Goal: Task Accomplishment & Management: Complete application form

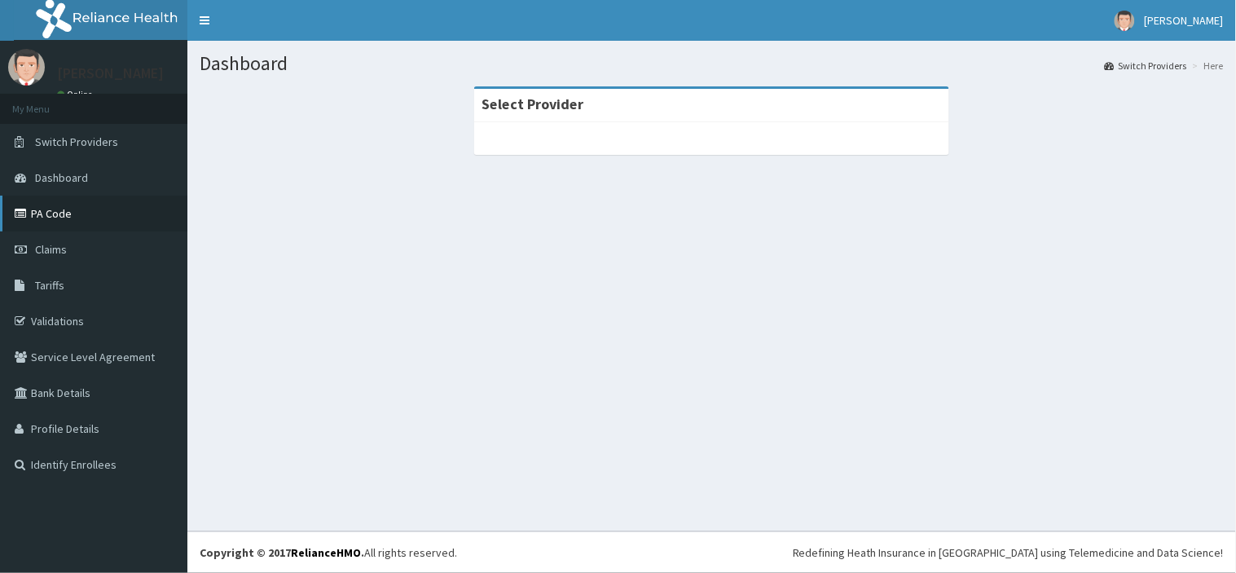
click at [57, 213] on link "PA Code" at bounding box center [93, 214] width 187 height 36
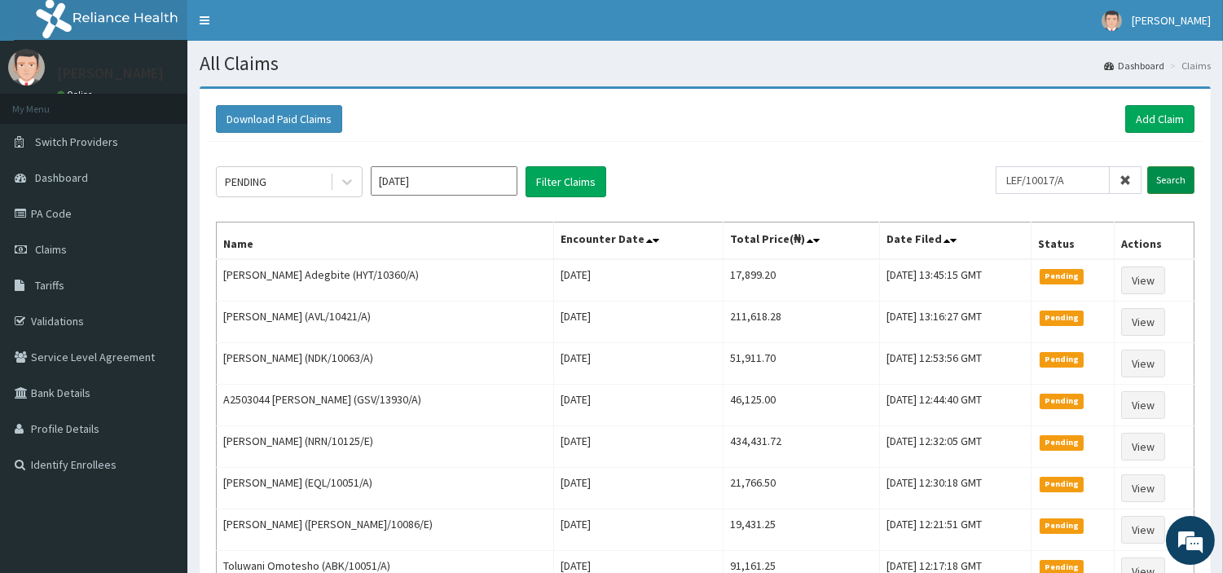
type input "LEF/10017/A"
click at [1160, 177] on input "Search" at bounding box center [1171, 180] width 47 height 28
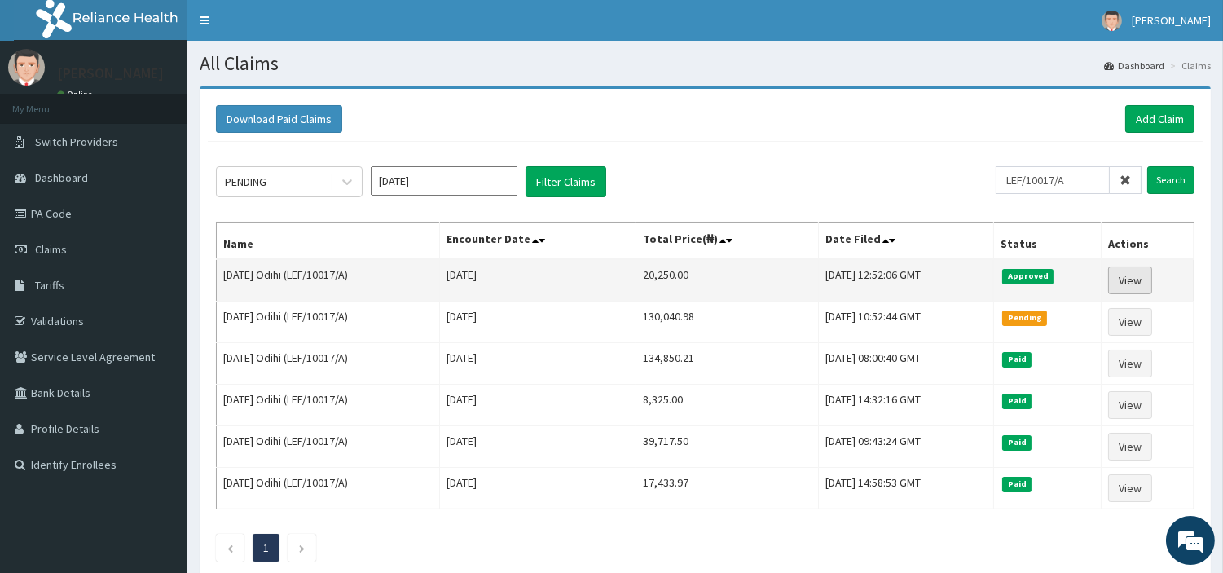
click at [1131, 272] on link "View" at bounding box center [1131, 281] width 44 height 28
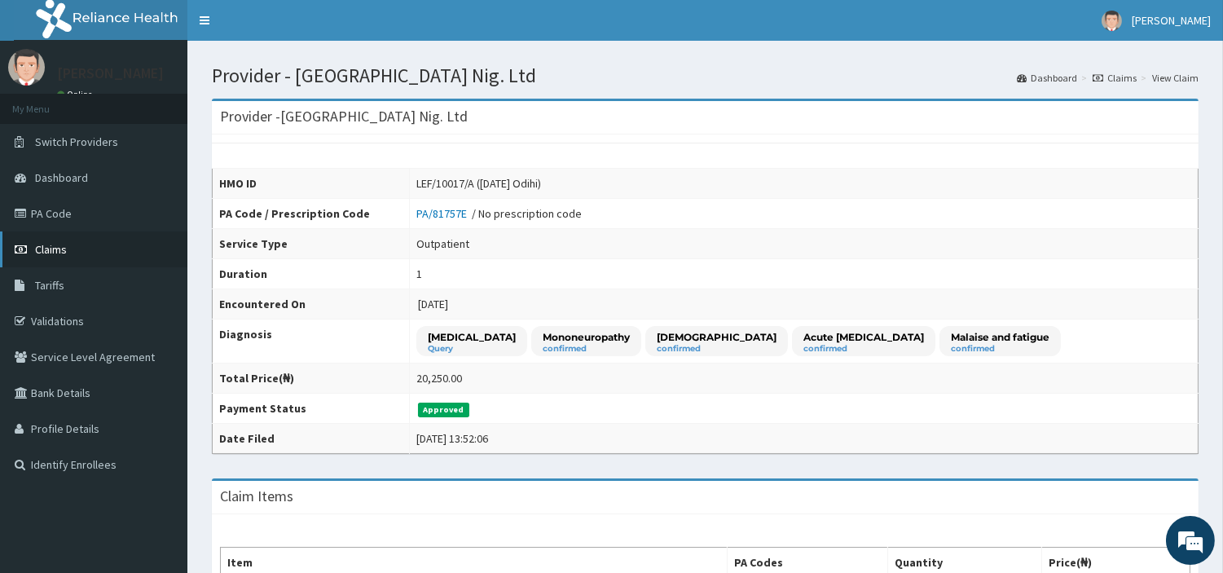
click at [76, 240] on link "Claims" at bounding box center [93, 249] width 187 height 36
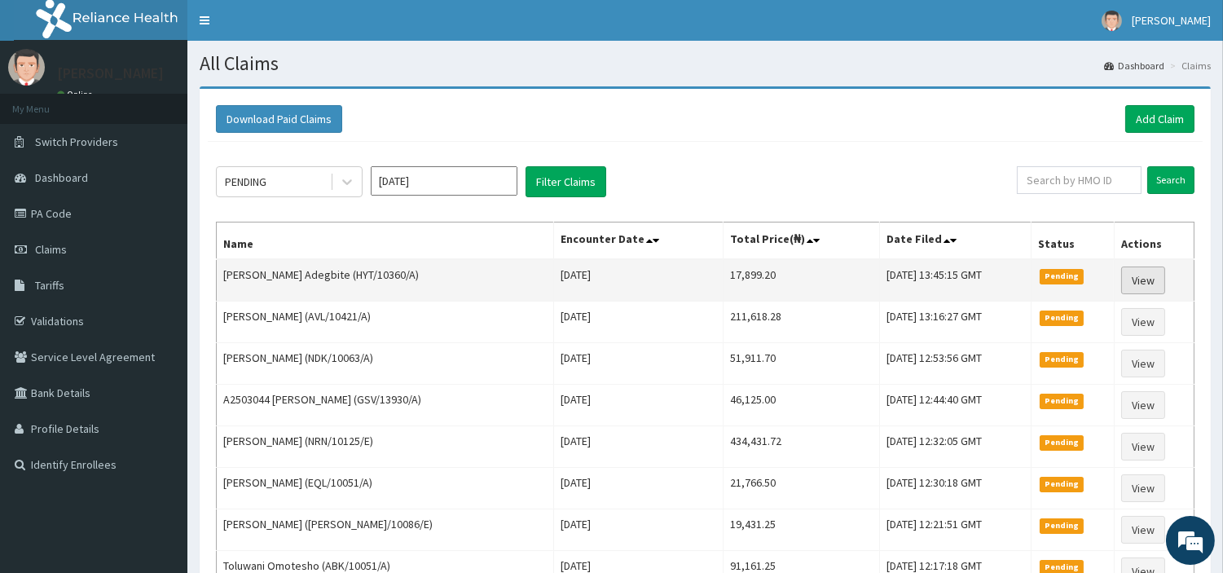
click at [1153, 274] on link "View" at bounding box center [1144, 281] width 44 height 28
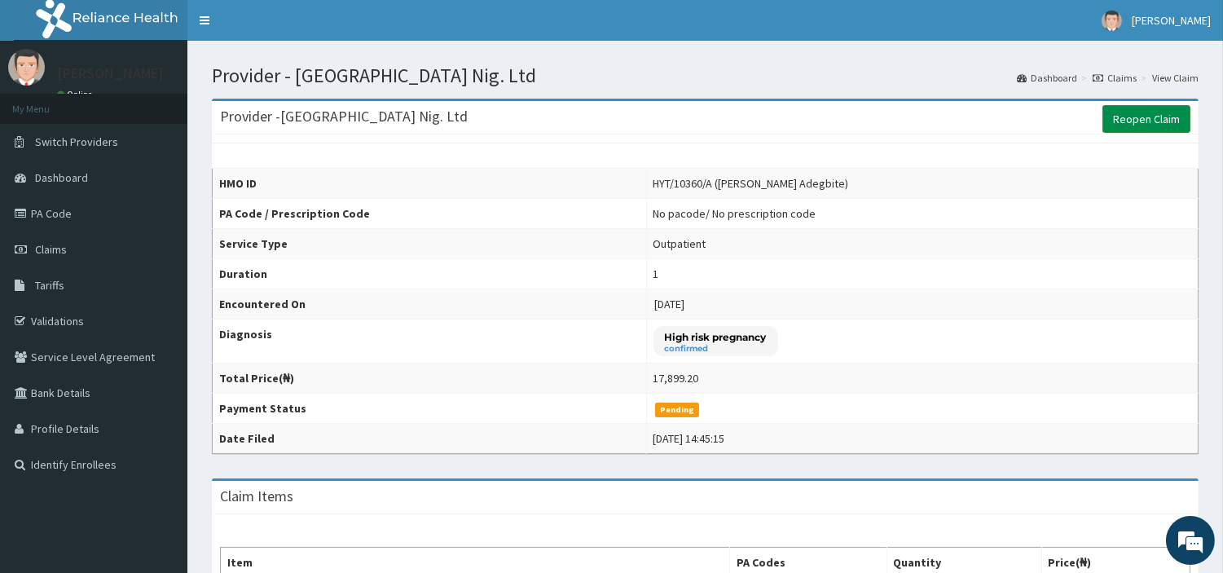
click at [1183, 121] on link "Reopen Claim" at bounding box center [1147, 119] width 88 height 28
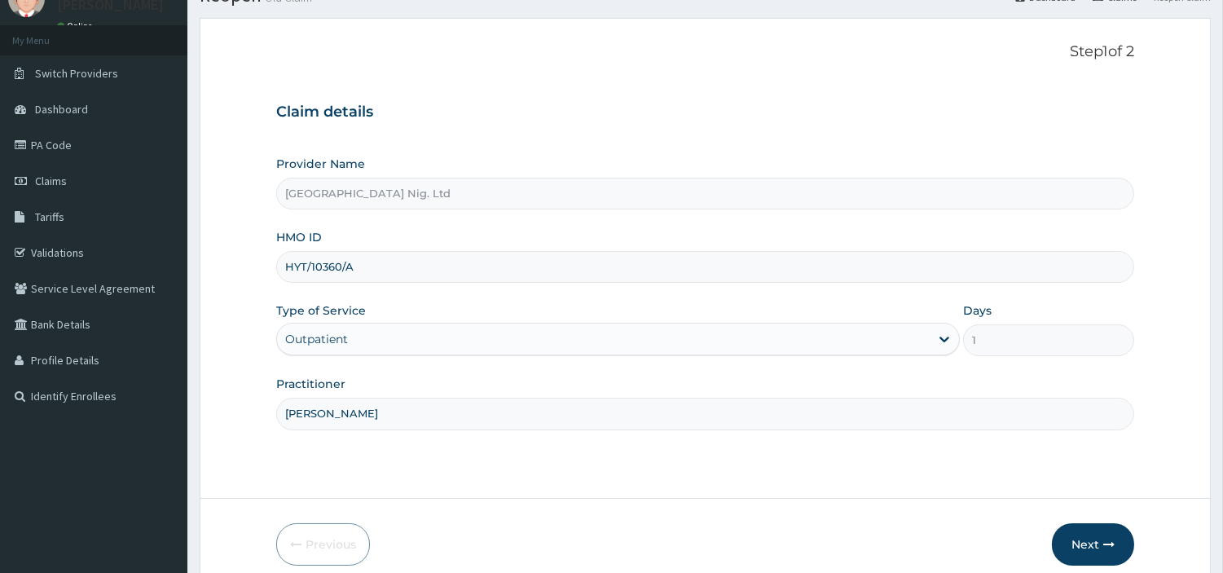
scroll to position [140, 0]
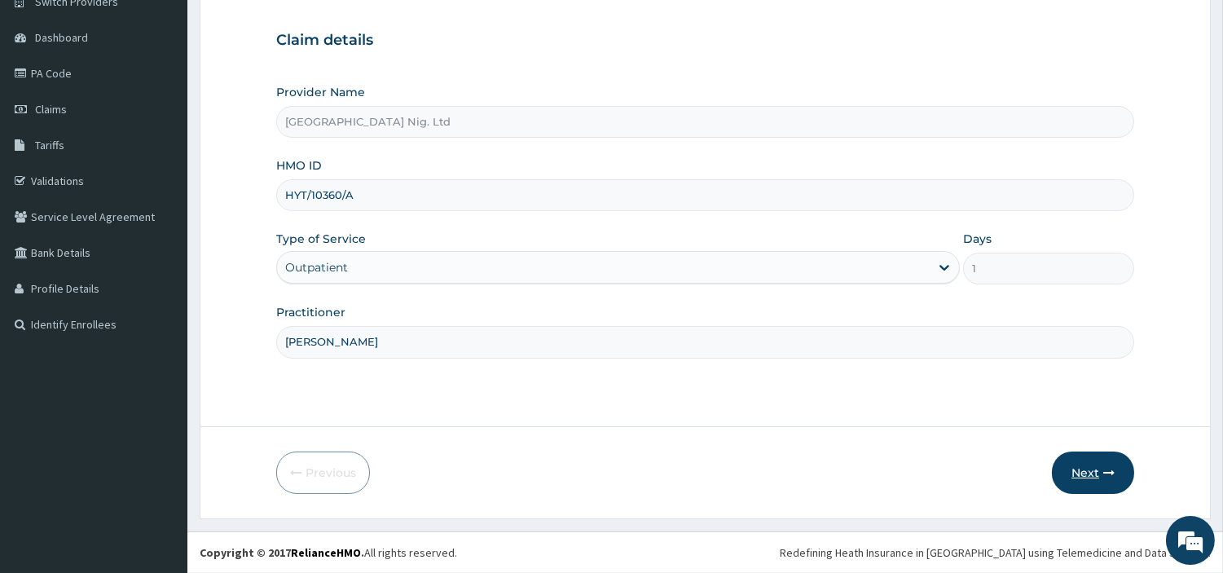
click at [1068, 457] on button "Next" at bounding box center [1093, 473] width 82 height 42
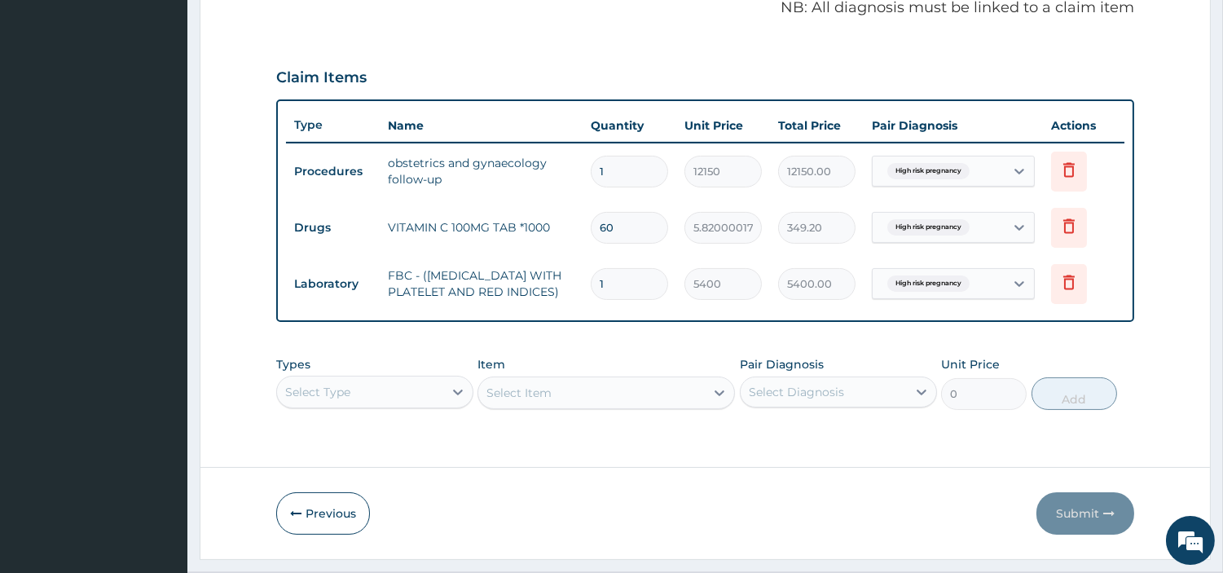
scroll to position [555, 0]
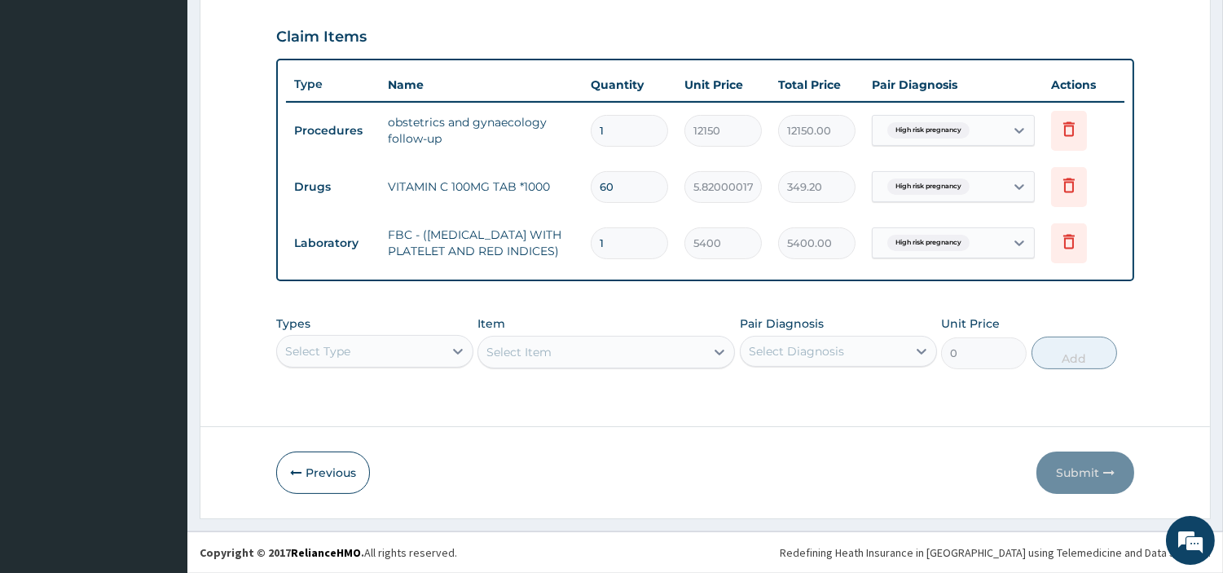
click at [436, 364] on div "Select Type" at bounding box center [374, 351] width 197 height 33
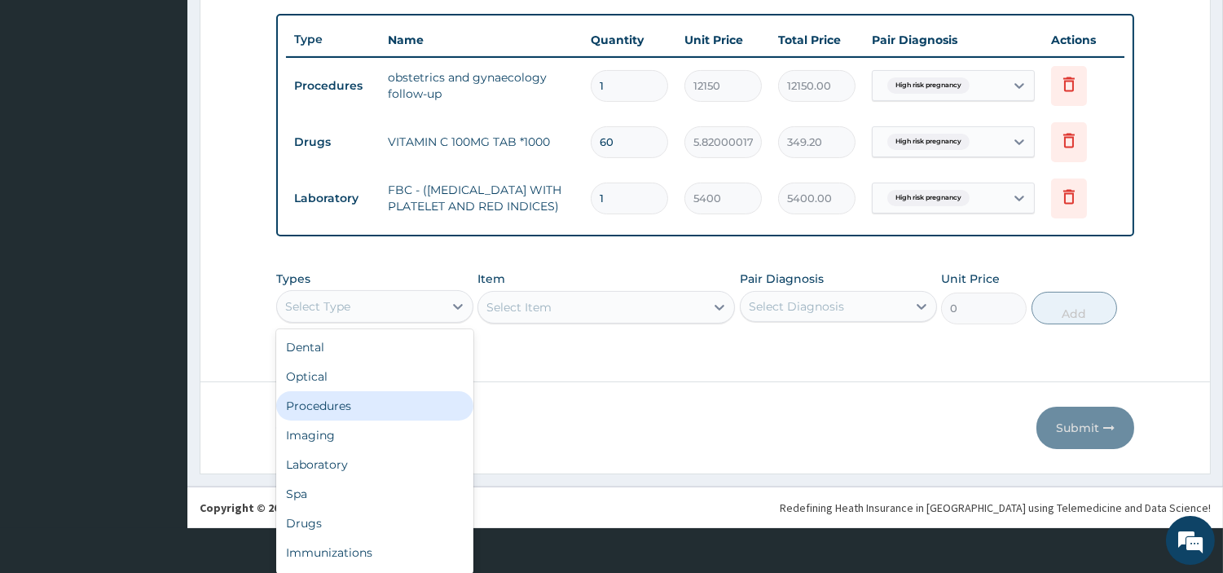
scroll to position [45, 0]
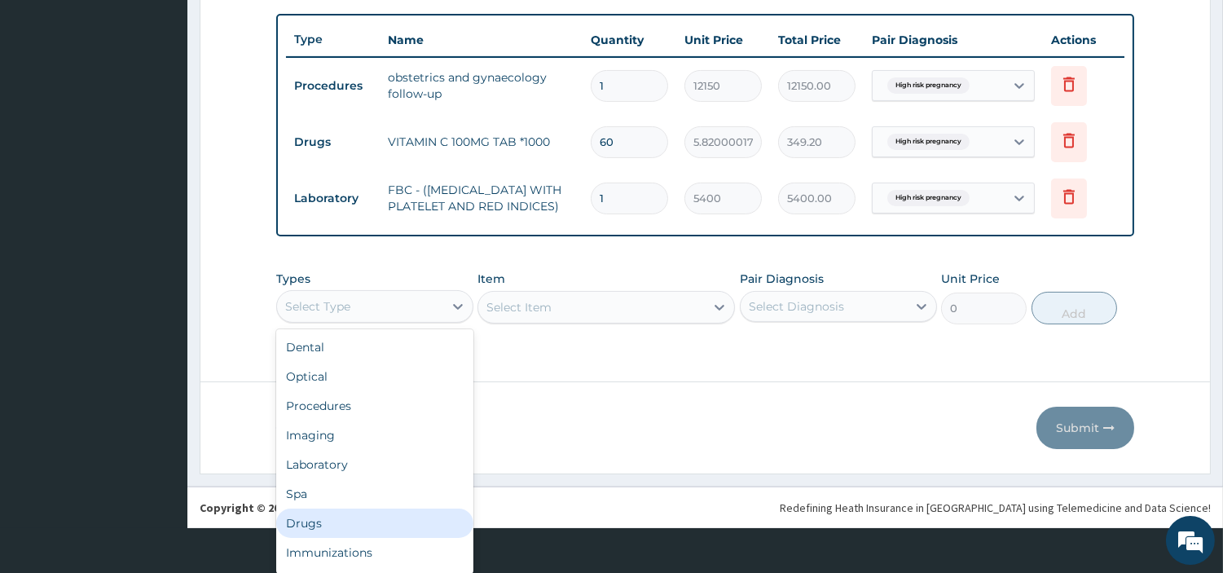
drag, startPoint x: 353, startPoint y: 522, endPoint x: 383, endPoint y: 474, distance: 57.5
click at [352, 522] on div "Drugs" at bounding box center [374, 523] width 197 height 29
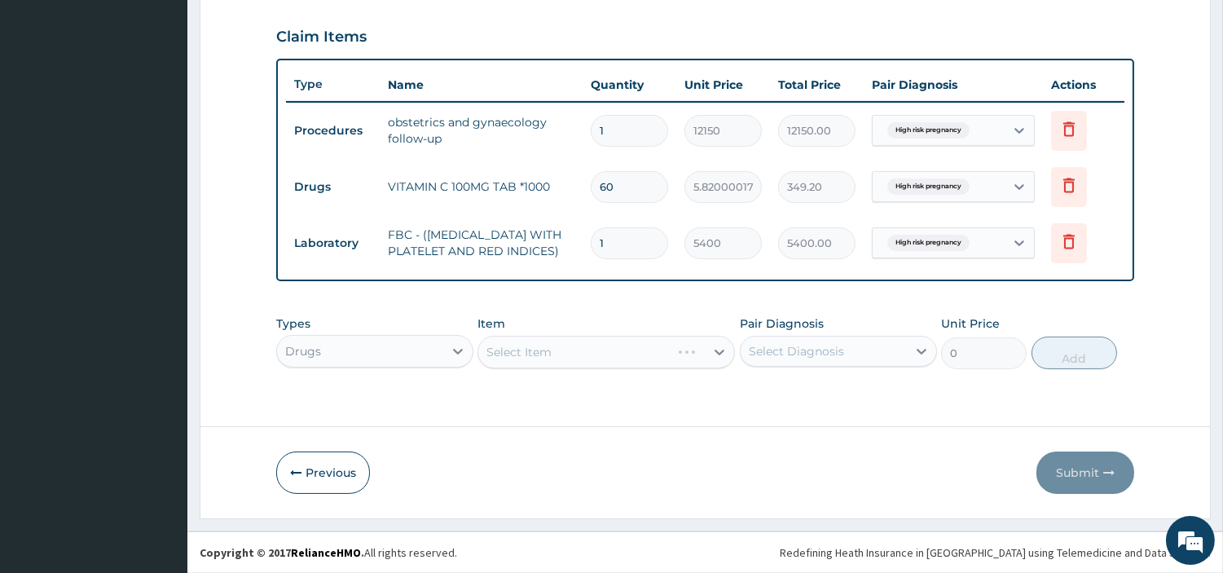
scroll to position [0, 0]
click at [568, 359] on div "Select Item" at bounding box center [607, 352] width 258 height 33
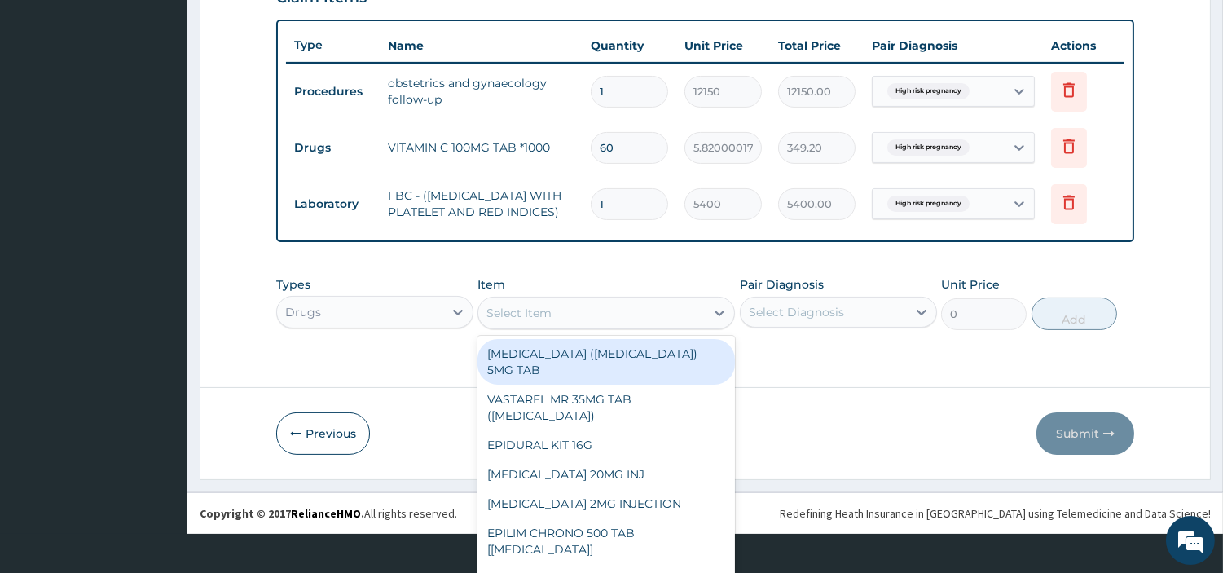
scroll to position [46, 0]
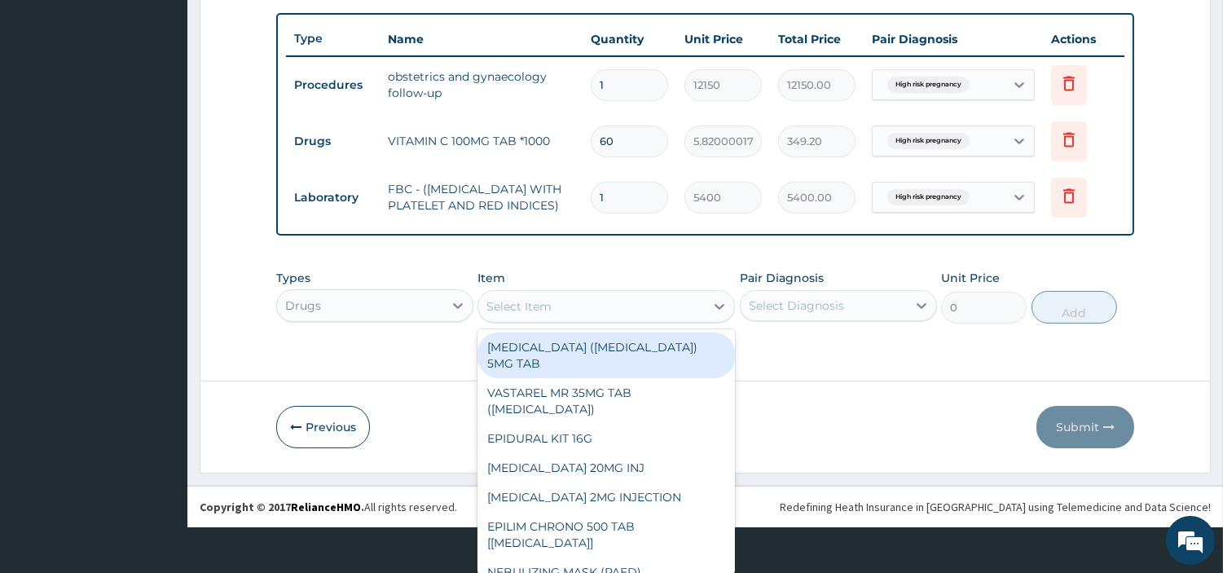
paste input "Tab Salbutamol 2mg"
type input "Tab Salbutamol 2mg"
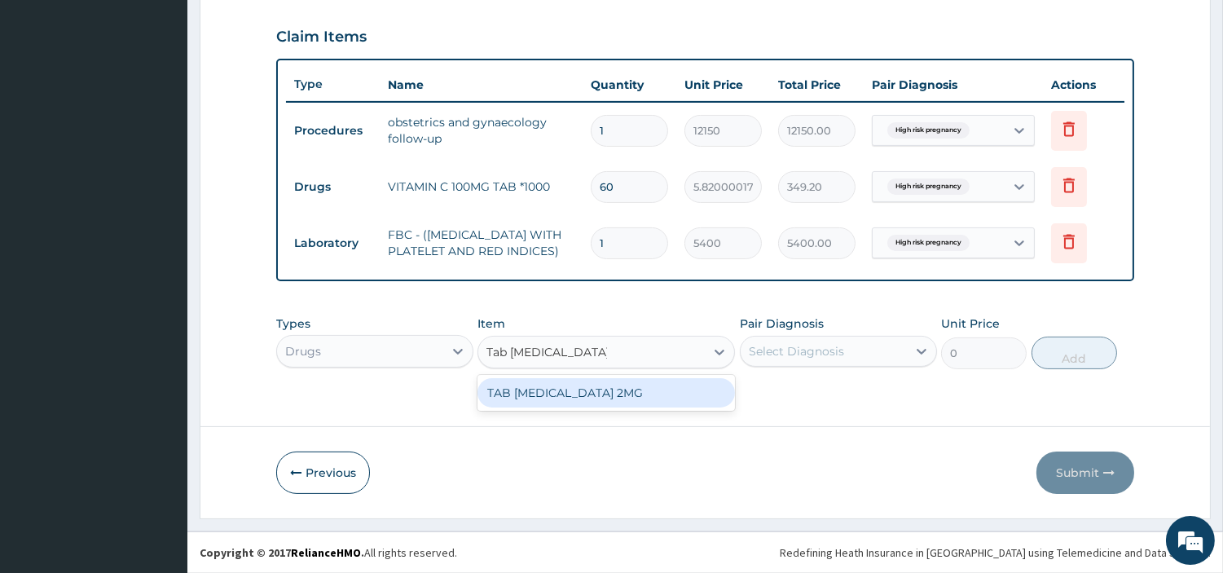
scroll to position [0, 0]
click at [611, 394] on div "TAB SALBUTAMOL 2MG" at bounding box center [607, 392] width 258 height 29
type input "113.75"
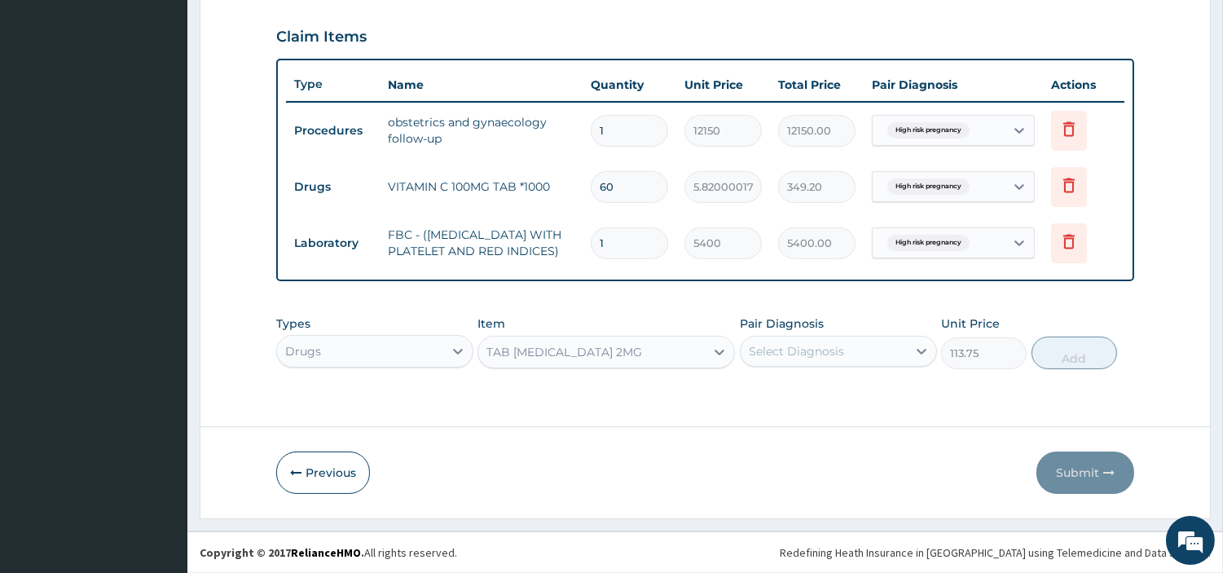
click at [823, 365] on div "Select Diagnosis" at bounding box center [838, 351] width 197 height 31
click at [826, 403] on div "High risk pregnancy" at bounding box center [838, 393] width 197 height 33
checkbox input "true"
click at [1077, 372] on div "Types Drugs Item TAB SALBUTAMOL 2MG Pair Diagnosis High risk pregnancy Unit Pri…" at bounding box center [705, 342] width 858 height 70
click at [1069, 368] on button "Add" at bounding box center [1075, 353] width 86 height 33
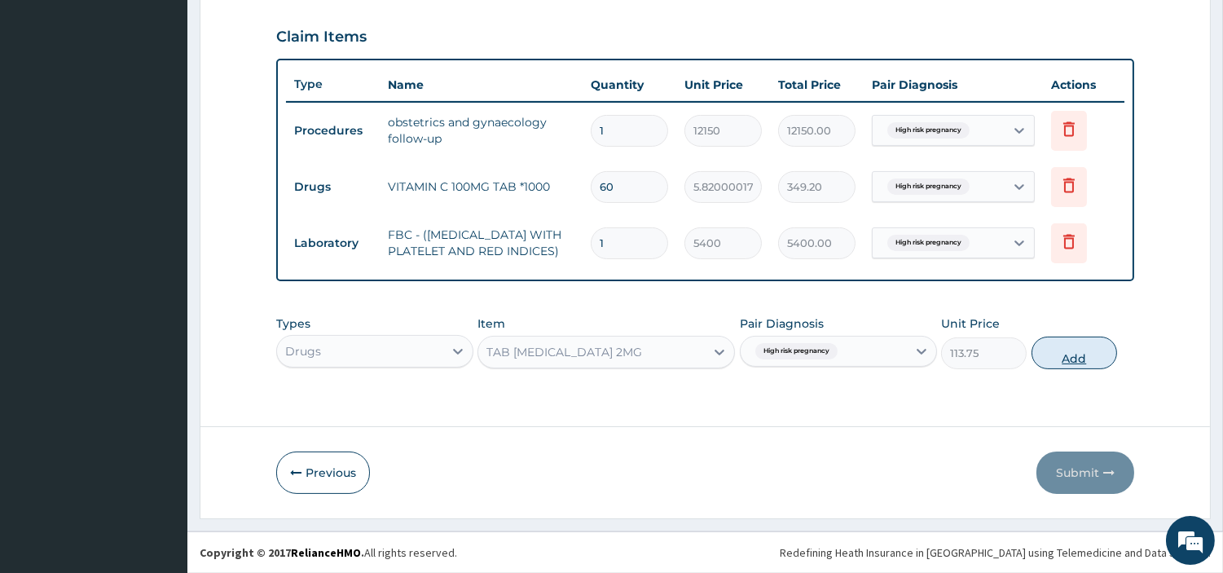
type input "0"
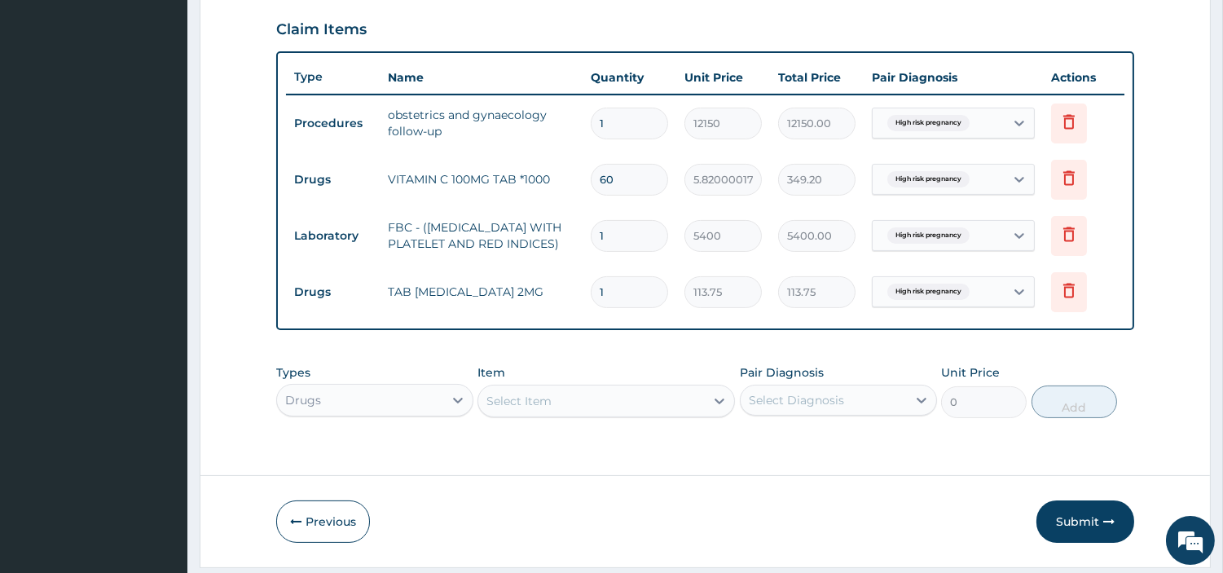
type input "15"
type input "1706.25"
type input "15"
click at [583, 412] on div "Select Item" at bounding box center [607, 401] width 258 height 33
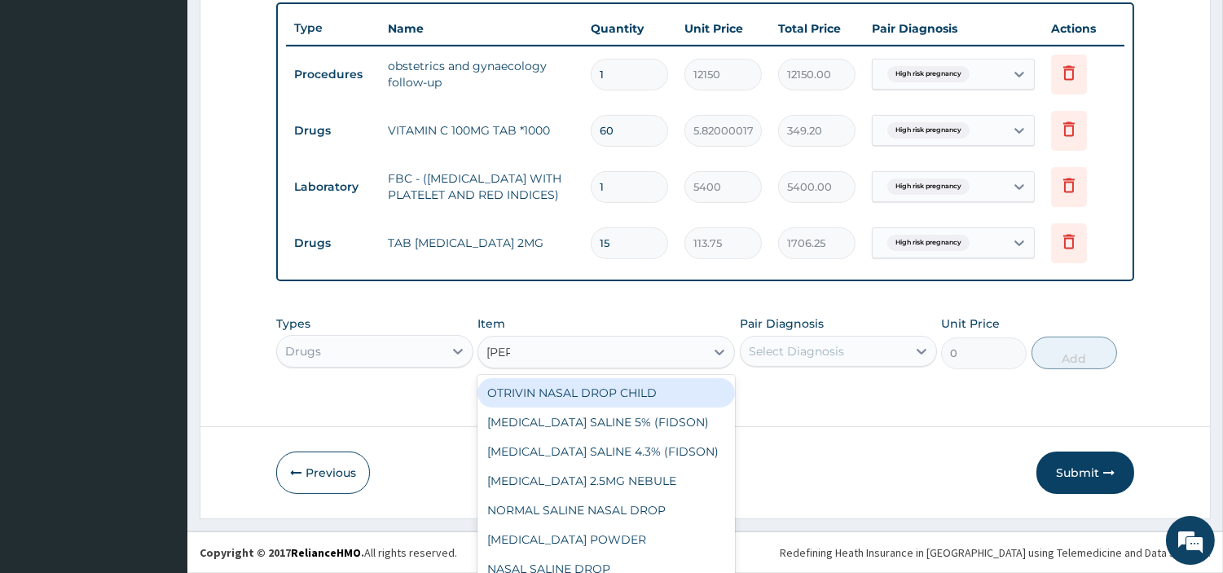
scroll to position [42, 0]
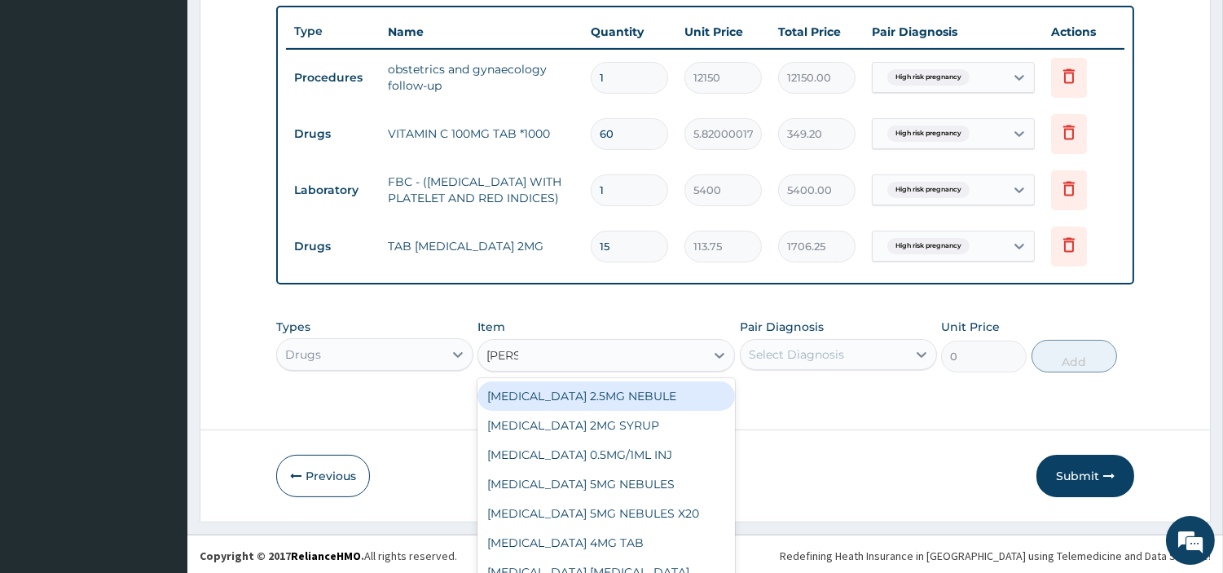
type input "SALBU"
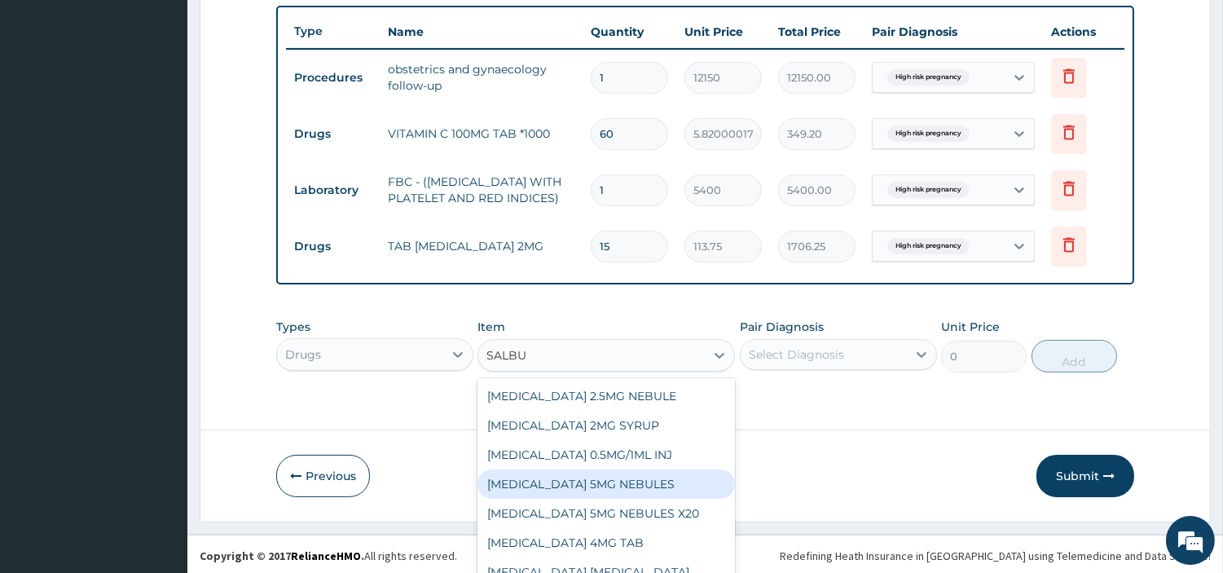
scroll to position [612, 0]
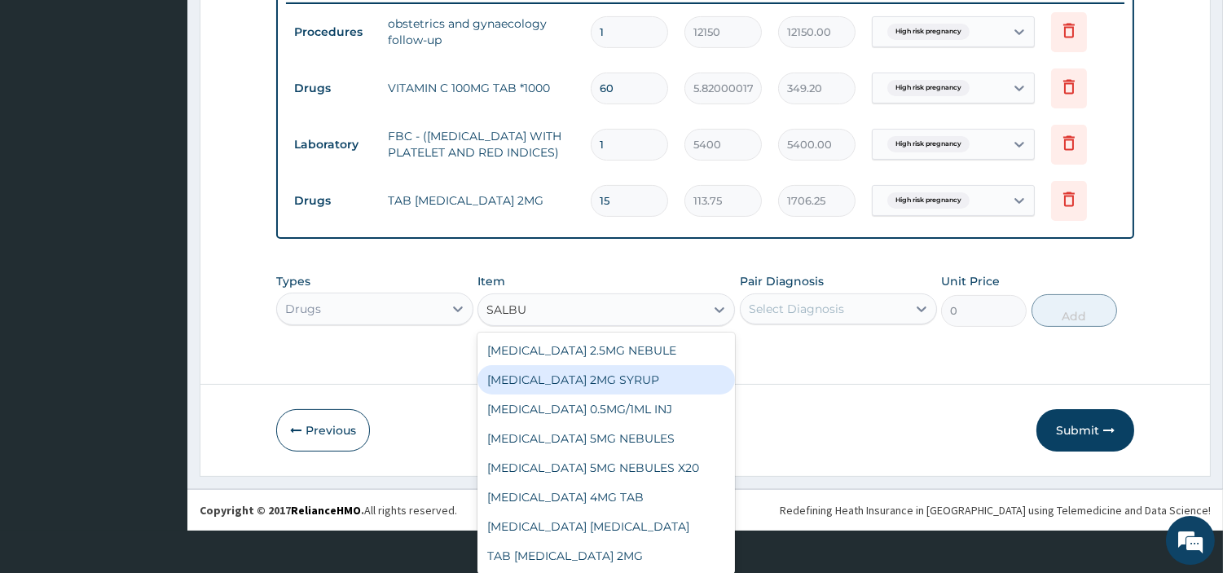
click at [663, 372] on div "SALBUTAMOL 2MG SYRUP" at bounding box center [607, 379] width 258 height 29
type input "1592.5"
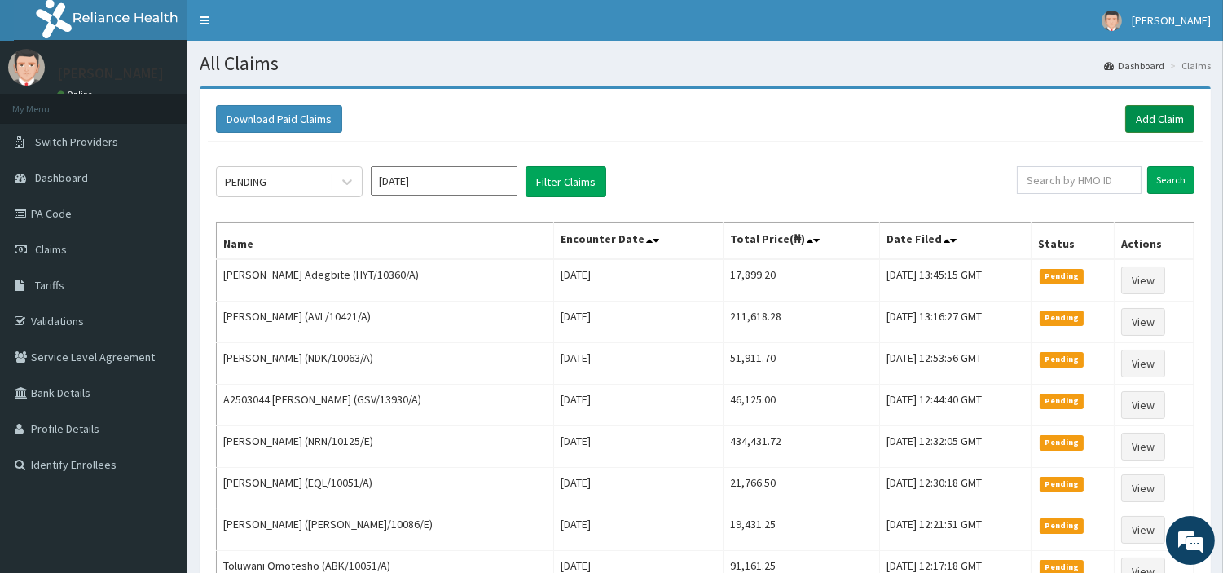
click at [1160, 112] on link "Add Claim" at bounding box center [1160, 119] width 69 height 28
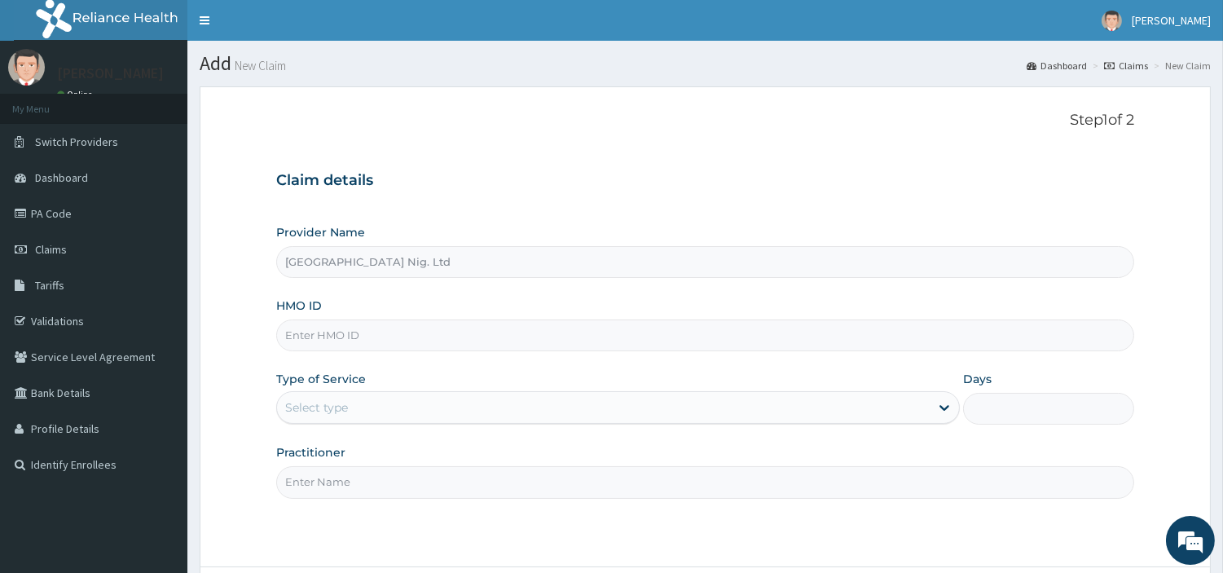
click at [348, 345] on input "HMO ID" at bounding box center [705, 336] width 858 height 32
paste input "SUNDAY ODIHI"
click at [355, 339] on input "SUNDAY ODIHI" at bounding box center [705, 336] width 858 height 32
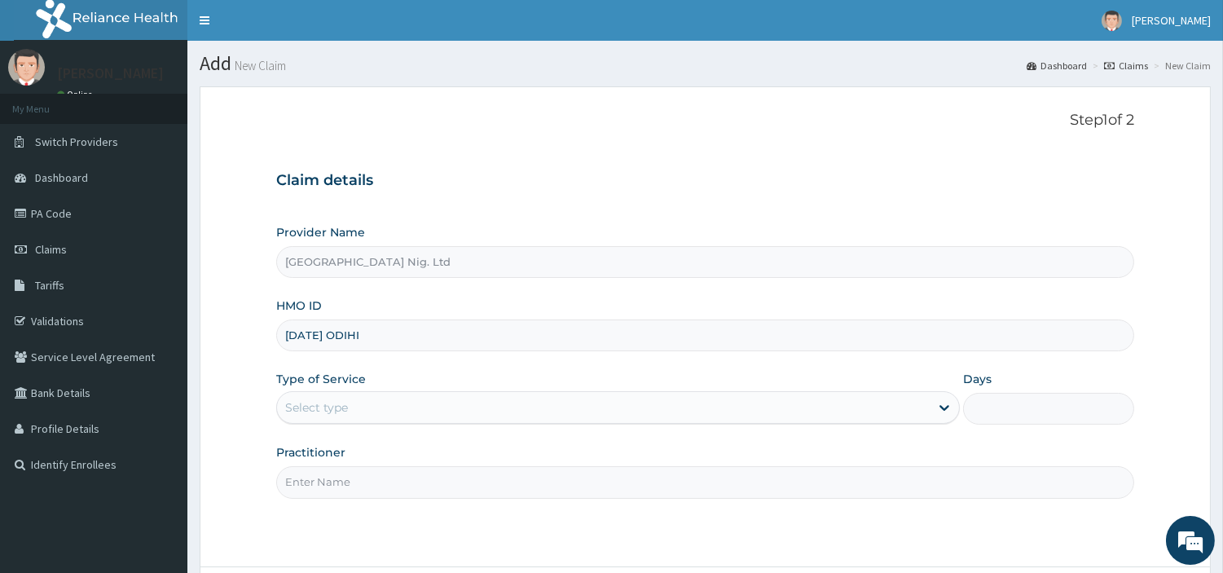
paste input "RGI/10100/A"
type input "RGI/10100/A"
click at [481, 409] on div "Select type" at bounding box center [603, 407] width 653 height 26
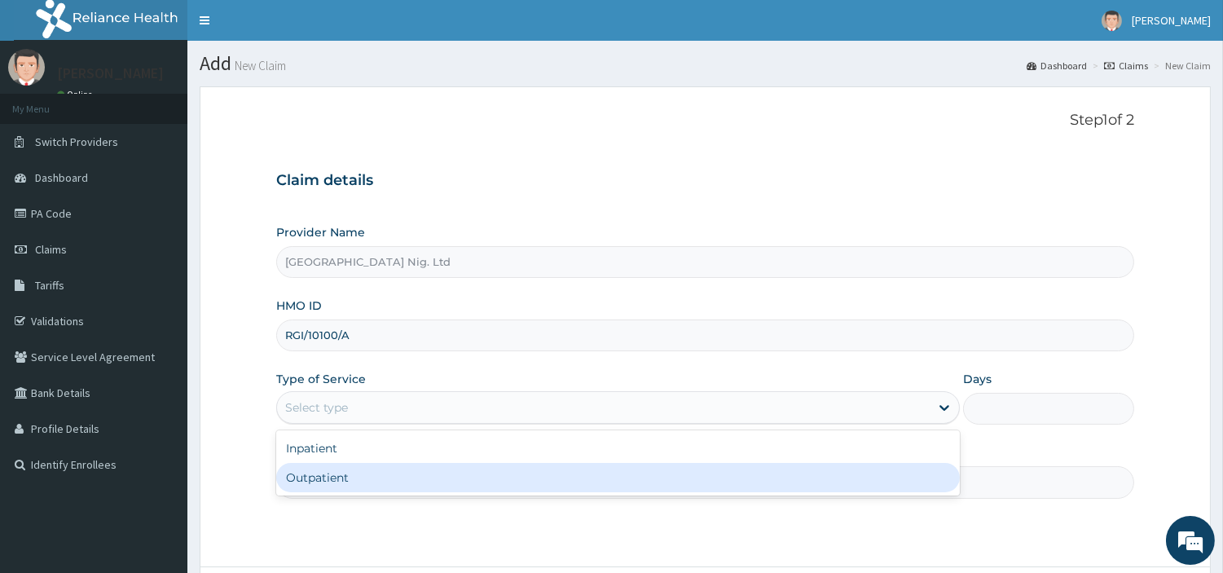
click at [454, 477] on div "Outpatient" at bounding box center [618, 477] width 684 height 29
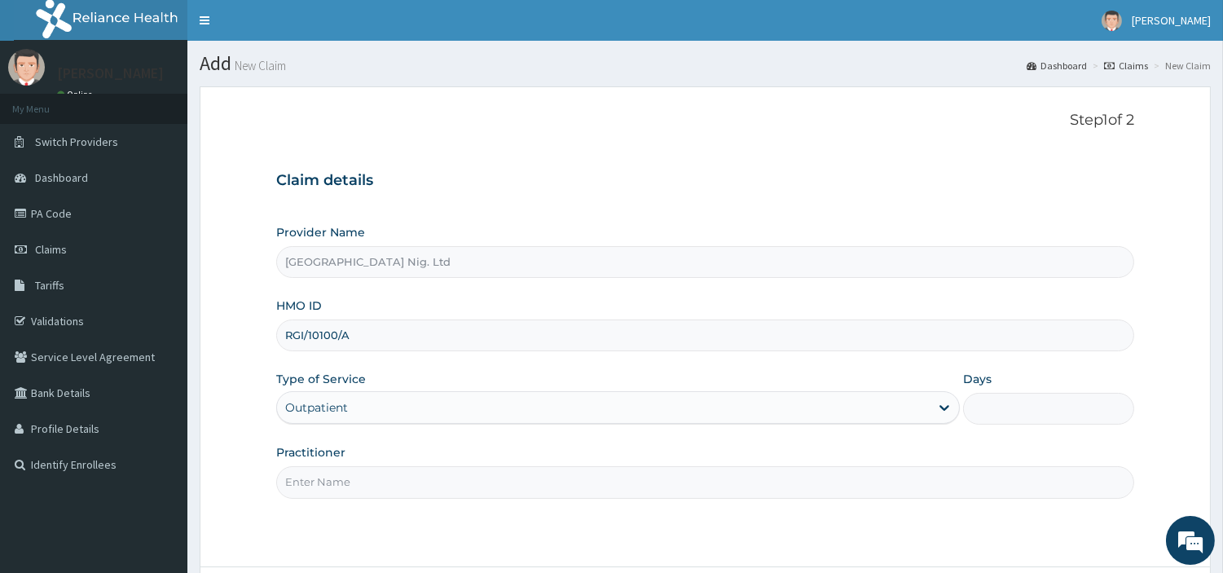
type input "1"
click at [454, 477] on input "Practitioner" at bounding box center [705, 482] width 858 height 32
paste input "OBAFEMI OLUSEGUN"
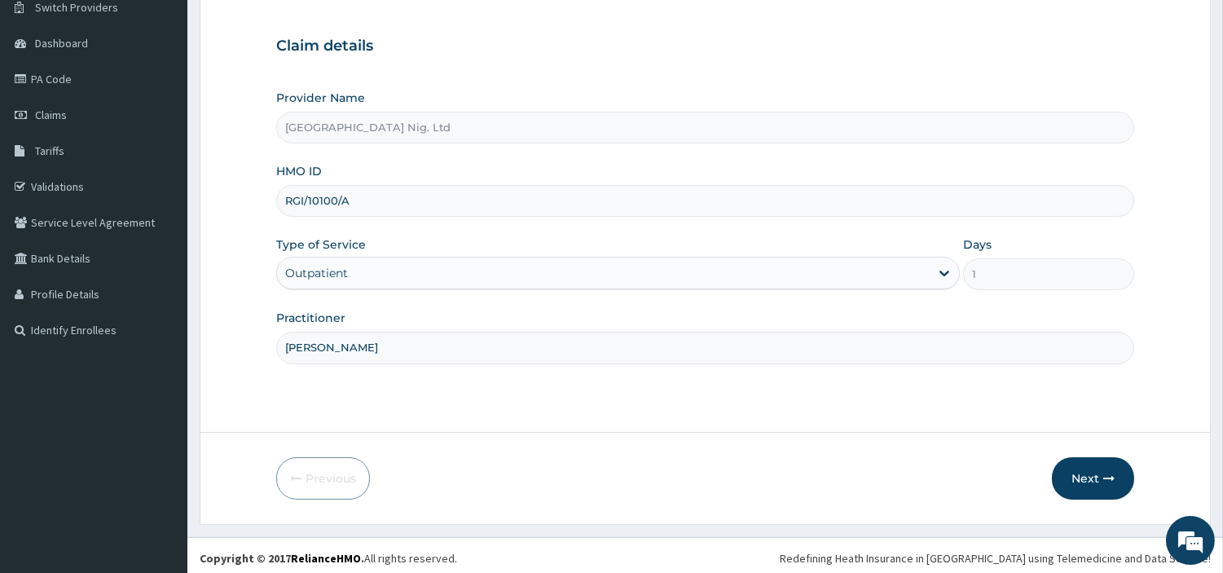
scroll to position [140, 0]
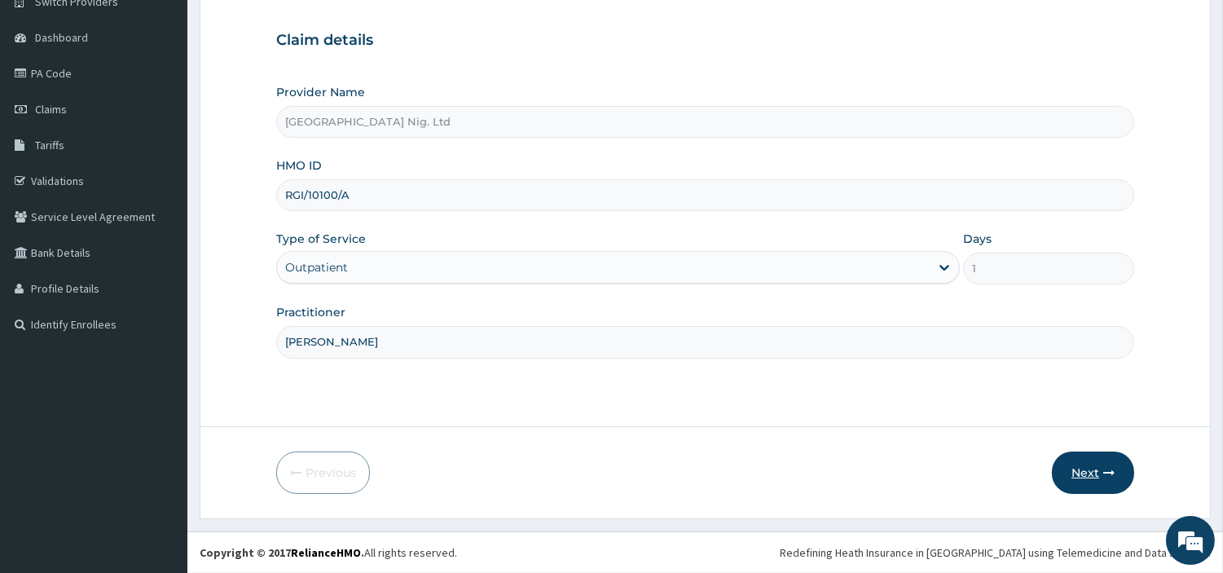
type input "OBAFEMI OLUSEGUN"
click at [1064, 457] on button "Next" at bounding box center [1093, 473] width 82 height 42
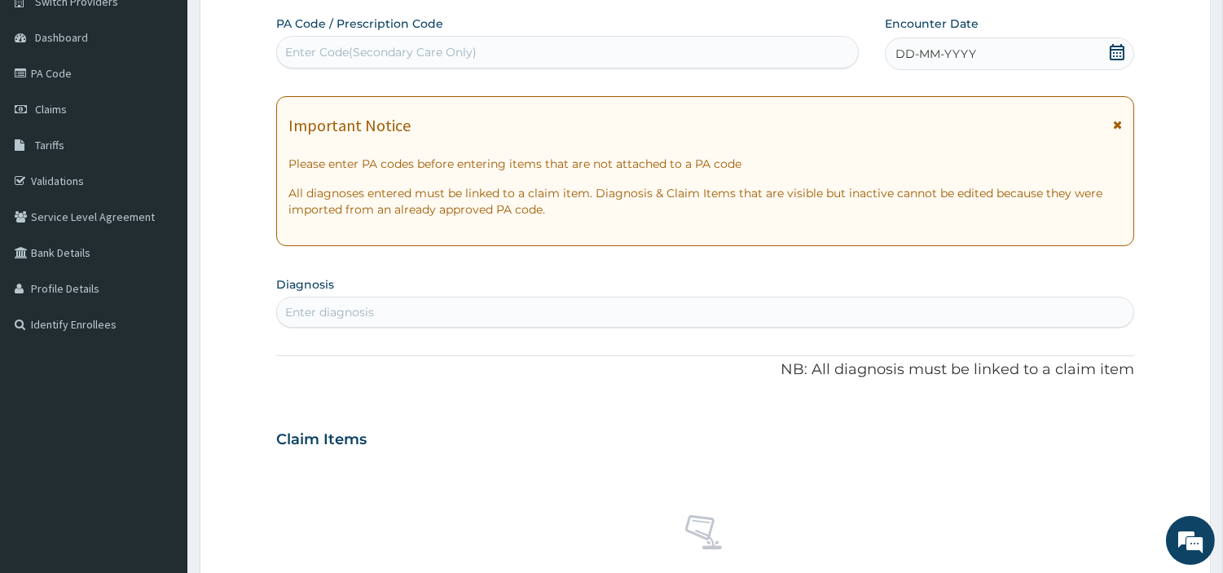
click at [1001, 54] on div "DD-MM-YYYY" at bounding box center [1009, 53] width 249 height 33
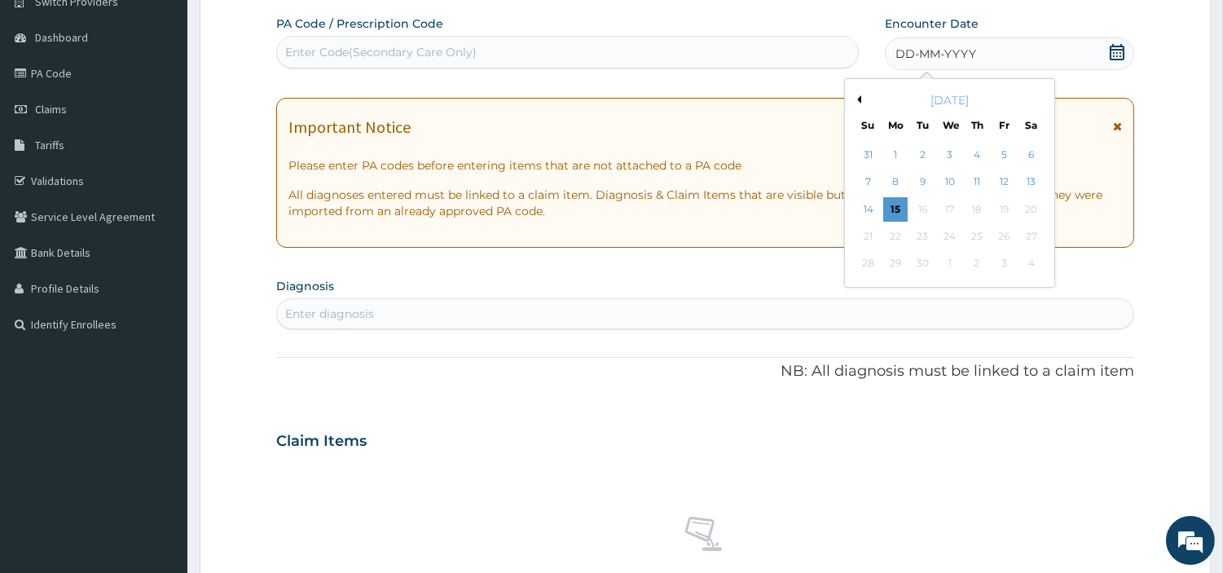
click at [955, 183] on div "10" at bounding box center [949, 182] width 24 height 24
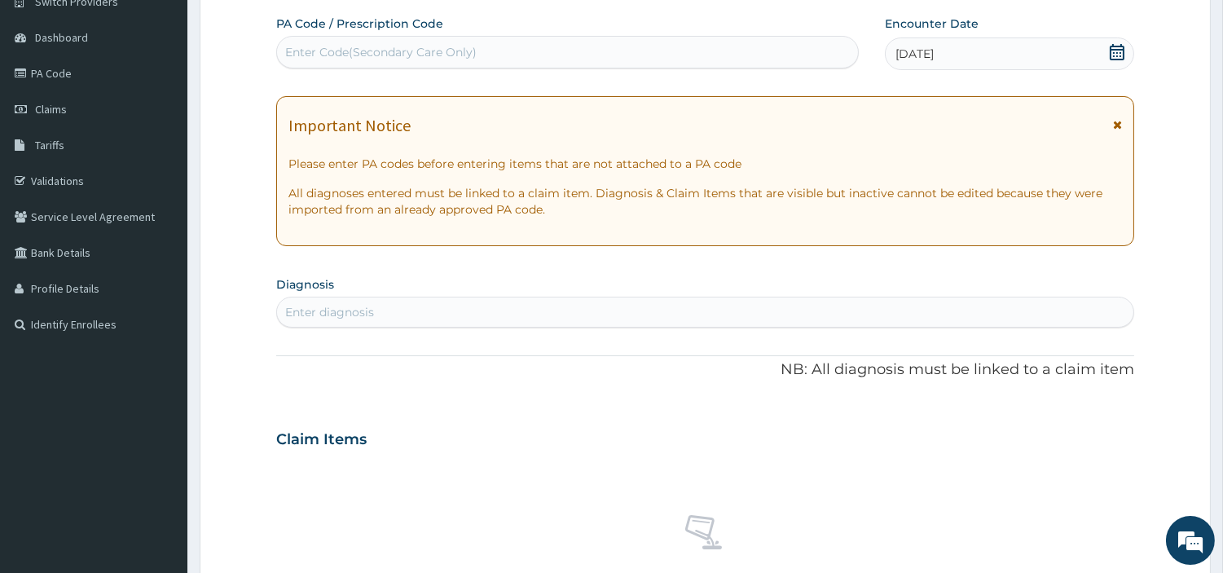
click at [840, 310] on div "Enter diagnosis" at bounding box center [705, 312] width 857 height 26
type input "MALAR"
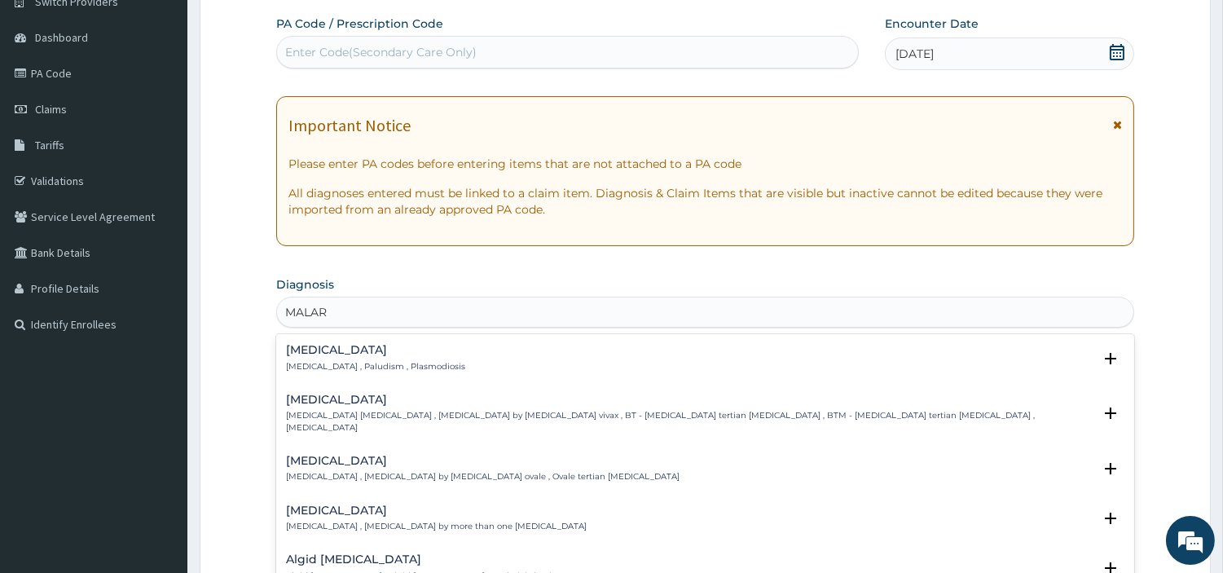
click at [345, 347] on h4 "Malaria" at bounding box center [375, 350] width 179 height 12
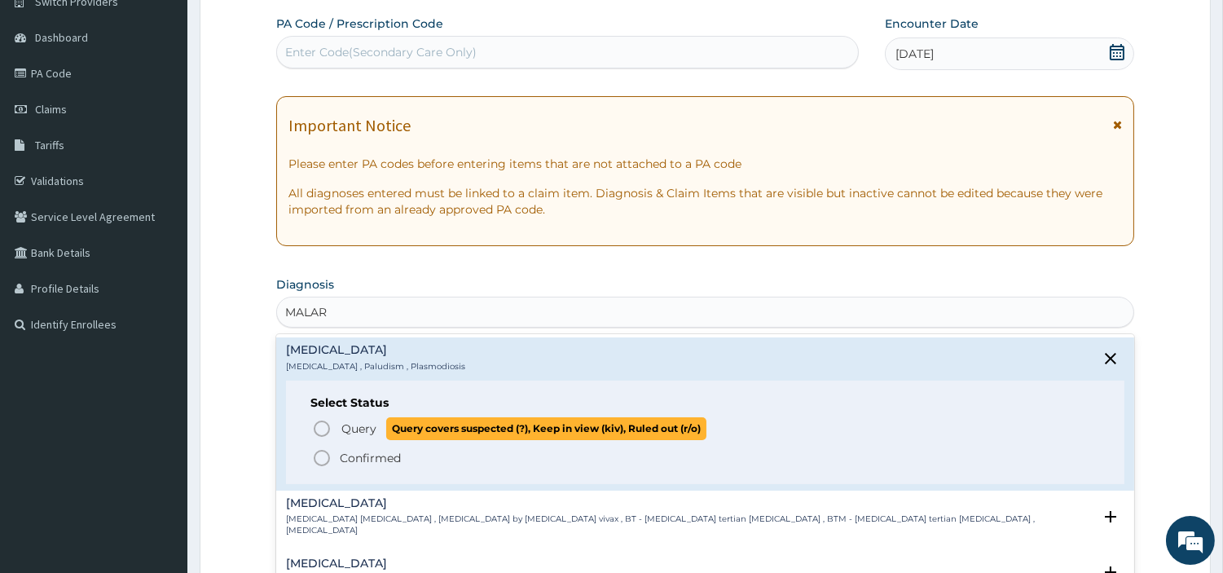
click at [319, 427] on icon "status option query" at bounding box center [322, 429] width 20 height 20
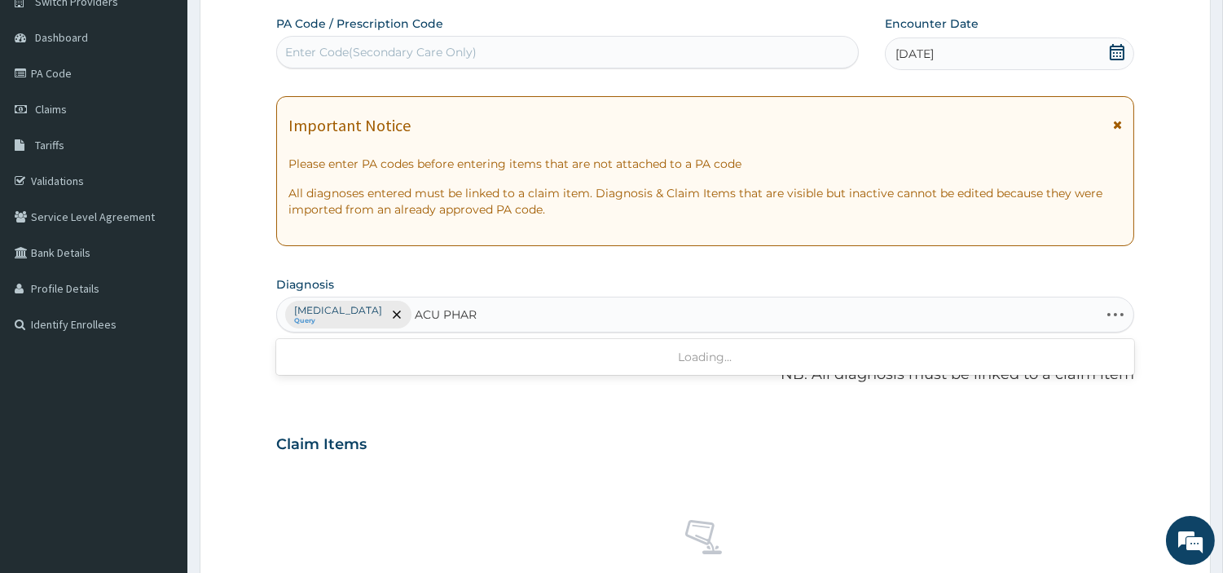
type input "ACU PHARY"
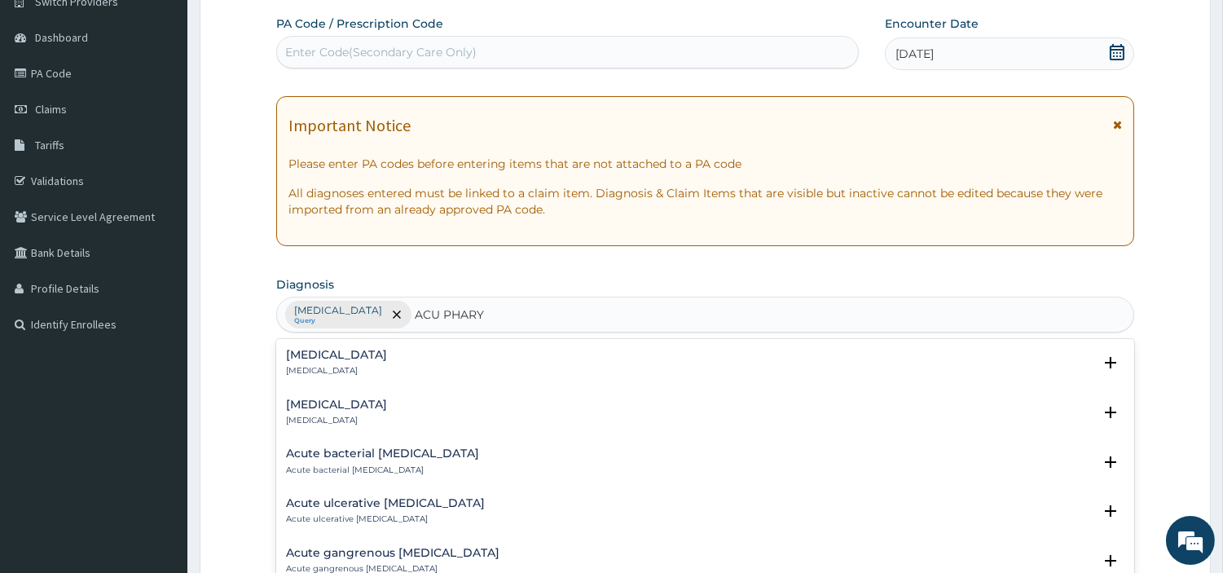
click at [339, 369] on p "Acute pharyngitis" at bounding box center [336, 370] width 101 height 11
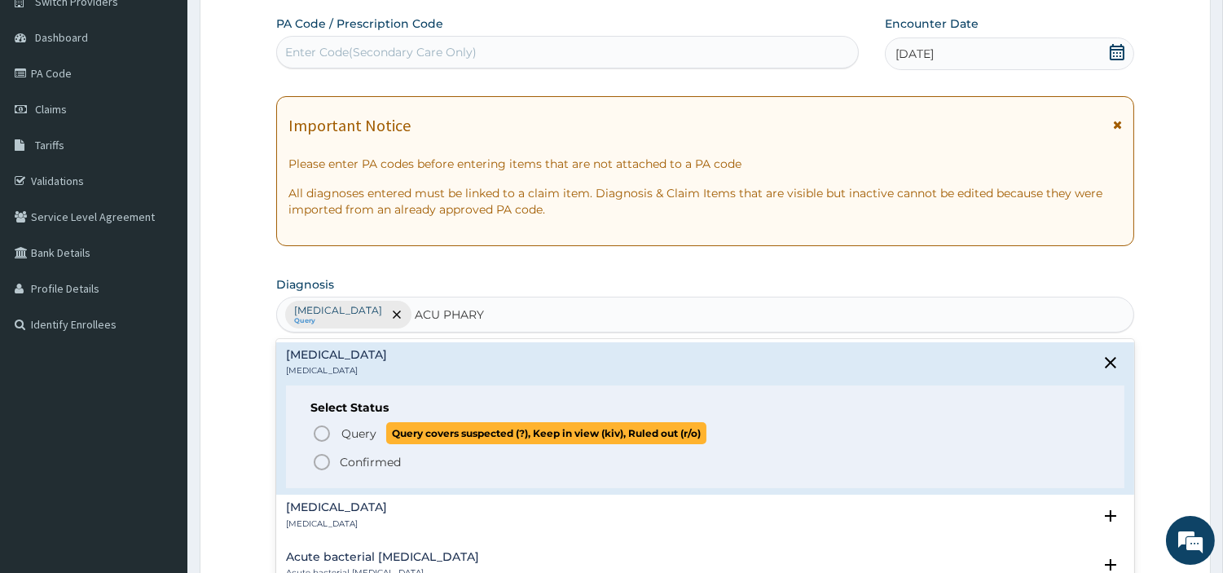
click at [320, 438] on icon "status option query" at bounding box center [322, 434] width 20 height 20
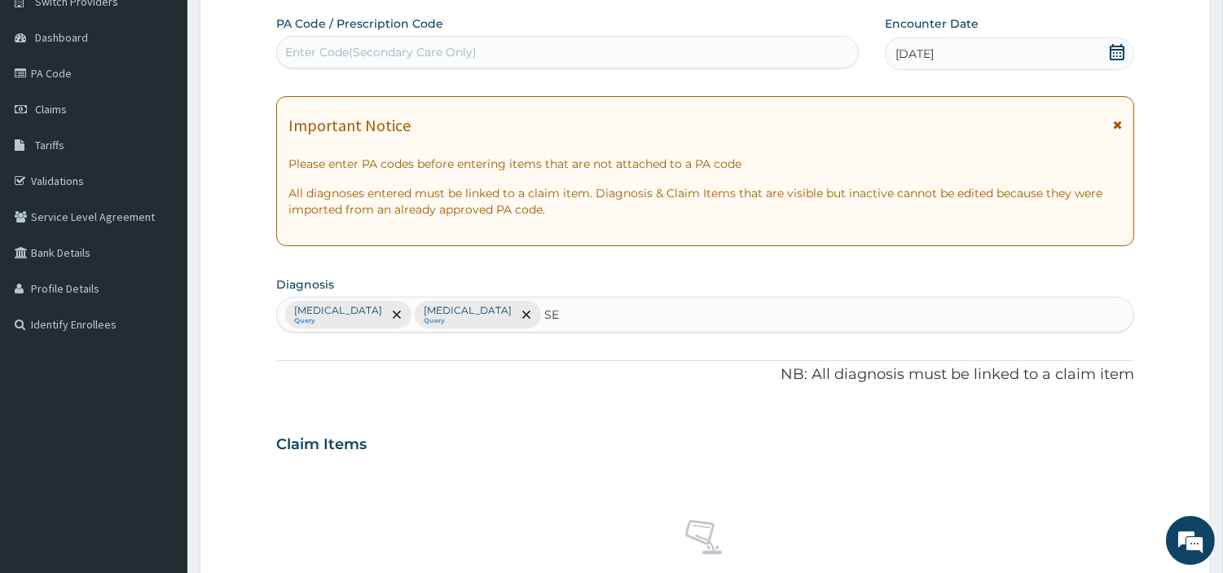
type input "SEP"
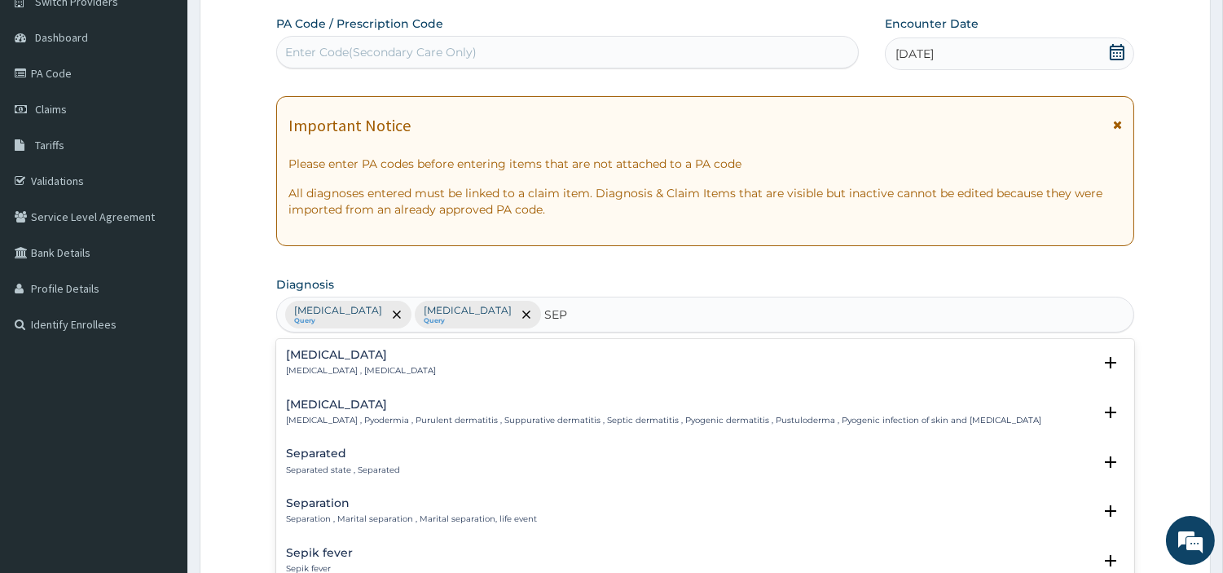
click at [336, 363] on div "Sepsis Systemic infection , Sepsis" at bounding box center [361, 363] width 150 height 29
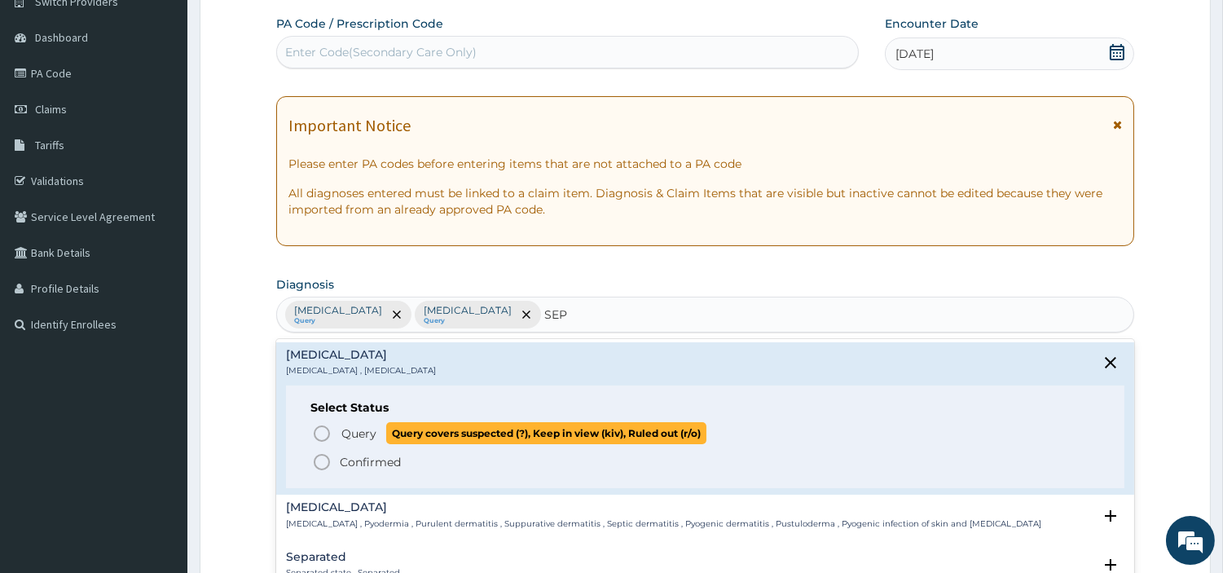
click at [321, 436] on icon "status option query" at bounding box center [322, 434] width 20 height 20
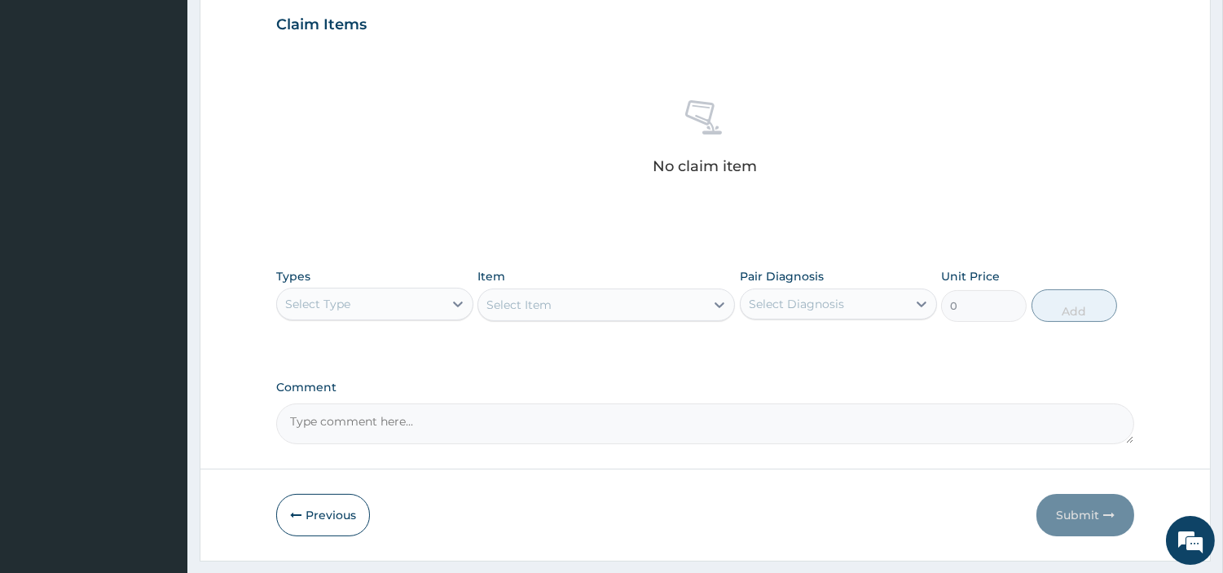
scroll to position [602, 0]
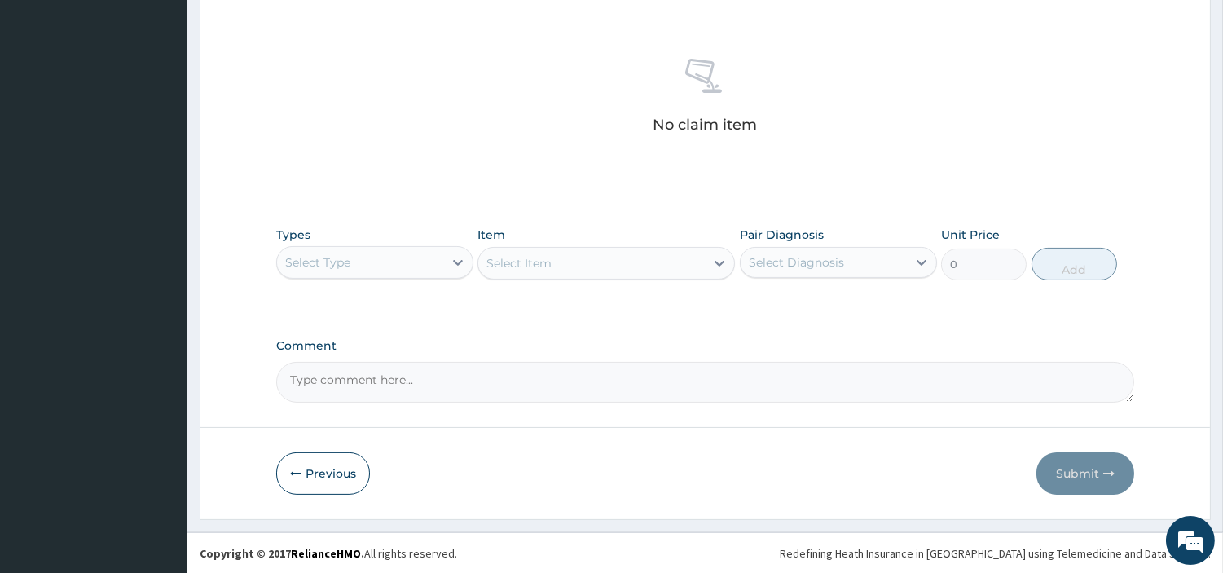
click at [404, 269] on div "Select Type" at bounding box center [360, 262] width 166 height 26
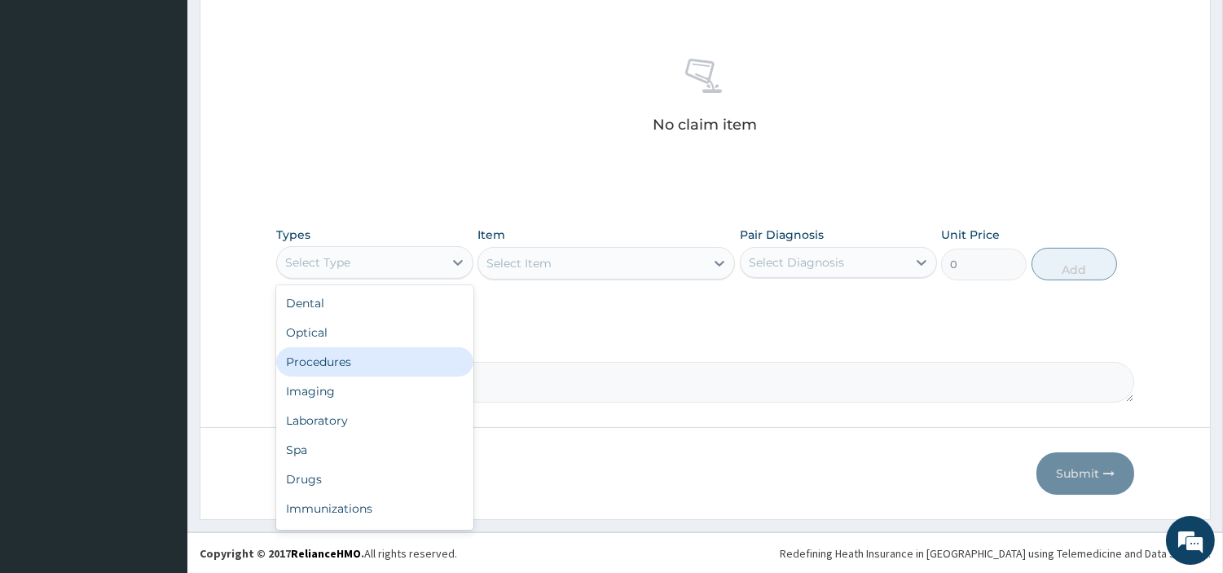
click at [396, 365] on div "Procedures" at bounding box center [374, 361] width 197 height 29
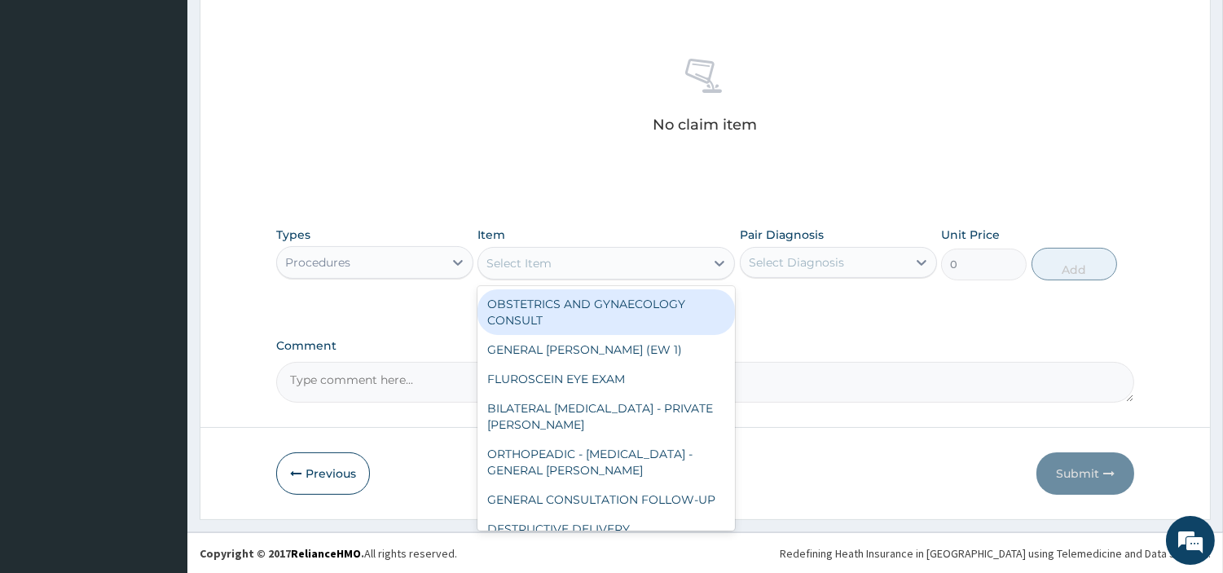
click at [648, 267] on div "Select Item" at bounding box center [591, 263] width 227 height 26
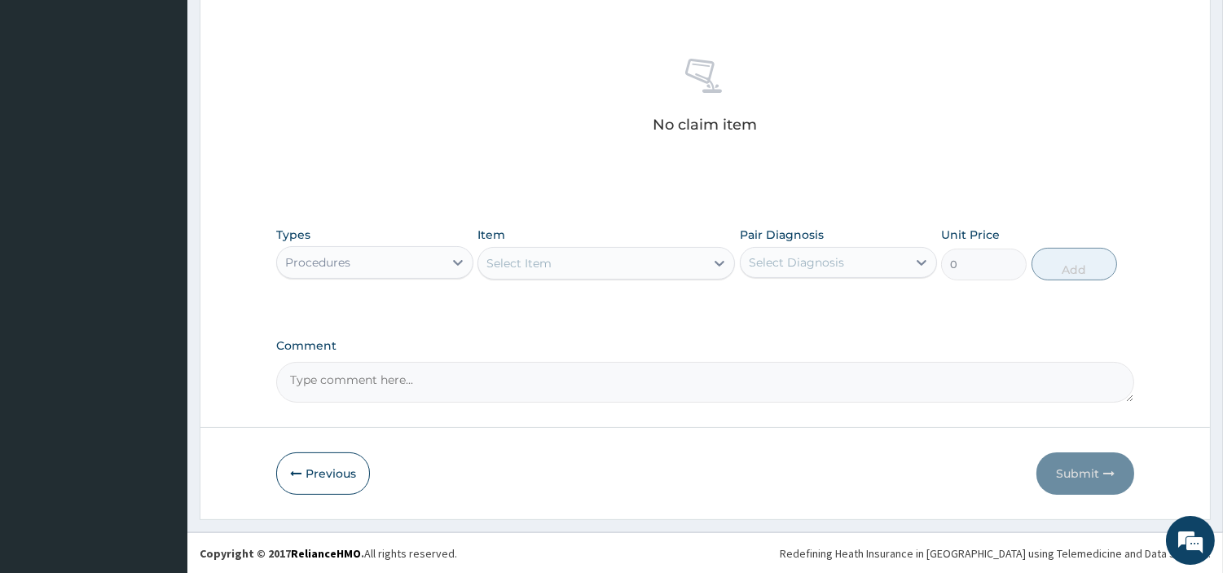
click at [648, 267] on div "Select Item" at bounding box center [591, 263] width 227 height 26
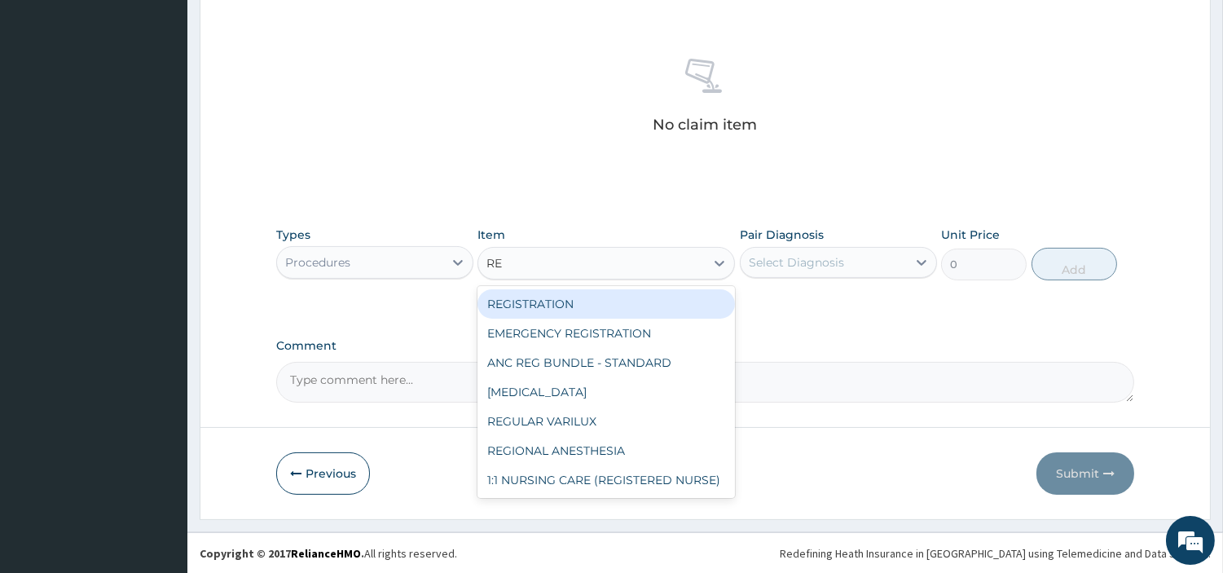
type input "REG"
click at [630, 294] on div "REGISTRATION" at bounding box center [607, 303] width 258 height 29
type input "6750"
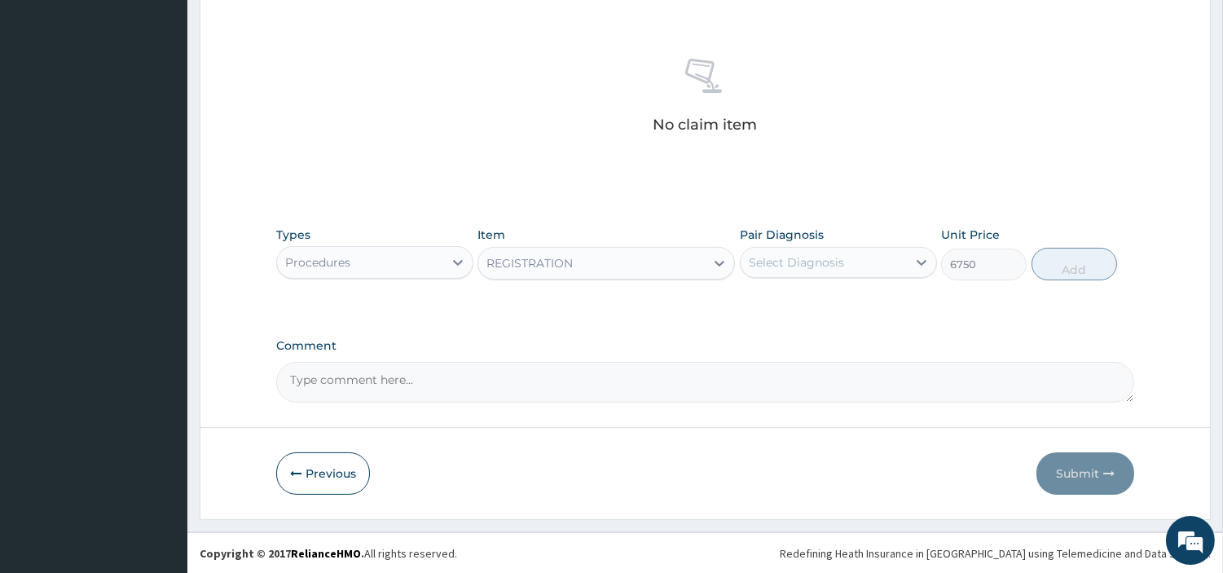
click at [778, 265] on div "Select Diagnosis" at bounding box center [796, 262] width 95 height 16
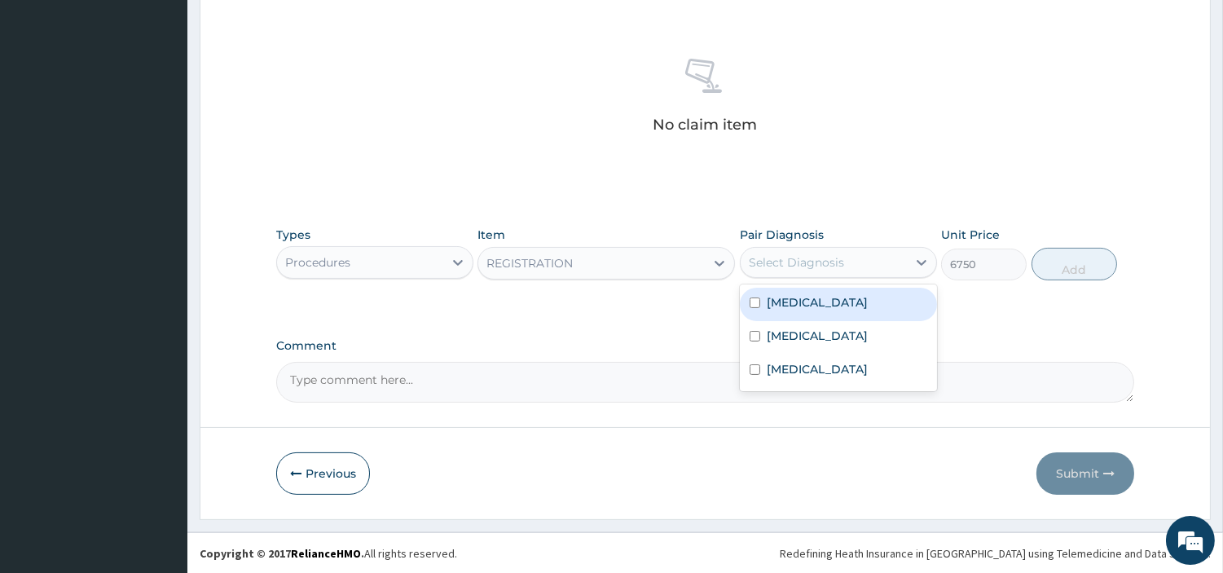
click at [776, 306] on label "[MEDICAL_DATA]" at bounding box center [817, 302] width 101 height 16
checkbox input "true"
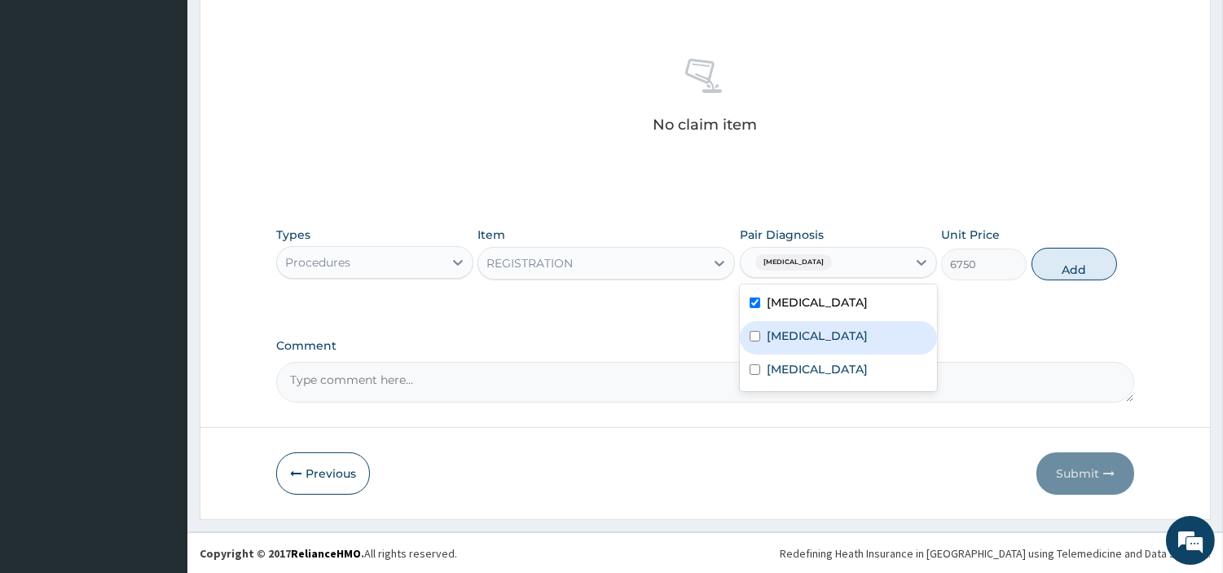
click at [774, 346] on div "Acute pharyngitis" at bounding box center [838, 337] width 197 height 33
checkbox input "true"
click at [775, 369] on label "Sepsis" at bounding box center [817, 369] width 101 height 16
checkbox input "true"
drag, startPoint x: 1050, startPoint y: 267, endPoint x: 1027, endPoint y: 280, distance: 26.3
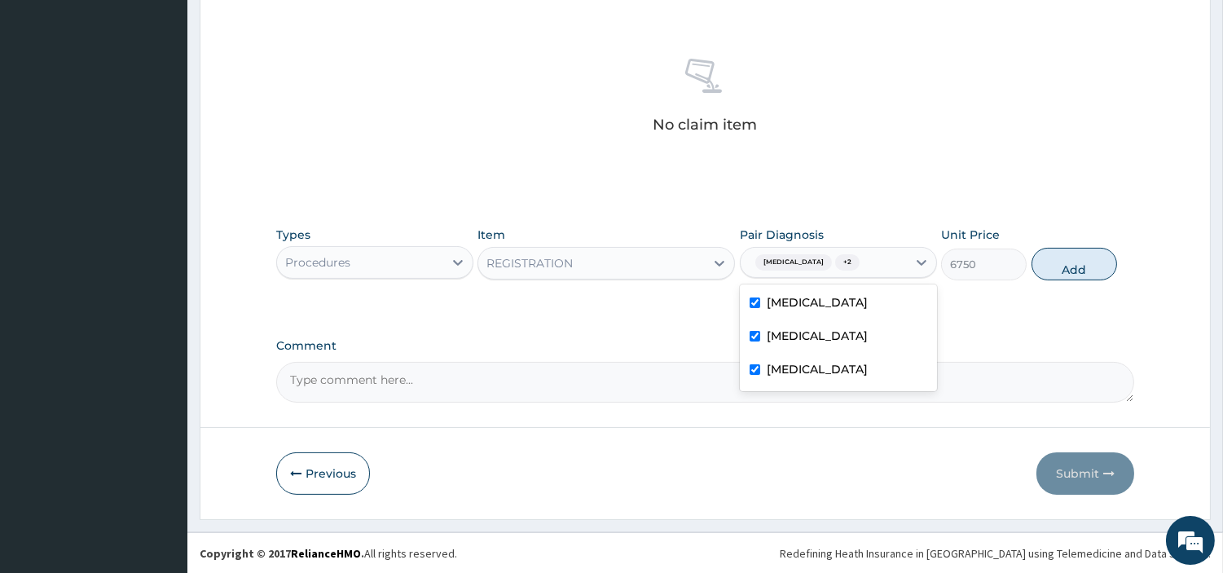
click at [1052, 267] on button "Add" at bounding box center [1075, 264] width 86 height 33
type input "0"
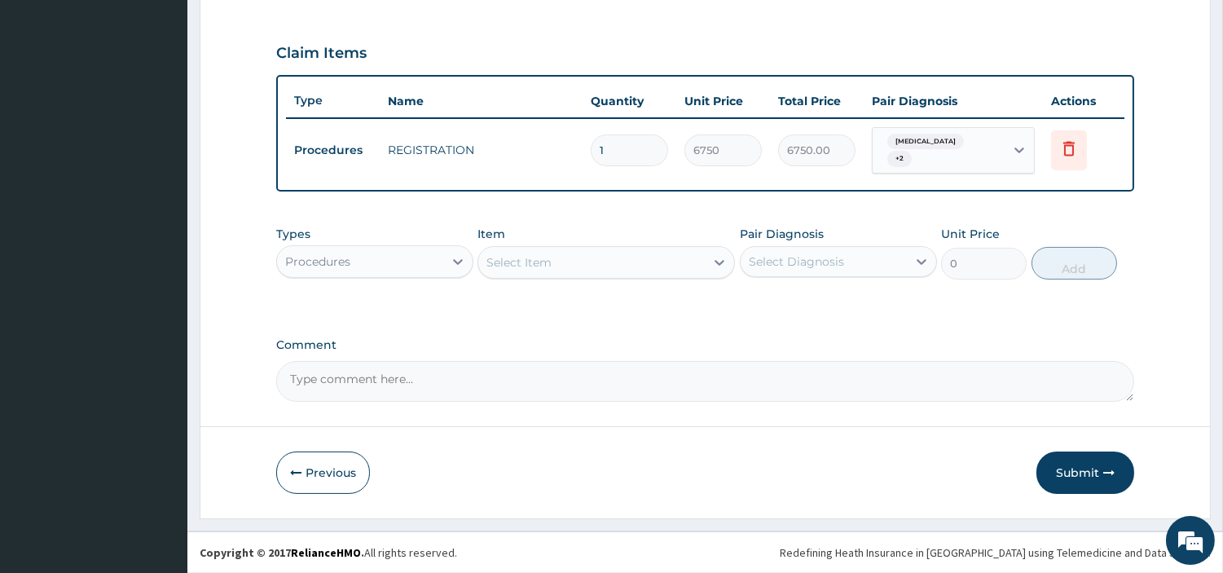
scroll to position [523, 0]
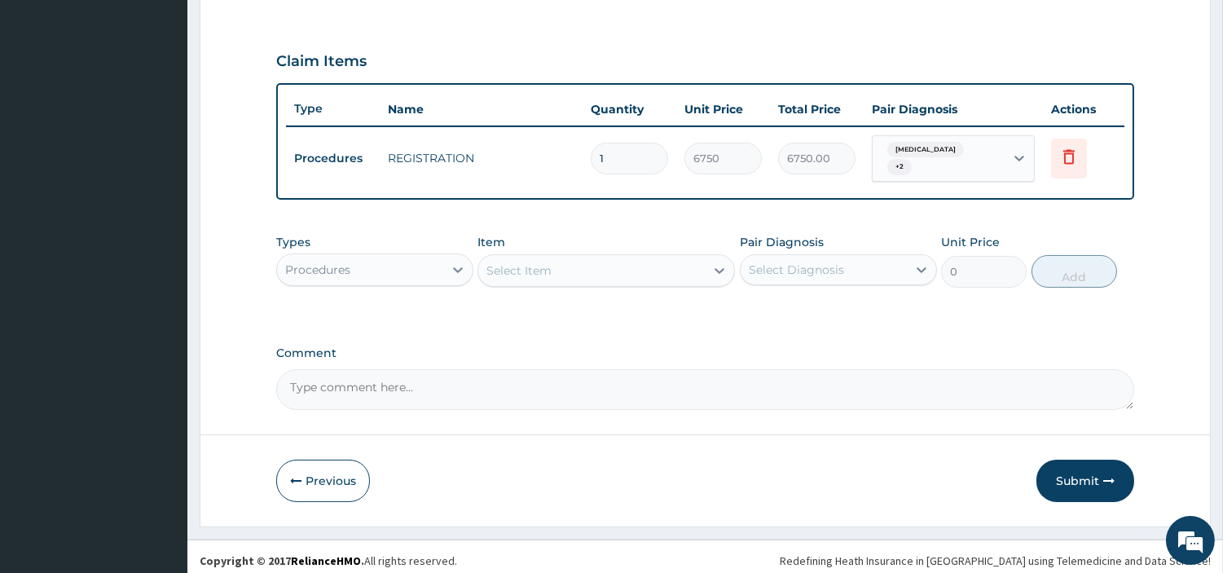
click at [584, 271] on div "Select Item" at bounding box center [591, 271] width 227 height 26
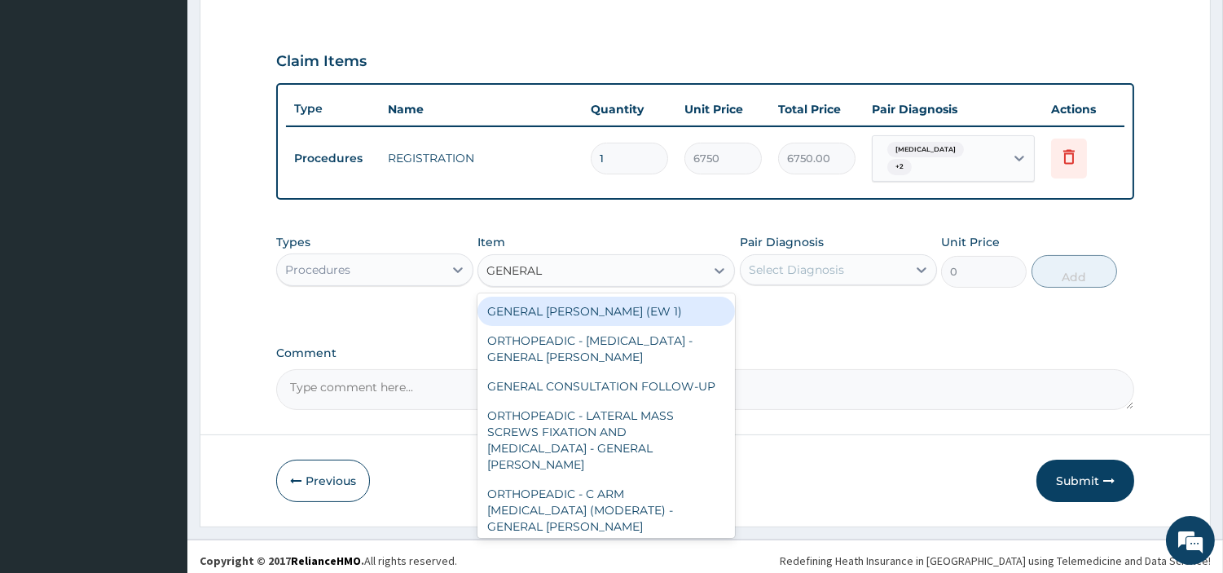
type input "GENERAL C"
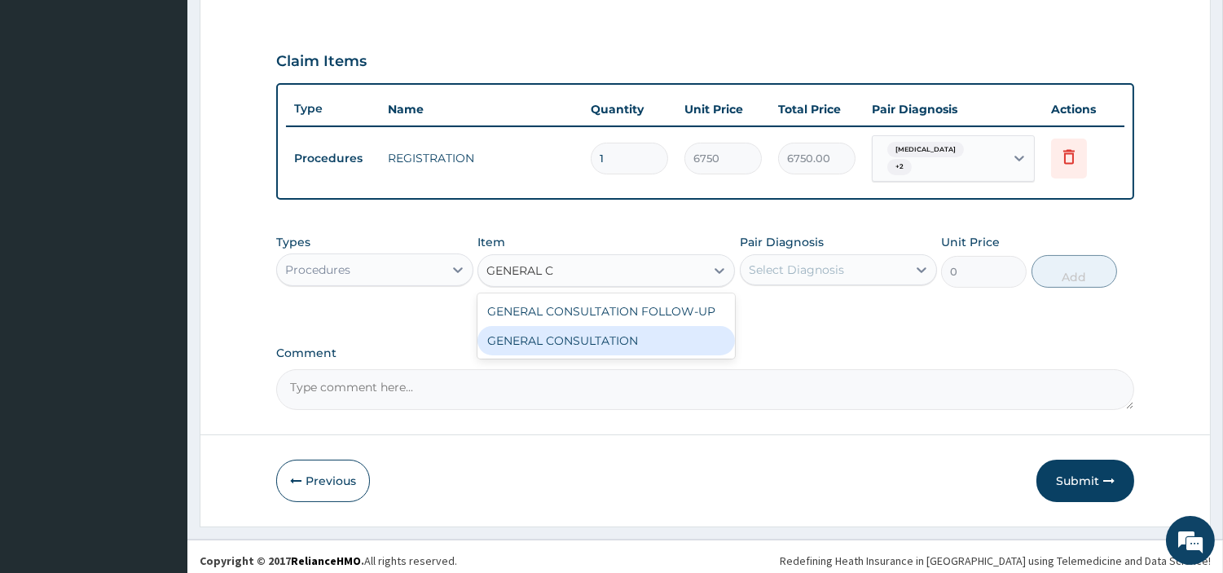
click at [587, 327] on div "GENERAL CONSULTATION" at bounding box center [607, 340] width 258 height 29
type input "6750"
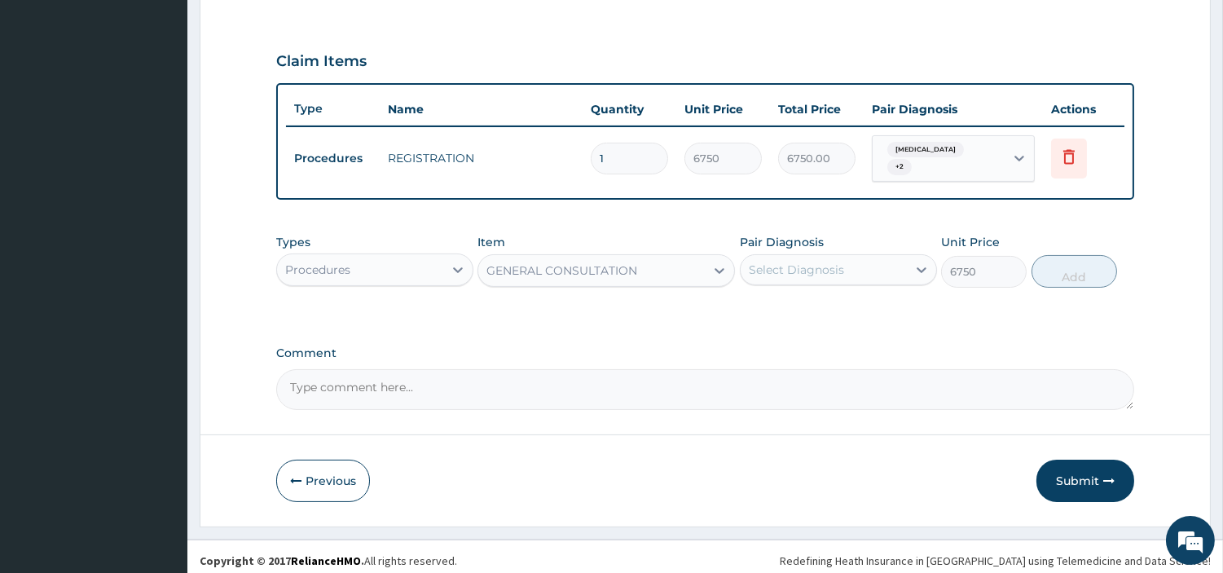
click at [784, 273] on div "Select Diagnosis" at bounding box center [824, 270] width 166 height 26
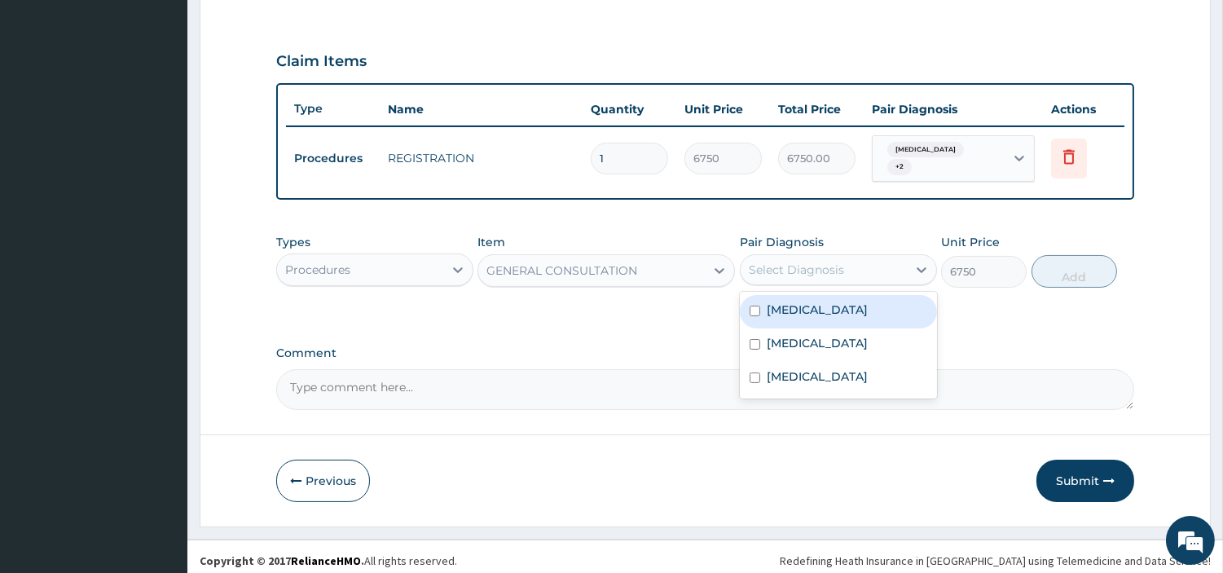
click at [777, 304] on label "Malaria" at bounding box center [817, 310] width 101 height 16
checkbox input "true"
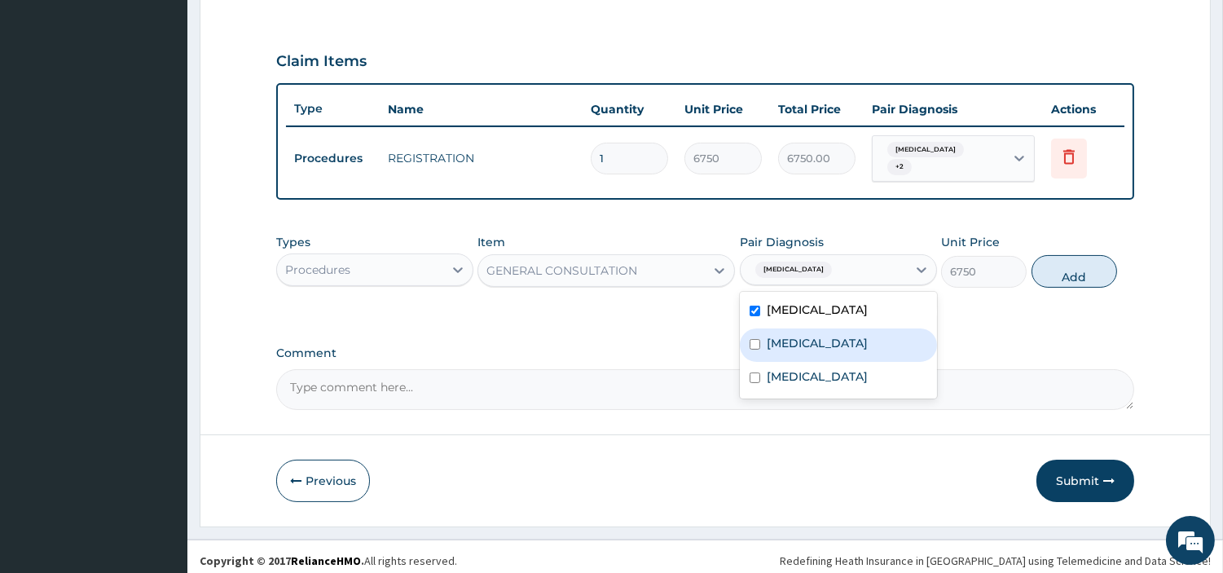
click at [784, 336] on label "Acute pharyngitis" at bounding box center [817, 343] width 101 height 16
checkbox input "true"
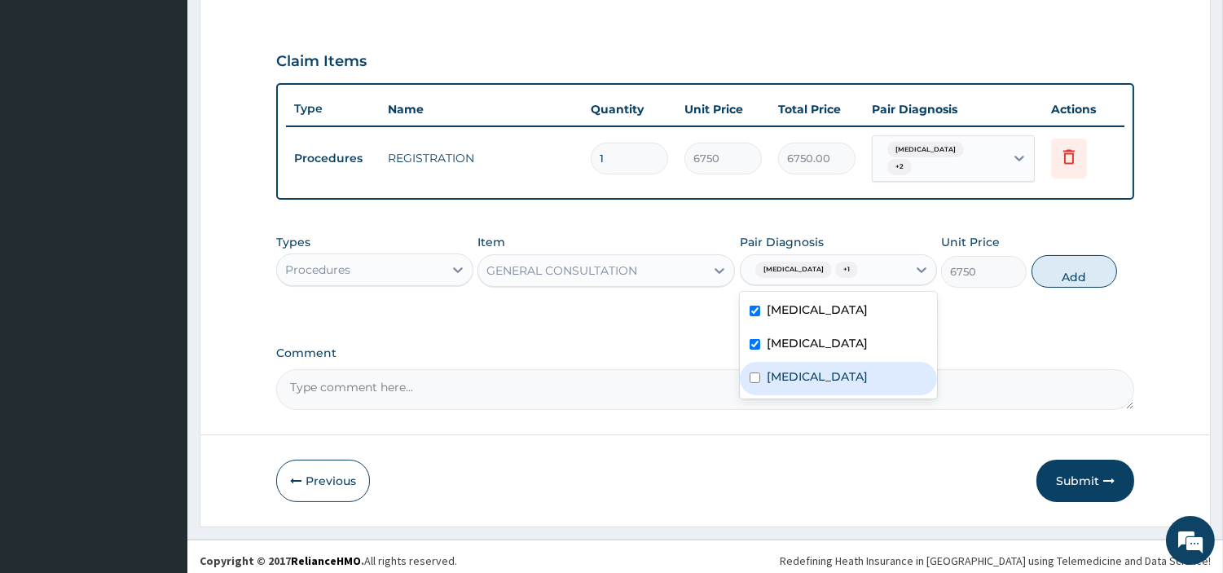
click at [788, 370] on label "Sepsis" at bounding box center [817, 376] width 101 height 16
checkbox input "true"
click at [1080, 267] on button "Add" at bounding box center [1075, 271] width 86 height 33
type input "0"
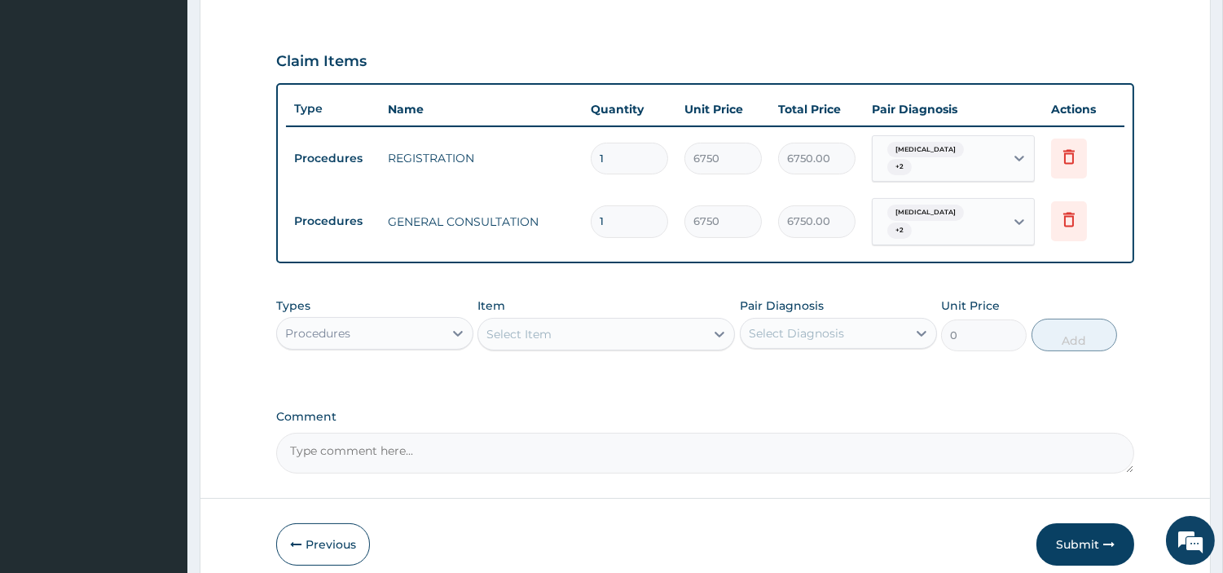
click at [441, 320] on div "Procedures" at bounding box center [360, 333] width 166 height 26
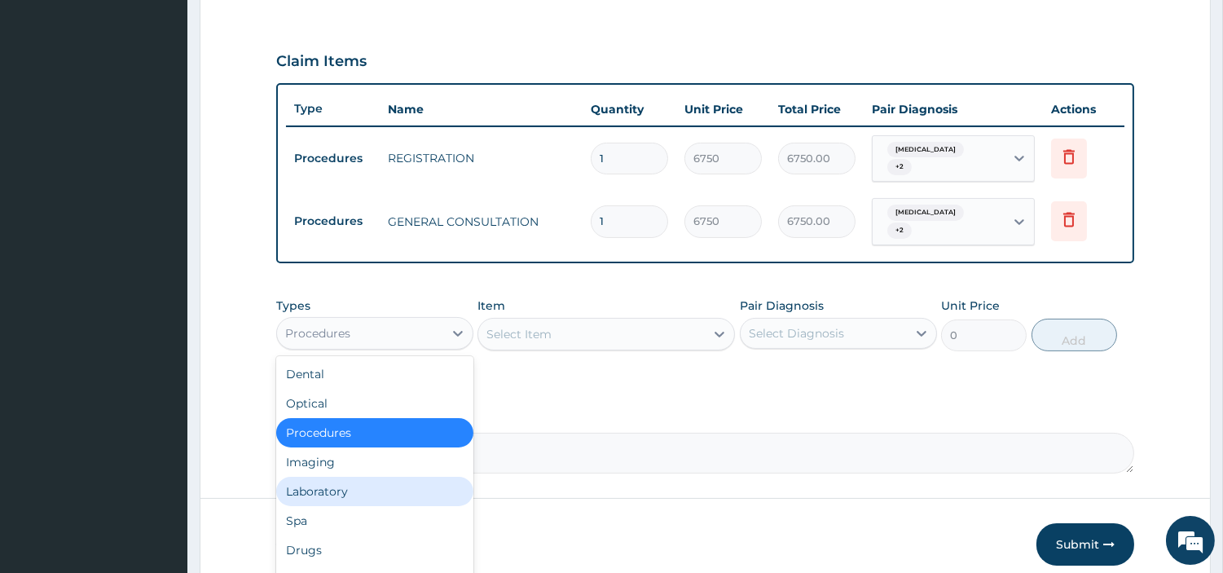
click at [364, 477] on div "Laboratory" at bounding box center [374, 491] width 197 height 29
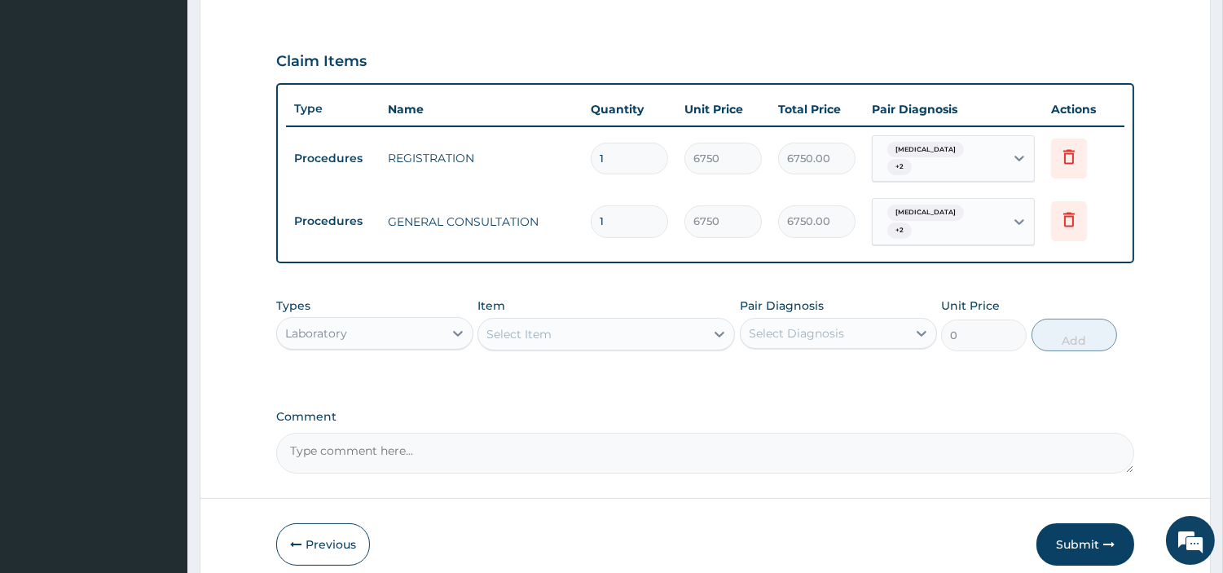
click at [638, 321] on div "Select Item" at bounding box center [591, 334] width 227 height 26
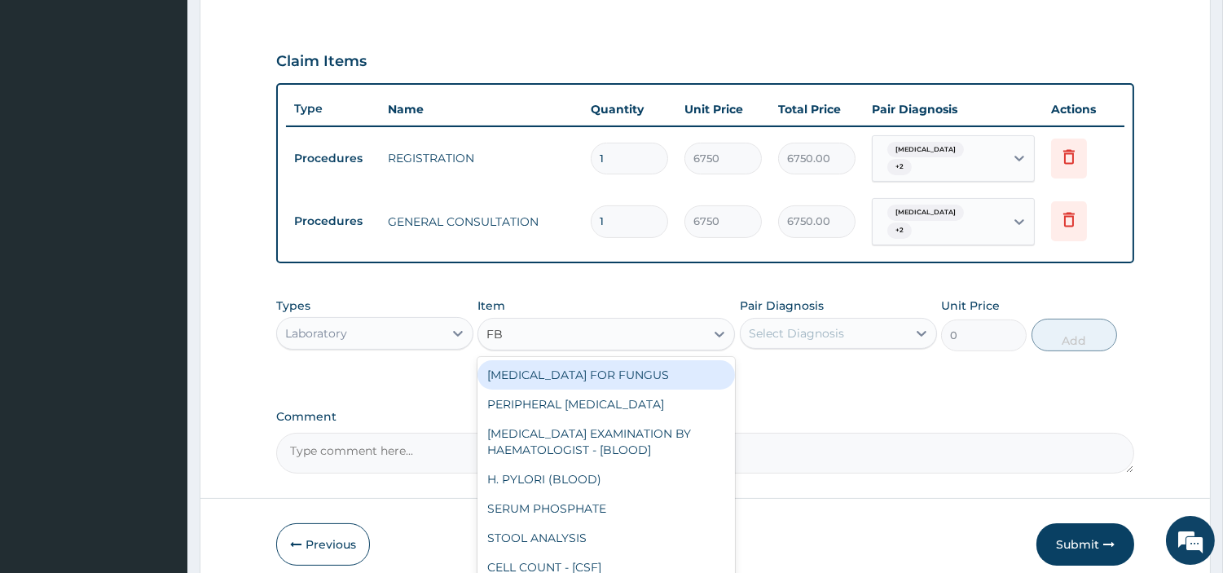
type input "FBC"
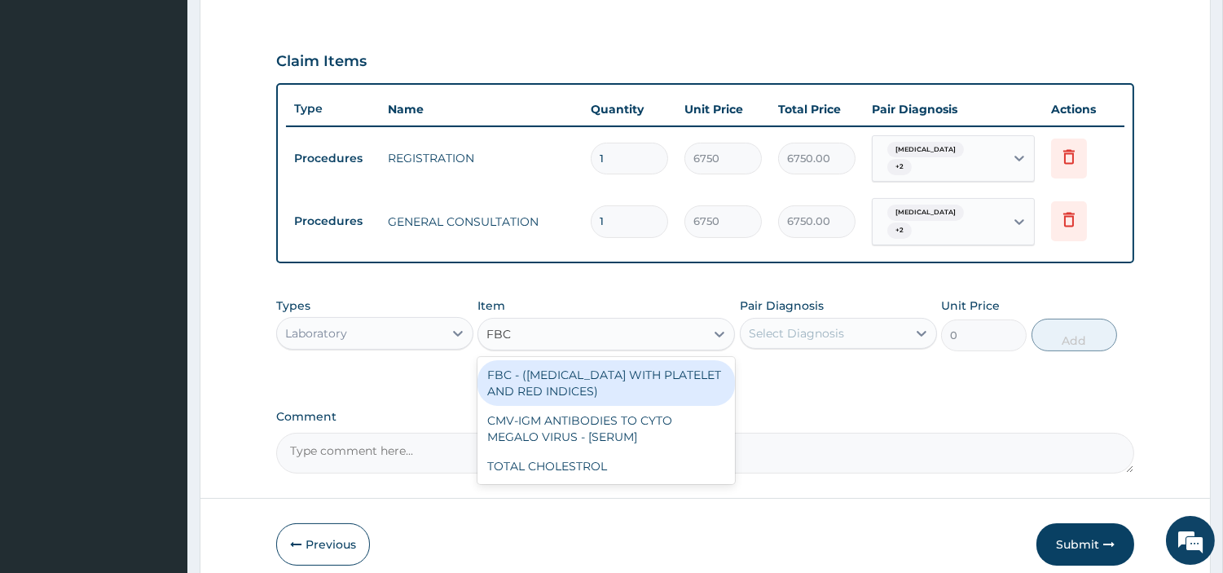
click at [650, 360] on div "FBC - (FULL BLOOD COUNT WITH PLATELET AND RED INDICES)" at bounding box center [607, 383] width 258 height 46
type input "5400"
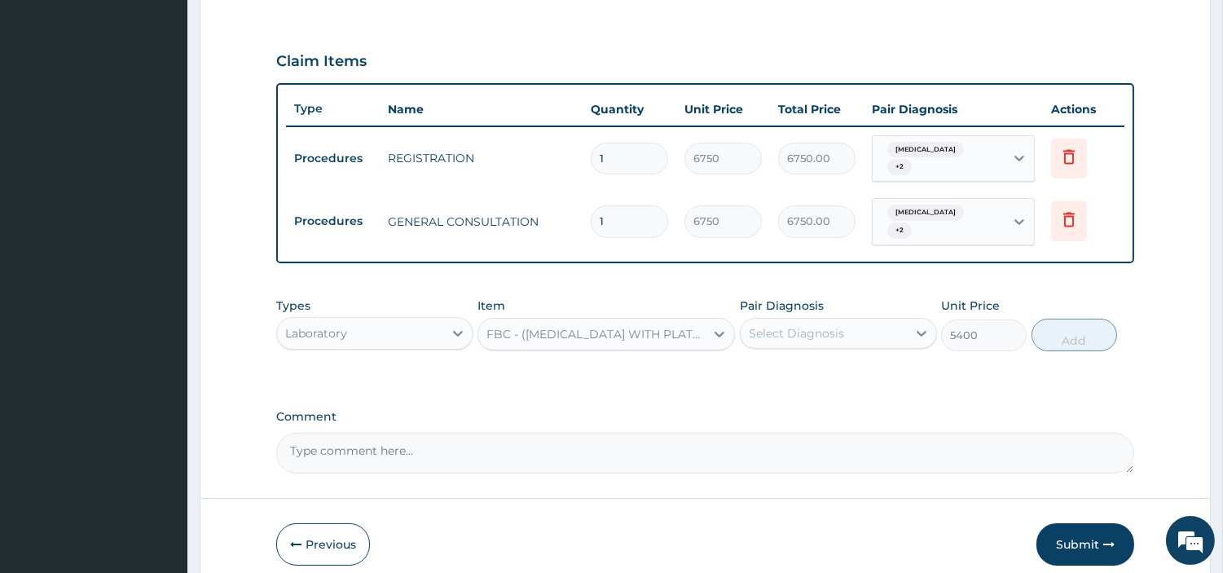
click at [758, 325] on div "Select Diagnosis" at bounding box center [796, 333] width 95 height 16
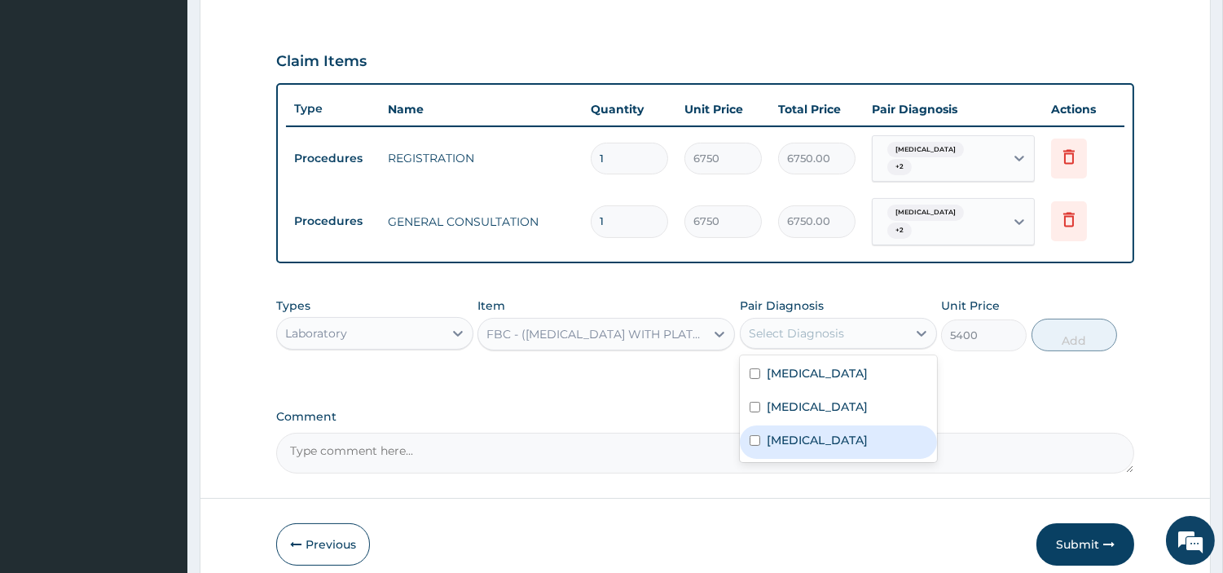
click at [774, 432] on label "Sepsis" at bounding box center [817, 440] width 101 height 16
checkbox input "true"
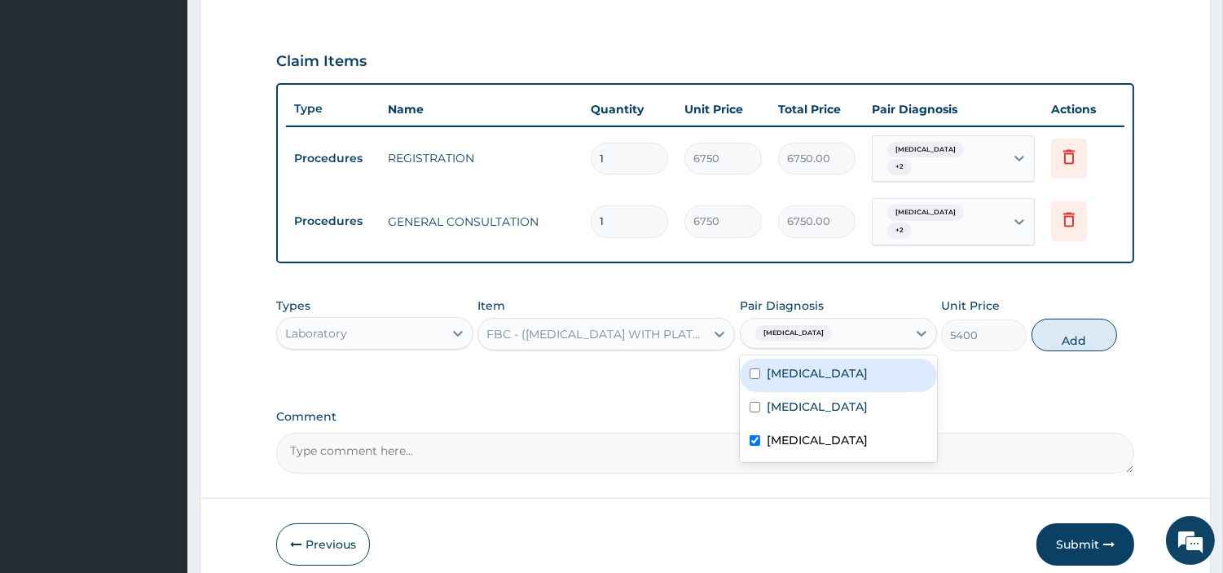
click at [1045, 324] on button "Add" at bounding box center [1075, 335] width 86 height 33
type input "0"
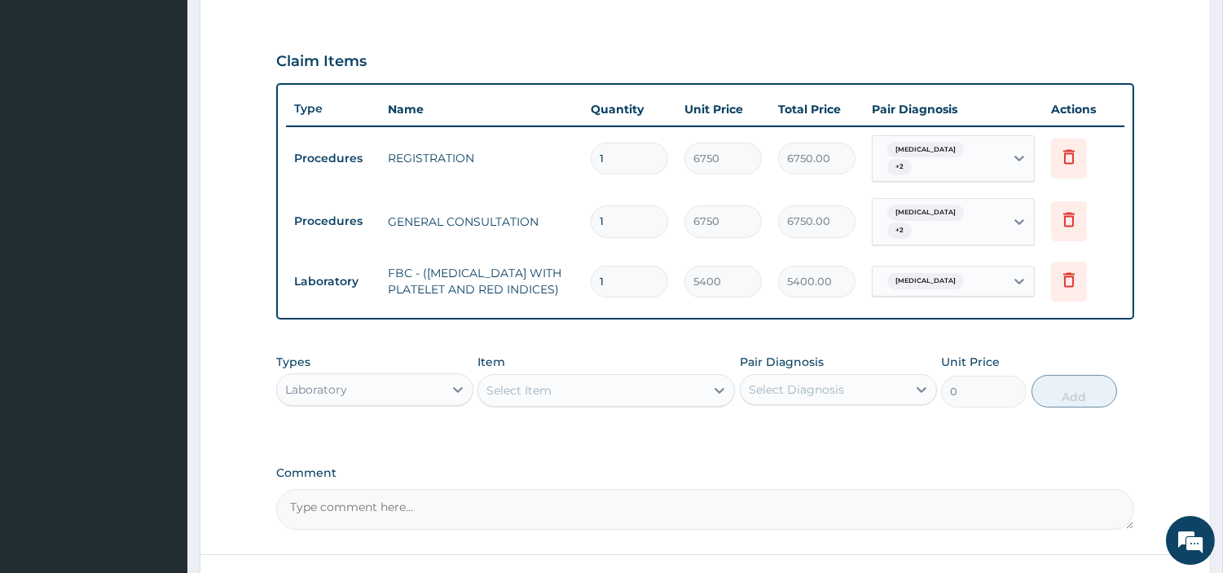
click at [623, 377] on div "Select Item" at bounding box center [591, 390] width 227 height 26
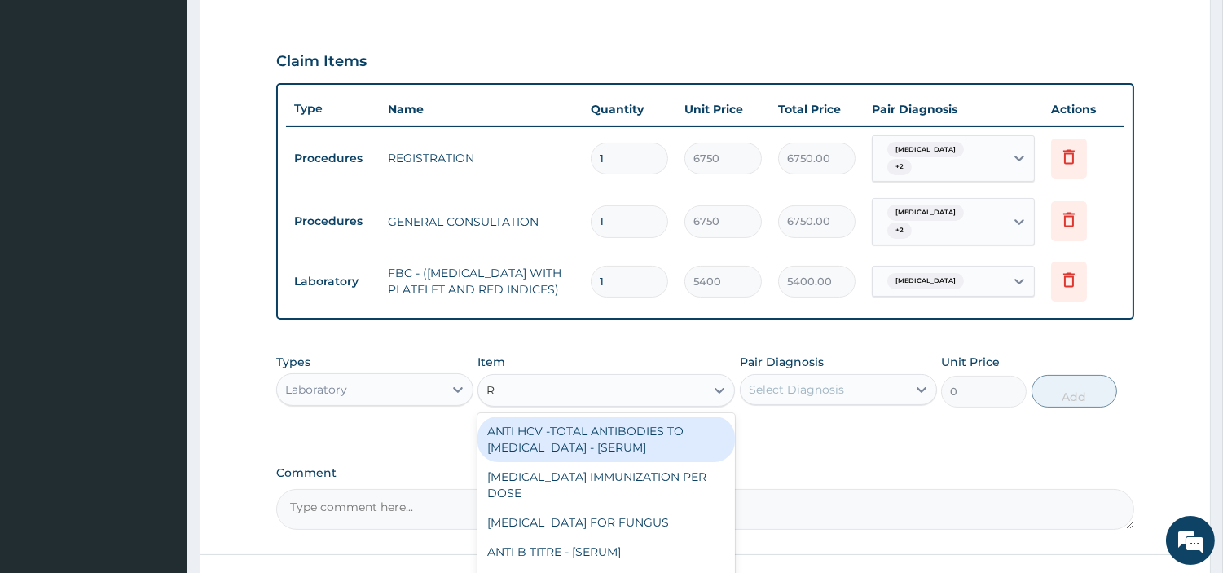
type input "RD"
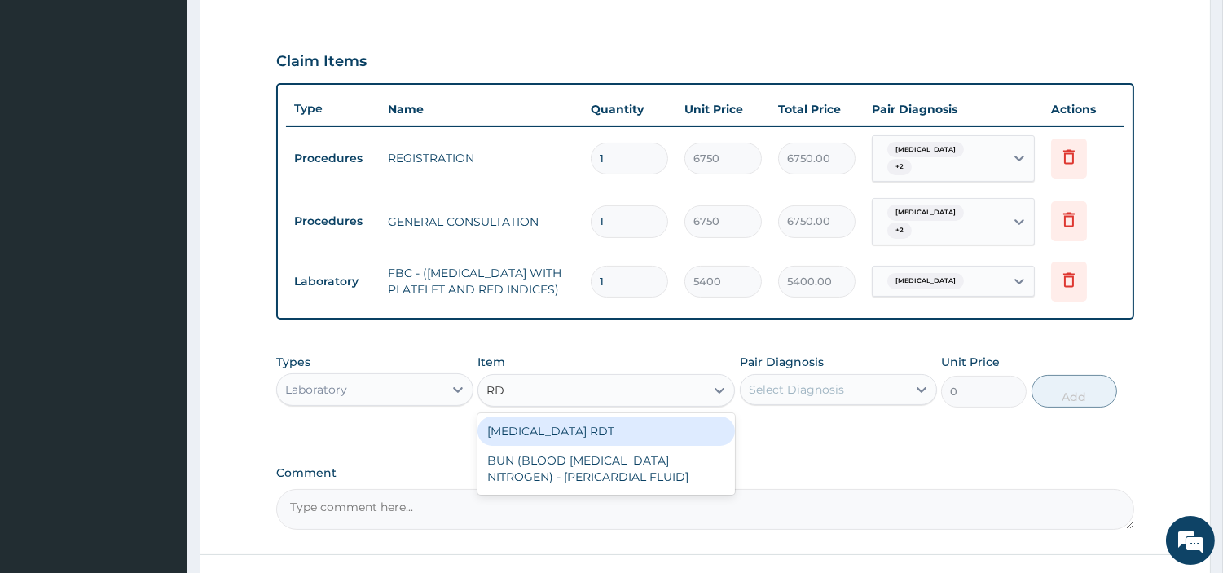
click at [614, 417] on div "MALARIA RDT" at bounding box center [607, 431] width 258 height 29
type input "2700"
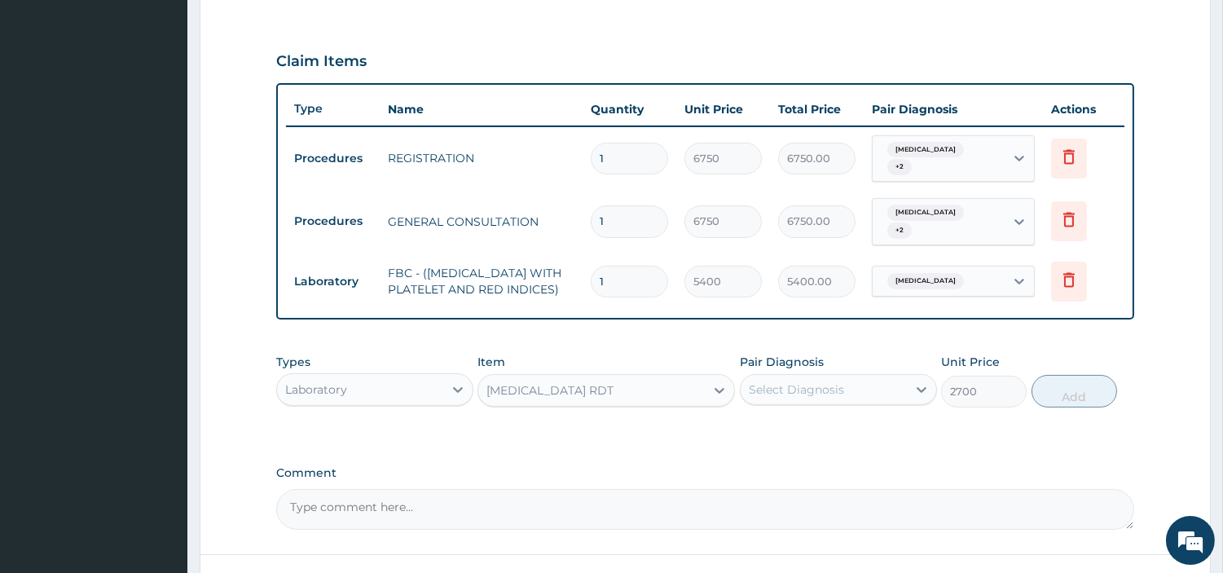
click at [804, 381] on div "Select Diagnosis" at bounding box center [796, 389] width 95 height 16
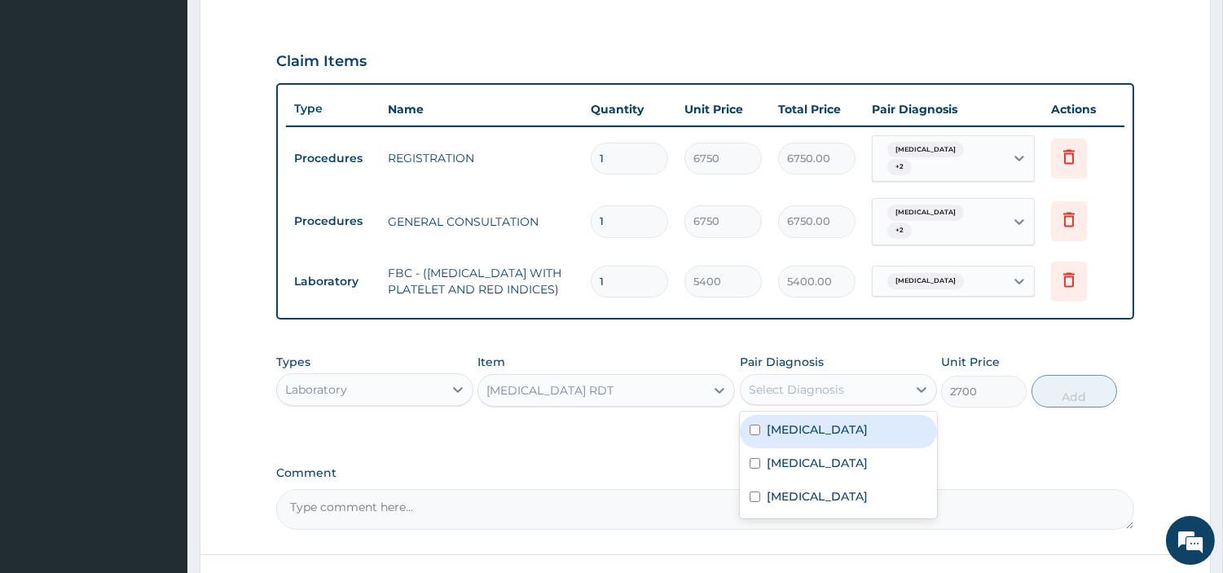
click at [823, 429] on div "Malaria" at bounding box center [838, 431] width 197 height 33
checkbox input "true"
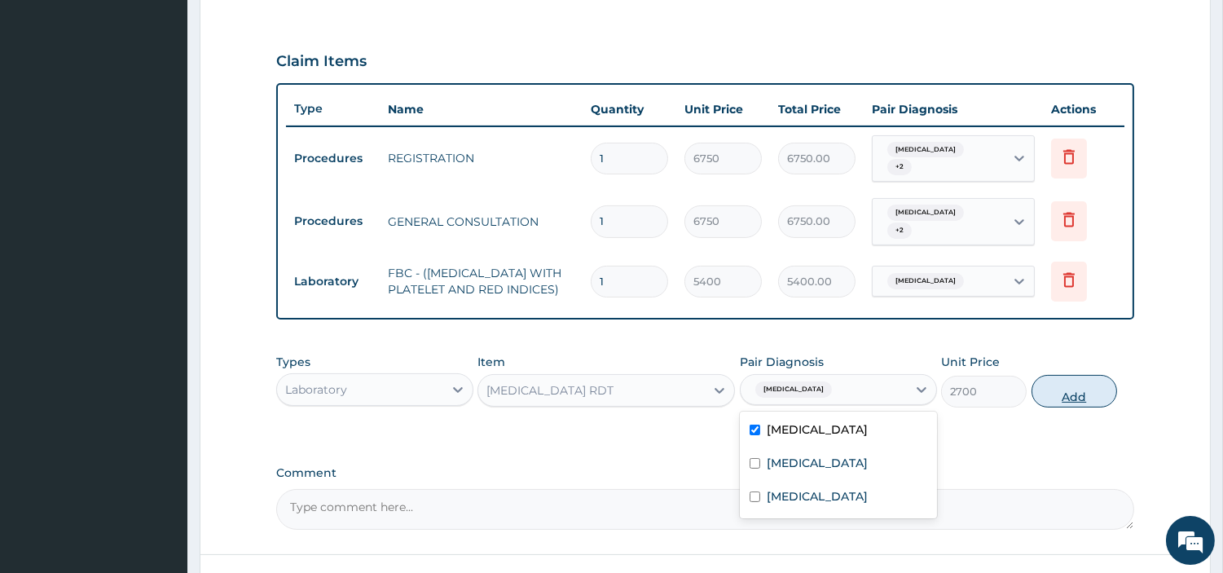
click at [1087, 397] on button "Add" at bounding box center [1075, 391] width 86 height 33
type input "0"
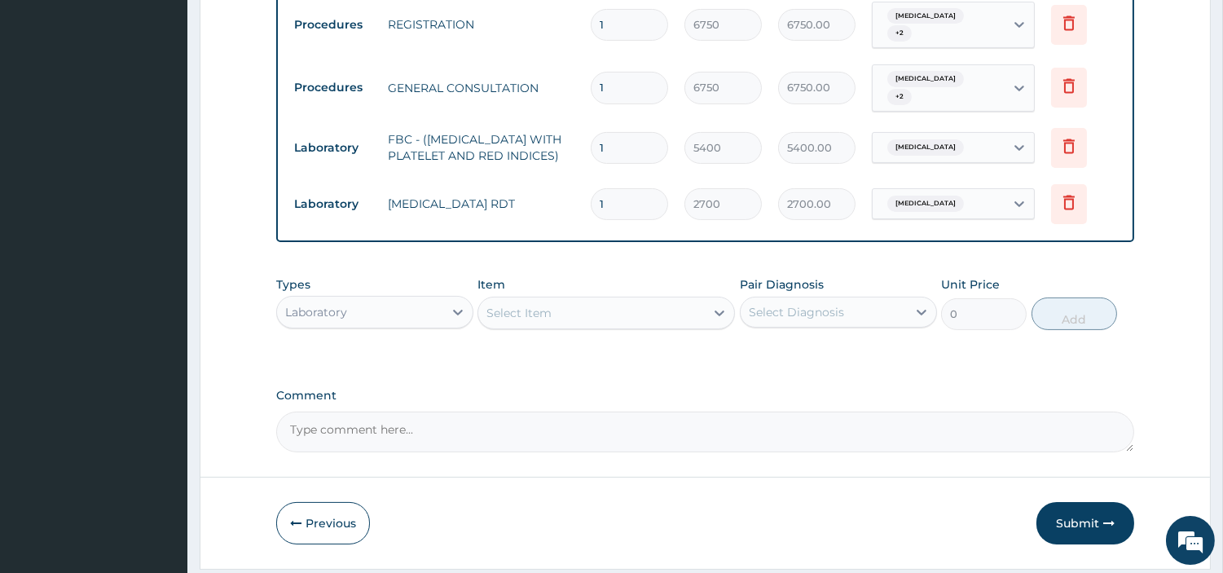
scroll to position [702, 0]
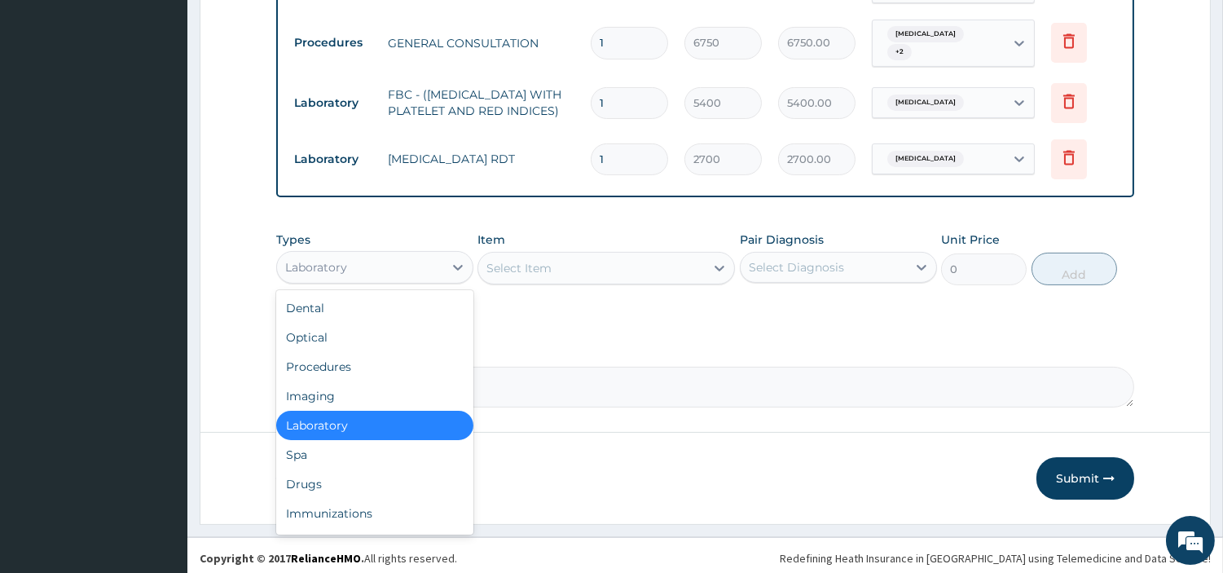
click at [322, 269] on div "Laboratory" at bounding box center [360, 267] width 166 height 26
click at [312, 481] on div "Drugs" at bounding box center [374, 483] width 197 height 29
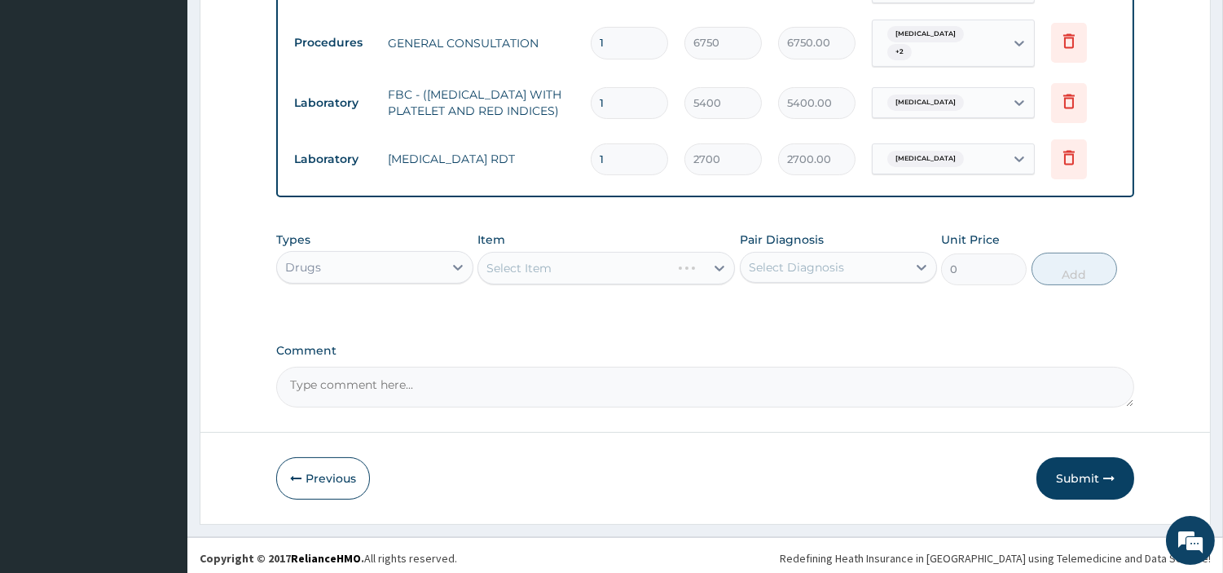
click at [667, 272] on div "Select Item" at bounding box center [607, 268] width 258 height 33
click at [663, 270] on div "Select Item" at bounding box center [607, 268] width 258 height 33
click at [632, 275] on div "Select Item" at bounding box center [607, 268] width 258 height 33
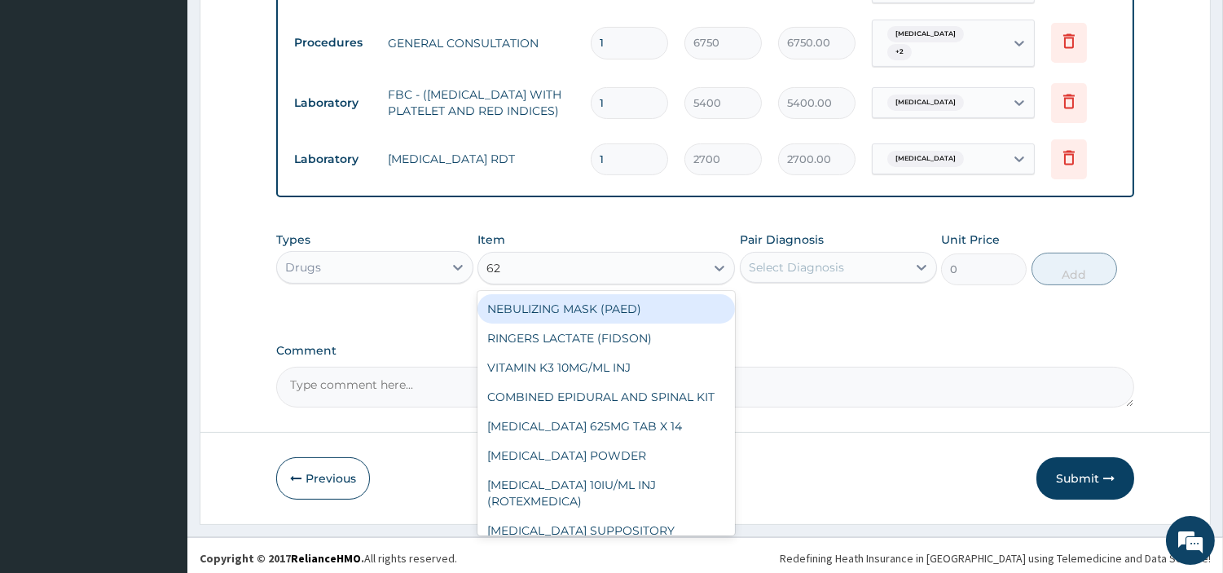
type input "625"
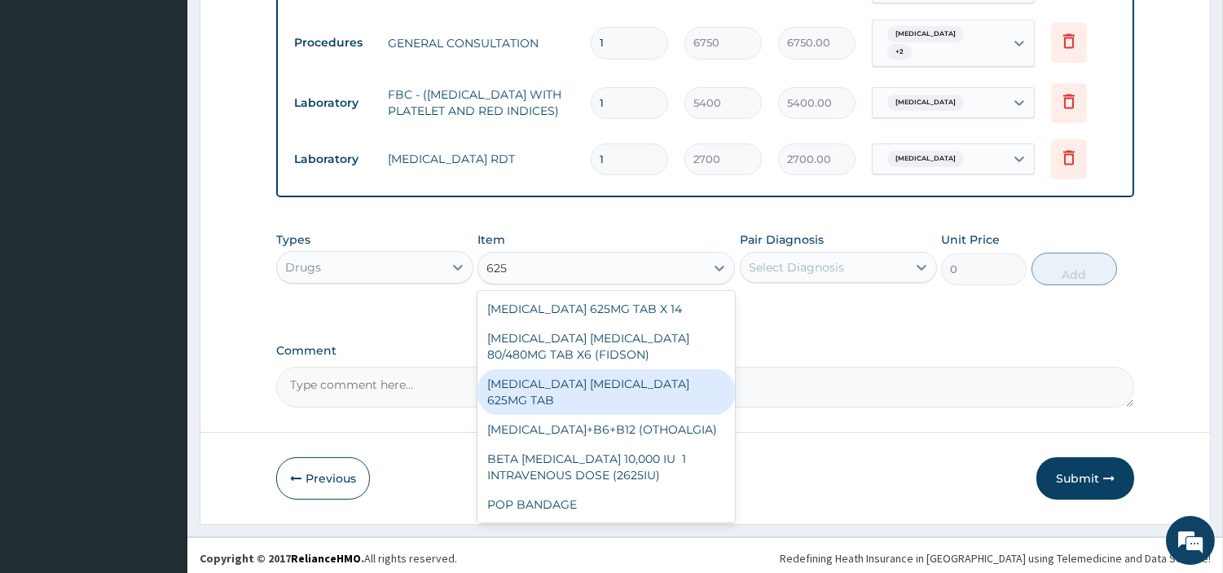
click at [668, 396] on div "[MEDICAL_DATA] [MEDICAL_DATA] 625MG TAB" at bounding box center [607, 392] width 258 height 46
type input "522.4974975585938"
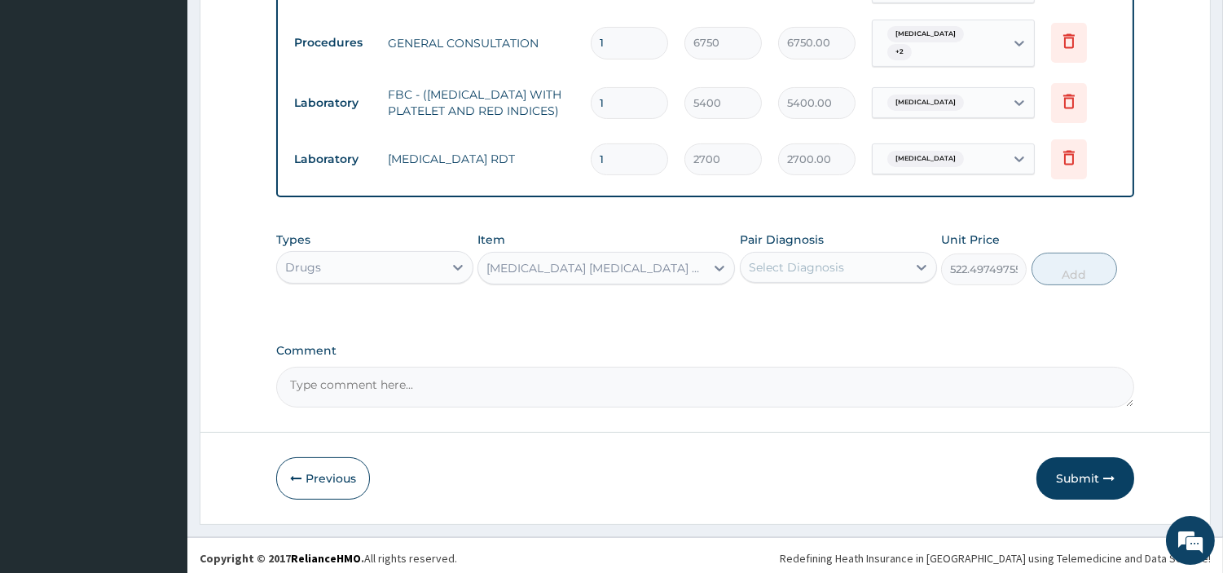
click at [783, 267] on div "Select Diagnosis" at bounding box center [796, 267] width 95 height 16
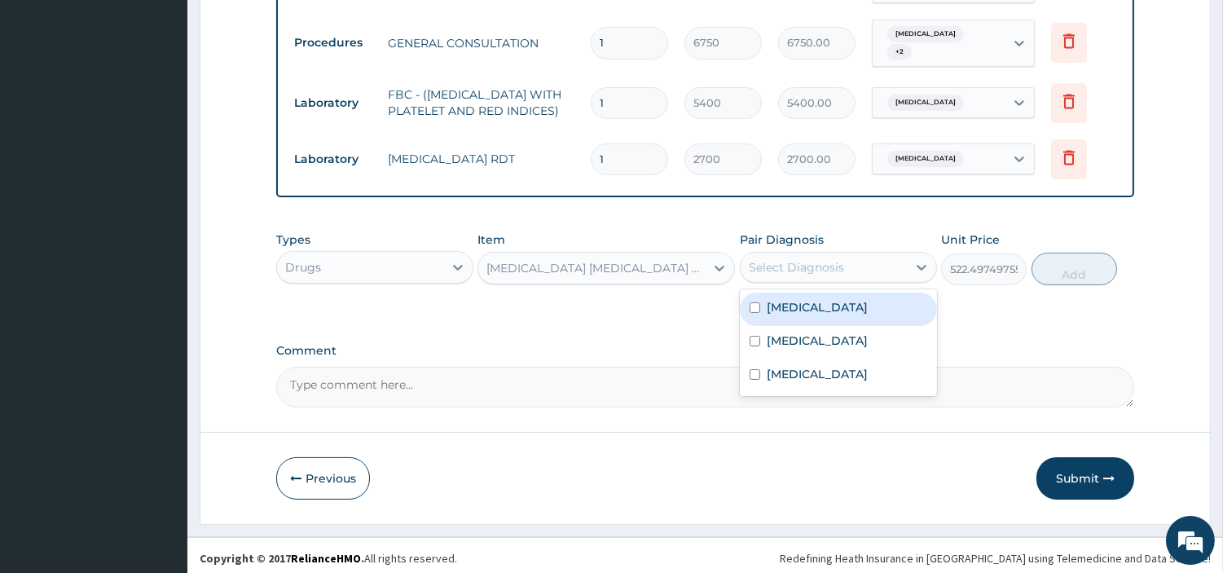
click at [782, 312] on div "[MEDICAL_DATA]" at bounding box center [838, 309] width 197 height 33
checkbox input "true"
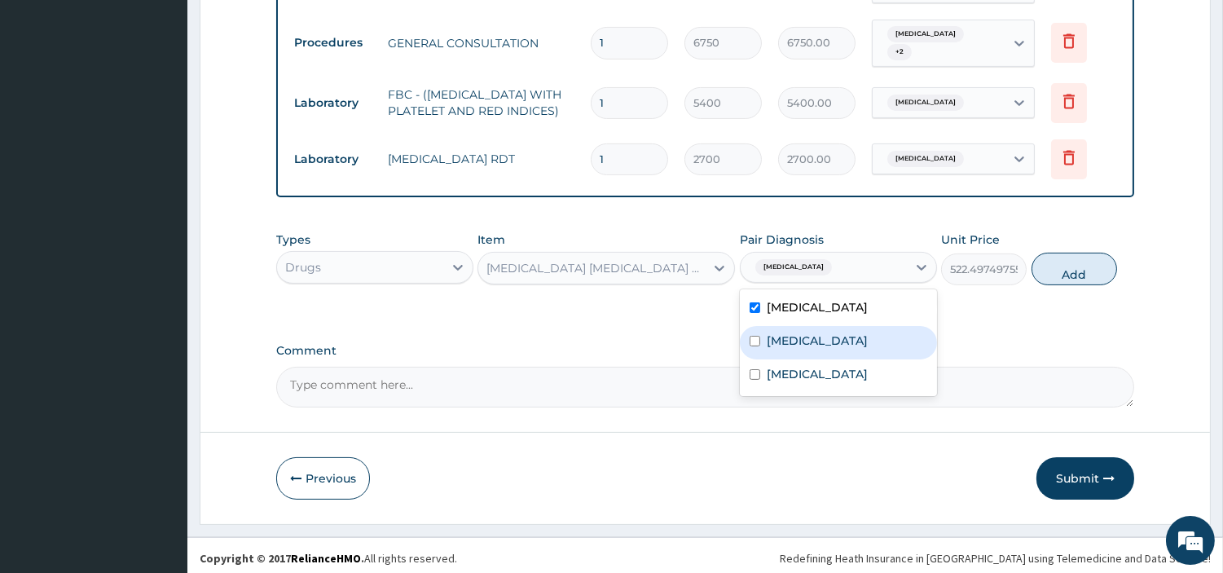
click at [784, 344] on div "Acute pharyngitis" at bounding box center [838, 342] width 197 height 33
checkbox input "true"
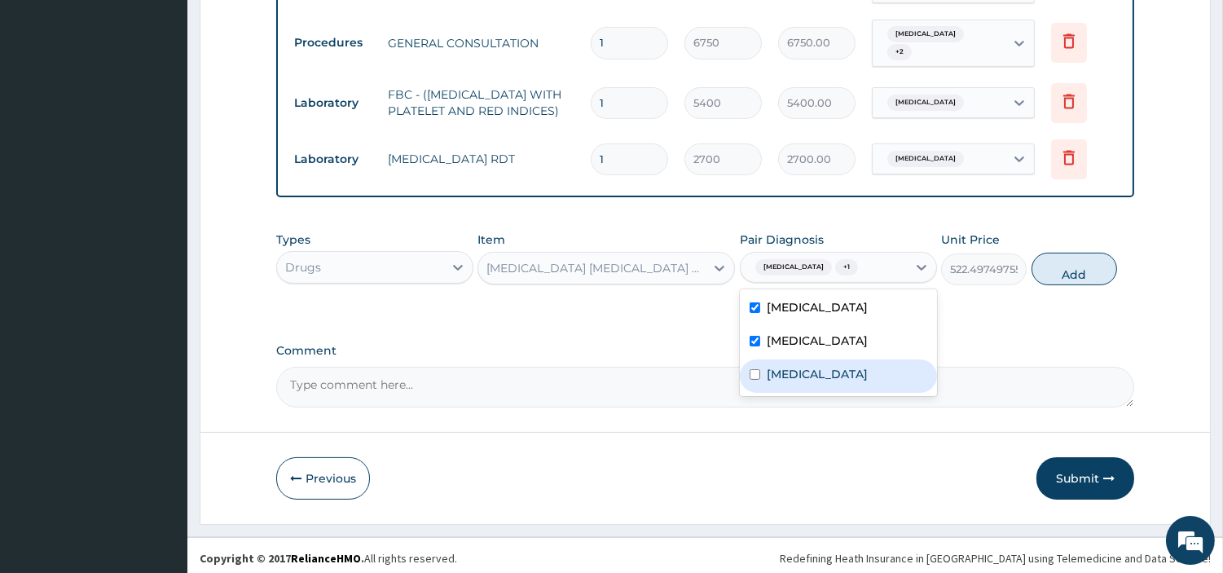
click at [786, 366] on label "[MEDICAL_DATA]" at bounding box center [817, 374] width 101 height 16
checkbox input "true"
click at [871, 299] on div "[MEDICAL_DATA]" at bounding box center [838, 309] width 197 height 33
checkbox input "false"
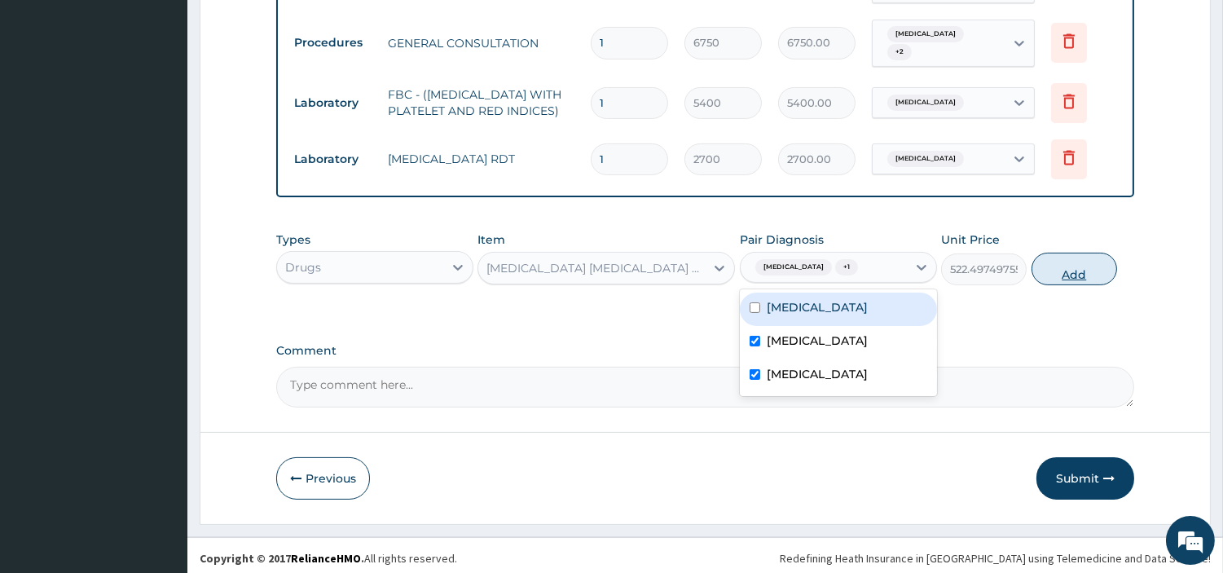
click at [1055, 259] on button "Add" at bounding box center [1075, 269] width 86 height 33
type input "0"
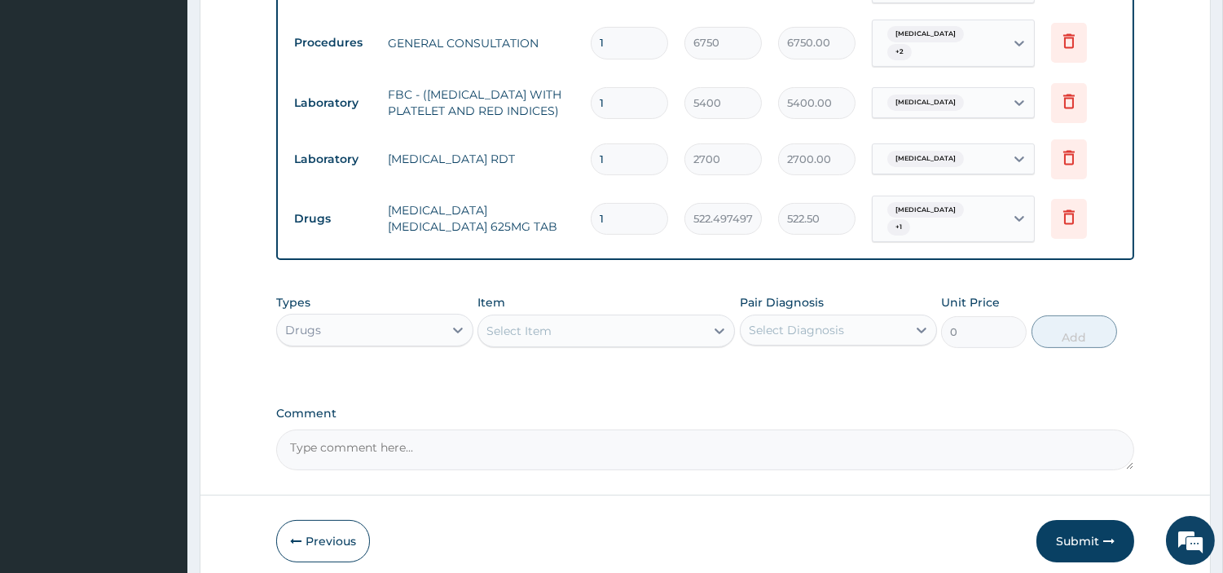
type input "10"
type input "5224.97"
type input "10"
click at [667, 318] on div "Select Item" at bounding box center [591, 331] width 227 height 26
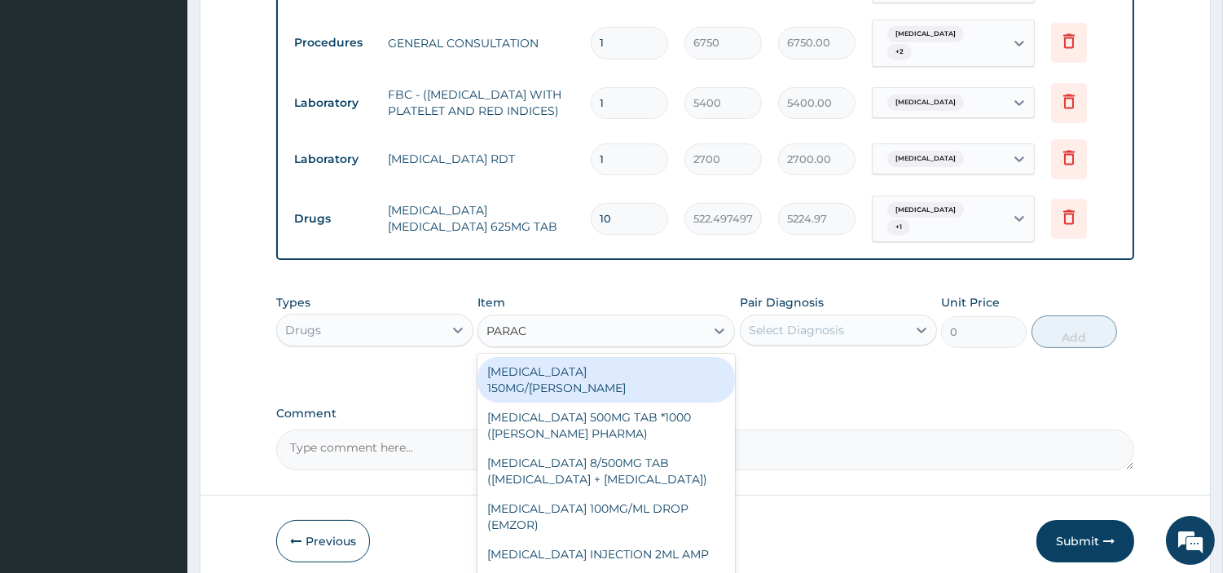
type input "PARACE"
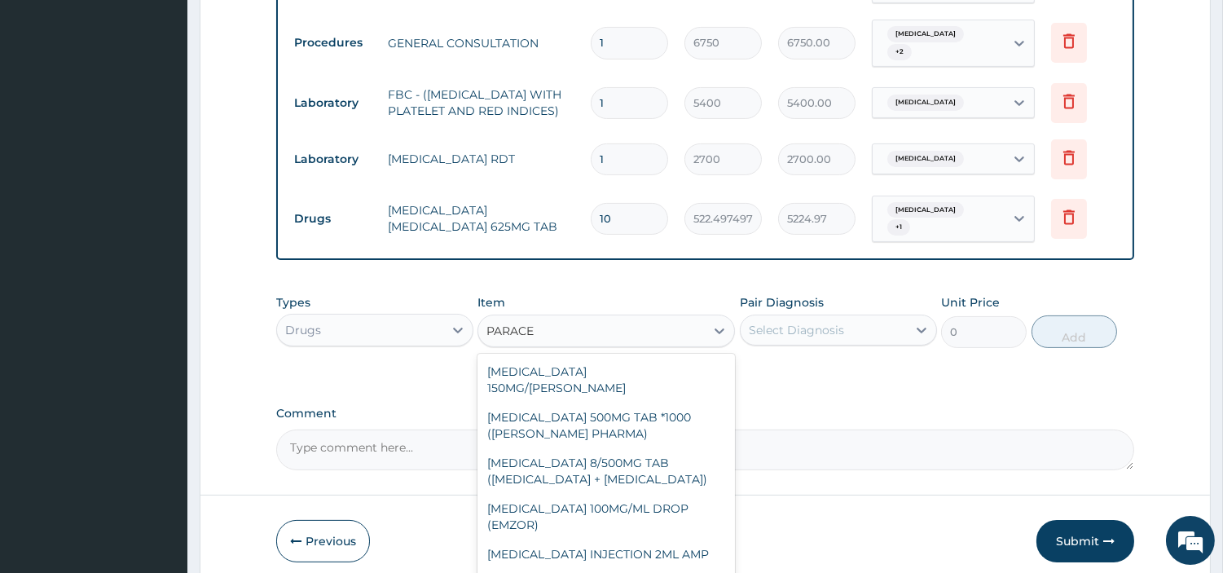
scroll to position [214, 0]
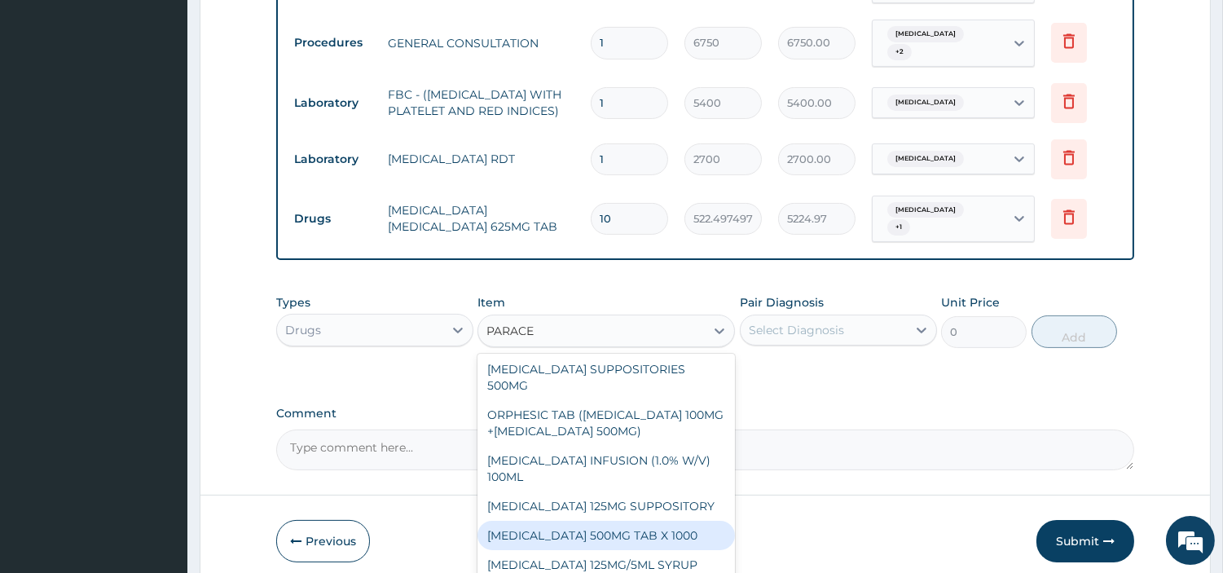
click at [634, 522] on div "PARACETAMOL 500MG TAB X 1000" at bounding box center [607, 535] width 258 height 29
type input "22.39999961853027"
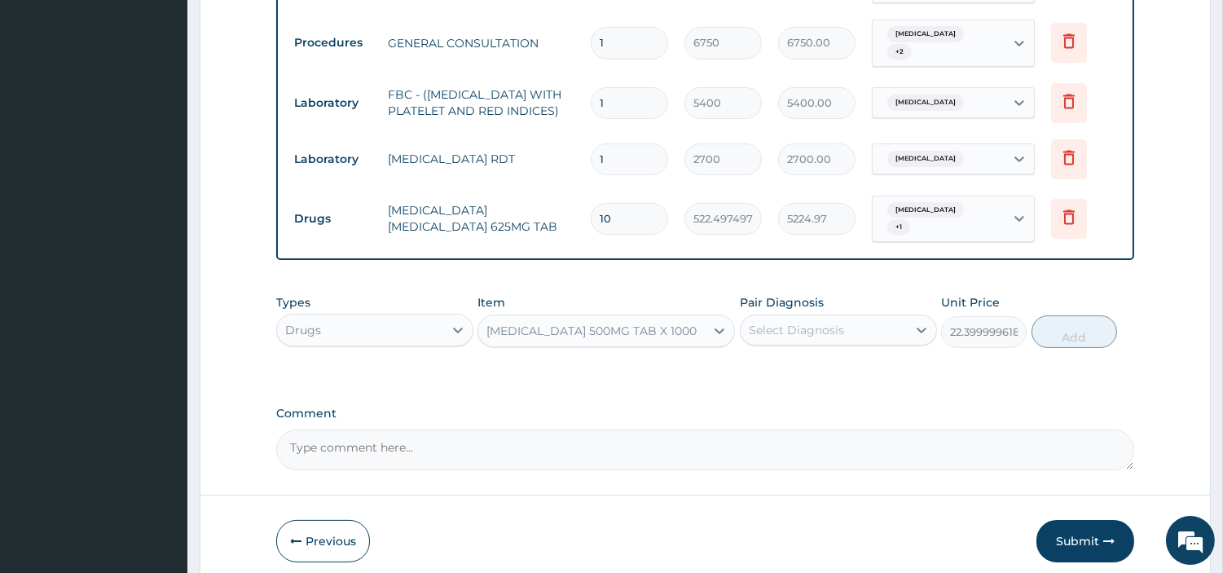
click at [854, 321] on div "Select Diagnosis" at bounding box center [824, 330] width 166 height 26
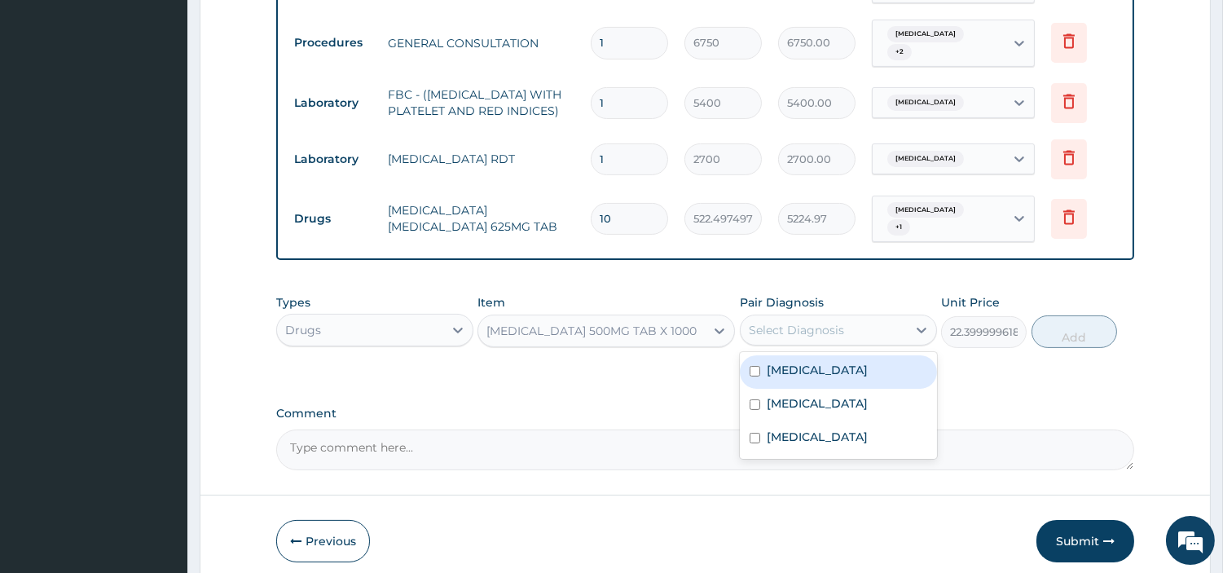
click at [842, 373] on div "[MEDICAL_DATA]" at bounding box center [838, 371] width 197 height 33
checkbox input "true"
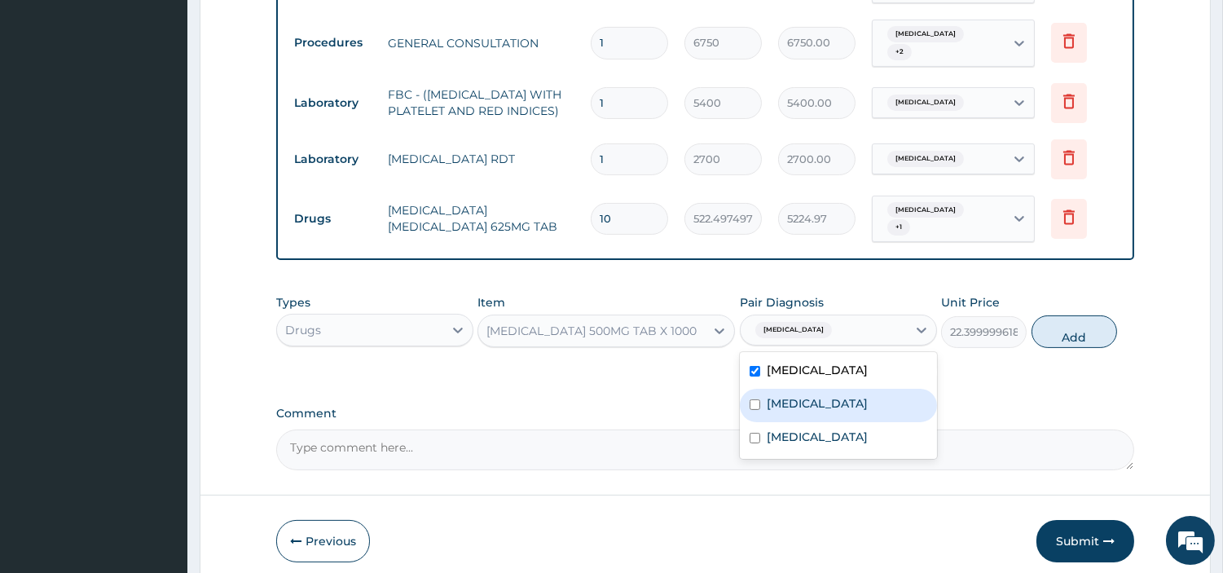
click at [835, 402] on label "Acute pharyngitis" at bounding box center [817, 403] width 101 height 16
checkbox input "true"
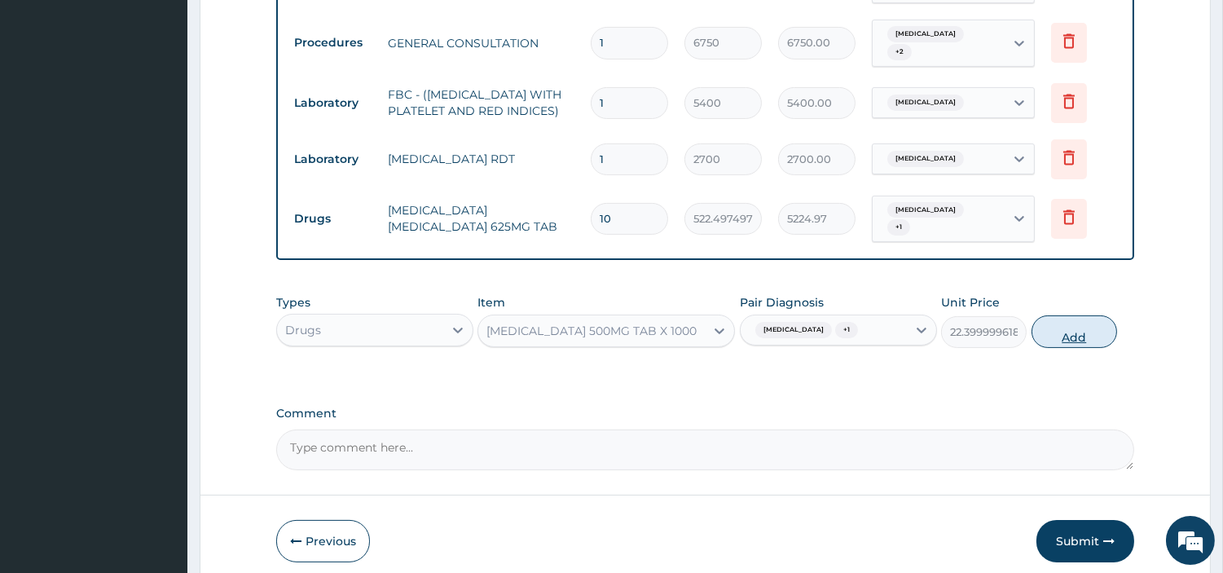
click at [1058, 336] on button "Add" at bounding box center [1075, 331] width 86 height 33
type input "0"
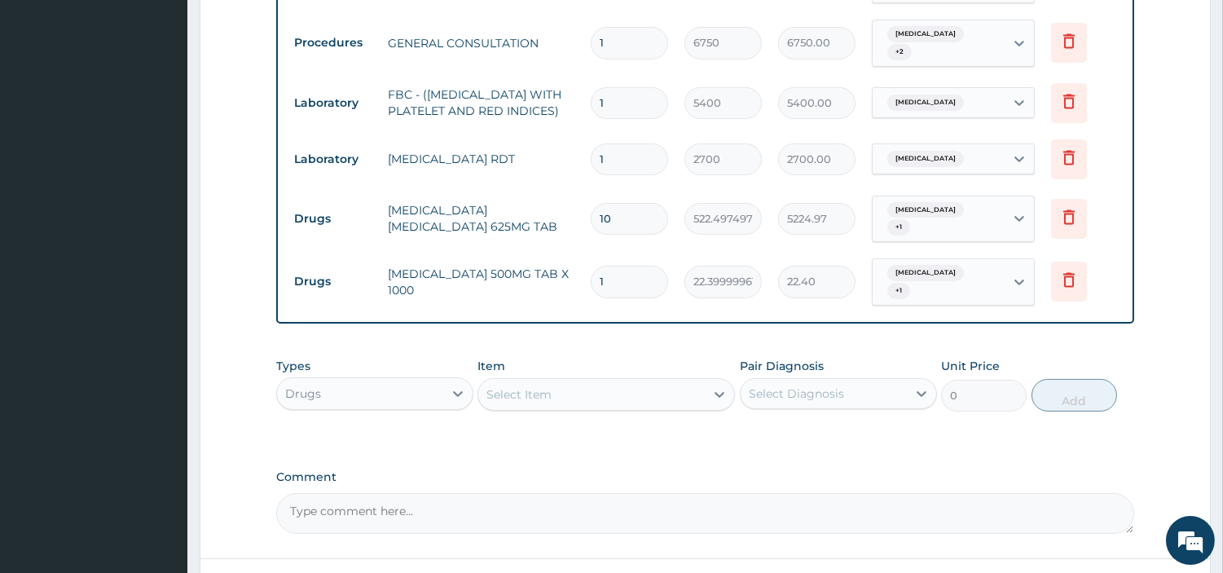
type input "0.00"
type input "9"
type input "201.60"
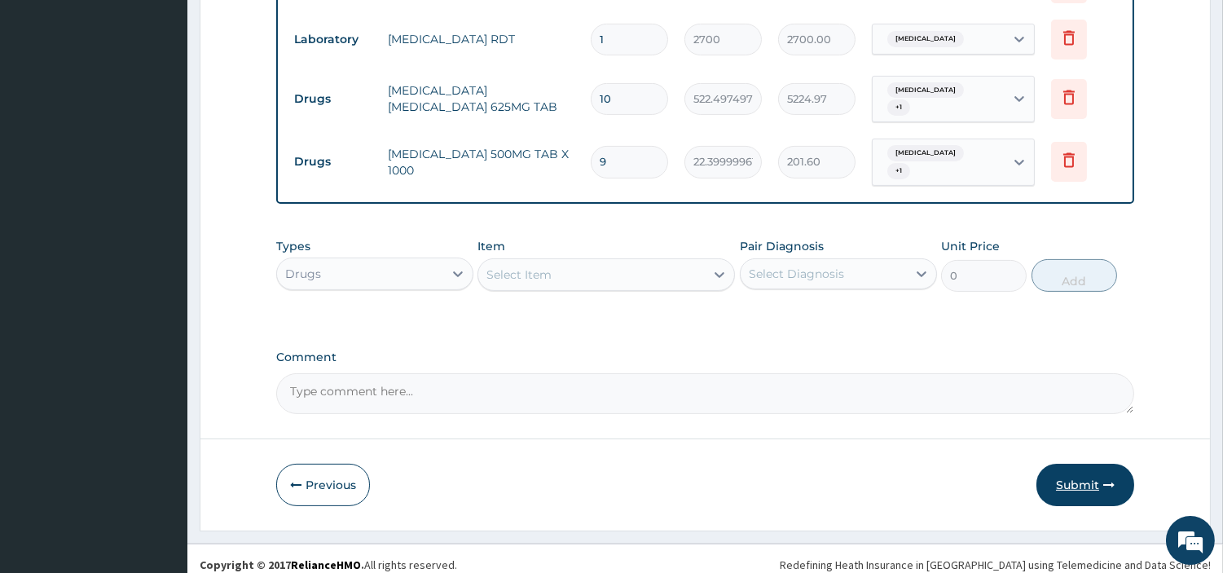
click at [1078, 467] on button "Submit" at bounding box center [1086, 485] width 98 height 42
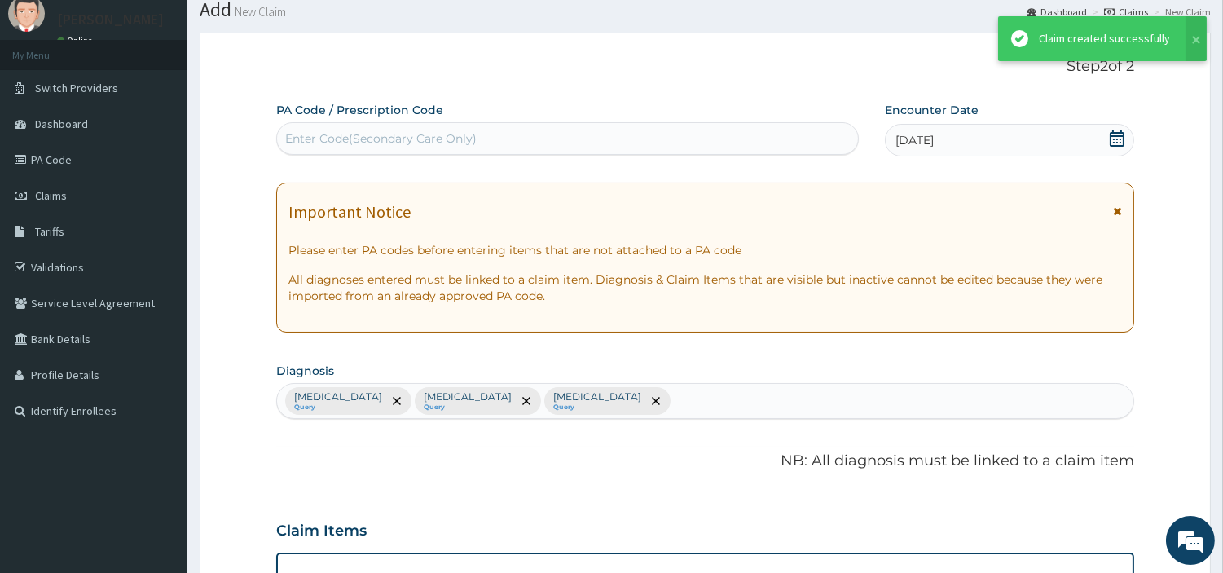
scroll to position [822, 0]
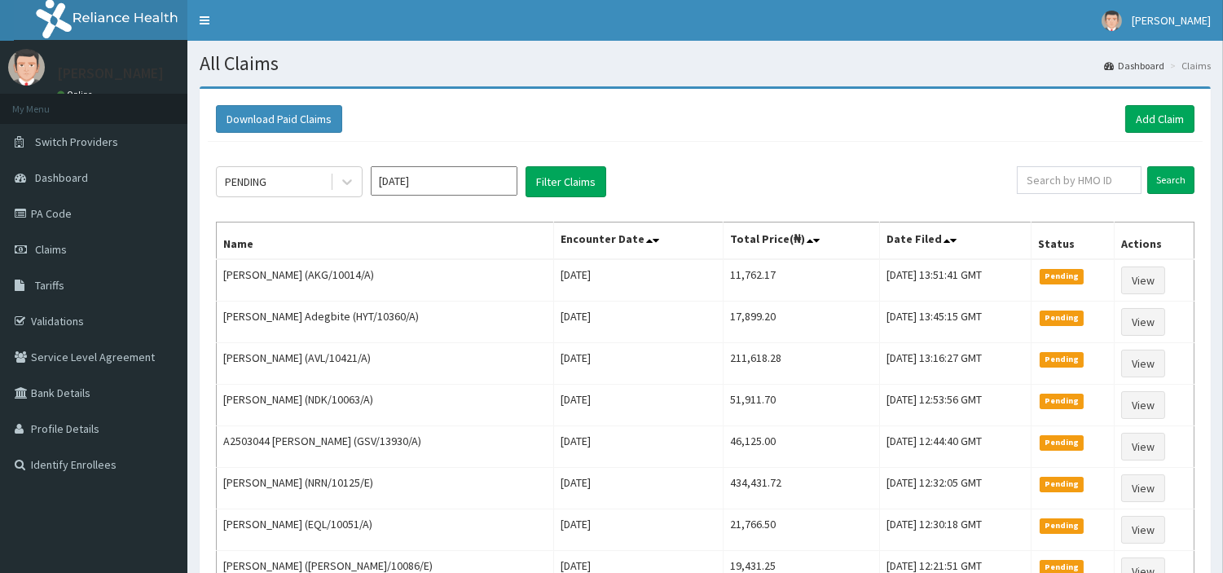
drag, startPoint x: 712, startPoint y: 214, endPoint x: 752, endPoint y: 143, distance: 81.1
click at [1051, 170] on input "text" at bounding box center [1079, 180] width 125 height 28
paste input "RGI/10100/A"
type input "RGI/10100/A"
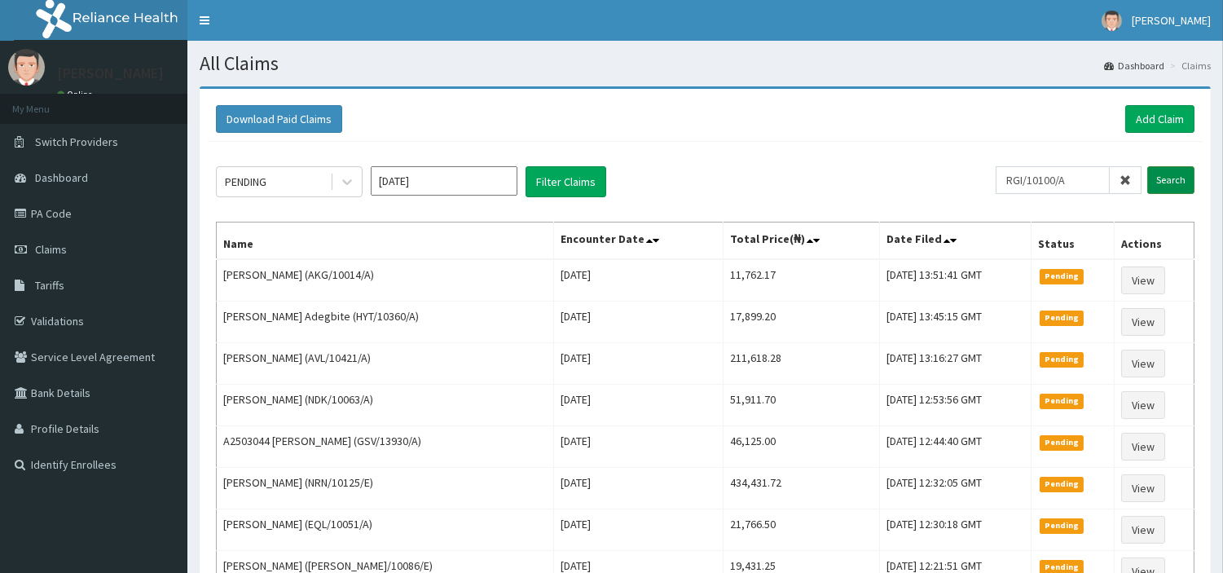
click at [1186, 181] on input "Search" at bounding box center [1171, 180] width 47 height 28
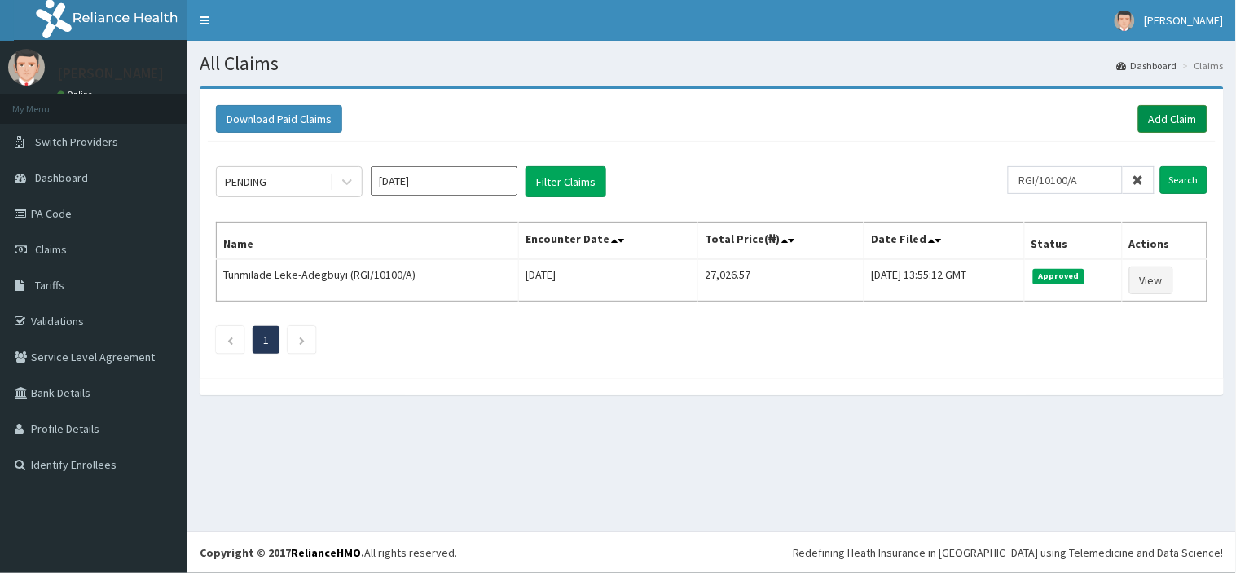
click at [1179, 126] on link "Add Claim" at bounding box center [1173, 119] width 69 height 28
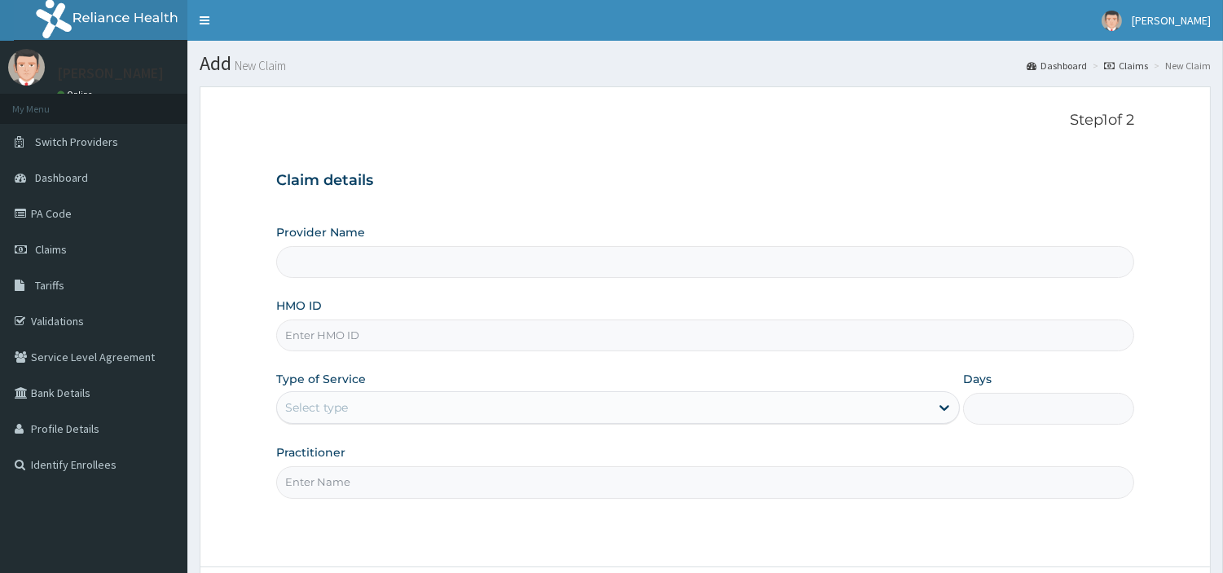
type input "[GEOGRAPHIC_DATA] Nig. Ltd"
click at [807, 328] on input "HMO ID" at bounding box center [705, 336] width 858 height 32
paste input "RGI/10100/A"
type input "RGI/10100/A"
click at [406, 409] on div "Select type" at bounding box center [603, 407] width 653 height 26
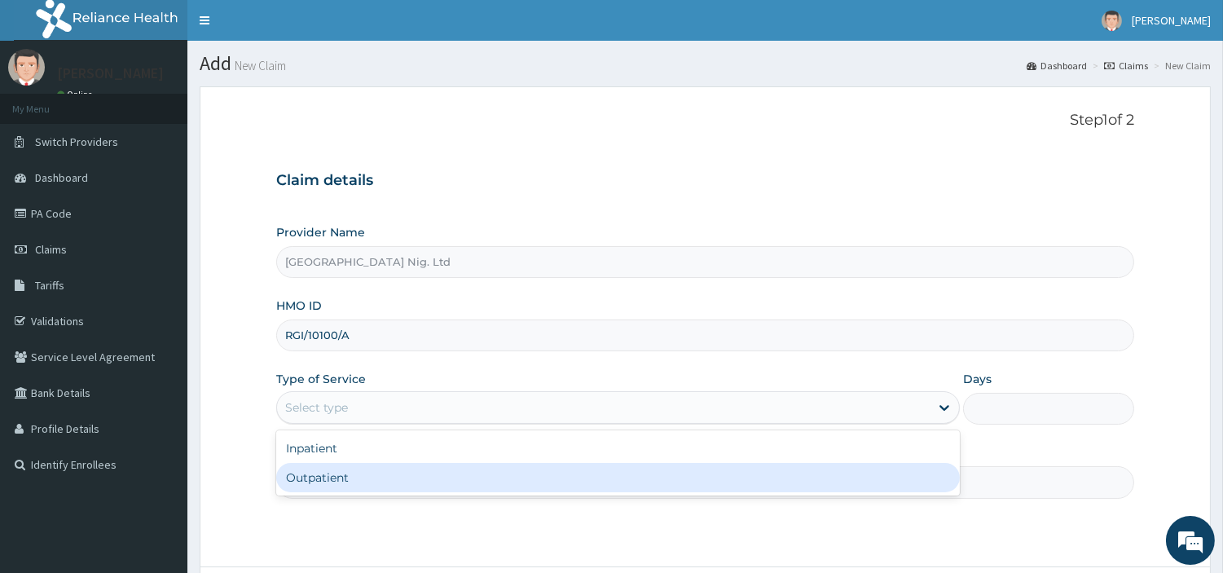
click at [384, 474] on div "Outpatient" at bounding box center [618, 477] width 684 height 29
type input "1"
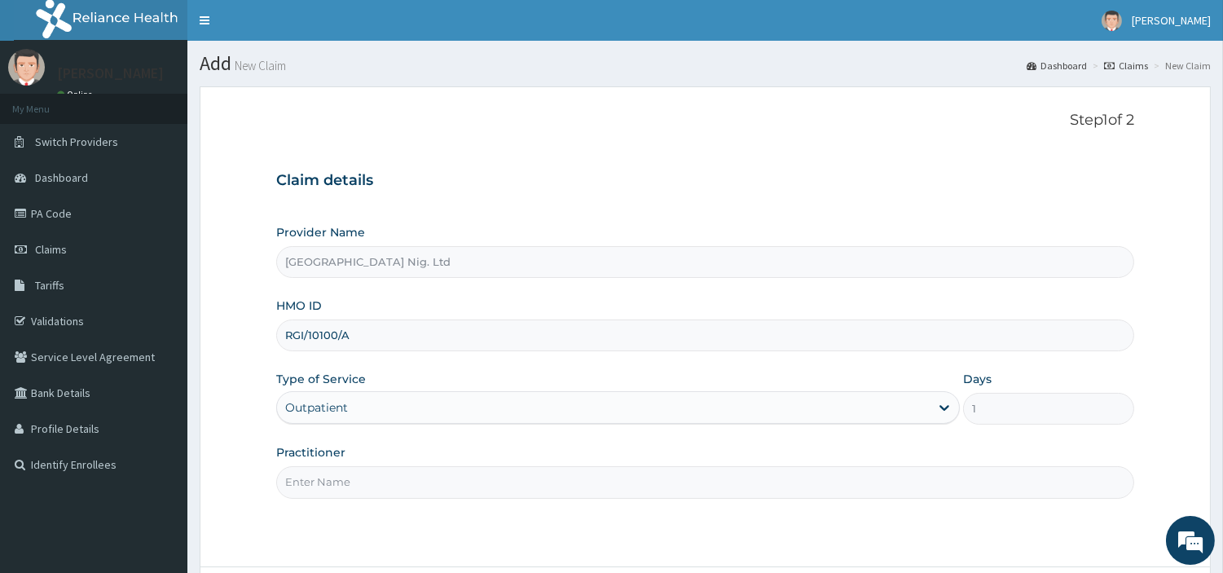
click at [384, 474] on input "Practitioner" at bounding box center [705, 482] width 858 height 32
paste input "[PERSON_NAME]"
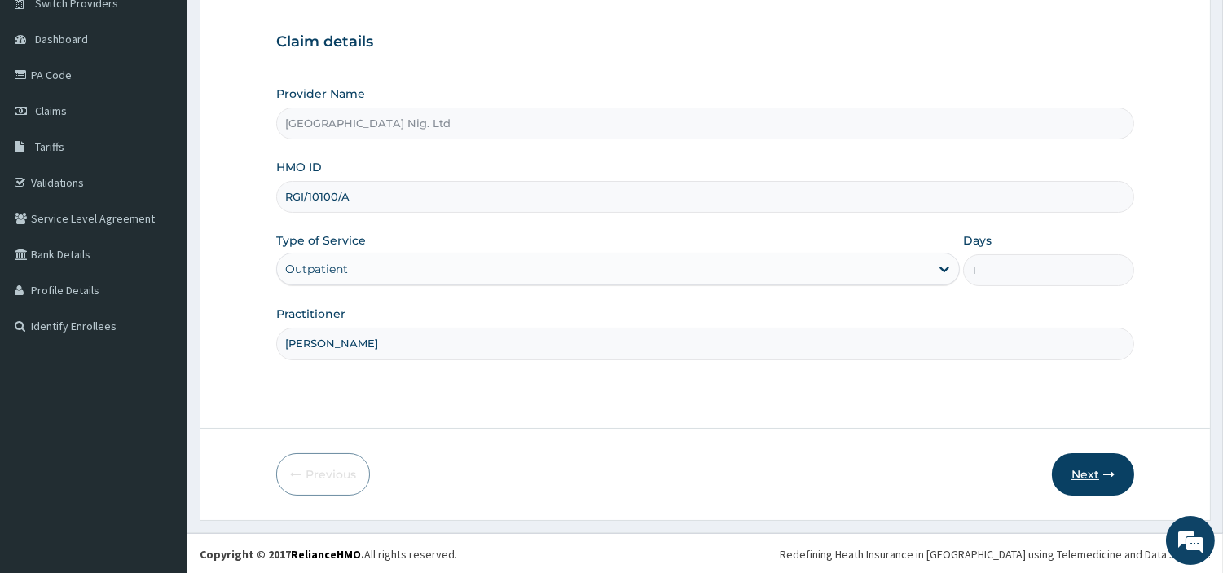
scroll to position [140, 0]
type input "[PERSON_NAME]"
click at [1109, 473] on icon "button" at bounding box center [1109, 472] width 11 height 11
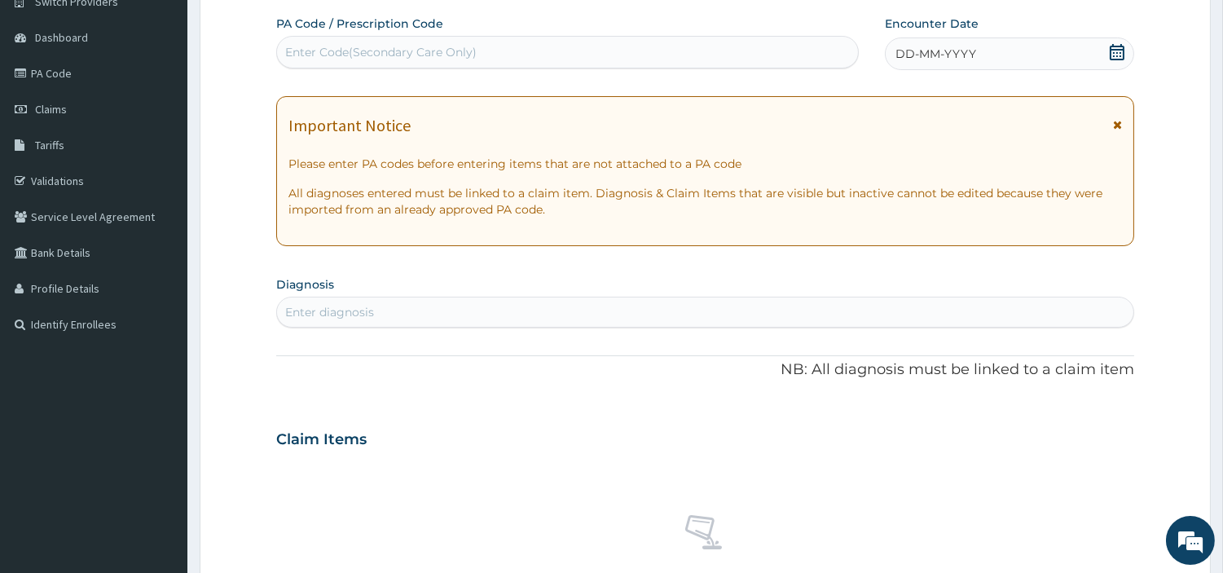
click at [1088, 66] on div "DD-MM-YYYY" at bounding box center [1009, 53] width 249 height 33
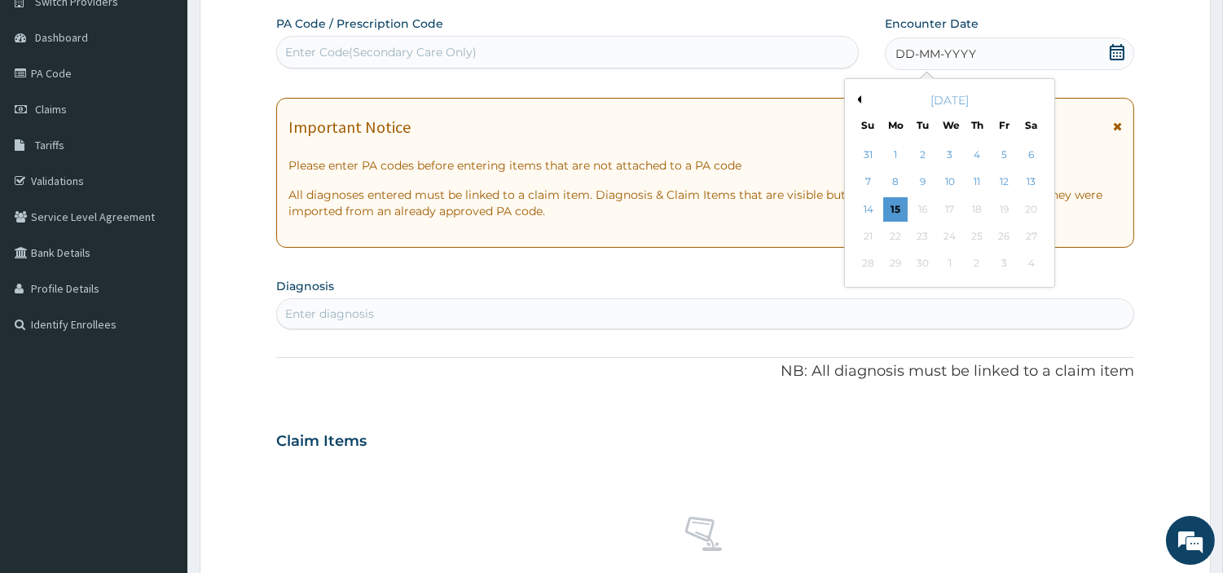
click at [950, 179] on div "10" at bounding box center [949, 182] width 24 height 24
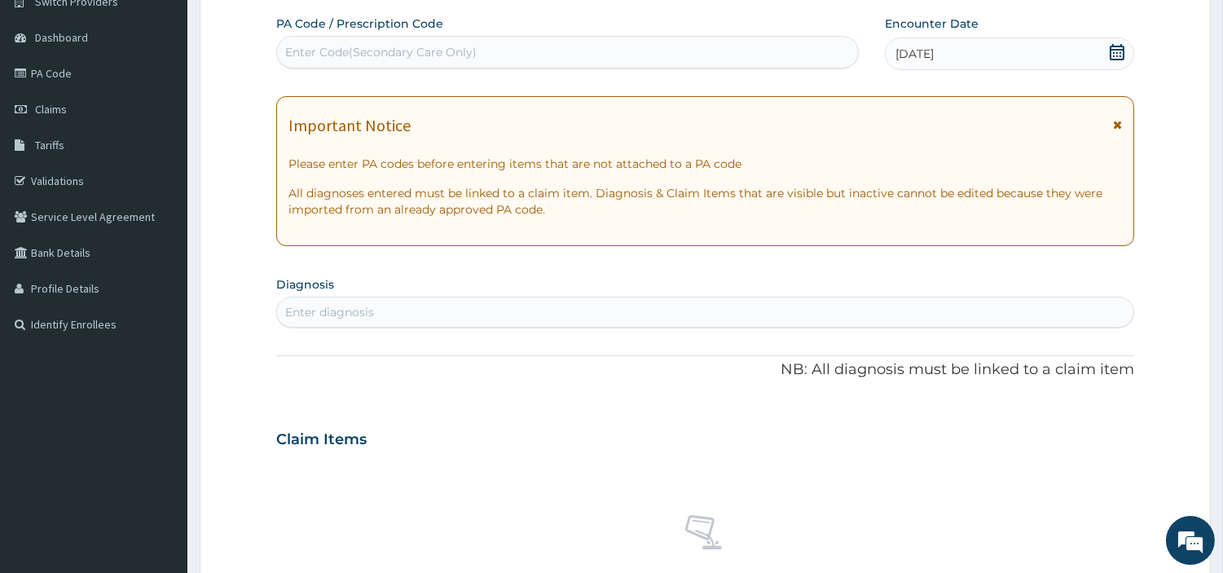
click at [587, 297] on div "Enter diagnosis" at bounding box center [705, 312] width 858 height 31
drag, startPoint x: 449, startPoint y: 324, endPoint x: 430, endPoint y: 323, distance: 18.8
click at [444, 324] on div "Enter diagnosis" at bounding box center [705, 312] width 857 height 26
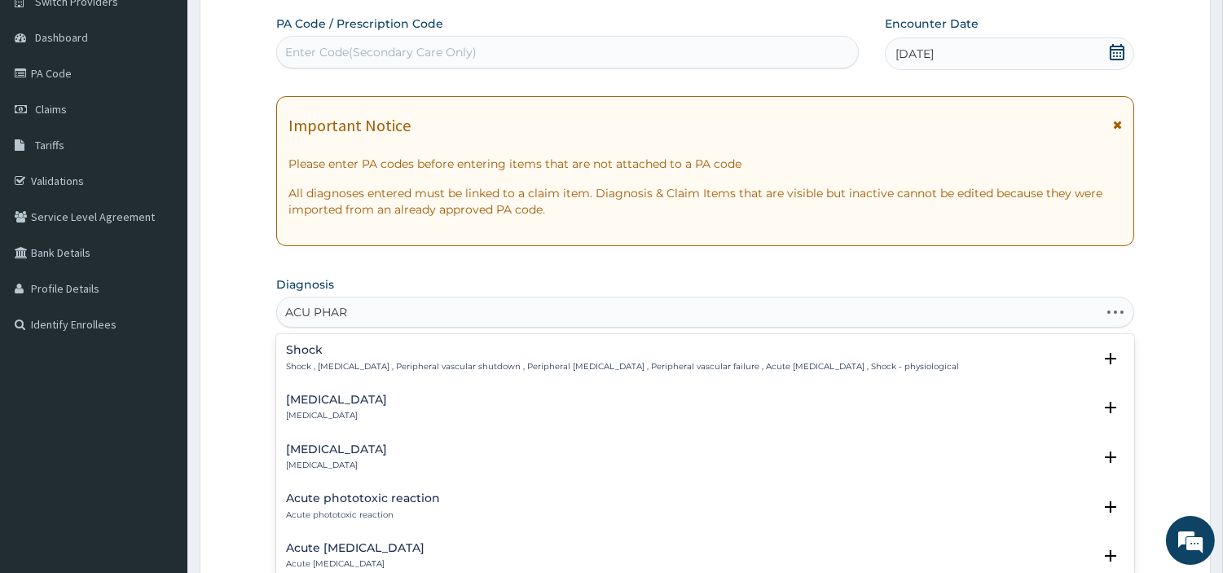
type input "ACU PHARY"
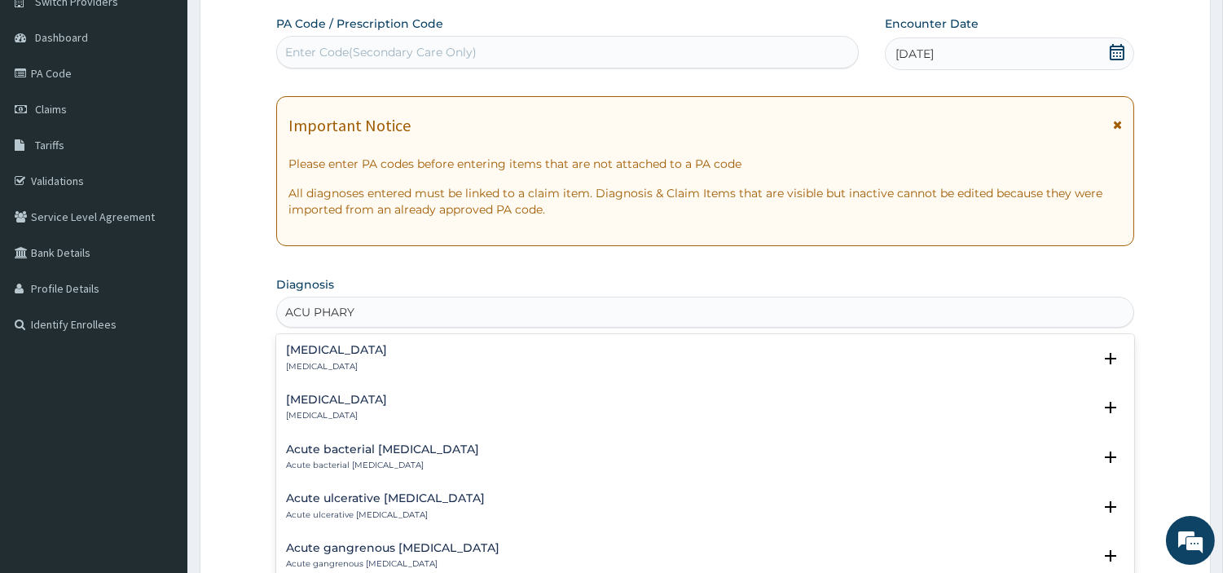
click at [381, 349] on h4 "Acute pharyngitis" at bounding box center [336, 350] width 101 height 12
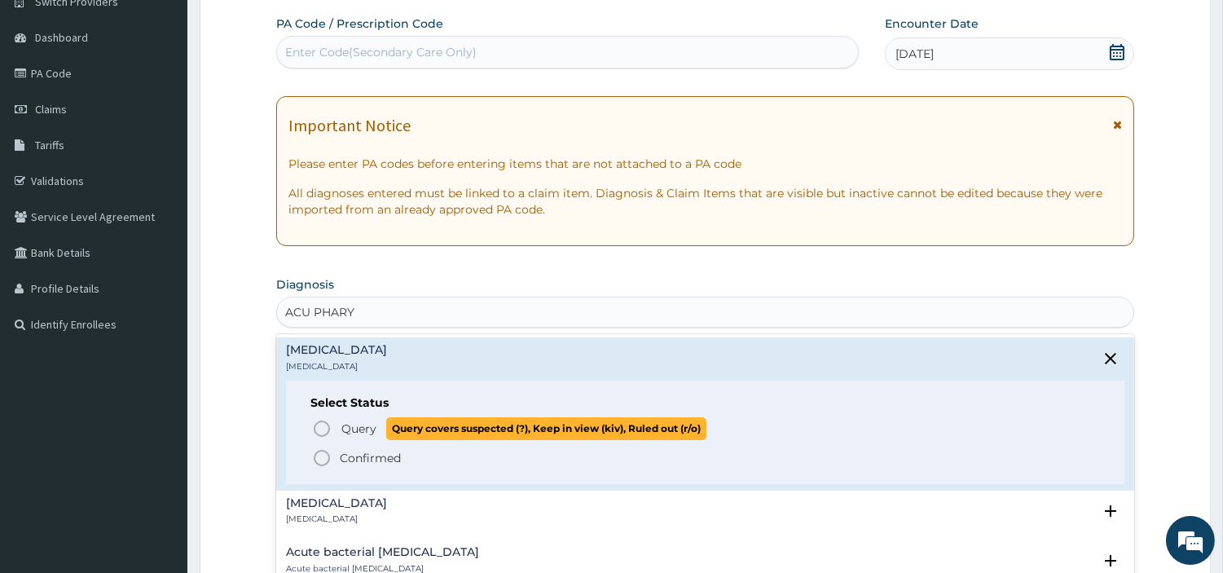
click at [343, 434] on span "Query" at bounding box center [359, 429] width 35 height 16
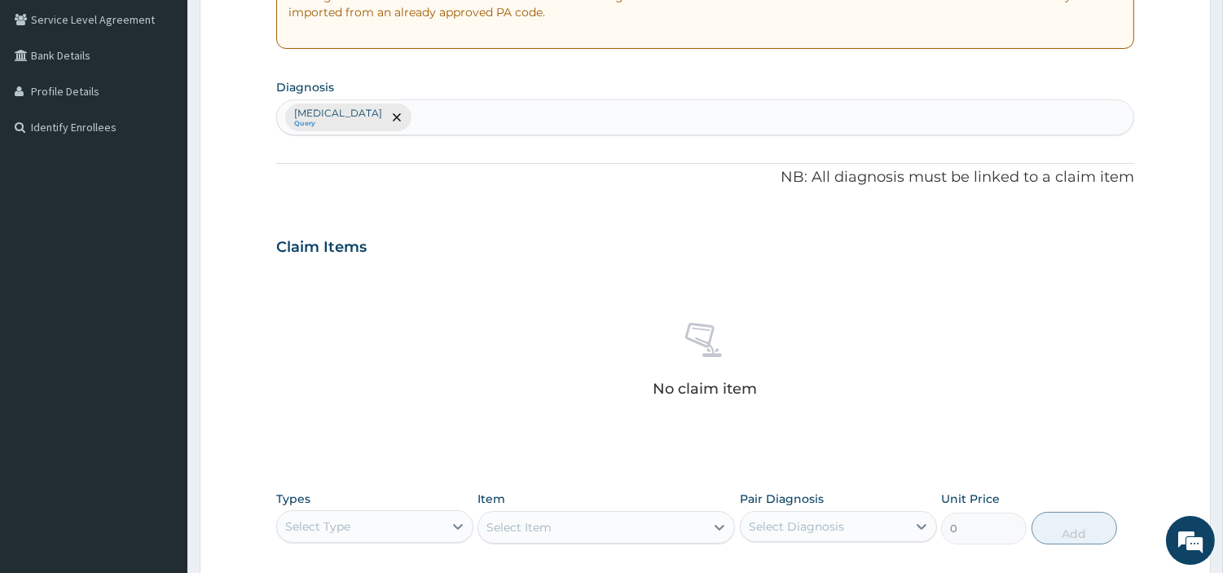
scroll to position [502, 0]
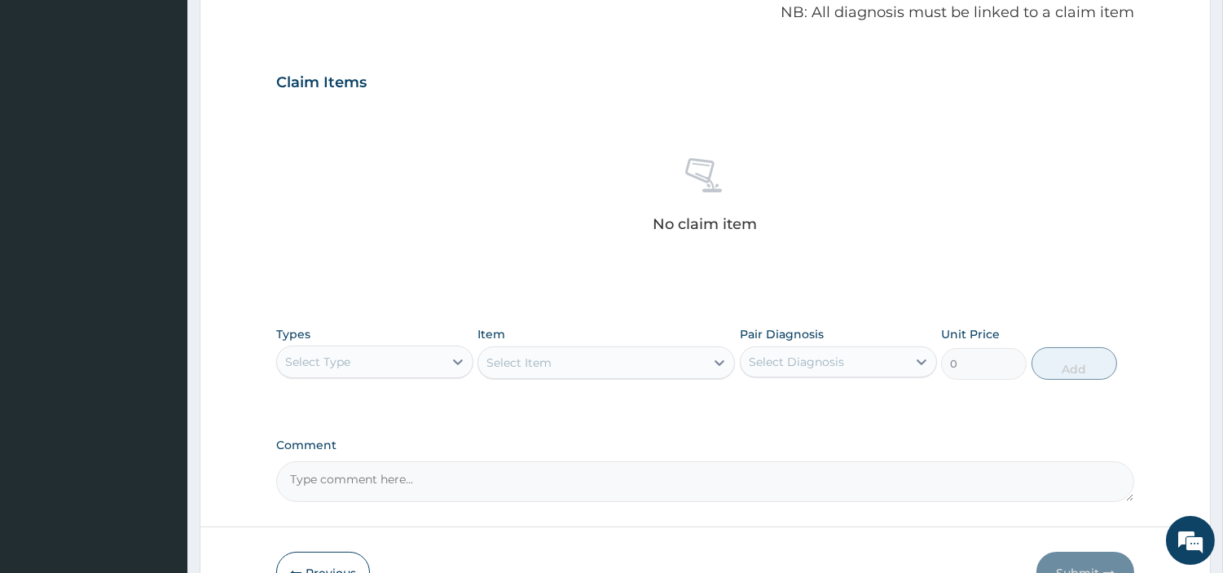
click at [378, 353] on div "Select Type" at bounding box center [360, 362] width 166 height 26
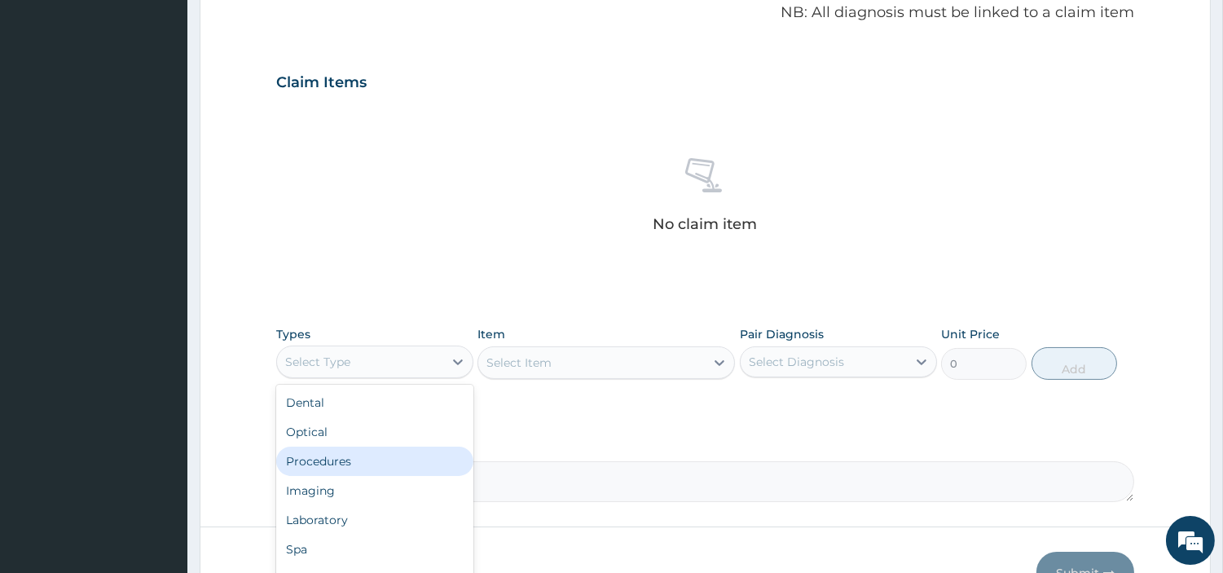
click at [375, 461] on div "Procedures" at bounding box center [374, 461] width 197 height 29
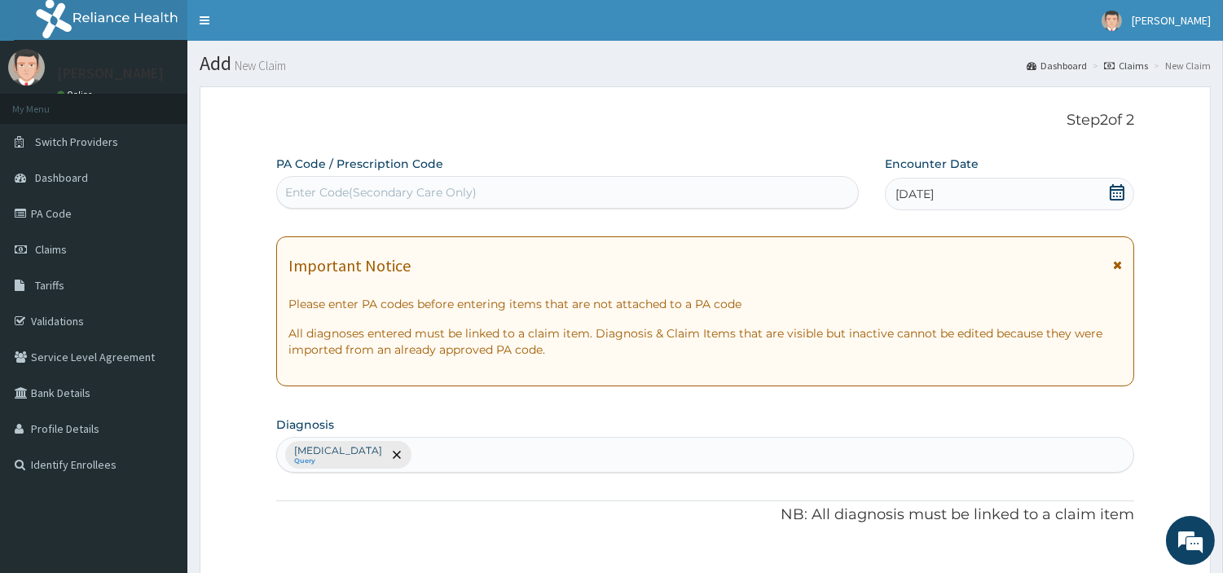
scroll to position [602, 0]
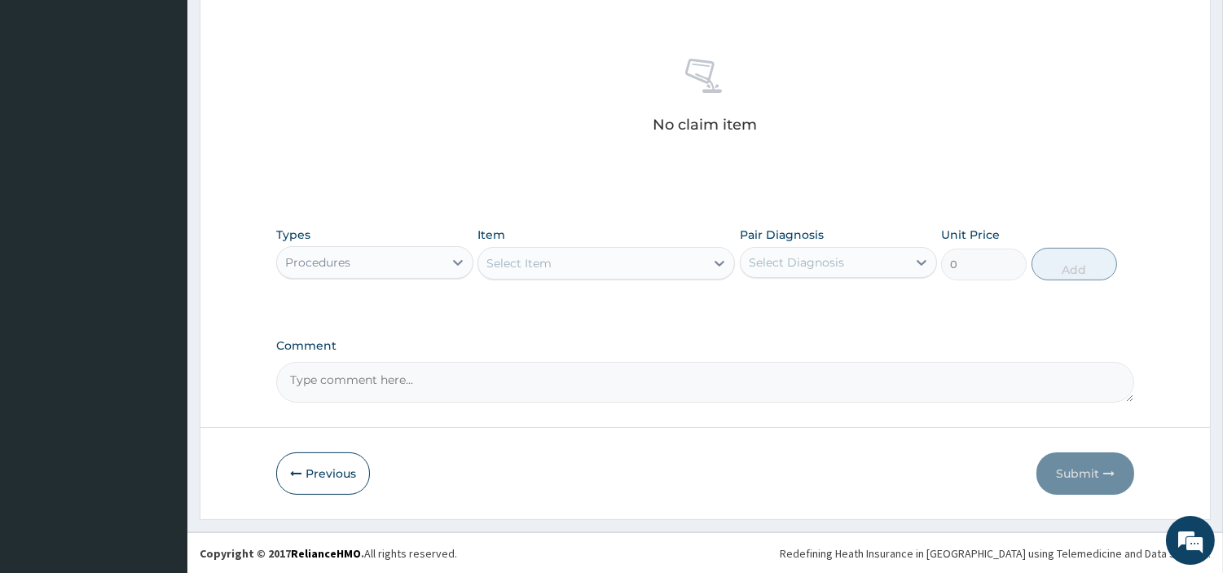
click at [518, 255] on div "Select Item" at bounding box center [519, 263] width 65 height 16
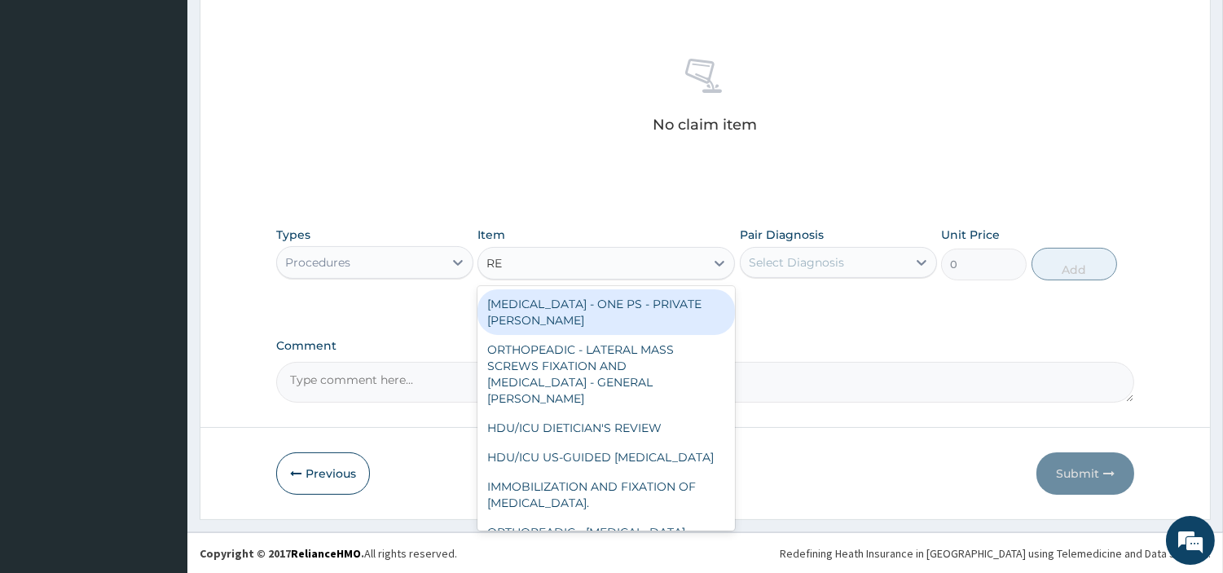
type input "REG"
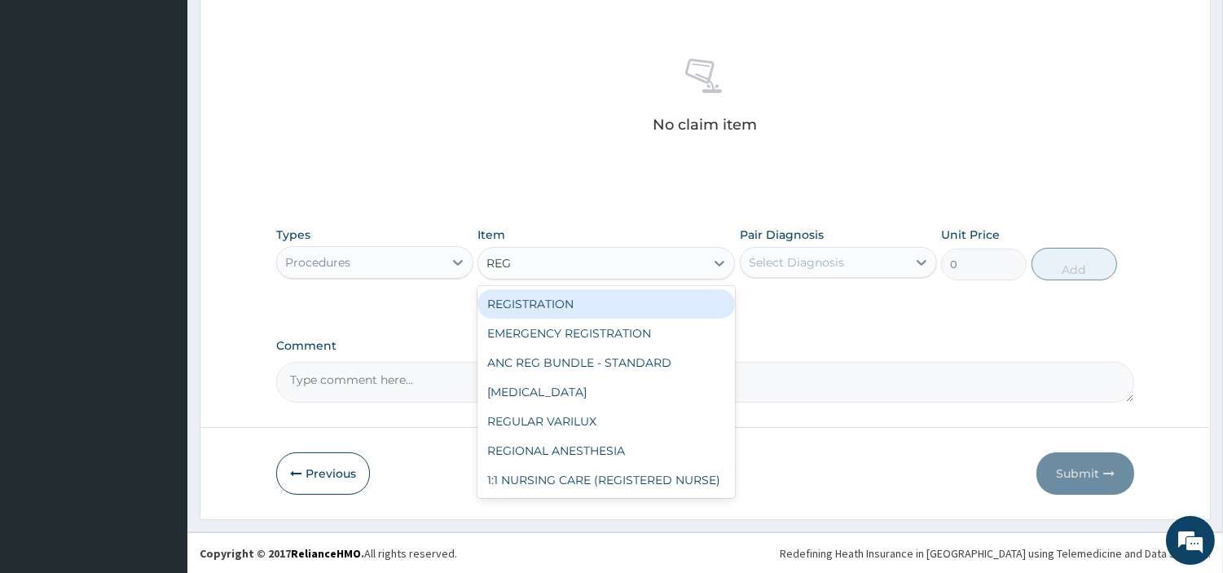
click at [546, 306] on div "REGISTRATION" at bounding box center [607, 303] width 258 height 29
type input "6750"
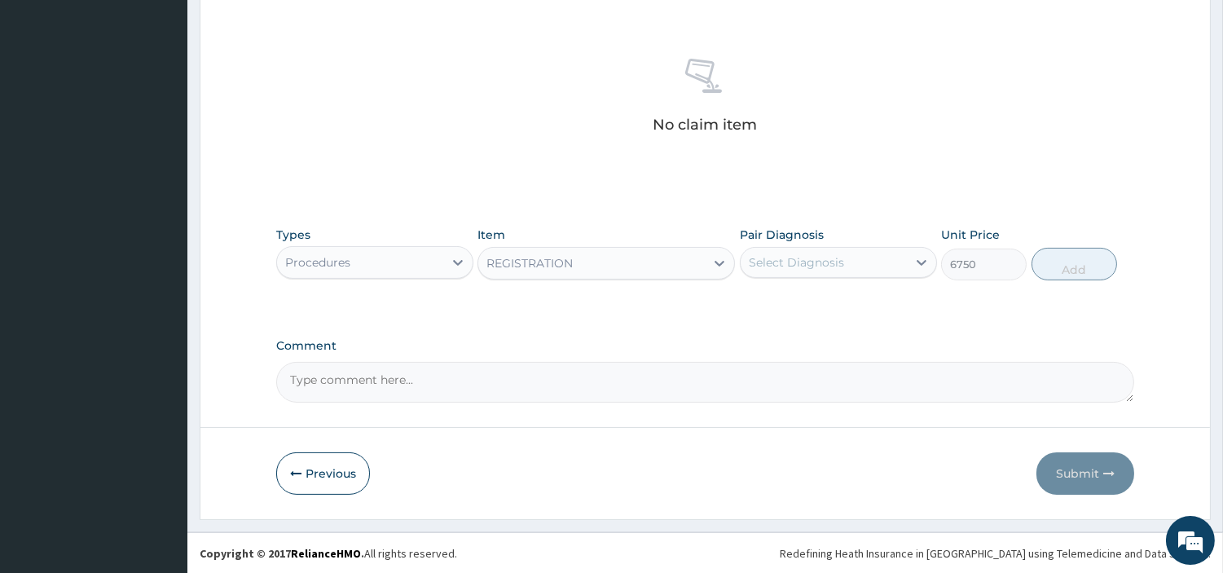
click at [832, 265] on div "Select Diagnosis" at bounding box center [796, 262] width 95 height 16
drag, startPoint x: 833, startPoint y: 316, endPoint x: 931, endPoint y: 304, distance: 98.6
click at [835, 316] on div "Acute pharyngitis" at bounding box center [838, 304] width 197 height 33
checkbox input "true"
click at [1060, 267] on button "Add" at bounding box center [1075, 264] width 86 height 33
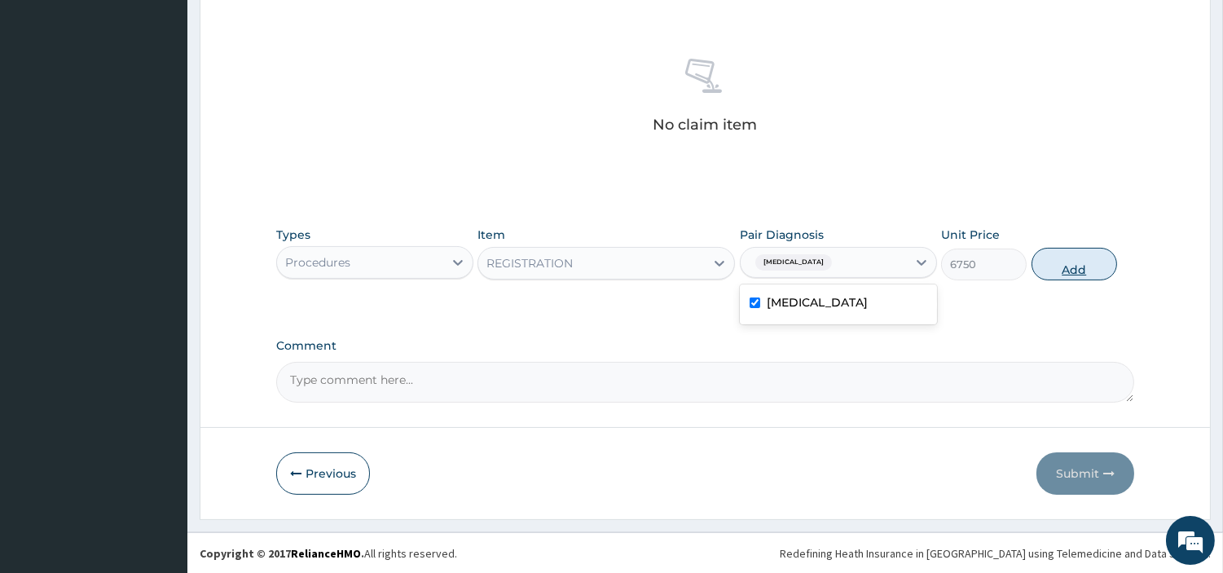
type input "0"
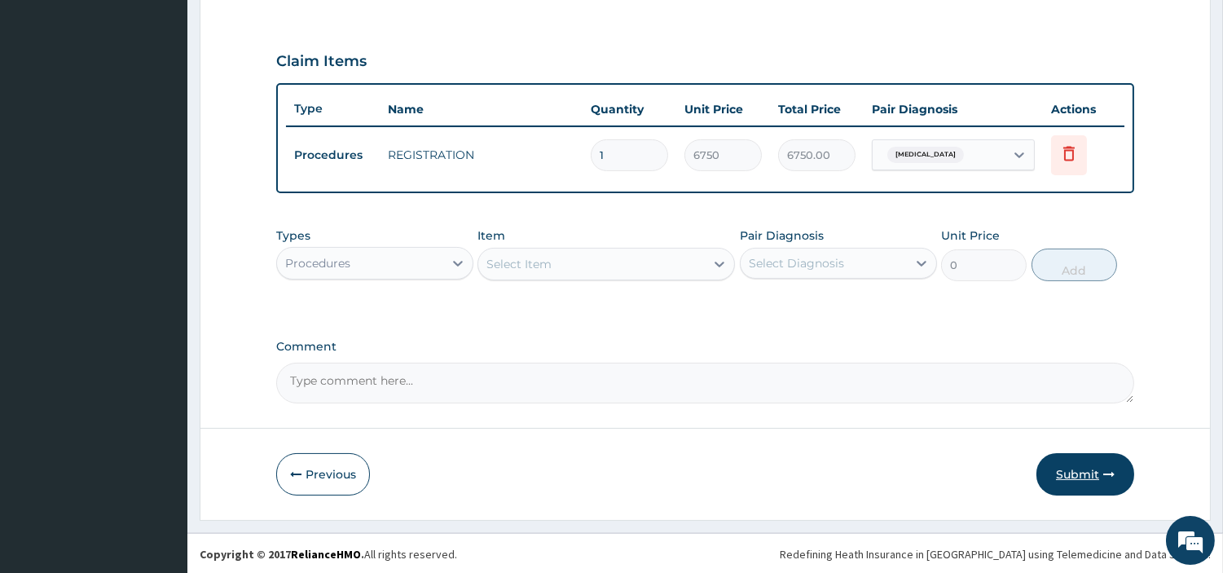
click at [1082, 457] on button "Submit" at bounding box center [1086, 474] width 98 height 42
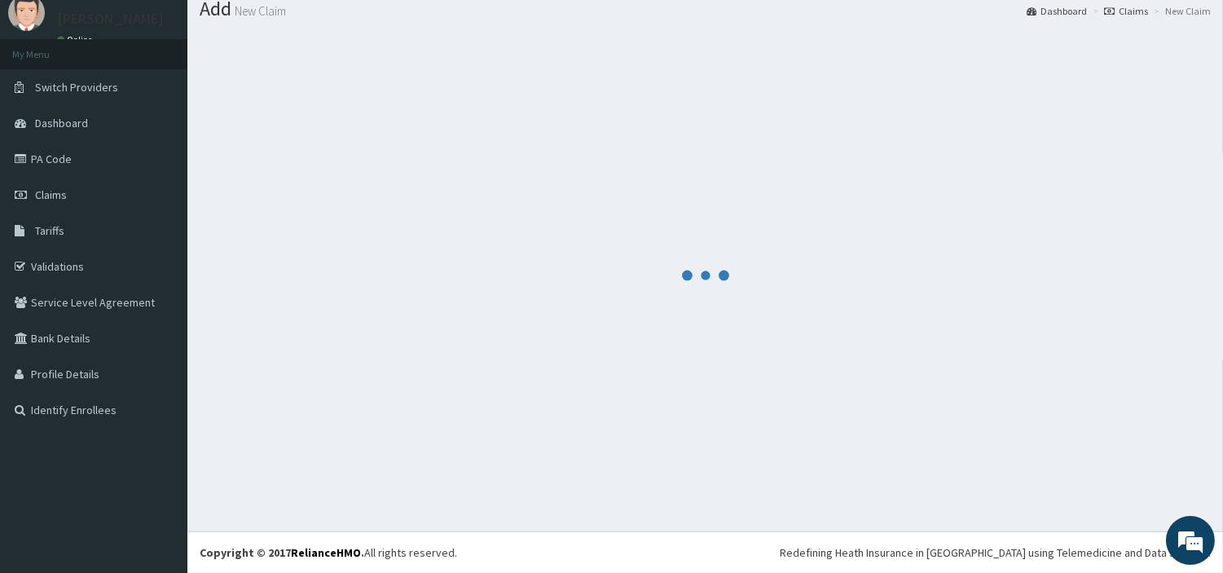
scroll to position [54, 0]
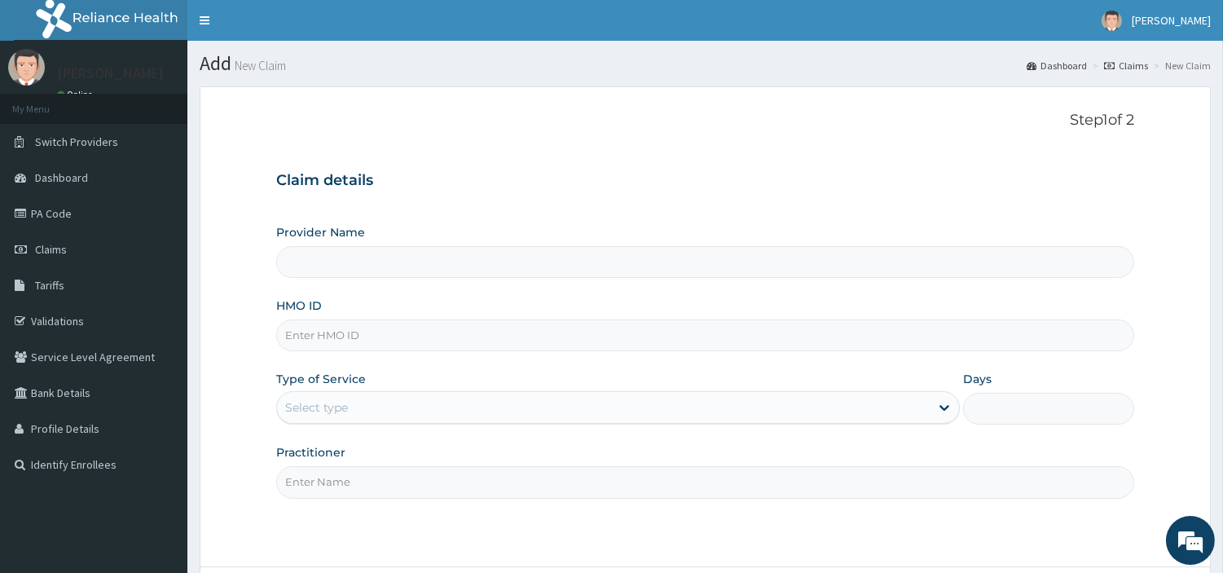
type input "[GEOGRAPHIC_DATA] Nig. Ltd"
type input "RET/46554/A"
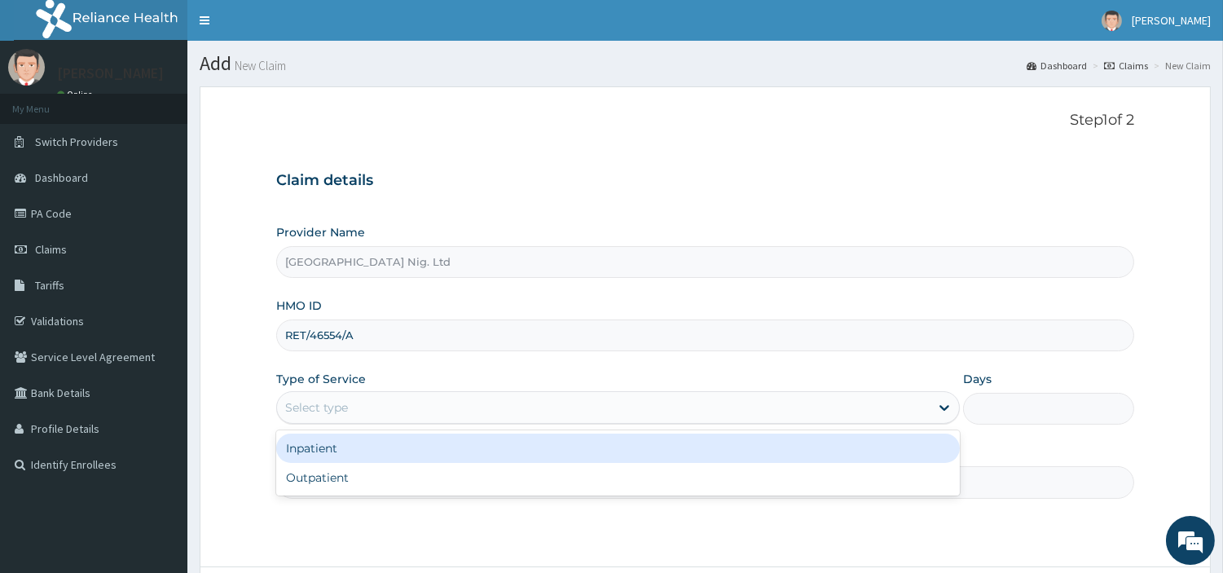
click at [408, 408] on div "Select type" at bounding box center [603, 407] width 653 height 26
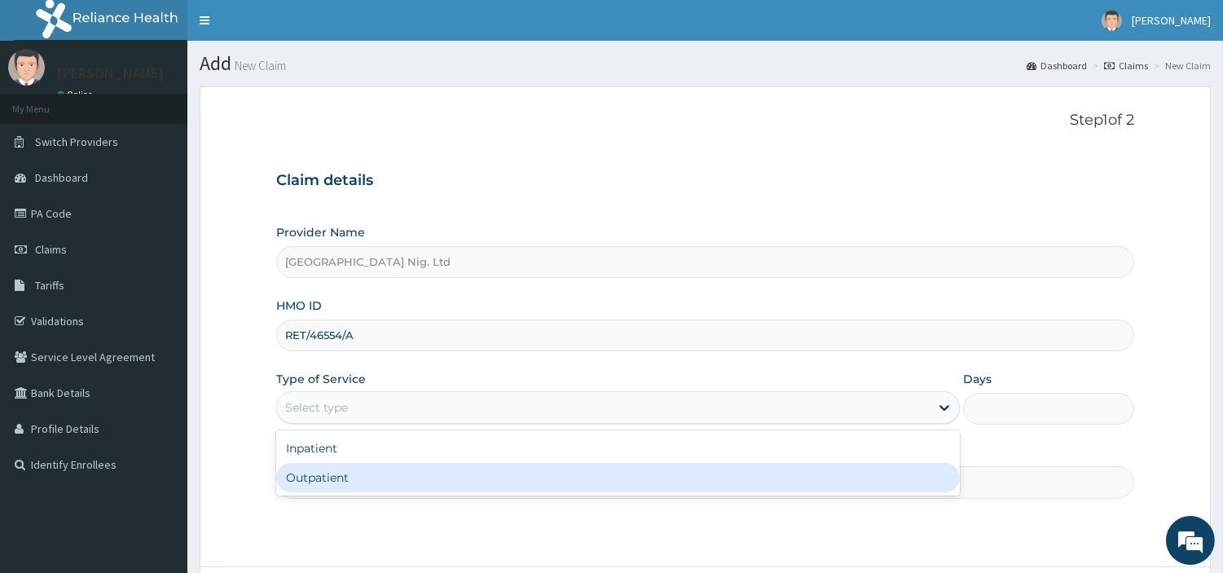
click at [401, 474] on div "Outpatient" at bounding box center [618, 477] width 684 height 29
type input "1"
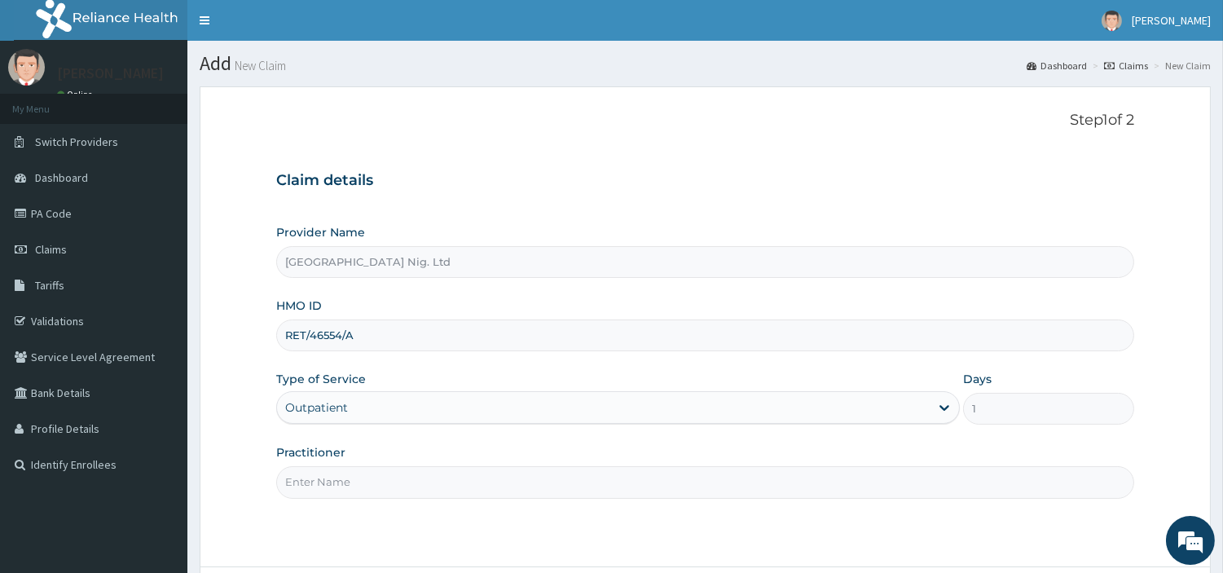
click at [395, 483] on input "Practitioner" at bounding box center [705, 482] width 858 height 32
paste input "Enajeroh Precious"
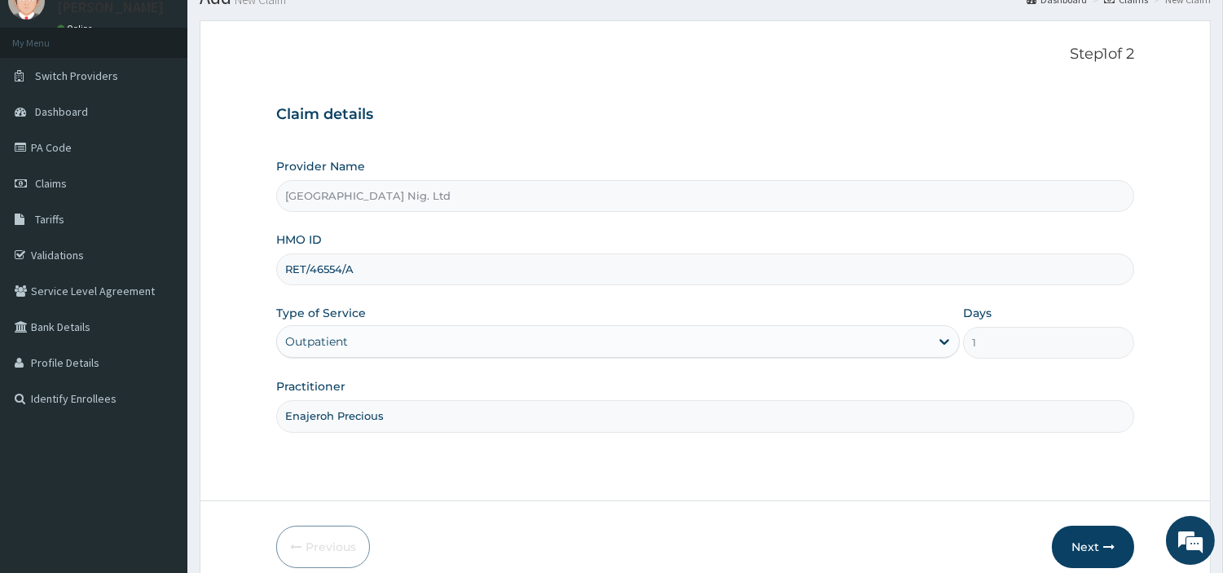
scroll to position [140, 0]
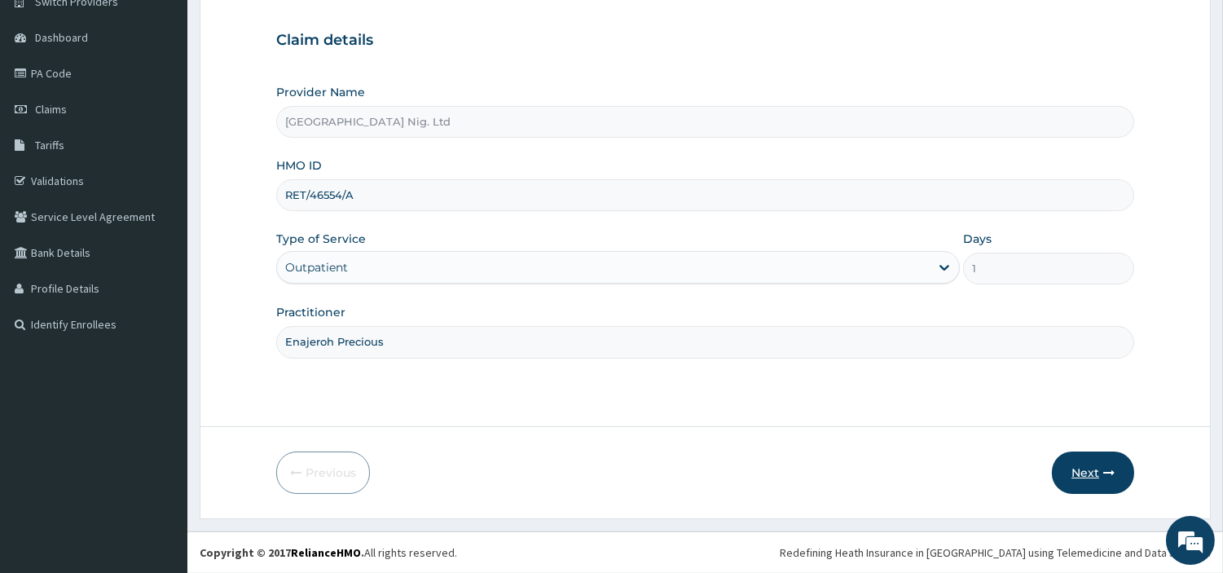
type input "Enajeroh Precious"
click at [1100, 483] on button "Next" at bounding box center [1093, 473] width 82 height 42
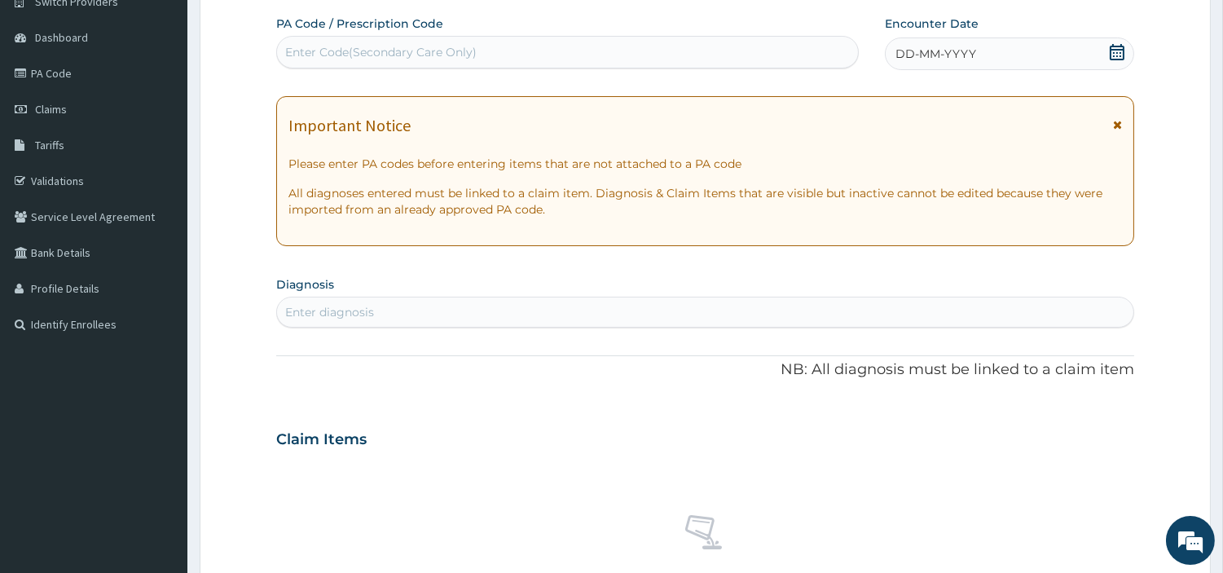
click at [476, 47] on div "Enter Code(Secondary Care Only)" at bounding box center [567, 52] width 581 height 26
paste input "PA/6BAA04"
type input "PA/6BAA04"
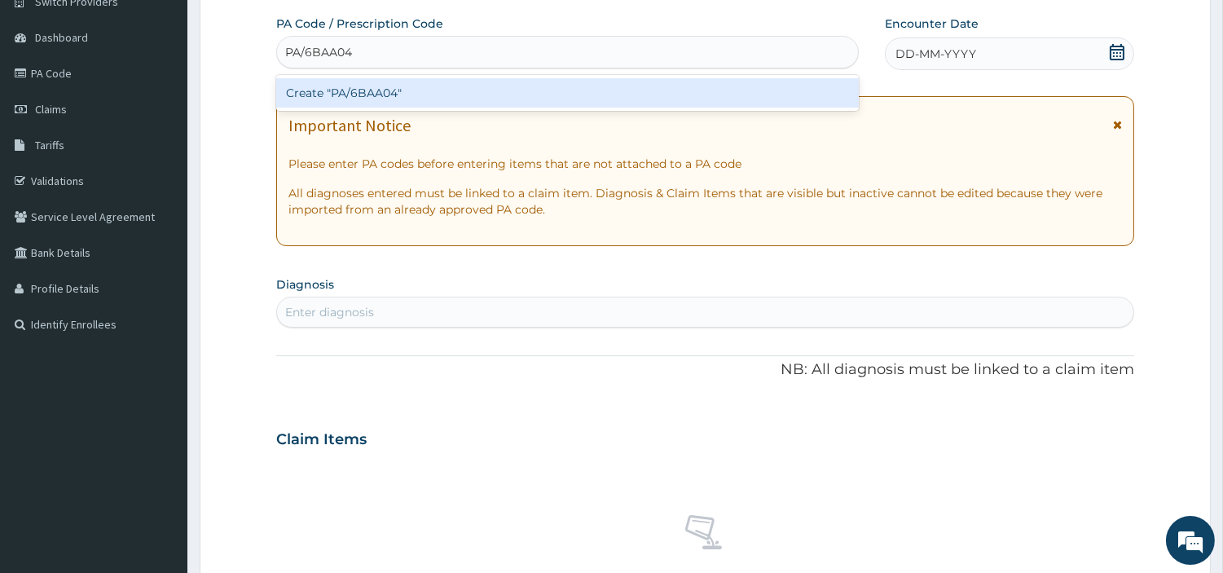
click at [655, 99] on div "Create "PA/6BAA04"" at bounding box center [567, 92] width 583 height 29
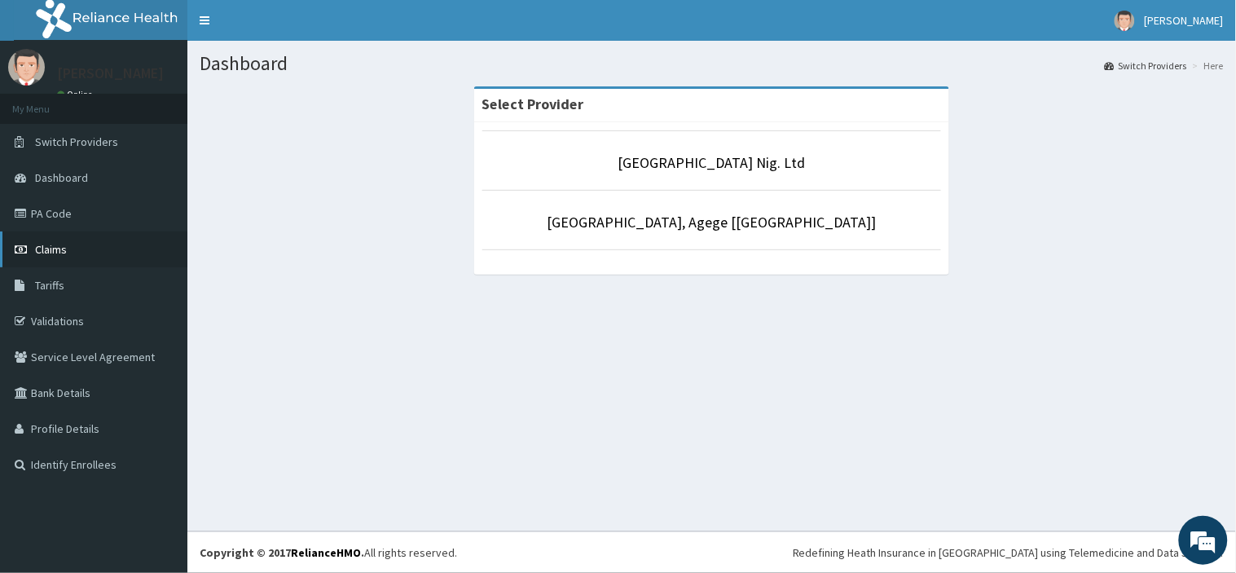
click at [41, 249] on span "Claims" at bounding box center [51, 249] width 32 height 15
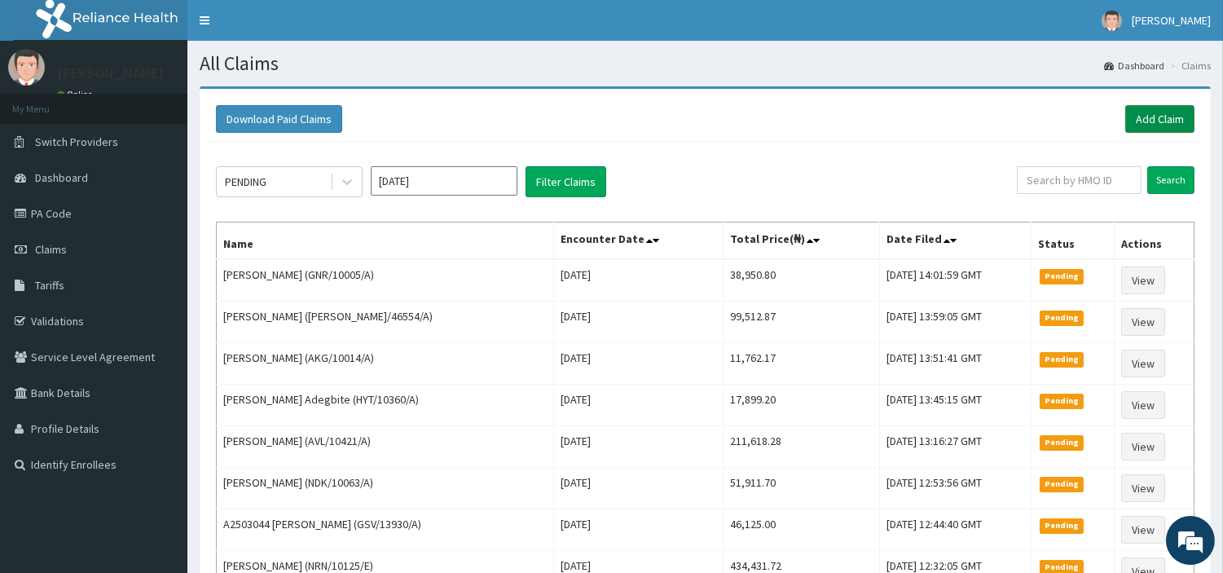
click at [1151, 117] on link "Add Claim" at bounding box center [1160, 119] width 69 height 28
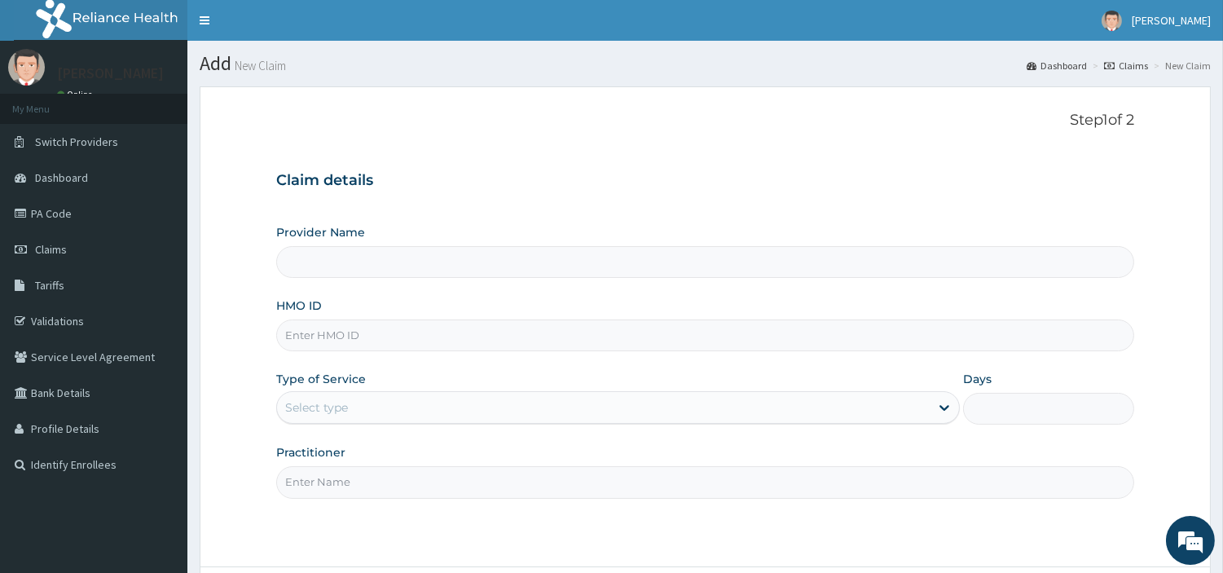
type input "[GEOGRAPHIC_DATA] Nig. Ltd"
click at [554, 347] on input "HMO ID" at bounding box center [705, 336] width 858 height 32
paste input "RET/46554/A"
type input "RET/46554/A"
click at [389, 408] on div "Select type" at bounding box center [603, 407] width 653 height 26
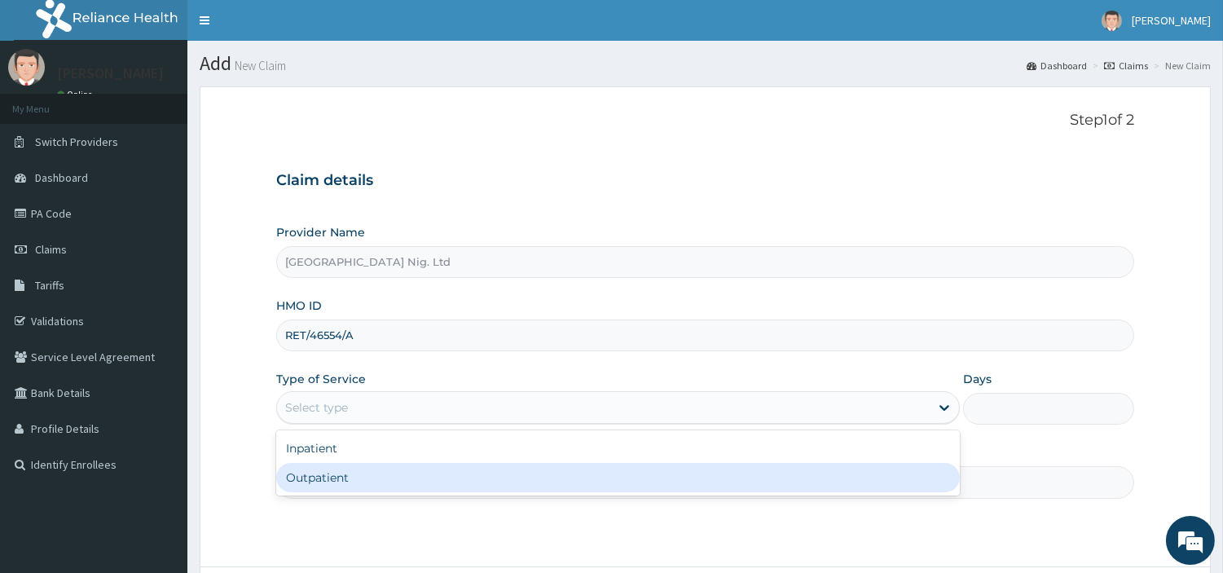
click at [379, 479] on div "Outpatient" at bounding box center [618, 477] width 684 height 29
type input "1"
click at [379, 479] on input "Practitioner" at bounding box center [705, 482] width 858 height 32
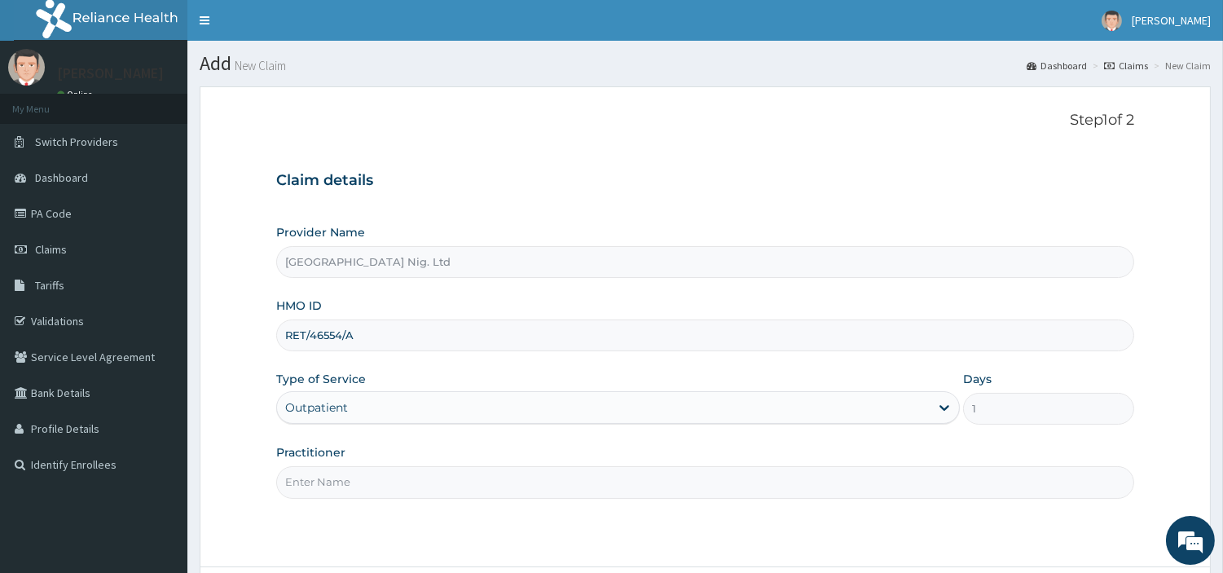
paste input "Enajeroh Precious"
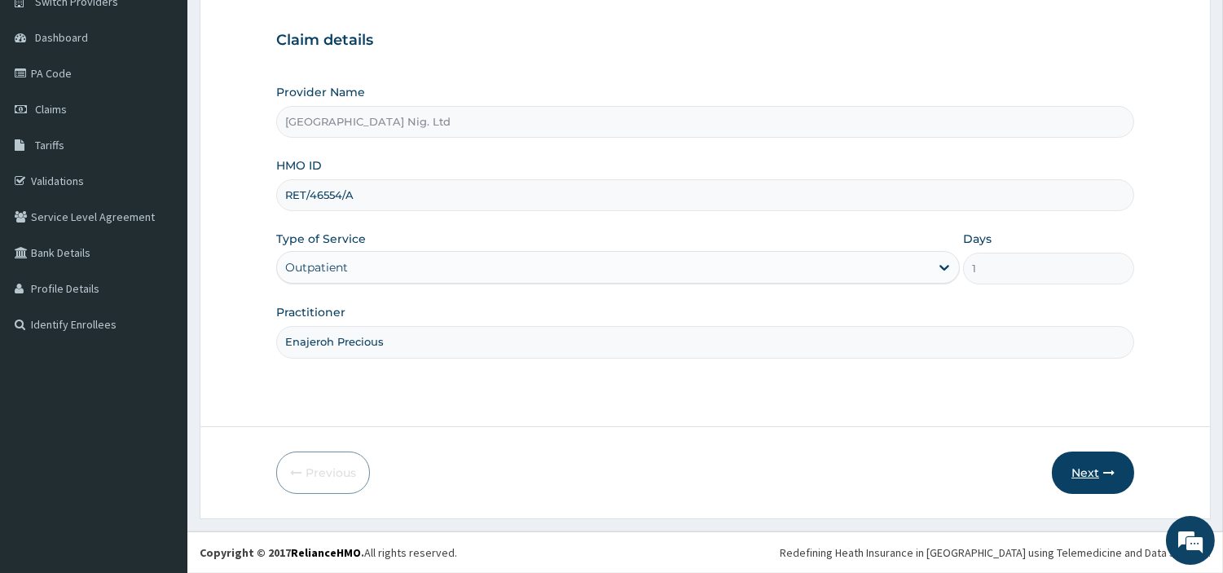
type input "Enajeroh Precious"
click at [1076, 465] on button "Next" at bounding box center [1093, 473] width 82 height 42
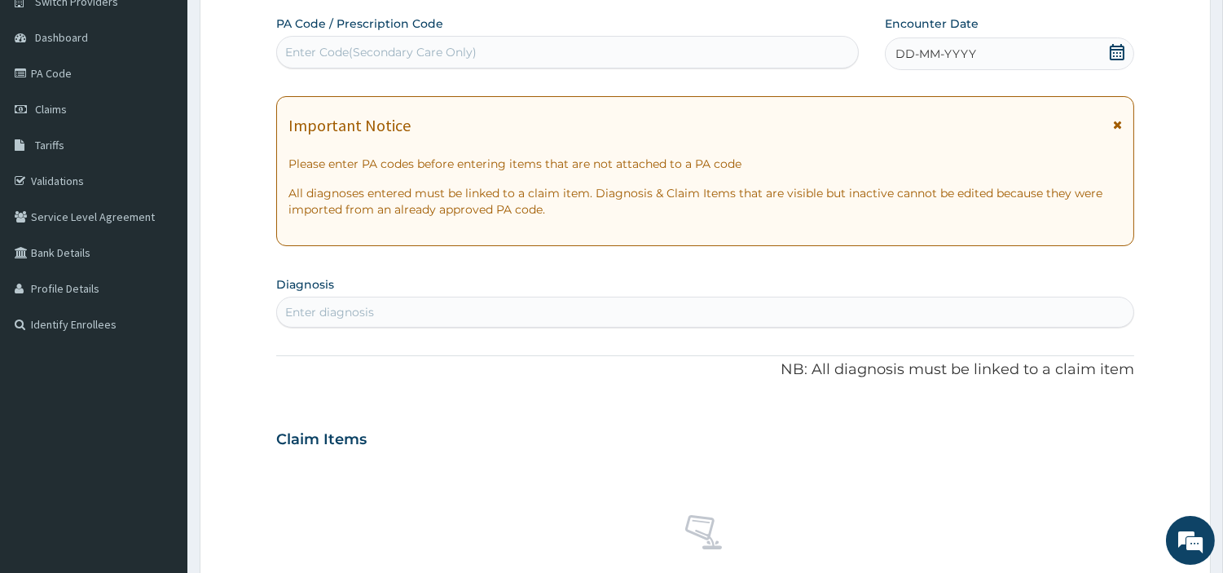
click at [536, 55] on div "Enter Code(Secondary Care Only)" at bounding box center [567, 52] width 581 height 26
paste input "PA/6BAA04"
type input "PA/6BAA04"
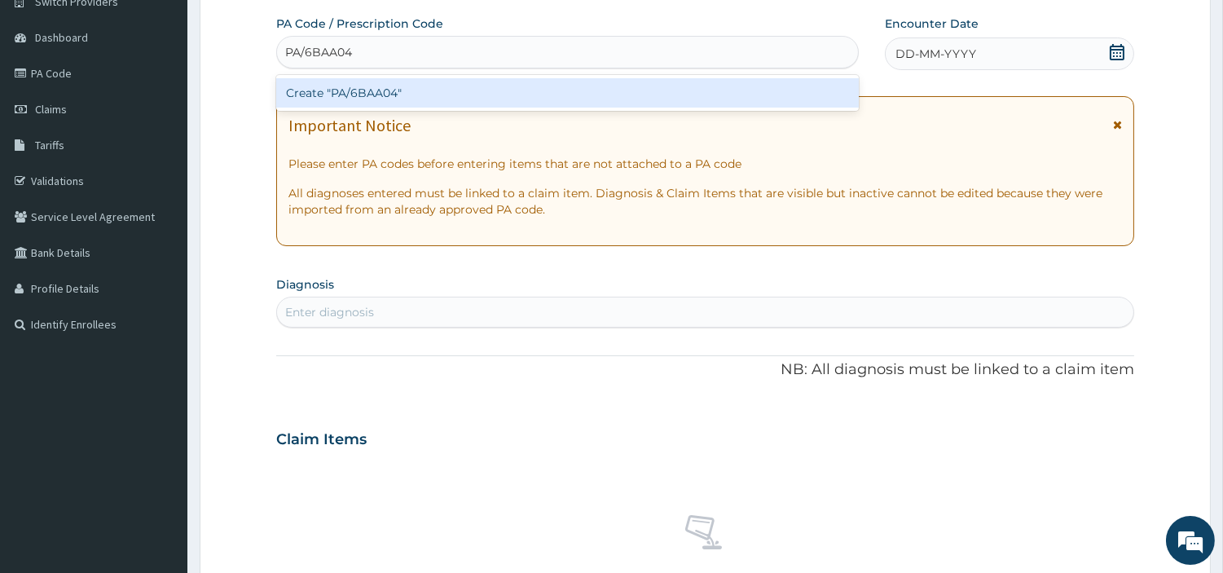
click at [487, 99] on div "Create "PA/6BAA04"" at bounding box center [567, 92] width 583 height 29
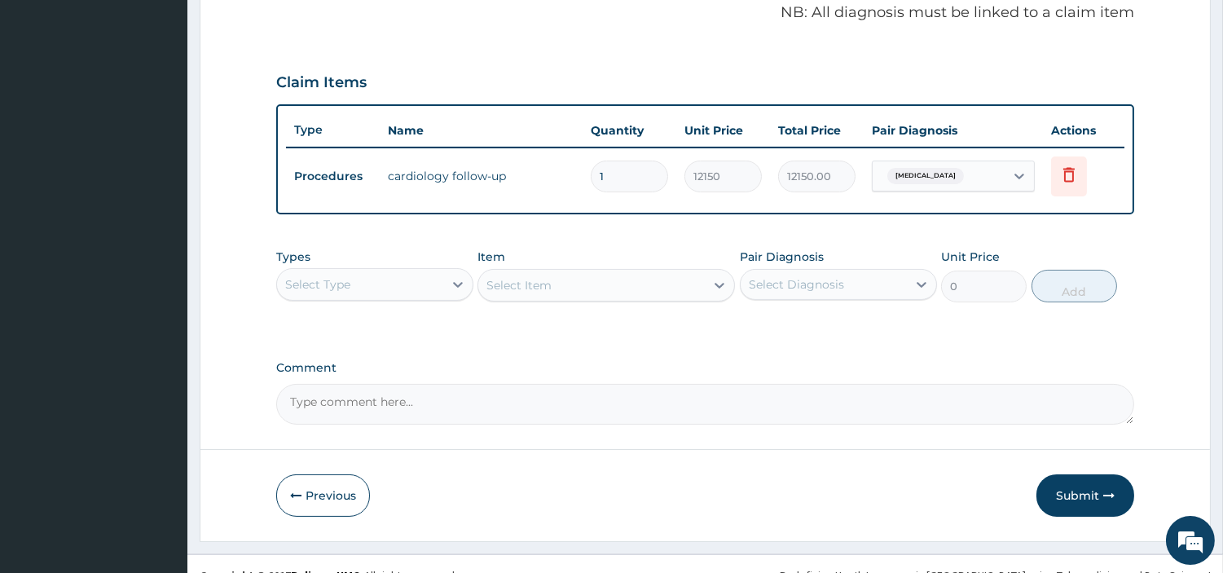
click at [1080, 485] on button "Submit" at bounding box center [1086, 495] width 98 height 42
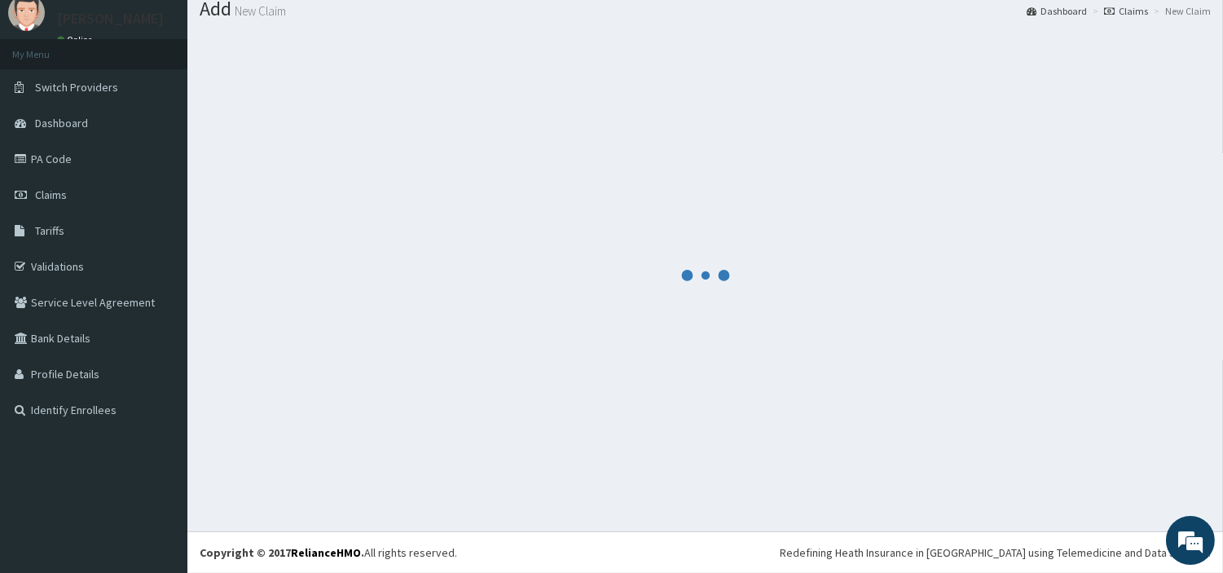
scroll to position [54, 0]
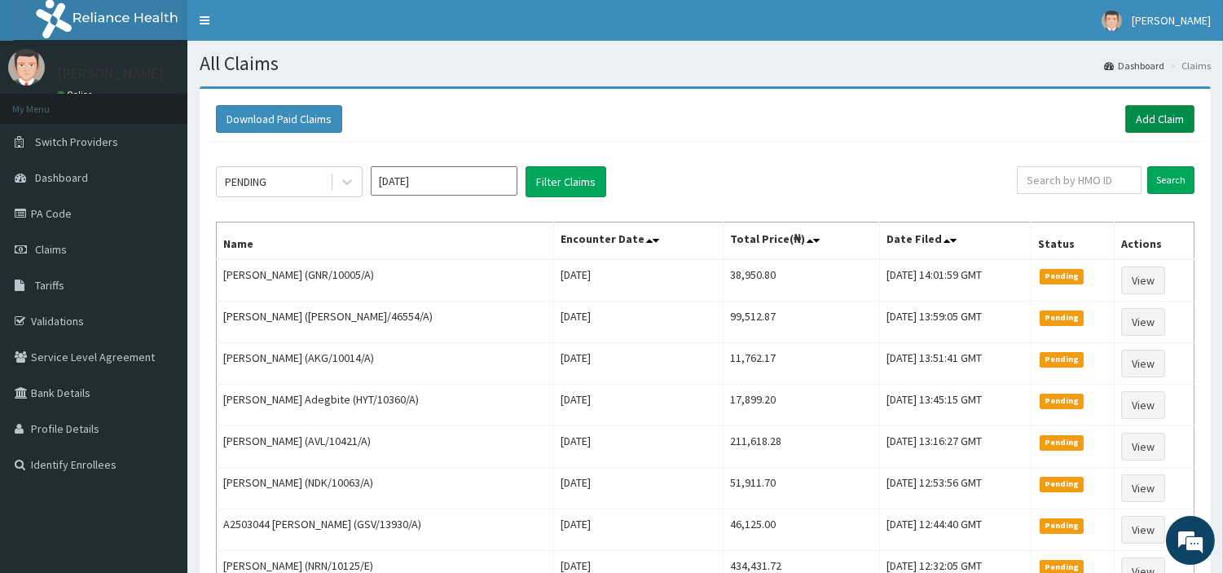
click at [1139, 124] on link "Add Claim" at bounding box center [1160, 119] width 69 height 28
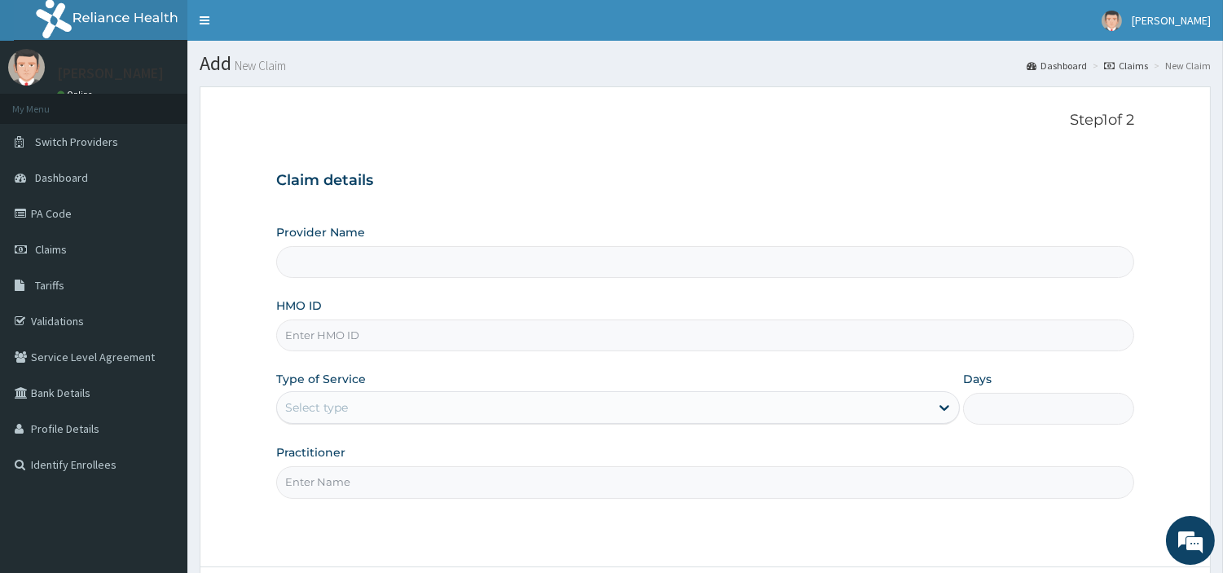
click at [409, 346] on input "HMO ID" at bounding box center [705, 336] width 858 height 32
type input "[GEOGRAPHIC_DATA] Nig. Ltd"
paste input "Enajeroh Precious"
click at [363, 334] on input "Enajeroh Precious" at bounding box center [705, 336] width 858 height 32
click at [362, 334] on input "Enajeroh Precious" at bounding box center [705, 336] width 858 height 32
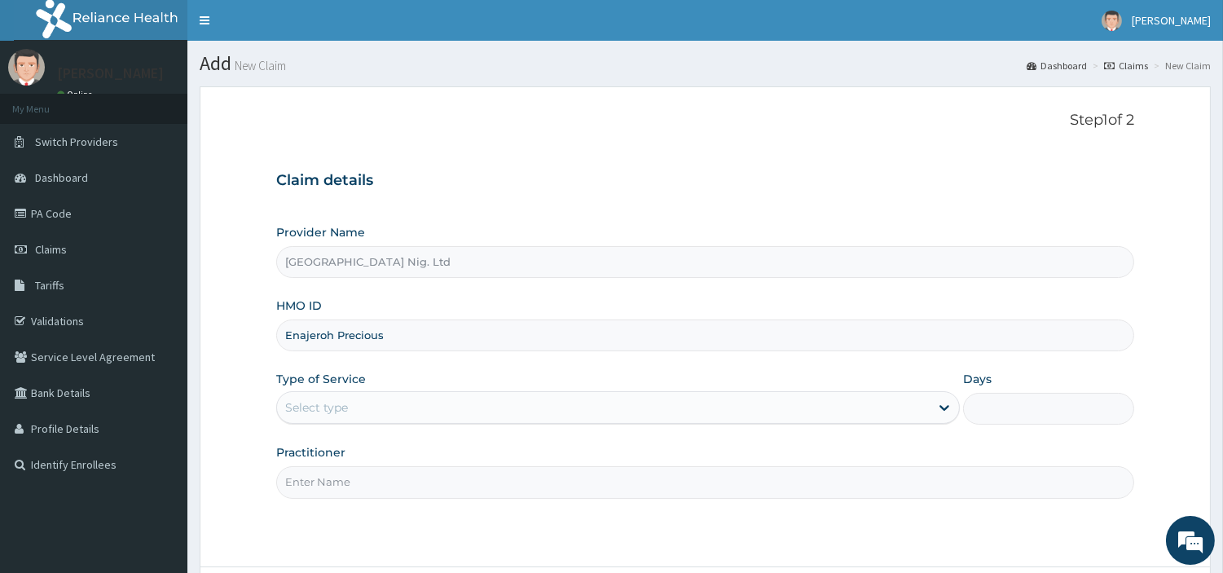
click at [362, 334] on input "Enajeroh Precious" at bounding box center [705, 336] width 858 height 32
paste input "ENP/10754/C"
click at [350, 341] on input "Enajeroh PreciENP/10754/Cous" at bounding box center [705, 336] width 858 height 32
click at [350, 339] on input "Enajeroh PreciENP/10754/Cous" at bounding box center [705, 336] width 858 height 32
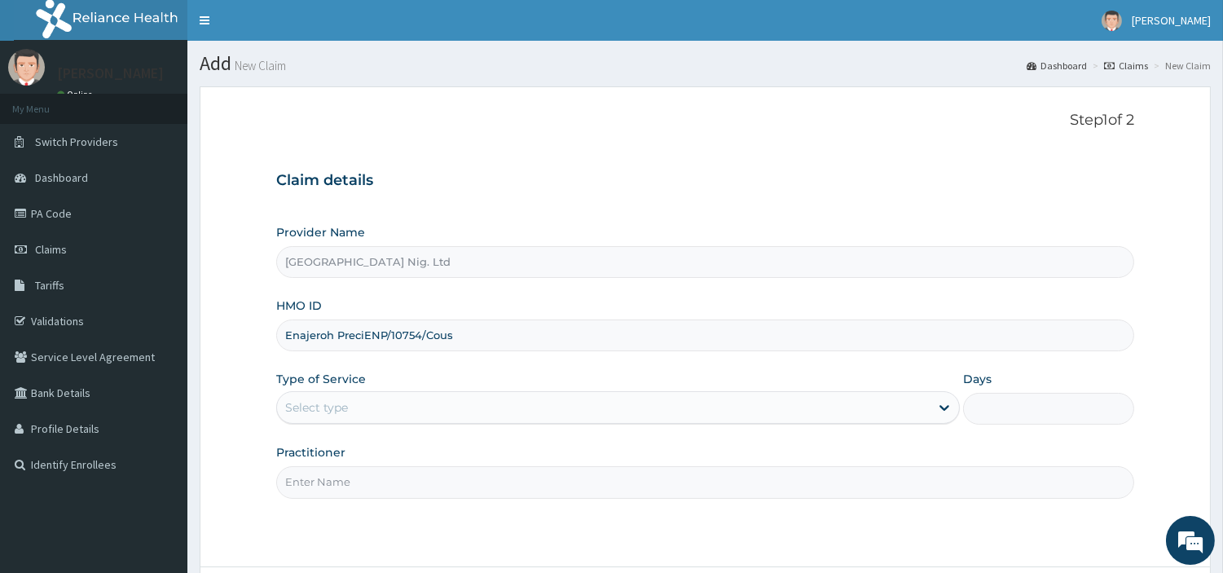
paste input "NP/10754/C"
type input "ENP/10754/C"
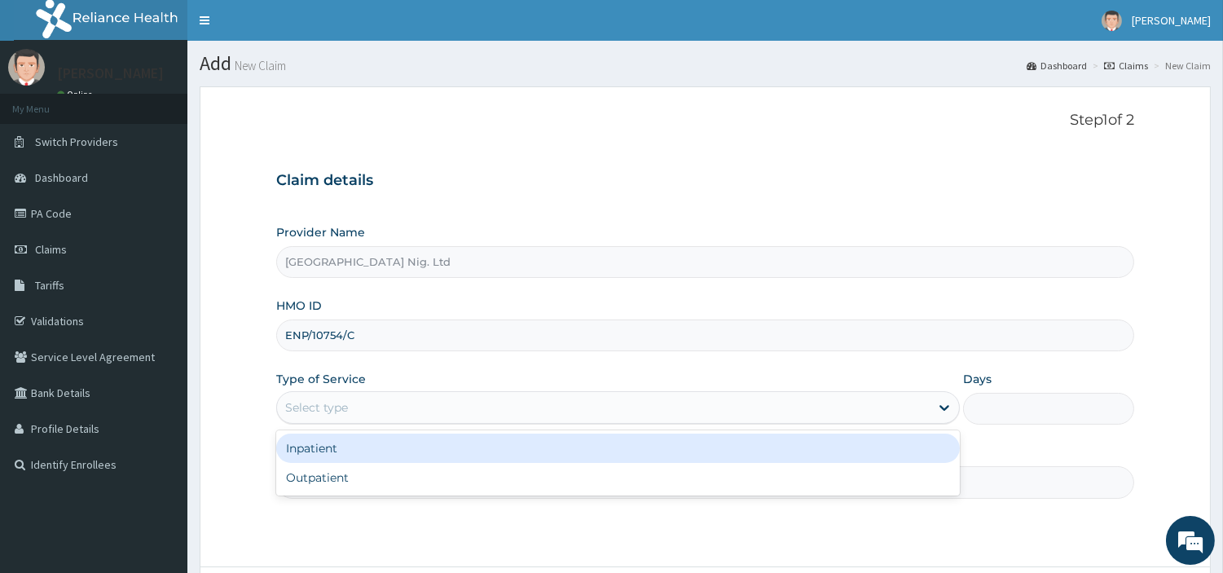
drag, startPoint x: 372, startPoint y: 391, endPoint x: 372, endPoint y: 406, distance: 14.7
click at [372, 394] on div "Select type" at bounding box center [618, 407] width 684 height 33
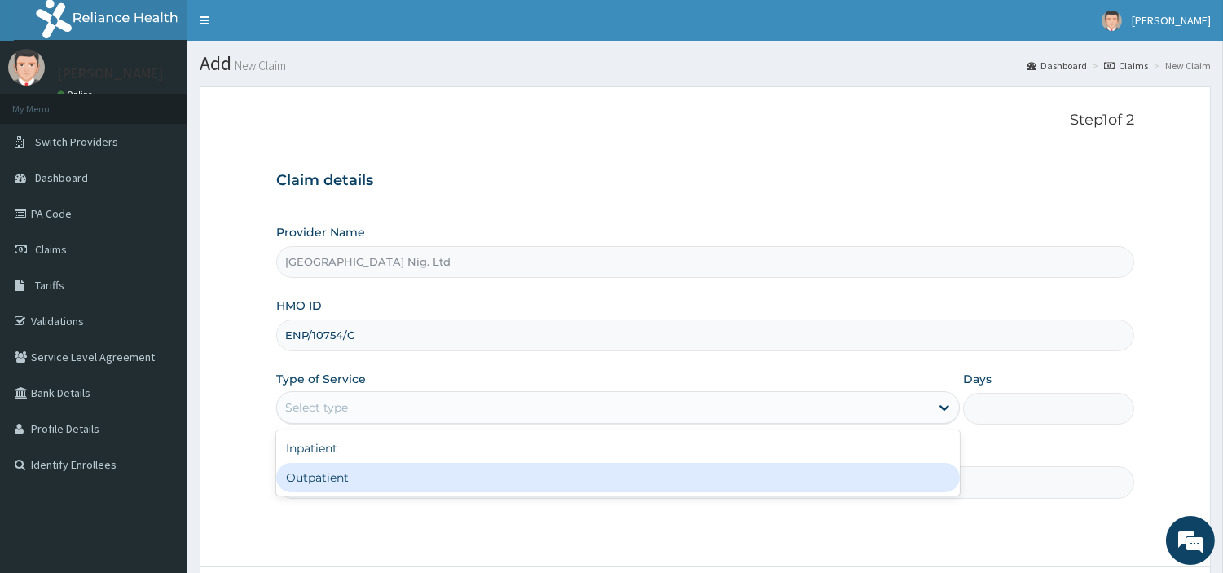
drag, startPoint x: 363, startPoint y: 473, endPoint x: 352, endPoint y: 507, distance: 35.8
click at [352, 508] on div "Step 1 of 2 Claim details Provider Name R-Jolad Hospital Nig. Ltd HMO ID ENP/10…" at bounding box center [705, 327] width 858 height 430
click at [348, 490] on div "Outpatient" at bounding box center [618, 477] width 684 height 29
type input "1"
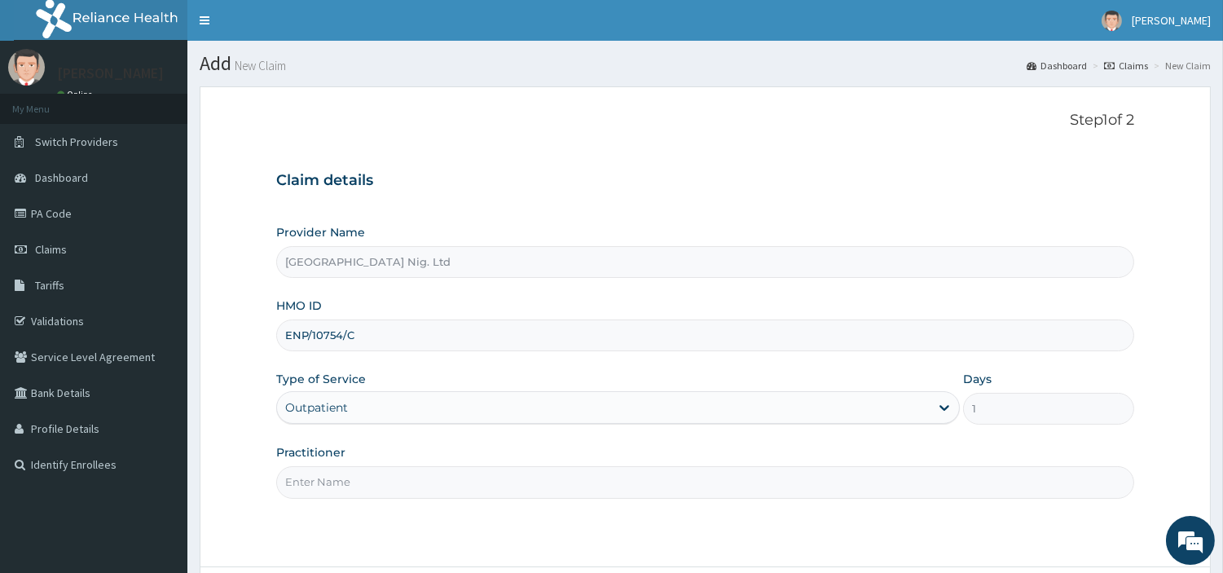
click at [348, 490] on input "Practitioner" at bounding box center [705, 482] width 858 height 32
paste input "[PERSON_NAME]"
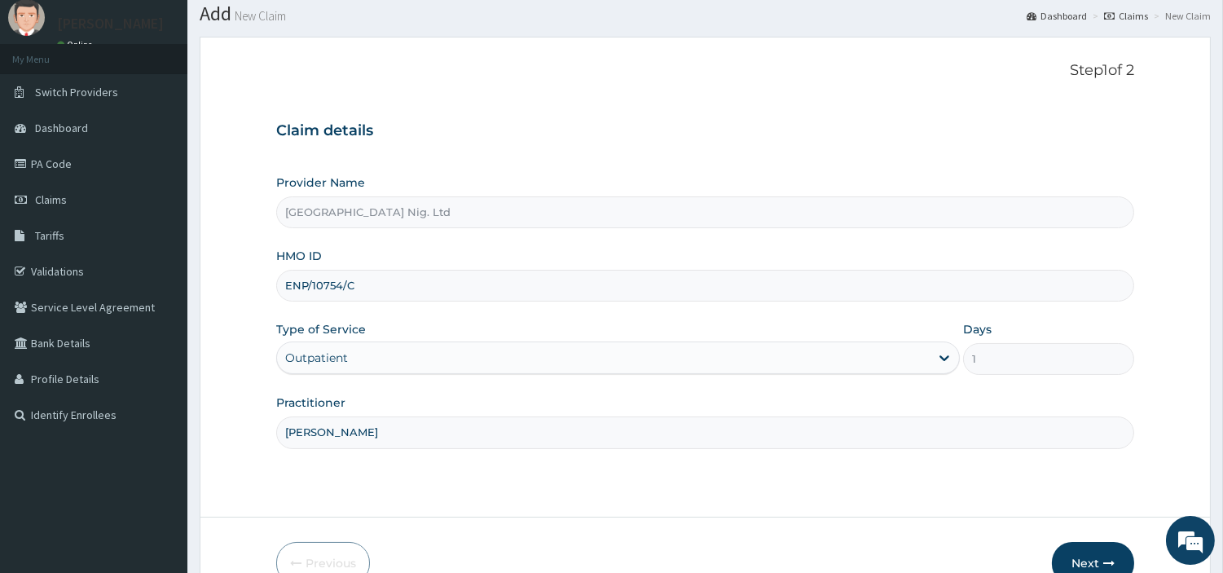
scroll to position [140, 0]
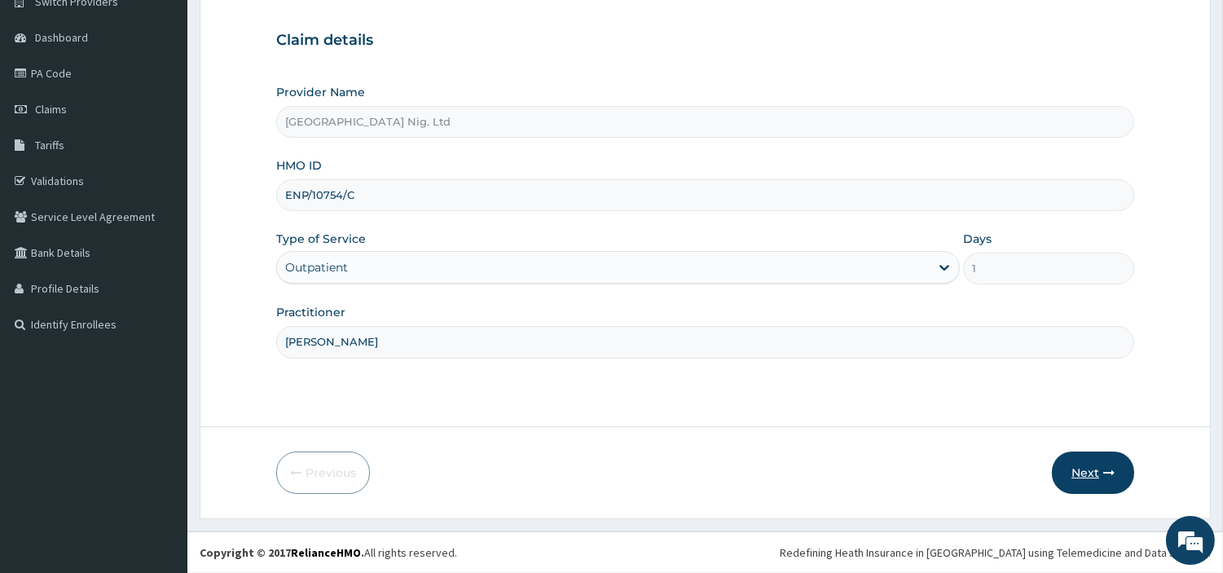
type input "[PERSON_NAME]"
click at [1085, 458] on button "Next" at bounding box center [1093, 473] width 82 height 42
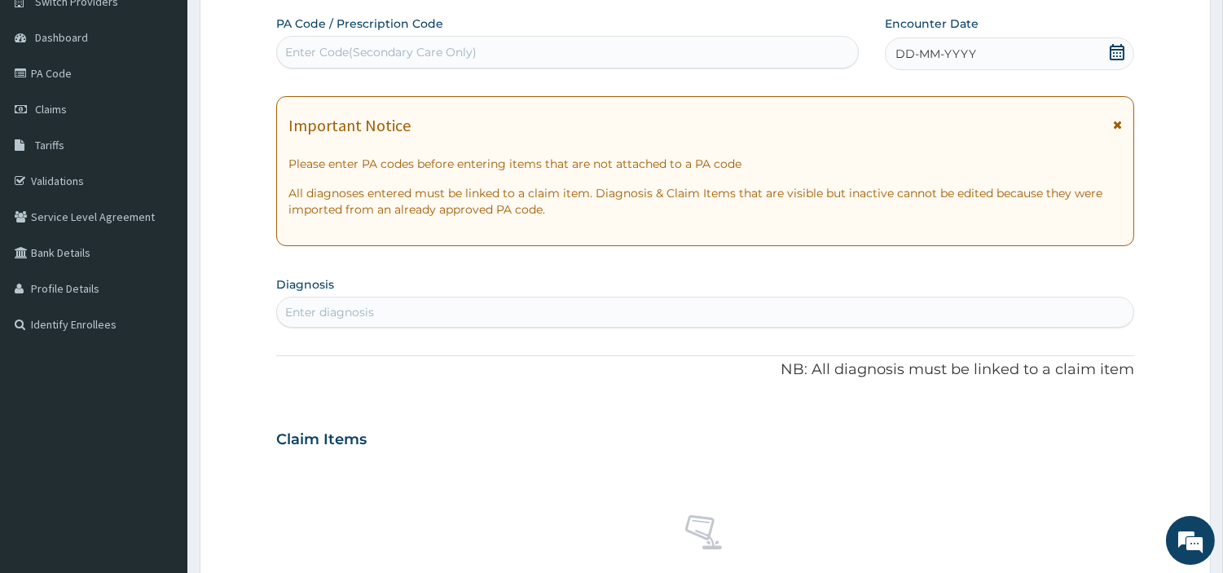
click at [514, 55] on div "Enter Code(Secondary Care Only)" at bounding box center [567, 52] width 581 height 26
paste input "PA/C73A3C"
type input "PA/C73A3C"
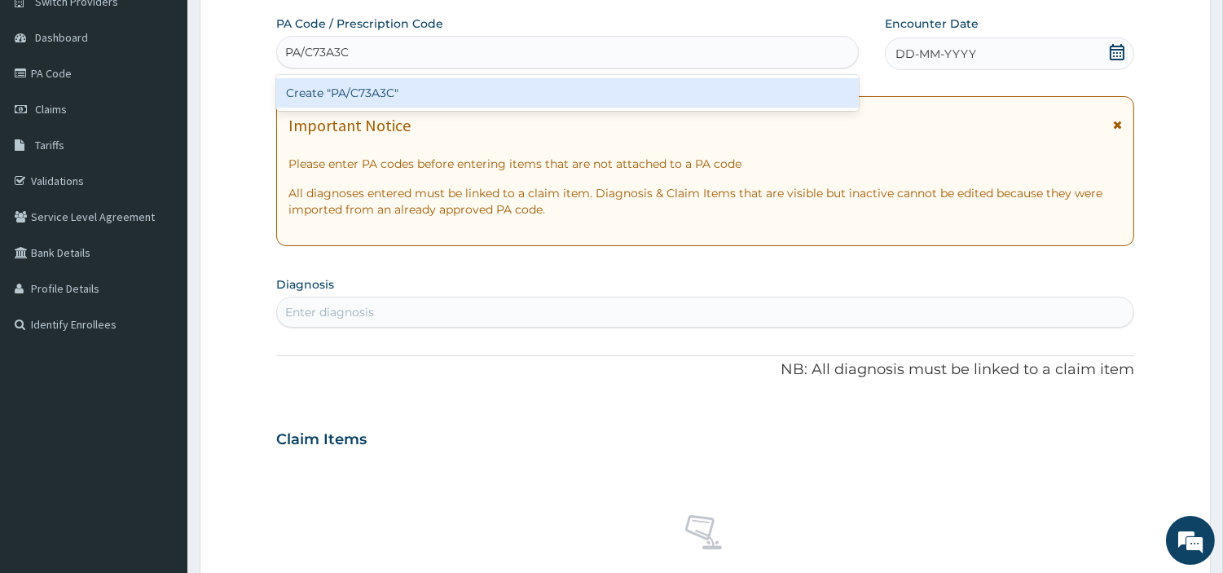
click at [655, 99] on div "Create "PA/C73A3C"" at bounding box center [567, 92] width 583 height 29
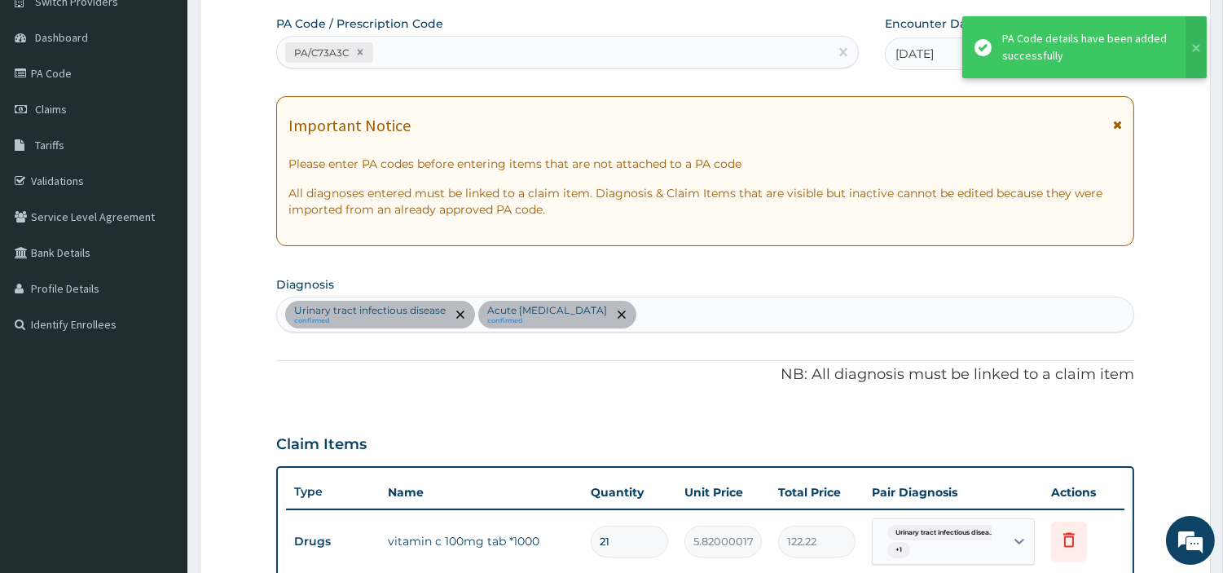
scroll to position [584, 0]
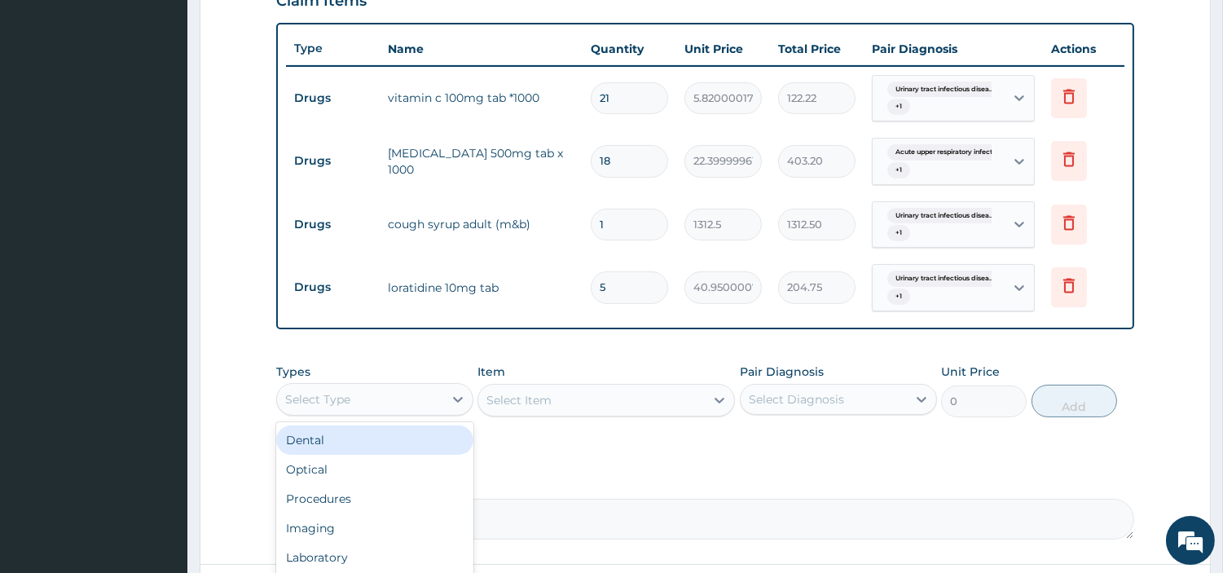
drag, startPoint x: 459, startPoint y: 401, endPoint x: 455, endPoint y: 426, distance: 25.6
click at [456, 401] on icon at bounding box center [458, 399] width 16 height 16
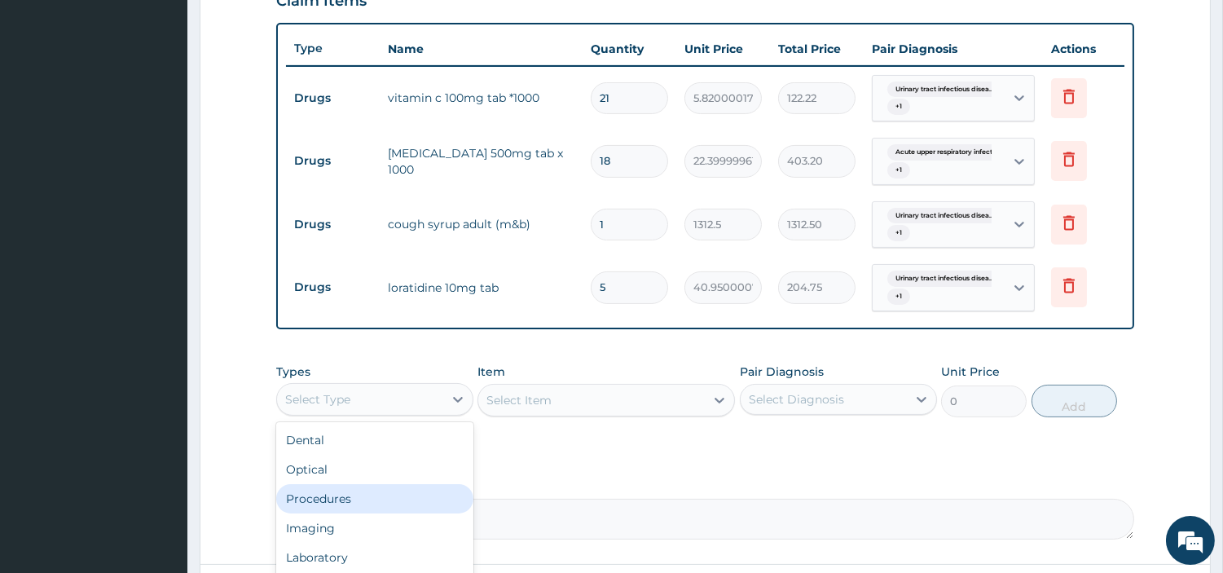
drag, startPoint x: 435, startPoint y: 491, endPoint x: 449, endPoint y: 483, distance: 15.7
click at [435, 492] on div "Procedures" at bounding box center [374, 498] width 197 height 29
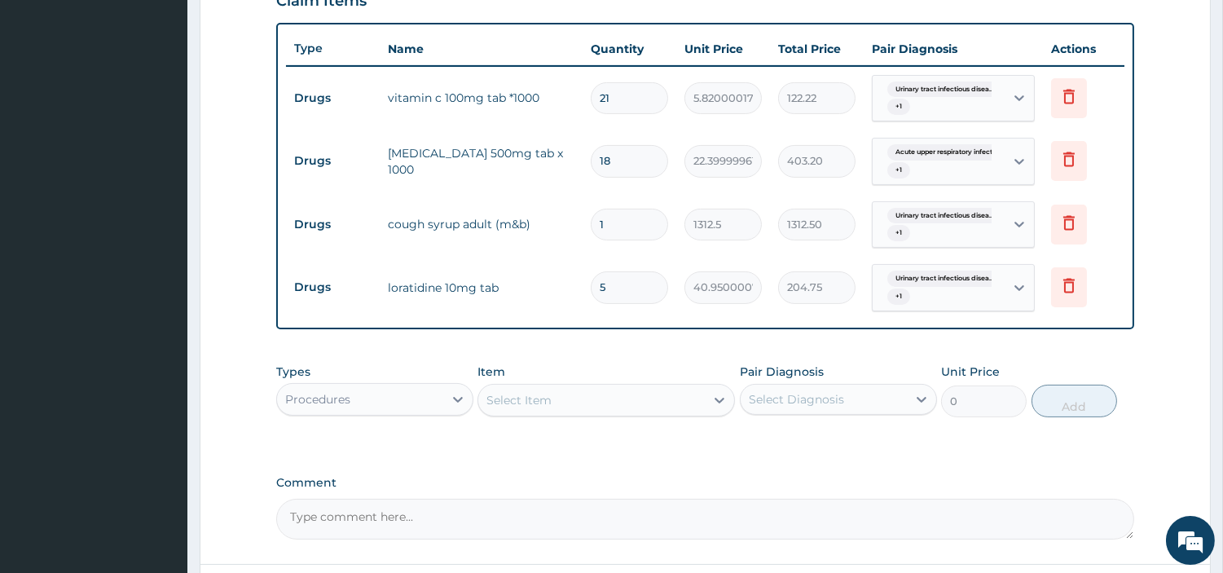
click at [612, 392] on div "Select Item" at bounding box center [591, 400] width 227 height 26
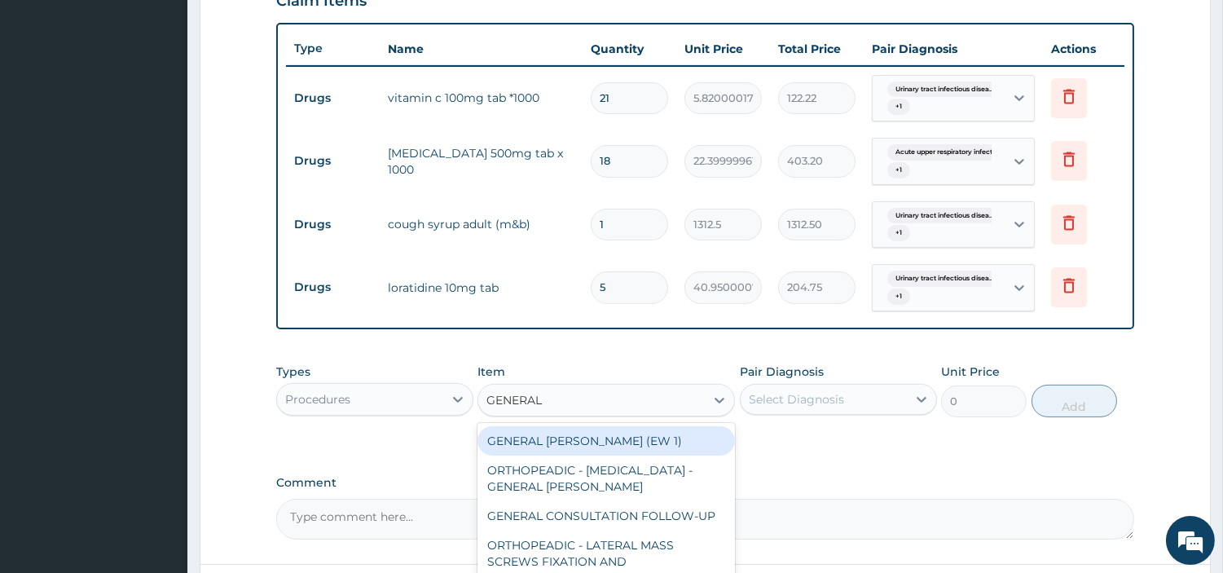
type input "GENERAL C"
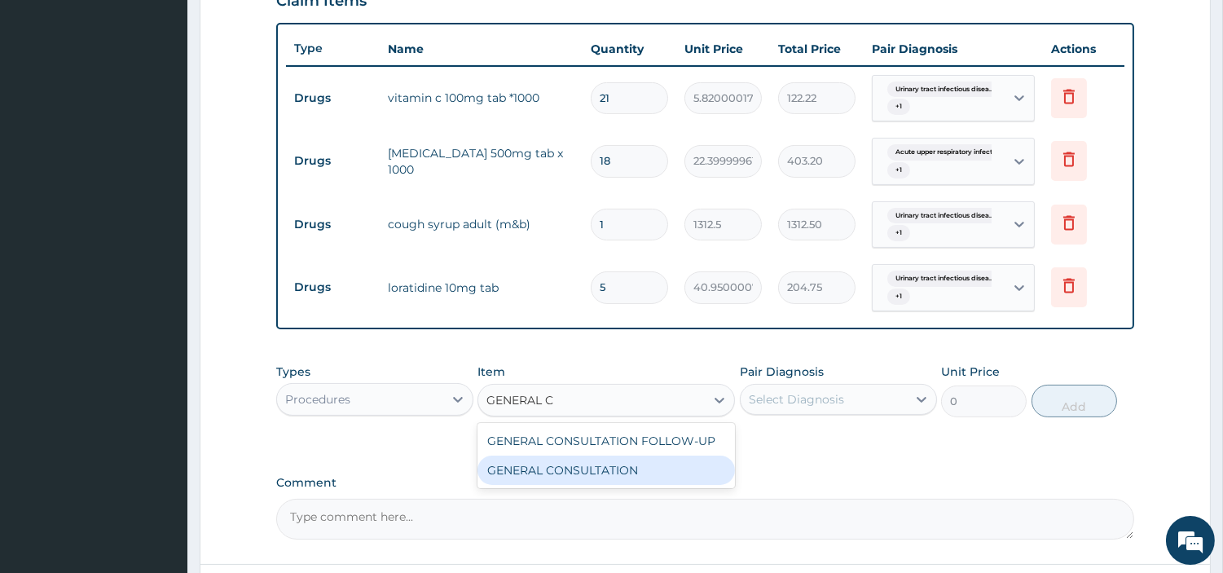
click at [621, 460] on div "GENERAL CONSULTATION" at bounding box center [607, 470] width 258 height 29
type input "6750"
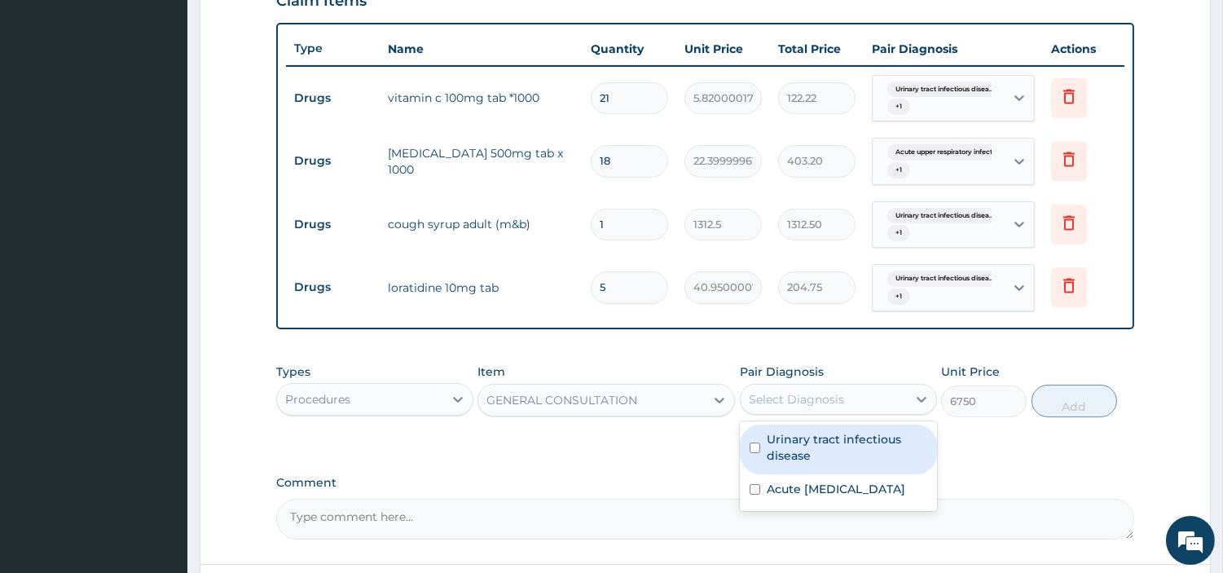
click at [788, 402] on div "Select Diagnosis" at bounding box center [796, 399] width 95 height 16
click at [804, 439] on label "Urinary tract infectious disease" at bounding box center [847, 447] width 161 height 33
checkbox input "true"
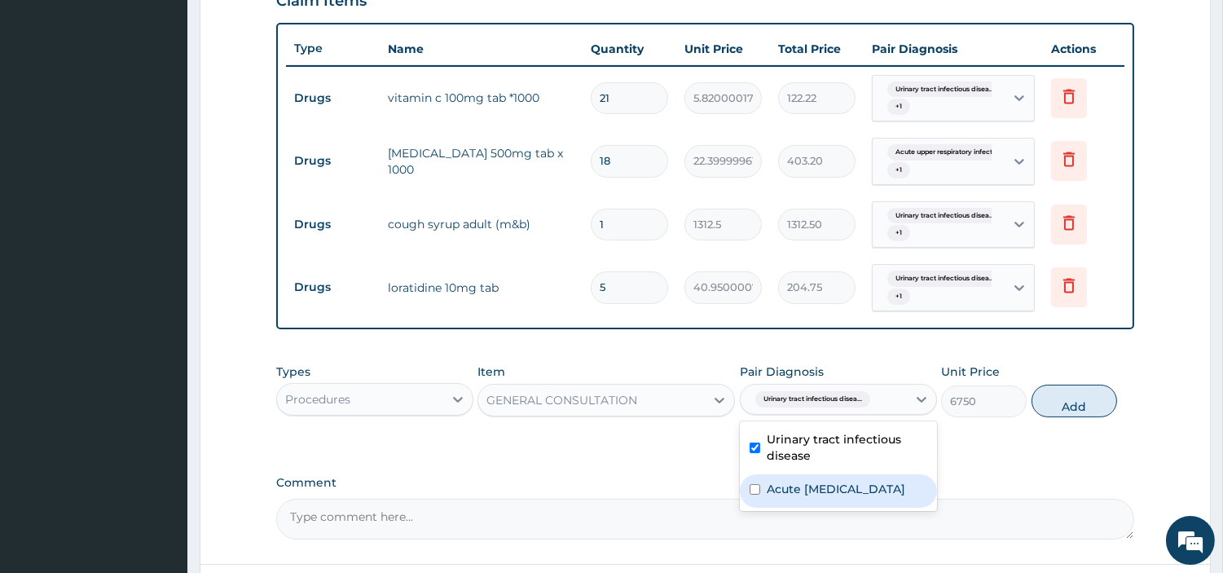
click at [812, 497] on label "Acute upper respiratory infection" at bounding box center [836, 489] width 139 height 16
checkbox input "true"
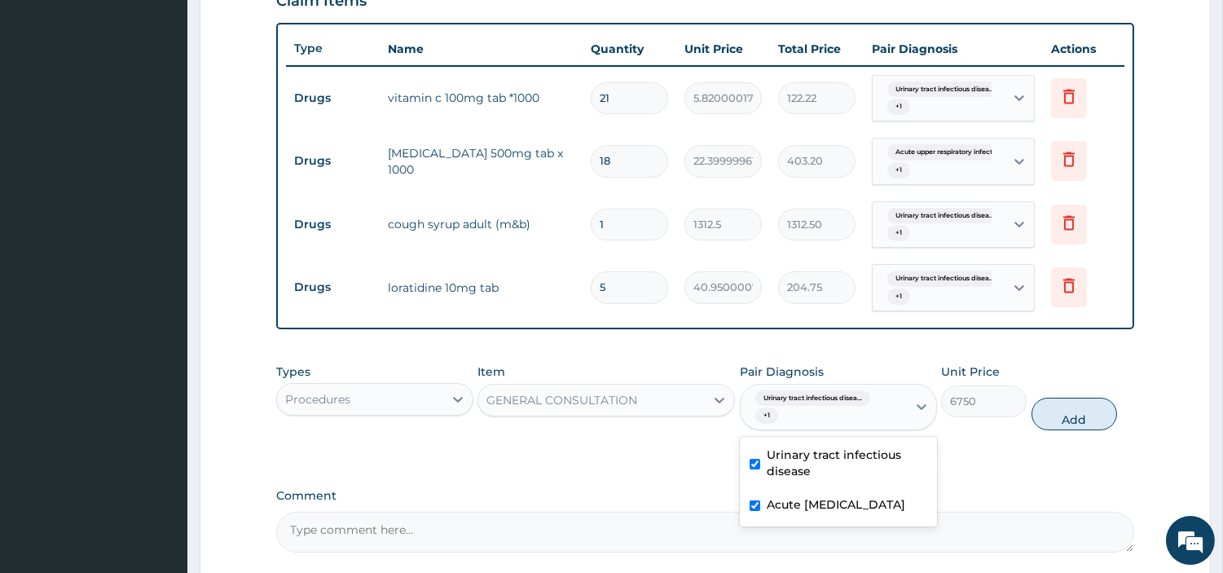
click at [1085, 412] on button "Add" at bounding box center [1075, 414] width 86 height 33
type input "0"
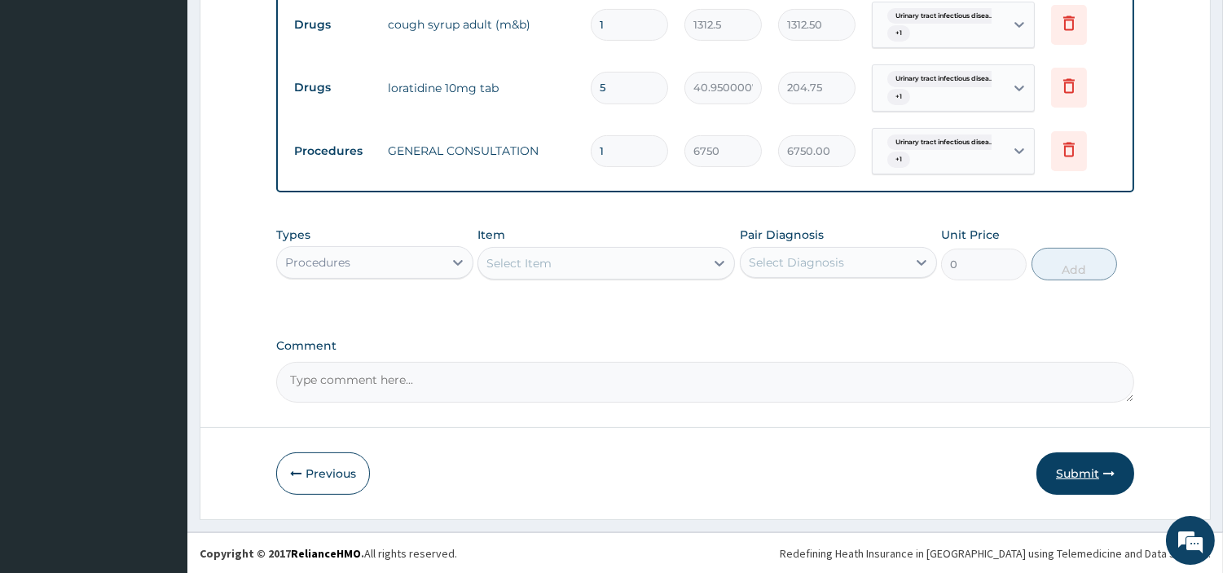
click at [1062, 487] on button "Submit" at bounding box center [1086, 473] width 98 height 42
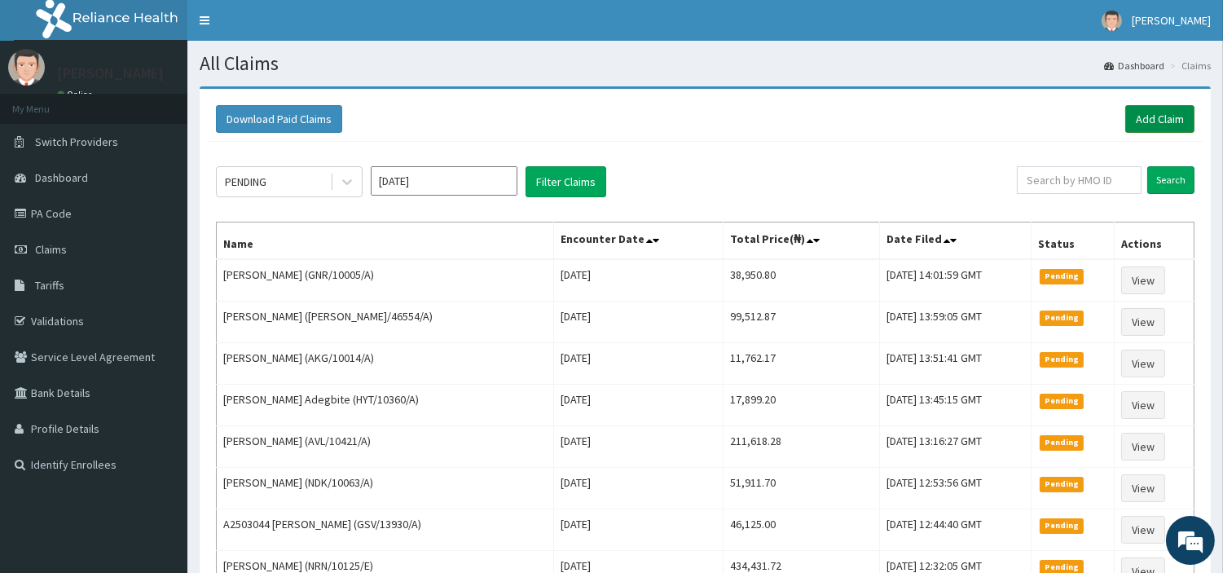
click at [1153, 119] on link "Add Claim" at bounding box center [1160, 119] width 69 height 28
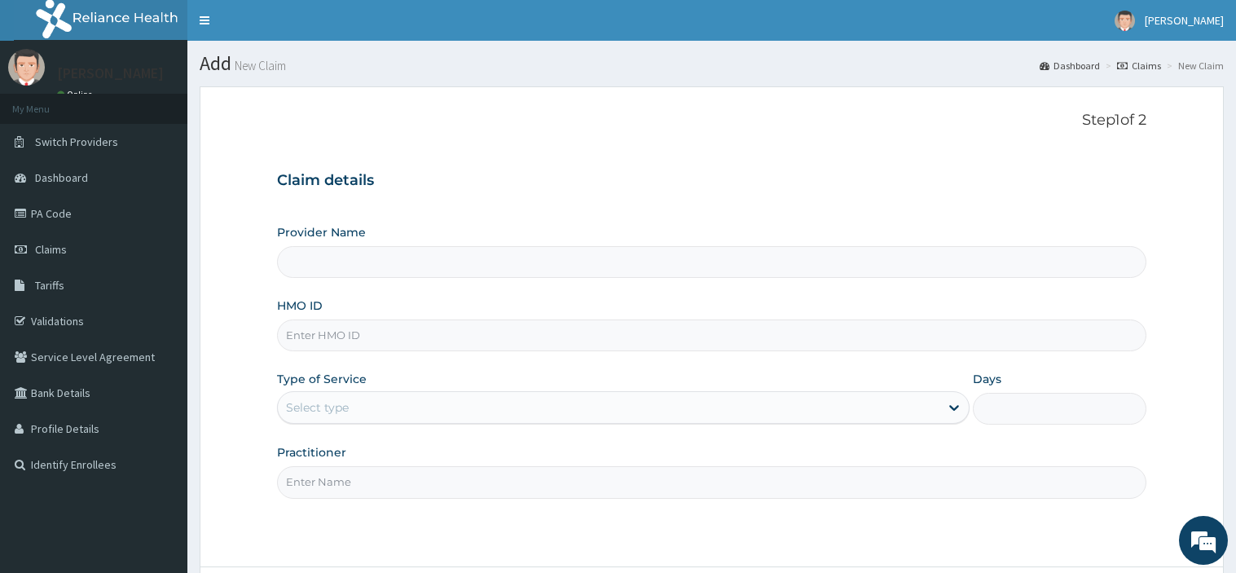
type input "[GEOGRAPHIC_DATA] Nig. Ltd"
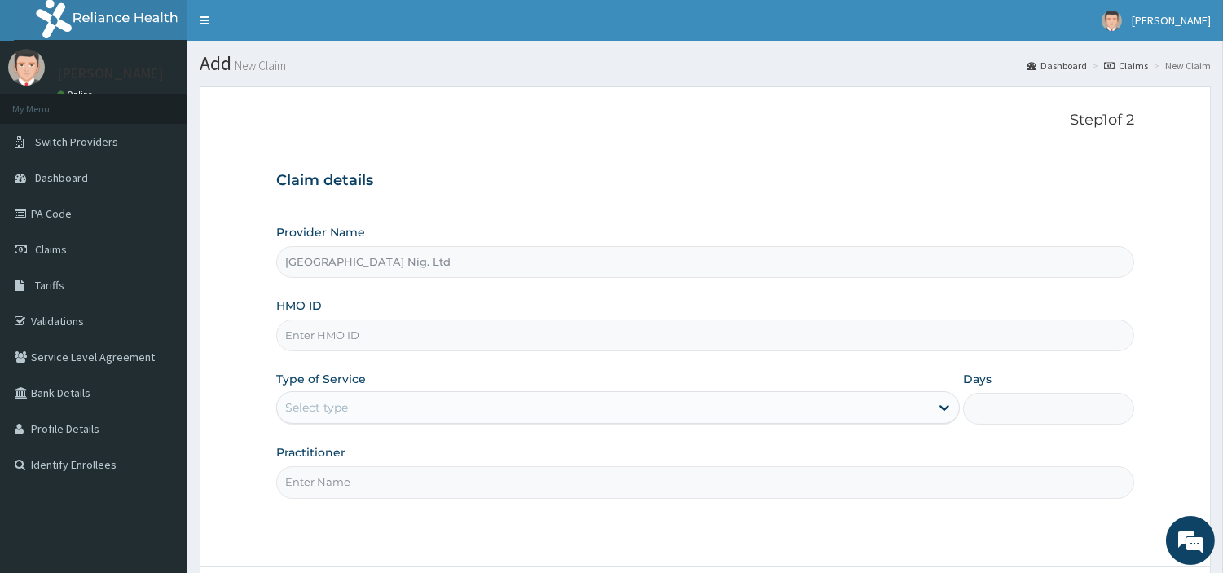
click at [408, 335] on input "HMO ID" at bounding box center [705, 336] width 858 height 32
paste input "DER/10054/A"
type input "DER/10054/A"
click at [487, 413] on div "Select type" at bounding box center [603, 407] width 653 height 26
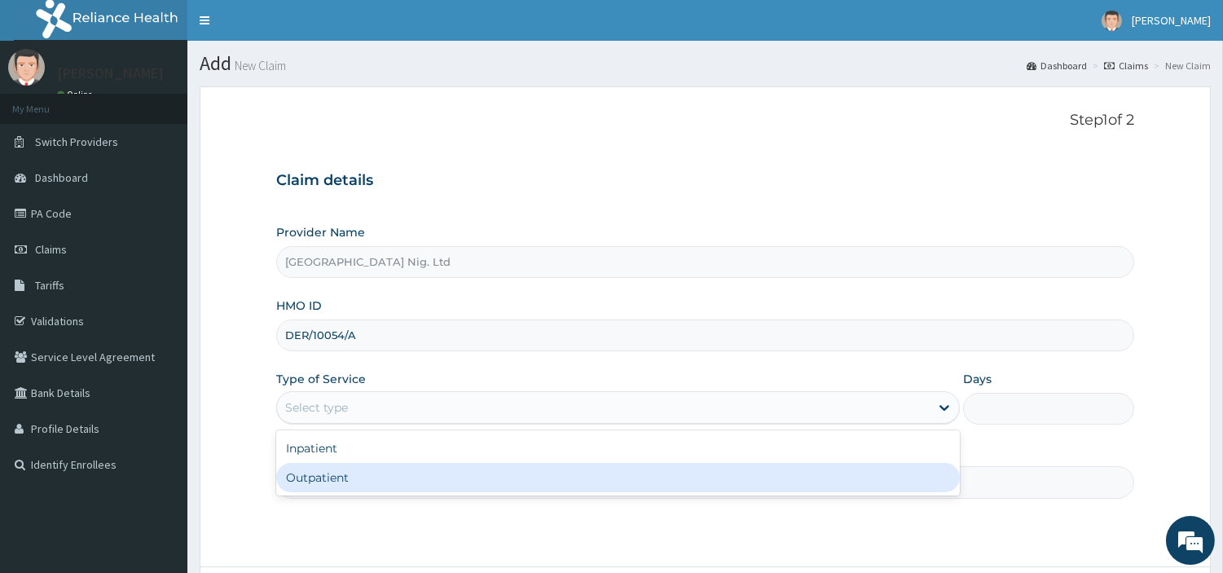
click at [459, 471] on div "Outpatient" at bounding box center [618, 477] width 684 height 29
type input "1"
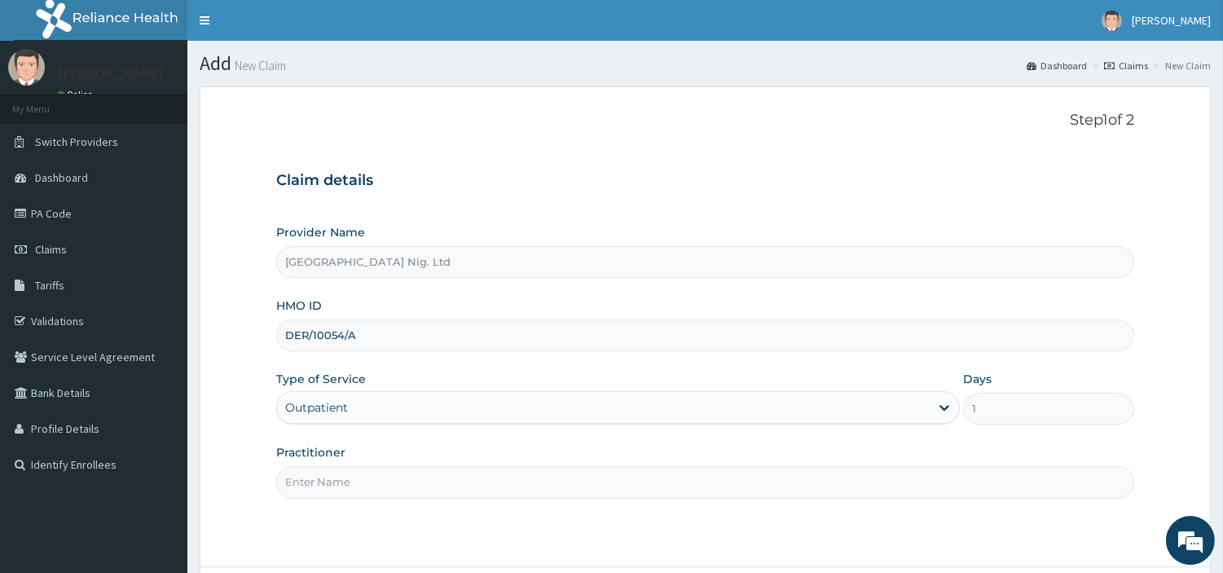
click at [461, 474] on input "Practitioner" at bounding box center [705, 482] width 858 height 32
paste input "Ude Benjamin"
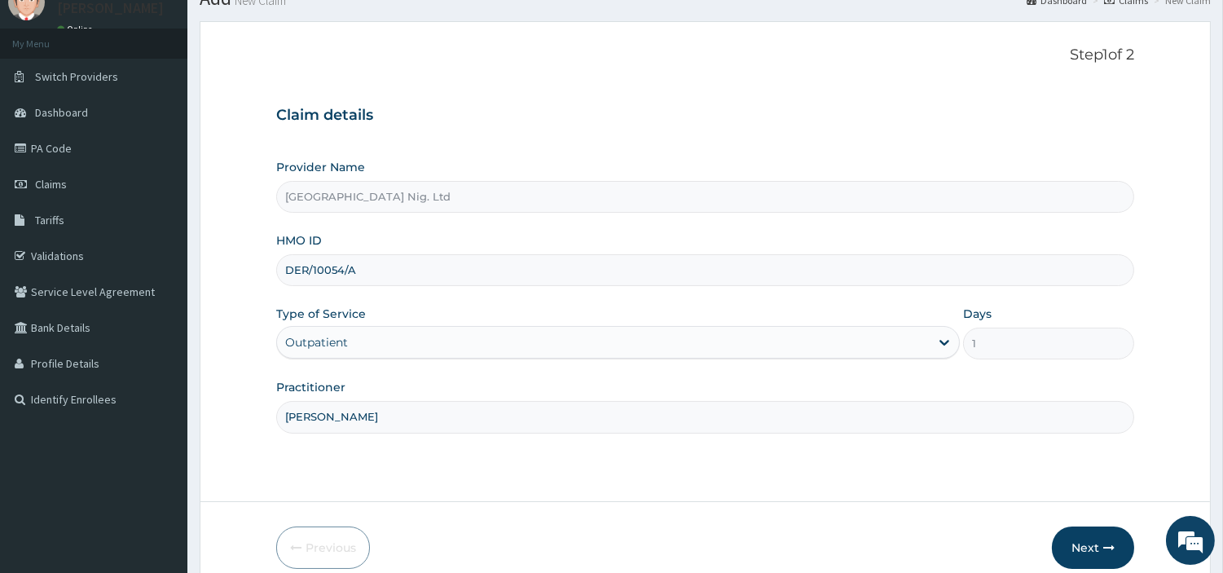
scroll to position [50, 0]
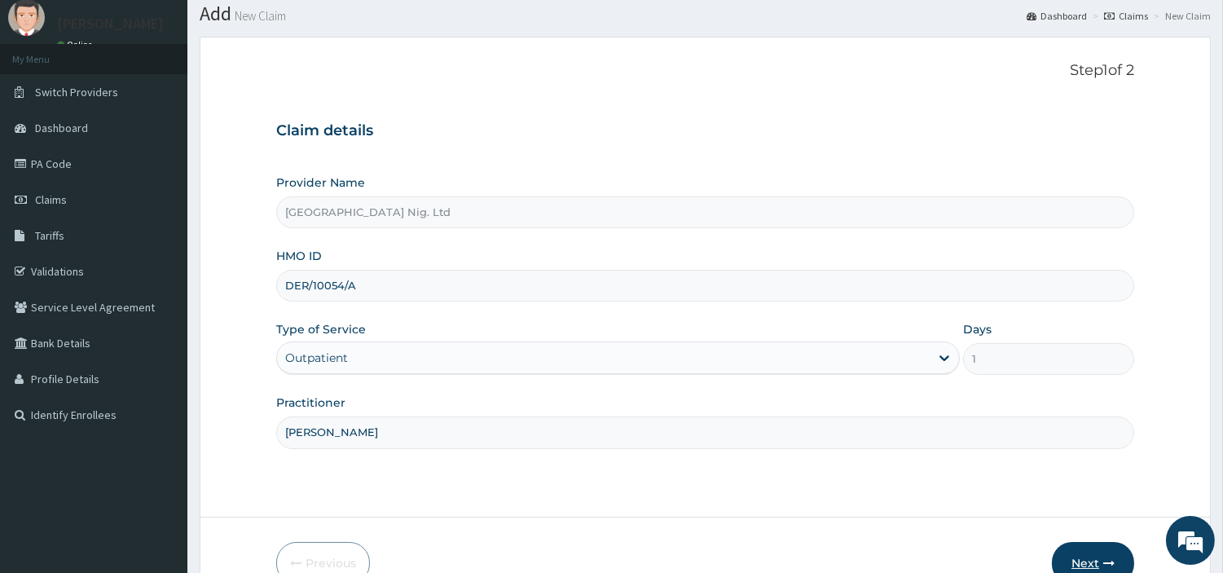
type input "Ude Benjamin"
click at [1066, 556] on button "Next" at bounding box center [1093, 563] width 82 height 42
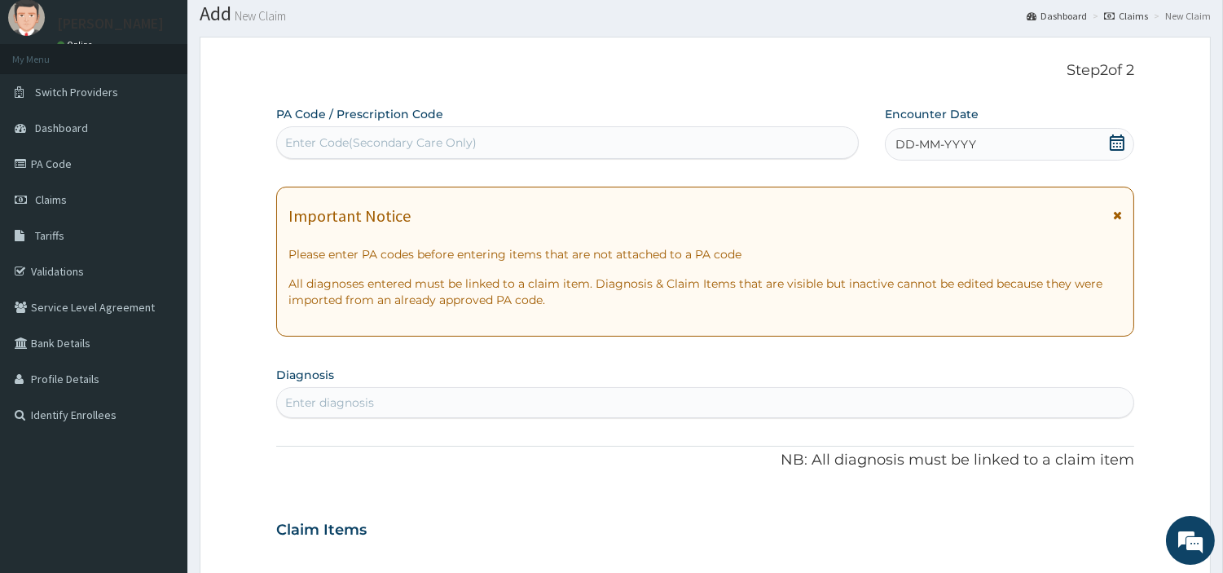
click at [540, 147] on div "Enter Code(Secondary Care Only)" at bounding box center [567, 143] width 581 height 26
paste input "PA/487AAE"
type input "PA/487AAE"
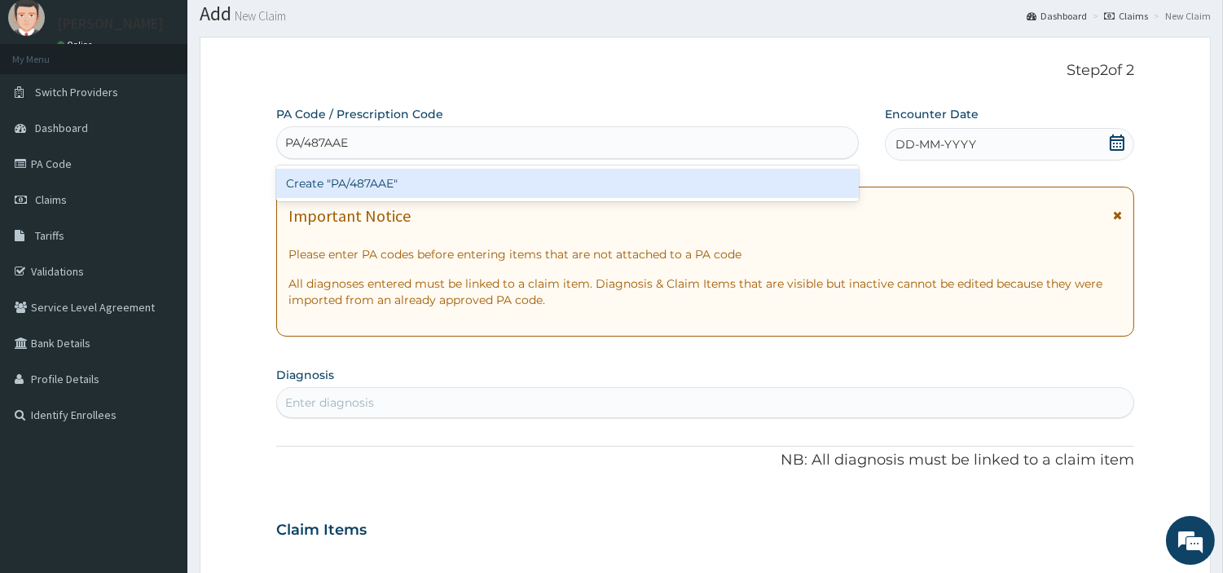
click at [654, 175] on div "Create "PA/487AAE"" at bounding box center [567, 183] width 583 height 29
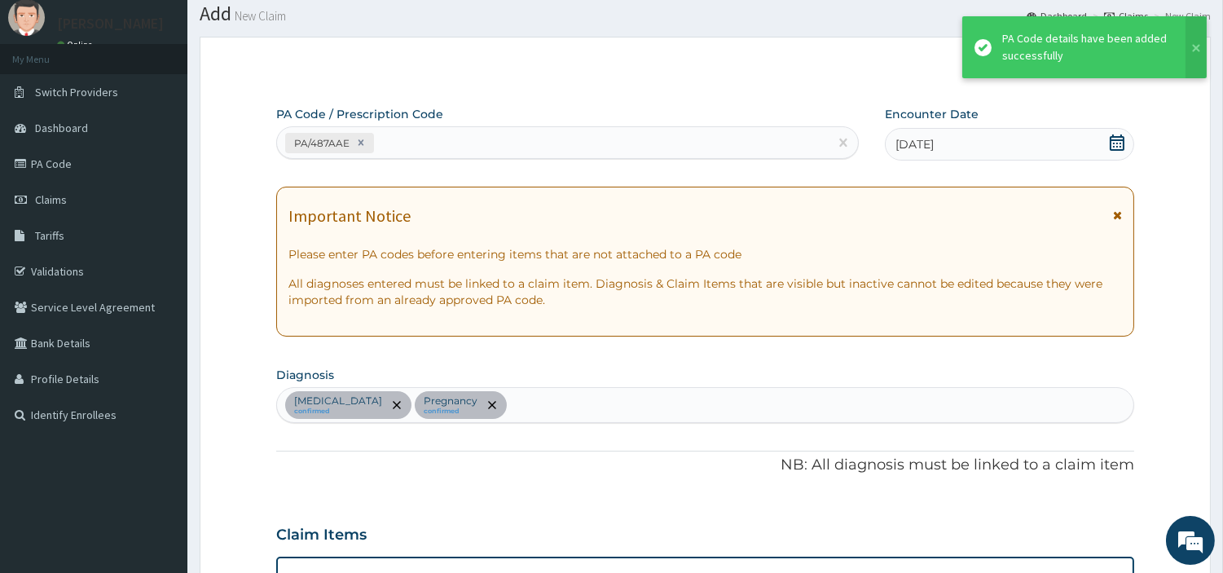
scroll to position [394, 0]
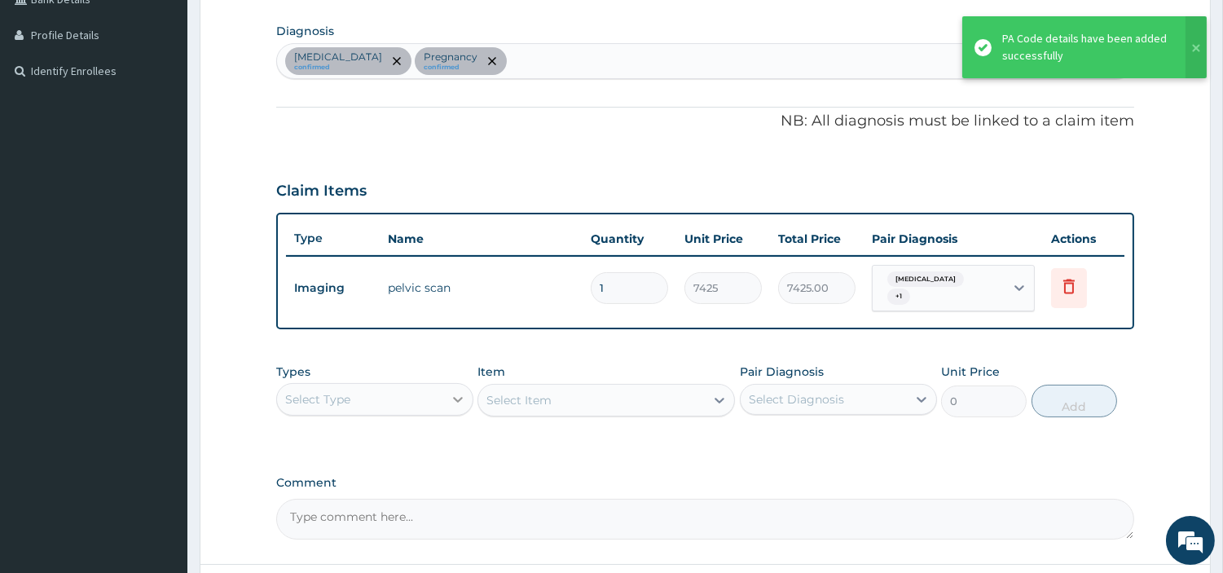
click at [450, 398] on icon at bounding box center [458, 399] width 16 height 16
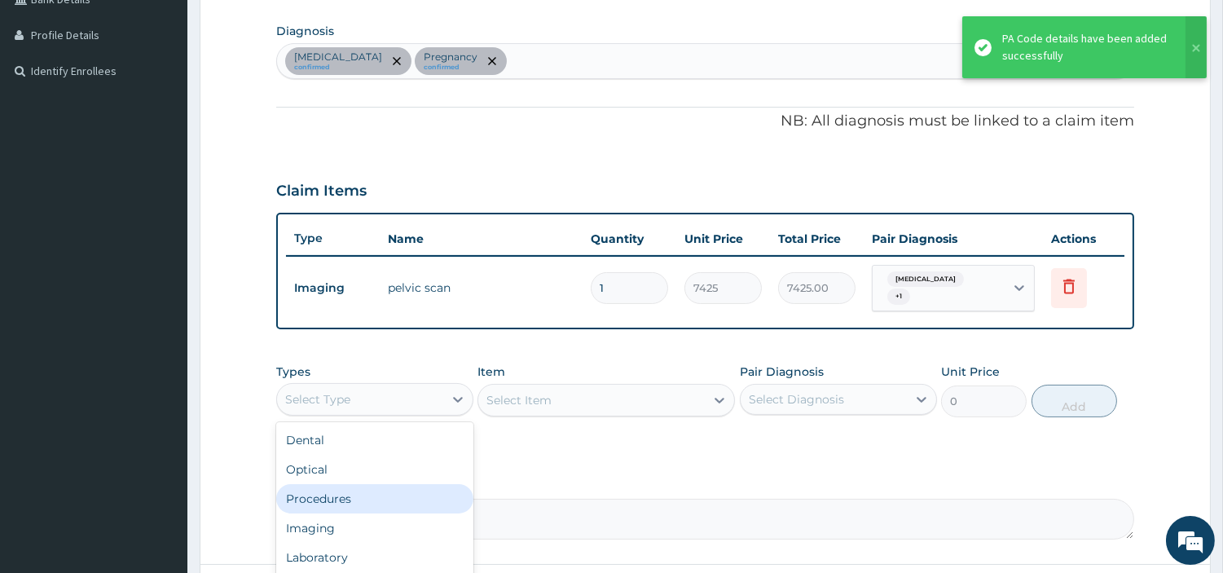
drag, startPoint x: 408, startPoint y: 487, endPoint x: 781, endPoint y: 571, distance: 381.7
click at [408, 490] on div "Procedures" at bounding box center [374, 498] width 197 height 29
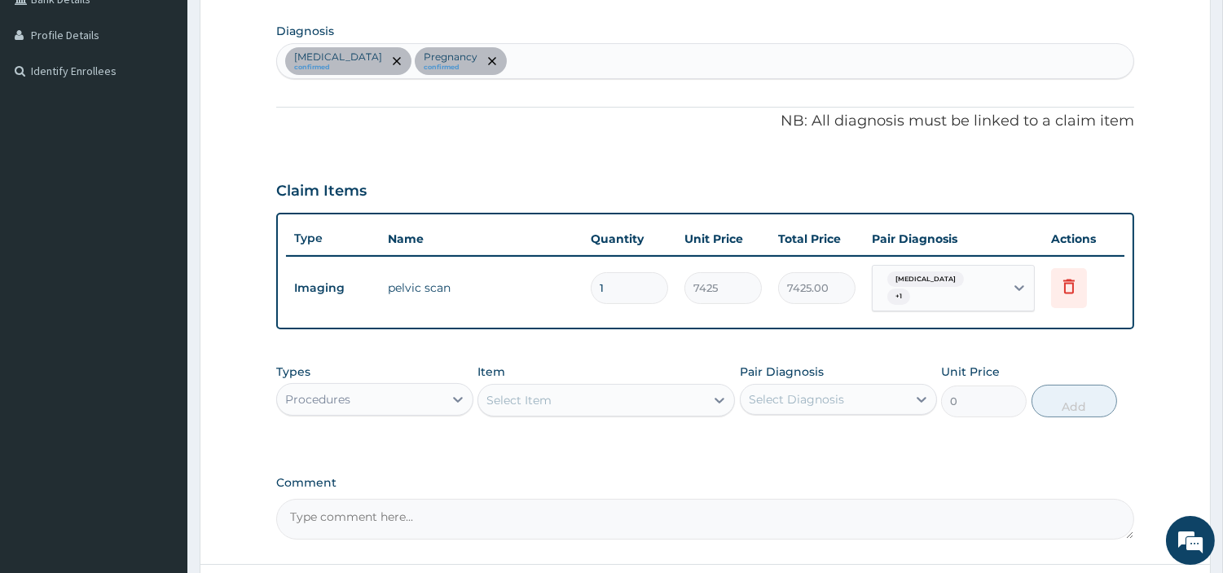
drag, startPoint x: 655, startPoint y: 397, endPoint x: 646, endPoint y: 396, distance: 9.8
click at [653, 397] on div "Select Item" at bounding box center [591, 400] width 227 height 26
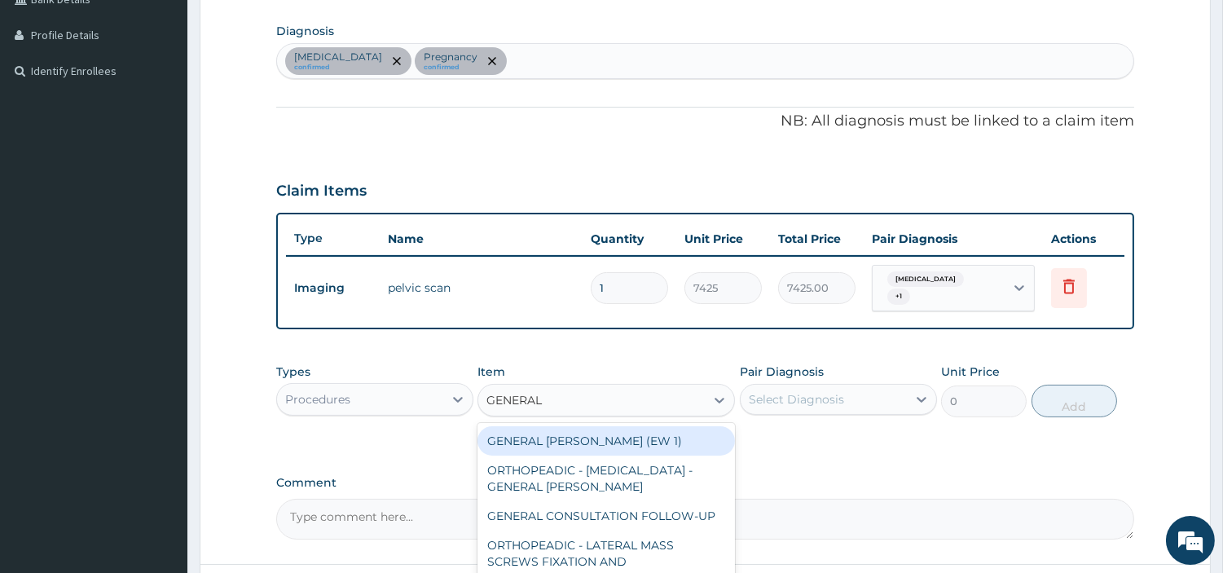
type input "GENERAL C"
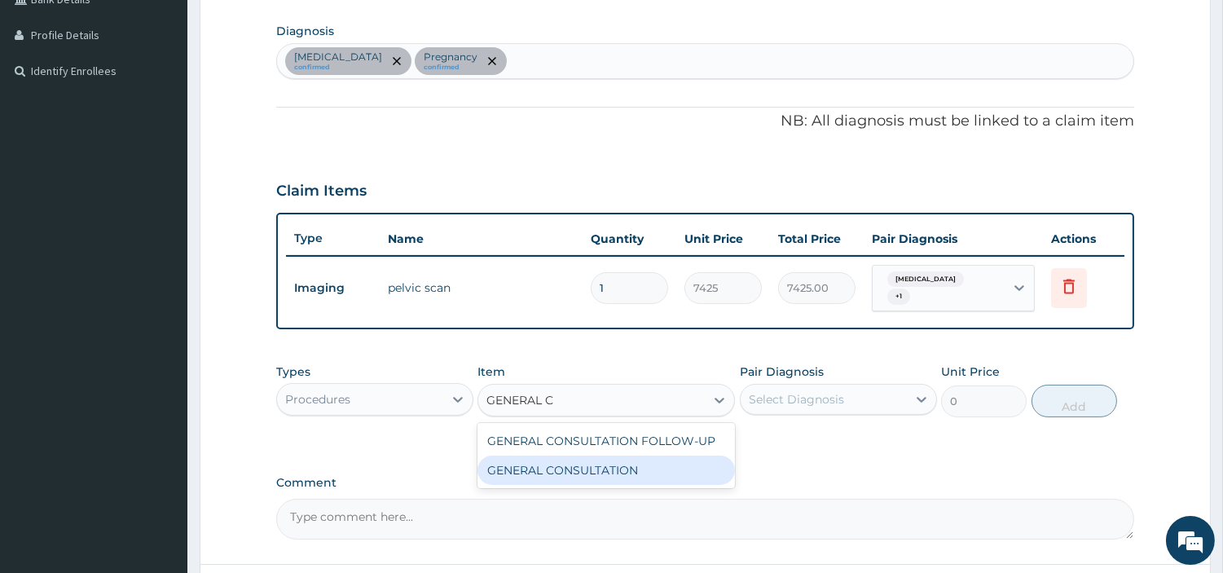
click at [637, 462] on div "GENERAL CONSULTATION" at bounding box center [607, 470] width 258 height 29
type input "6750"
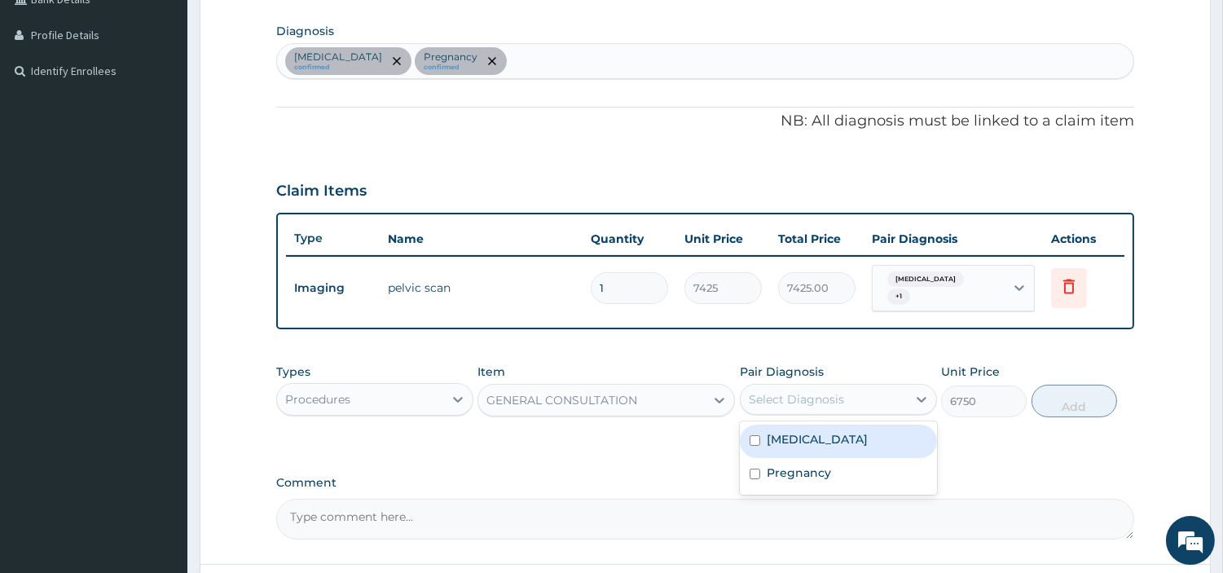
click at [818, 400] on div "Select Diagnosis" at bounding box center [796, 399] width 95 height 16
click at [835, 446] on div "Uterine leiomyoma" at bounding box center [838, 441] width 197 height 33
checkbox input "true"
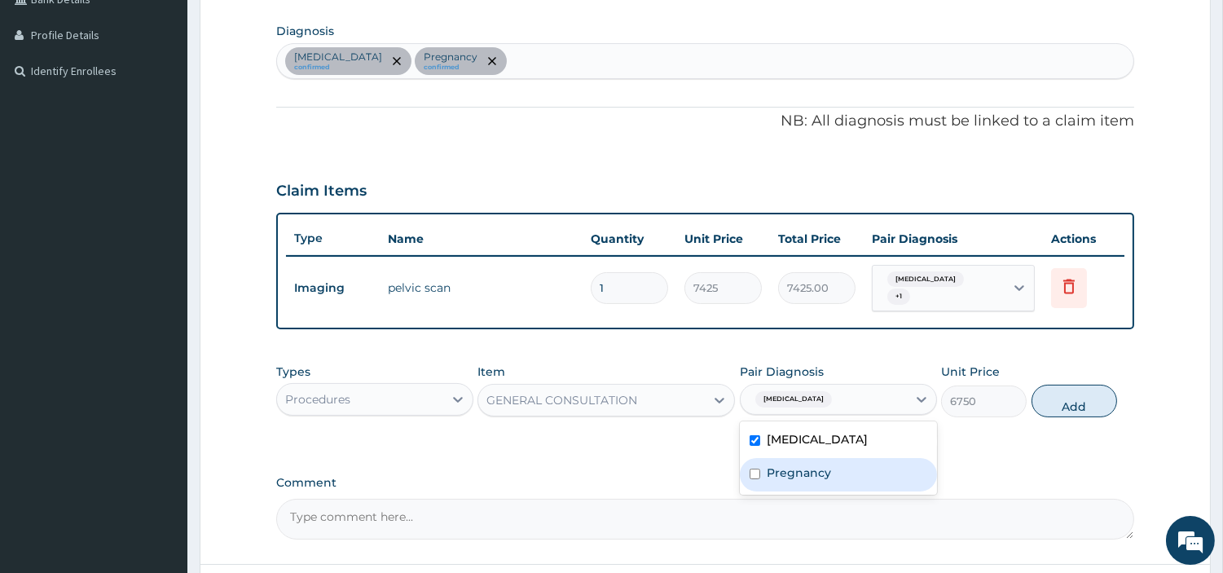
click at [832, 470] on div "Pregnancy" at bounding box center [838, 474] width 197 height 33
checkbox input "true"
click at [1076, 406] on button "Add" at bounding box center [1075, 401] width 86 height 33
type input "0"
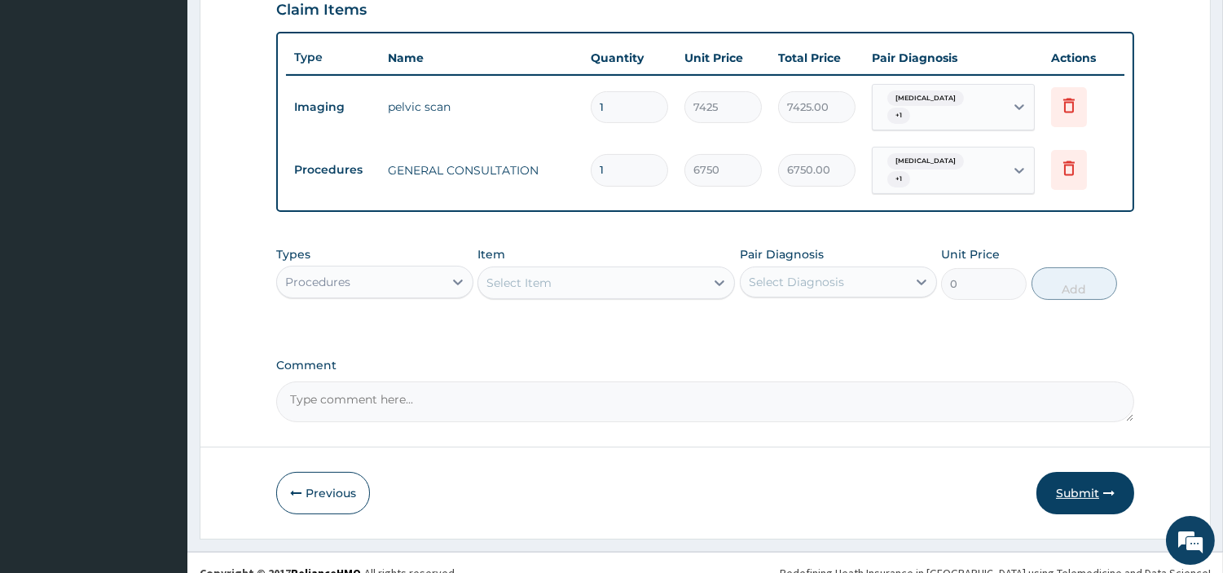
click at [1050, 484] on button "Submit" at bounding box center [1086, 493] width 98 height 42
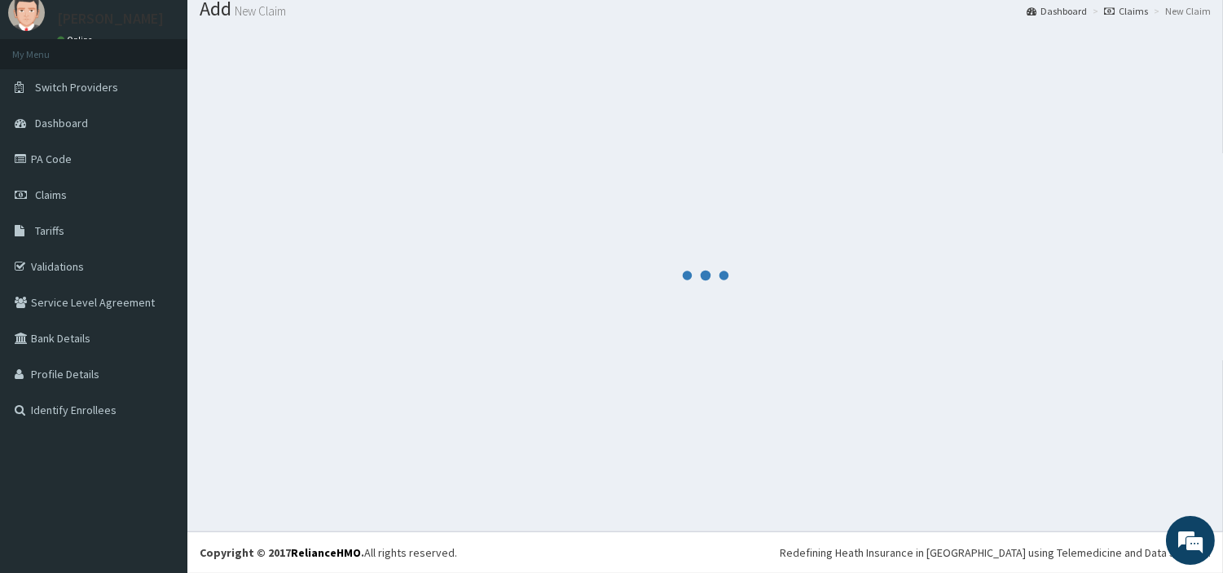
scroll to position [54, 0]
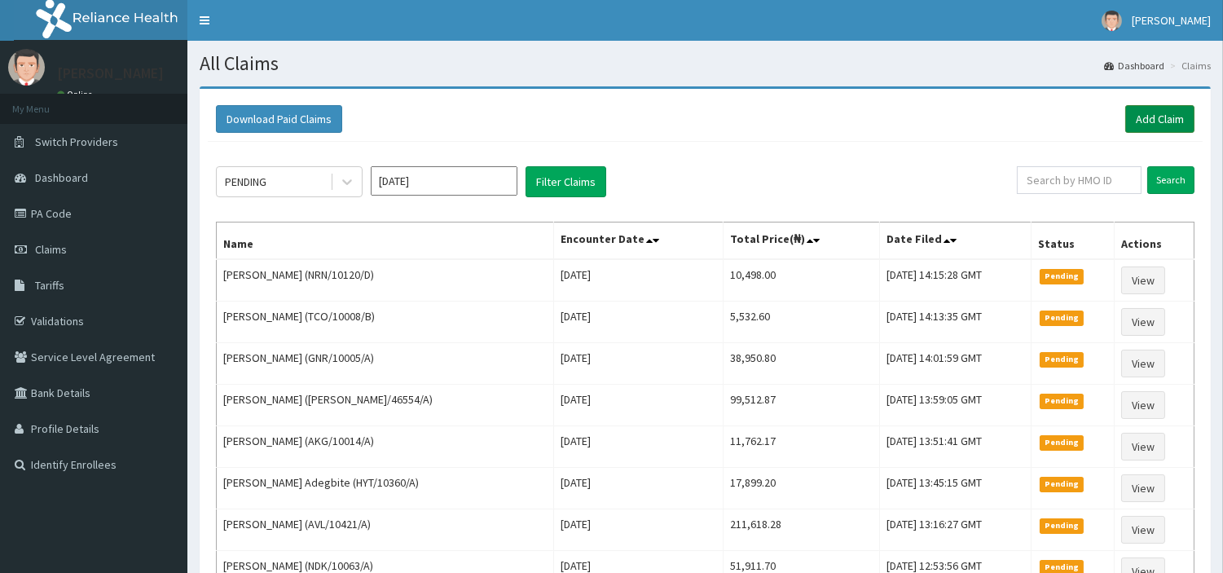
click at [1137, 117] on link "Add Claim" at bounding box center [1160, 119] width 69 height 28
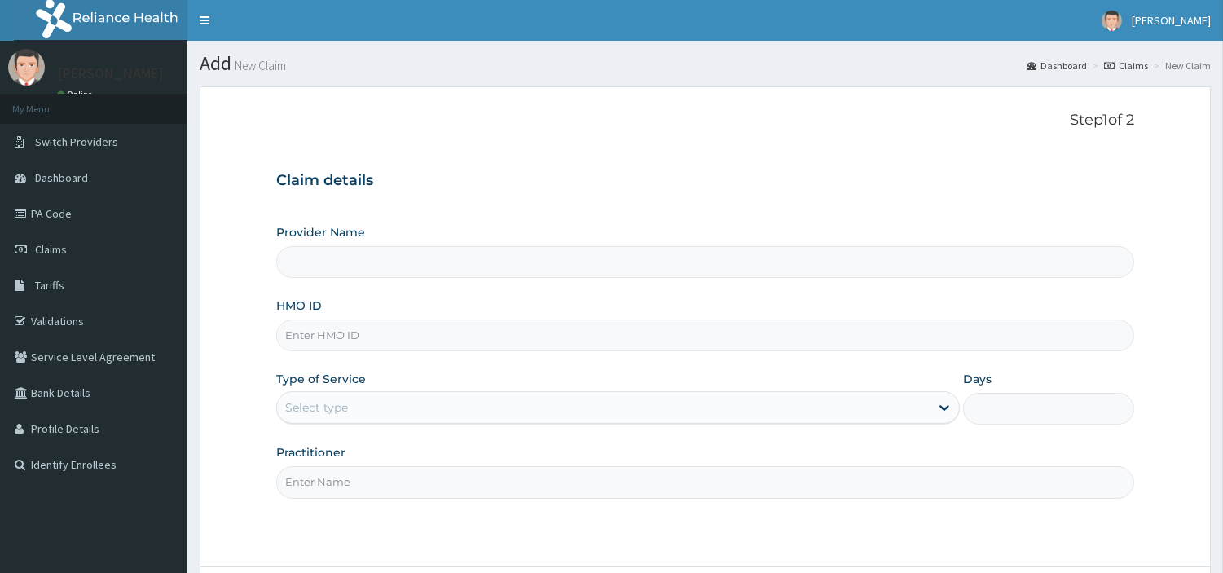
click at [475, 319] on div "HMO ID" at bounding box center [705, 325] width 858 height 54
click at [471, 335] on input "HMO ID" at bounding box center [705, 336] width 858 height 32
type input "[GEOGRAPHIC_DATA] Nig. Ltd"
paste input "CAM/10081/A"
type input "CAM/10081/A"
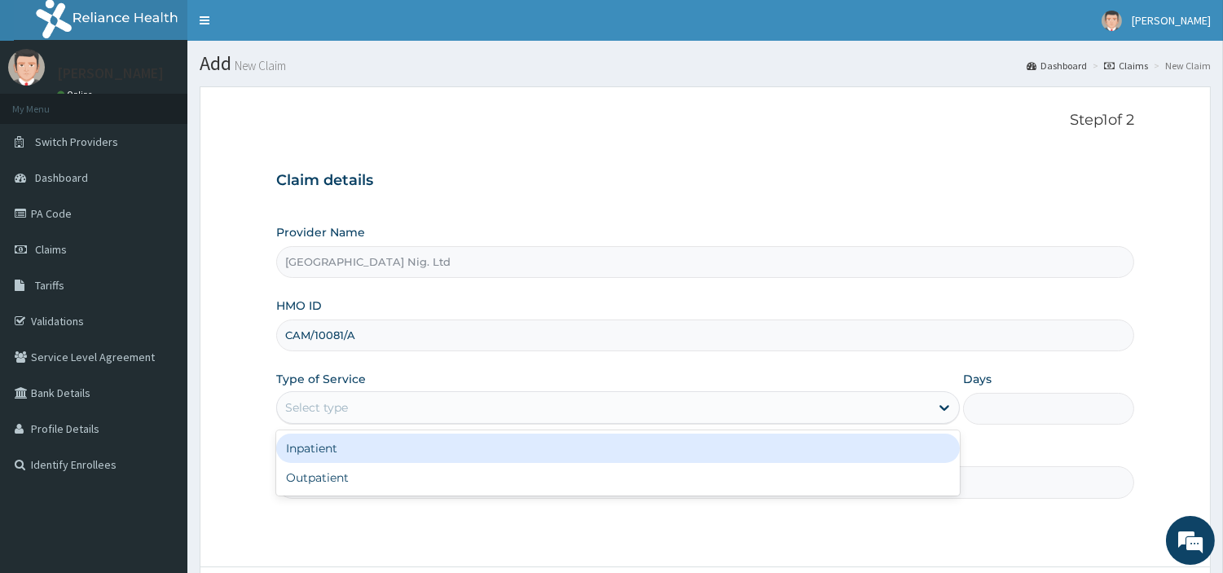
drag, startPoint x: 486, startPoint y: 413, endPoint x: 485, endPoint y: 424, distance: 10.6
click at [485, 413] on div "Select type" at bounding box center [603, 407] width 653 height 26
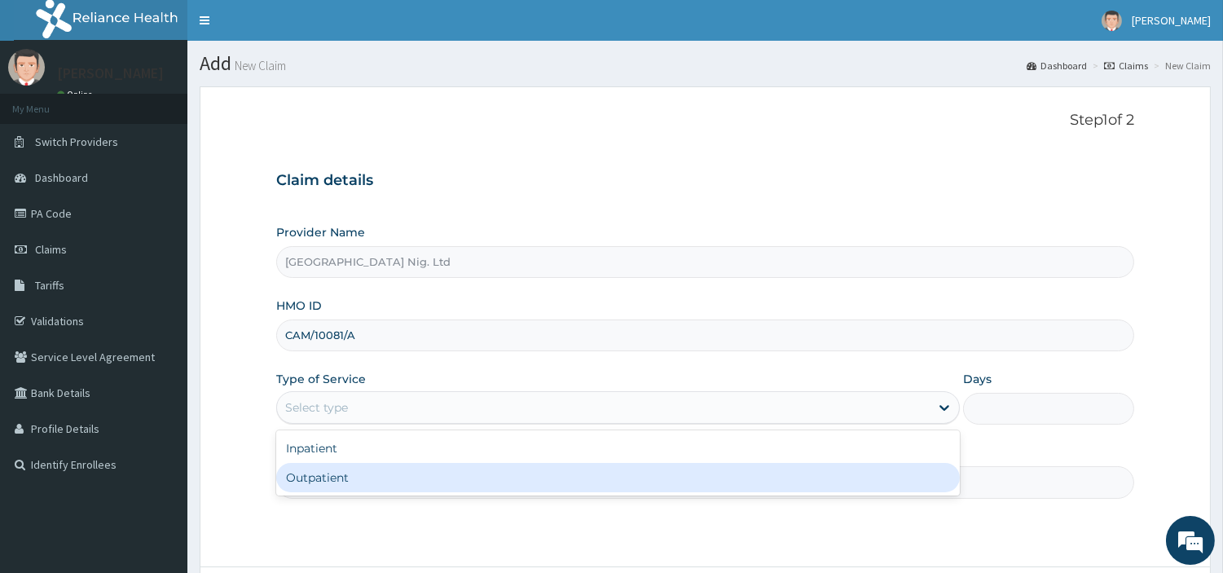
click at [483, 487] on div "Outpatient" at bounding box center [618, 477] width 684 height 29
type input "1"
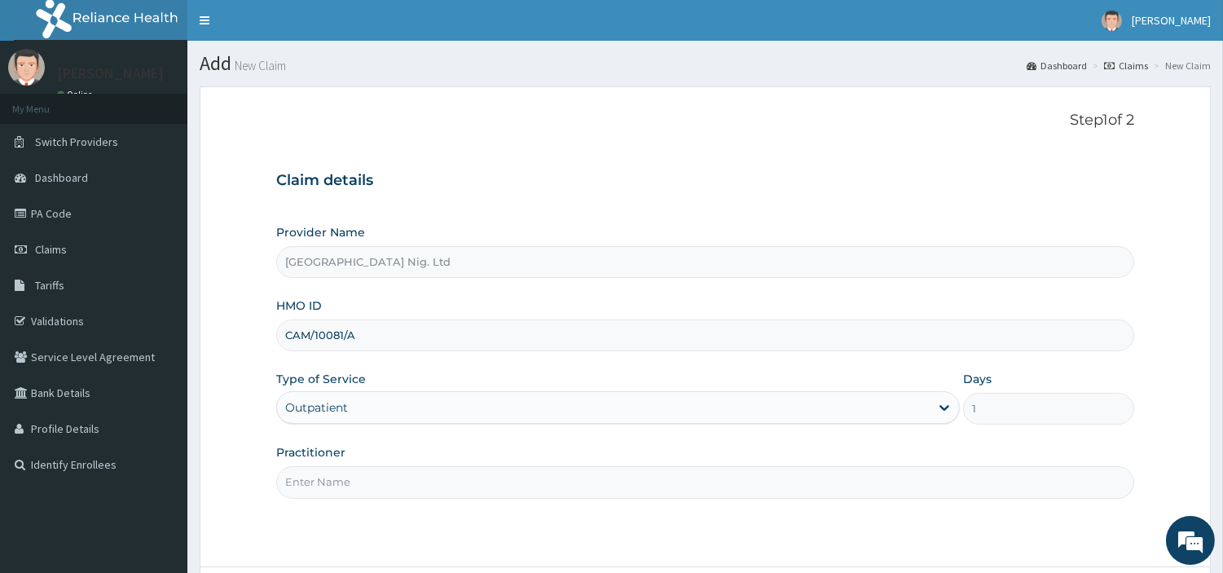
click at [483, 484] on input "Practitioner" at bounding box center [705, 482] width 858 height 32
paste input "[PERSON_NAME]"
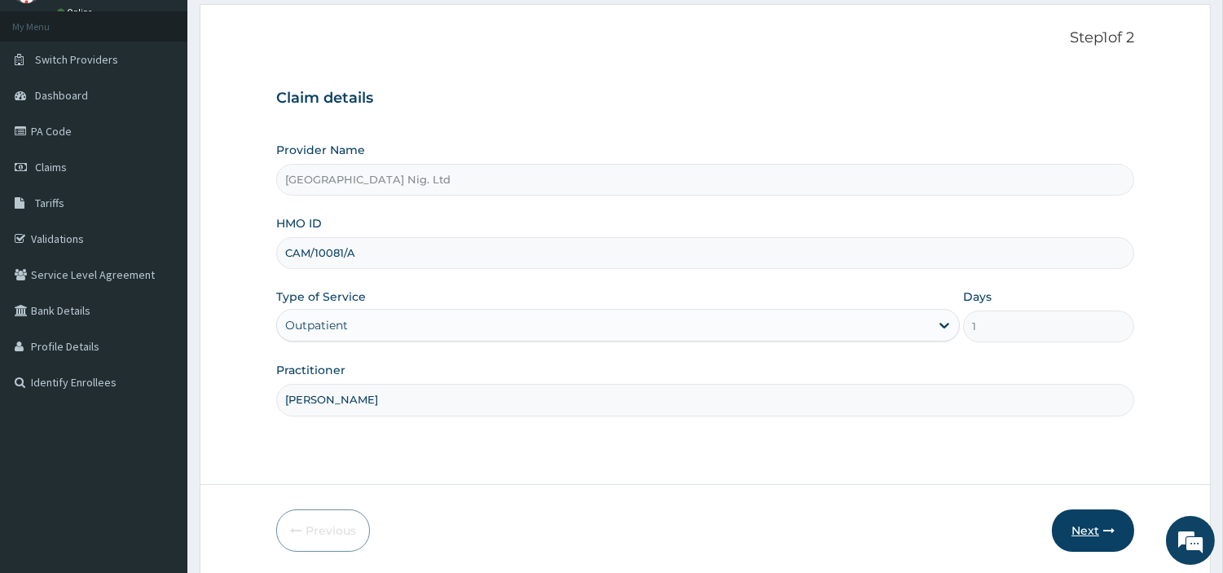
scroll to position [140, 0]
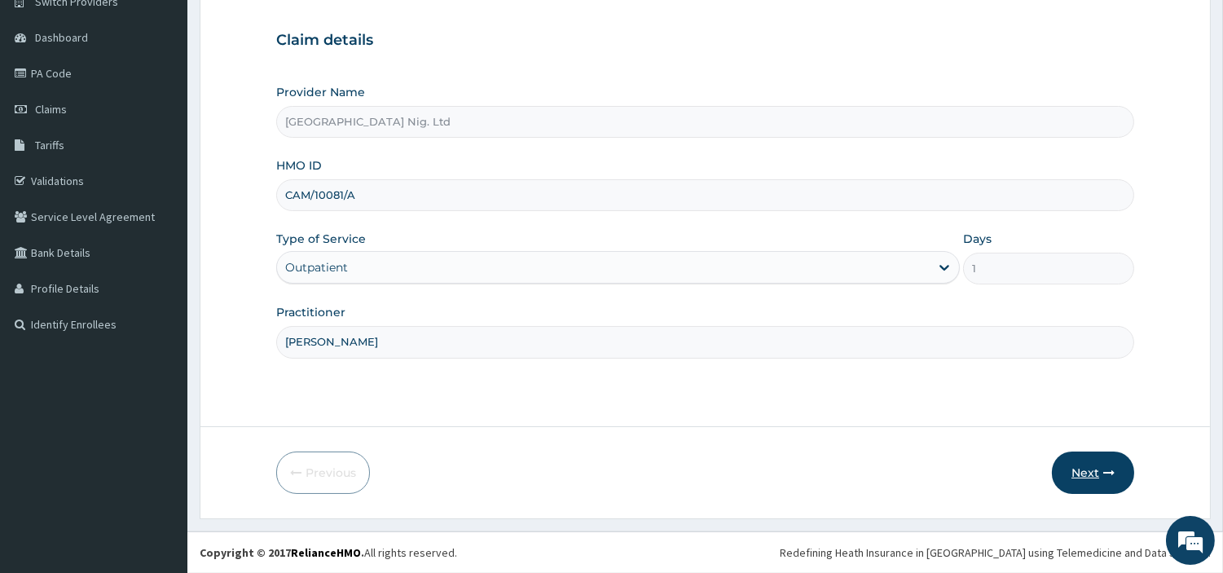
type input "[PERSON_NAME]"
click at [1096, 466] on button "Next" at bounding box center [1093, 473] width 82 height 42
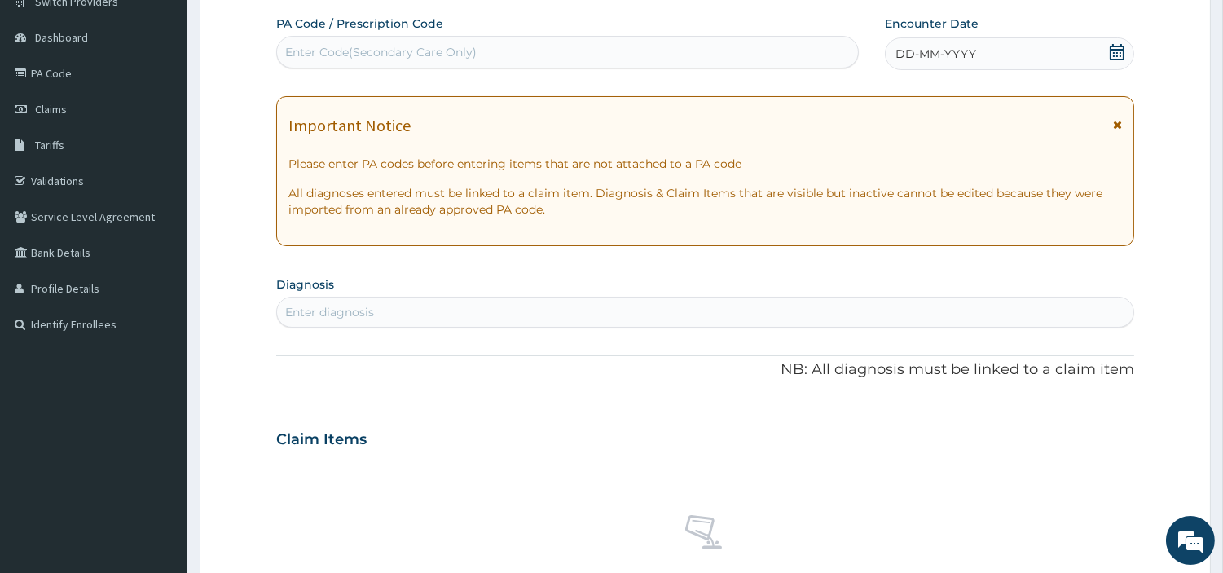
click at [510, 61] on div "Enter Code(Secondary Care Only)" at bounding box center [567, 52] width 581 height 26
paste input "PA/8B8F96"
type input "PA/8B8F96"
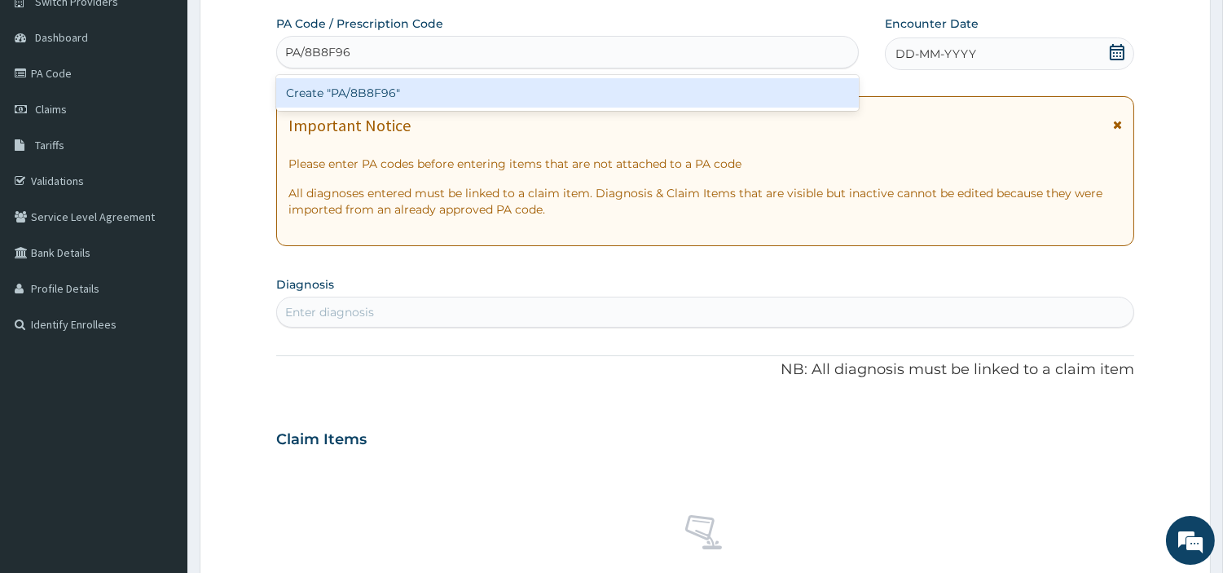
click at [683, 90] on div "Create "PA/8B8F96"" at bounding box center [567, 92] width 583 height 29
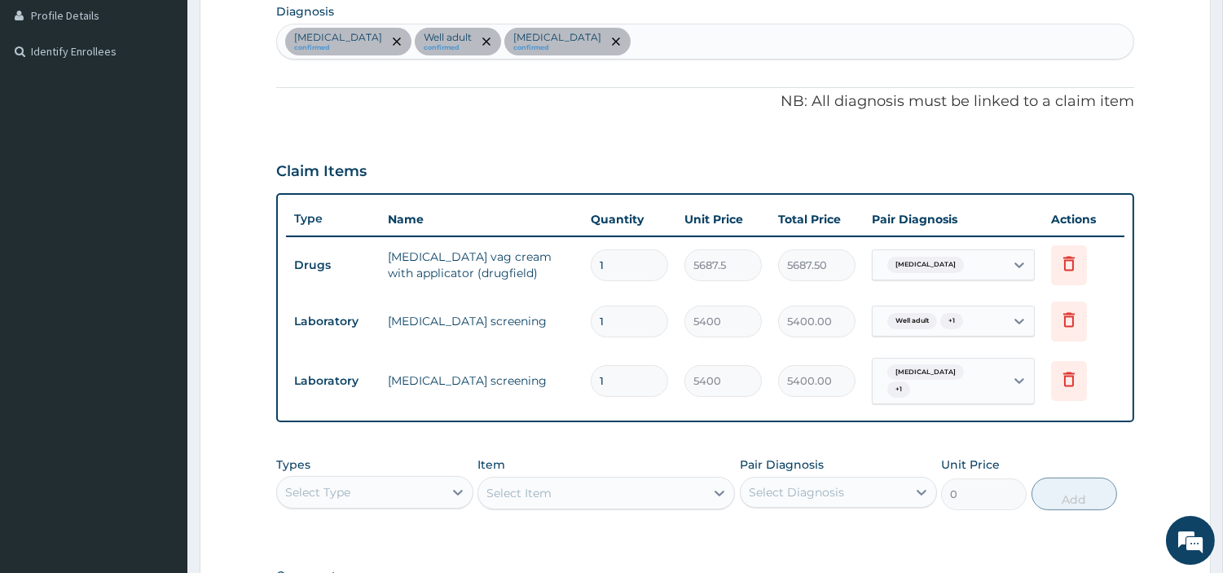
scroll to position [637, 0]
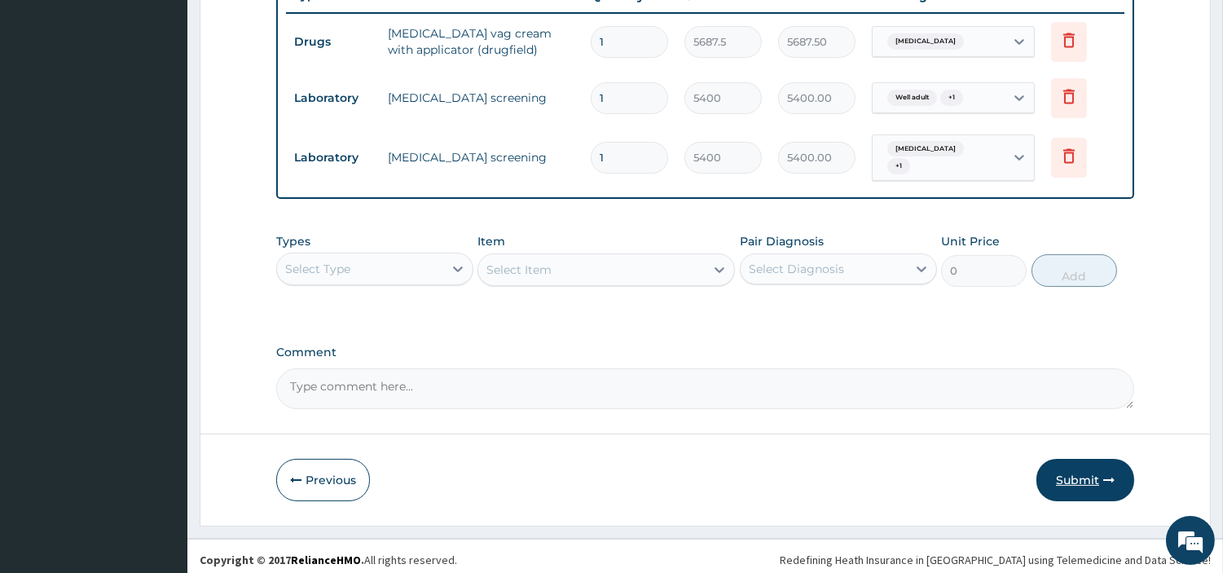
click at [1090, 478] on button "Submit" at bounding box center [1086, 480] width 98 height 42
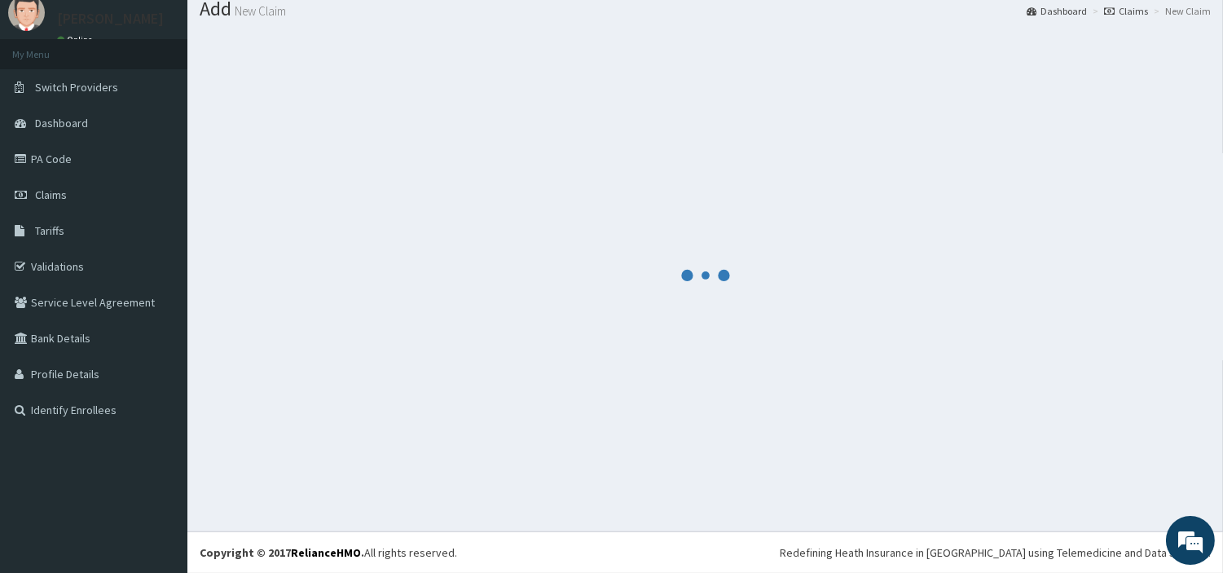
scroll to position [54, 0]
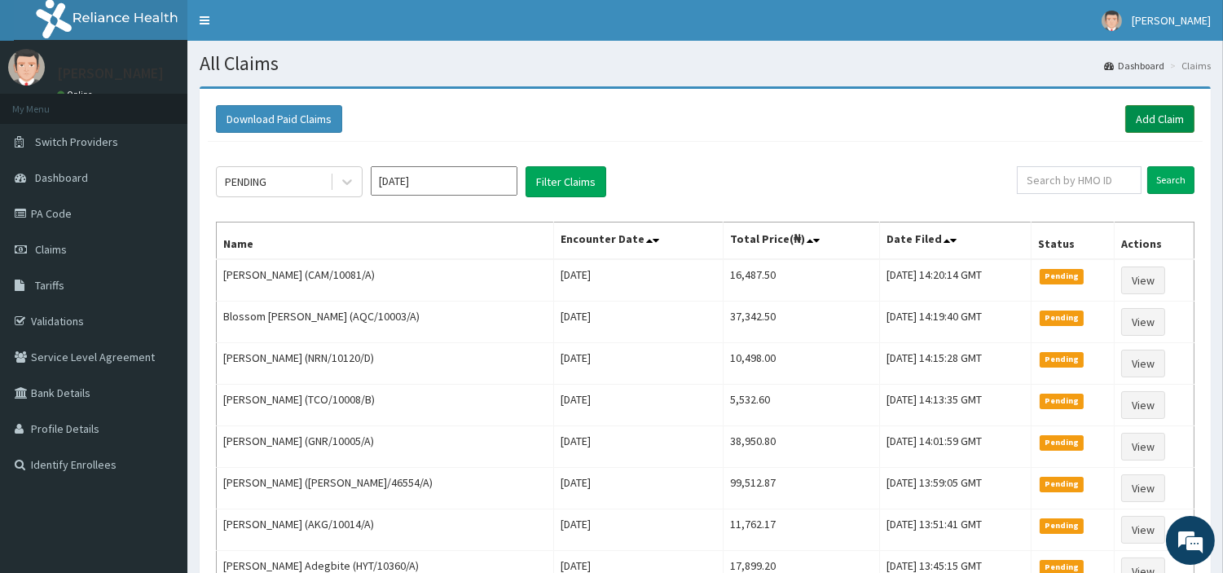
click at [1188, 123] on link "Add Claim" at bounding box center [1160, 119] width 69 height 28
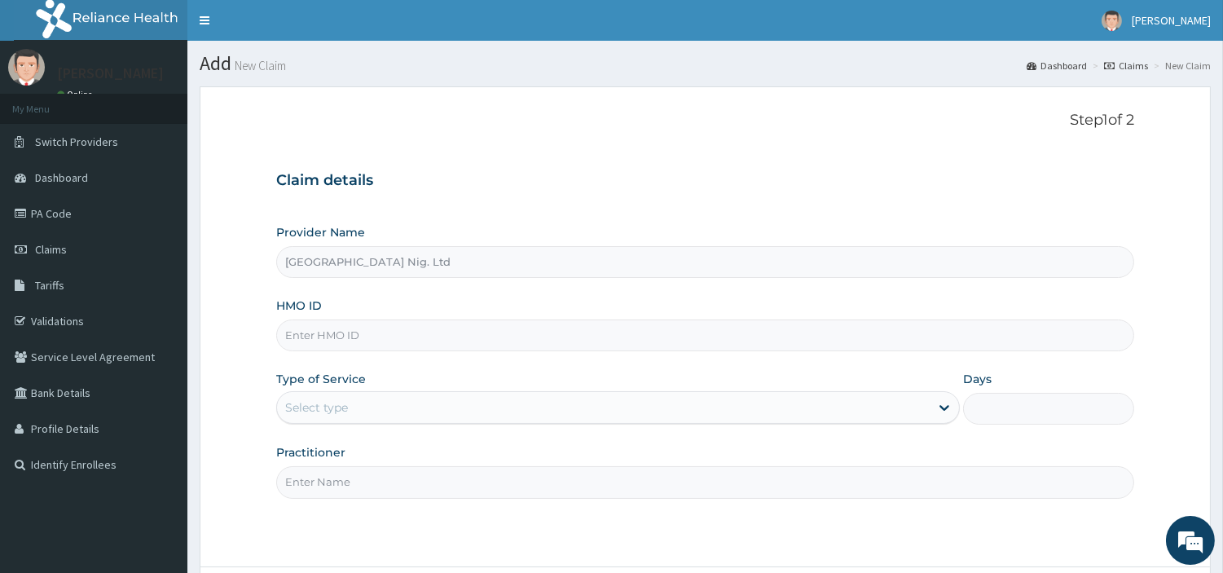
click at [409, 339] on input "HMO ID" at bounding box center [705, 336] width 858 height 32
paste input "ISW/10492/A"
type input "ISW/10492/A"
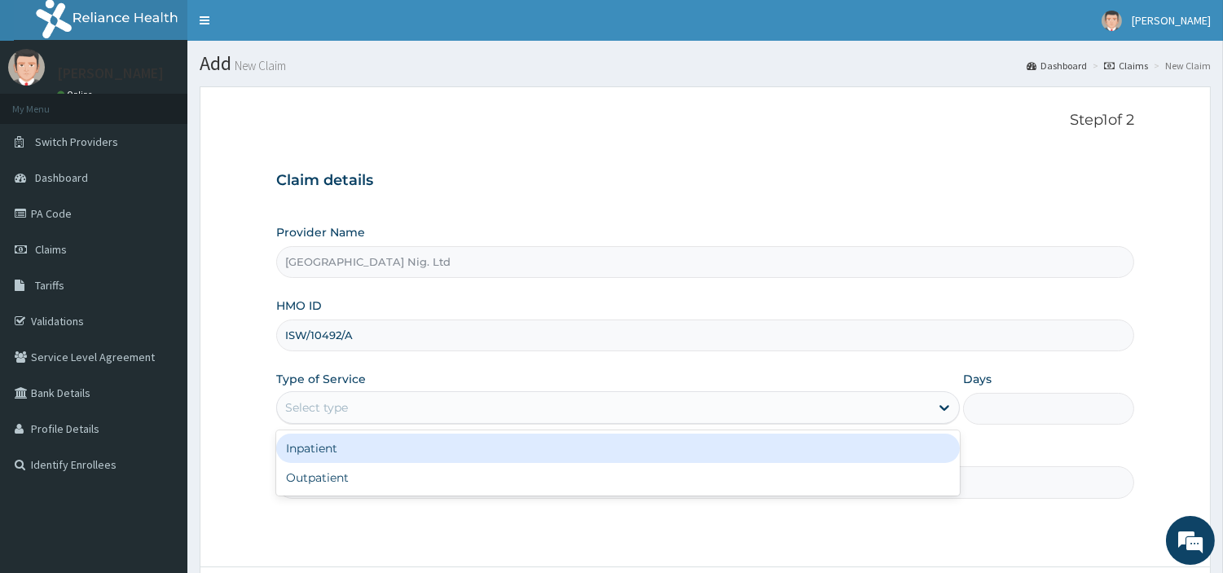
click at [535, 406] on div "Select type" at bounding box center [603, 407] width 653 height 26
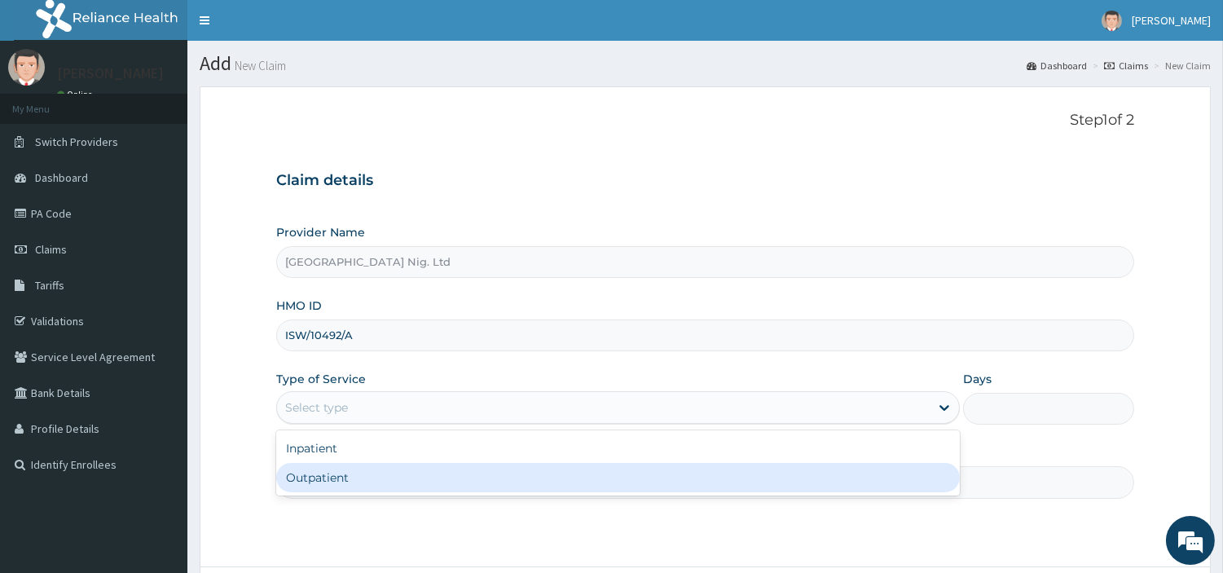
click at [505, 471] on div "Outpatient" at bounding box center [618, 477] width 684 height 29
type input "1"
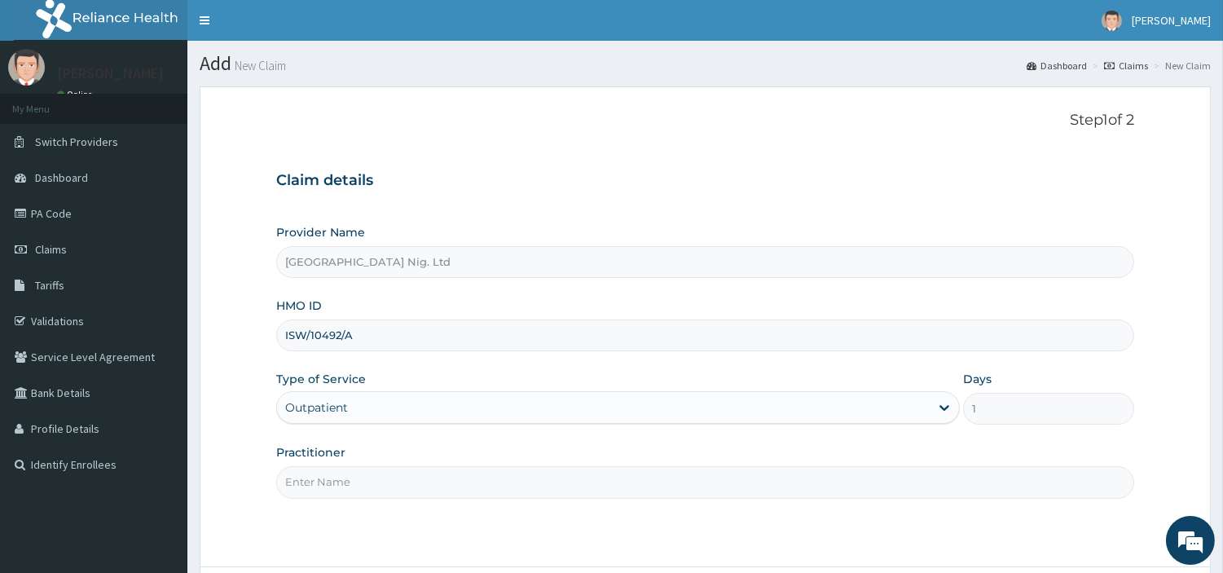
click at [507, 478] on input "Practitioner" at bounding box center [705, 482] width 858 height 32
paste input "[PERSON_NAME]"
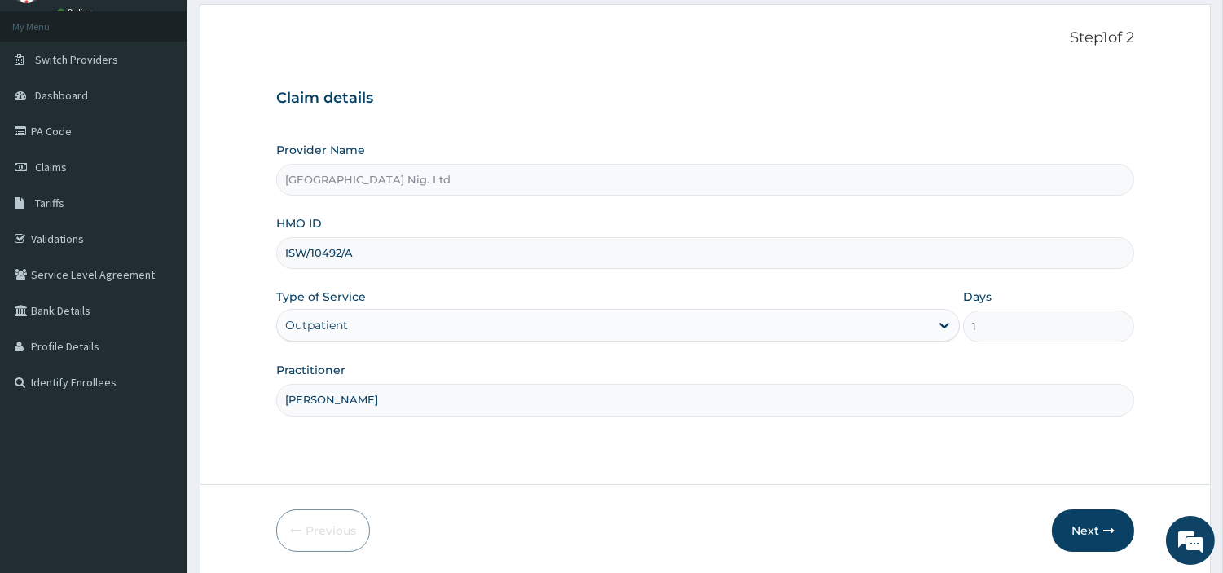
scroll to position [140, 0]
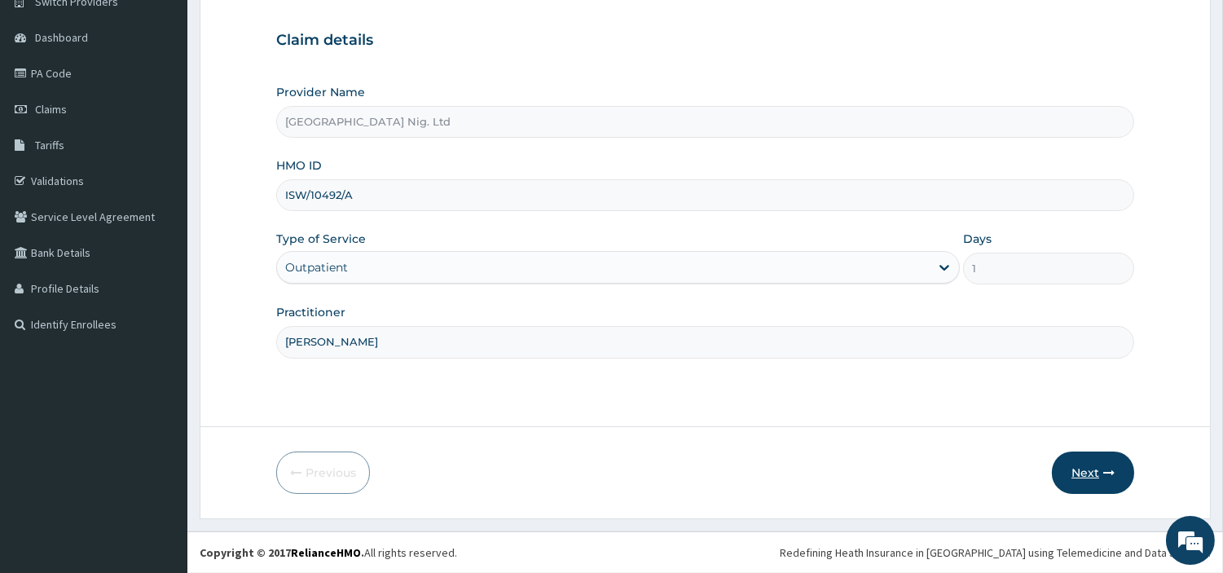
type input "[PERSON_NAME]"
click at [1072, 469] on button "Next" at bounding box center [1093, 473] width 82 height 42
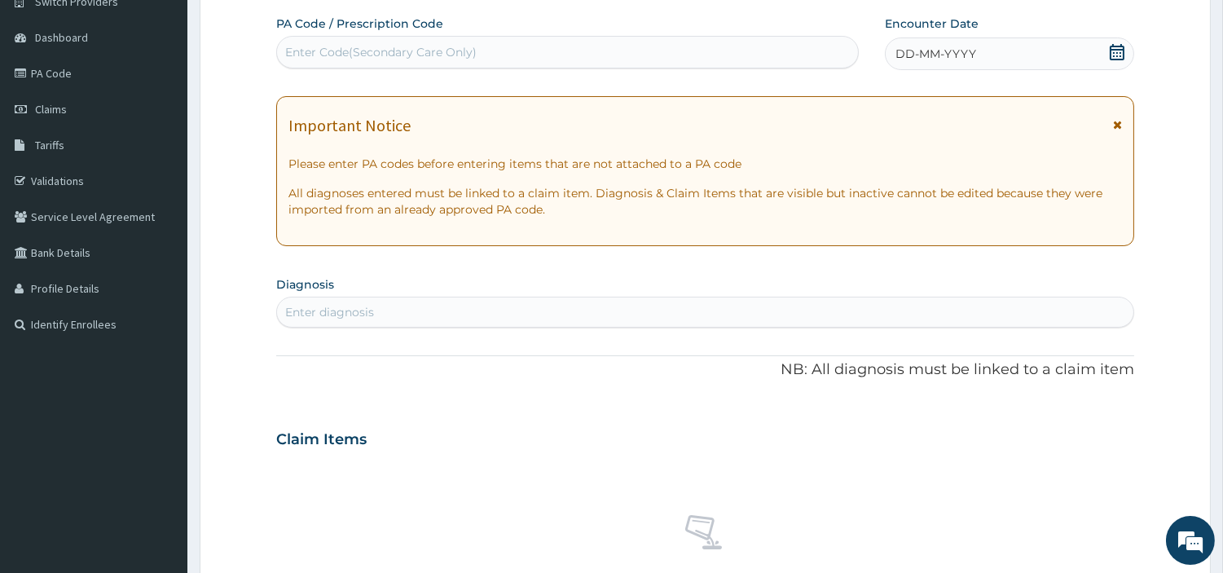
click at [1049, 53] on div "DD-MM-YYYY" at bounding box center [1009, 53] width 249 height 33
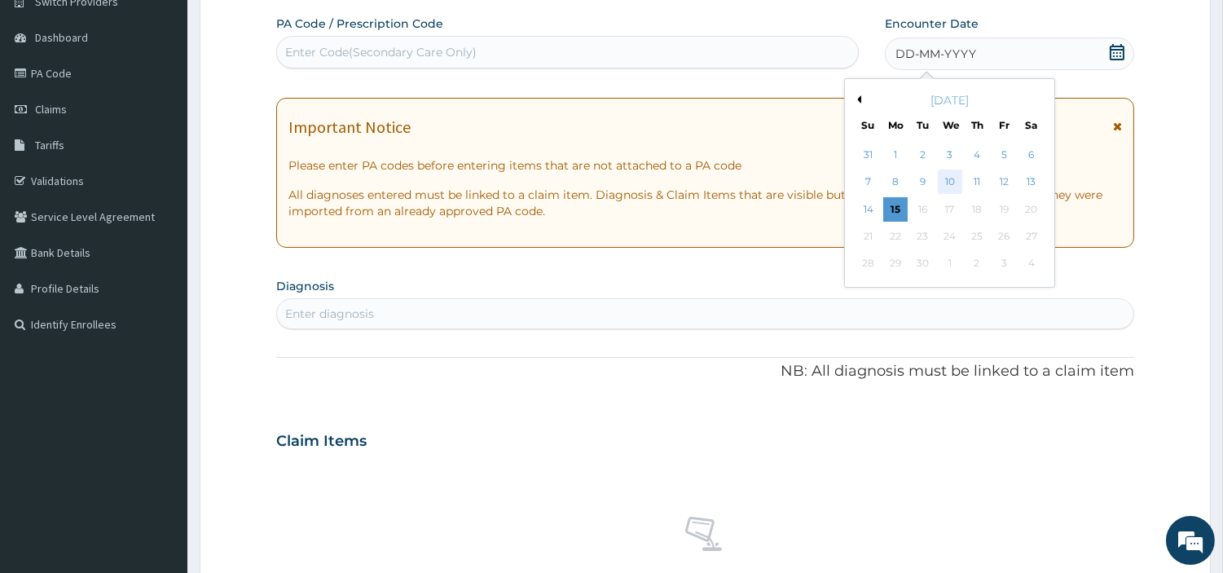
click at [954, 183] on div "10" at bounding box center [949, 182] width 24 height 24
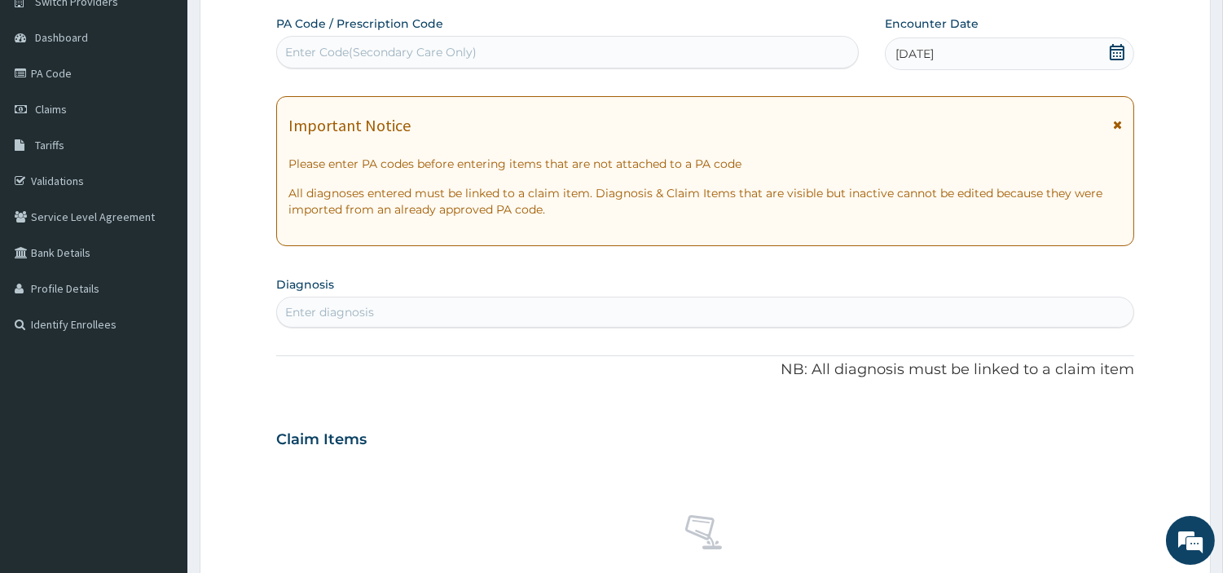
click at [652, 318] on div "Enter diagnosis" at bounding box center [705, 312] width 857 height 26
type input "MALAR"
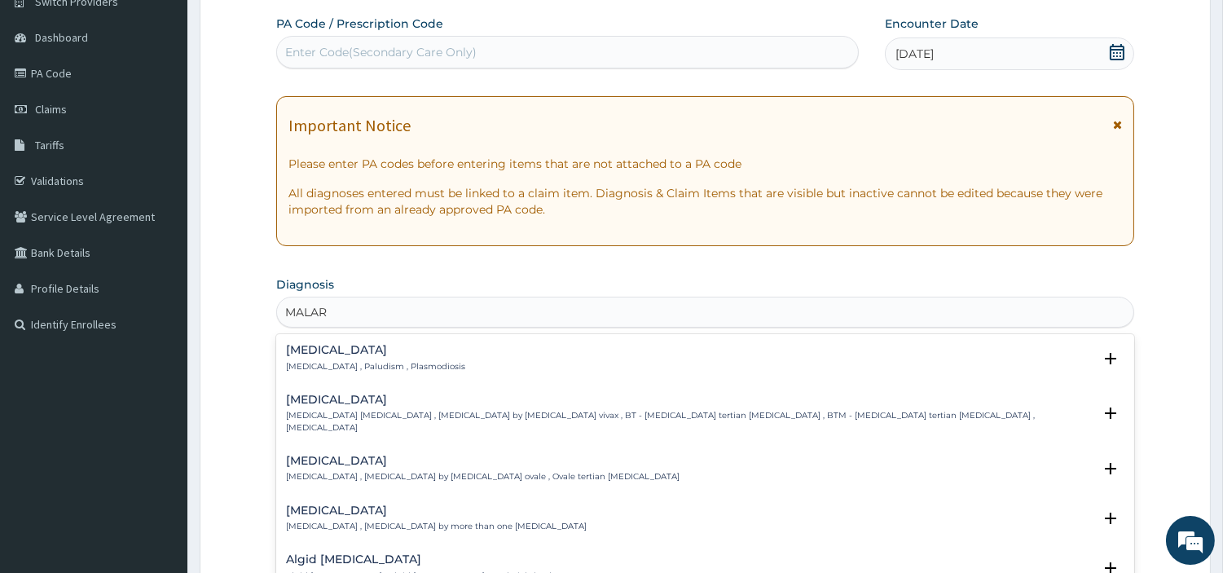
click at [404, 371] on p "[MEDICAL_DATA] , Paludism , Plasmodiosis" at bounding box center [375, 366] width 179 height 11
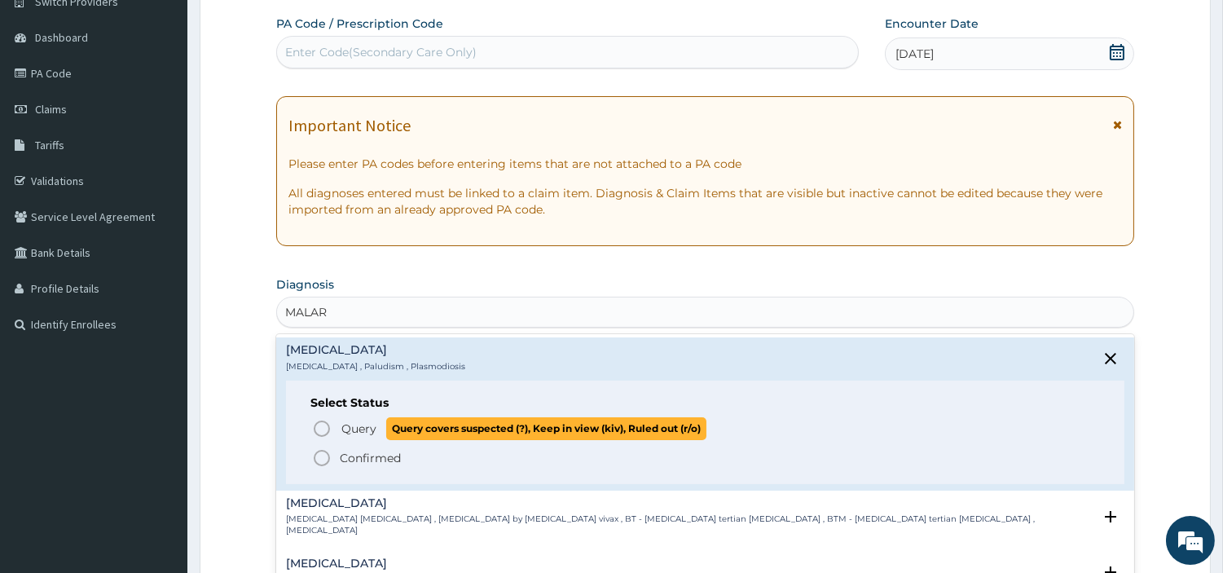
click at [353, 425] on span "Query" at bounding box center [359, 429] width 35 height 16
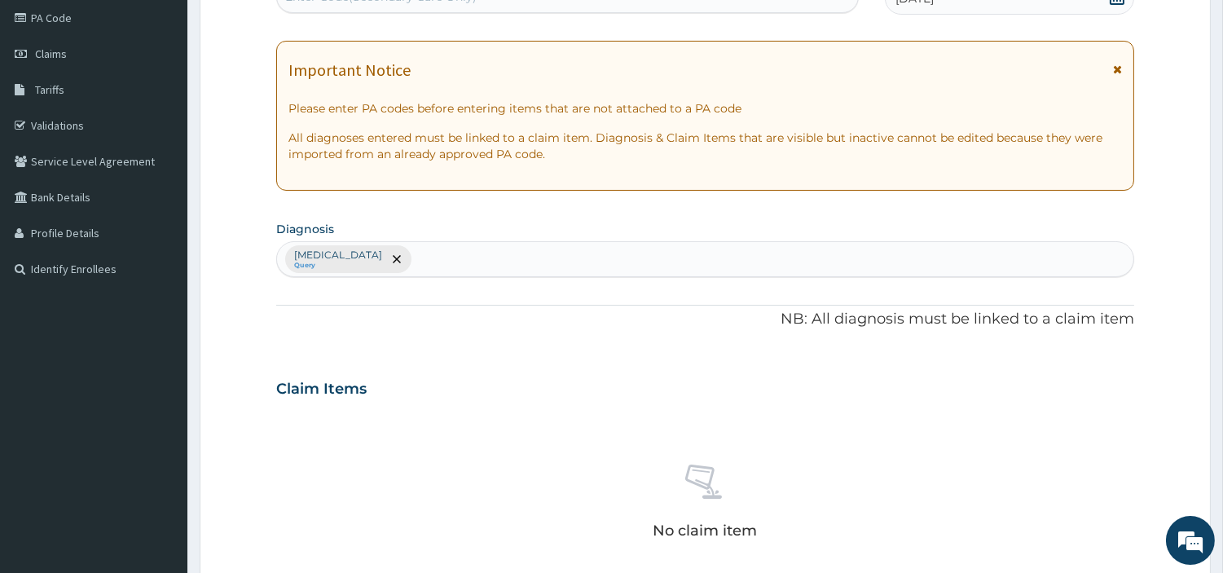
scroll to position [602, 0]
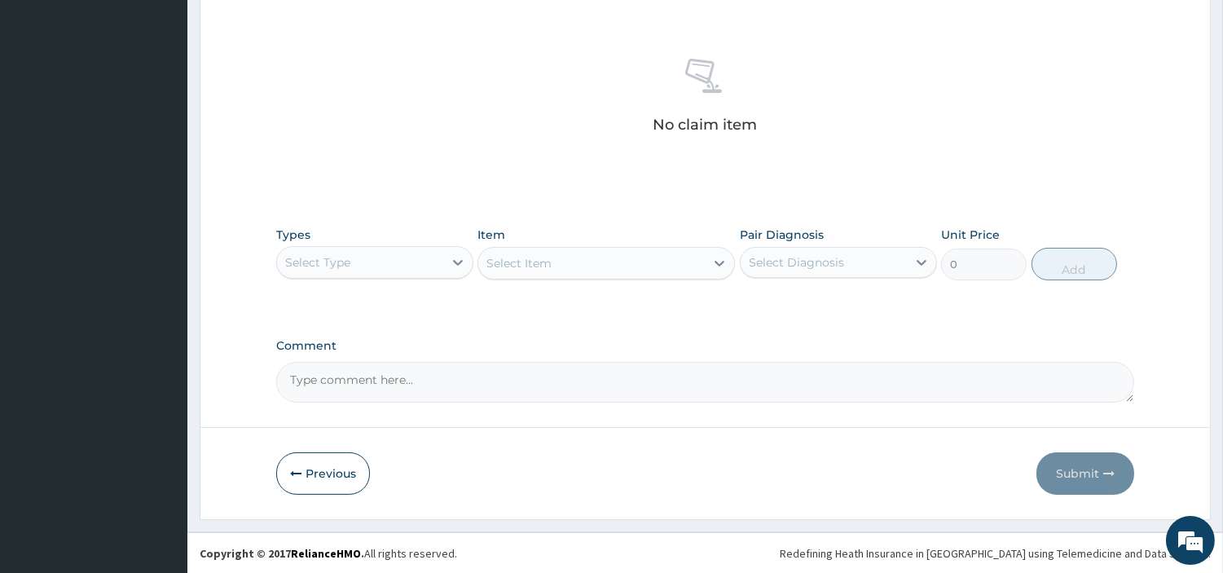
click at [404, 269] on div "Select Type" at bounding box center [360, 262] width 166 height 26
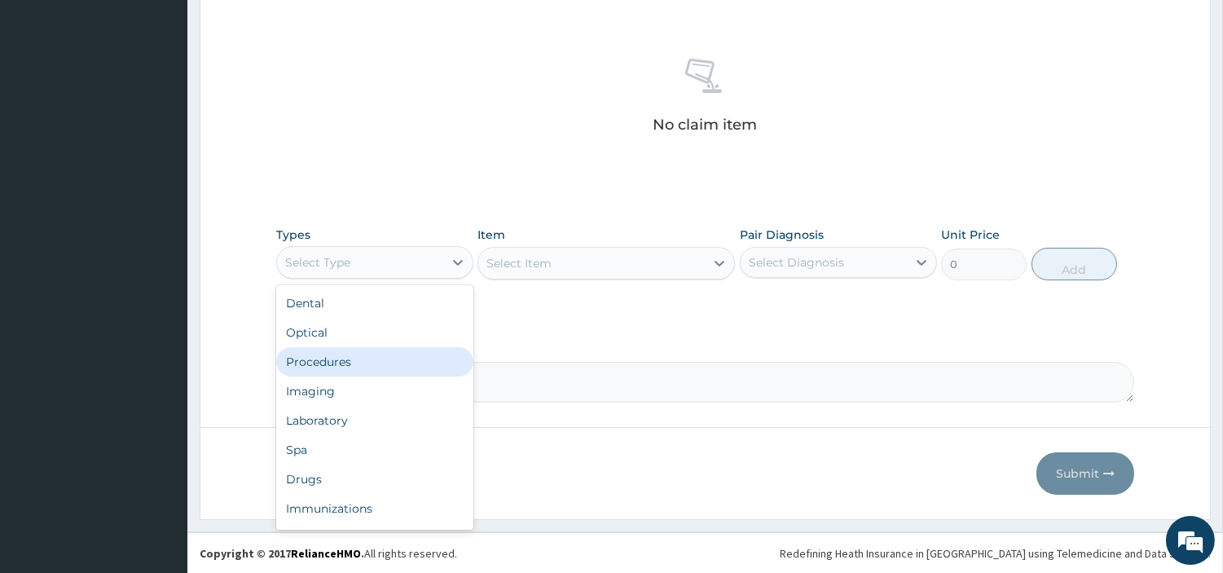
click at [398, 363] on div "Procedures" at bounding box center [374, 361] width 197 height 29
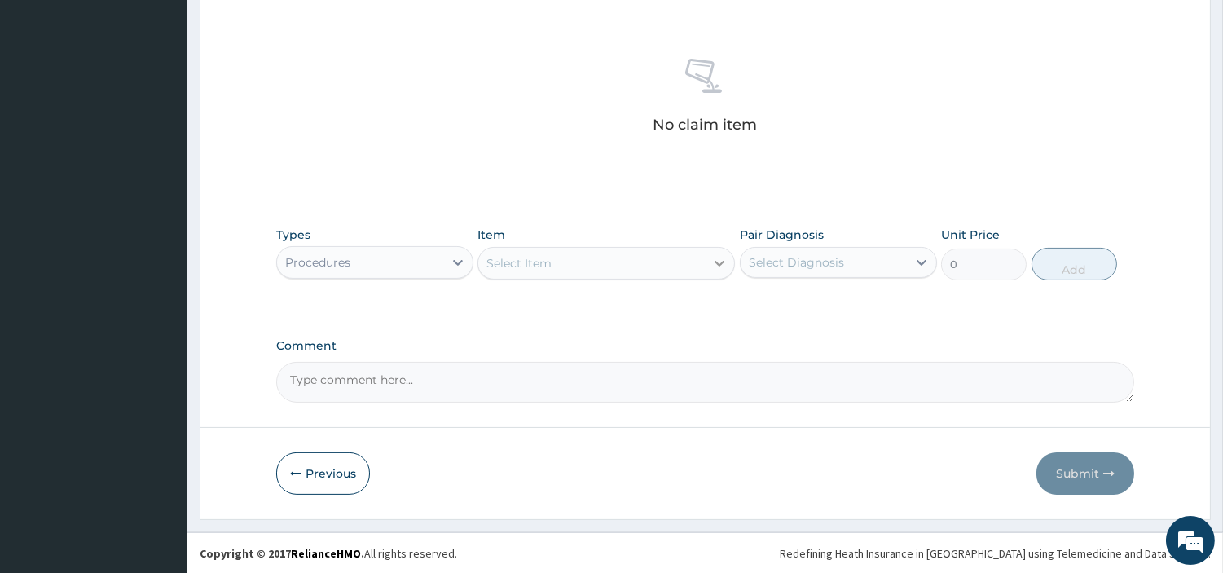
click at [719, 261] on icon at bounding box center [720, 263] width 16 height 16
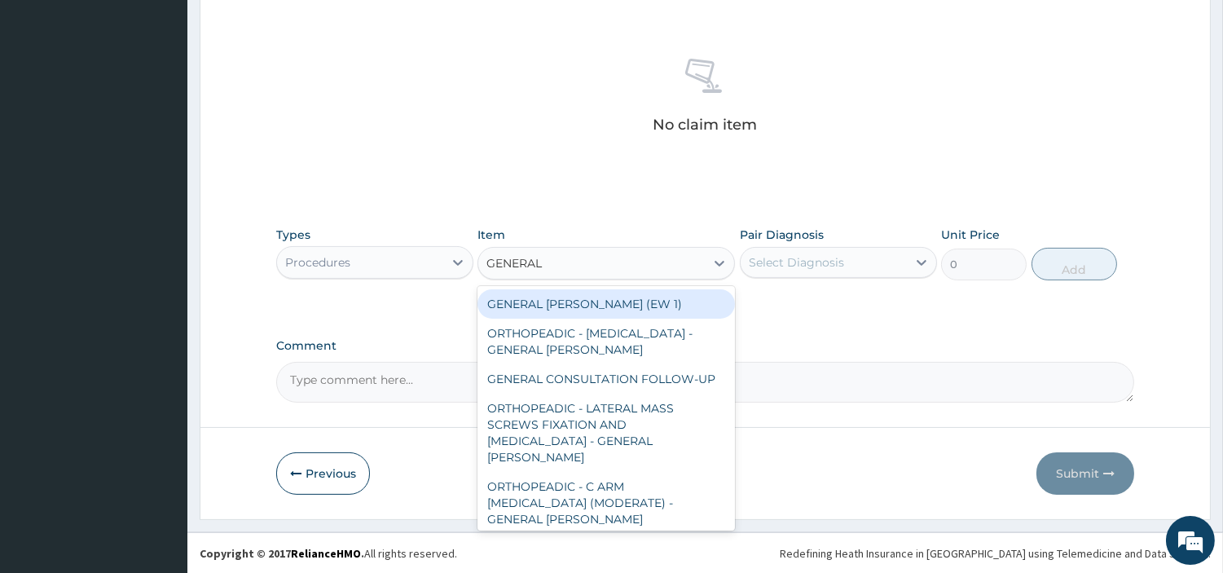
type input "GENERAL C"
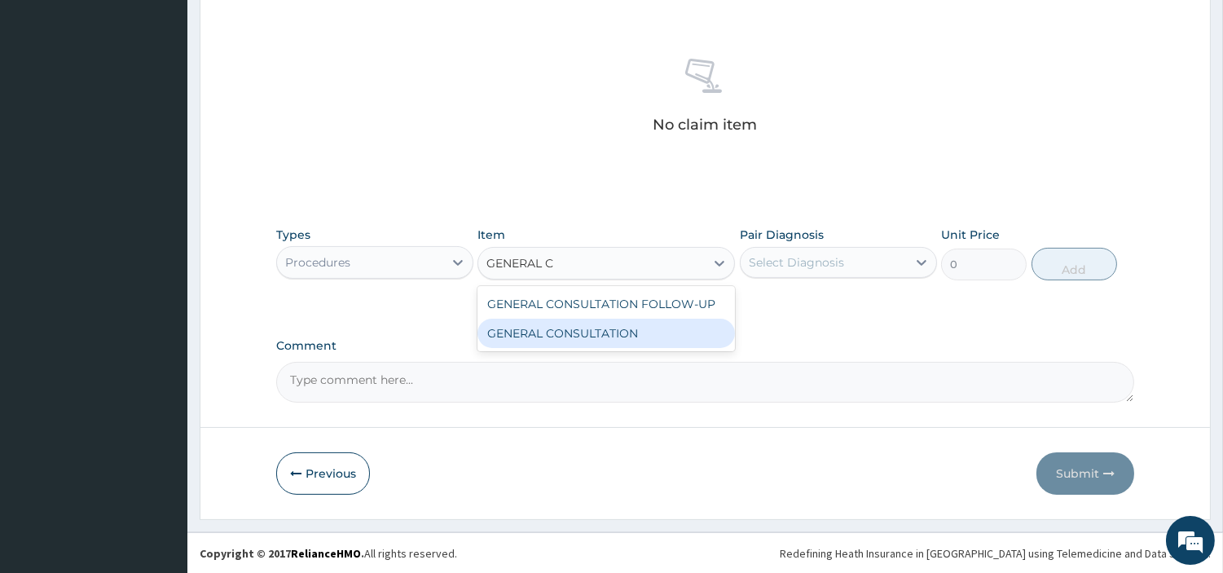
click at [650, 339] on div "GENERAL CONSULTATION" at bounding box center [607, 333] width 258 height 29
type input "6750"
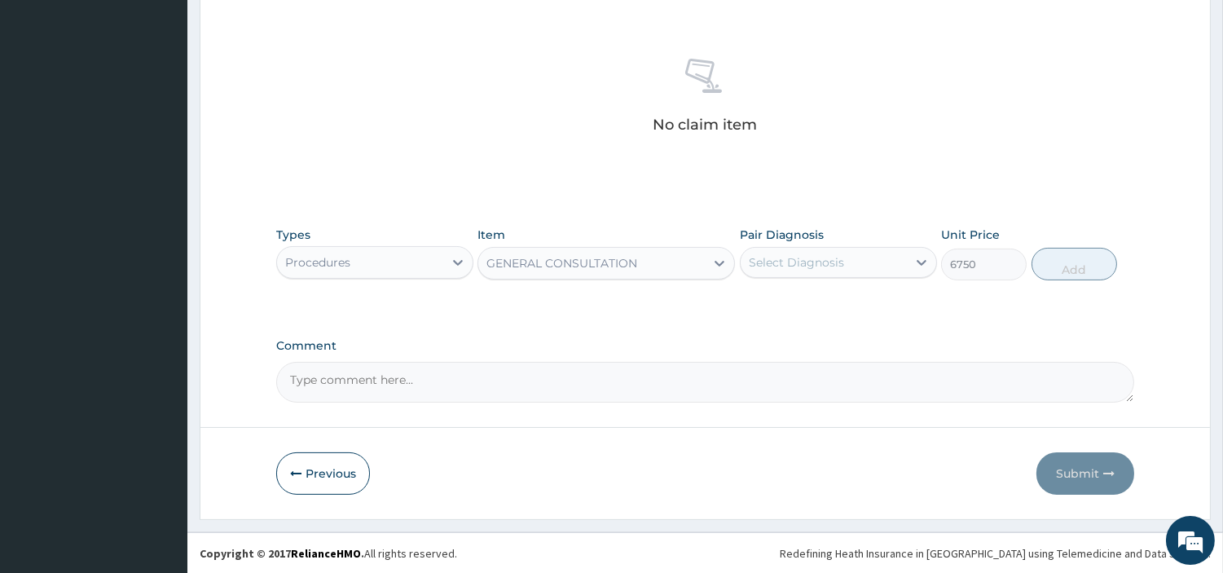
click at [794, 264] on div "Select Diagnosis" at bounding box center [796, 262] width 95 height 16
click at [807, 307] on label "[MEDICAL_DATA]" at bounding box center [817, 302] width 101 height 16
checkbox input "true"
click at [1109, 269] on button "Add" at bounding box center [1075, 264] width 86 height 33
type input "0"
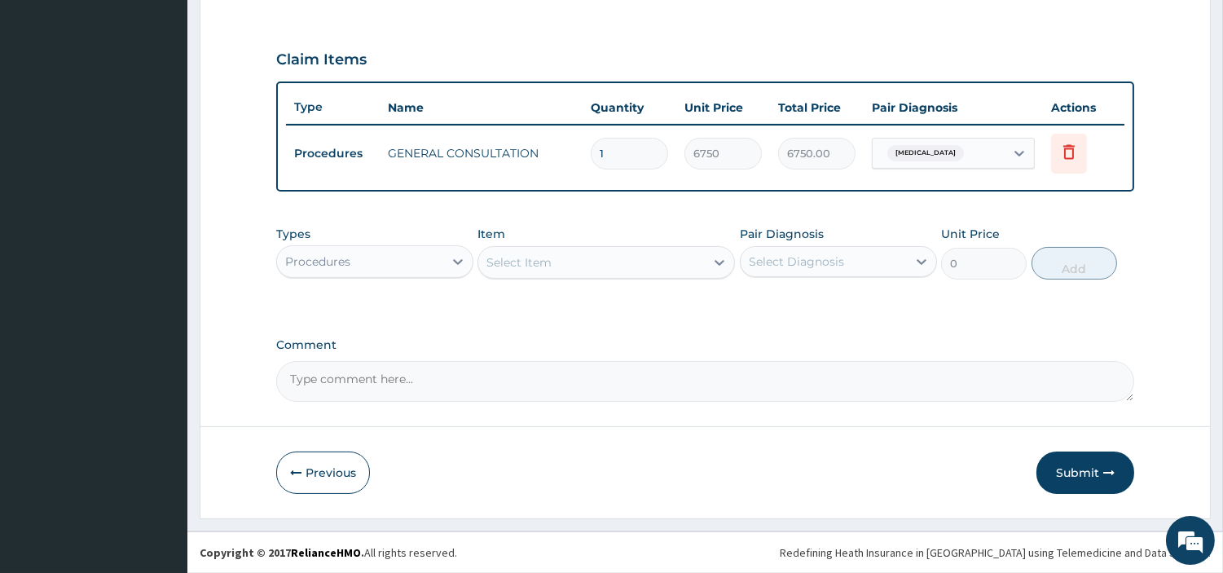
scroll to position [523, 0]
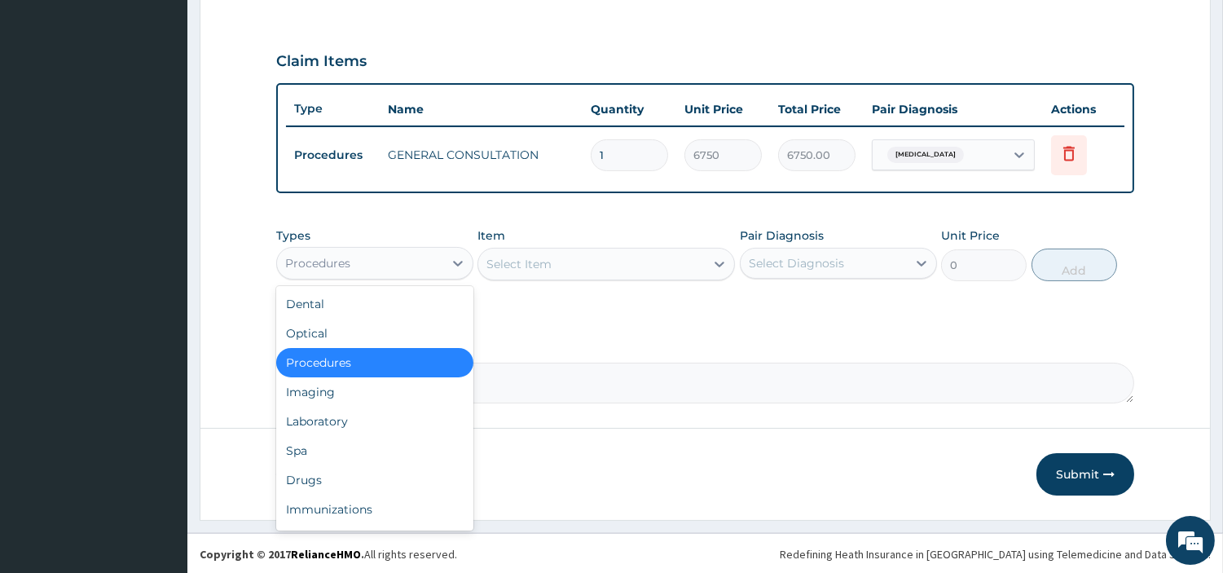
click at [398, 262] on div "Procedures" at bounding box center [360, 263] width 166 height 26
click at [369, 481] on div "Drugs" at bounding box center [374, 479] width 197 height 29
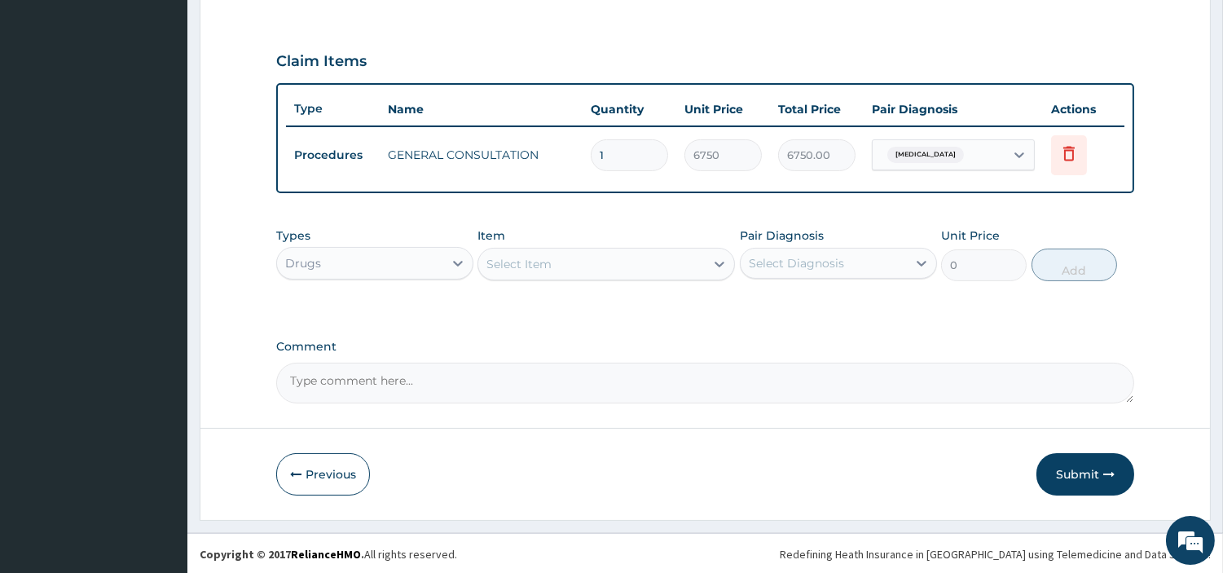
drag, startPoint x: 698, startPoint y: 269, endPoint x: 689, endPoint y: 269, distance: 9.0
click at [695, 269] on div "Select Item" at bounding box center [591, 264] width 227 height 26
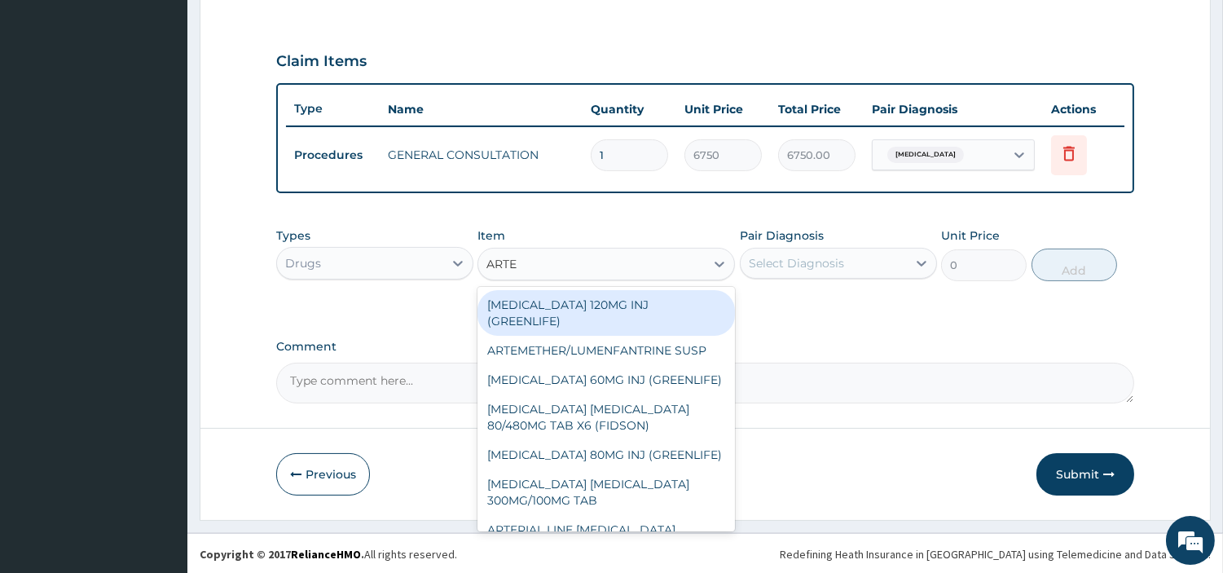
type input "ARTEM"
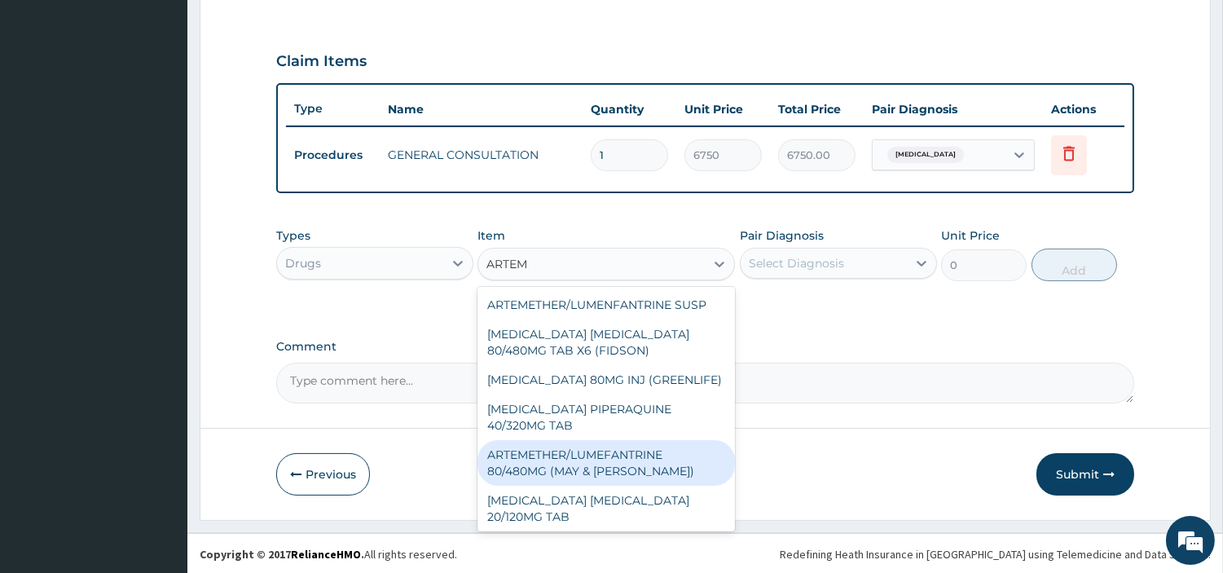
click at [640, 465] on div "ARTEMETHER/LUMEFANTRINE 80/480MG (MAY & [PERSON_NAME])" at bounding box center [607, 463] width 258 height 46
type input "303.3257446289062"
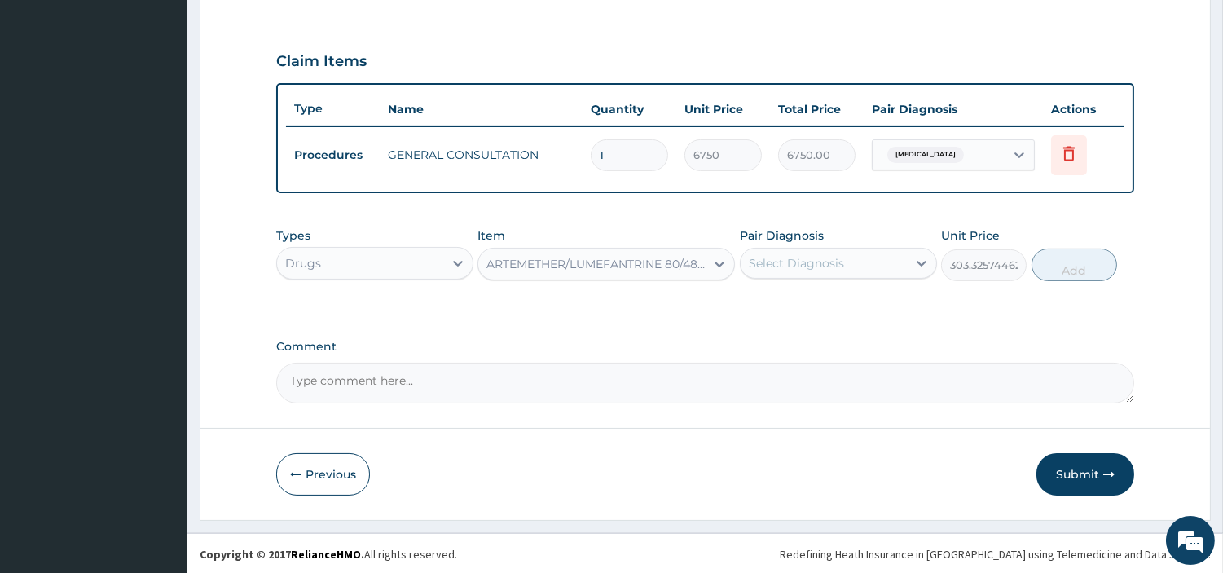
click at [801, 259] on div "Select Diagnosis" at bounding box center [796, 263] width 95 height 16
click at [805, 290] on div "[MEDICAL_DATA]" at bounding box center [838, 305] width 197 height 33
checkbox input "true"
drag, startPoint x: 1065, startPoint y: 271, endPoint x: 1054, endPoint y: 283, distance: 16.7
click at [1064, 270] on button "Add" at bounding box center [1075, 265] width 86 height 33
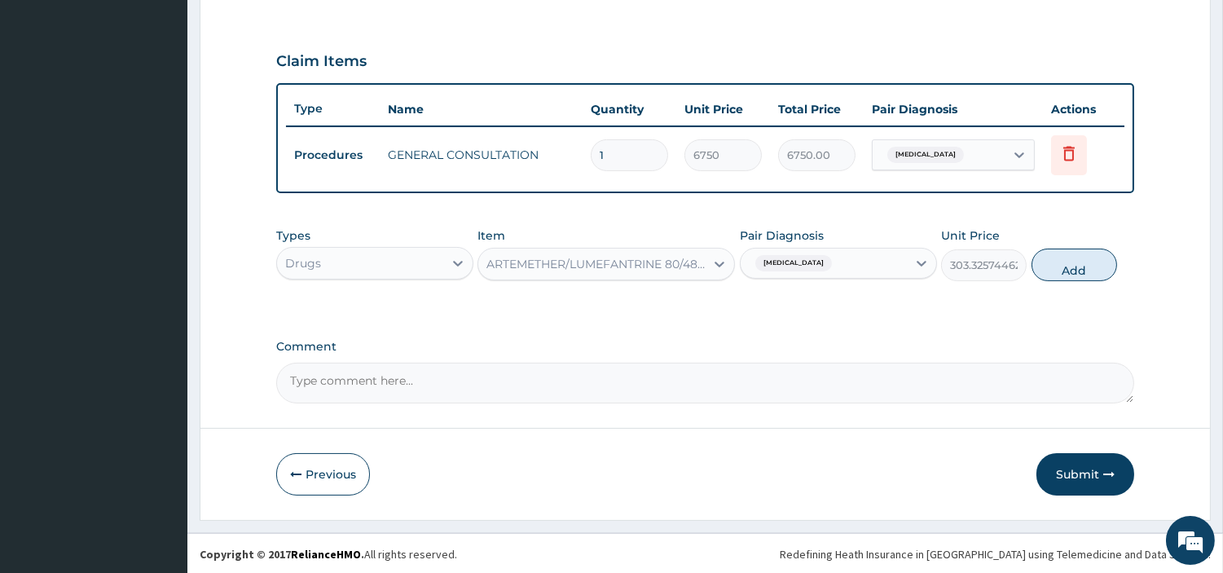
type input "0"
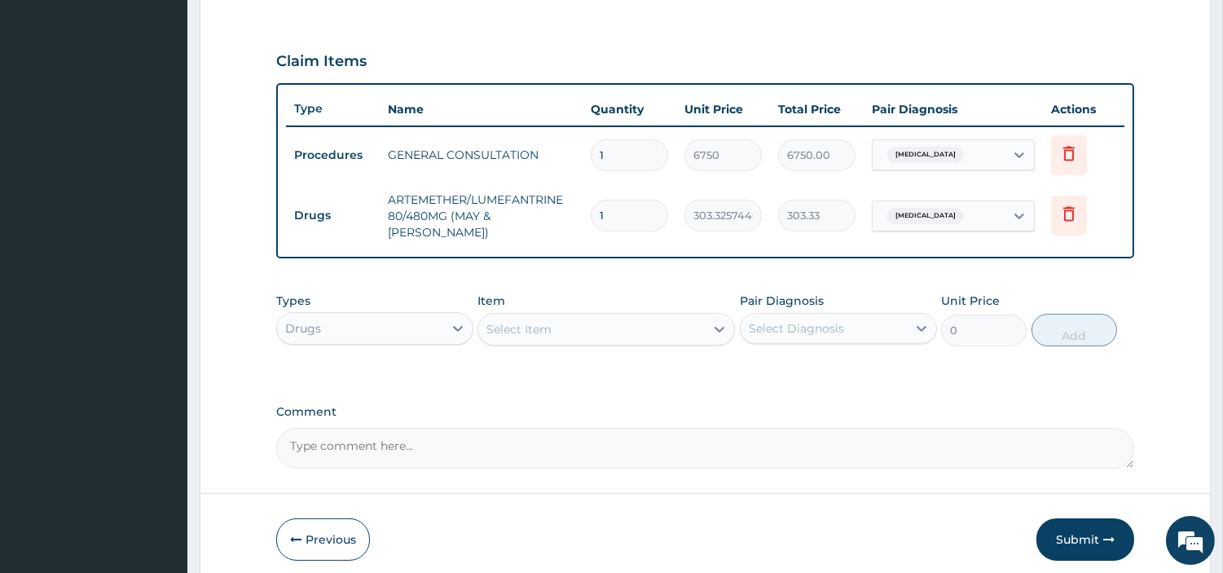
click at [703, 320] on div "Select Item" at bounding box center [591, 329] width 227 height 26
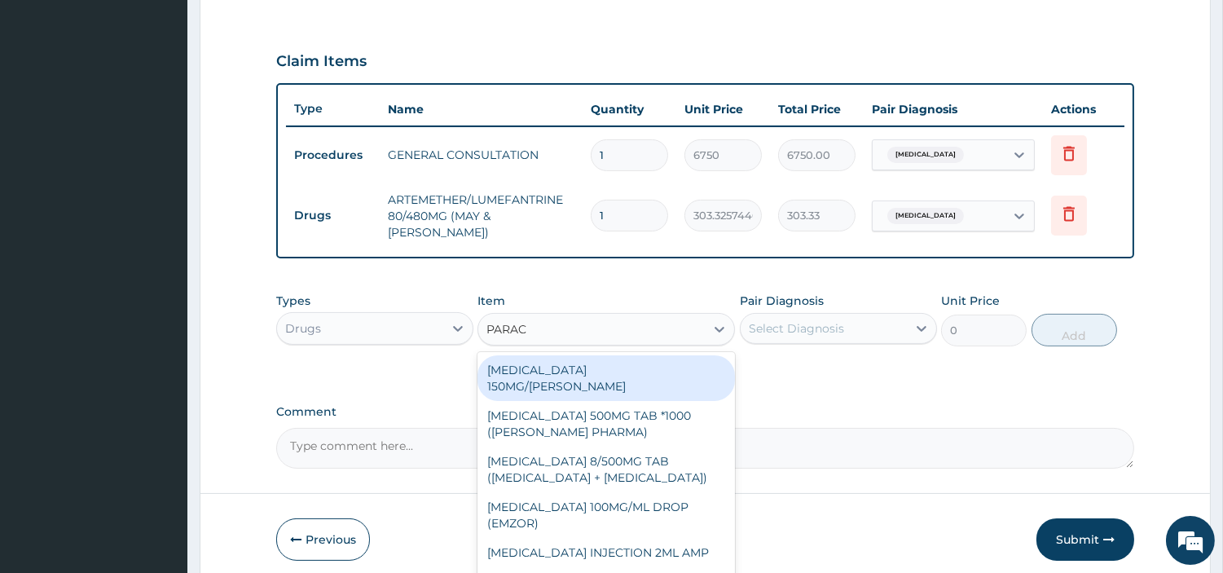
type input "PARACE"
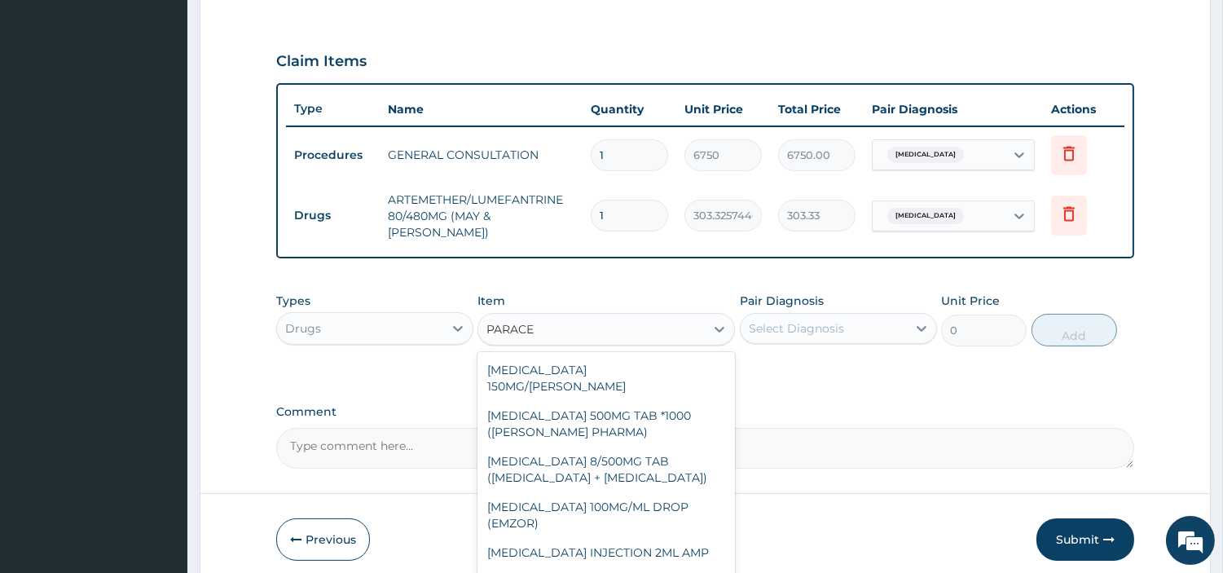
scroll to position [214, 0]
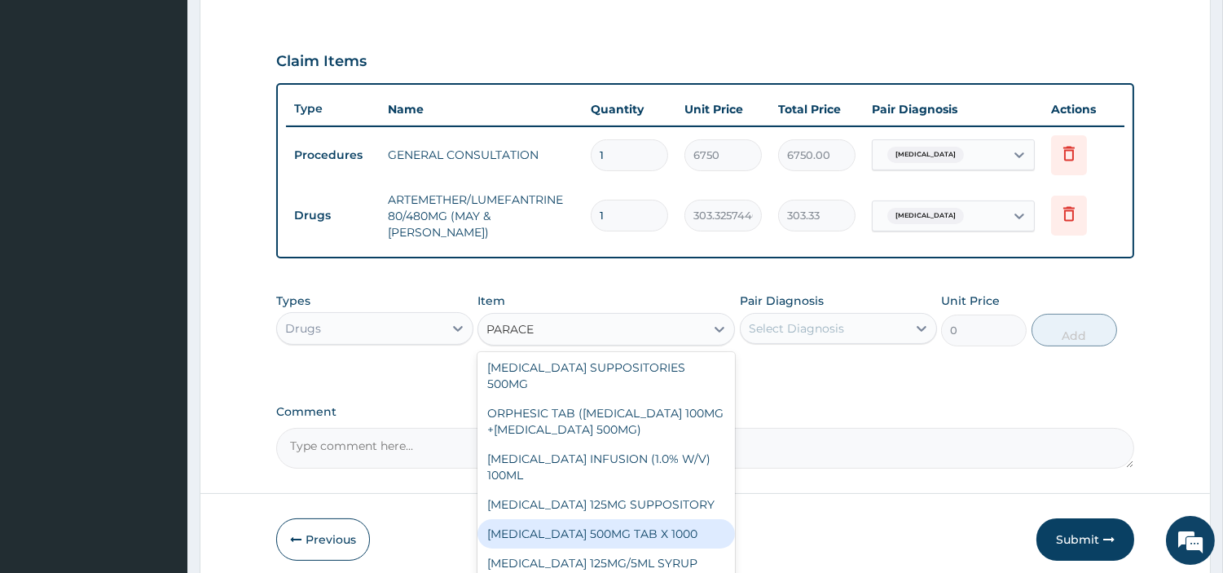
click at [669, 525] on div "[MEDICAL_DATA] 500MG TAB X 1000" at bounding box center [607, 533] width 258 height 29
type input "22.39999961853027"
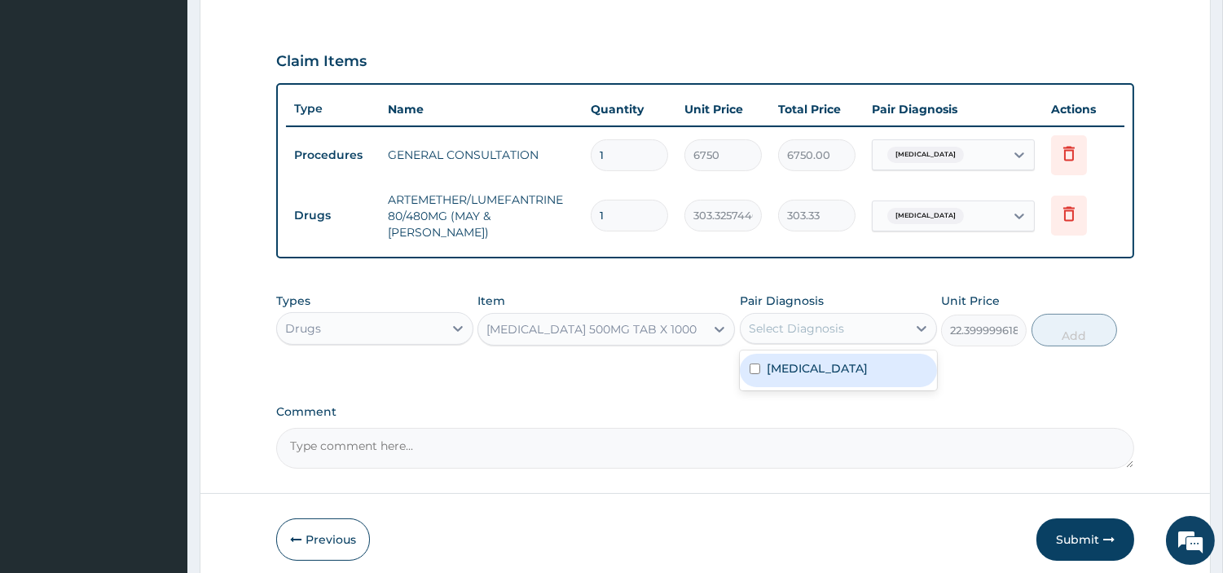
click at [888, 315] on div "Select Diagnosis" at bounding box center [824, 328] width 166 height 26
click at [844, 376] on div "[MEDICAL_DATA]" at bounding box center [838, 370] width 197 height 33
checkbox input "true"
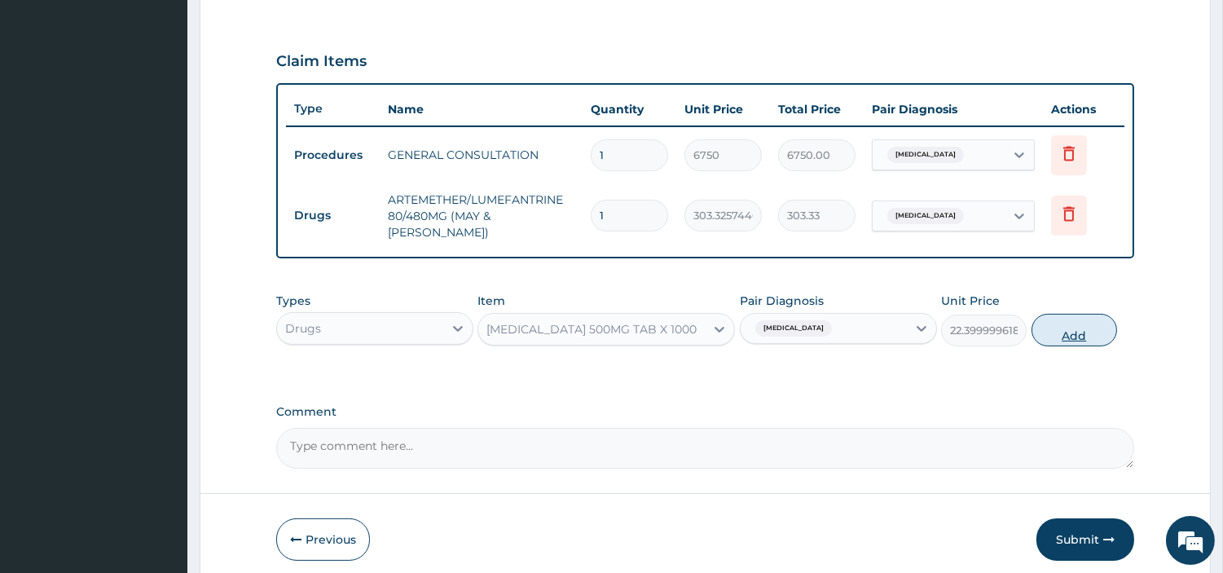
click at [1072, 335] on button "Add" at bounding box center [1075, 330] width 86 height 33
type input "0"
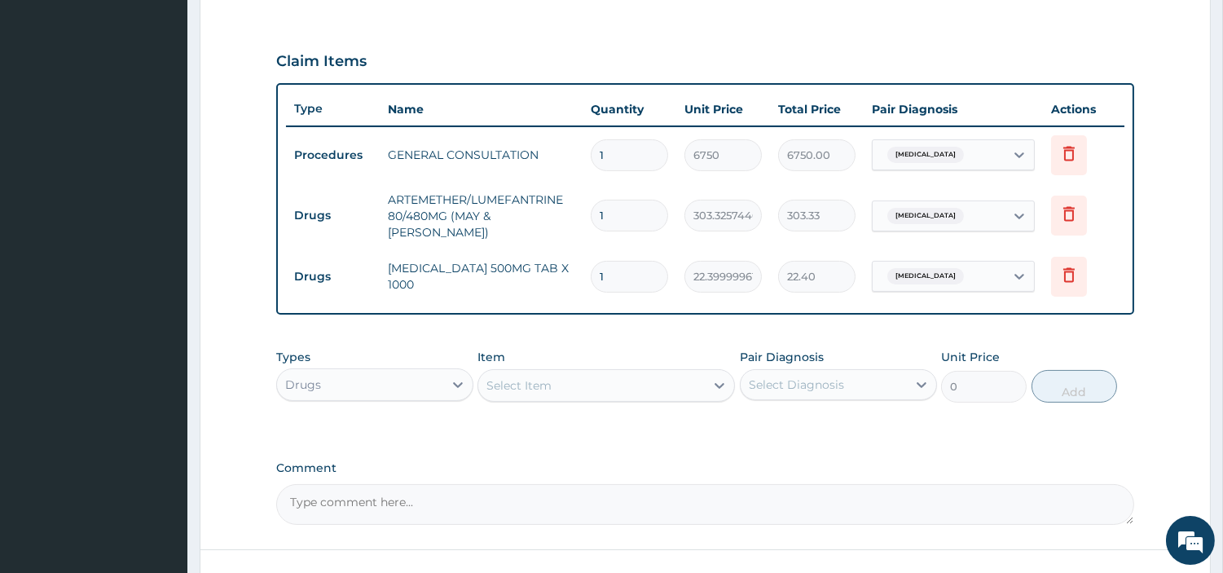
type input "0.00"
type input "2"
type input "44.80"
type input "24"
type input "537.60"
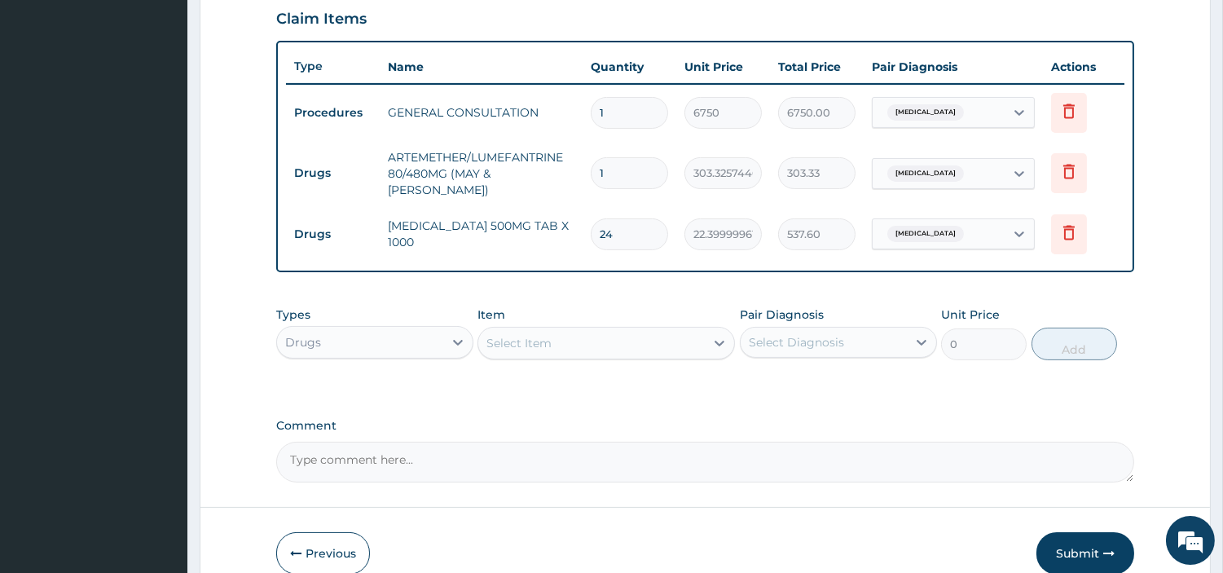
scroll to position [455, 0]
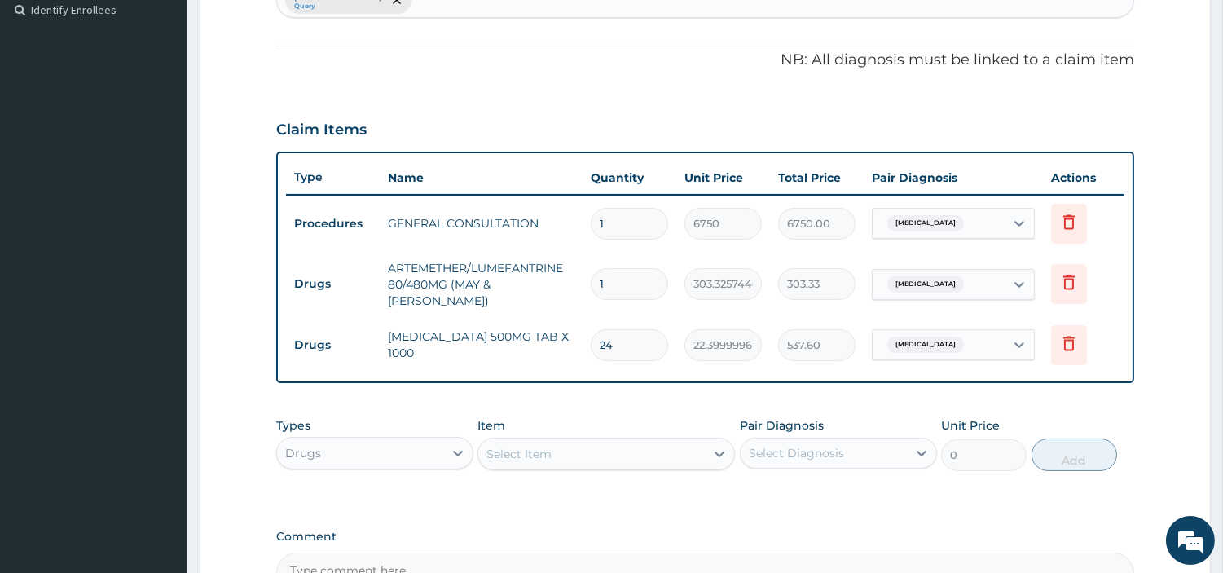
type input "24"
click at [622, 285] on input "1" at bounding box center [629, 284] width 77 height 32
type input "0.00"
type input "6"
type input "1819.95"
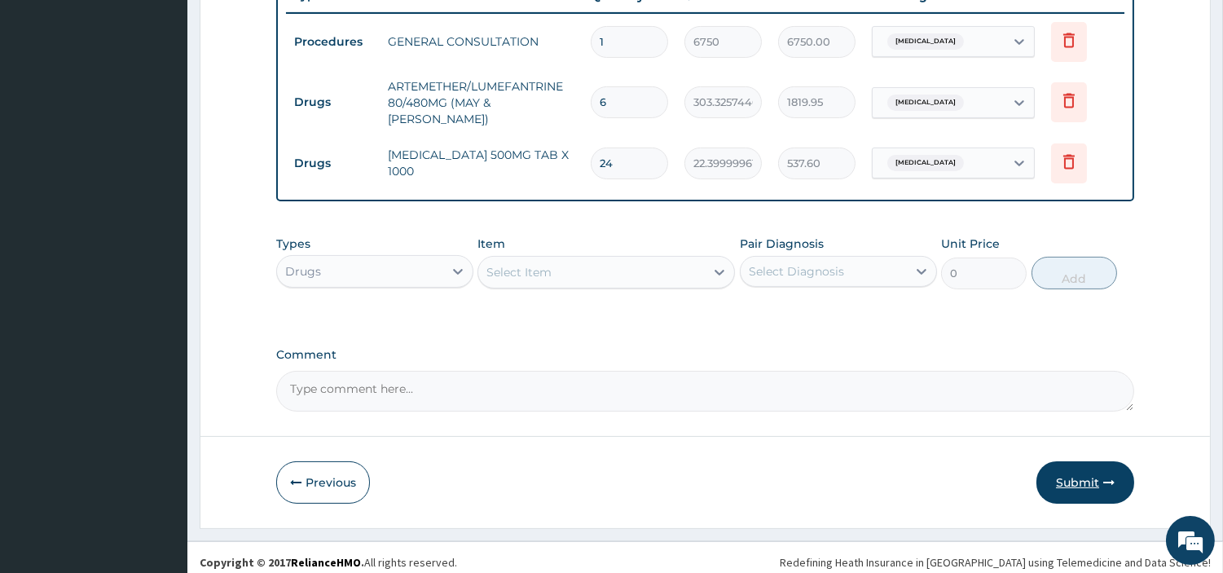
type input "6"
click at [1065, 468] on button "Submit" at bounding box center [1086, 482] width 98 height 42
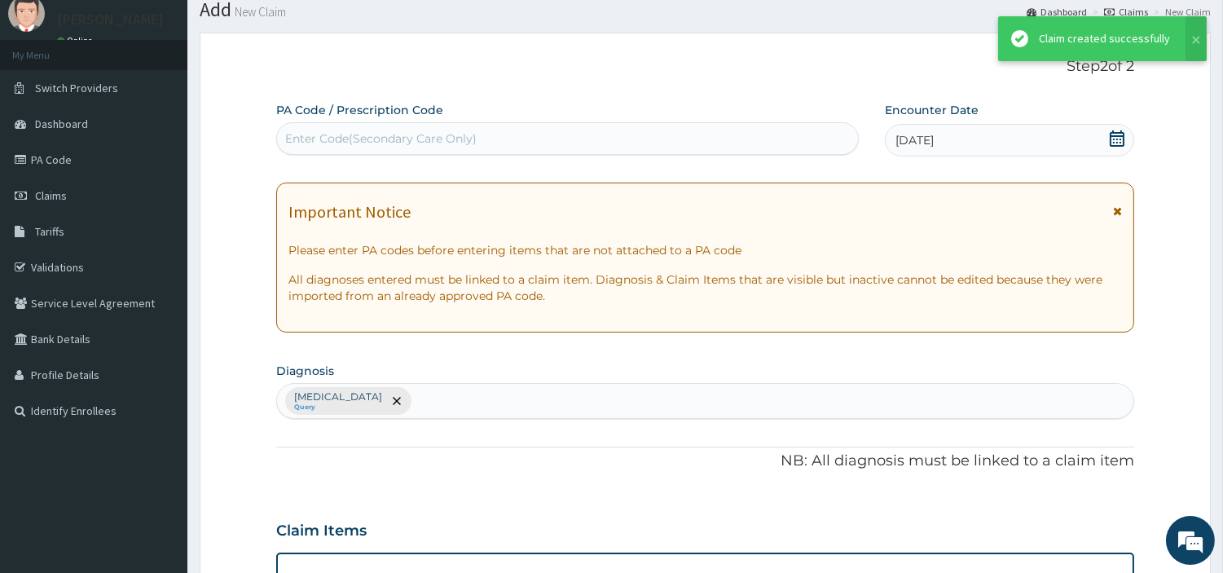
scroll to position [637, 0]
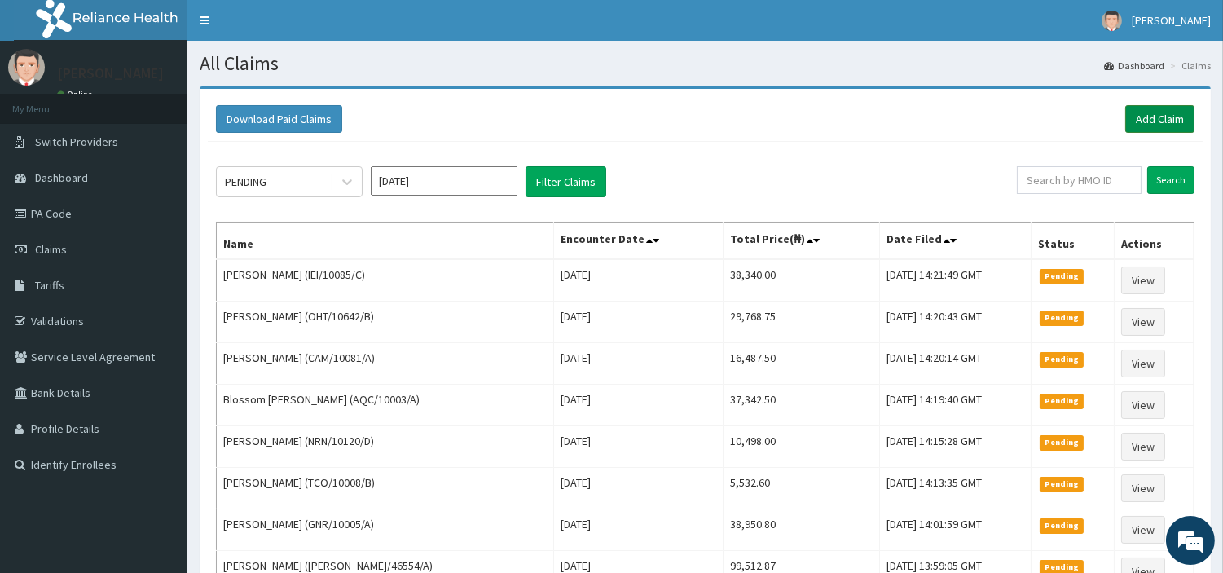
click at [1154, 108] on link "Add Claim" at bounding box center [1160, 119] width 69 height 28
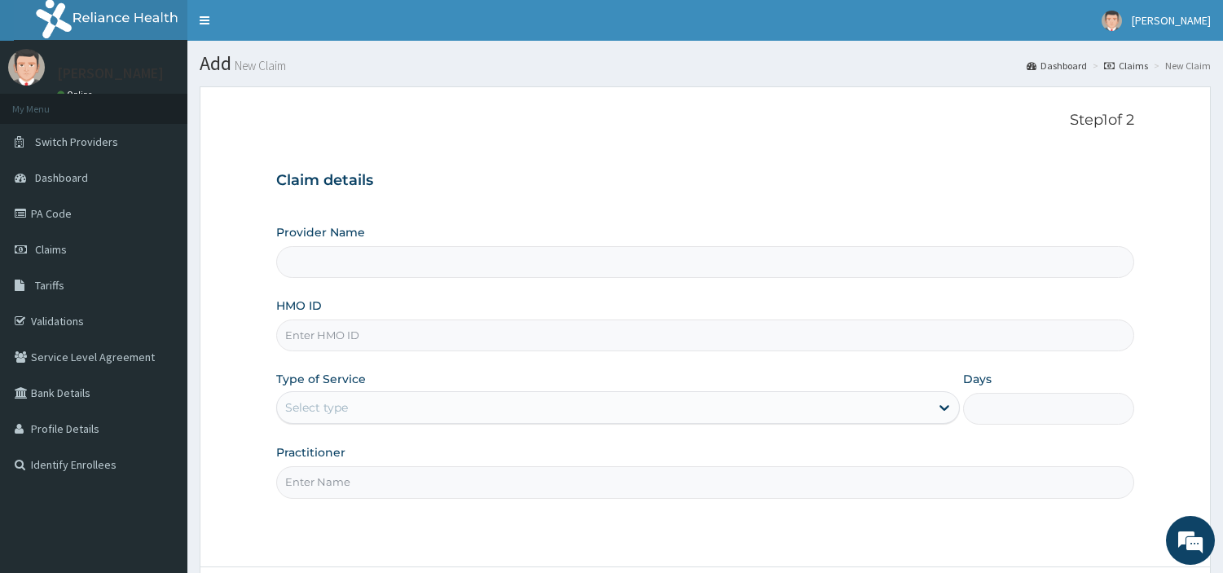
type input "[GEOGRAPHIC_DATA] Nig. Ltd"
click at [419, 322] on input "HMO ID" at bounding box center [705, 336] width 858 height 32
paste input "ISW/10492/B"
type input "ISW/10492/B"
click at [403, 408] on div "Select type" at bounding box center [603, 407] width 653 height 26
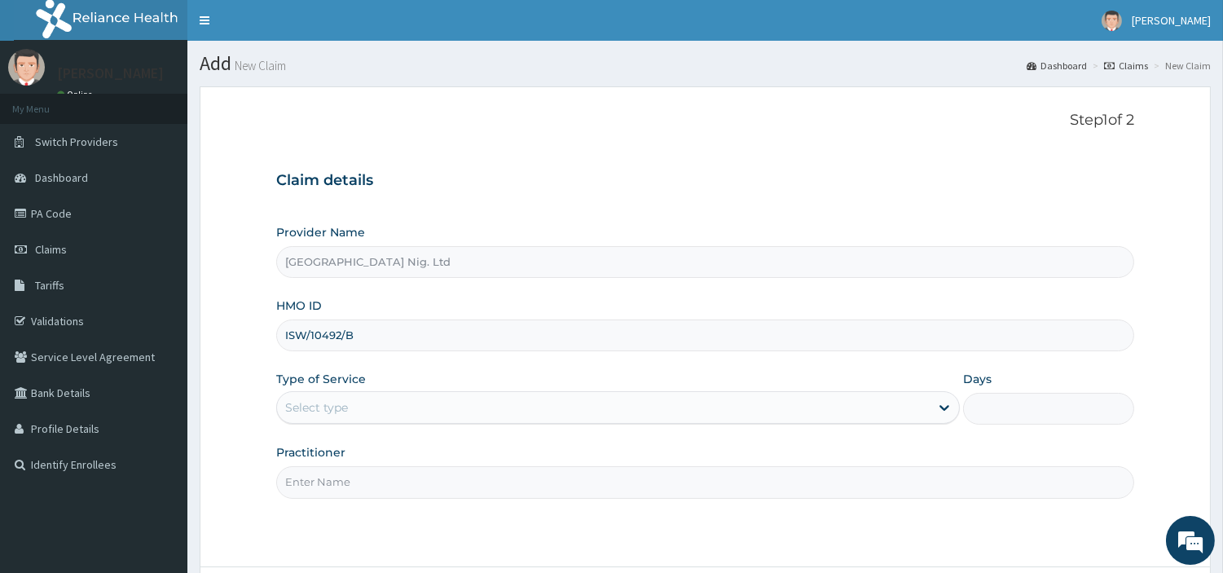
drag, startPoint x: 409, startPoint y: 412, endPoint x: 413, endPoint y: 420, distance: 9.1
click at [411, 414] on div "Select type" at bounding box center [603, 407] width 653 height 26
drag, startPoint x: 413, startPoint y: 412, endPoint x: 412, endPoint y: 425, distance: 12.3
click at [413, 414] on div "Select type" at bounding box center [603, 407] width 653 height 26
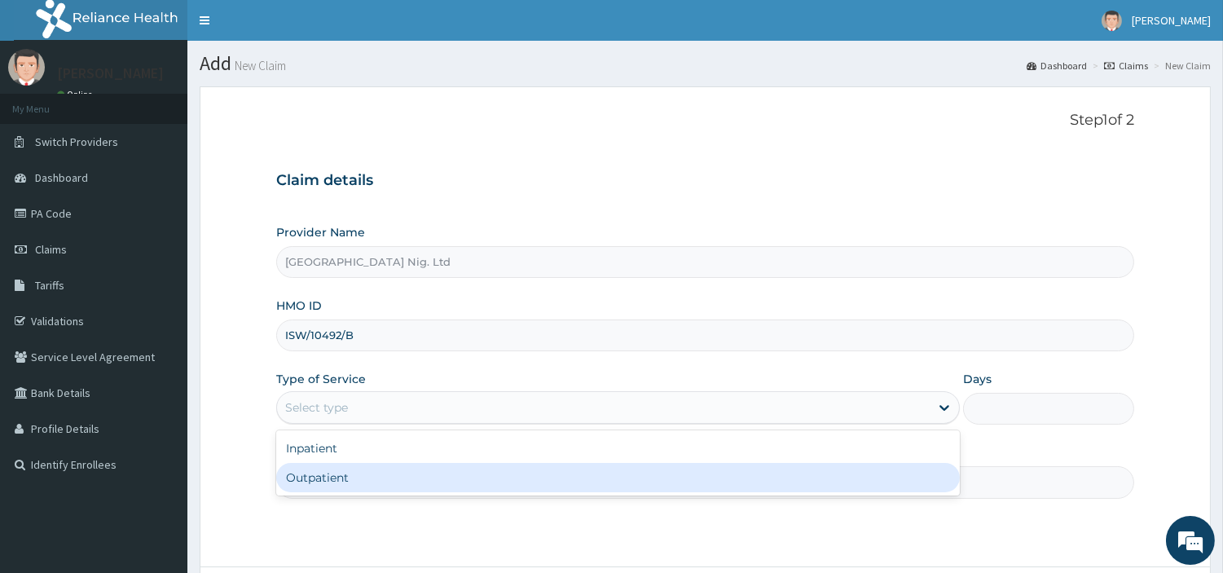
click at [397, 473] on div "Outpatient" at bounding box center [618, 477] width 684 height 29
type input "1"
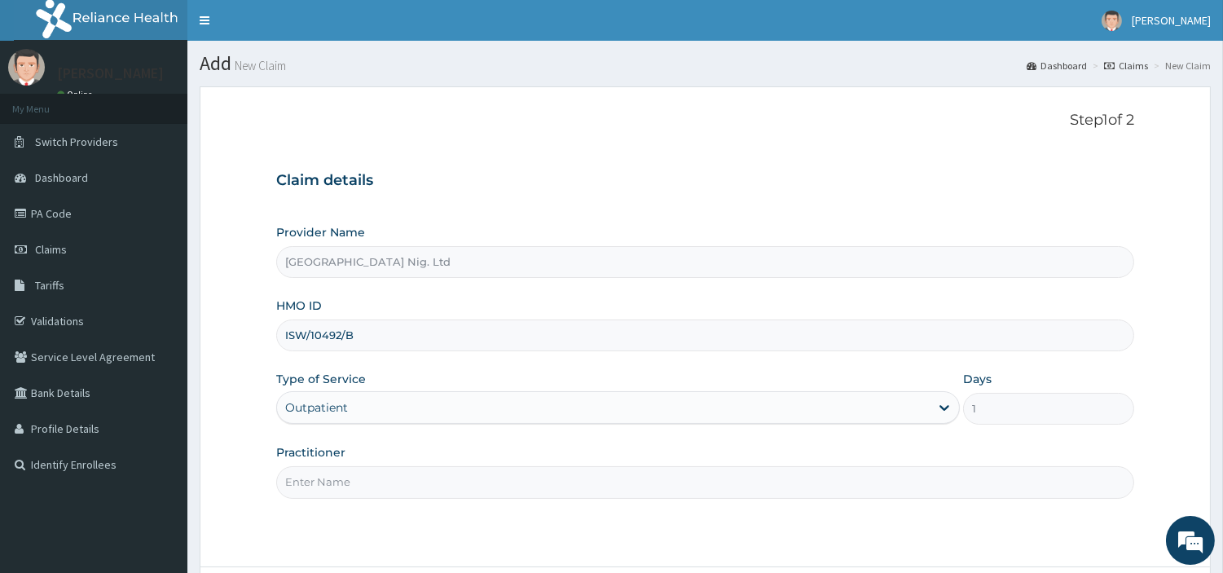
click at [397, 474] on input "Practitioner" at bounding box center [705, 482] width 858 height 32
paste input "ADEKUNLE ALABA"
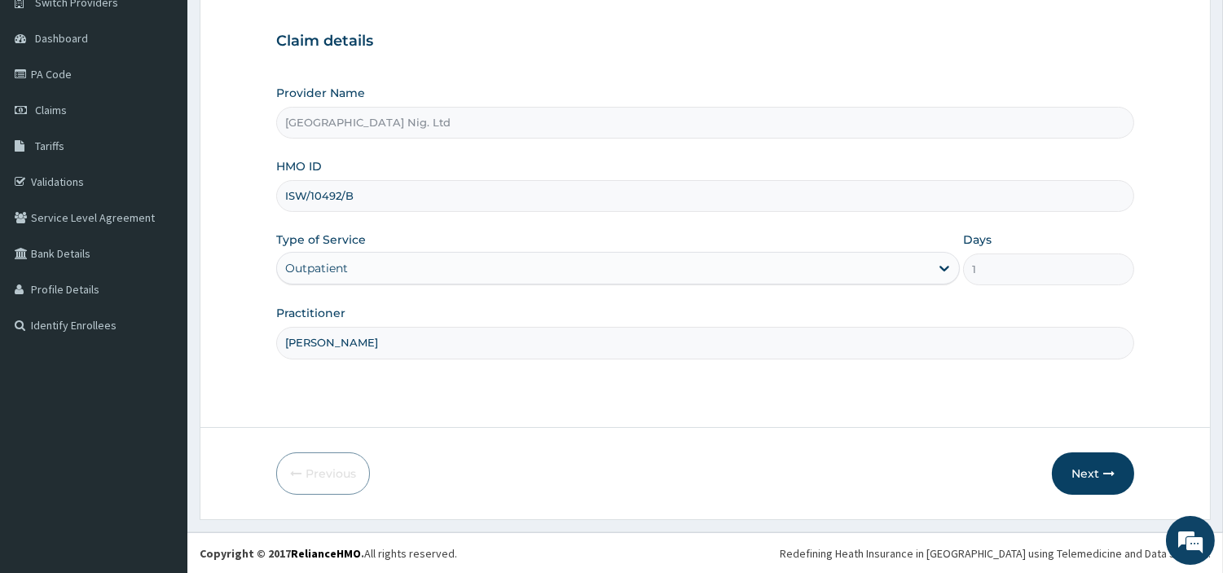
scroll to position [140, 0]
type input "ADEKUNLE ALABA"
click at [1094, 470] on button "Next" at bounding box center [1093, 473] width 82 height 42
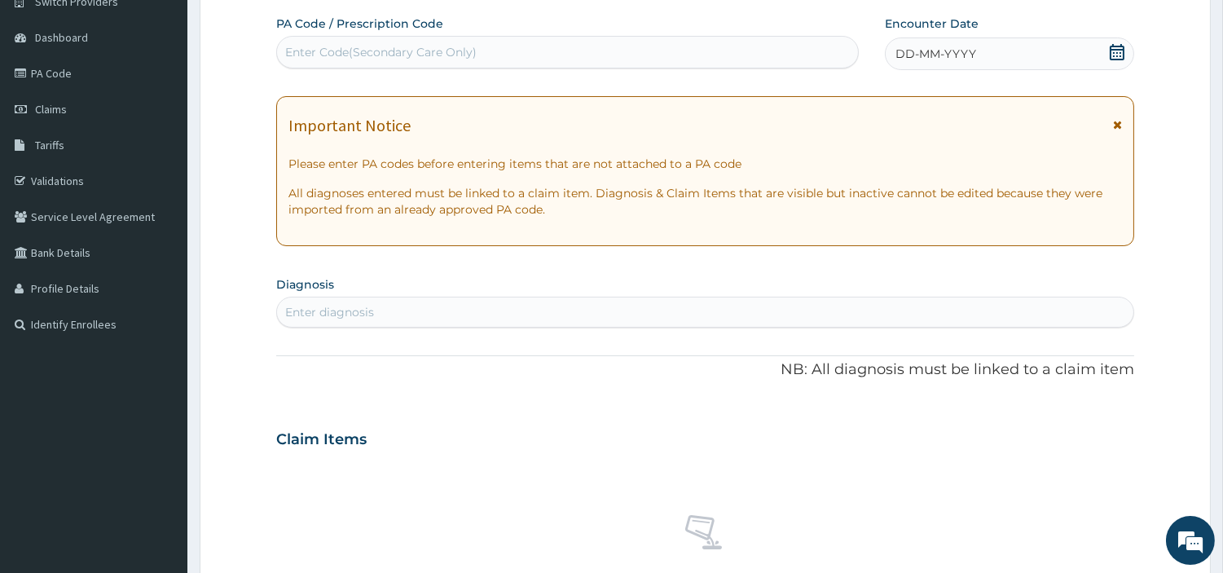
click at [528, 65] on div "Enter Code(Secondary Care Only)" at bounding box center [567, 52] width 581 height 26
type input "V"
paste input "PA/AB39F6"
type input "PA/AB39F6"
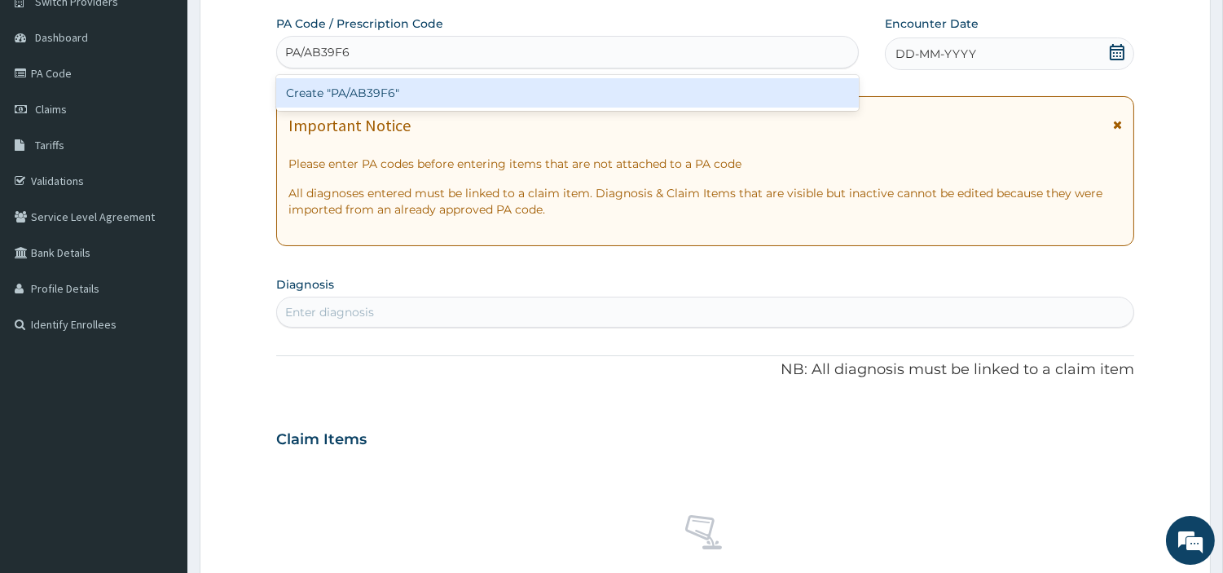
click at [690, 87] on div "Create "PA/AB39F6"" at bounding box center [567, 92] width 583 height 29
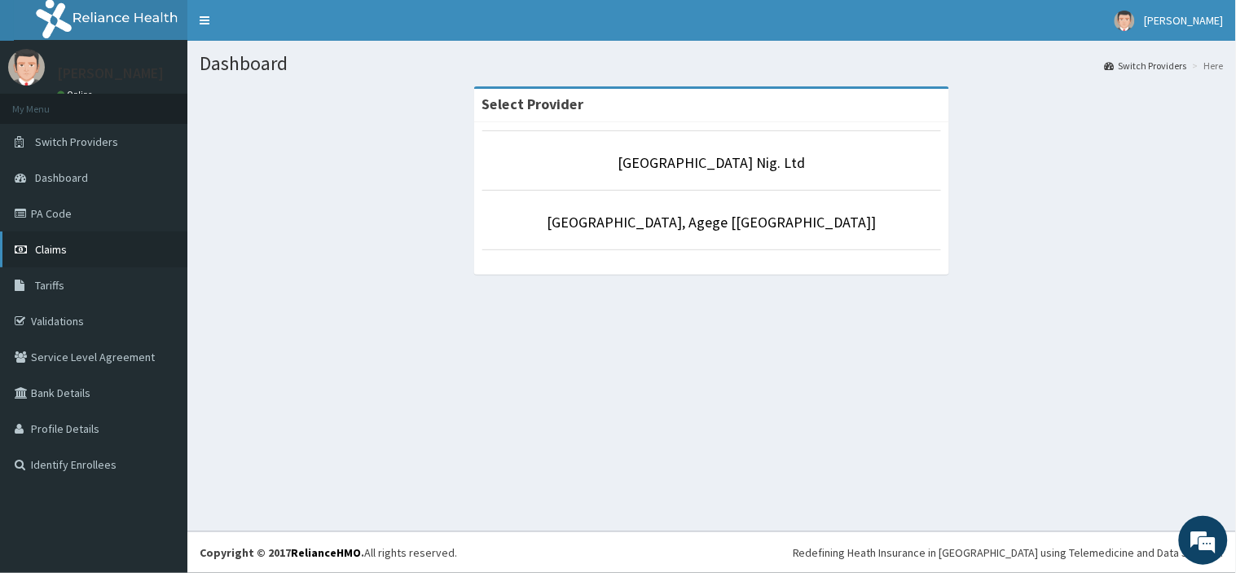
click at [117, 255] on link "Claims" at bounding box center [93, 249] width 187 height 36
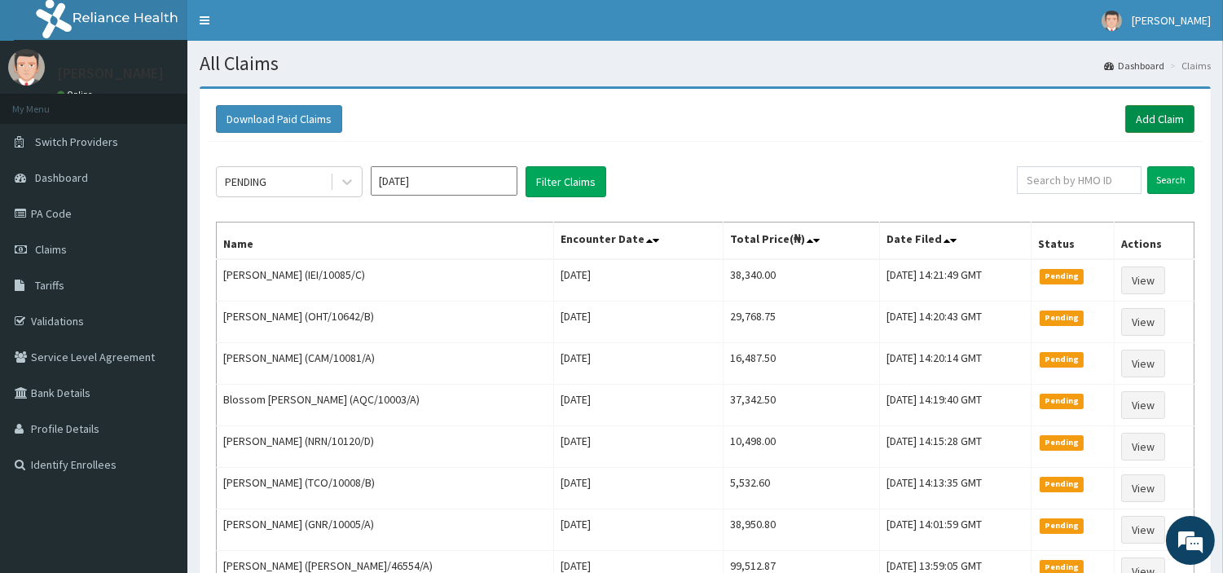
click at [1150, 119] on link "Add Claim" at bounding box center [1160, 119] width 69 height 28
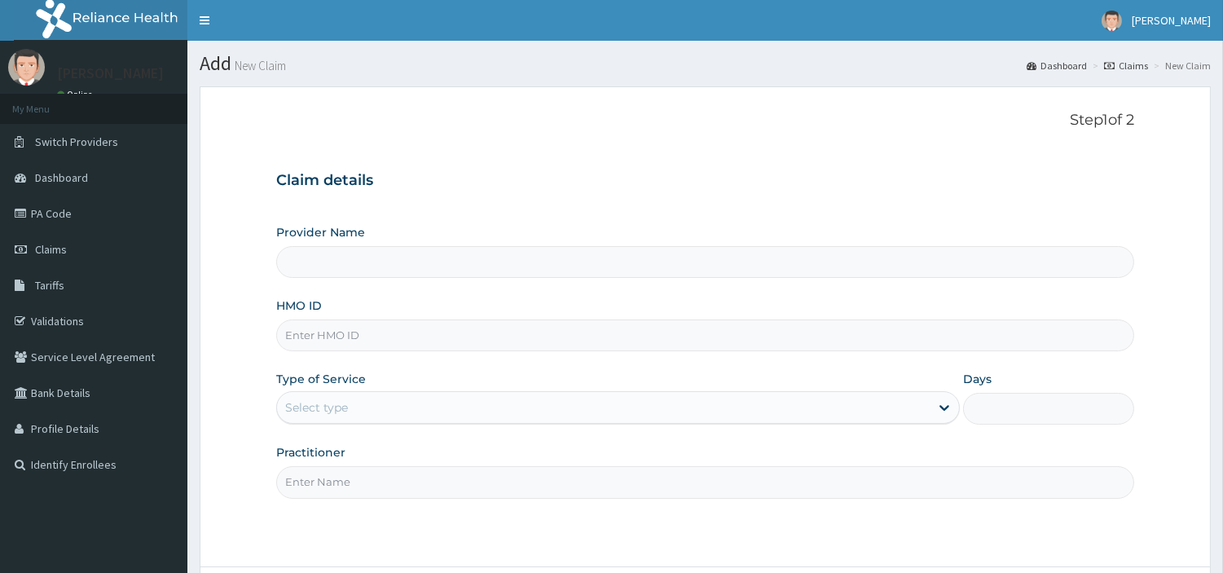
click at [549, 347] on input "HMO ID" at bounding box center [705, 336] width 858 height 32
type input "[GEOGRAPHIC_DATA] Nig. Ltd"
paste input "ISW/10492/B"
type input "ISW/10492/B"
click at [485, 397] on div "Select type" at bounding box center [603, 407] width 653 height 26
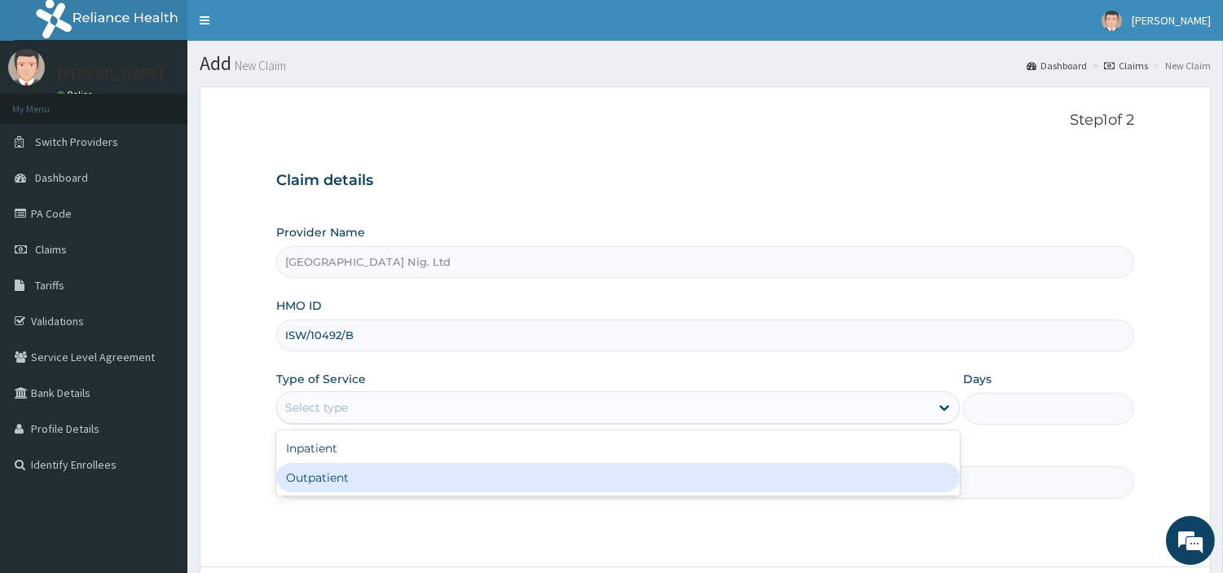
click at [486, 486] on div "Outpatient" at bounding box center [618, 477] width 684 height 29
type input "1"
click at [484, 485] on input "Practitioner" at bounding box center [705, 482] width 858 height 32
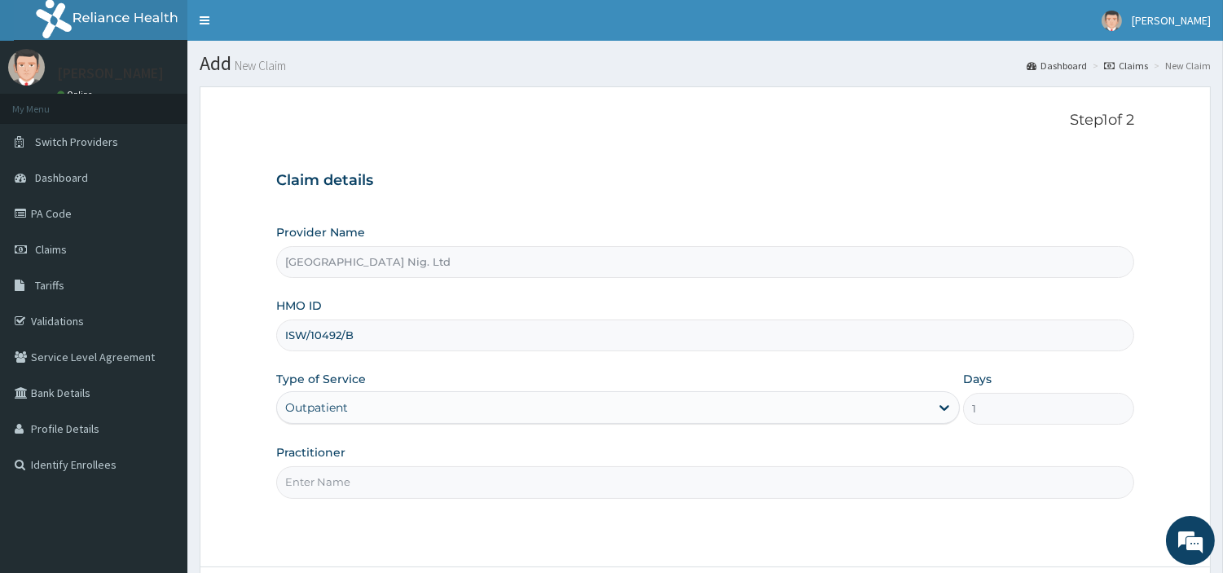
paste input "ADEKUNLE ALABA"
type input "ADEKUNLE ALABA"
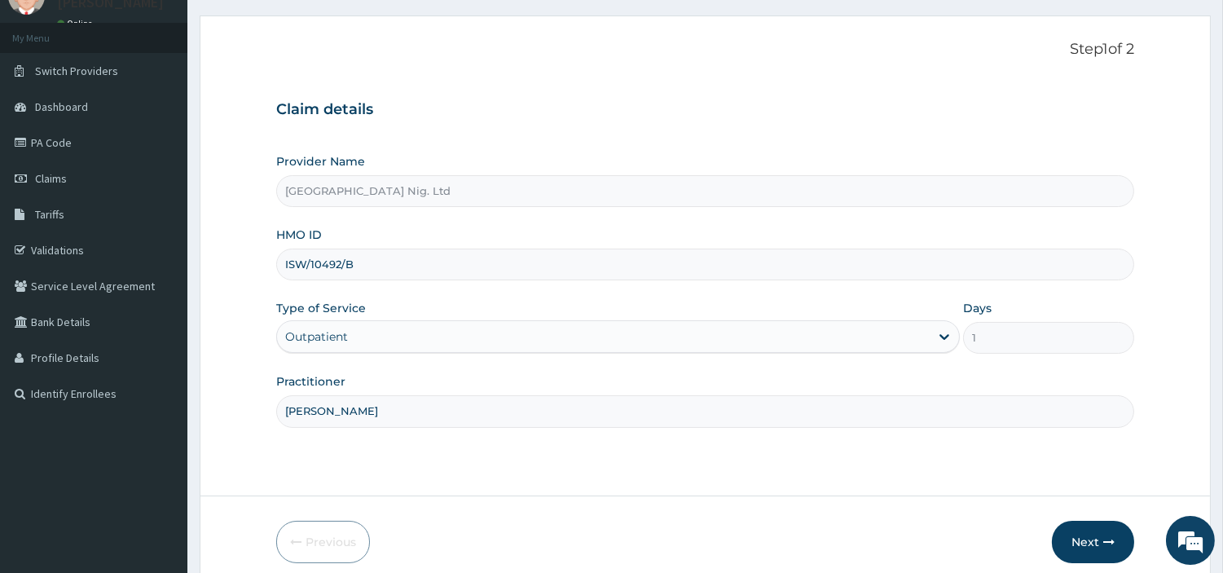
scroll to position [140, 0]
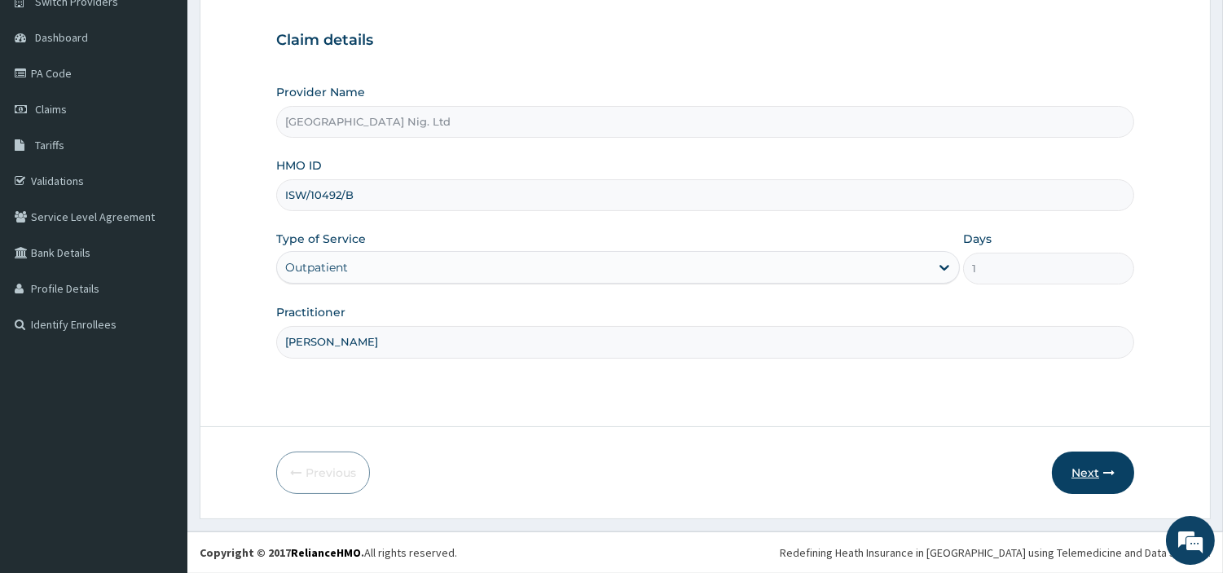
click at [1056, 468] on button "Next" at bounding box center [1093, 473] width 82 height 42
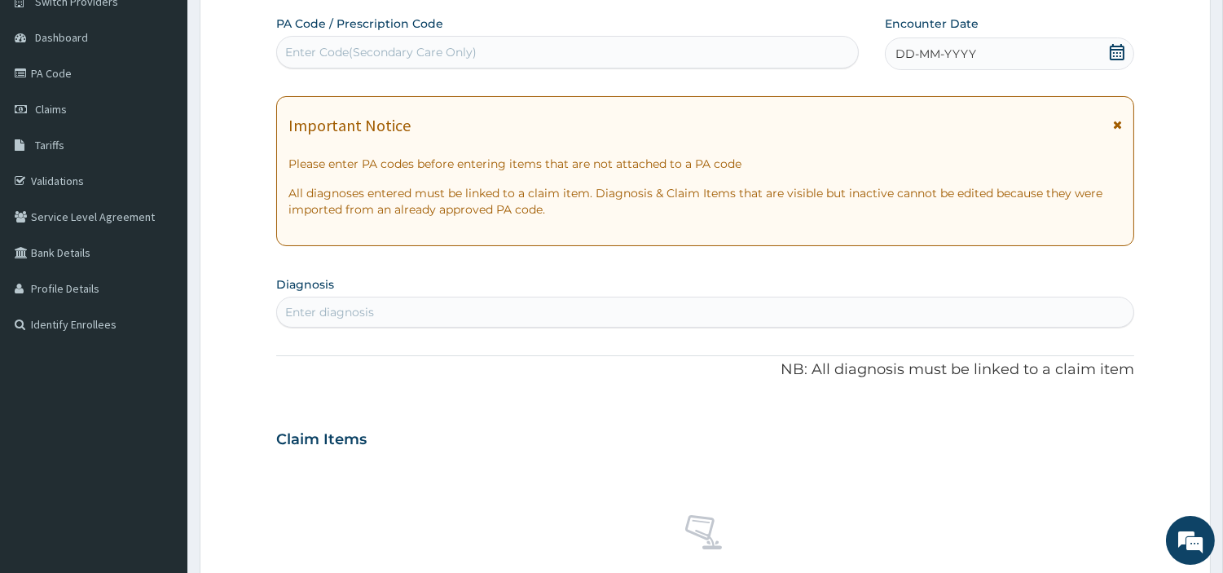
scroll to position [0, 0]
click at [593, 66] on div "Enter Code(Secondary Care Only)" at bounding box center [567, 52] width 583 height 33
paste input "PA/AB39F6"
type input "PA/AB39F6"
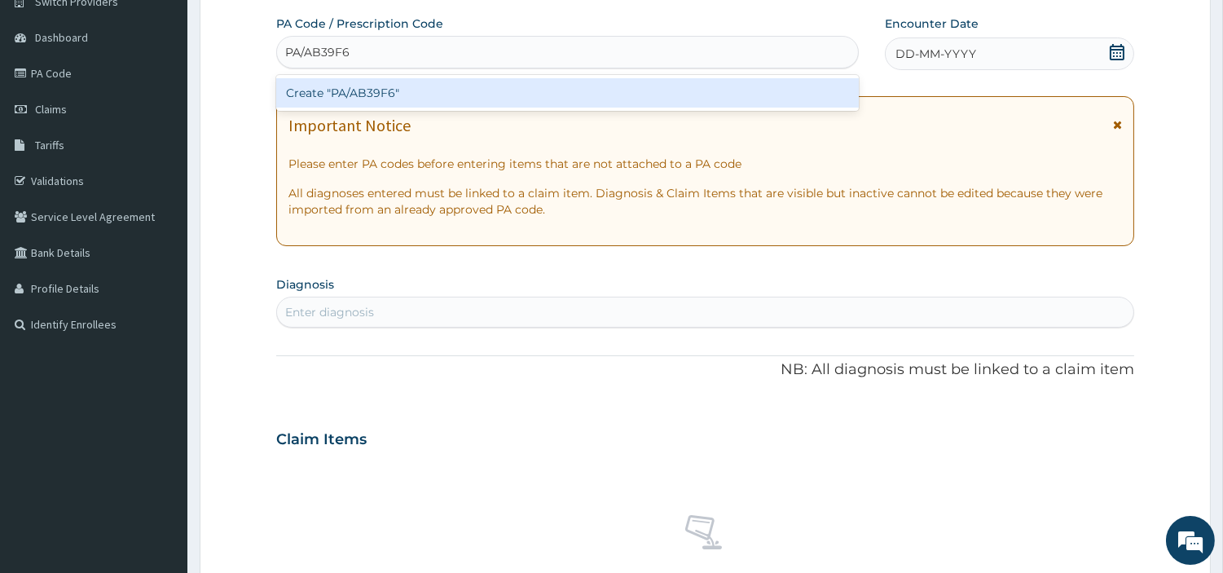
click at [649, 100] on div "Create "PA/AB39F6"" at bounding box center [567, 92] width 583 height 29
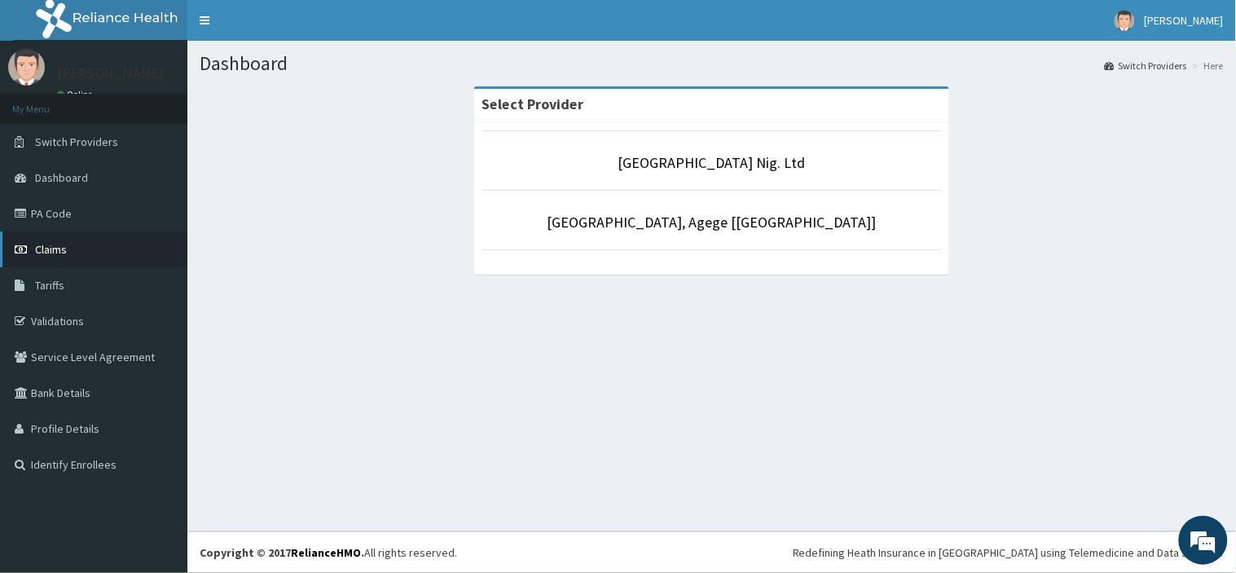
drag, startPoint x: 64, startPoint y: 249, endPoint x: 84, endPoint y: 237, distance: 23.4
click at [66, 249] on link "Claims" at bounding box center [93, 249] width 187 height 36
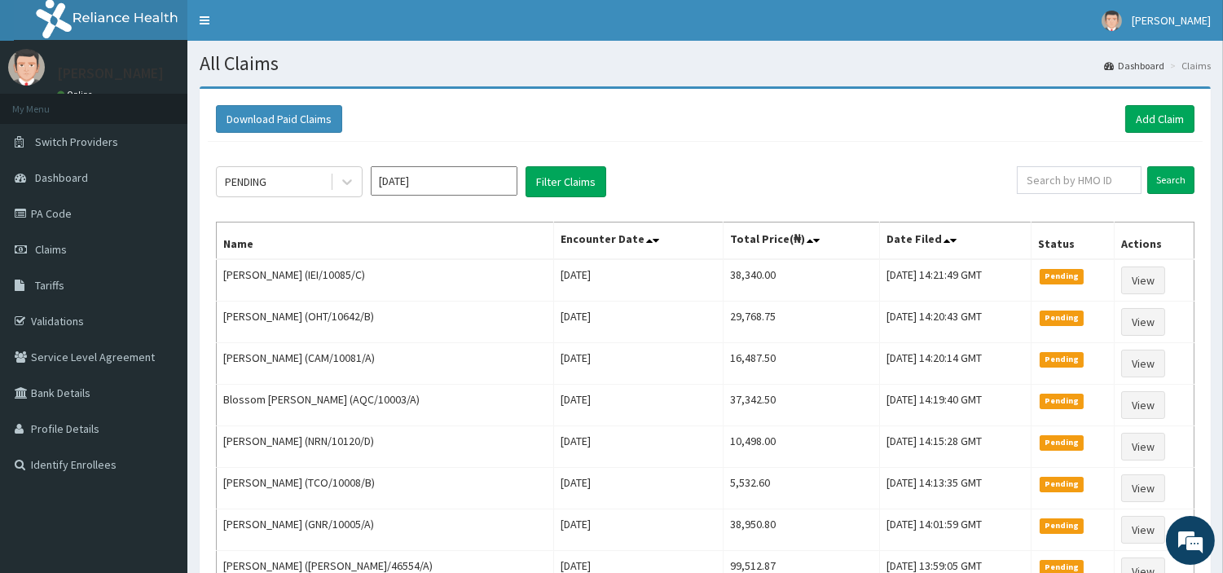
click at [1147, 103] on div "Download Paid Claims Add Claim" at bounding box center [705, 119] width 995 height 45
click at [1144, 102] on div "Download Paid Claims Add Claim" at bounding box center [705, 119] width 995 height 45
click at [1143, 126] on link "Add Claim" at bounding box center [1160, 119] width 69 height 28
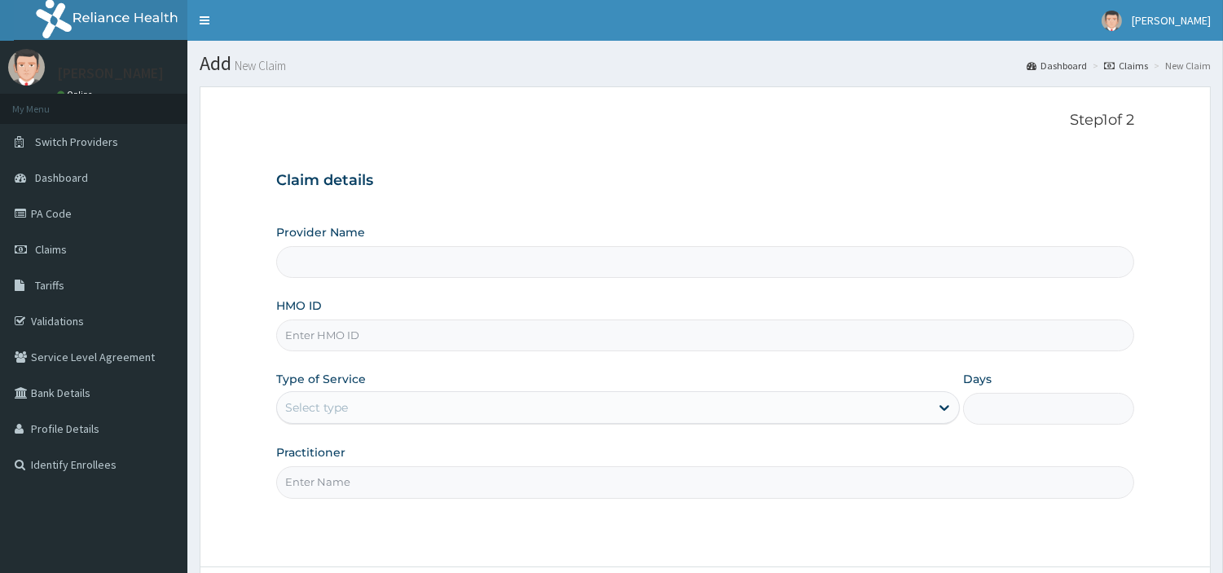
click at [384, 326] on input "HMO ID" at bounding box center [705, 336] width 858 height 32
type input "R-Jolad Hospital Nig. Ltd"
paste input "ISW/10492/B"
type input "ISW/10492/B"
click at [411, 403] on div "Select type" at bounding box center [603, 407] width 653 height 26
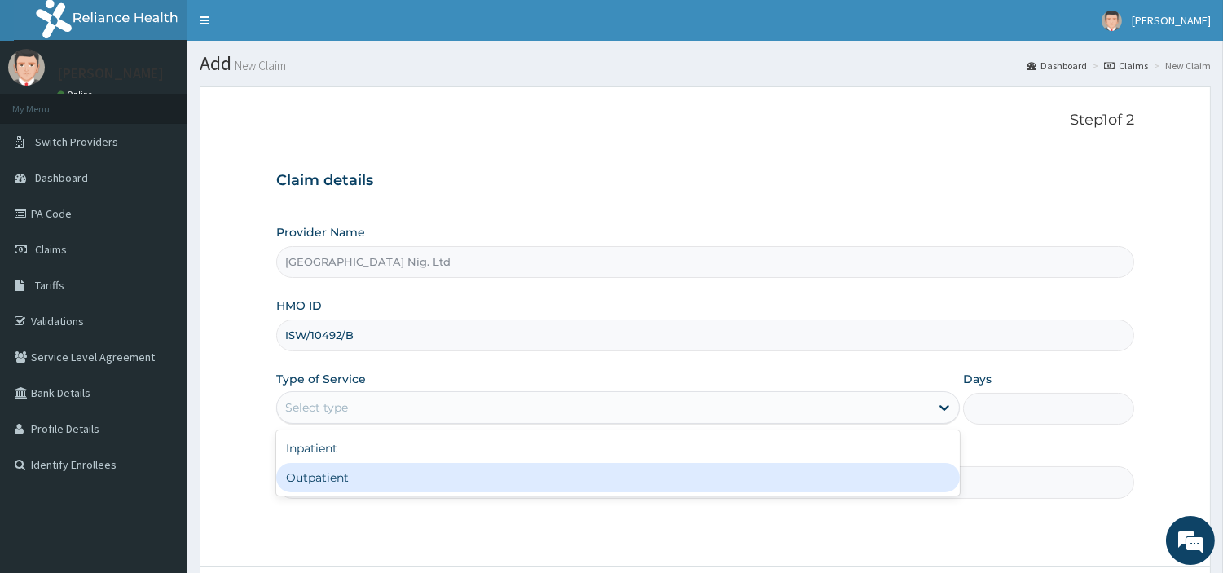
click at [401, 478] on div "Outpatient" at bounding box center [618, 477] width 684 height 29
type input "1"
click at [399, 478] on input "Practitioner" at bounding box center [705, 482] width 858 height 32
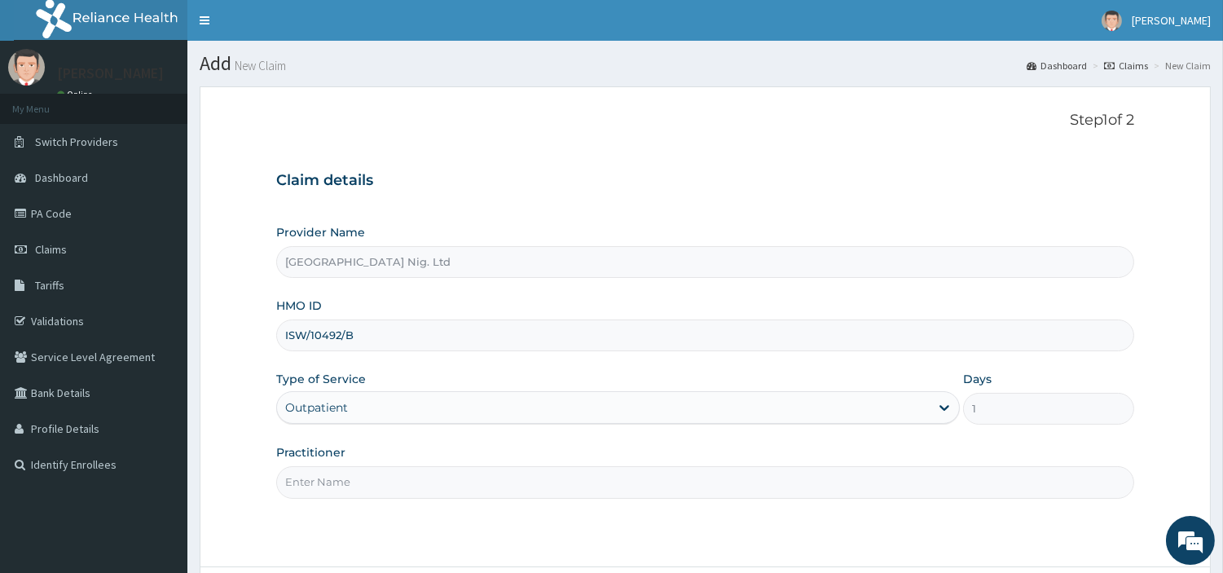
paste input "ADEKUNLE ALABA"
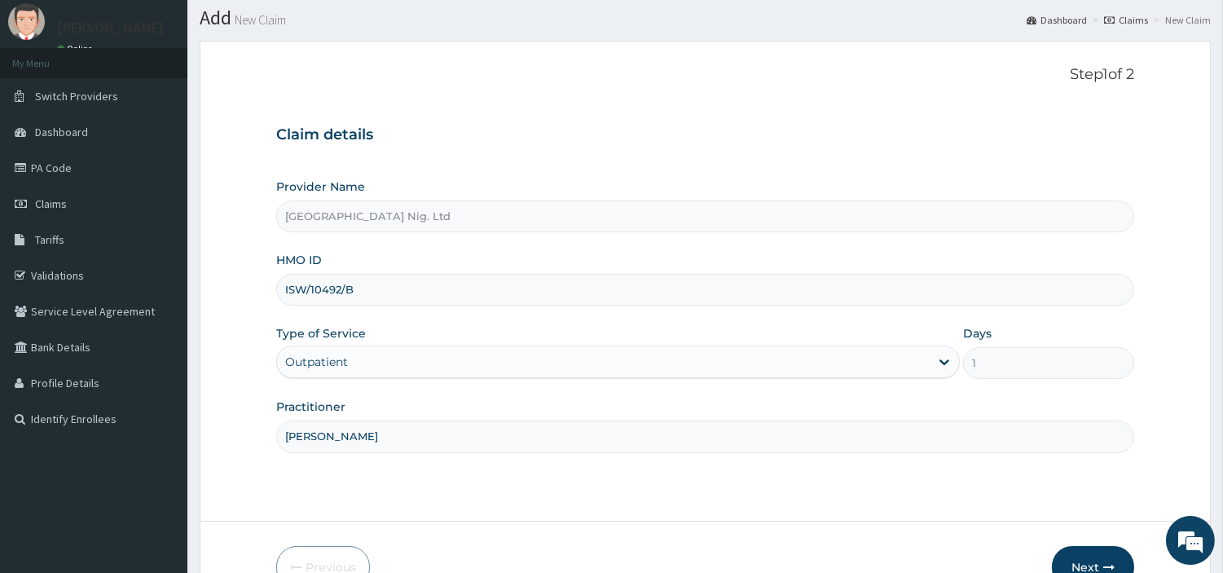
scroll to position [50, 0]
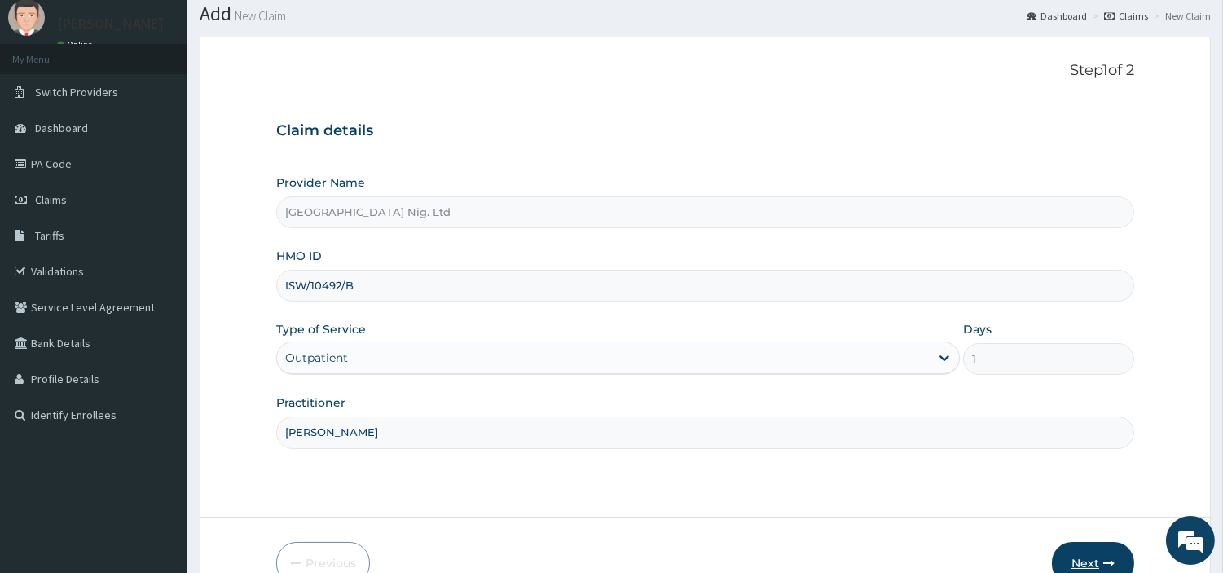
type input "ADEKUNLE ALABA"
click at [1080, 569] on button "Next" at bounding box center [1093, 563] width 82 height 42
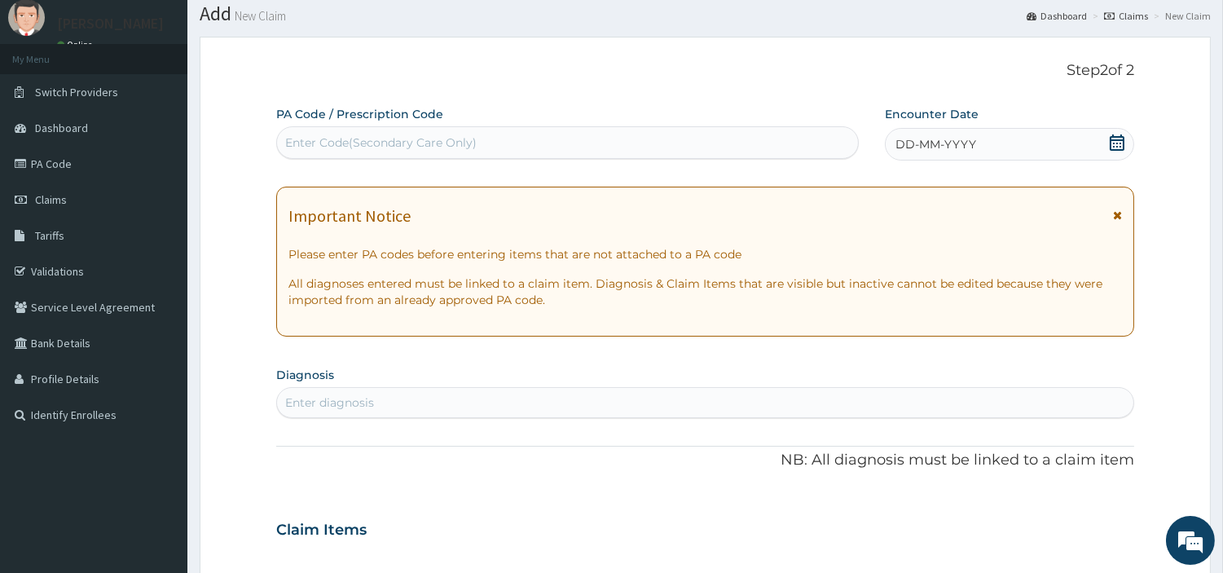
click at [566, 156] on div "Enter Code(Secondary Care Only)" at bounding box center [567, 142] width 583 height 33
paste input "PA/AB39F6"
type input "PA/AB39F6"
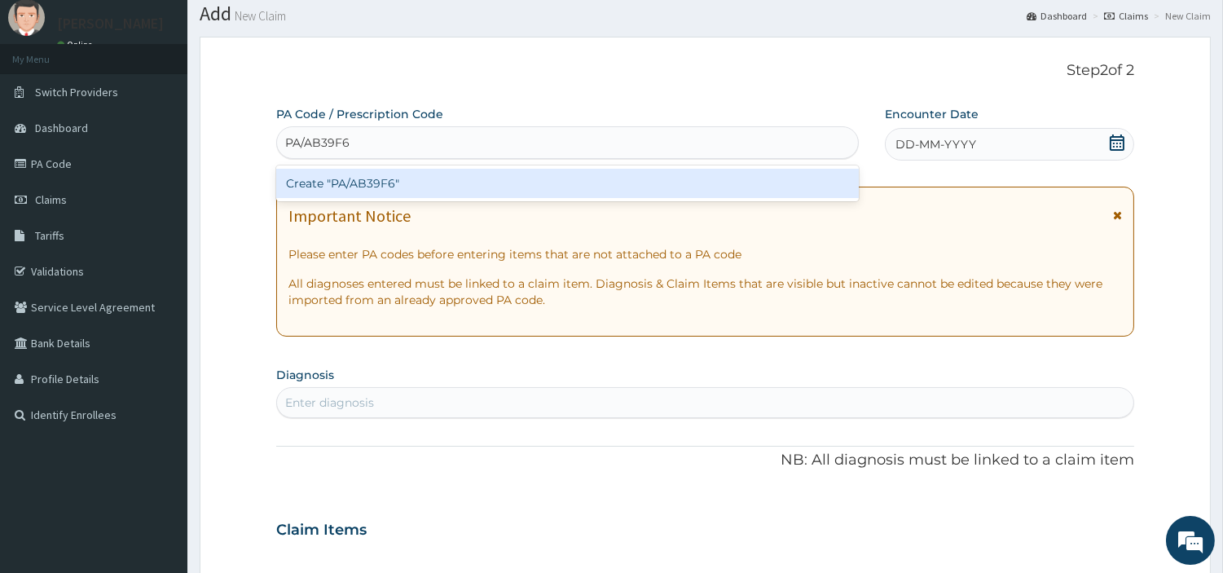
click at [662, 191] on div "Create "PA/AB39F6"" at bounding box center [567, 183] width 583 height 29
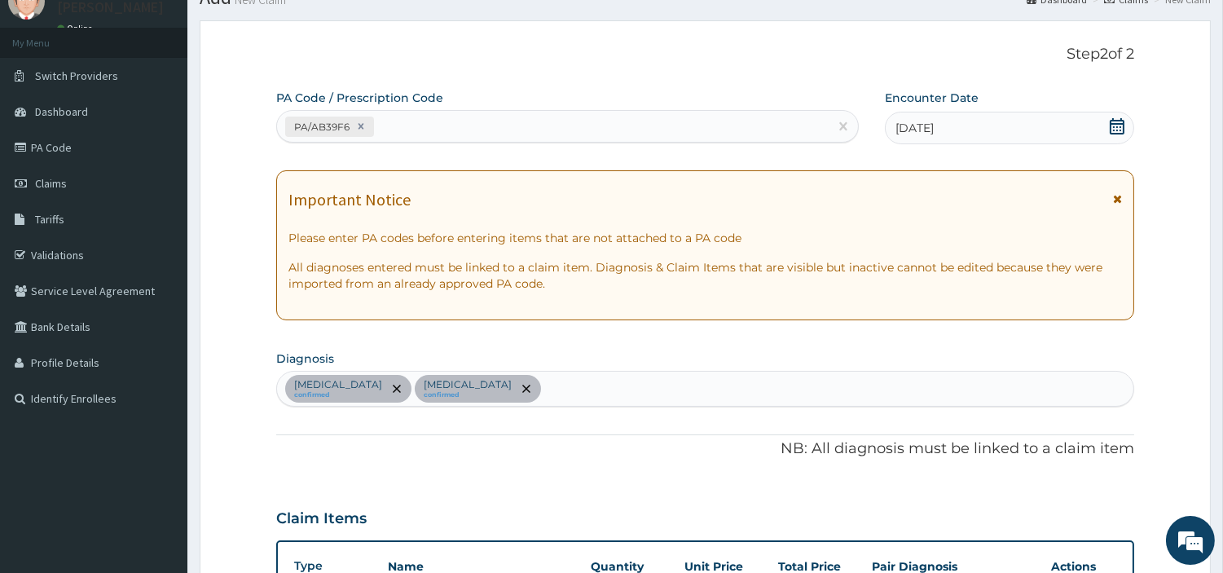
scroll to position [54, 0]
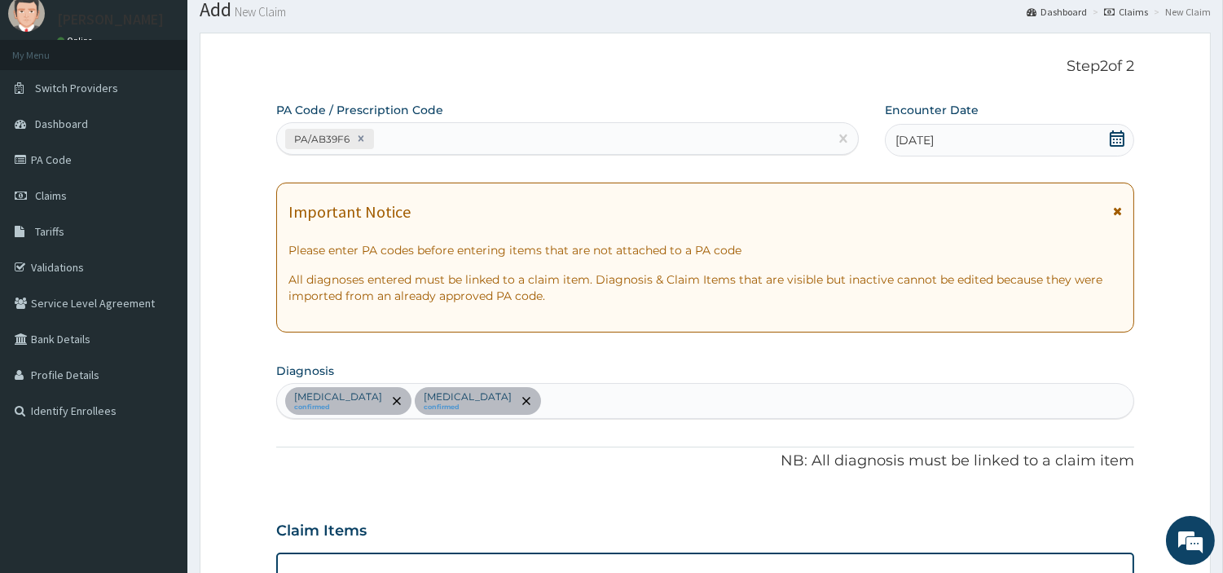
click at [452, 149] on div "PA/AB39F6" at bounding box center [553, 139] width 552 height 27
paste input "PA/94F88A"
type input "PA/94F88A"
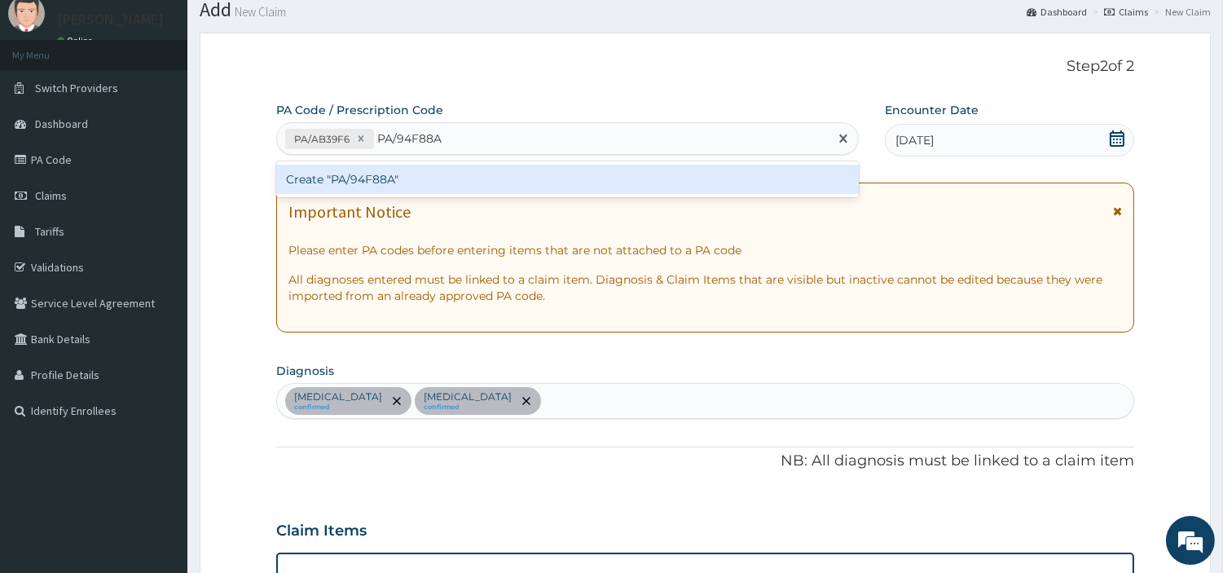
click at [314, 177] on div "Create "PA/94F88A"" at bounding box center [567, 179] width 583 height 29
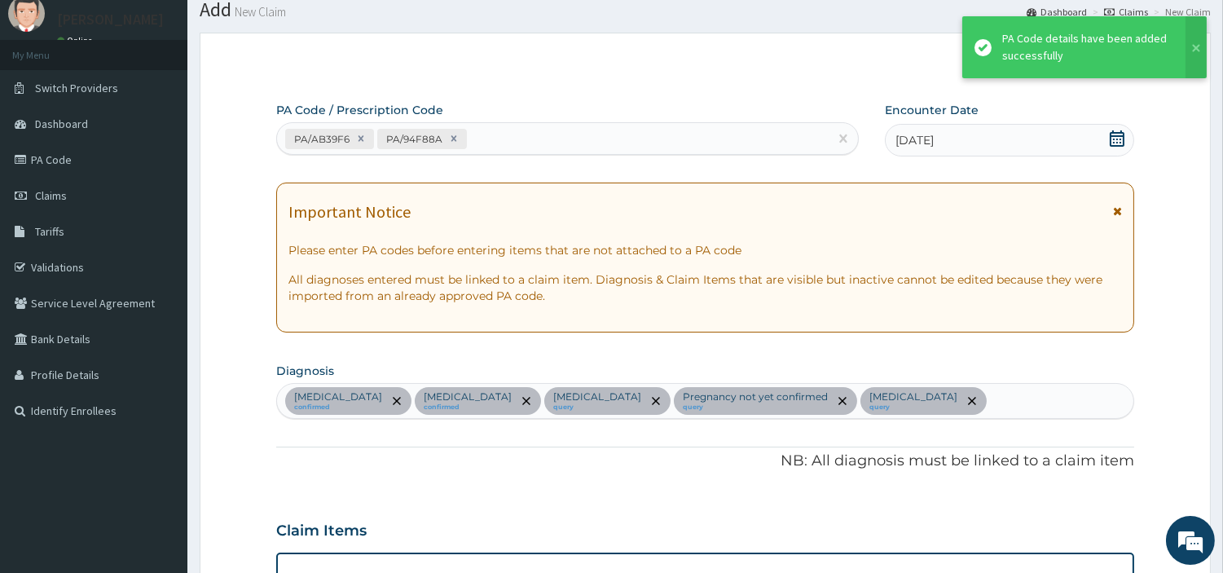
scroll to position [683, 0]
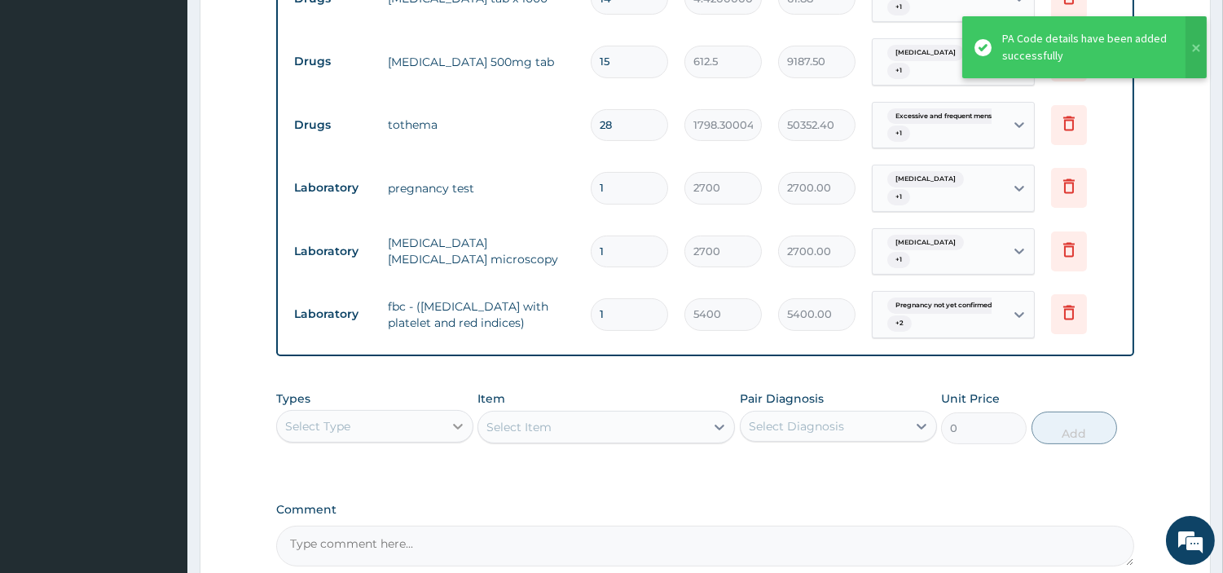
click at [455, 418] on icon at bounding box center [458, 426] width 16 height 16
click at [381, 511] on div "Procedures" at bounding box center [374, 525] width 197 height 29
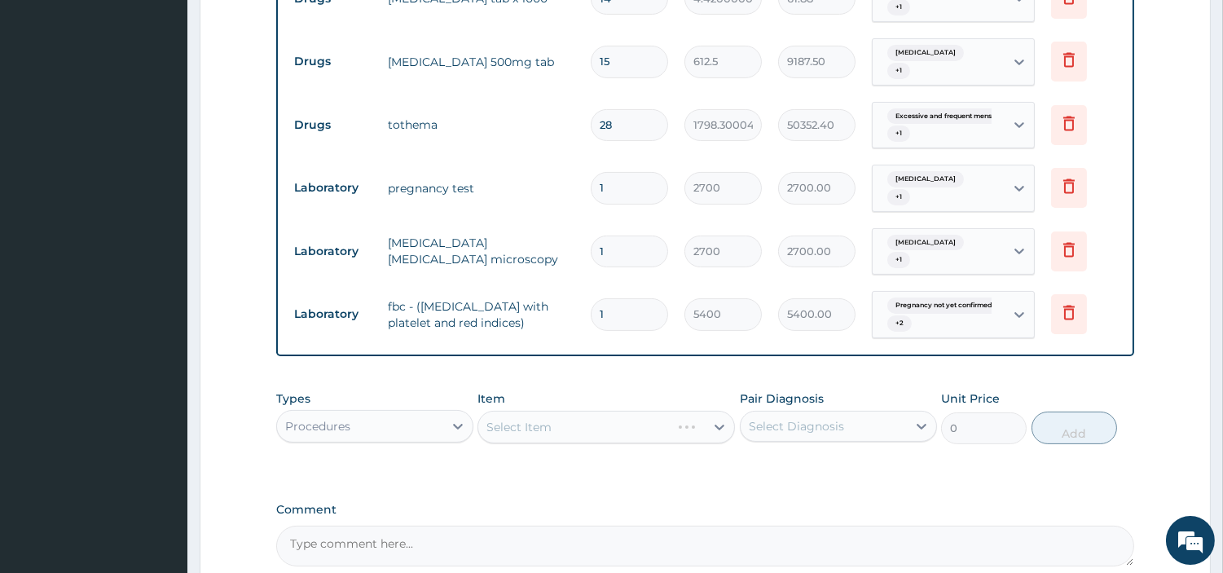
click at [985, 295] on div "Pregnancy not yet confirmed + 2" at bounding box center [936, 314] width 111 height 39
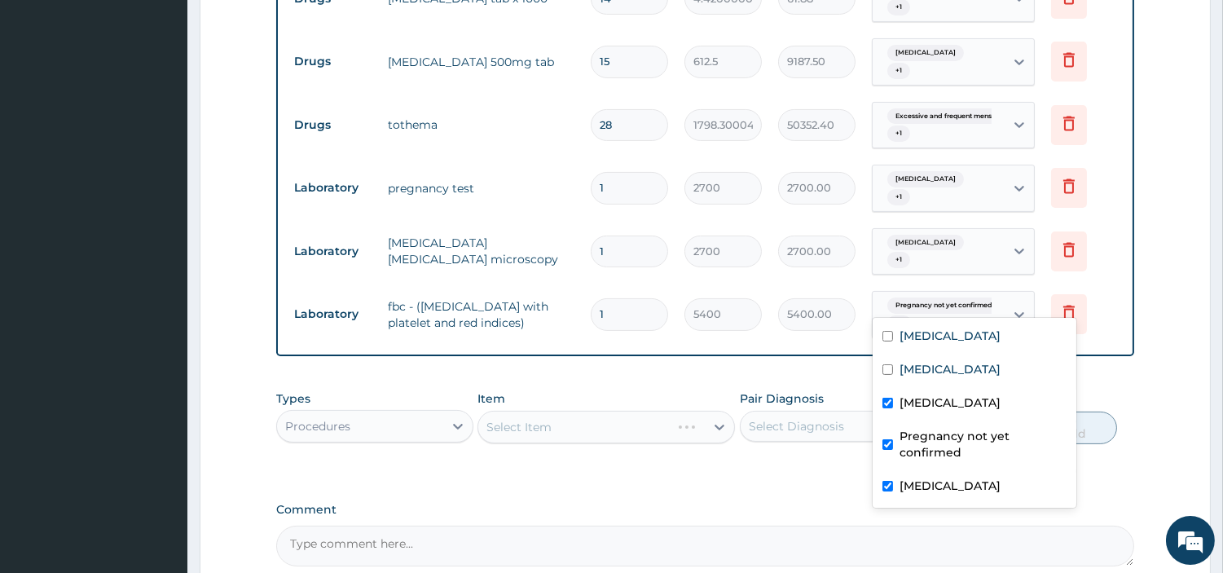
click at [971, 229] on div "Malaria + 1" at bounding box center [939, 252] width 132 height 46
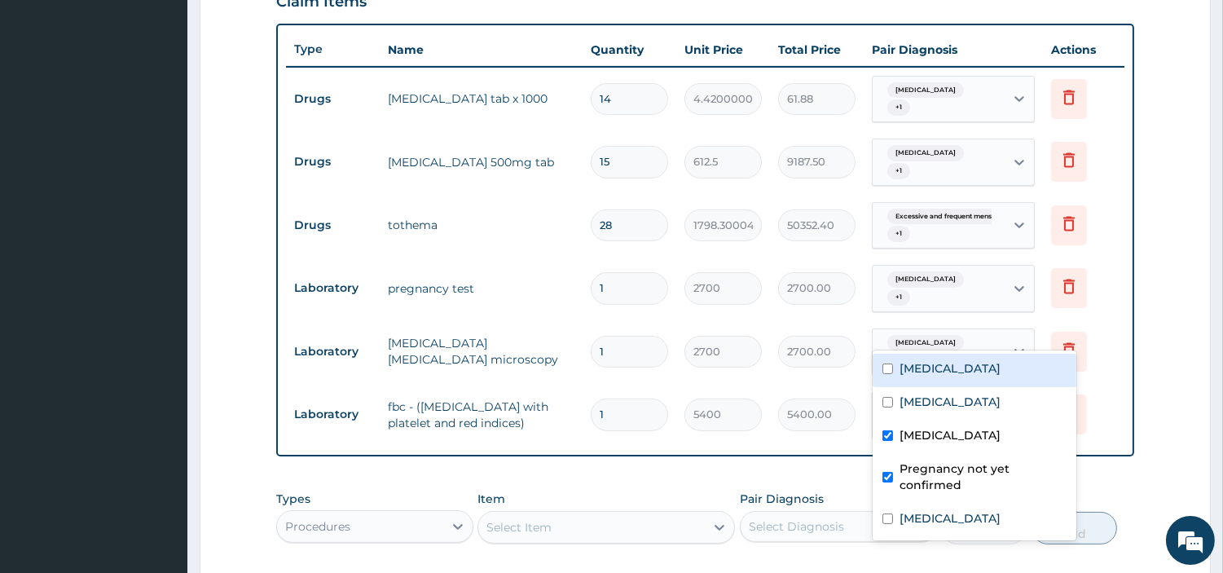
scroll to position [593, 0]
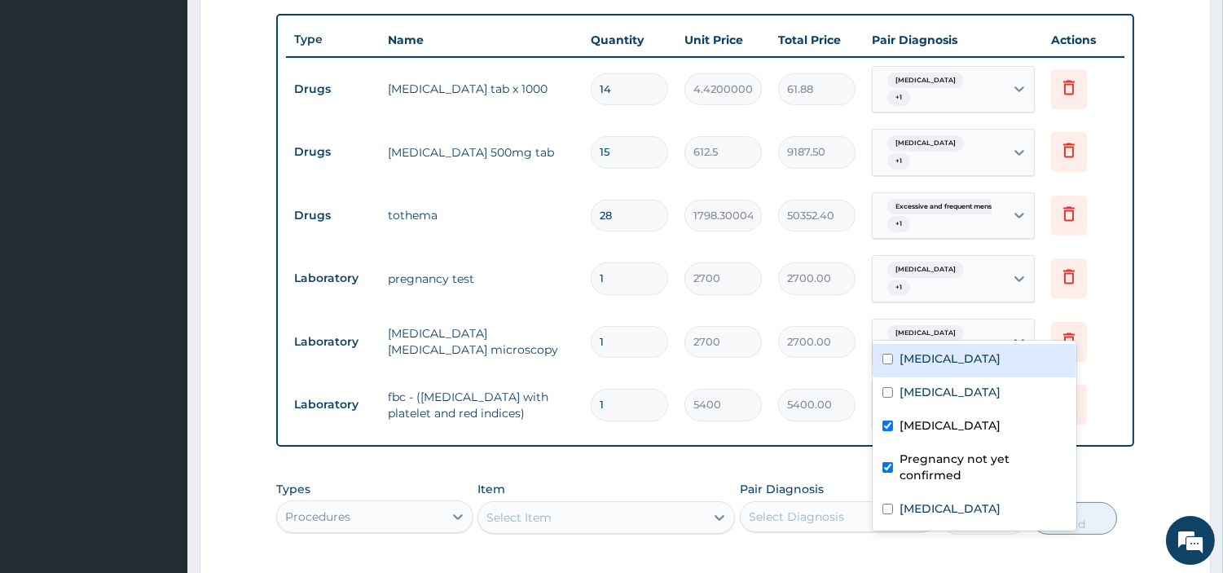
click at [968, 267] on div "Malaria + 1" at bounding box center [939, 279] width 132 height 46
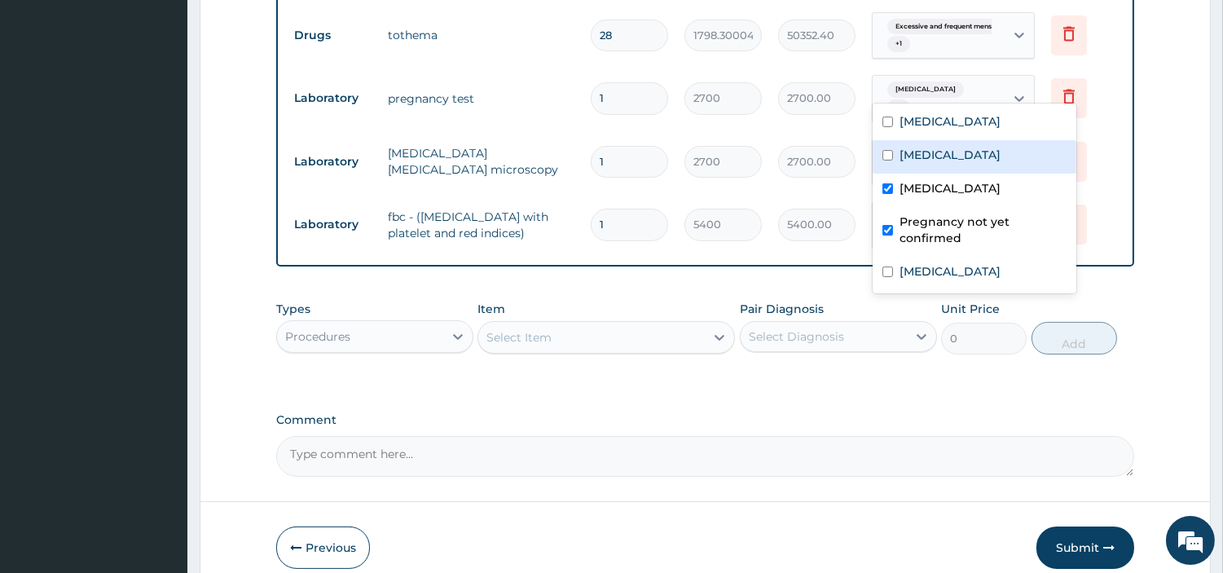
scroll to position [820, 0]
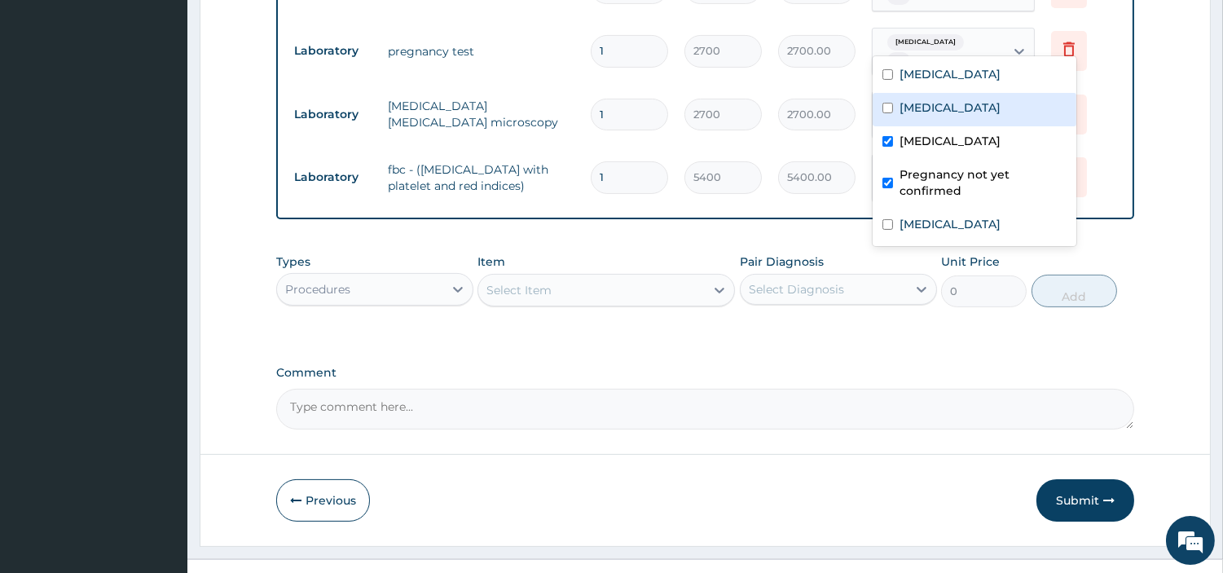
click at [637, 277] on div "Select Item" at bounding box center [591, 290] width 227 height 26
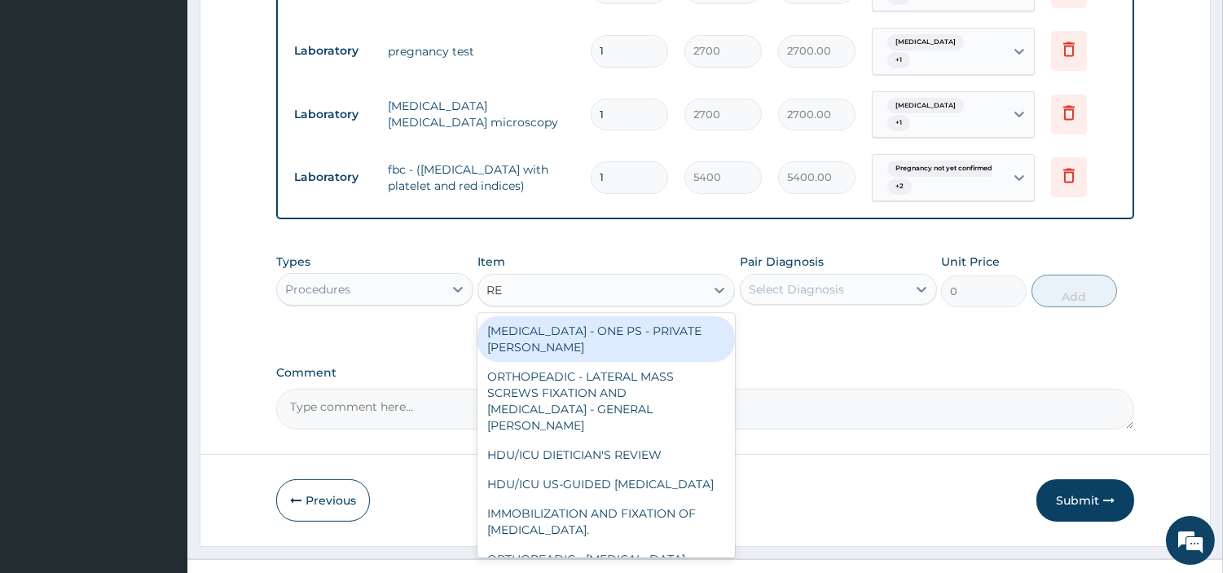
type input "REG"
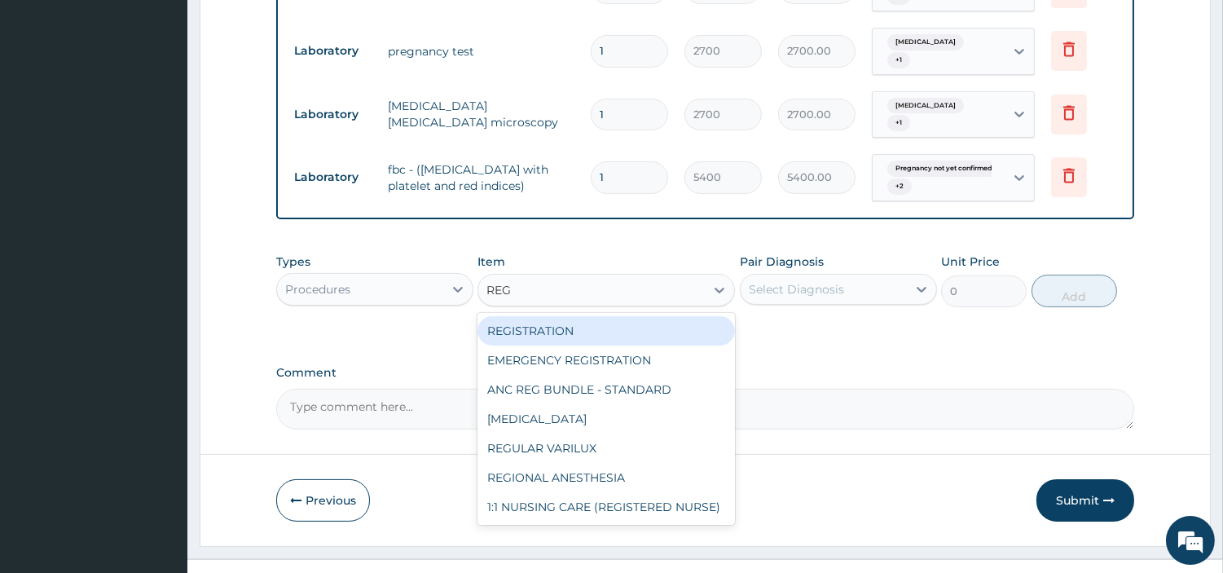
click at [632, 316] on div "REGISTRATION" at bounding box center [607, 330] width 258 height 29
type input "6750"
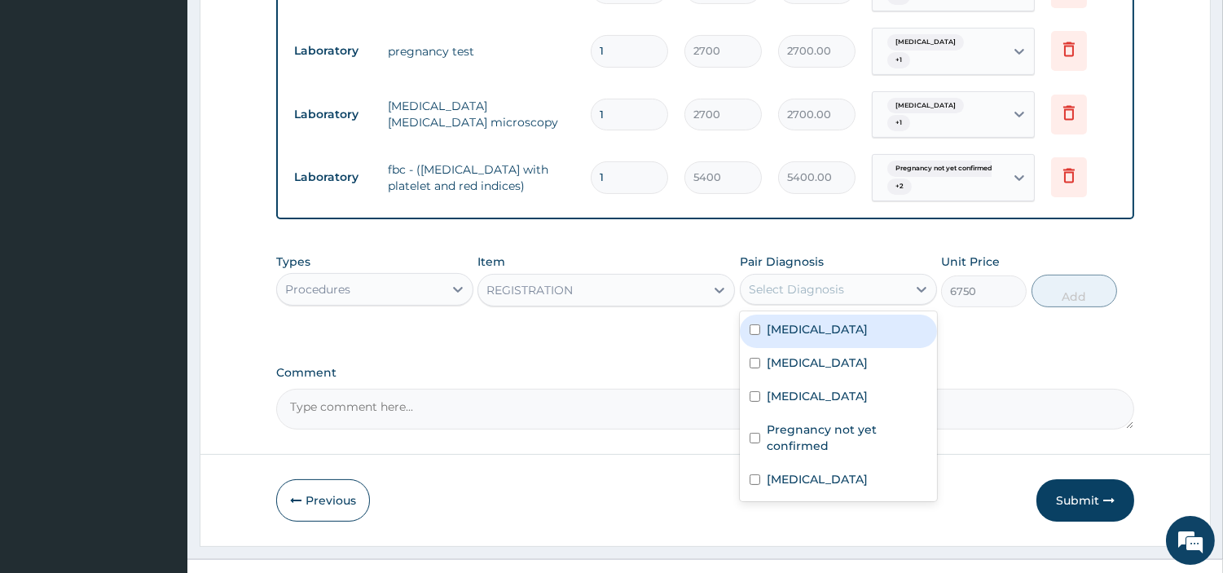
click at [800, 281] on div "Select Diagnosis" at bounding box center [796, 289] width 95 height 16
drag, startPoint x: 801, startPoint y: 299, endPoint x: 813, endPoint y: 339, distance: 41.5
click at [801, 321] on label "Anemia" at bounding box center [817, 329] width 101 height 16
checkbox input "true"
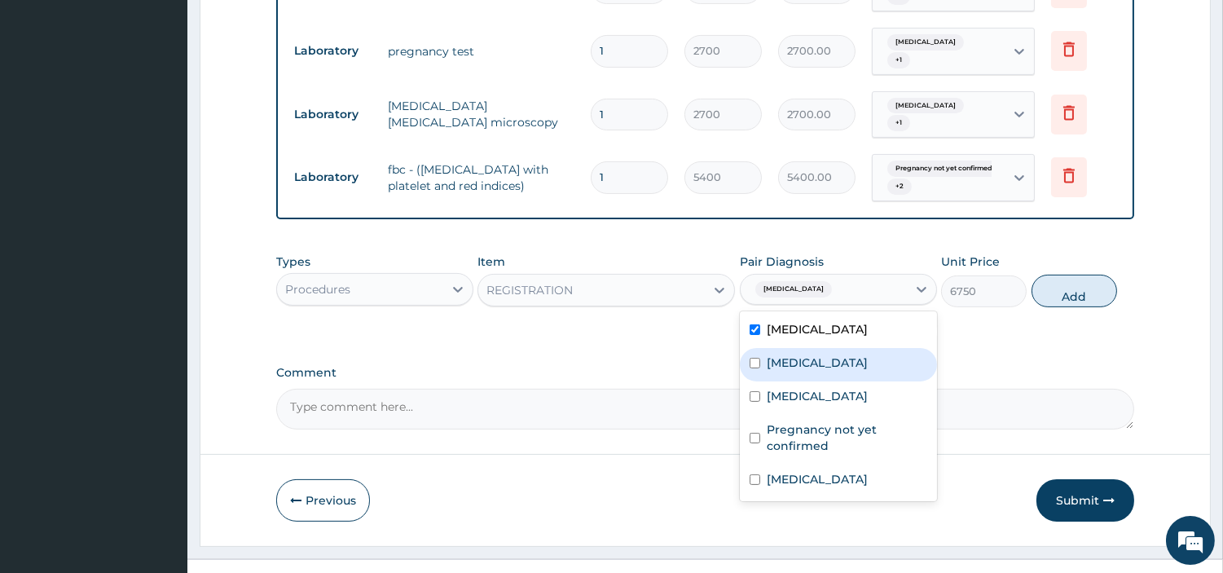
click at [813, 355] on label "Excessive and frequent menstruation" at bounding box center [817, 363] width 101 height 16
checkbox input "true"
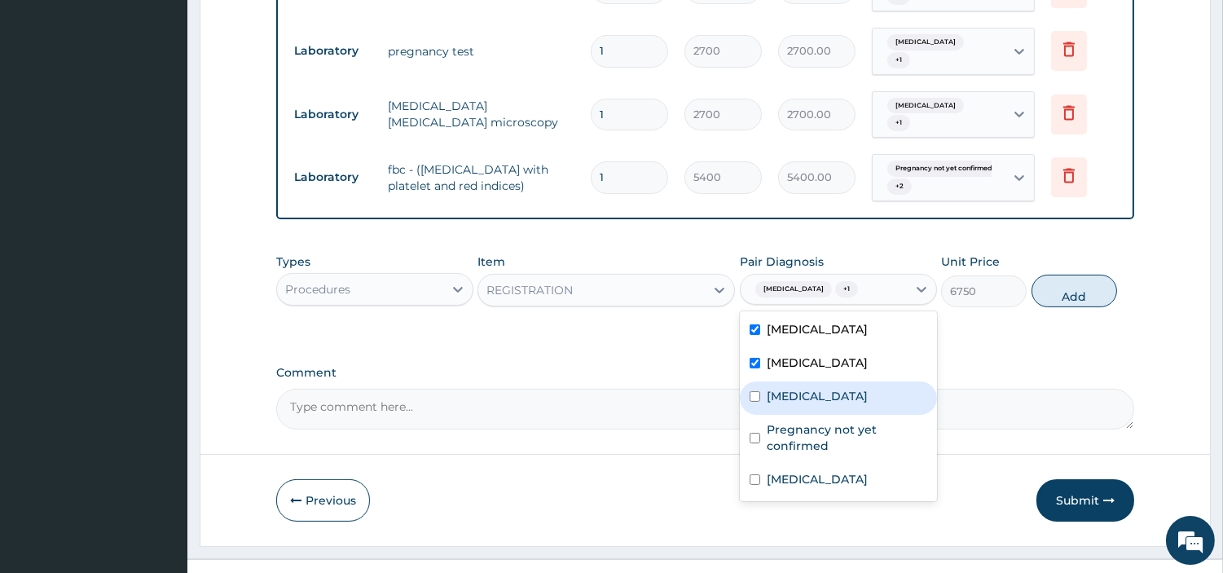
click at [817, 381] on div "Malaria" at bounding box center [838, 397] width 197 height 33
checkbox input "true"
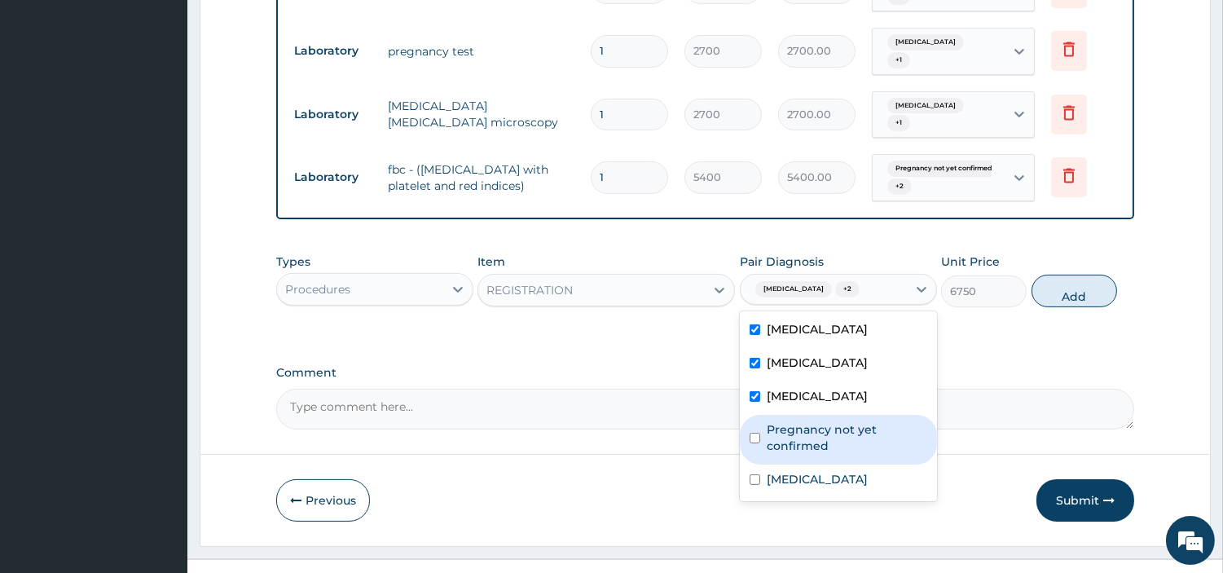
click at [810, 432] on label "Pregnancy not yet confirmed" at bounding box center [847, 437] width 161 height 33
checkbox input "true"
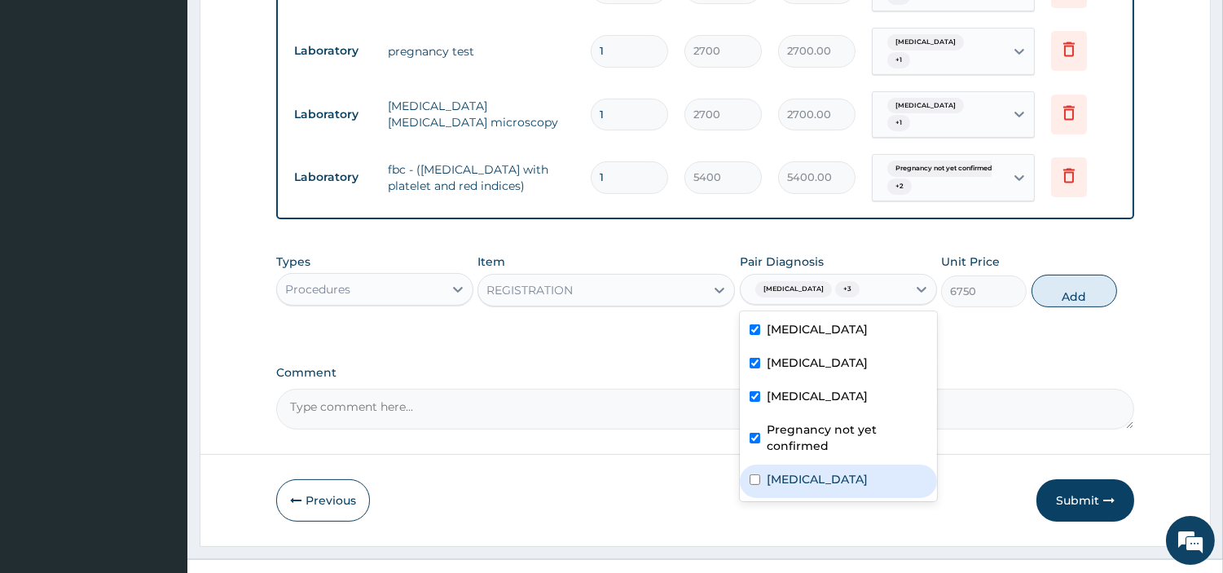
click at [807, 471] on div "[MEDICAL_DATA]" at bounding box center [838, 481] width 197 height 33
checkbox input "true"
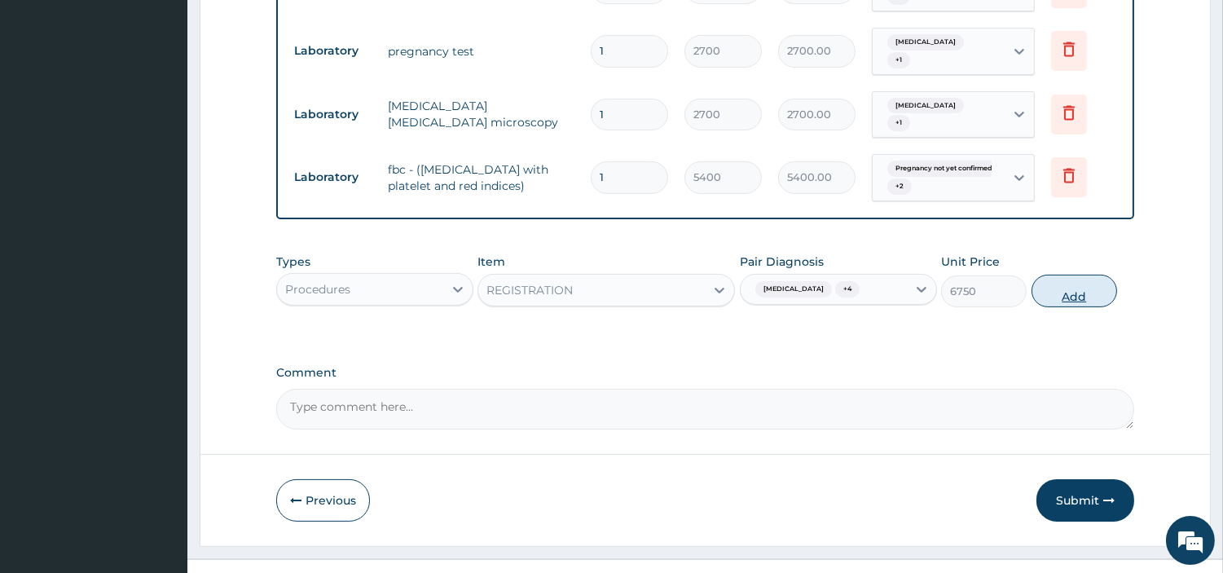
click at [1066, 275] on button "Add" at bounding box center [1075, 291] width 86 height 33
type input "0"
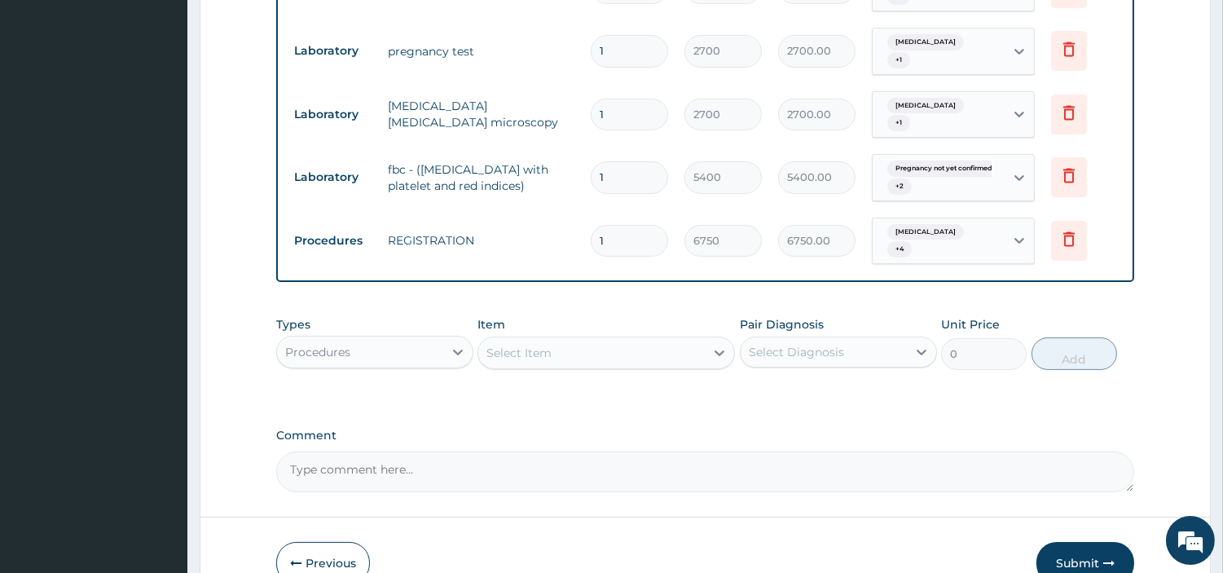
click at [641, 340] on div "Select Item" at bounding box center [591, 353] width 227 height 26
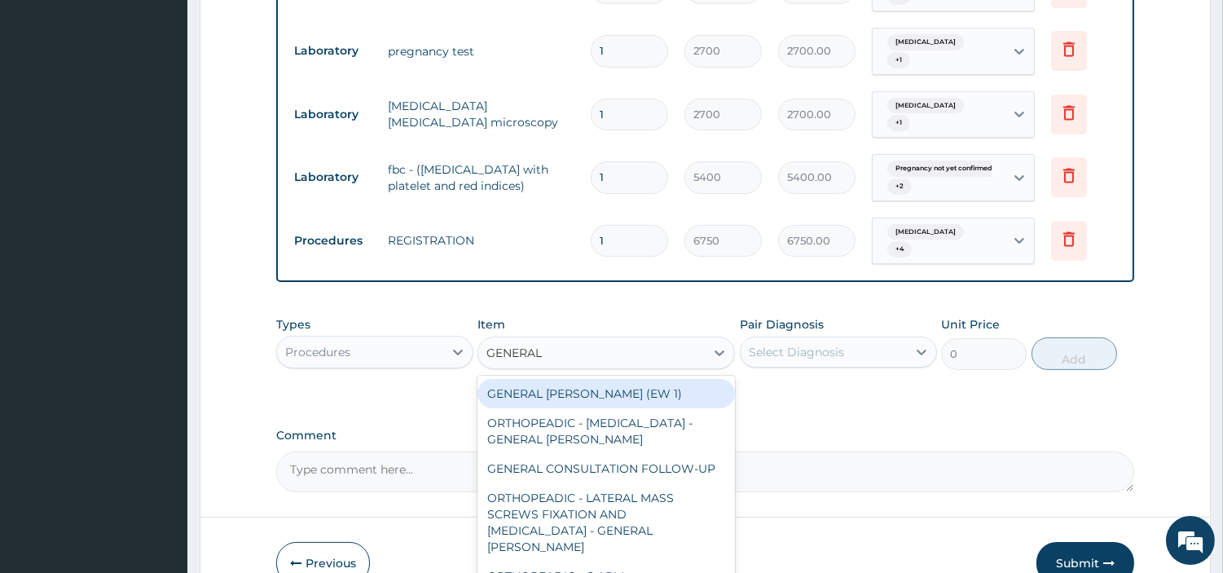
type input "GENERAL C"
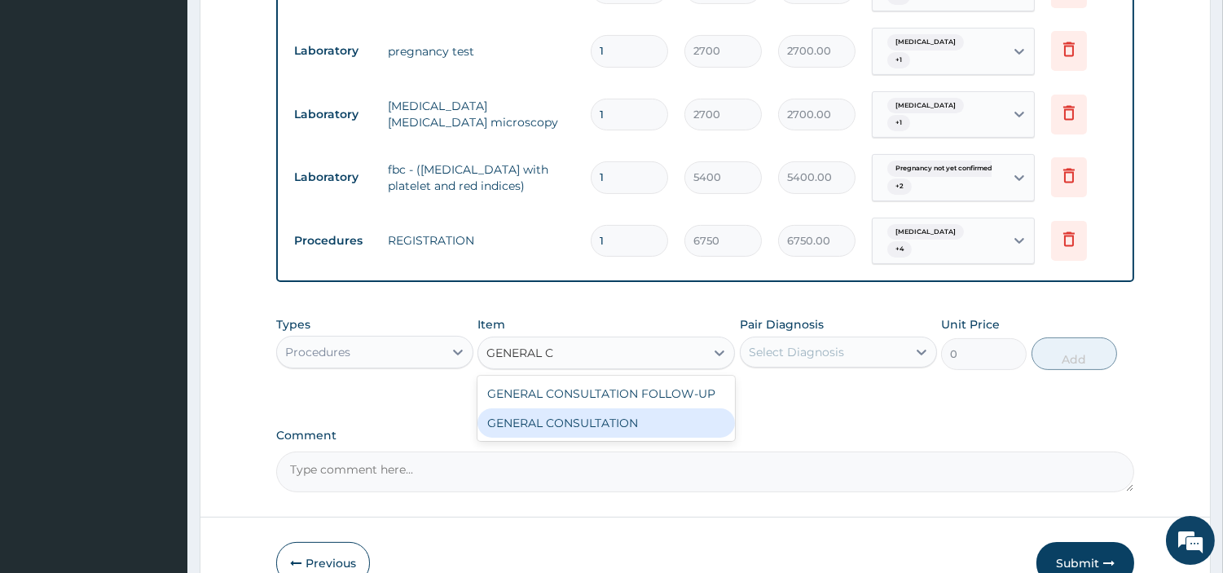
click at [647, 408] on div "GENERAL CONSULTATION" at bounding box center [607, 422] width 258 height 29
type input "6750"
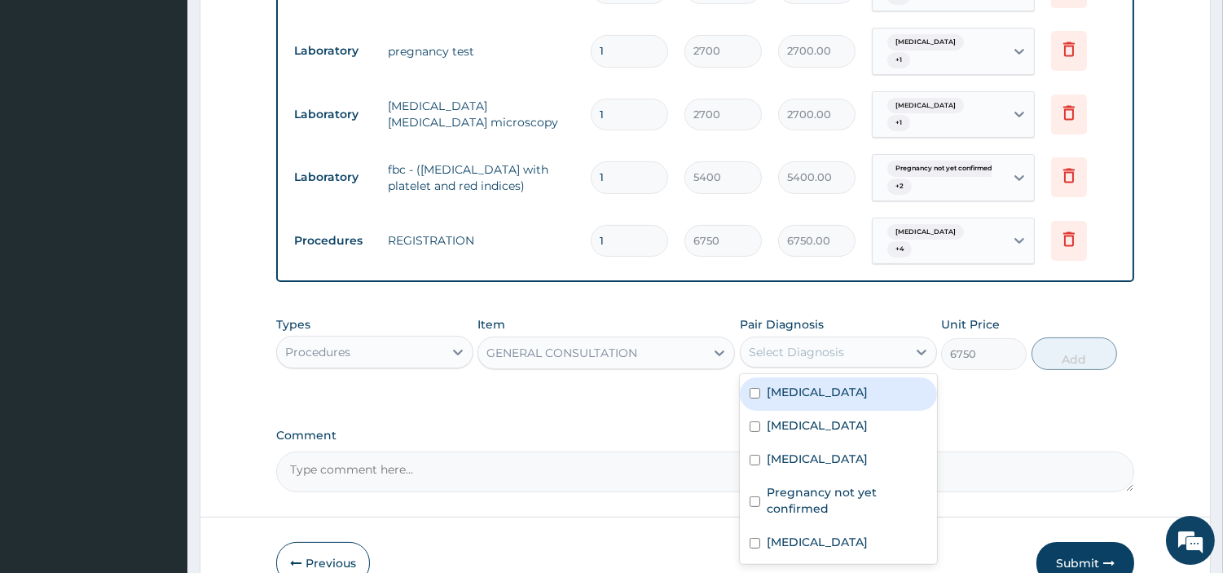
click at [829, 337] on div "Select Diagnosis" at bounding box center [838, 352] width 197 height 31
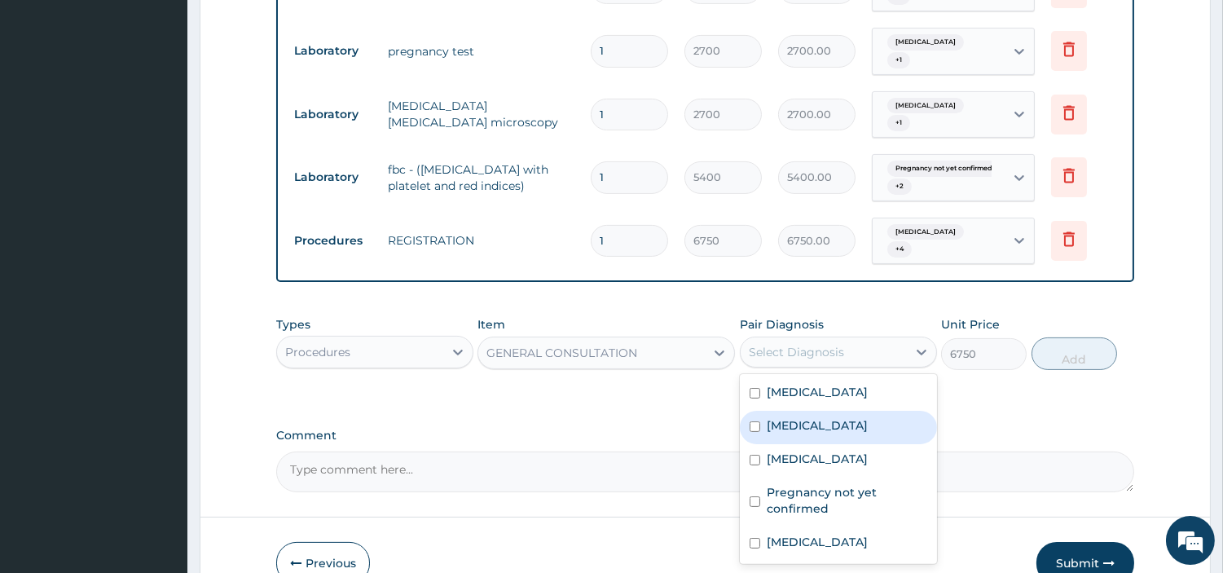
click at [826, 411] on div "Excessive and frequent menstruation" at bounding box center [838, 427] width 197 height 33
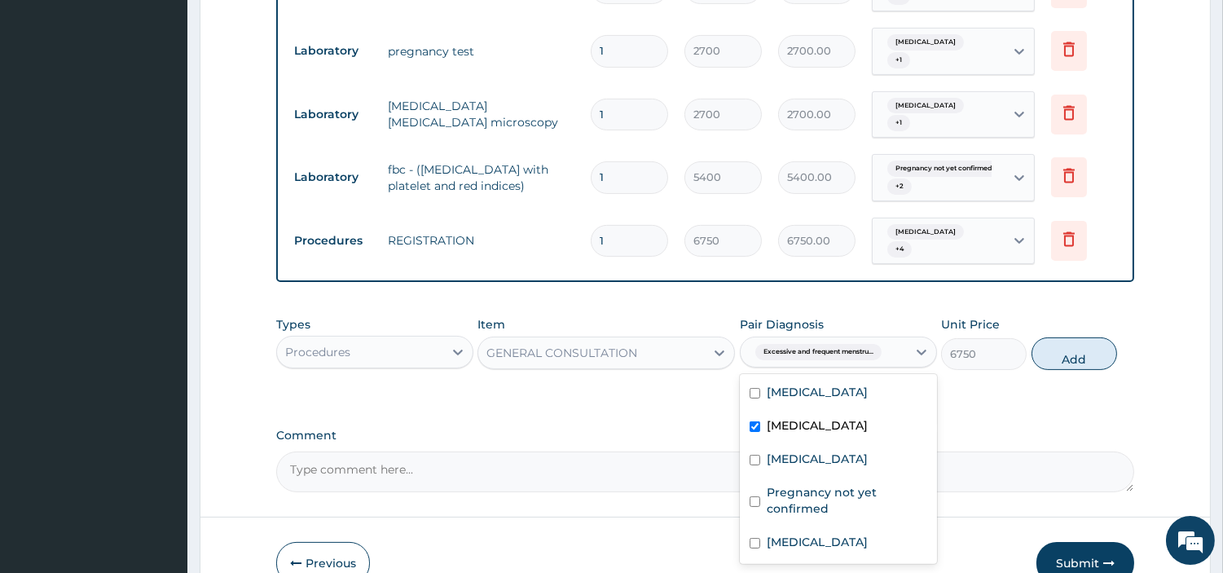
click at [828, 411] on div "Excessive and frequent menstruation" at bounding box center [838, 427] width 197 height 33
checkbox input "false"
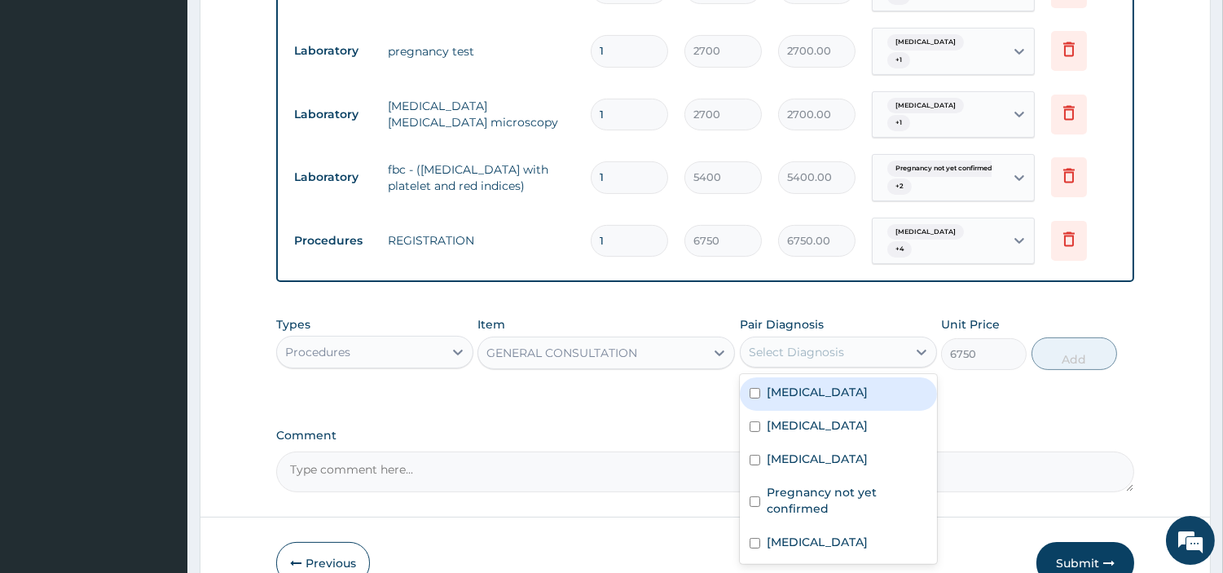
click at [818, 377] on div "Anemia" at bounding box center [838, 393] width 197 height 33
checkbox input "true"
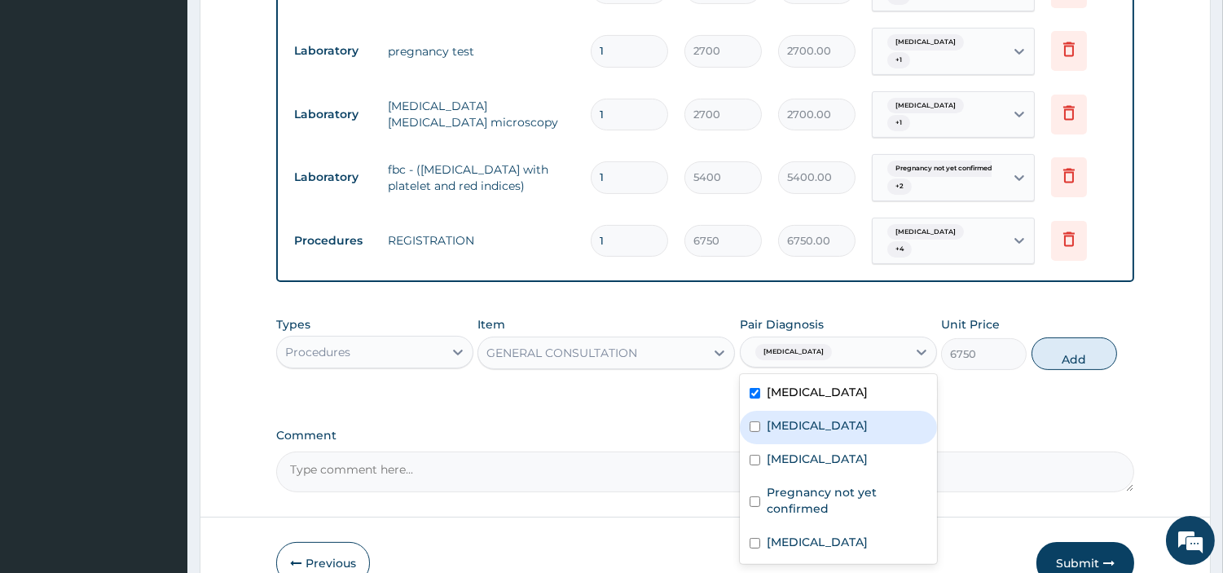
click at [820, 417] on label "Excessive and frequent menstruation" at bounding box center [817, 425] width 101 height 16
checkbox input "true"
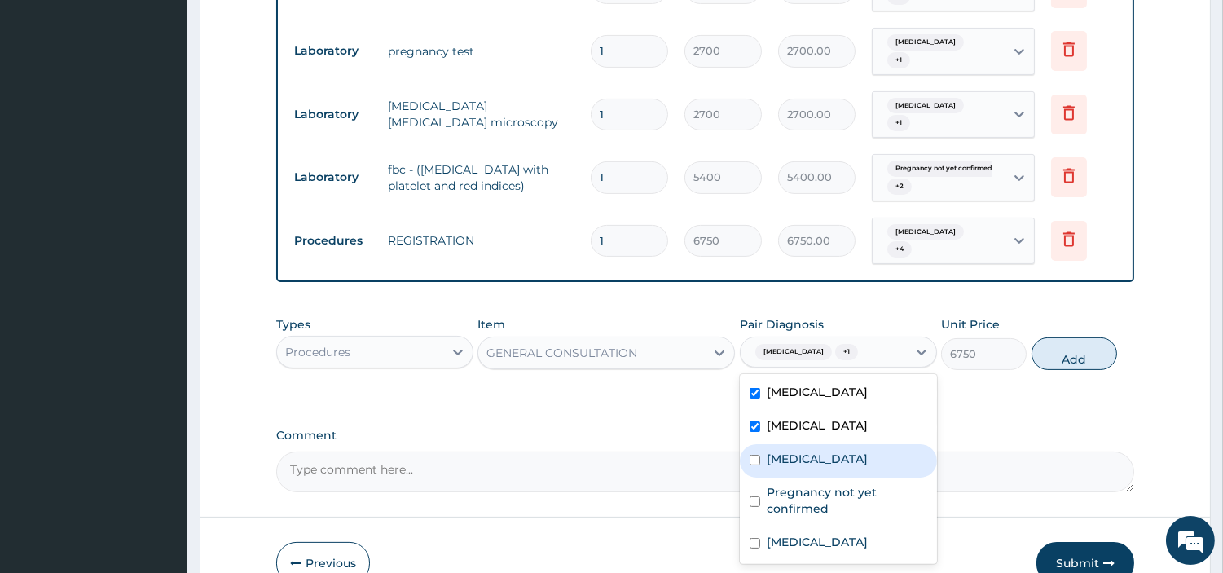
click at [804, 451] on label "Malaria" at bounding box center [817, 459] width 101 height 16
checkbox input "true"
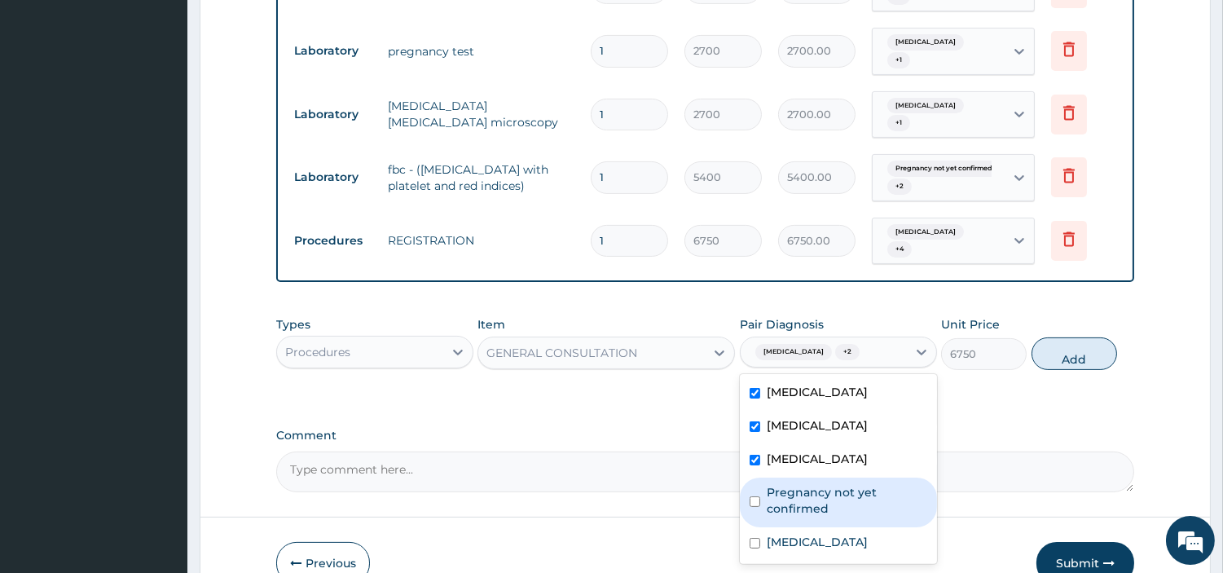
click at [802, 484] on label "Pregnancy not yet confirmed" at bounding box center [847, 500] width 161 height 33
checkbox input "true"
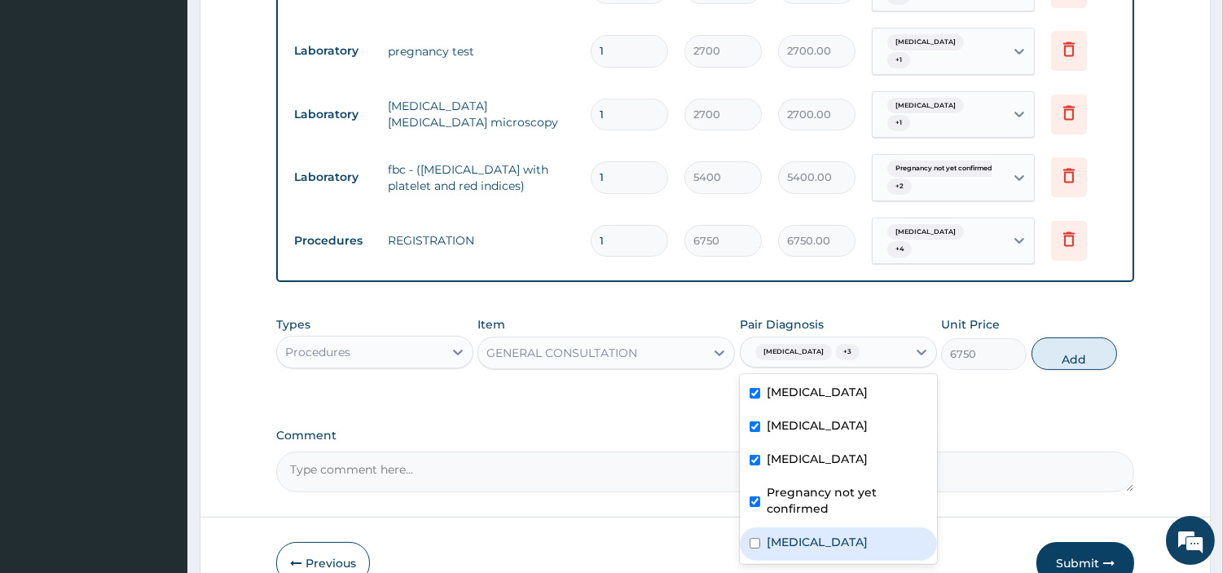
click at [801, 534] on label "[MEDICAL_DATA]" at bounding box center [817, 542] width 101 height 16
checkbox input "true"
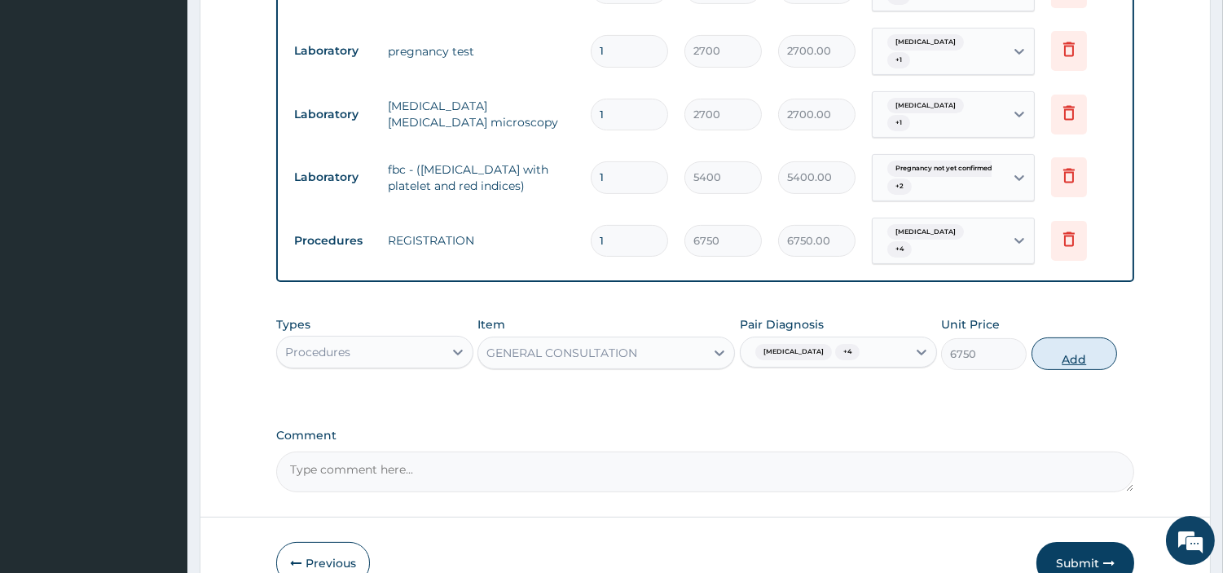
click at [1081, 337] on button "Add" at bounding box center [1075, 353] width 86 height 33
type input "0"
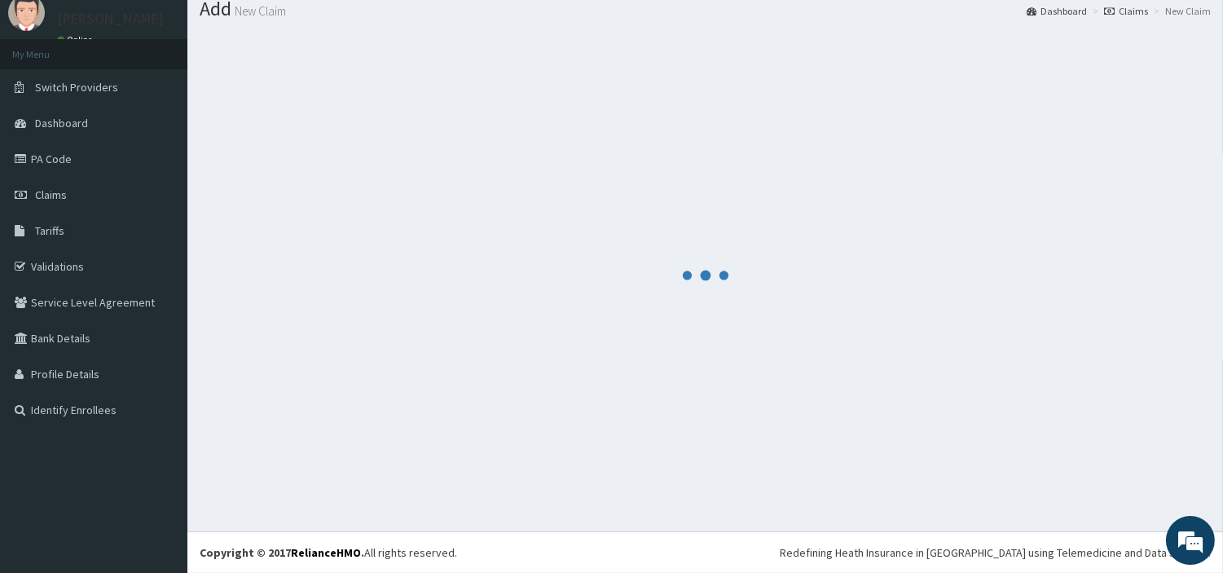
scroll to position [54, 0]
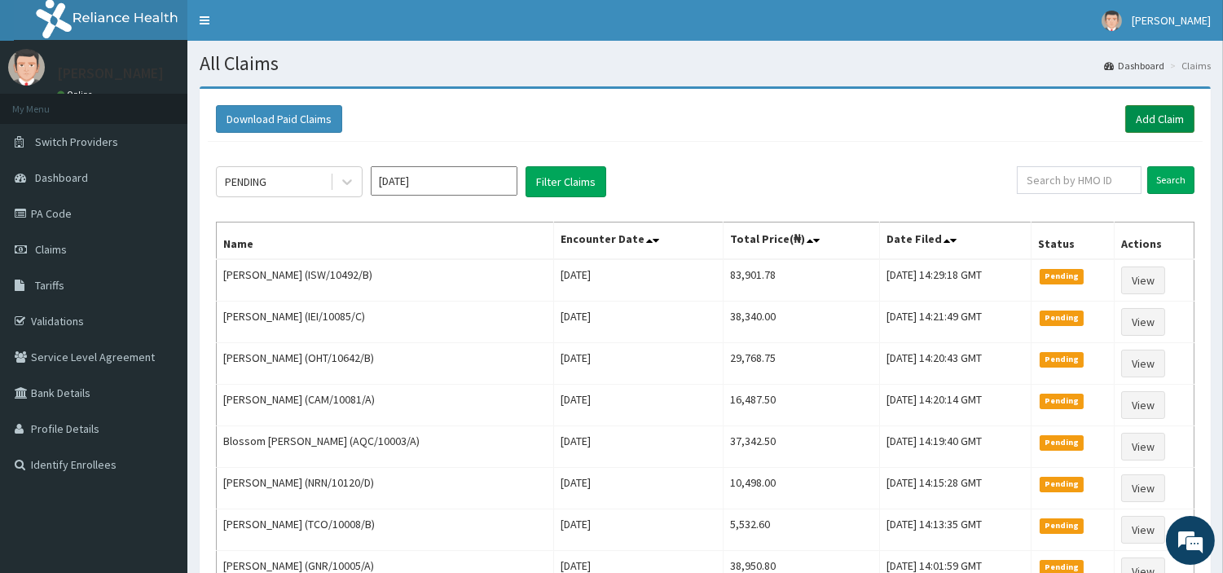
click at [1160, 111] on link "Add Claim" at bounding box center [1160, 119] width 69 height 28
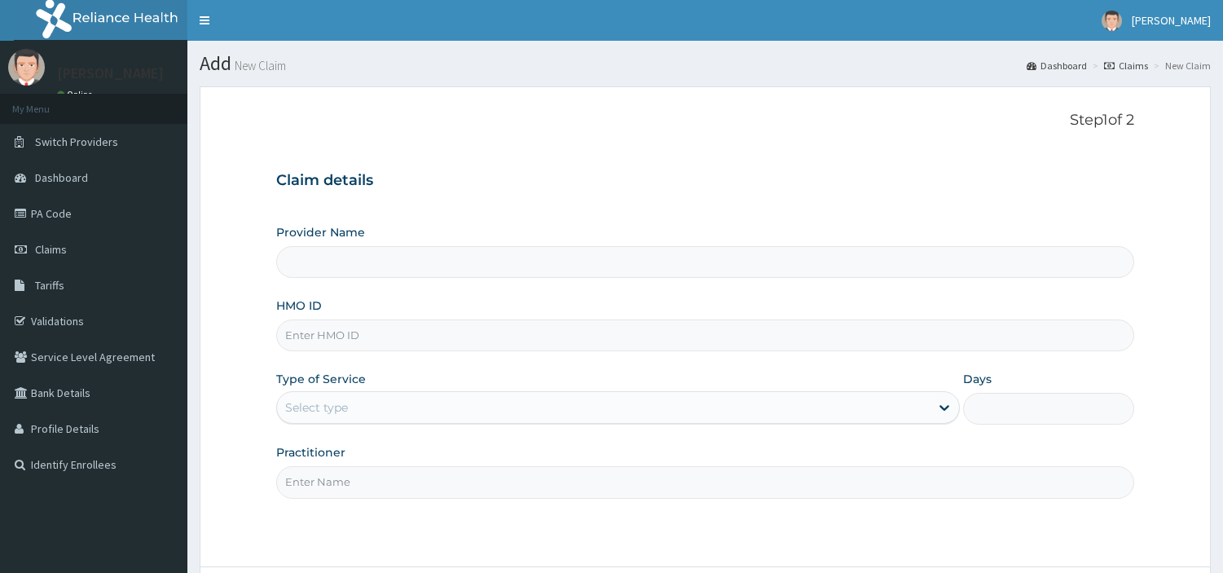
type input "[GEOGRAPHIC_DATA] Nig. Ltd"
drag, startPoint x: 394, startPoint y: 337, endPoint x: 380, endPoint y: 254, distance: 83.6
click at [393, 337] on input "HMO ID" at bounding box center [705, 336] width 858 height 32
paste input "ONI [PERSON_NAME]"
click at [306, 344] on input "ONI [PERSON_NAME]" at bounding box center [705, 336] width 858 height 32
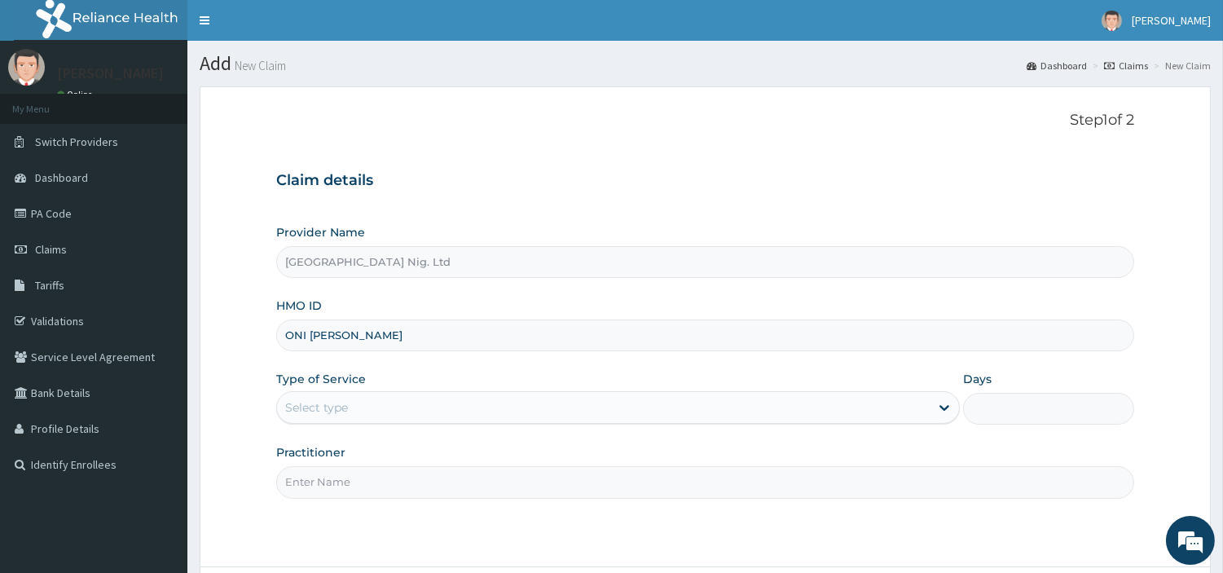
click at [306, 344] on input "ONI [PERSON_NAME]" at bounding box center [705, 336] width 858 height 32
paste input "KR/10007/B"
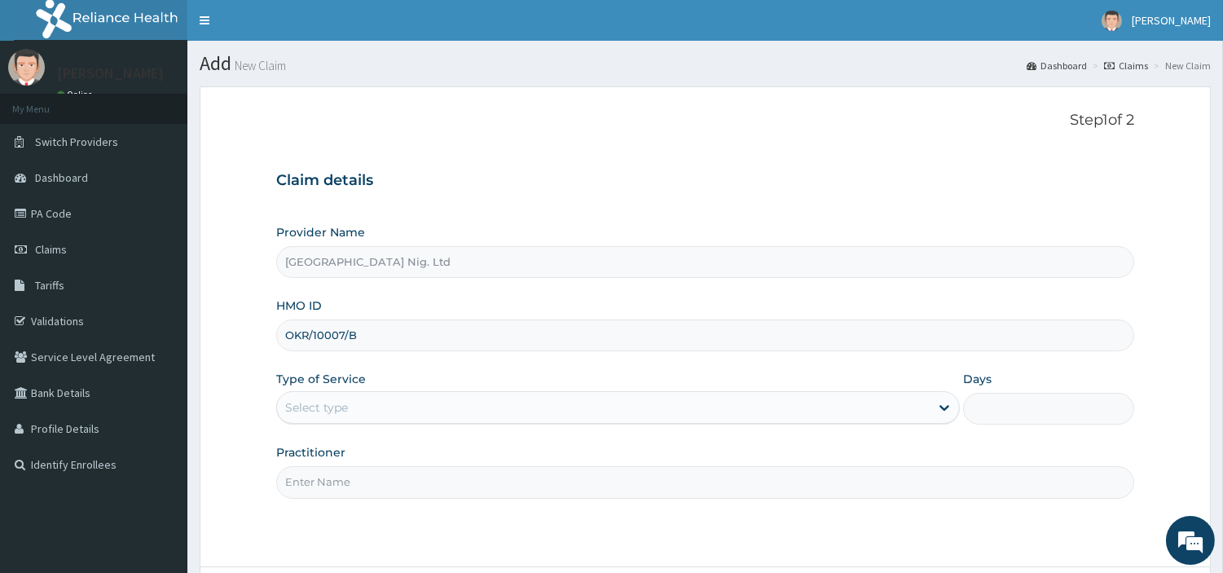
type input "OKR/10007/B"
click at [362, 403] on div "Select type" at bounding box center [603, 407] width 653 height 26
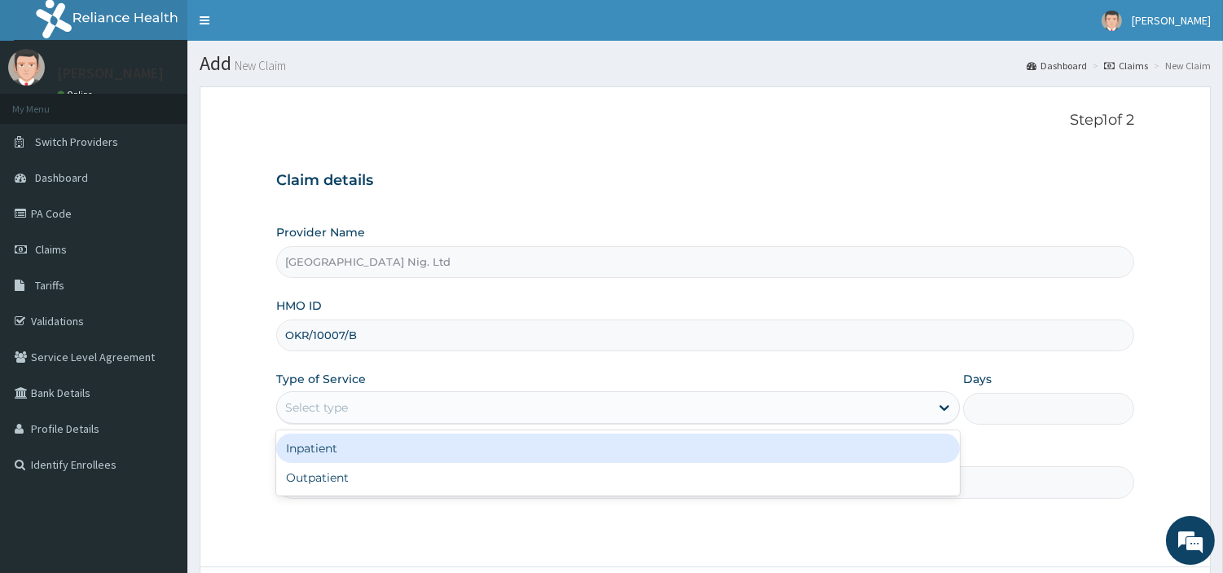
click at [376, 461] on div "Inpatient" at bounding box center [618, 448] width 684 height 29
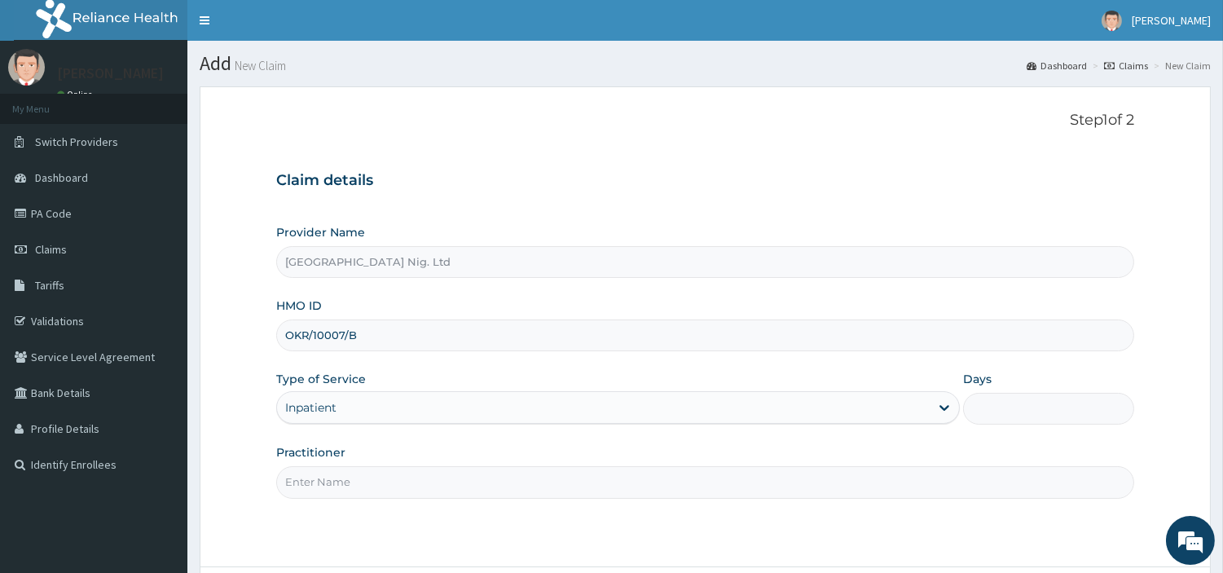
drag, startPoint x: 376, startPoint y: 465, endPoint x: 380, endPoint y: 421, distance: 45.0
click at [377, 465] on div "Practitioner" at bounding box center [705, 471] width 858 height 54
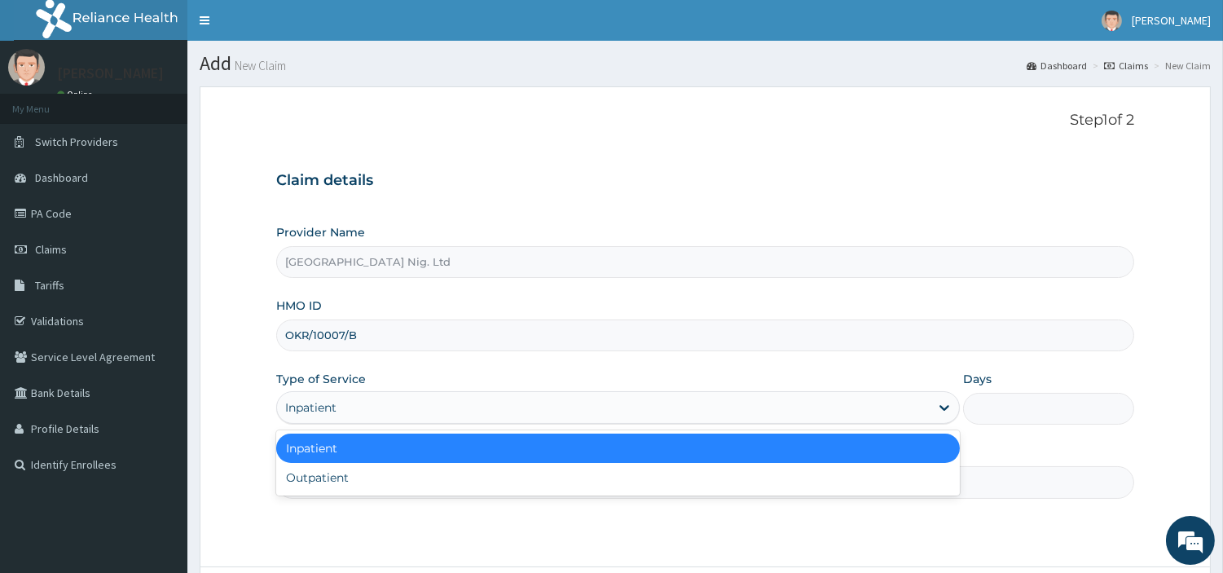
click at [377, 412] on div "Inpatient" at bounding box center [603, 407] width 653 height 26
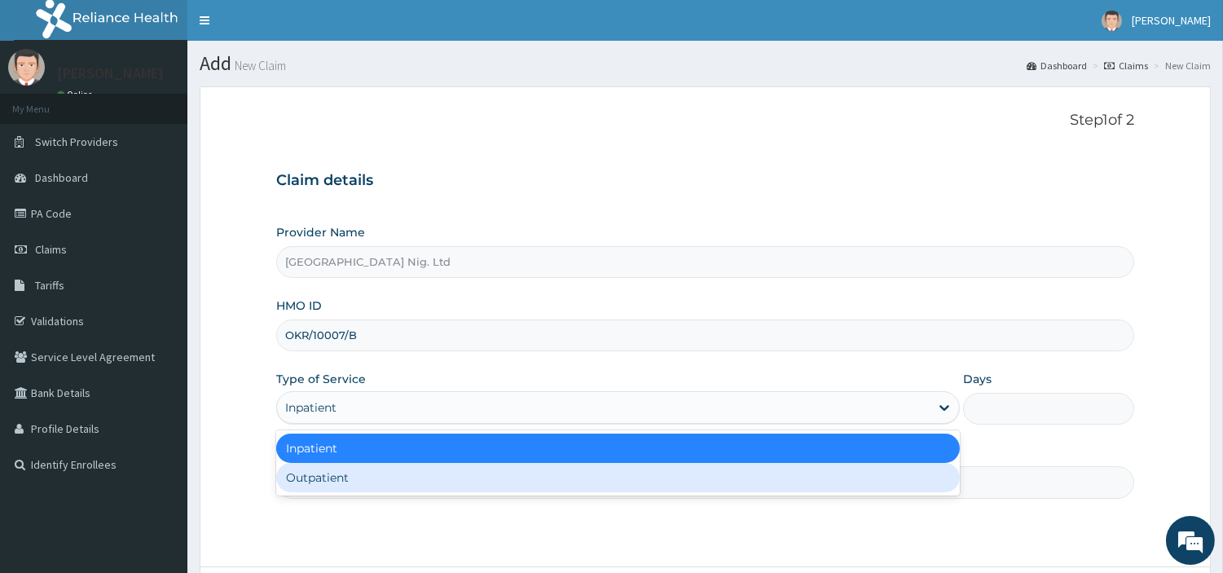
click at [379, 486] on div "Outpatient" at bounding box center [618, 477] width 684 height 29
type input "1"
click at [379, 486] on input "Practitioner" at bounding box center [705, 482] width 858 height 32
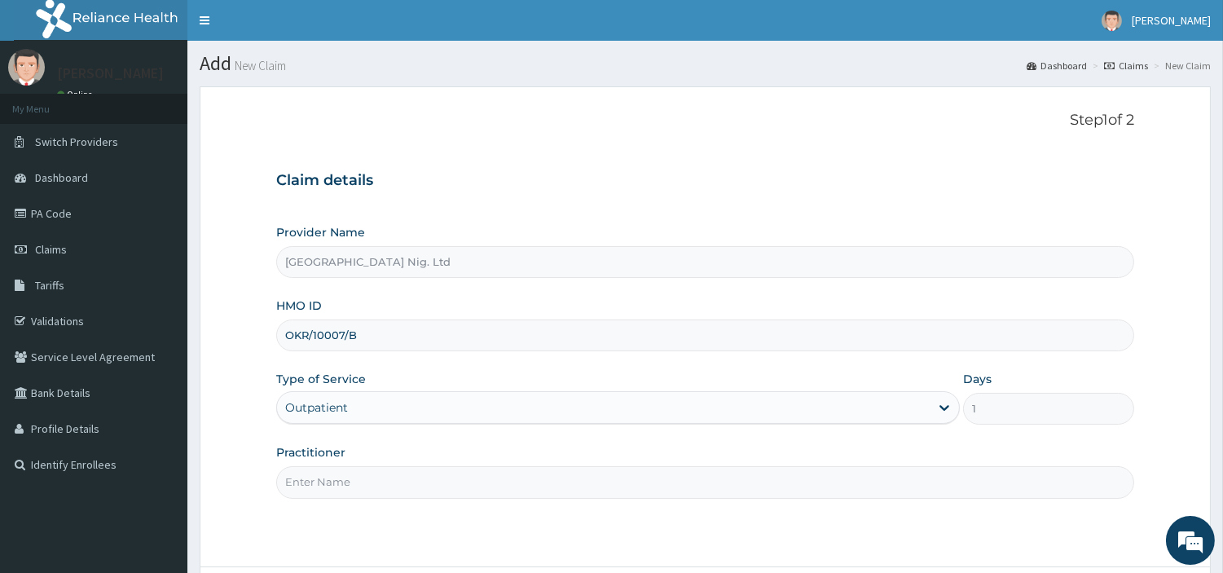
paste input "[PERSON_NAME]"
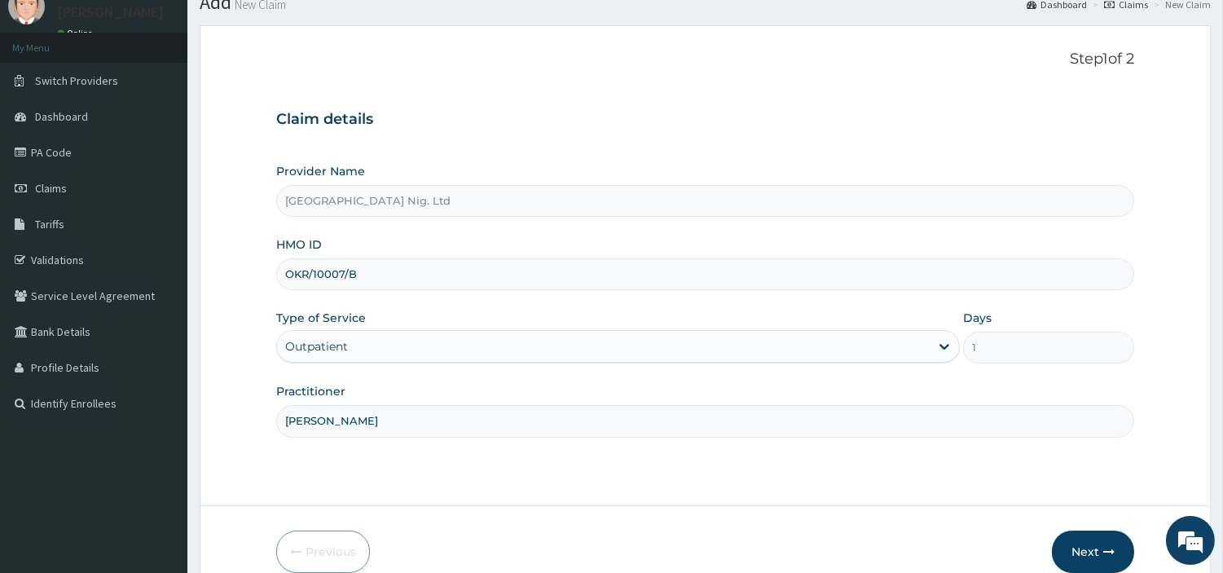
scroll to position [140, 0]
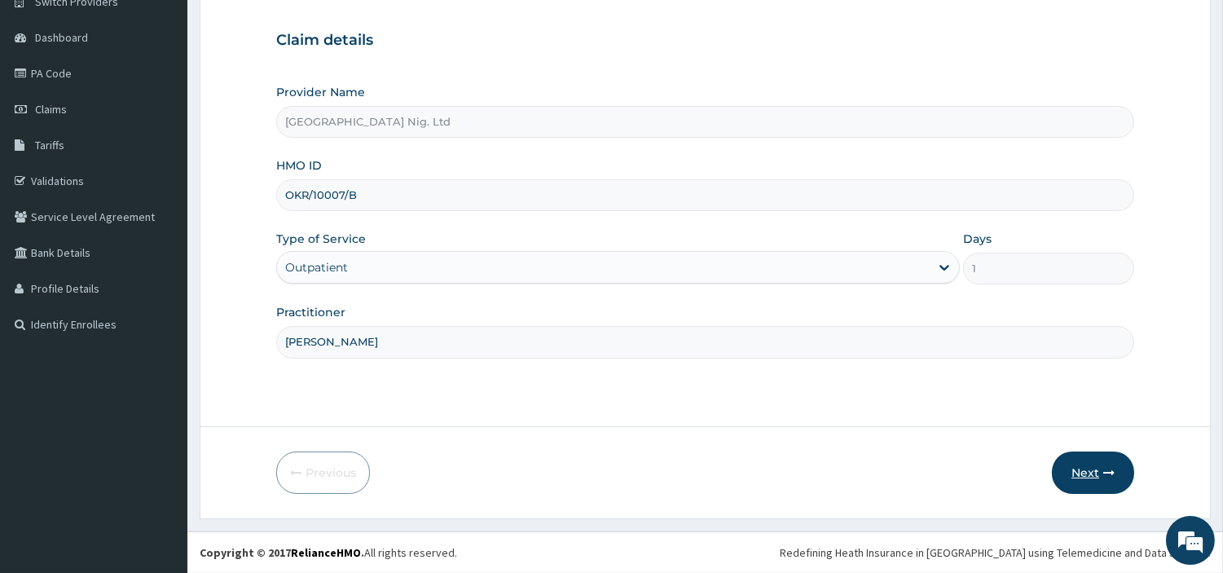
type input "[PERSON_NAME]"
click at [1088, 486] on button "Next" at bounding box center [1093, 473] width 82 height 42
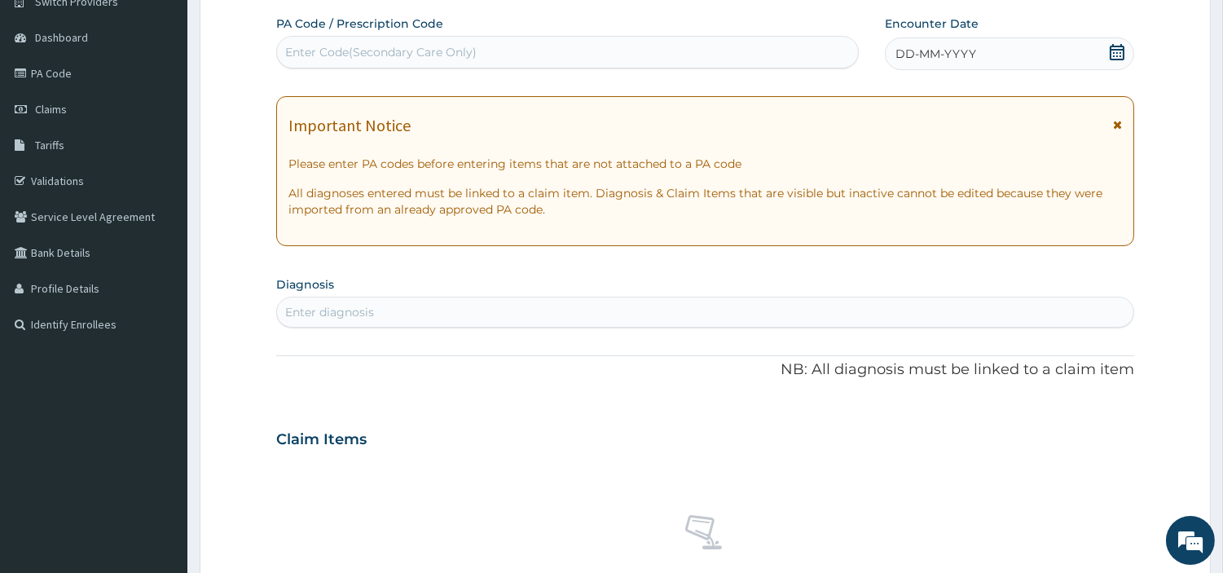
click at [465, 60] on div "Enter Code(Secondary Care Only)" at bounding box center [567, 52] width 581 height 26
paste input "PA/1ED9FD"
type input "PA/1ED9FD"
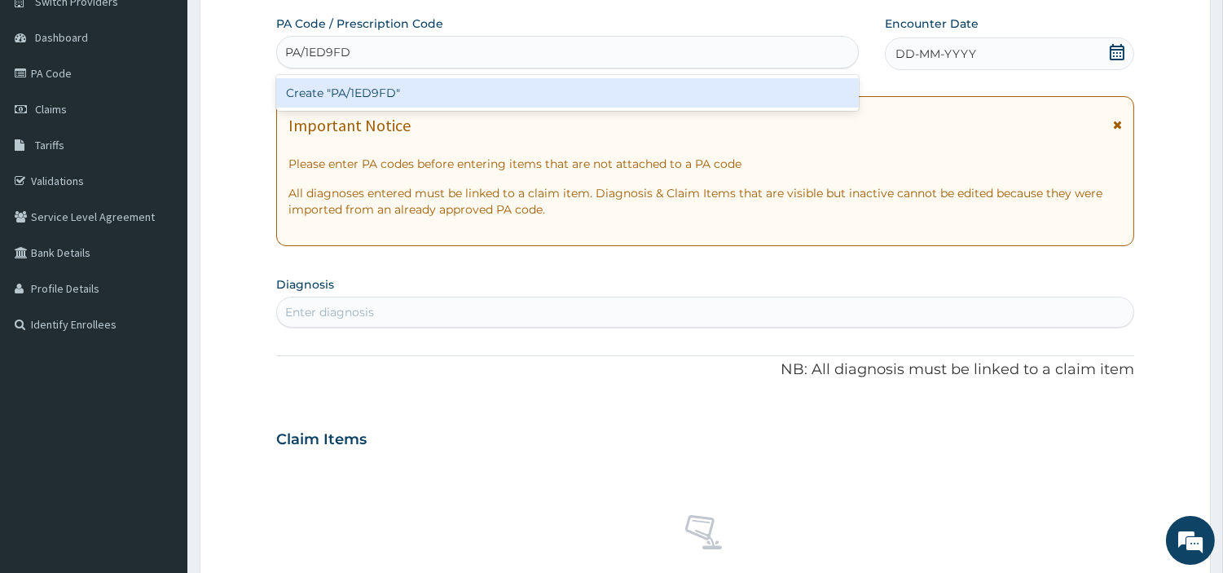
click at [632, 99] on div "Create "PA/1ED9FD"" at bounding box center [567, 92] width 583 height 29
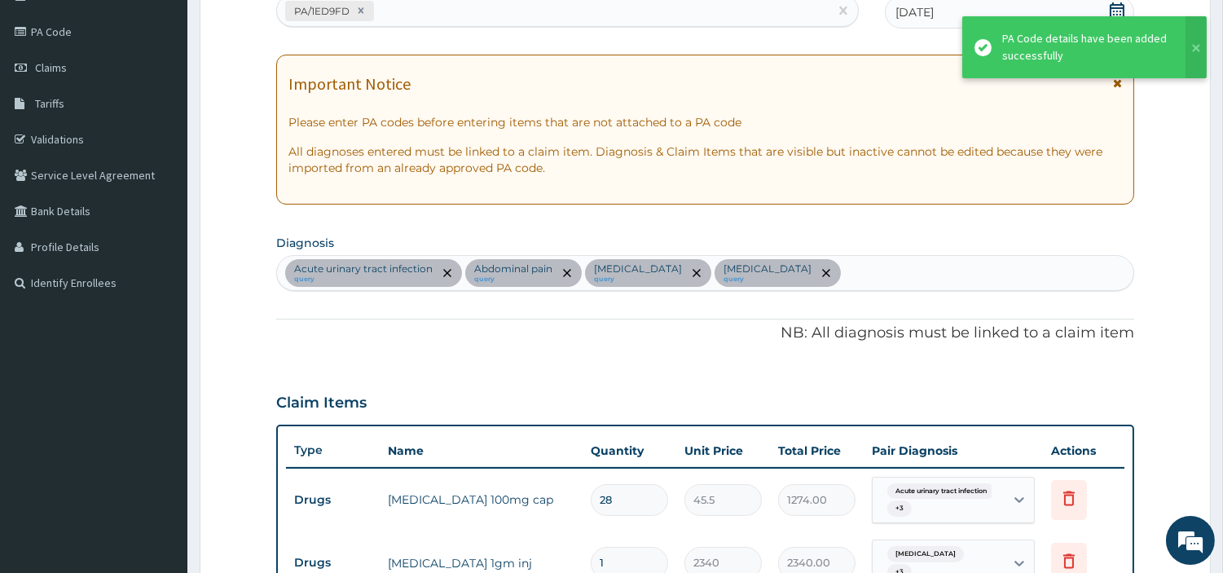
scroll to position [91, 0]
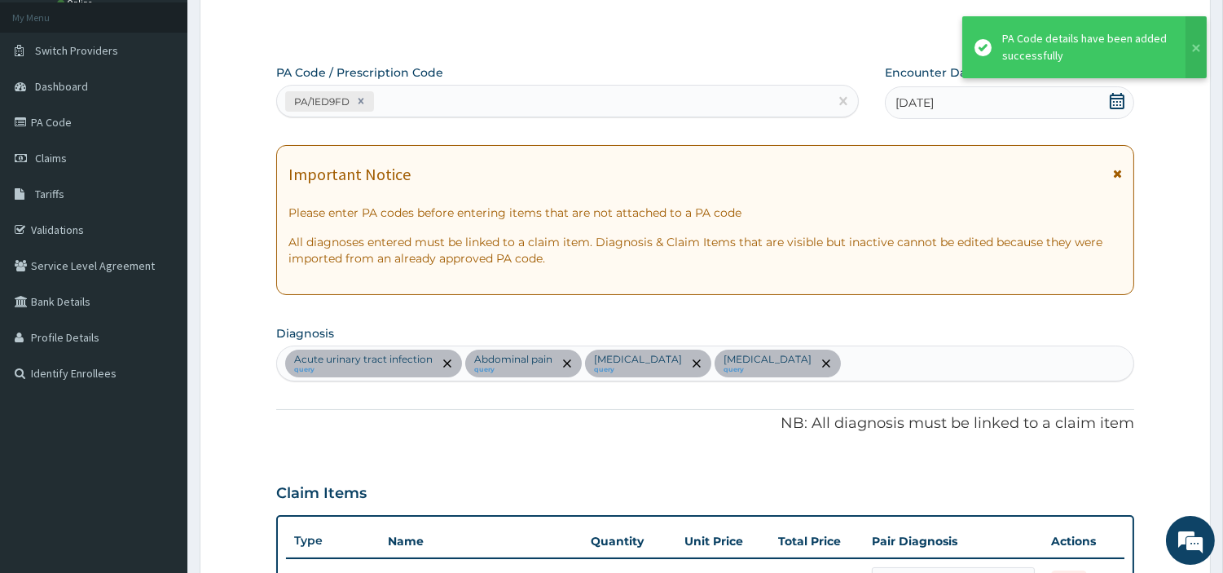
click at [426, 86] on div "PA/1ED9FD" at bounding box center [567, 101] width 583 height 33
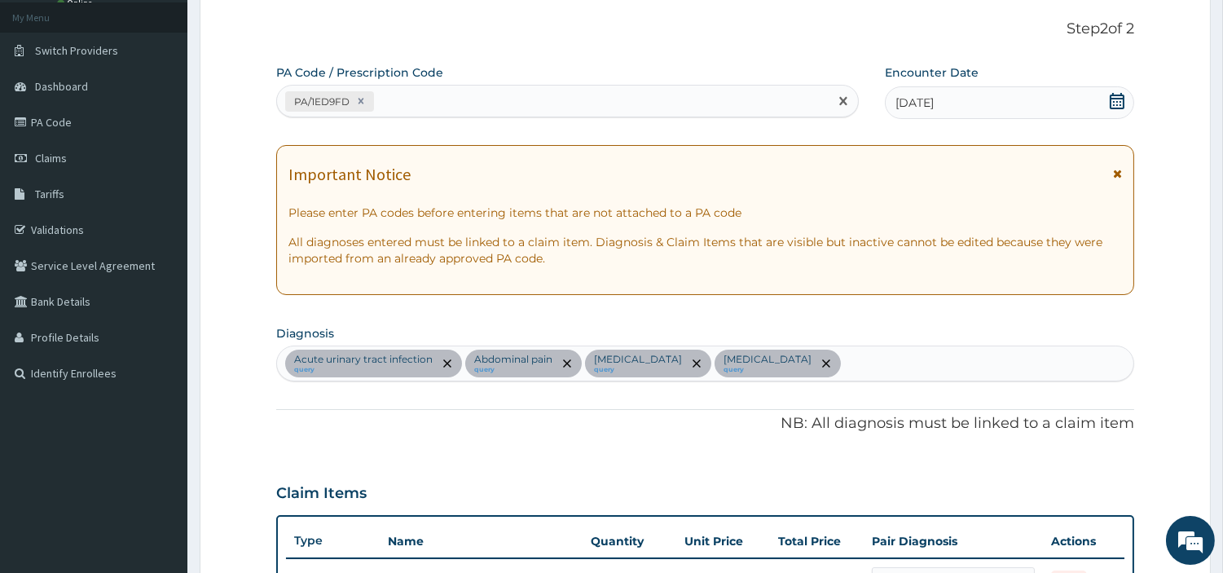
paste input "PA/F54D4A"
type input "PA/F54D4A"
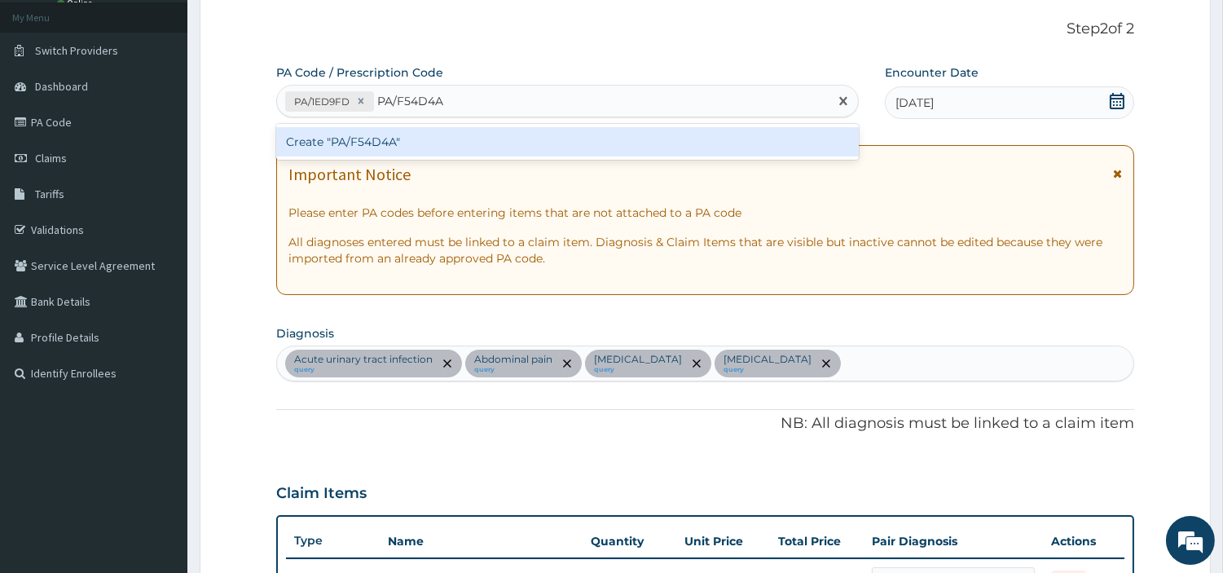
click at [728, 139] on div "Create "PA/F54D4A"" at bounding box center [567, 141] width 583 height 29
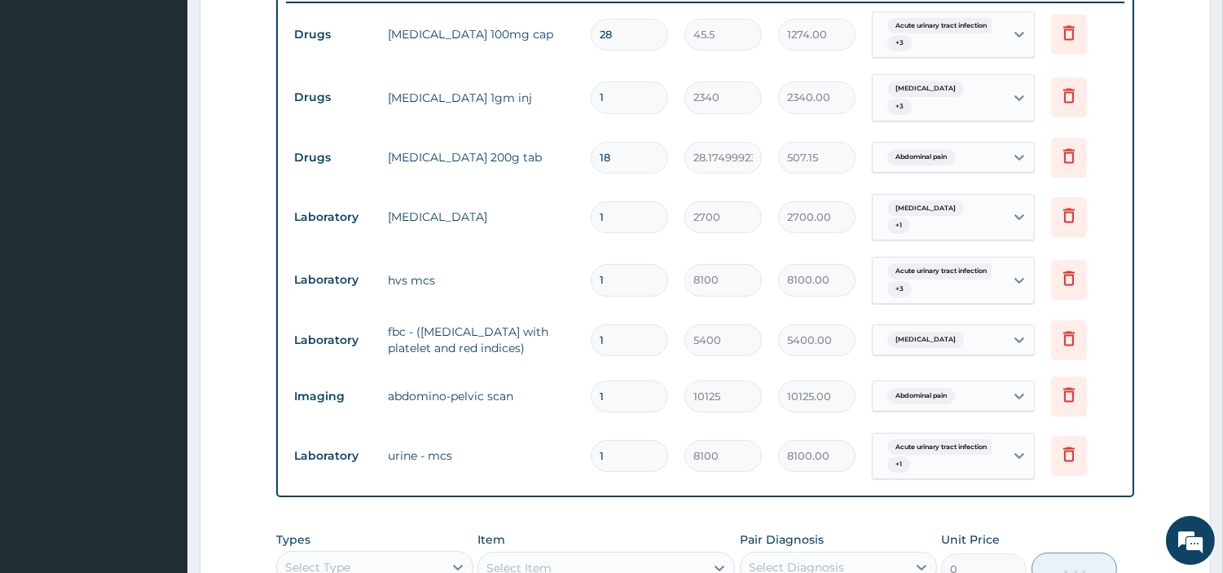
scroll to position [940, 0]
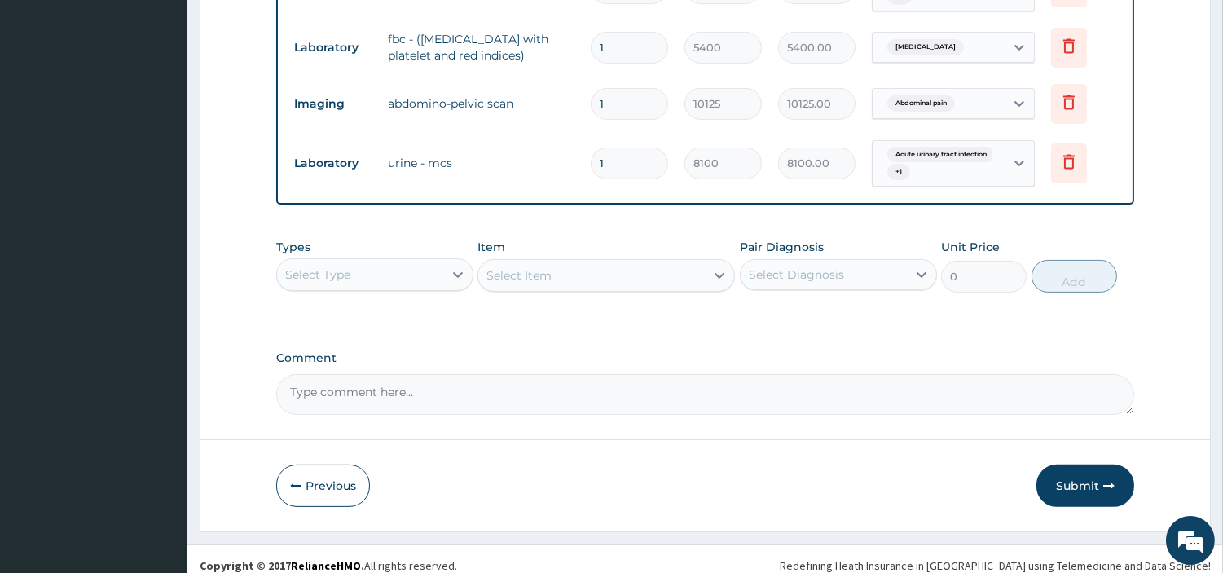
click at [421, 262] on div "Select Type" at bounding box center [360, 275] width 166 height 26
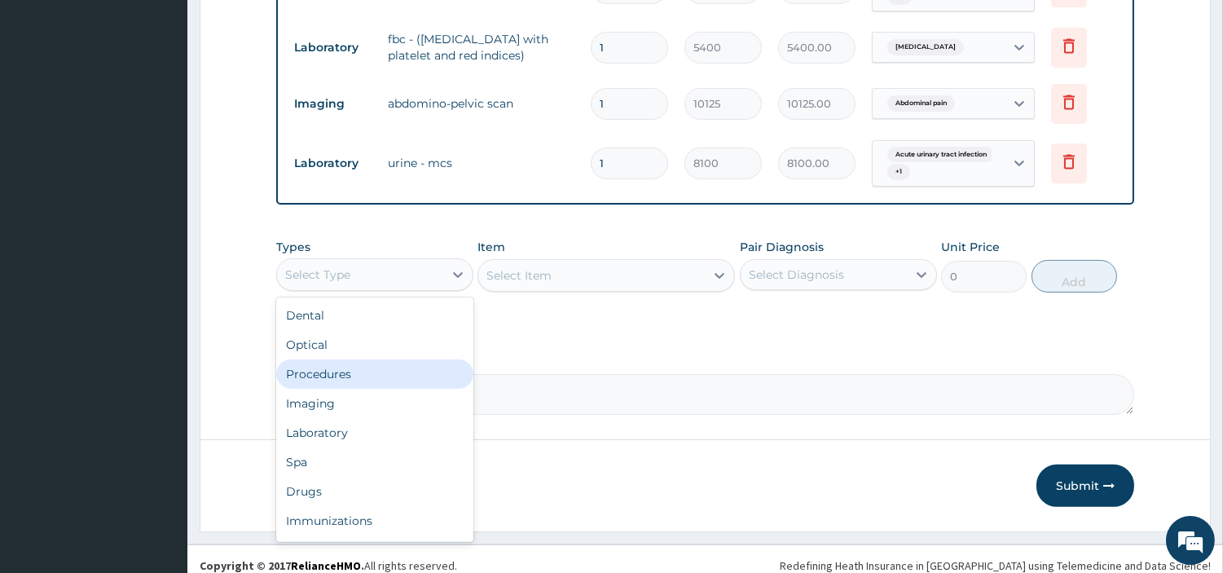
click at [395, 359] on div "Procedures" at bounding box center [374, 373] width 197 height 29
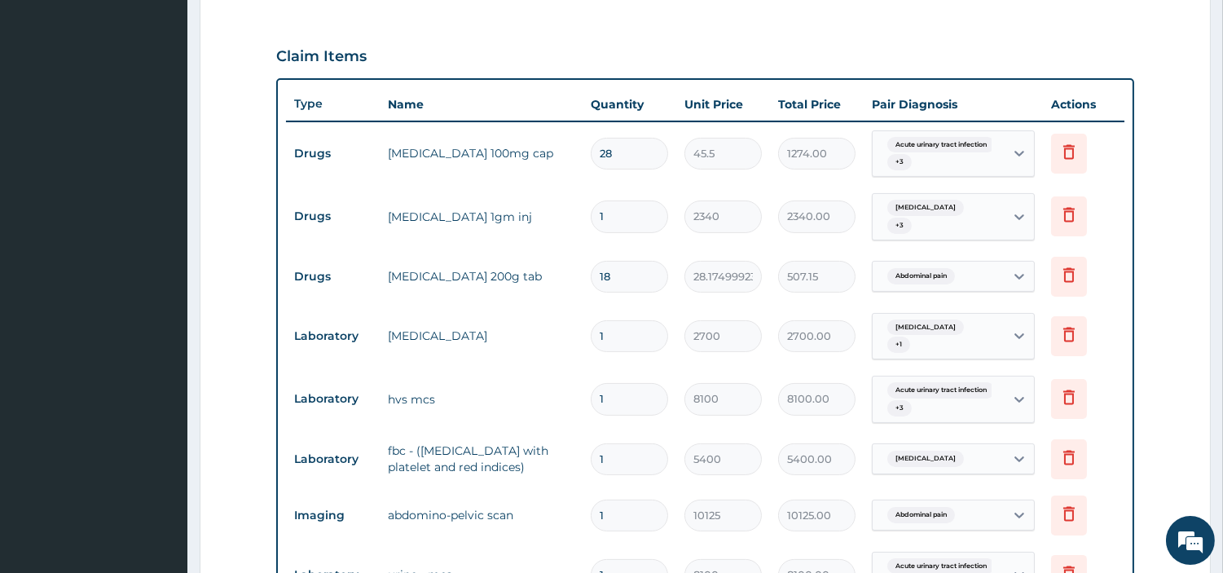
scroll to position [577, 0]
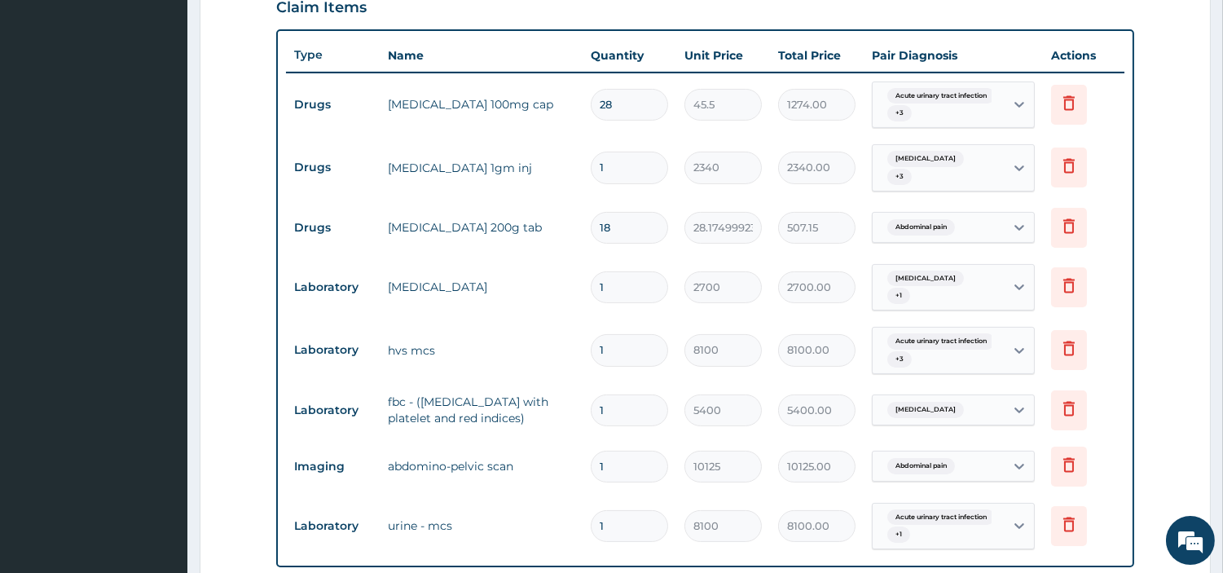
click at [946, 285] on div "[MEDICAL_DATA] + 1" at bounding box center [936, 287] width 111 height 39
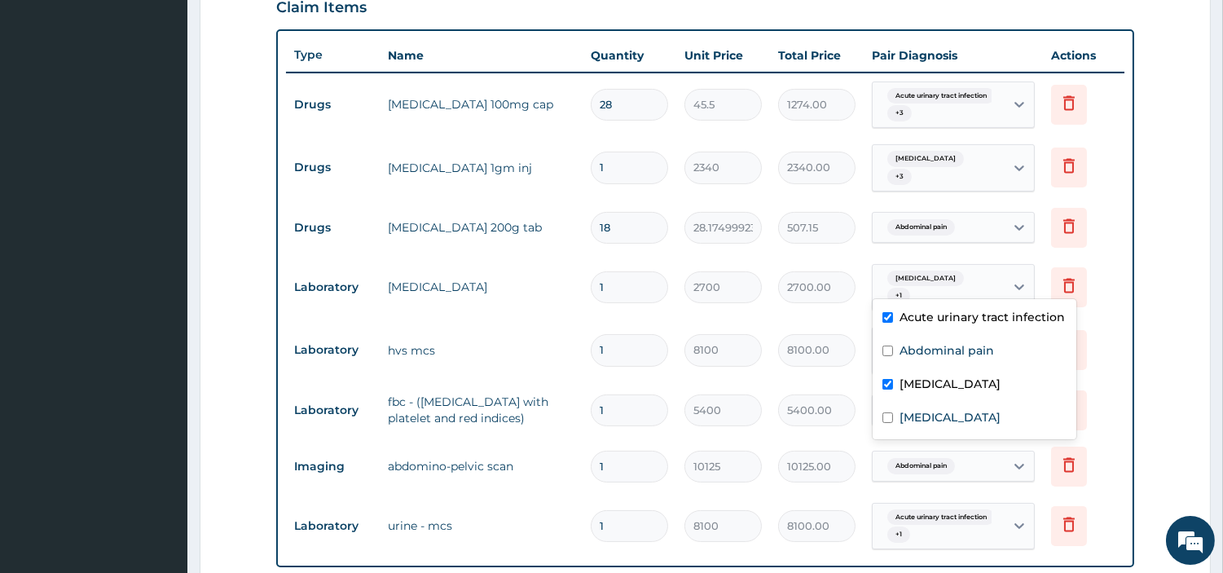
click at [601, 400] on input "1" at bounding box center [629, 410] width 77 height 32
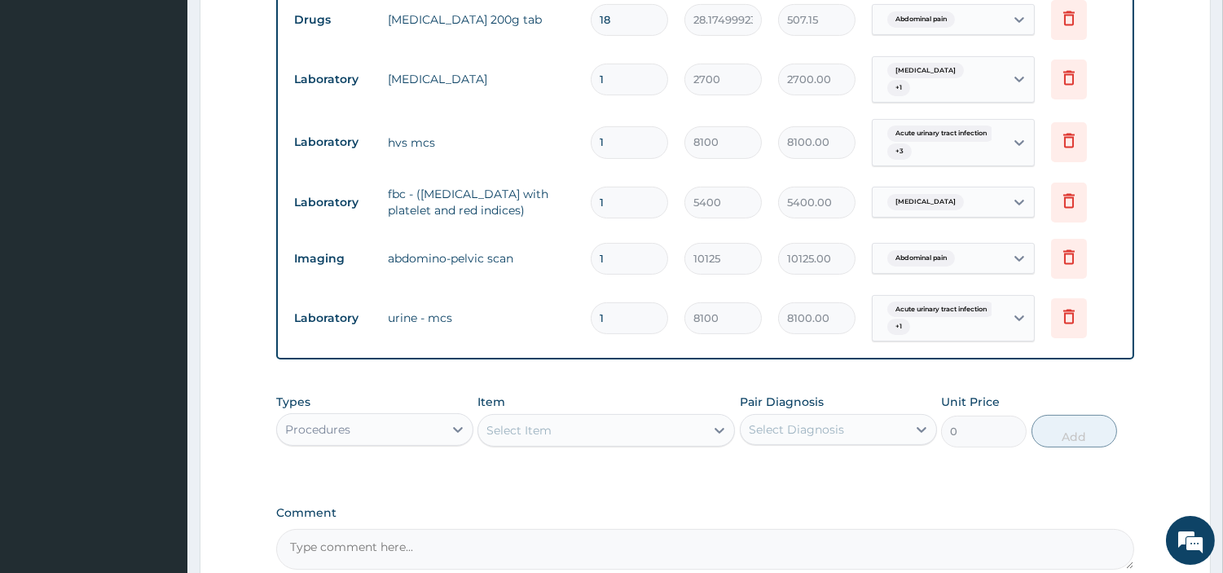
scroll to position [849, 0]
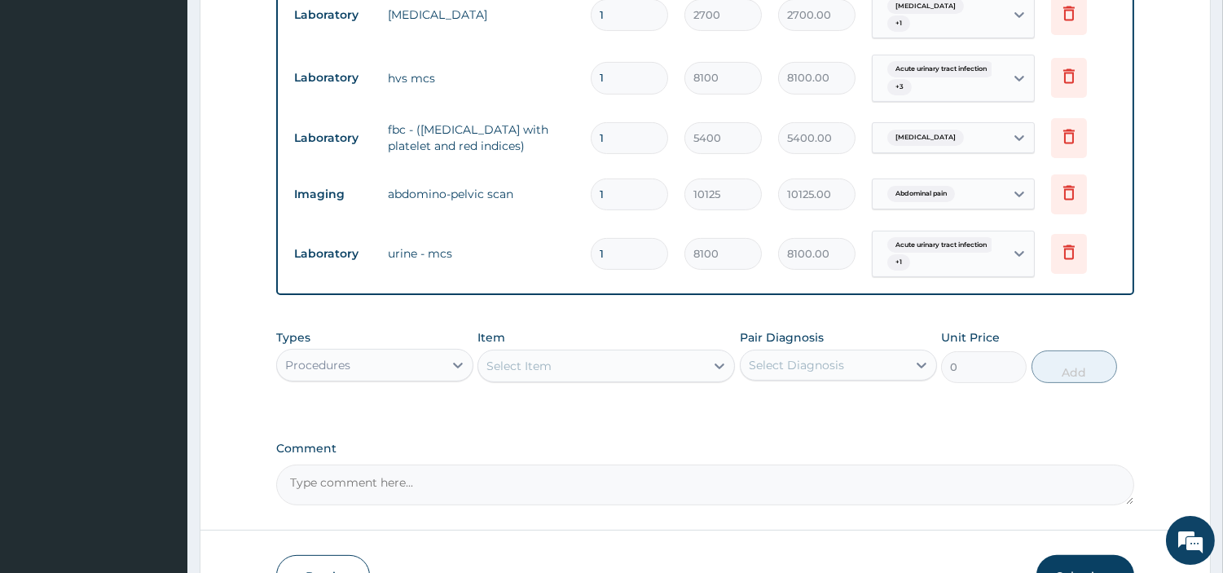
click at [567, 363] on div "Select Item" at bounding box center [591, 366] width 227 height 26
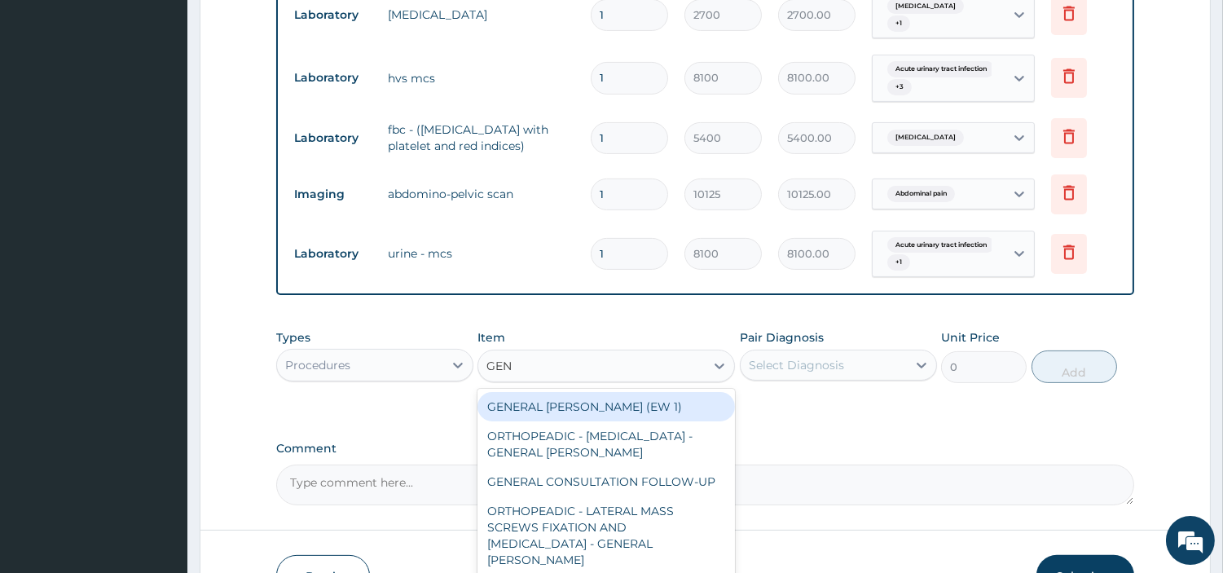
type input "GEN"
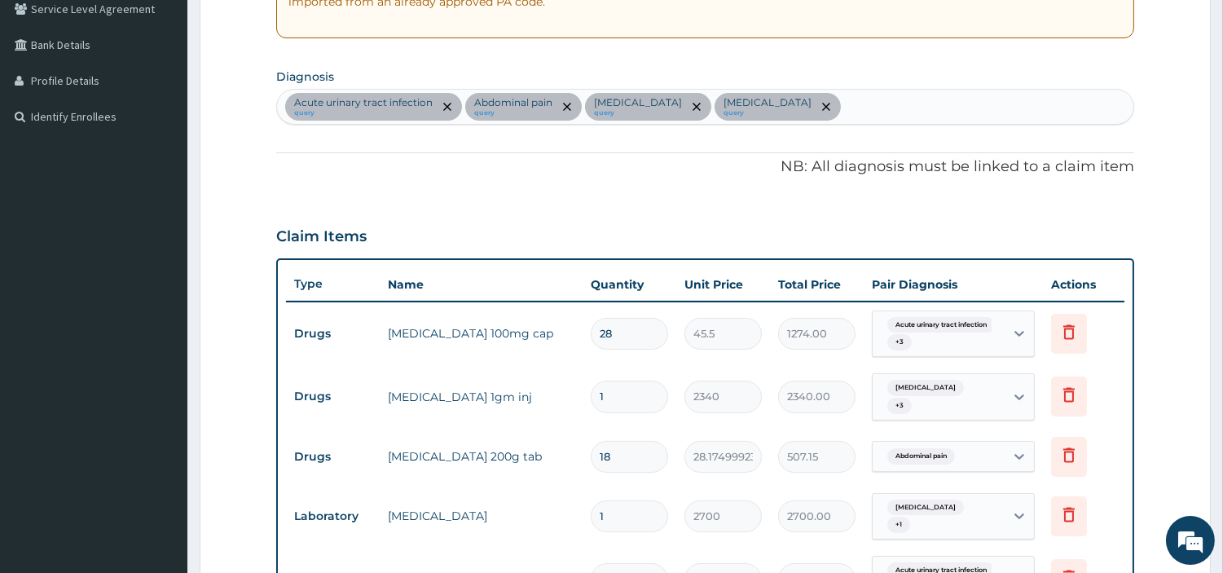
scroll to position [306, 0]
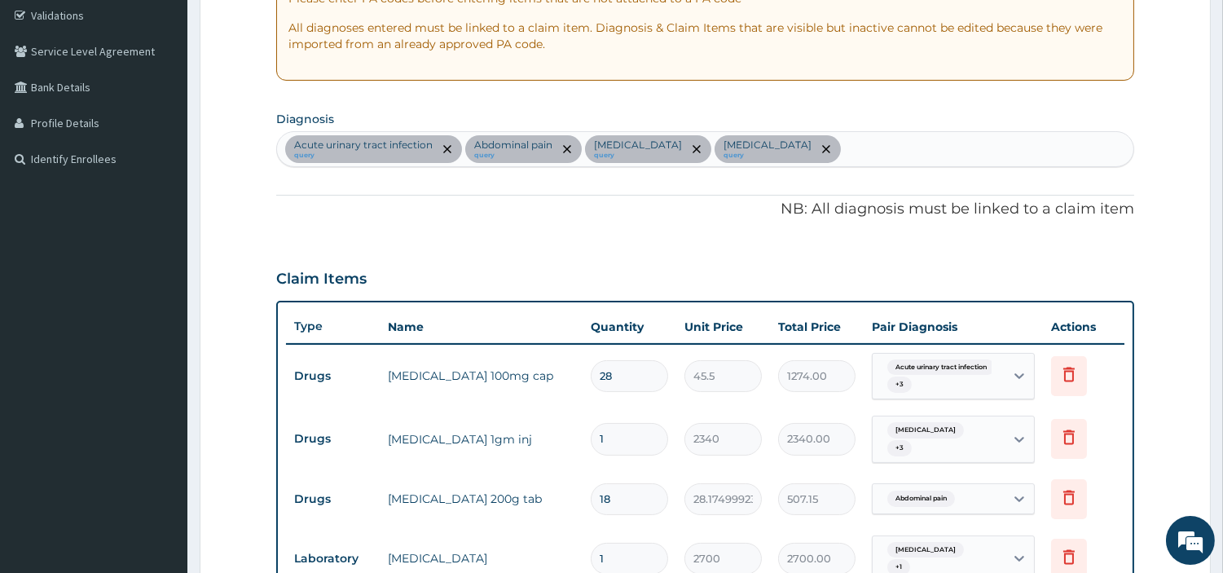
click at [792, 150] on div "Acute [MEDICAL_DATA] query Abdominal pain query [MEDICAL_DATA] query [MEDICAL_D…" at bounding box center [705, 149] width 857 height 34
type input "PREG C"
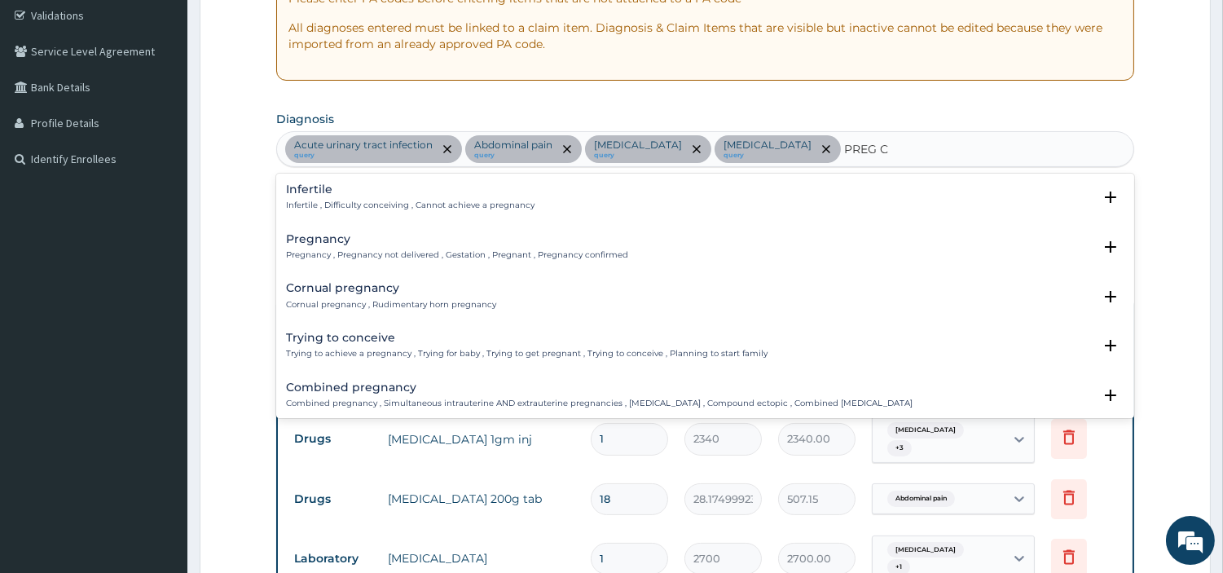
click at [599, 247] on div "Pregnancy Pregnancy , Pregnancy not delivered , Gestation , Pregnant , Pregnanc…" at bounding box center [457, 247] width 342 height 29
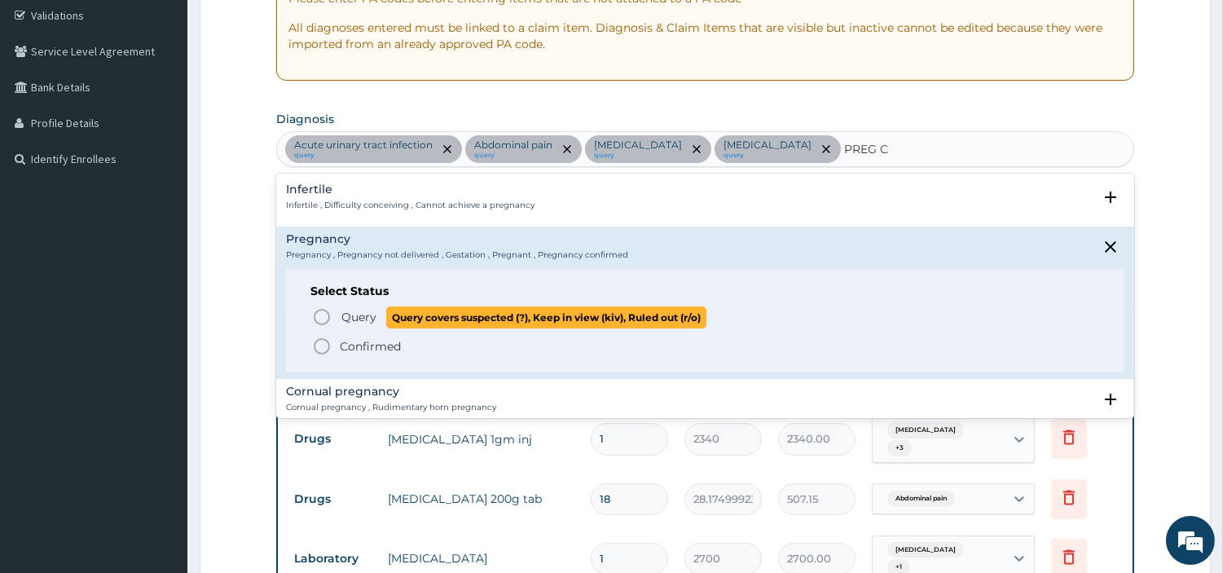
click at [346, 319] on span "Query" at bounding box center [359, 317] width 35 height 16
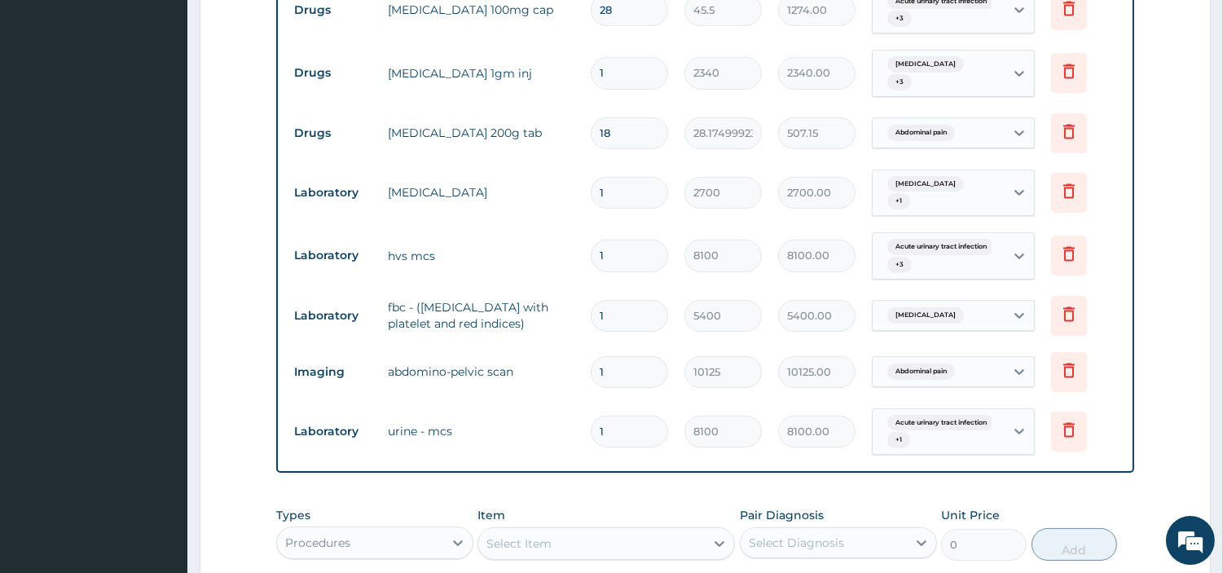
scroll to position [849, 0]
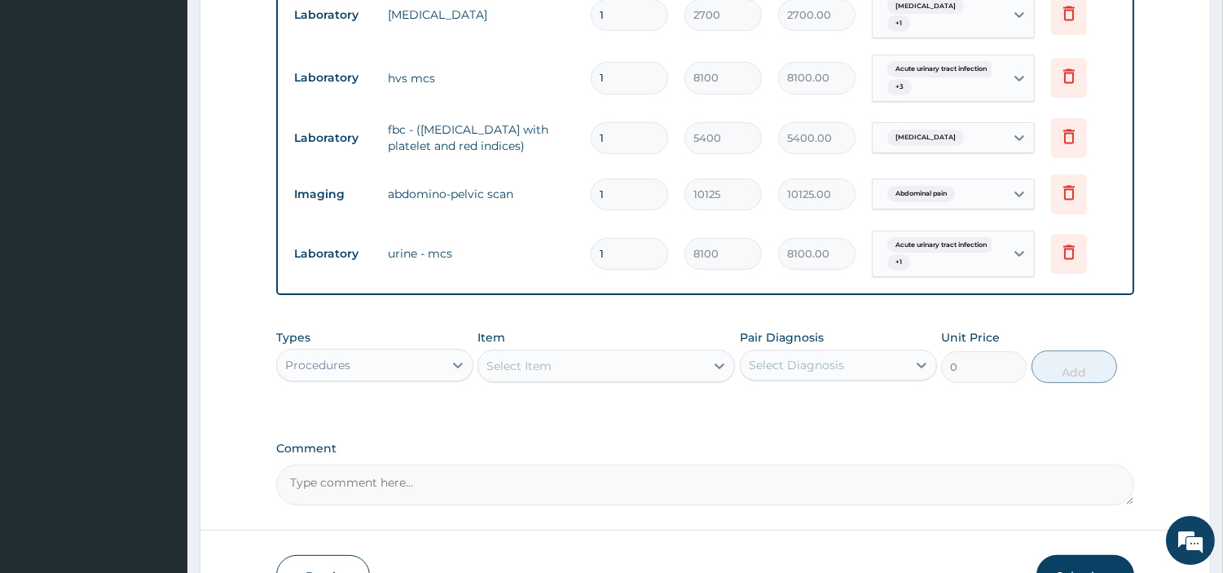
click at [661, 355] on div "Select Item" at bounding box center [591, 366] width 227 height 26
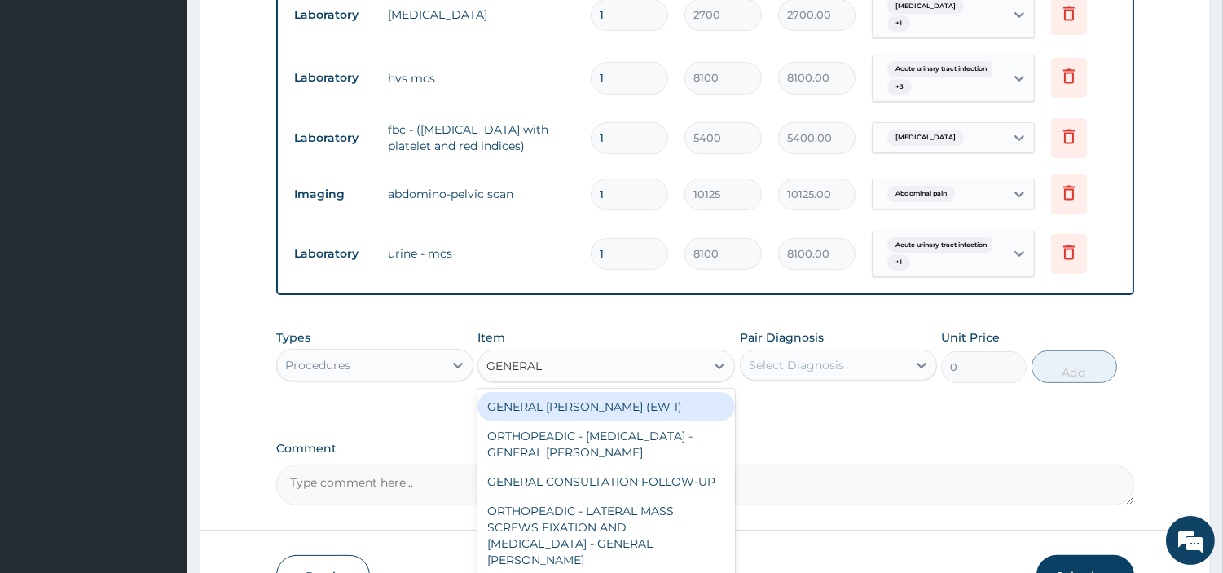
type input "GENERAL C"
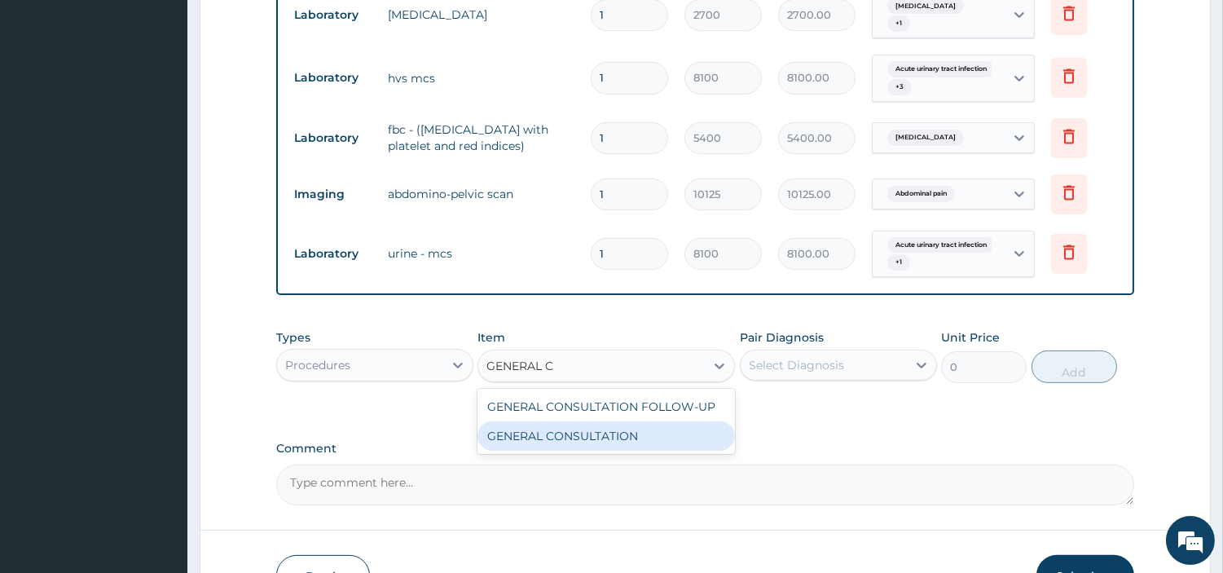
click at [616, 430] on div "GENERAL CONSULTATION" at bounding box center [607, 435] width 258 height 29
type input "6750"
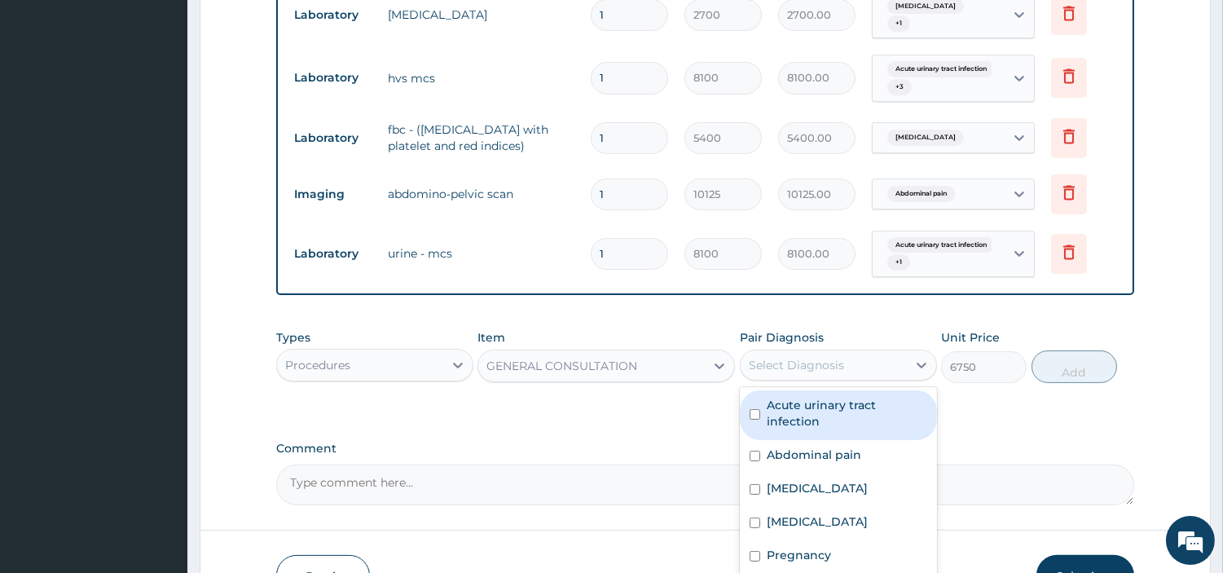
click at [755, 357] on div "Select Diagnosis" at bounding box center [796, 365] width 95 height 16
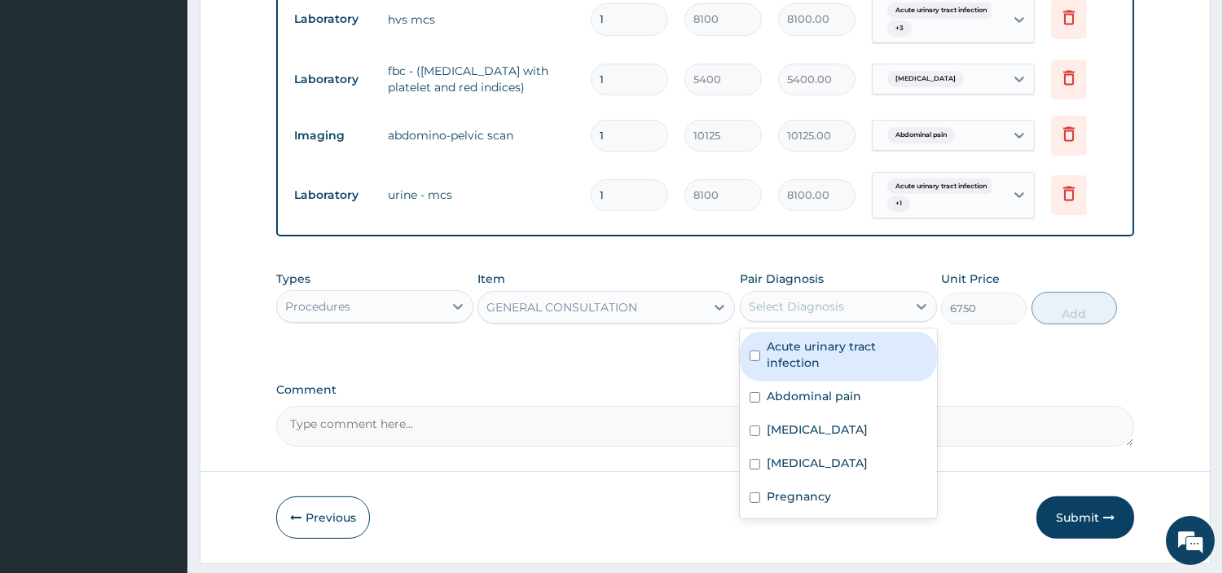
scroll to position [940, 0]
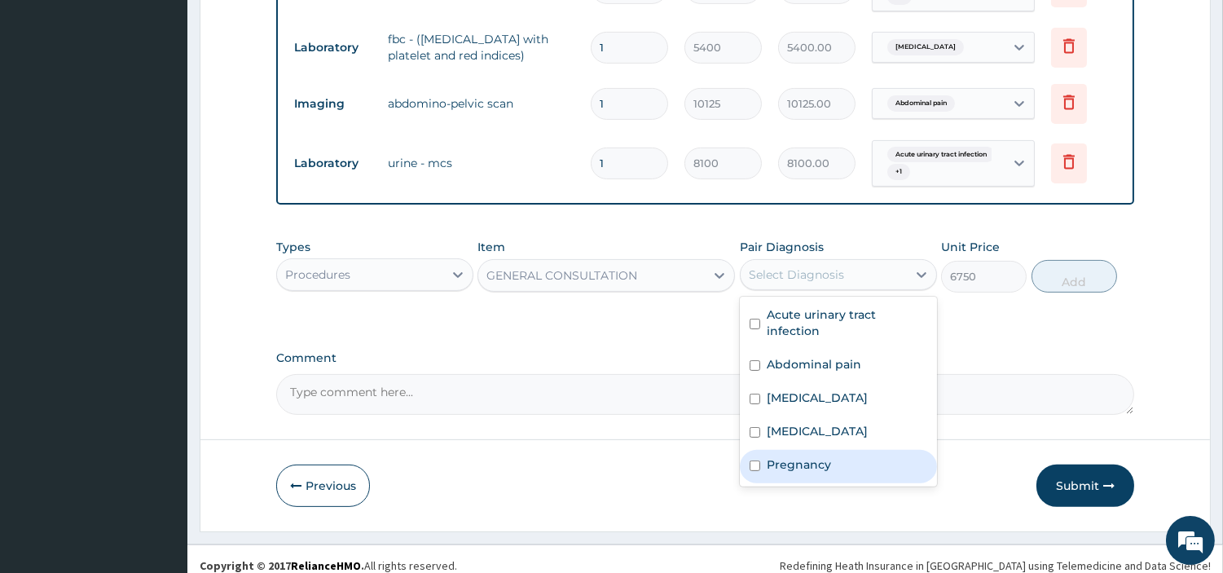
click at [878, 453] on div "Pregnancy" at bounding box center [838, 466] width 197 height 33
checkbox input "true"
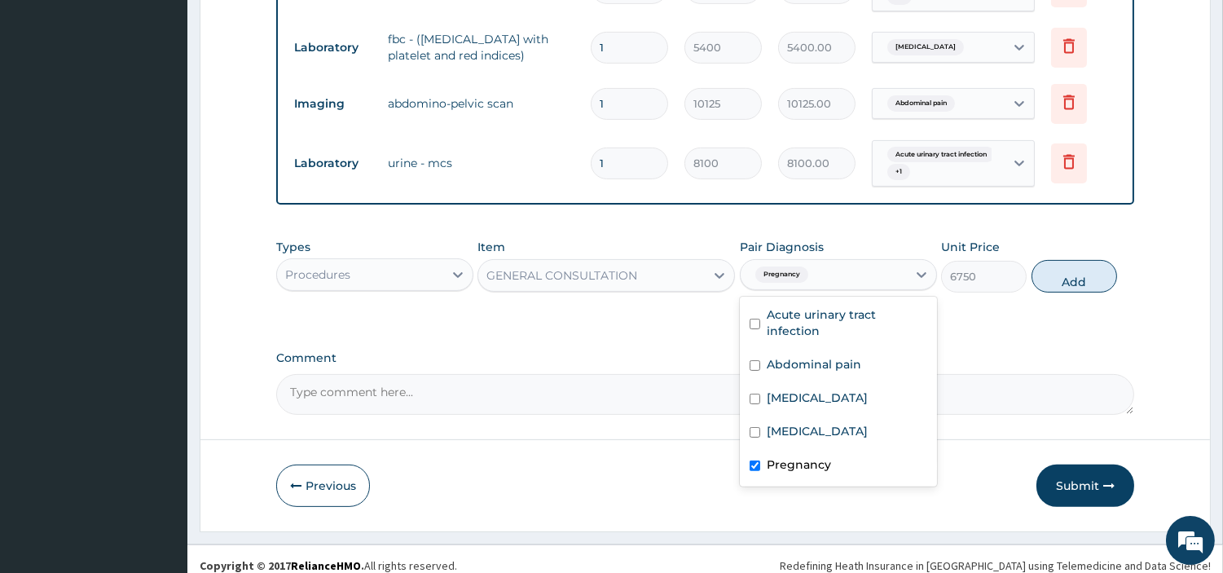
click at [846, 417] on div "[MEDICAL_DATA]" at bounding box center [838, 433] width 197 height 33
checkbox input "true"
click at [851, 383] on div "[MEDICAL_DATA]" at bounding box center [838, 399] width 197 height 33
checkbox input "true"
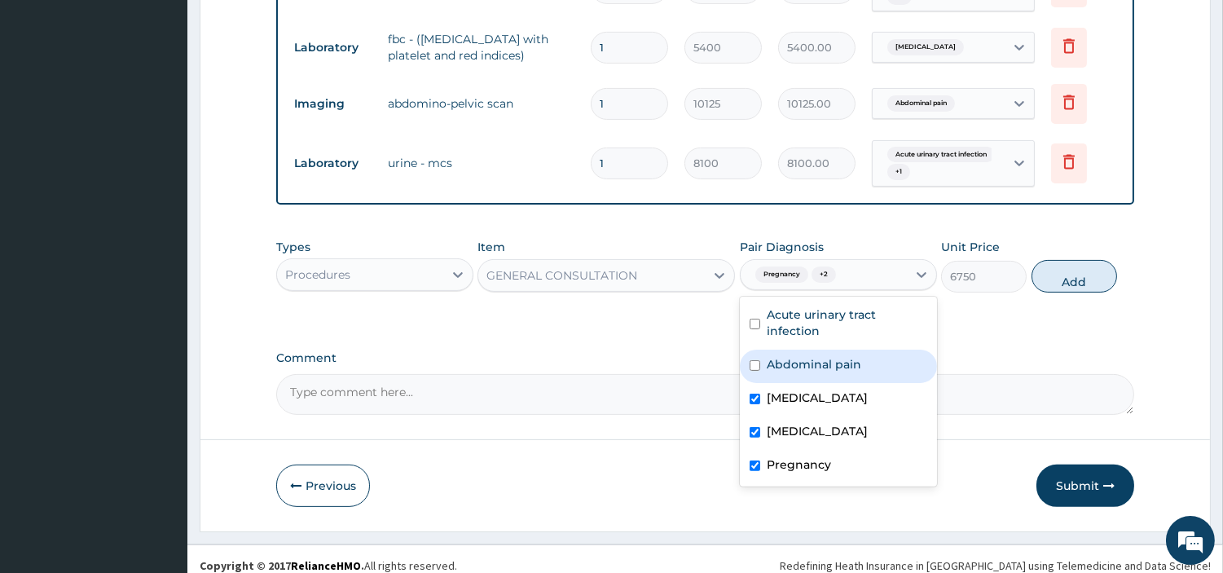
click at [853, 356] on label "Abdominal pain" at bounding box center [814, 364] width 95 height 16
checkbox input "true"
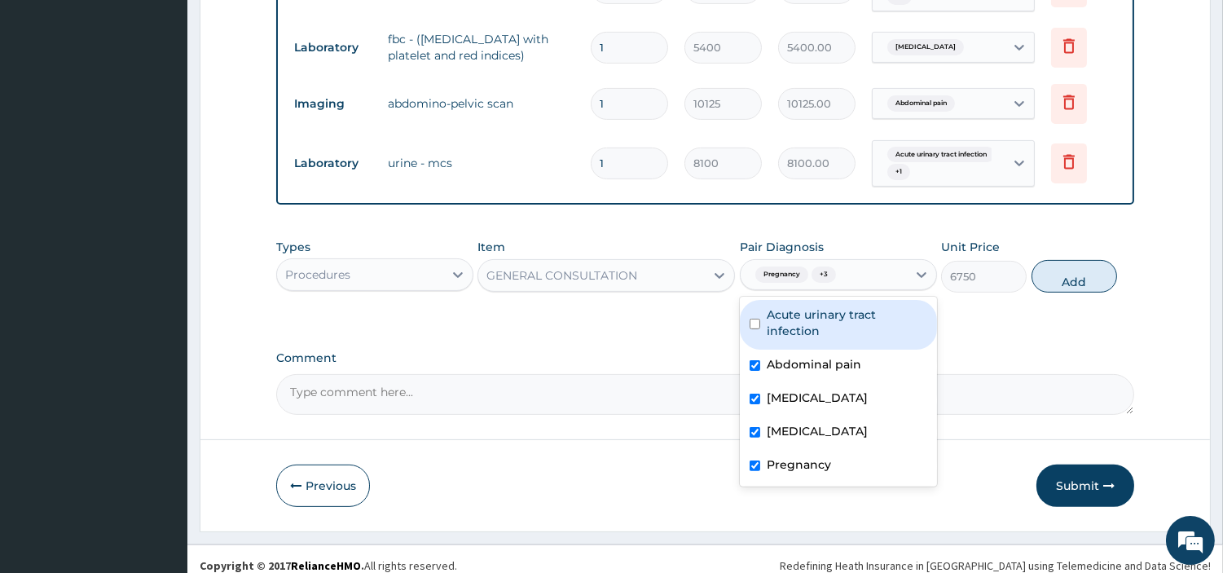
click at [849, 320] on label "Acute urinary tract infection" at bounding box center [847, 322] width 161 height 33
checkbox input "true"
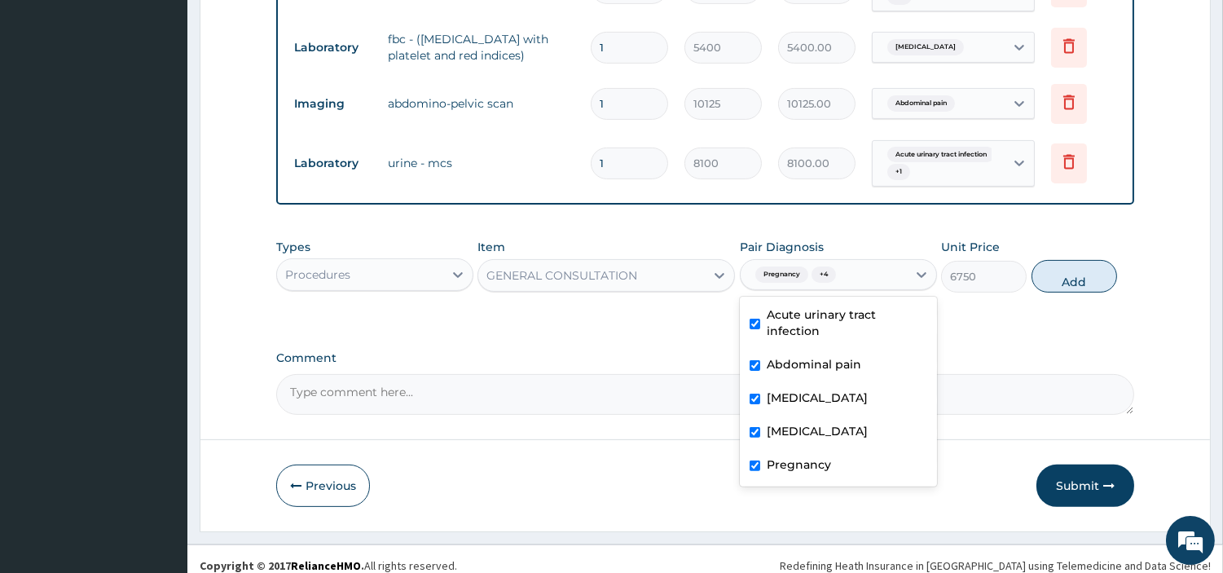
drag, startPoint x: 1094, startPoint y: 265, endPoint x: 1082, endPoint y: 265, distance: 11.4
click at [1092, 265] on button "Add" at bounding box center [1075, 276] width 86 height 33
type input "0"
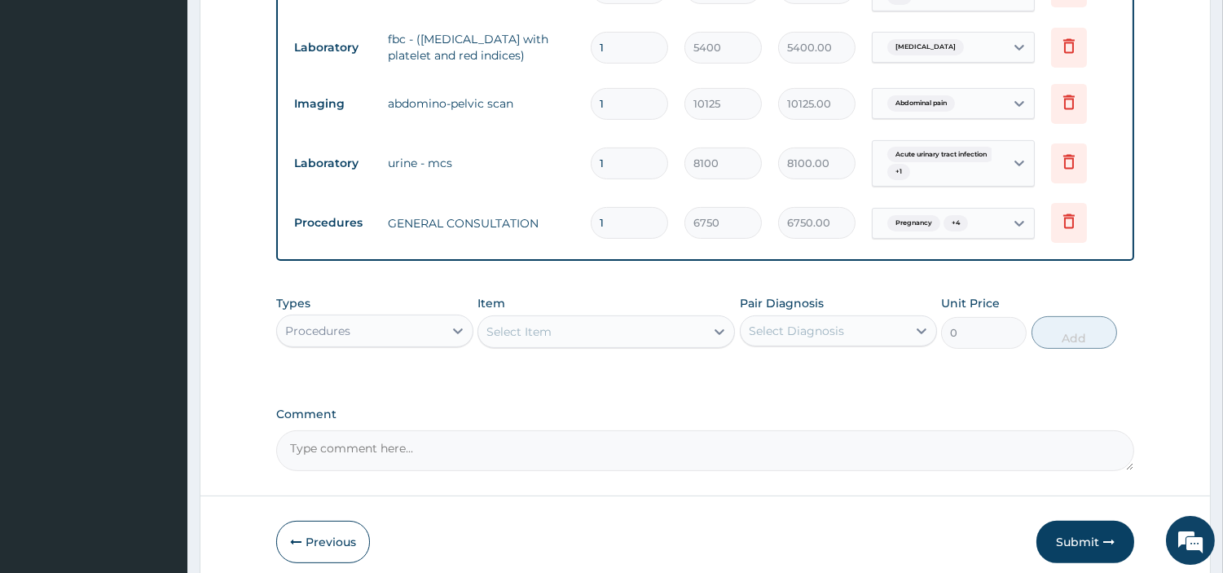
click at [322, 323] on div "Procedures" at bounding box center [317, 331] width 65 height 16
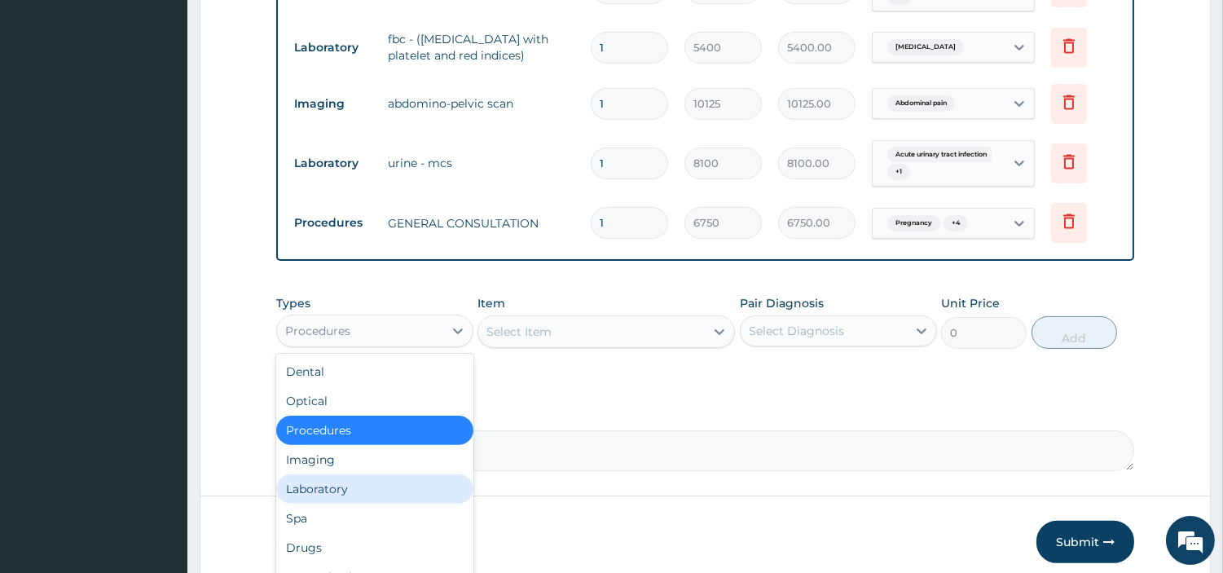
click at [353, 475] on div "Laboratory" at bounding box center [374, 488] width 197 height 29
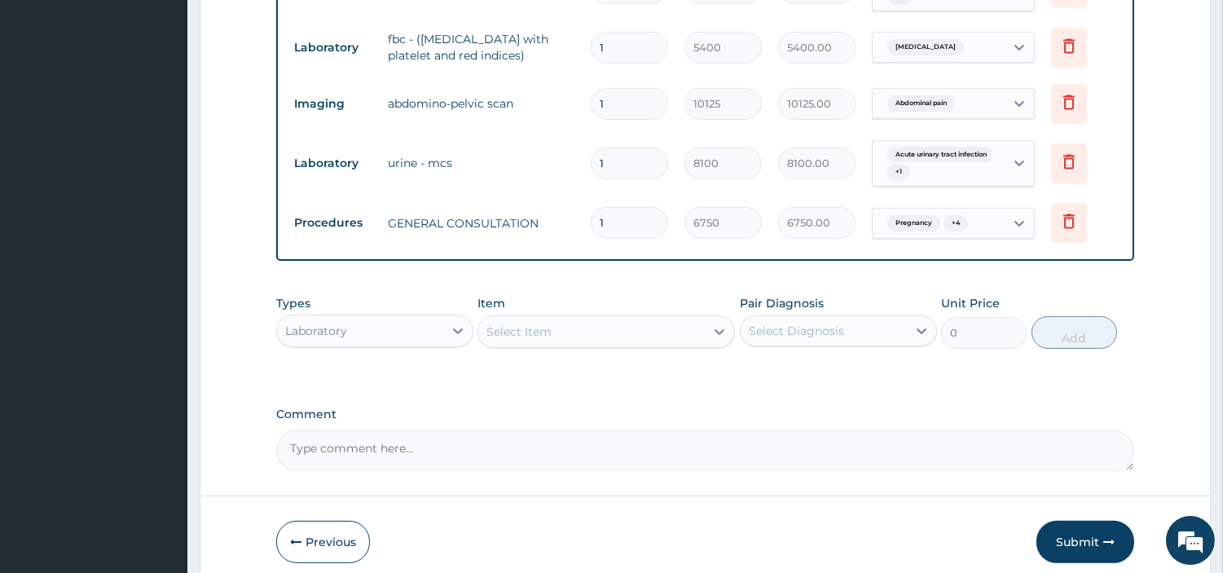
click at [549, 324] on div "Select Item" at bounding box center [519, 332] width 65 height 16
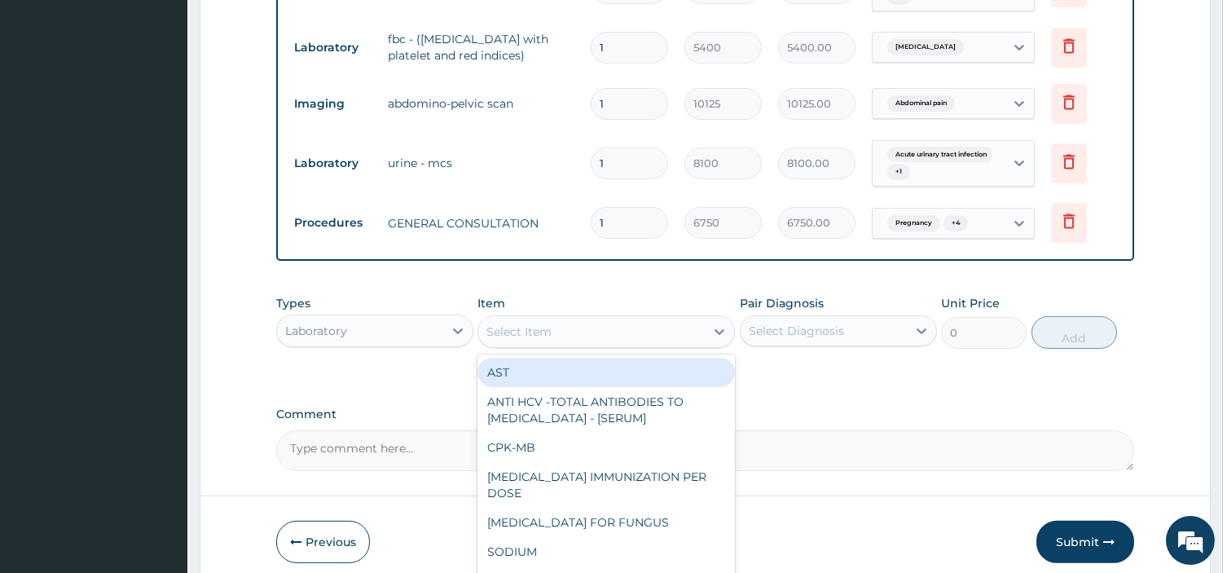
type input "O"
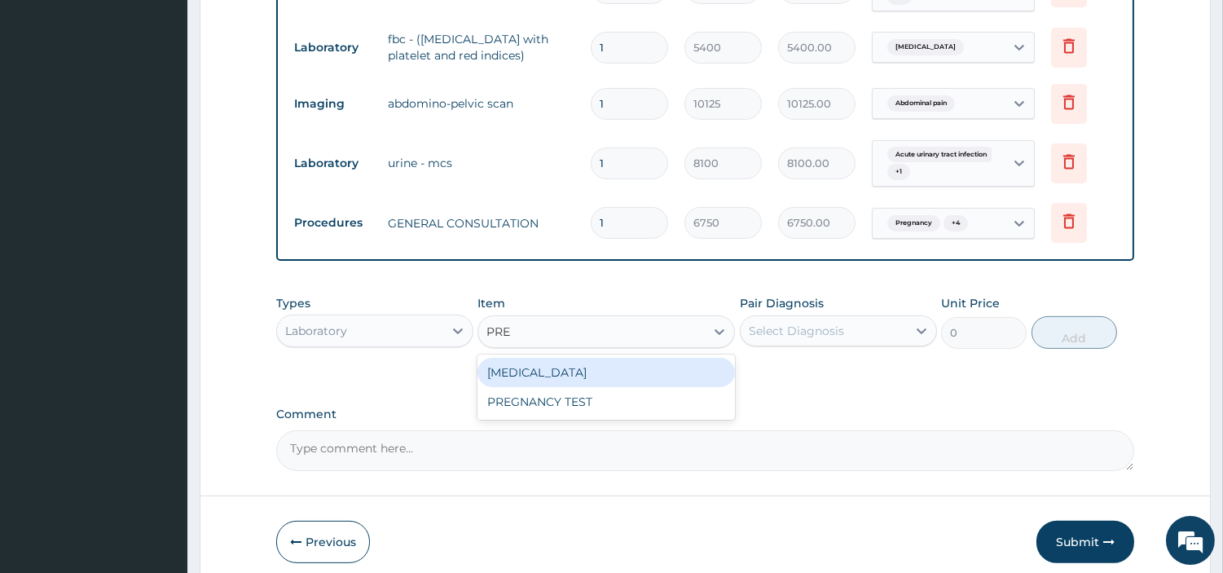
type input "PREG"
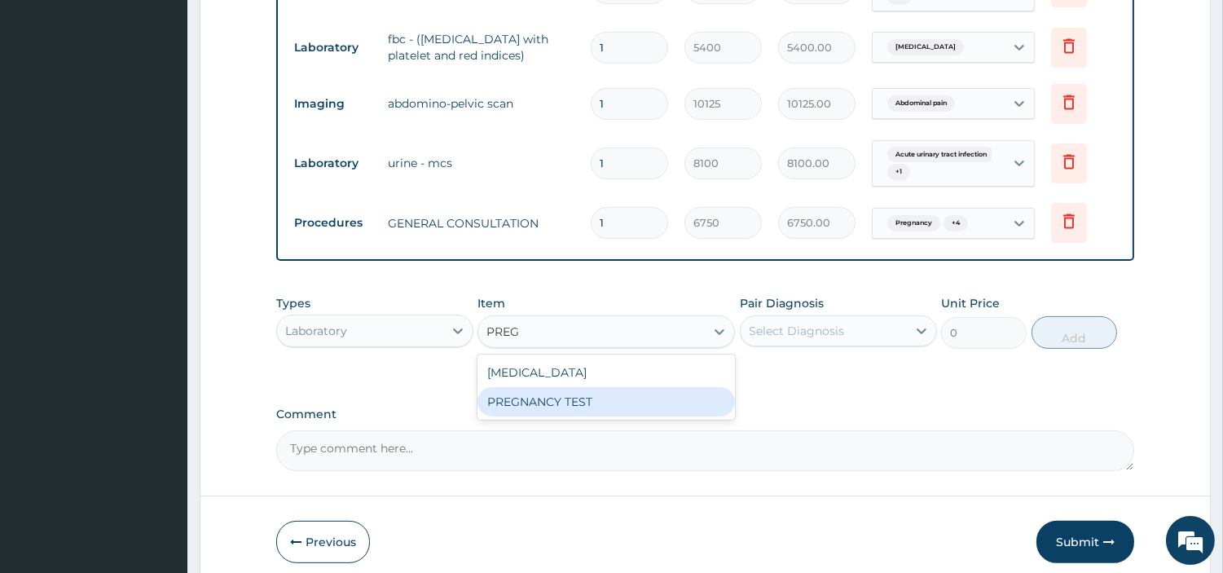
click at [592, 387] on div "PREGNANCY TEST" at bounding box center [607, 401] width 258 height 29
type input "2700"
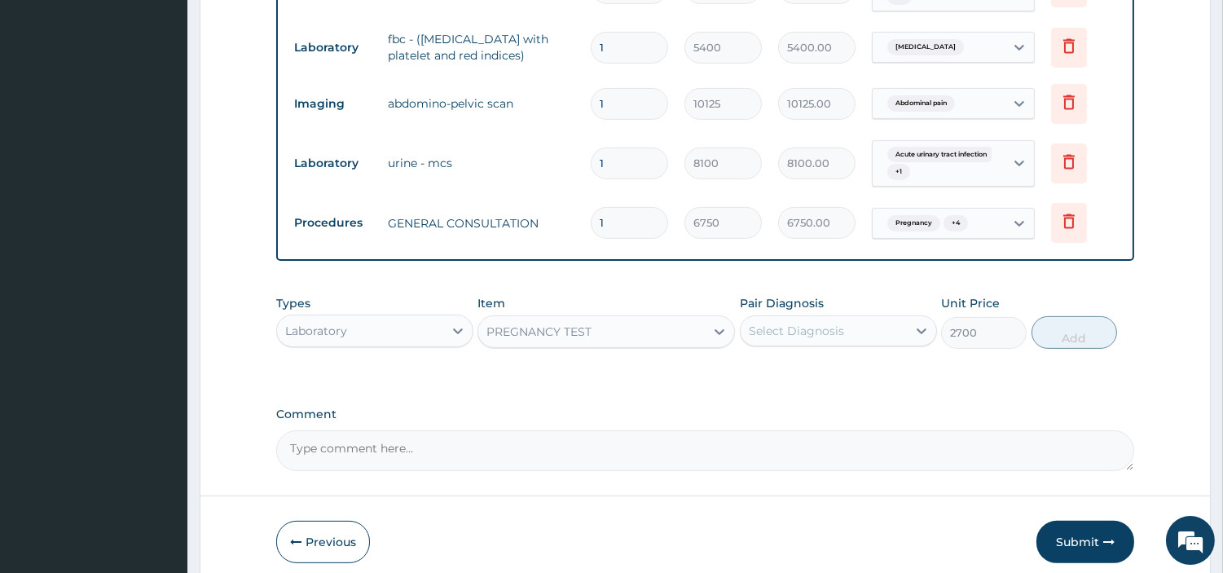
click at [760, 323] on div "Select Diagnosis" at bounding box center [796, 331] width 95 height 16
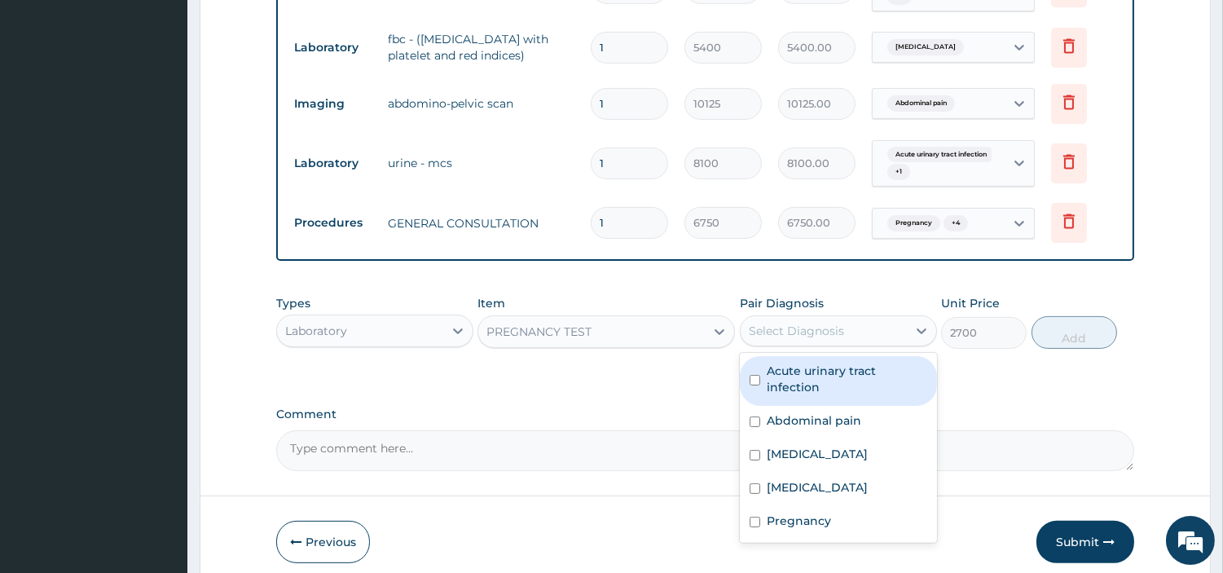
click at [778, 356] on div "Acute urinary tract infection" at bounding box center [838, 381] width 197 height 50
checkbox input "true"
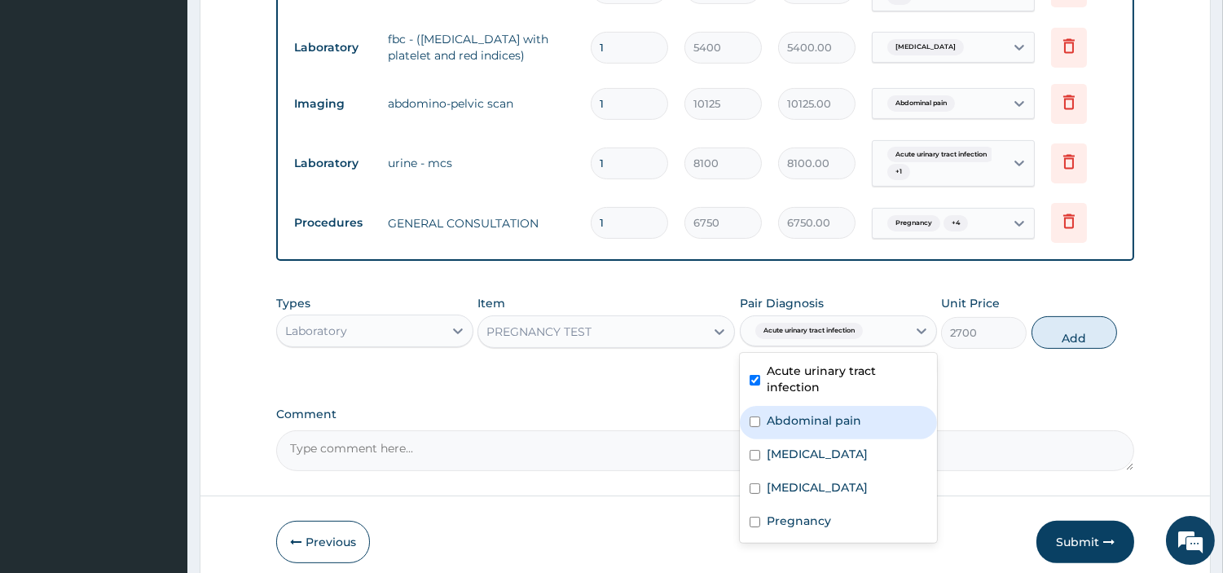
drag, startPoint x: 795, startPoint y: 409, endPoint x: 796, endPoint y: 425, distance: 16.4
click at [795, 412] on label "Abdominal pain" at bounding box center [814, 420] width 95 height 16
checkbox input "true"
click at [800, 452] on label "Acute vaginitis" at bounding box center [817, 454] width 101 height 16
checkbox input "true"
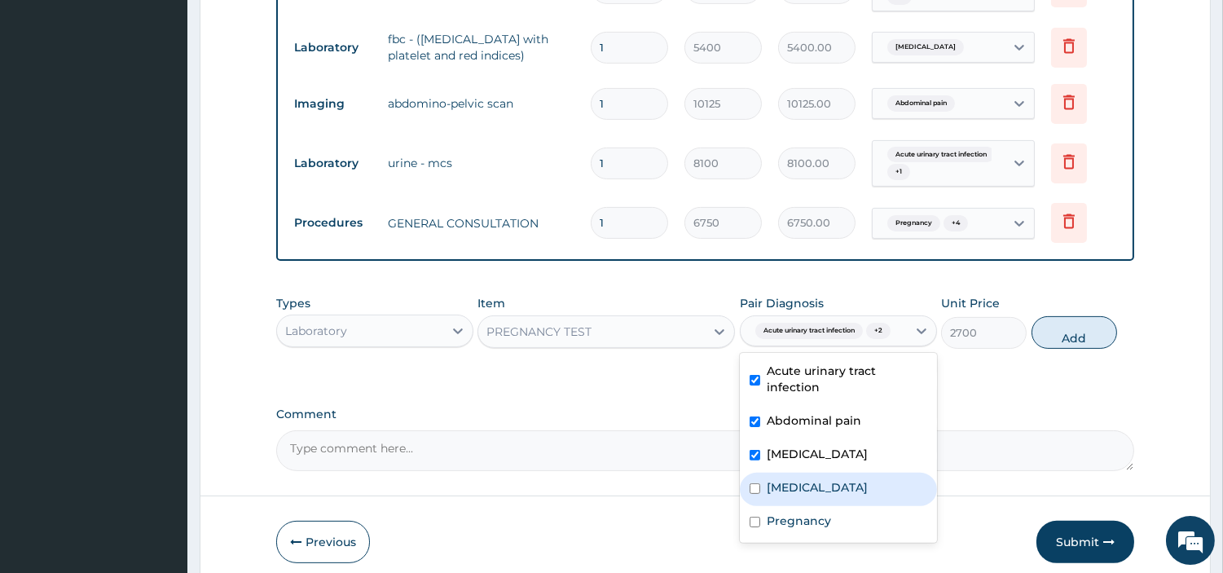
drag, startPoint x: 820, startPoint y: 499, endPoint x: 818, endPoint y: 509, distance: 10.1
click at [819, 499] on div "Sepsis" at bounding box center [838, 489] width 197 height 33
checkbox input "true"
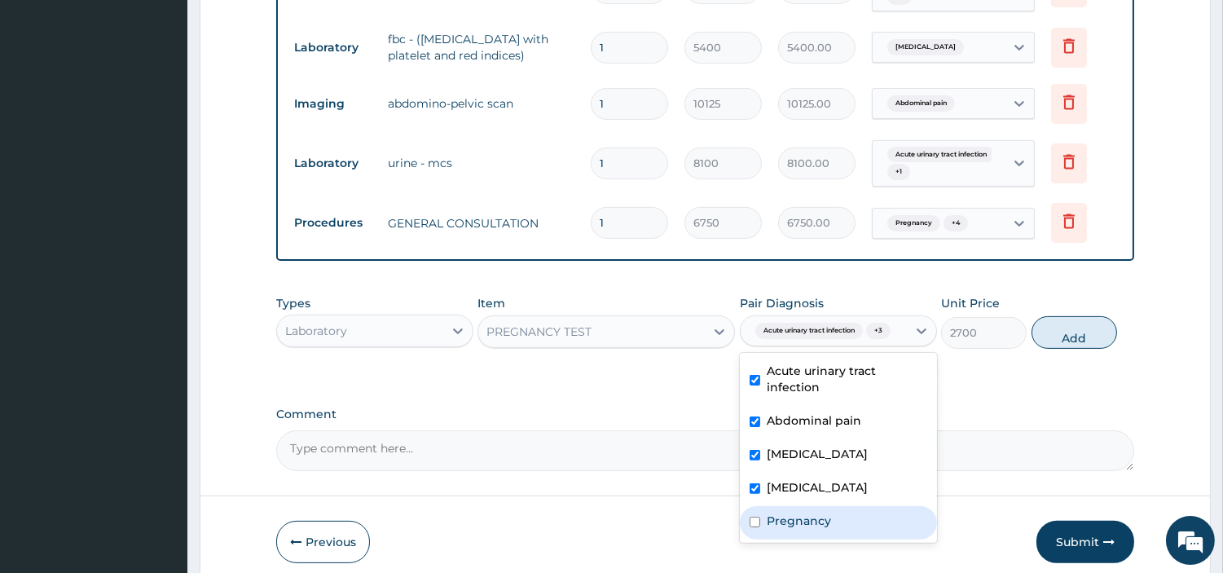
drag, startPoint x: 812, startPoint y: 520, endPoint x: 835, endPoint y: 467, distance: 57.7
click at [811, 520] on label "Pregnancy" at bounding box center [799, 521] width 64 height 16
checkbox input "true"
click at [1078, 355] on div "Types Laboratory Item PREGNANCY TEST Pair Diagnosis option Pregnancy, selected.…" at bounding box center [705, 322] width 858 height 70
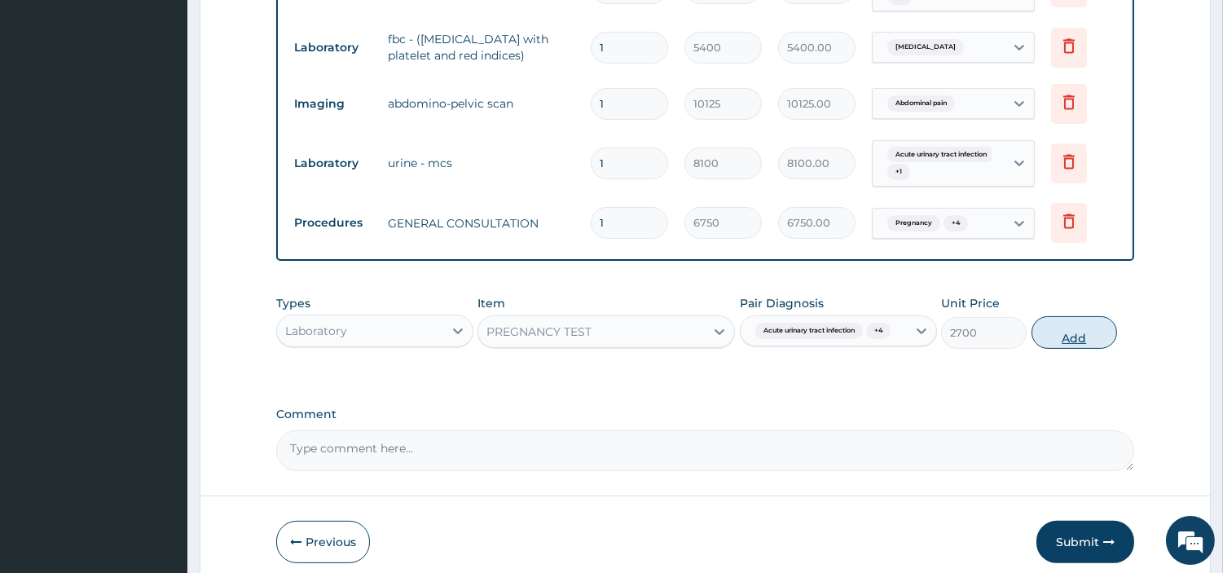
click at [1063, 334] on button "Add" at bounding box center [1075, 332] width 86 height 33
type input "0"
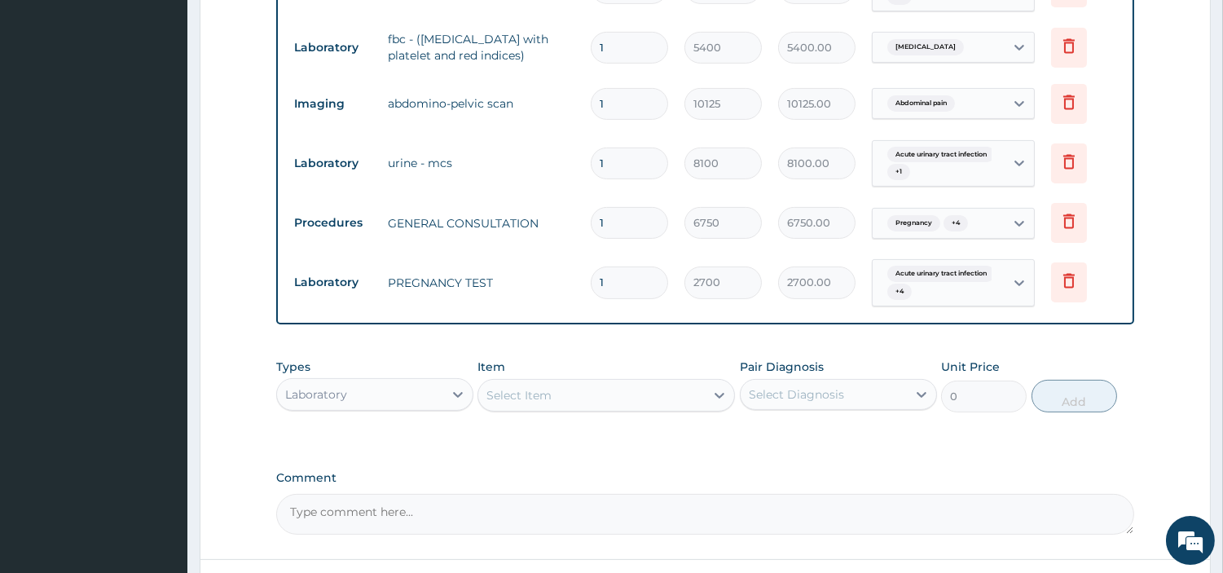
click at [315, 386] on div "Laboratory" at bounding box center [316, 394] width 62 height 16
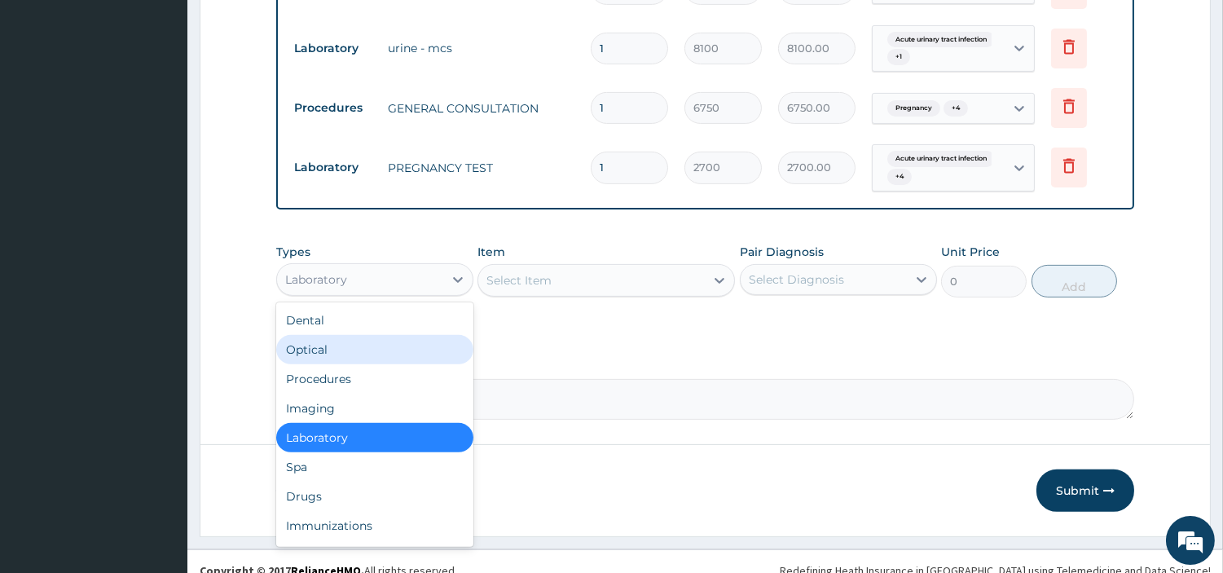
scroll to position [1060, 0]
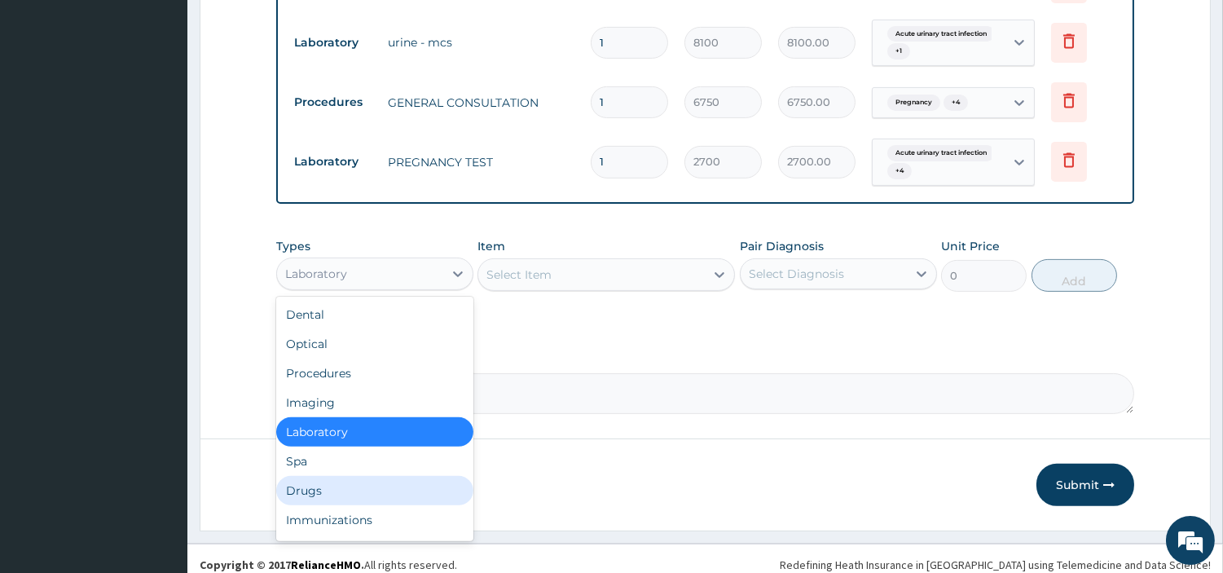
click at [361, 478] on div "Drugs" at bounding box center [374, 490] width 197 height 29
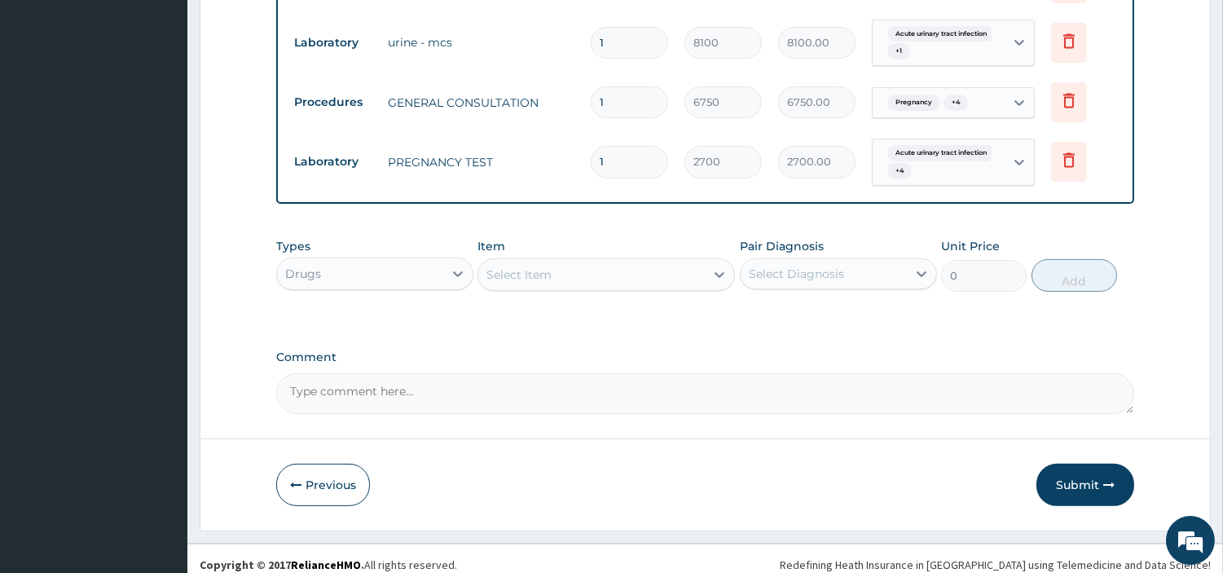
click at [633, 262] on div "Select Item" at bounding box center [591, 275] width 227 height 26
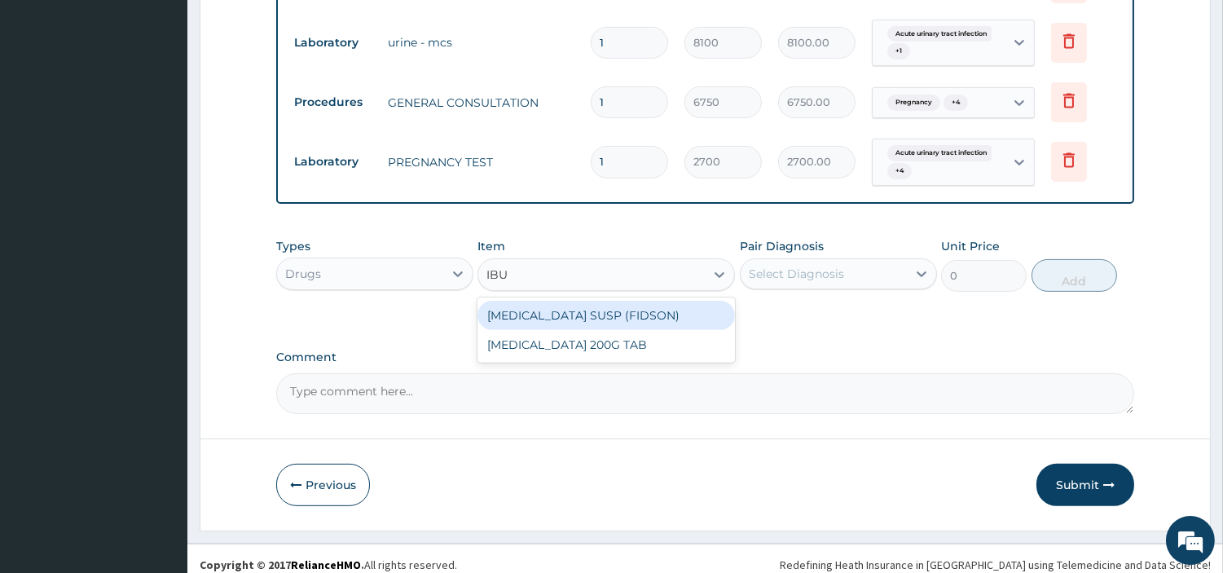
type input "IBUP"
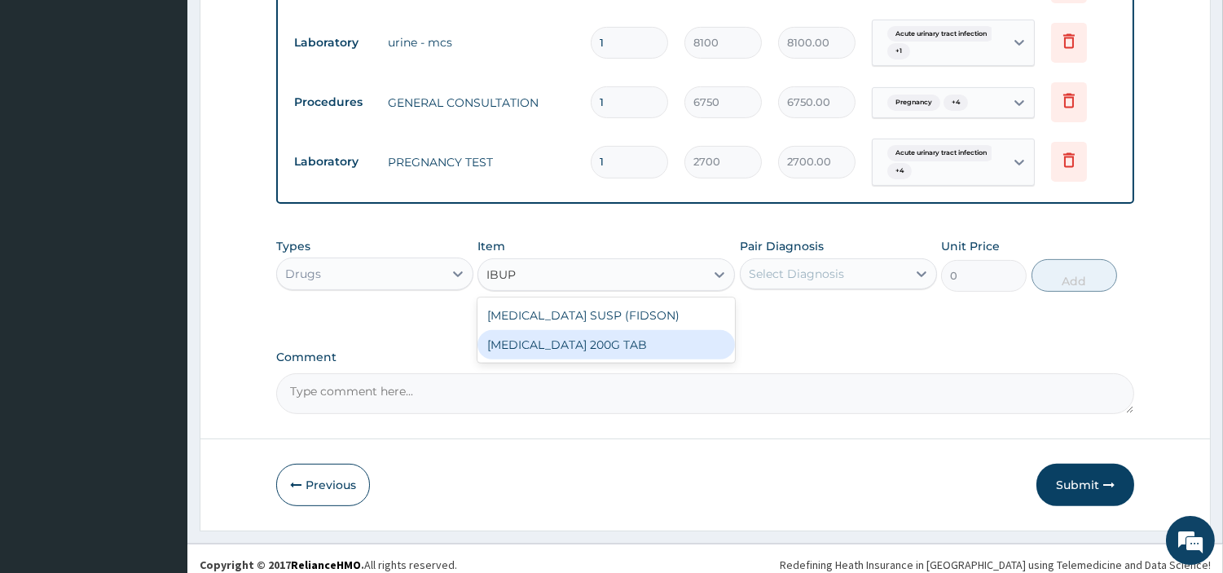
click at [681, 330] on div "IBUPROFEN 200G TAB" at bounding box center [607, 344] width 258 height 29
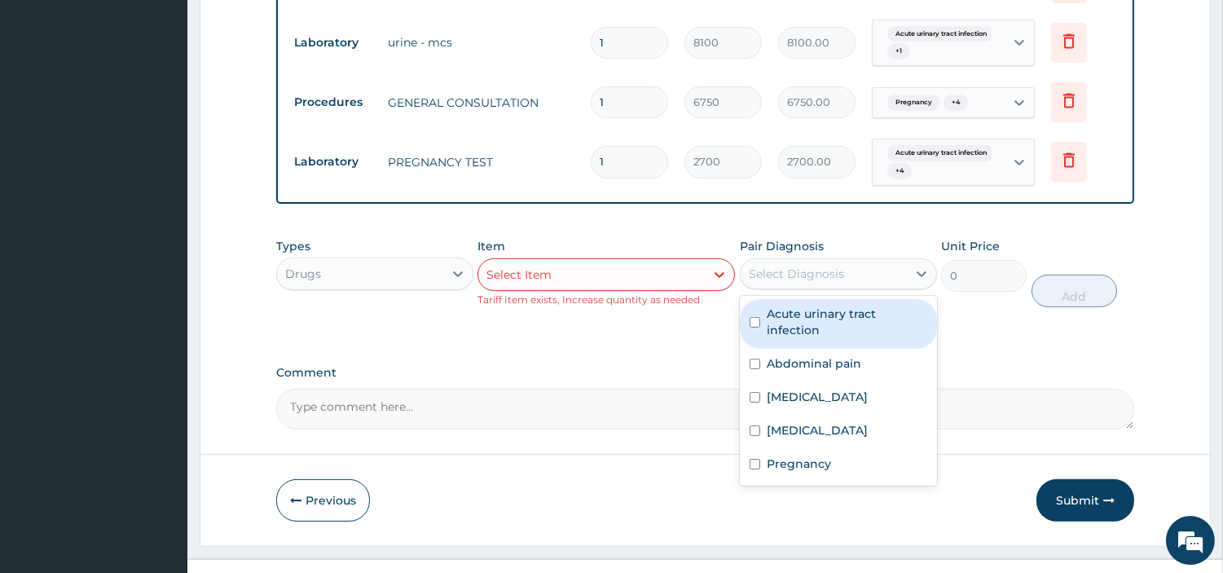
click at [833, 266] on div "Select Diagnosis" at bounding box center [796, 274] width 95 height 16
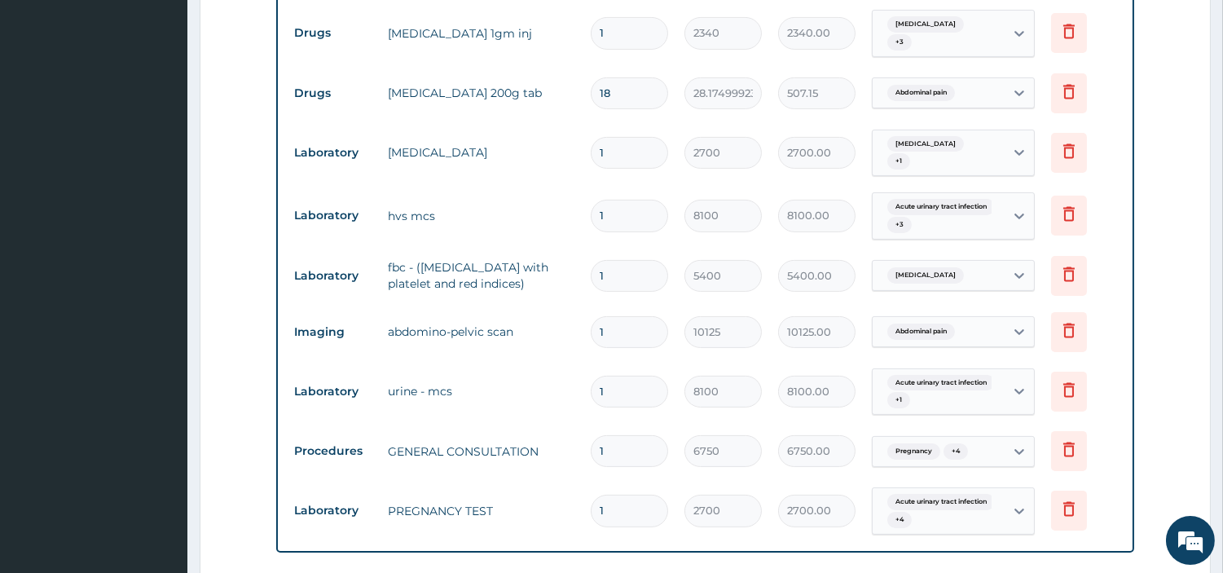
scroll to position [1074, 0]
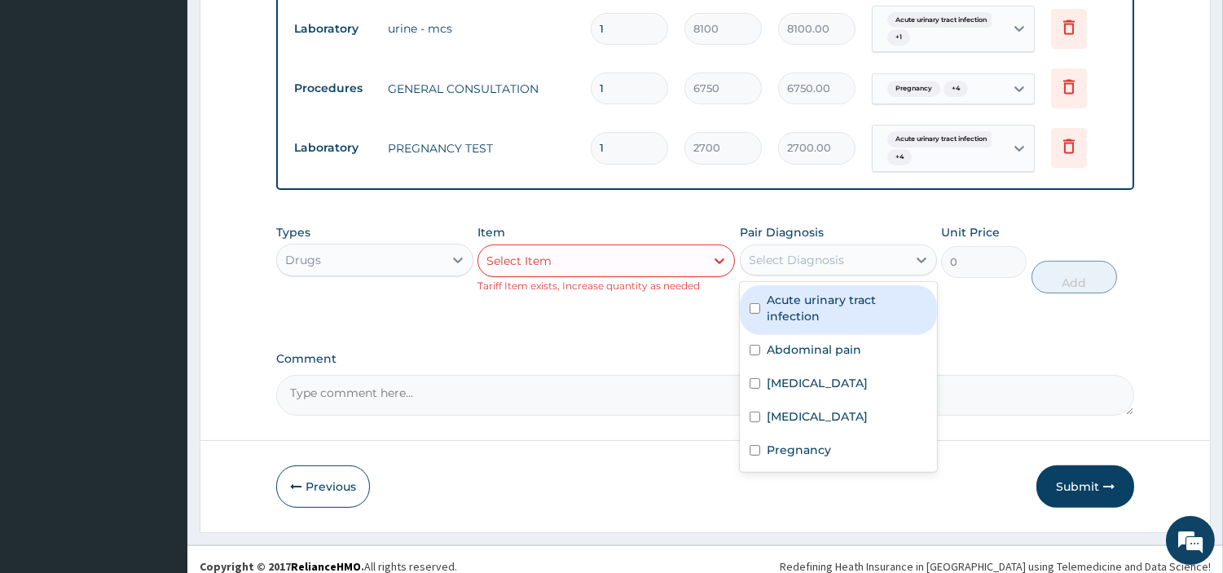
click at [580, 258] on div "Select Item" at bounding box center [591, 261] width 227 height 26
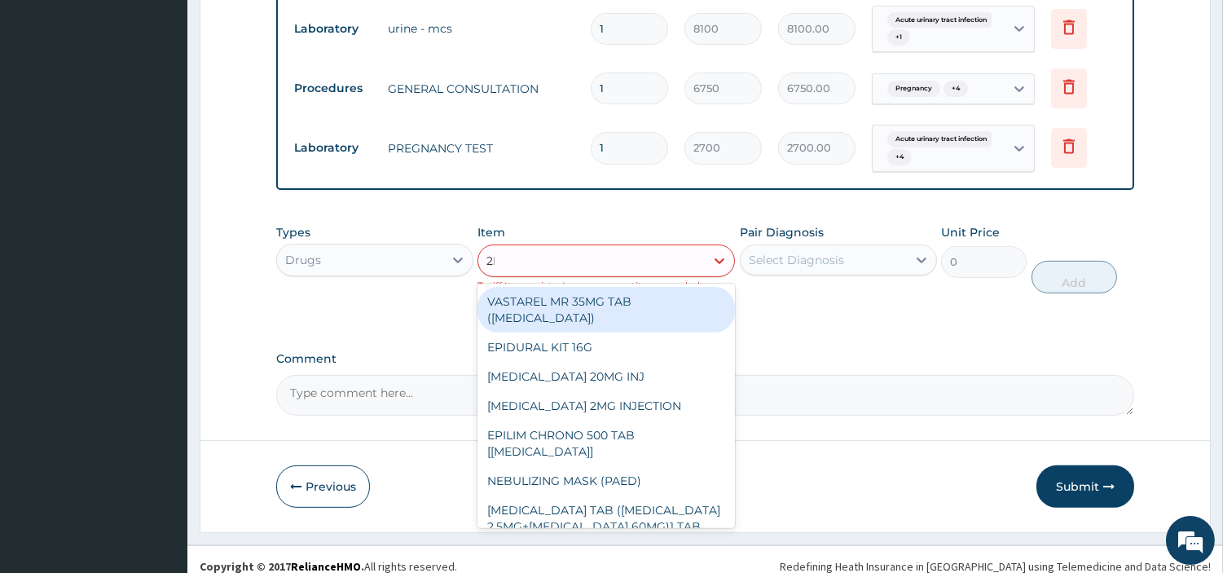
type input "2ML"
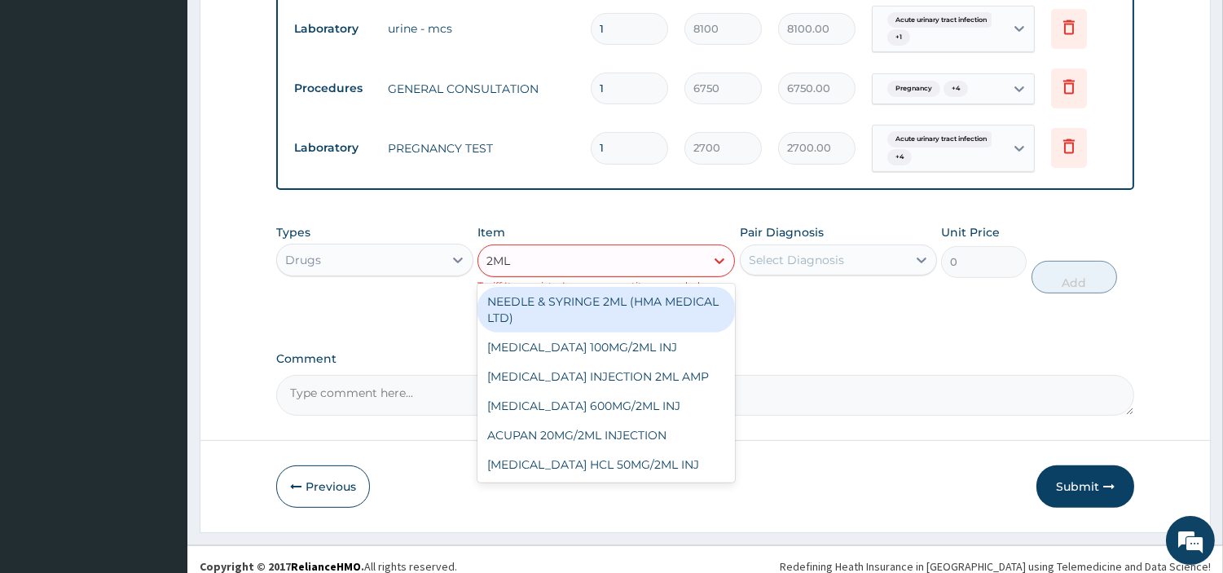
drag, startPoint x: 615, startPoint y: 310, endPoint x: 633, endPoint y: 300, distance: 19.7
click at [617, 310] on div "NEEDLE & SYRINGE 2ML (HMA MEDICAL LTD)" at bounding box center [607, 310] width 258 height 46
type input "157.5"
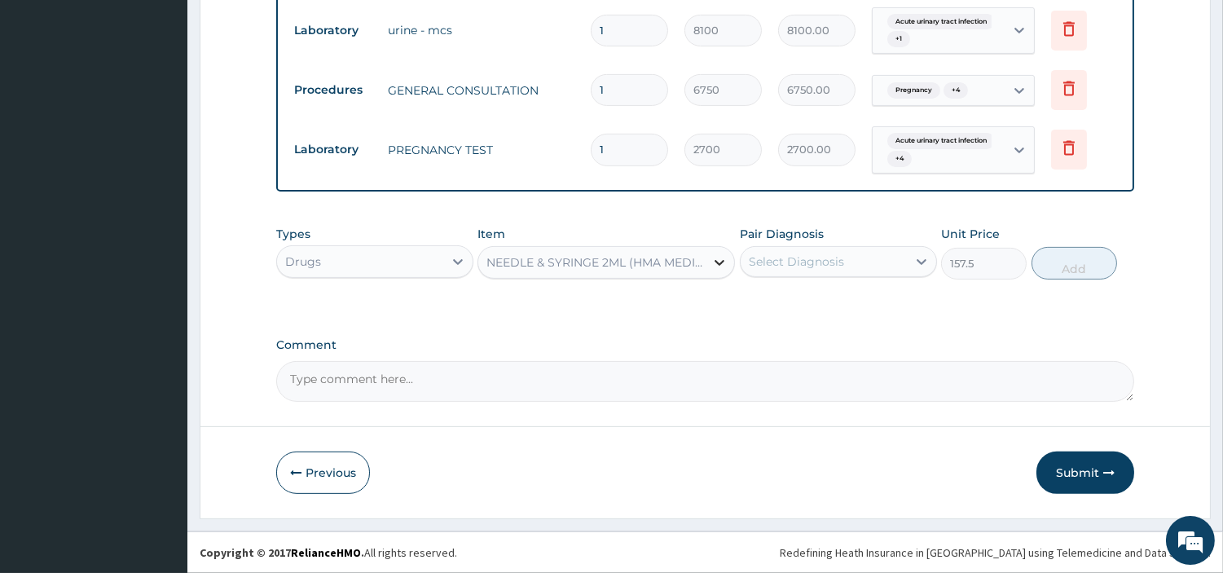
scroll to position [1060, 0]
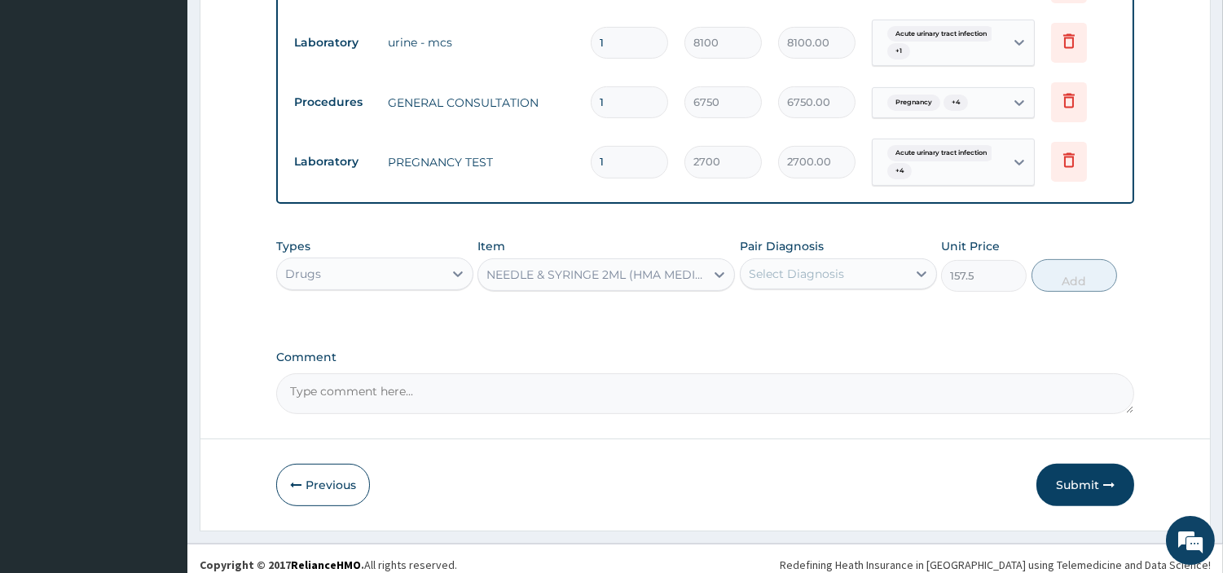
click at [843, 261] on div "Select Diagnosis" at bounding box center [824, 274] width 166 height 26
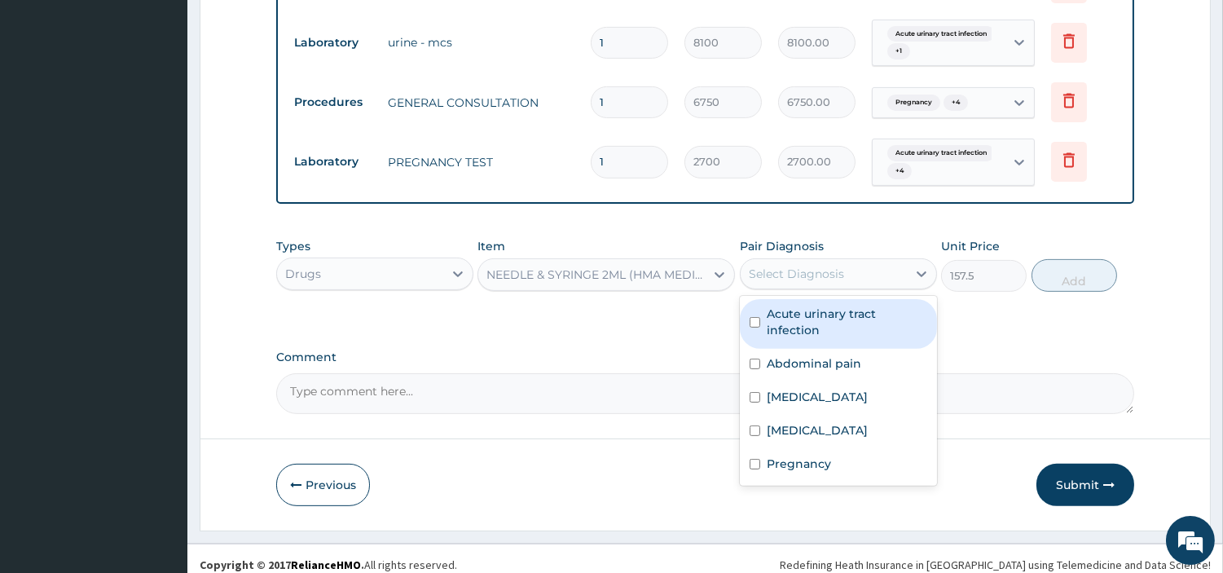
drag, startPoint x: 831, startPoint y: 307, endPoint x: 825, endPoint y: 331, distance: 24.5
click at [831, 308] on label "Acute urinary tract infection" at bounding box center [847, 322] width 161 height 33
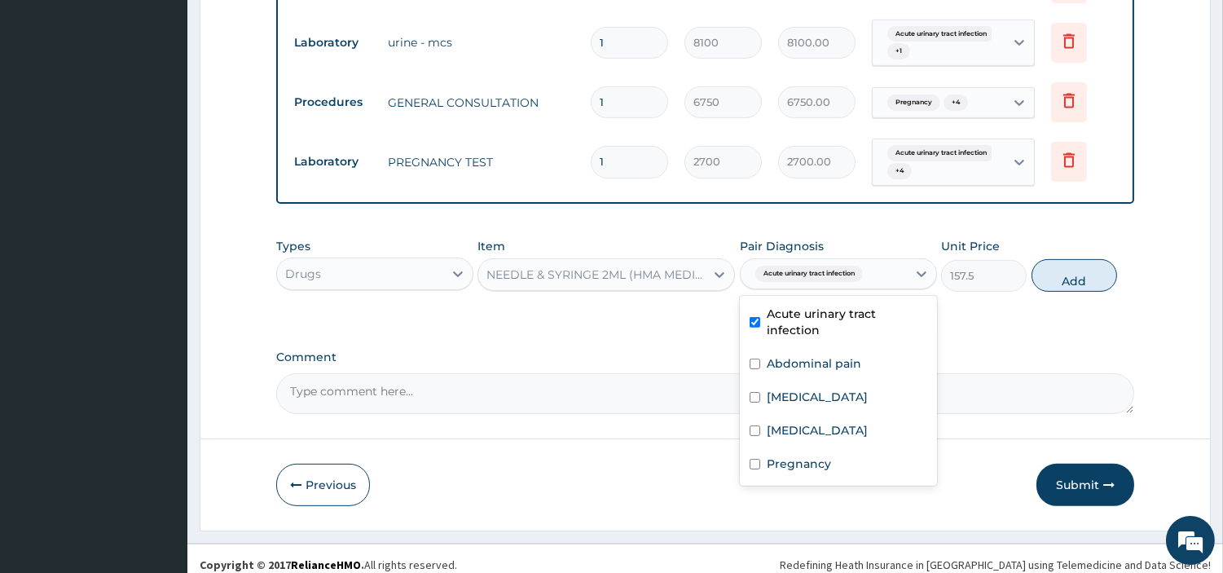
click at [823, 334] on div "Acute urinary tract infection" at bounding box center [838, 324] width 197 height 50
checkbox input "false"
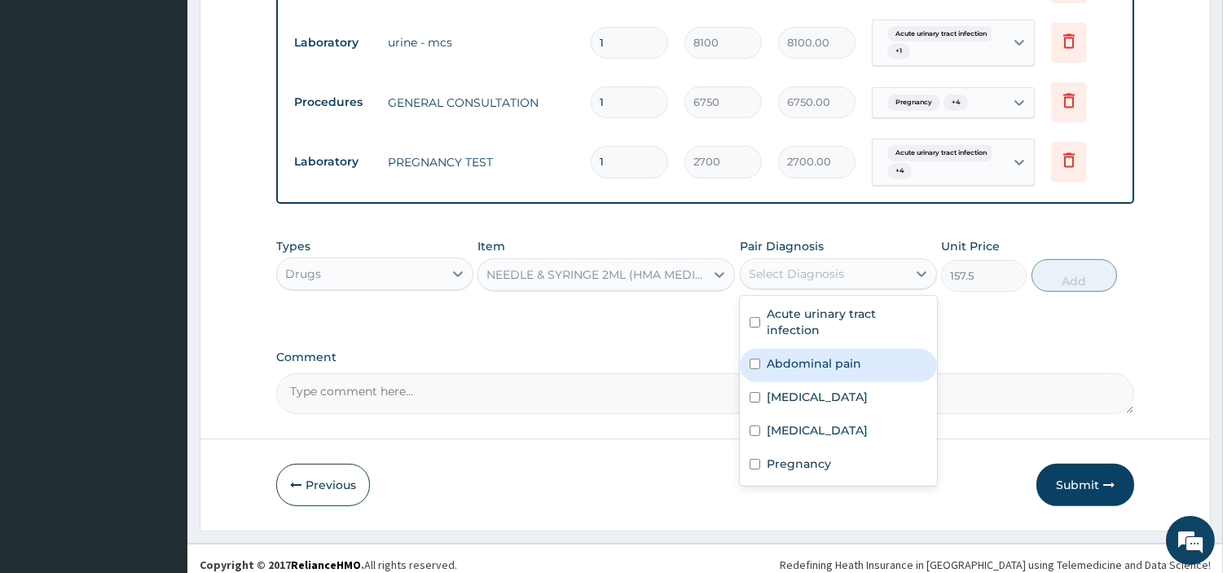
click at [811, 389] on label "Acute vaginitis" at bounding box center [817, 397] width 101 height 16
checkbox input "true"
click at [808, 359] on label "Abdominal pain" at bounding box center [814, 363] width 95 height 16
checkbox input "true"
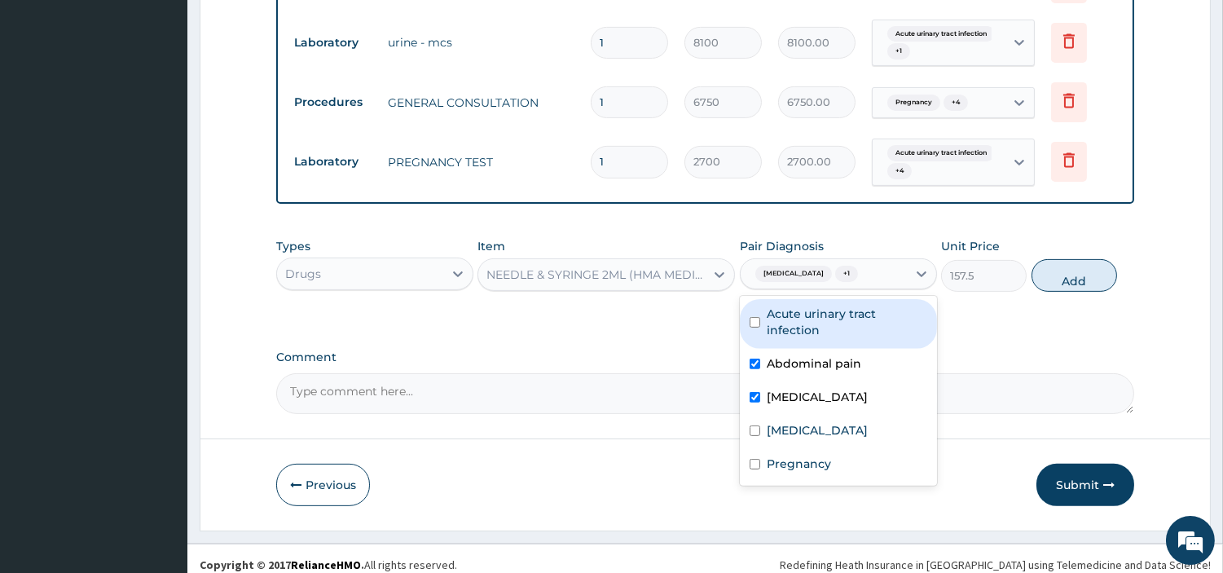
drag, startPoint x: 804, startPoint y: 302, endPoint x: 803, endPoint y: 315, distance: 13.9
click at [802, 306] on label "Acute urinary tract infection" at bounding box center [847, 322] width 161 height 33
checkbox input "true"
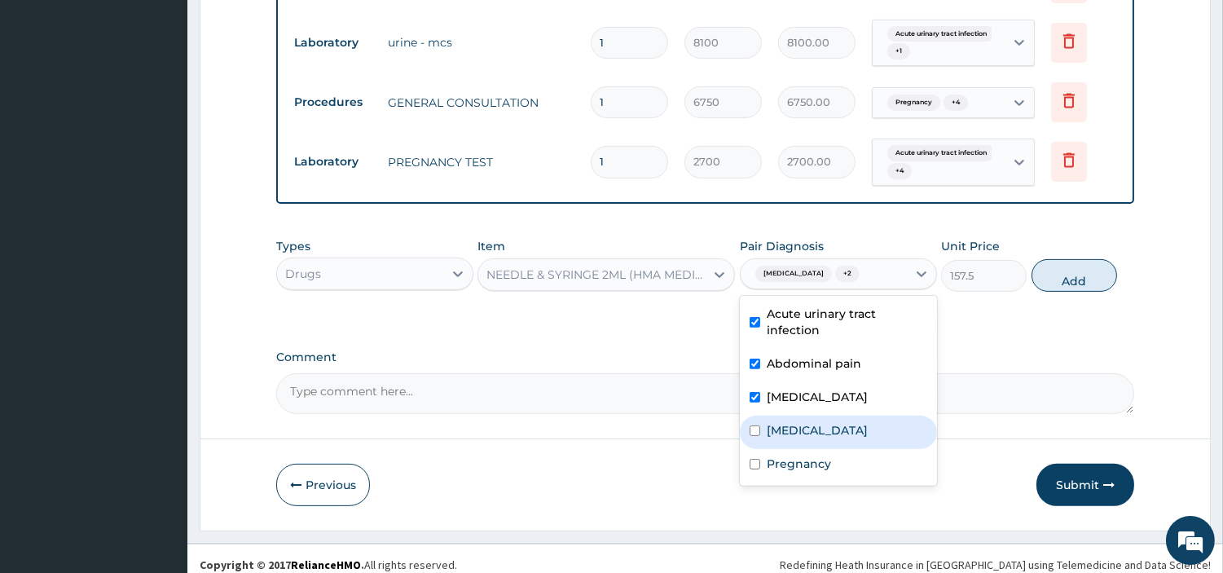
drag, startPoint x: 768, startPoint y: 406, endPoint x: 791, endPoint y: 452, distance: 51.8
click at [766, 416] on div "[MEDICAL_DATA]" at bounding box center [838, 432] width 197 height 33
checkbox input "true"
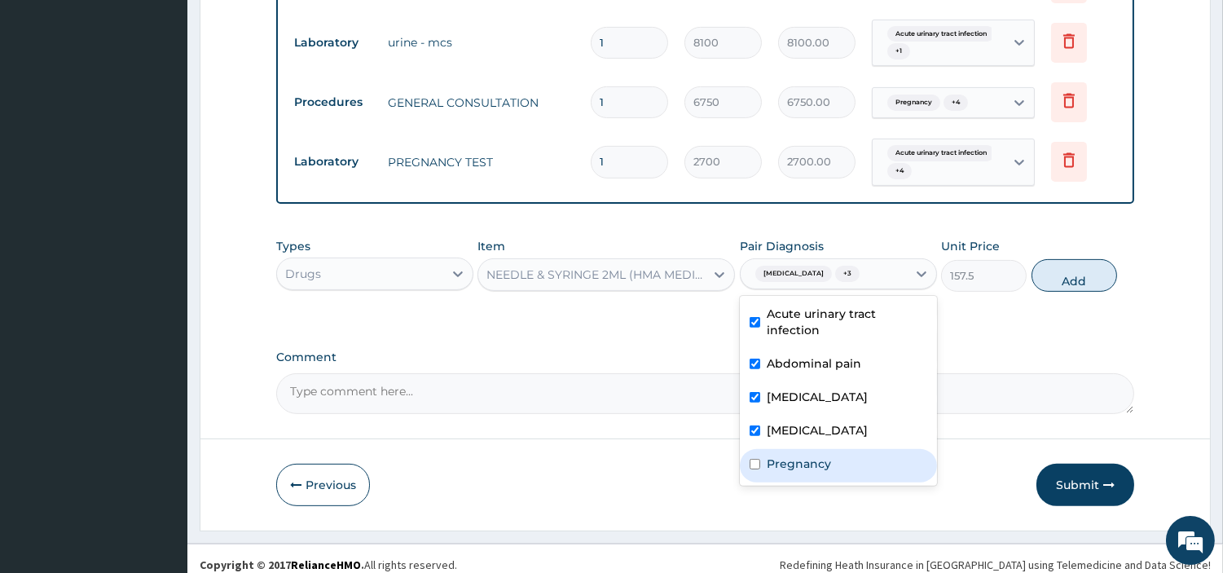
click at [791, 458] on label "Pregnancy" at bounding box center [799, 464] width 64 height 16
checkbox input "true"
click at [1057, 259] on button "Add" at bounding box center [1075, 275] width 86 height 33
type input "0"
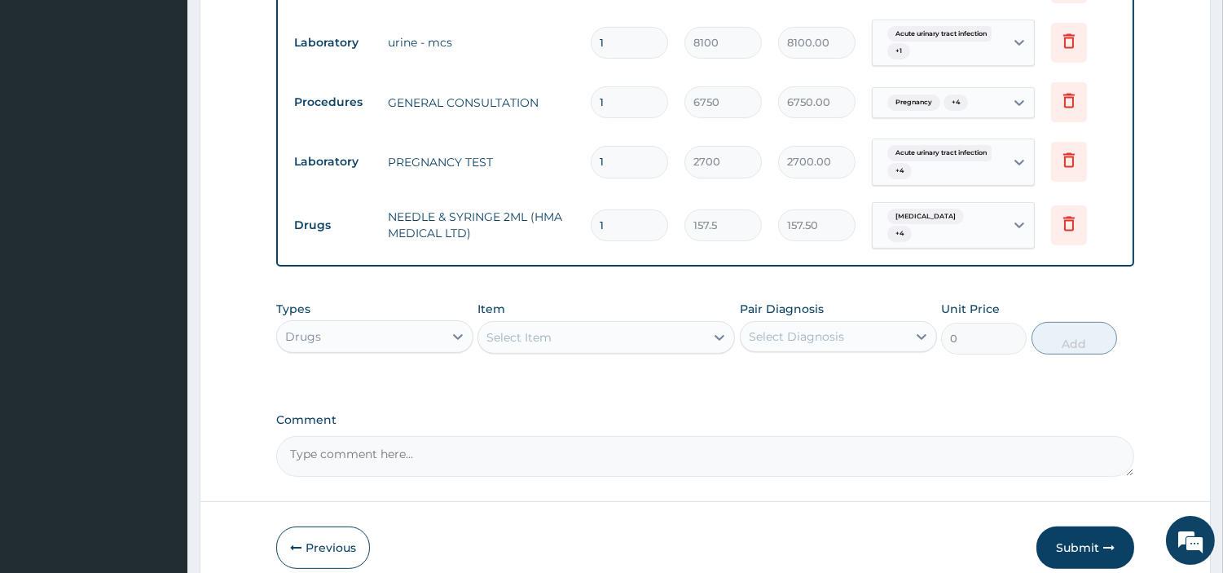
click at [1099, 542] on button "Submit" at bounding box center [1086, 548] width 98 height 42
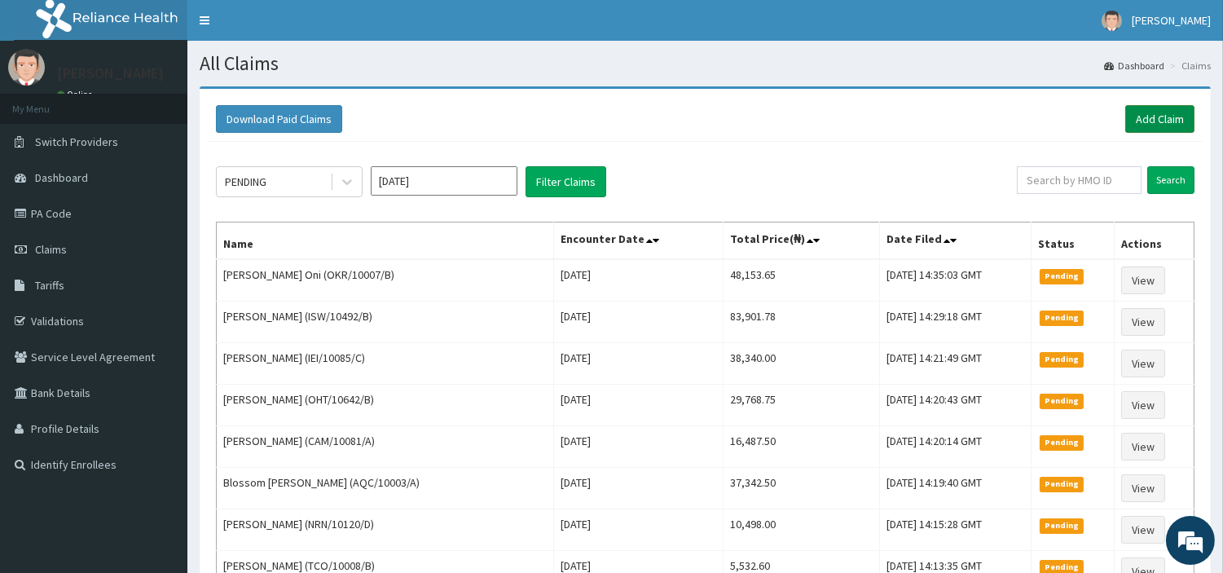
click at [1126, 118] on link "Add Claim" at bounding box center [1160, 119] width 69 height 28
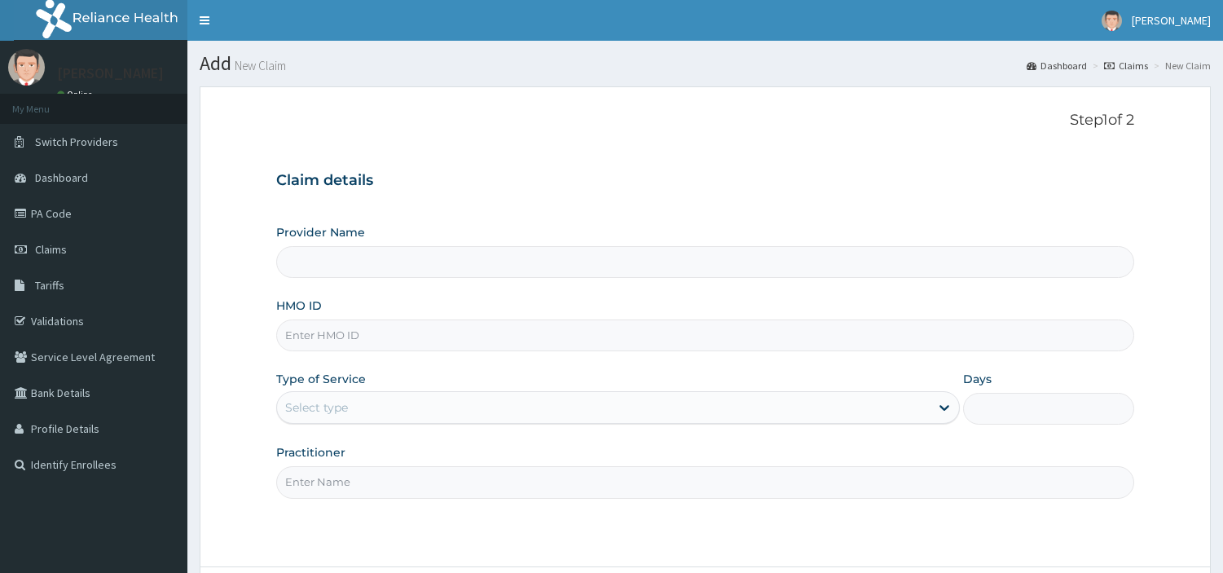
type input "R-Jolad Hospital Nig. Ltd"
click at [438, 323] on input "HMO ID" at bounding box center [705, 336] width 858 height 32
paste input "RMD/10056/C"
type input "RMD/10056/C"
click at [369, 398] on div "Select type" at bounding box center [603, 407] width 653 height 26
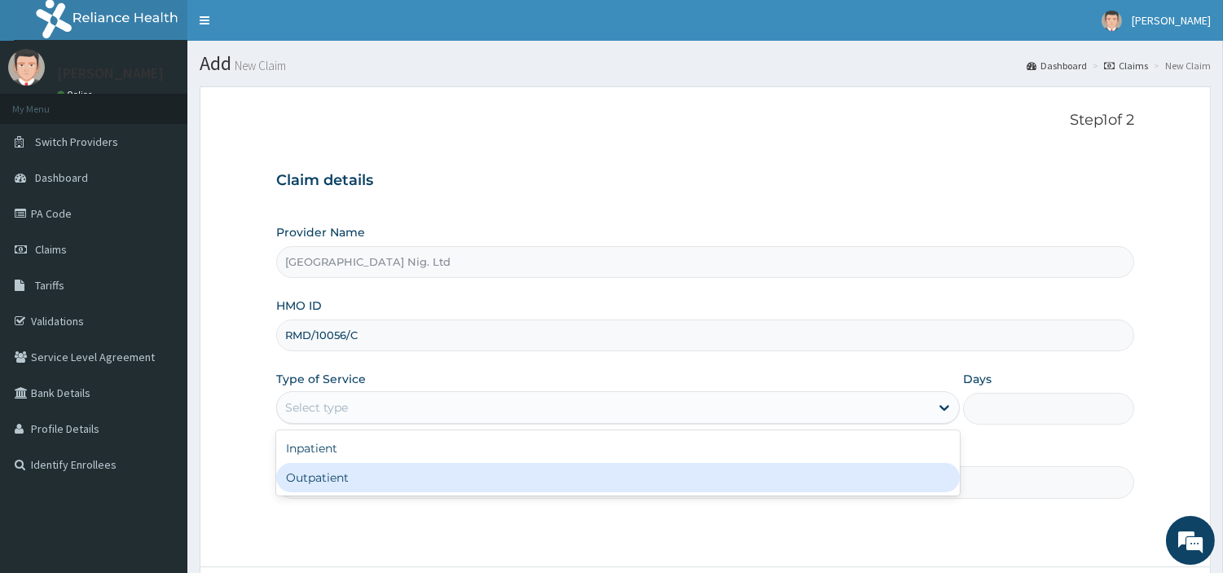
click at [379, 483] on div "Outpatient" at bounding box center [618, 477] width 684 height 29
type input "1"
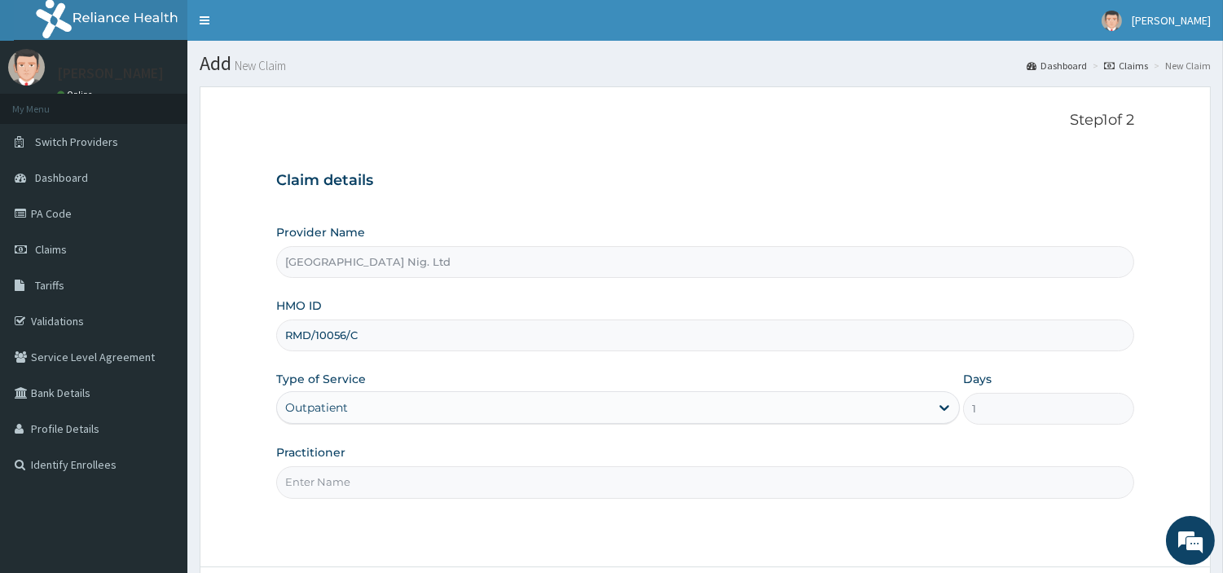
click at [381, 491] on input "Practitioner" at bounding box center [705, 482] width 858 height 32
paste input "Akanji Oluwafemi"
type input "Akanji Oluwafemi"
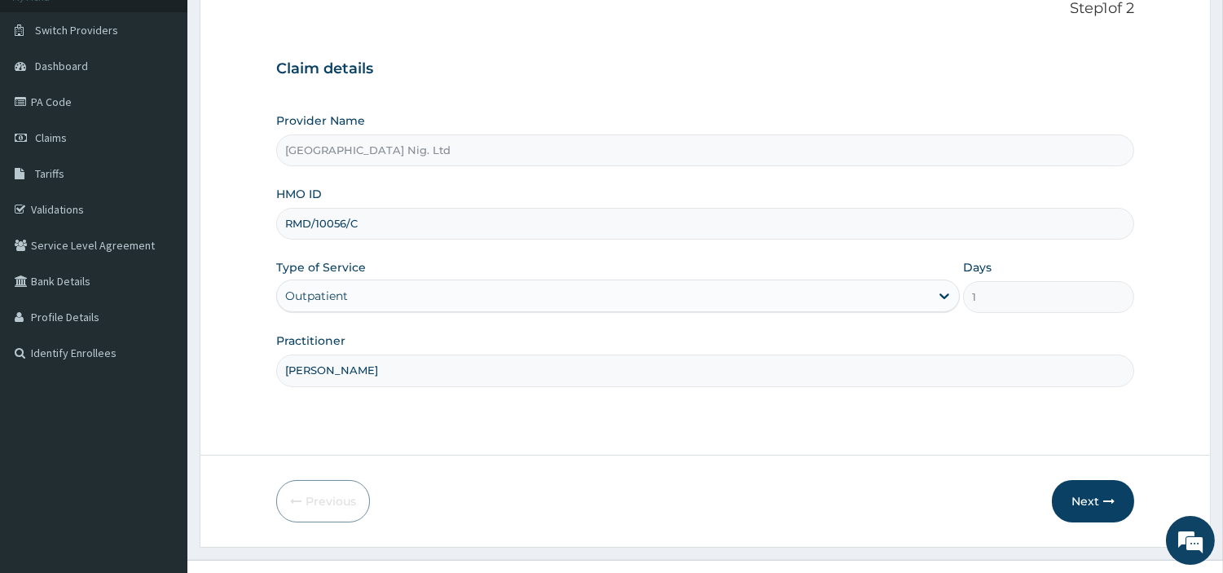
scroll to position [140, 0]
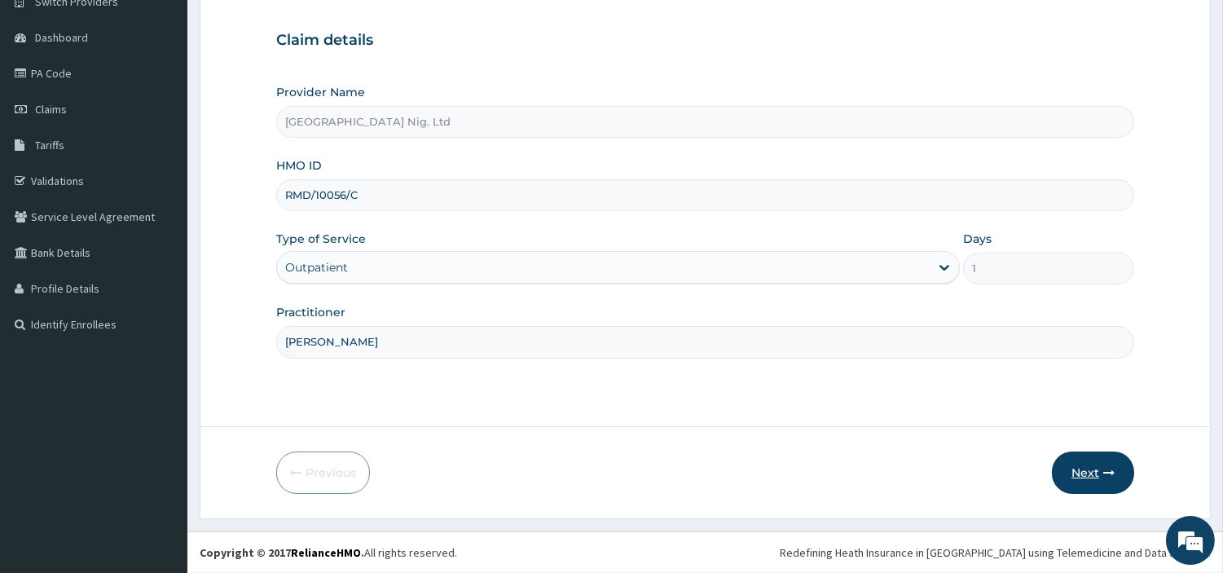
click at [1095, 479] on button "Next" at bounding box center [1093, 473] width 82 height 42
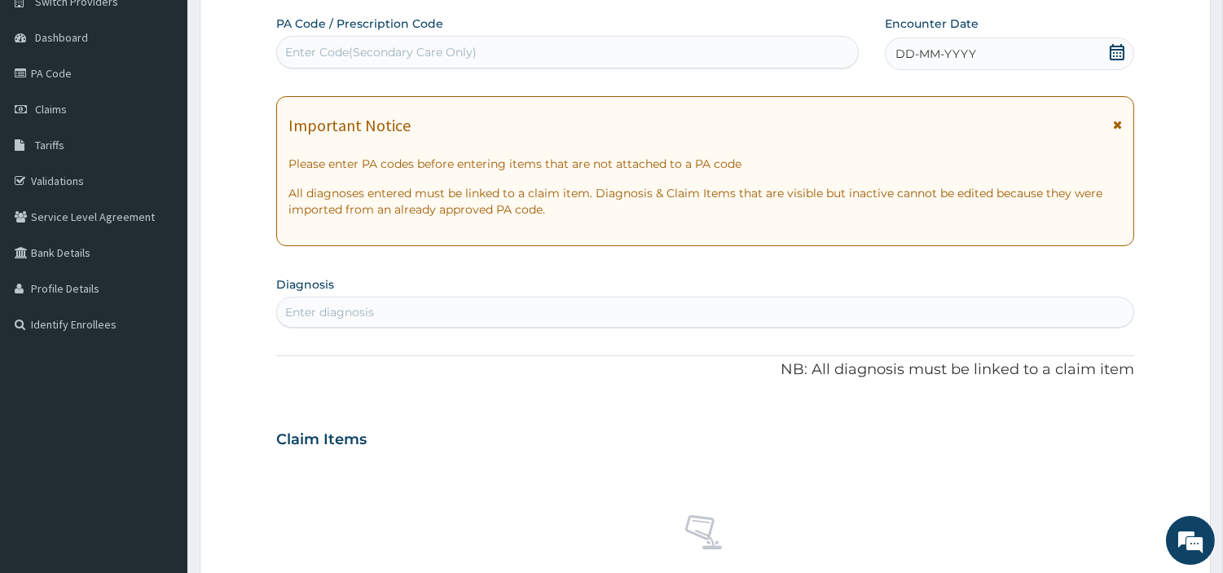
click at [508, 60] on div "Enter Code(Secondary Care Only)" at bounding box center [567, 52] width 581 height 26
paste input "PA/BC8BDB"
type input "PA/BC8BDB"
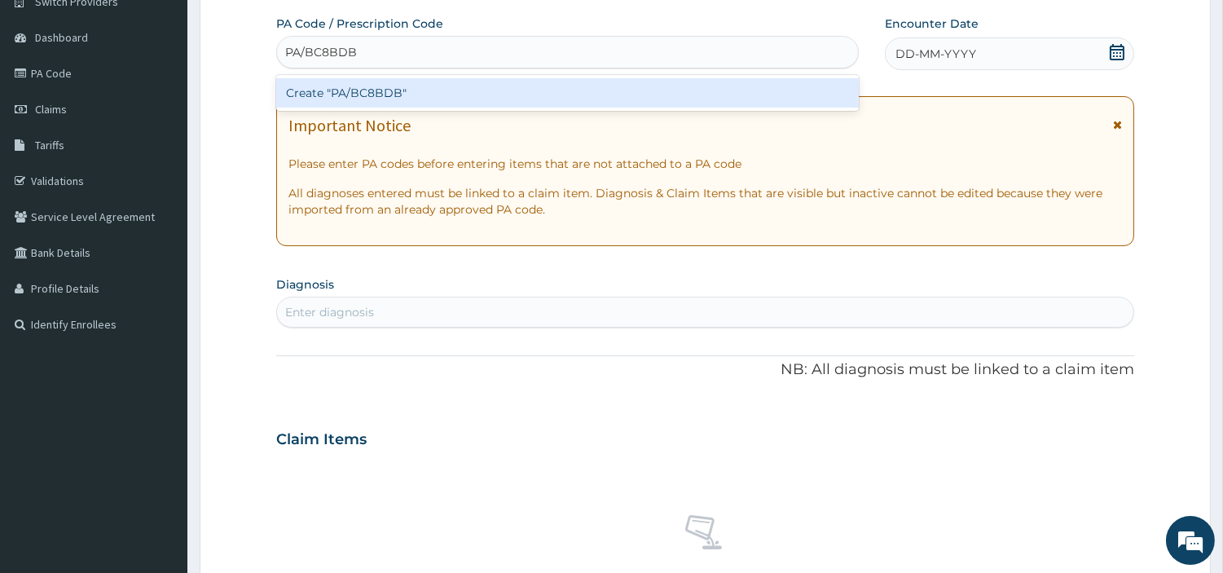
click at [648, 93] on div "Create "PA/BC8BDB"" at bounding box center [567, 92] width 583 height 29
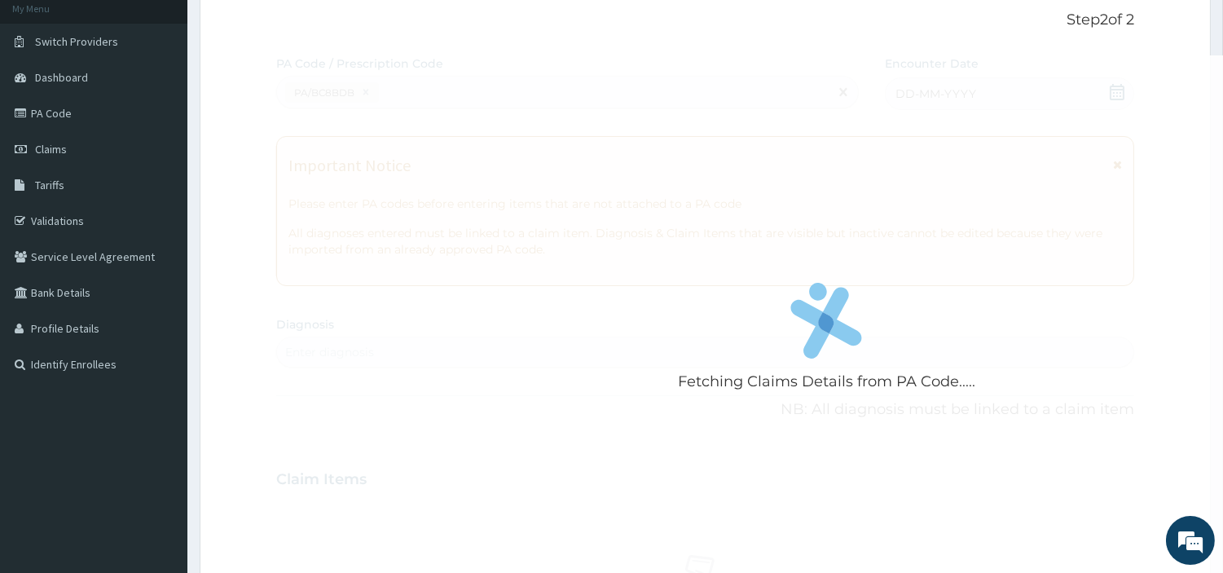
scroll to position [181, 0]
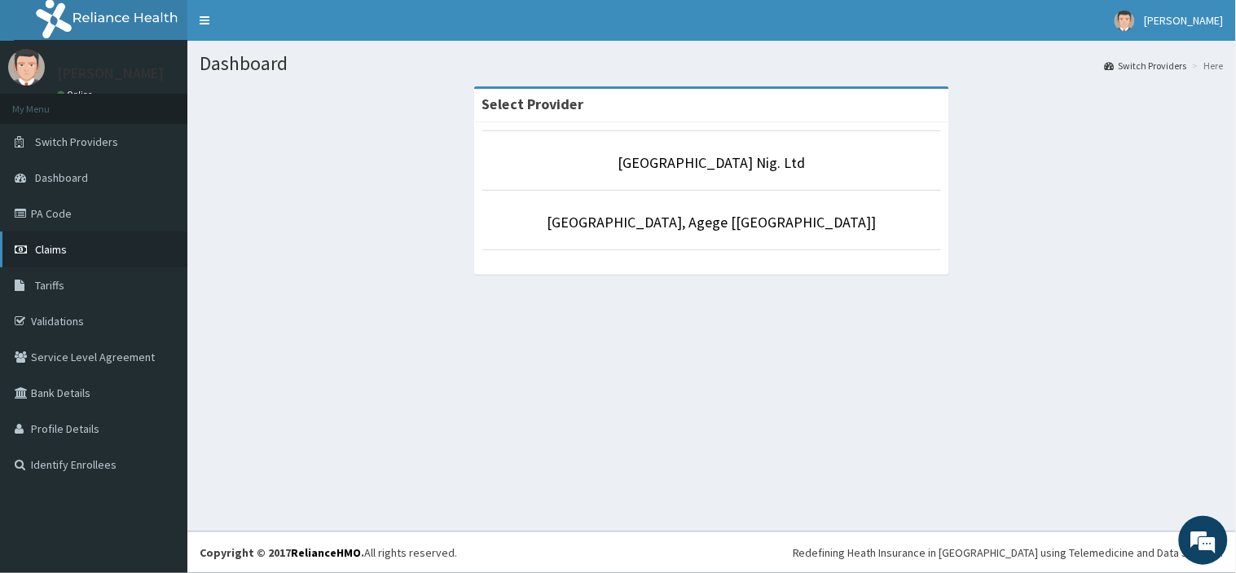
click at [42, 262] on link "Claims" at bounding box center [93, 249] width 187 height 36
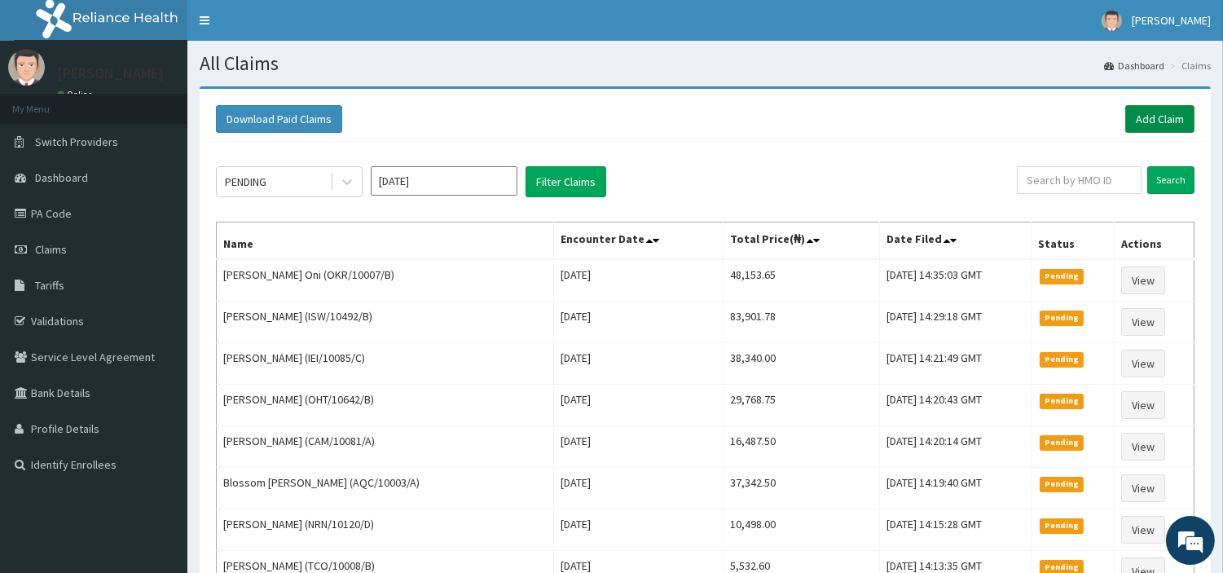
click at [1145, 124] on link "Add Claim" at bounding box center [1160, 119] width 69 height 28
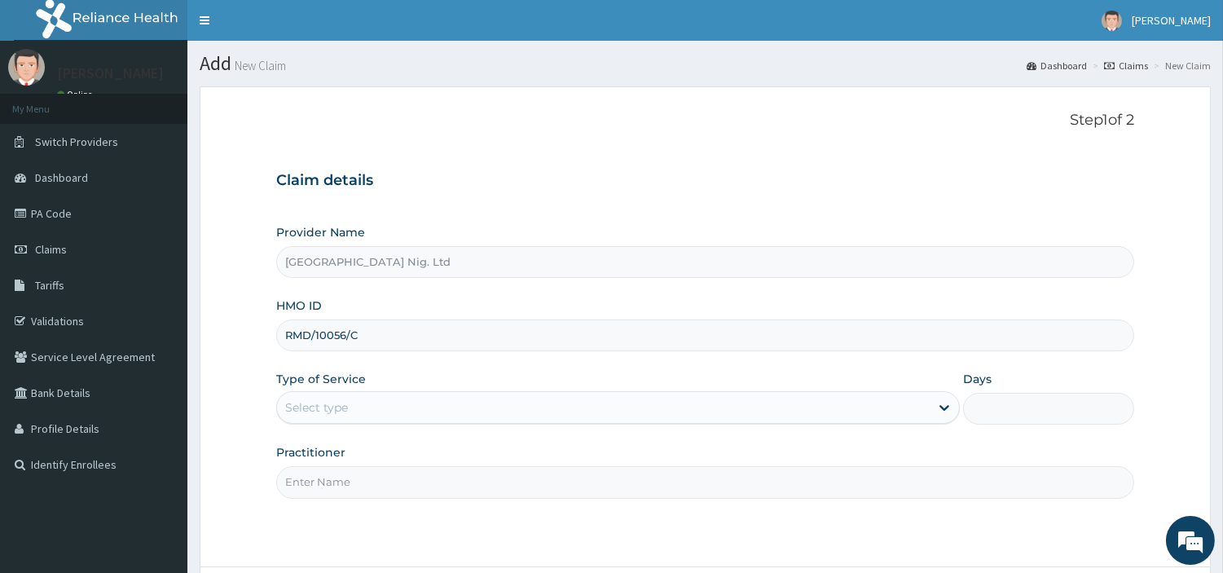
type input "RMD/10056/C"
click at [351, 405] on div "Select type" at bounding box center [603, 407] width 653 height 26
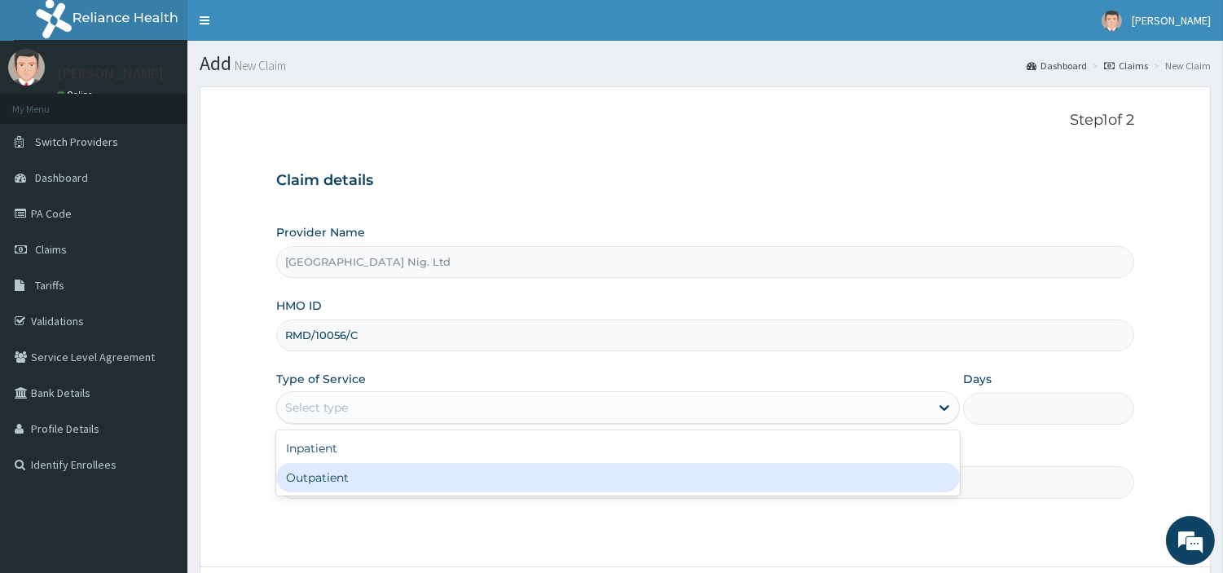
click at [338, 470] on div "Outpatient" at bounding box center [618, 477] width 684 height 29
type input "1"
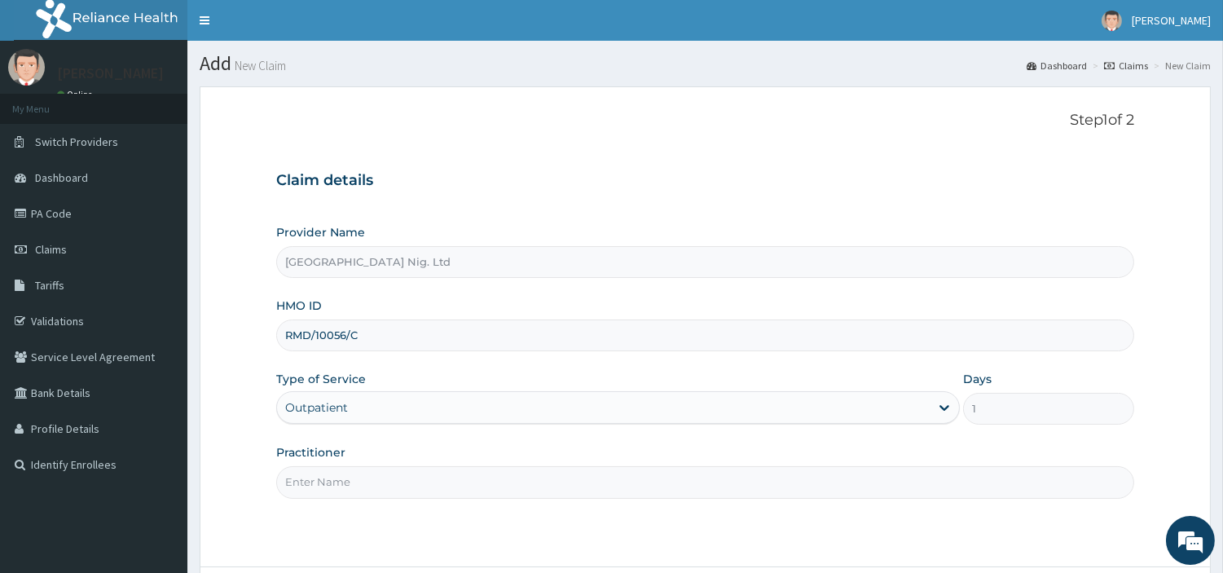
click at [338, 470] on input "Practitioner" at bounding box center [705, 482] width 858 height 32
paste input "Akanji Oluwafemi"
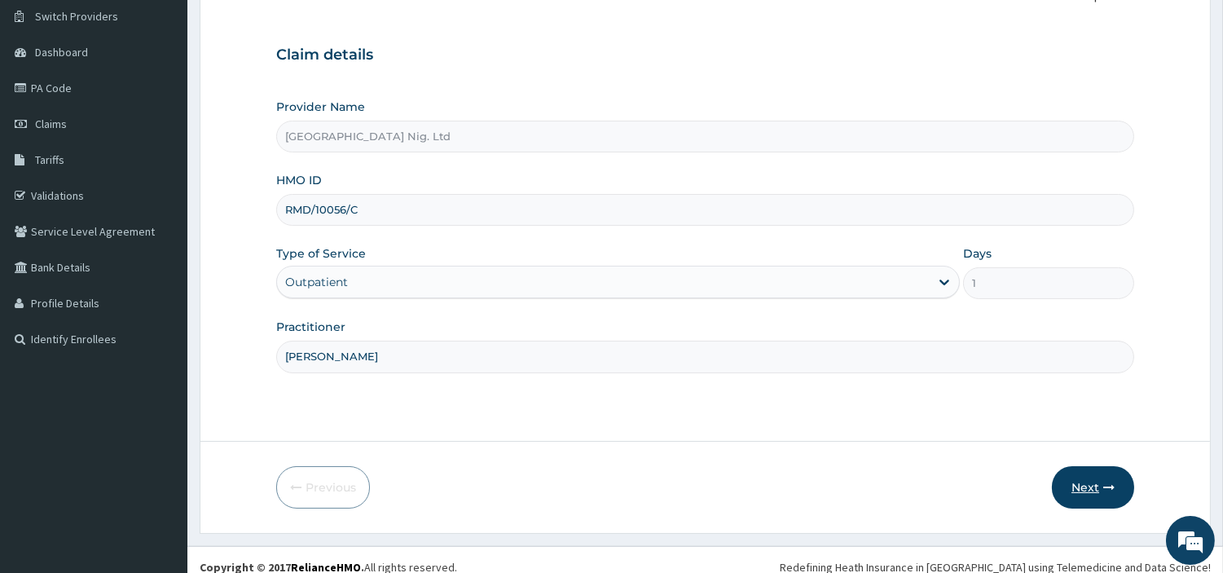
scroll to position [140, 0]
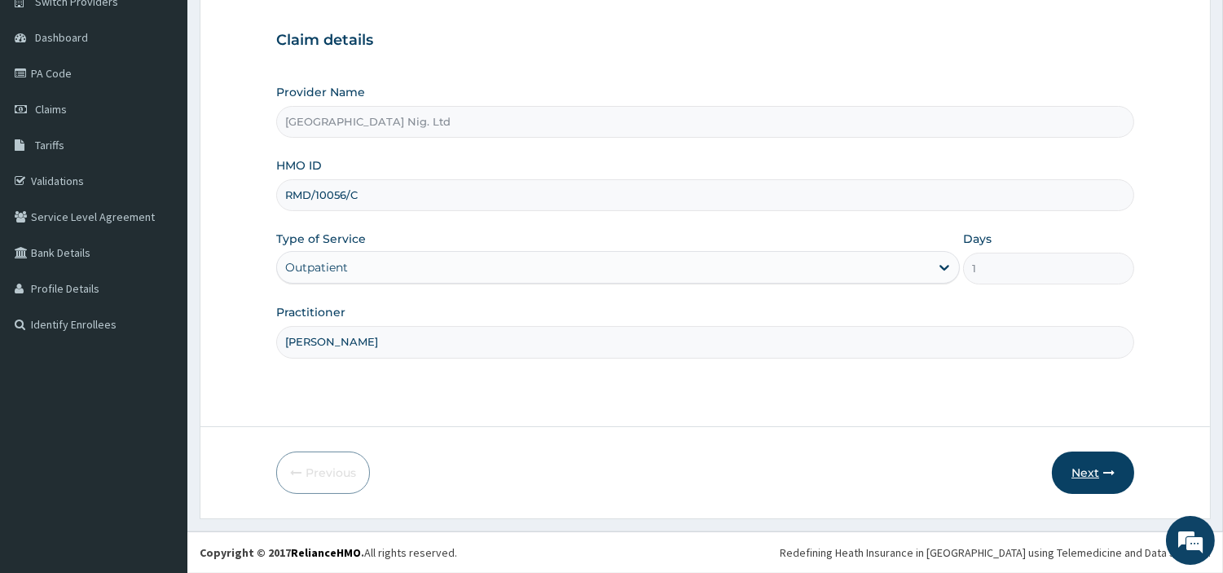
type input "Akanji Oluwafemi"
click at [1074, 473] on button "Next" at bounding box center [1093, 473] width 82 height 42
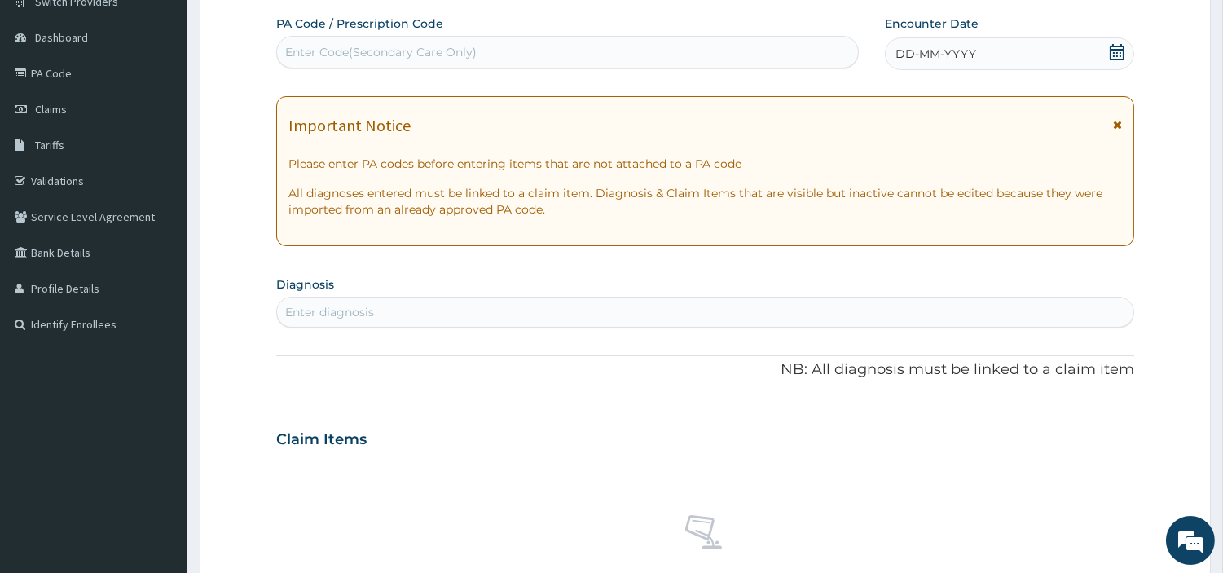
click at [522, 59] on div "Enter Code(Secondary Care Only)" at bounding box center [567, 52] width 581 height 26
paste input "PA/BC8BDB"
type input "PA/BC8BDB"
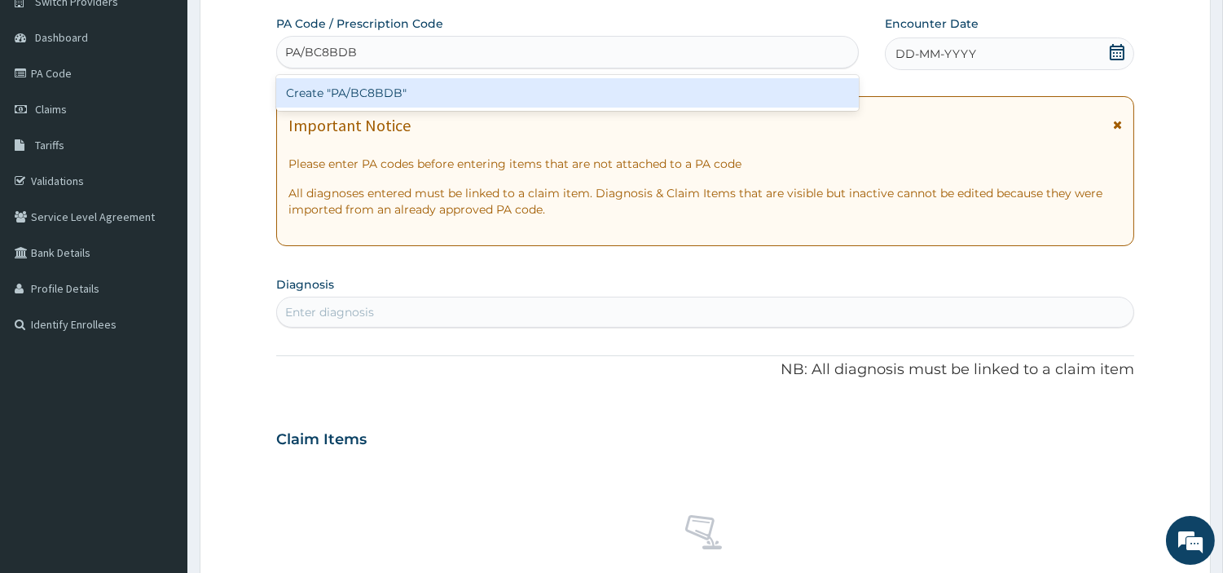
click at [642, 107] on div "Create "PA/BC8BDB"" at bounding box center [567, 92] width 583 height 29
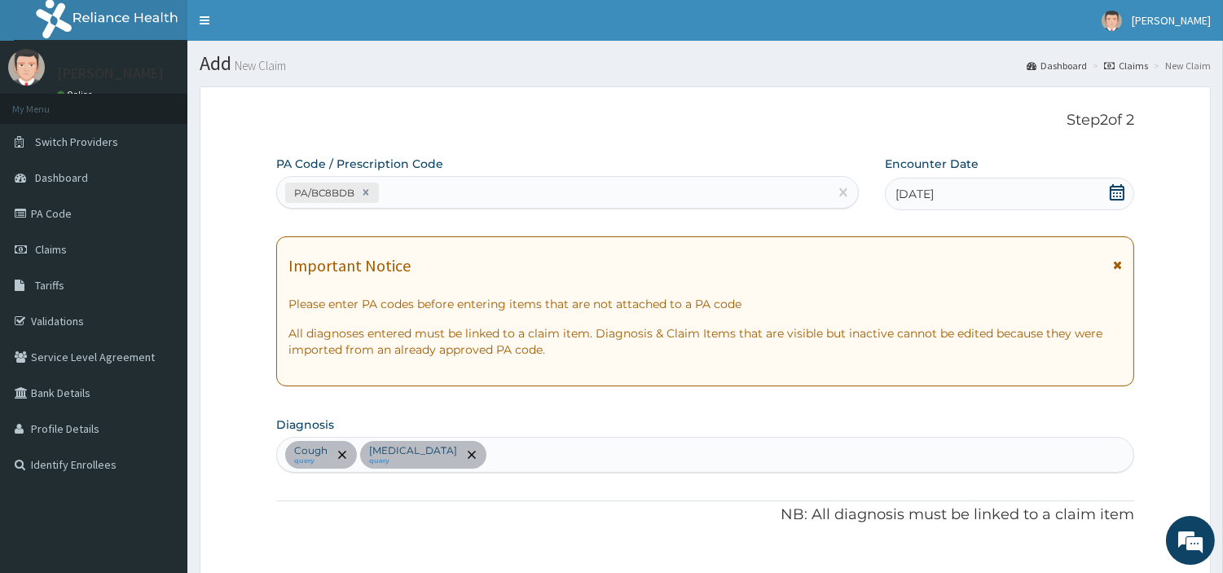
scroll to position [90, 0]
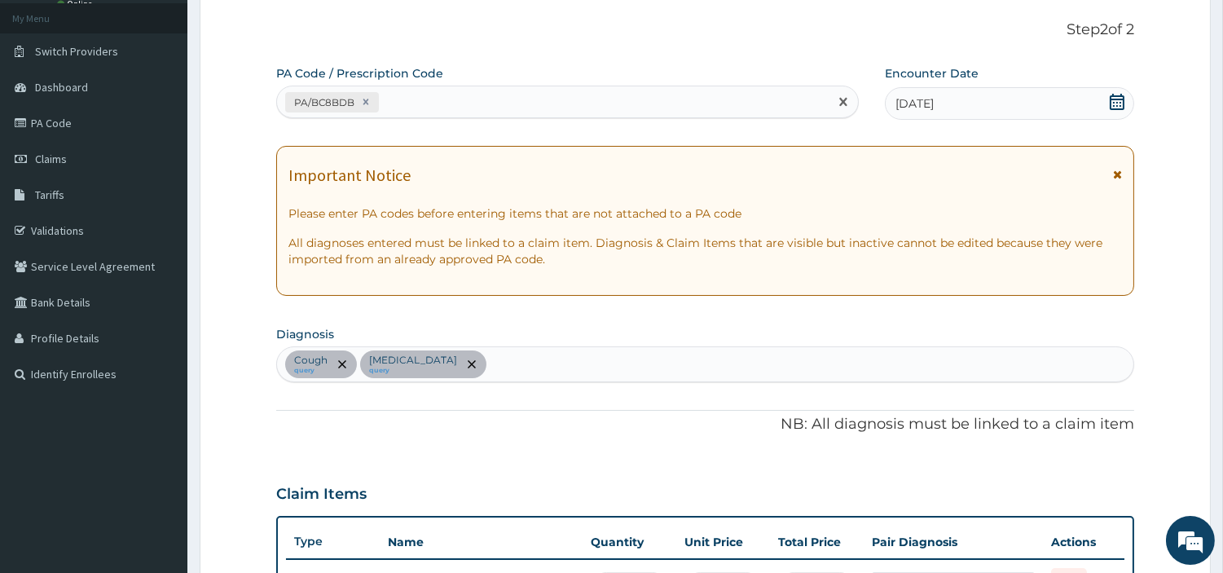
click at [419, 101] on div "PA/BC8BDB" at bounding box center [553, 102] width 552 height 27
paste input "PA/22A0AB"
type input "PA/22A0AB"
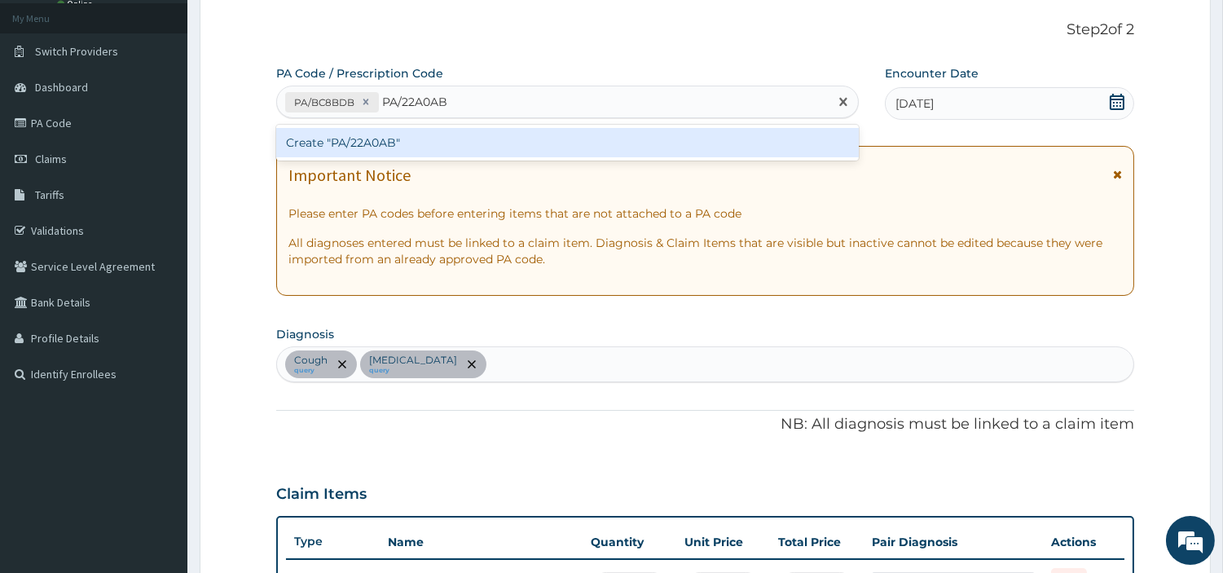
click at [324, 140] on div "Create "PA/22A0AB"" at bounding box center [567, 142] width 583 height 29
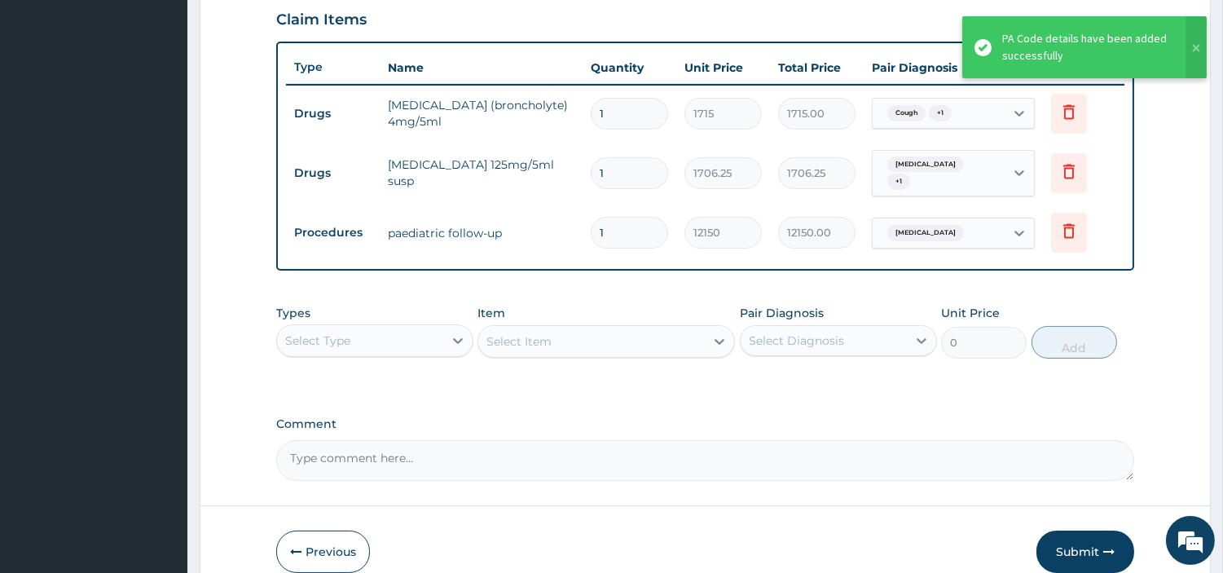
scroll to position [595, 0]
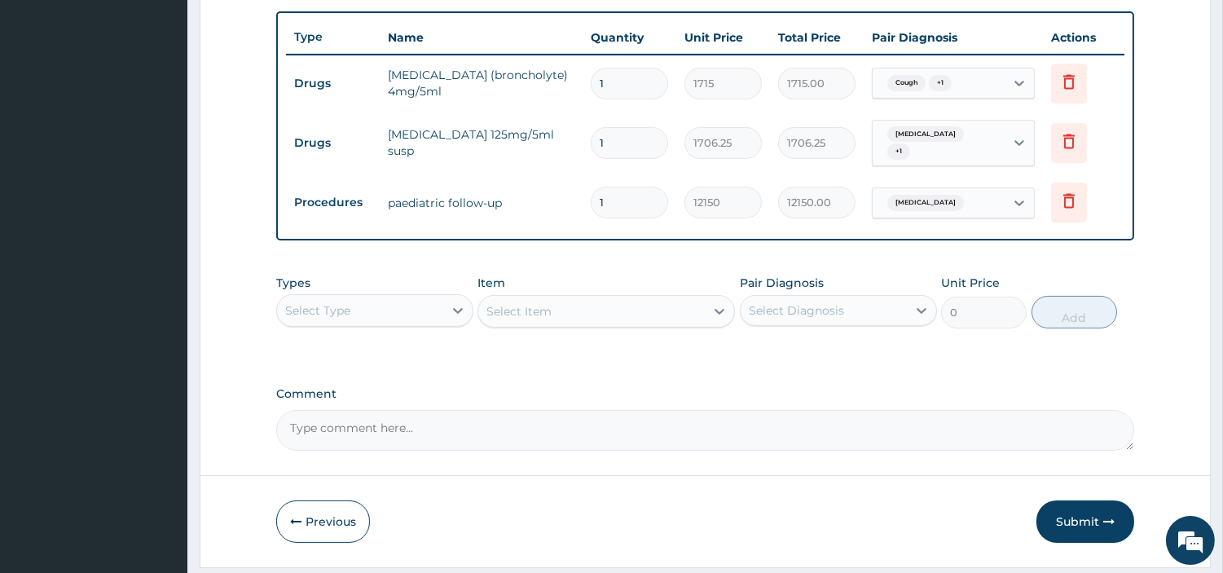
click at [932, 197] on div "Anemia" at bounding box center [924, 202] width 86 height 21
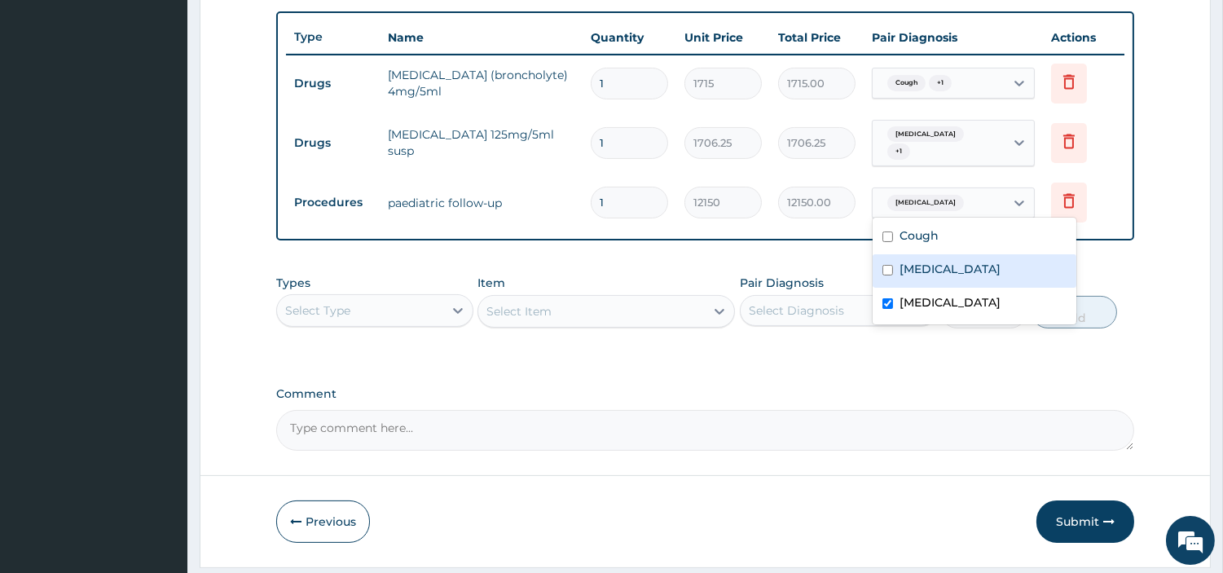
click at [932, 269] on label "Pneumonia" at bounding box center [950, 269] width 101 height 16
checkbox input "true"
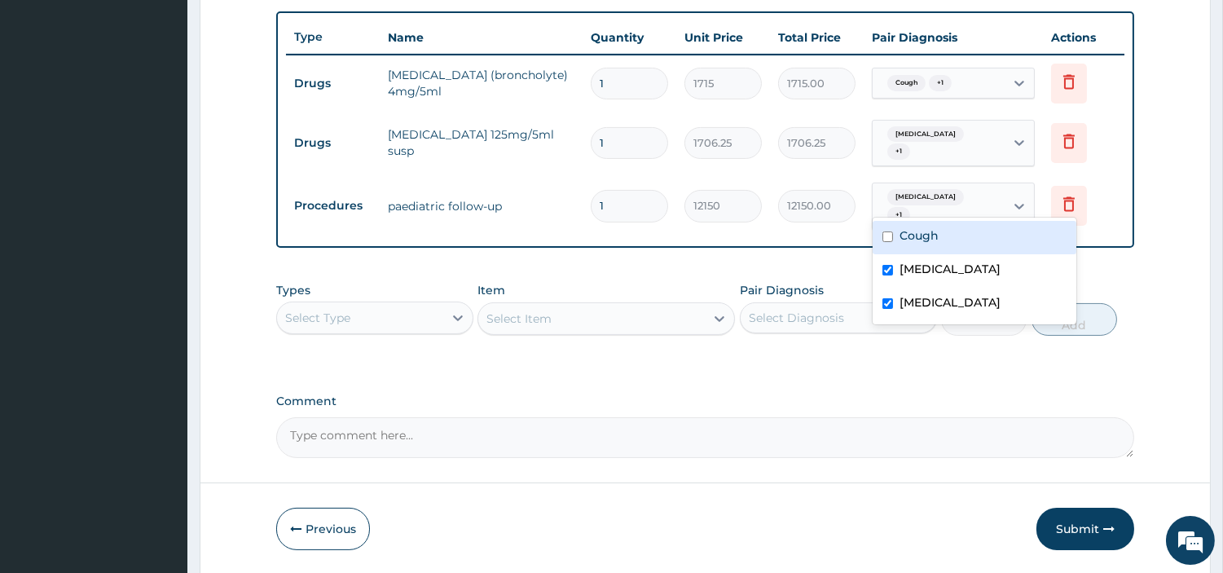
click at [939, 236] on div "Cough" at bounding box center [975, 237] width 204 height 33
checkbox input "true"
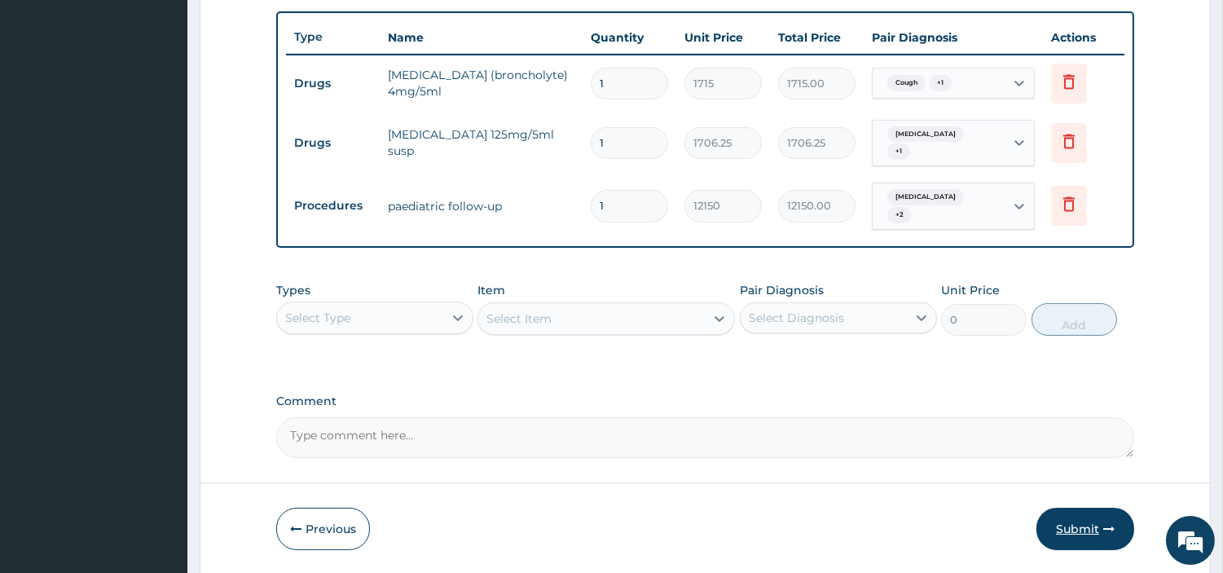
click at [1078, 514] on button "Submit" at bounding box center [1086, 529] width 98 height 42
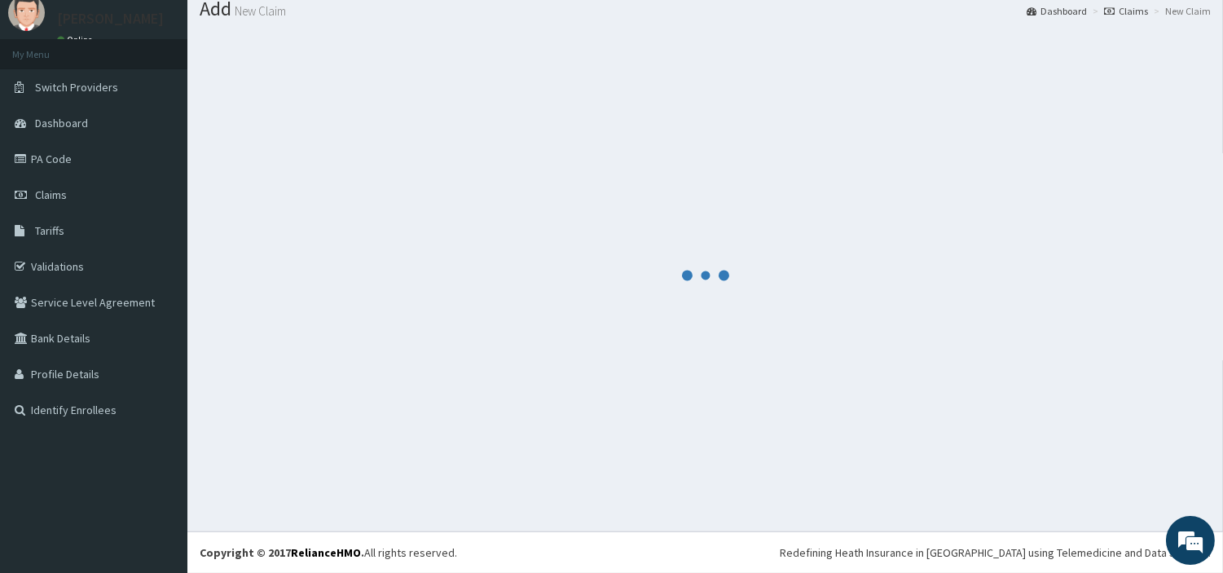
scroll to position [54, 0]
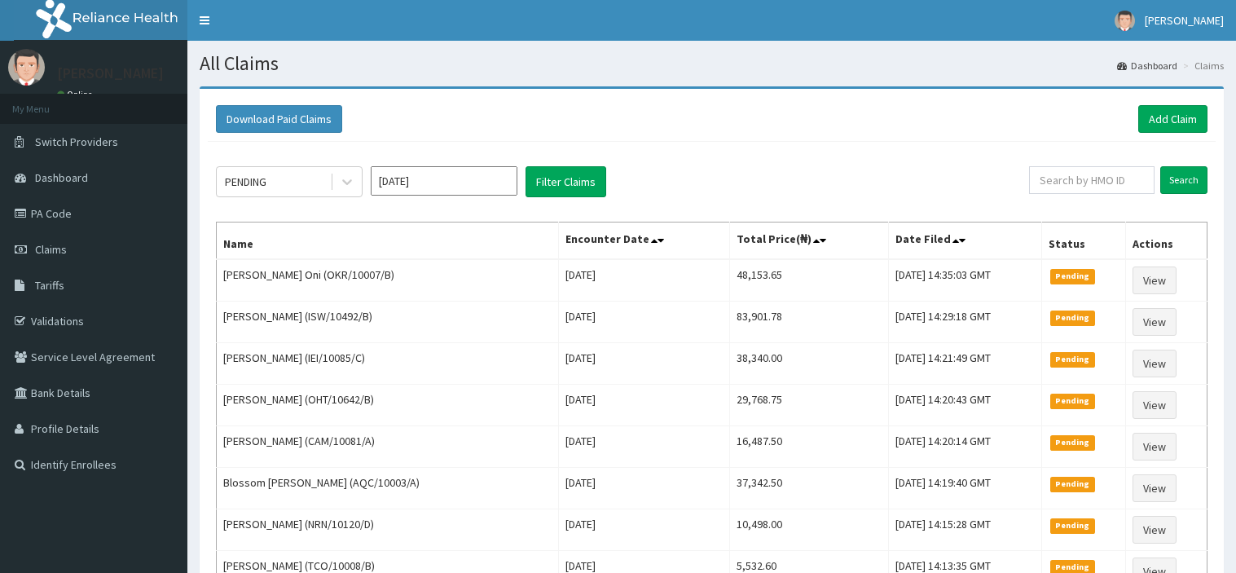
click at [1167, 126] on link "Add Claim" at bounding box center [1173, 119] width 69 height 28
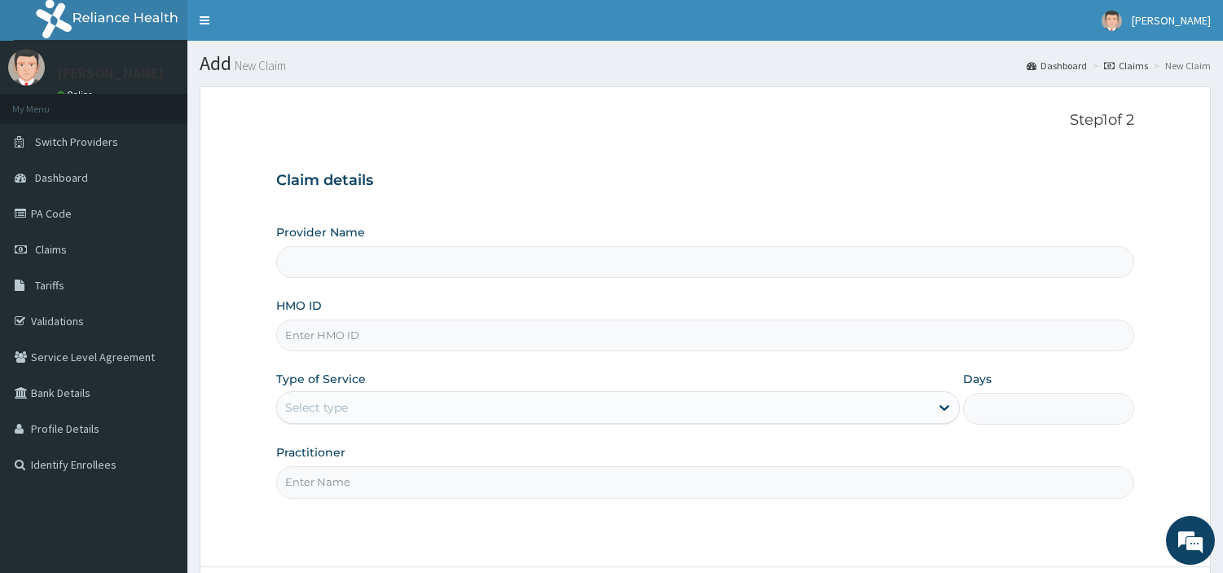
type input "[GEOGRAPHIC_DATA] Nig. Ltd"
click at [323, 332] on input "HMO ID" at bounding box center [705, 336] width 858 height 32
paste input "AVL/10080/E"
type input "AVL/10080/E"
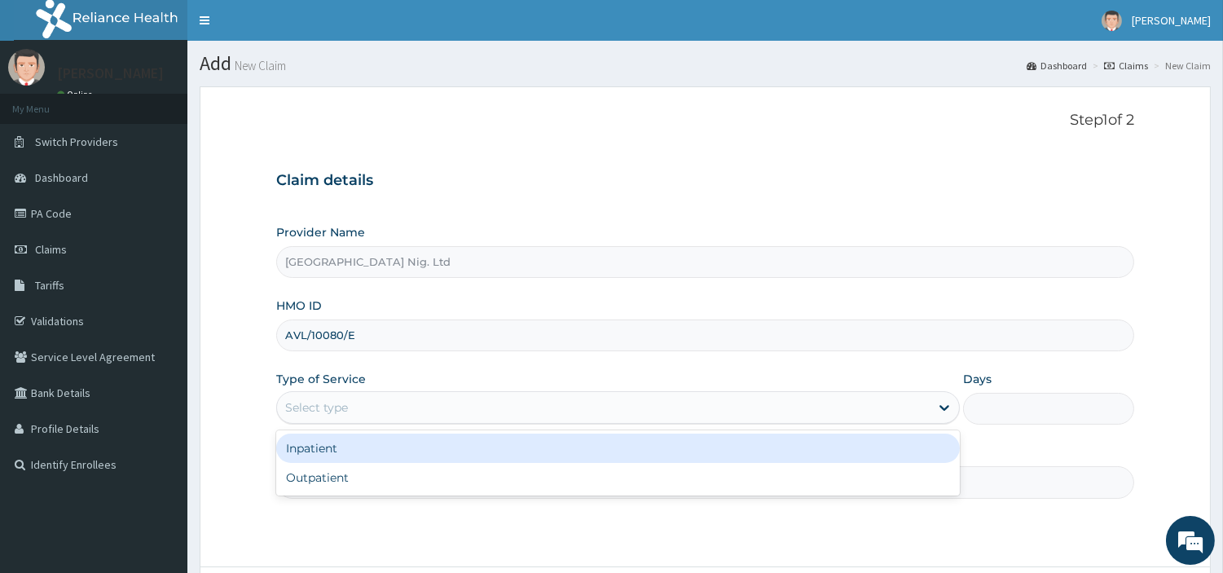
click at [451, 417] on div "Select type" at bounding box center [603, 407] width 653 height 26
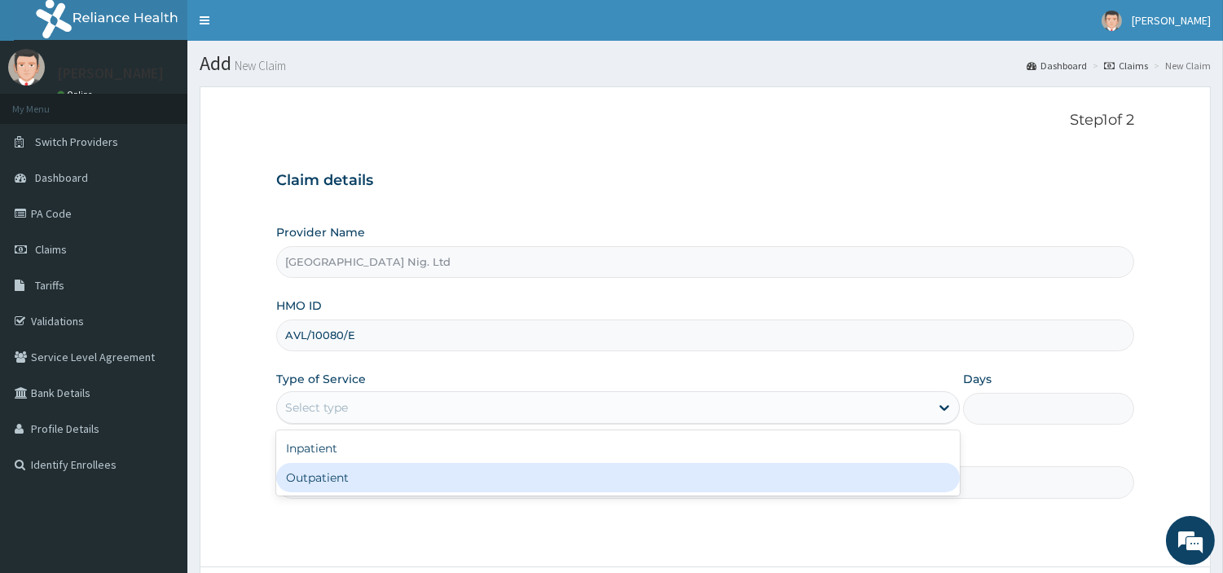
click at [445, 470] on div "Outpatient" at bounding box center [618, 477] width 684 height 29
type input "1"
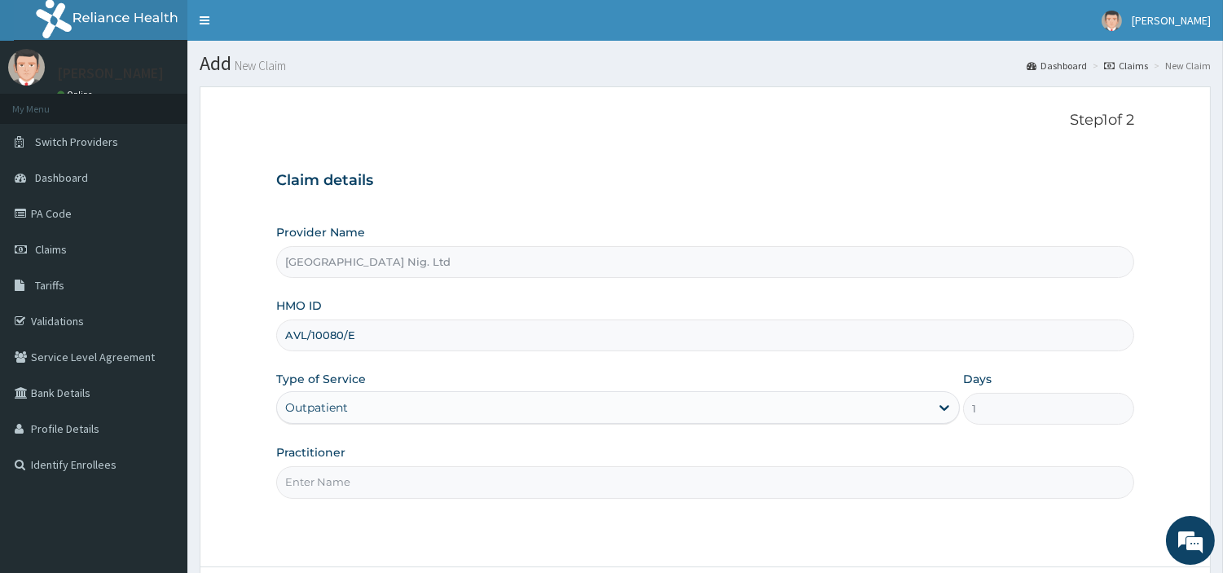
click at [445, 471] on input "Practitioner" at bounding box center [705, 482] width 858 height 32
paste input "[PERSON_NAME]"
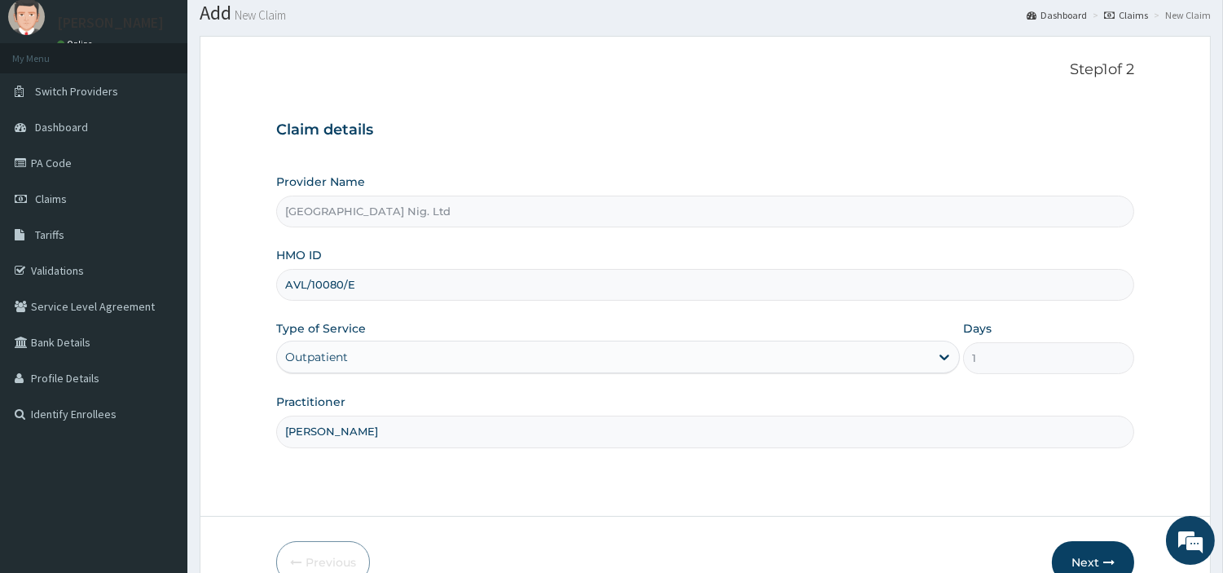
scroll to position [140, 0]
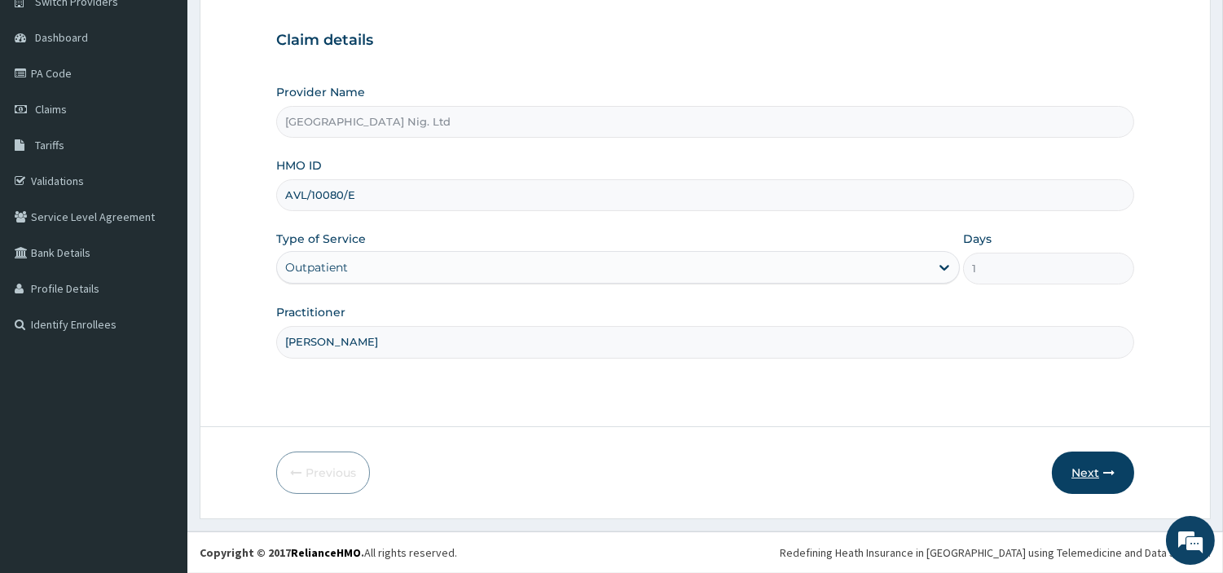
type input "[PERSON_NAME]"
click at [1085, 478] on button "Next" at bounding box center [1093, 473] width 82 height 42
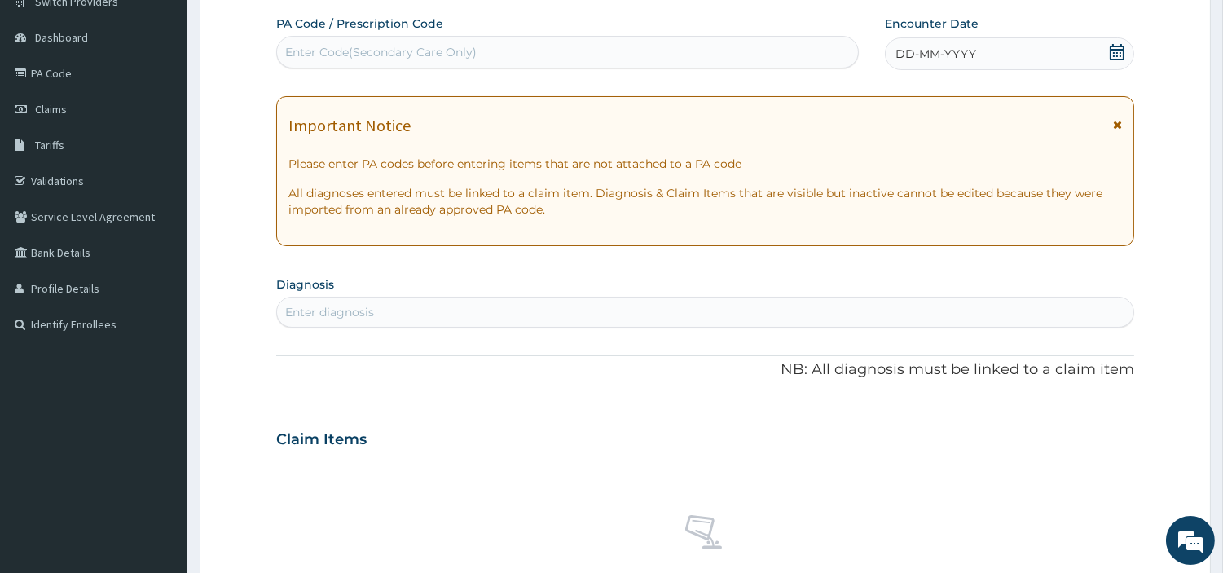
click at [450, 51] on div "Enter Code(Secondary Care Only)" at bounding box center [381, 52] width 192 height 16
paste input "PA/9BFC91"
type input "PA/9BFC91"
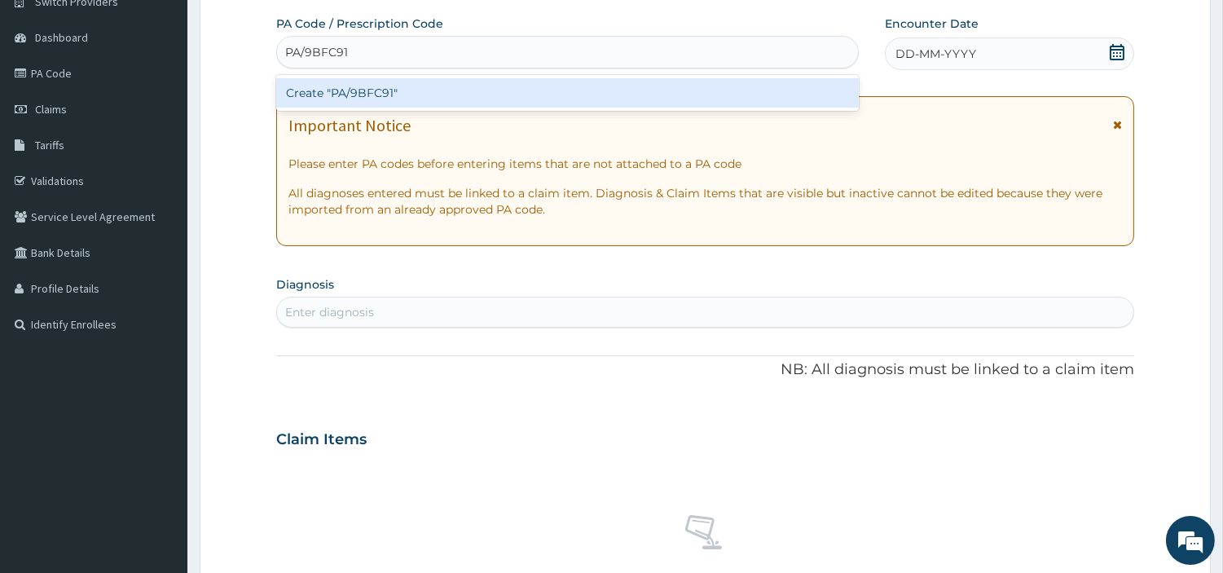
click at [591, 88] on div "Create "PA/9BFC91"" at bounding box center [567, 92] width 583 height 29
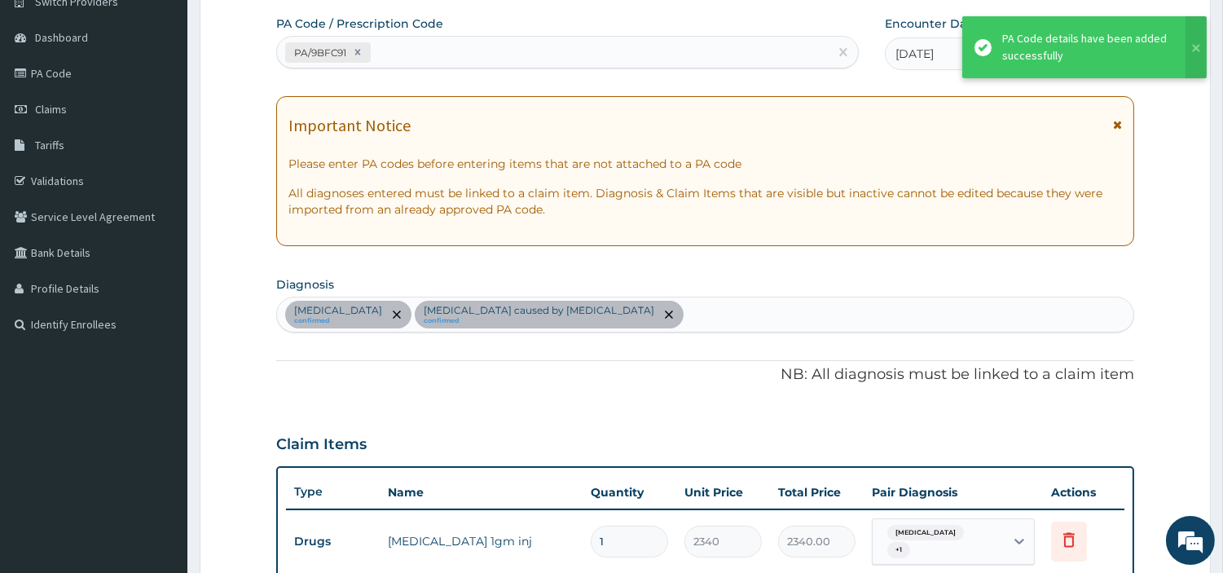
scroll to position [451, 0]
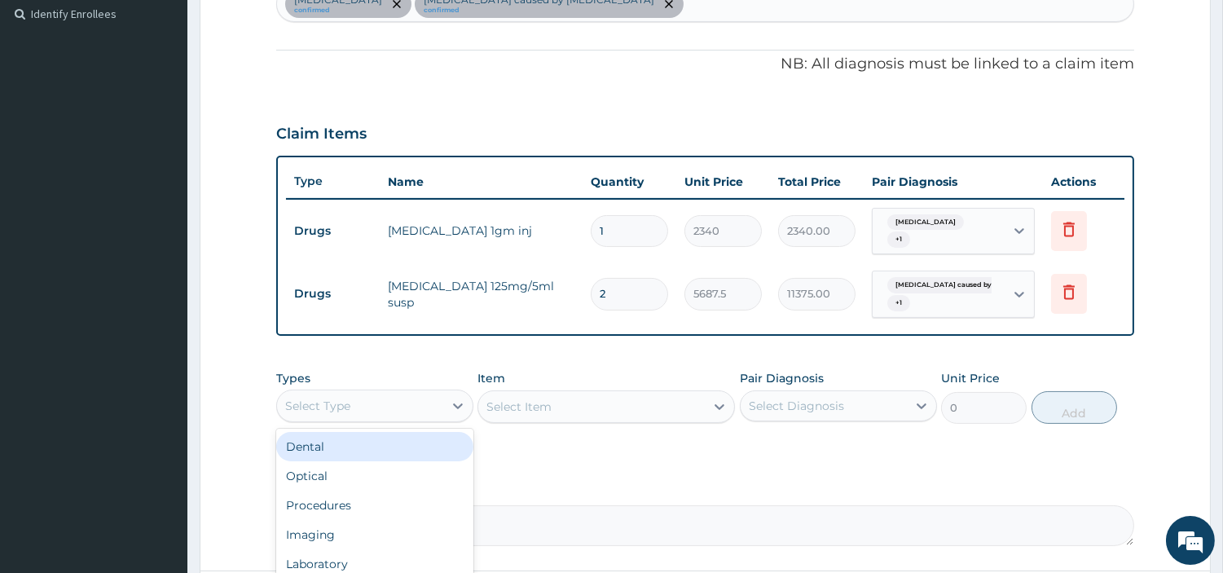
click at [418, 393] on div "Select Type" at bounding box center [360, 406] width 166 height 26
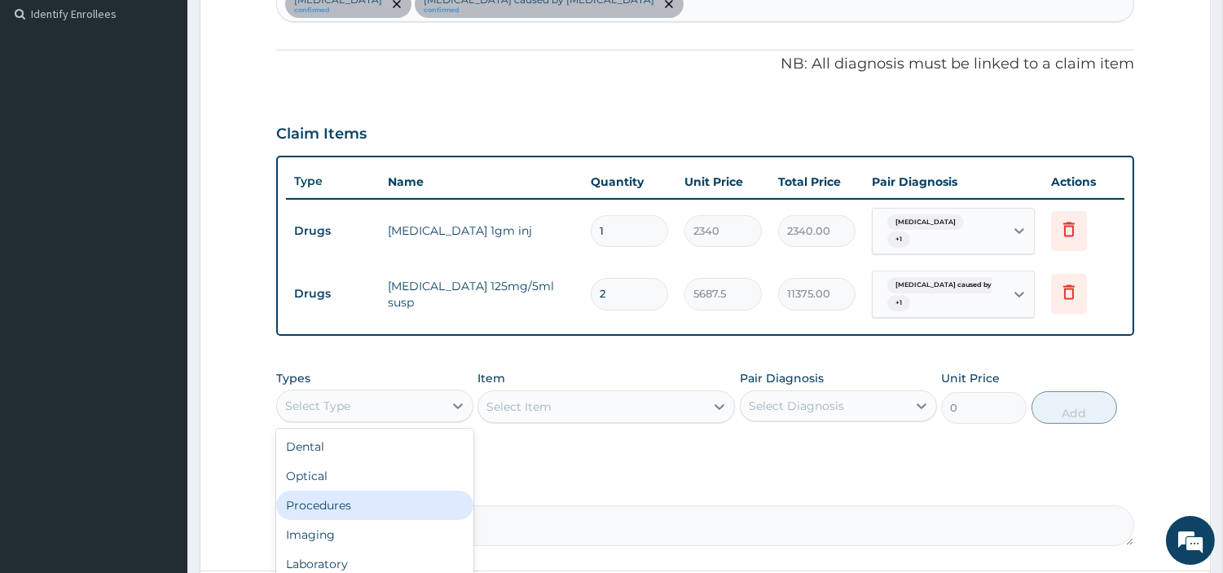
click at [399, 491] on div "Procedures" at bounding box center [374, 505] width 197 height 29
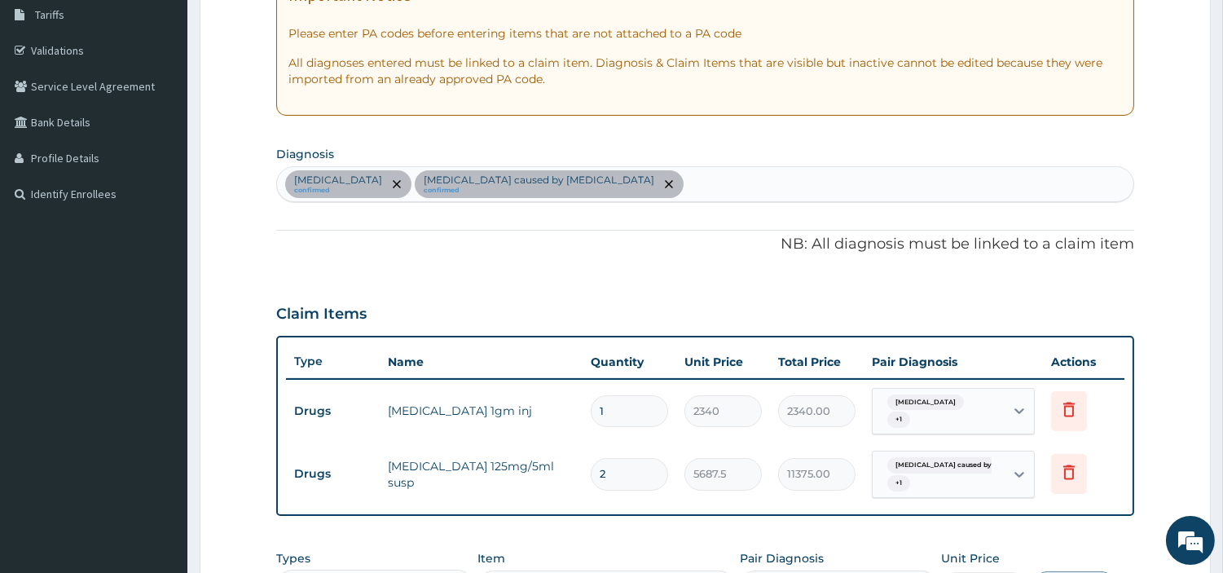
scroll to position [270, 0]
click at [593, 157] on section "Diagnosis [MEDICAL_DATA] confirmed [MEDICAL_DATA] caused by [MEDICAL_DATA] conf…" at bounding box center [705, 173] width 858 height 60
click at [605, 178] on div "[MEDICAL_DATA] confirmed [MEDICAL_DATA] caused by [MEDICAL_DATA] confirmed" at bounding box center [705, 185] width 857 height 34
type input "MALAR"
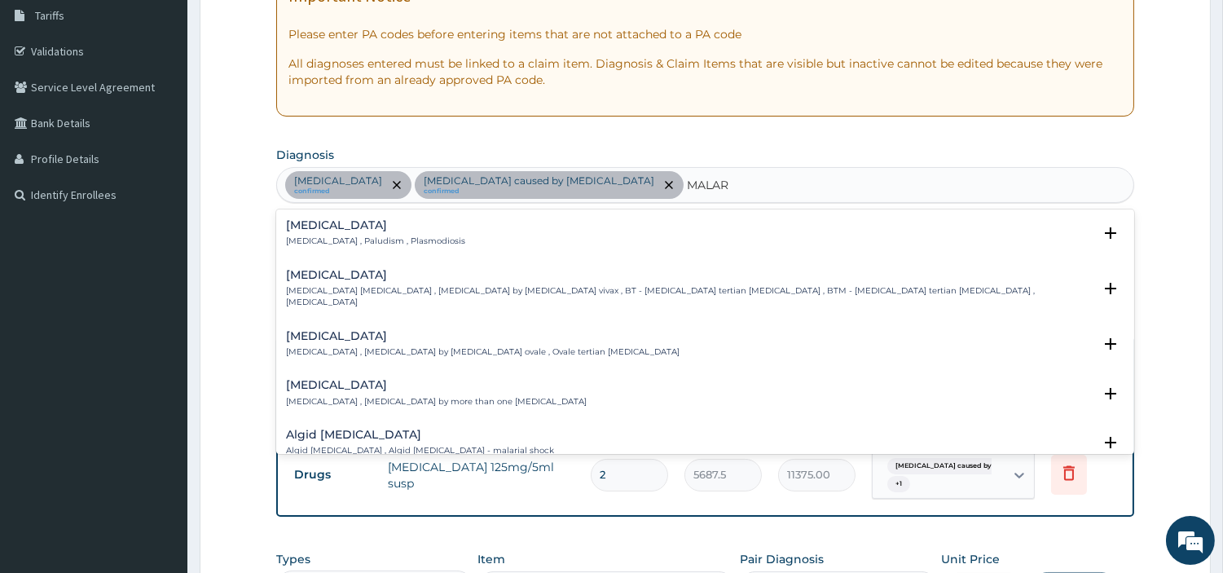
click at [320, 219] on h4 "[MEDICAL_DATA]" at bounding box center [375, 225] width 179 height 12
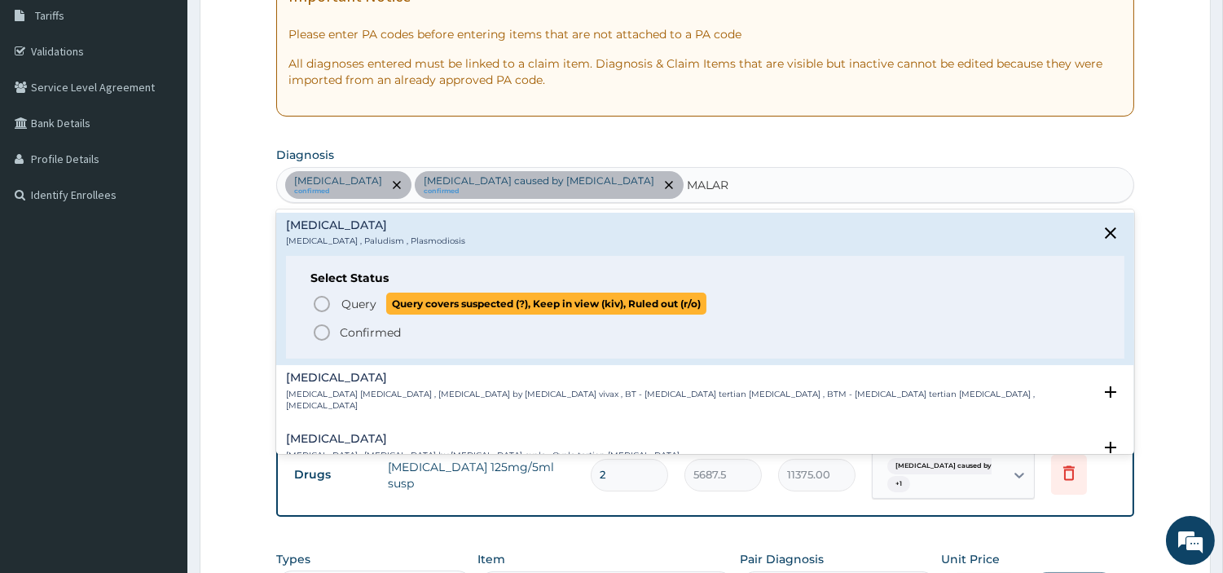
click at [342, 302] on span "Query" at bounding box center [359, 304] width 35 height 16
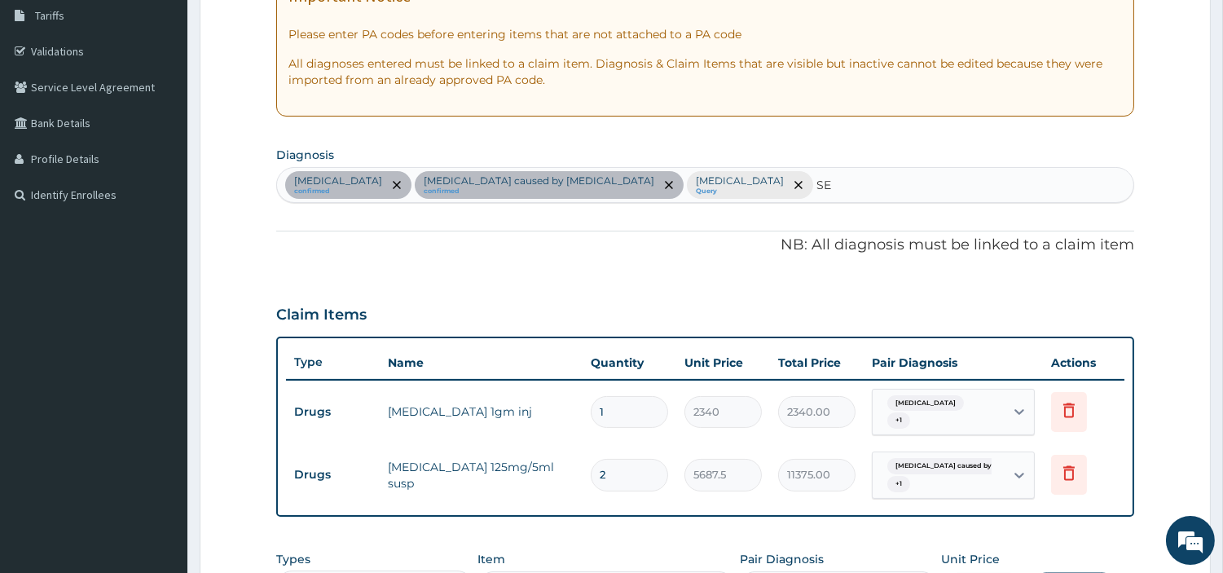
type input "SEP"
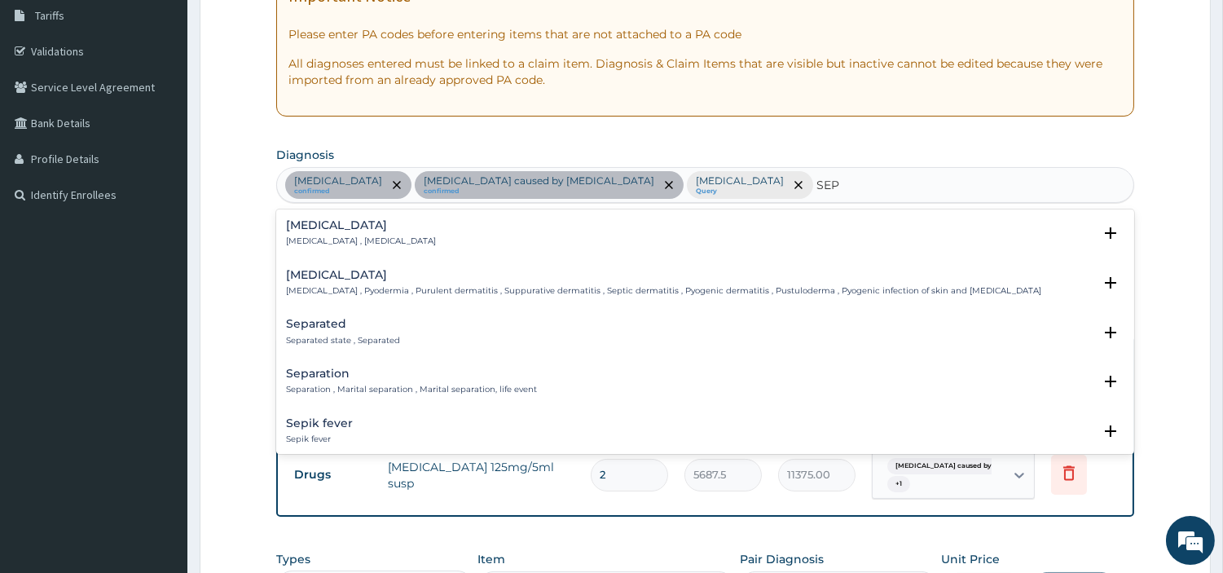
click at [329, 242] on p "[MEDICAL_DATA] , [MEDICAL_DATA]" at bounding box center [361, 241] width 150 height 11
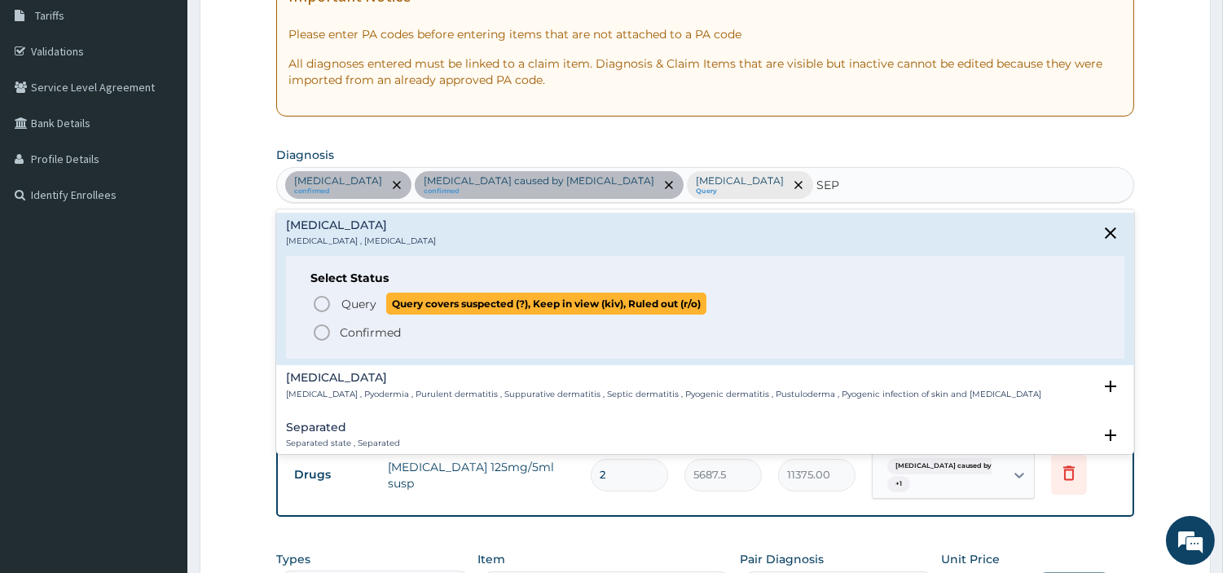
click at [321, 295] on icon "status option query" at bounding box center [322, 304] width 20 height 20
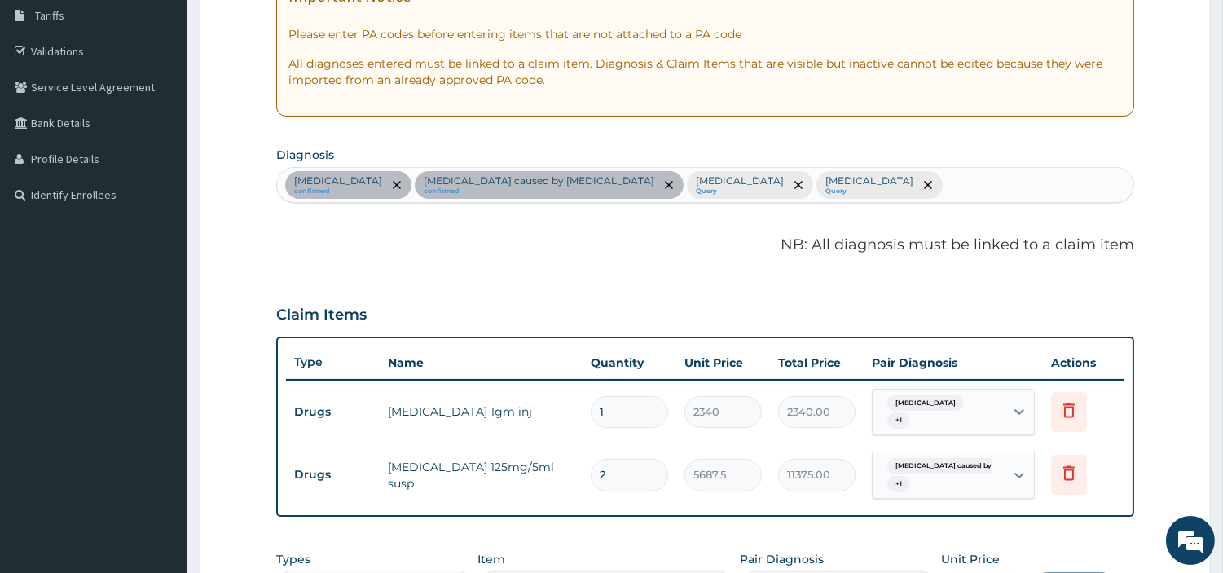
scroll to position [587, 0]
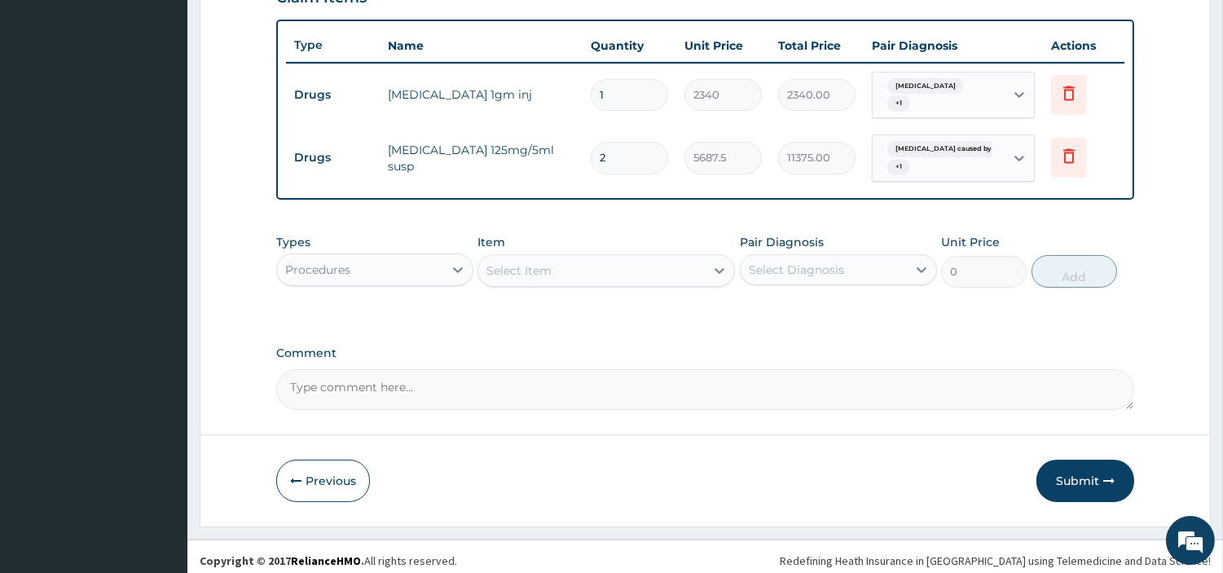
click at [675, 280] on div "Types Procedures Item Select Item Pair Diagnosis Select Diagnosis Unit Price 0 …" at bounding box center [705, 261] width 858 height 70
click at [674, 272] on div "Select Item" at bounding box center [591, 271] width 227 height 26
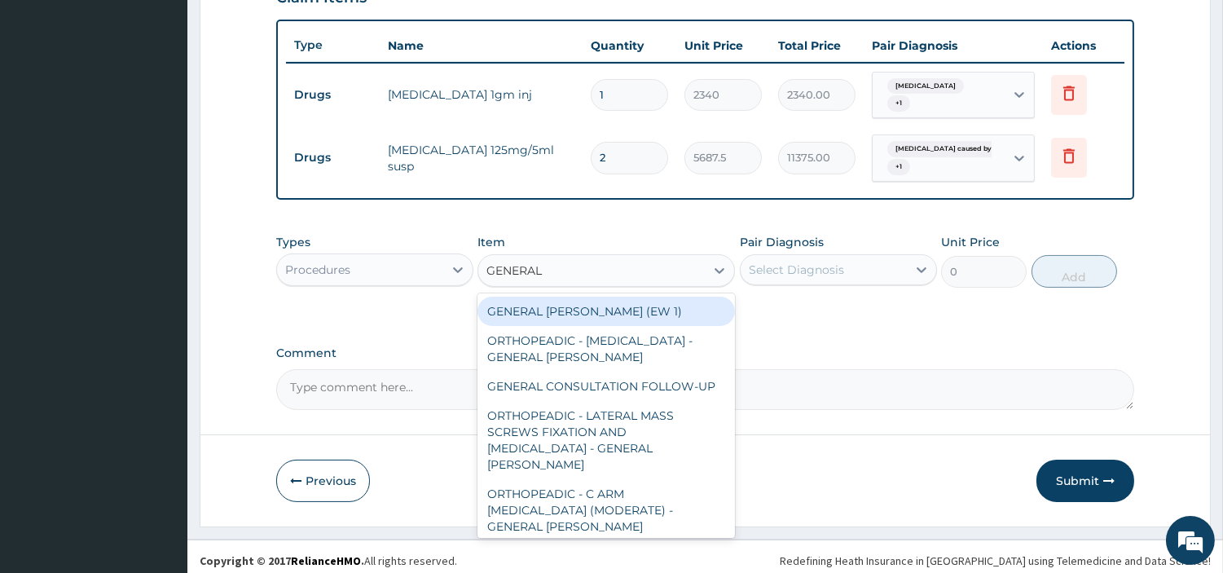
type input "GENERAL C"
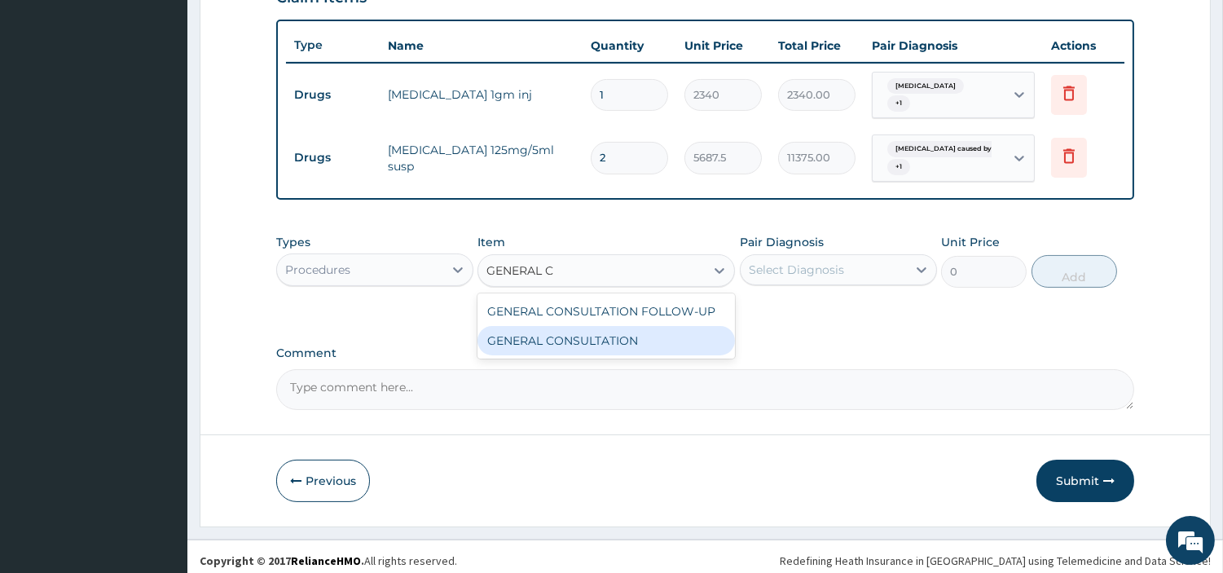
click at [657, 328] on div "GENERAL CONSULTATION" at bounding box center [607, 340] width 258 height 29
type input "6750"
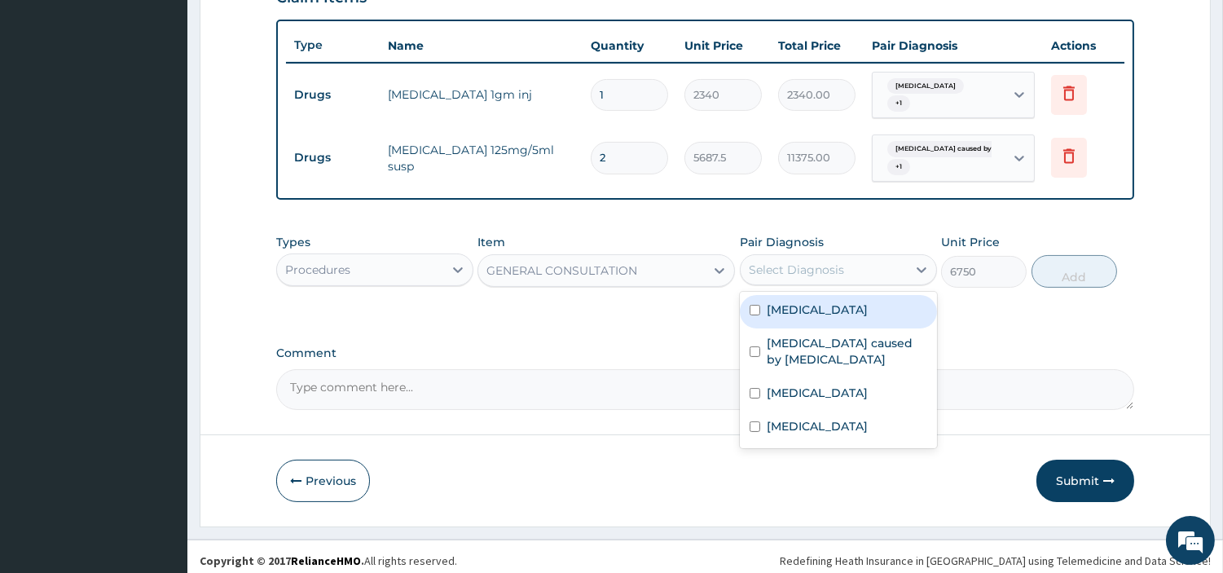
click at [752, 262] on div "Select Diagnosis" at bounding box center [796, 270] width 95 height 16
drag, startPoint x: 761, startPoint y: 298, endPoint x: 763, endPoint y: 308, distance: 9.9
click at [761, 299] on div "[MEDICAL_DATA]" at bounding box center [838, 311] width 197 height 33
checkbox input "true"
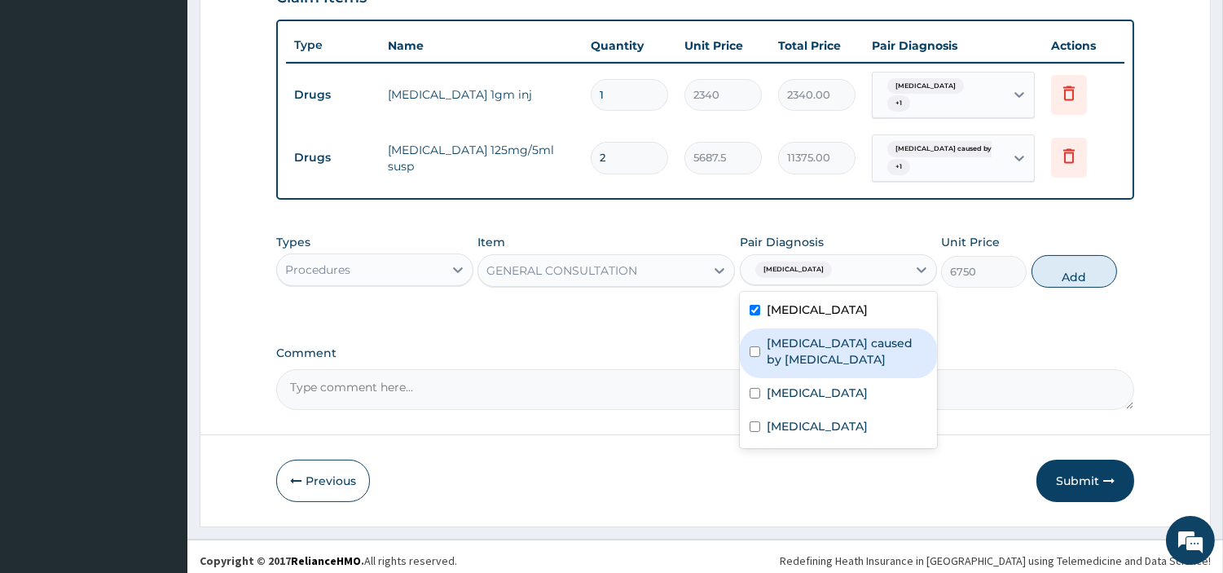
drag, startPoint x: 774, startPoint y: 337, endPoint x: 782, endPoint y: 372, distance: 35.2
click at [774, 340] on label "[MEDICAL_DATA] caused by [MEDICAL_DATA]" at bounding box center [847, 351] width 161 height 33
checkbox input "true"
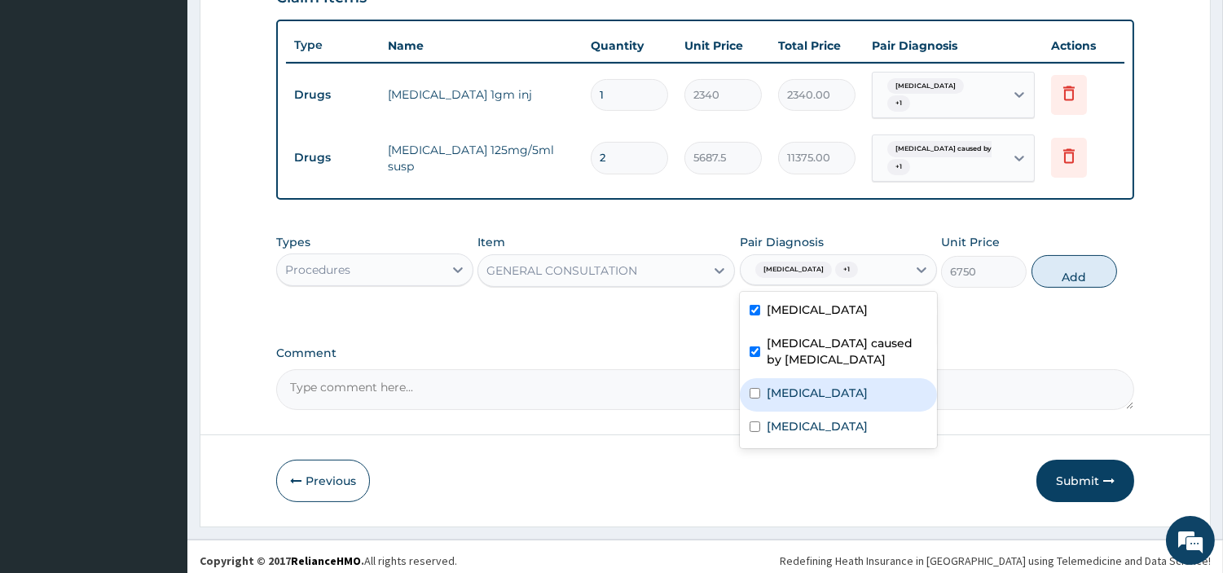
click at [787, 412] on div "[MEDICAL_DATA]" at bounding box center [838, 428] width 197 height 33
checkbox input "true"
click at [796, 385] on label "[MEDICAL_DATA]" at bounding box center [817, 393] width 101 height 16
checkbox input "true"
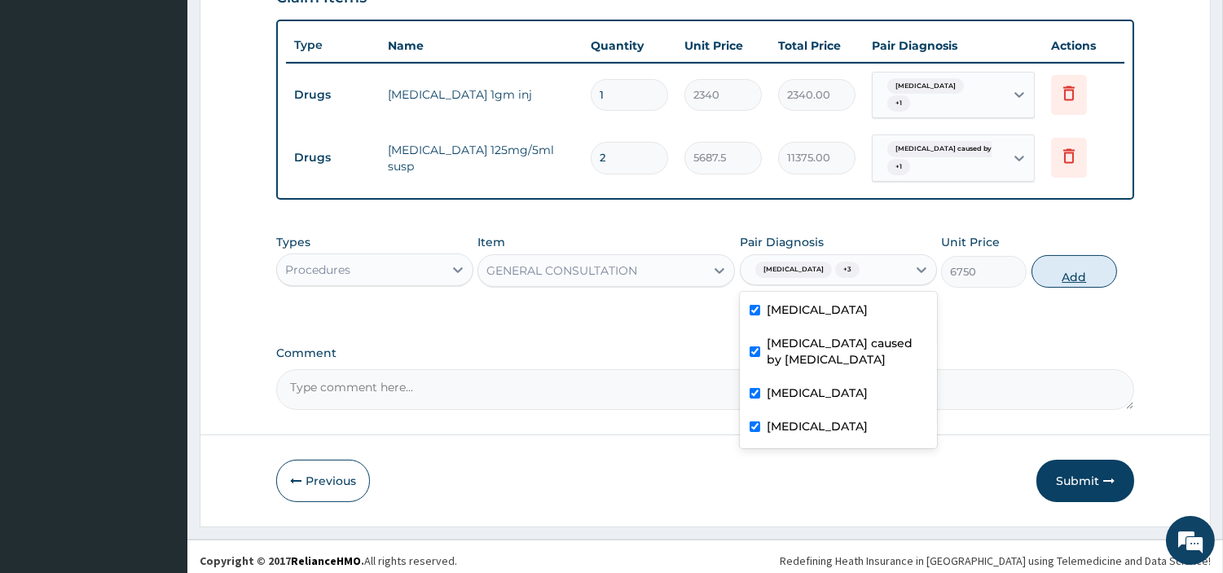
click at [1082, 264] on button "Add" at bounding box center [1075, 271] width 86 height 33
type input "0"
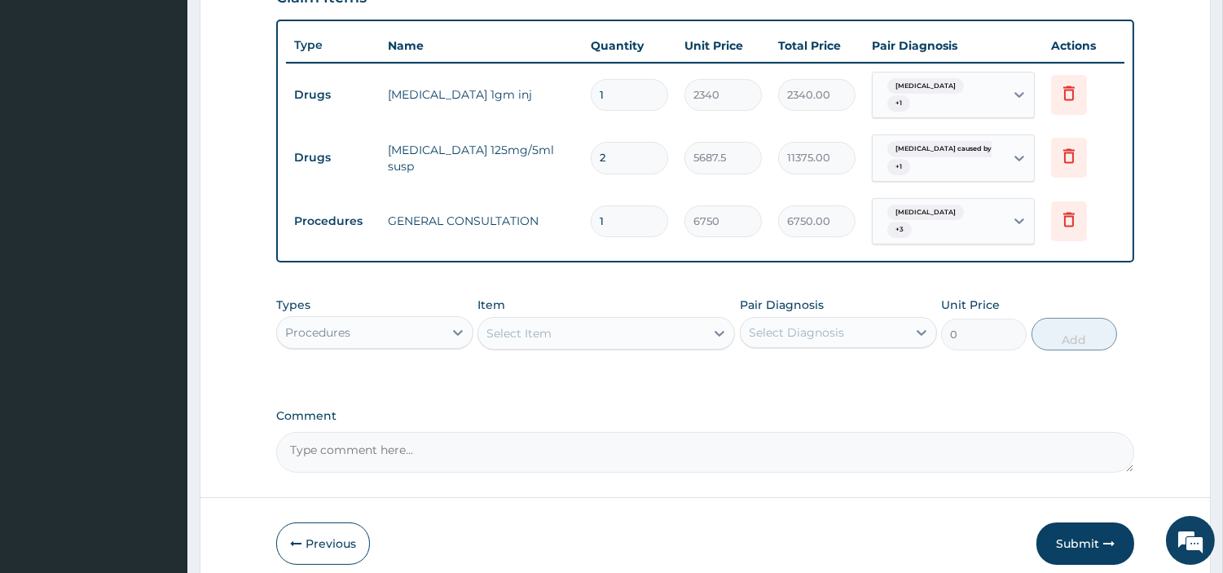
click at [405, 316] on div "Procedures" at bounding box center [374, 332] width 197 height 33
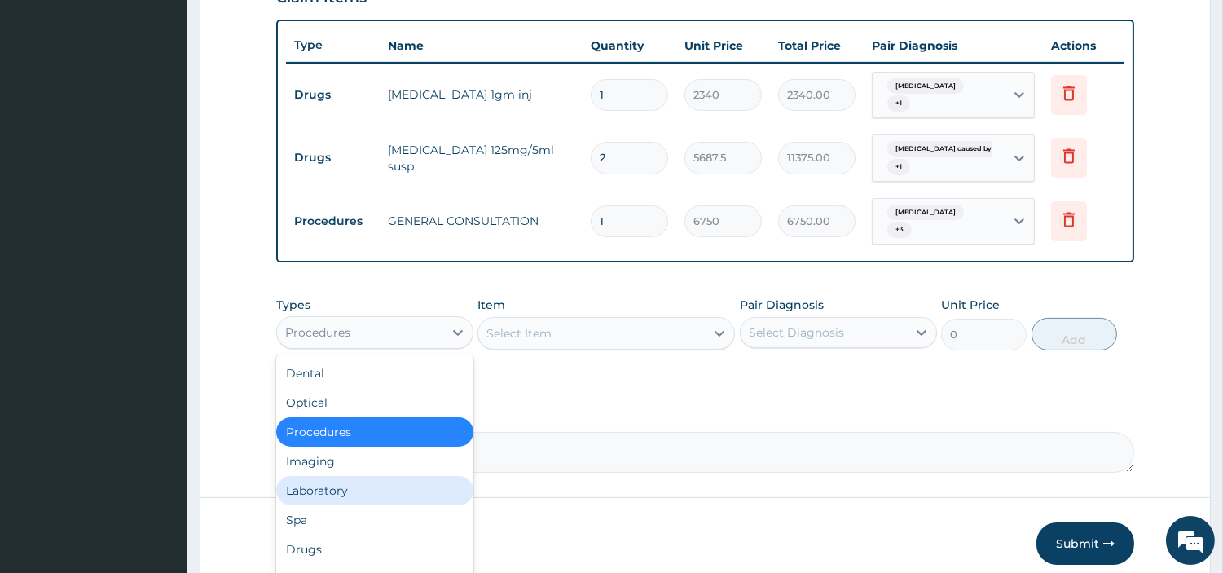
click at [370, 481] on div "Laboratory" at bounding box center [374, 490] width 197 height 29
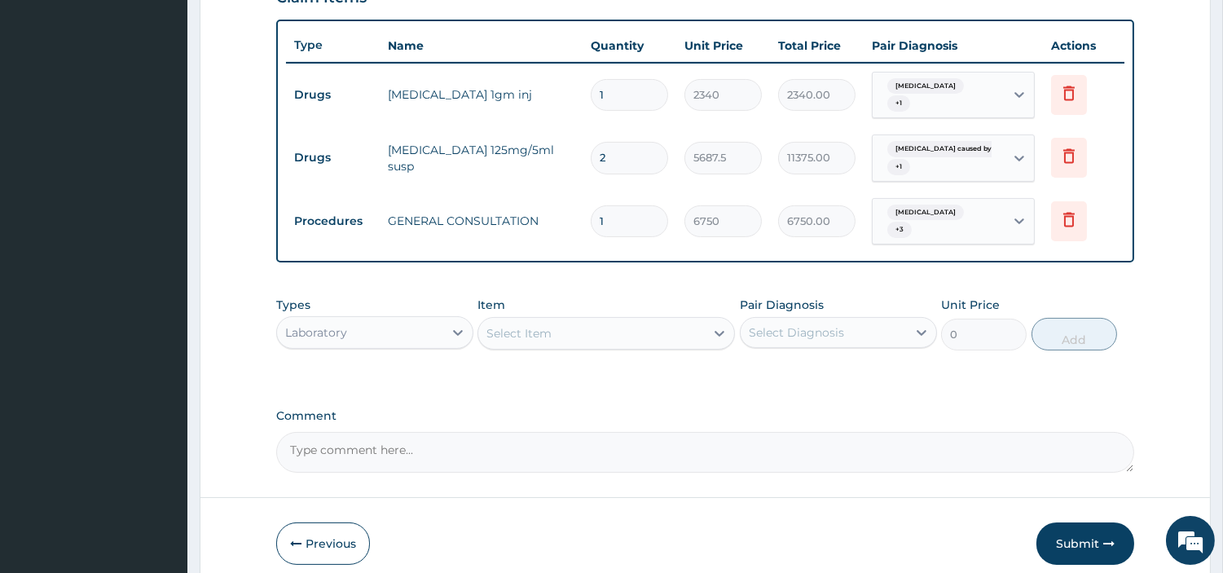
click at [667, 328] on div "Select Item" at bounding box center [591, 333] width 227 height 26
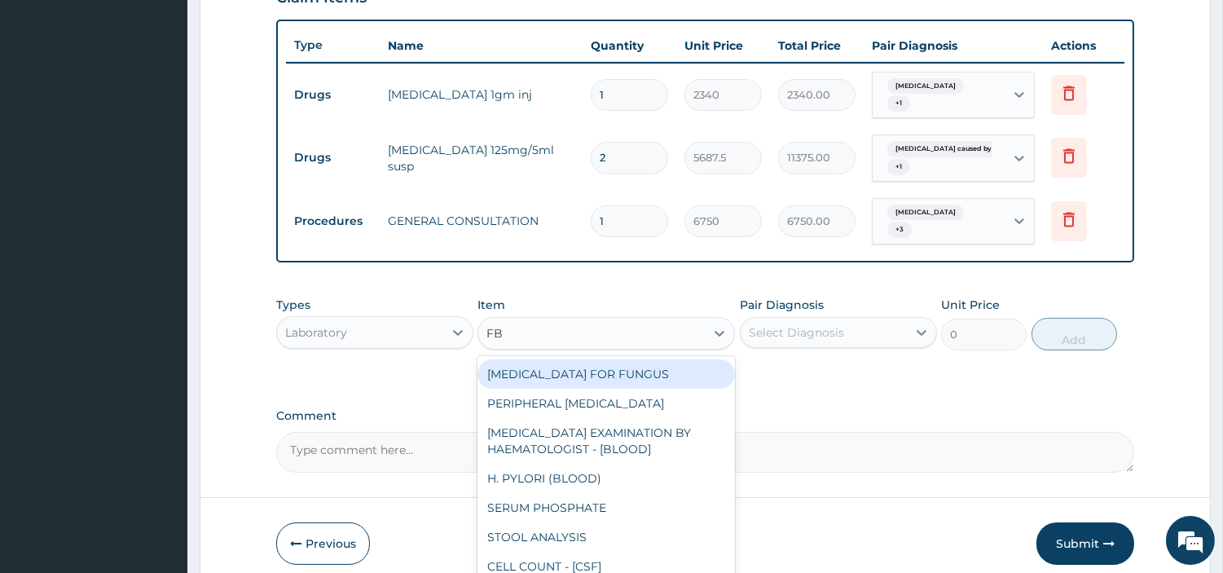
type input "FBC"
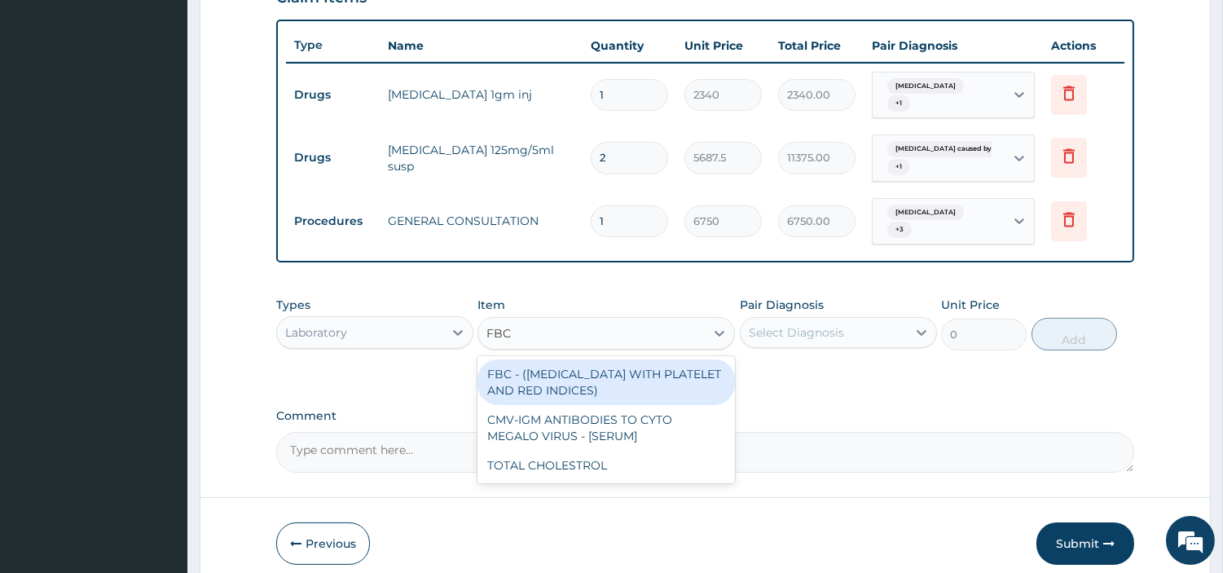
click at [673, 359] on div "FBC - ([MEDICAL_DATA] WITH PLATELET AND RED INDICES)" at bounding box center [607, 382] width 258 height 46
type input "5400"
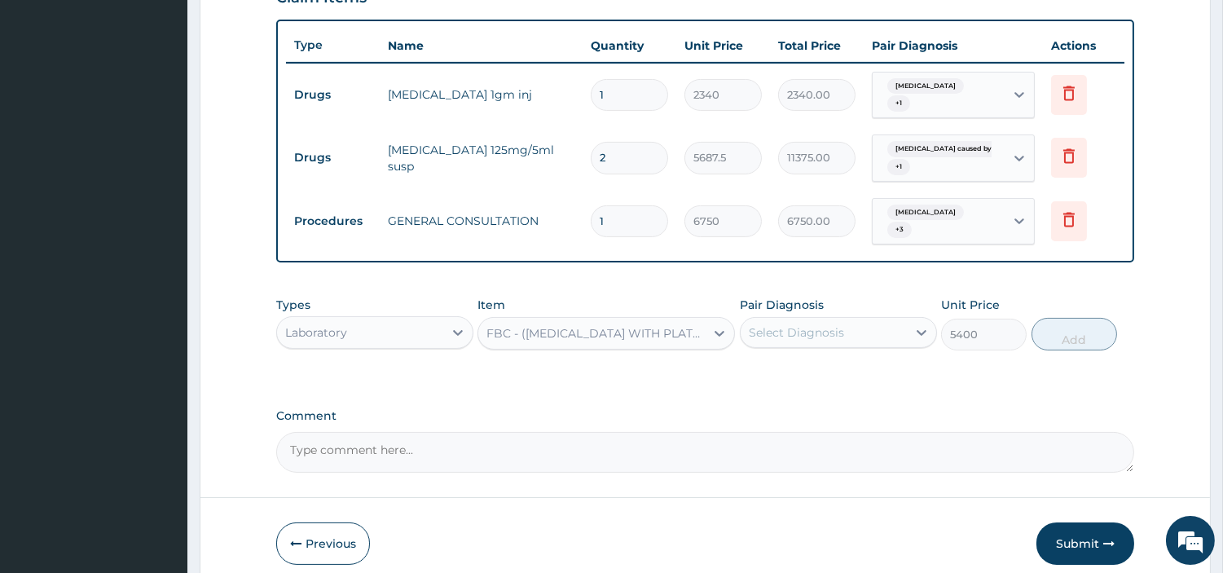
click at [791, 326] on div "Select Diagnosis" at bounding box center [796, 332] width 95 height 16
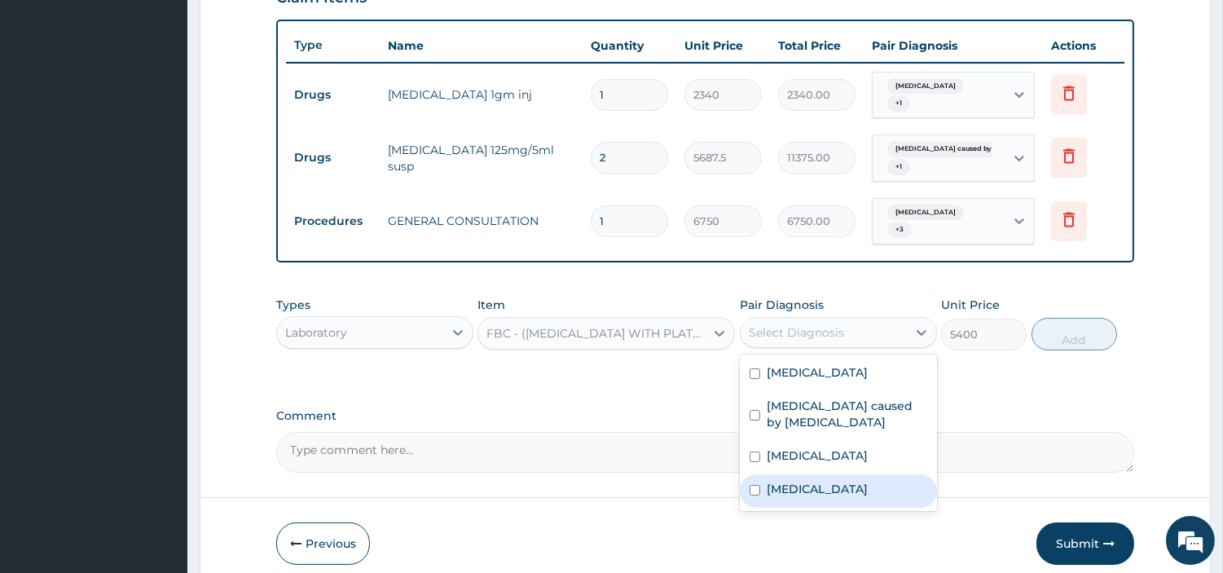
drag, startPoint x: 808, startPoint y: 469, endPoint x: 844, endPoint y: 447, distance: 42.8
click at [808, 474] on div "[MEDICAL_DATA]" at bounding box center [838, 490] width 197 height 33
checkbox input "true"
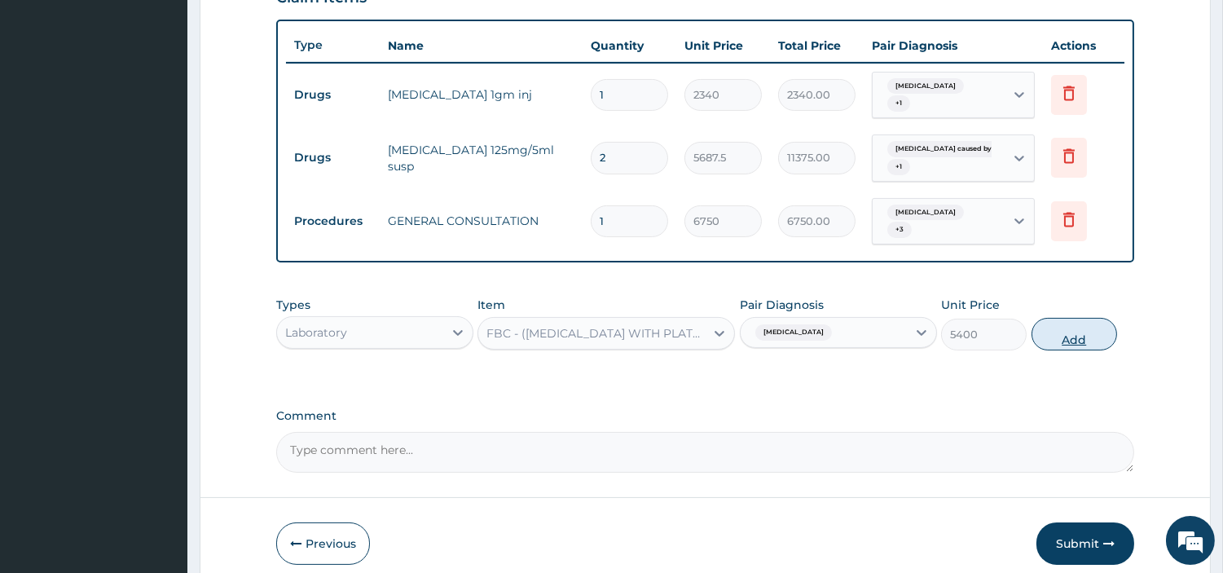
click at [1073, 318] on button "Add" at bounding box center [1075, 334] width 86 height 33
type input "0"
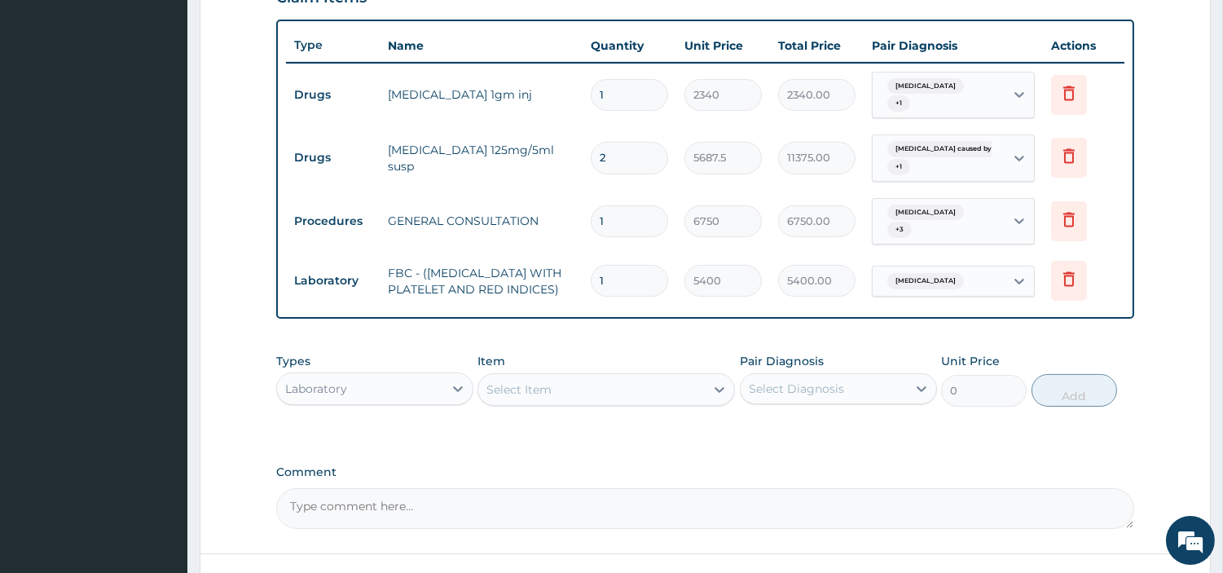
click at [590, 385] on div "Select Item" at bounding box center [591, 390] width 227 height 26
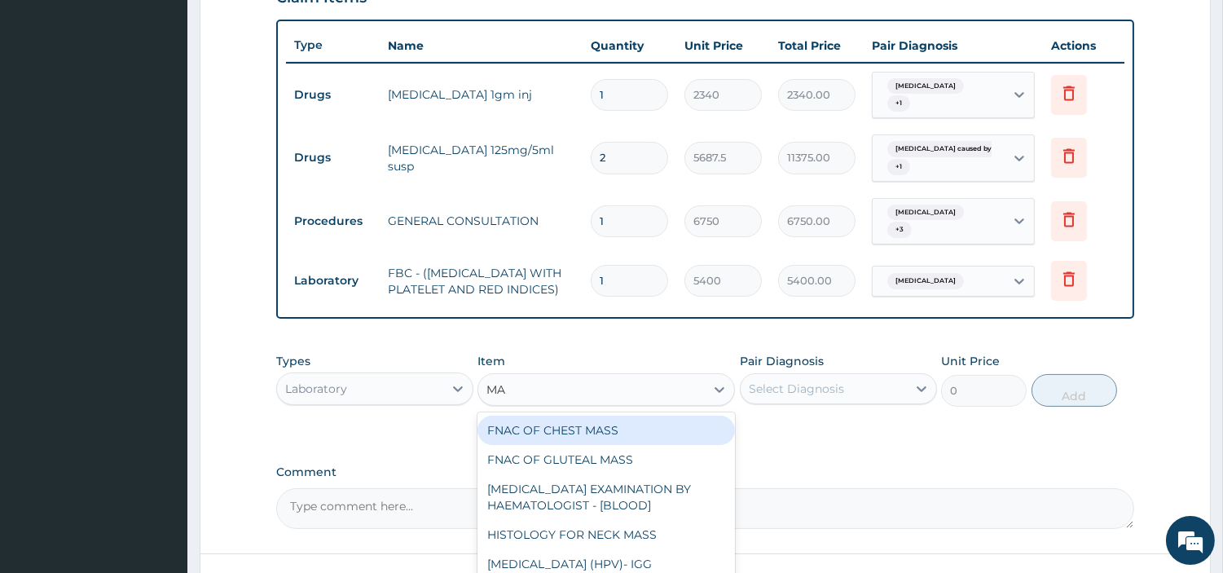
type input "MAL"
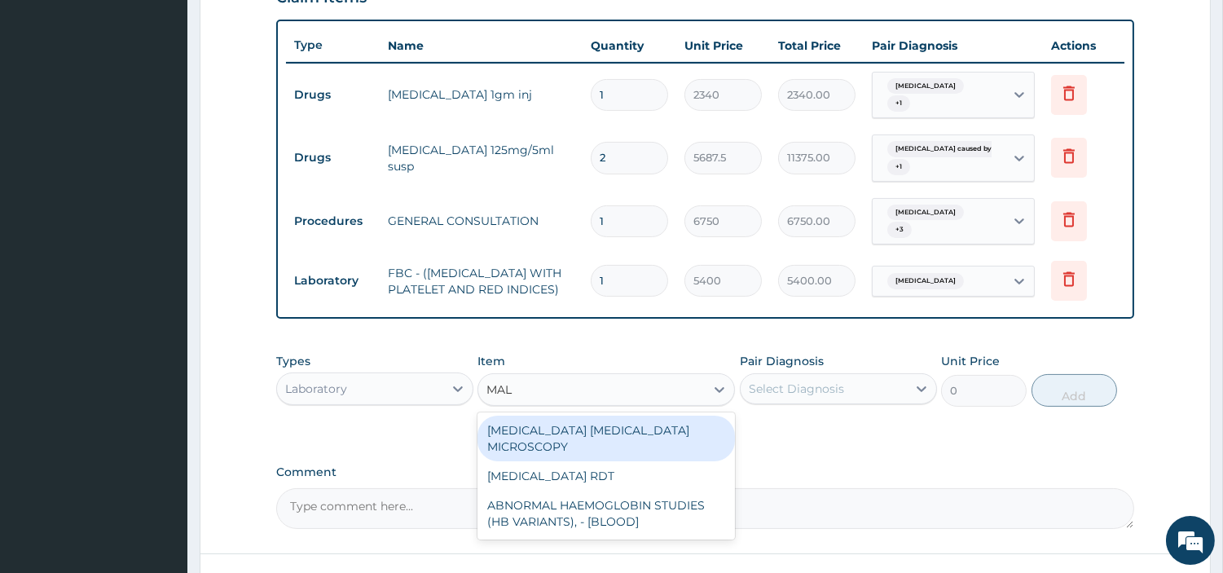
click at [626, 435] on div "[MEDICAL_DATA] [MEDICAL_DATA] MICROSCOPY" at bounding box center [607, 439] width 258 height 46
type input "2700"
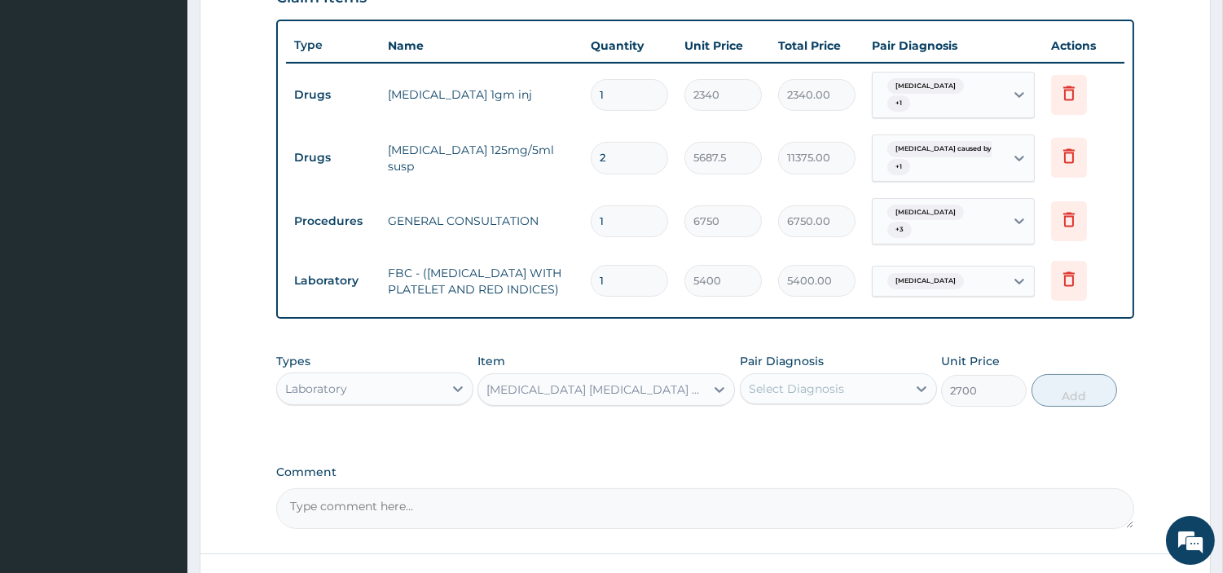
click at [795, 373] on div "Select Diagnosis" at bounding box center [838, 388] width 197 height 31
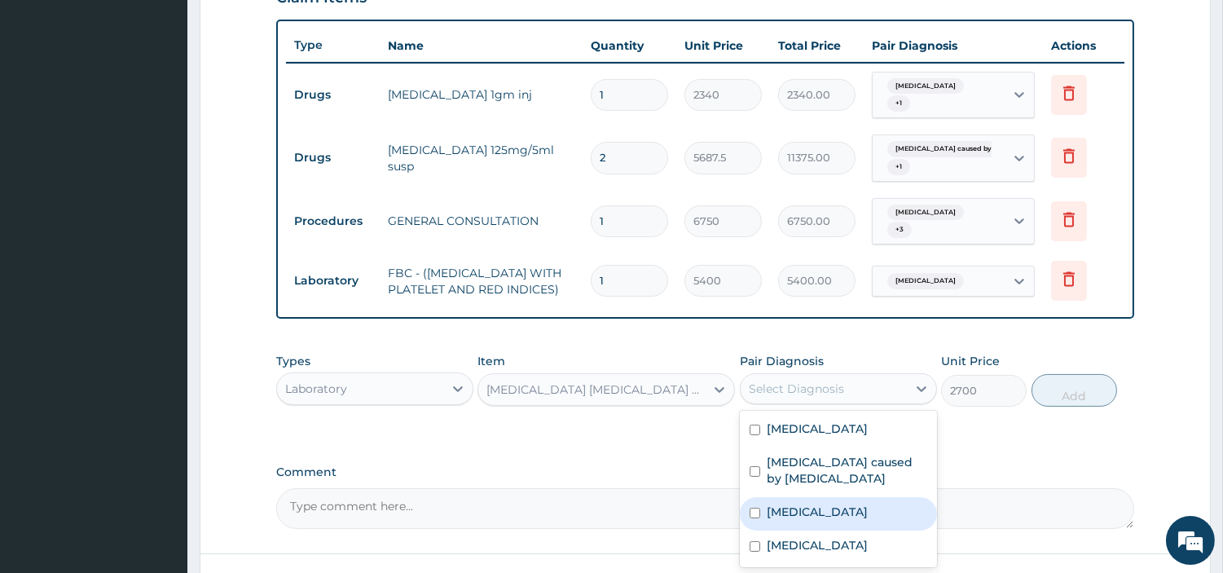
click at [805, 504] on label "[MEDICAL_DATA]" at bounding box center [817, 512] width 101 height 16
checkbox input "true"
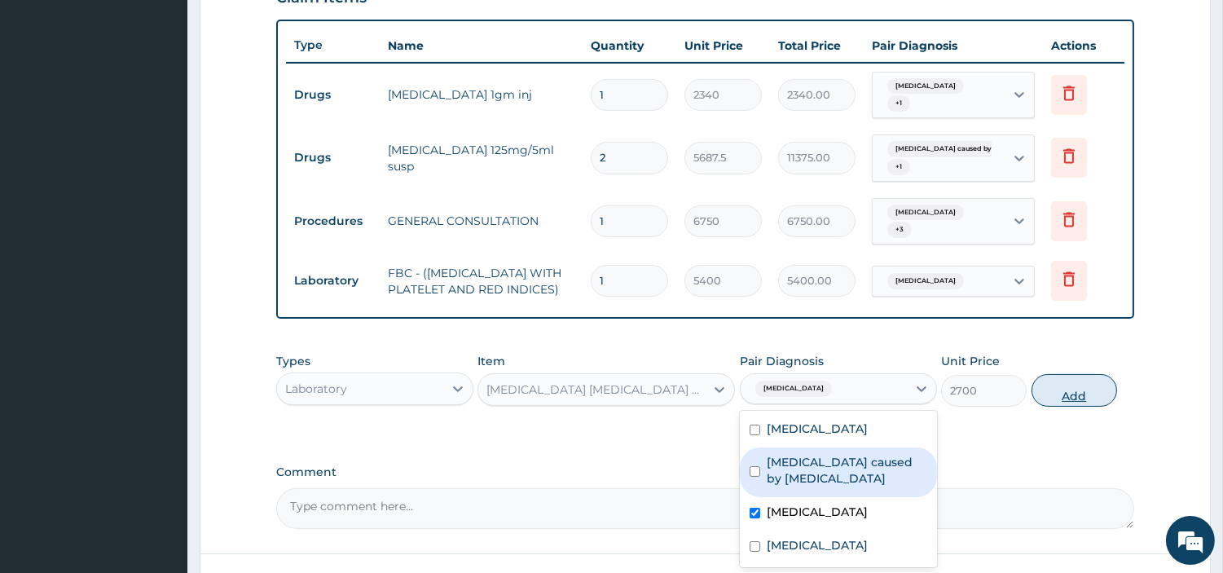
click at [1065, 378] on button "Add" at bounding box center [1075, 390] width 86 height 33
type input "0"
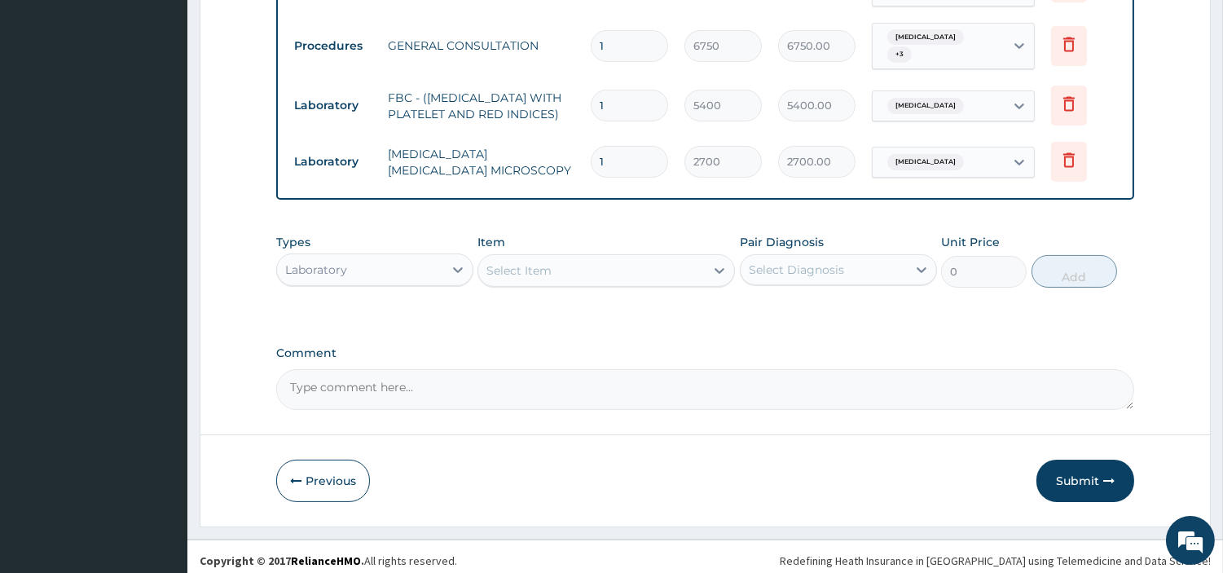
scroll to position [765, 0]
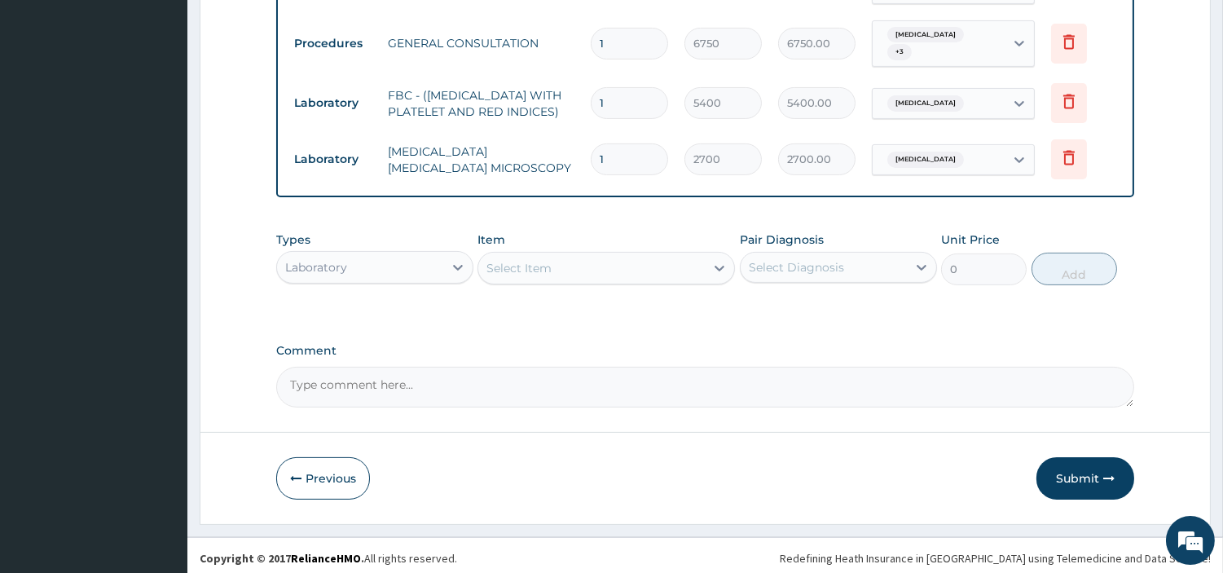
click at [421, 270] on div "Laboratory" at bounding box center [360, 267] width 166 height 26
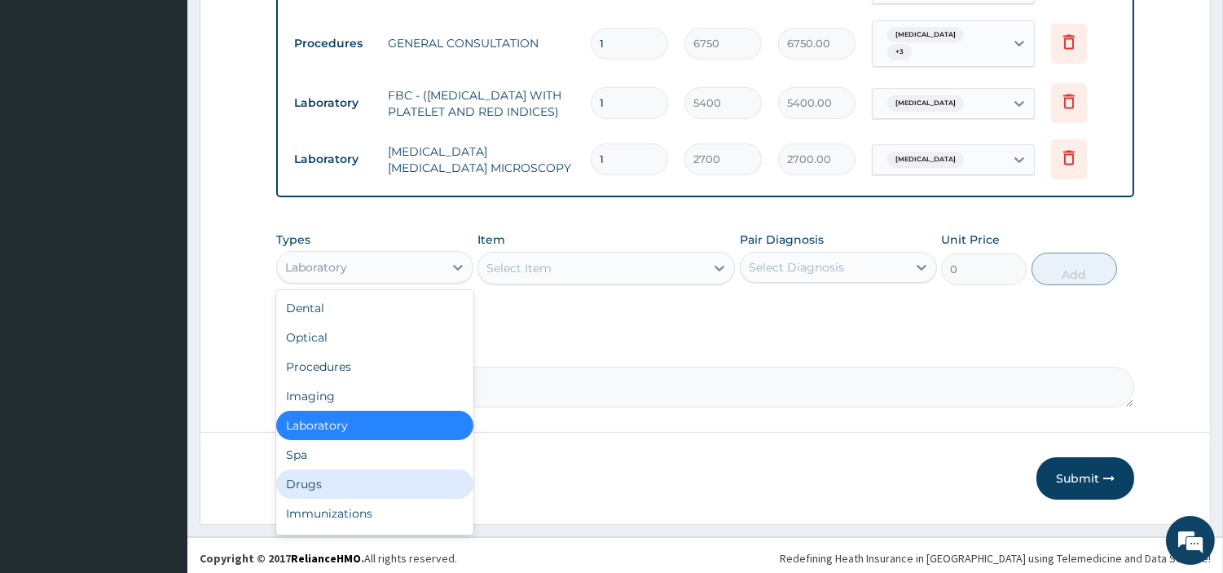
click at [412, 469] on div "Drugs" at bounding box center [374, 483] width 197 height 29
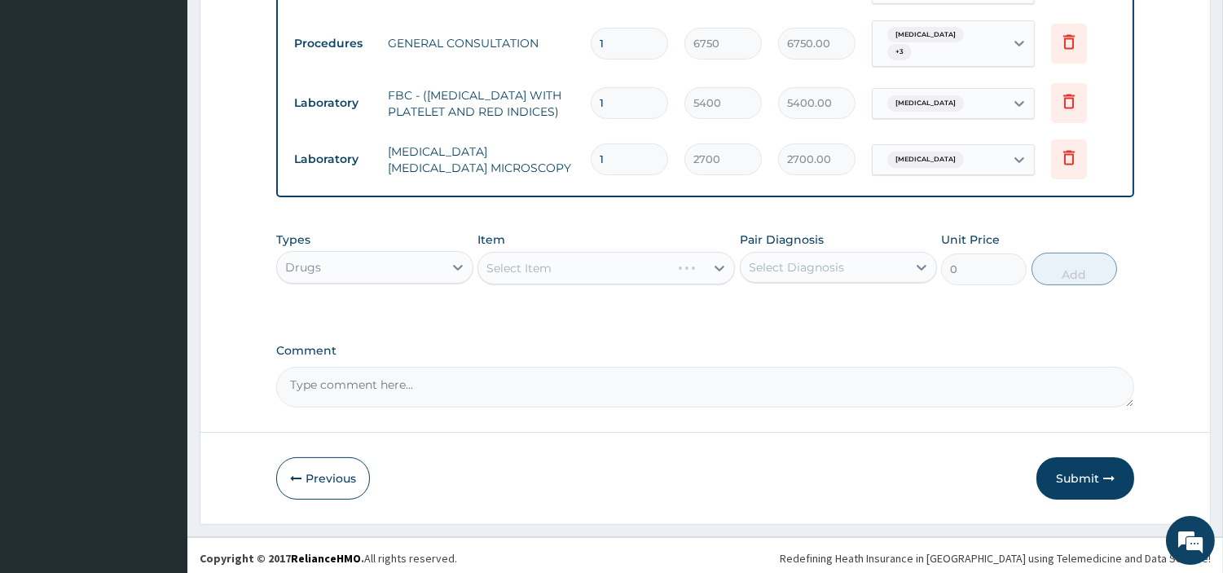
click at [564, 270] on div "Select Item" at bounding box center [607, 268] width 258 height 33
click at [622, 261] on div "Select Item" at bounding box center [591, 268] width 227 height 26
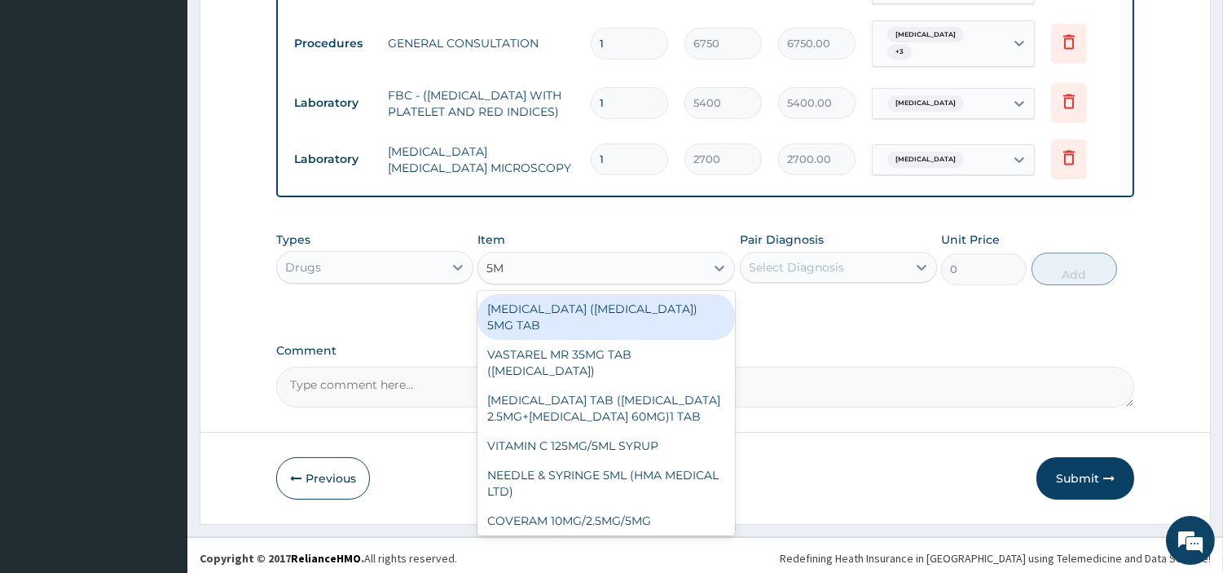
type input "5ML"
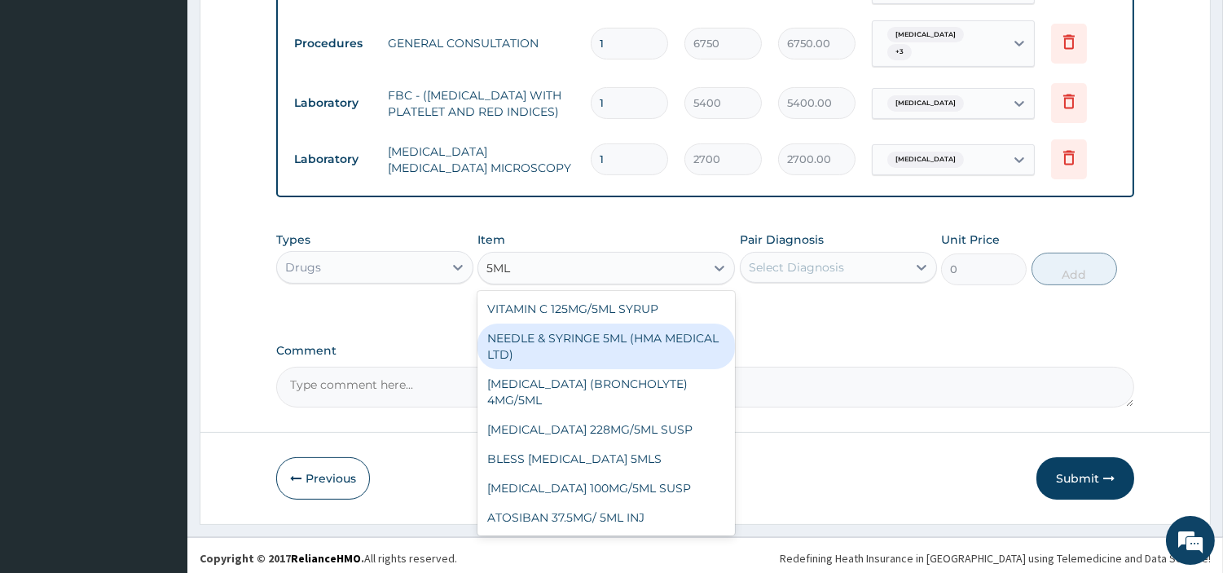
click at [654, 335] on div "NEEDLE & SYRINGE 5ML (HMA MEDICAL LTD)" at bounding box center [607, 347] width 258 height 46
type input "192.5"
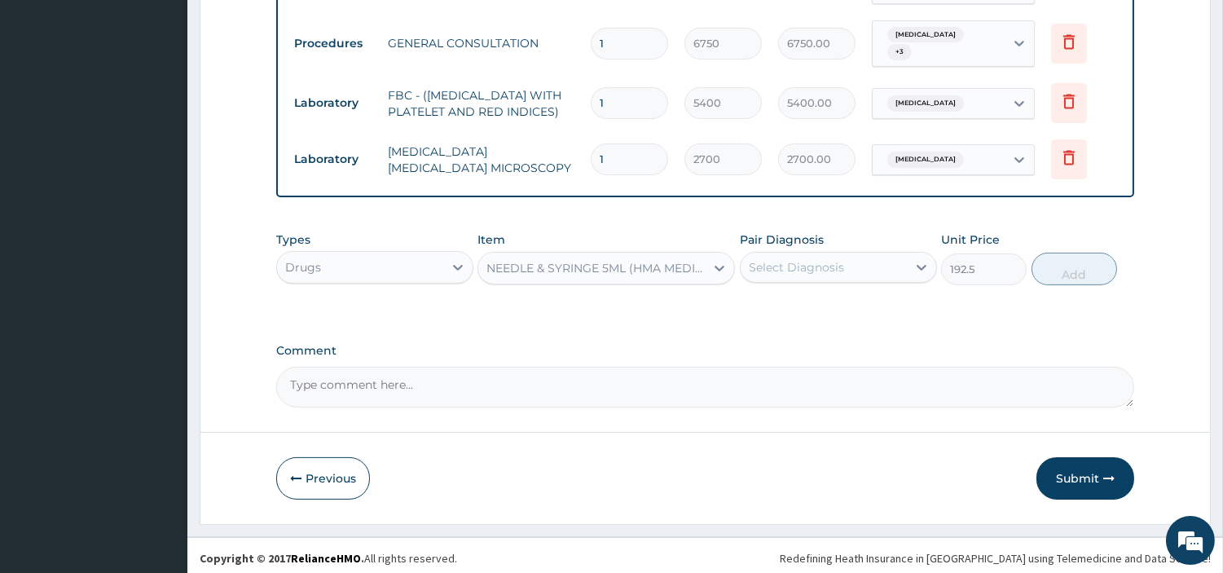
click at [818, 237] on label "Pair Diagnosis" at bounding box center [782, 239] width 84 height 16
click at [819, 254] on div "Select Diagnosis" at bounding box center [824, 267] width 166 height 26
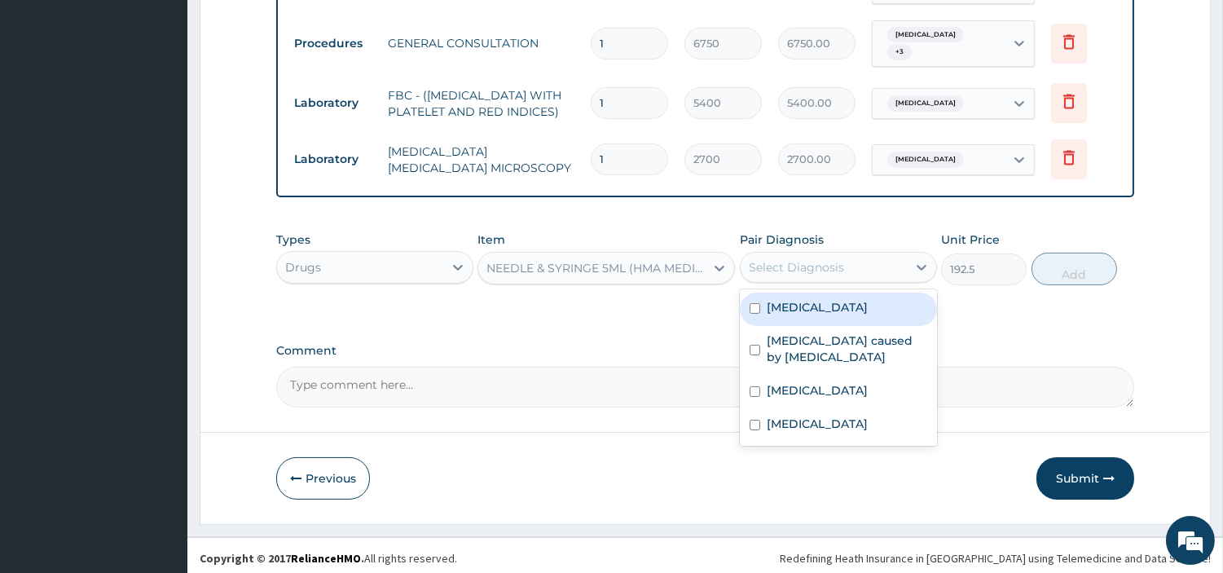
click at [782, 299] on label "[MEDICAL_DATA]" at bounding box center [817, 307] width 101 height 16
checkbox input "true"
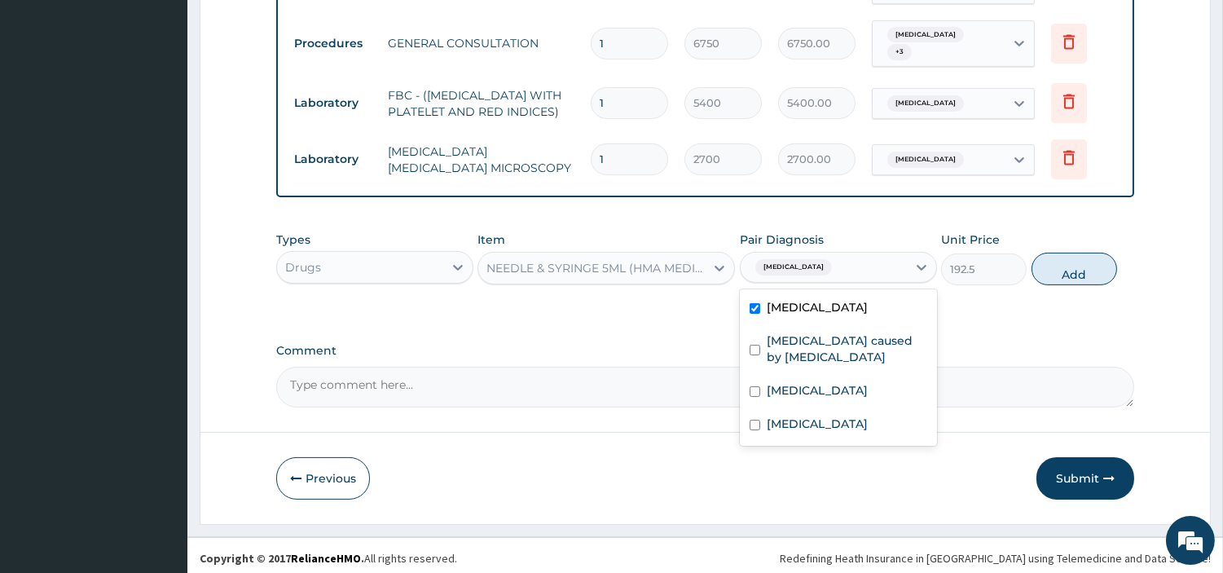
click at [1099, 269] on button "Add" at bounding box center [1075, 269] width 86 height 33
type input "0"
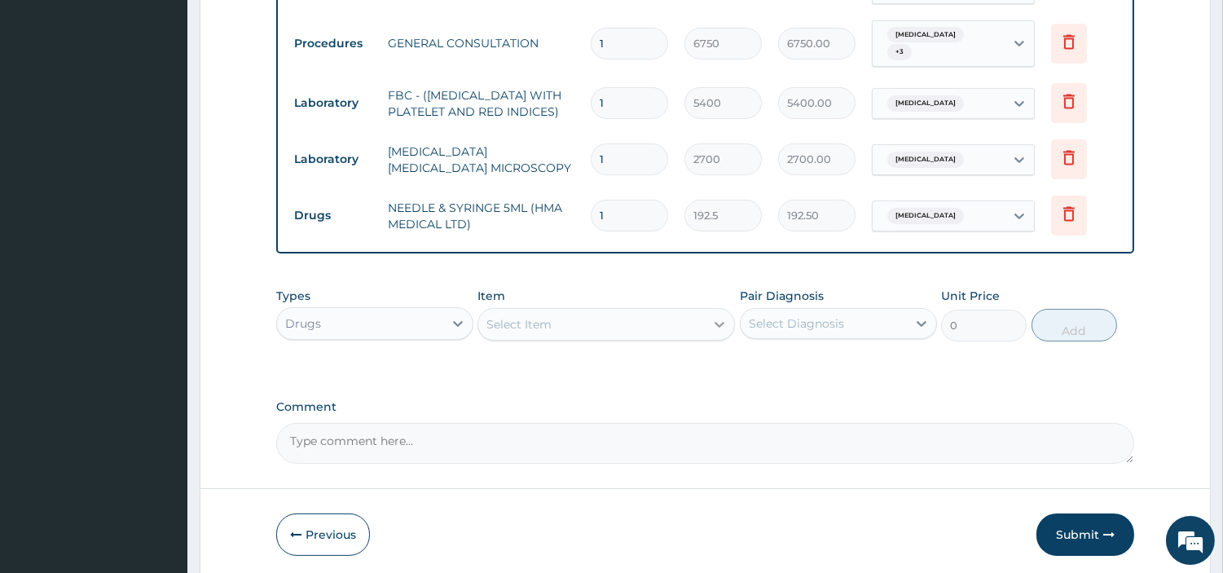
click at [710, 310] on div at bounding box center [719, 324] width 29 height 29
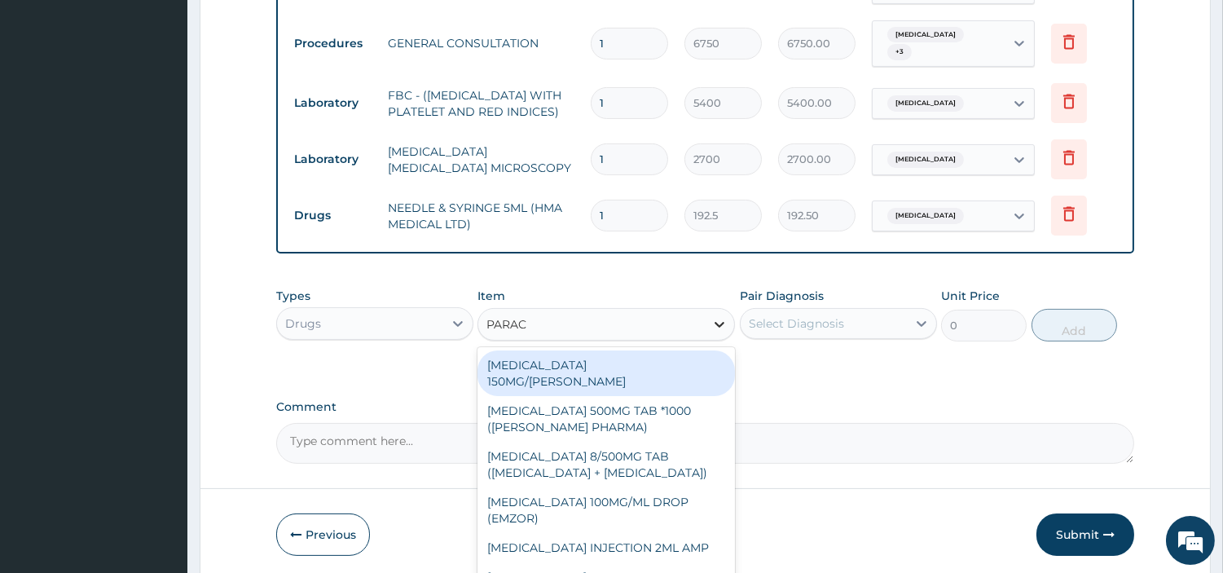
type input "PARACE"
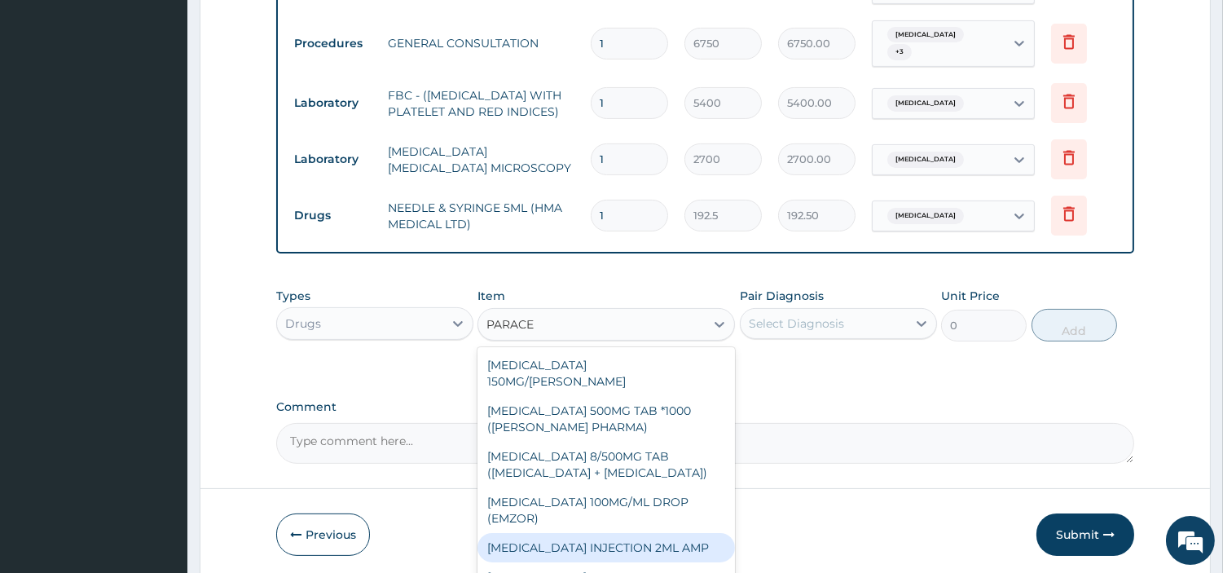
scroll to position [214, 0]
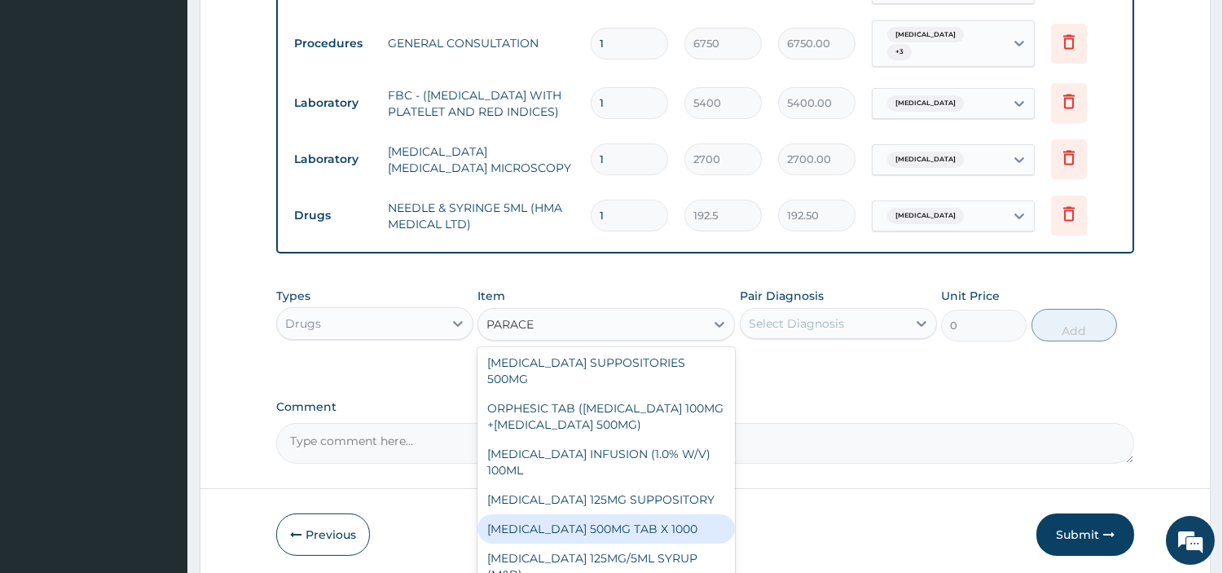
click at [642, 514] on div "PARACETAMOL 500MG TAB X 1000" at bounding box center [607, 528] width 258 height 29
type input "22.39999961853027"
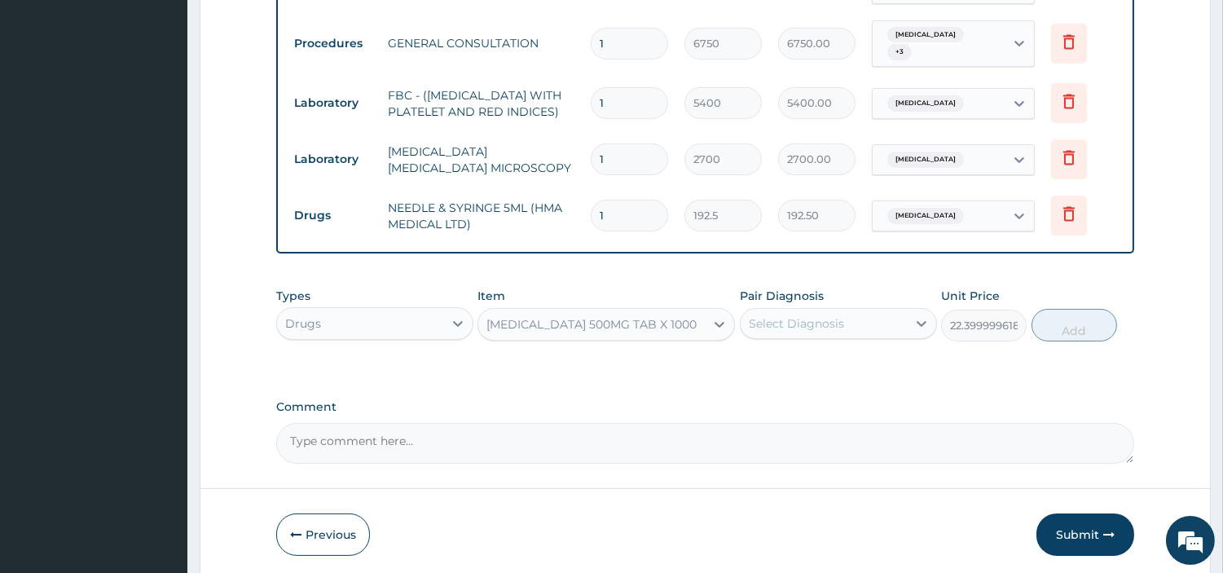
click at [850, 318] on div "Select Diagnosis" at bounding box center [824, 324] width 166 height 26
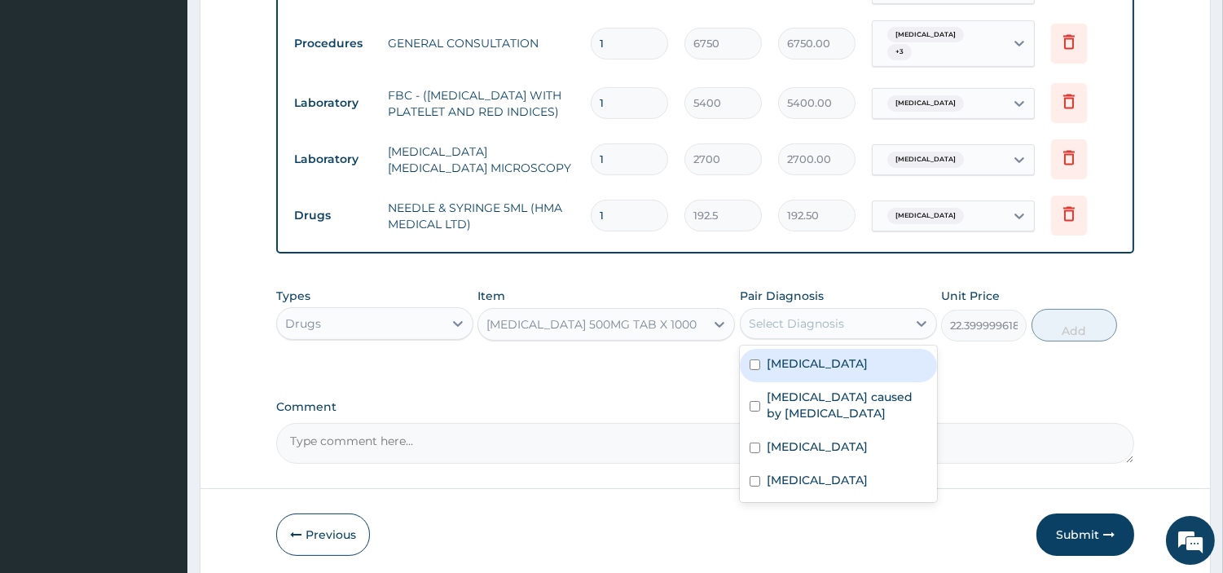
click at [844, 367] on div "Gastroenteritis" at bounding box center [838, 365] width 197 height 33
checkbox input "true"
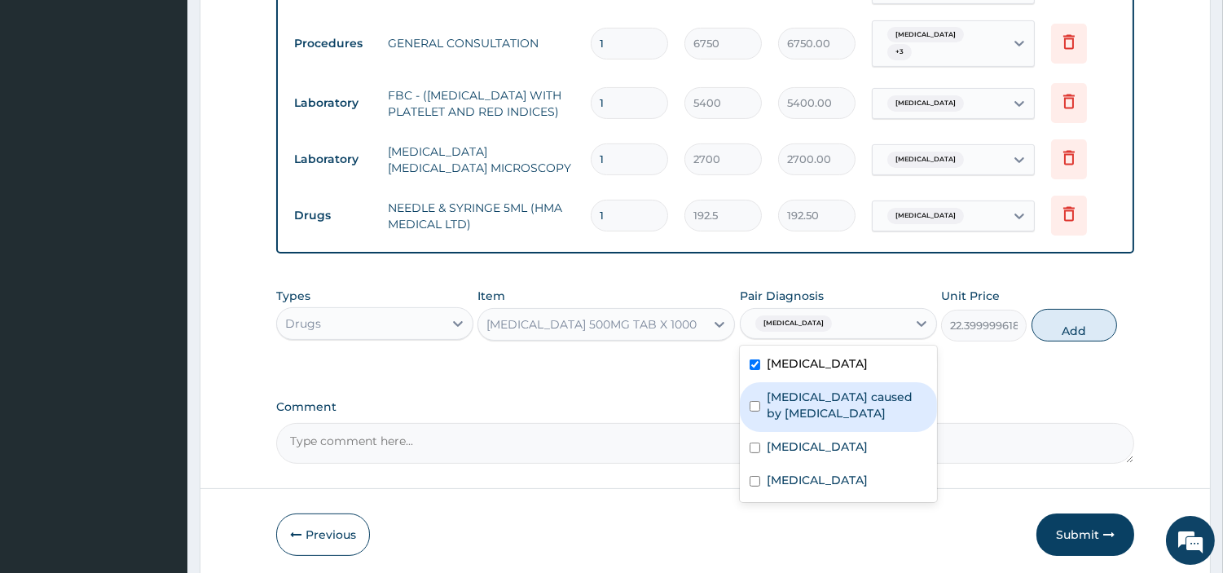
click at [800, 408] on label "Enteritis caused by rotavirus" at bounding box center [847, 405] width 161 height 33
checkbox input "true"
click at [801, 432] on div "Malaria" at bounding box center [838, 448] width 197 height 33
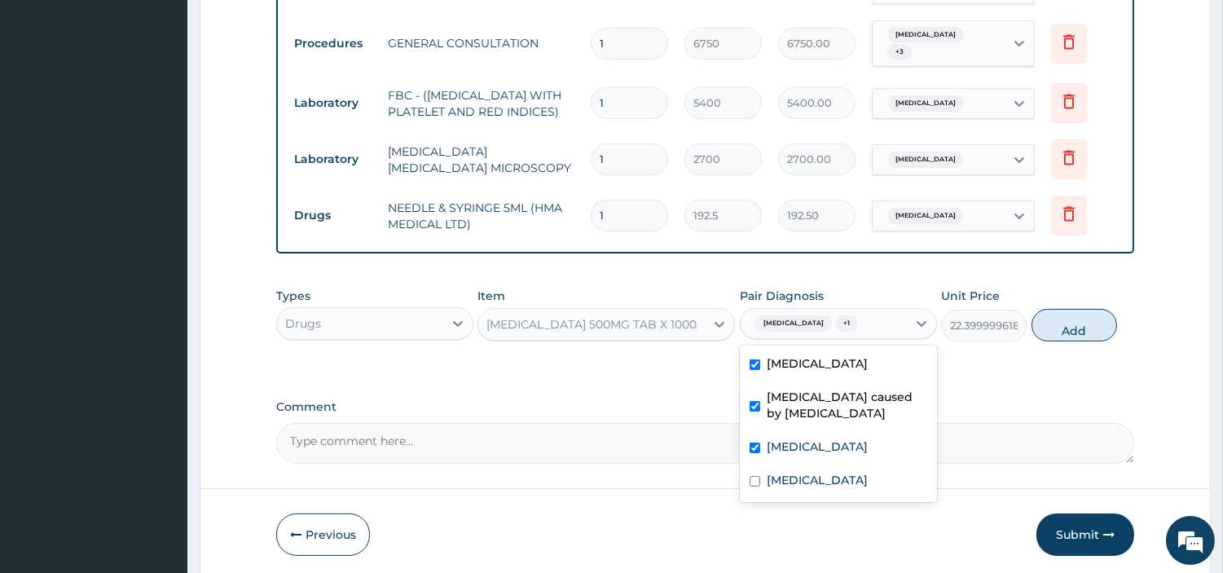
checkbox input "true"
click at [1058, 313] on button "Add" at bounding box center [1075, 325] width 86 height 33
type input "0"
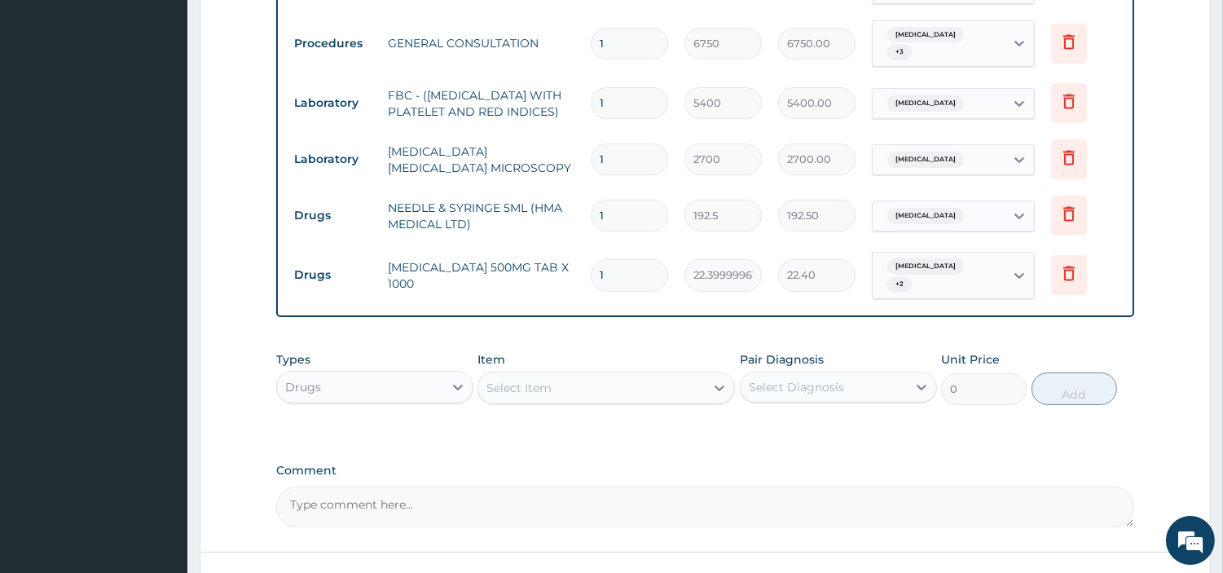
type input "12"
type input "268.80"
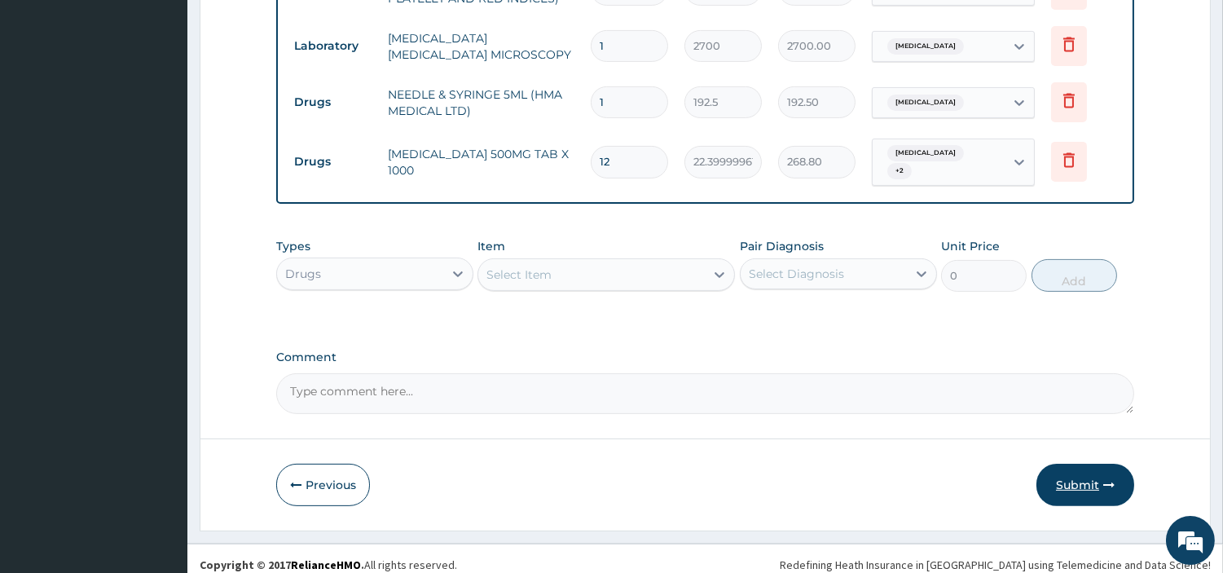
click at [1078, 464] on button "Submit" at bounding box center [1086, 485] width 98 height 42
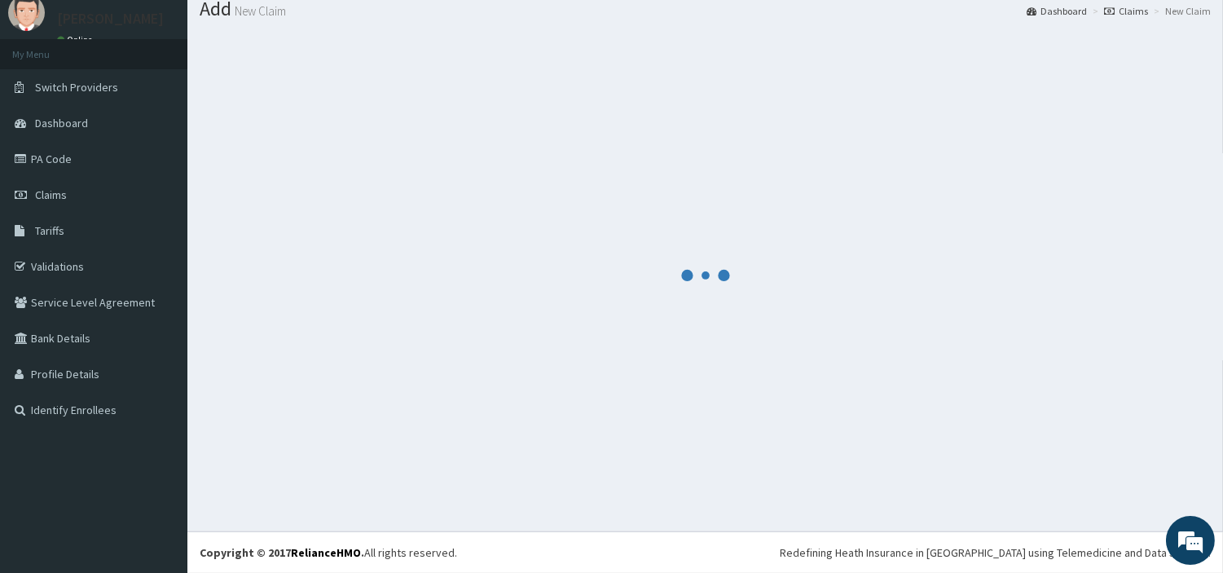
scroll to position [54, 0]
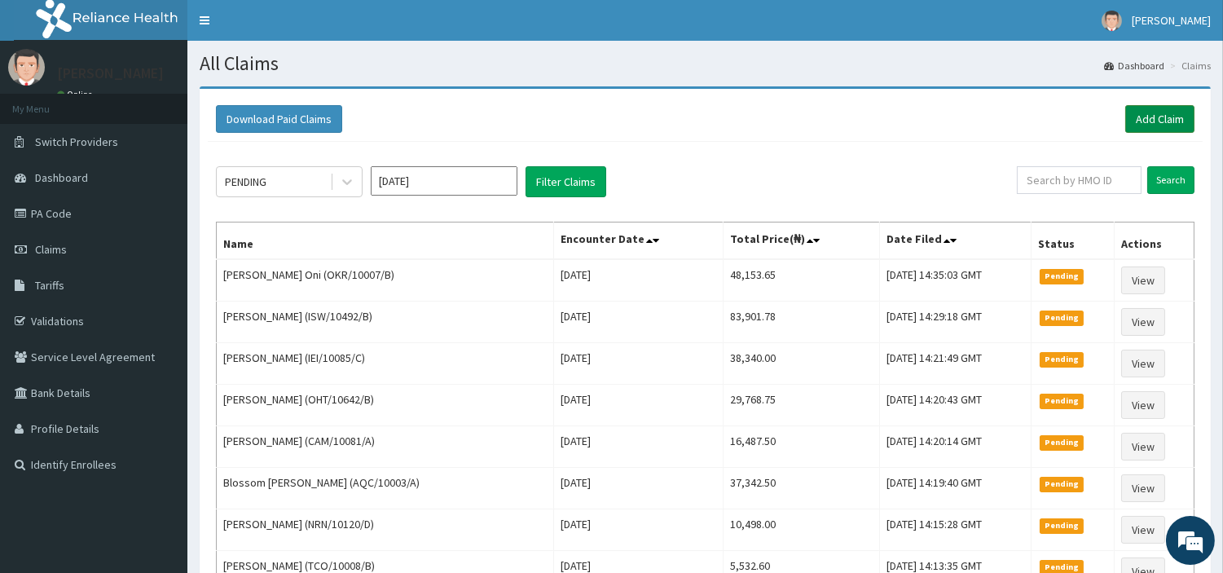
click at [1170, 123] on link "Add Claim" at bounding box center [1160, 119] width 69 height 28
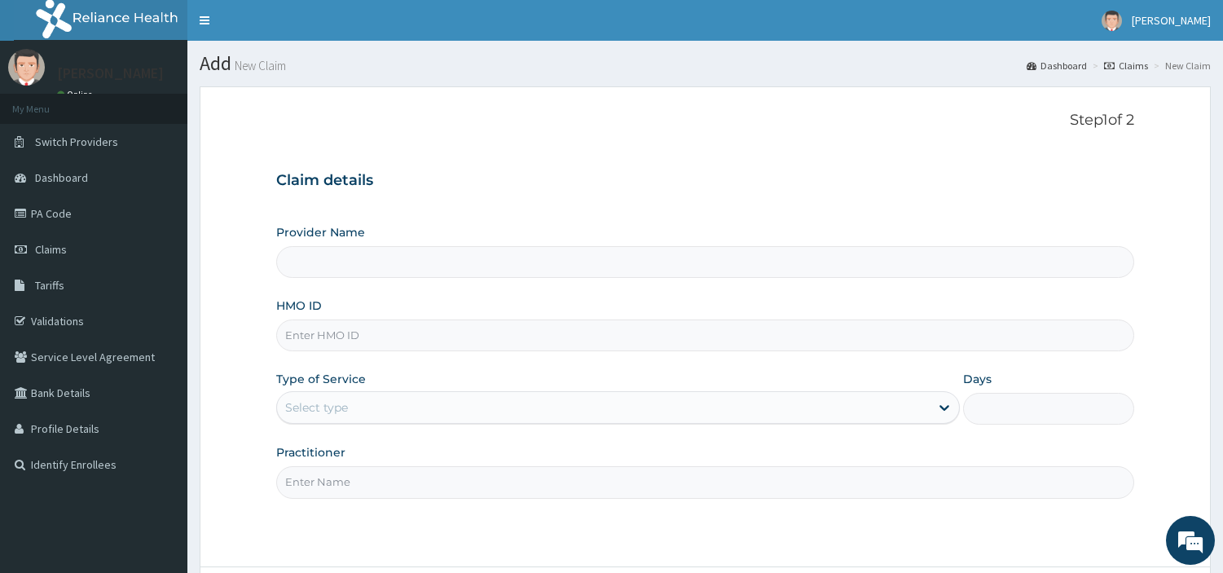
type input "[GEOGRAPHIC_DATA] Nig. Ltd"
click at [442, 335] on input "HMO ID" at bounding box center [705, 336] width 858 height 32
paste input "GSV/10256/B"
type input "GSV/10256/B"
click at [352, 399] on div "Select type" at bounding box center [603, 407] width 653 height 26
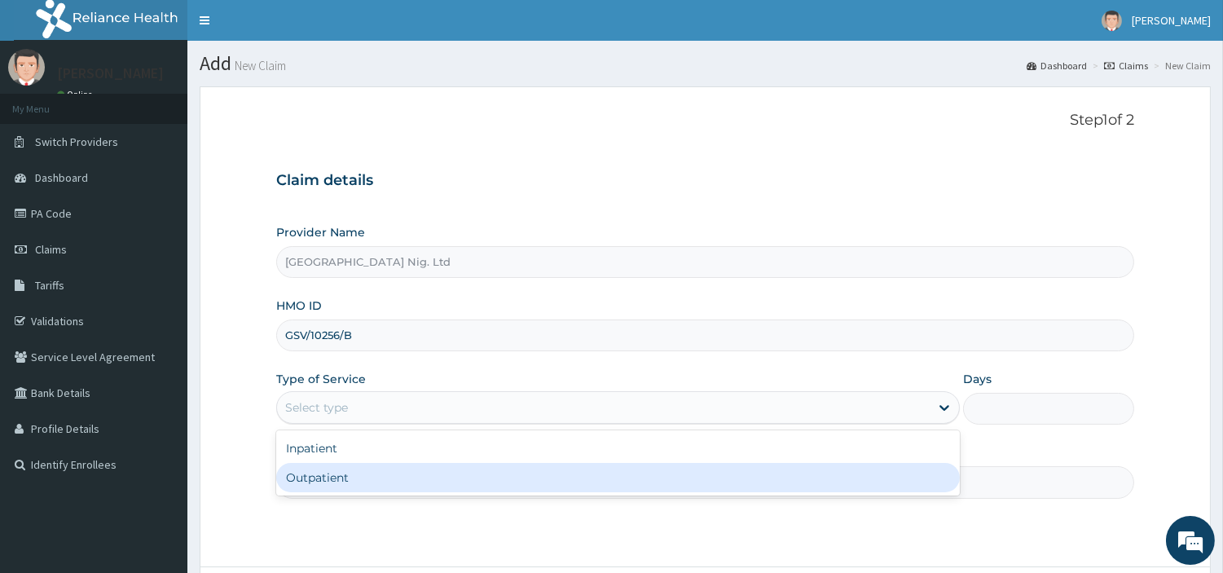
click at [351, 467] on div "Outpatient" at bounding box center [618, 477] width 684 height 29
type input "1"
click at [351, 468] on input "Practitioner" at bounding box center [705, 482] width 858 height 32
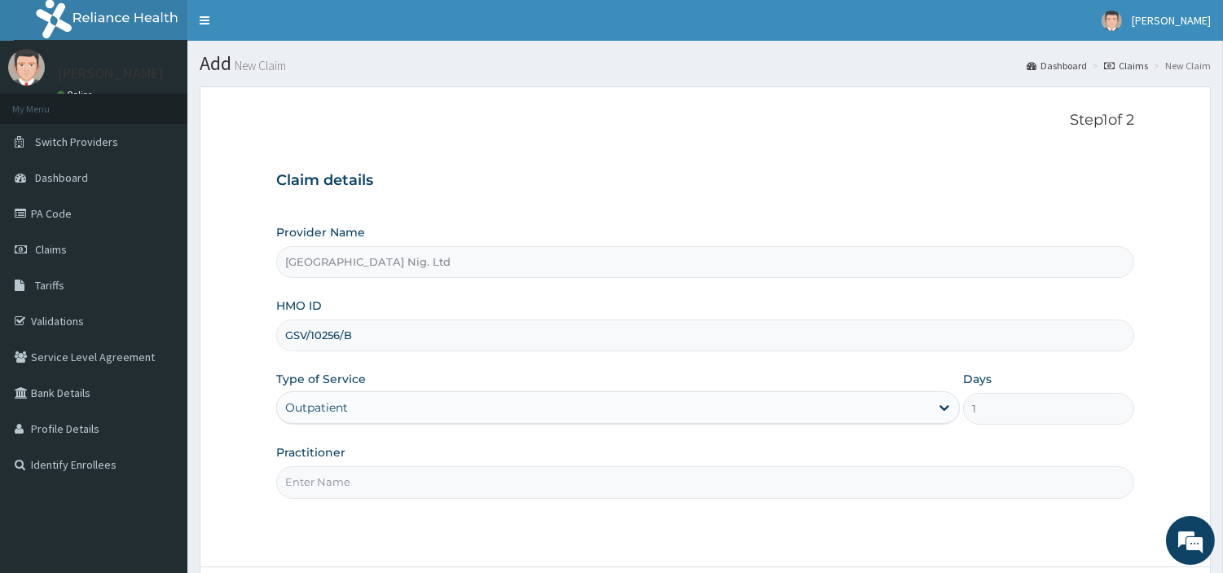
paste input "[PERSON_NAME]"
type input "[PERSON_NAME]"
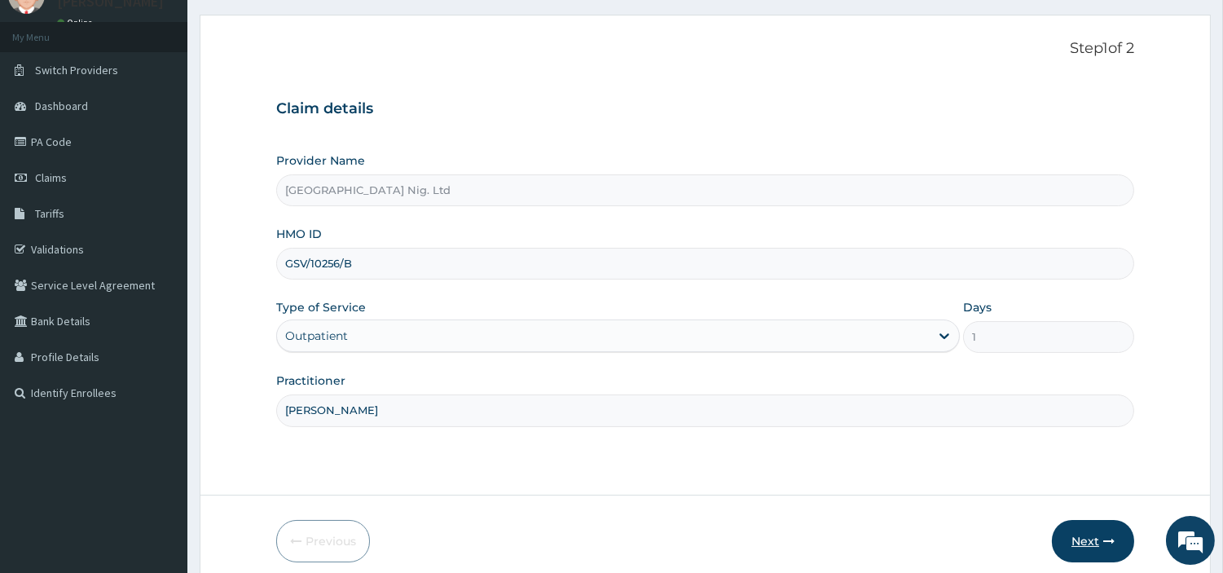
scroll to position [140, 0]
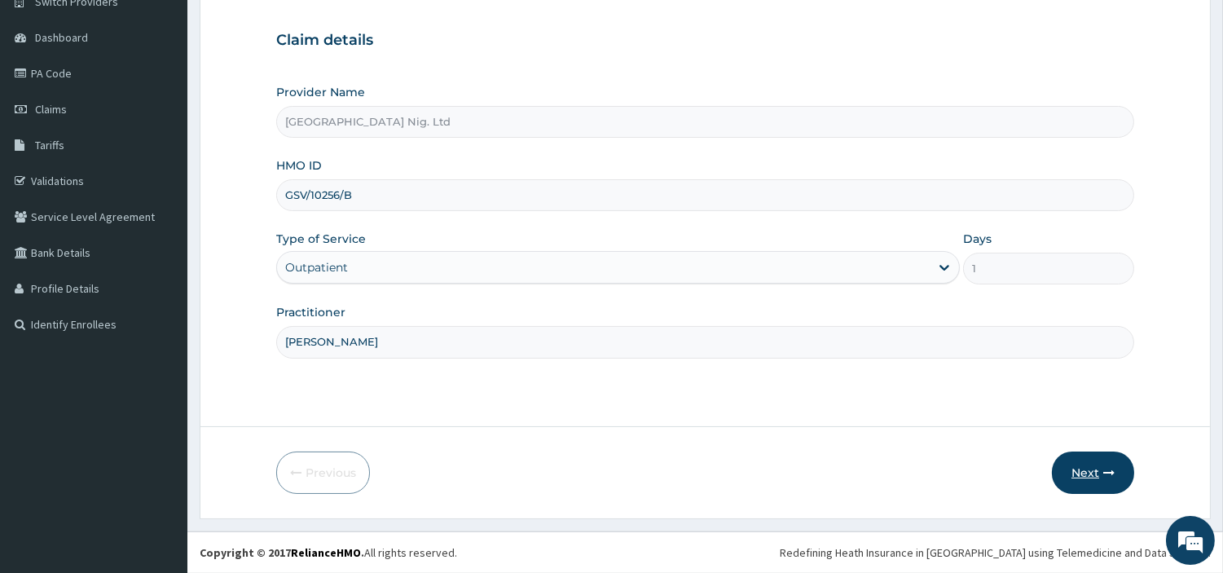
click at [1082, 457] on button "Next" at bounding box center [1093, 473] width 82 height 42
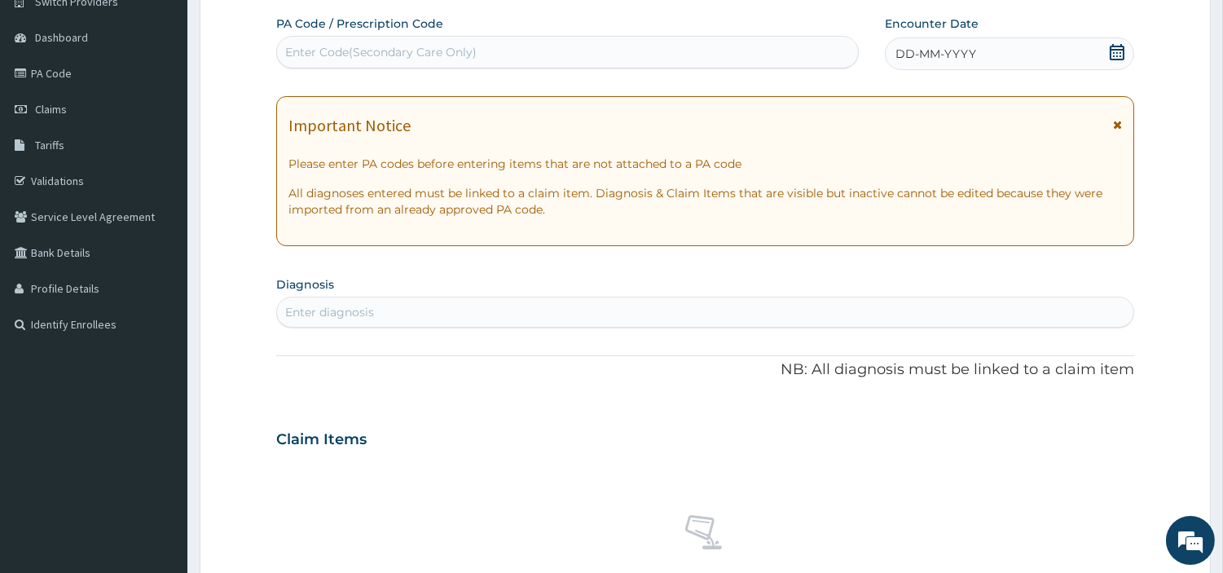
click at [609, 41] on div "Enter Code(Secondary Care Only)" at bounding box center [567, 52] width 581 height 26
paste input "PA/A60A64"
type input "PA/A60A64"
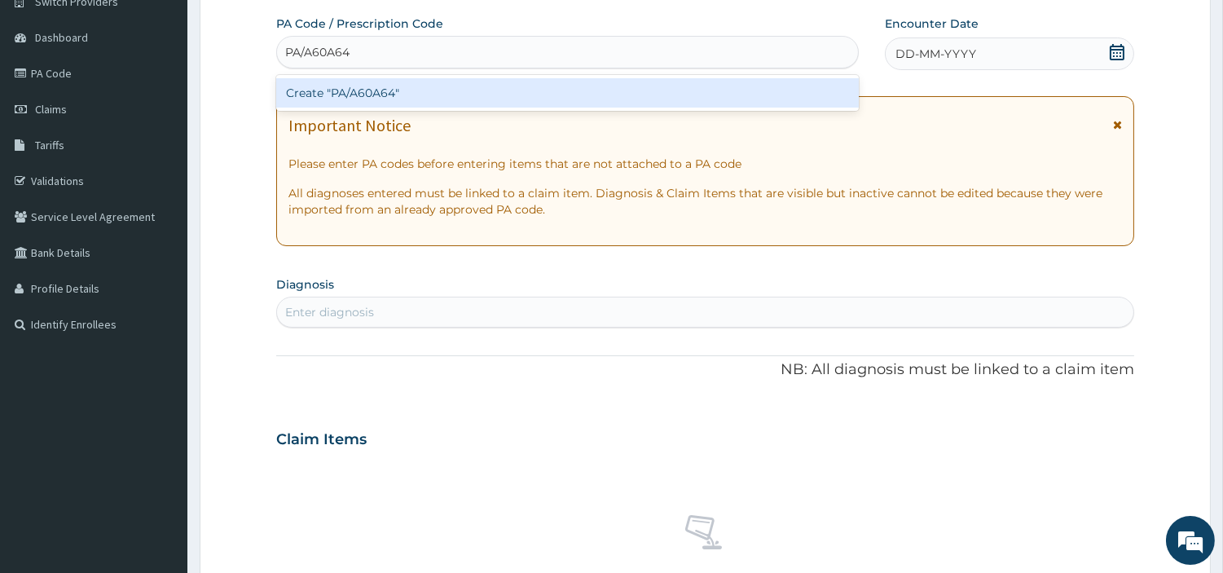
click at [694, 107] on div "Create "PA/A60A64"" at bounding box center [567, 92] width 583 height 29
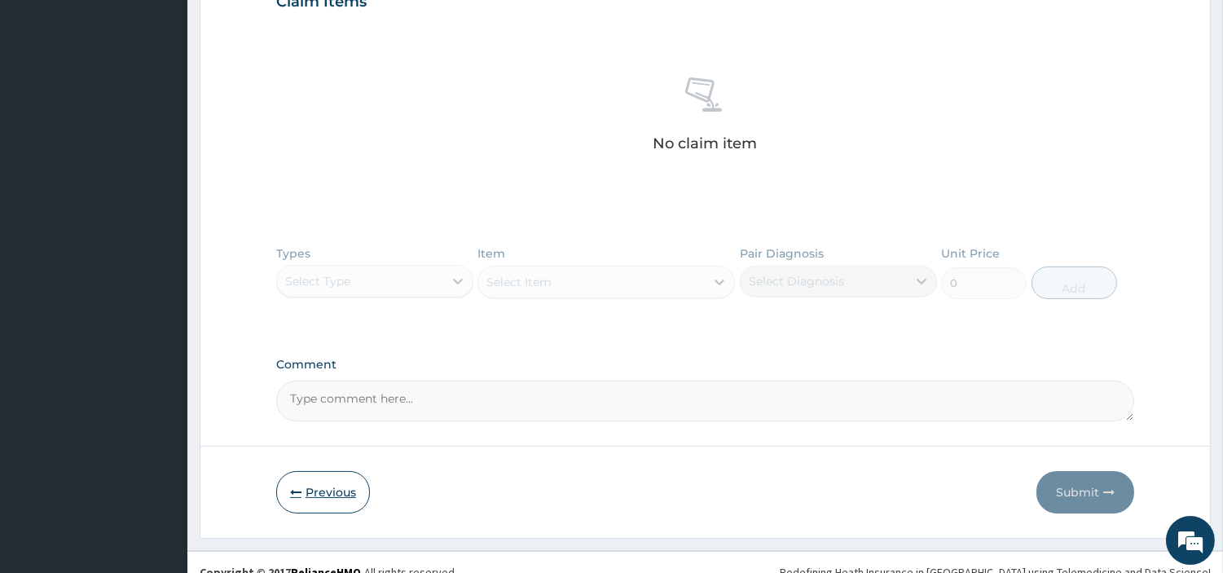
click at [338, 506] on button "Previous" at bounding box center [323, 492] width 94 height 42
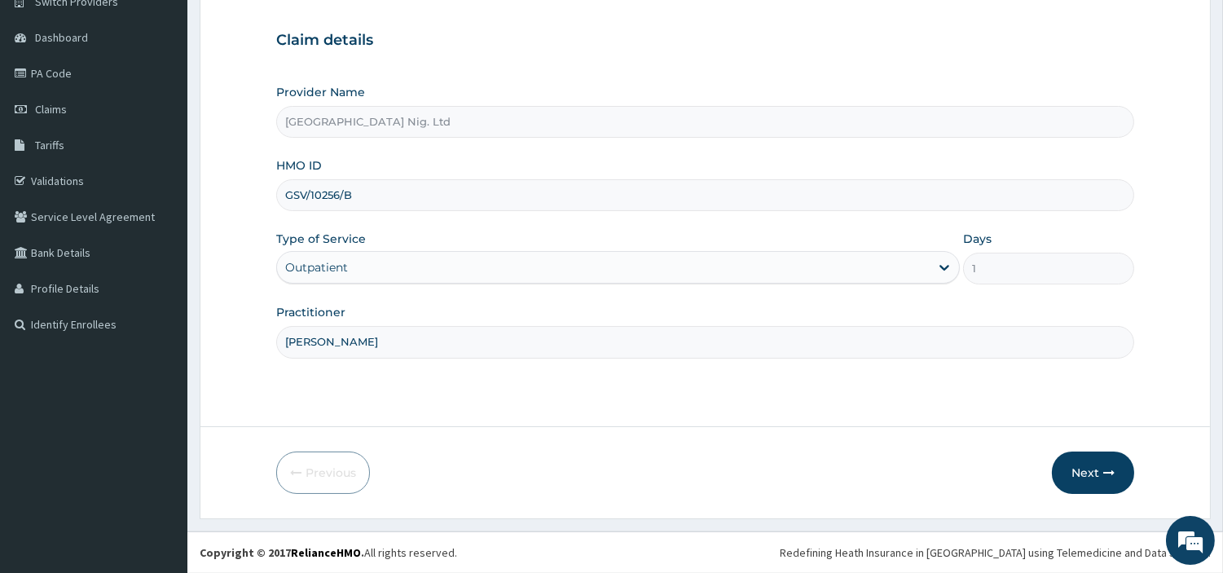
click at [326, 180] on input "GSV/10256/B" at bounding box center [705, 195] width 858 height 32
paste input "CIH/10010/A"
type input "CIH/10010/A"
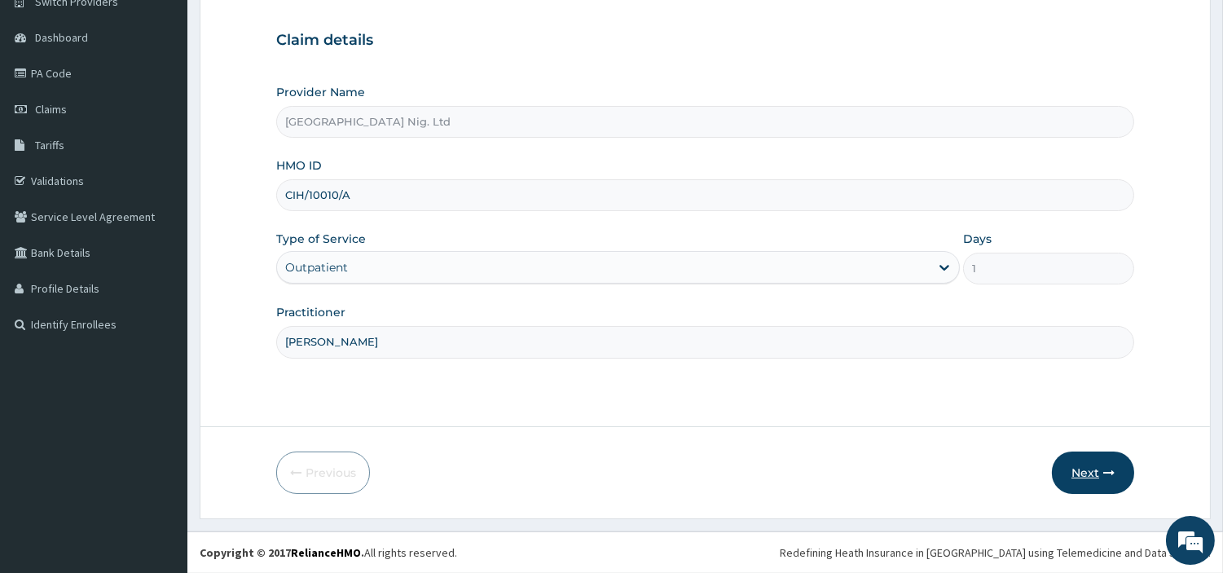
click at [1111, 467] on icon "button" at bounding box center [1109, 472] width 11 height 11
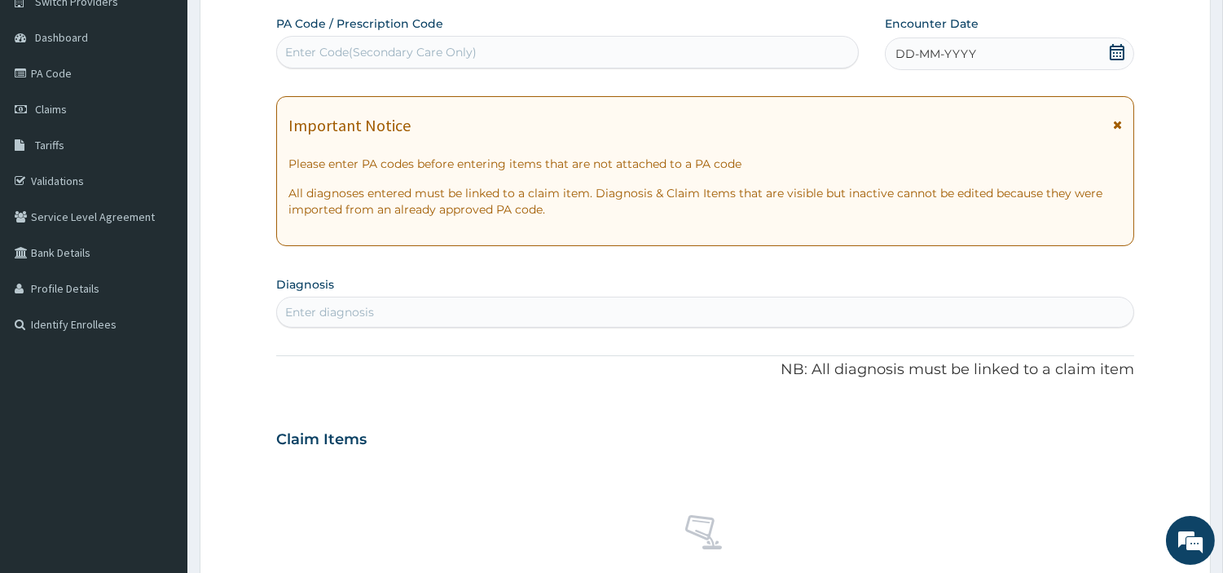
click at [516, 52] on div "Enter Code(Secondary Care Only)" at bounding box center [567, 52] width 581 height 26
paste input "PA/A60A64"
type input "PA/A60A64"
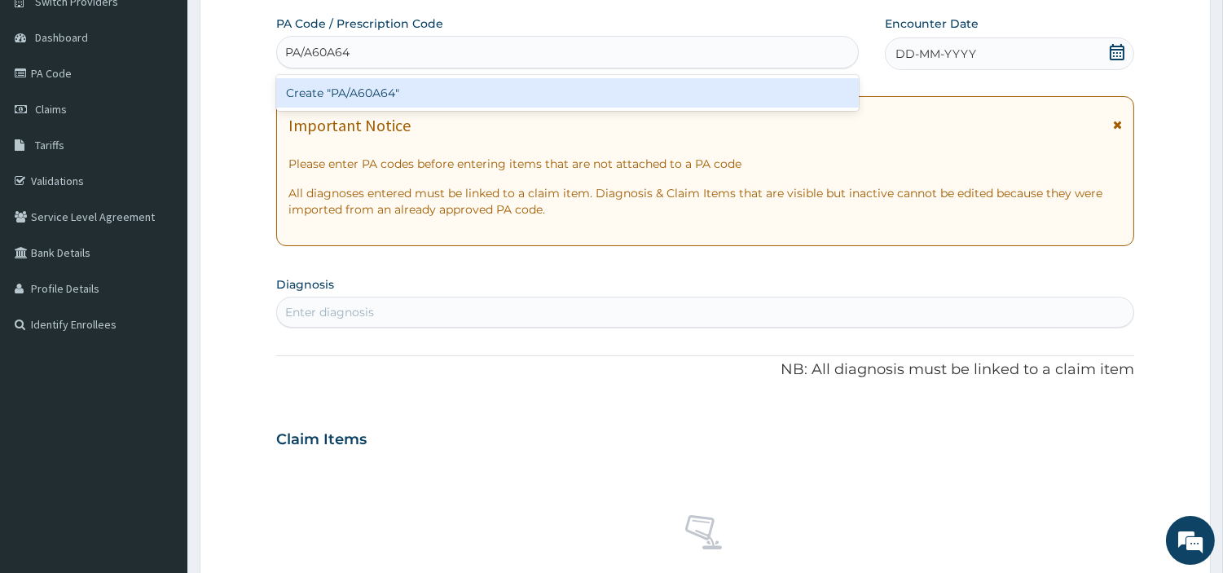
click at [646, 93] on div "Create "PA/A60A64"" at bounding box center [567, 92] width 583 height 29
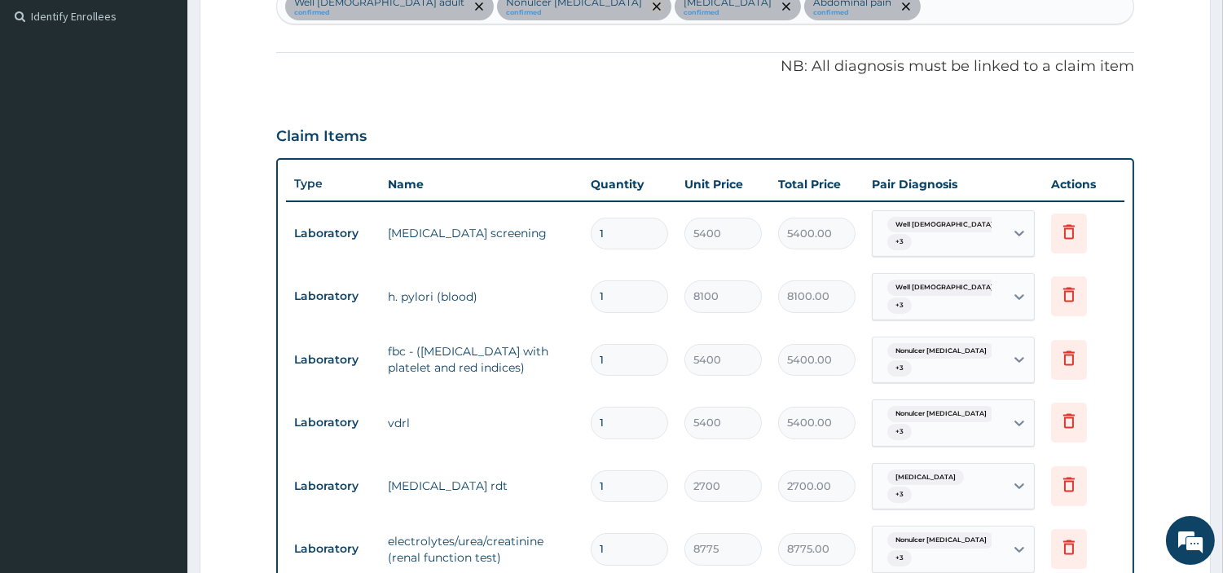
scroll to position [15, 0]
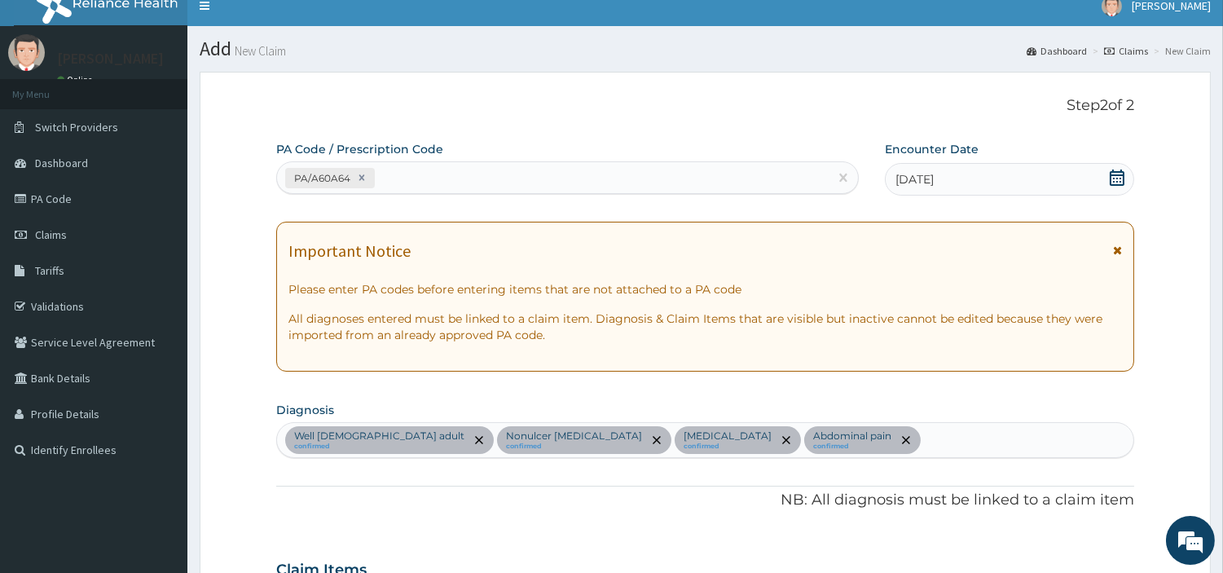
click at [448, 176] on div "PA/A60A64" at bounding box center [553, 178] width 552 height 27
paste input "PA/44B822"
type input "PA/44B822"
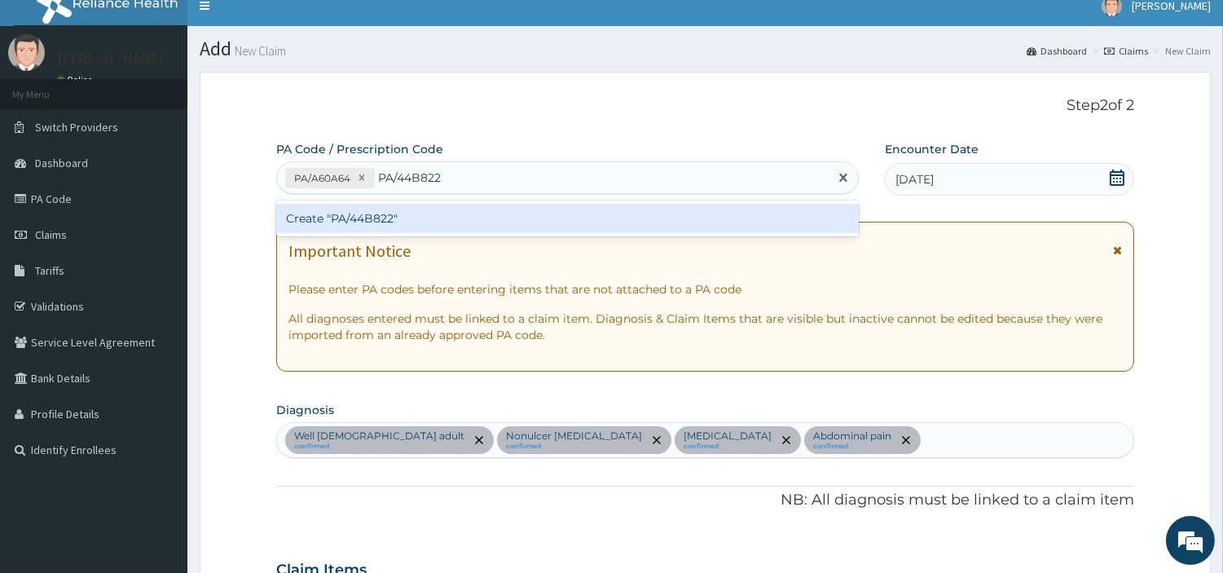
click at [324, 215] on div "Create "PA/44B822"" at bounding box center [567, 218] width 583 height 29
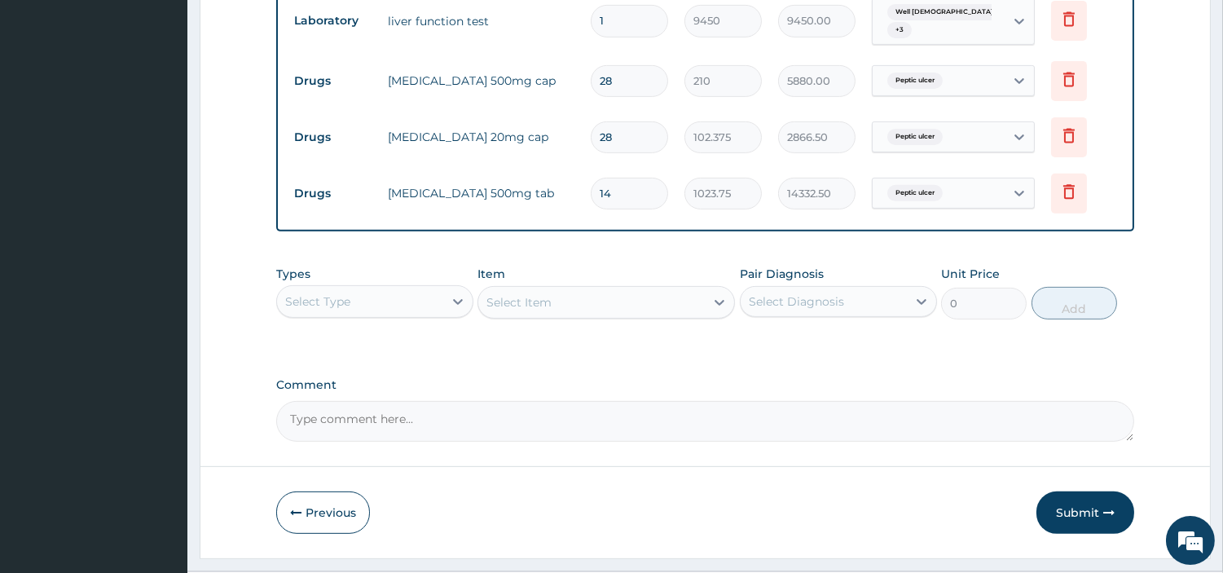
scroll to position [1223, 0]
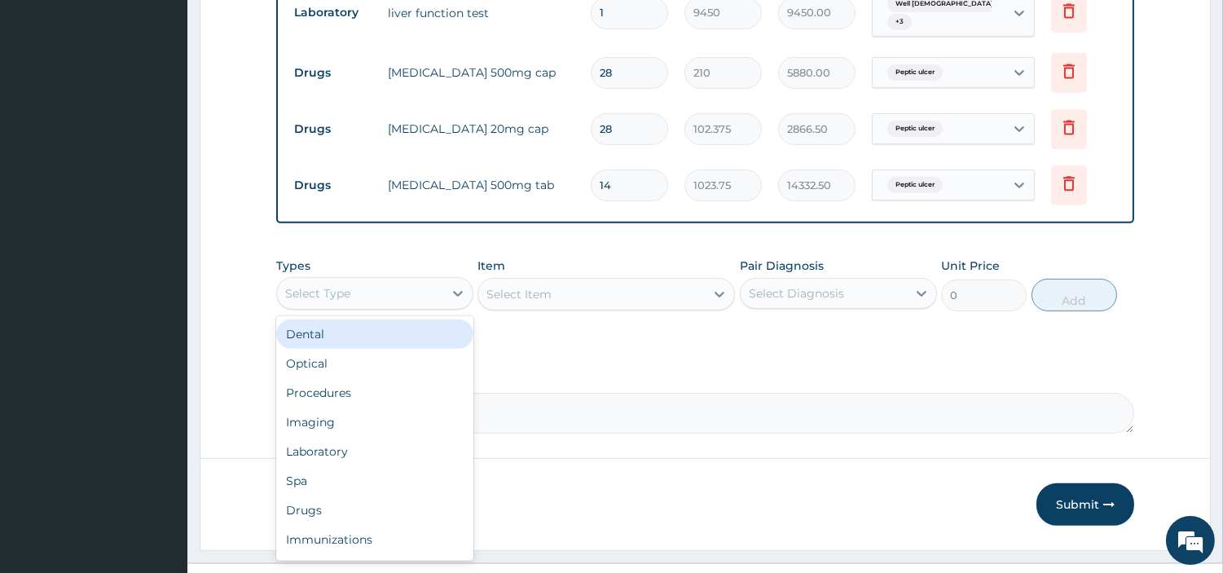
click at [441, 277] on div "Select Type" at bounding box center [374, 293] width 197 height 33
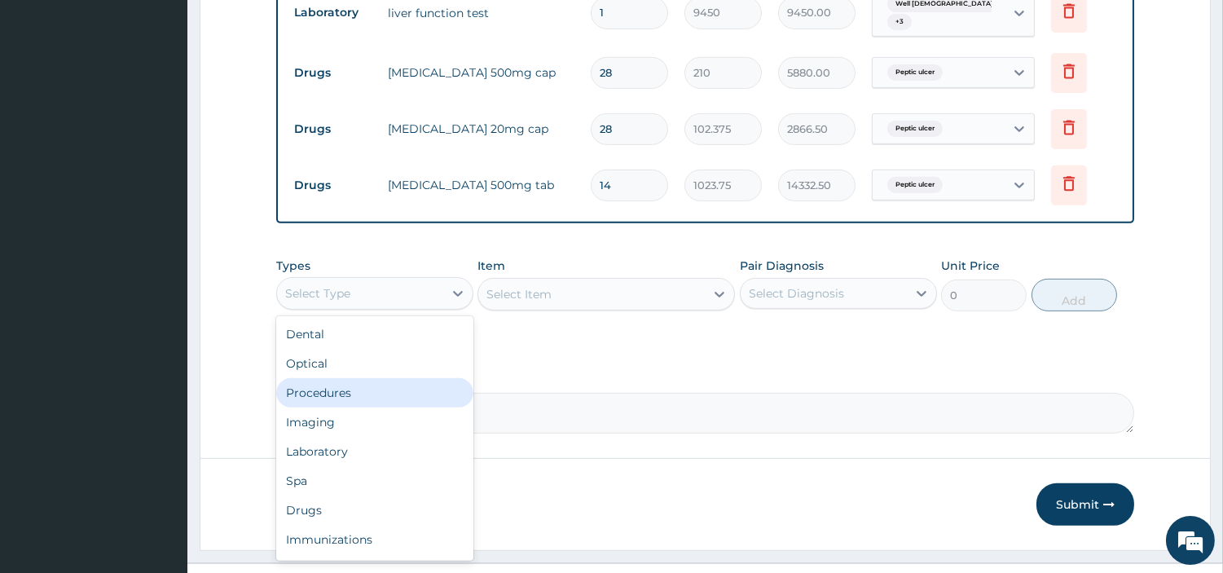
click at [389, 378] on div "Procedures" at bounding box center [374, 392] width 197 height 29
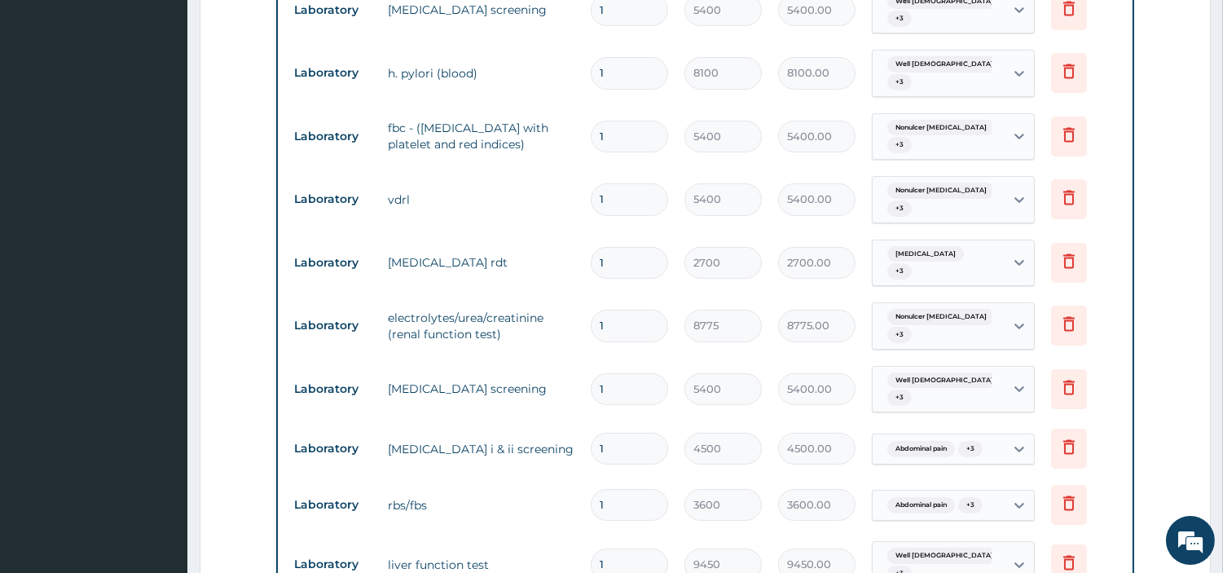
scroll to position [589, 0]
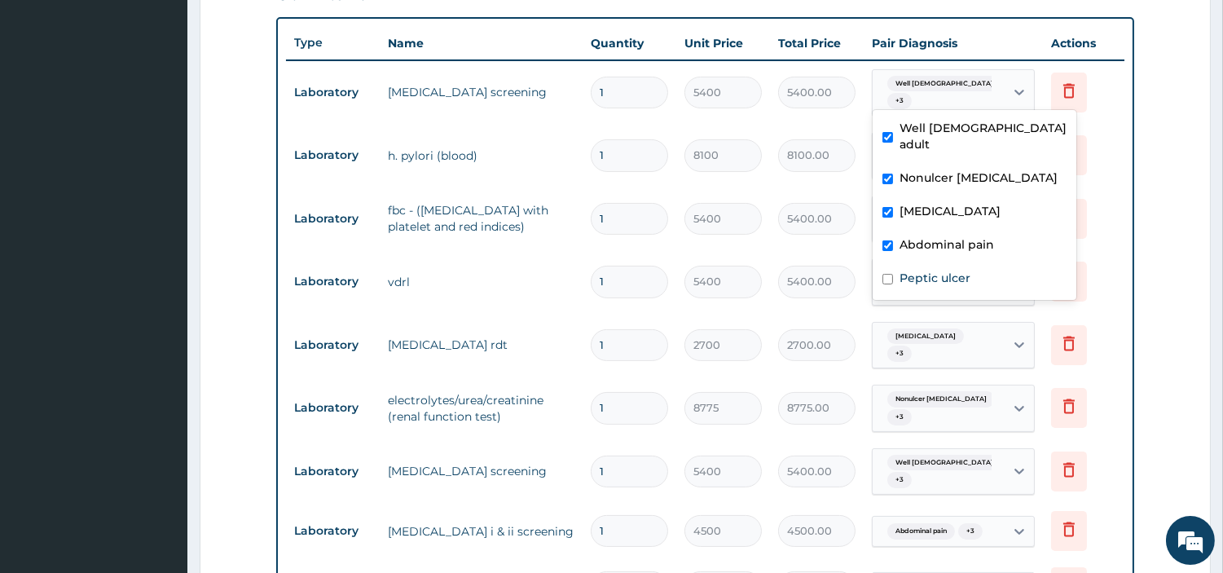
click at [1001, 87] on div "Well male adult + 3" at bounding box center [939, 93] width 132 height 46
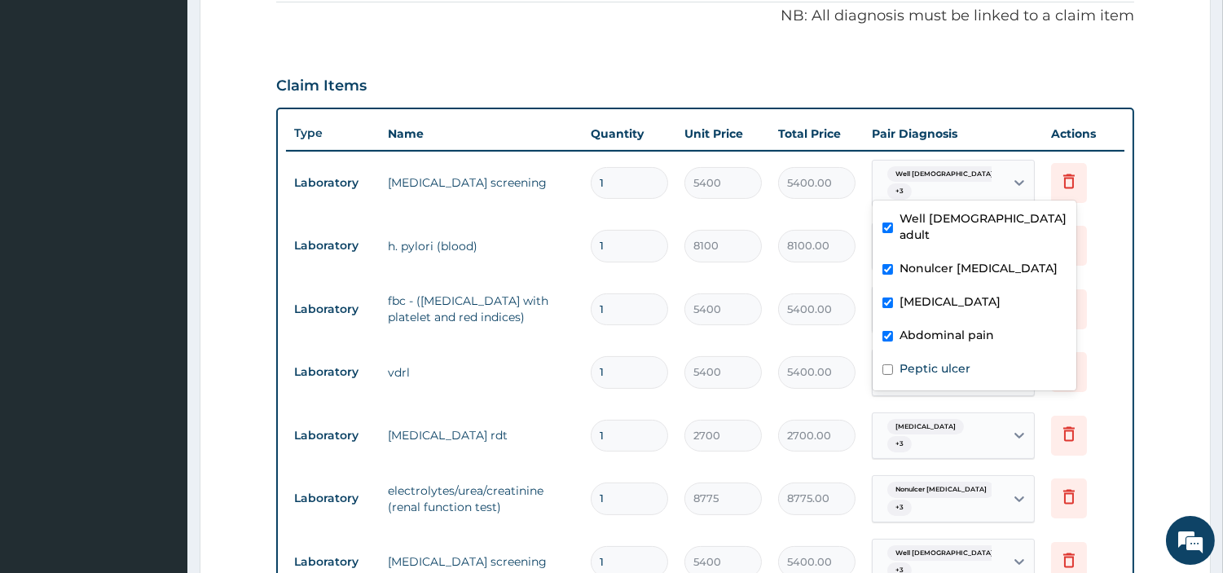
scroll to position [408, 0]
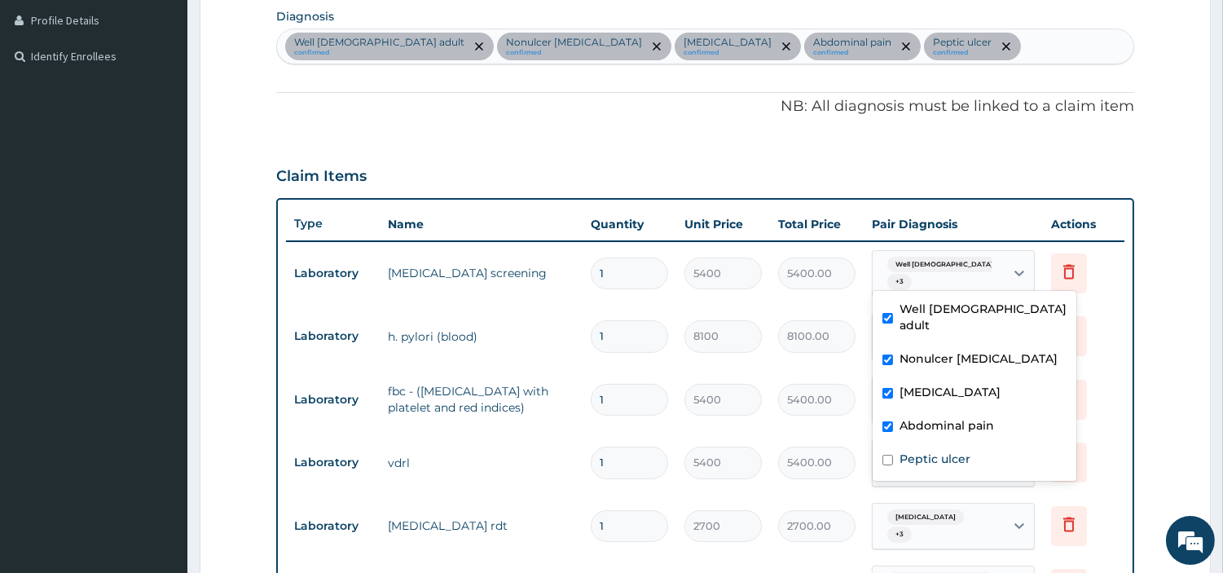
click at [875, 51] on div "Well male adult confirmed Nonulcer dyspepsia confirmed Malaria confirmed Abdomi…" at bounding box center [705, 46] width 857 height 34
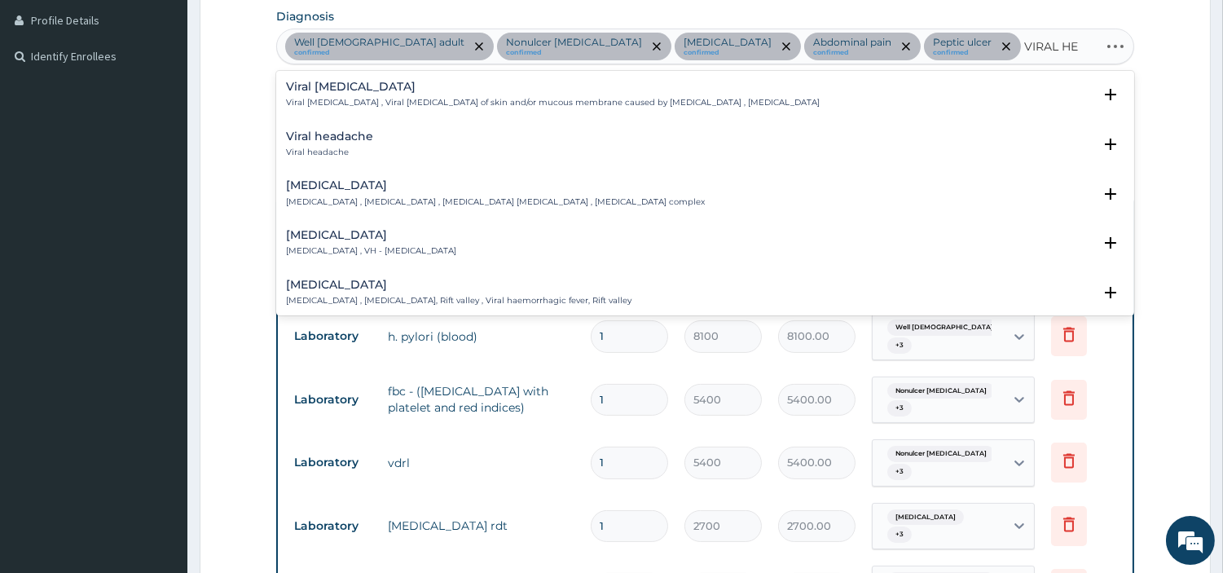
type input "VIRAL HEP"
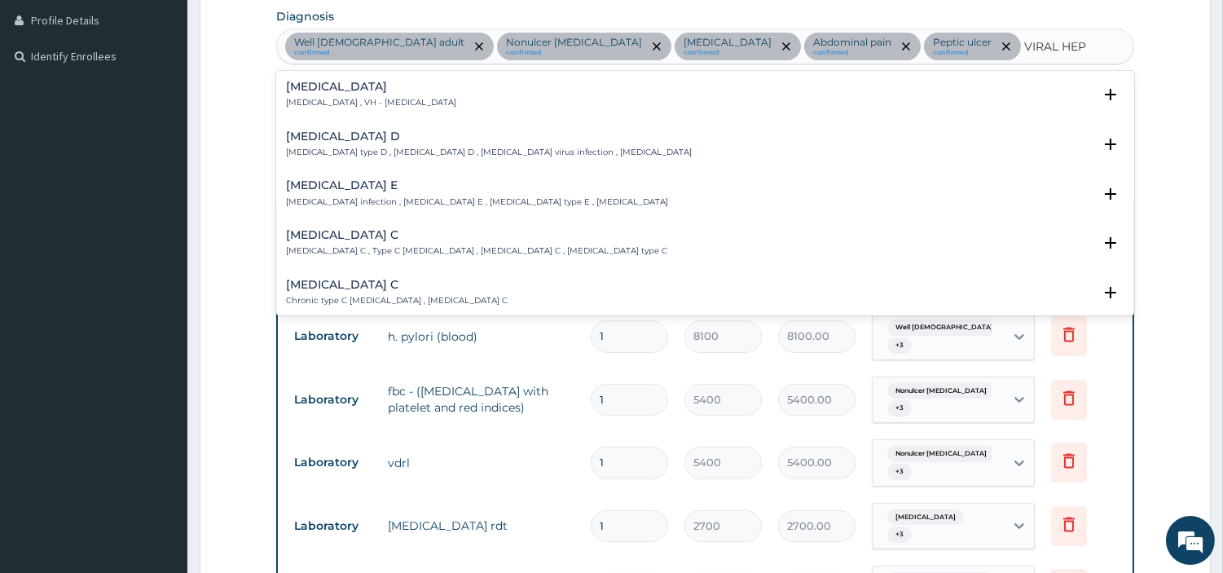
click at [356, 99] on p "Viral hepatitis , VH - Viral hepatitis" at bounding box center [371, 102] width 170 height 11
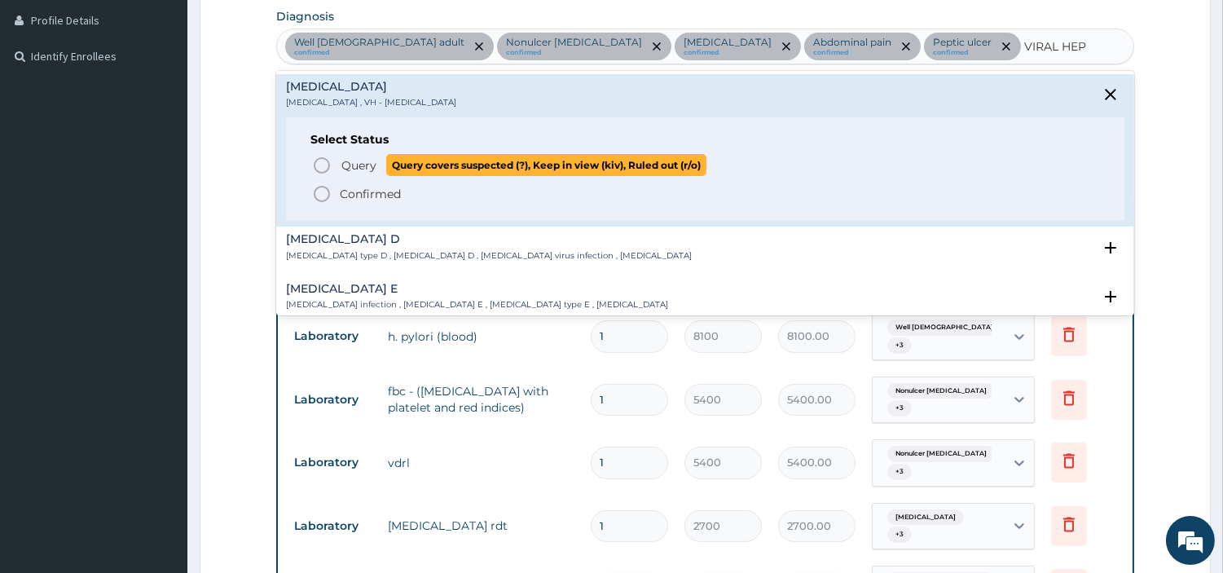
click at [355, 158] on span "Query" at bounding box center [359, 165] width 35 height 16
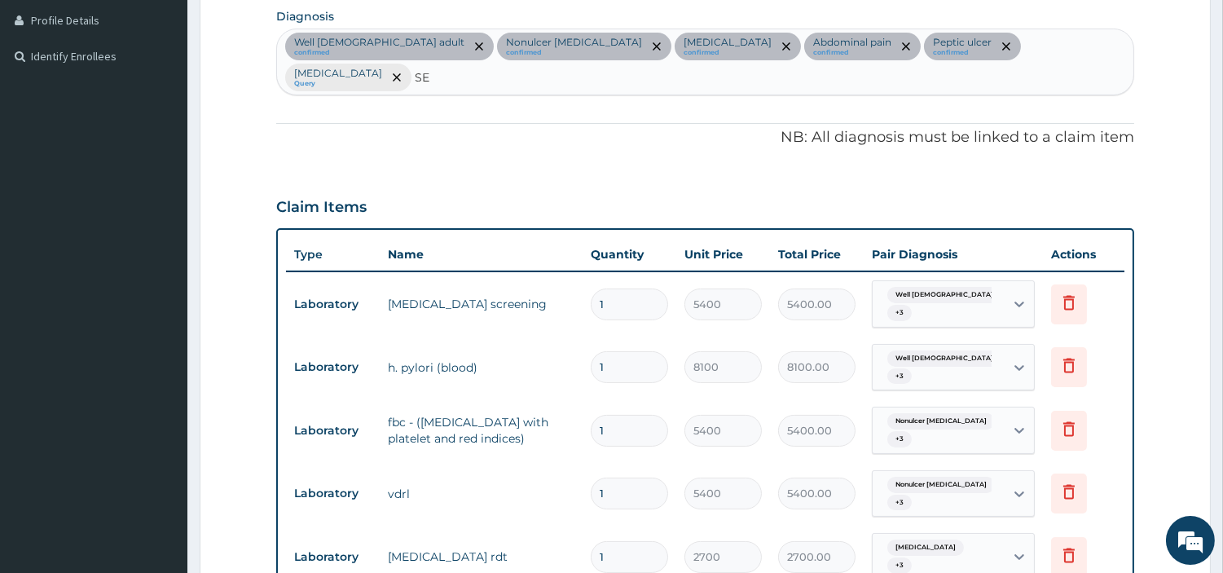
type input "SEP"
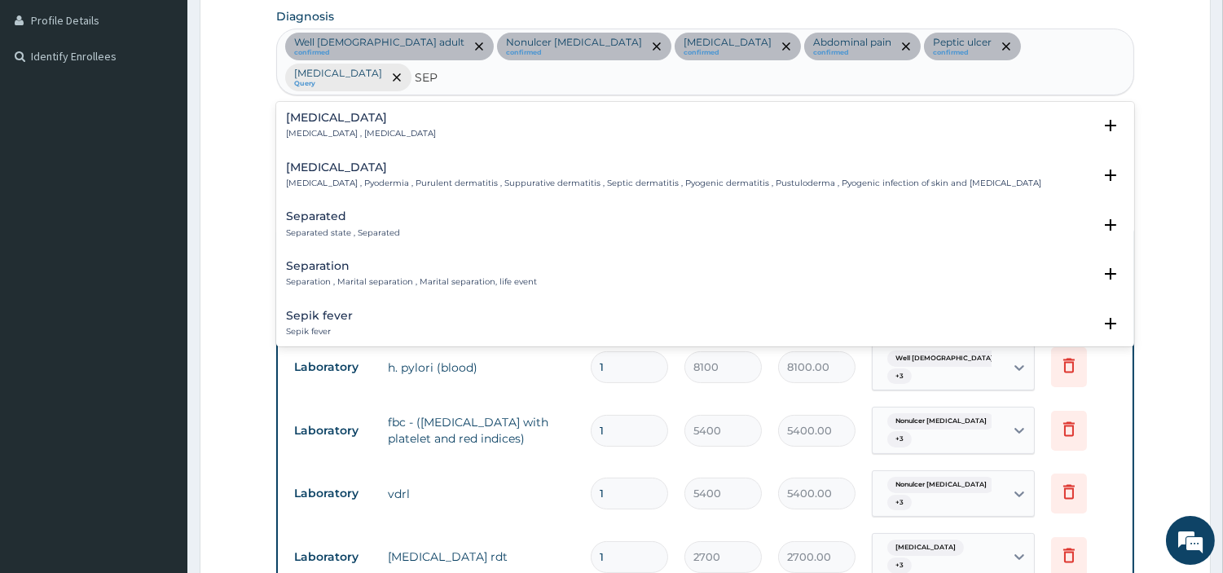
click at [350, 128] on p "Systemic infection , Sepsis" at bounding box center [361, 133] width 150 height 11
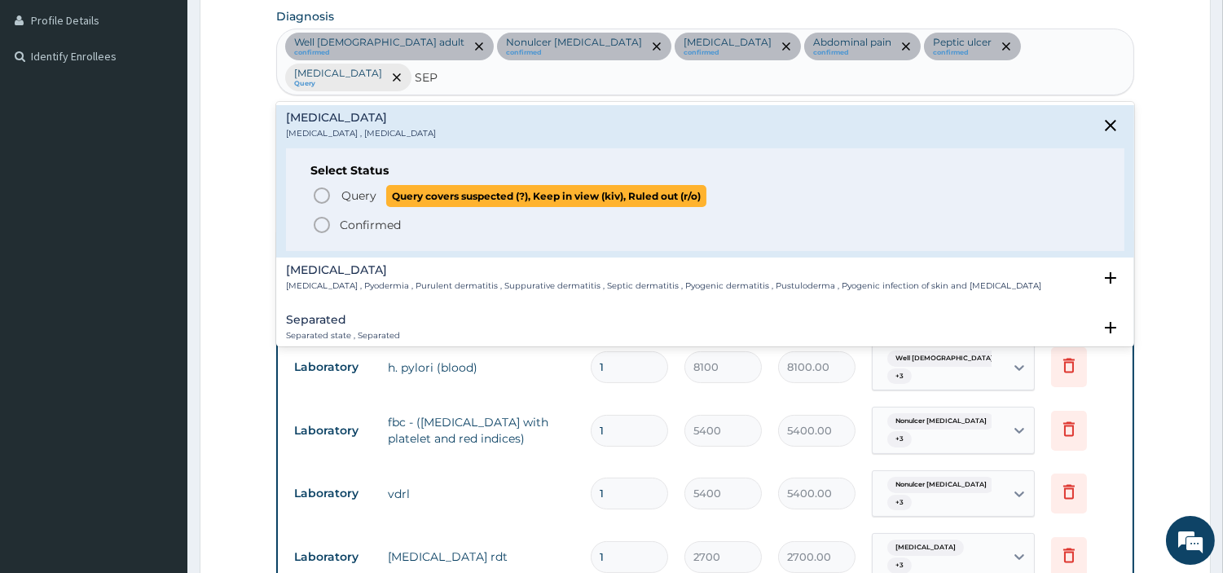
click at [352, 187] on span "Query" at bounding box center [359, 195] width 35 height 16
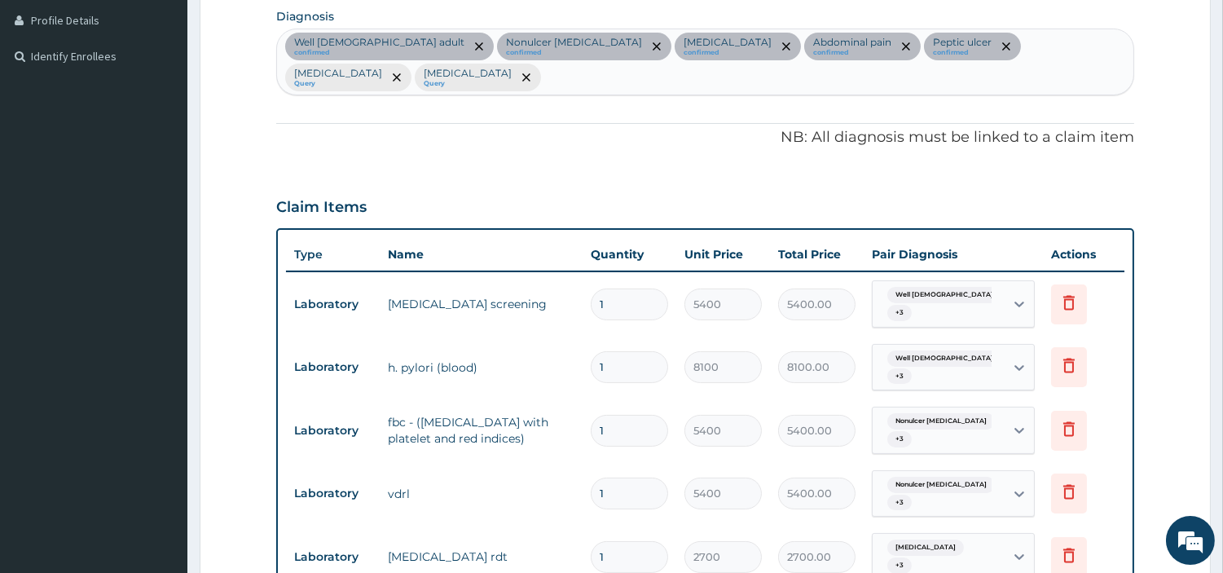
type input "E"
type input "SEX TRAN DISE"
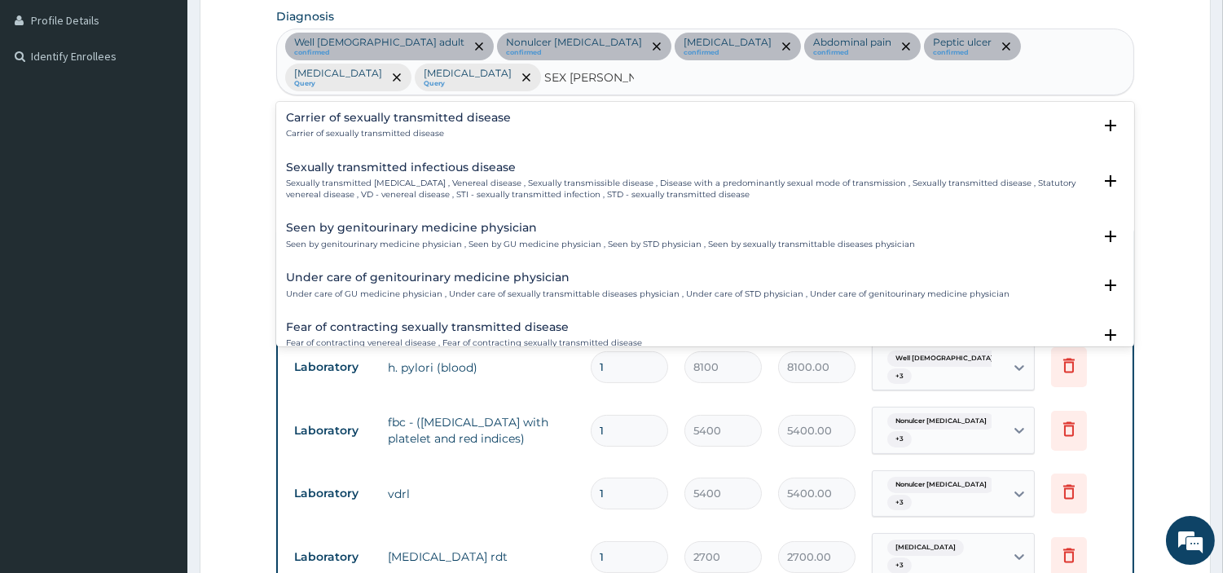
click at [343, 161] on div "Sexually transmitted infectious disease Sexually transmitted infectious disease…" at bounding box center [689, 181] width 807 height 40
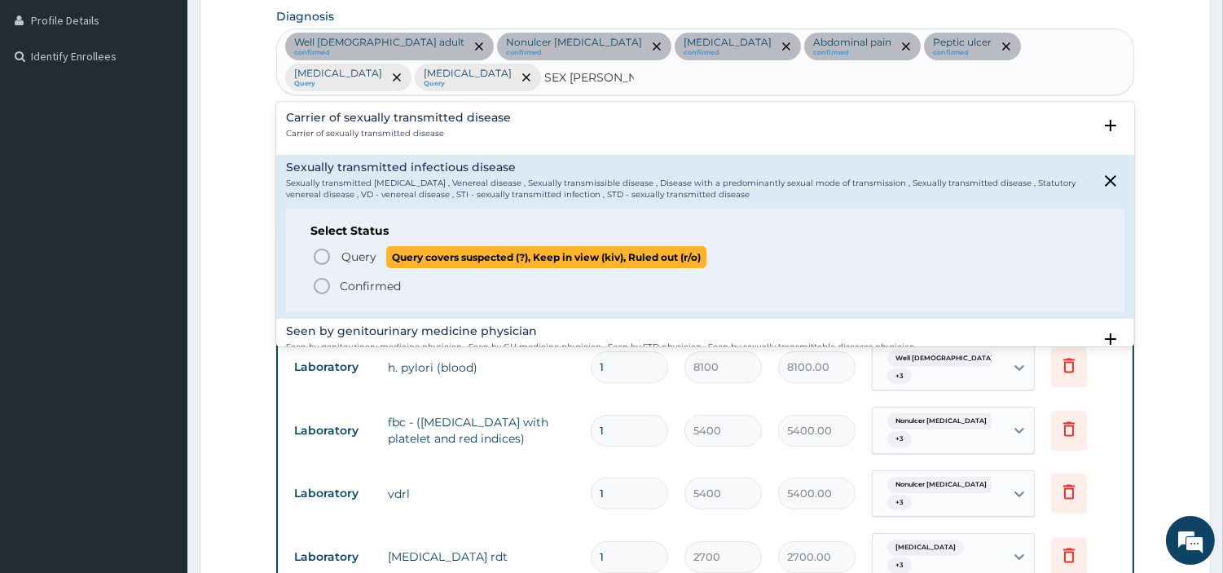
click at [332, 246] on span "Query Query covers suspected (?), Keep in view (kiv), Ruled out (r/o)" at bounding box center [706, 257] width 788 height 22
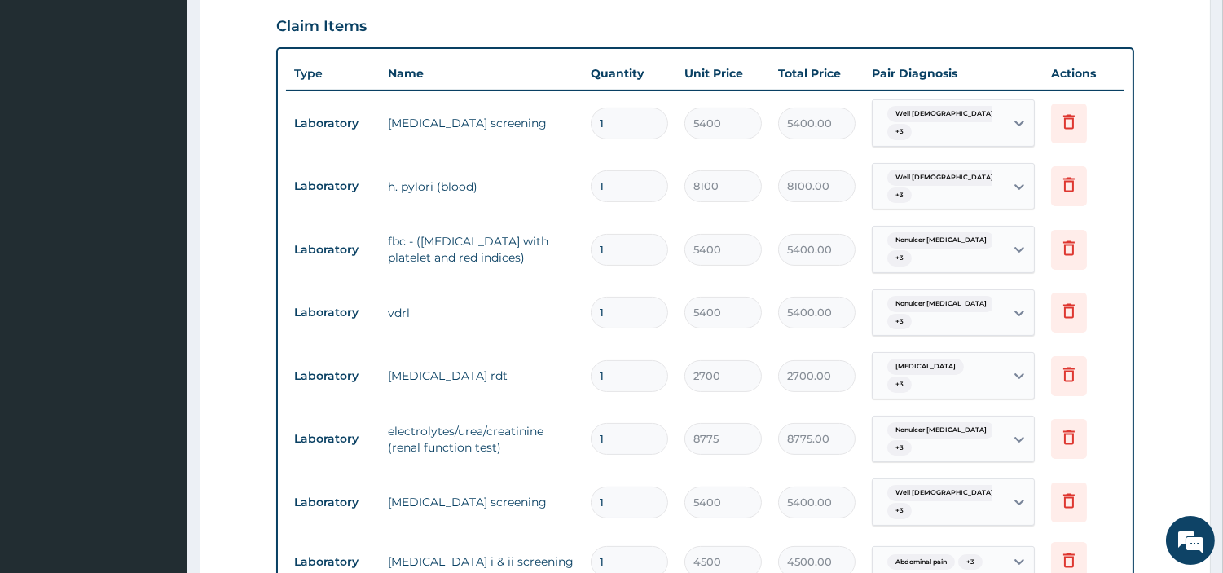
scroll to position [680, 0]
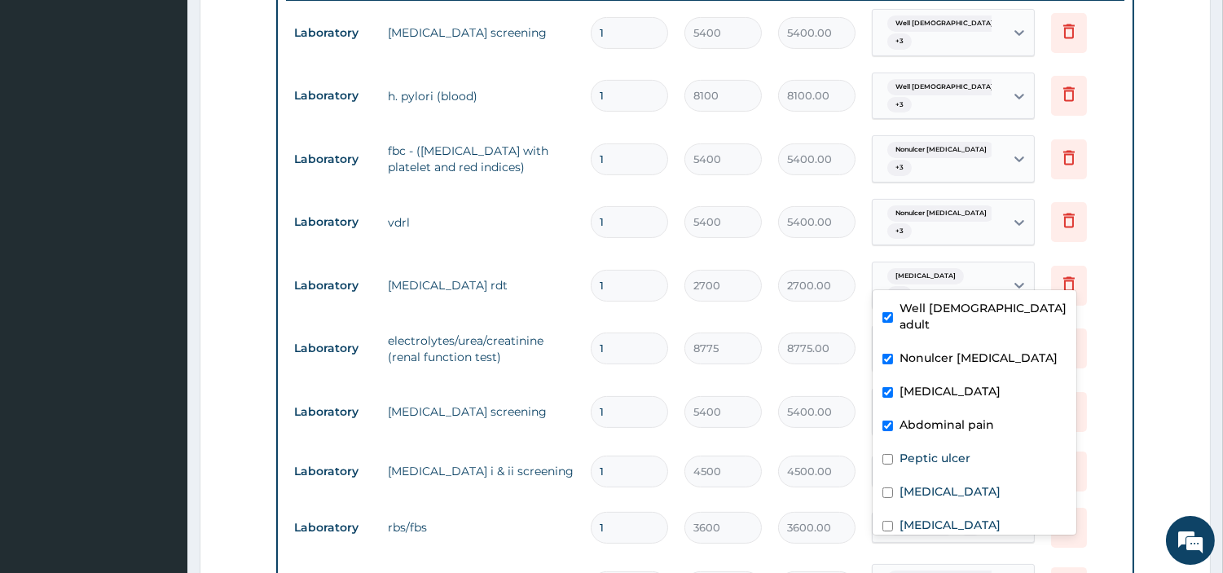
click at [923, 269] on span "Malaria" at bounding box center [926, 276] width 77 height 16
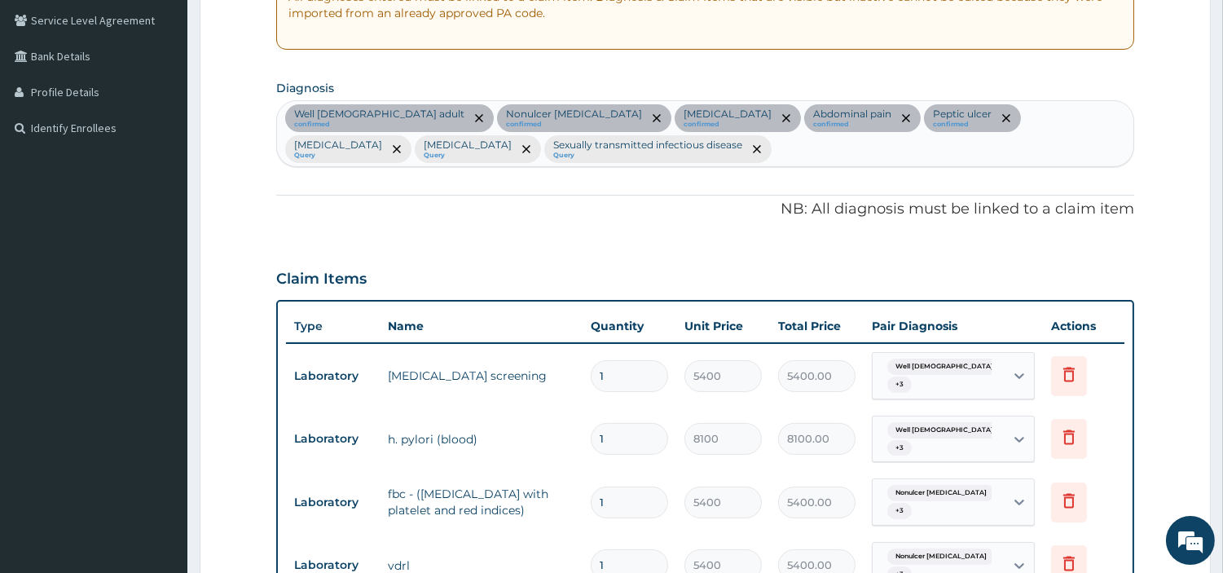
scroll to position [318, 0]
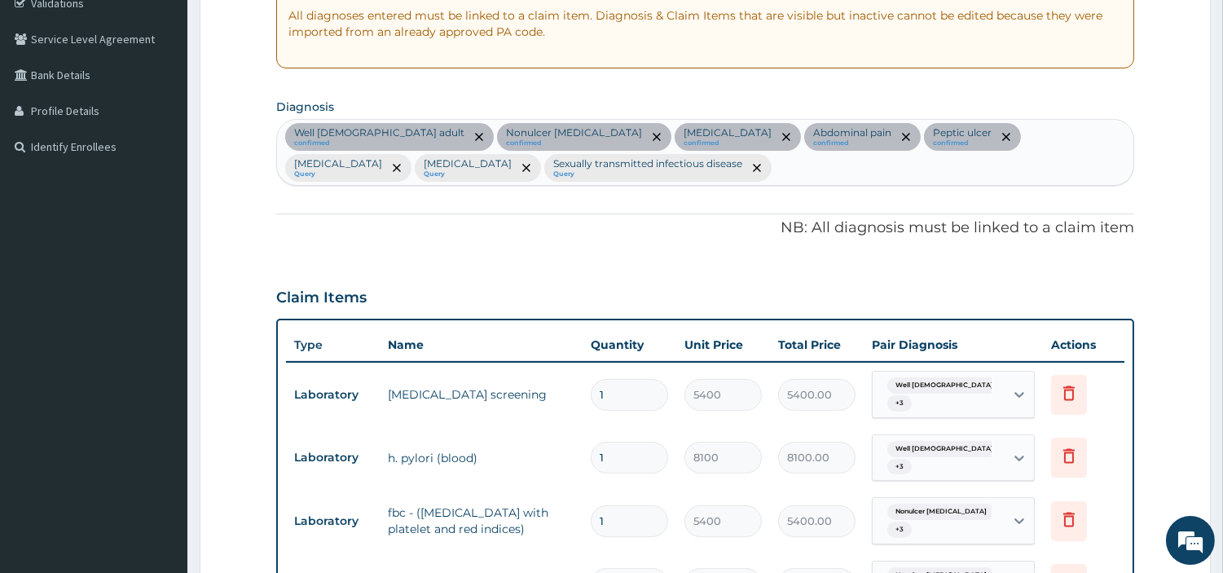
click at [587, 173] on div "Well male adult confirmed Nonulcer dyspepsia confirmed Malaria confirmed Abdomi…" at bounding box center [705, 152] width 857 height 65
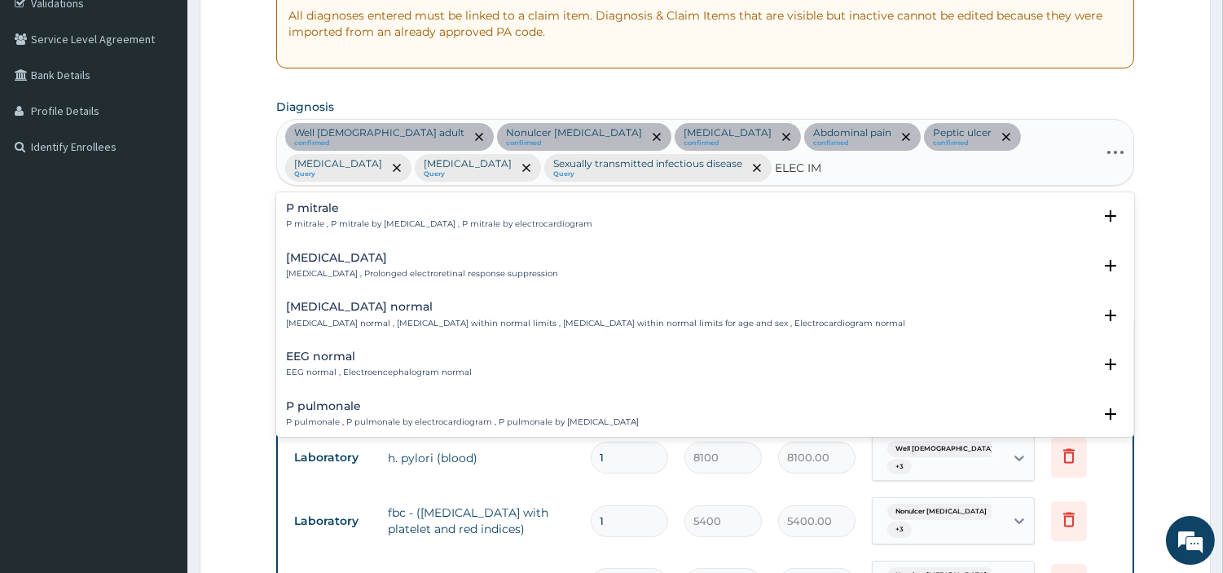
type input "ELEC IMB"
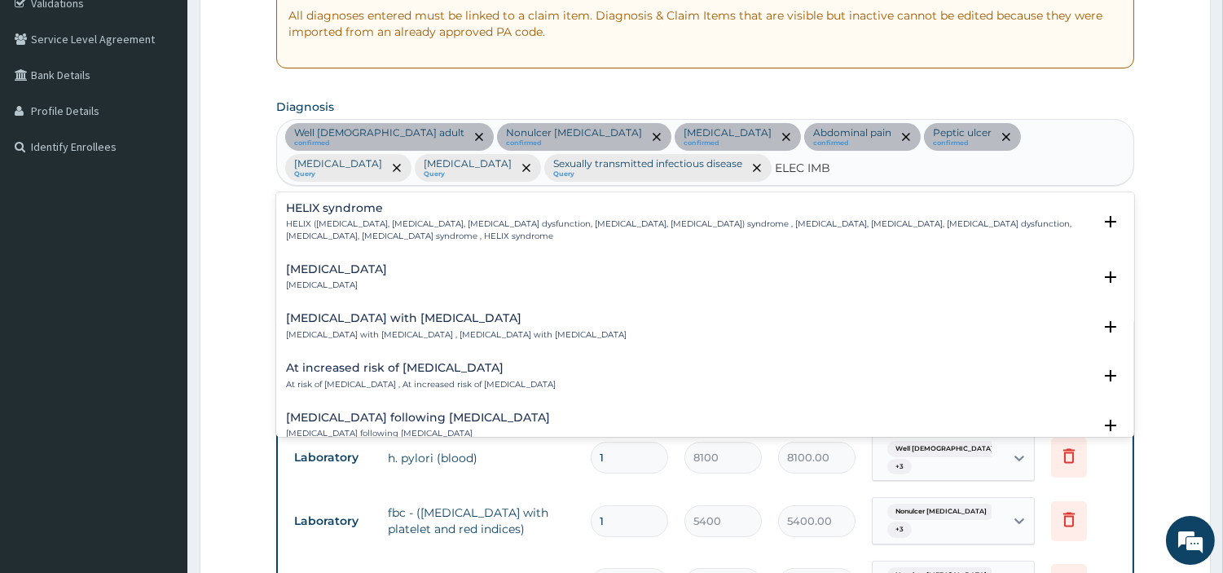
click at [348, 265] on h4 "Electrolyte imbalance" at bounding box center [336, 269] width 101 height 12
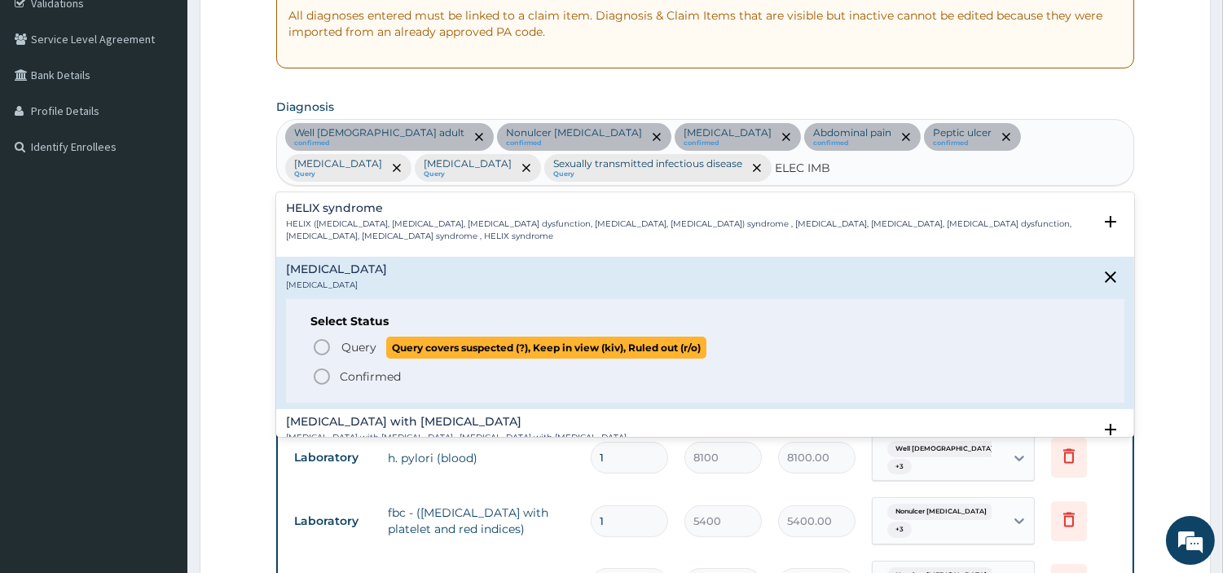
click at [351, 349] on span "Query" at bounding box center [359, 347] width 35 height 16
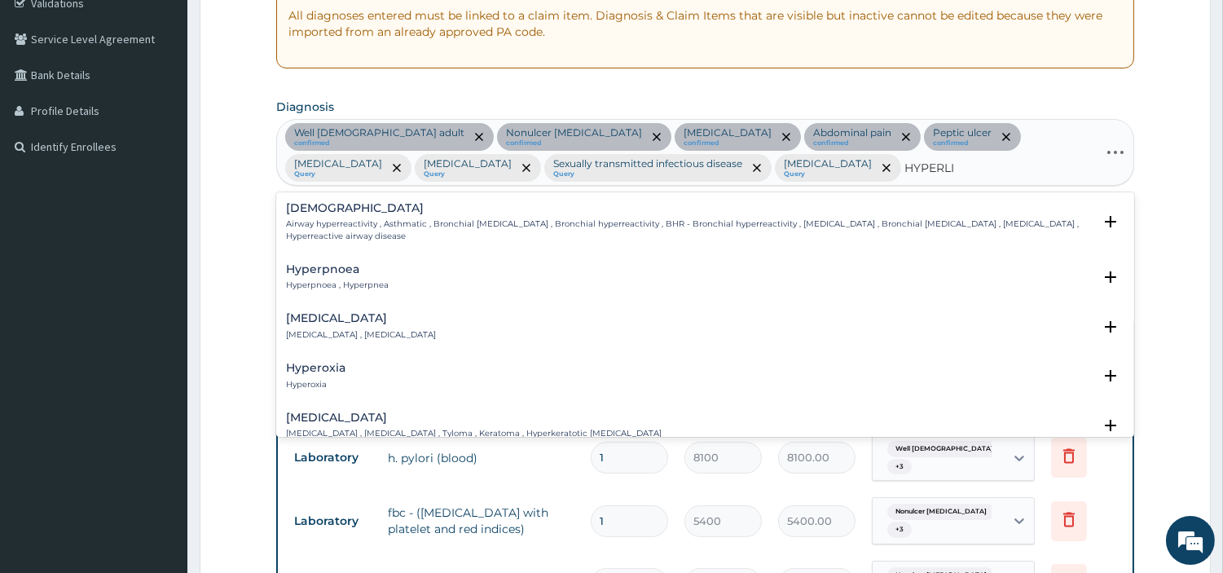
type input "HYPERLIP"
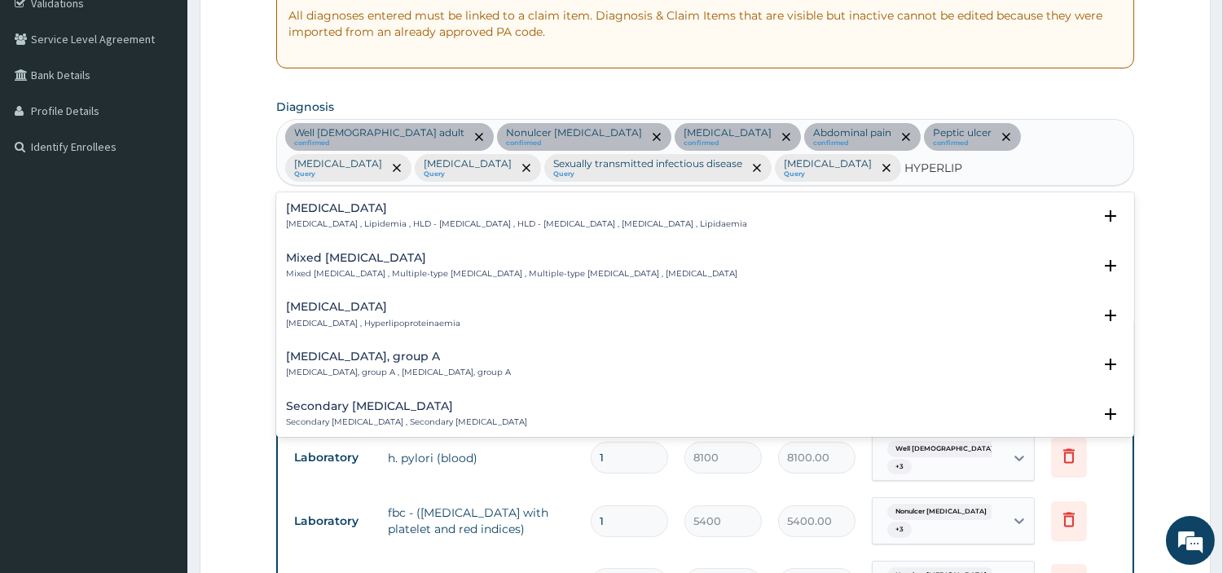
click at [352, 230] on div "Hyperlipidemia Hyperlipidemia , Lipidemia , HLD - Hyperlipidemia , HLD - Hyperl…" at bounding box center [705, 220] width 839 height 37
click at [350, 233] on div "Hyperlipidemia Hyperlipidemia , Lipidemia , HLD - Hyperlipidemia , HLD - Hyperl…" at bounding box center [705, 220] width 839 height 37
click at [359, 214] on h4 "Hyperlipidemia" at bounding box center [516, 208] width 461 height 12
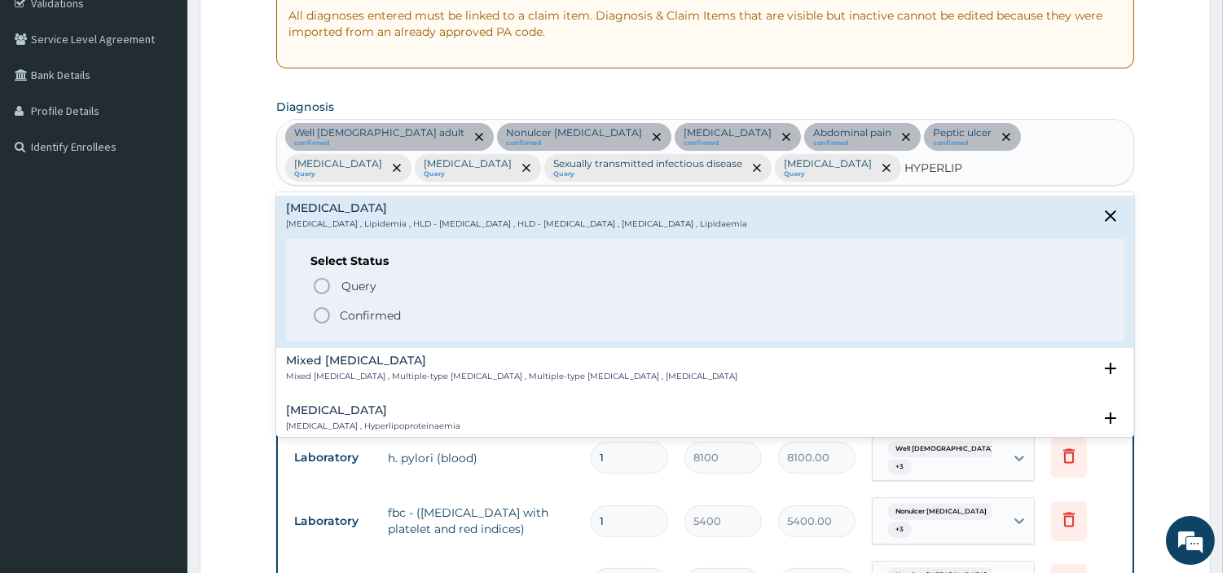
click at [345, 280] on span "Query" at bounding box center [359, 286] width 35 height 16
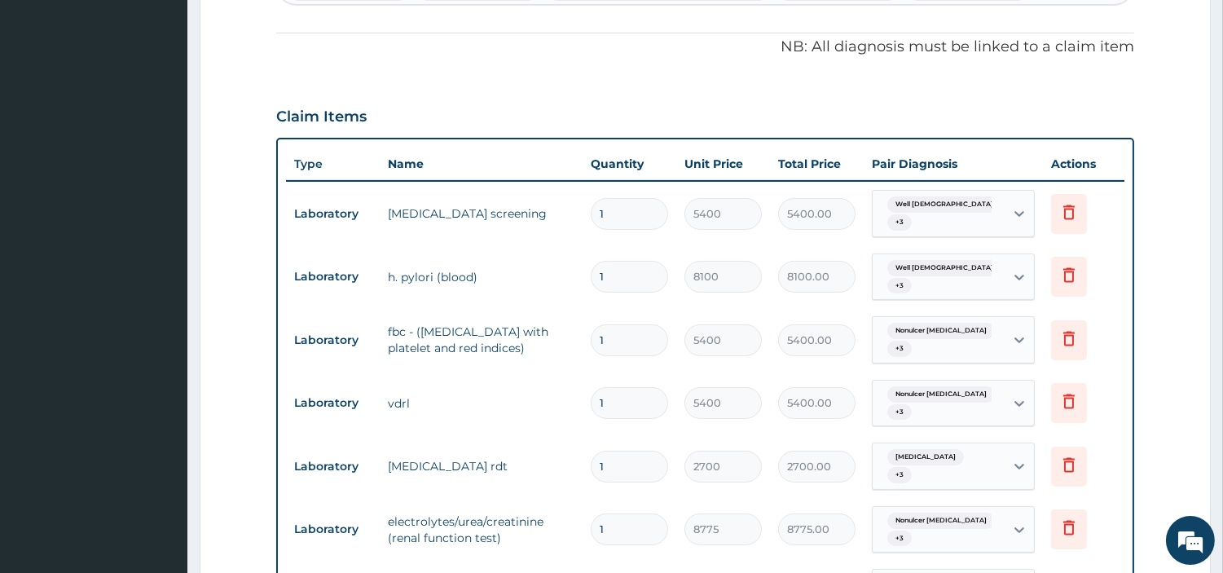
scroll to position [478, 0]
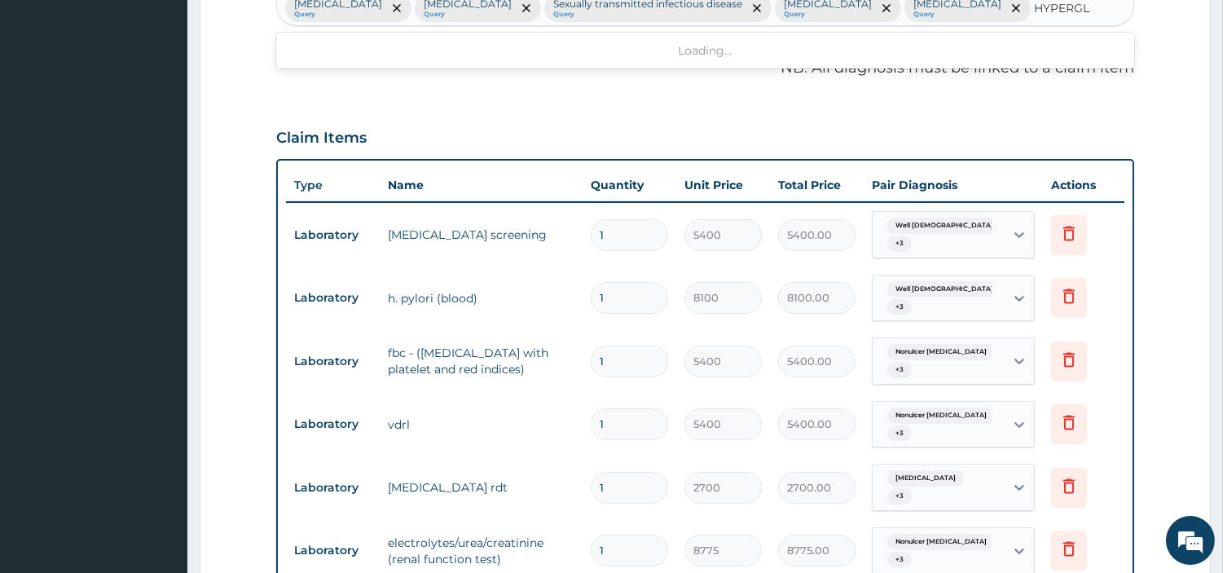
type input "HYPERGLY"
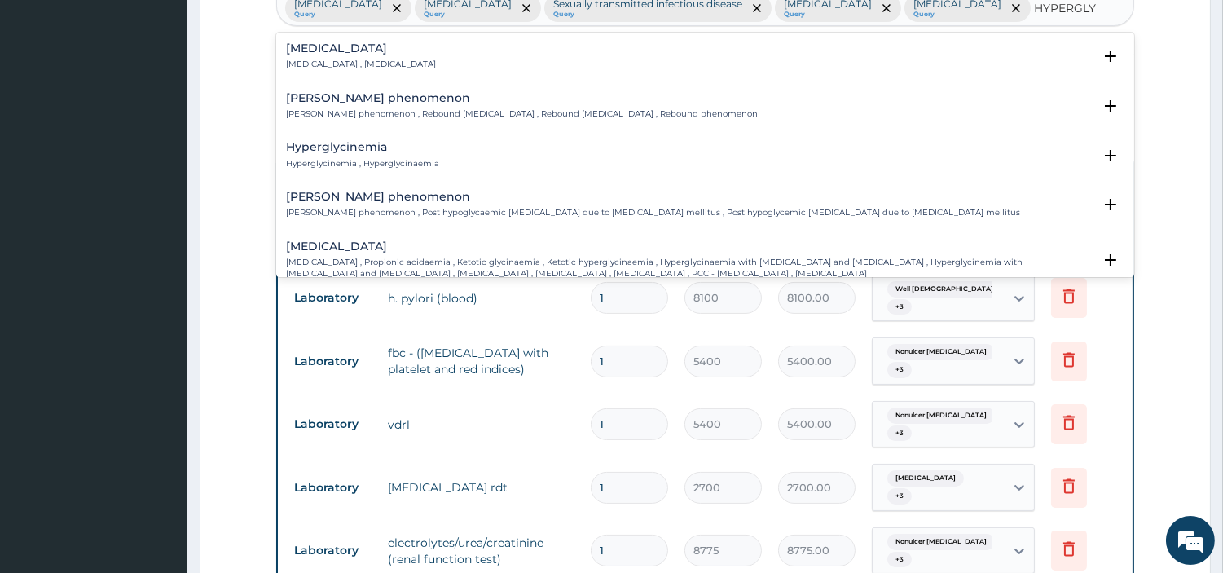
click at [324, 49] on h4 "Hyperglycemia" at bounding box center [361, 48] width 150 height 12
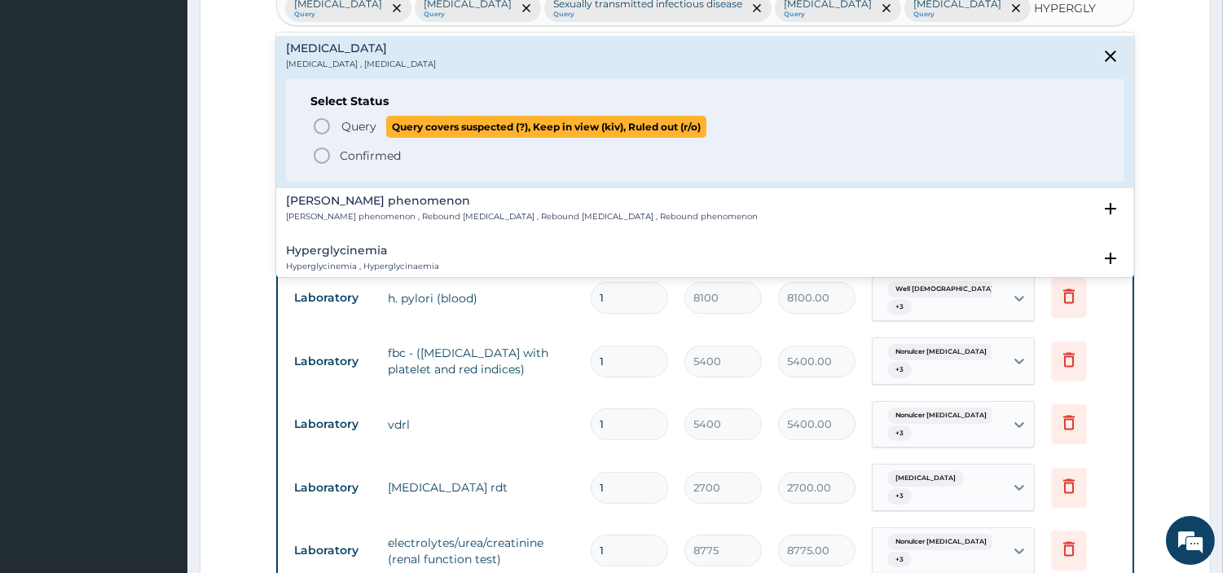
click at [328, 127] on icon "status option query" at bounding box center [322, 127] width 20 height 20
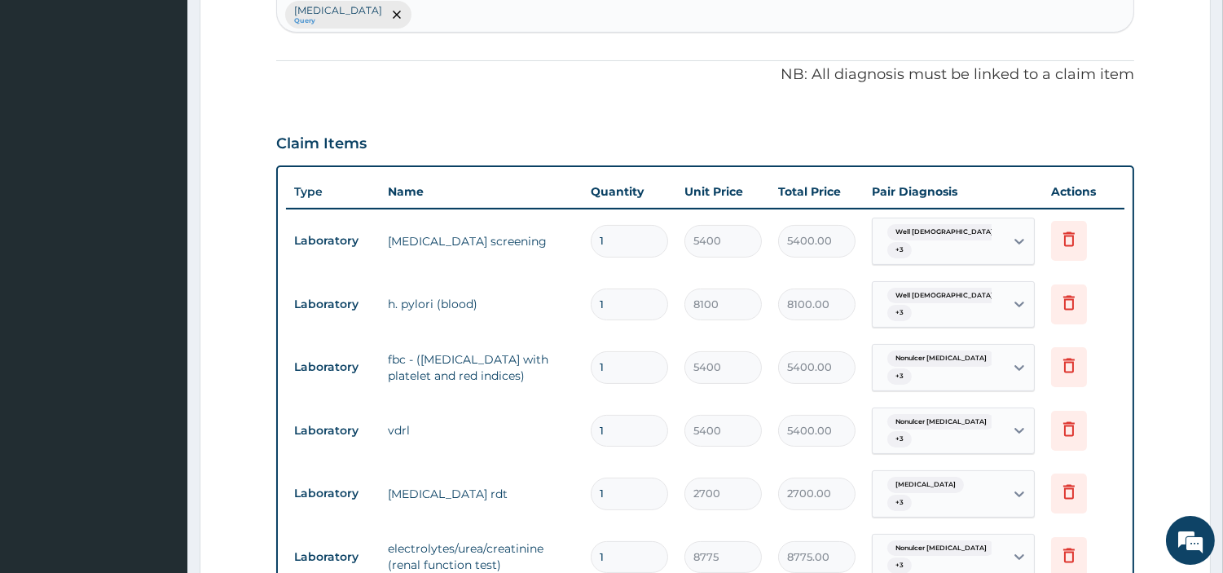
scroll to position [568, 0]
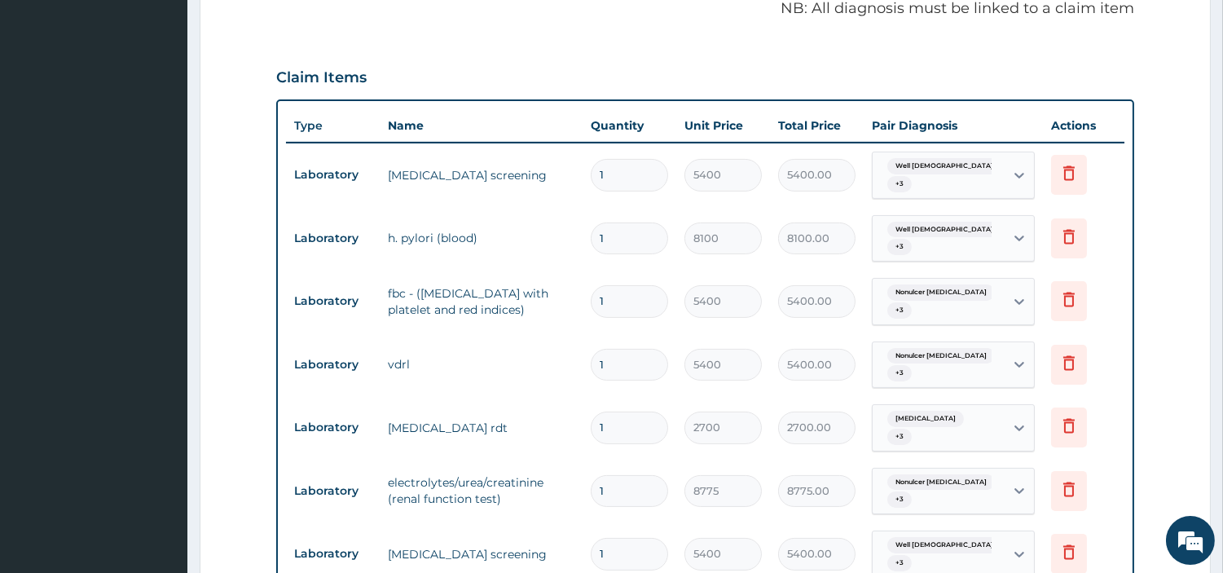
click at [934, 152] on div "Well male adult + 3" at bounding box center [939, 175] width 132 height 46
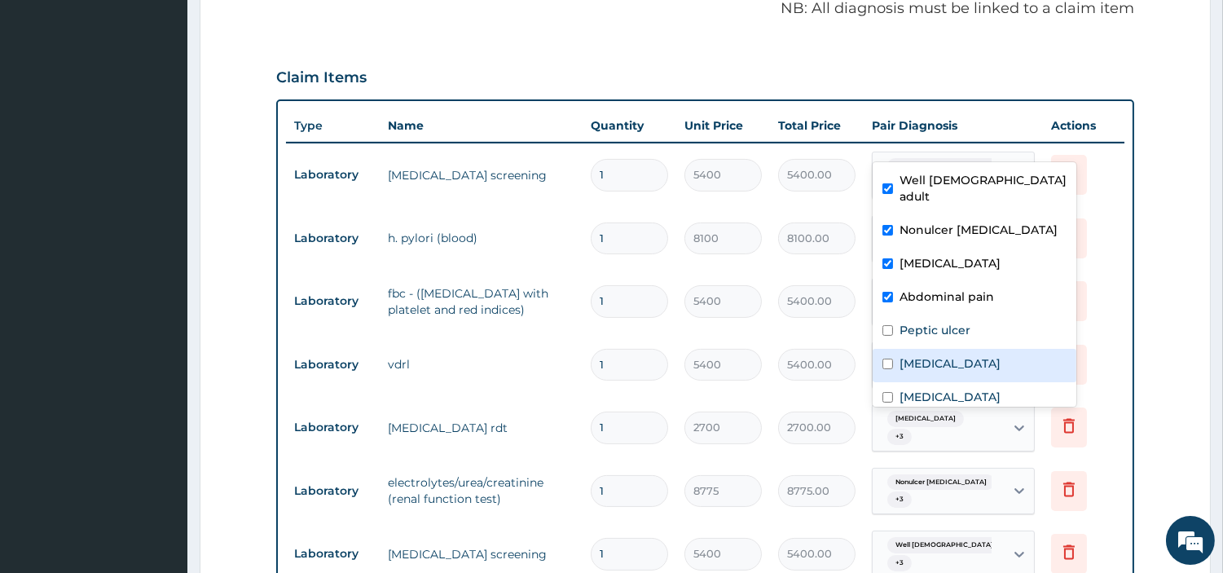
click at [935, 355] on label "Viral hepatitis" at bounding box center [950, 363] width 101 height 16
checkbox input "true"
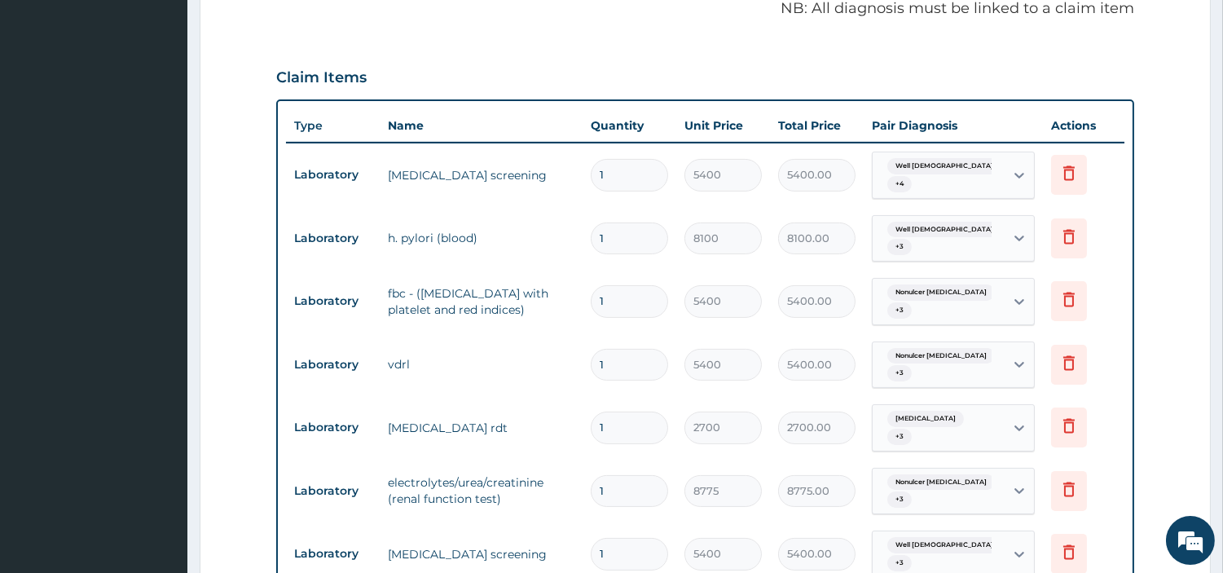
click at [524, 339] on tr "Laboratory vdrl 1 5400 5400.00 Nonulcer dyspepsia + 3 Delete" at bounding box center [705, 365] width 839 height 64
click at [949, 207] on td "Well male adult + 3" at bounding box center [953, 239] width 179 height 64
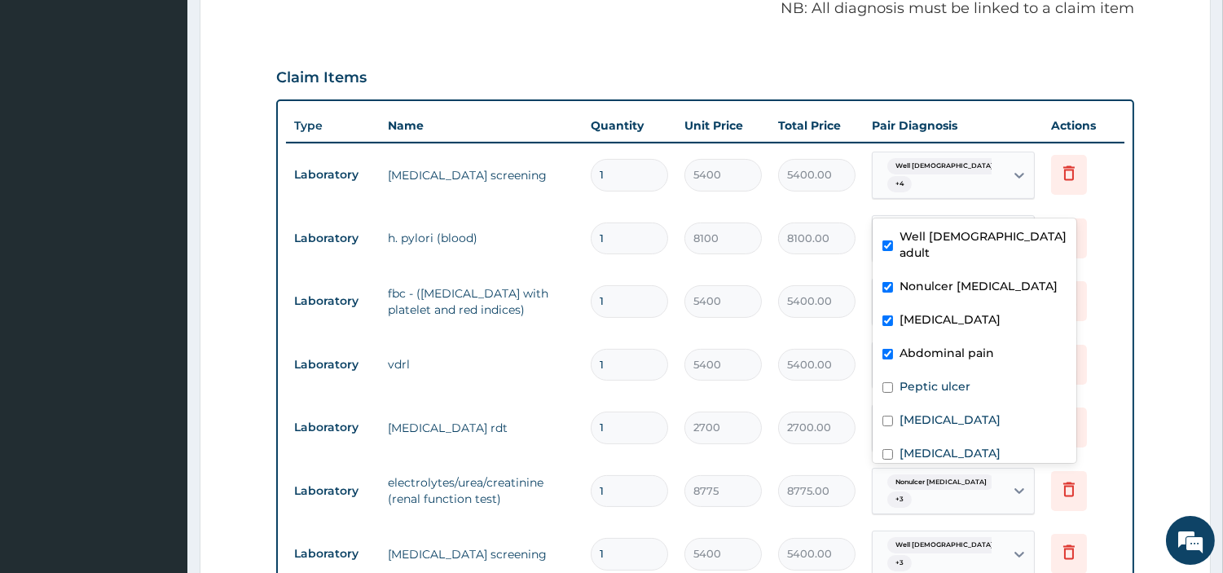
click at [943, 222] on span "Well male adult" at bounding box center [954, 230] width 133 height 16
click at [637, 343] on td "1" at bounding box center [630, 365] width 94 height 48
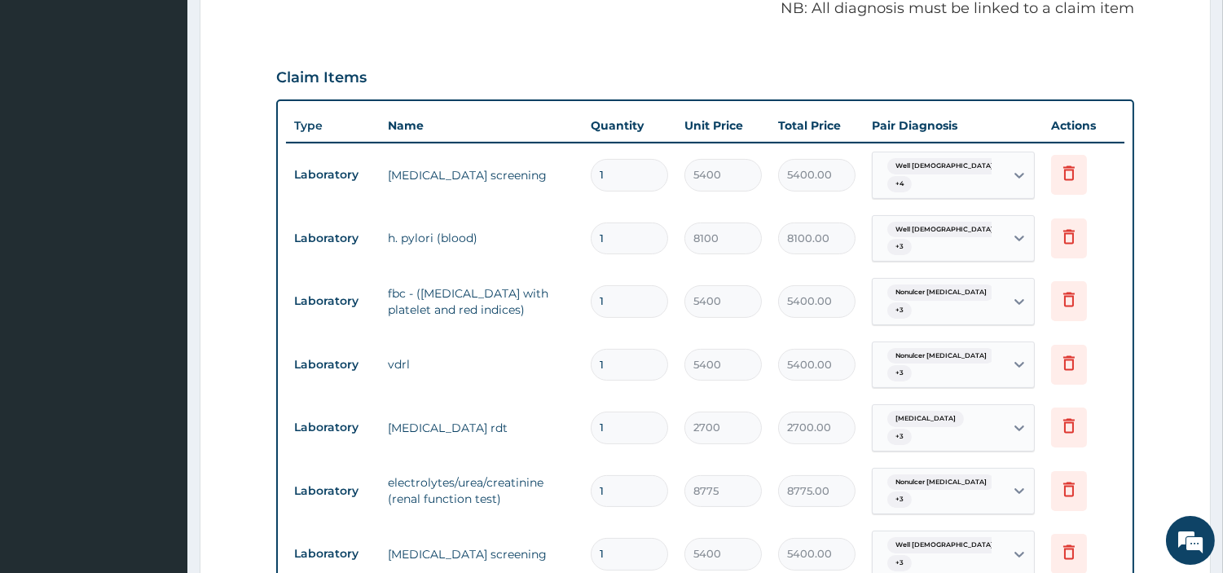
click at [939, 282] on div "Nonulcer dyspepsia + 3" at bounding box center [936, 301] width 111 height 39
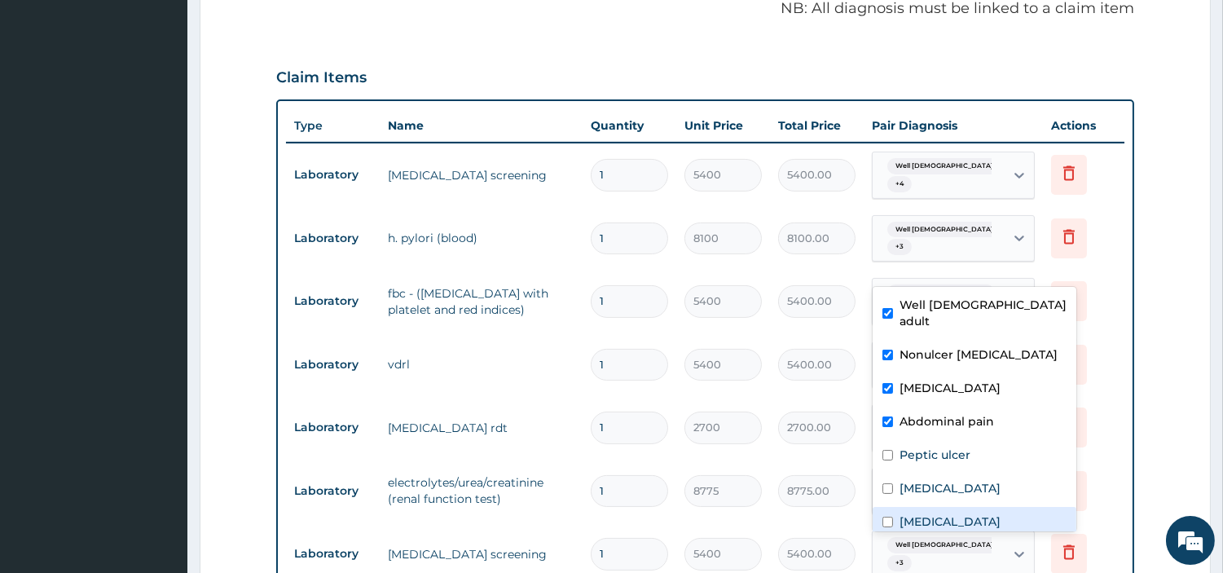
click at [933, 514] on label "Sepsis" at bounding box center [950, 522] width 101 height 16
checkbox input "true"
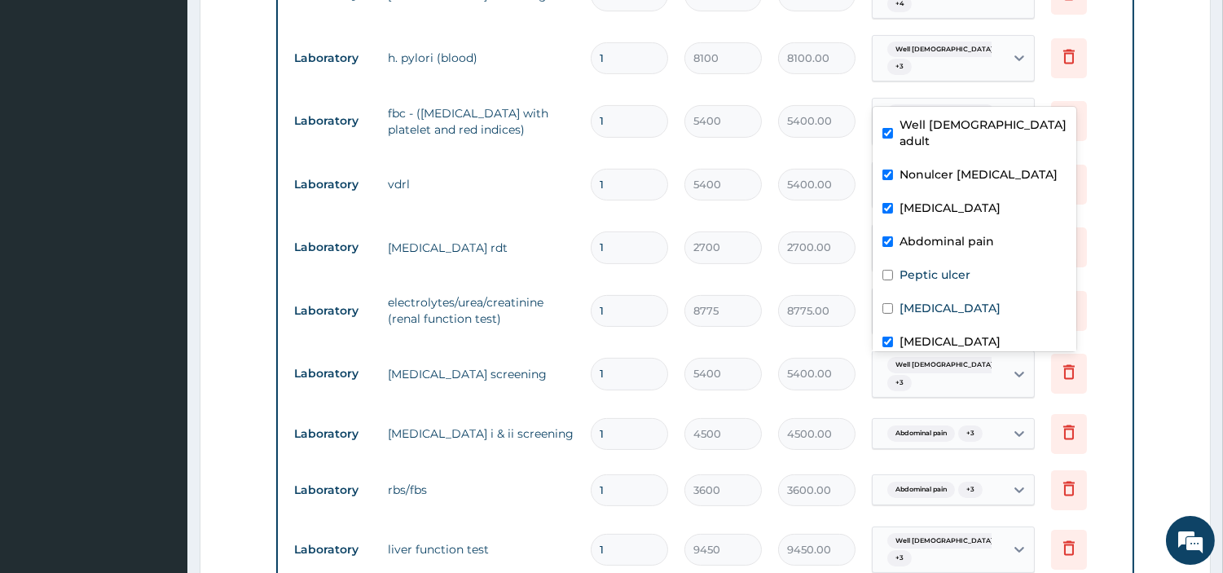
scroll to position [750, 0]
click at [525, 284] on td "electrolytes/urea/creatinine (renal function test)" at bounding box center [481, 308] width 203 height 49
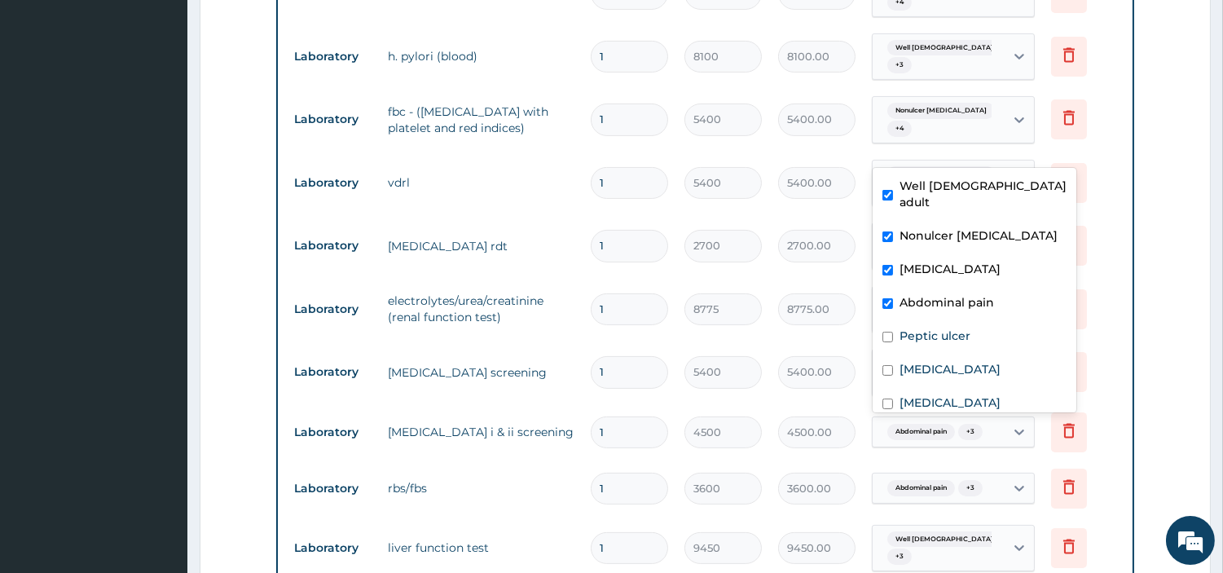
click at [964, 164] on div "Nonulcer dyspepsia + 3" at bounding box center [936, 183] width 111 height 39
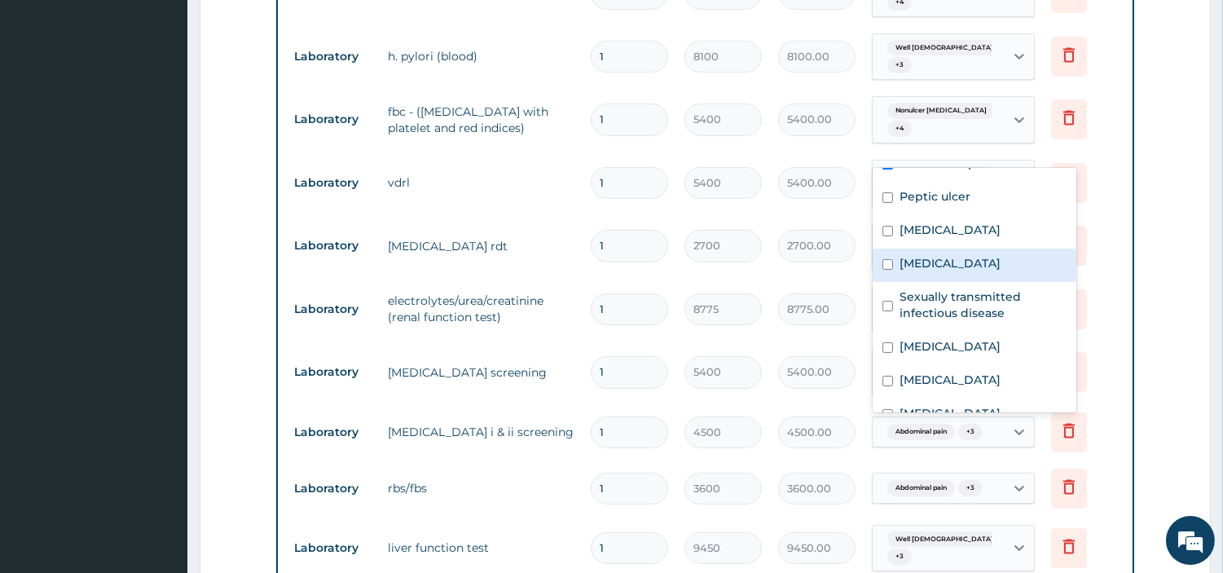
scroll to position [144, 0]
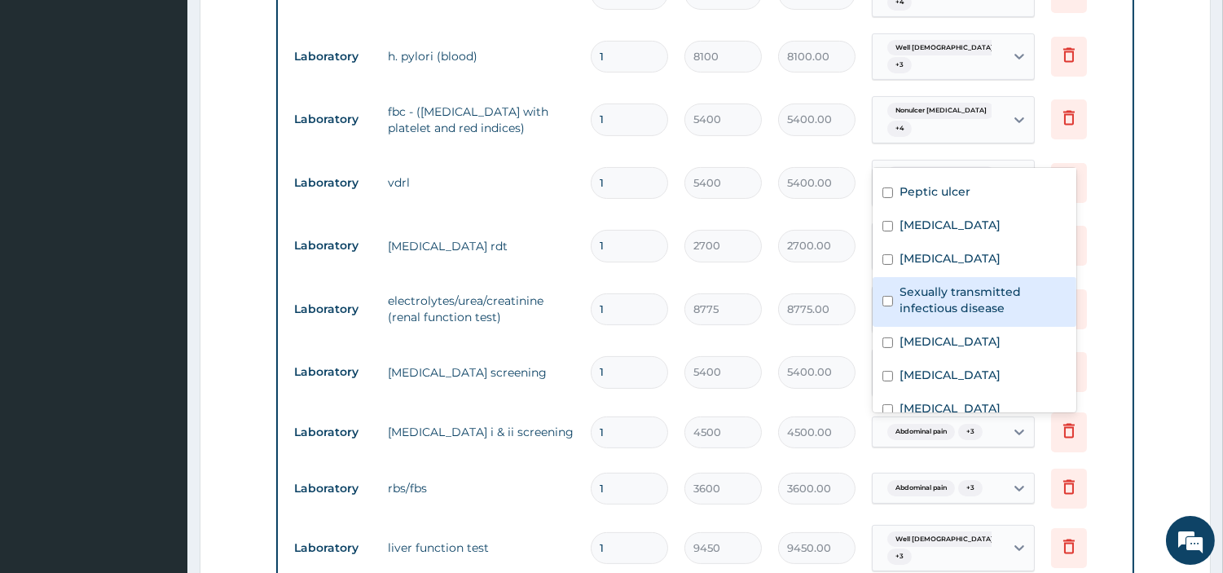
click at [973, 294] on label "Sexually transmitted infectious disease" at bounding box center [983, 300] width 167 height 33
checkbox input "true"
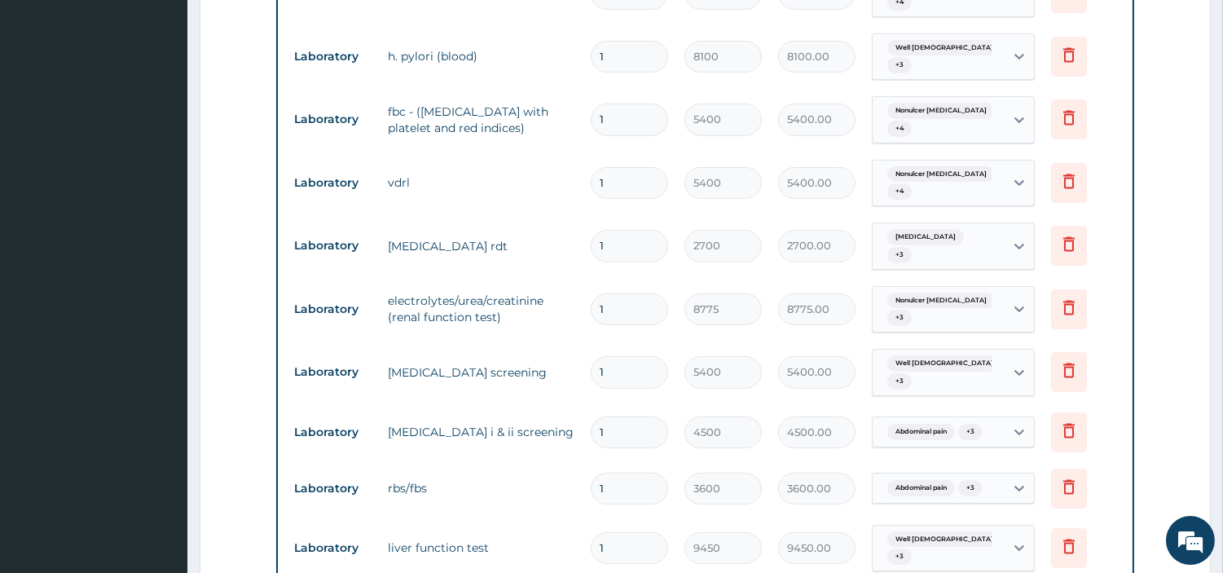
click at [540, 284] on td "electrolytes/urea/creatinine (renal function test)" at bounding box center [481, 308] width 203 height 49
click at [929, 290] on div "Nonulcer dyspepsia + 3" at bounding box center [936, 309] width 111 height 39
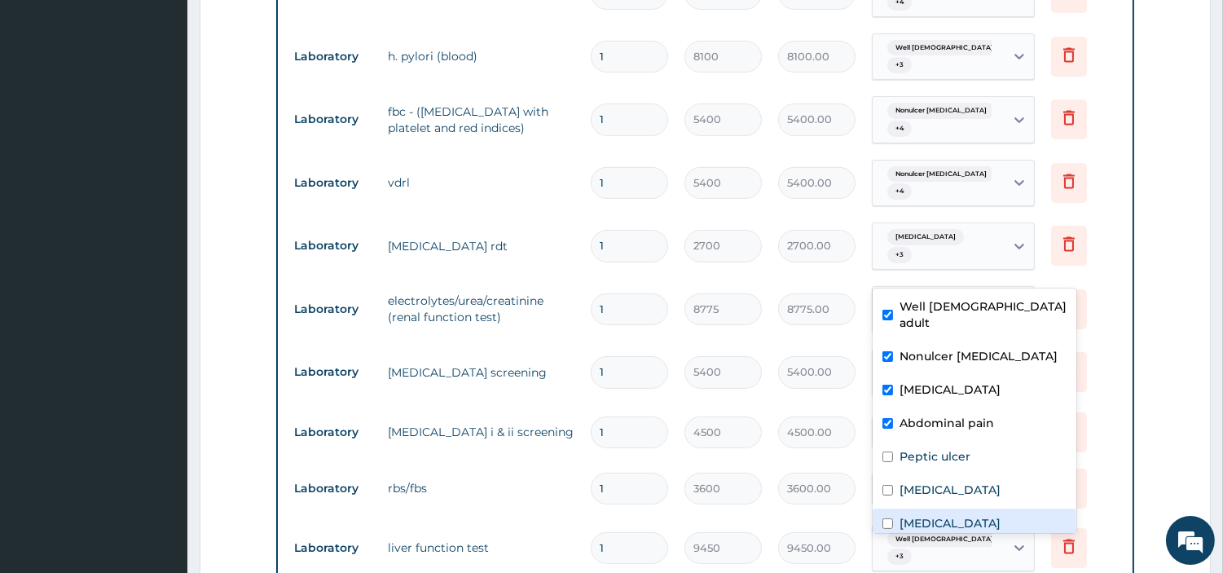
scroll to position [90, 0]
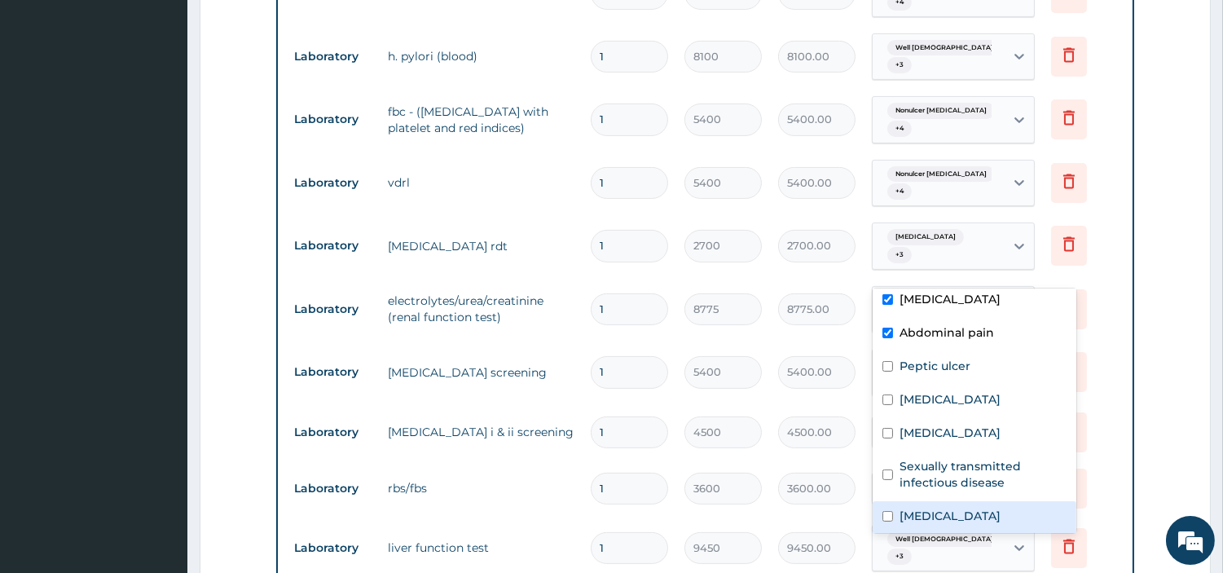
click at [948, 508] on label "Electrolyte imbalance" at bounding box center [950, 516] width 101 height 16
checkbox input "true"
click at [614, 473] on input "1" at bounding box center [629, 489] width 77 height 32
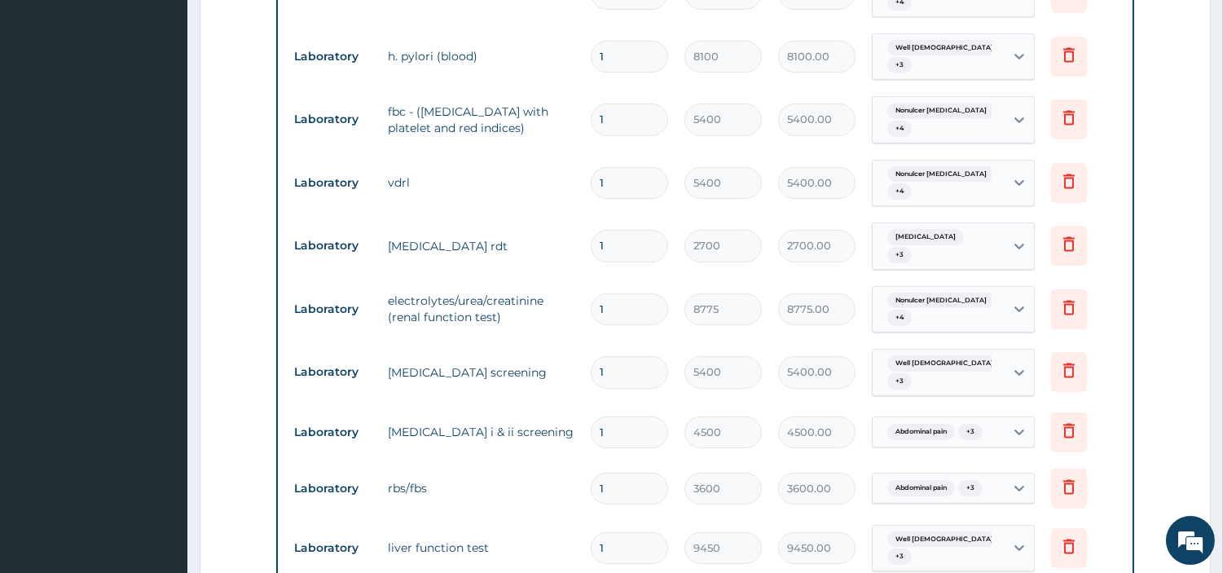
scroll to position [931, 0]
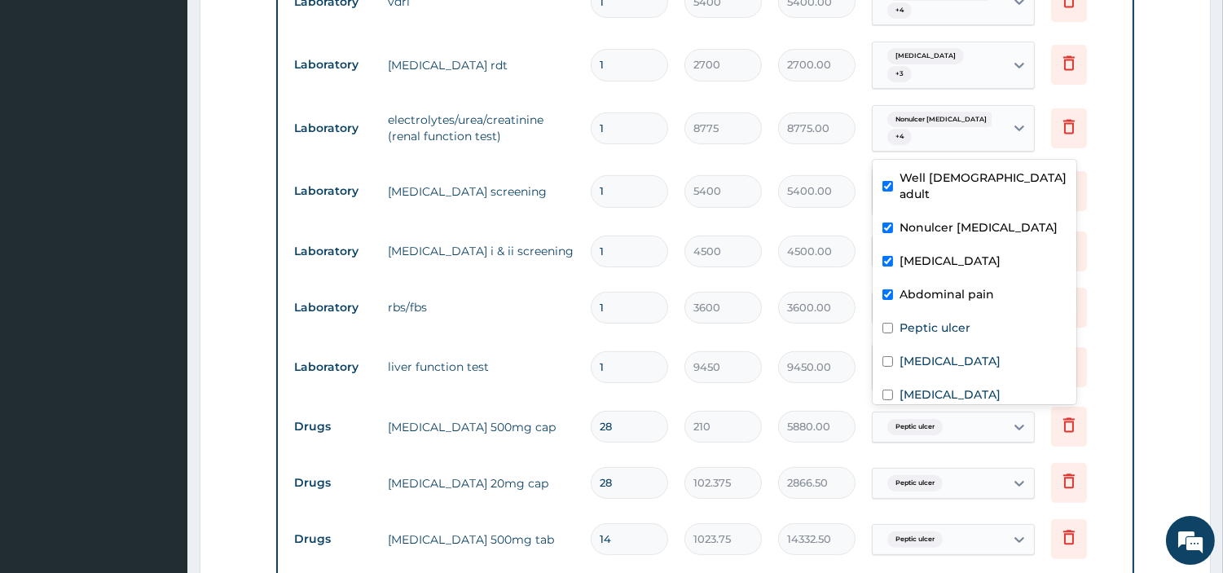
click at [918, 169] on div "Well male adult + 3" at bounding box center [939, 192] width 132 height 46
click at [954, 353] on label "Viral hepatitis" at bounding box center [950, 361] width 101 height 16
checkbox input "true"
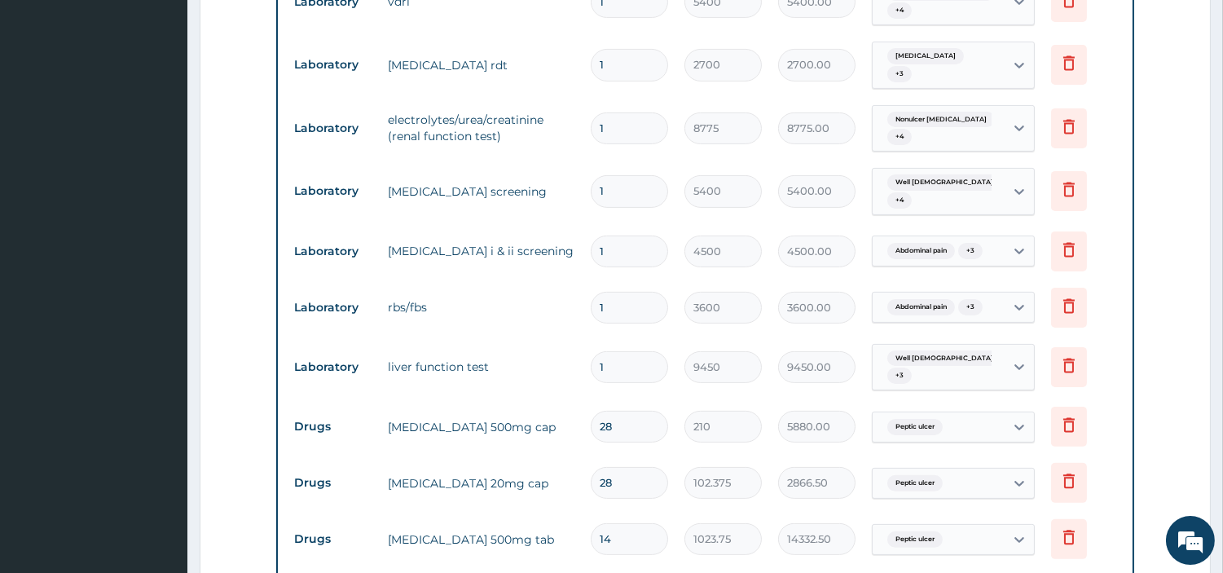
click at [590, 343] on td "1" at bounding box center [630, 367] width 94 height 48
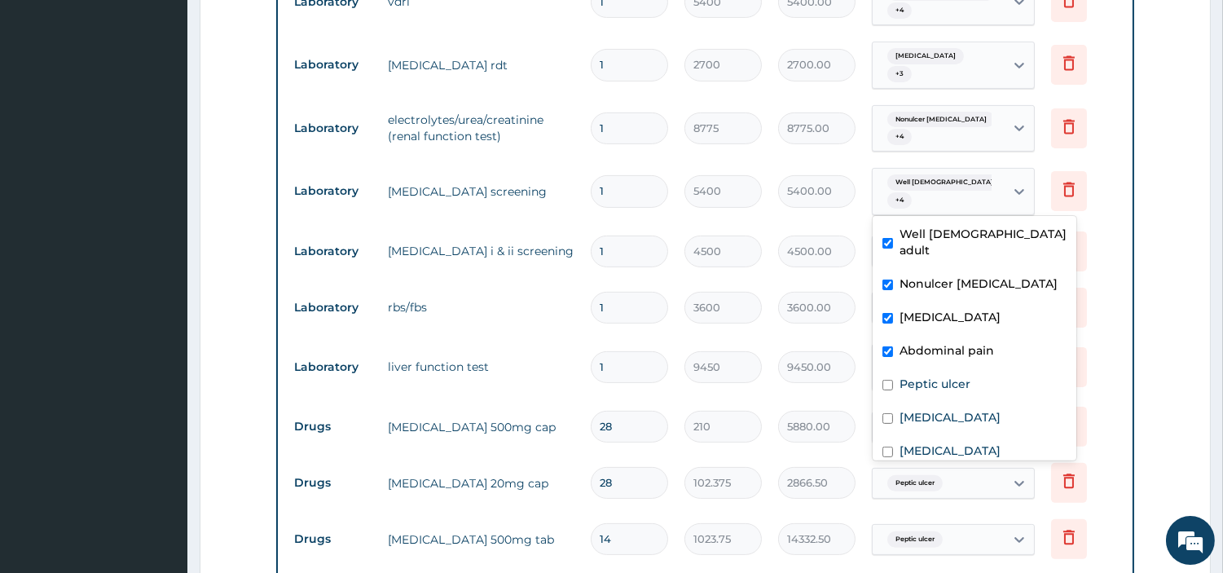
click at [914, 237] on div "Abdominal pain + 3" at bounding box center [939, 251] width 132 height 28
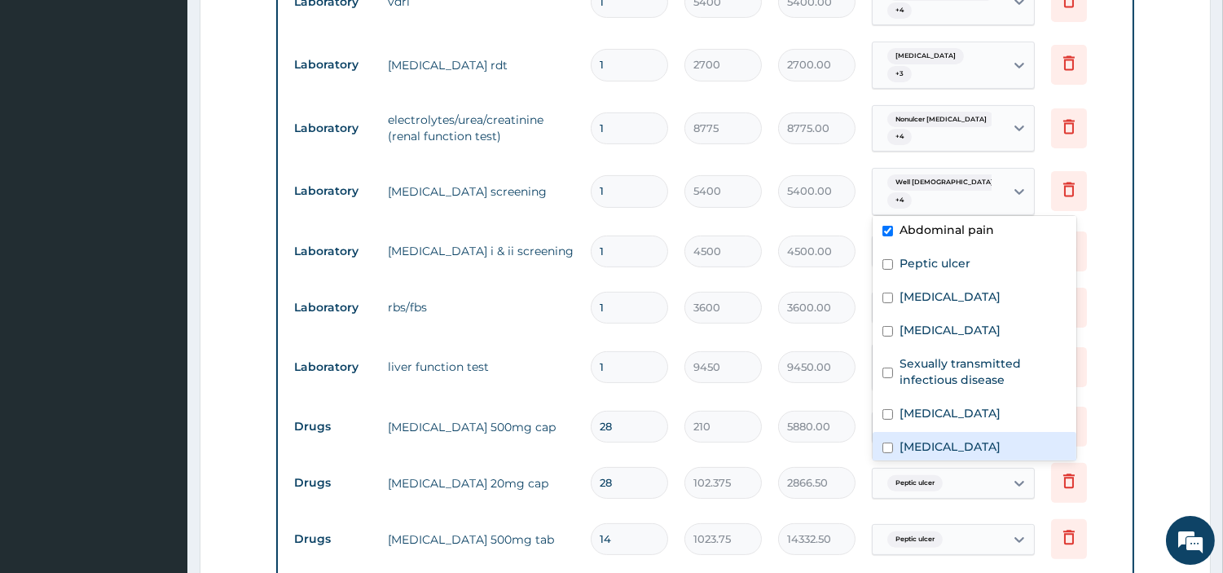
scroll to position [145, 0]
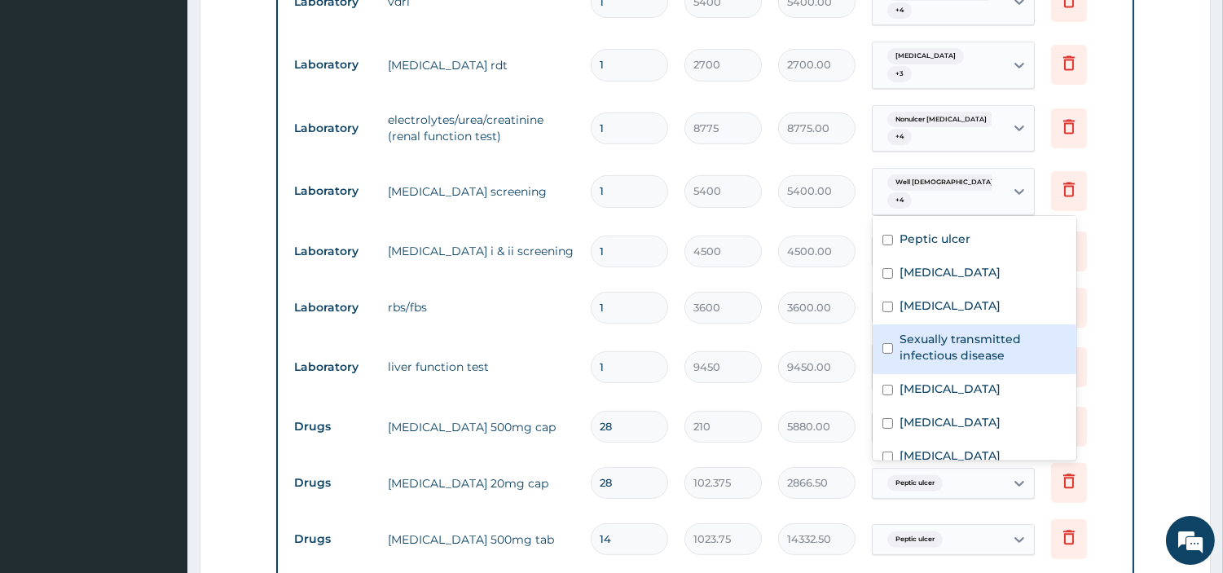
click at [959, 331] on label "Sexually transmitted infectious disease" at bounding box center [983, 347] width 167 height 33
checkbox input "true"
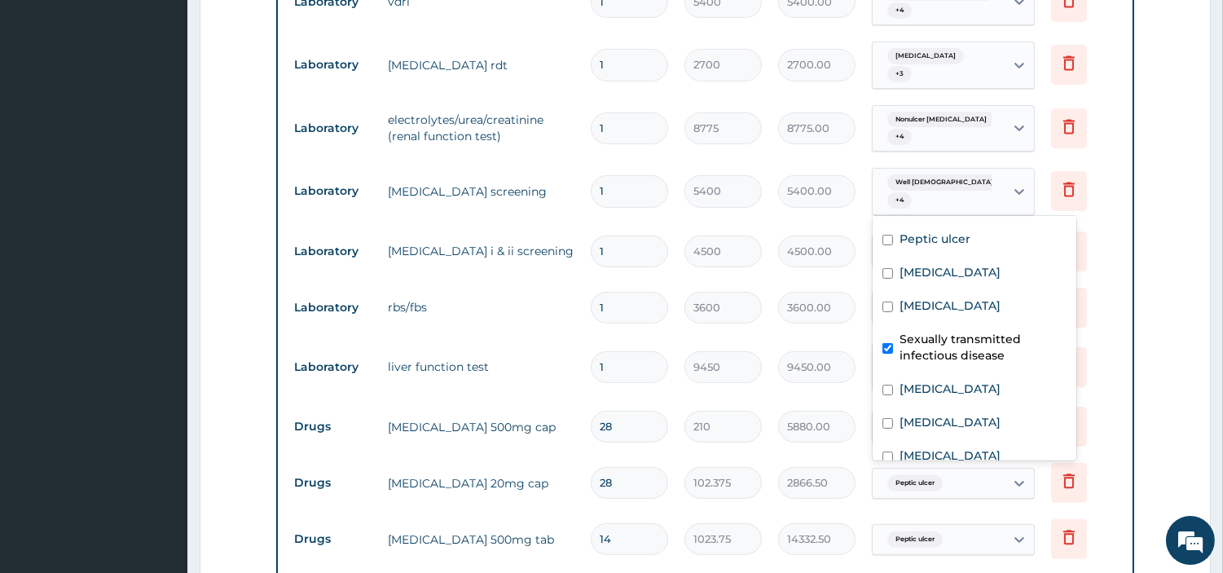
click at [524, 350] on td "liver function test" at bounding box center [481, 366] width 203 height 33
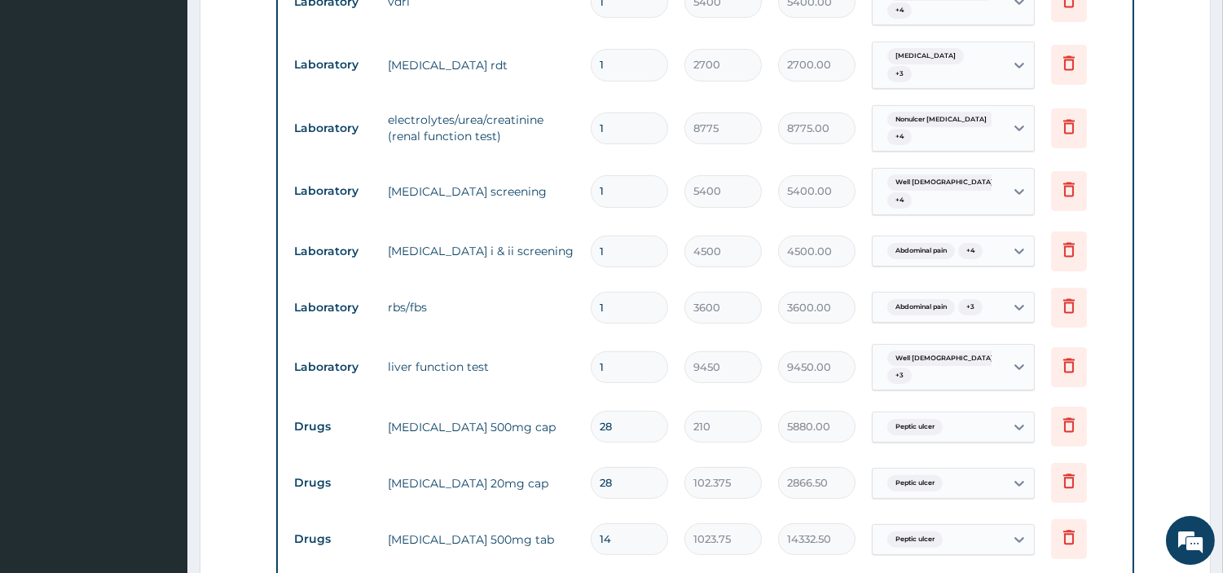
click at [970, 293] on div "Abdominal pain + 3" at bounding box center [939, 307] width 132 height 28
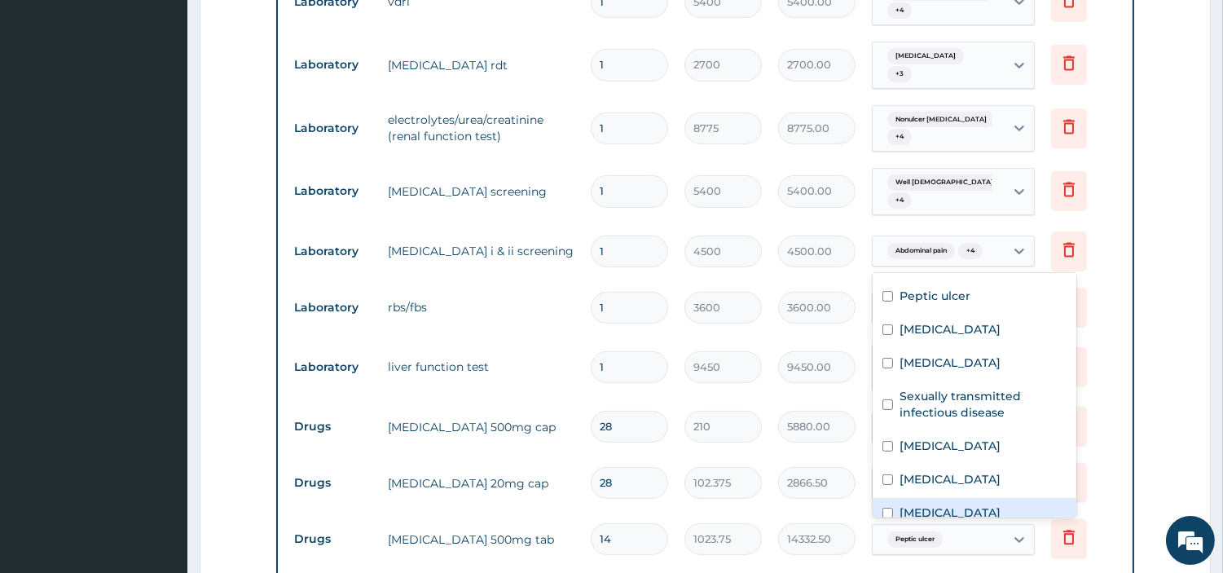
click at [972, 505] on label "Hyperglycemia" at bounding box center [950, 513] width 101 height 16
checkbox input "true"
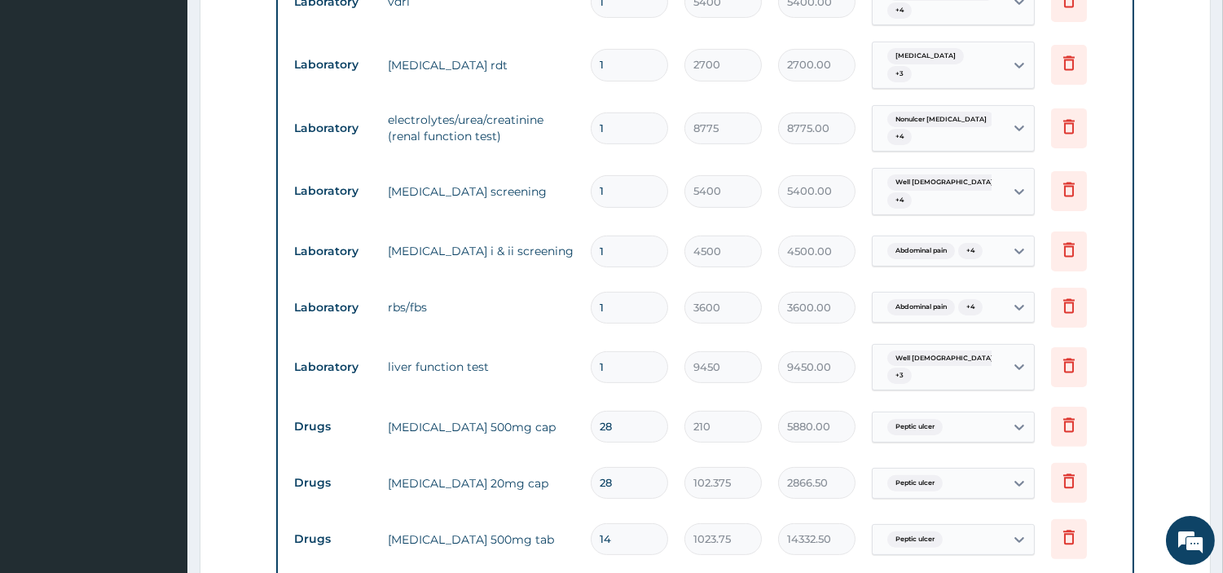
click at [490, 411] on td "amoxicillin 500mg cap" at bounding box center [481, 427] width 203 height 33
click at [930, 348] on div "Well male adult + 3" at bounding box center [936, 367] width 111 height 39
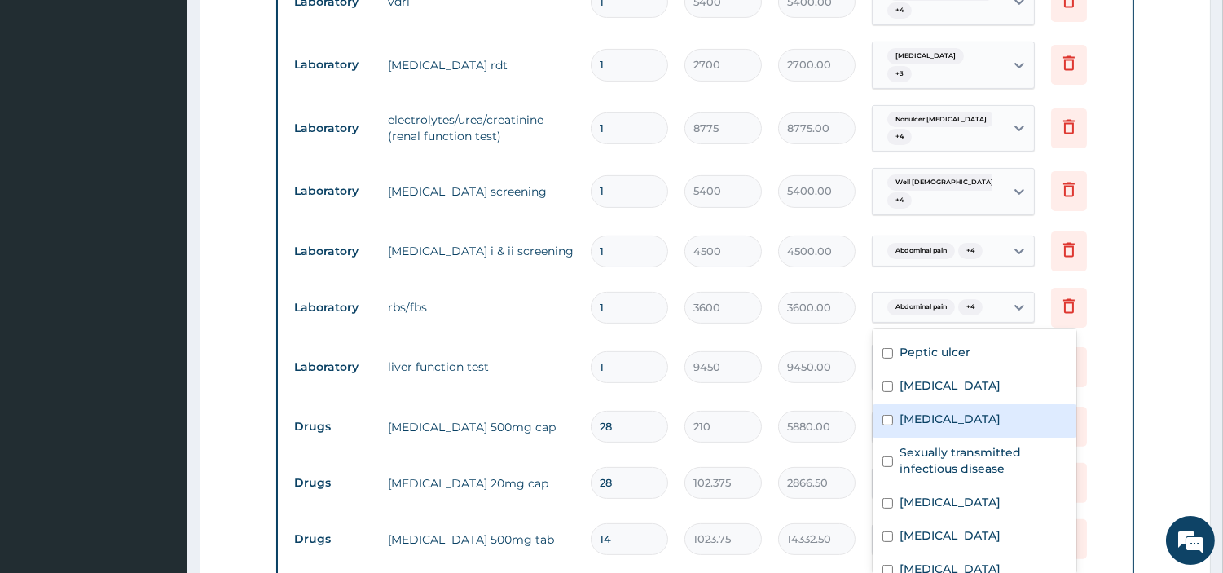
scroll to position [144, 0]
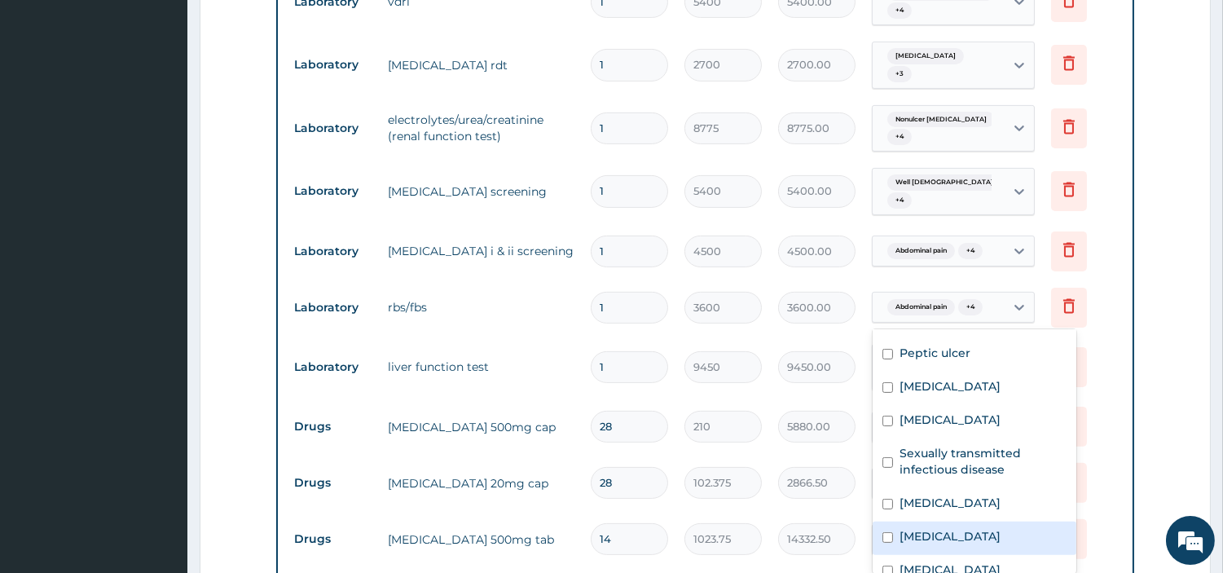
click at [966, 528] on label "Hyperlipidemia" at bounding box center [950, 536] width 101 height 16
checkbox input "true"
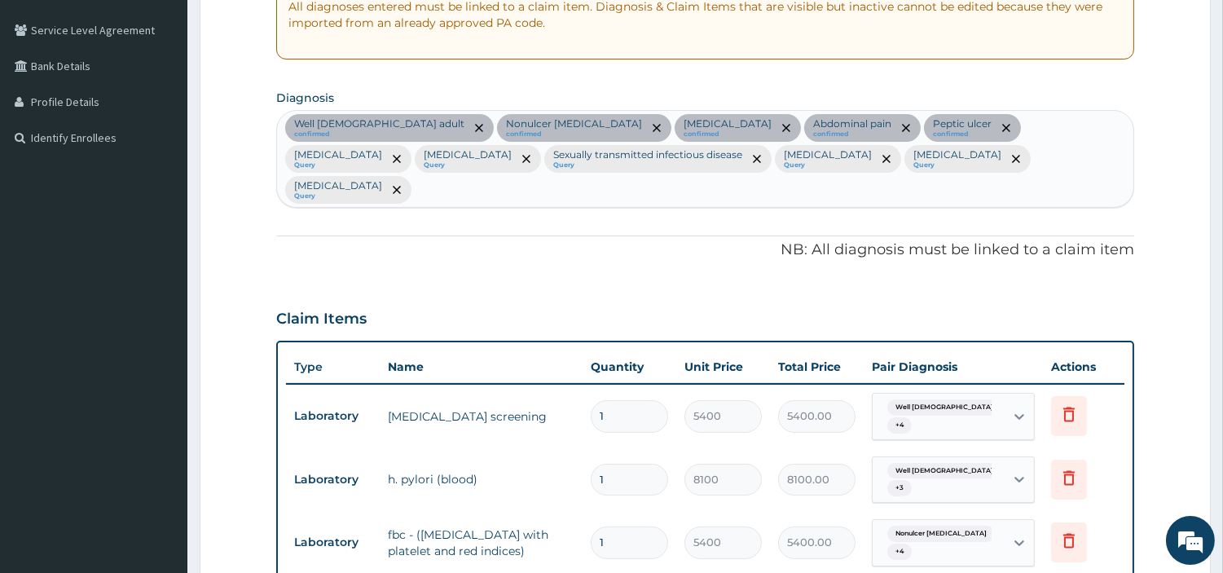
scroll to position [297, 0]
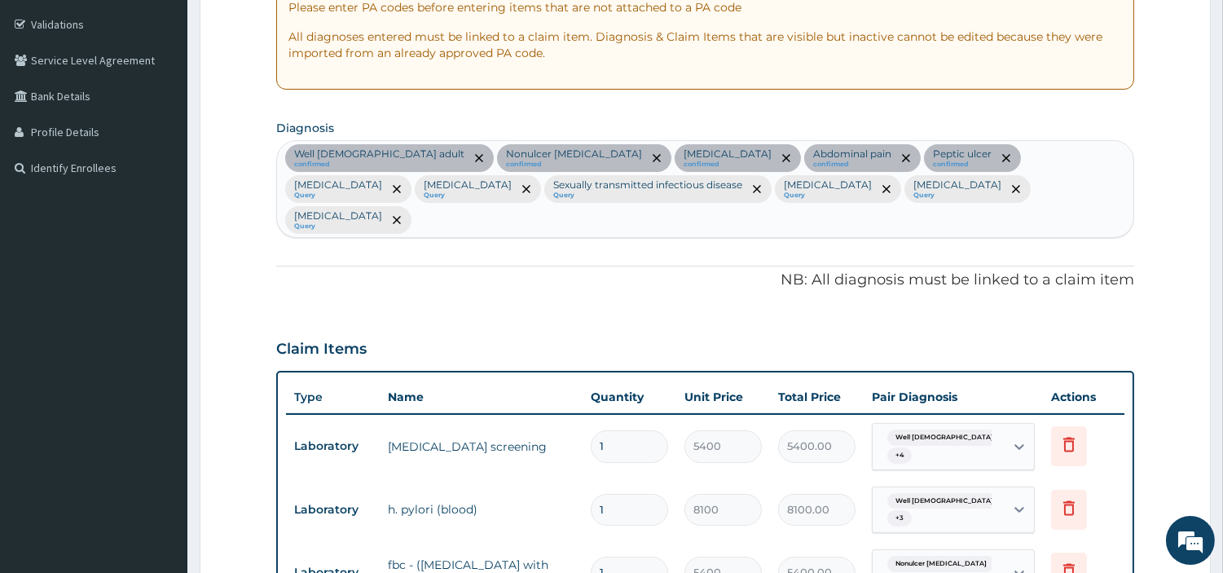
click at [976, 199] on div "Well male adult confirmed Nonulcer dyspepsia confirmed Malaria confirmed Abdomi…" at bounding box center [705, 188] width 857 height 95
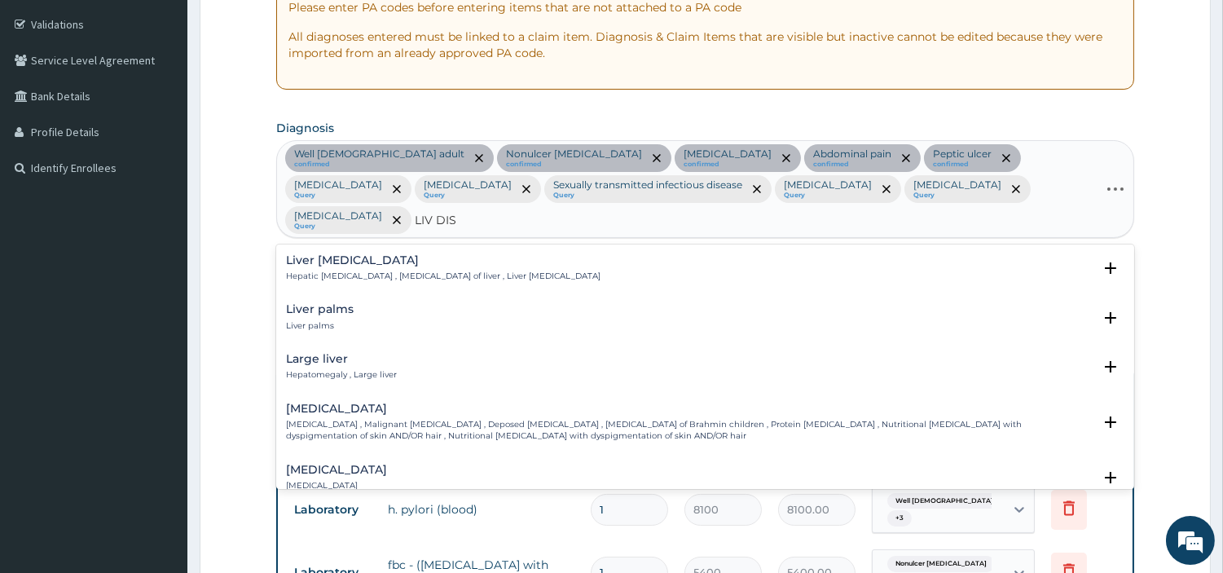
type input "LIV DISE"
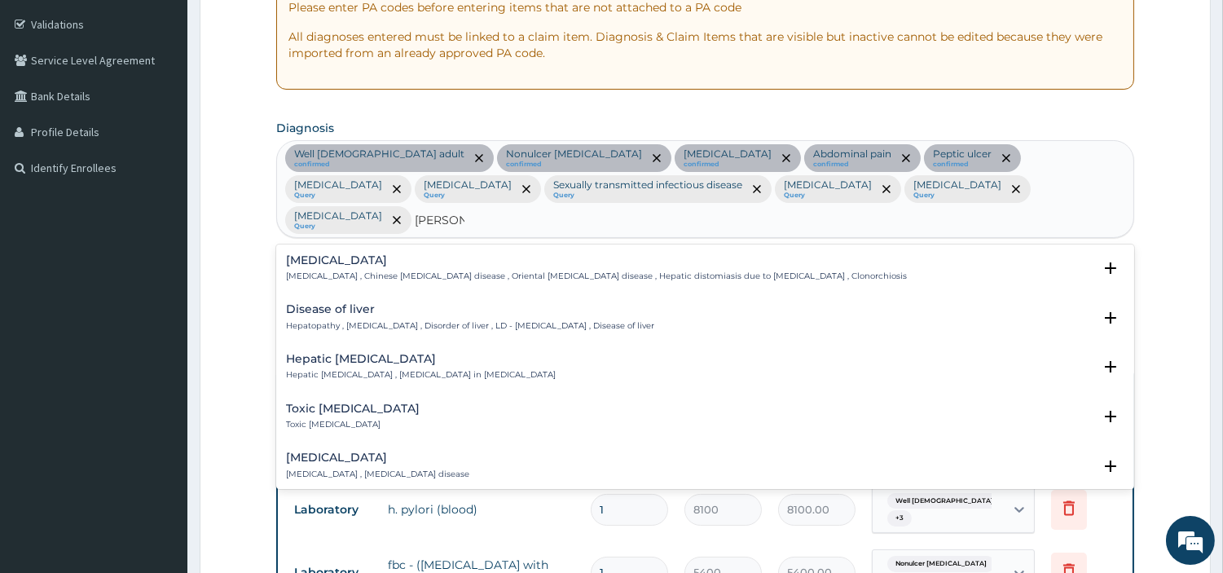
click at [357, 303] on h4 "Disease of liver" at bounding box center [470, 309] width 368 height 12
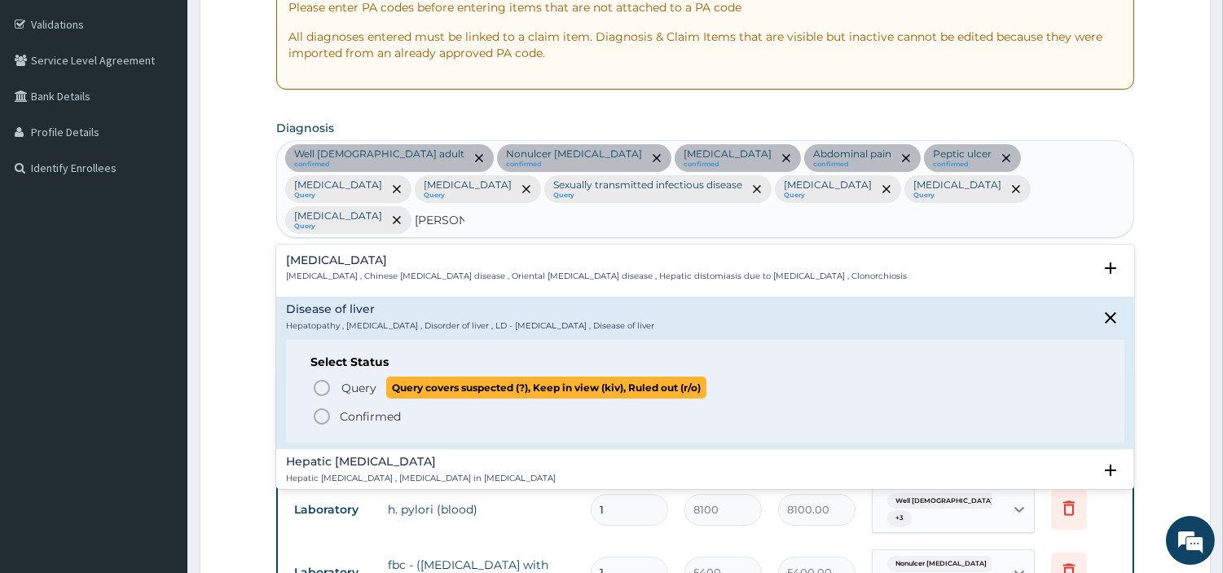
click at [344, 380] on span "Query" at bounding box center [359, 388] width 35 height 16
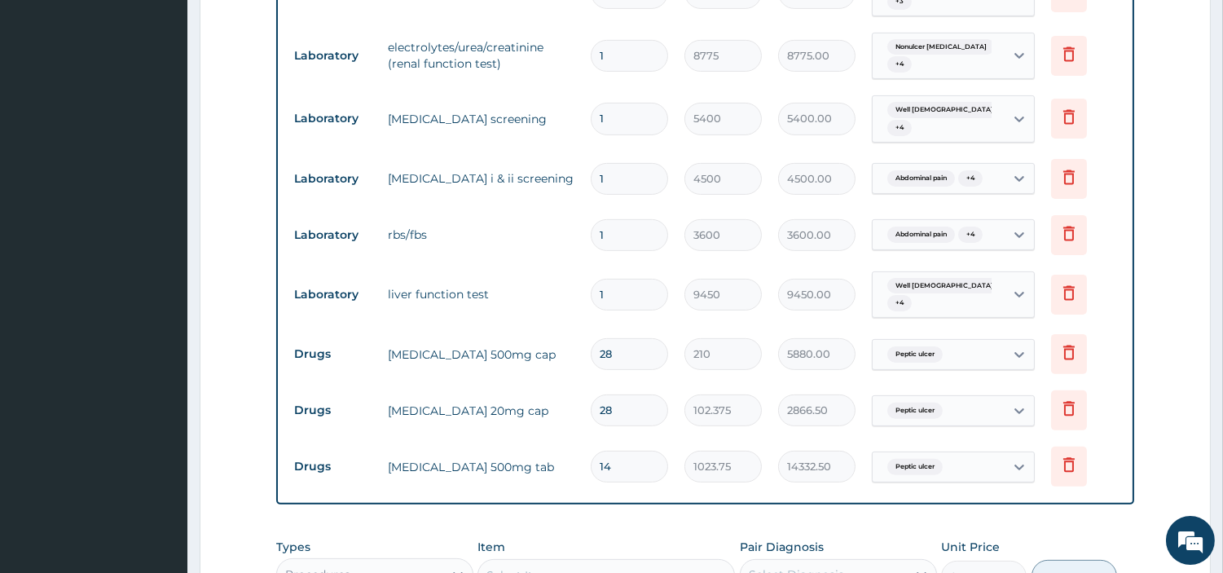
scroll to position [982, 0]
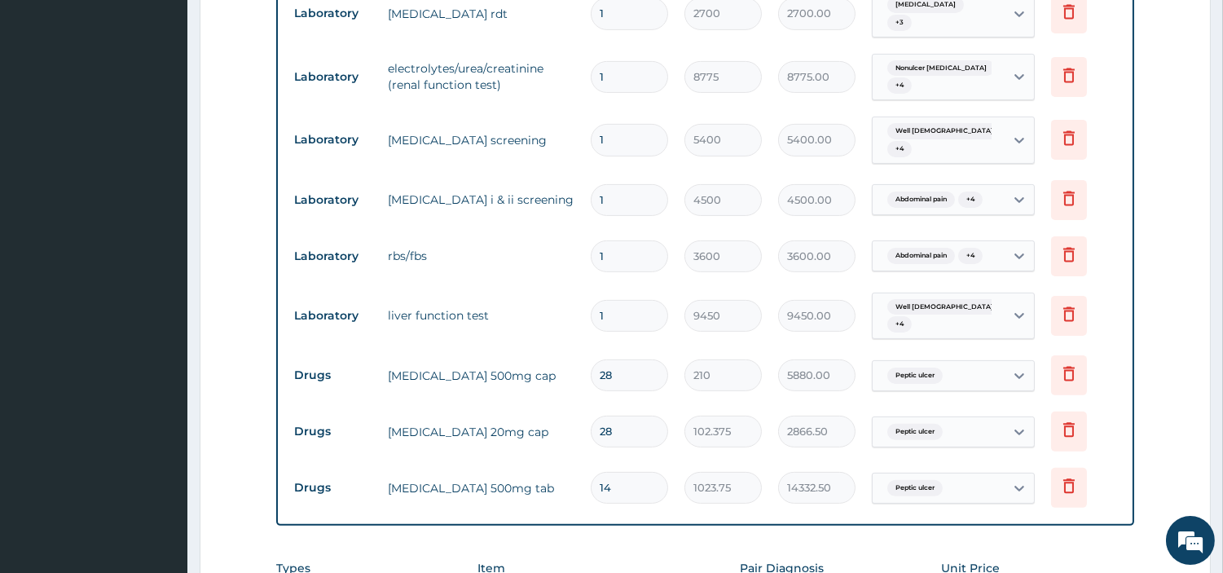
click at [925, 299] on span "Well male adult" at bounding box center [954, 307] width 133 height 16
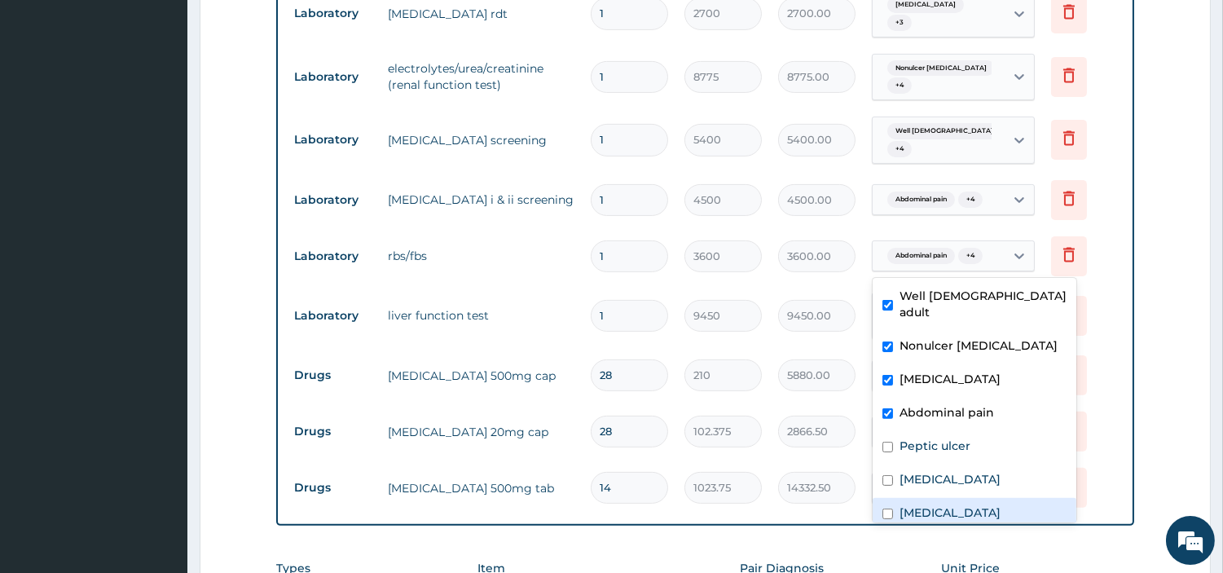
scroll to position [178, 0]
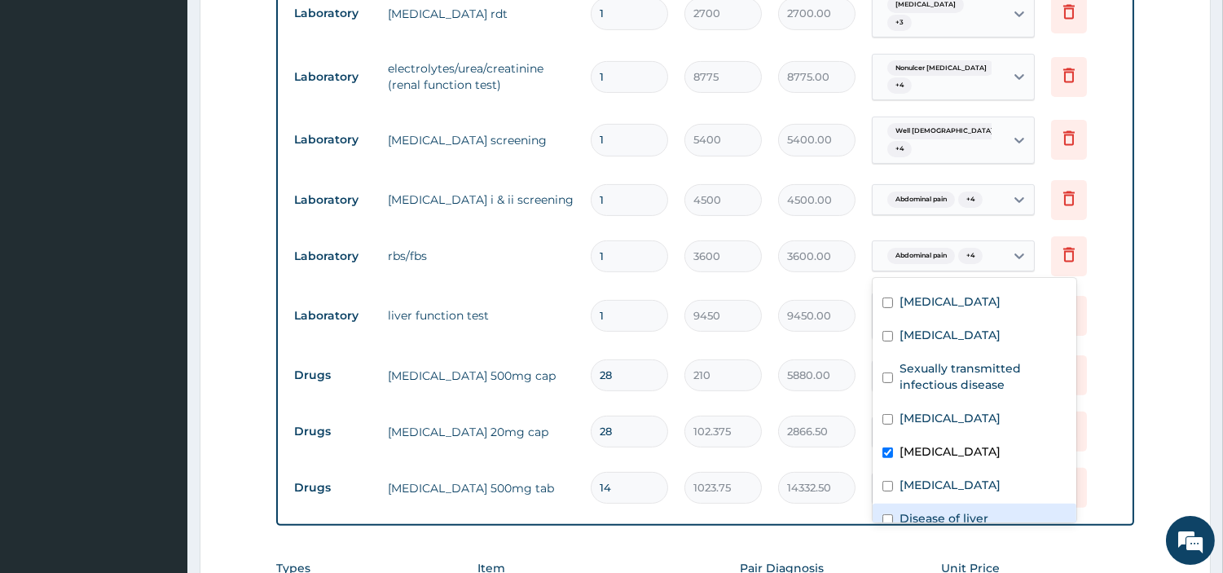
click at [954, 510] on label "Disease of liver" at bounding box center [944, 518] width 89 height 16
checkbox input "true"
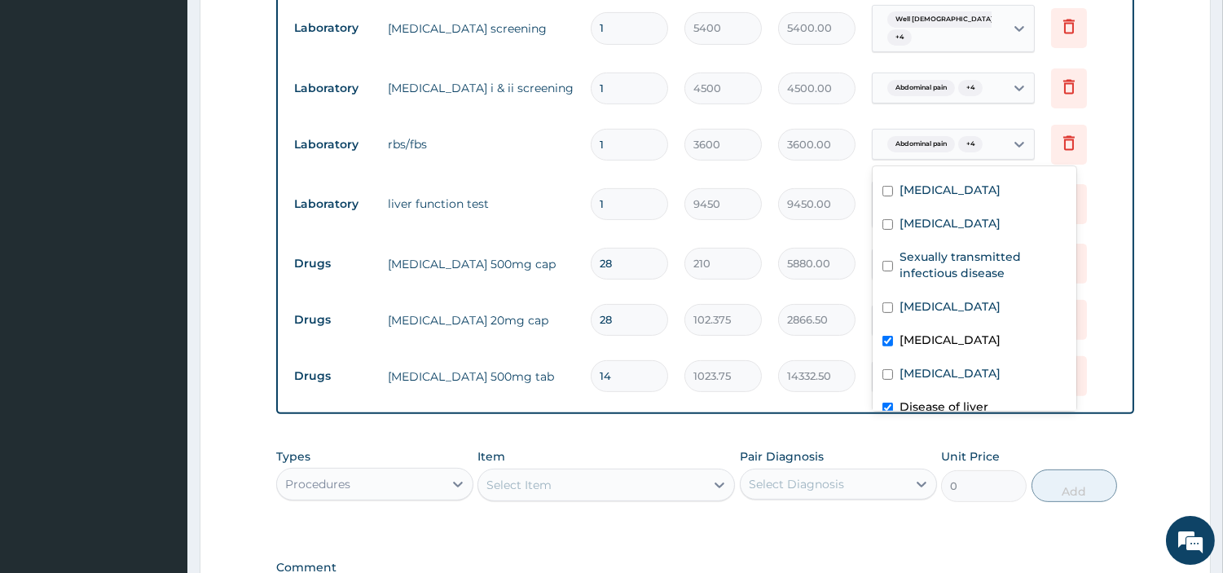
scroll to position [1254, 0]
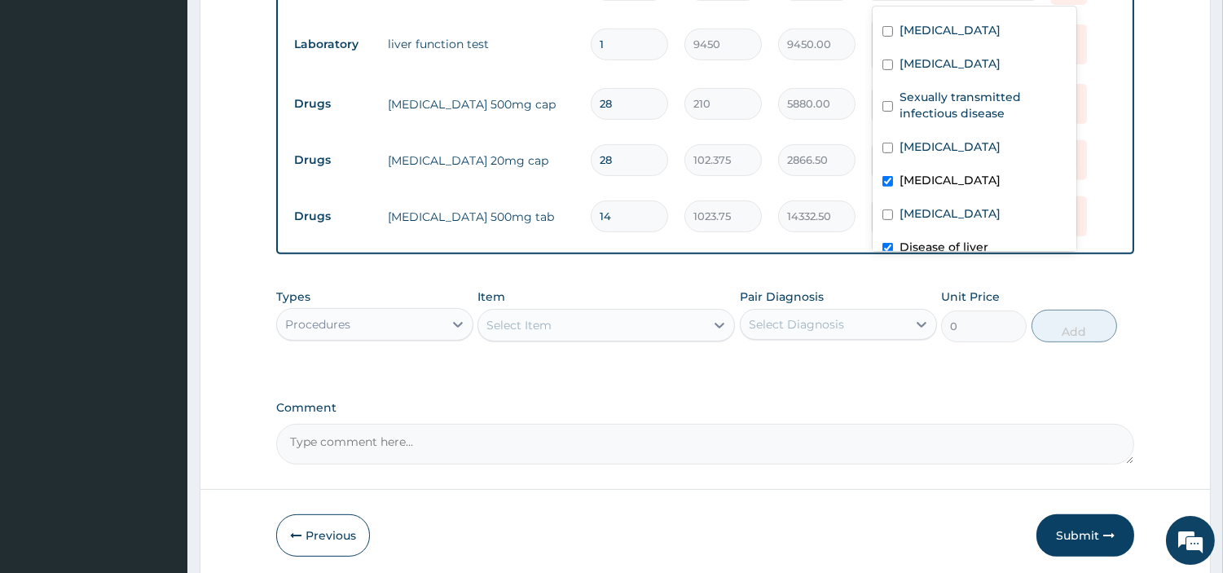
click at [600, 312] on div "Select Item" at bounding box center [591, 325] width 227 height 26
type input "REG"
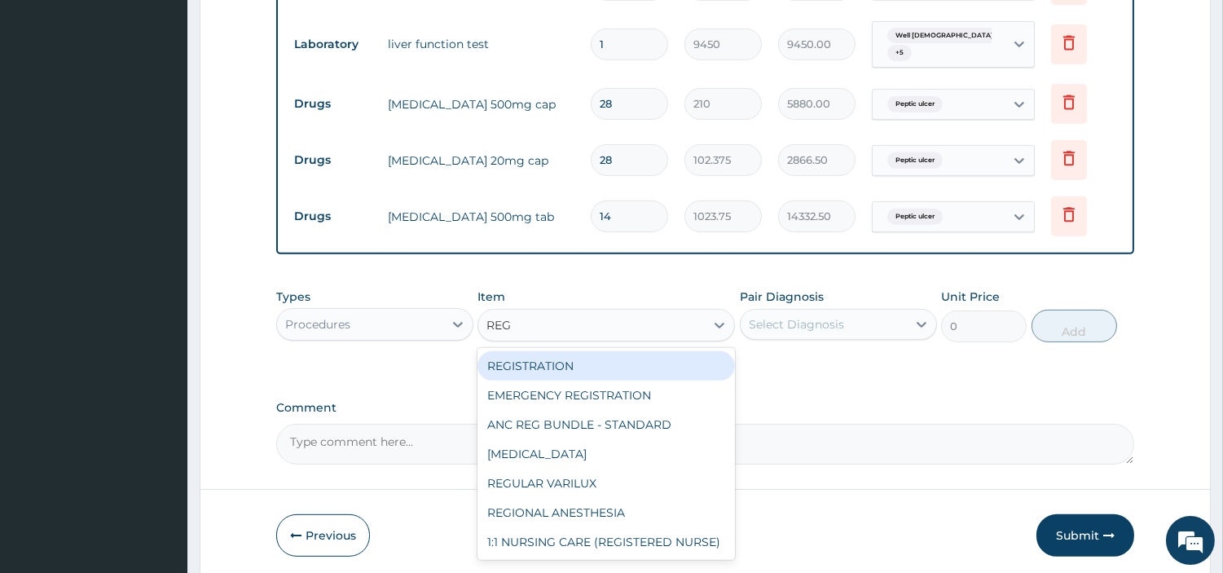
click at [598, 351] on div "REGISTRATION" at bounding box center [607, 365] width 258 height 29
type input "6750"
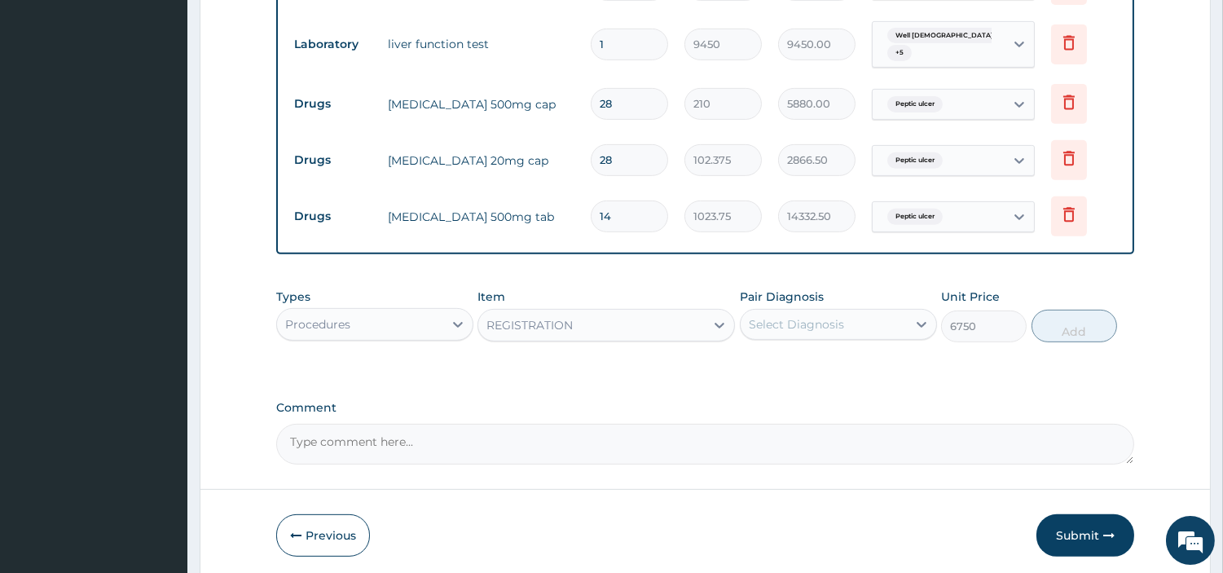
click at [779, 289] on div "Pair Diagnosis Select Diagnosis" at bounding box center [838, 316] width 197 height 54
click at [786, 316] on div "Select Diagnosis" at bounding box center [796, 324] width 95 height 16
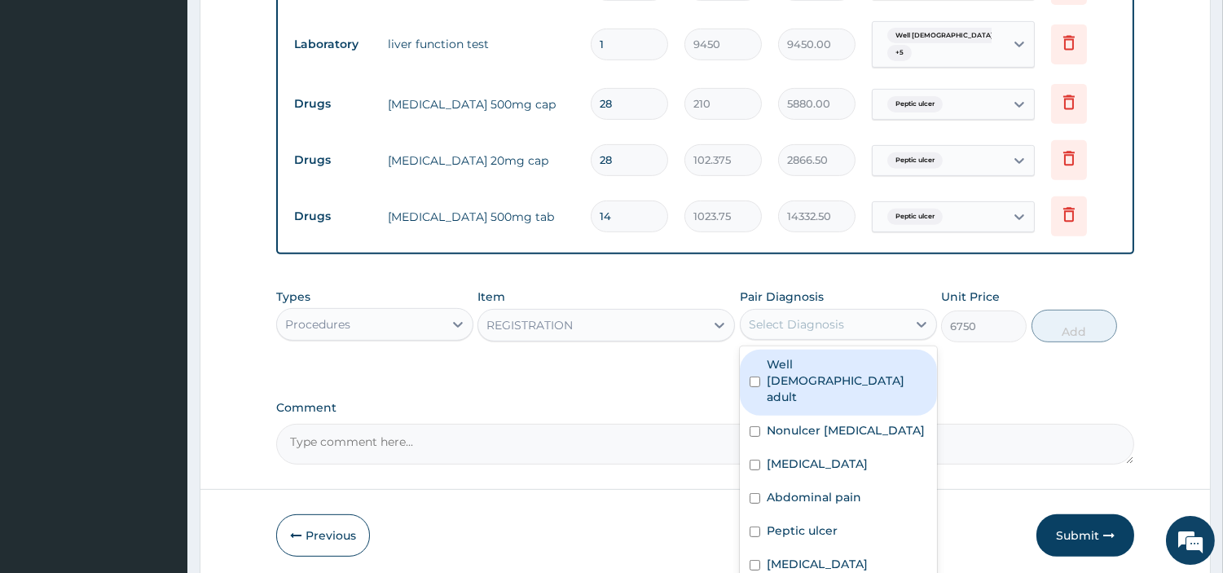
click at [788, 356] on label "Well male adult" at bounding box center [847, 380] width 161 height 49
checkbox input "true"
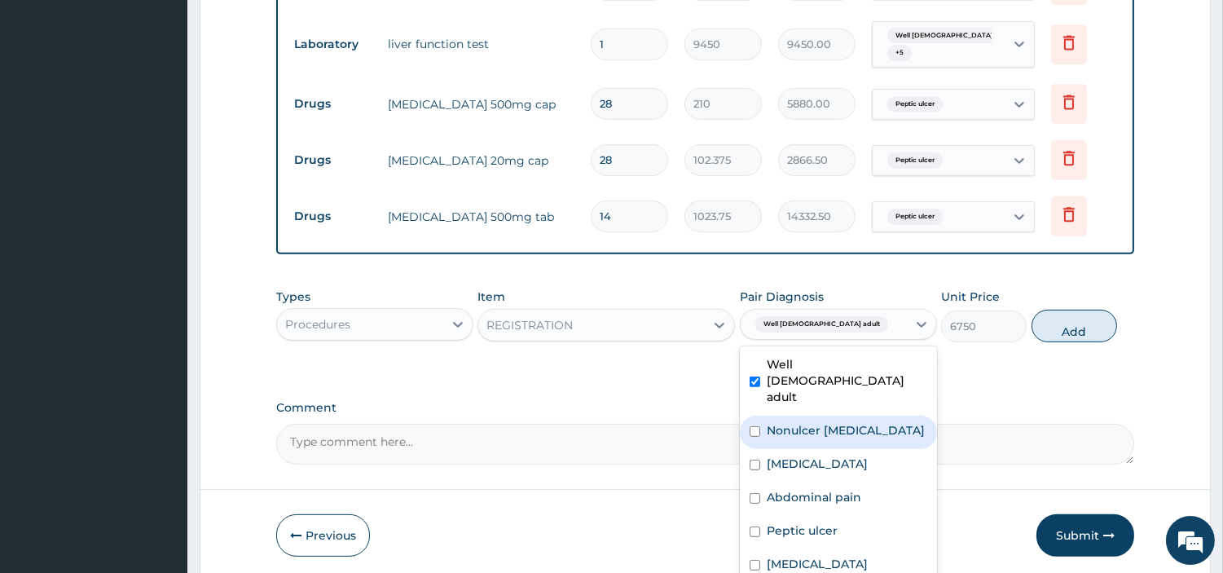
click at [782, 422] on label "Nonulcer dyspepsia" at bounding box center [846, 430] width 158 height 16
checkbox input "true"
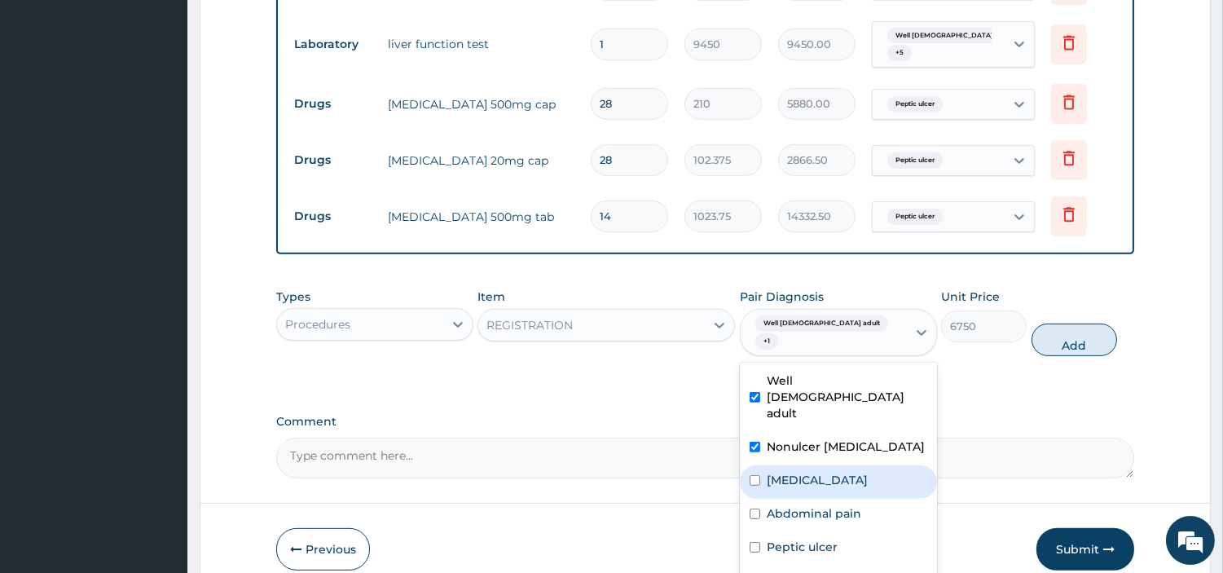
click at [781, 465] on div "Malaria" at bounding box center [838, 481] width 197 height 33
checkbox input "true"
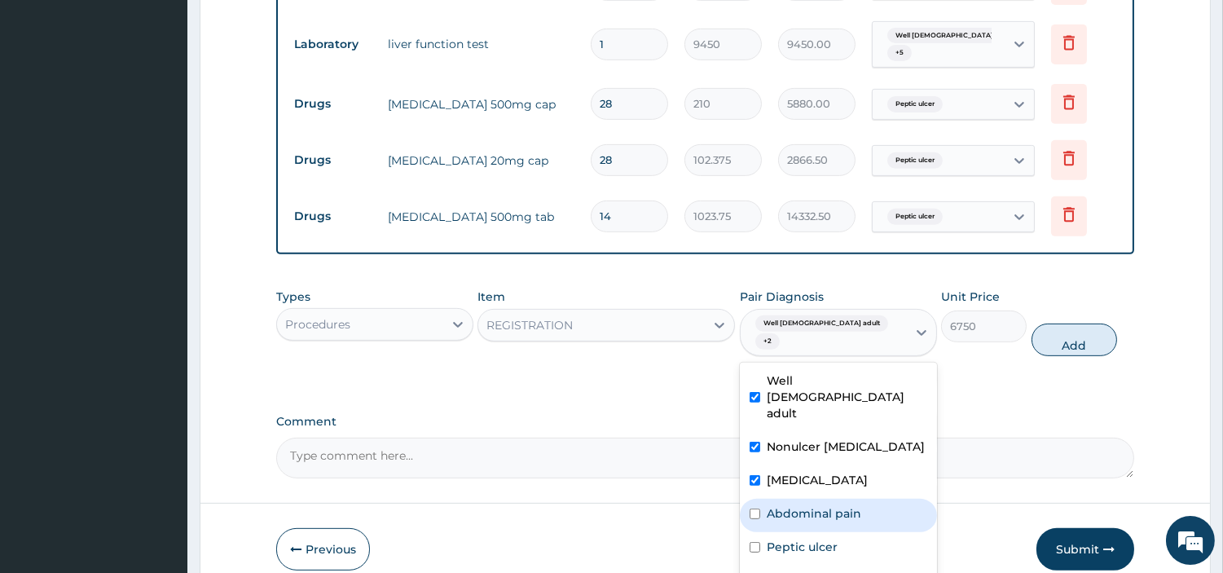
click at [787, 499] on div "Abdominal pain" at bounding box center [838, 515] width 197 height 33
checkbox input "true"
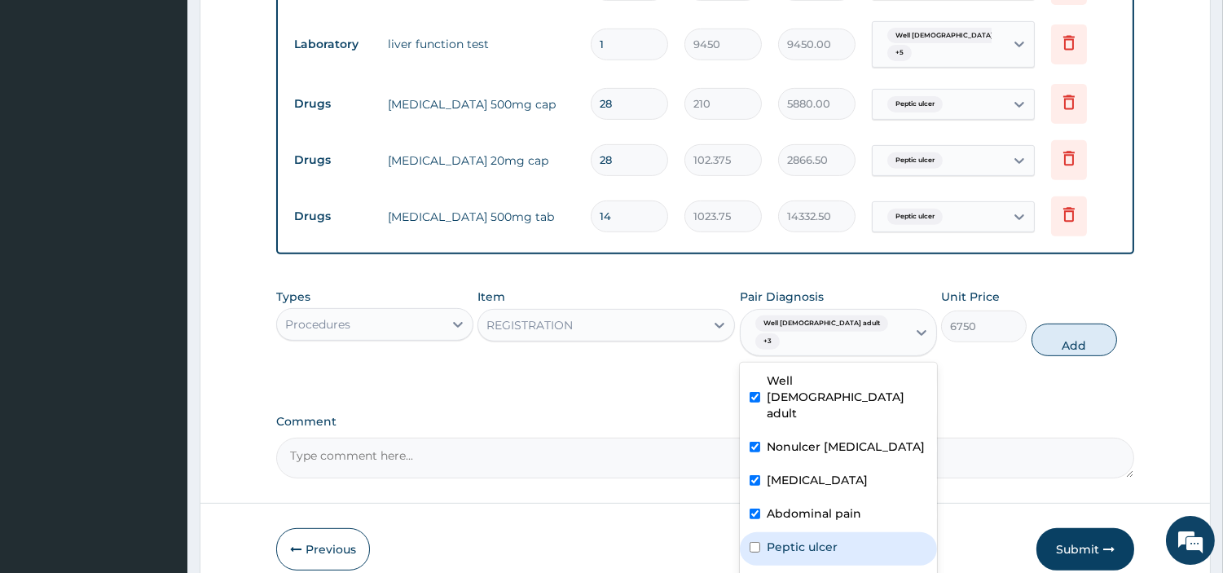
drag, startPoint x: 792, startPoint y: 437, endPoint x: 799, endPoint y: 467, distance: 30.9
click at [794, 539] on label "Peptic ulcer" at bounding box center [802, 547] width 71 height 16
checkbox input "true"
click at [802, 489] on div "Well male adult Nonulcer dyspepsia Malaria Abdominal pain Peptic ulcer Viral he…" at bounding box center [838, 485] width 197 height 245
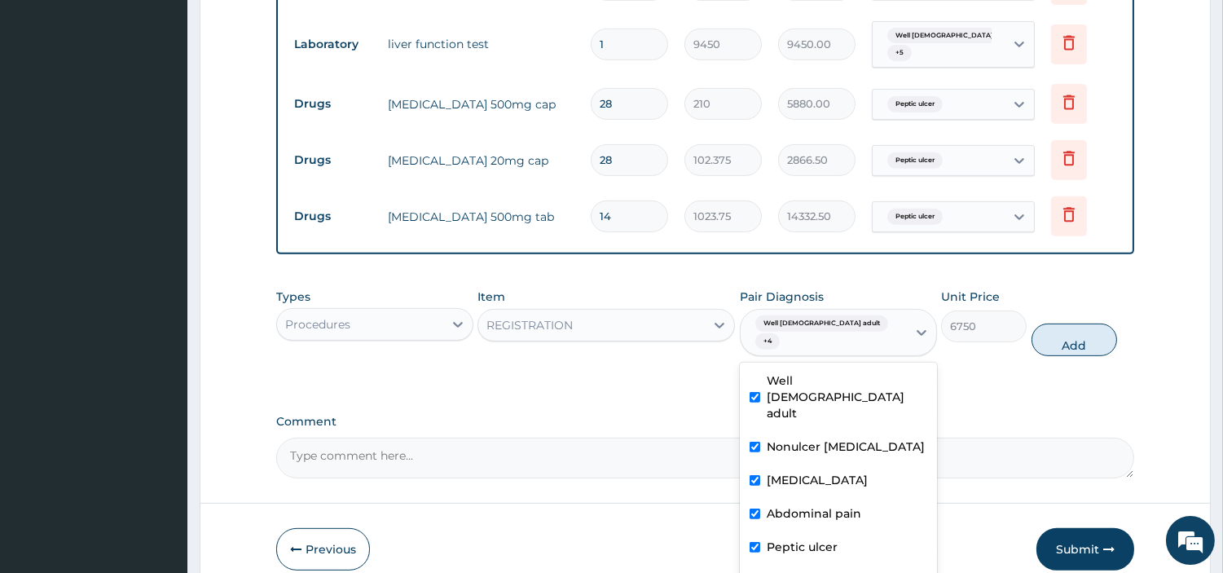
checkbox input "true"
click at [797, 572] on label "Viral hepatitis" at bounding box center [817, 580] width 101 height 16
checkbox input "true"
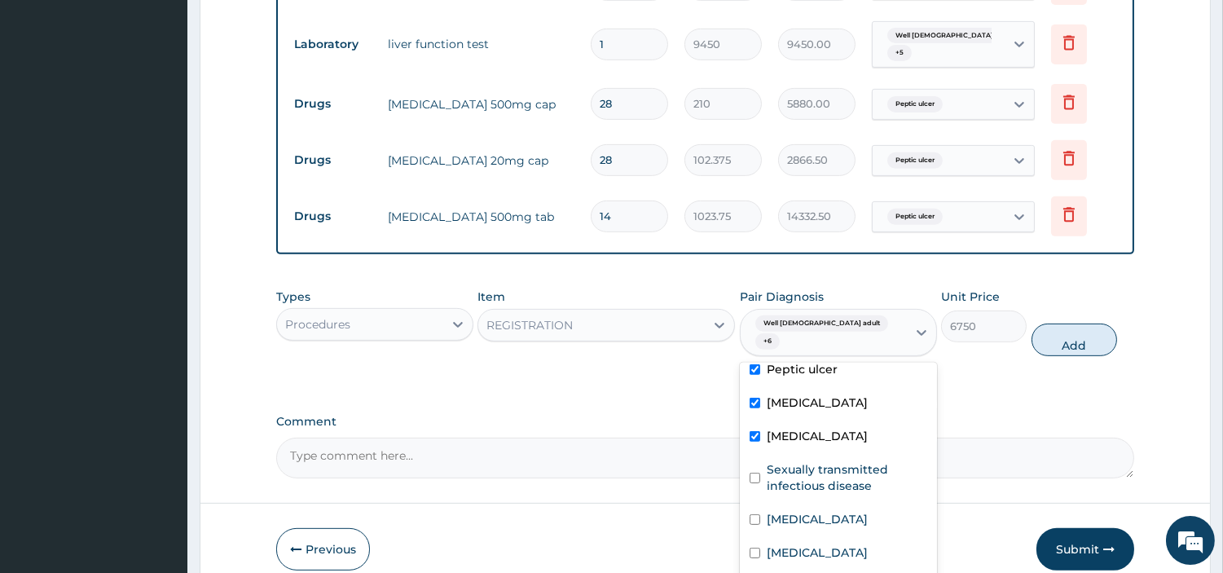
checkbox input "true"
click at [809, 544] on label "Hyperlipidemia" at bounding box center [817, 552] width 101 height 16
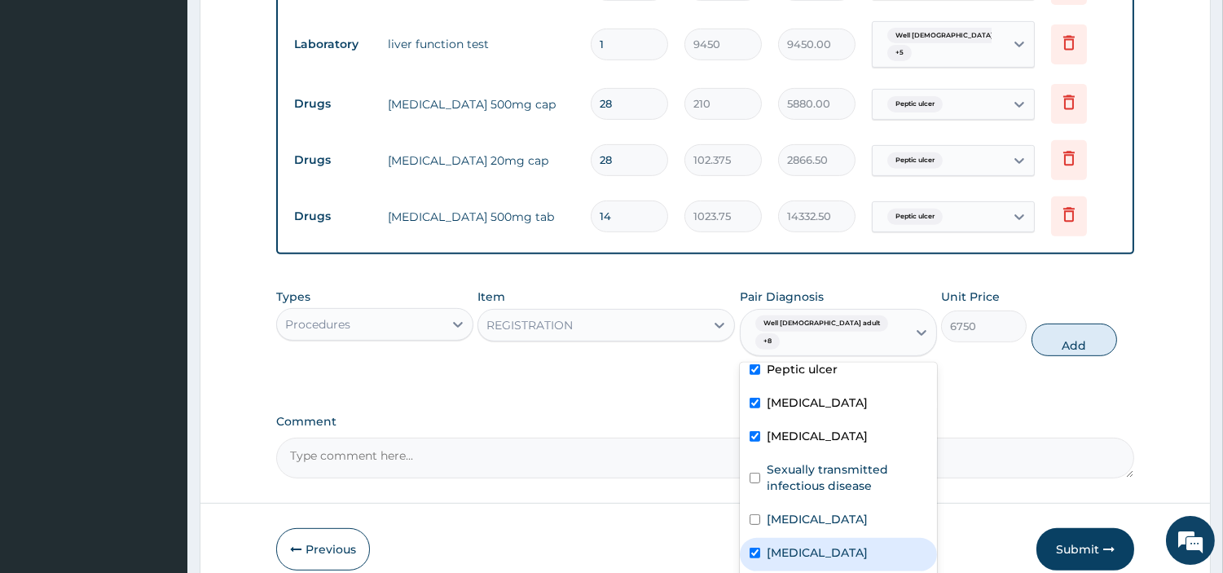
checkbox input "true"
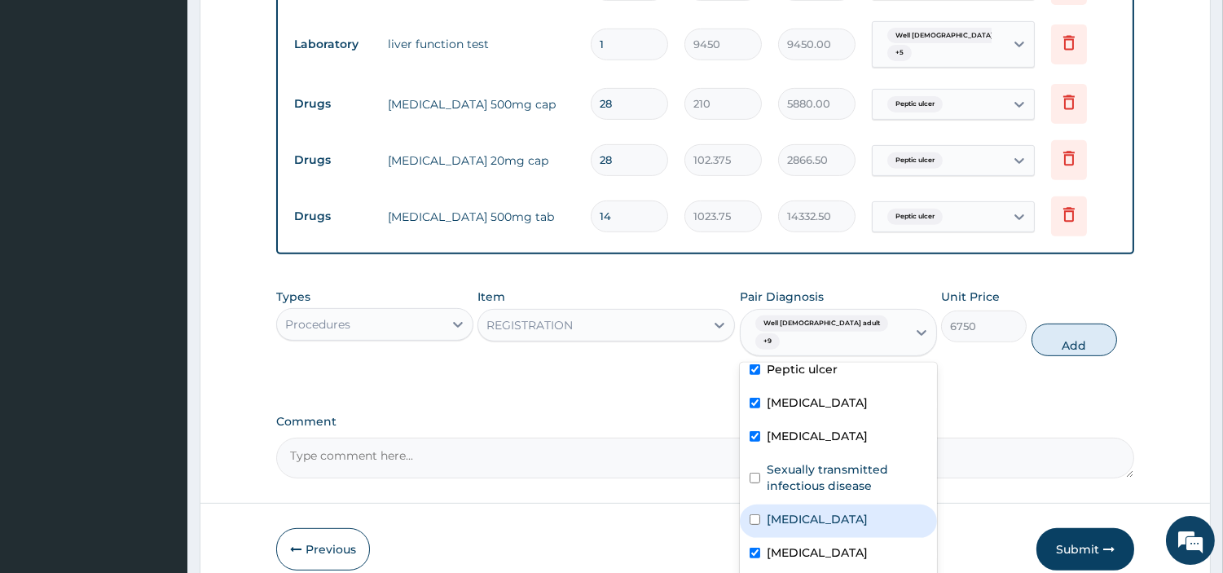
click at [818, 511] on label "Electrolyte imbalance" at bounding box center [817, 519] width 101 height 16
checkbox input "true"
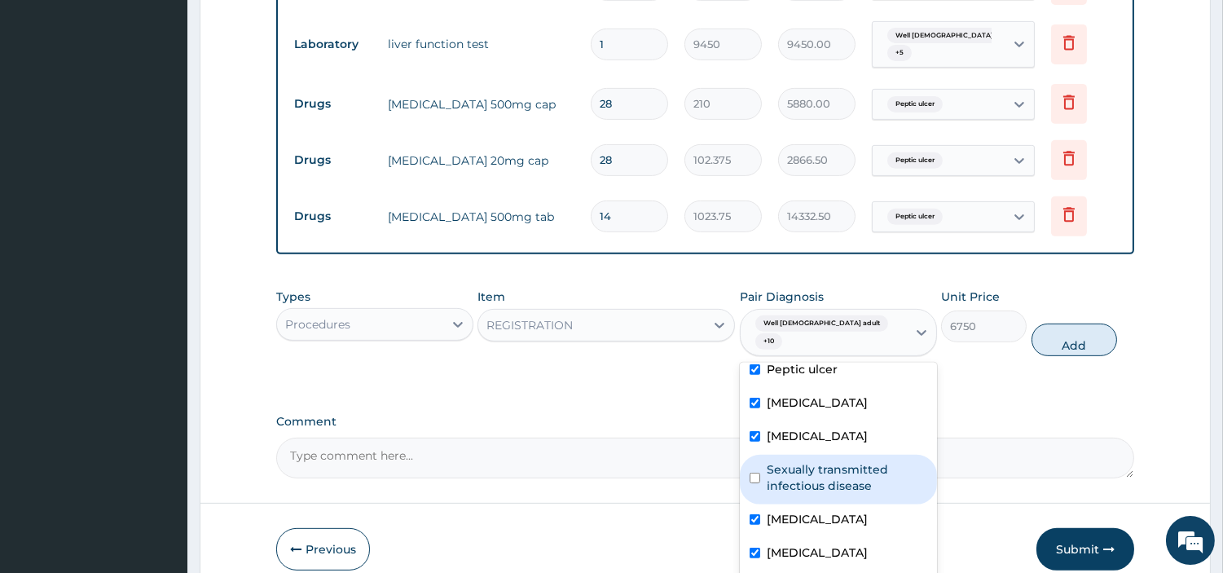
click at [829, 461] on label "Sexually transmitted infectious disease" at bounding box center [847, 477] width 161 height 33
checkbox input "true"
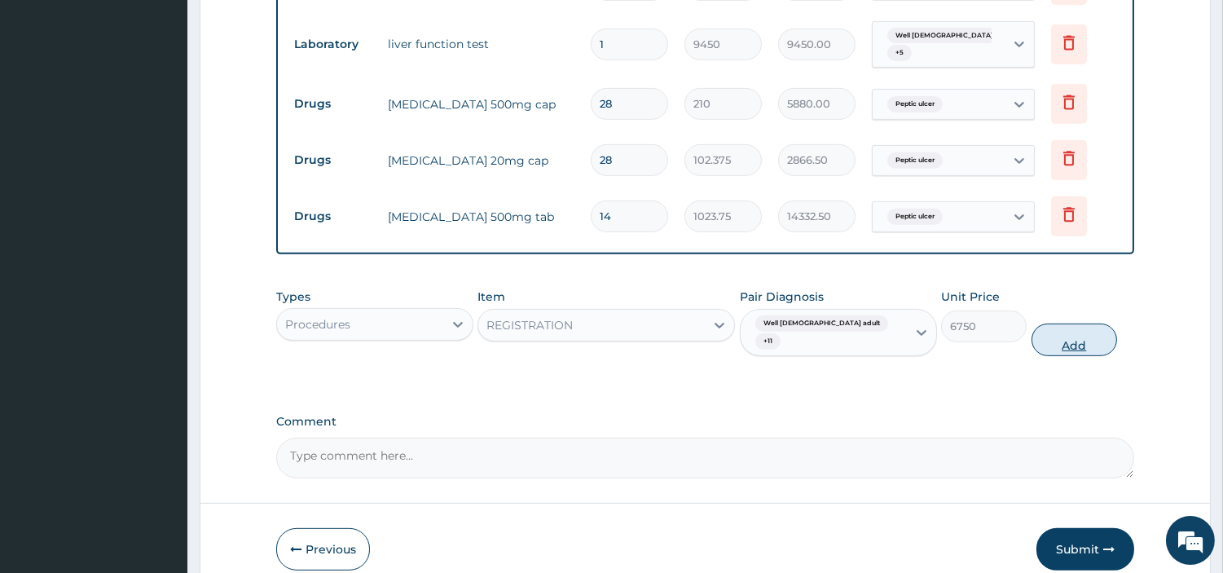
click at [1034, 324] on button "Add" at bounding box center [1075, 340] width 86 height 33
type input "0"
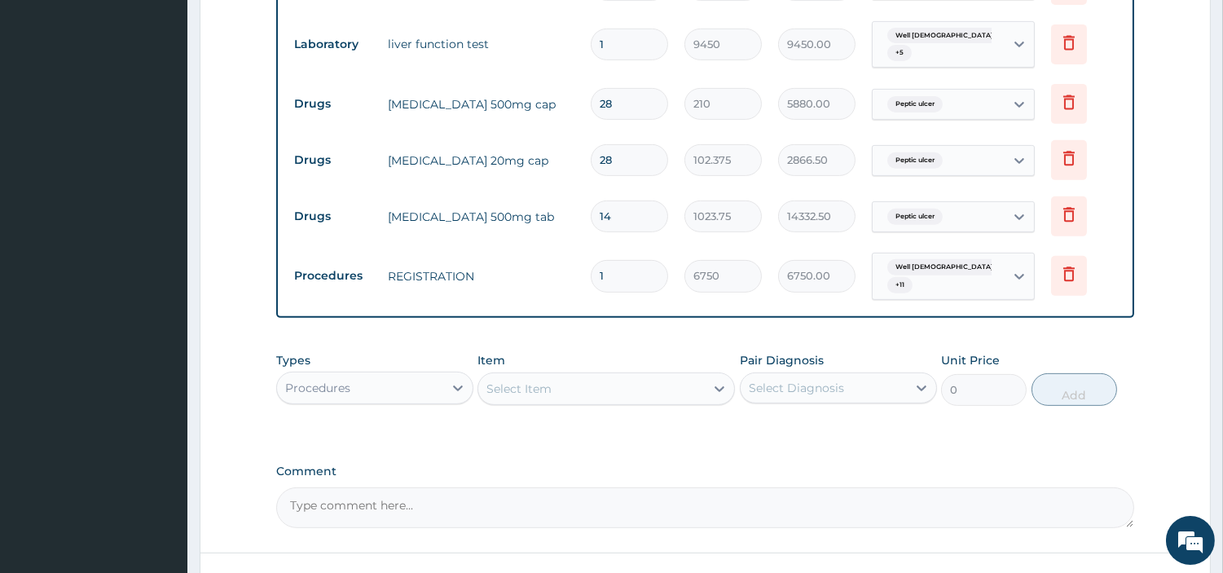
click at [639, 352] on div "Item Select Item" at bounding box center [607, 379] width 258 height 54
click at [638, 376] on div "Select Item" at bounding box center [591, 389] width 227 height 26
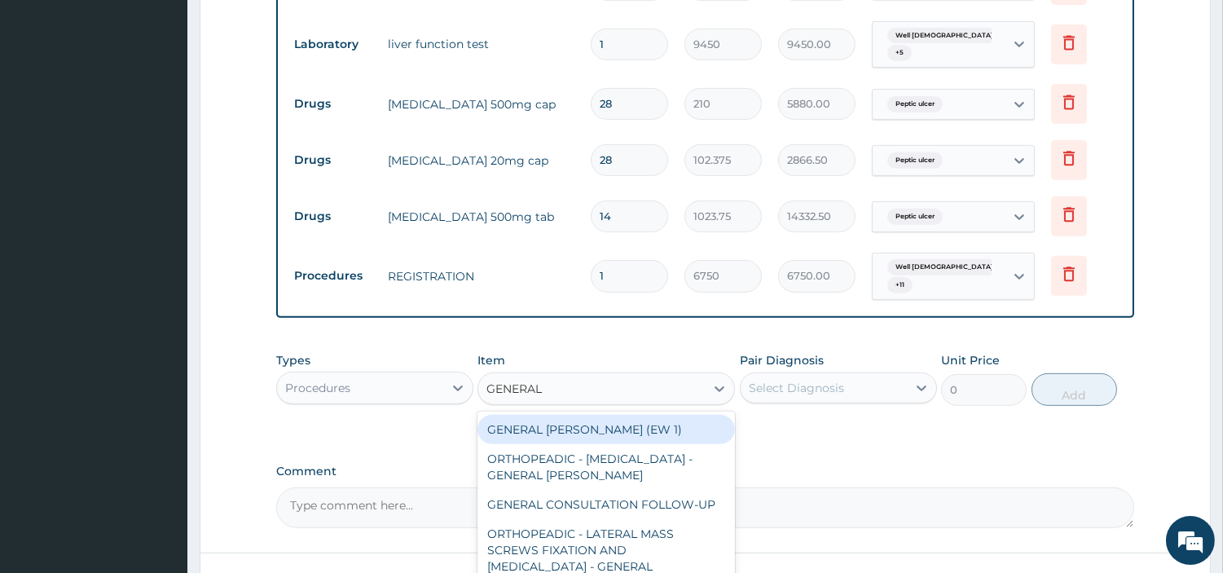
type input "GENERAL C"
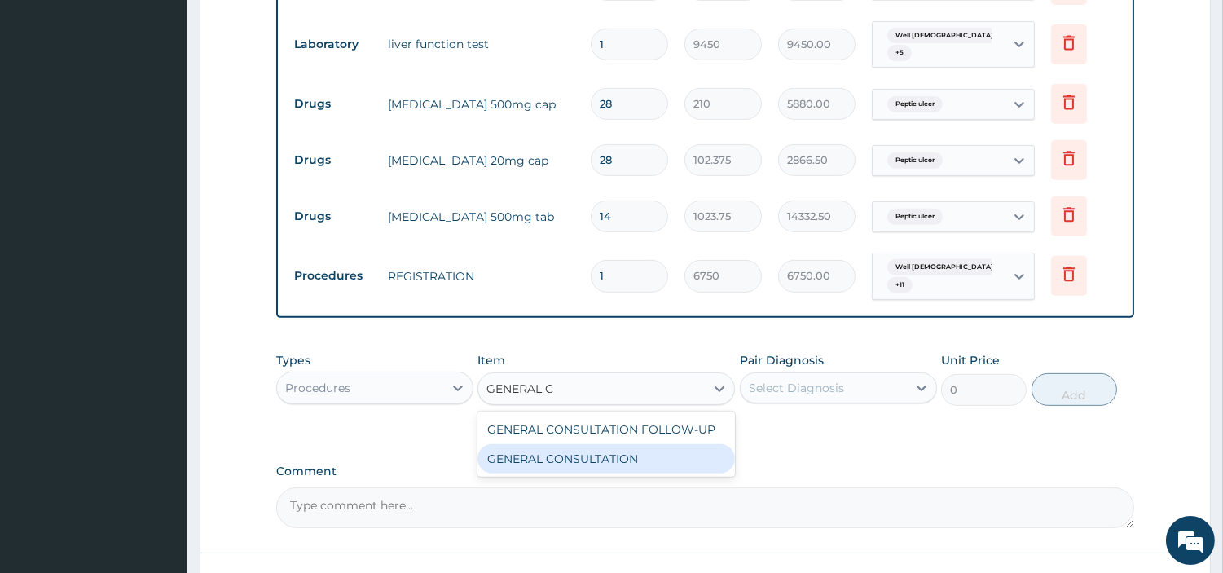
click at [620, 444] on div "GENERAL CONSULTATION" at bounding box center [607, 458] width 258 height 29
type input "6750"
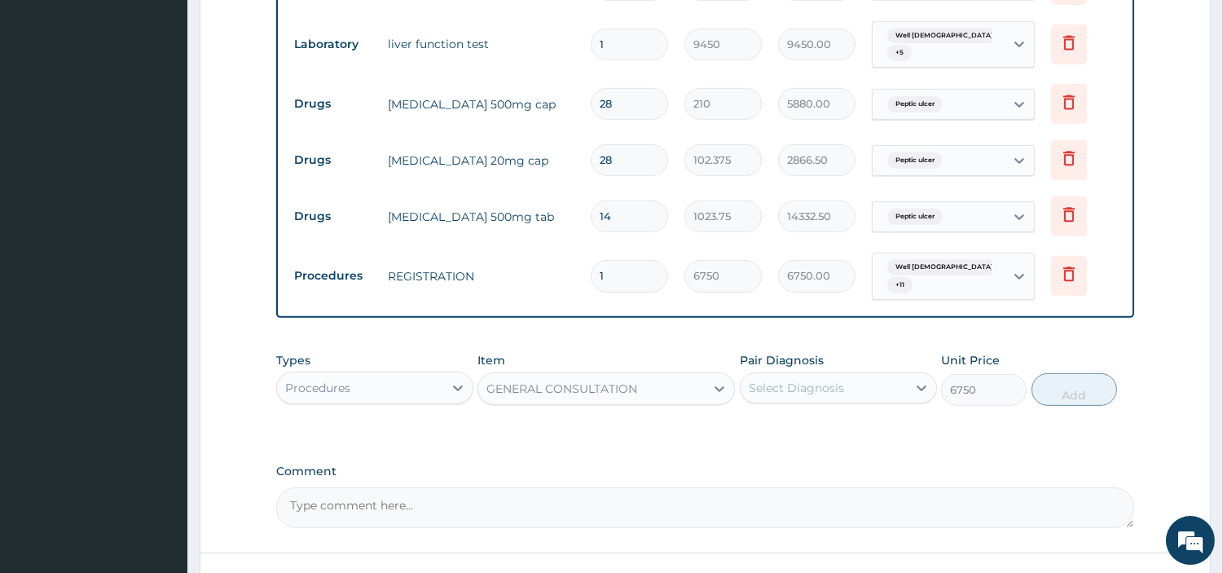
click at [807, 344] on div "Types Procedures Item option GENERAL CONSULTATION, selected. Select is focused …" at bounding box center [705, 379] width 858 height 70
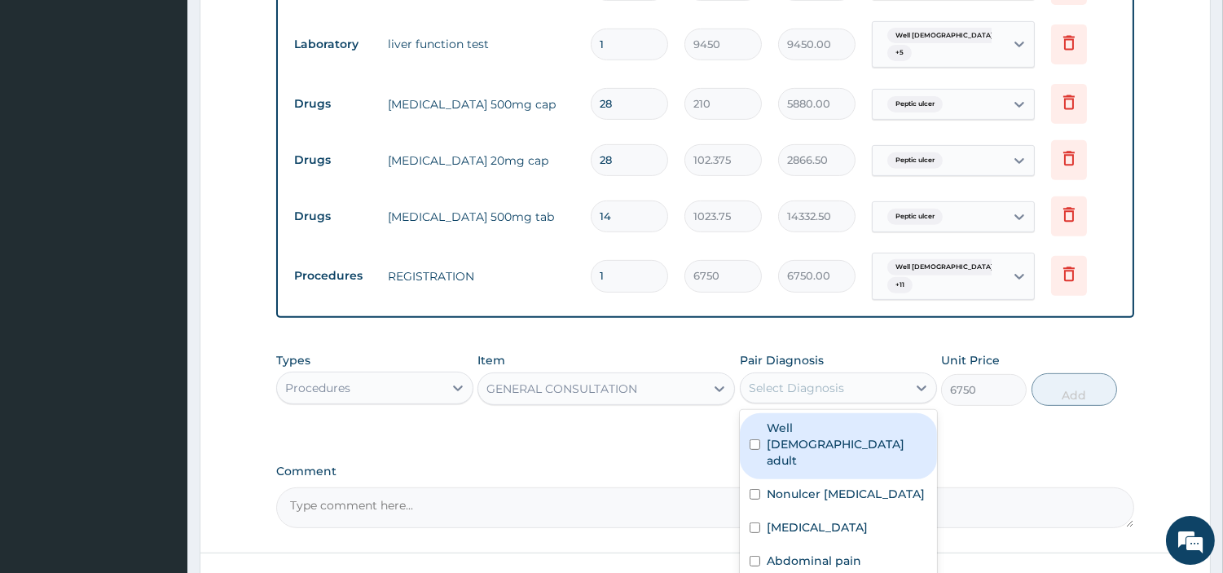
click at [811, 380] on div "Select Diagnosis" at bounding box center [796, 388] width 95 height 16
drag, startPoint x: 813, startPoint y: 362, endPoint x: 816, endPoint y: 375, distance: 13.3
click at [813, 420] on label "Well male adult" at bounding box center [847, 444] width 161 height 49
checkbox input "true"
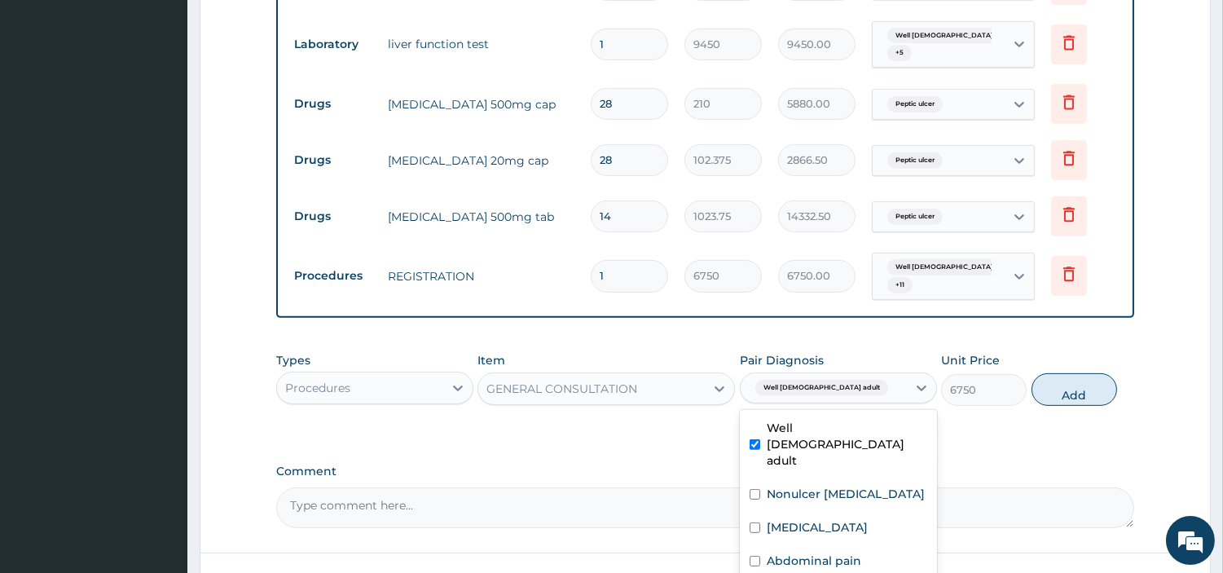
click at [818, 479] on div "Nonulcer dyspepsia" at bounding box center [838, 495] width 197 height 33
checkbox input "true"
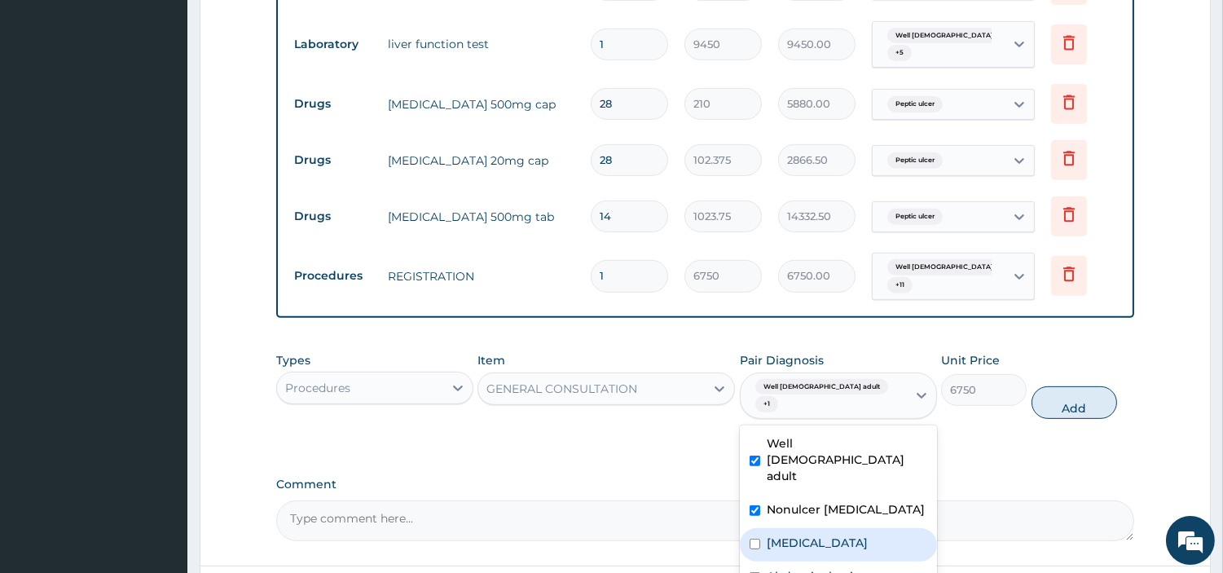
click at [822, 528] on div "Malaria" at bounding box center [838, 544] width 197 height 33
checkbox input "true"
click at [821, 568] on label "Abdominal pain" at bounding box center [814, 576] width 95 height 16
checkbox input "true"
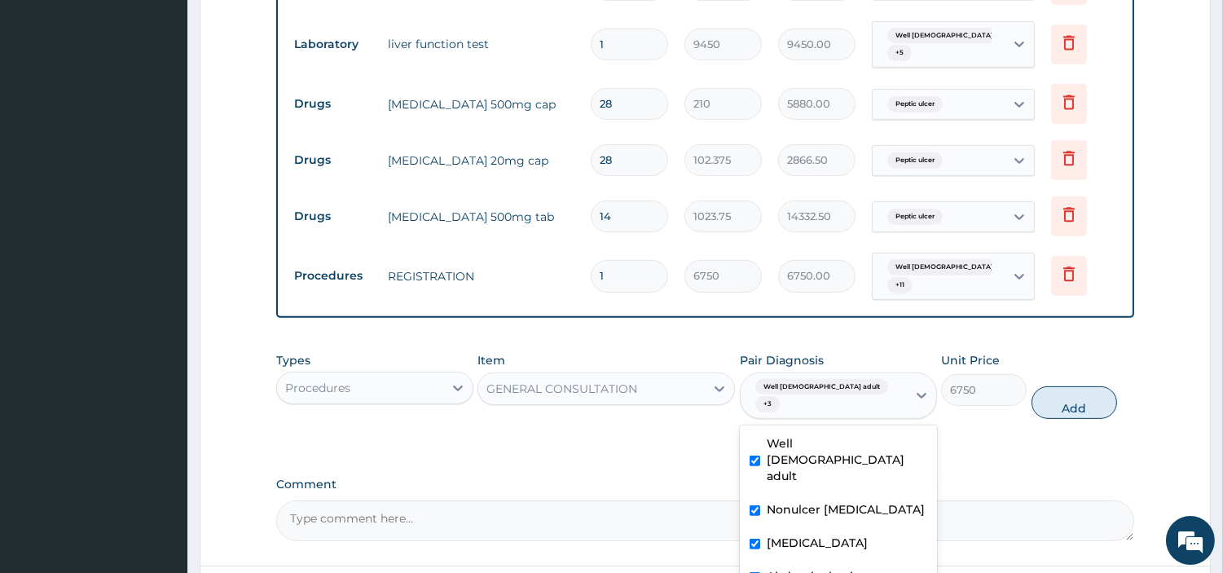
checkbox input "true"
click at [824, 511] on div "Well male adult Nonulcer dyspepsia Malaria Abdominal pain Peptic ulcer Viral he…" at bounding box center [838, 547] width 197 height 245
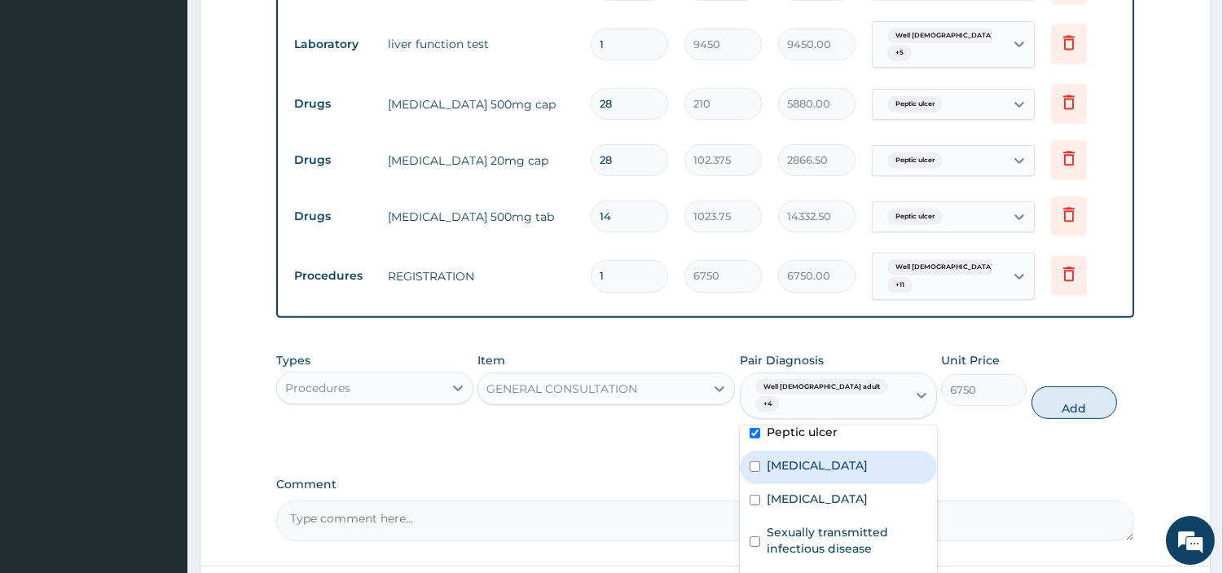
click at [804, 457] on label "Viral hepatitis" at bounding box center [817, 465] width 101 height 16
checkbox input "true"
click at [808, 484] on div "Sepsis" at bounding box center [838, 500] width 197 height 33
checkbox input "true"
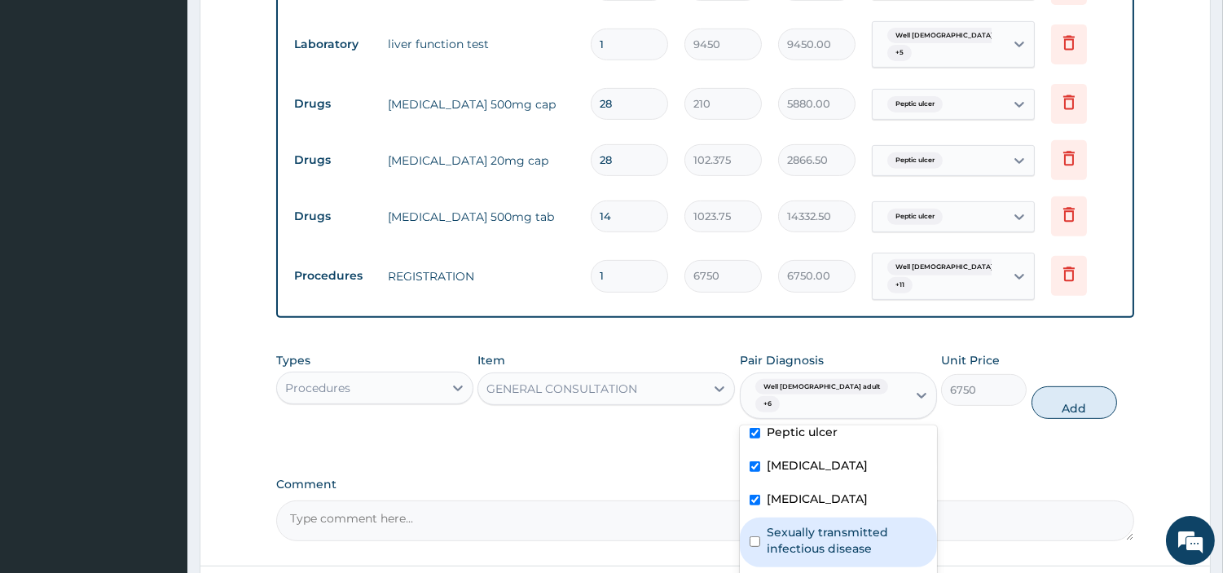
drag, startPoint x: 805, startPoint y: 413, endPoint x: 805, endPoint y: 424, distance: 10.6
click at [805, 524] on label "Sexually transmitted infectious disease" at bounding box center [847, 540] width 161 height 33
checkbox input "true"
click at [809, 572] on label "Electrolyte imbalance" at bounding box center [817, 582] width 101 height 16
checkbox input "true"
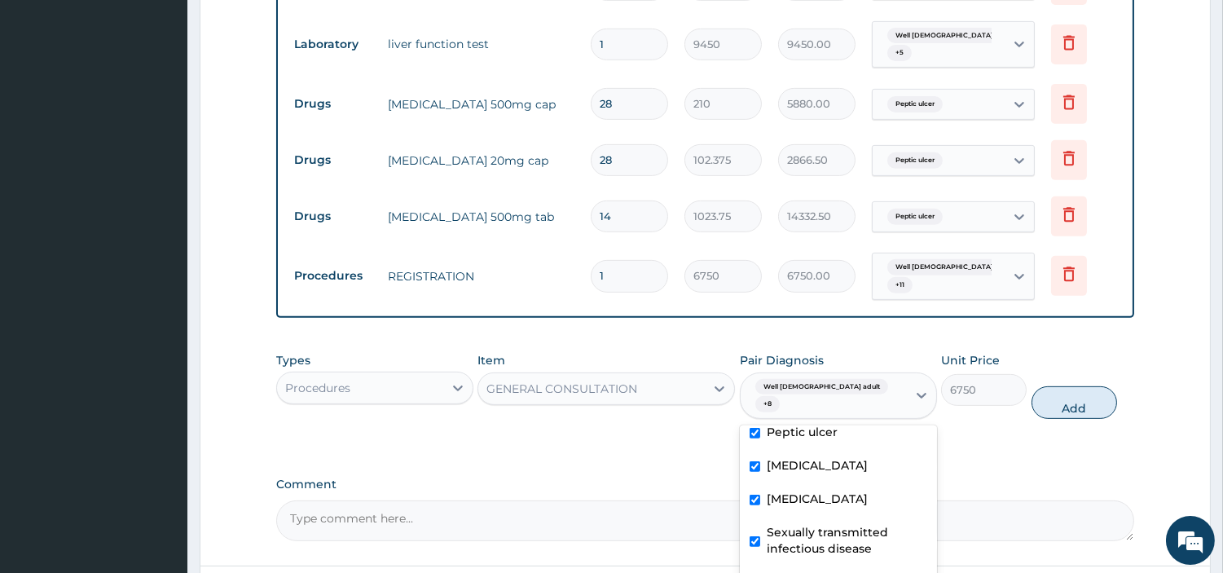
checkbox input "true"
drag, startPoint x: 813, startPoint y: 531, endPoint x: 821, endPoint y: 558, distance: 28.9
click at [821, 558] on div "Well male adult Nonulcer dyspepsia Malaria Abdominal pain Peptic ulcer Viral he…" at bounding box center [838, 547] width 197 height 245
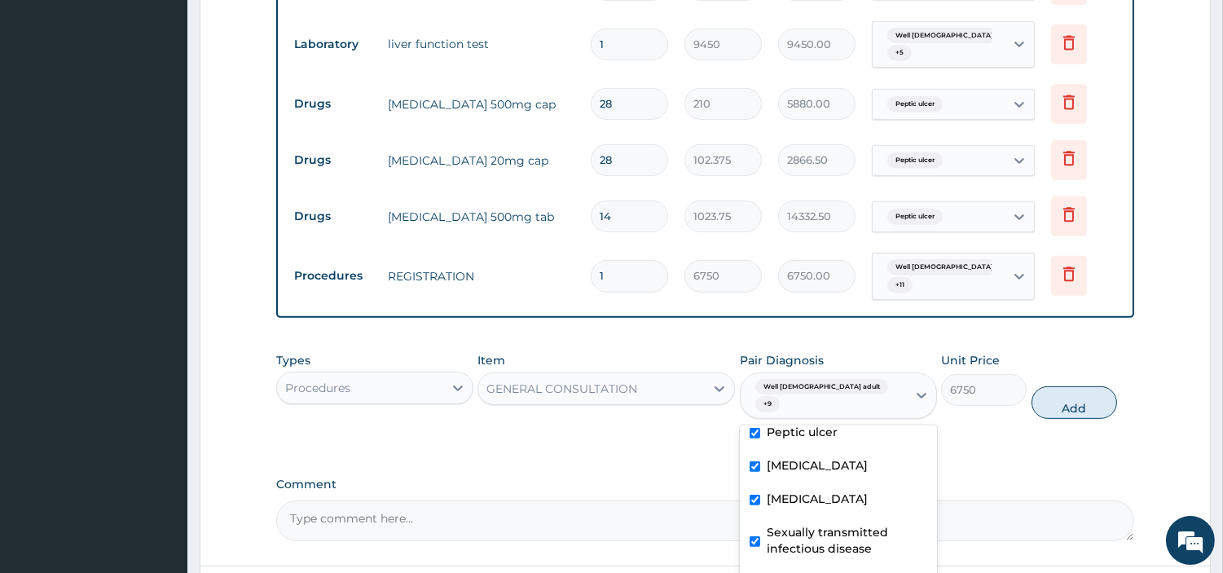
checkbox input "true"
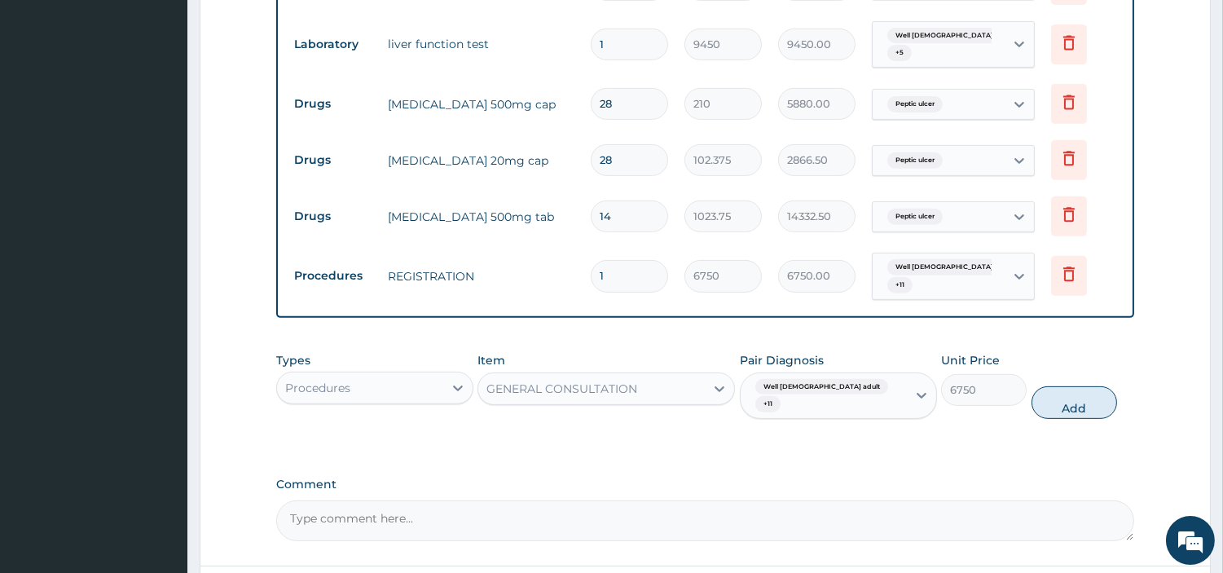
click at [1035, 344] on div "Types Procedures Item GENERAL CONSULTATION Pair Diagnosis Well male adult + 11 …" at bounding box center [705, 386] width 858 height 84
click at [1047, 386] on button "Add" at bounding box center [1075, 402] width 86 height 33
type input "0"
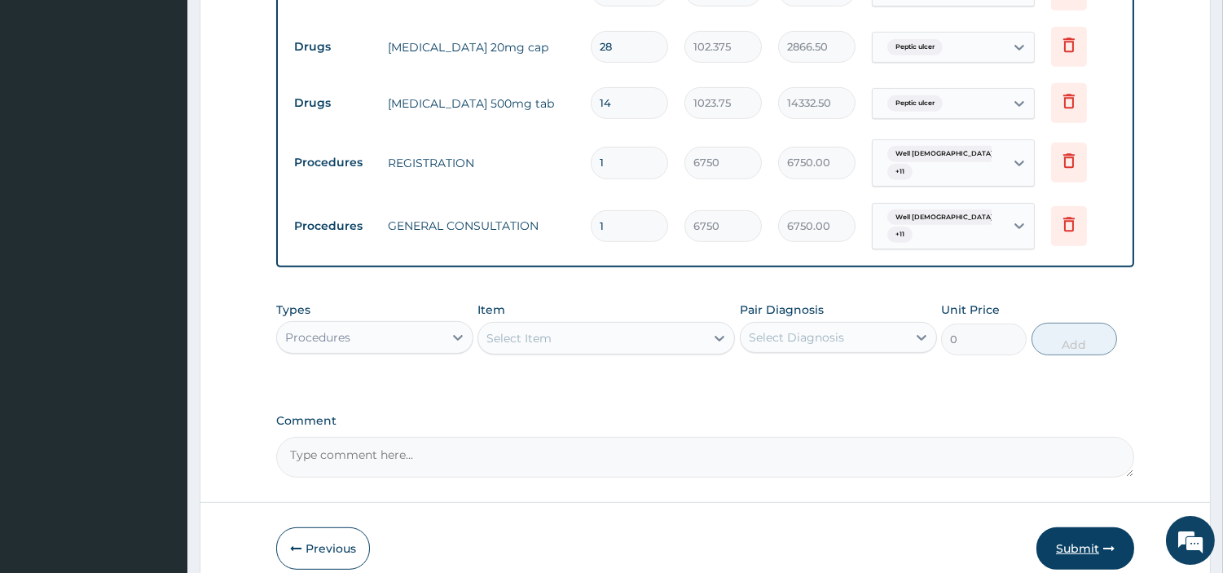
click at [1064, 527] on button "Submit" at bounding box center [1086, 548] width 98 height 42
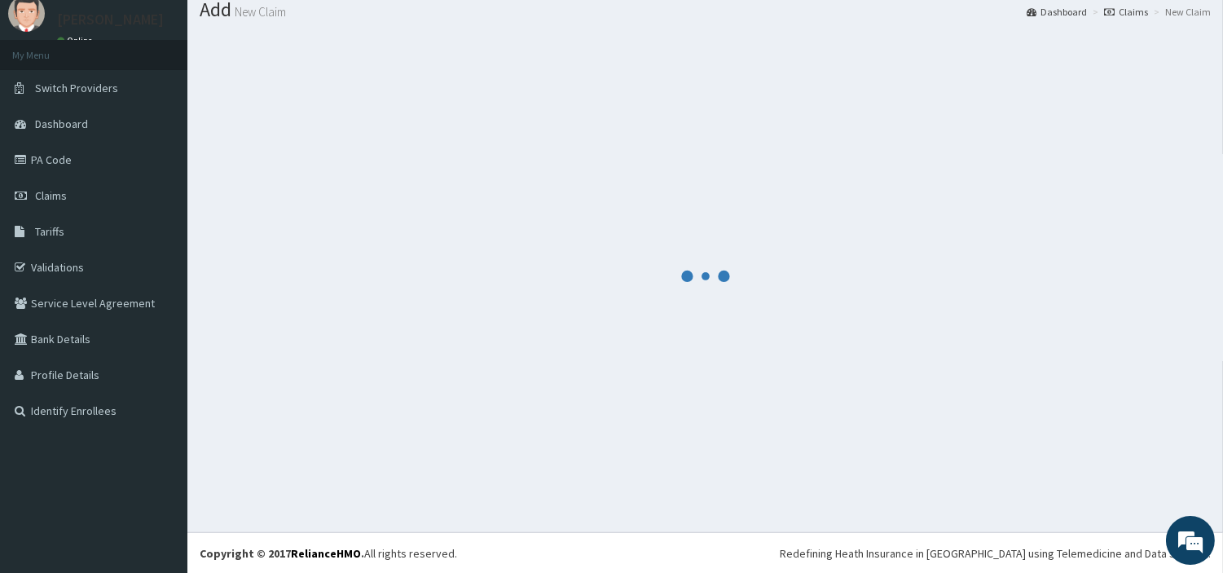
scroll to position [1367, 0]
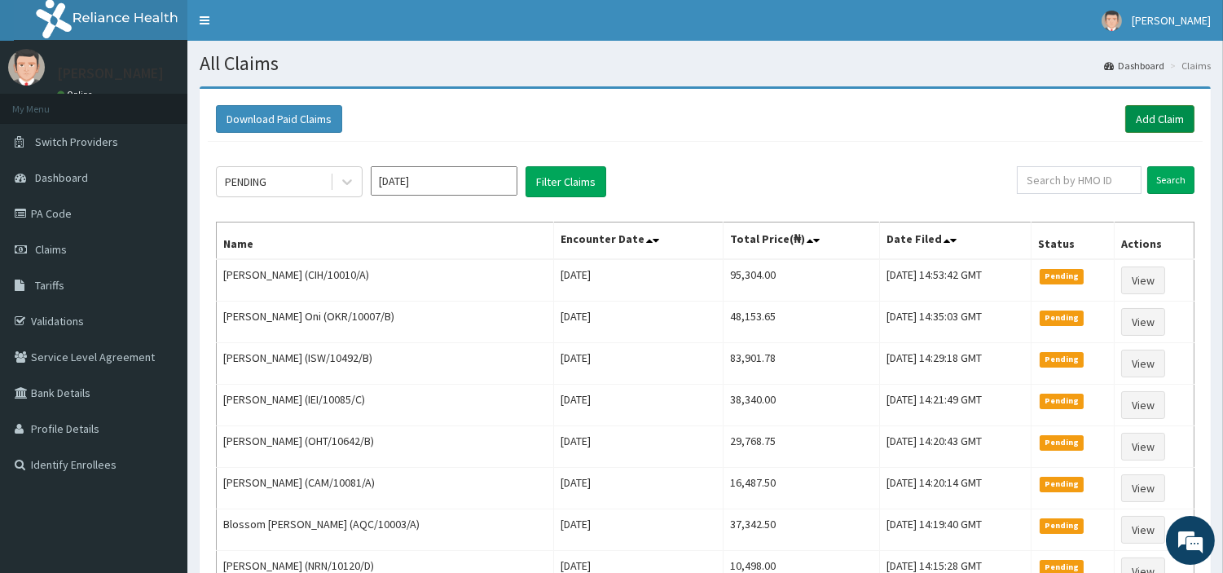
click at [1148, 112] on link "Add Claim" at bounding box center [1160, 119] width 69 height 28
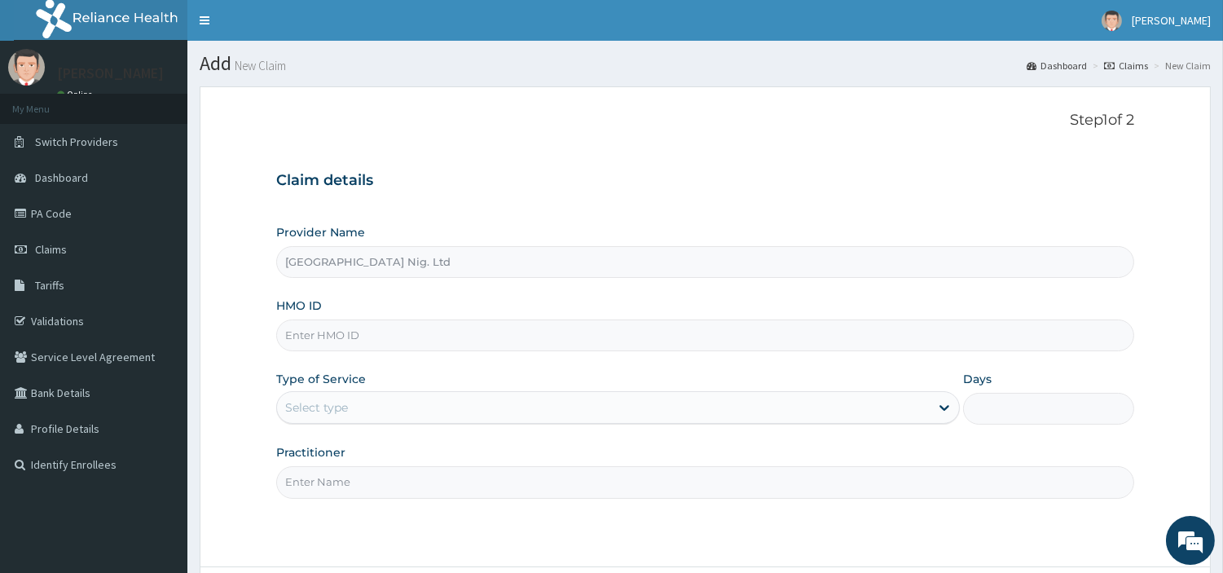
click at [455, 324] on input "HMO ID" at bounding box center [705, 336] width 858 height 32
paste input "CIH/10010/A"
click at [327, 337] on input "CIH/10010/A" at bounding box center [705, 336] width 858 height 32
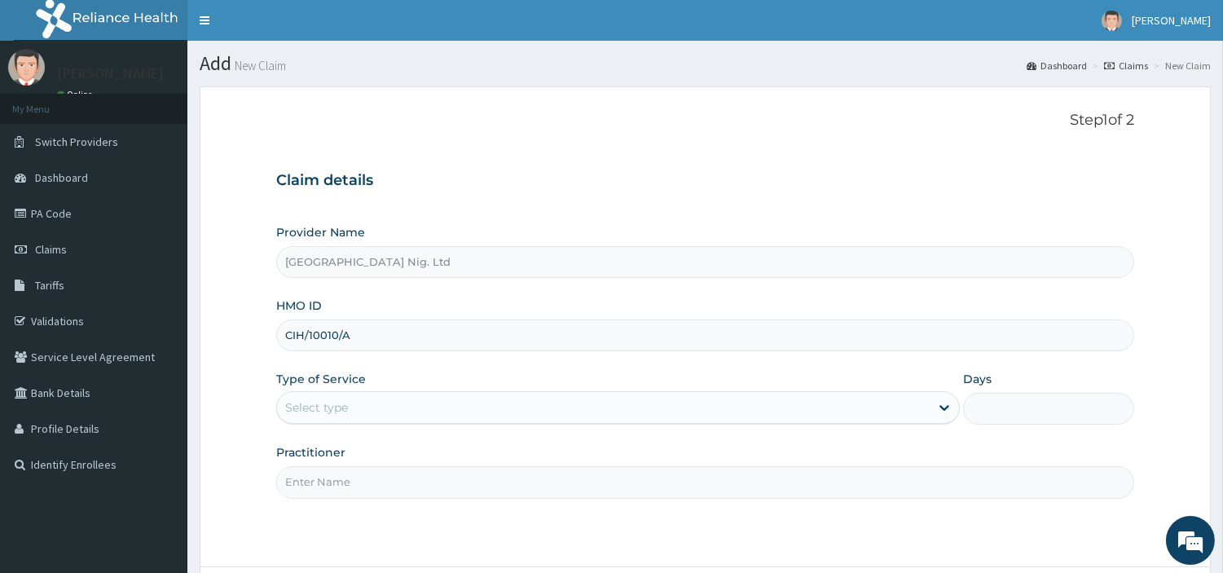
paste input "GSV/10256/B"
type input "GSV/10256/B"
click at [378, 406] on div "Select type" at bounding box center [603, 407] width 653 height 26
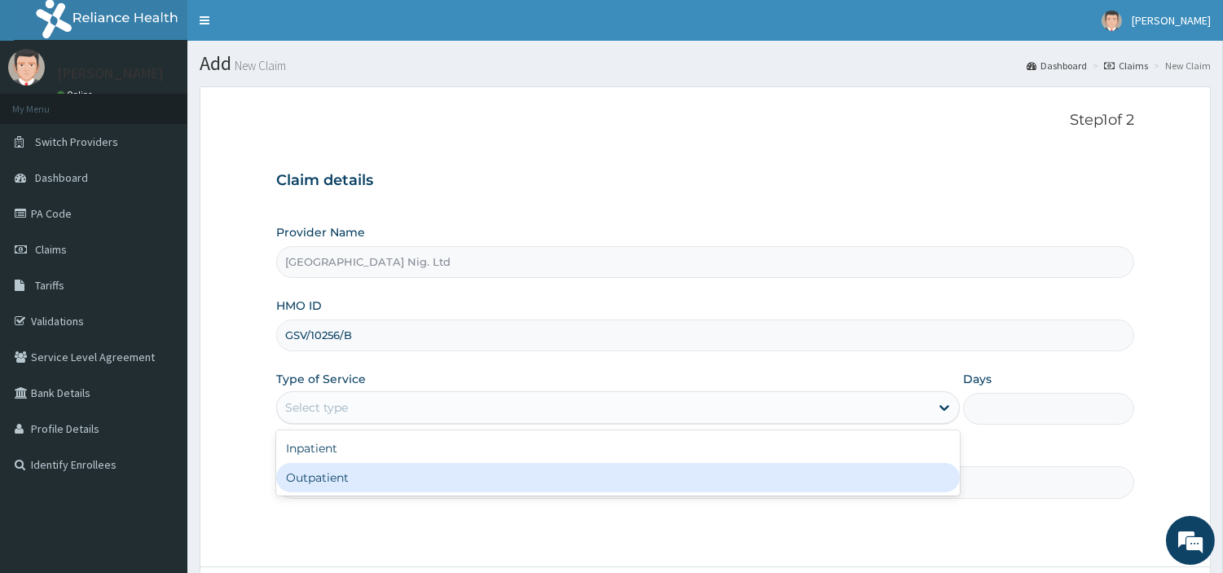
click at [372, 479] on div "Outpatient" at bounding box center [618, 477] width 684 height 29
type input "1"
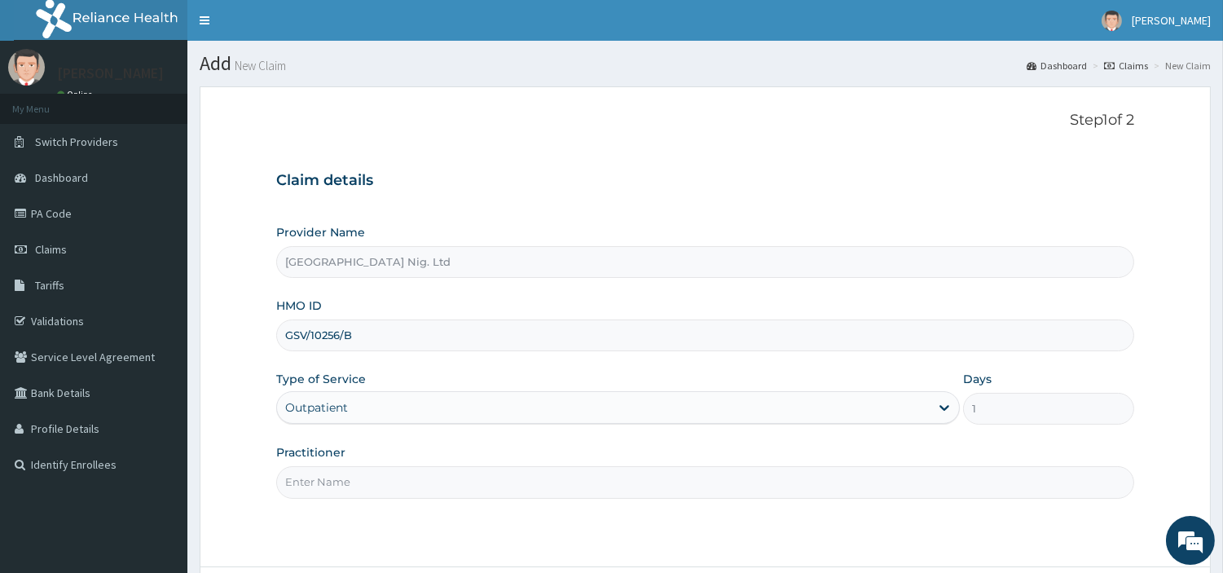
click at [372, 479] on input "Practitioner" at bounding box center [705, 482] width 858 height 32
paste input "[PERSON_NAME]"
type input "[PERSON_NAME]"
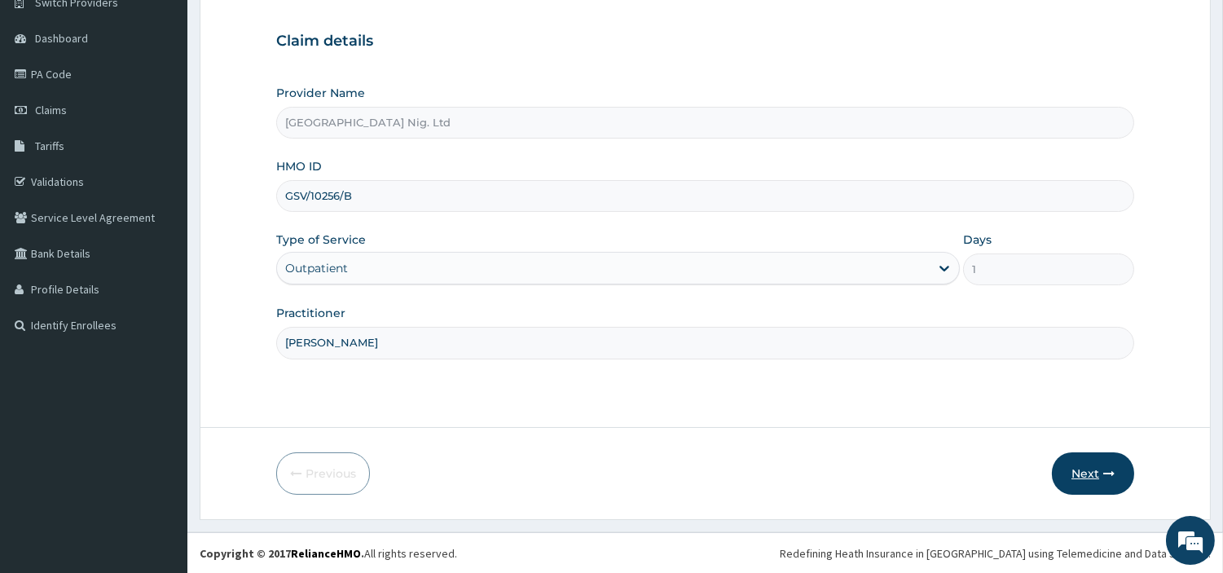
scroll to position [140, 0]
click at [1119, 487] on button "Next" at bounding box center [1093, 473] width 82 height 42
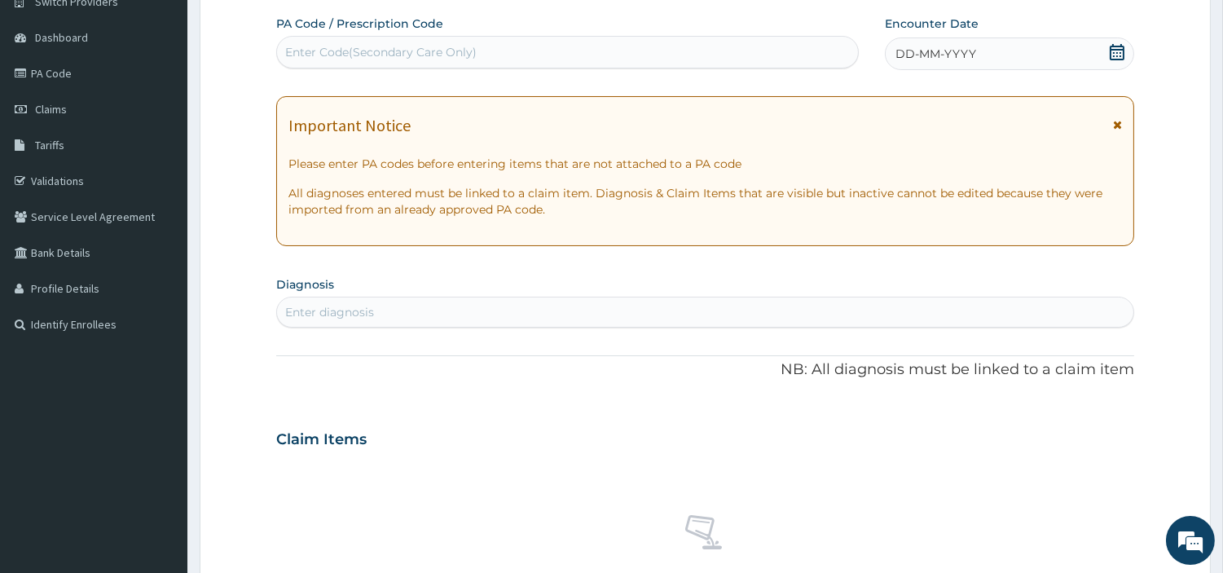
click at [580, 55] on div "Enter Code(Secondary Care Only)" at bounding box center [567, 52] width 581 height 26
paste input "PA/825E52"
type input "PA/825E52"
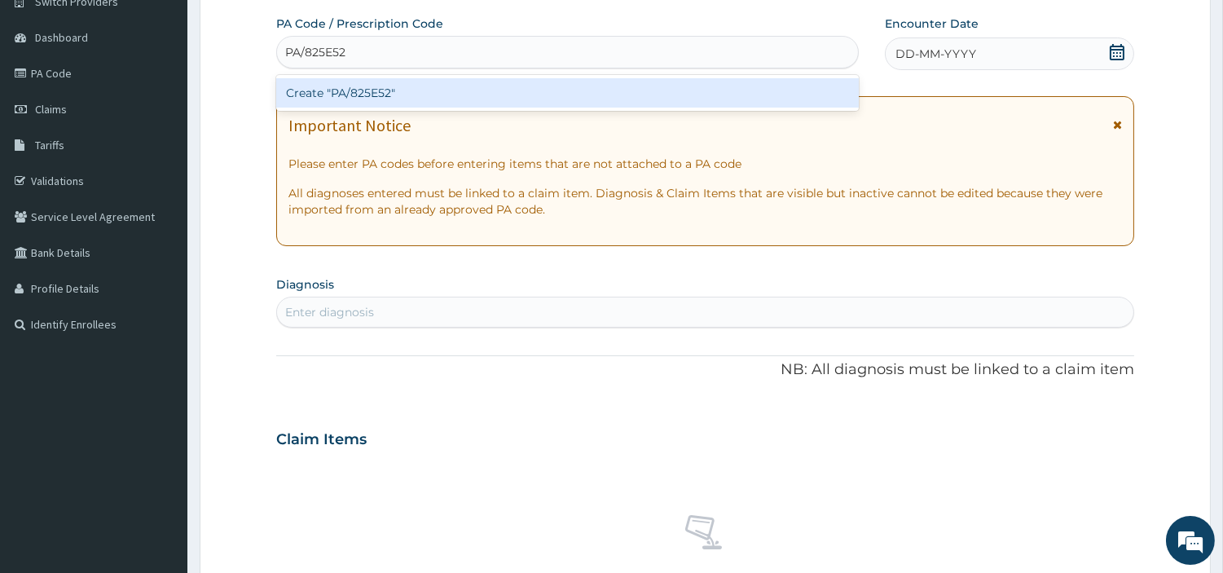
click at [721, 102] on div "Create "PA/825E52"" at bounding box center [567, 92] width 583 height 29
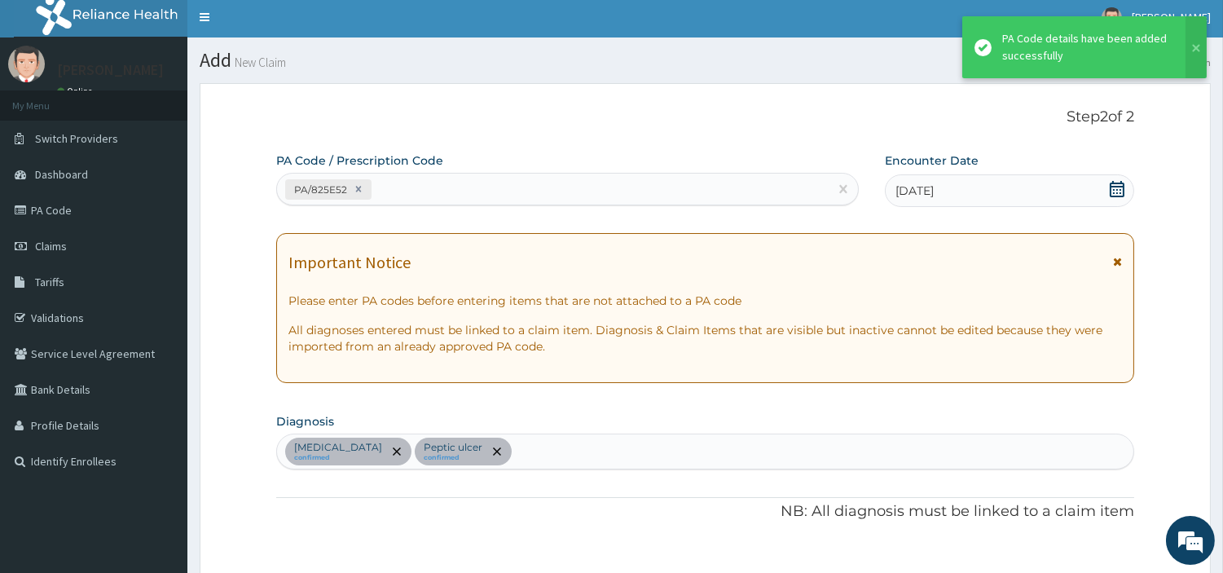
scroll to position [0, 0]
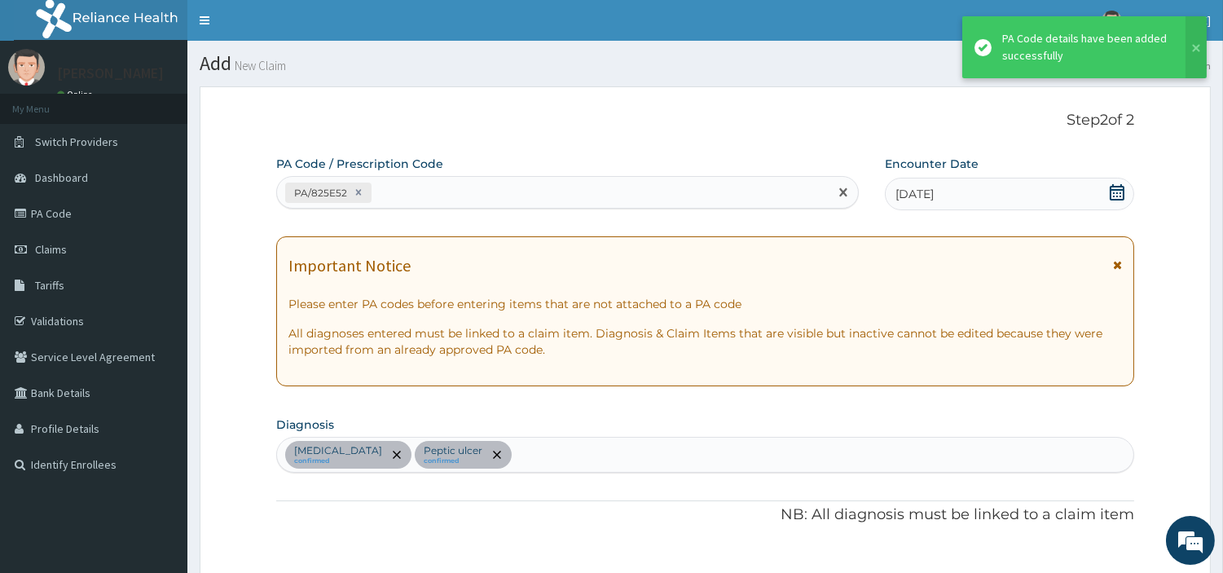
click at [409, 184] on div "PA/825E52" at bounding box center [553, 192] width 552 height 27
paste input "PA/4AC93E"
type input "PA/4AC93E"
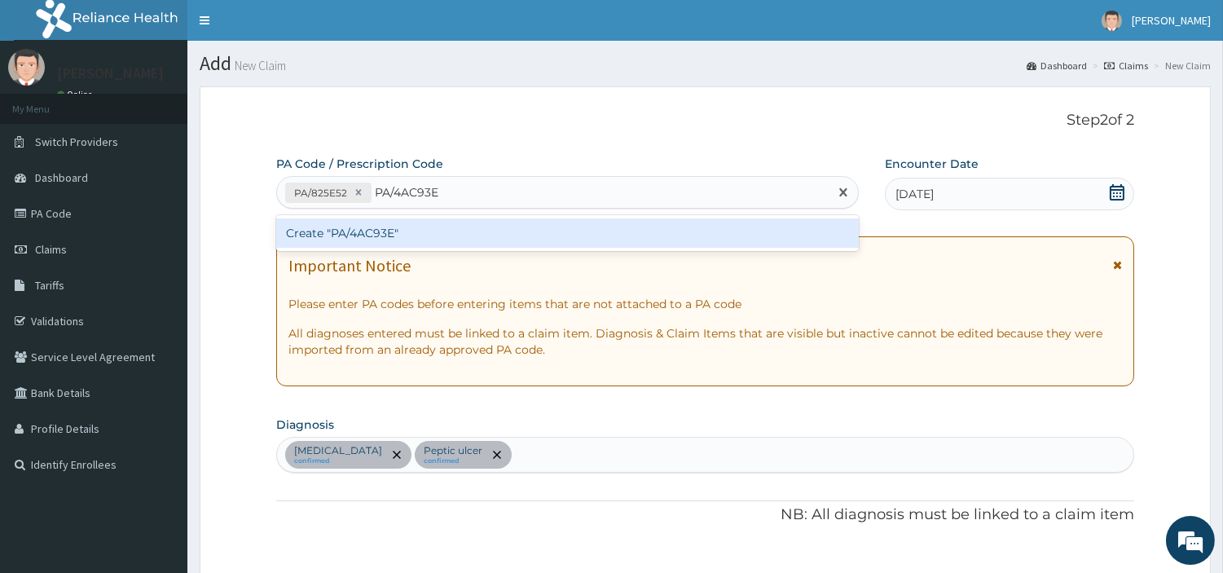
click at [315, 233] on div "Create "PA/4AC93E"" at bounding box center [567, 232] width 583 height 29
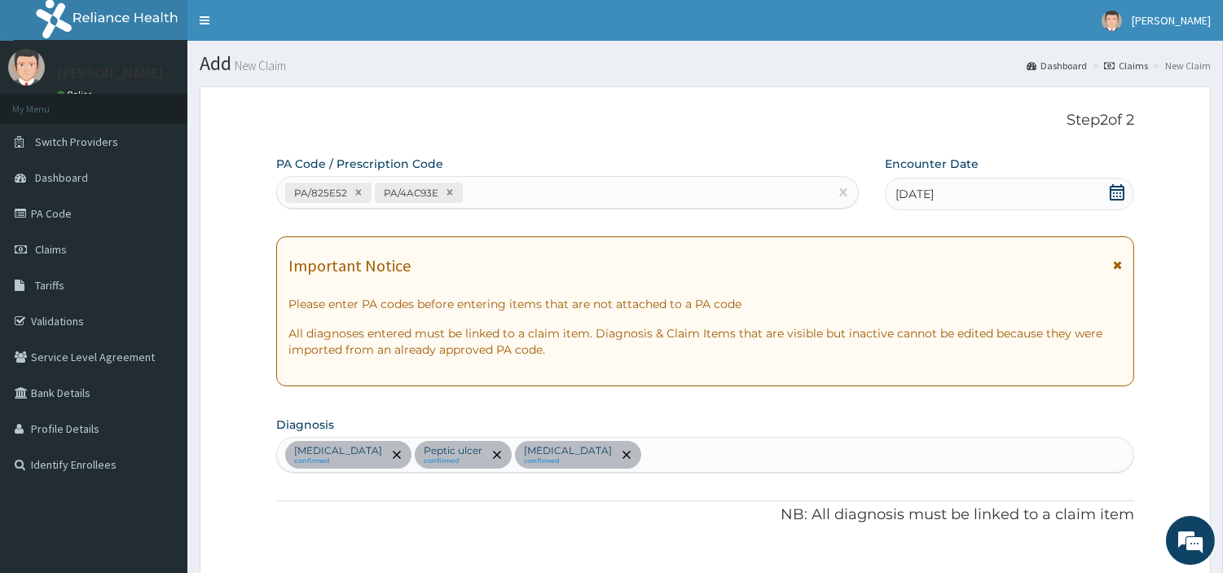
scroll to position [630, 0]
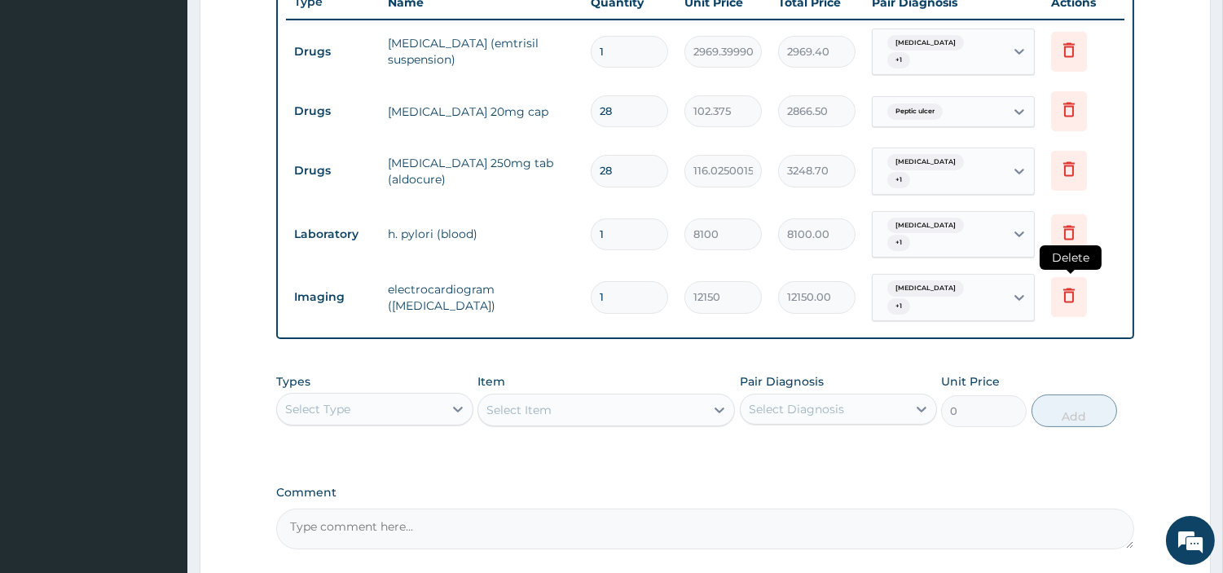
click at [1082, 284] on icon at bounding box center [1069, 297] width 36 height 40
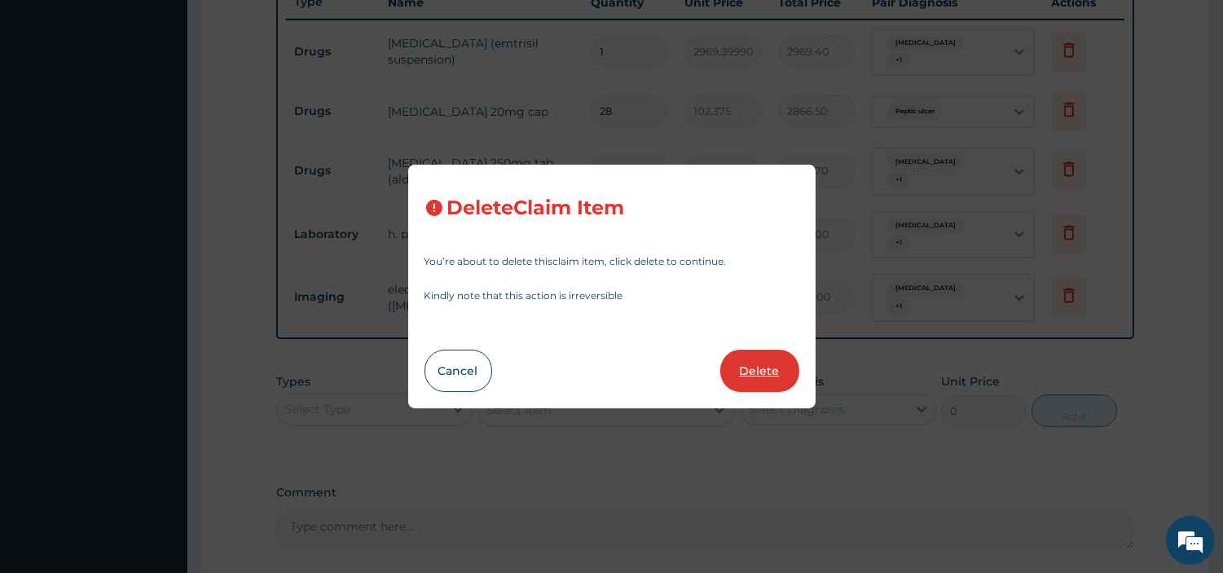
click at [778, 360] on button "Delete" at bounding box center [760, 371] width 79 height 42
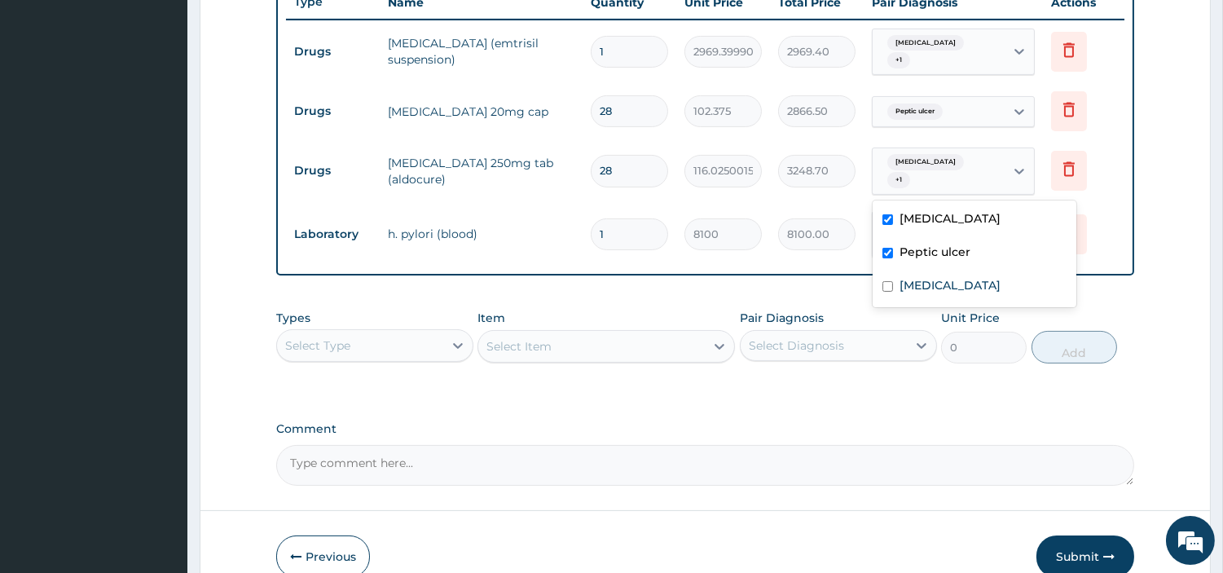
click at [1003, 156] on div "Essential hypertension + 1" at bounding box center [939, 171] width 132 height 46
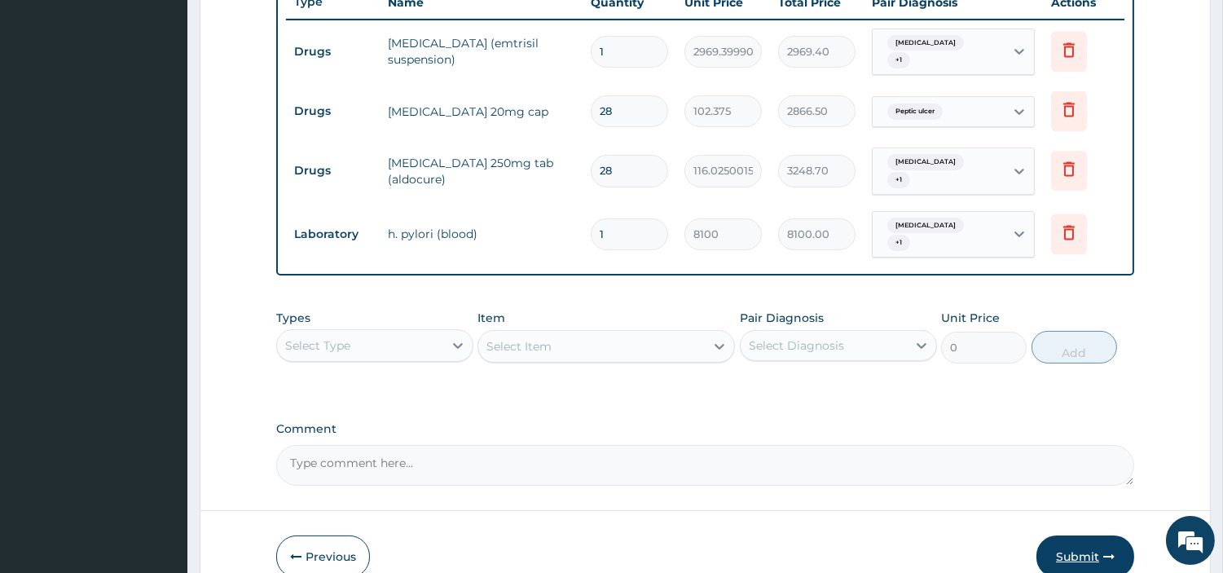
click at [1084, 536] on button "Submit" at bounding box center [1086, 557] width 98 height 42
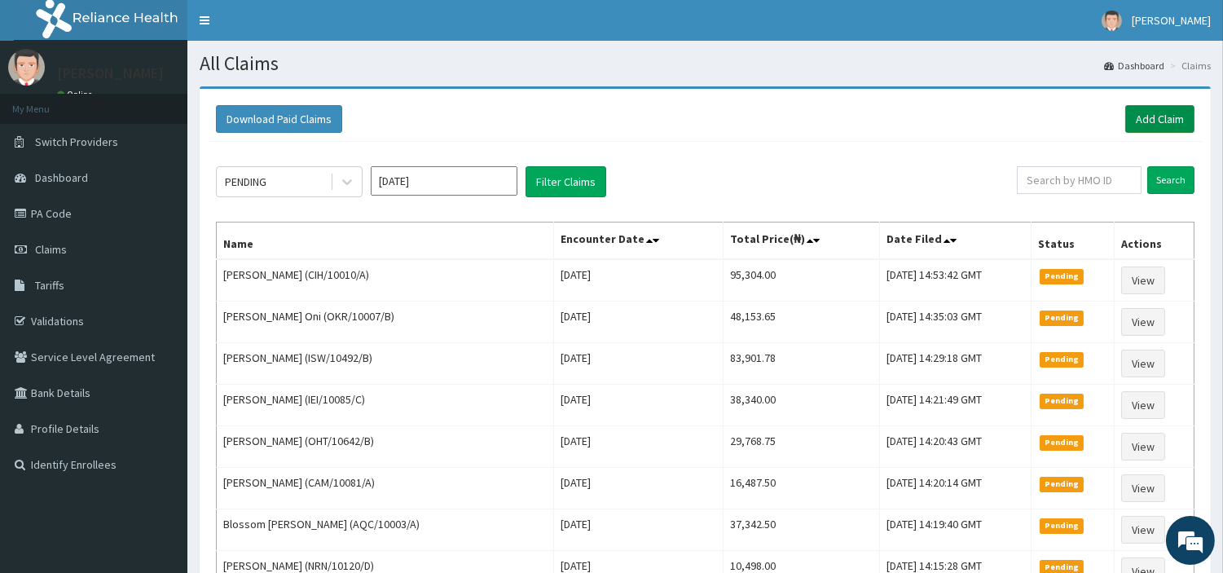
click at [1176, 116] on link "Add Claim" at bounding box center [1160, 119] width 69 height 28
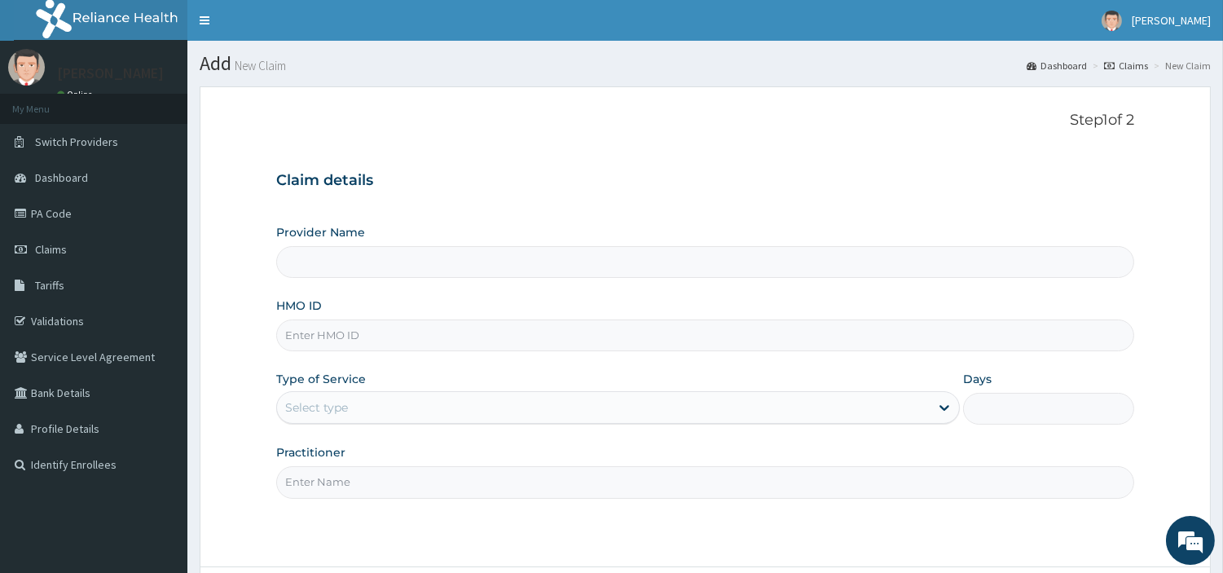
type input "[GEOGRAPHIC_DATA] Nig. Ltd"
click at [454, 350] on input "HMO ID" at bounding box center [705, 336] width 858 height 32
paste input "PAA/10086/B"
type input "PAA/10086/B"
click at [395, 409] on div "Select type" at bounding box center [603, 407] width 653 height 26
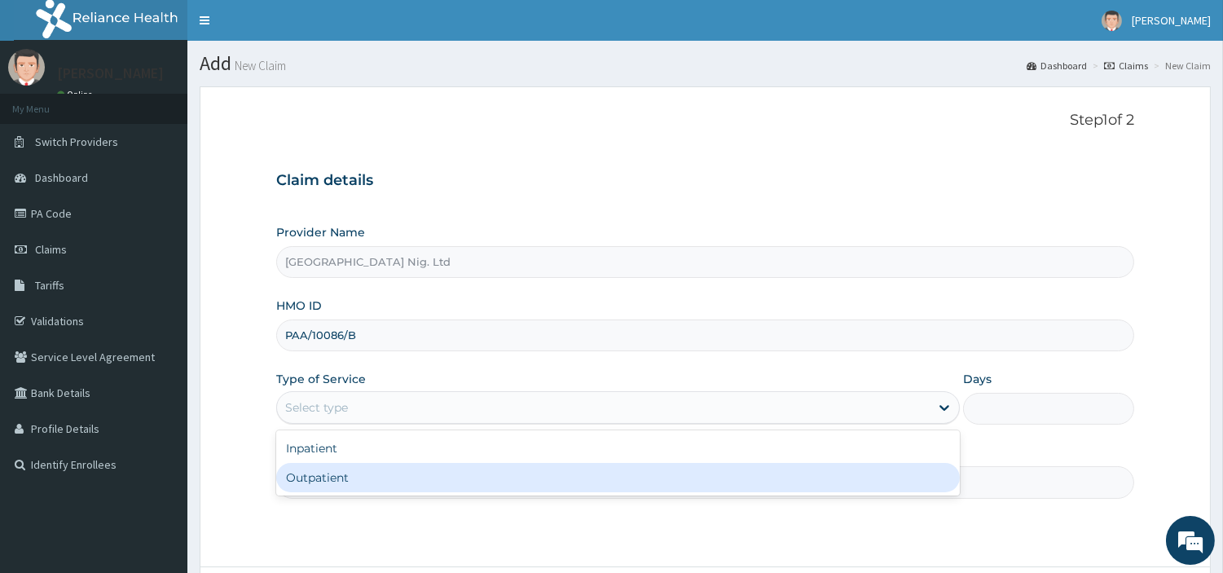
click at [394, 474] on div "Outpatient" at bounding box center [618, 477] width 684 height 29
type input "1"
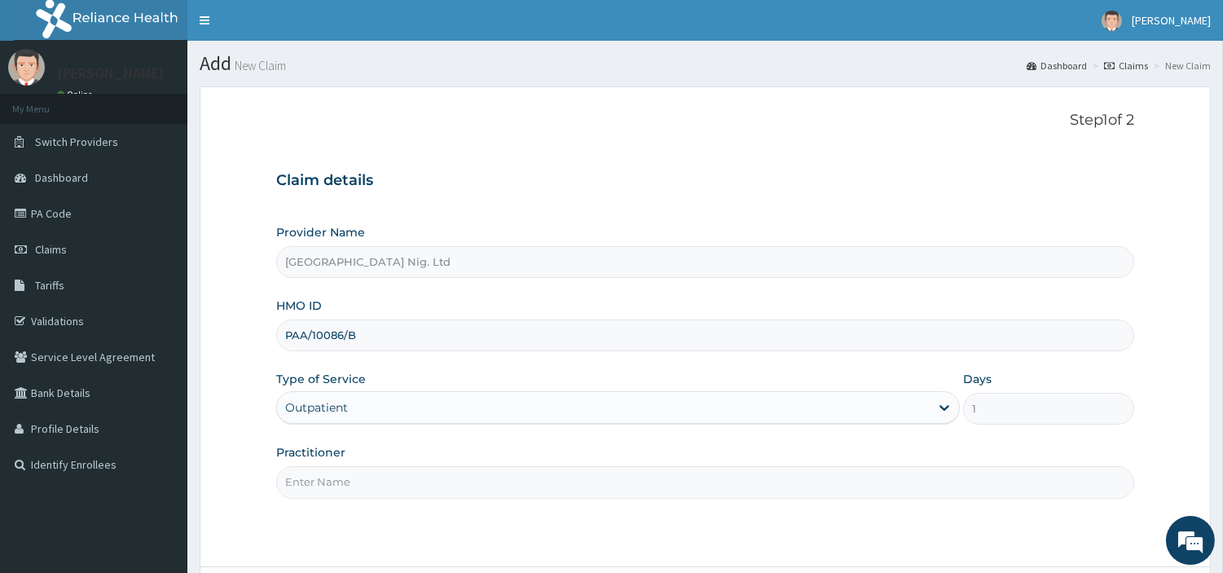
click at [394, 474] on input "Practitioner" at bounding box center [705, 482] width 858 height 32
paste input "Mbakwe Marcus"
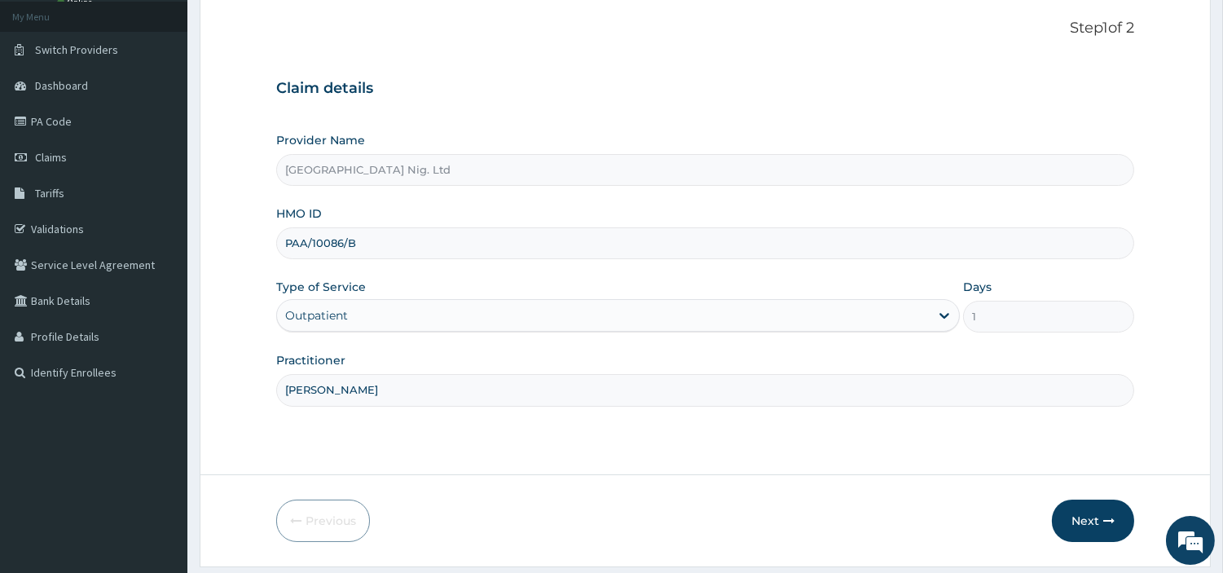
scroll to position [50, 0]
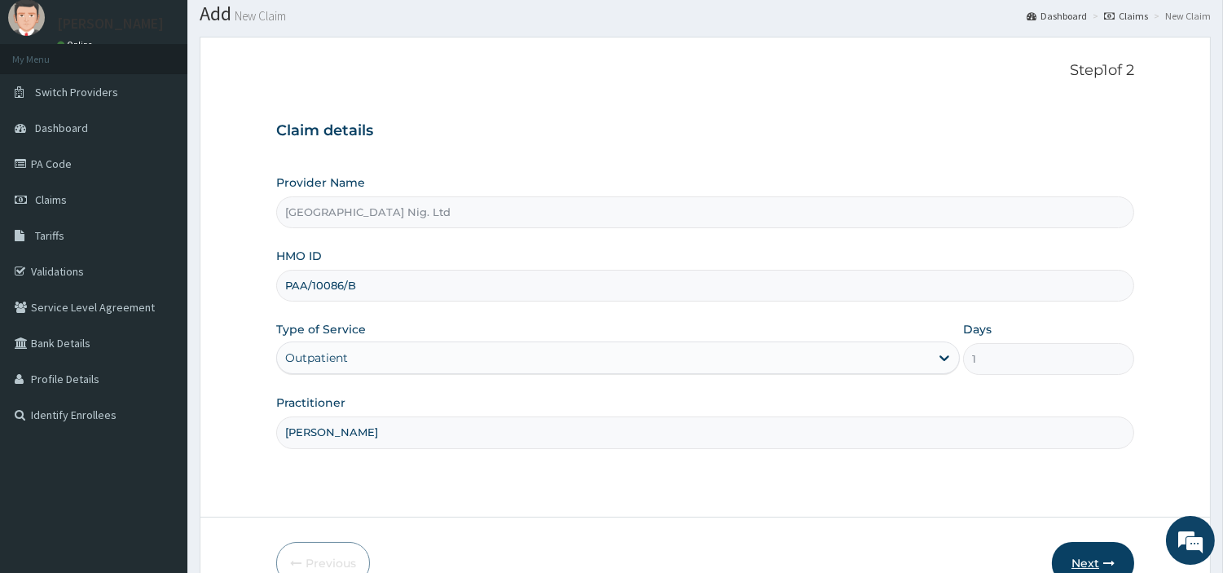
type input "Mbakwe Marcus"
click at [1065, 555] on button "Next" at bounding box center [1093, 563] width 82 height 42
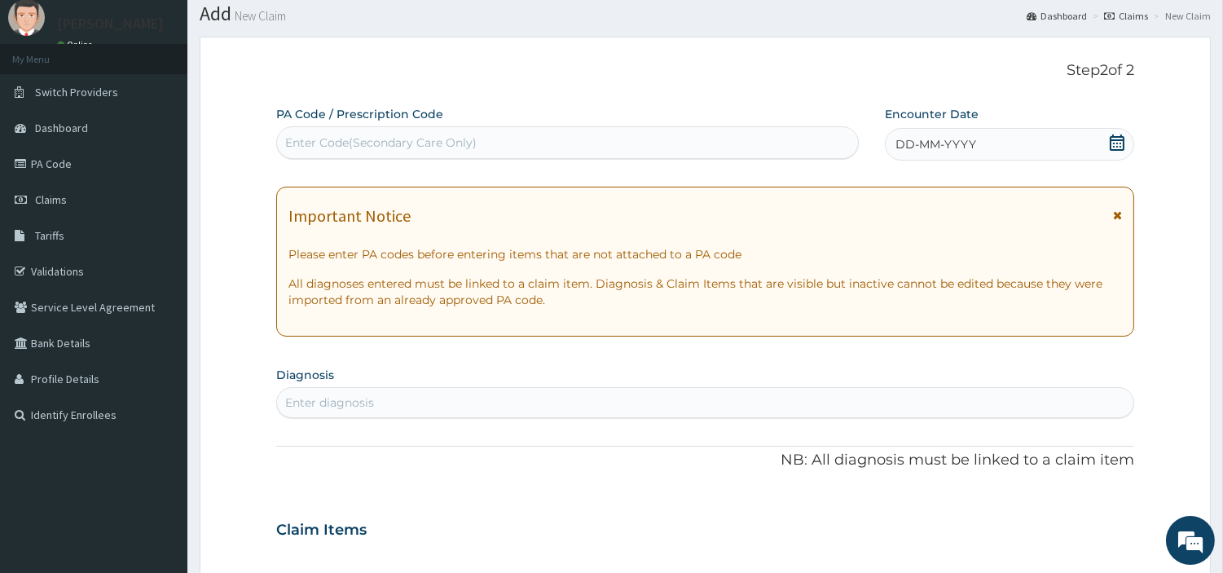
click at [540, 139] on div "Enter Code(Secondary Care Only)" at bounding box center [567, 143] width 581 height 26
paste input "PA/EA14D3"
type input "PA/EA14D3"
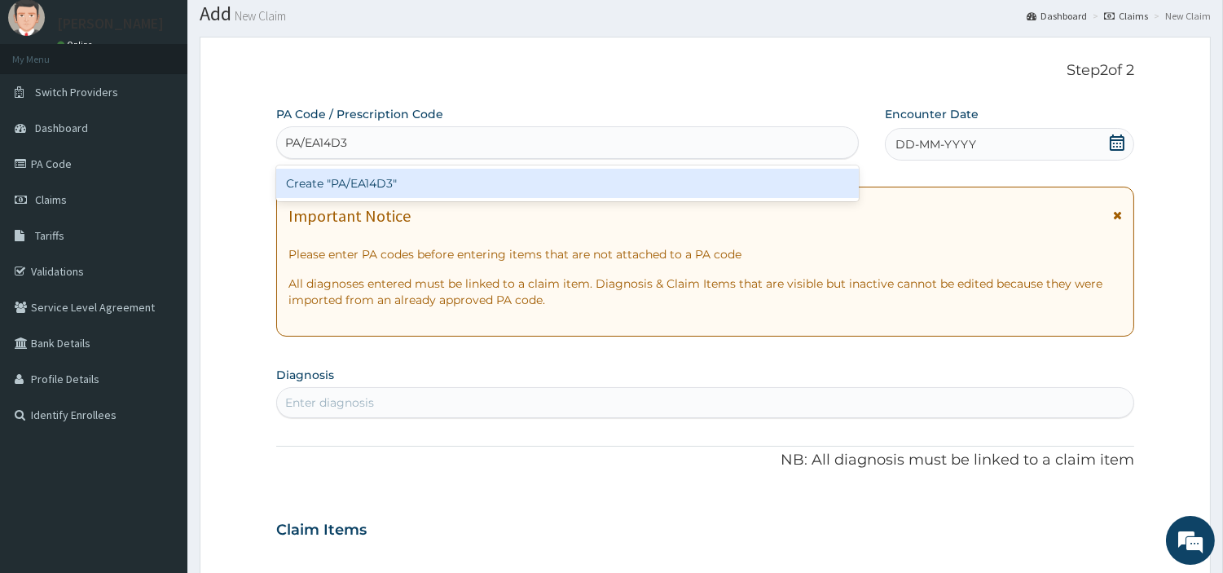
click at [758, 192] on div "Create "PA/EA14D3"" at bounding box center [567, 183] width 583 height 29
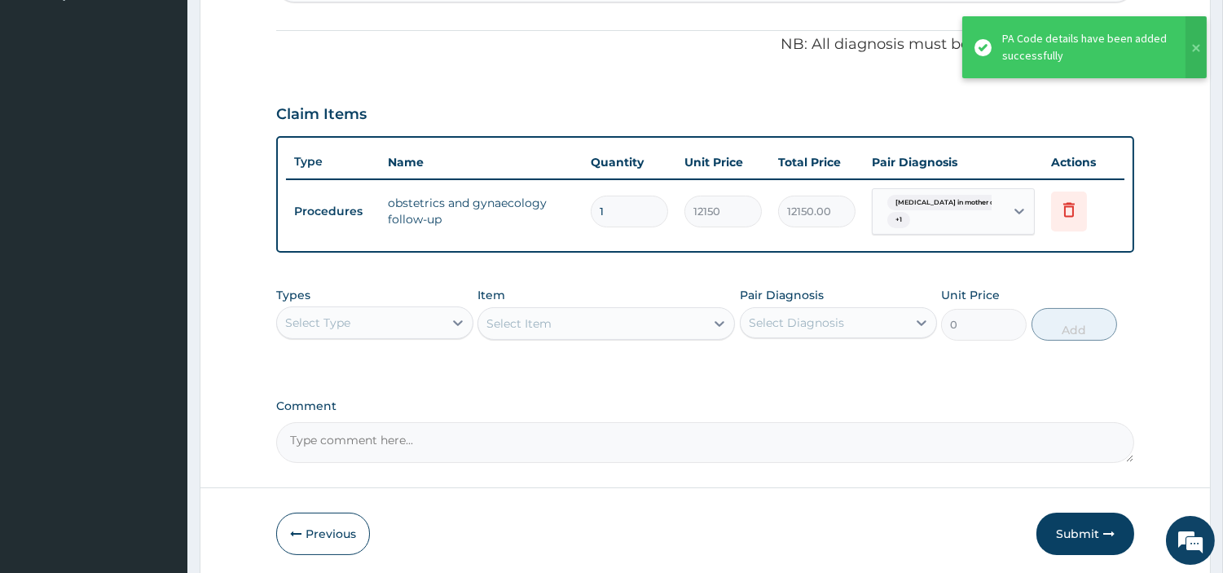
scroll to position [484, 0]
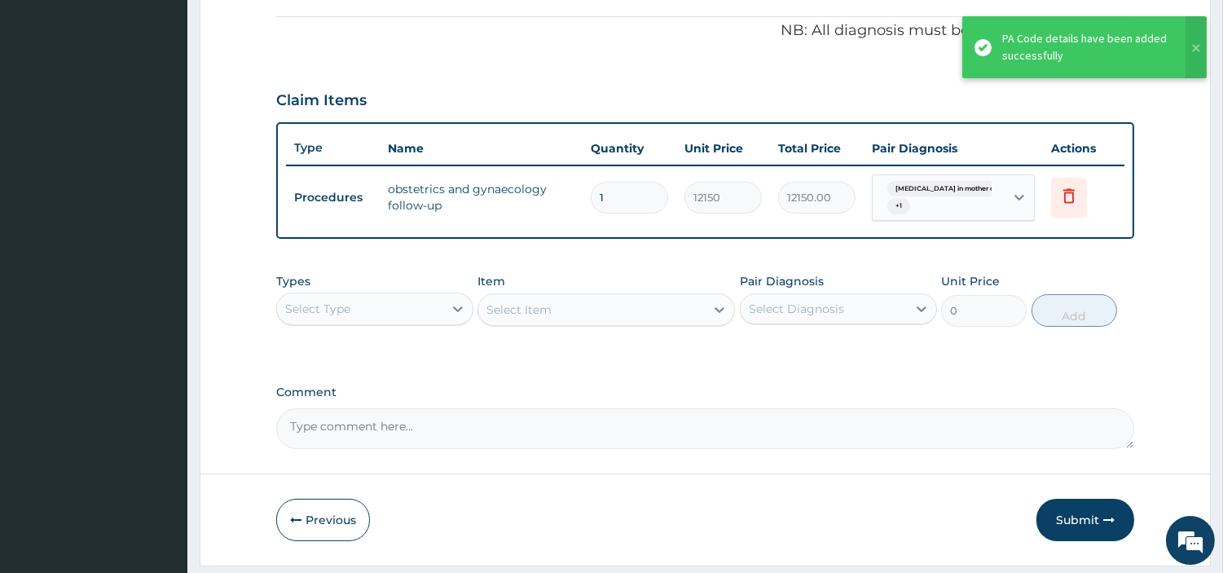
click at [1063, 518] on button "Submit" at bounding box center [1086, 520] width 98 height 42
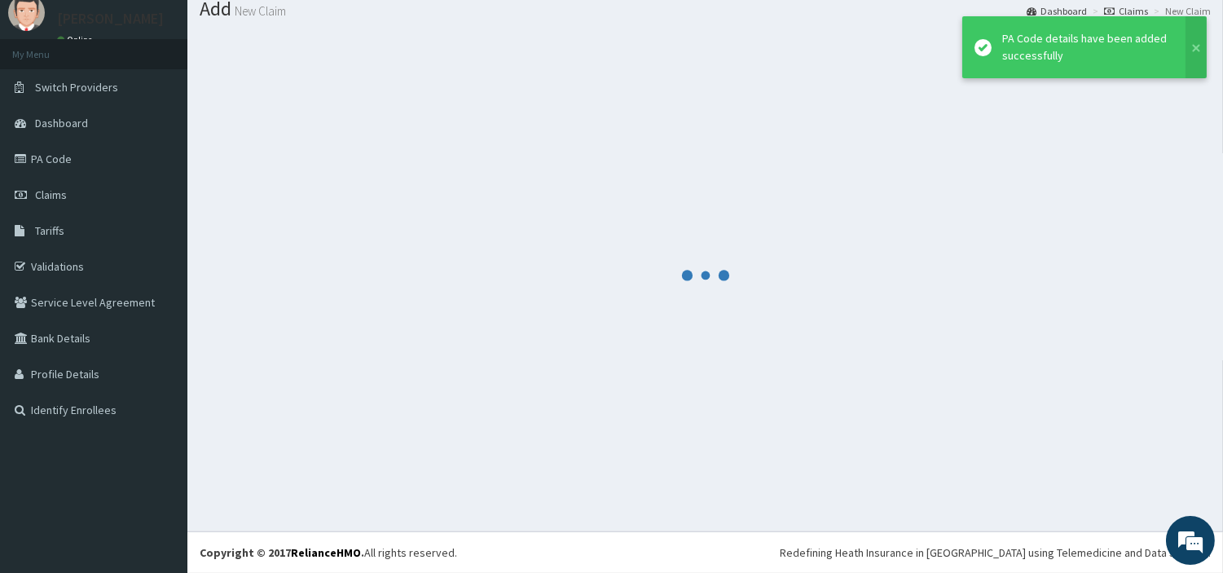
scroll to position [54, 0]
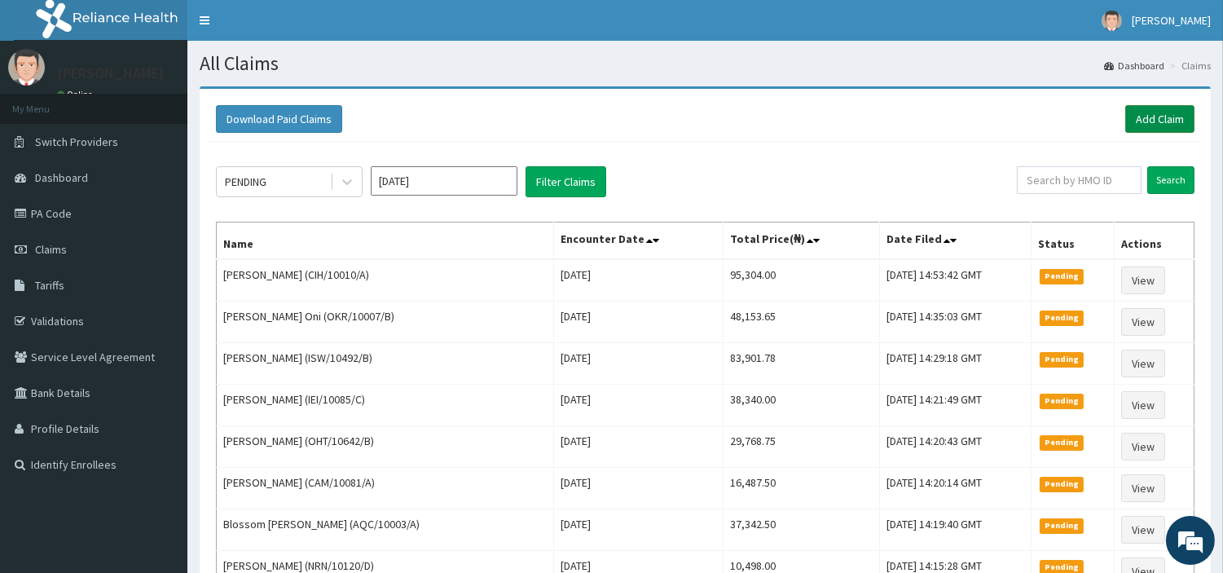
click at [1143, 114] on link "Add Claim" at bounding box center [1160, 119] width 69 height 28
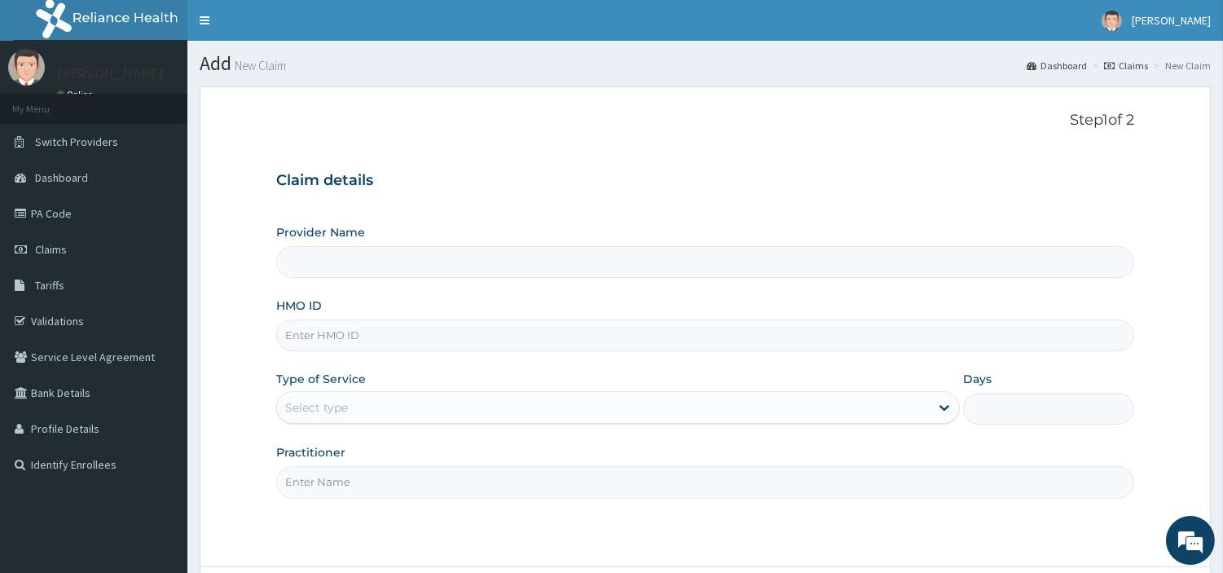
type input "[GEOGRAPHIC_DATA] Nig. Ltd"
type input "JEE/10015/A"
click at [405, 413] on div "Select type" at bounding box center [603, 407] width 653 height 26
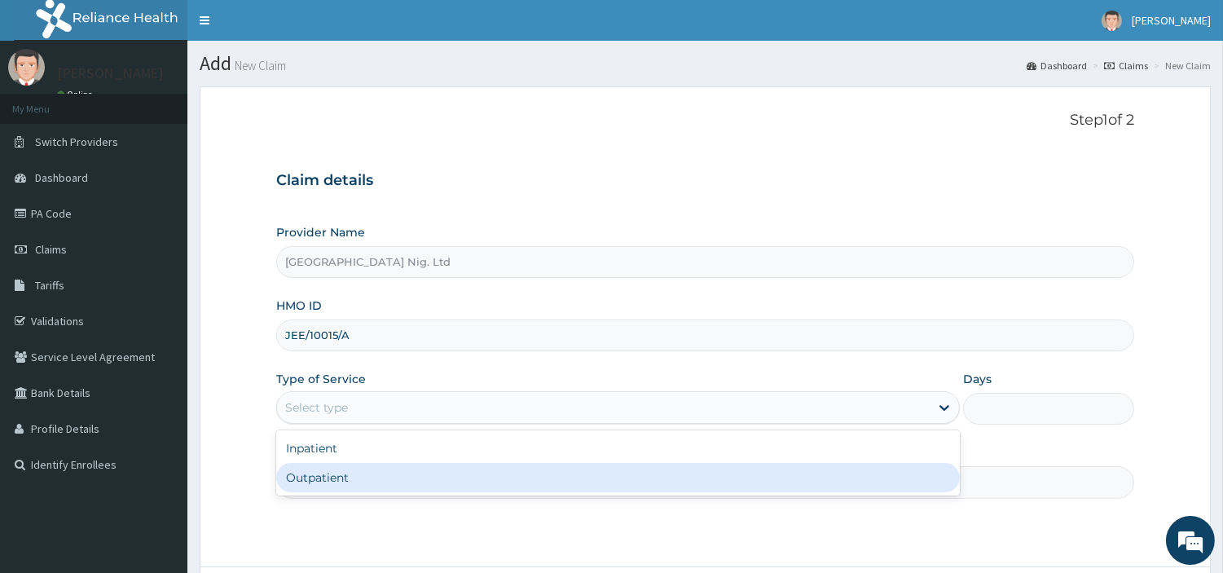
click at [394, 467] on div "Outpatient" at bounding box center [618, 477] width 684 height 29
type input "1"
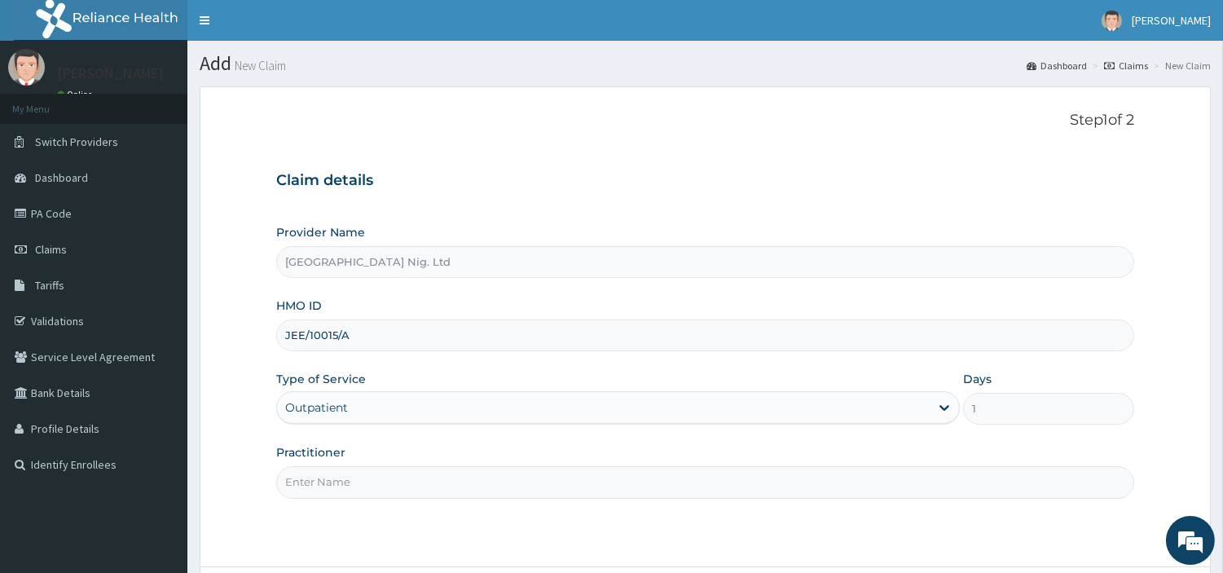
click at [393, 467] on input "Practitioner" at bounding box center [705, 482] width 858 height 32
paste input "PA/D270AA"
click at [335, 491] on input "PA/D270AA" at bounding box center [705, 482] width 858 height 32
click at [333, 491] on input "PA/D270AA" at bounding box center [705, 482] width 858 height 32
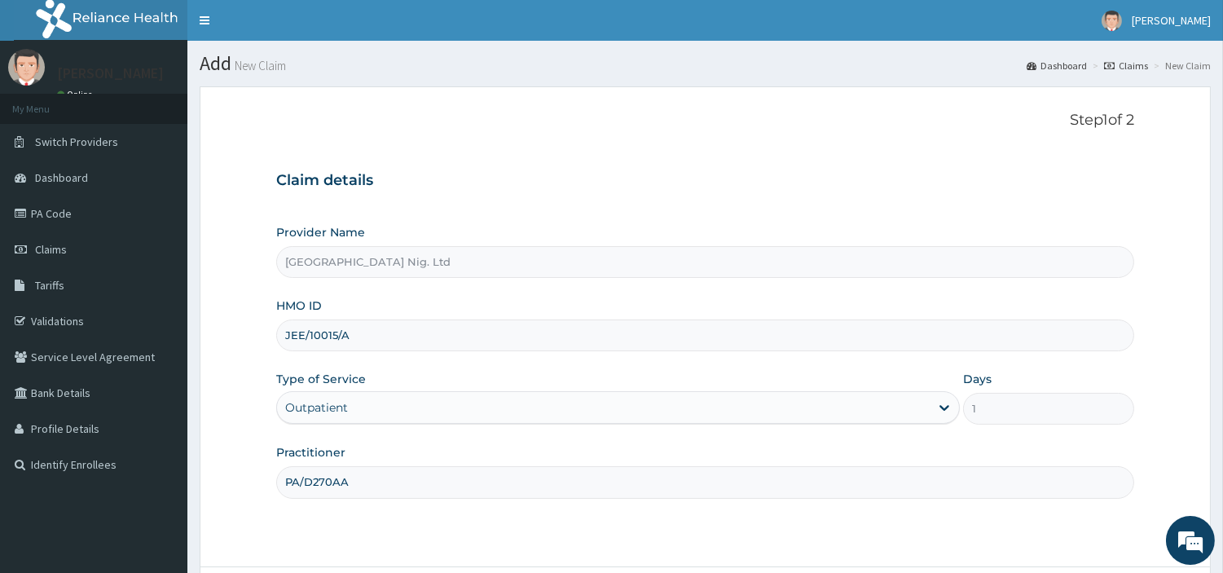
paste input "Adeboun Jimoh"
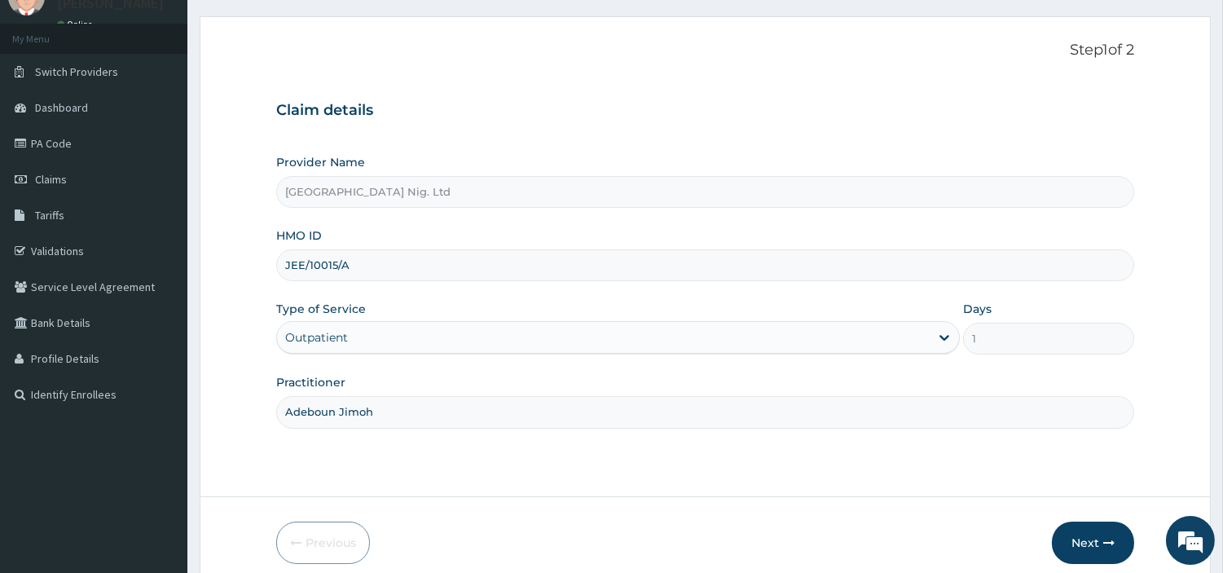
scroll to position [140, 0]
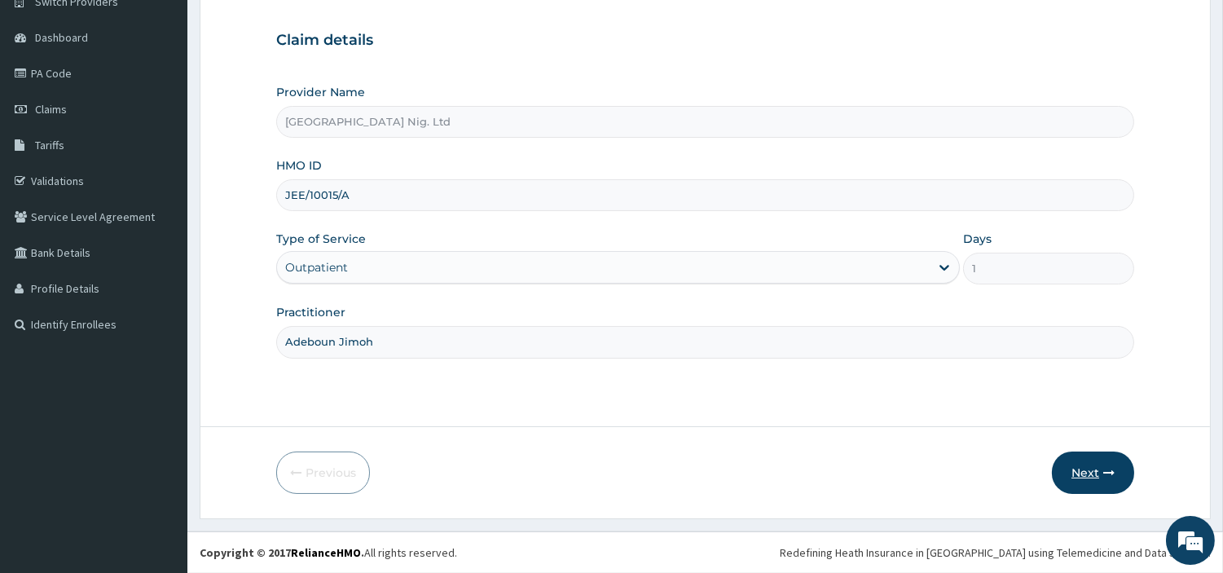
type input "Adeboun Jimoh"
click at [1073, 475] on button "Next" at bounding box center [1093, 473] width 82 height 42
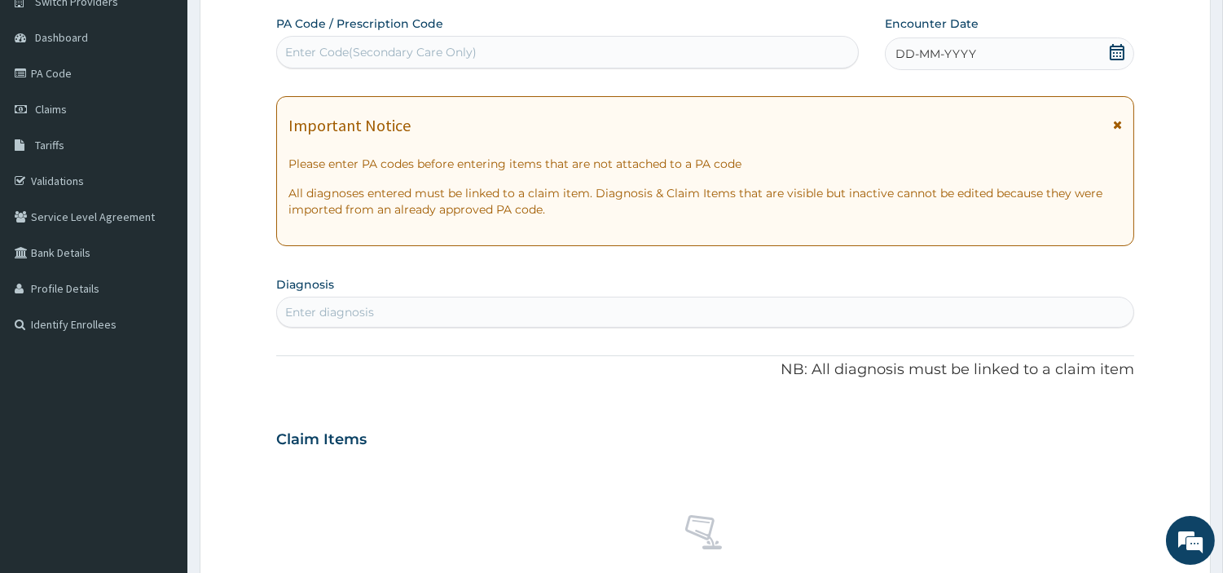
scroll to position [0, 0]
click at [584, 61] on div "Enter Code(Secondary Care Only)" at bounding box center [567, 52] width 581 height 26
paste input "PA/D270AA"
type input "PA/D270AA"
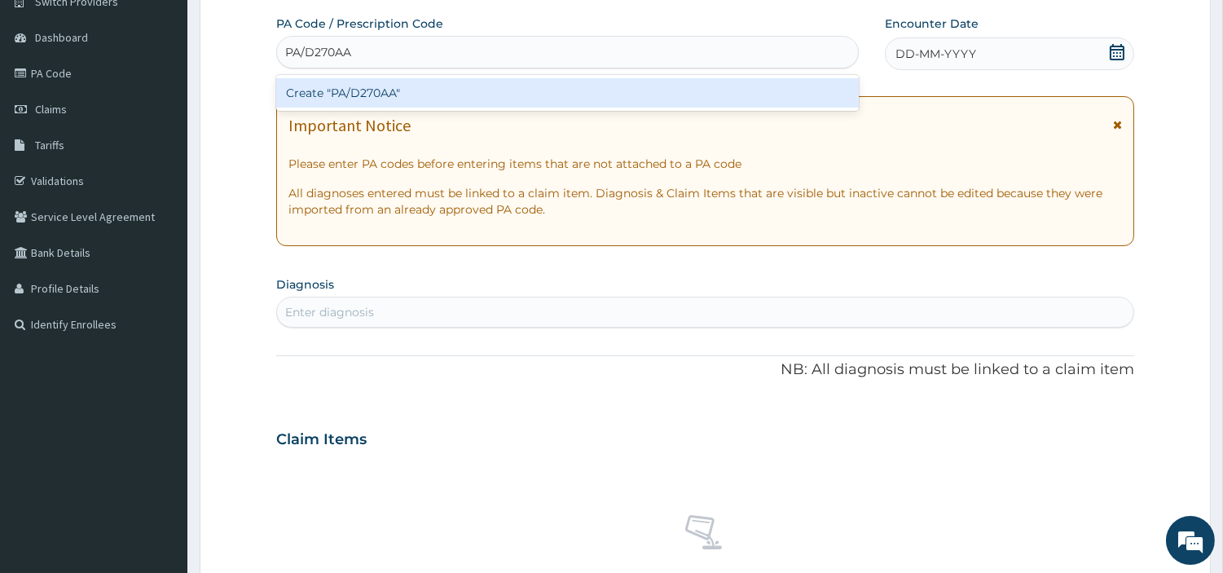
click at [737, 99] on div "Create "PA/D270AA"" at bounding box center [567, 92] width 583 height 29
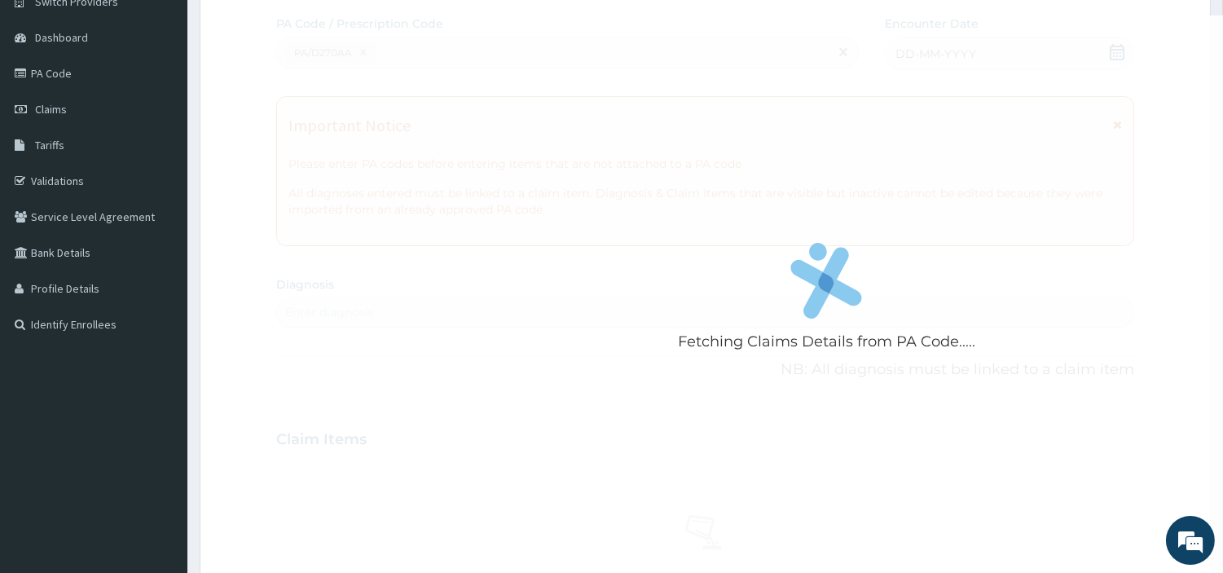
click at [737, 99] on div "Fetching Claims Details from PA Code....." at bounding box center [826, 301] width 1101 height 573
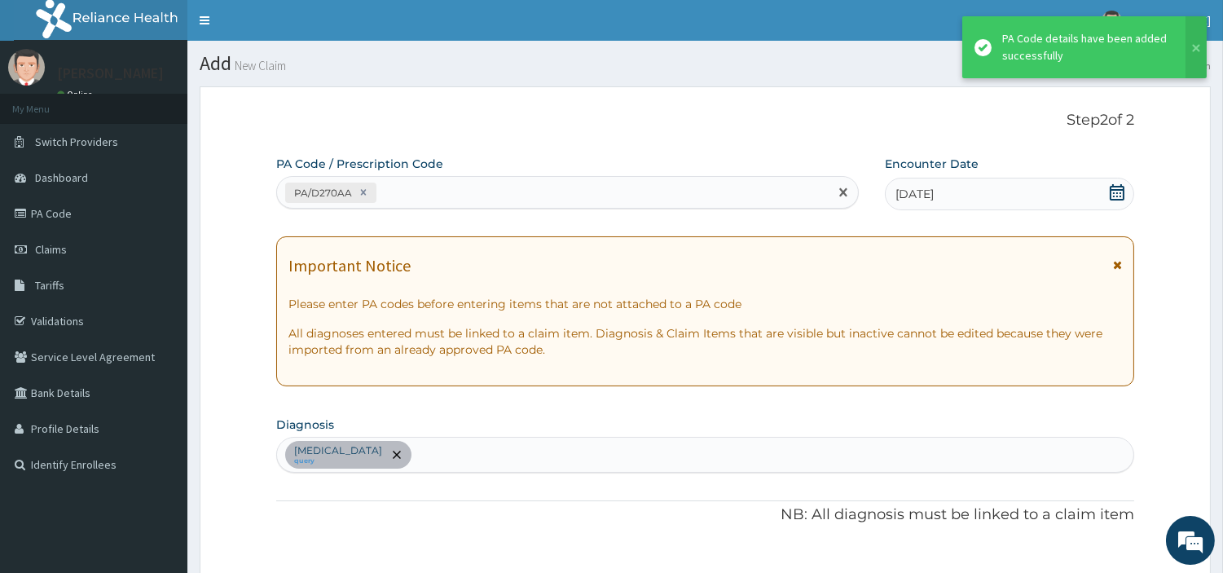
click at [475, 194] on div "PA/D270AA" at bounding box center [553, 192] width 552 height 27
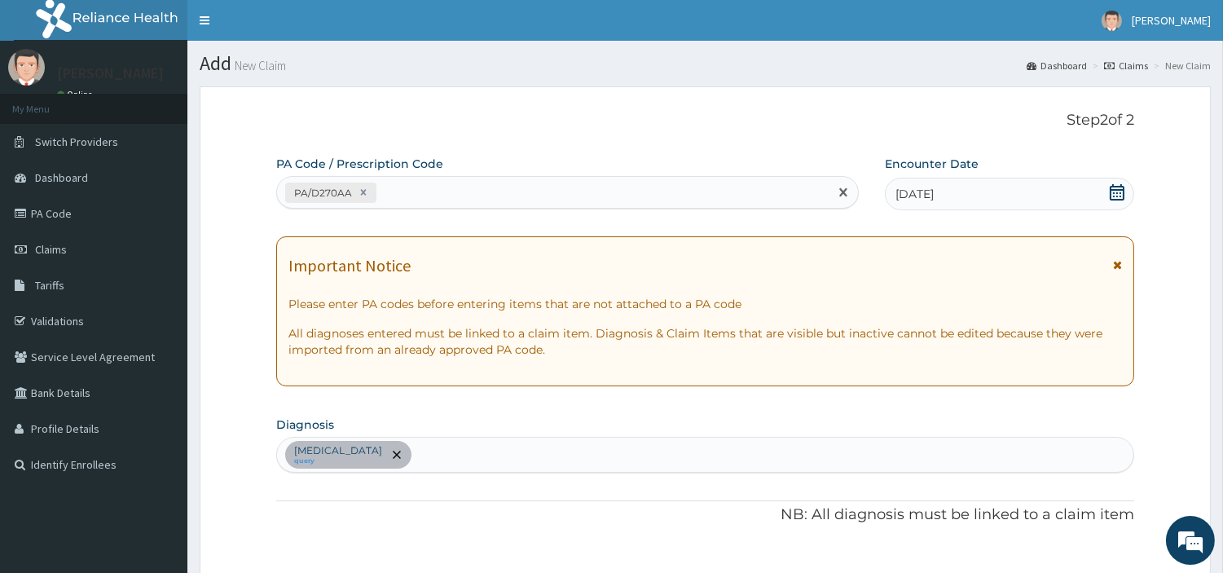
paste input "PA/17721B"
type input "PA/17721B"
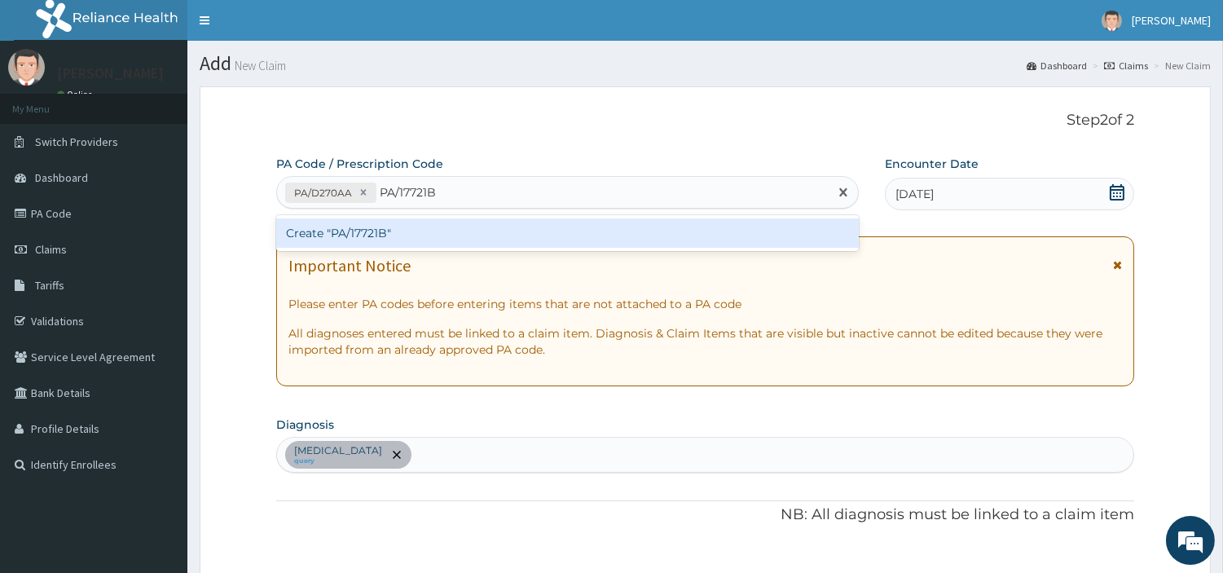
click at [336, 240] on div "Create "PA/17721B"" at bounding box center [567, 232] width 583 height 29
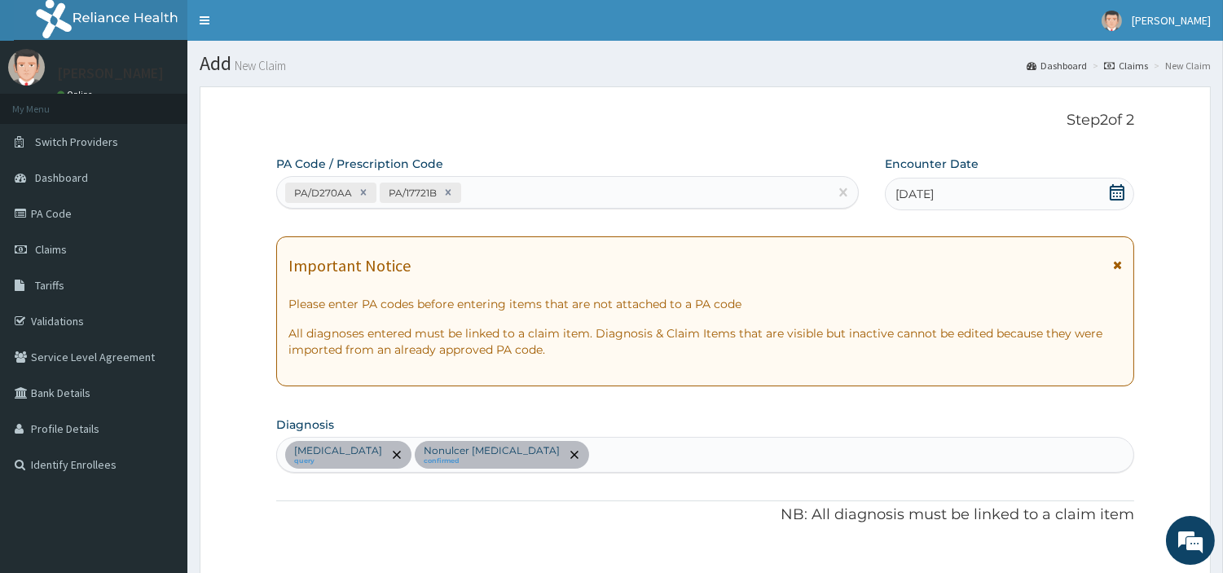
click at [519, 192] on div "PA/D270AA PA/17721B" at bounding box center [553, 192] width 552 height 27
paste input "PA/9AA71F"
type input "PA/9AA71F"
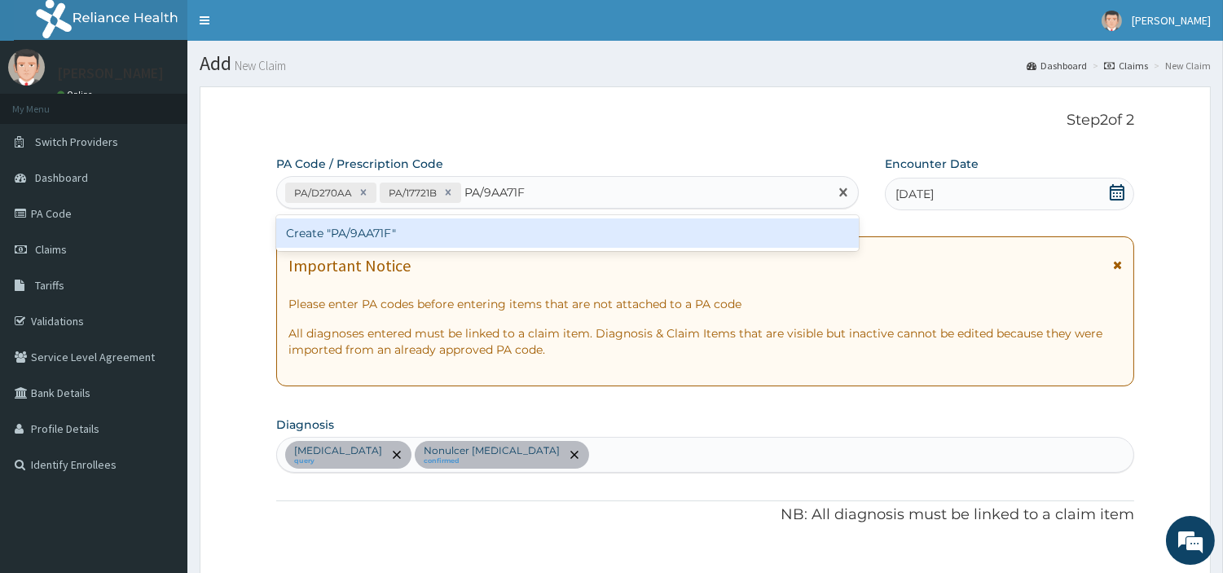
click at [406, 226] on div "Create "PA/9AA71F"" at bounding box center [567, 232] width 583 height 29
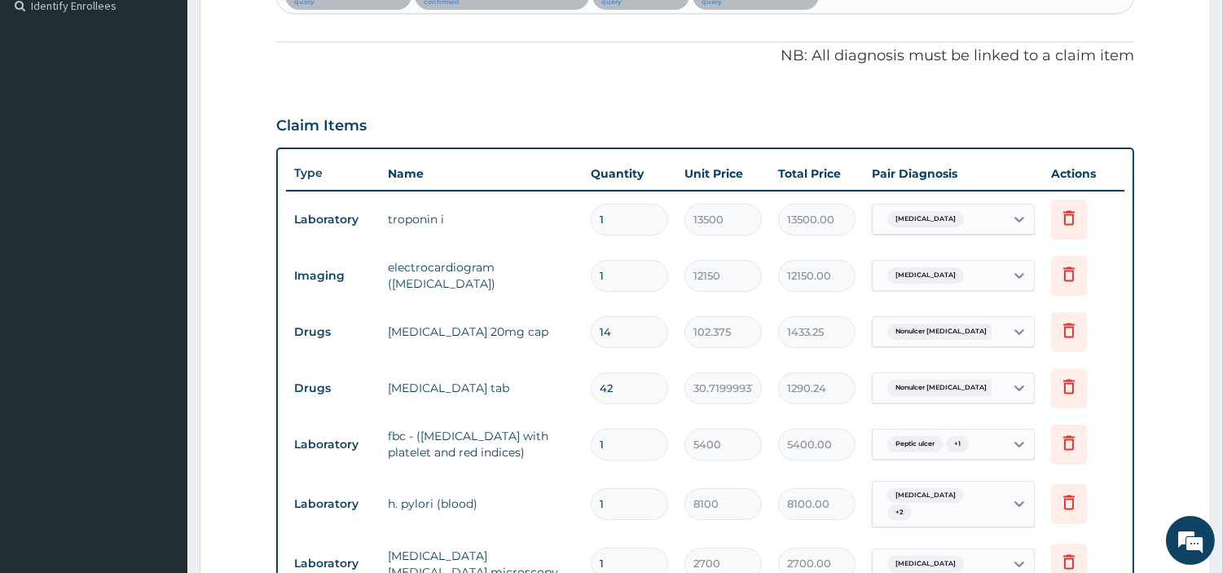
scroll to position [640, 0]
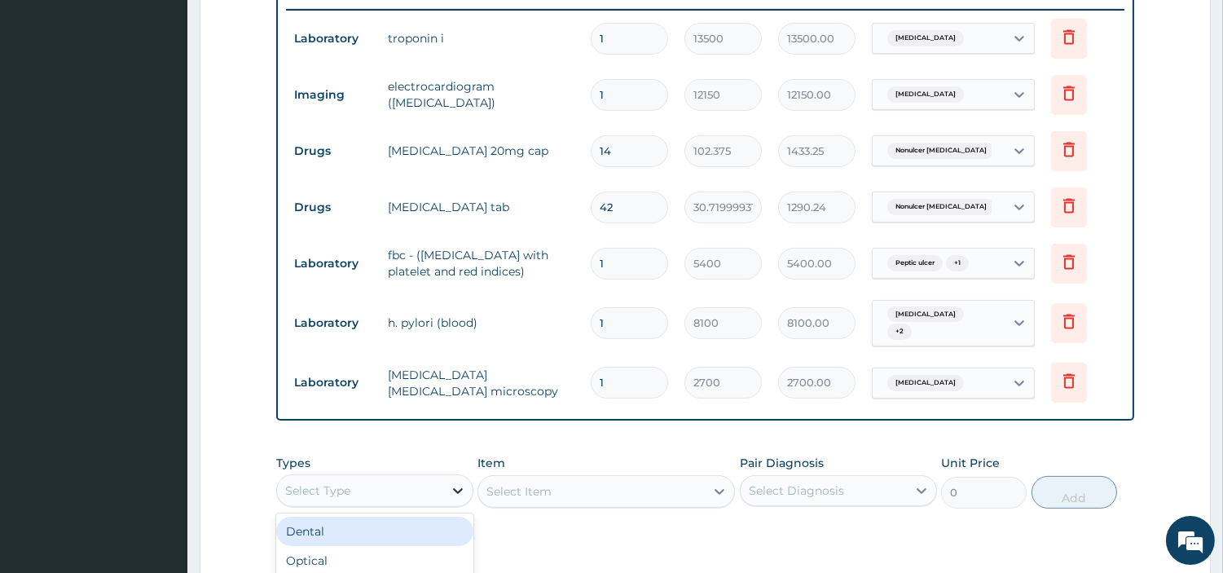
click at [447, 476] on div at bounding box center [457, 490] width 29 height 29
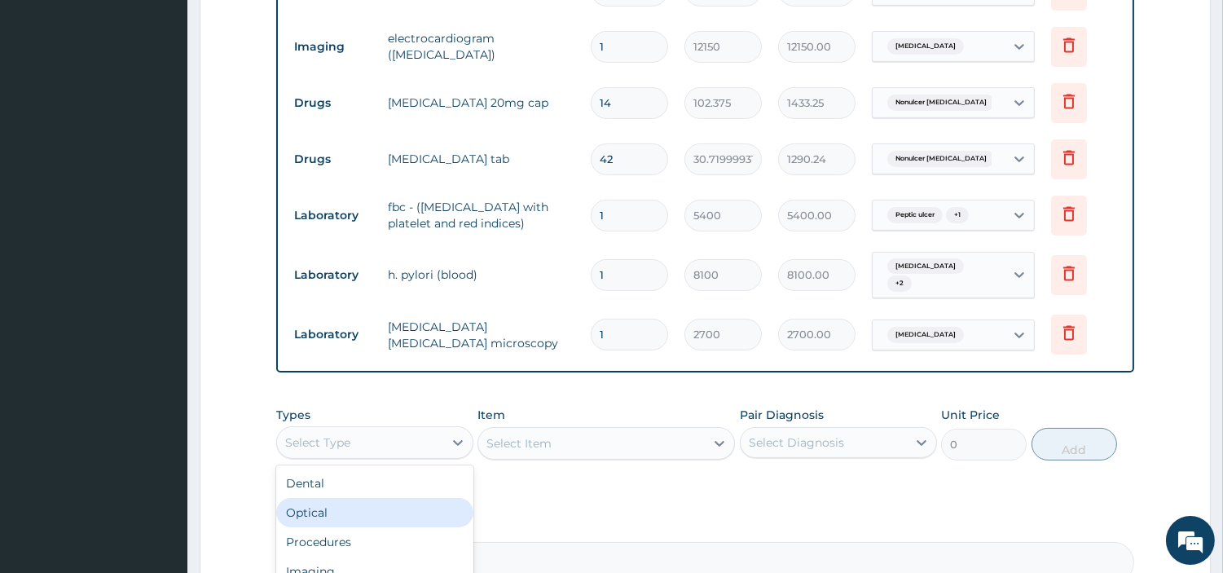
scroll to position [730, 0]
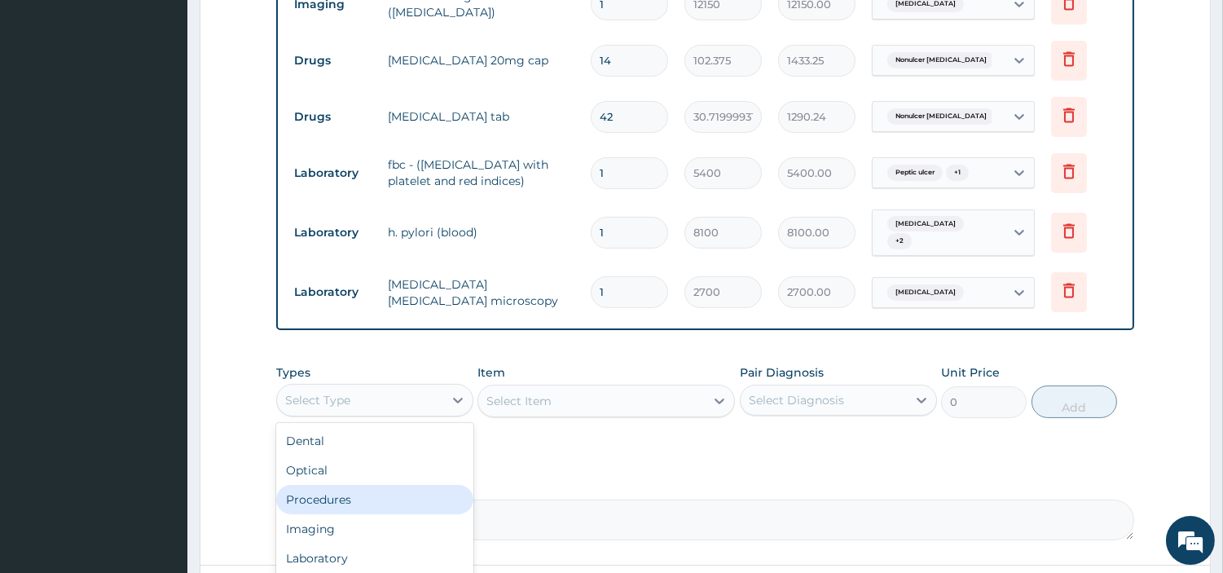
click at [420, 494] on div "Procedures" at bounding box center [374, 499] width 197 height 29
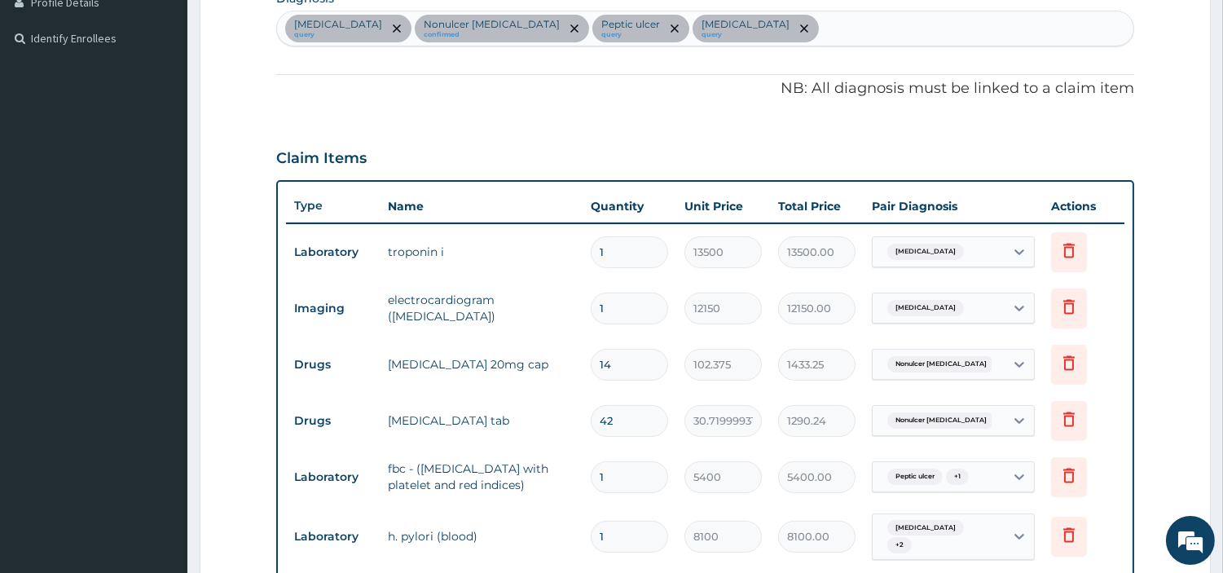
scroll to position [368, 0]
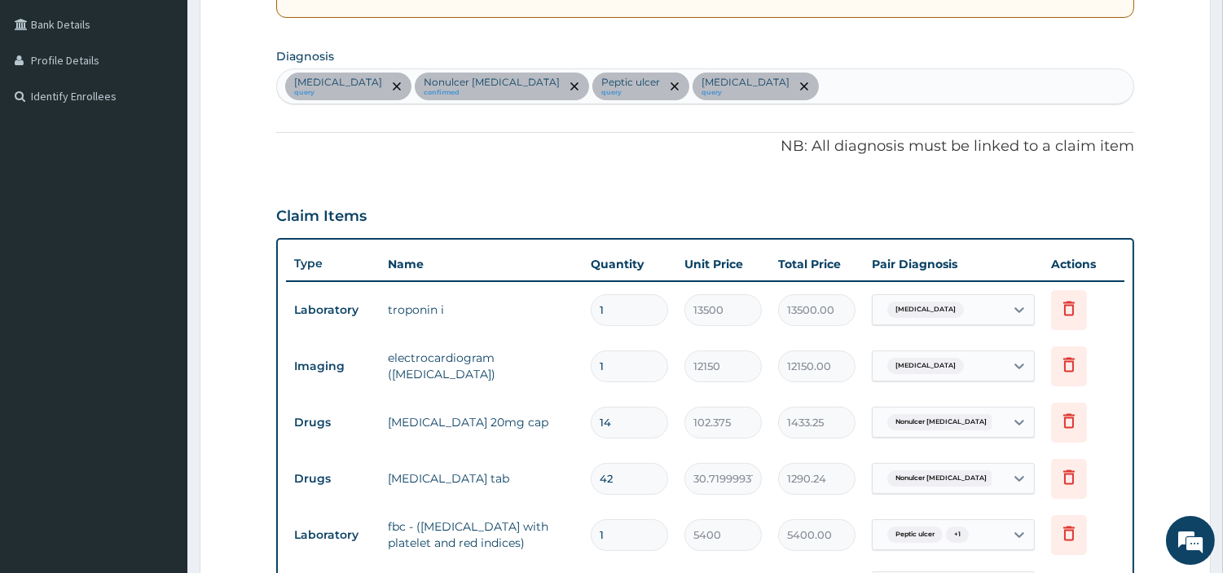
click at [776, 88] on div "Angina pectoris query Nonulcer dyspepsia confirmed Peptic ulcer query Malaria q…" at bounding box center [705, 86] width 857 height 34
type input "SEP"
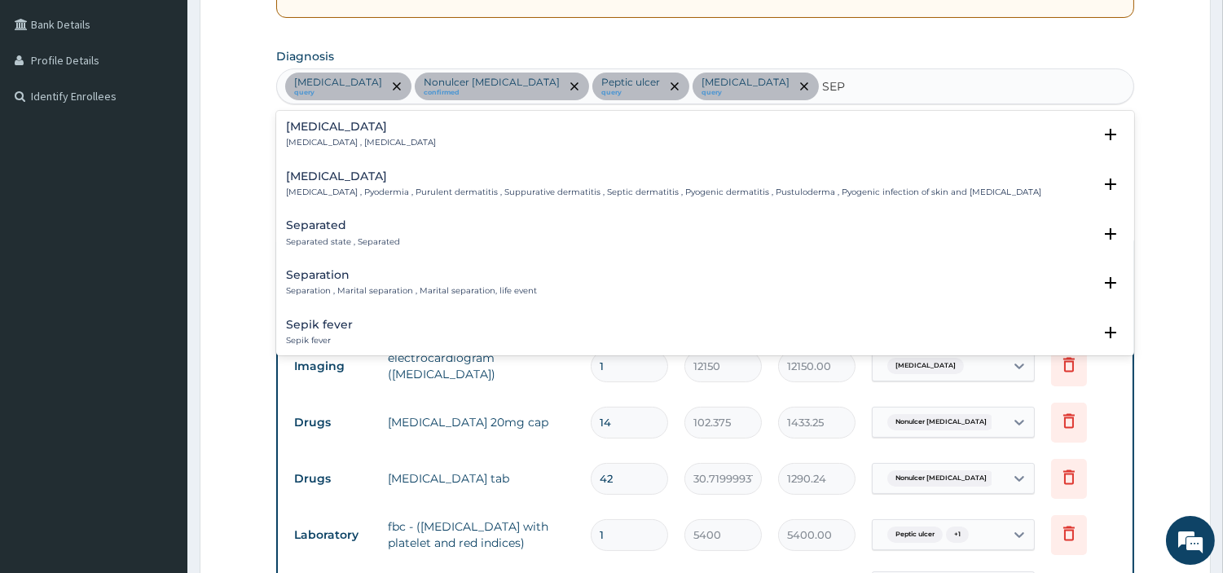
click at [334, 147] on p "[MEDICAL_DATA] , [MEDICAL_DATA]" at bounding box center [361, 142] width 150 height 11
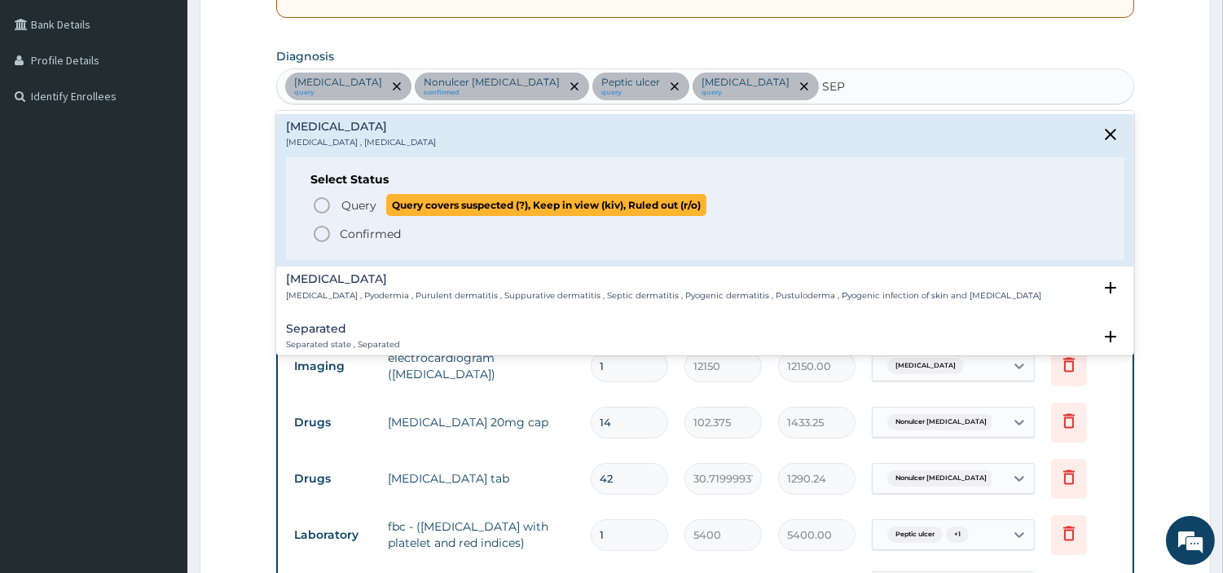
click at [337, 216] on div "Query Query covers suspected (?), Keep in view (kiv), Ruled out (r/o) Confirmed" at bounding box center [706, 219] width 790 height 50
click at [337, 209] on span "Query Query covers suspected (?), Keep in view (kiv), Ruled out (r/o)" at bounding box center [706, 205] width 788 height 22
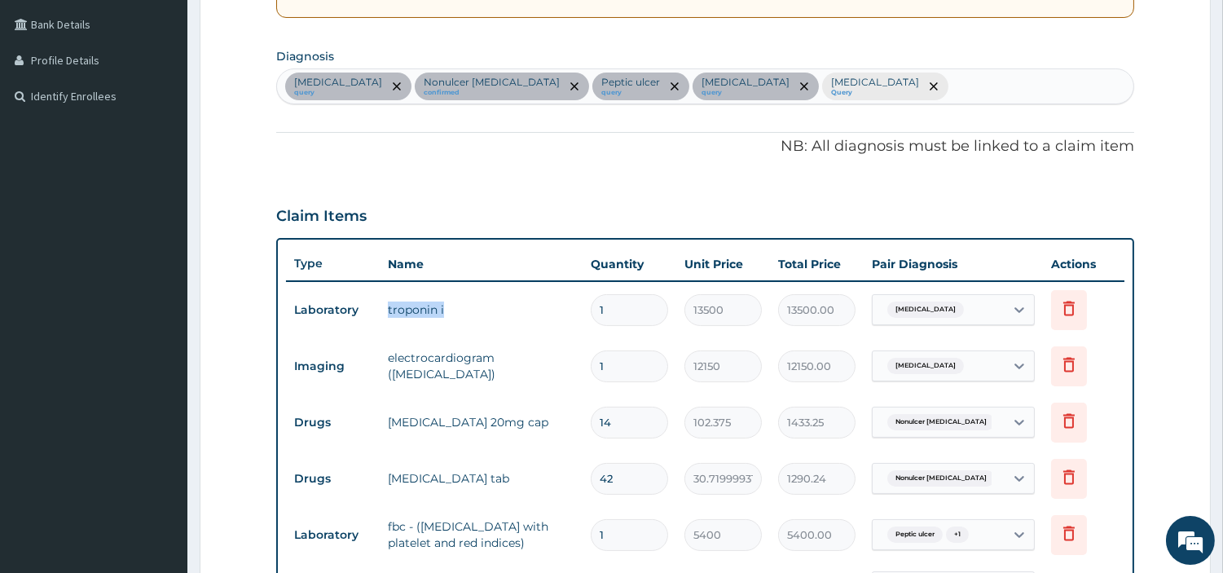
drag, startPoint x: 384, startPoint y: 314, endPoint x: 450, endPoint y: 318, distance: 66.1
click at [450, 318] on td "troponin i" at bounding box center [481, 309] width 203 height 33
copy td "troponin i"
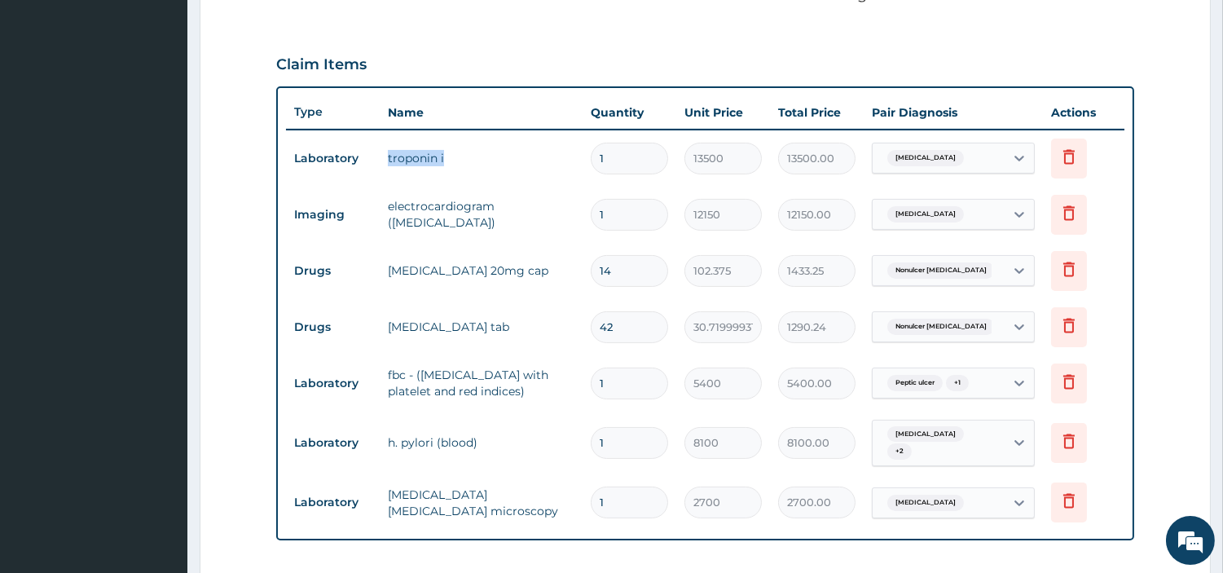
scroll to position [549, 0]
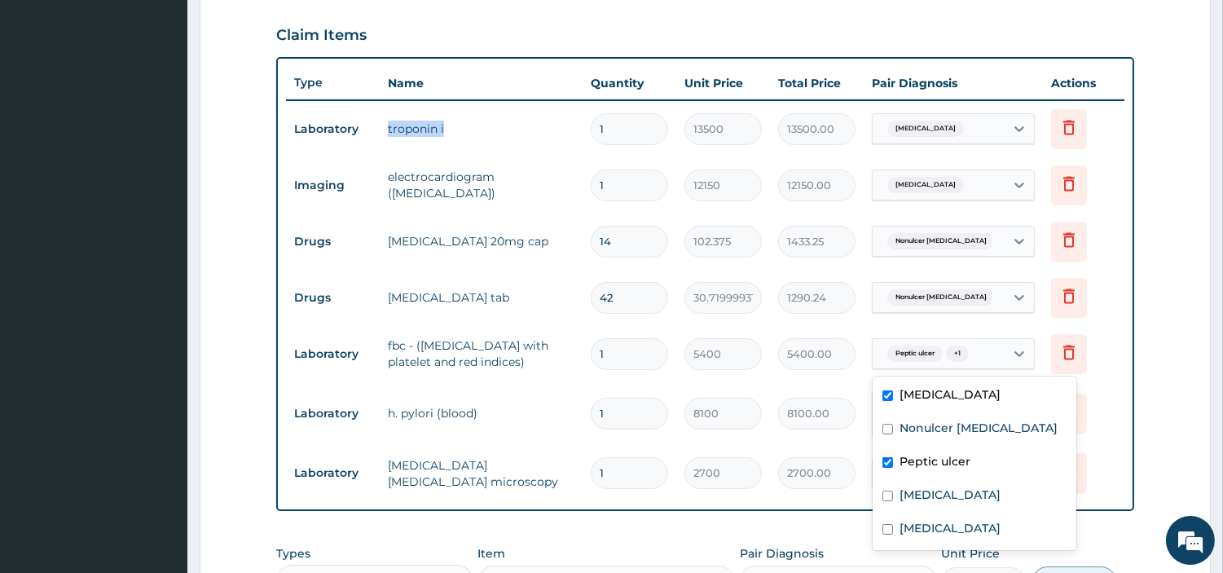
click at [943, 350] on span "Peptic ulcer" at bounding box center [915, 354] width 55 height 16
click at [939, 527] on div "Sepsis" at bounding box center [975, 530] width 204 height 33
checkbox input "true"
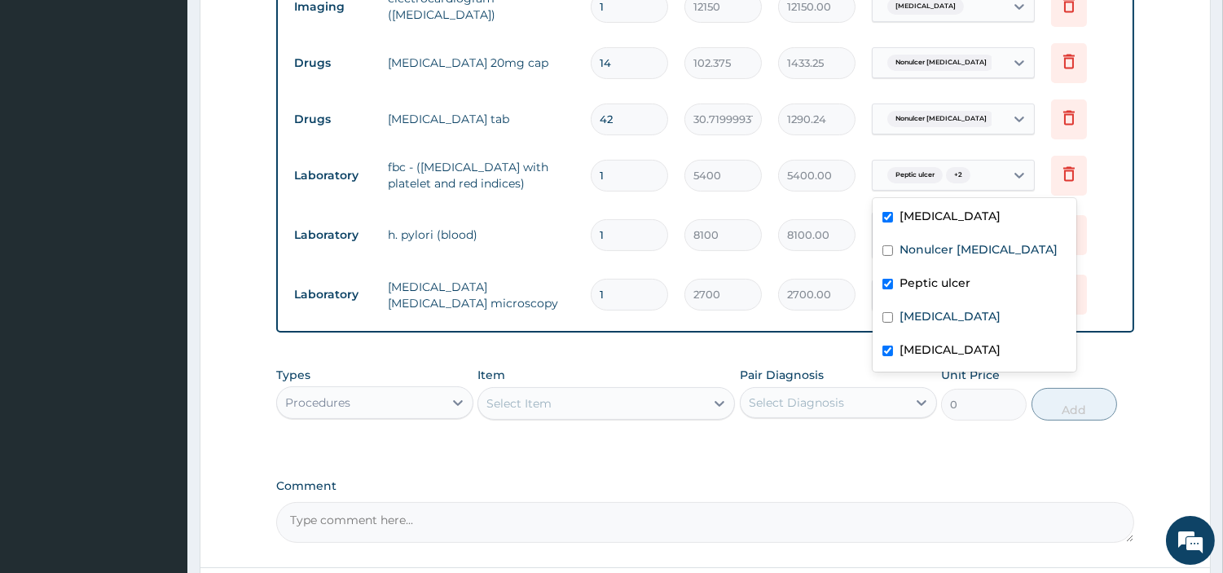
scroll to position [862, 0]
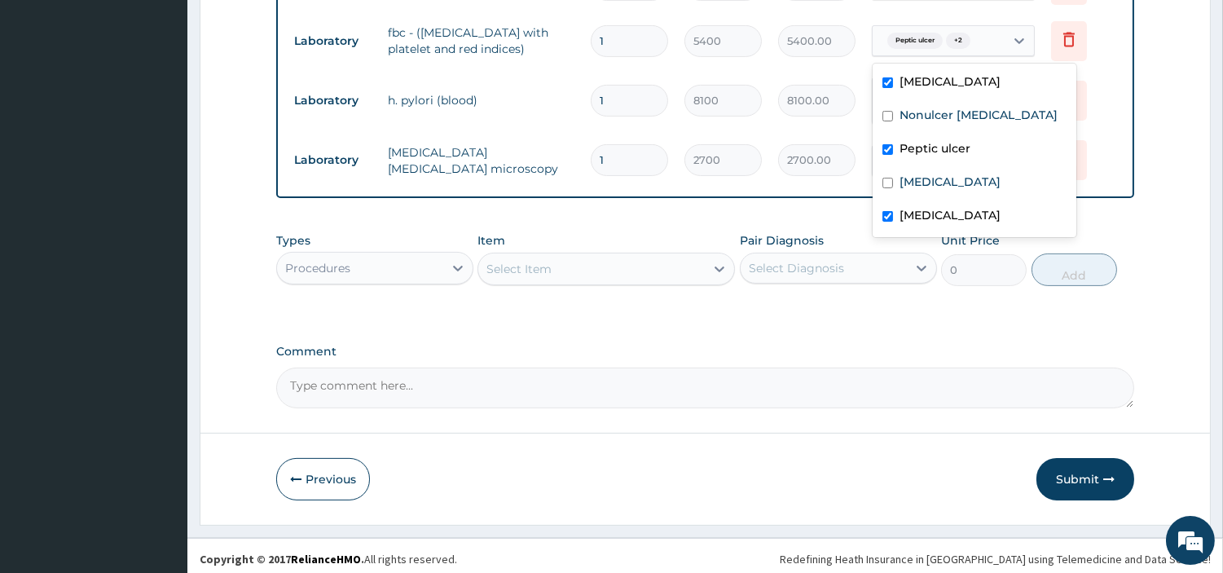
click at [550, 375] on textarea "Comment" at bounding box center [705, 388] width 858 height 41
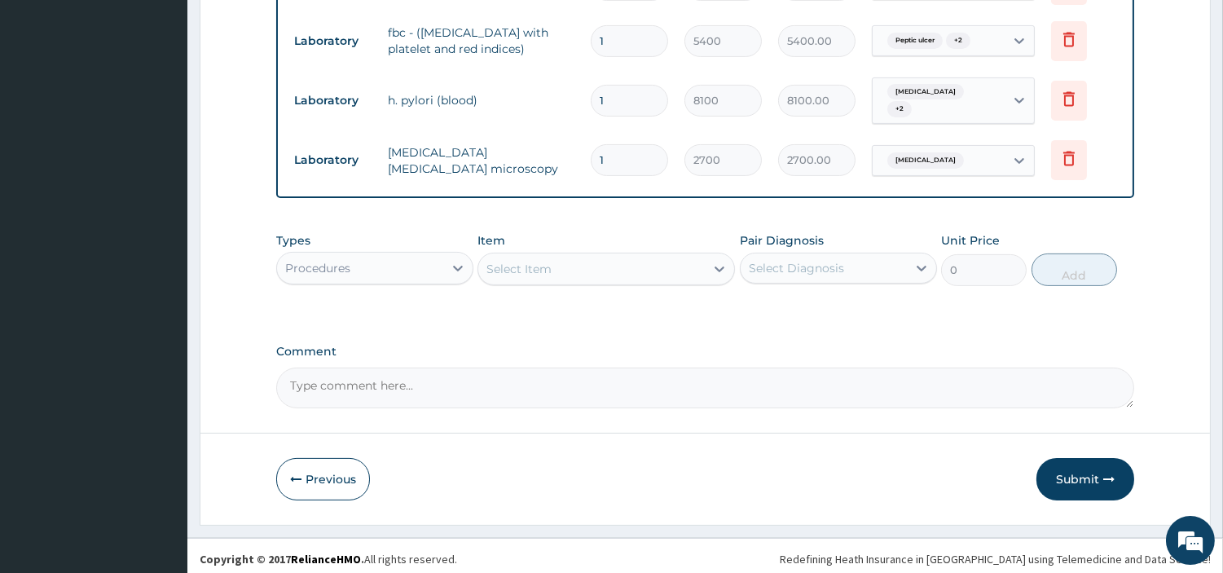
click at [600, 253] on div "Select Item" at bounding box center [607, 269] width 258 height 33
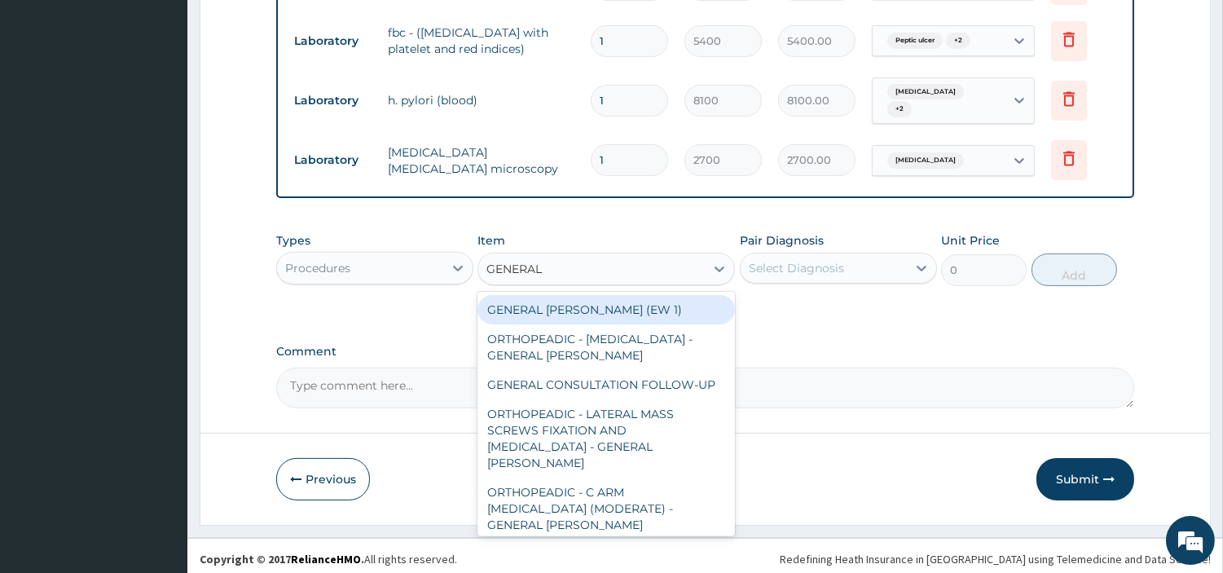
type input "GENERAL C"
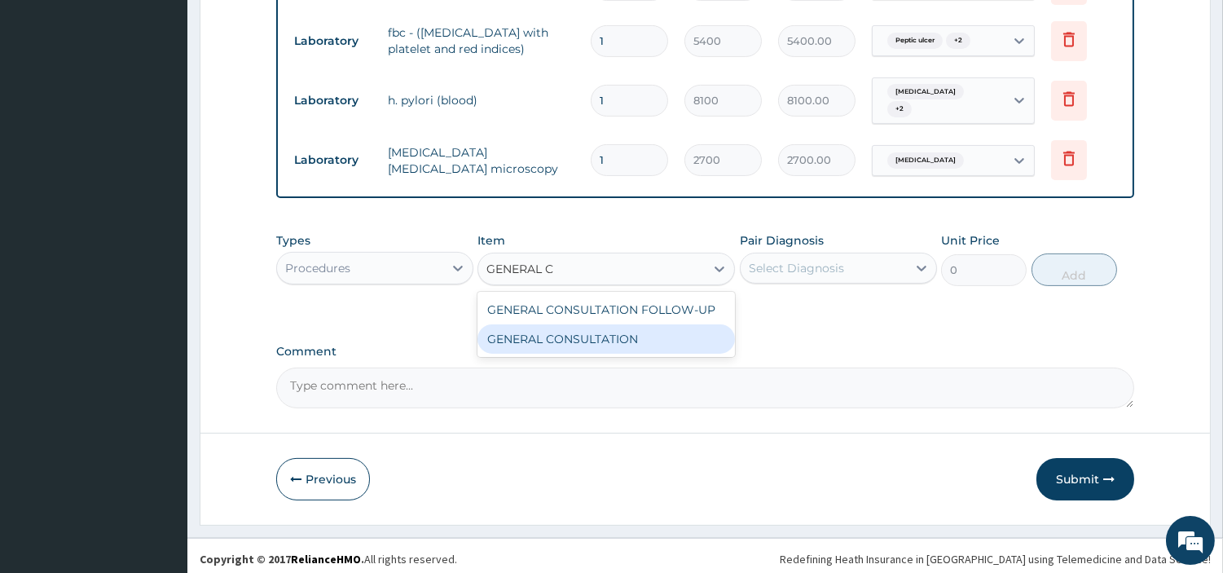
click at [611, 340] on div "GENERAL CONSULTATION" at bounding box center [607, 338] width 258 height 29
type input "6750"
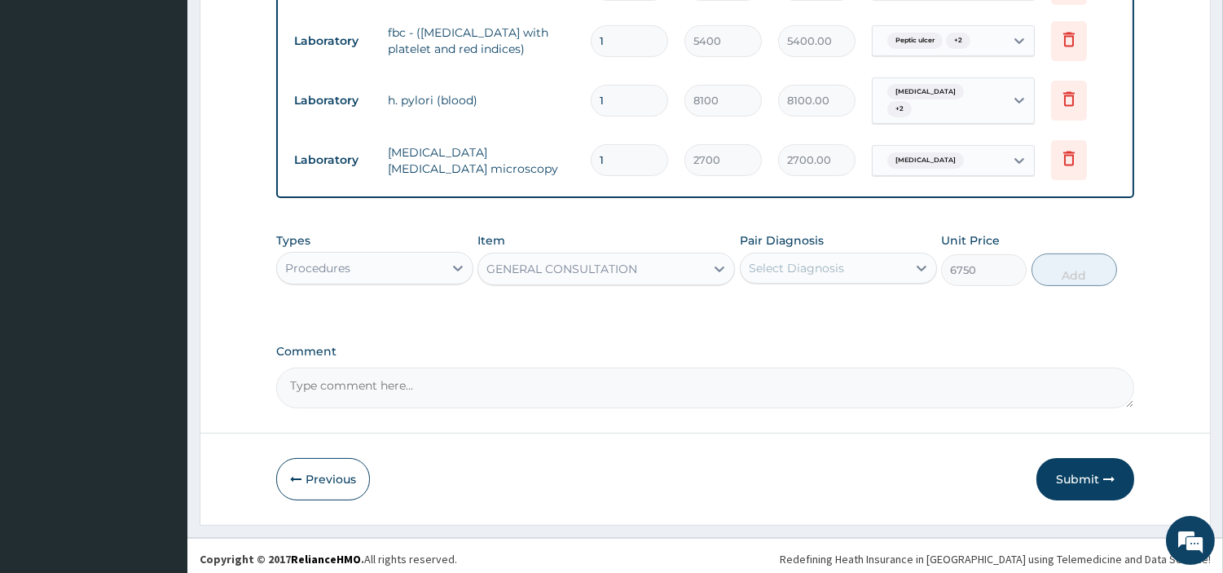
click at [778, 279] on div "Pair Diagnosis Select Diagnosis" at bounding box center [838, 259] width 197 height 54
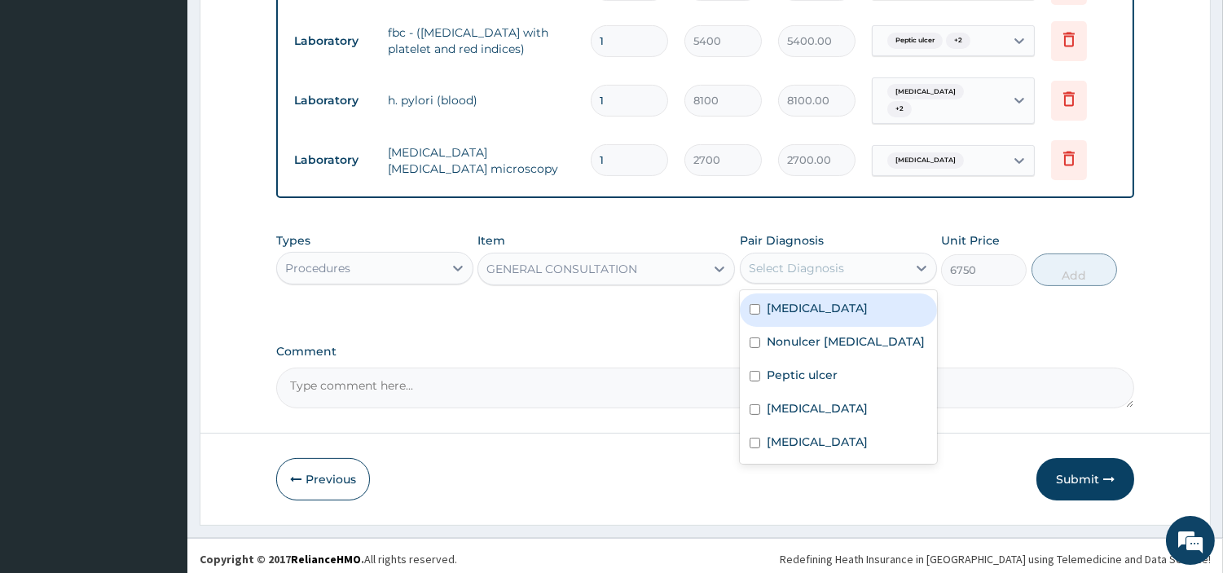
click at [787, 269] on div "Select Diagnosis" at bounding box center [796, 268] width 95 height 16
click at [786, 311] on div "Angina pectoris" at bounding box center [838, 309] width 197 height 33
checkbox input "true"
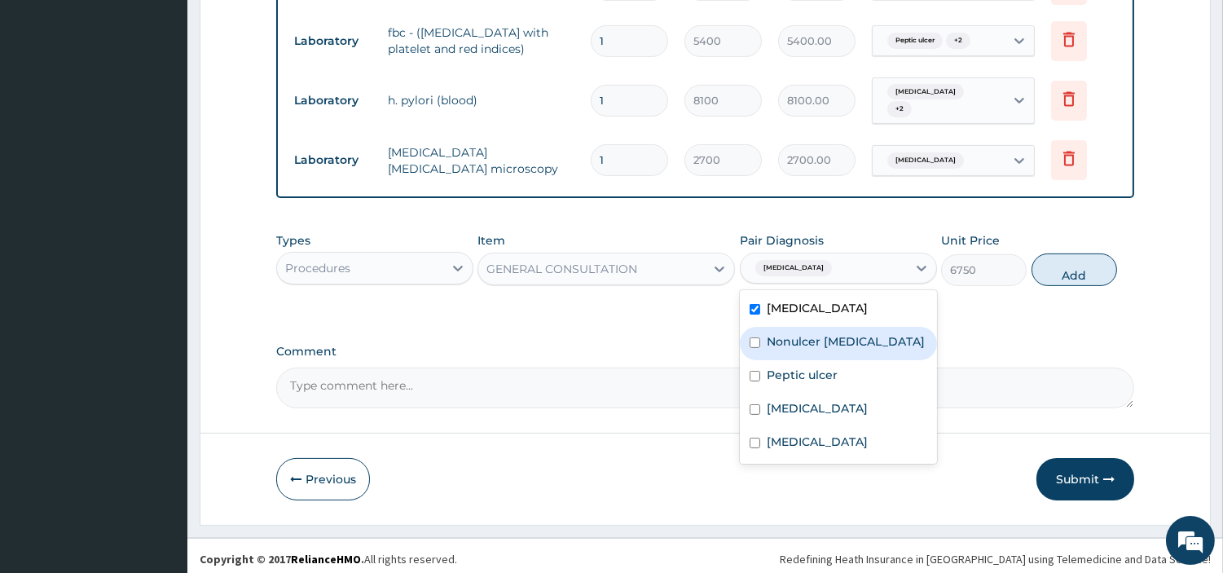
click at [787, 337] on label "Nonulcer dyspepsia" at bounding box center [846, 341] width 158 height 16
checkbox input "true"
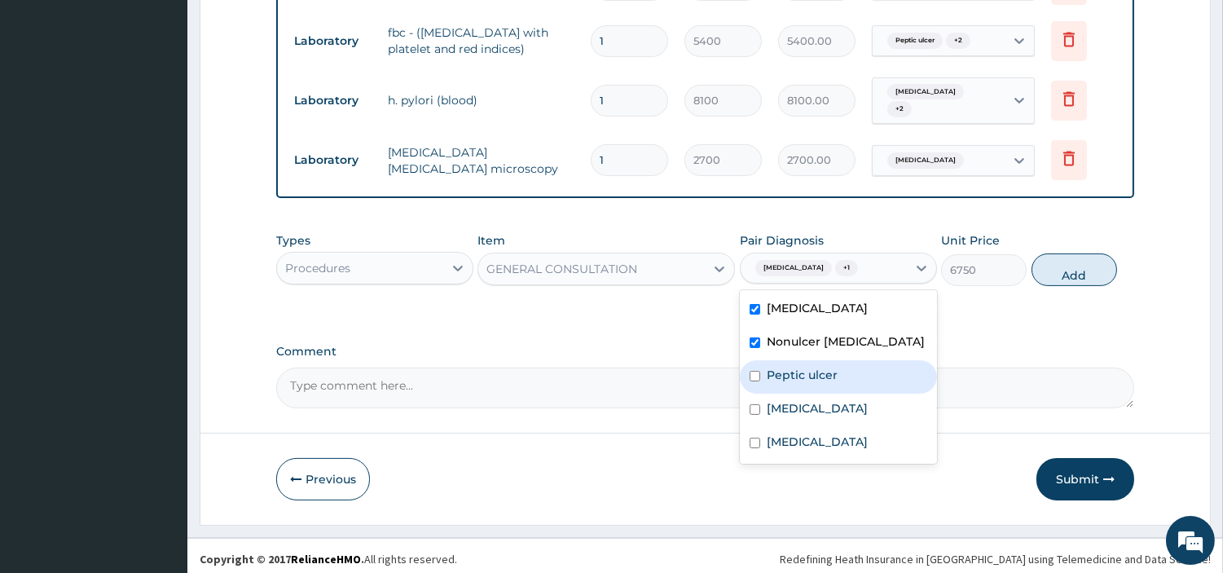
drag, startPoint x: 799, startPoint y: 372, endPoint x: 800, endPoint y: 384, distance: 12.3
click at [800, 372] on label "Peptic ulcer" at bounding box center [802, 375] width 71 height 16
checkbox input "true"
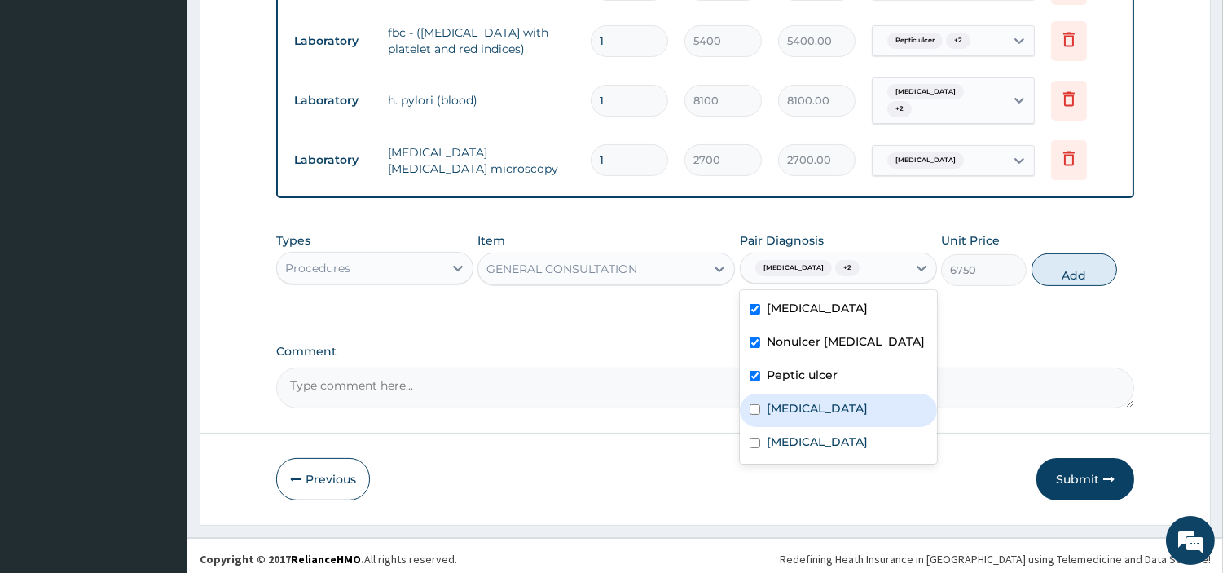
click at [795, 412] on div "Malaria" at bounding box center [838, 410] width 197 height 33
checkbox input "true"
click at [800, 447] on div "Sepsis" at bounding box center [838, 443] width 197 height 33
checkbox input "true"
click at [1030, 259] on div "Types Procedures Item GENERAL CONSULTATION Pair Diagnosis option Sepsis, select…" at bounding box center [705, 259] width 858 height 70
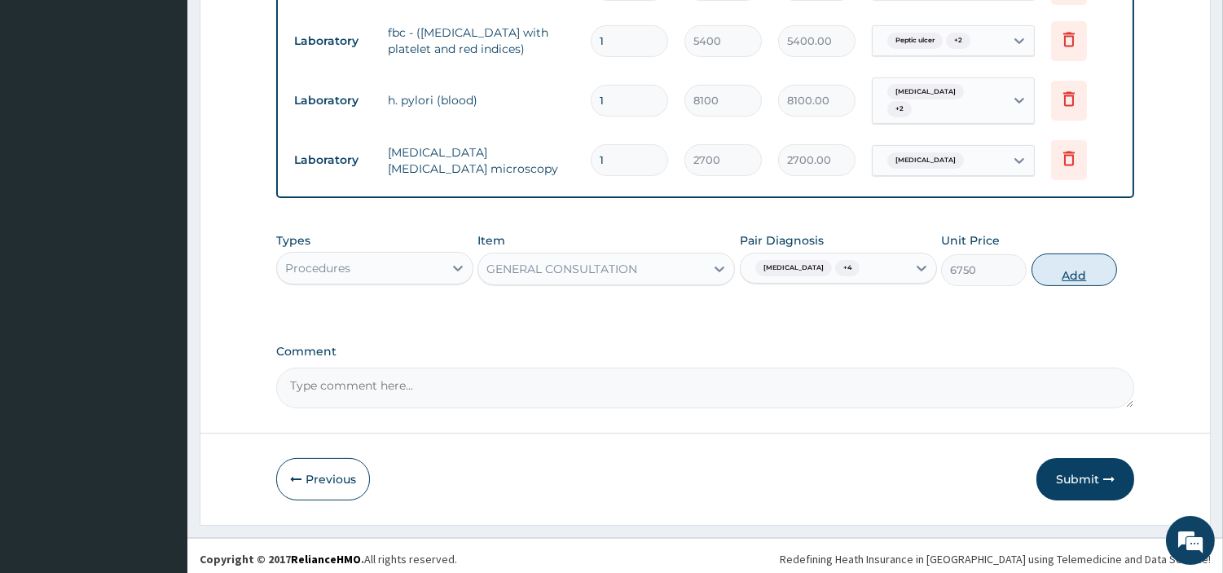
click at [1043, 267] on button "Add" at bounding box center [1075, 269] width 86 height 33
type input "0"
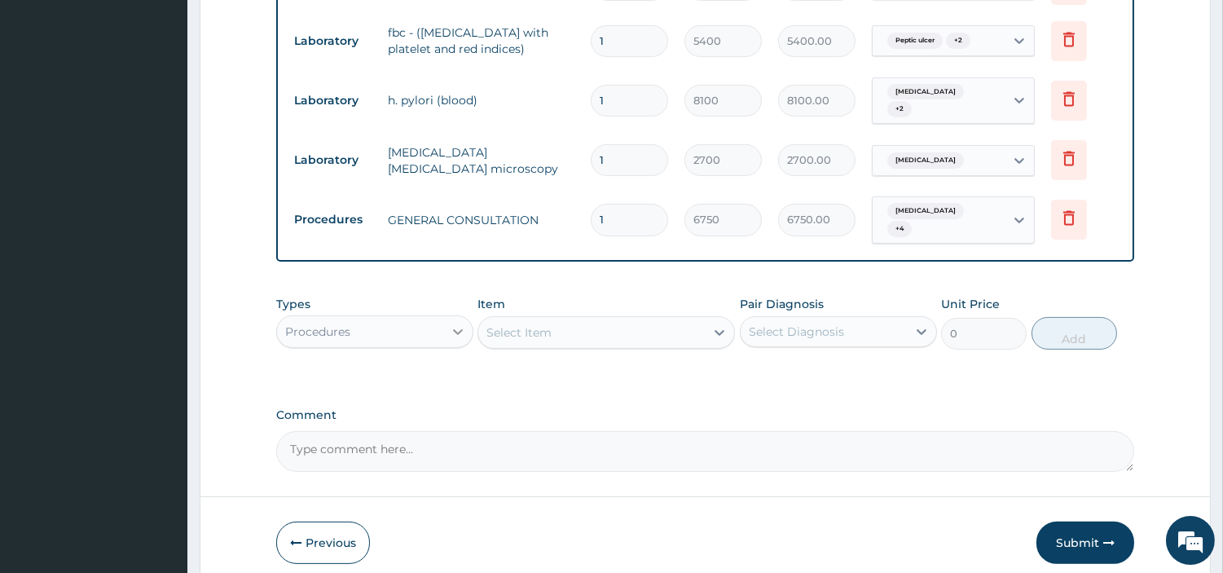
click at [452, 324] on icon at bounding box center [458, 332] width 16 height 16
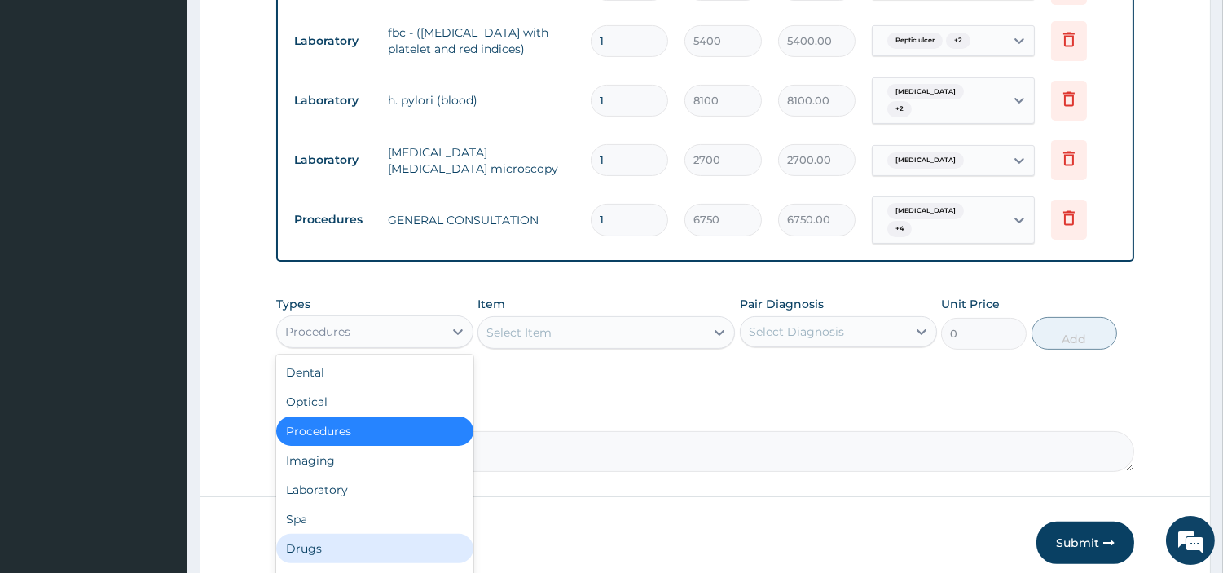
click at [361, 534] on div "Drugs" at bounding box center [374, 548] width 197 height 29
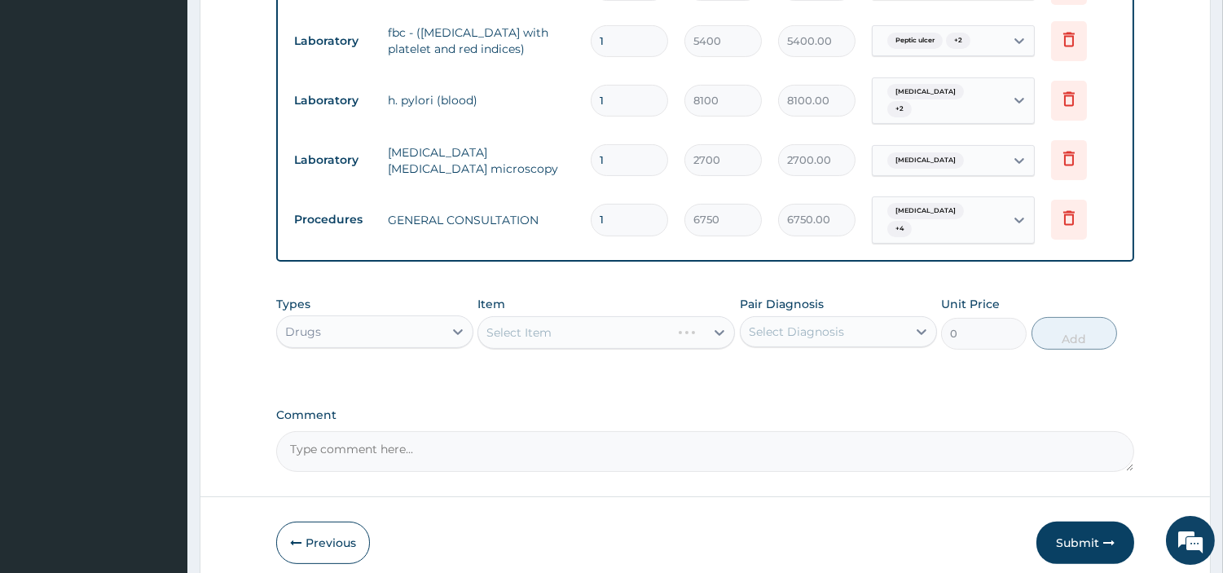
click at [615, 316] on div "Select Item" at bounding box center [607, 332] width 258 height 33
click at [637, 320] on div "Select Item" at bounding box center [591, 333] width 227 height 26
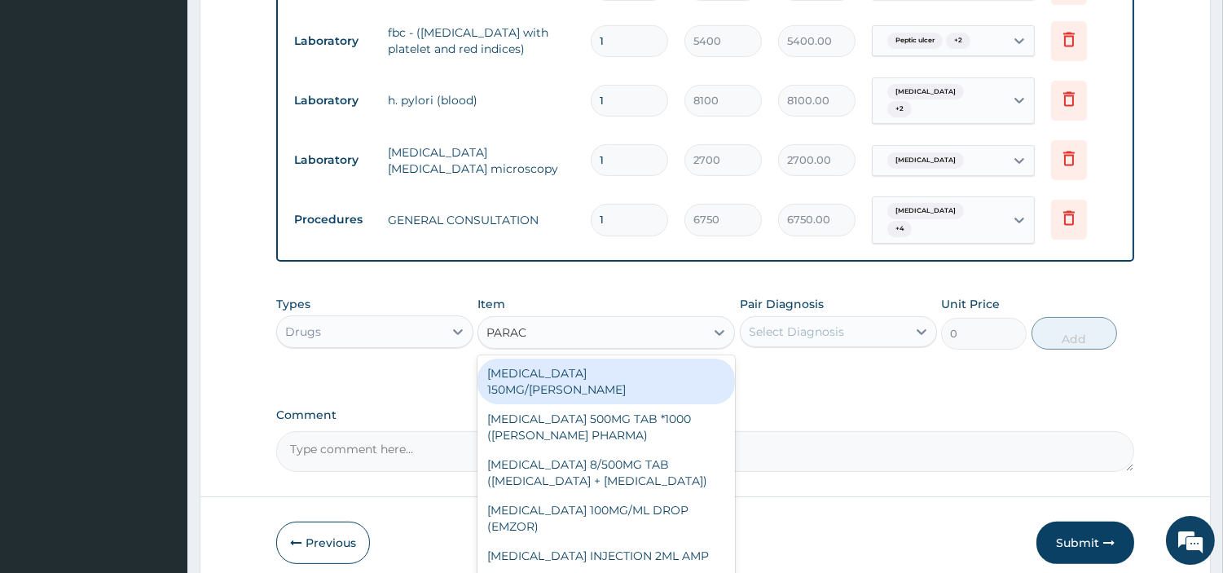
type input "PARACE"
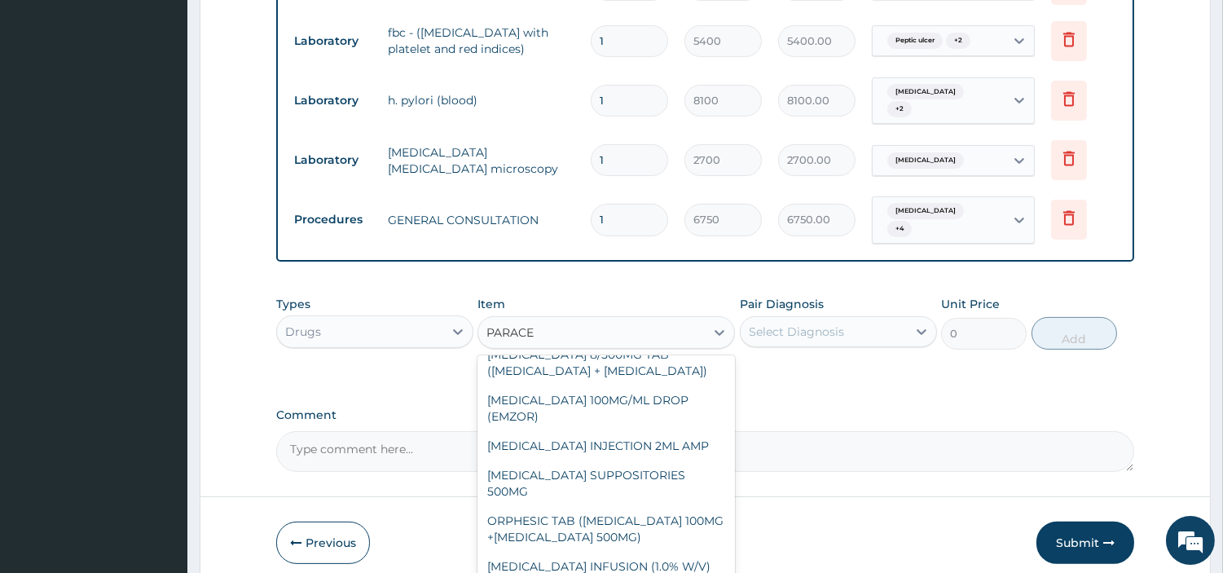
scroll to position [214, 0]
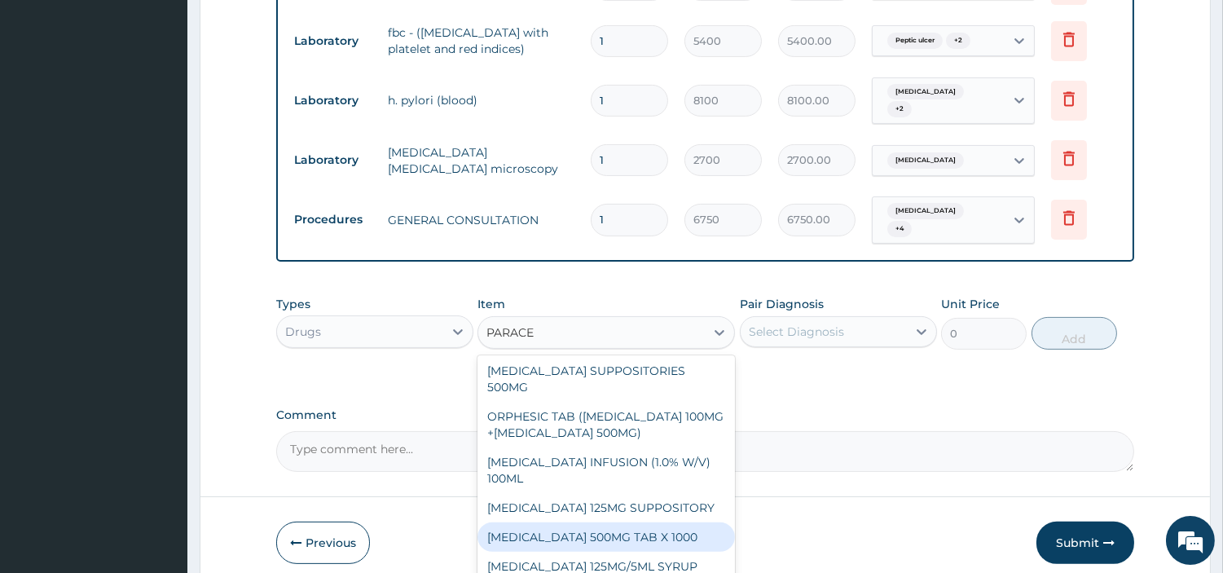
click at [669, 527] on div "PARACETAMOL 500MG TAB X 1000" at bounding box center [607, 536] width 258 height 29
type input "22.39999961853027"
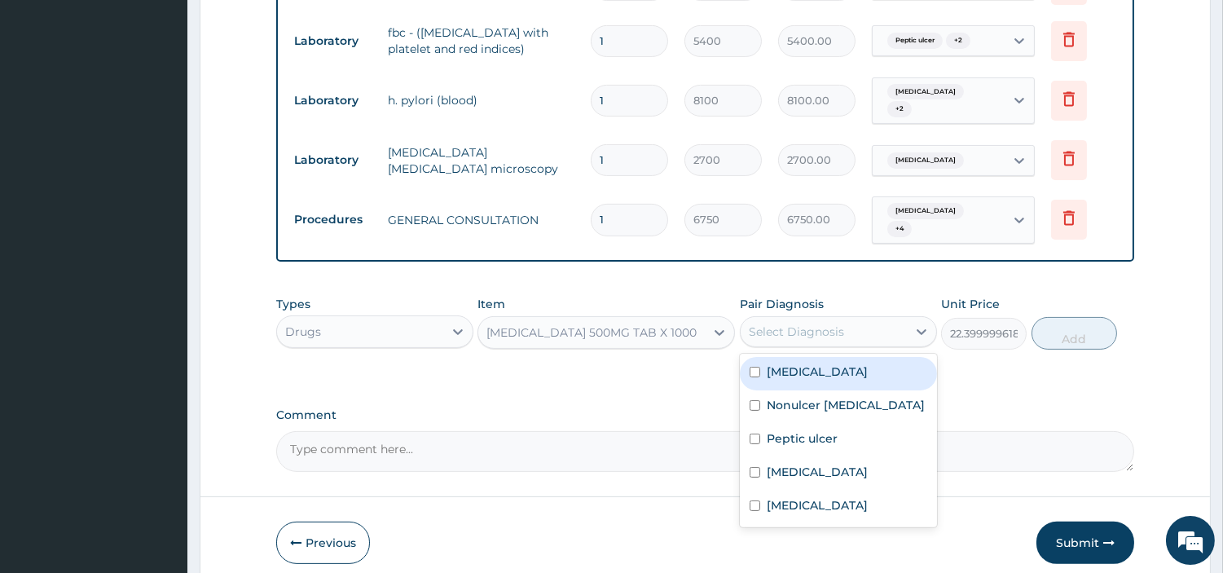
click at [793, 324] on div "Select Diagnosis" at bounding box center [796, 332] width 95 height 16
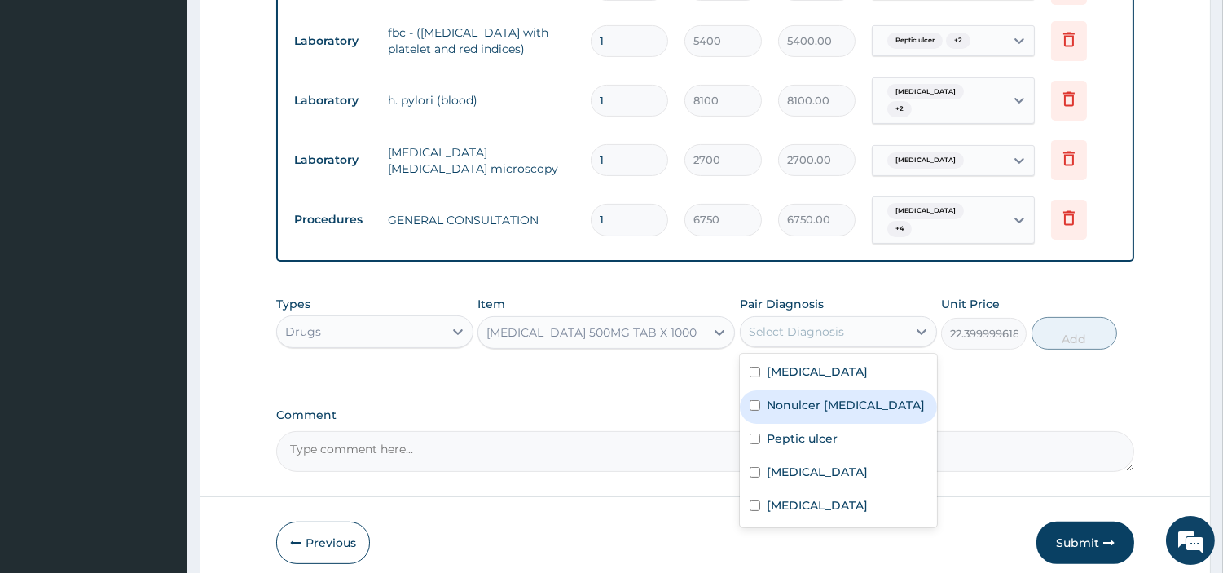
click at [809, 397] on label "Nonulcer dyspepsia" at bounding box center [846, 405] width 158 height 16
checkbox input "true"
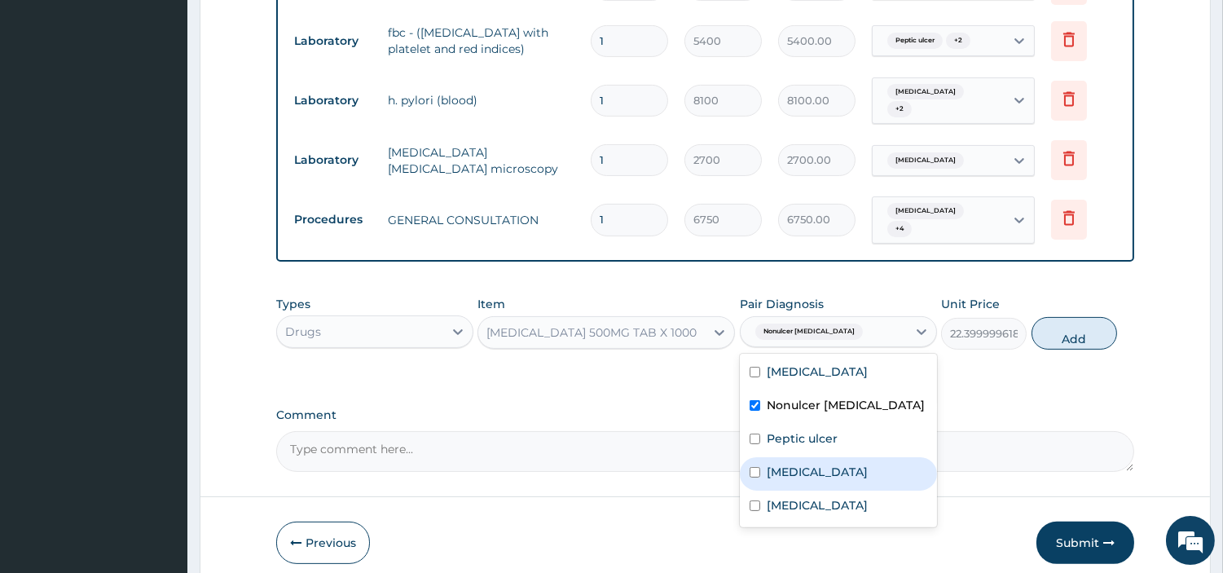
click at [812, 457] on div "Malaria" at bounding box center [838, 473] width 197 height 33
checkbox input "true"
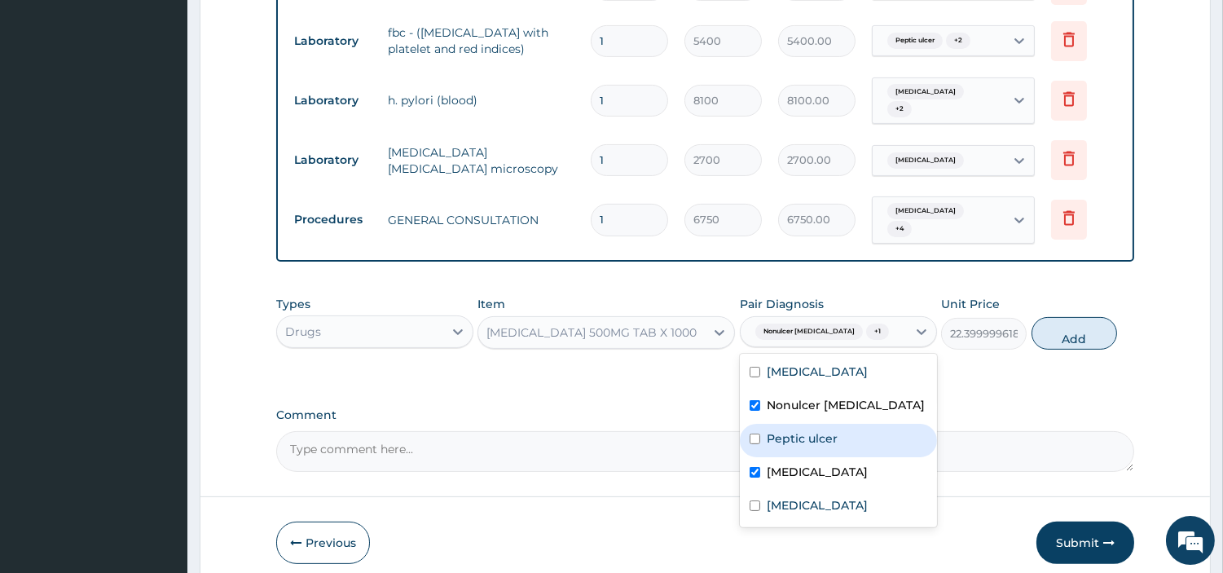
click at [809, 433] on label "Peptic ulcer" at bounding box center [802, 438] width 71 height 16
checkbox input "true"
click at [1060, 330] on button "Add" at bounding box center [1075, 333] width 86 height 33
type input "0"
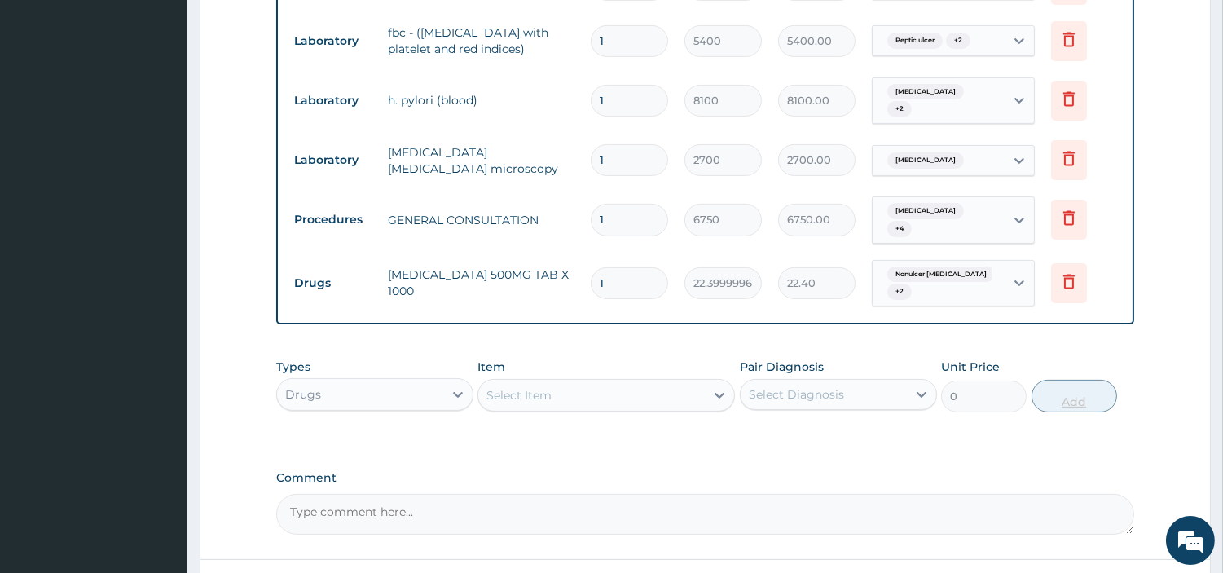
type input "18"
type input "403.20"
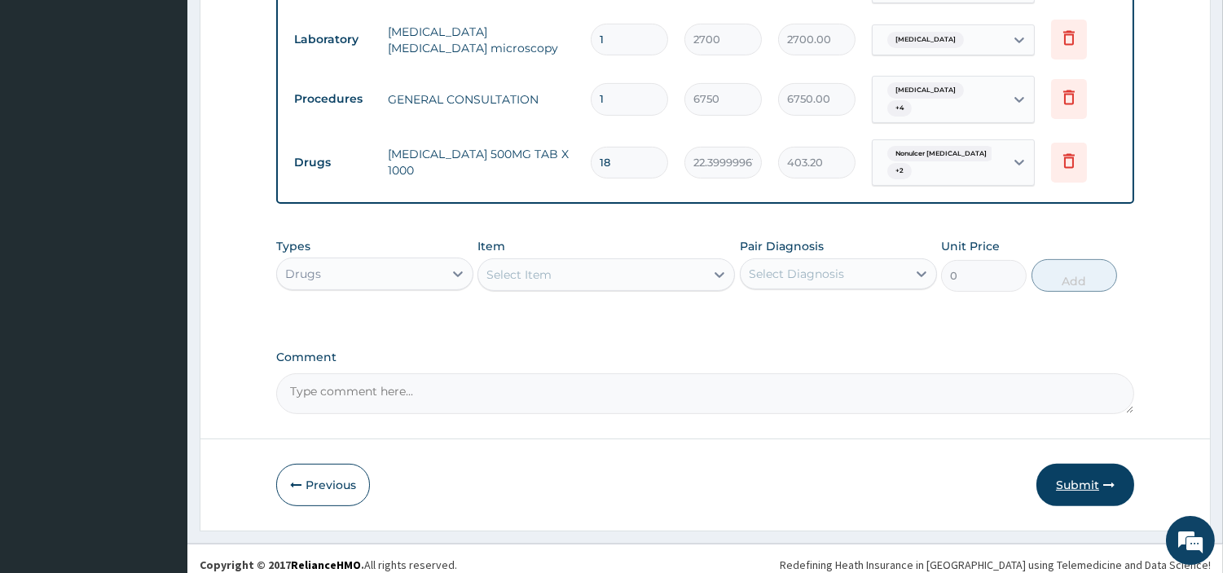
type input "18"
click at [1071, 482] on button "Submit" at bounding box center [1086, 485] width 98 height 42
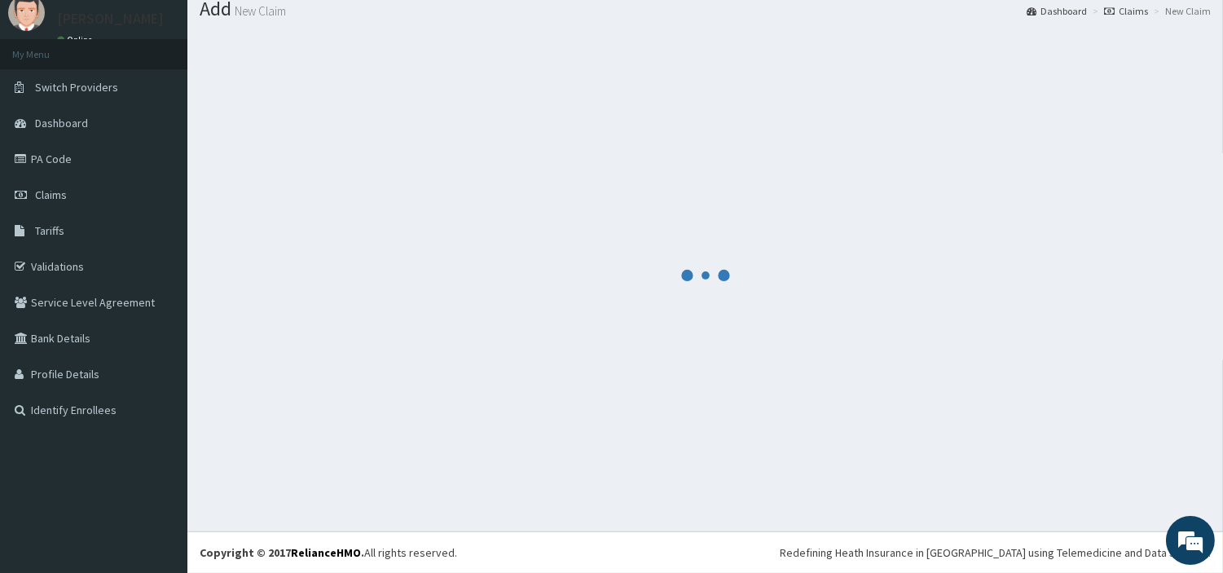
scroll to position [54, 0]
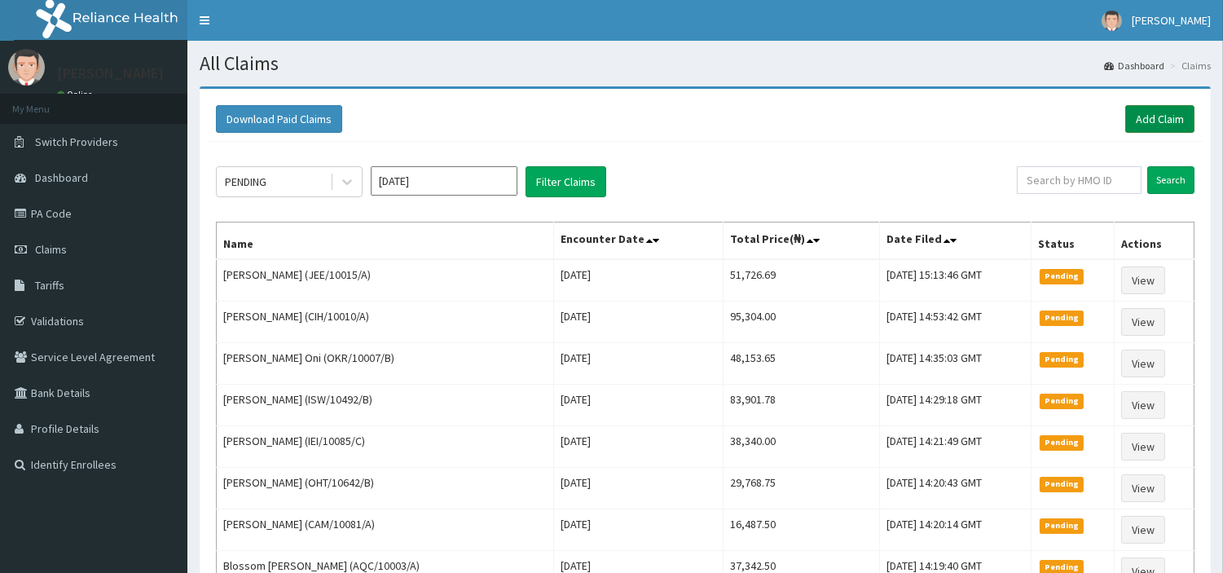
click at [1160, 124] on link "Add Claim" at bounding box center [1160, 119] width 69 height 28
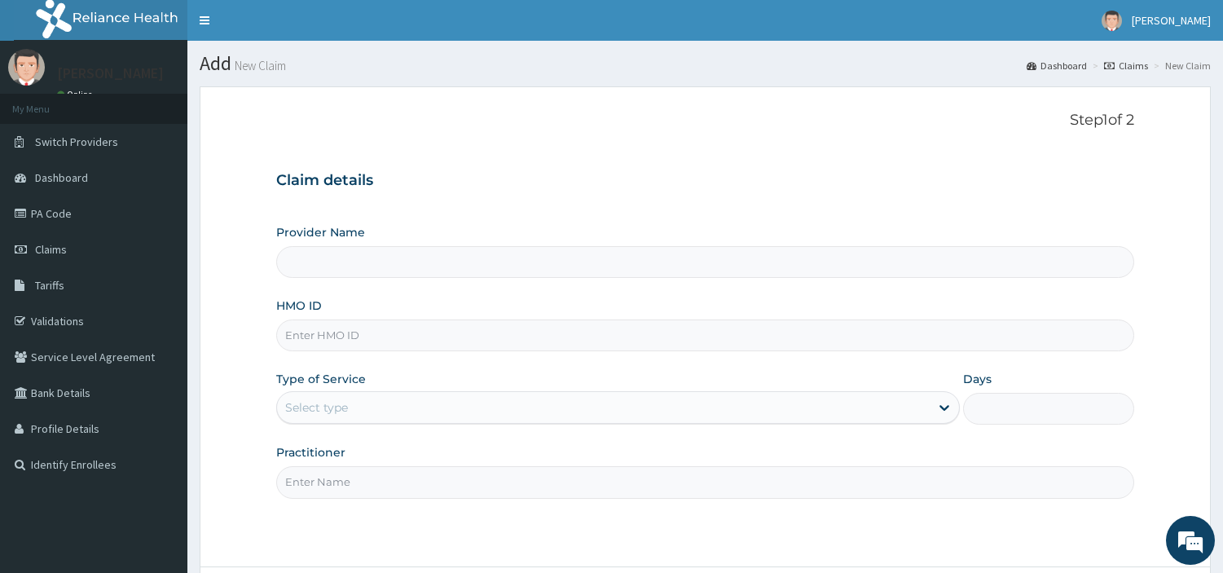
type input "[GEOGRAPHIC_DATA] Nig. Ltd"
click at [792, 218] on div "Claim details Provider Name R-Jolad Hospital Nig. Ltd HMO ID Type of Service Se…" at bounding box center [705, 327] width 858 height 342
click at [344, 337] on input "HMO ID" at bounding box center [705, 336] width 858 height 32
paste input "PSR/10079/A"
type input "PSR/10079/A"
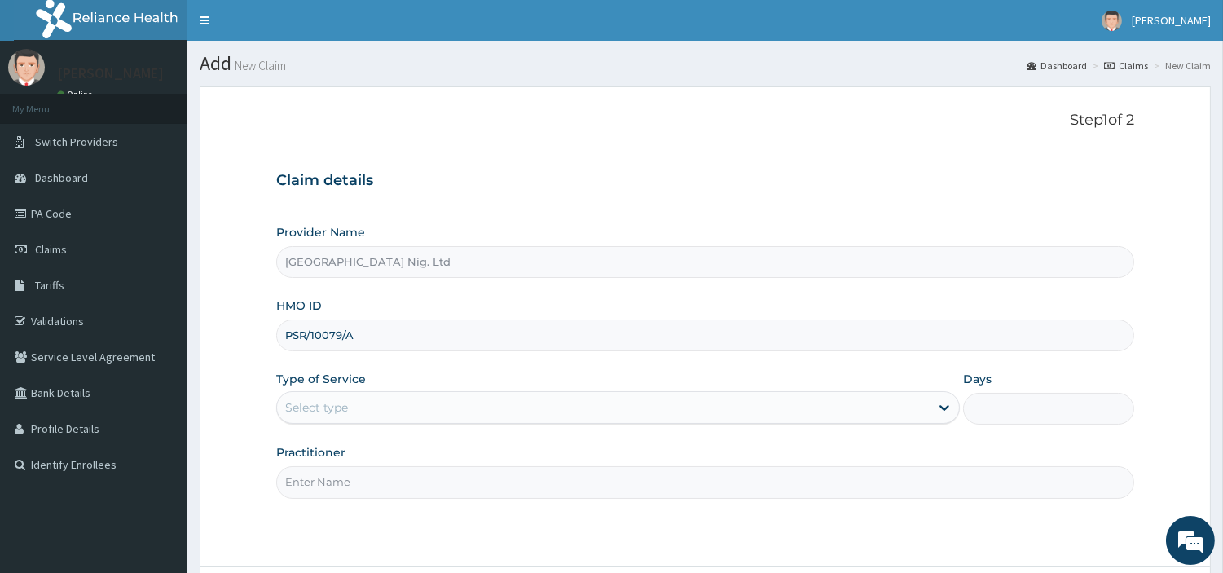
click at [370, 401] on div "Select type" at bounding box center [603, 407] width 653 height 26
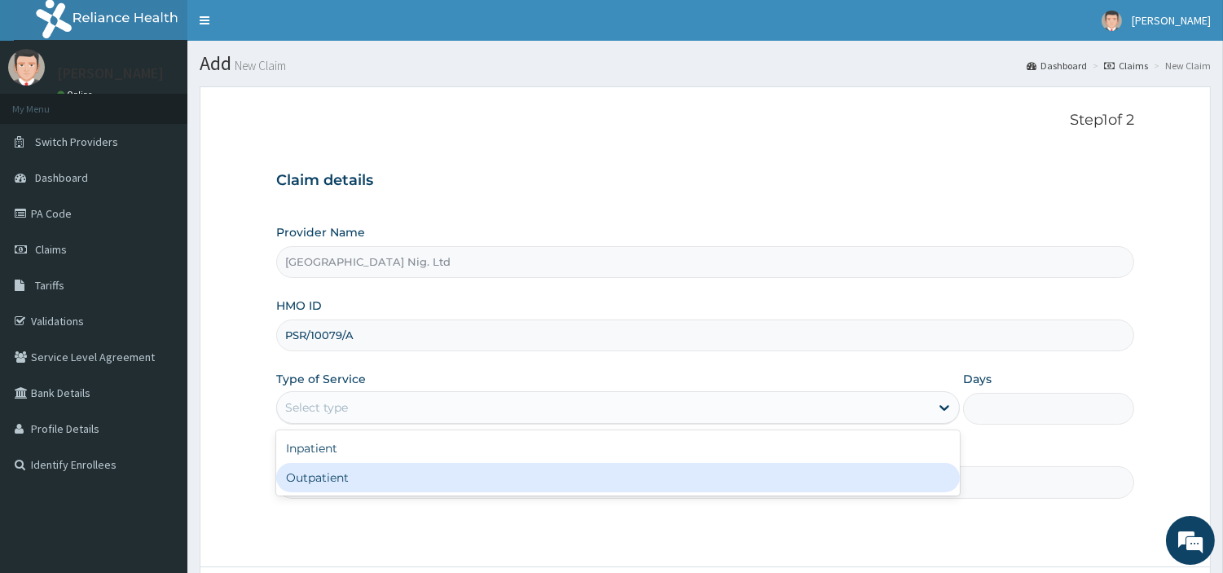
click at [345, 474] on div "Outpatient" at bounding box center [618, 477] width 684 height 29
type input "1"
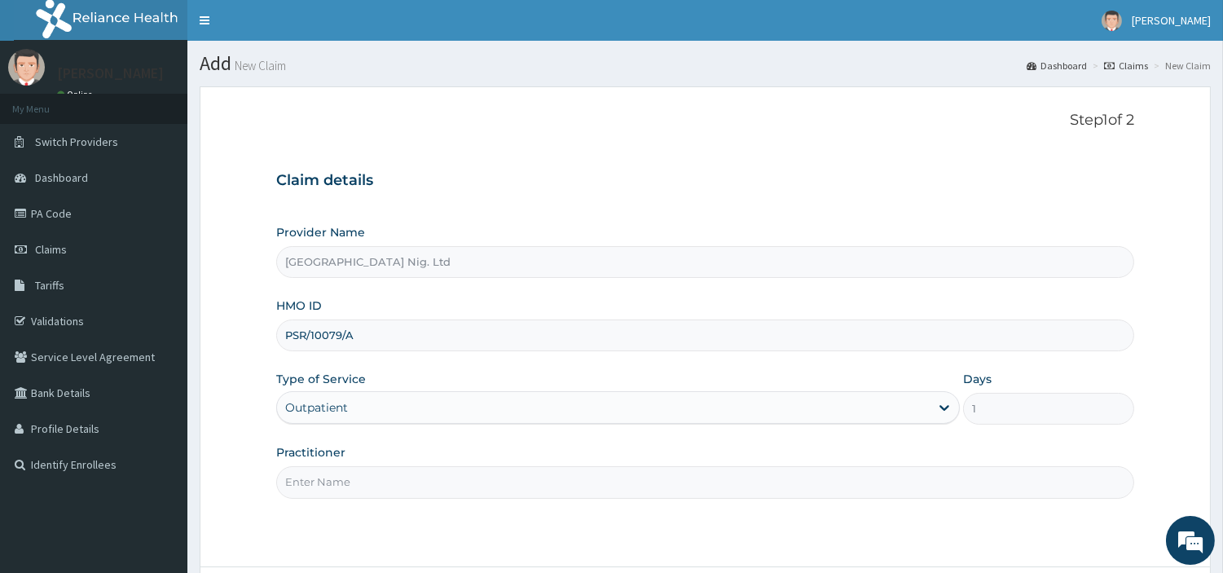
click at [343, 476] on input "Practitioner" at bounding box center [705, 482] width 858 height 32
paste input "[PERSON_NAME]"
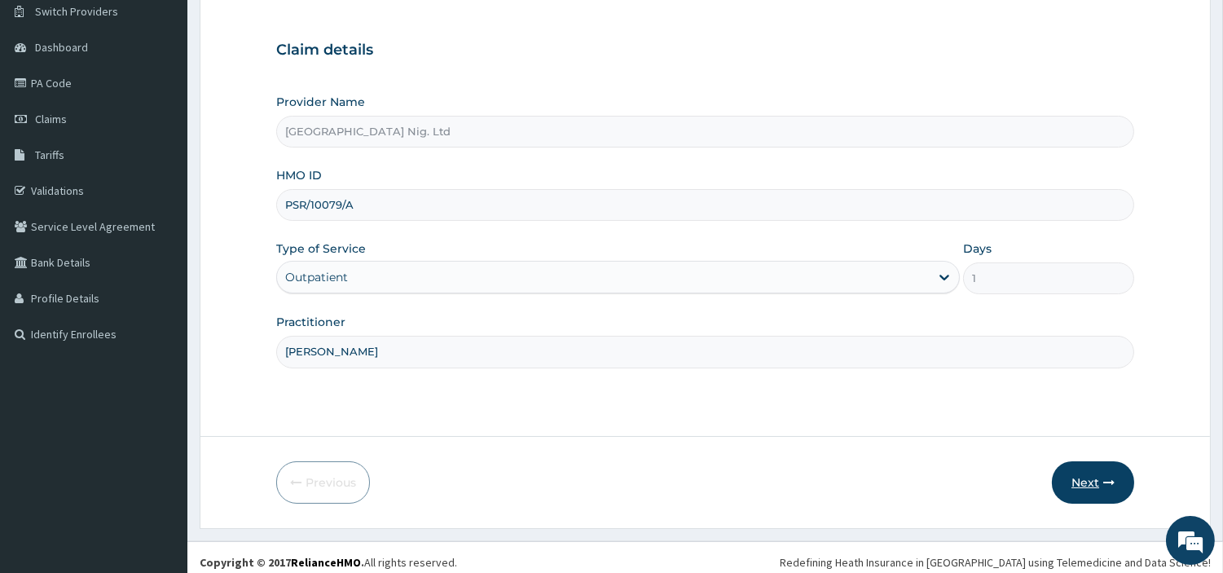
scroll to position [140, 0]
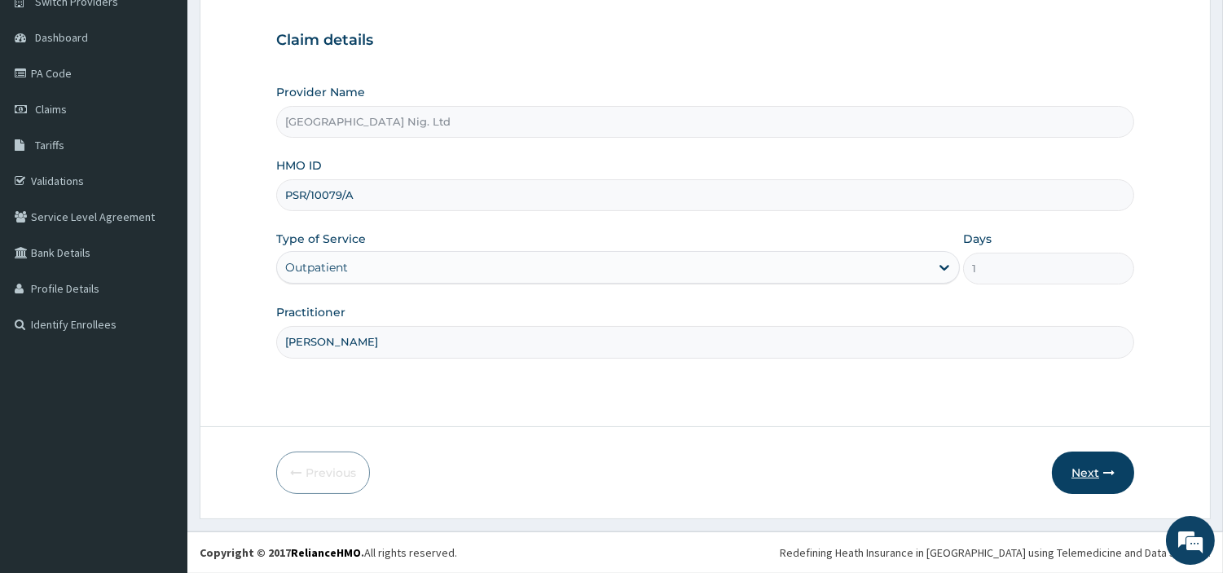
type input "[PERSON_NAME]"
click at [1073, 457] on button "Next" at bounding box center [1093, 473] width 82 height 42
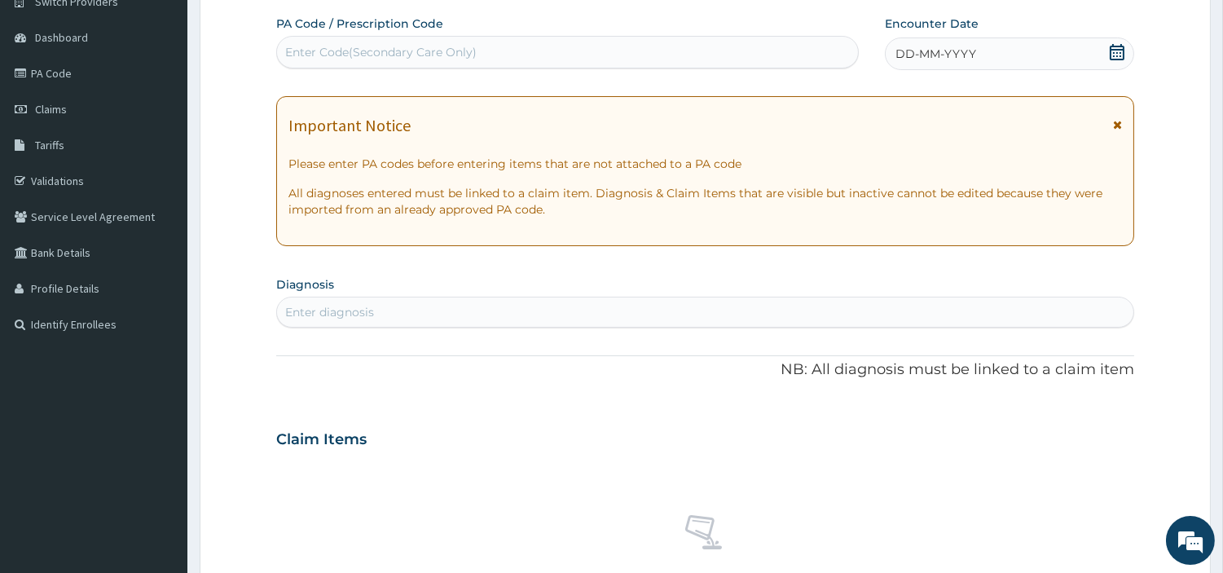
click at [625, 63] on div "Enter Code(Secondary Care Only)" at bounding box center [567, 52] width 581 height 26
paste input "PA/992910"
type input "PA/992910"
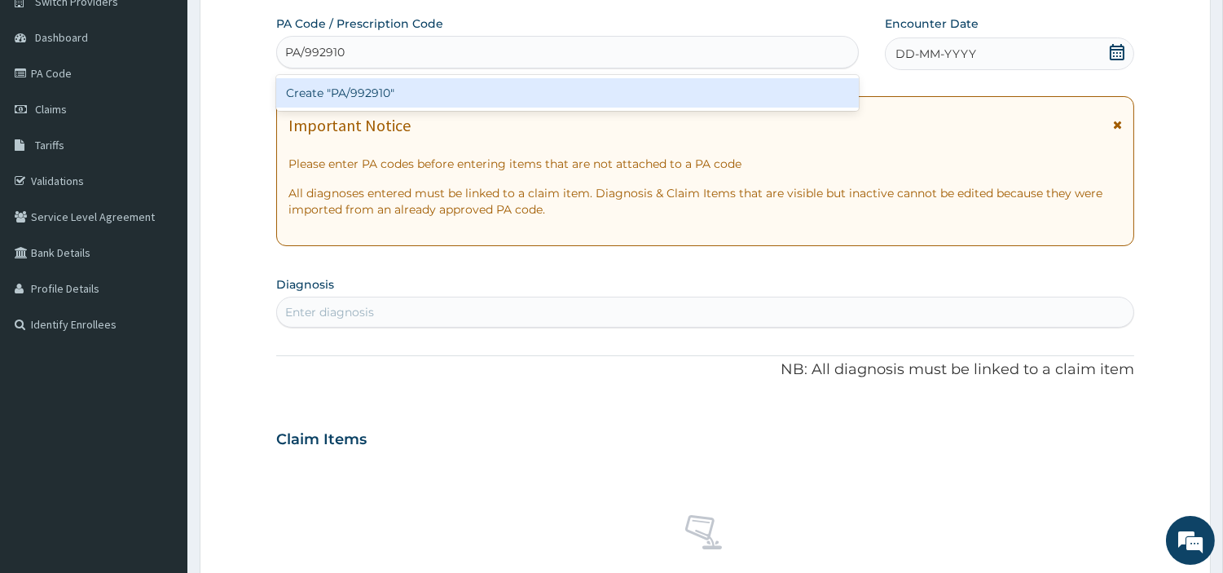
click at [569, 106] on div "Create "PA/992910"" at bounding box center [567, 92] width 583 height 29
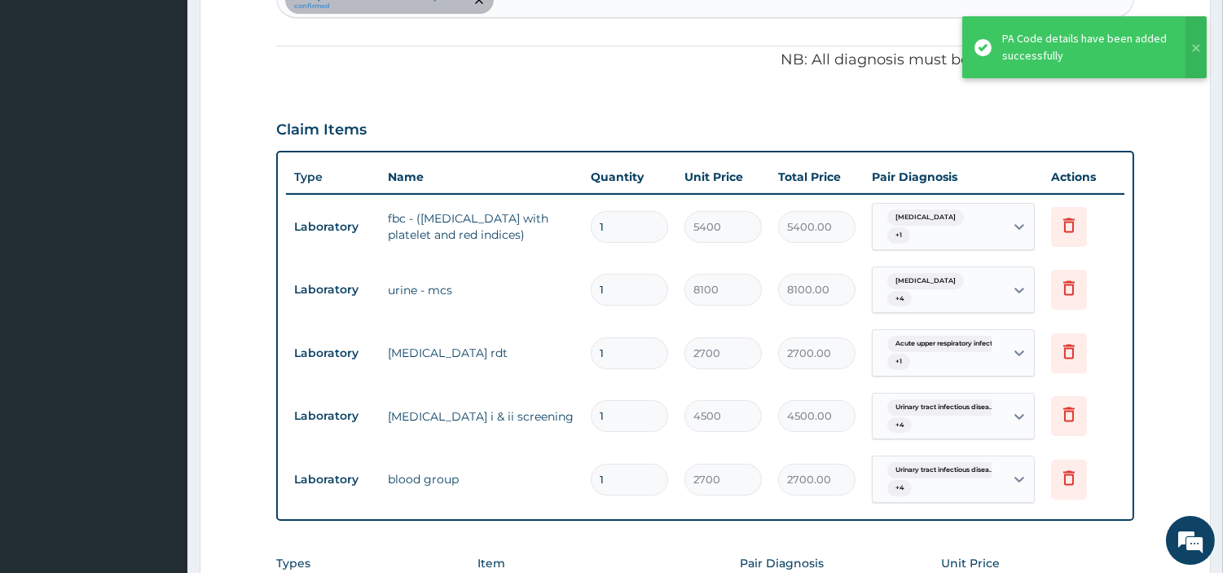
scroll to position [181, 0]
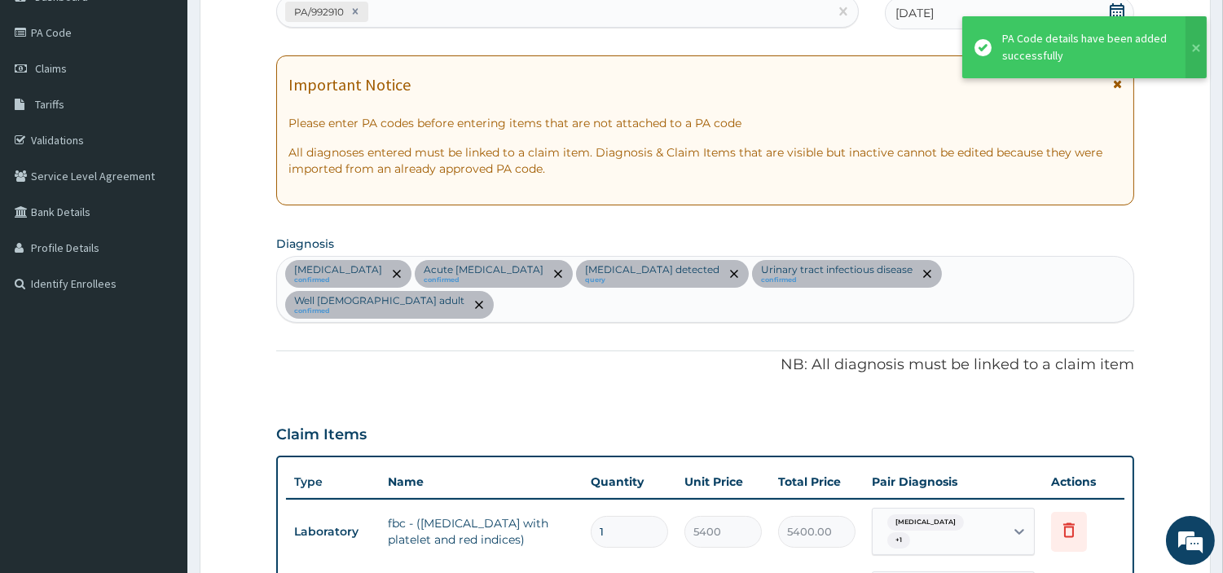
click at [449, 17] on div "PA/992910" at bounding box center [553, 11] width 552 height 27
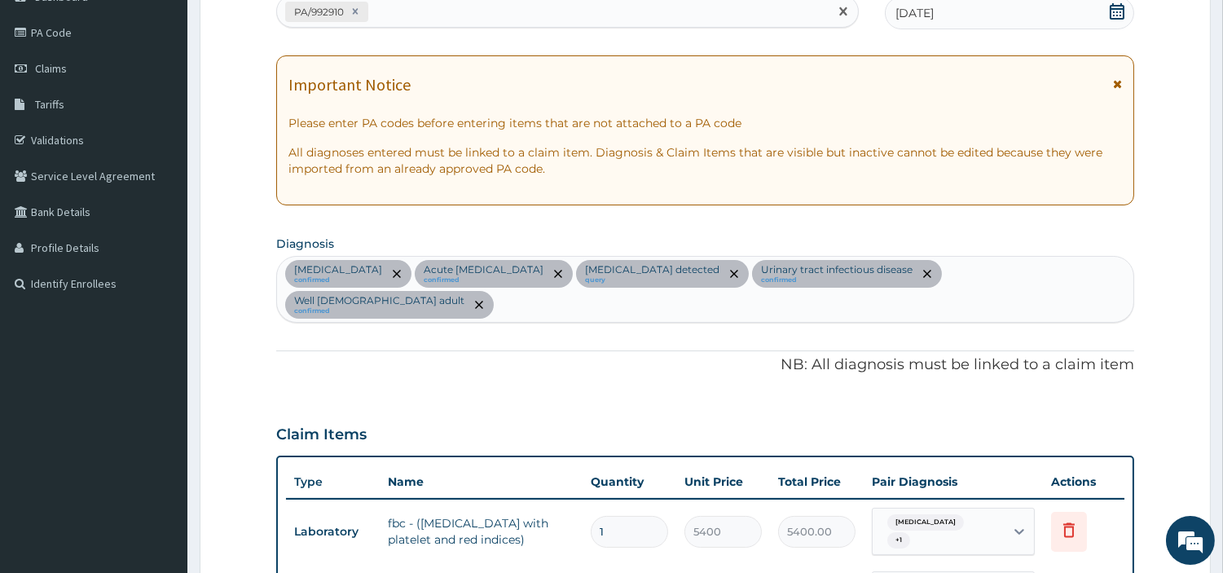
paste input "PA/B1877F"
type input "PA/B1877F"
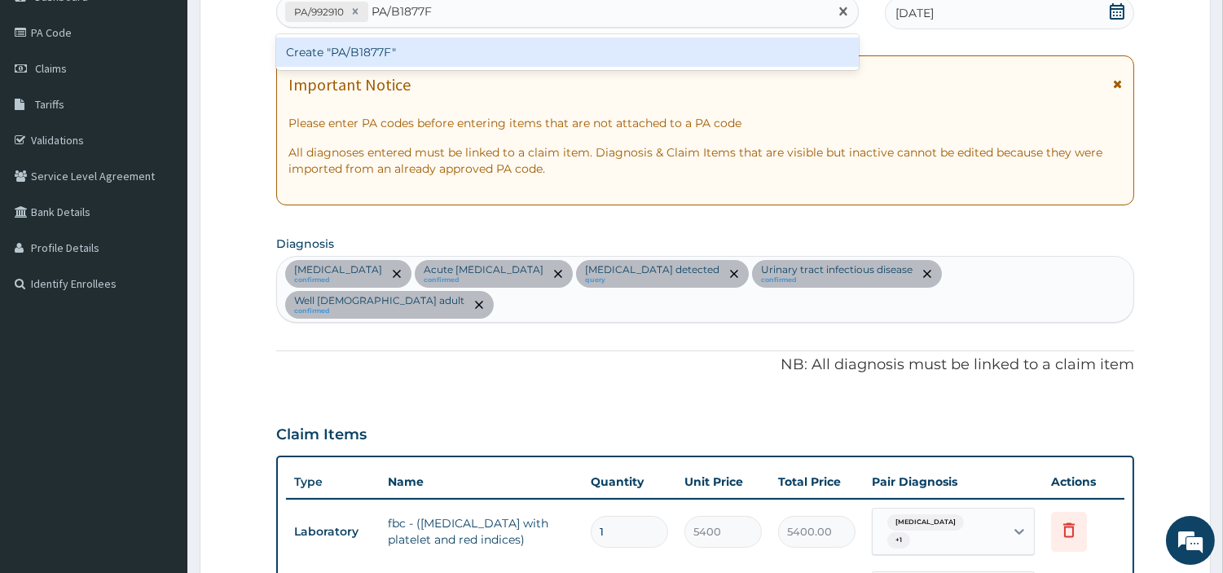
click at [320, 44] on div "Create "PA/B1877F"" at bounding box center [567, 51] width 583 height 29
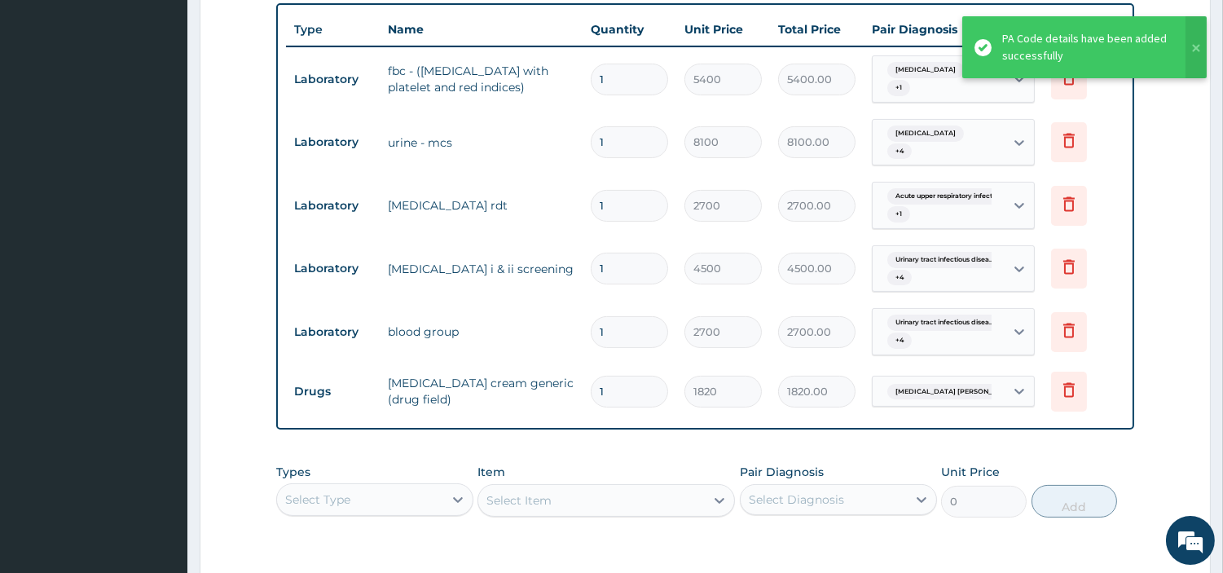
scroll to position [603, 0]
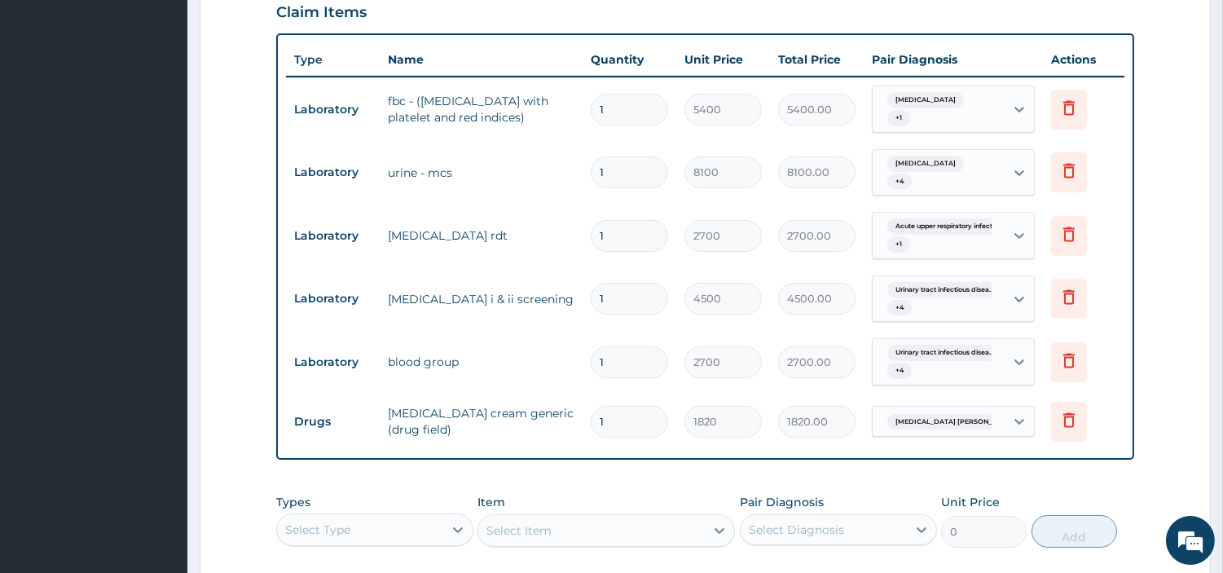
click at [972, 282] on span "Urinary tract infectious disea..." at bounding box center [945, 290] width 115 height 16
click at [1016, 291] on icon at bounding box center [1020, 299] width 16 height 16
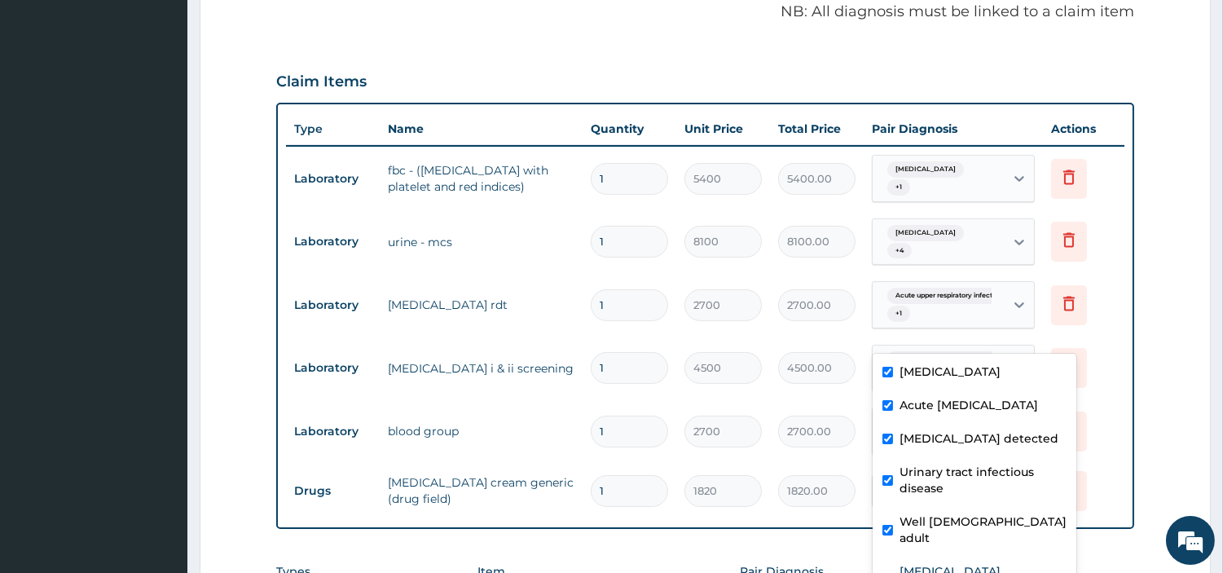
scroll to position [421, 0]
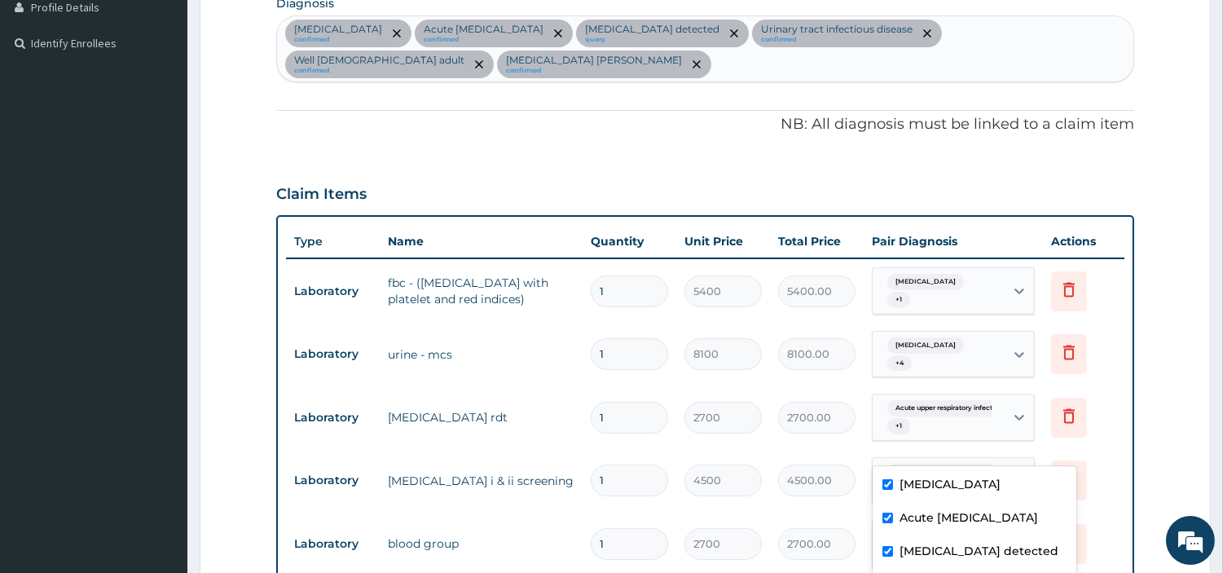
click at [1104, 29] on div "[MEDICAL_DATA] confirmed Acute [MEDICAL_DATA] confirmed [MEDICAL_DATA] detected…" at bounding box center [705, 48] width 857 height 65
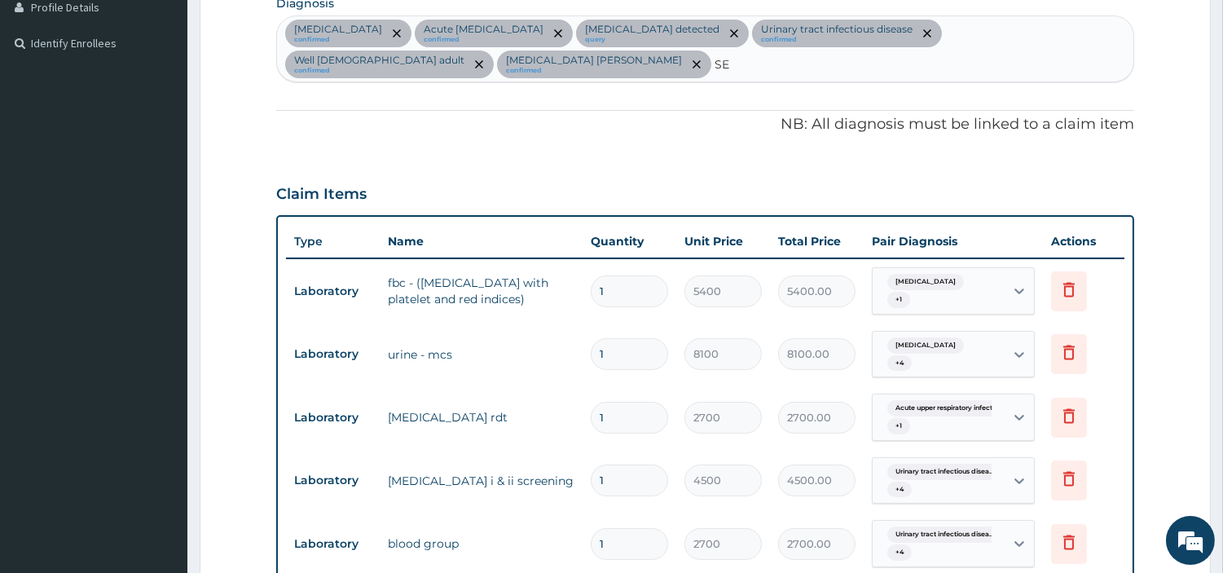
type input "SEP"
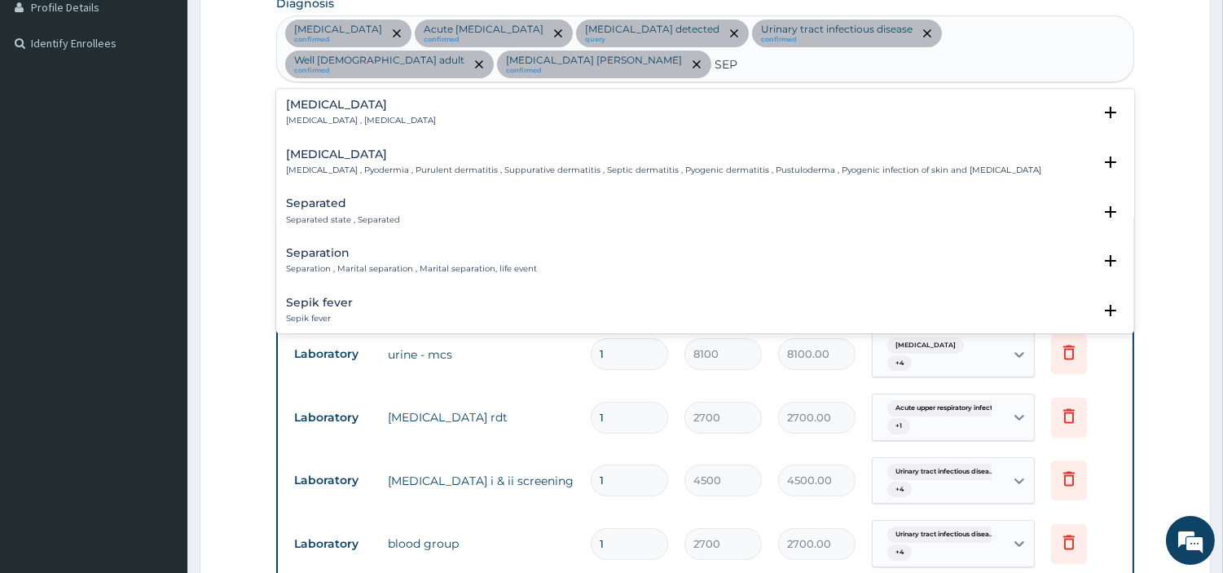
click at [329, 115] on p "[MEDICAL_DATA] , [MEDICAL_DATA]" at bounding box center [361, 120] width 150 height 11
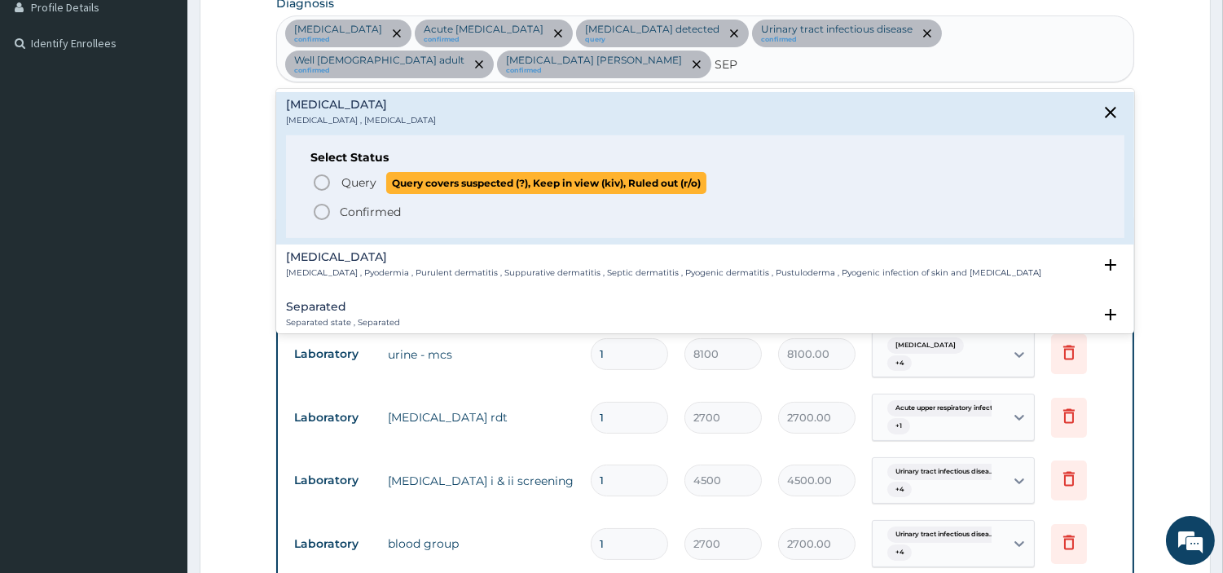
click at [337, 172] on span "Query Query covers suspected (?), Keep in view (kiv), Ruled out (r/o)" at bounding box center [706, 183] width 788 height 22
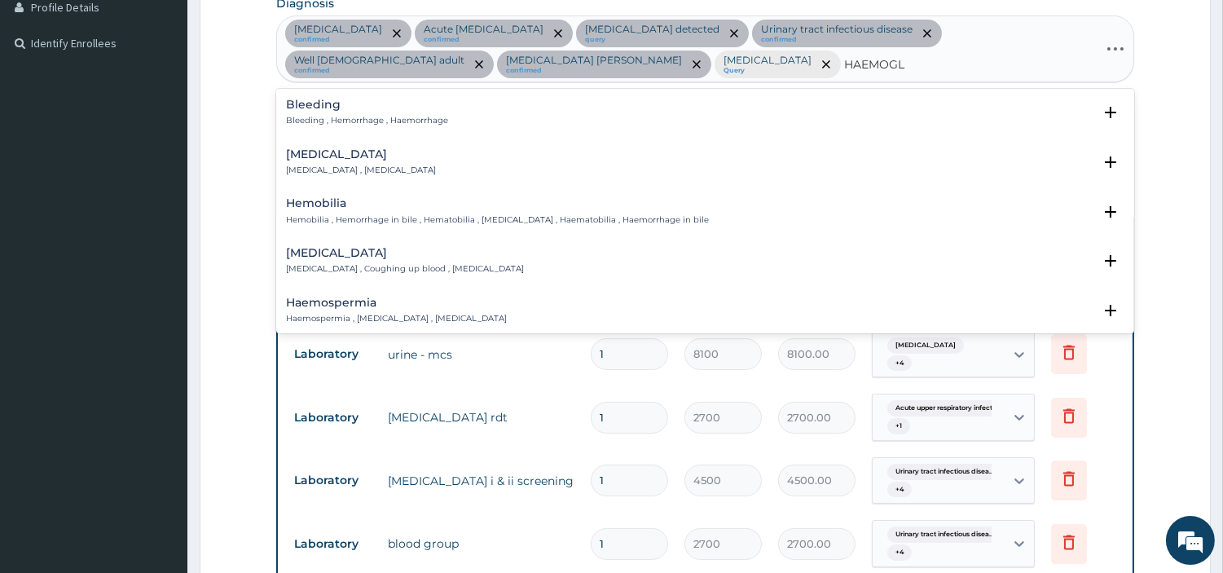
type input "HAEMOGLO"
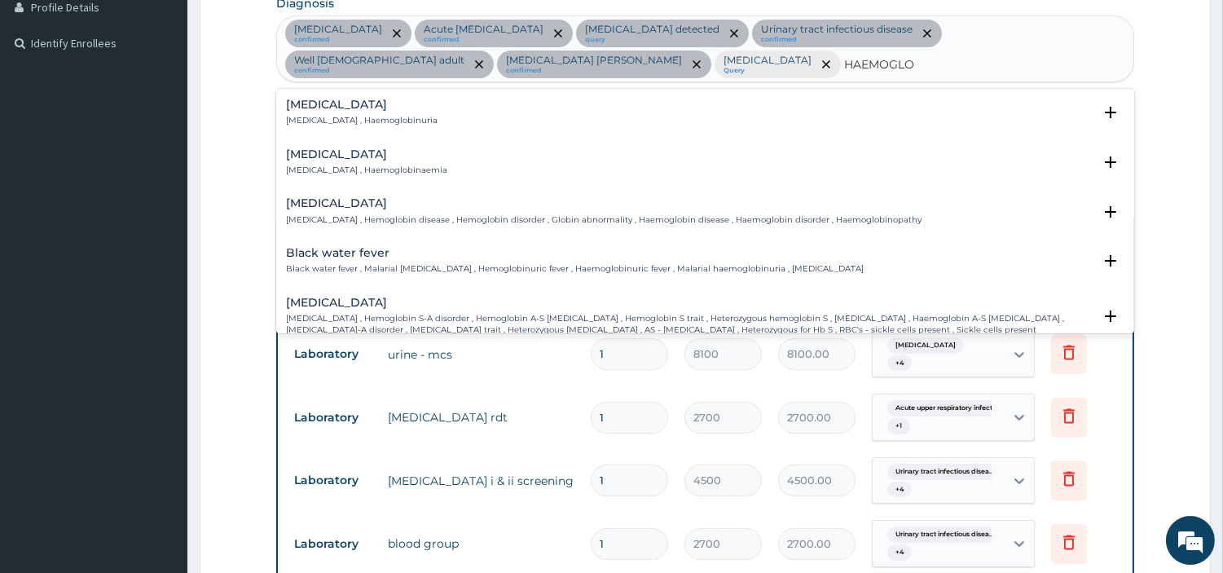
click at [401, 223] on p "[MEDICAL_DATA] , Hemoglobin disease , Hemoglobin disorder , Globin abnormality …" at bounding box center [604, 219] width 636 height 11
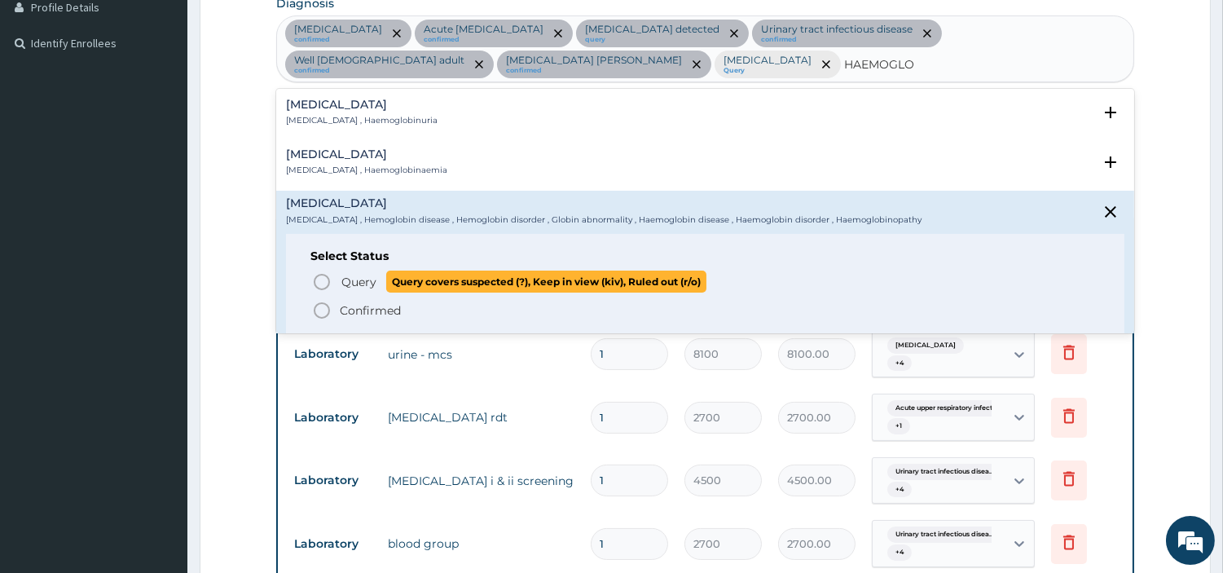
click at [333, 275] on span "Query Query covers suspected (?), Keep in view (kiv), Ruled out (r/o)" at bounding box center [706, 282] width 788 height 22
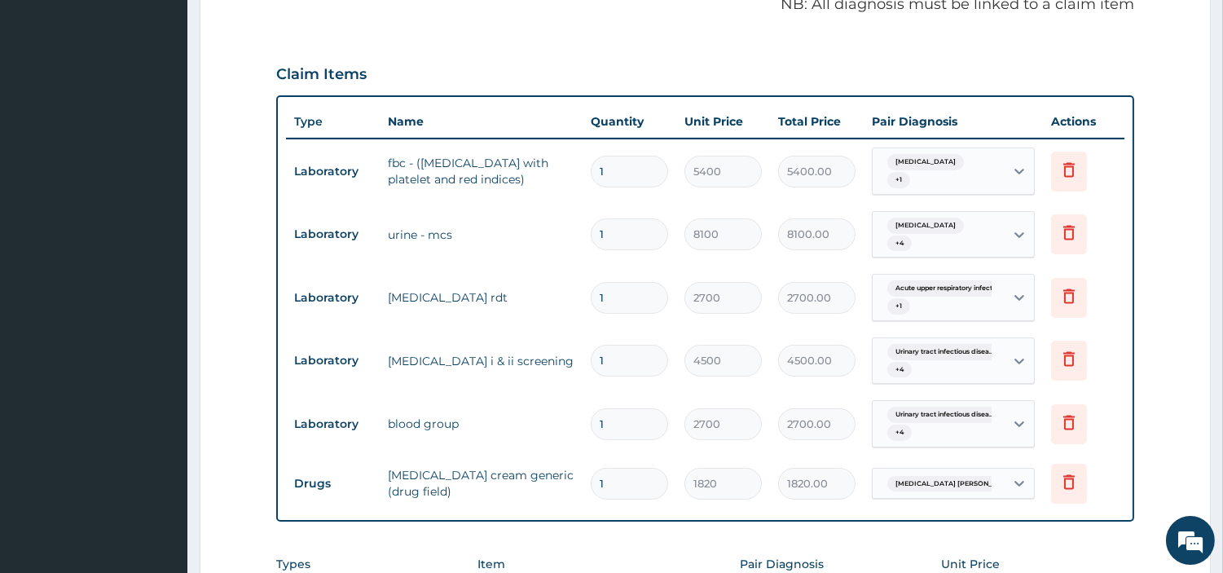
scroll to position [784, 0]
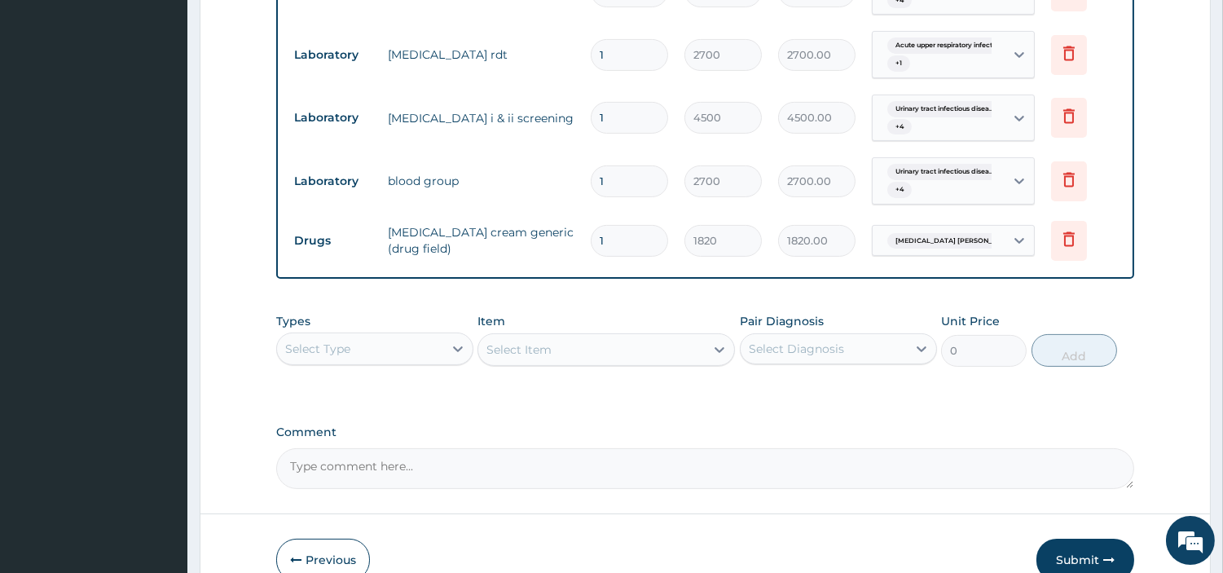
click at [987, 177] on div "Urinary tract infectious disea... + 4" at bounding box center [936, 180] width 111 height 39
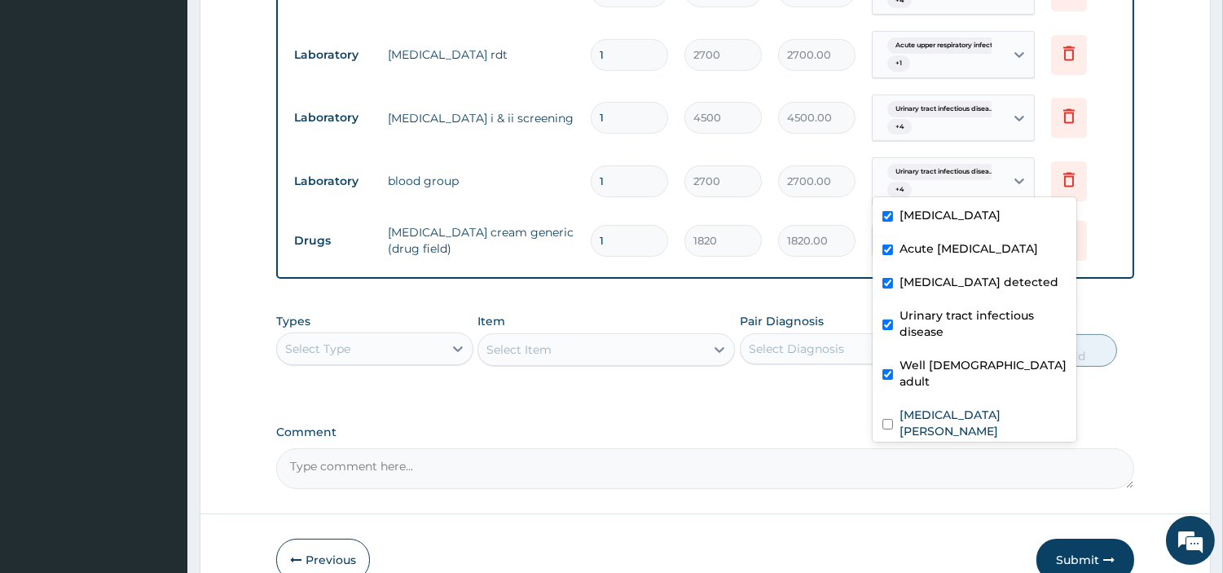
scroll to position [61, 0]
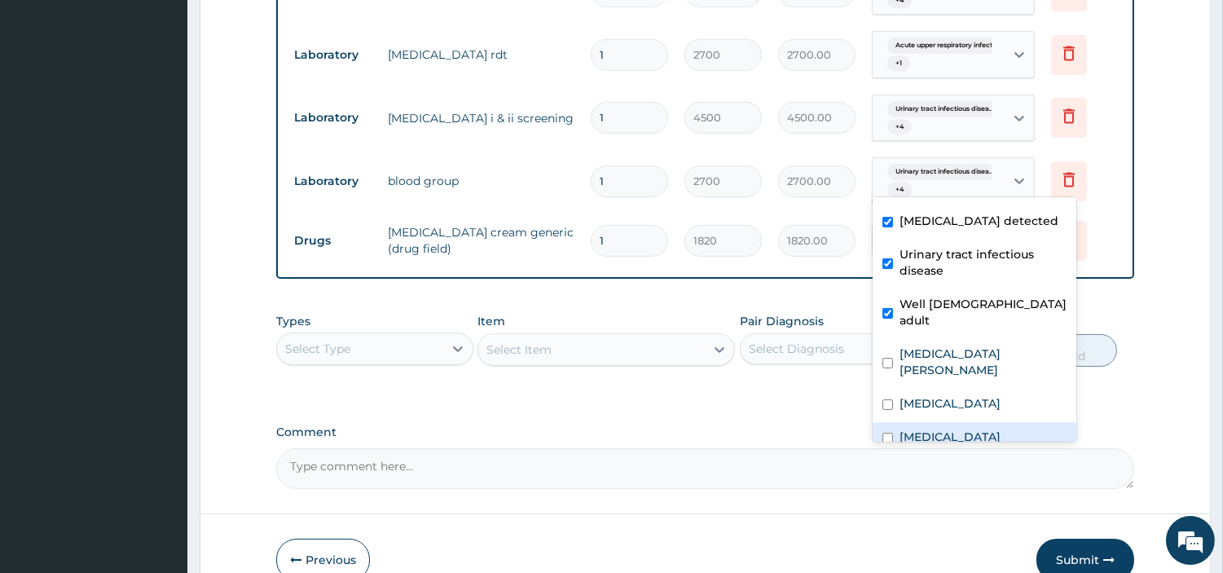
click at [923, 429] on label "[MEDICAL_DATA]" at bounding box center [950, 437] width 101 height 16
checkbox input "true"
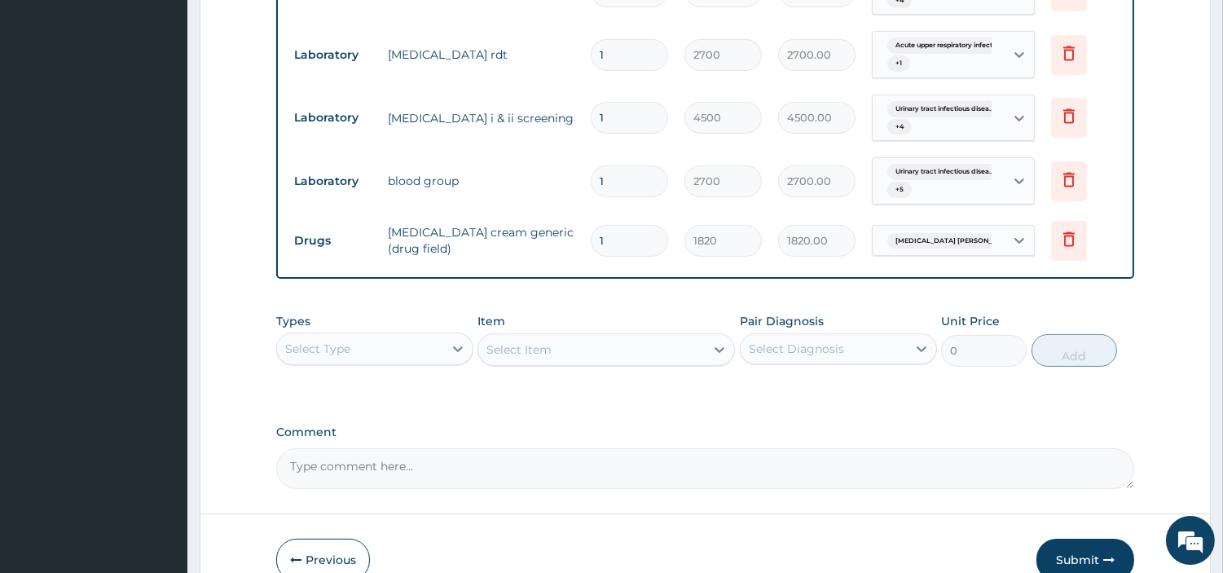
click at [606, 185] on td "1" at bounding box center [630, 181] width 94 height 48
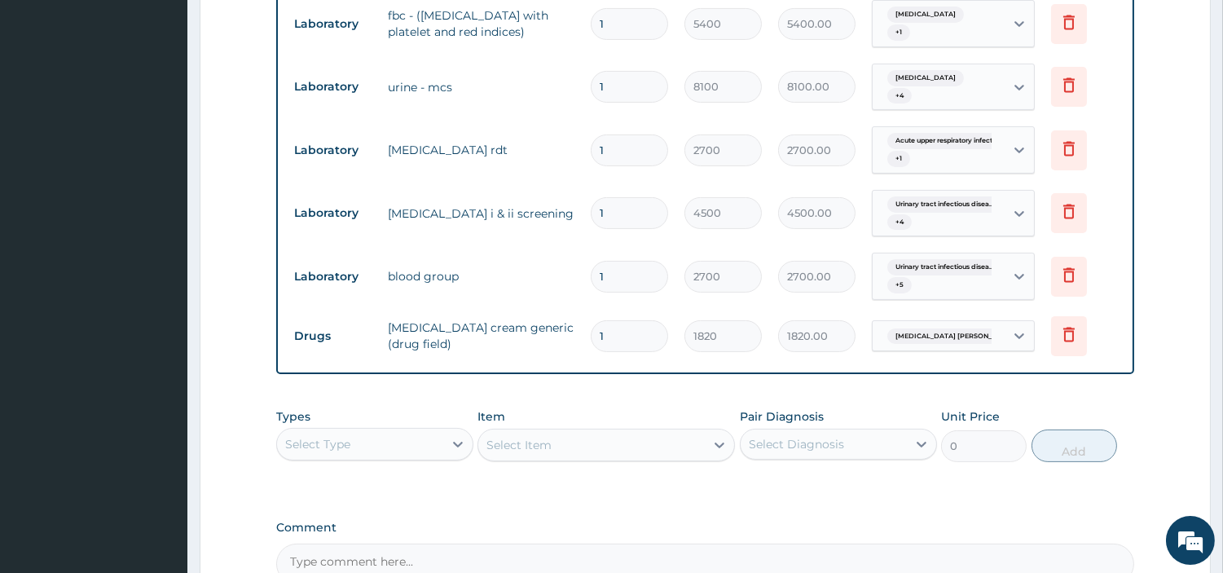
scroll to position [603, 0]
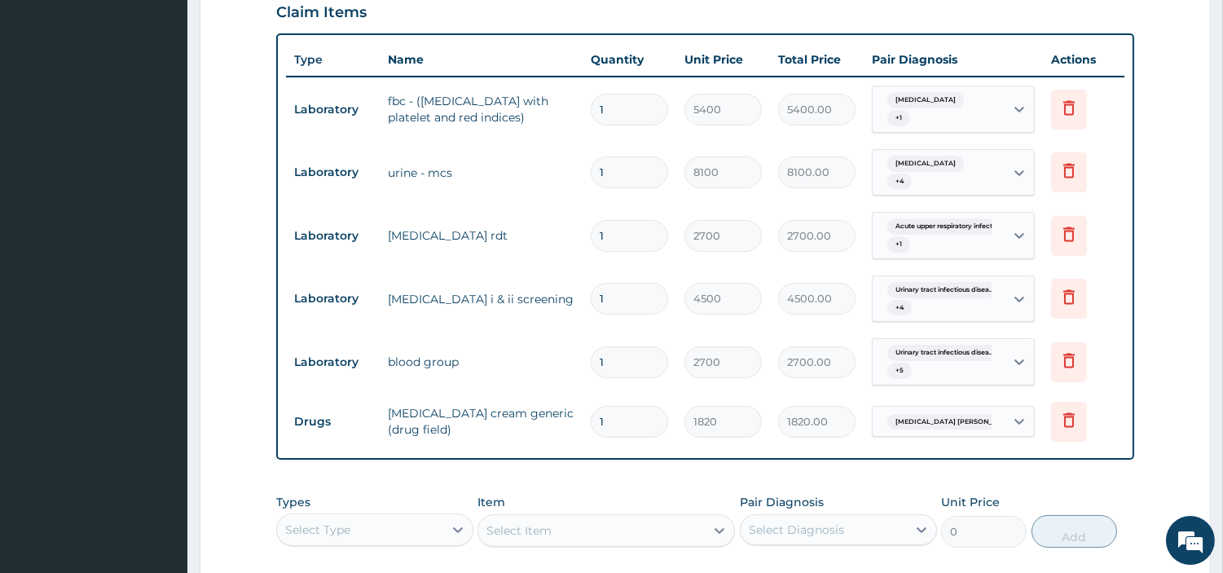
click at [952, 111] on div "[MEDICAL_DATA] + 1" at bounding box center [936, 109] width 111 height 39
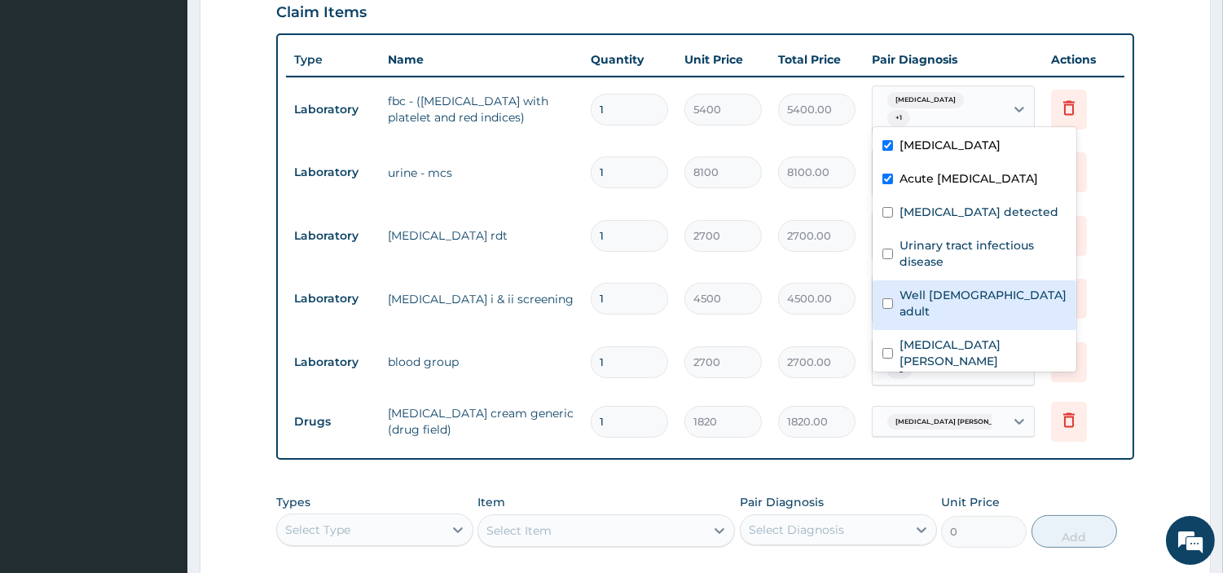
scroll to position [61, 0]
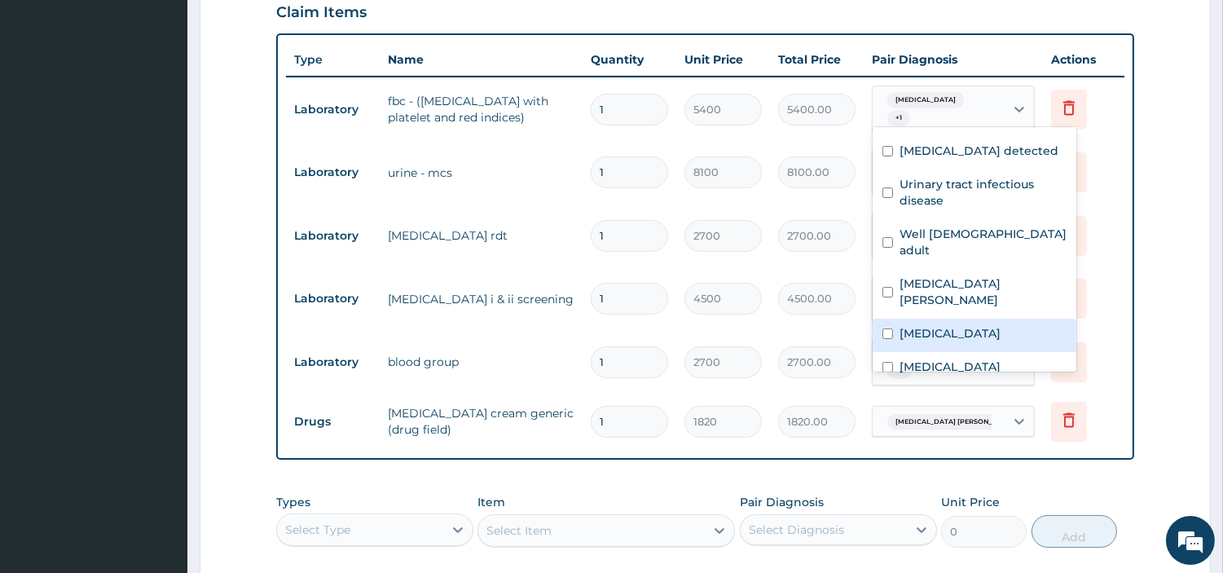
click at [947, 319] on div "[MEDICAL_DATA]" at bounding box center [975, 335] width 204 height 33
checkbox input "true"
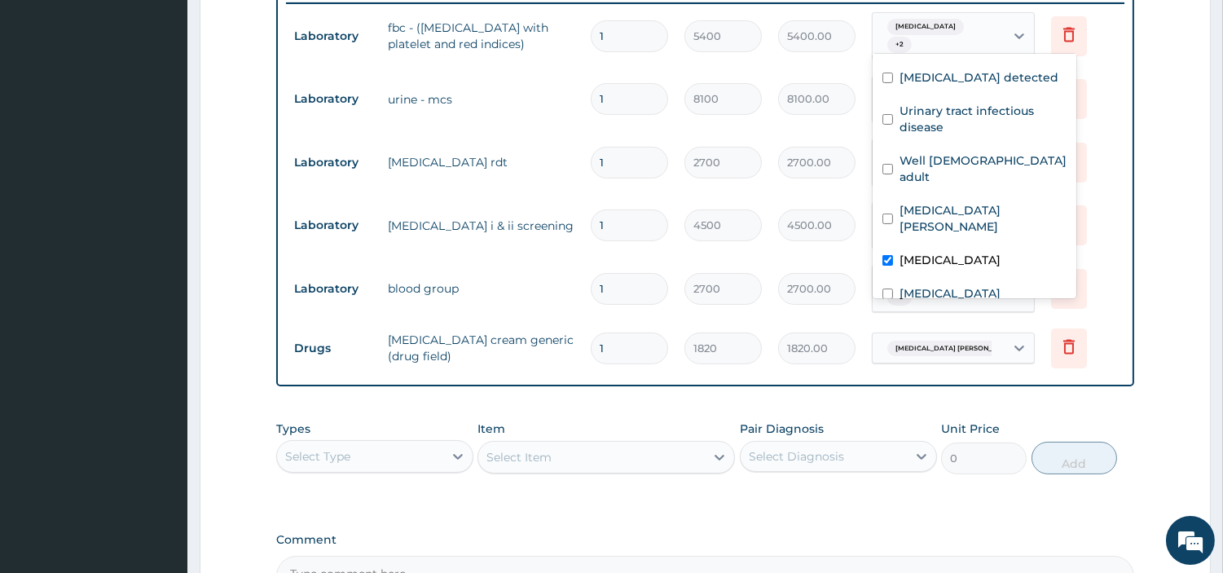
scroll to position [694, 0]
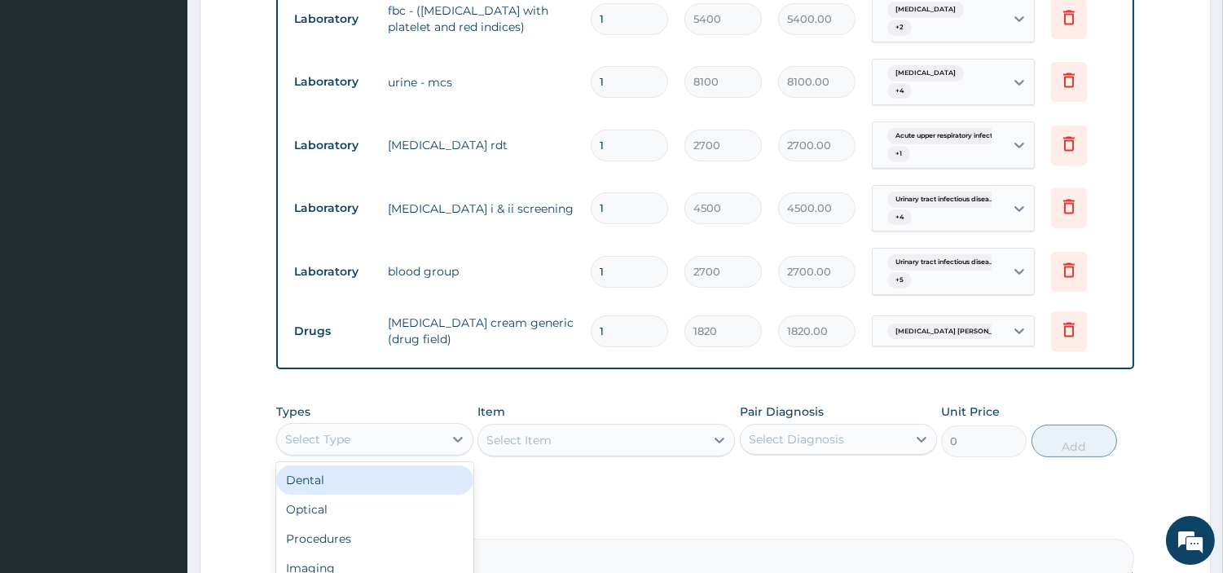
click at [364, 426] on div "Select Type" at bounding box center [360, 439] width 166 height 26
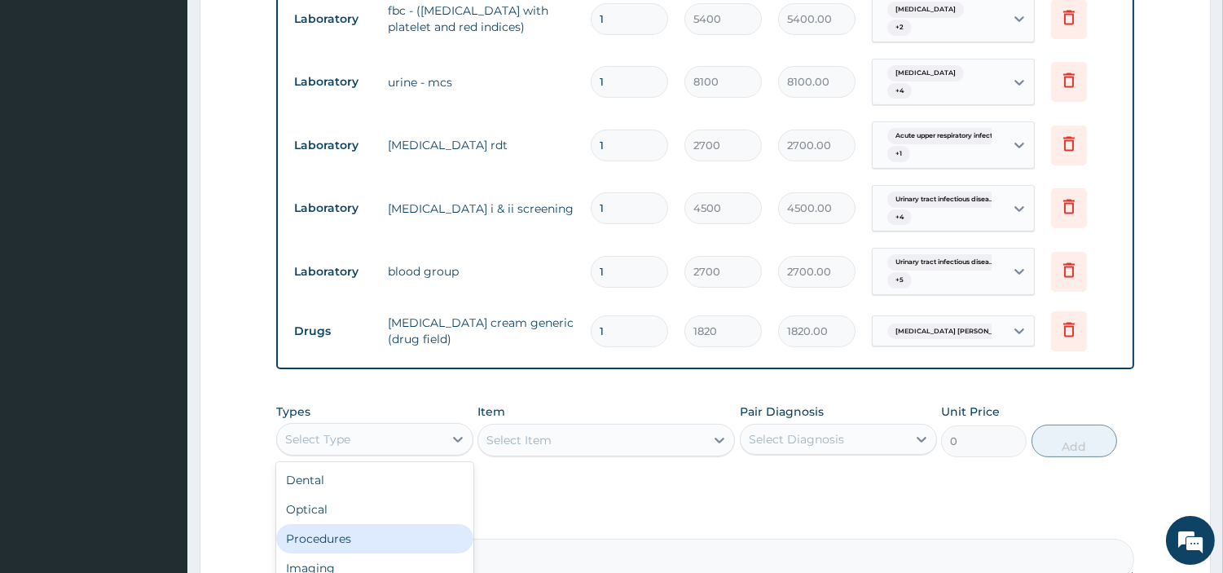
drag, startPoint x: 356, startPoint y: 531, endPoint x: 281, endPoint y: 408, distance: 144.1
click at [356, 532] on div "Procedures" at bounding box center [374, 538] width 197 height 29
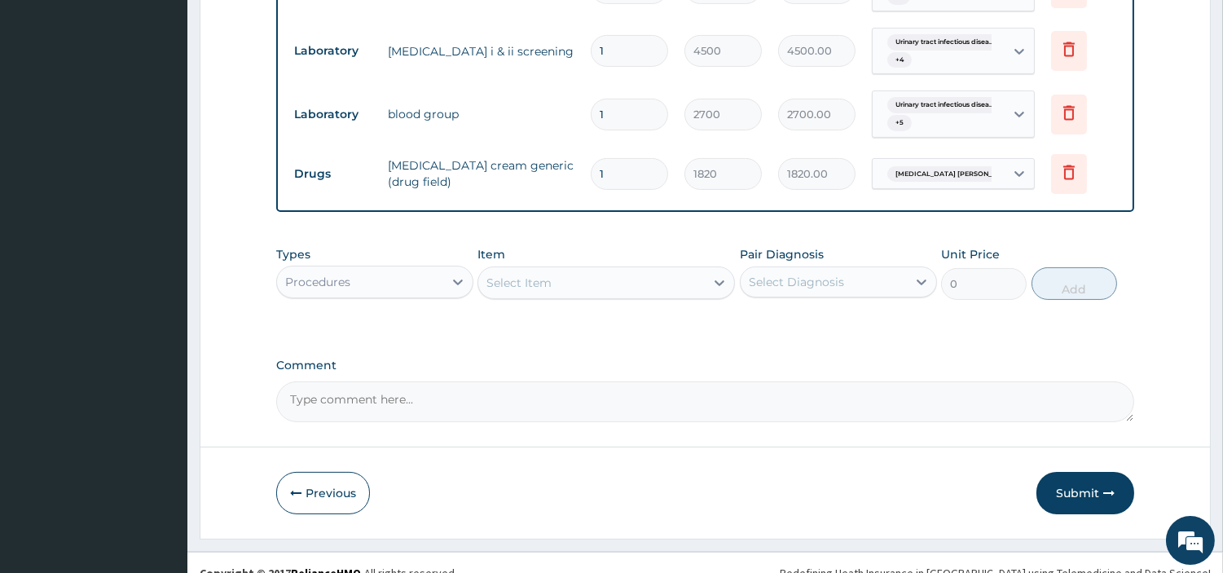
scroll to position [857, 0]
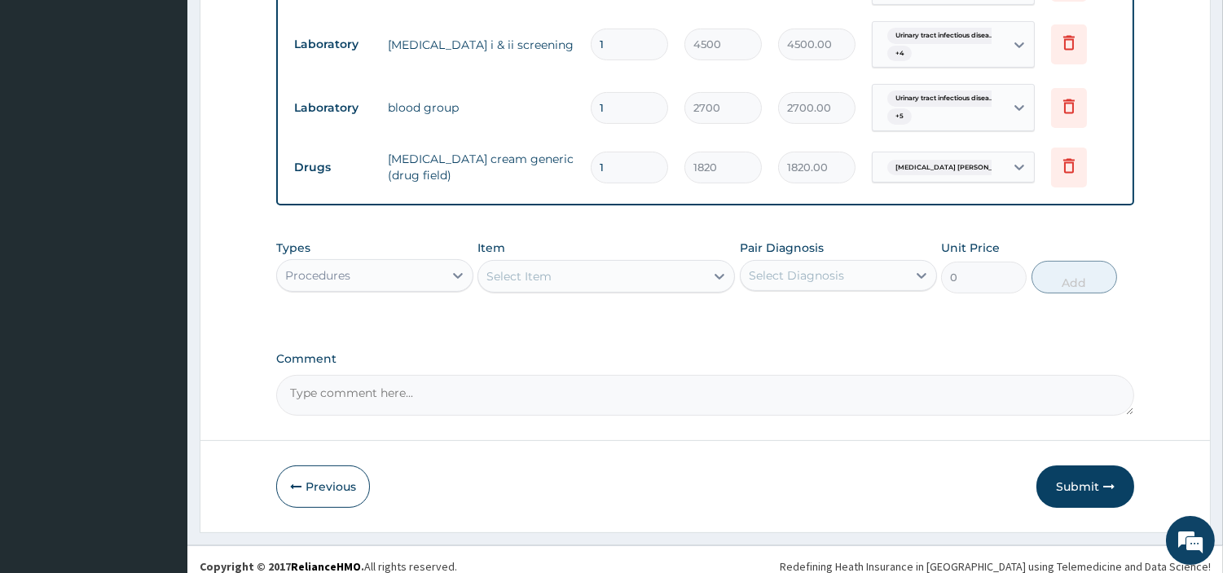
click at [620, 269] on div "Select Item" at bounding box center [591, 276] width 227 height 26
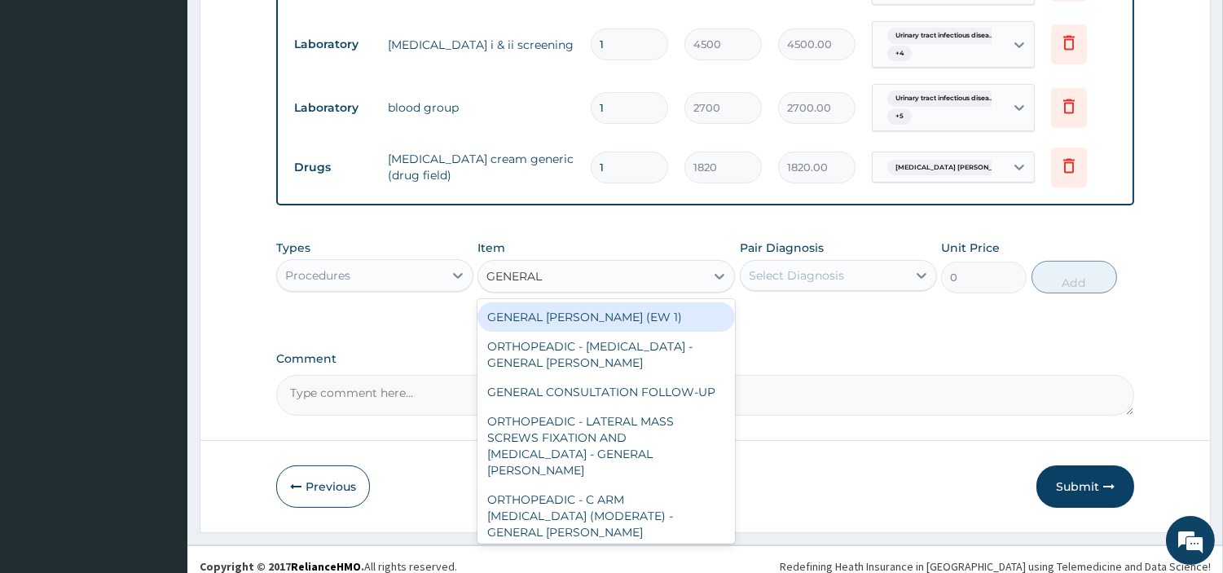
type input "GENERAL C"
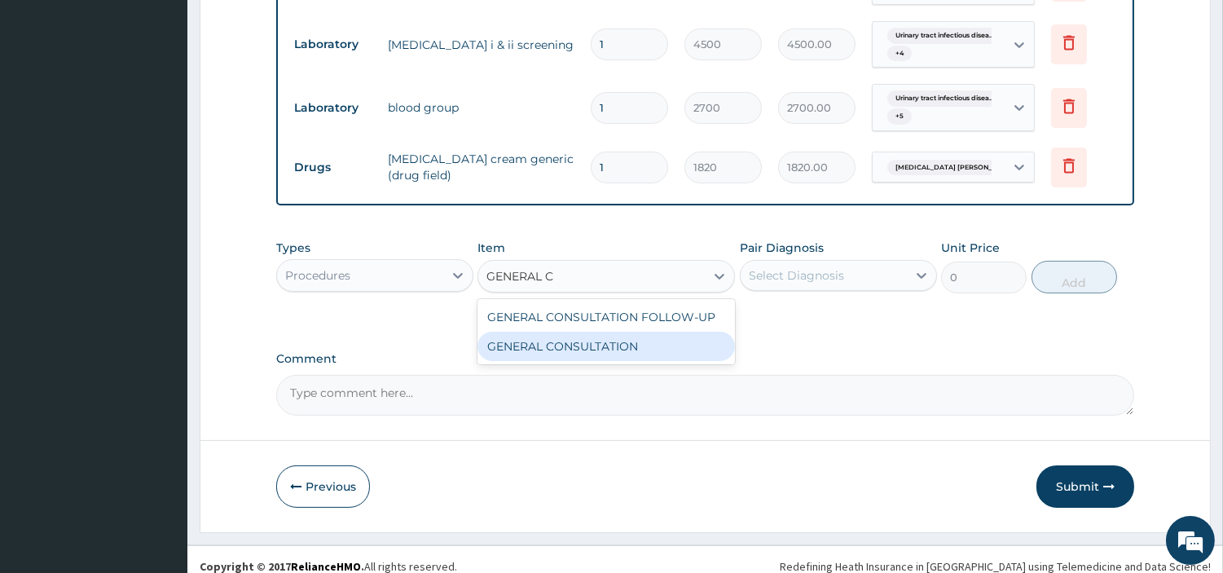
drag, startPoint x: 571, startPoint y: 320, endPoint x: 579, endPoint y: 330, distance: 12.7
click at [571, 332] on div "GENERAL CONSULTATION" at bounding box center [607, 346] width 258 height 29
type input "6750"
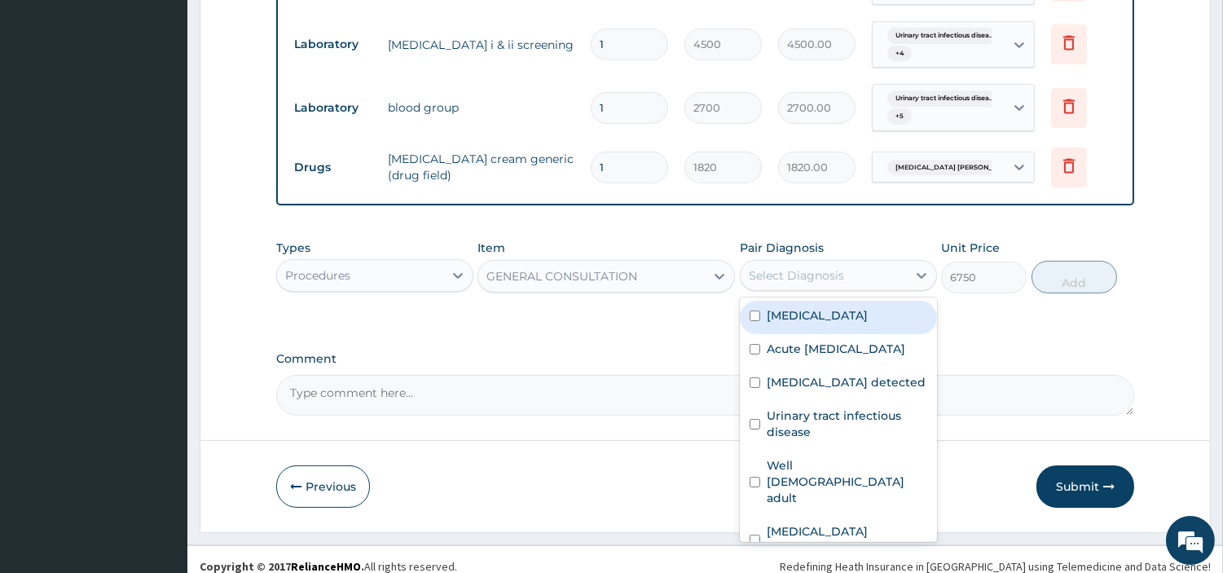
click at [858, 269] on div "Select Diagnosis" at bounding box center [824, 275] width 166 height 26
click at [851, 302] on div "[MEDICAL_DATA]" at bounding box center [838, 317] width 197 height 33
checkbox input "true"
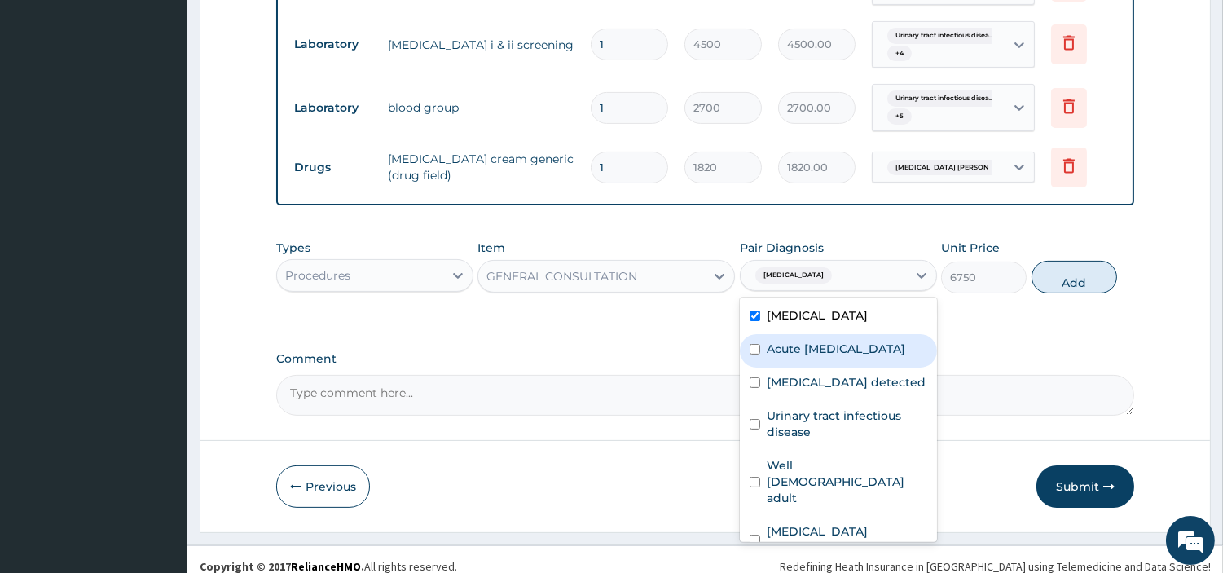
click at [852, 341] on label "Acute [MEDICAL_DATA]" at bounding box center [836, 349] width 139 height 16
checkbox input "true"
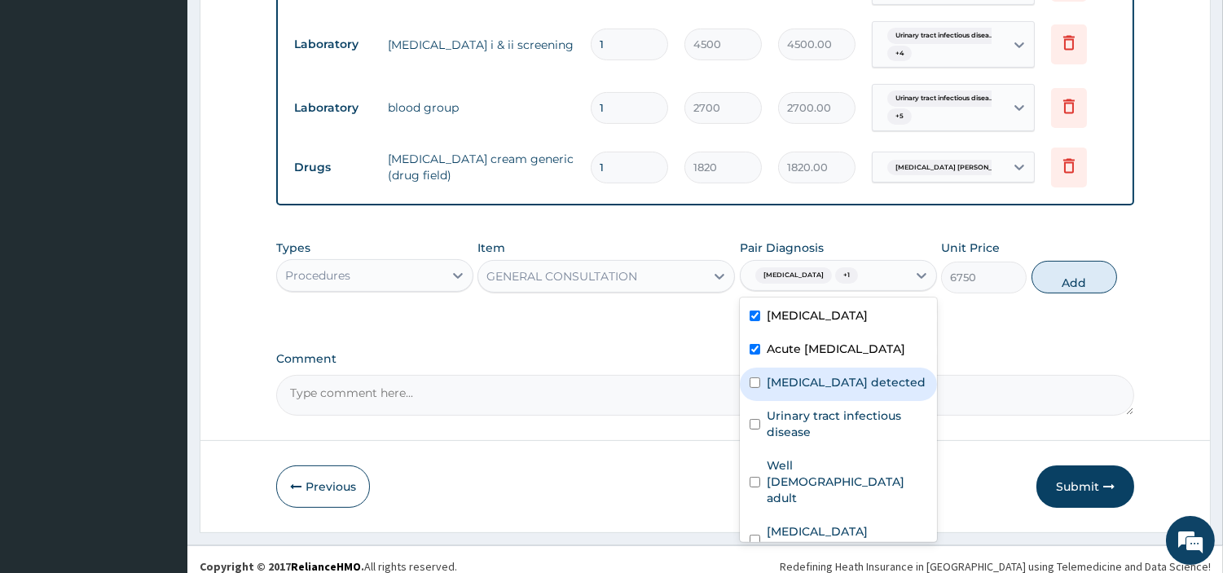
click at [848, 381] on div "[MEDICAL_DATA] detected" at bounding box center [838, 384] width 197 height 33
checkbox input "true"
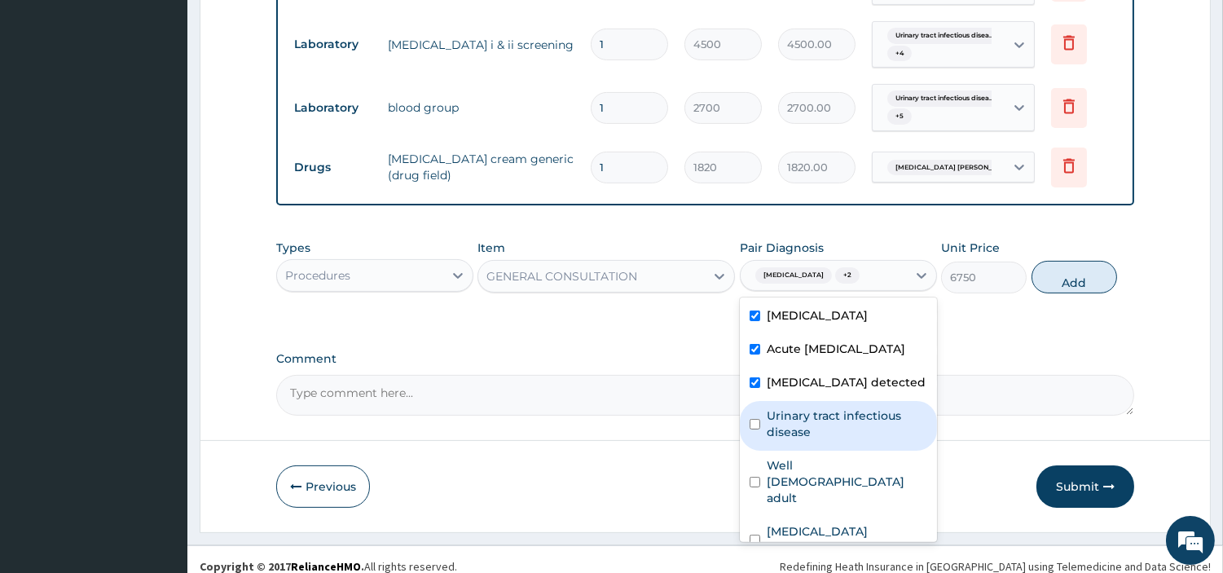
click at [853, 416] on label "Urinary tract infectious disease" at bounding box center [847, 424] width 161 height 33
checkbox input "true"
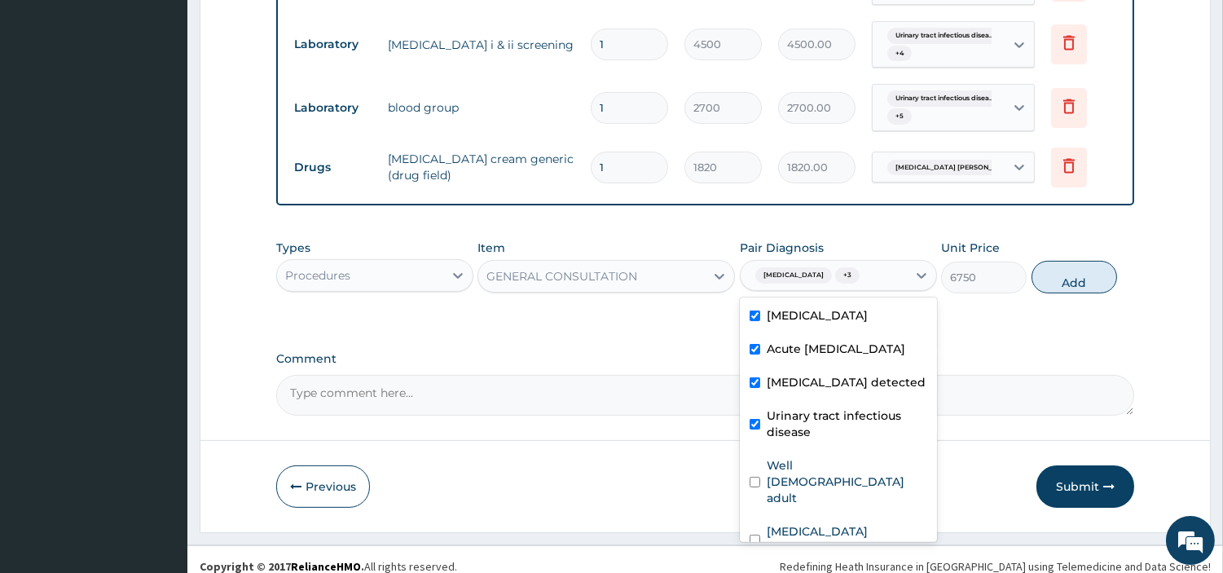
drag, startPoint x: 846, startPoint y: 452, endPoint x: 846, endPoint y: 489, distance: 37.5
click at [846, 456] on div "[MEDICAL_DATA] Acute [MEDICAL_DATA] [MEDICAL_DATA] detected Urinary tract [MEDI…" at bounding box center [838, 420] width 197 height 245
click at [846, 517] on div "[MEDICAL_DATA] [PERSON_NAME]" at bounding box center [838, 542] width 197 height 50
checkbox input "true"
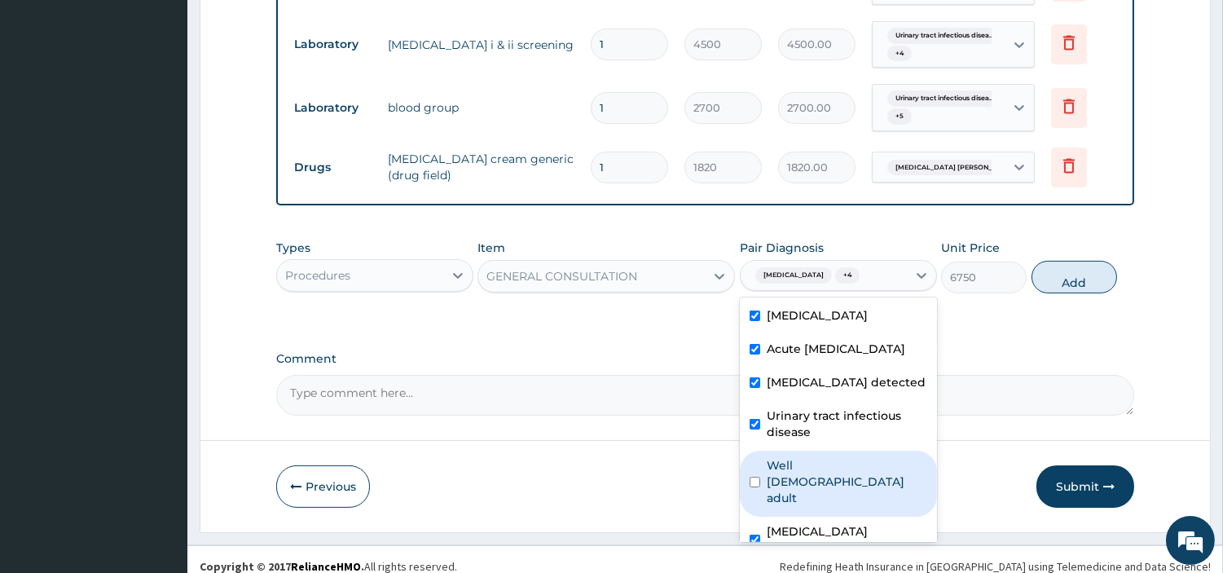
click at [835, 469] on label "Well [DEMOGRAPHIC_DATA] adult" at bounding box center [847, 481] width 161 height 49
checkbox input "true"
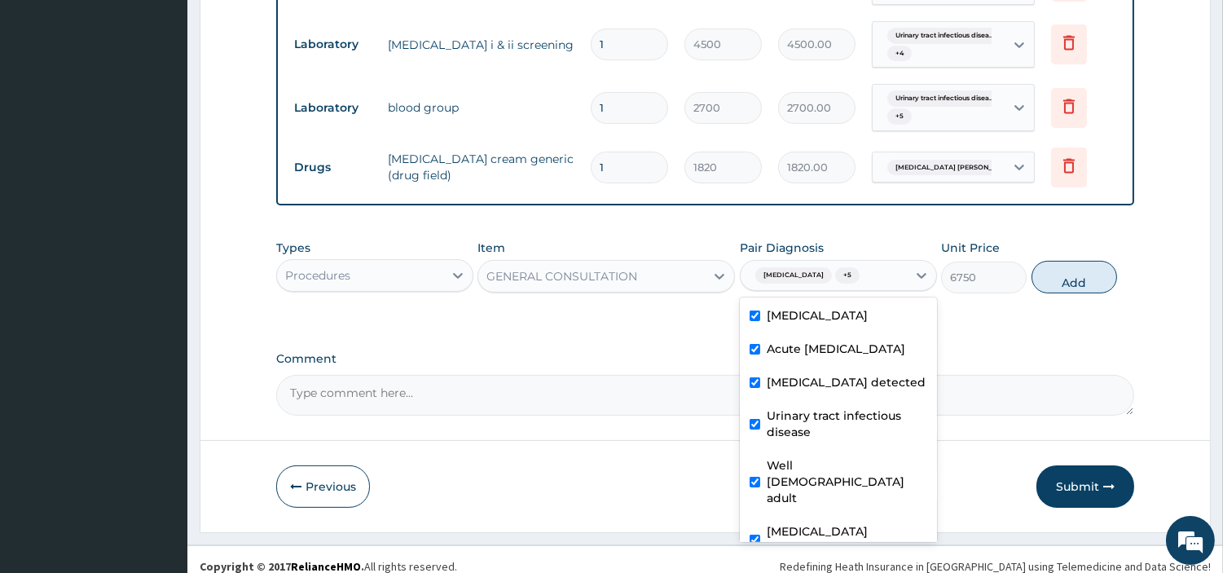
scroll to position [61, 0]
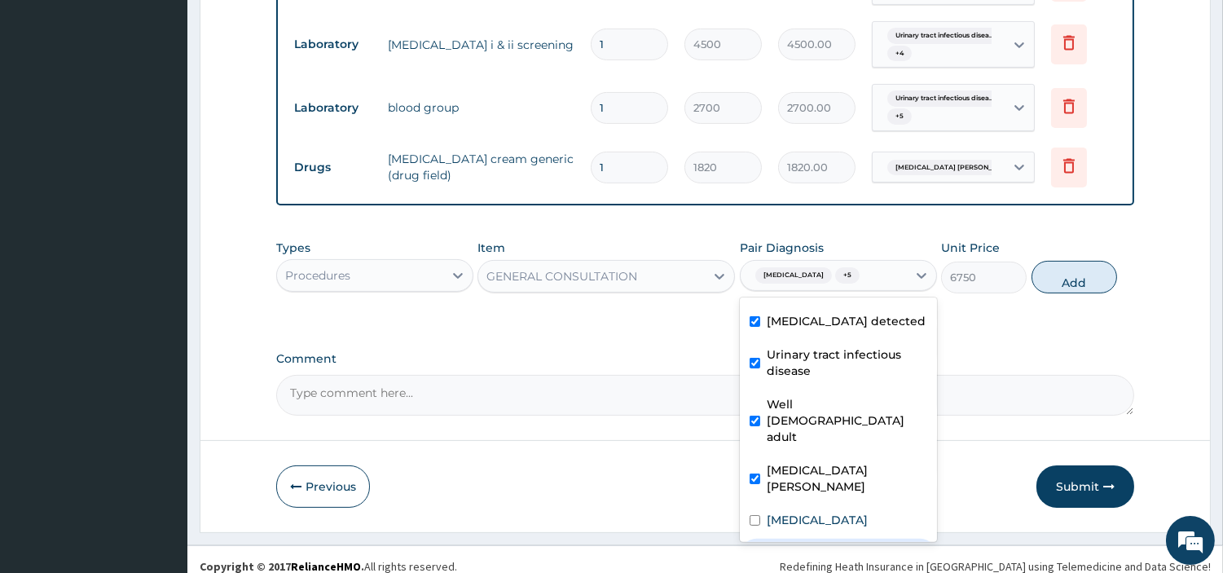
click at [854, 545] on label "[MEDICAL_DATA]" at bounding box center [817, 553] width 101 height 16
checkbox input "true"
click at [838, 456] on div "[MEDICAL_DATA] [PERSON_NAME]" at bounding box center [838, 481] width 197 height 50
click at [834, 456] on div "[MEDICAL_DATA] [PERSON_NAME]" at bounding box center [838, 481] width 197 height 50
checkbox input "true"
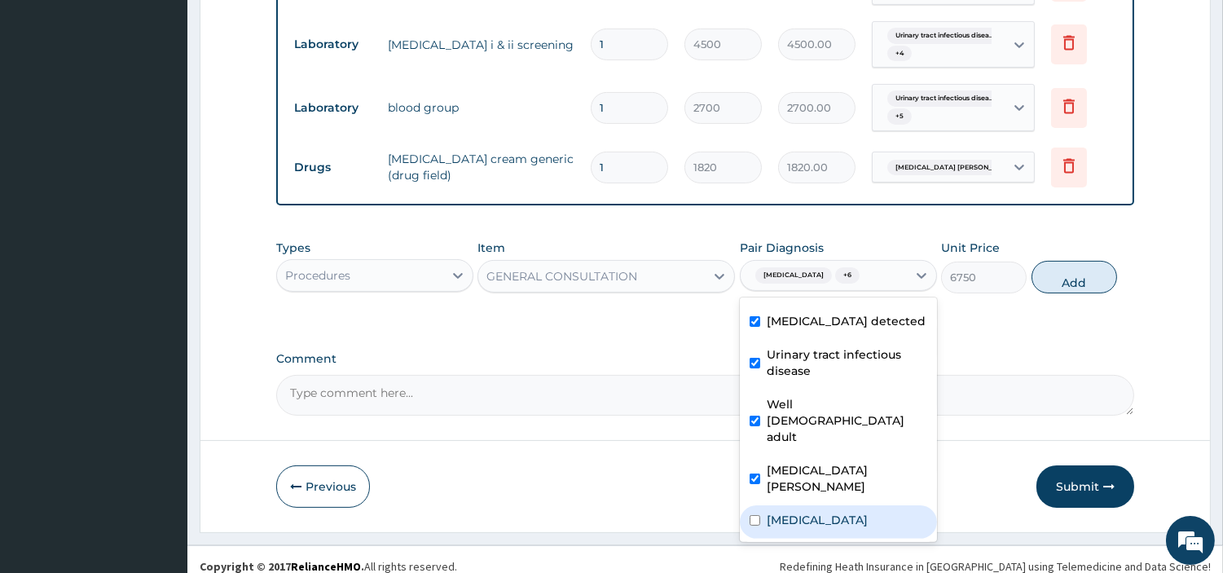
click at [830, 505] on div "[MEDICAL_DATA]" at bounding box center [838, 521] width 197 height 33
checkbox input "true"
click at [1056, 275] on button "Add" at bounding box center [1075, 277] width 86 height 33
type input "0"
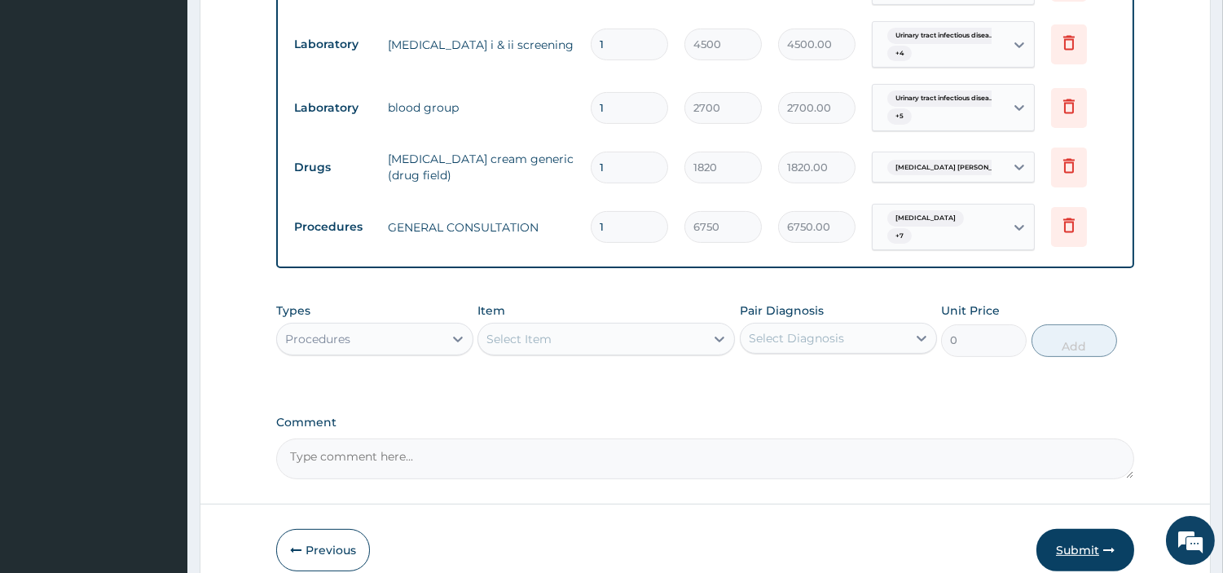
click at [1049, 536] on button "Submit" at bounding box center [1086, 550] width 98 height 42
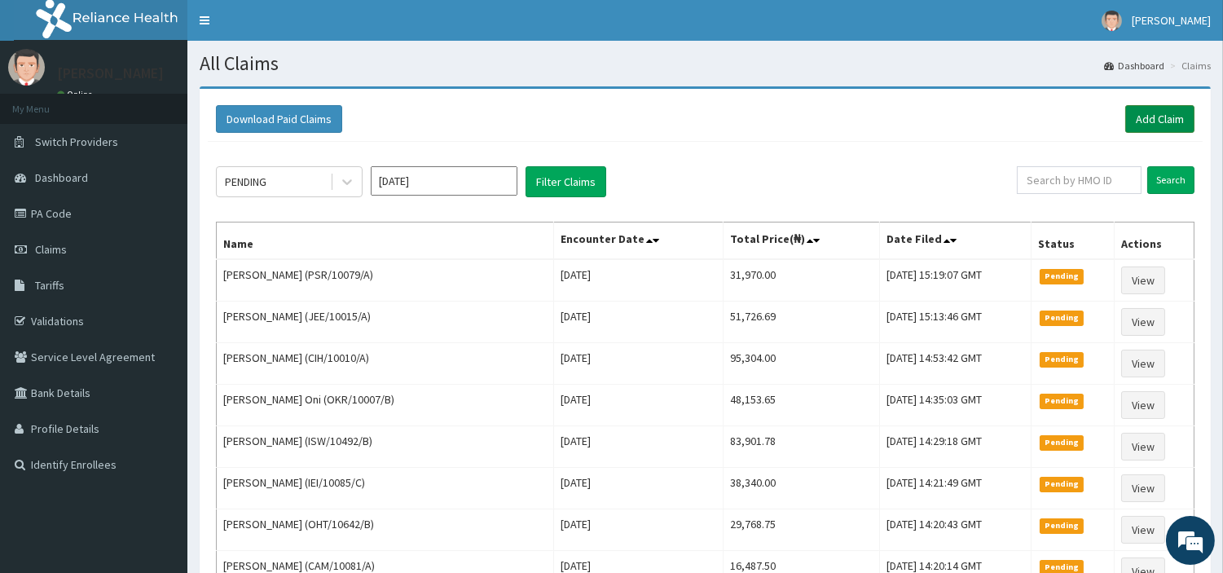
click at [1177, 128] on link "Add Claim" at bounding box center [1160, 119] width 69 height 28
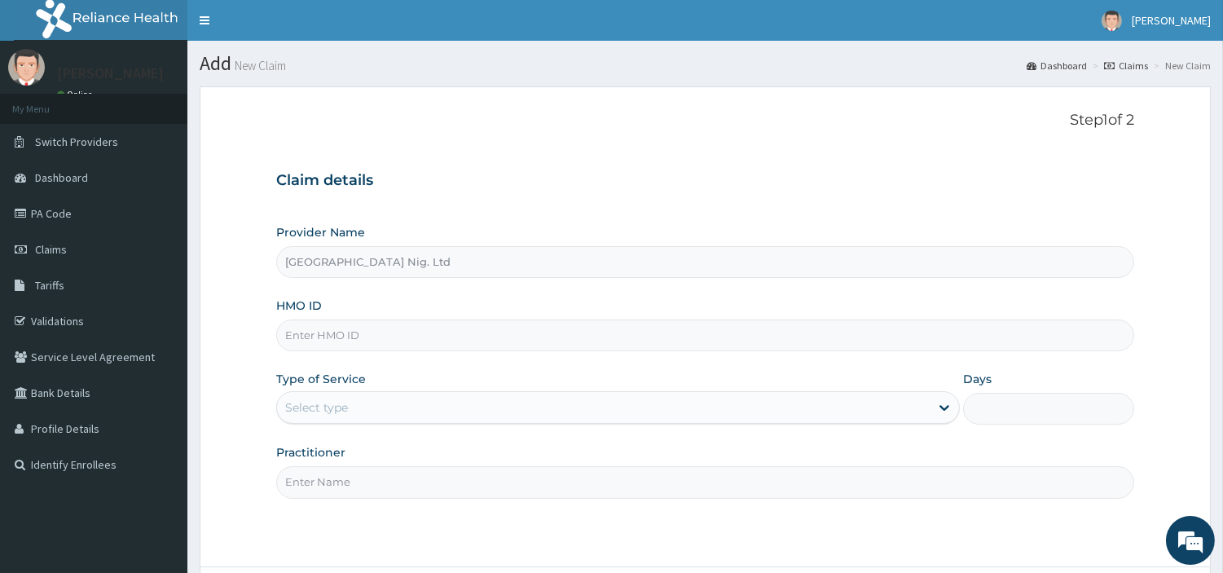
click at [318, 328] on input "HMO ID" at bounding box center [705, 336] width 858 height 32
paste input "PED/10036/A"
type input "PED/10036/A"
click at [469, 396] on div "Select type" at bounding box center [603, 407] width 653 height 26
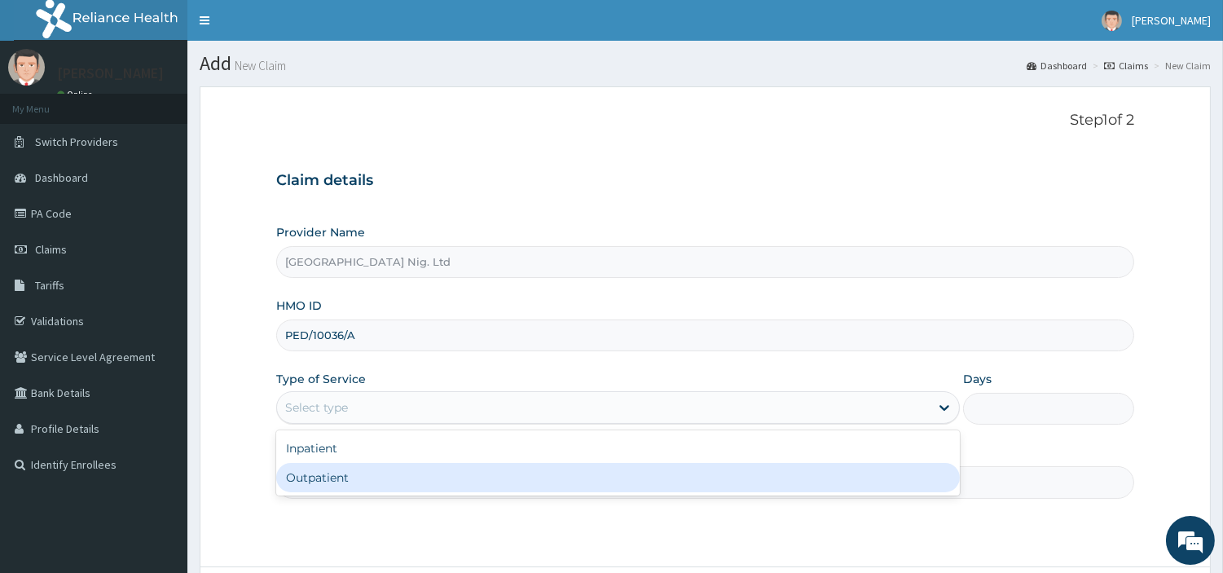
click at [419, 485] on div "Outpatient" at bounding box center [618, 477] width 684 height 29
click at [420, 485] on input "Practitioner" at bounding box center [705, 482] width 858 height 32
type input "1"
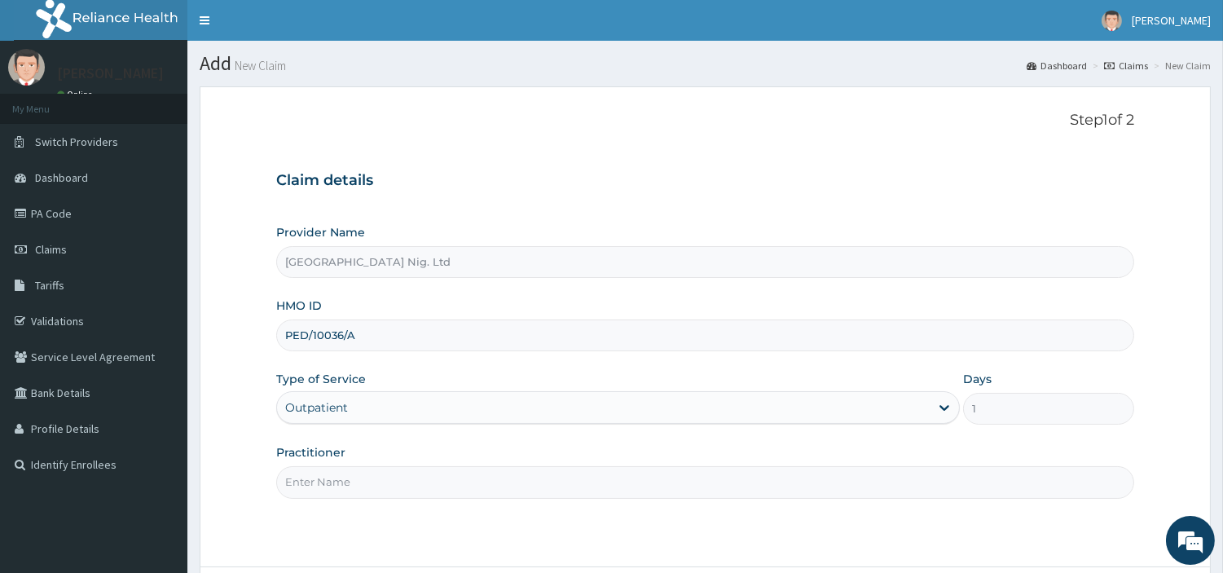
paste input "[PERSON_NAME]"
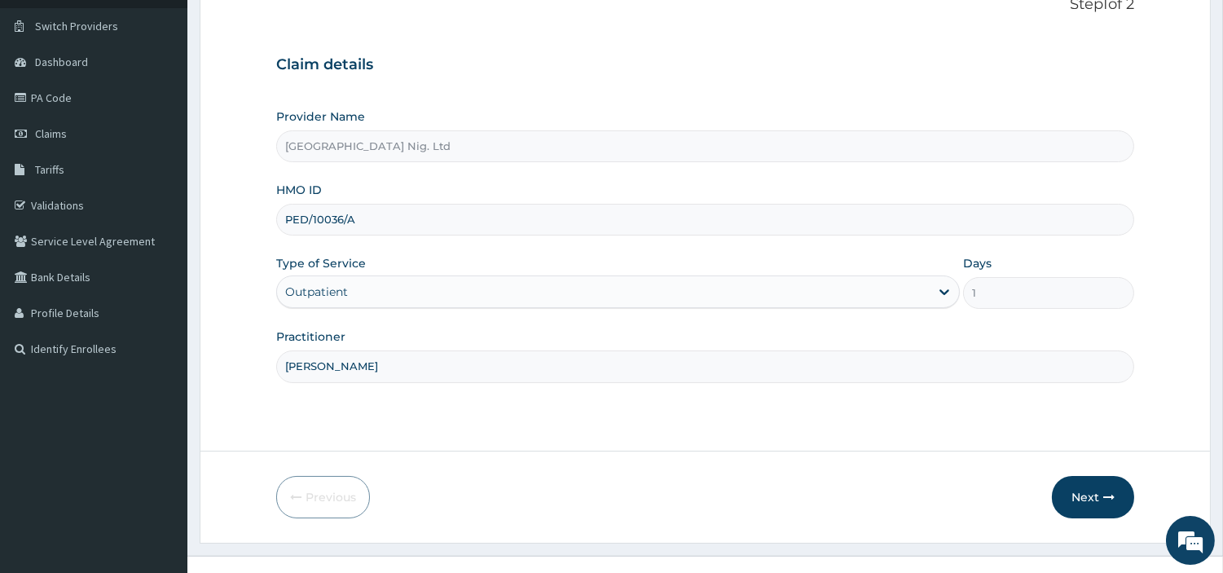
scroll to position [140, 0]
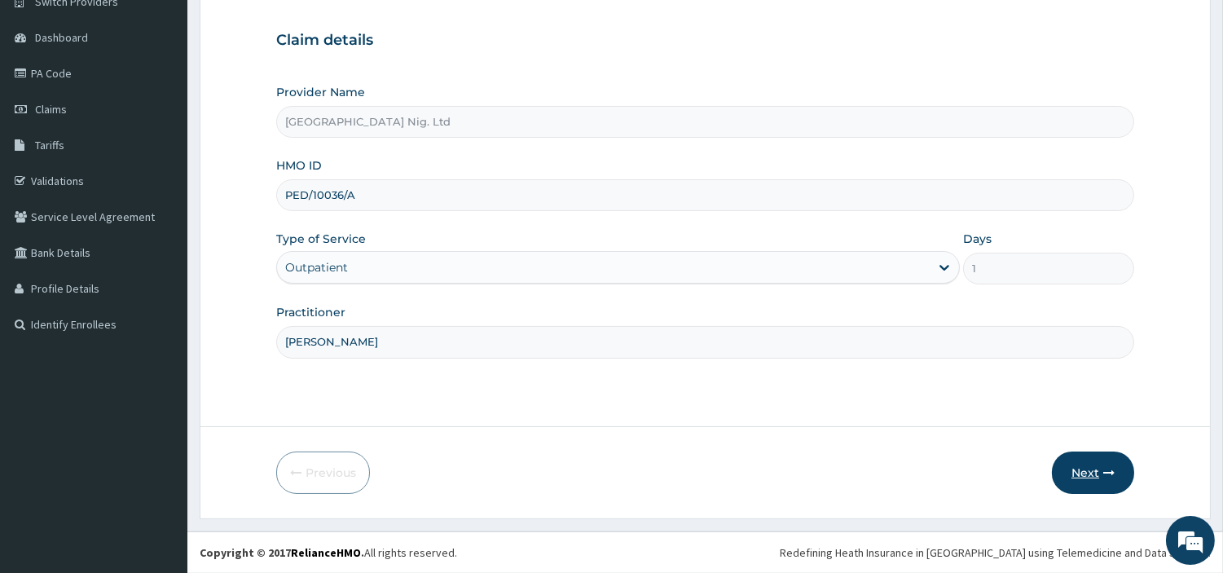
type input "[PERSON_NAME]"
click at [1081, 482] on button "Next" at bounding box center [1093, 473] width 82 height 42
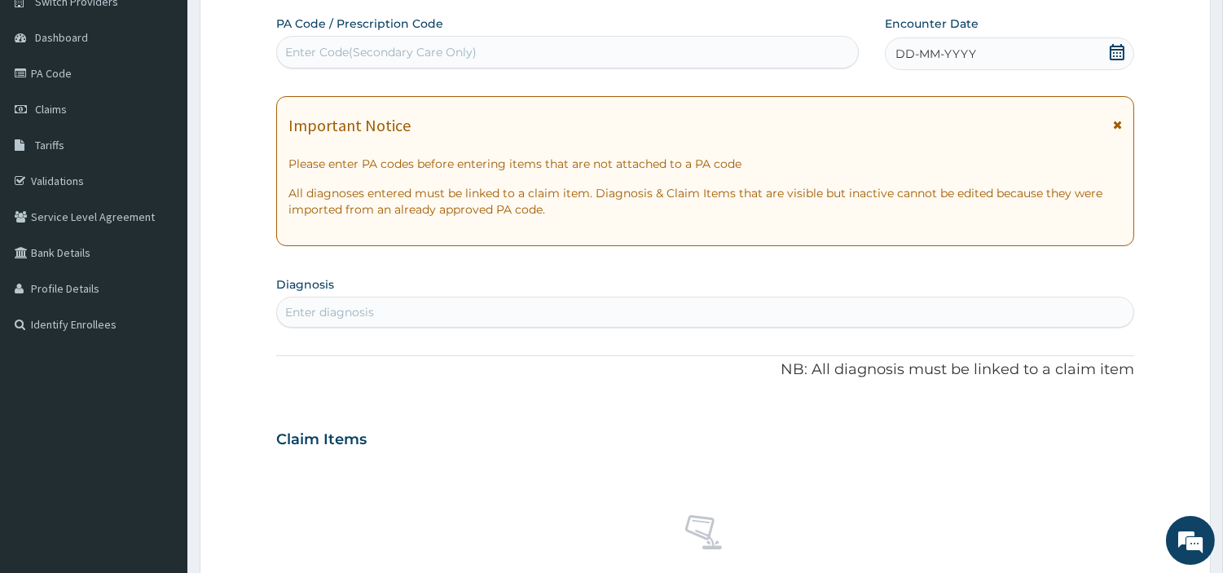
click at [427, 59] on div "Enter Code(Secondary Care Only)" at bounding box center [381, 52] width 192 height 16
paste input "PA/A8B902"
type input "PA/A8B902"
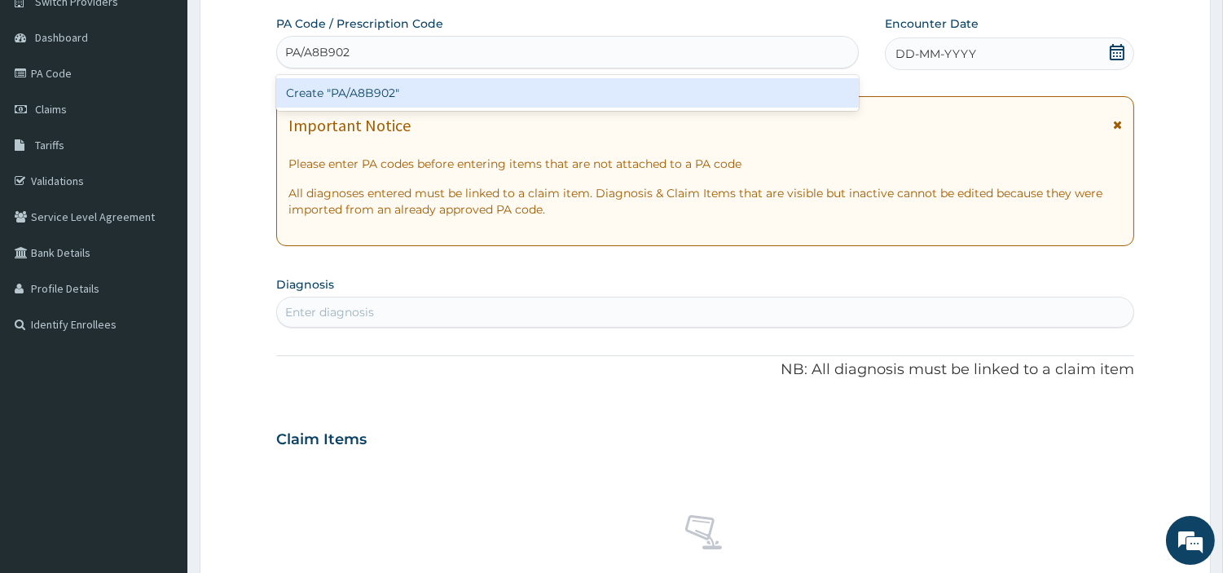
click at [695, 94] on div "Create "PA/A8B902"" at bounding box center [567, 92] width 583 height 29
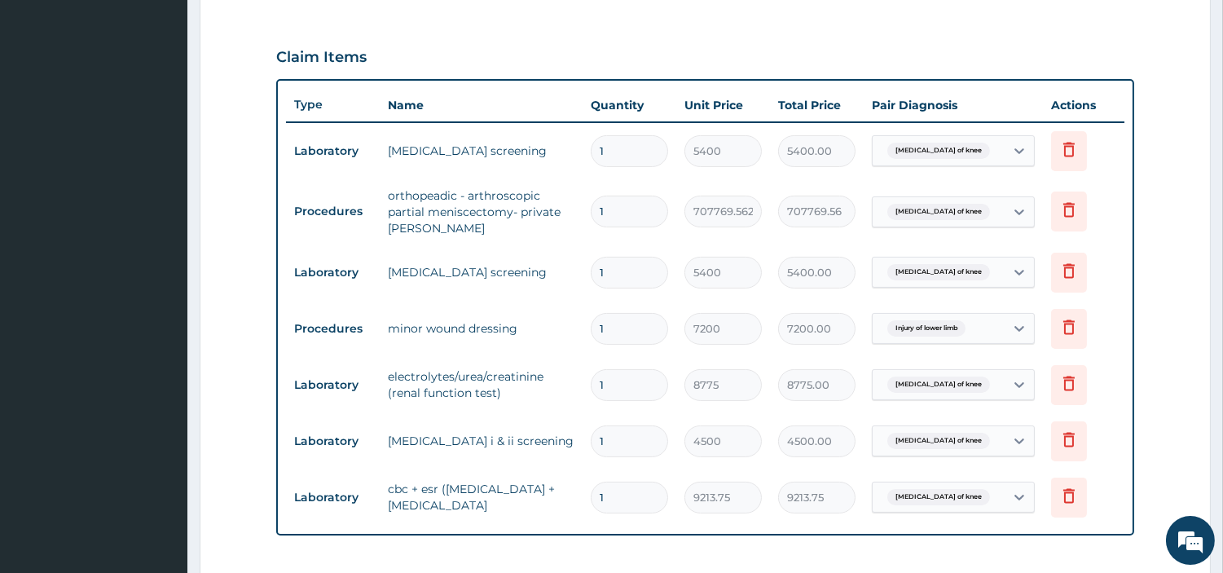
scroll to position [558, 0]
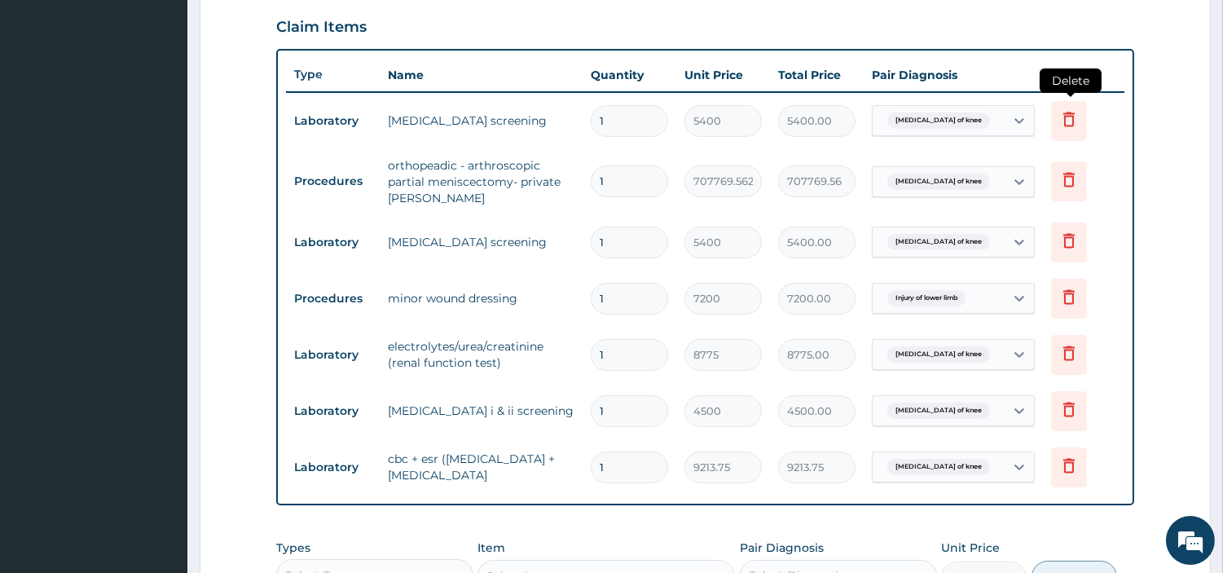
click at [1054, 103] on icon at bounding box center [1069, 121] width 36 height 40
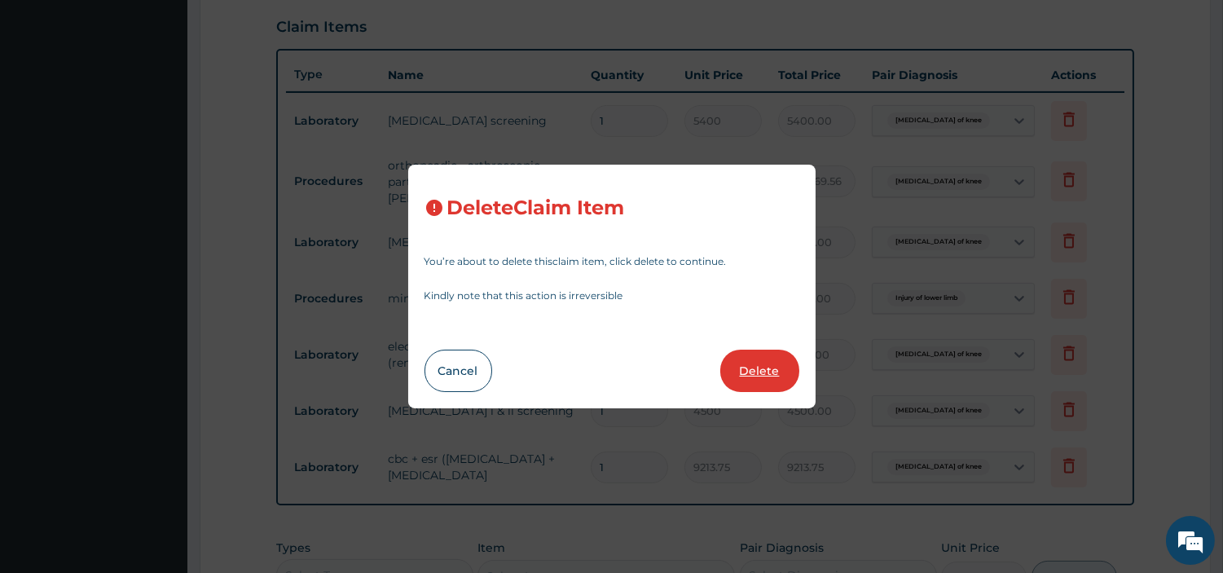
click at [744, 371] on button "Delete" at bounding box center [760, 371] width 79 height 42
type input "707769.5625"
type input "707769.56"
type input "5400"
type input "5400.00"
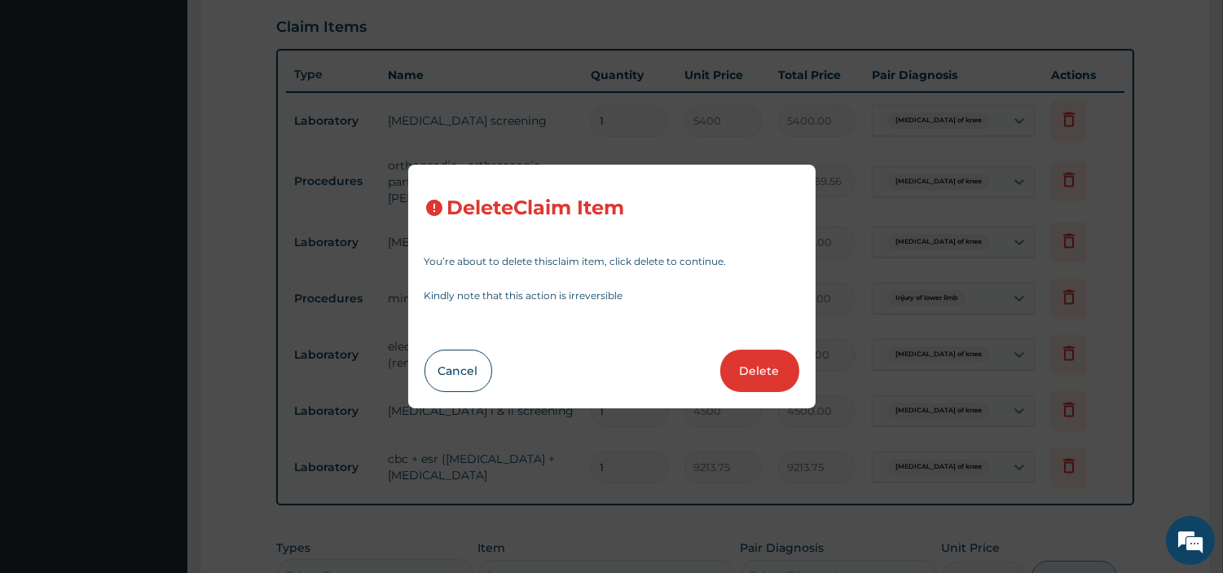
type input "7200"
type input "7200.00"
type input "8775"
type input "8775.00"
type input "4500"
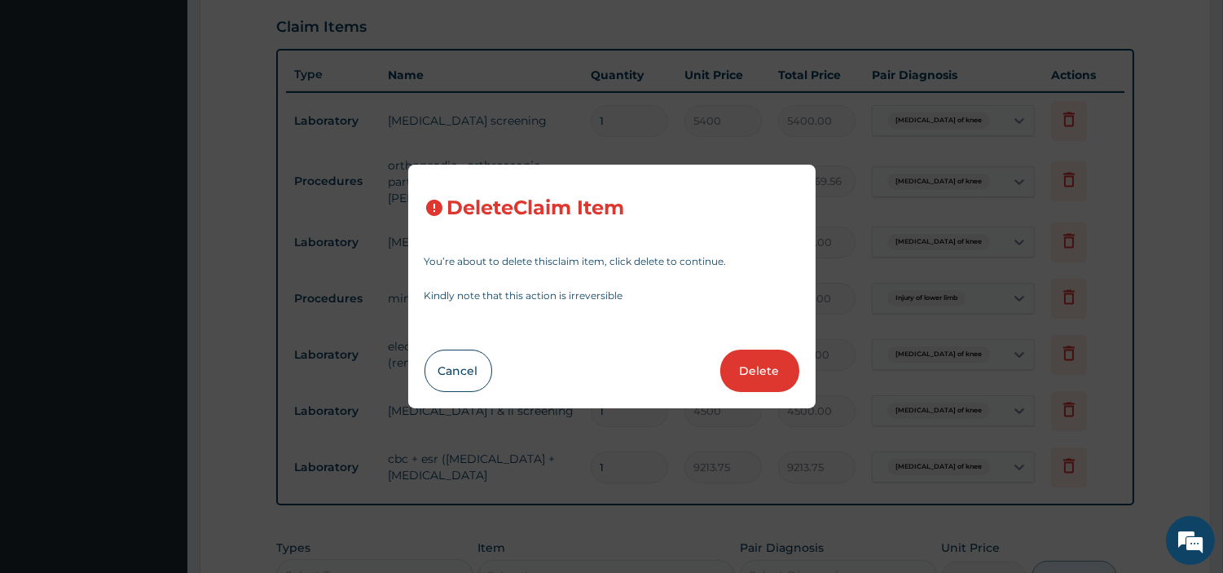
type input "4500.00"
type input "9213.75"
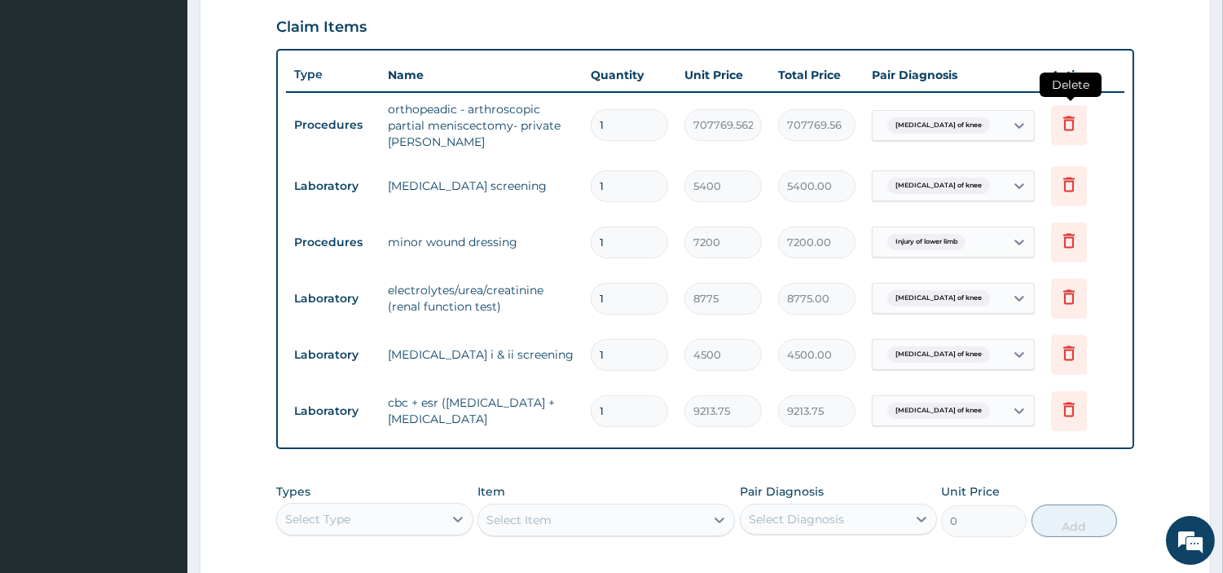
click at [1068, 130] on icon at bounding box center [1069, 125] width 36 height 40
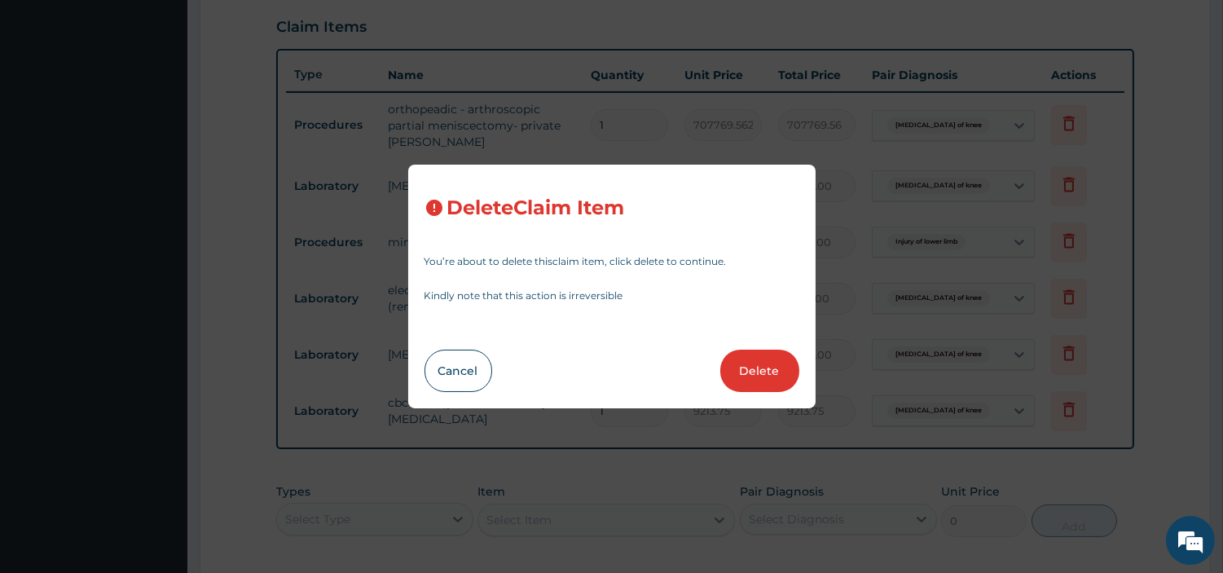
click at [720, 357] on div "Cancel Delete" at bounding box center [612, 371] width 375 height 42
click at [737, 381] on button "Delete" at bounding box center [760, 371] width 79 height 42
type input "5400"
type input "5400.00"
type input "7200"
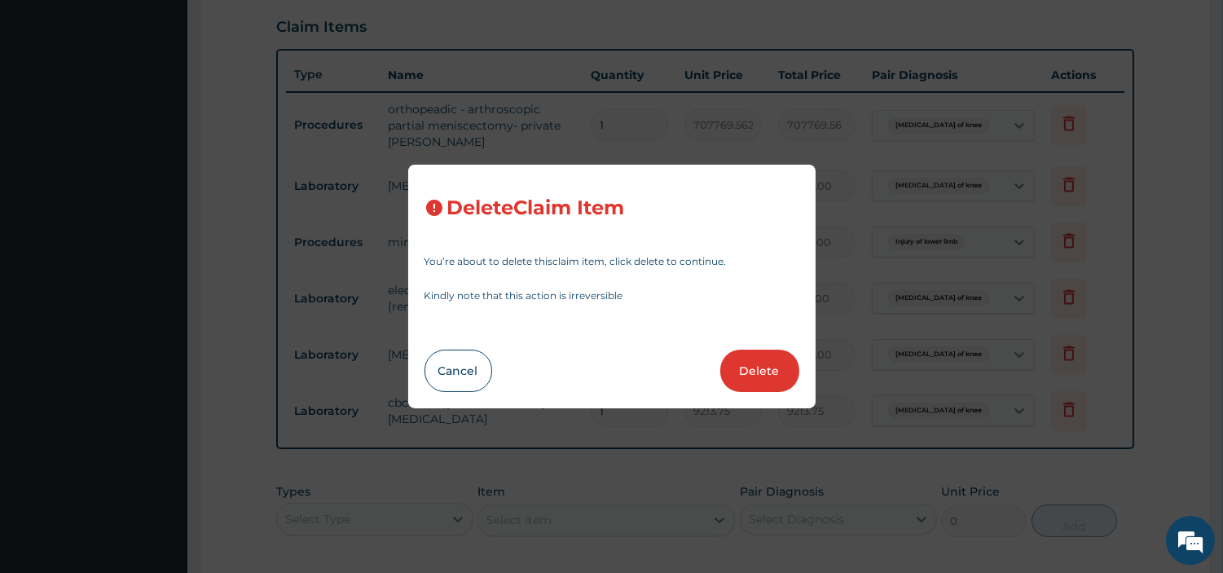
type input "7200.00"
type input "8775"
type input "8775.00"
type input "4500"
type input "4500.00"
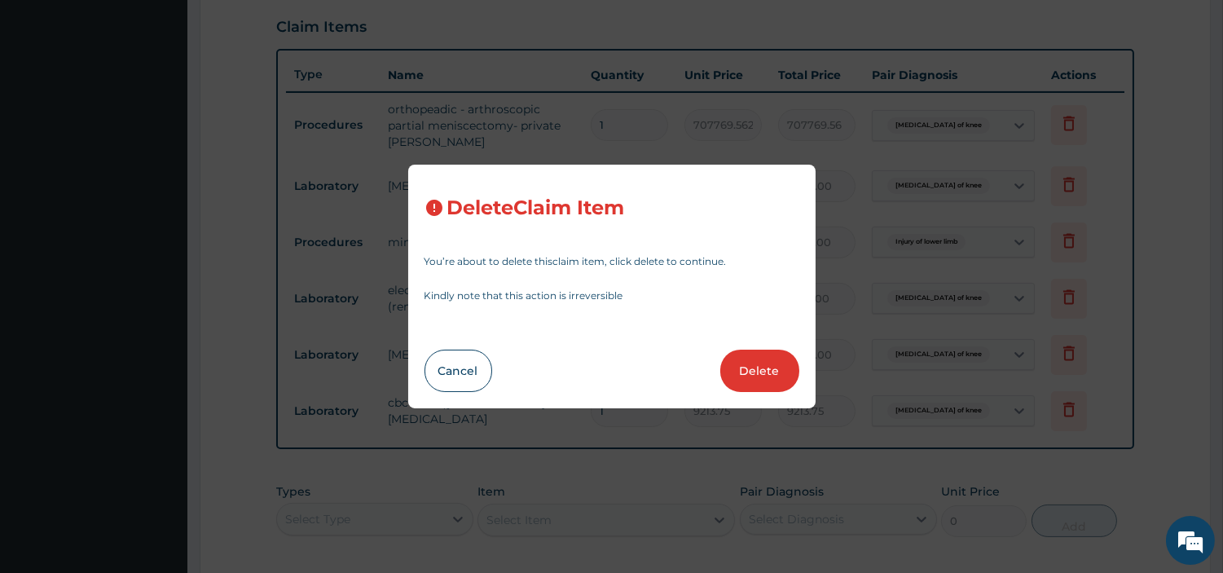
type input "9213.75"
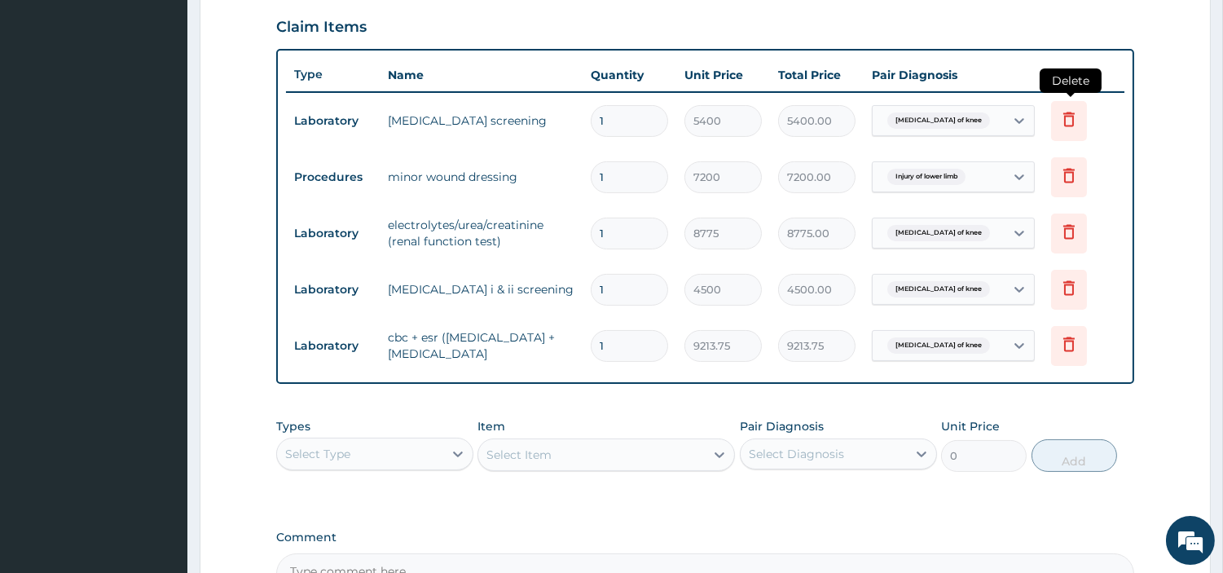
click at [1065, 115] on icon at bounding box center [1069, 119] width 11 height 15
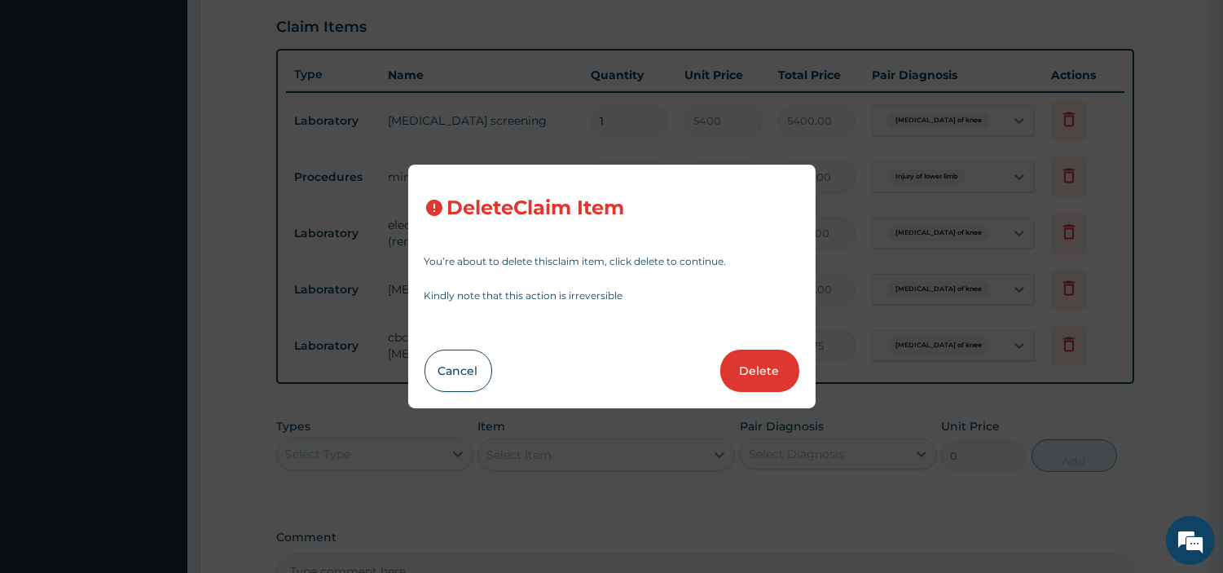
click at [808, 364] on div "Delete Claim Item You’re about to delete this claim item , click delete to cont…" at bounding box center [612, 287] width 408 height 244
click at [768, 381] on button "Delete" at bounding box center [760, 371] width 79 height 42
type input "7200"
type input "7200.00"
type input "8775"
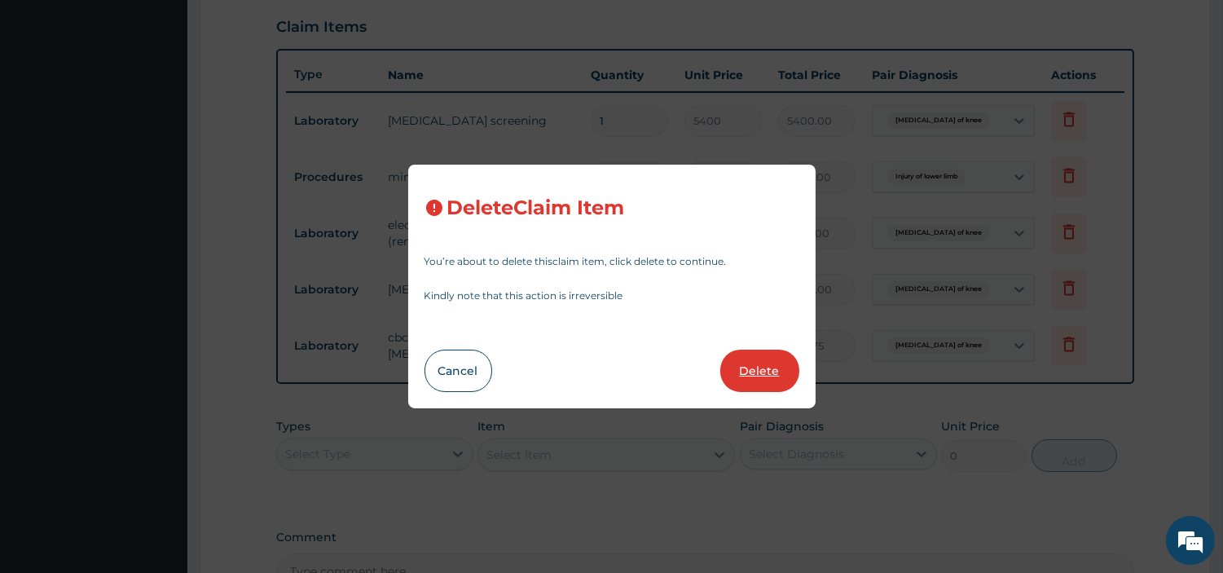
type input "8775.00"
type input "4500"
type input "4500.00"
type input "9213.75"
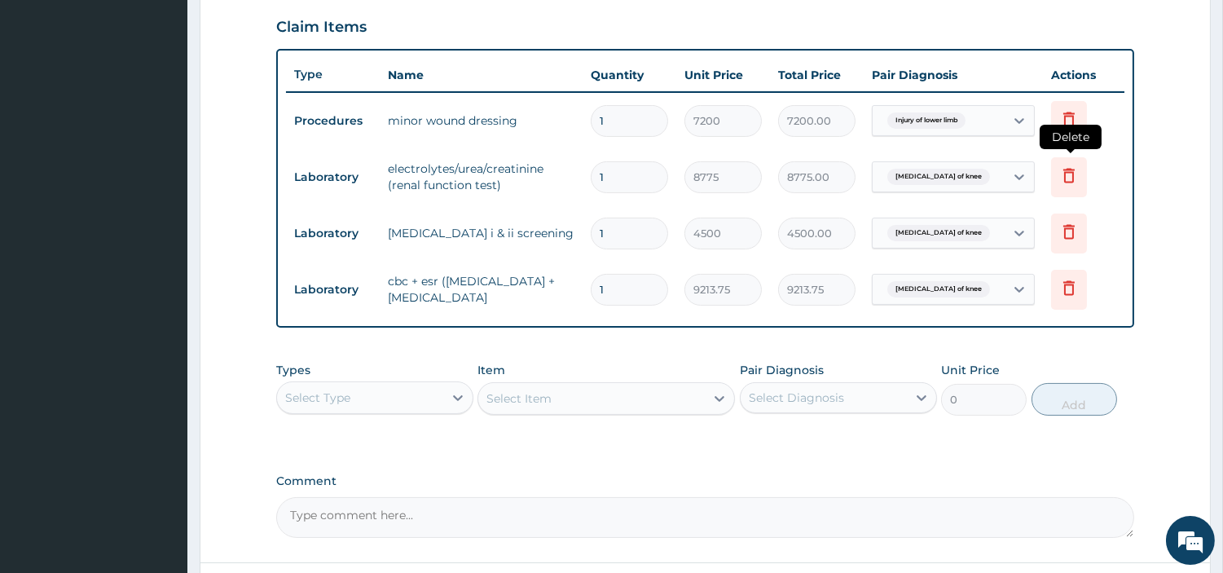
click at [1078, 172] on icon at bounding box center [1070, 175] width 20 height 20
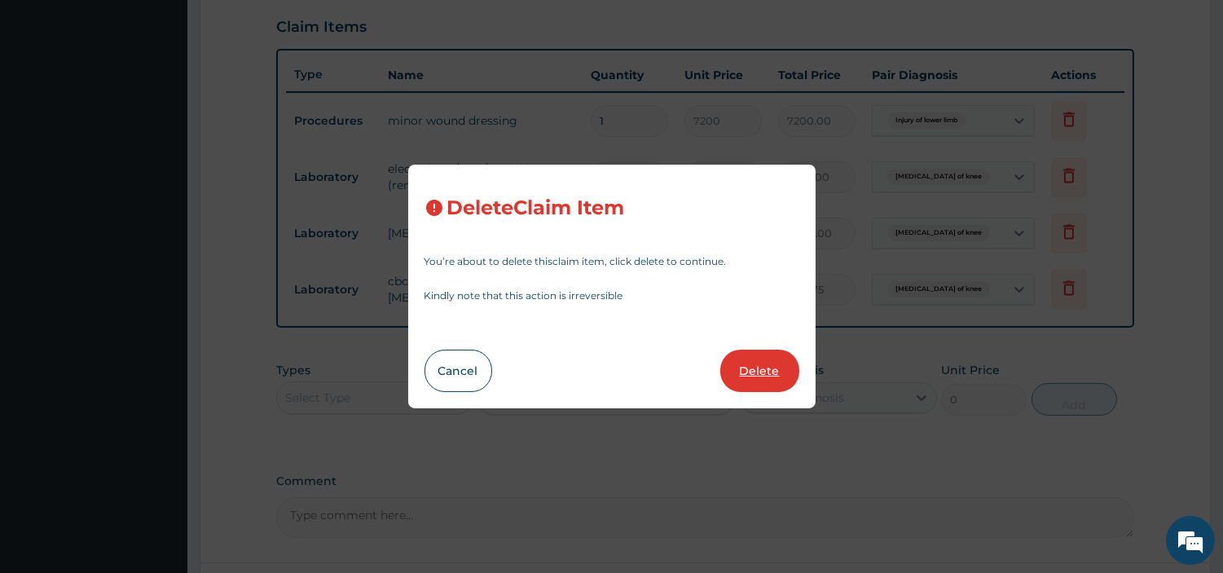
click at [758, 381] on button "Delete" at bounding box center [760, 371] width 79 height 42
type input "4500"
type input "4500.00"
type input "9213.75"
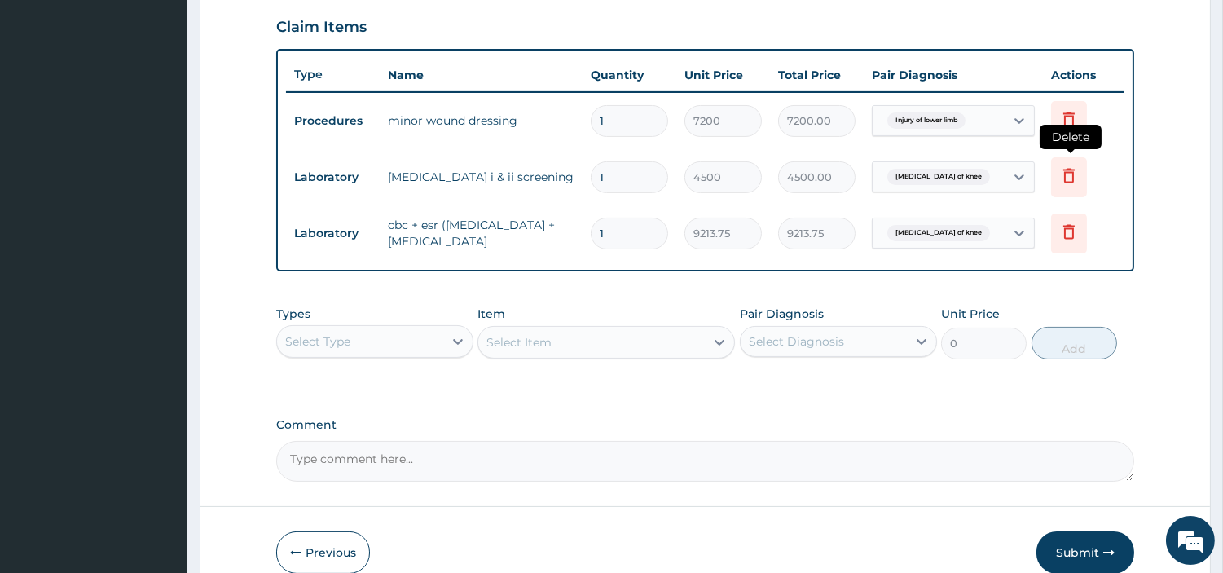
click at [1071, 180] on icon at bounding box center [1069, 175] width 11 height 15
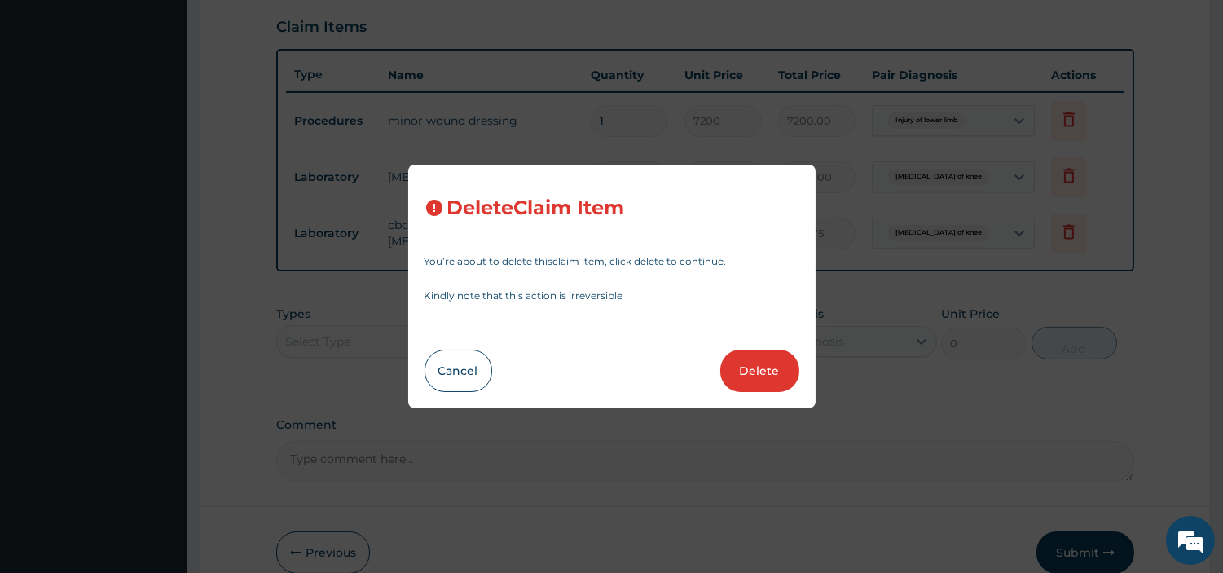
click at [731, 378] on button "Delete" at bounding box center [760, 371] width 79 height 42
type input "9213.75"
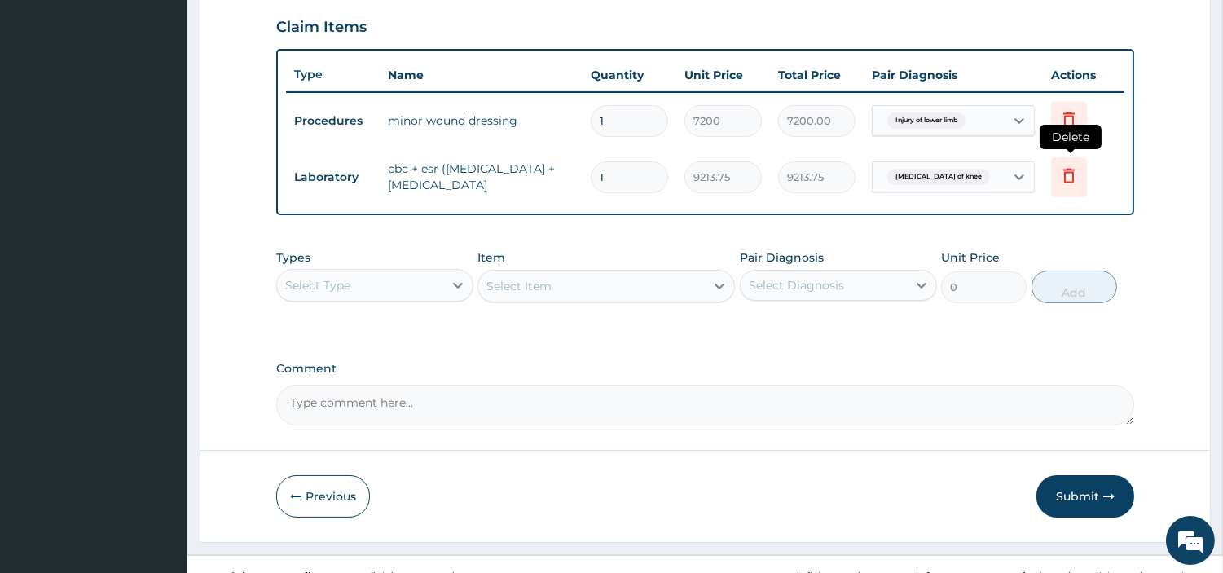
click at [1065, 166] on icon at bounding box center [1070, 175] width 20 height 20
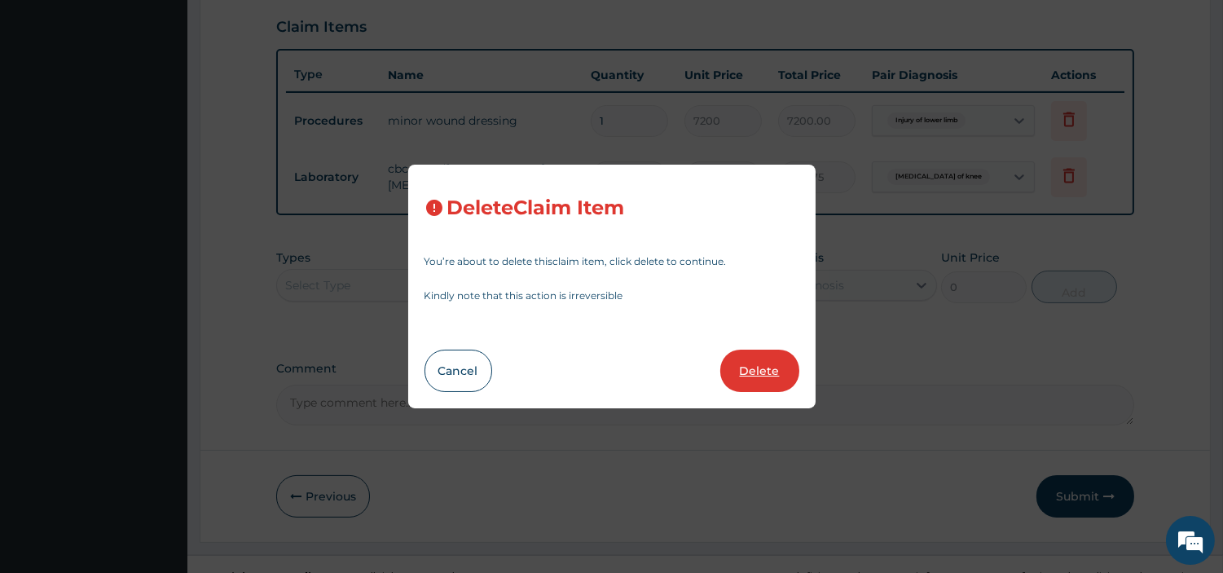
click at [747, 373] on button "Delete" at bounding box center [760, 371] width 79 height 42
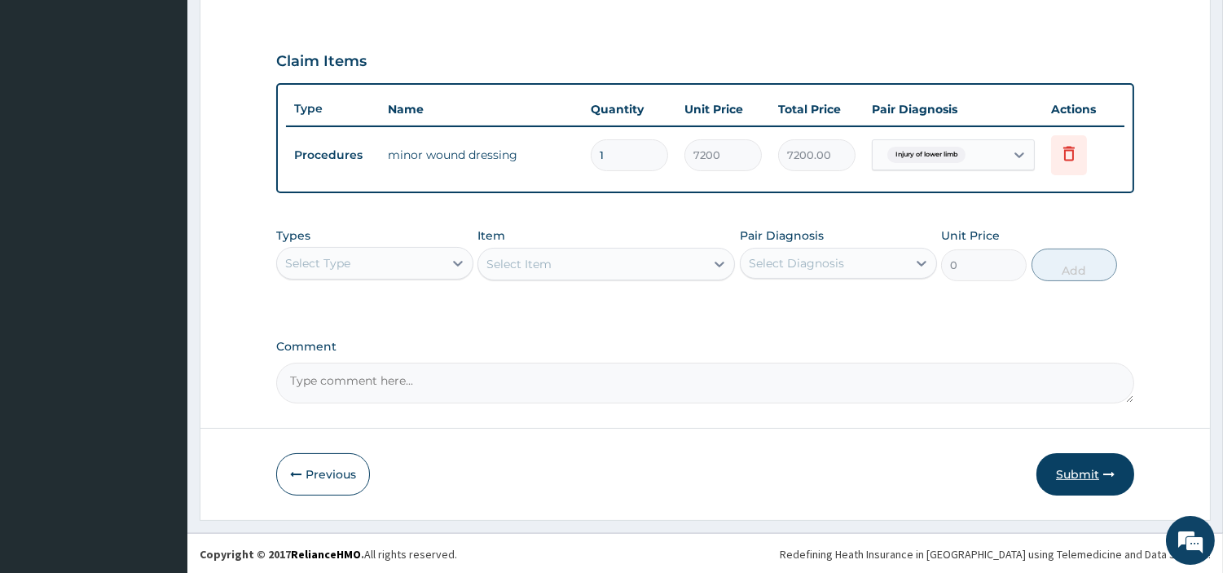
click at [1080, 467] on button "Submit" at bounding box center [1086, 474] width 98 height 42
click at [902, 155] on span "Injury of lower limb" at bounding box center [927, 155] width 78 height 16
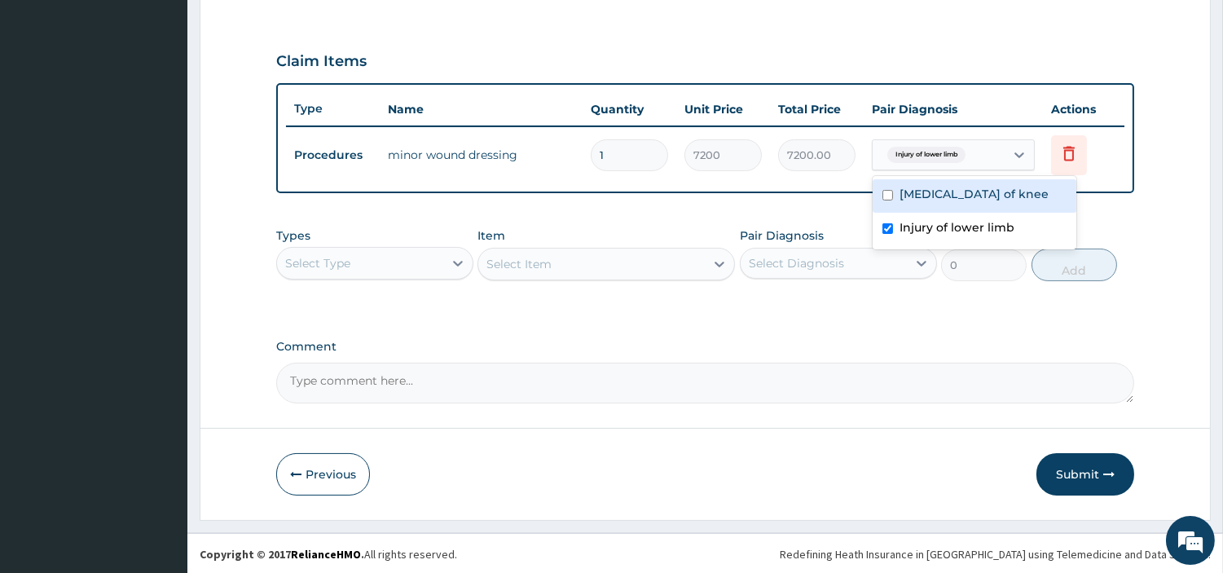
click at [917, 202] on div "Tear of meniscus of knee" at bounding box center [975, 195] width 204 height 33
checkbox input "true"
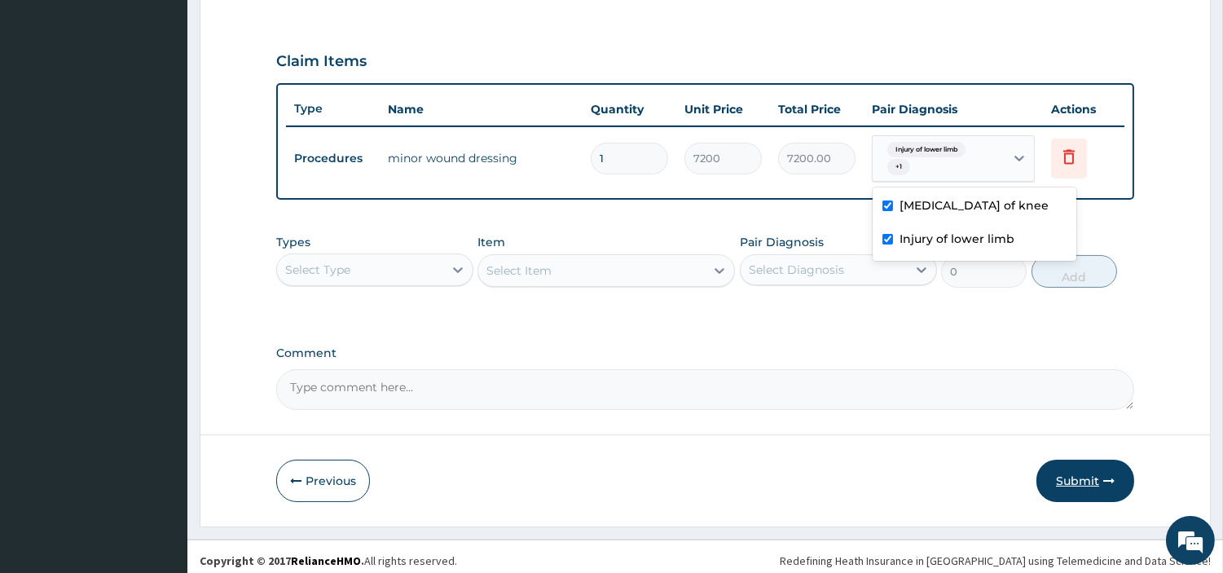
click at [1082, 457] on form "Step 2 of 2 PA Code / Prescription Code PA/A8B902 Encounter Date 10-09-2025 Imp…" at bounding box center [706, 45] width 1012 height 964
click at [1082, 469] on button "Submit" at bounding box center [1086, 481] width 98 height 42
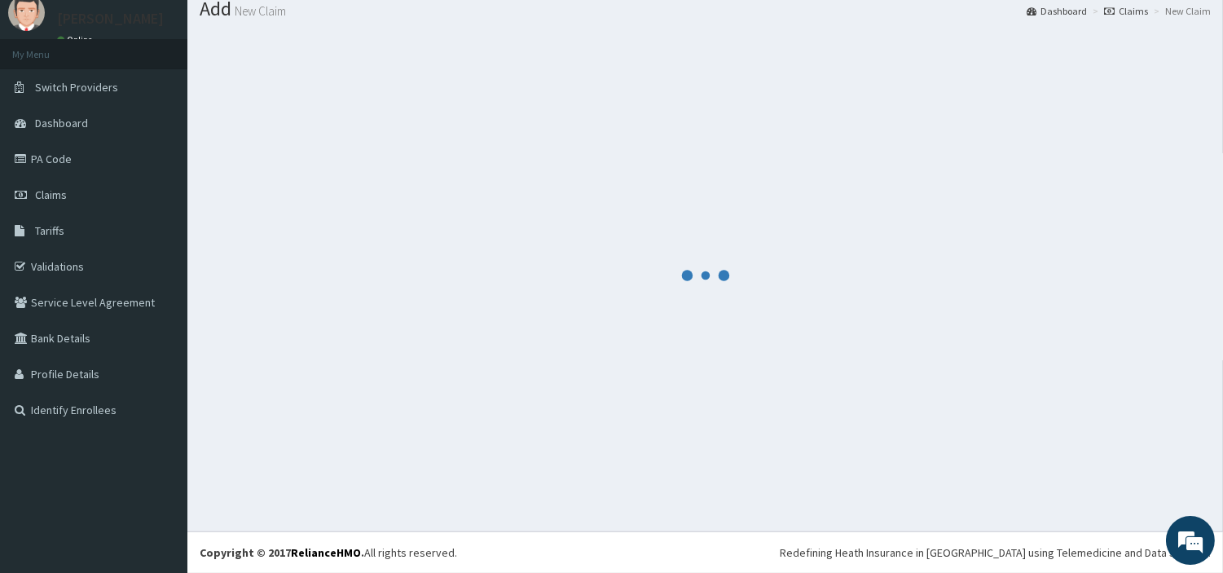
scroll to position [54, 0]
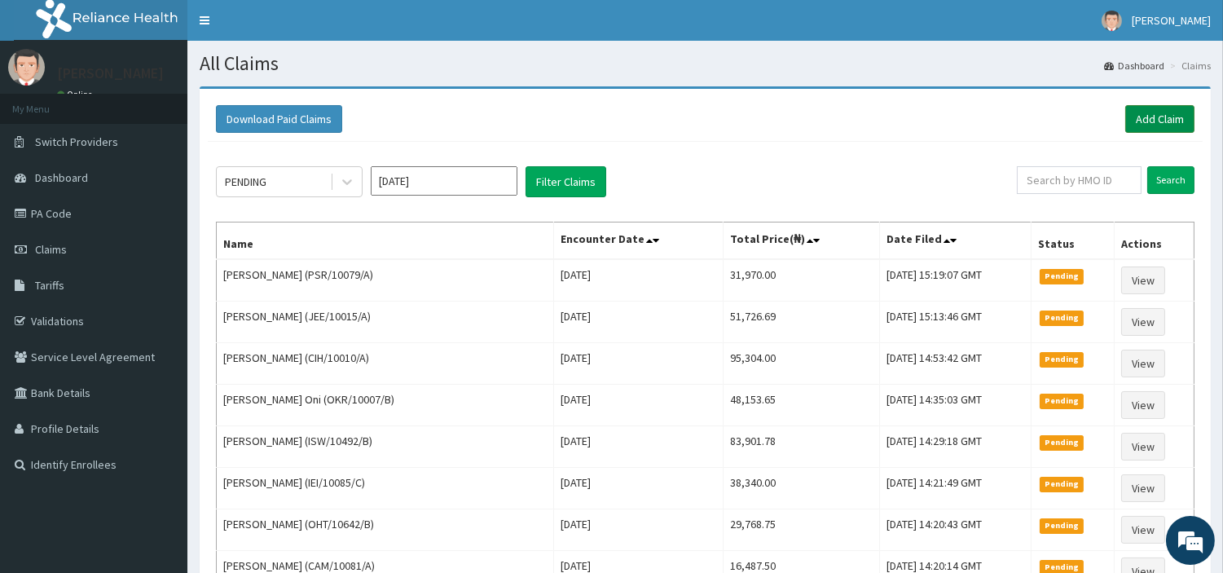
click at [1146, 112] on link "Add Claim" at bounding box center [1160, 119] width 69 height 28
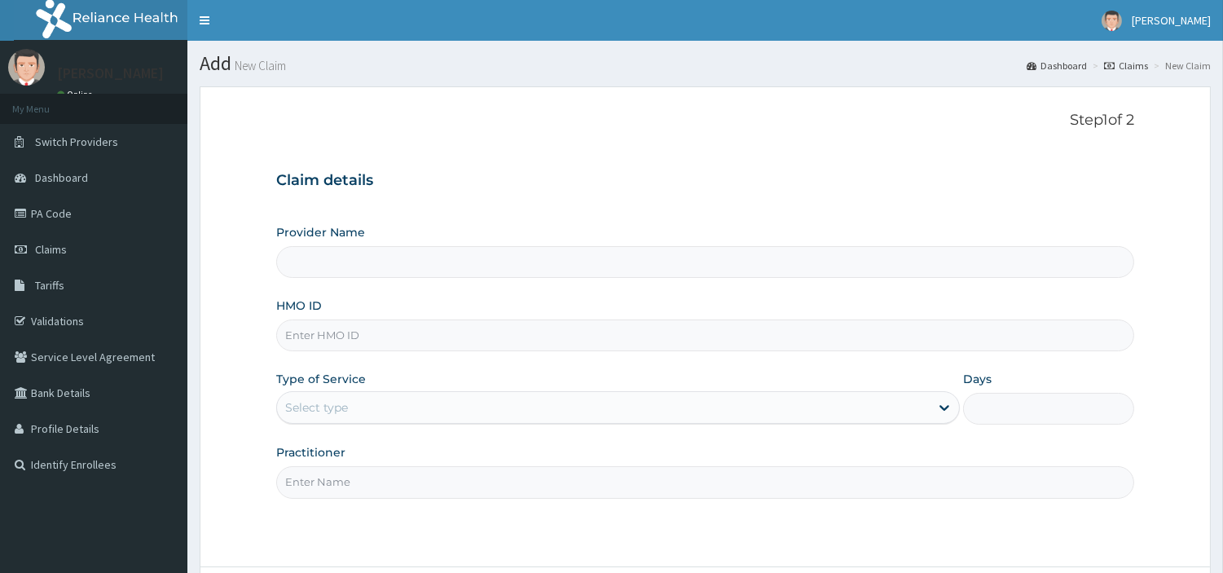
click at [434, 328] on input "HMO ID" at bounding box center [705, 336] width 858 height 32
type input "[GEOGRAPHIC_DATA] Nig. Ltd"
paste input "CMR/10054/A"
type input "CMR/10054/A"
click at [391, 410] on div "Select type" at bounding box center [603, 407] width 653 height 26
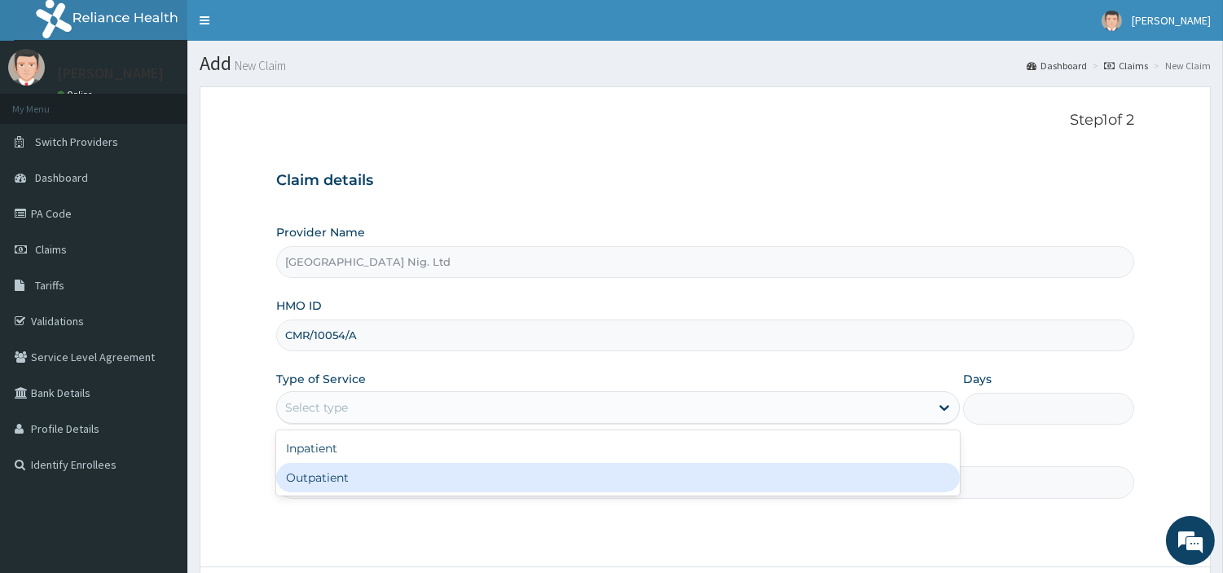
click at [373, 473] on div "Outpatient" at bounding box center [618, 477] width 684 height 29
click at [373, 474] on input "Practitioner" at bounding box center [705, 482] width 858 height 32
type input "1"
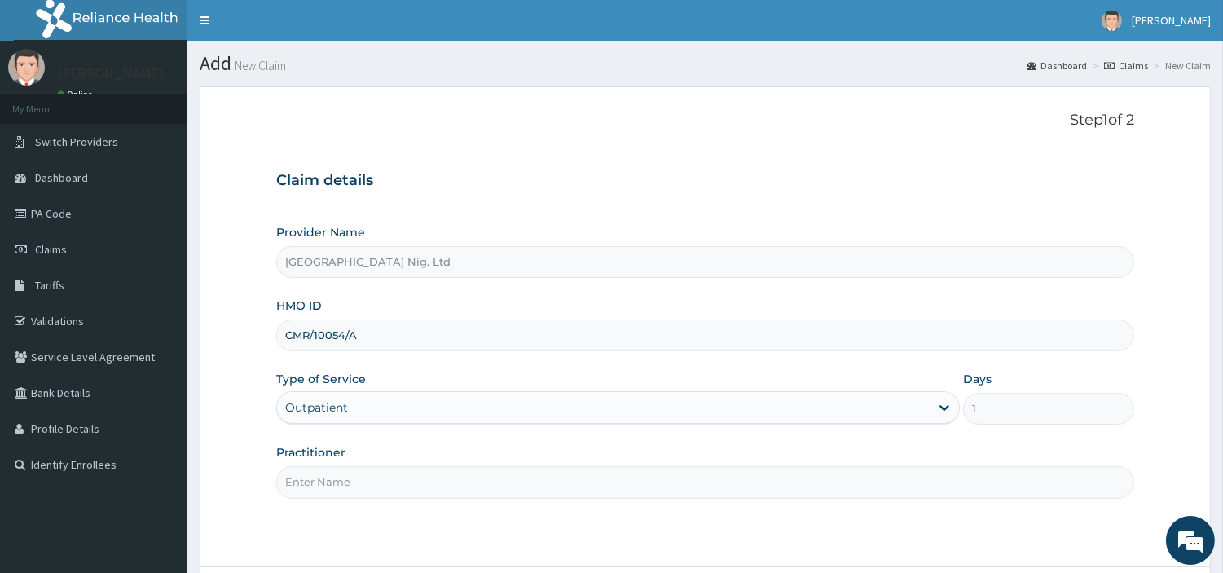
paste input "ALABI ADEBAYO"
type input "ALABI ADEBAYO"
click at [361, 350] on input "CMR/10054/A" at bounding box center [705, 336] width 858 height 32
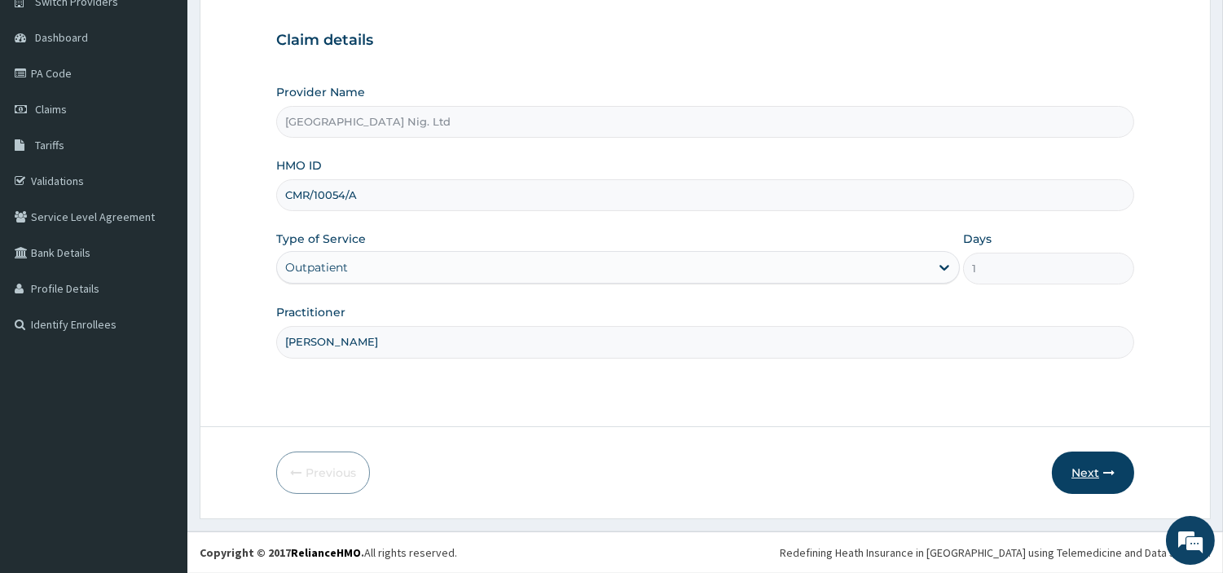
click at [1113, 475] on icon "button" at bounding box center [1109, 472] width 11 height 11
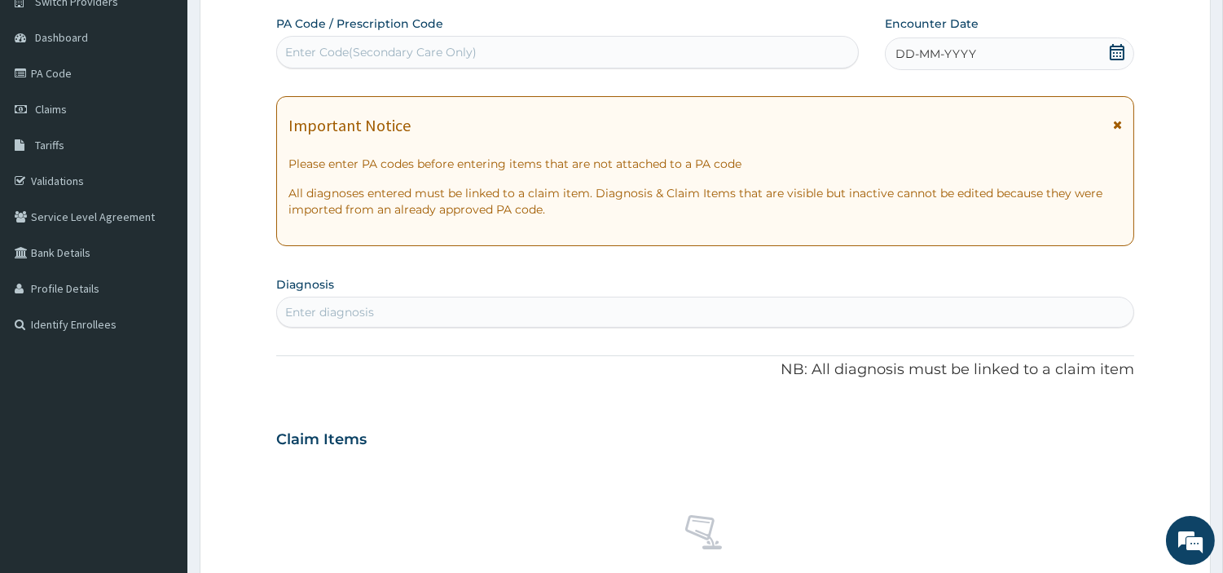
scroll to position [0, 0]
click at [499, 51] on div "Enter Code(Secondary Care Only)" at bounding box center [567, 52] width 581 height 26
paste input "PA/6110C6"
type input "PA/6110C6"
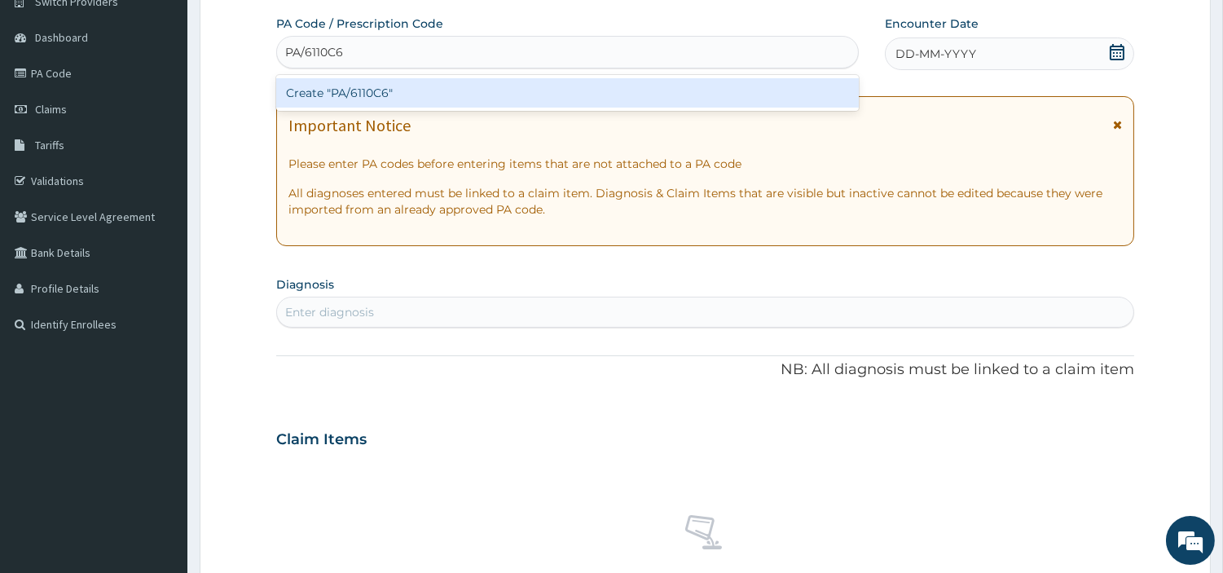
click at [690, 88] on div "Create "PA/6110C6"" at bounding box center [567, 92] width 583 height 29
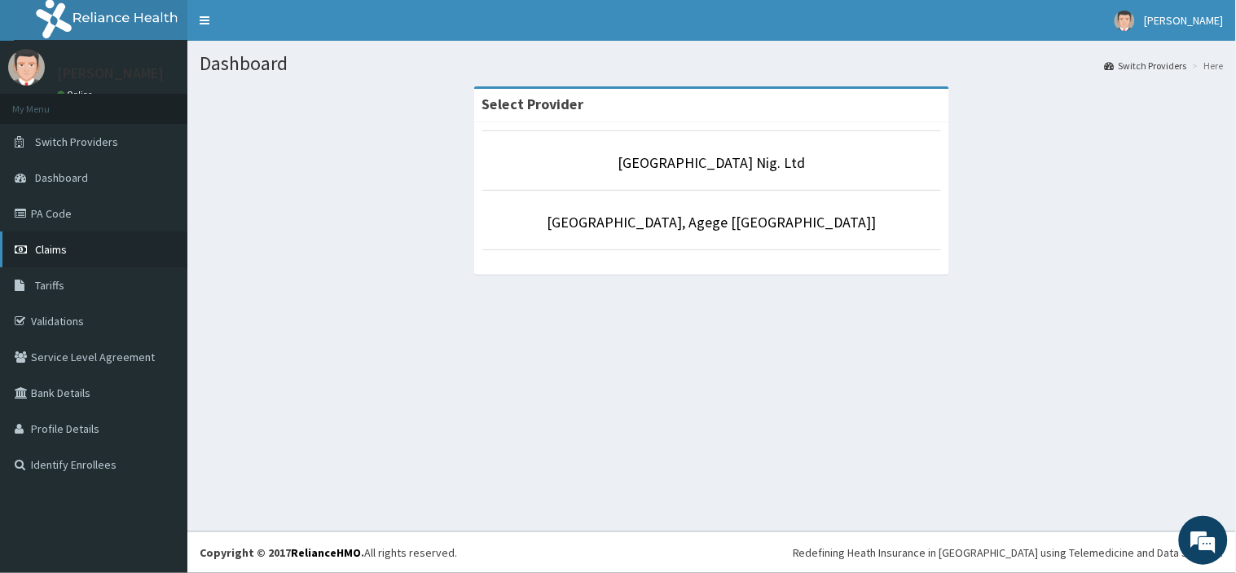
click at [123, 247] on link "Claims" at bounding box center [93, 249] width 187 height 36
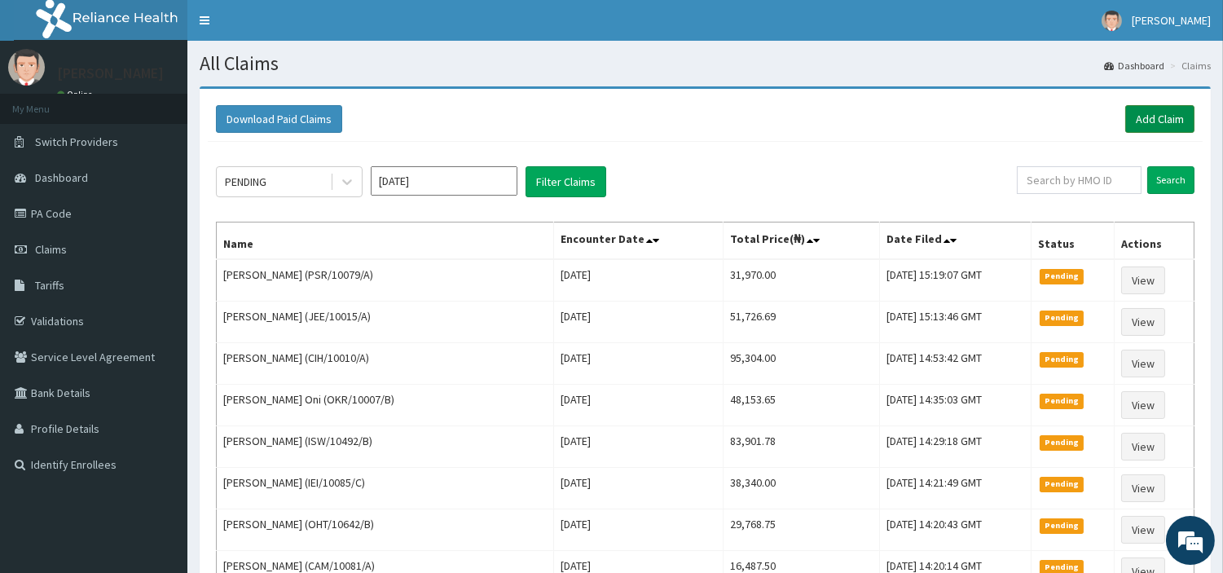
click at [1153, 125] on link "Add Claim" at bounding box center [1160, 119] width 69 height 28
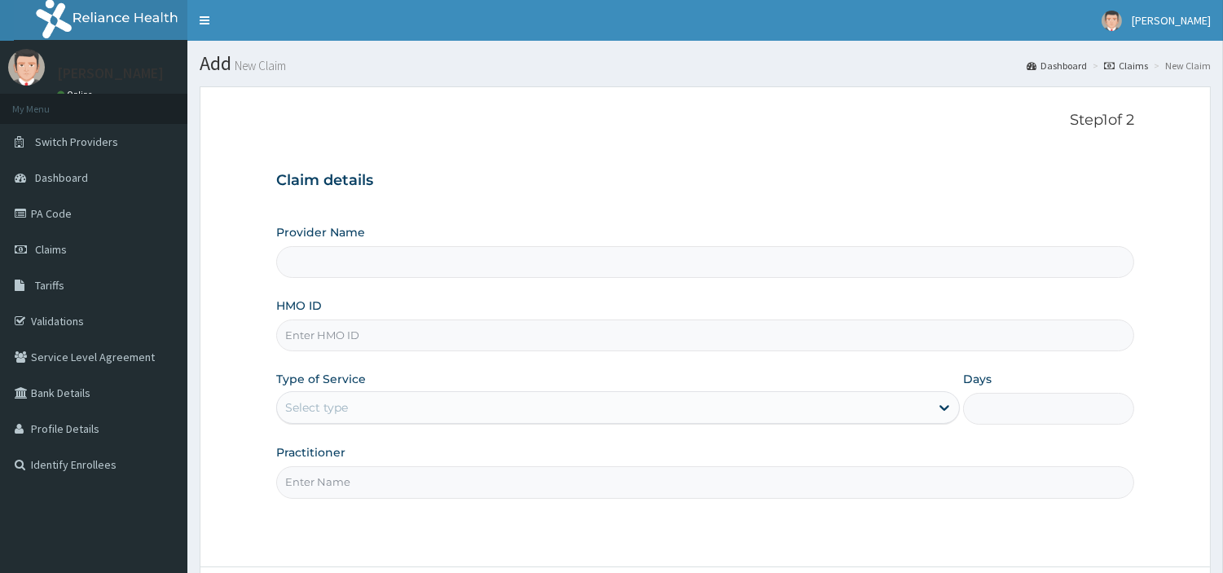
type input "[GEOGRAPHIC_DATA] Nig. Ltd"
type input "CMR/10054/A"
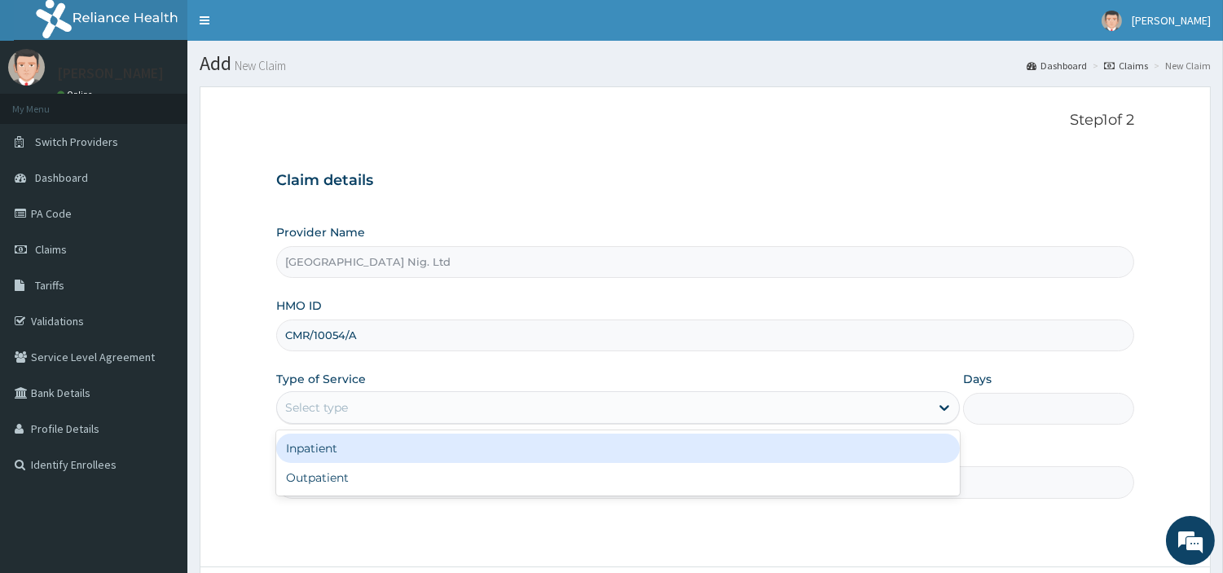
click at [394, 408] on div "Select type" at bounding box center [603, 407] width 653 height 26
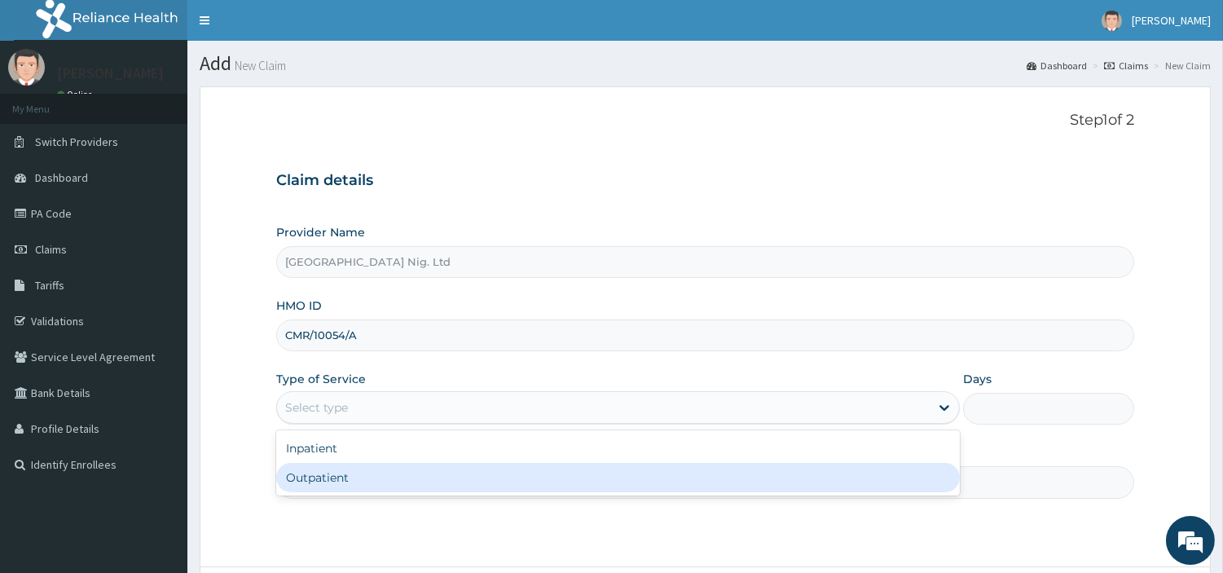
click at [368, 476] on div "Outpatient" at bounding box center [618, 477] width 684 height 29
type input "1"
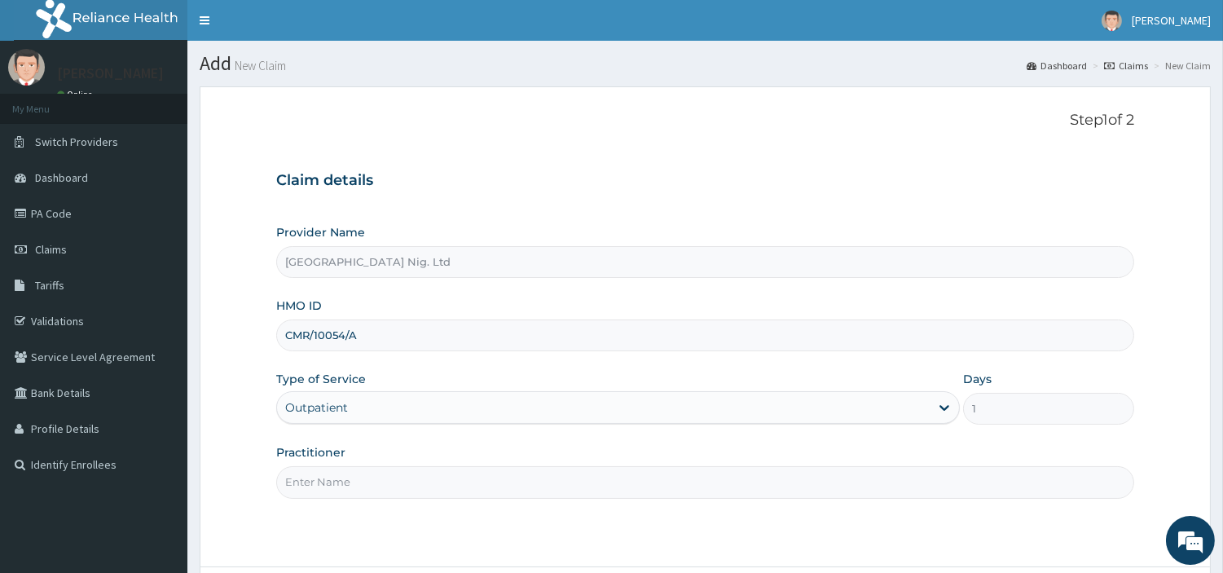
click at [369, 476] on input "Practitioner" at bounding box center [705, 482] width 858 height 32
paste input "[PERSON_NAME]"
type input "[PERSON_NAME]"
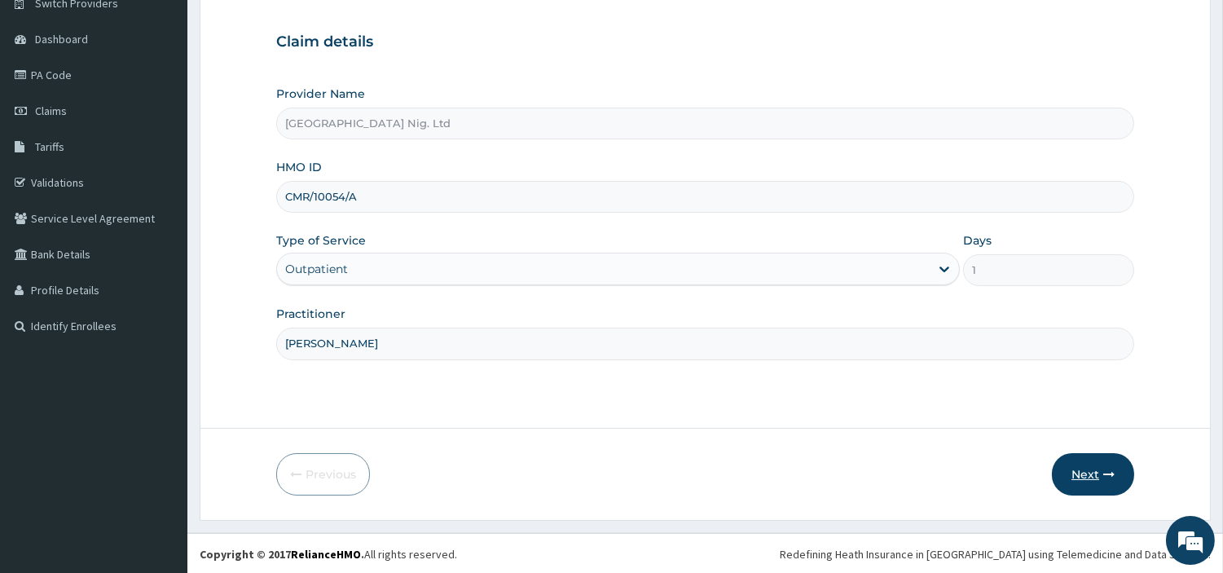
scroll to position [140, 0]
click at [1117, 479] on button "Next" at bounding box center [1093, 473] width 82 height 42
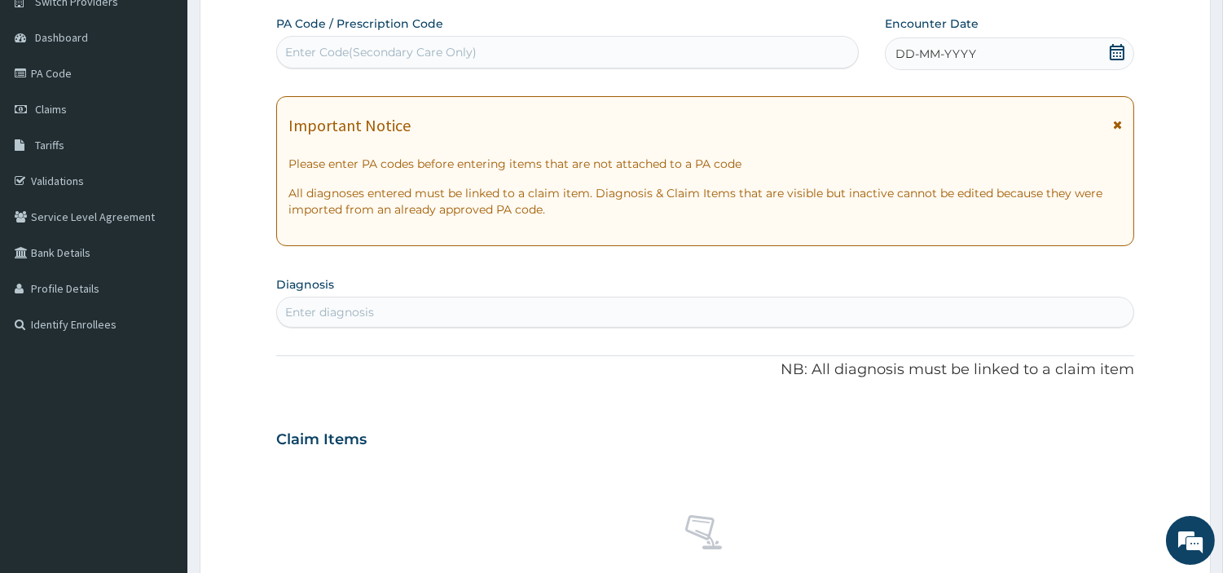
click at [417, 53] on div "Enter Code(Secondary Care Only)" at bounding box center [381, 52] width 192 height 16
paste input "PA/6110C6"
type input "PA/6110C6"
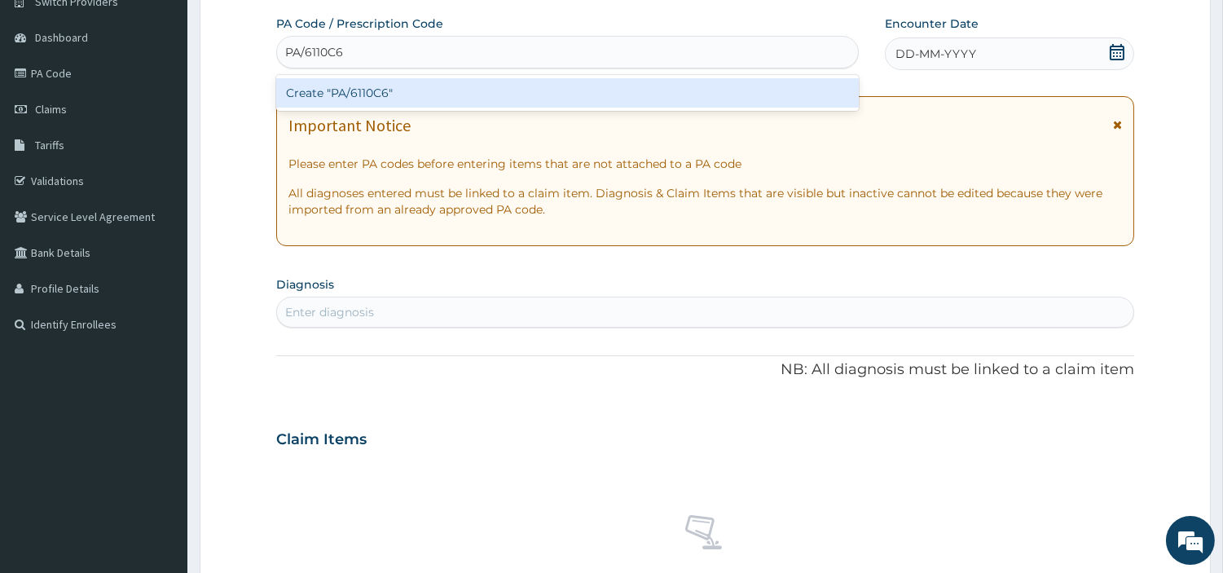
click at [706, 100] on div "Create "PA/6110C6"" at bounding box center [567, 92] width 583 height 29
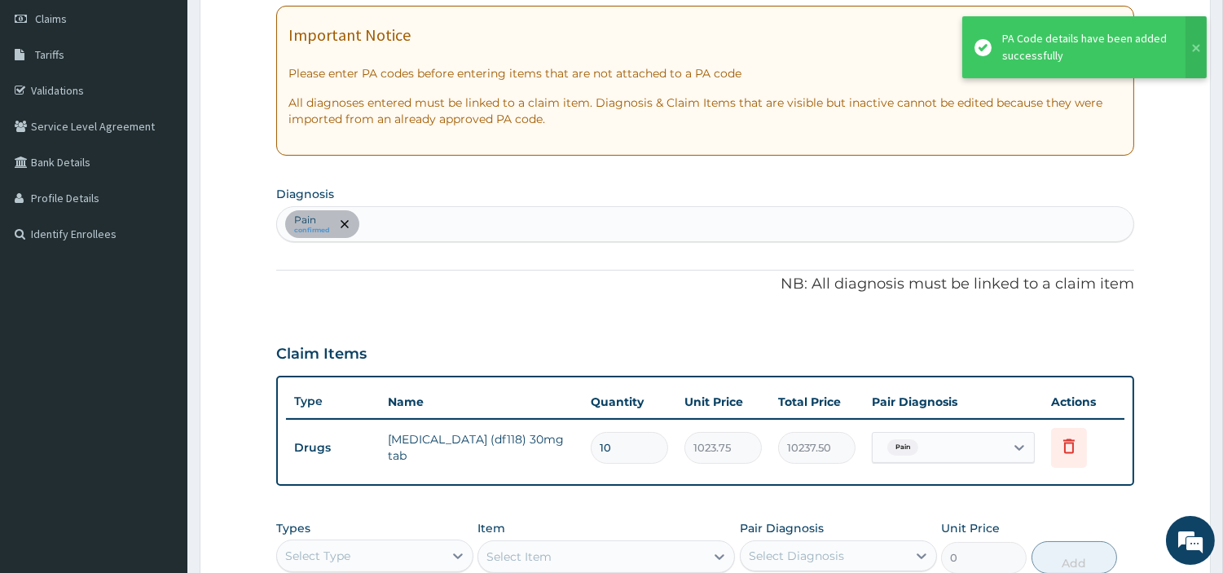
scroll to position [523, 0]
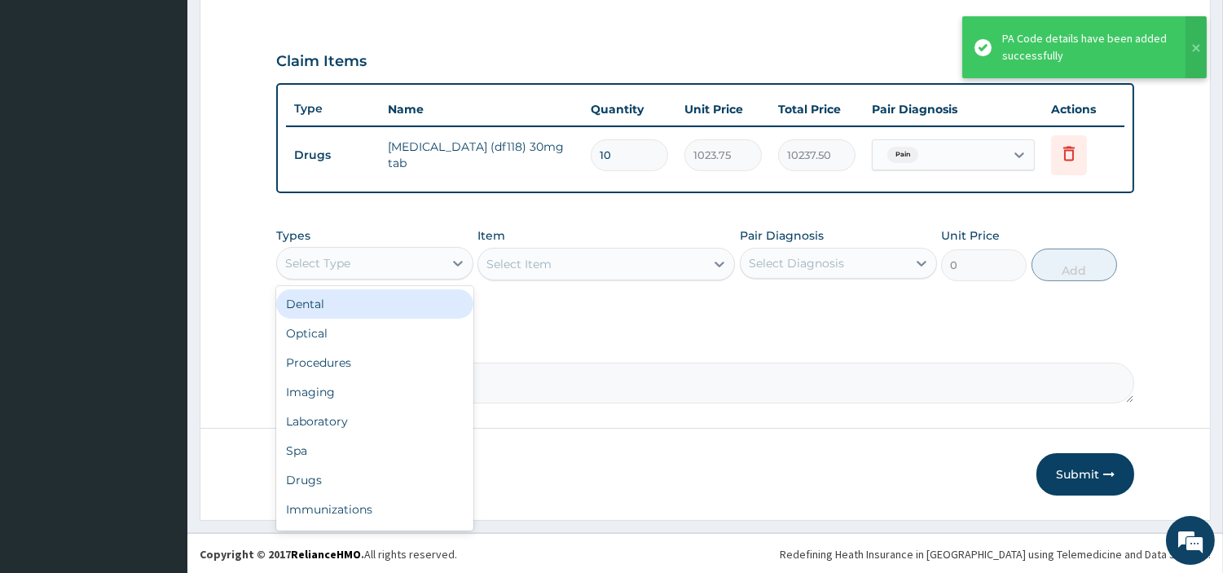
drag, startPoint x: 381, startPoint y: 265, endPoint x: 373, endPoint y: 349, distance: 84.3
click at [381, 265] on div "Select Type" at bounding box center [360, 263] width 166 height 26
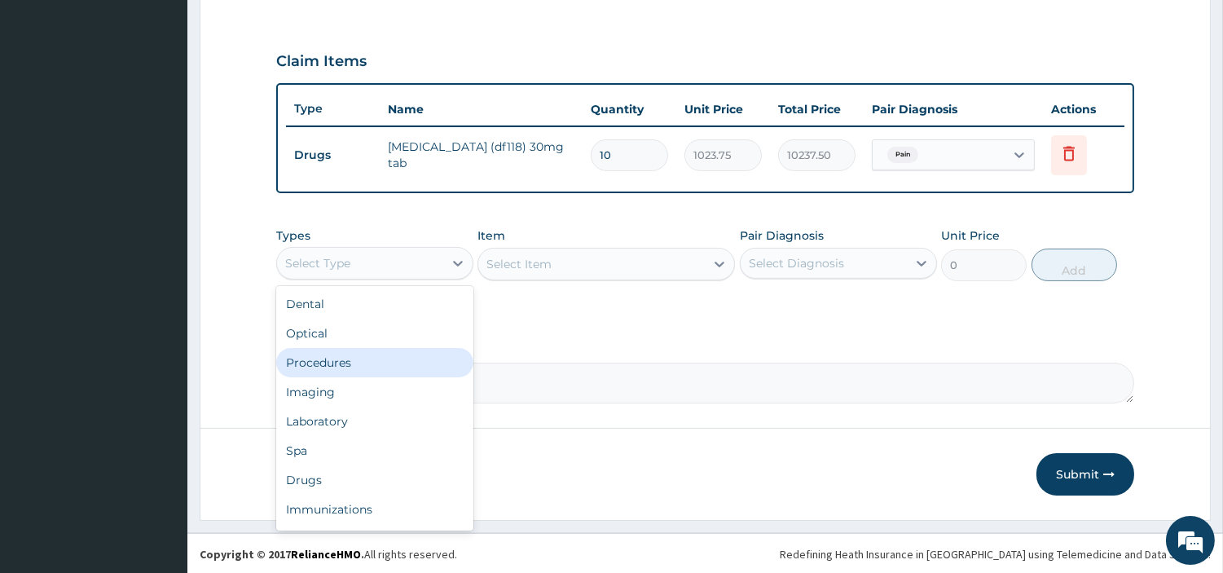
click at [368, 360] on div "Procedures" at bounding box center [374, 362] width 197 height 29
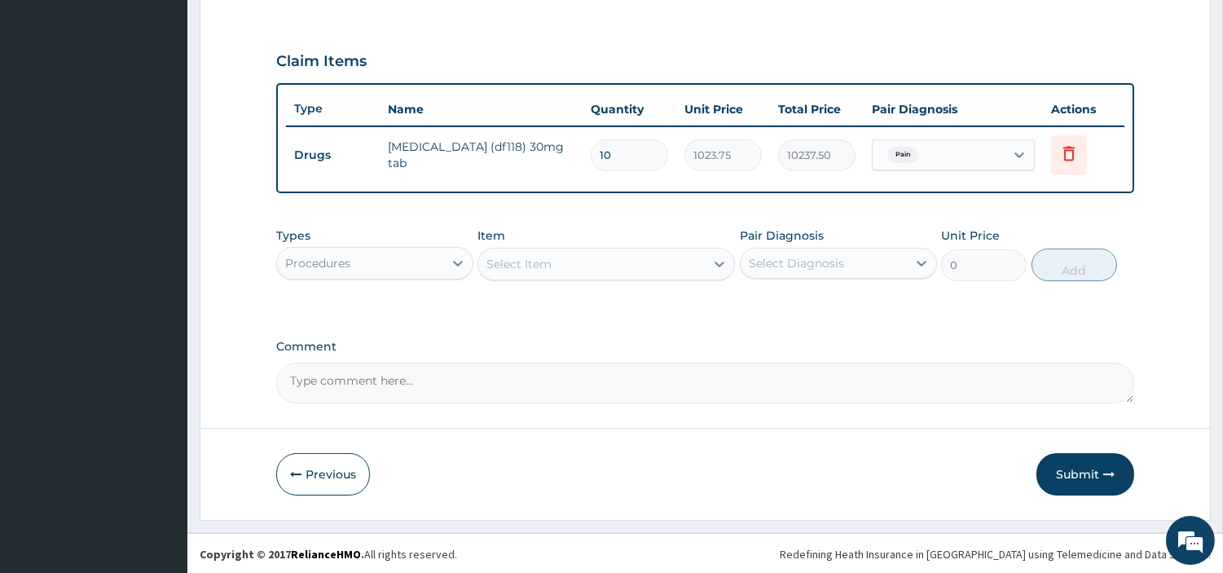
click at [674, 267] on div "Select Item" at bounding box center [591, 264] width 227 height 26
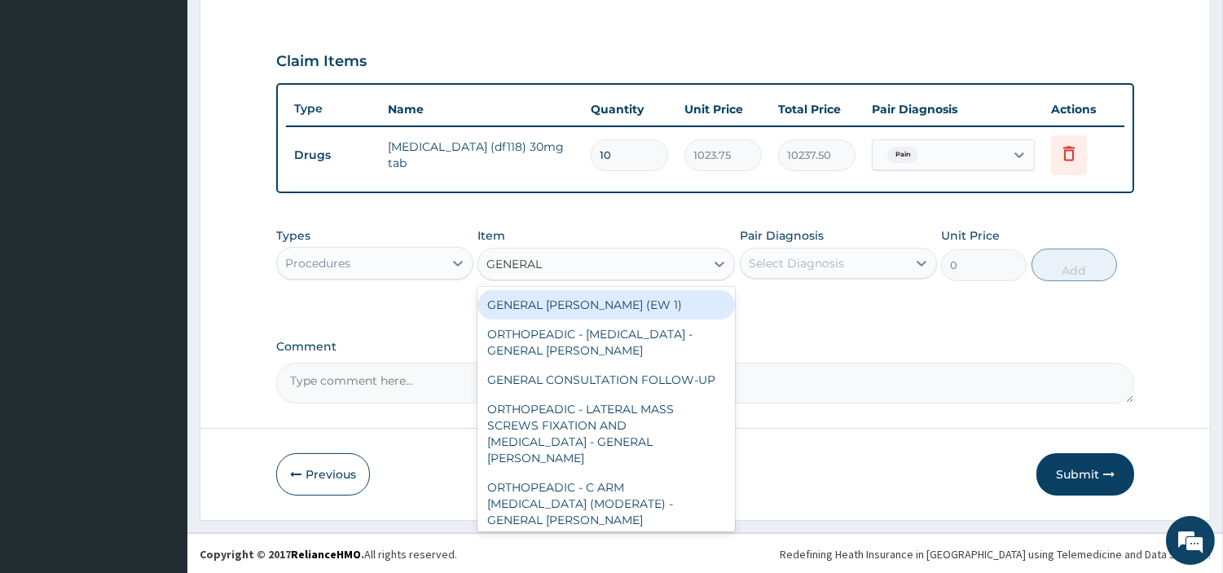
type input "GENERAL C"
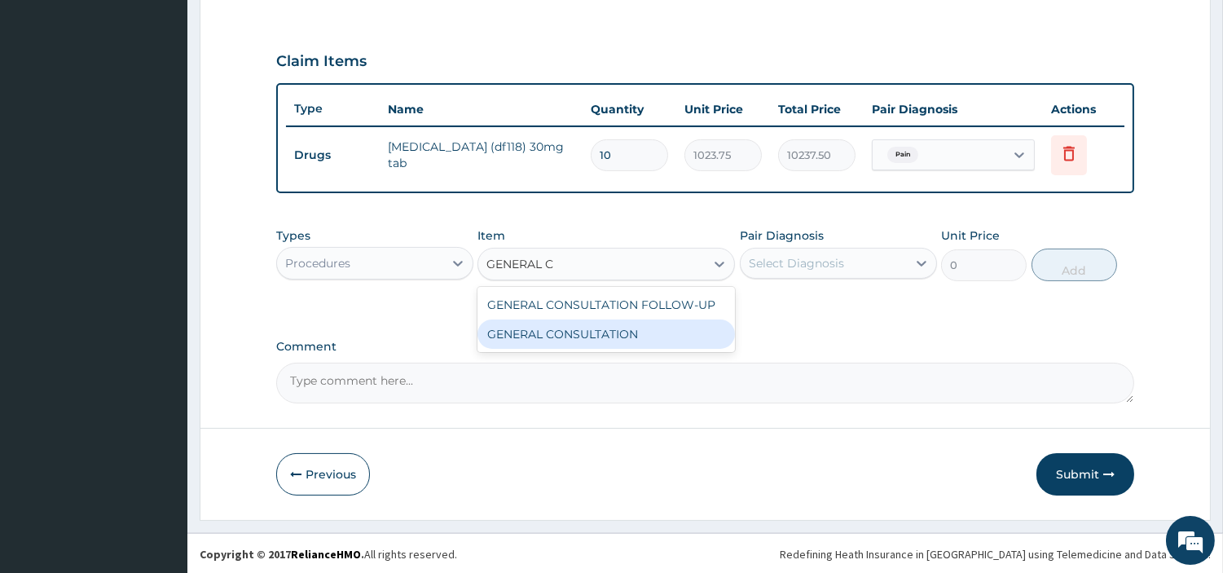
click at [650, 333] on div "GENERAL CONSULTATION" at bounding box center [607, 334] width 258 height 29
type input "6750"
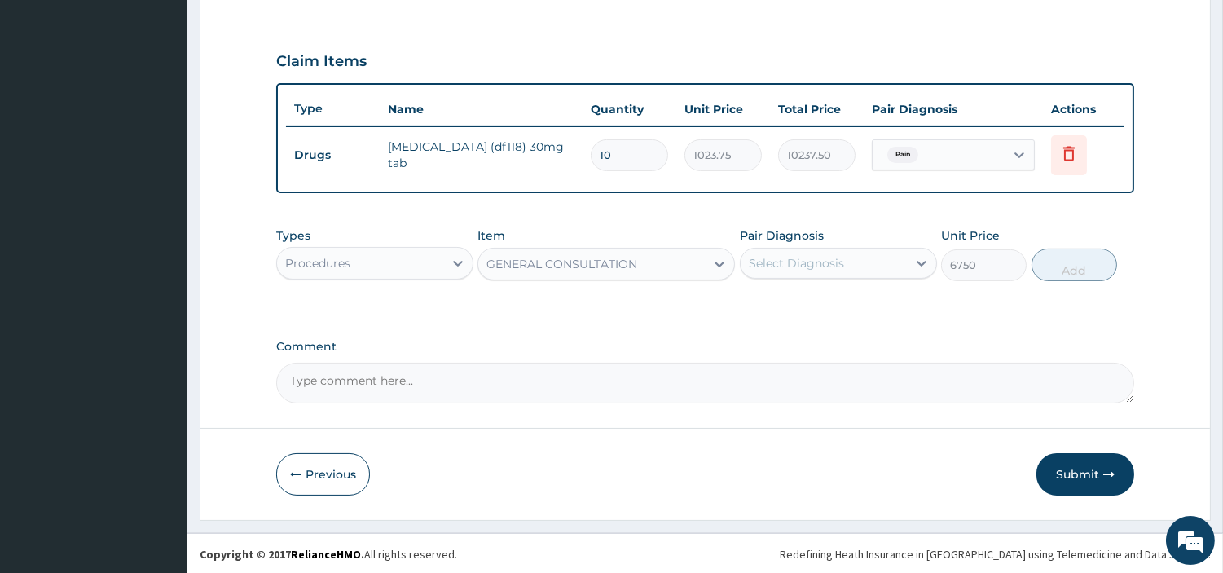
click at [801, 271] on div "Select Diagnosis" at bounding box center [824, 263] width 166 height 26
click at [795, 306] on div "Pain" at bounding box center [838, 305] width 197 height 33
checkbox input "true"
click at [1068, 253] on button "Add" at bounding box center [1075, 265] width 86 height 33
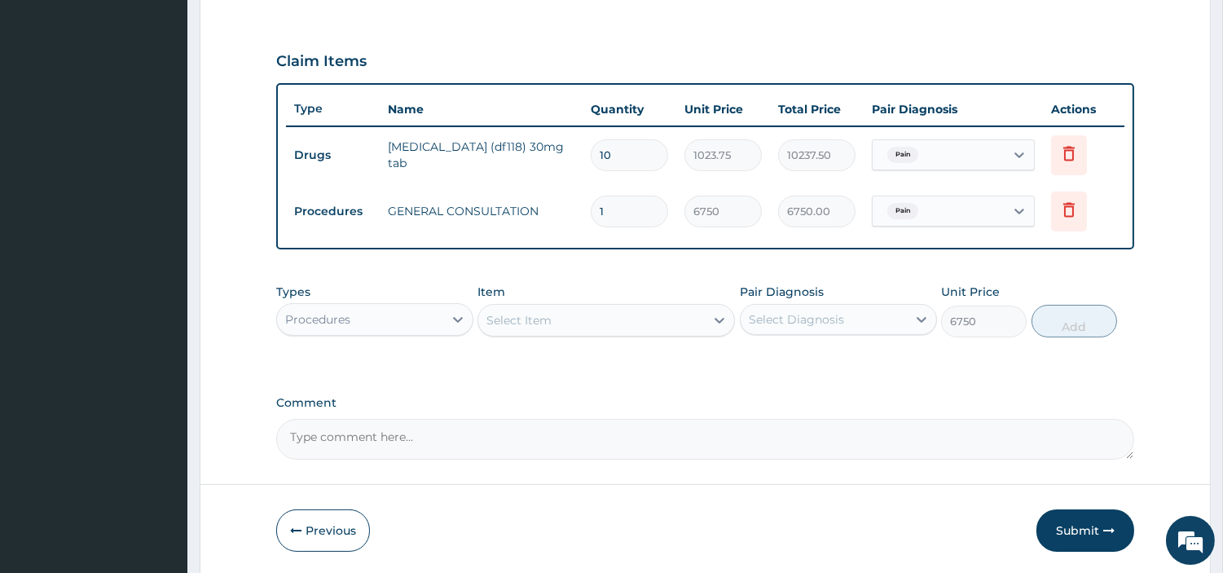
type input "0"
click at [1073, 541] on button "Submit" at bounding box center [1086, 530] width 98 height 42
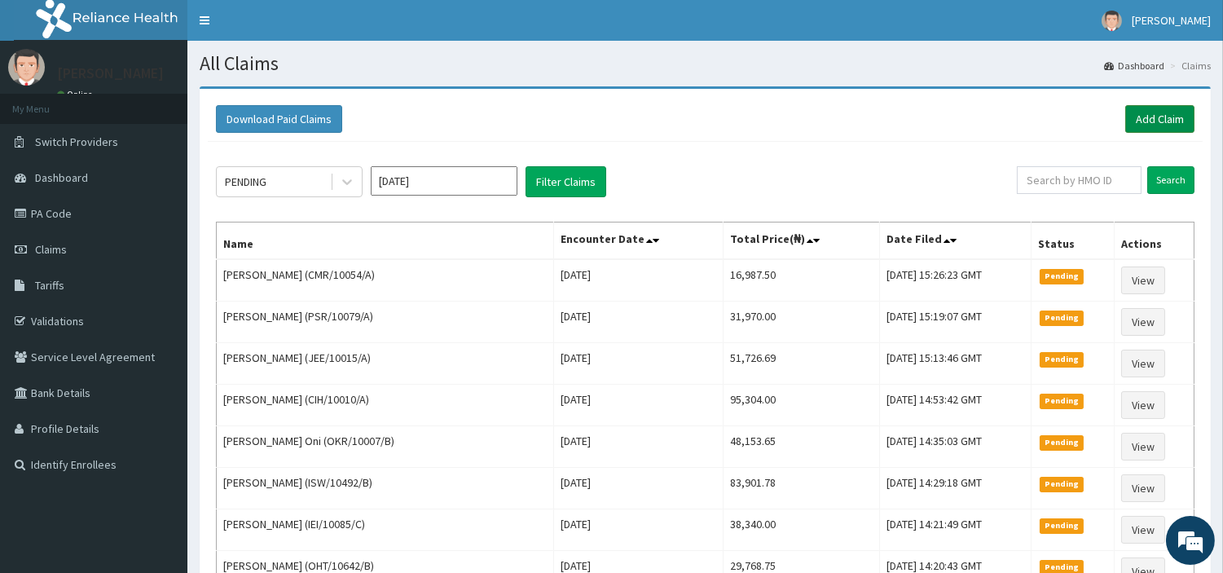
click at [1152, 125] on link "Add Claim" at bounding box center [1160, 119] width 69 height 28
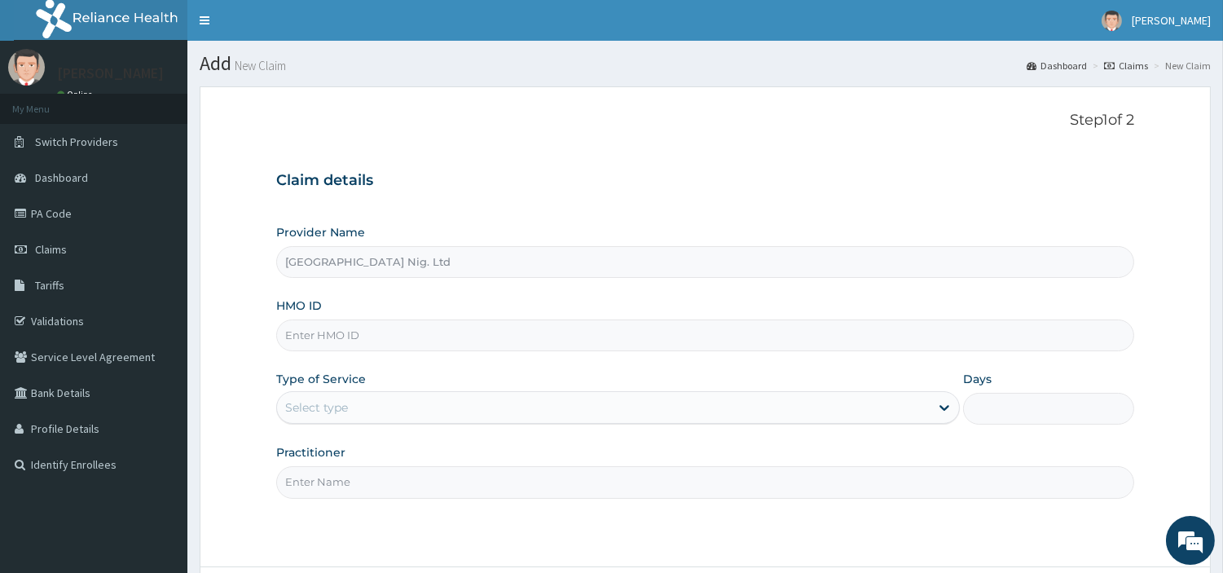
click at [452, 344] on input "HMO ID" at bounding box center [705, 336] width 858 height 32
paste input "SRH/10067/A"
type input "SRH/10067/A"
click at [458, 414] on div "Select type" at bounding box center [603, 407] width 653 height 26
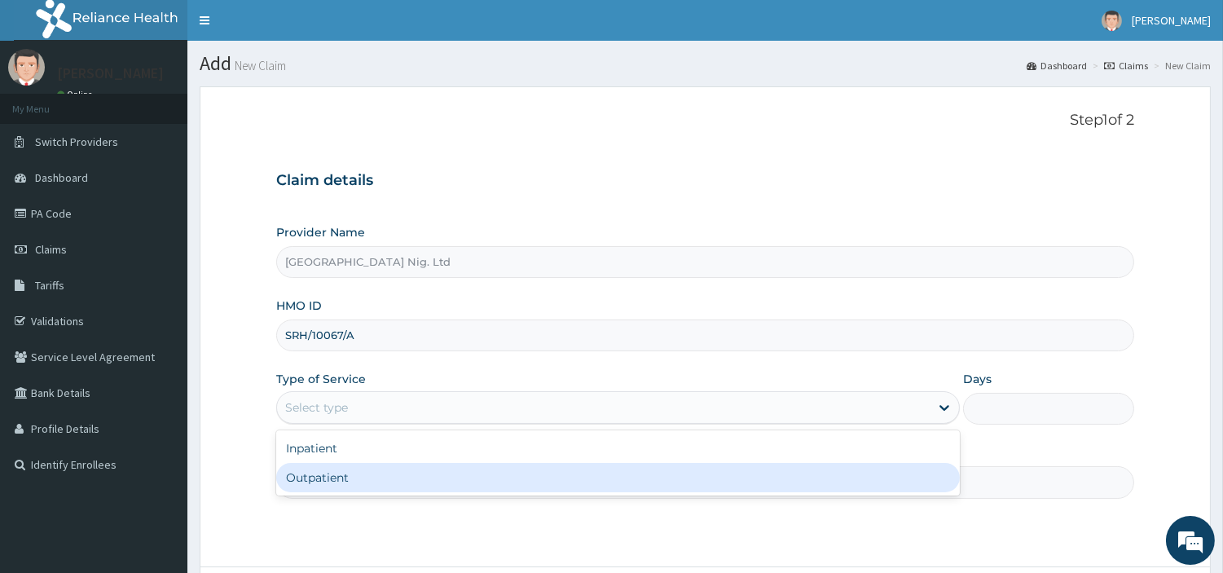
click at [436, 486] on div "Outpatient" at bounding box center [618, 477] width 684 height 29
click at [436, 486] on input "Practitioner" at bounding box center [705, 482] width 858 height 32
type input "1"
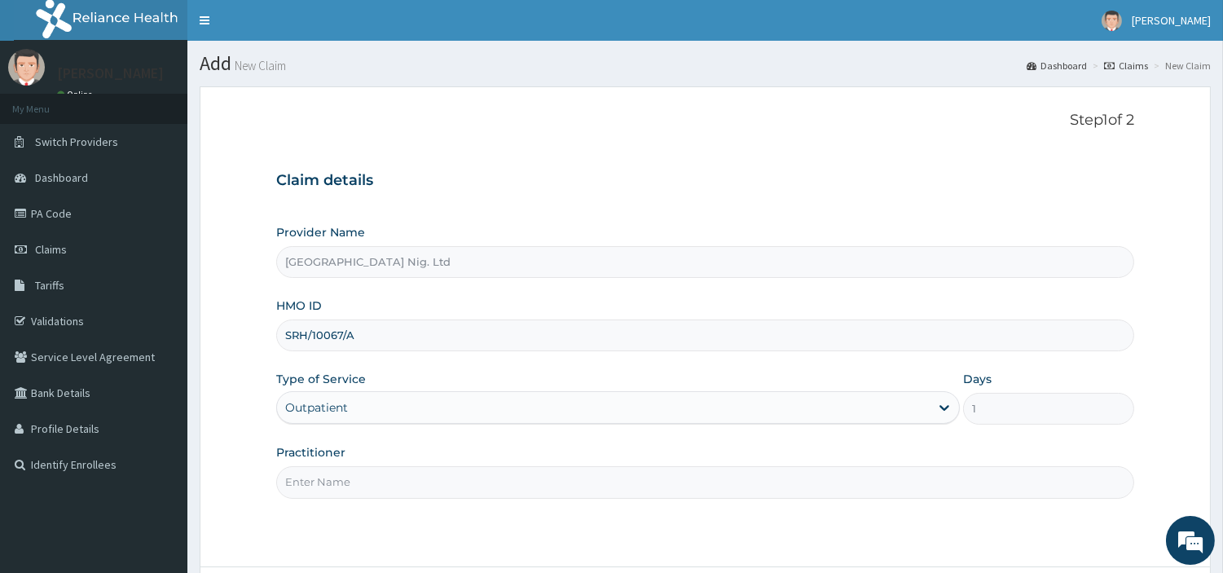
paste input "maconi christiana"
type input "maconi christiana"
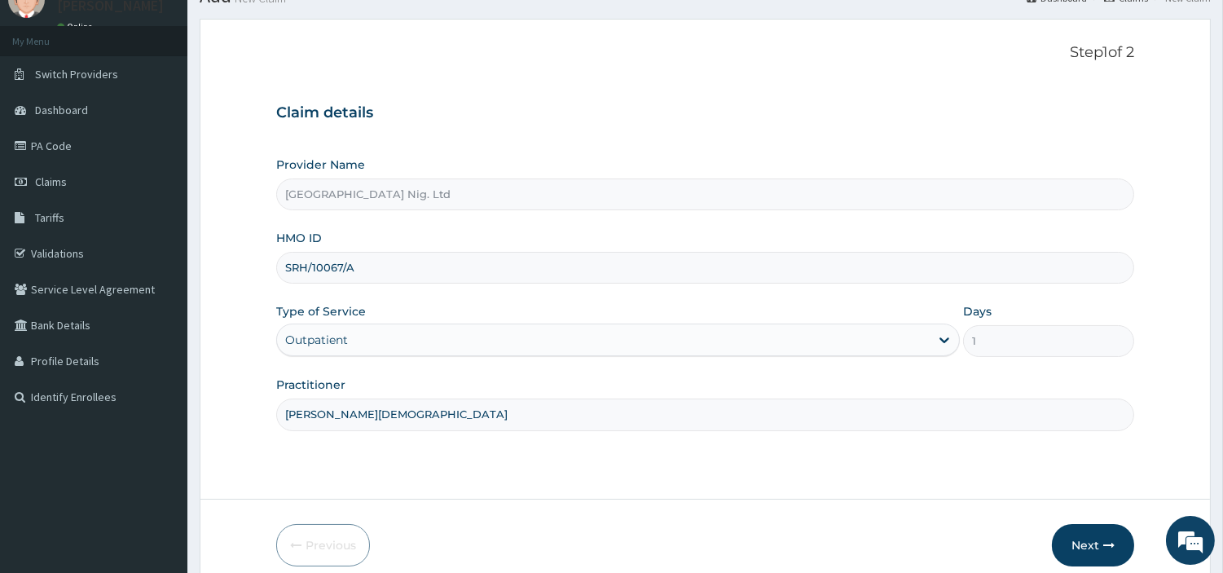
scroll to position [90, 0]
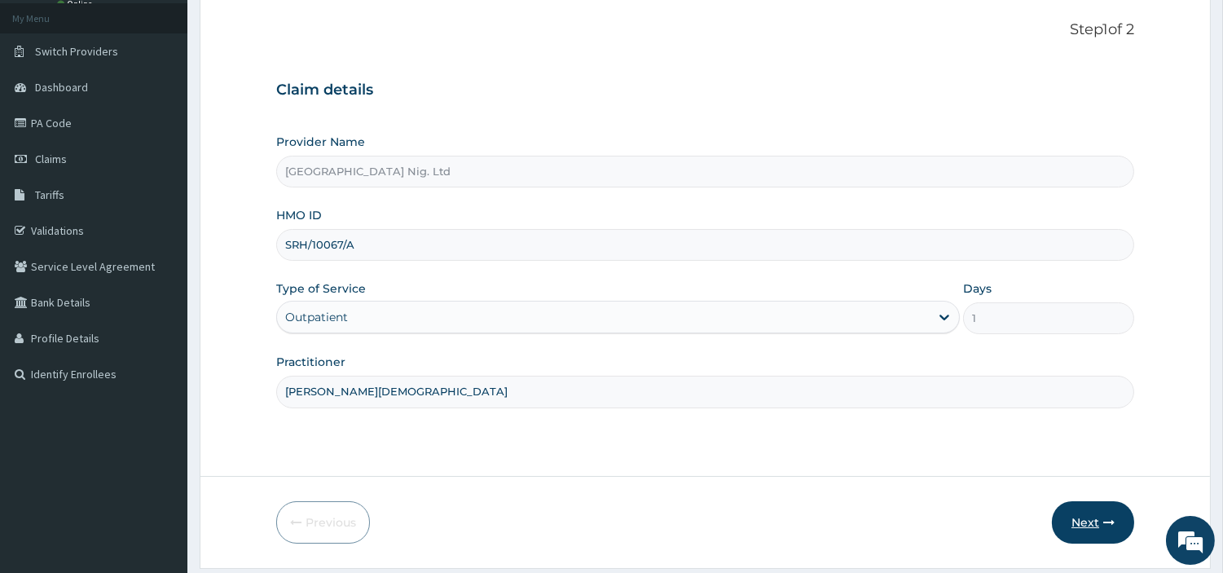
click at [1102, 531] on button "Next" at bounding box center [1093, 522] width 82 height 42
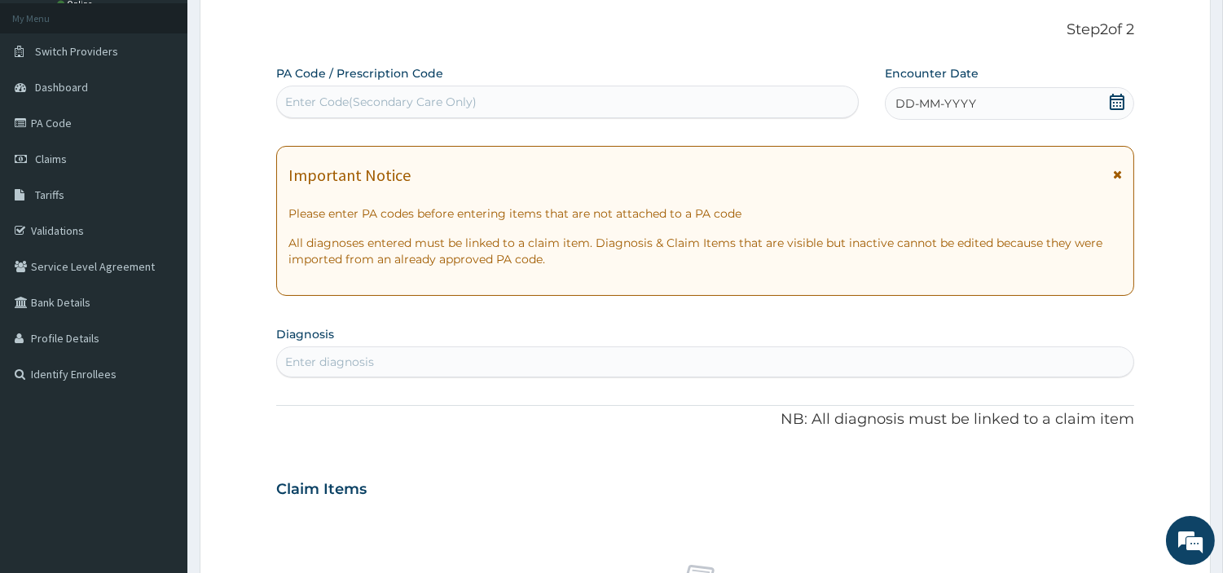
click at [1039, 112] on div "DD-MM-YYYY" at bounding box center [1009, 103] width 249 height 33
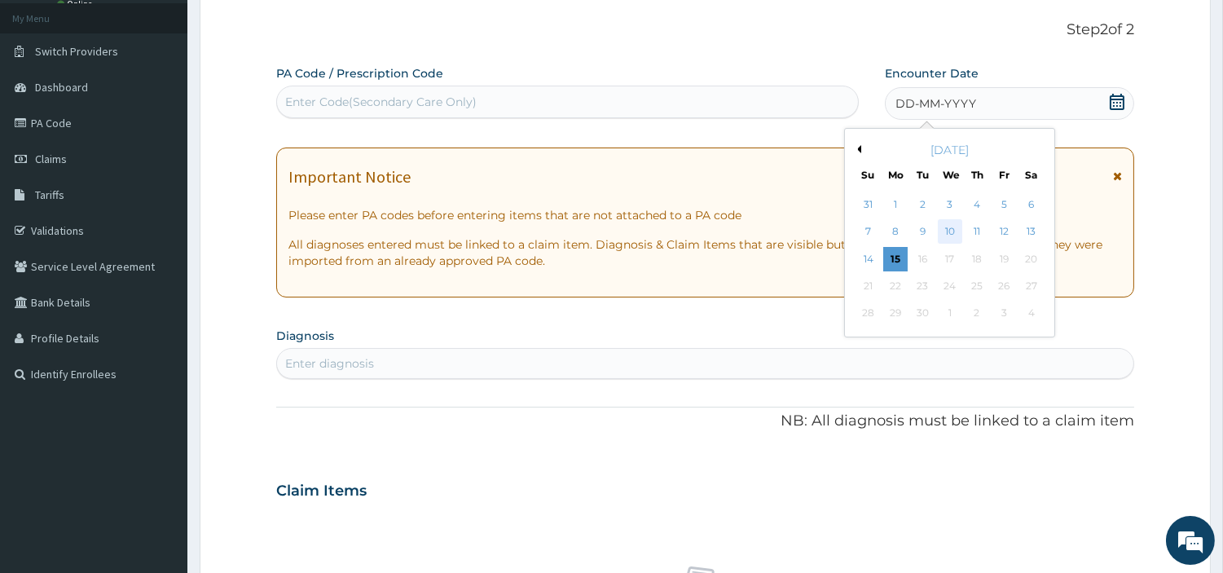
click at [945, 228] on div "10" at bounding box center [949, 232] width 24 height 24
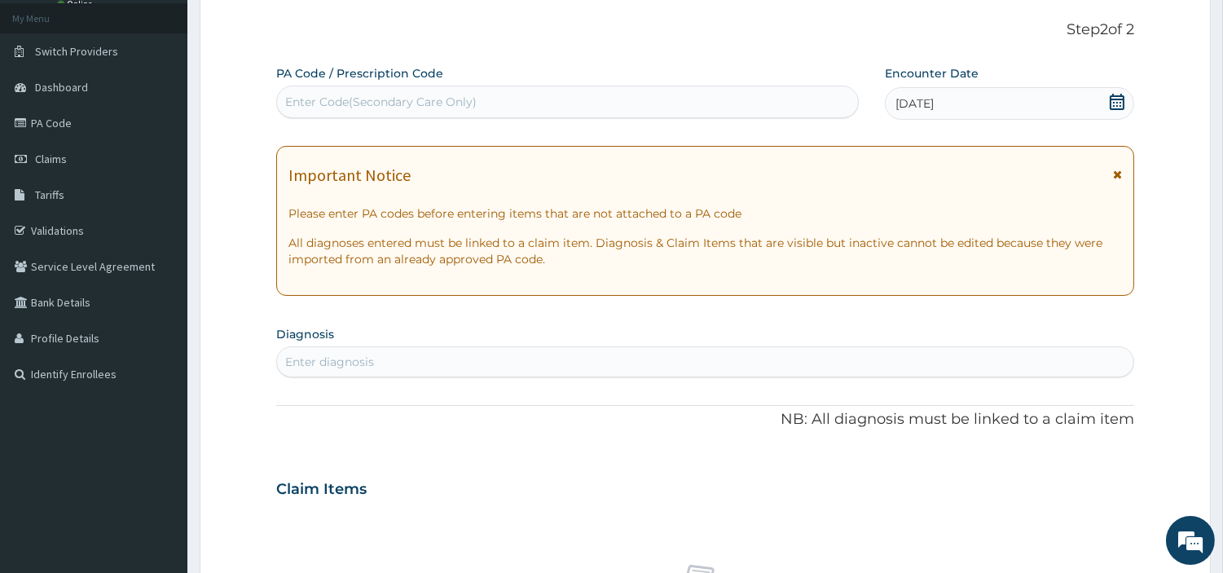
click at [887, 353] on div "Enter diagnosis" at bounding box center [705, 362] width 857 height 26
type input "DEN CARI"
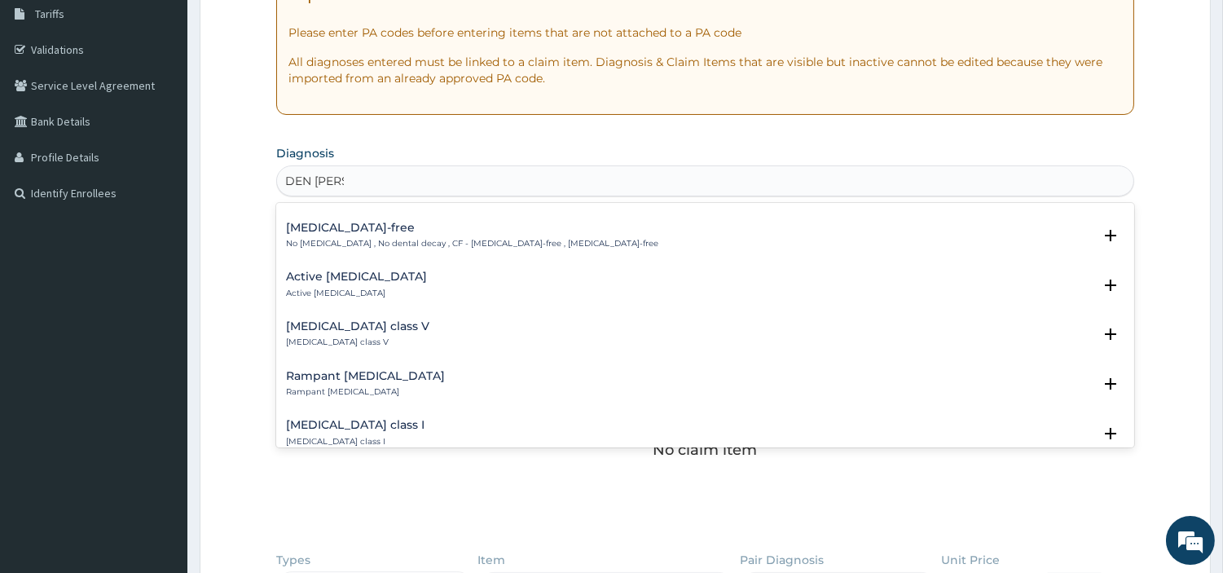
scroll to position [0, 0]
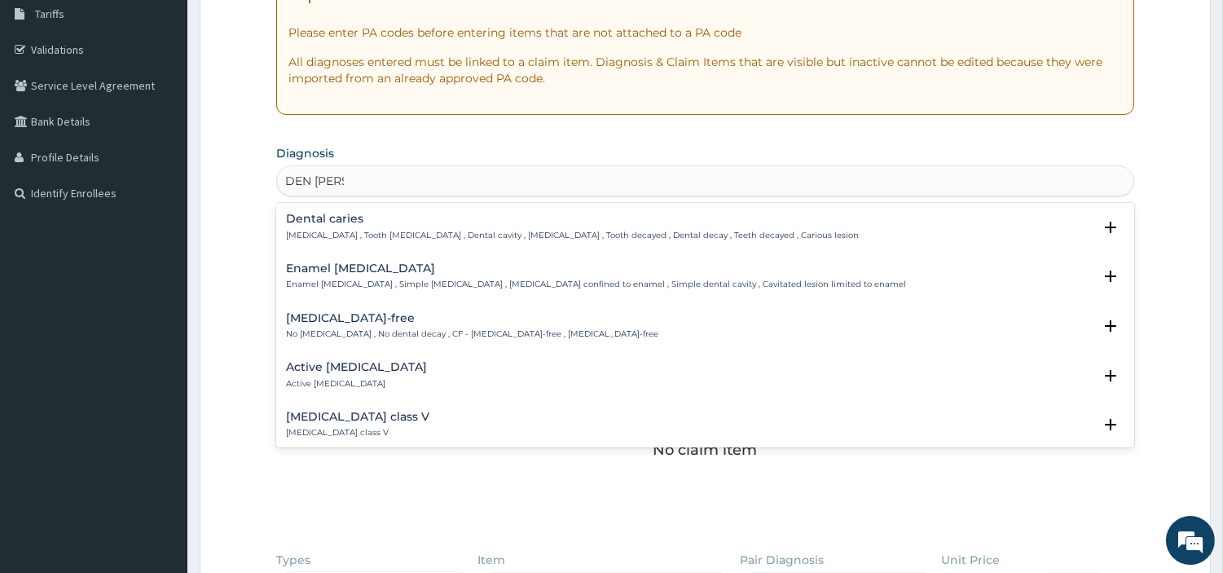
click at [362, 230] on p "Dental caries , Tooth caries , Dental cavity , Tooth decay , Tooth decayed , De…" at bounding box center [572, 235] width 573 height 11
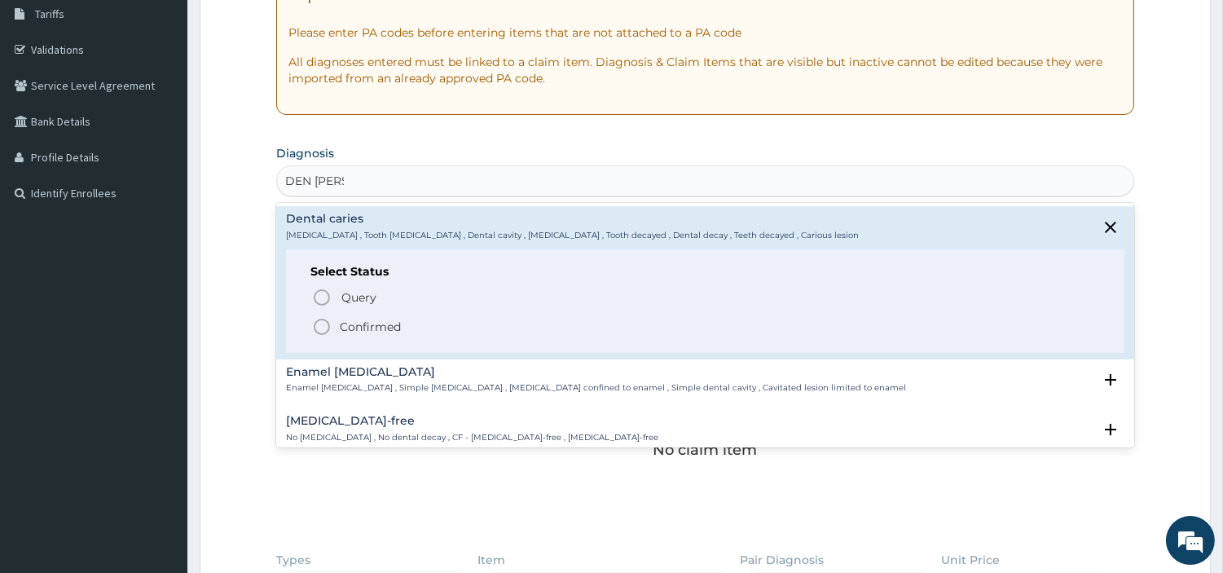
drag, startPoint x: 359, startPoint y: 320, endPoint x: 355, endPoint y: 337, distance: 17.6
click at [357, 320] on p "Confirmed" at bounding box center [370, 327] width 61 height 16
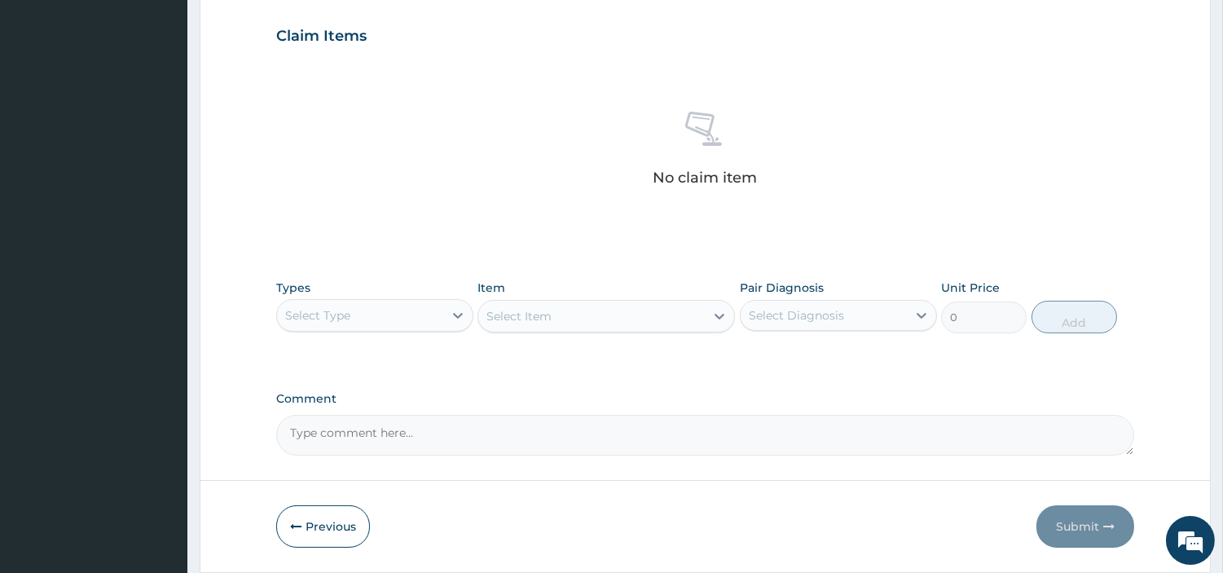
scroll to position [602, 0]
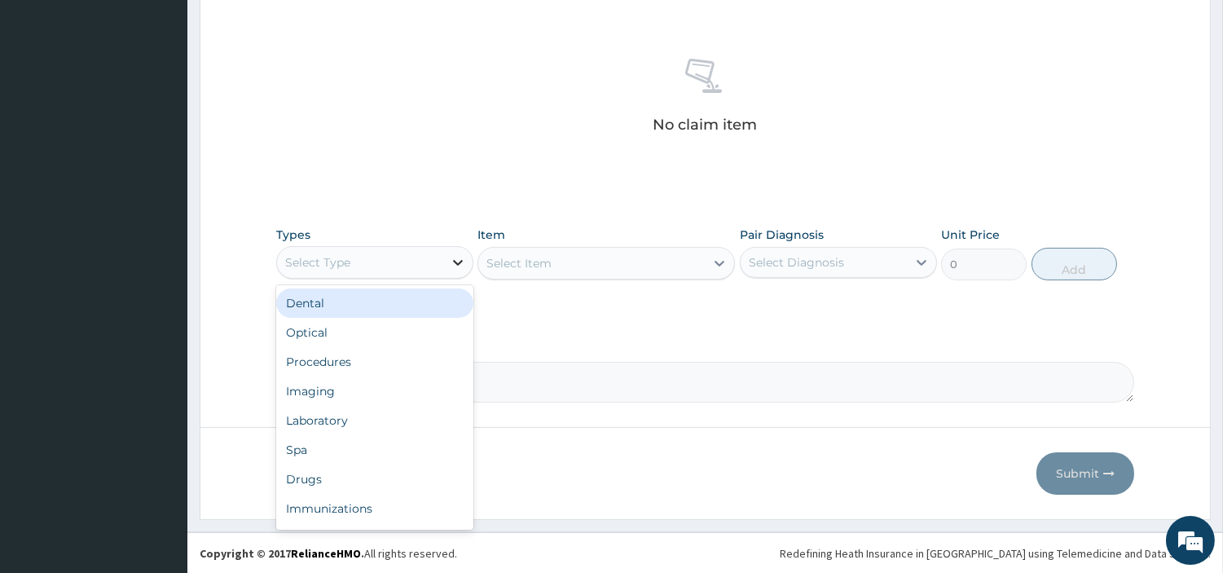
click at [443, 264] on div at bounding box center [457, 262] width 29 height 29
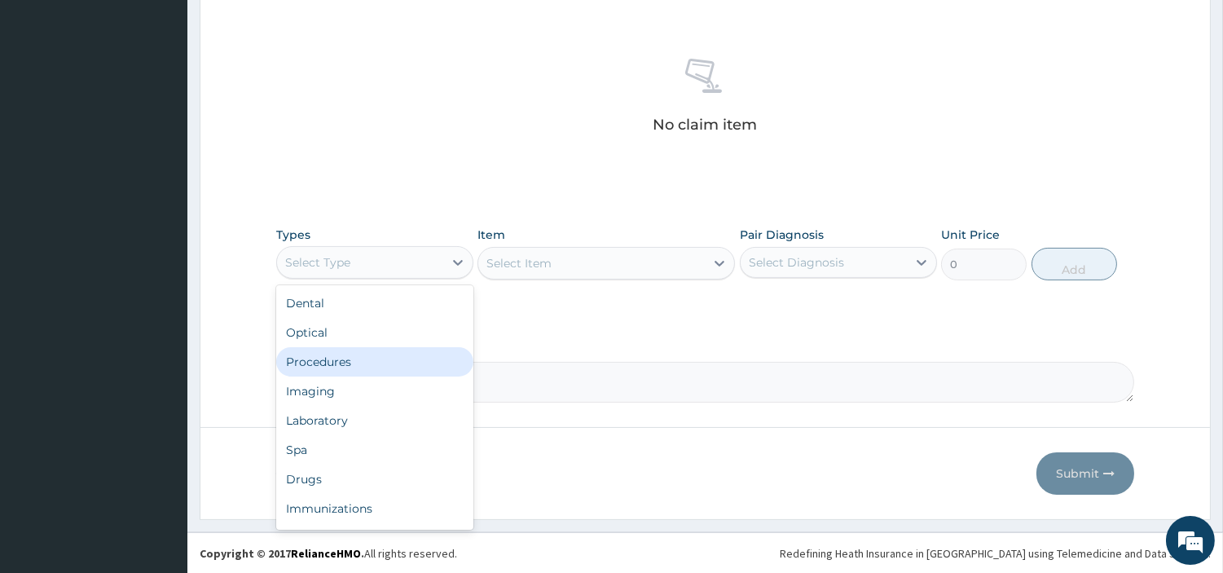
click at [427, 372] on div "Procedures" at bounding box center [374, 361] width 197 height 29
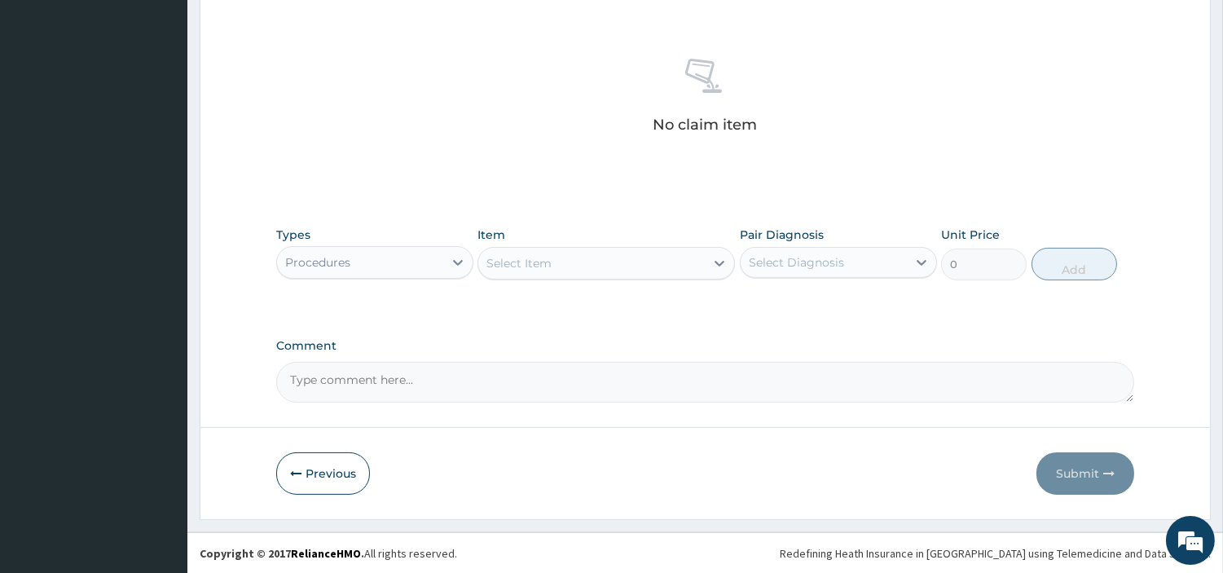
click at [612, 262] on div "Select Item" at bounding box center [591, 263] width 227 height 26
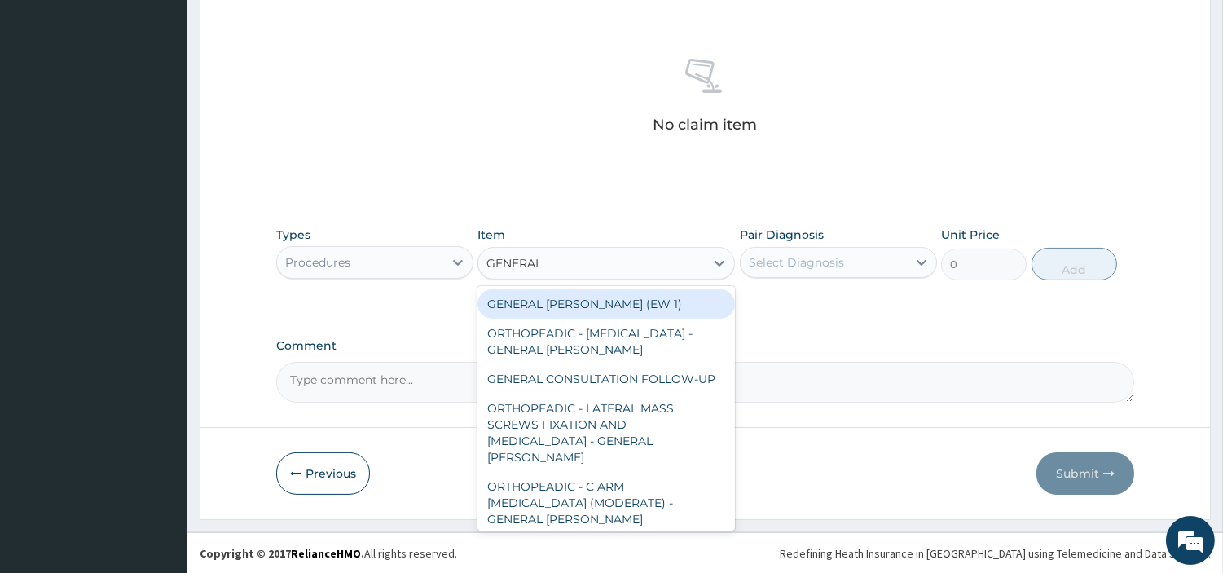
type input "GENERAL C"
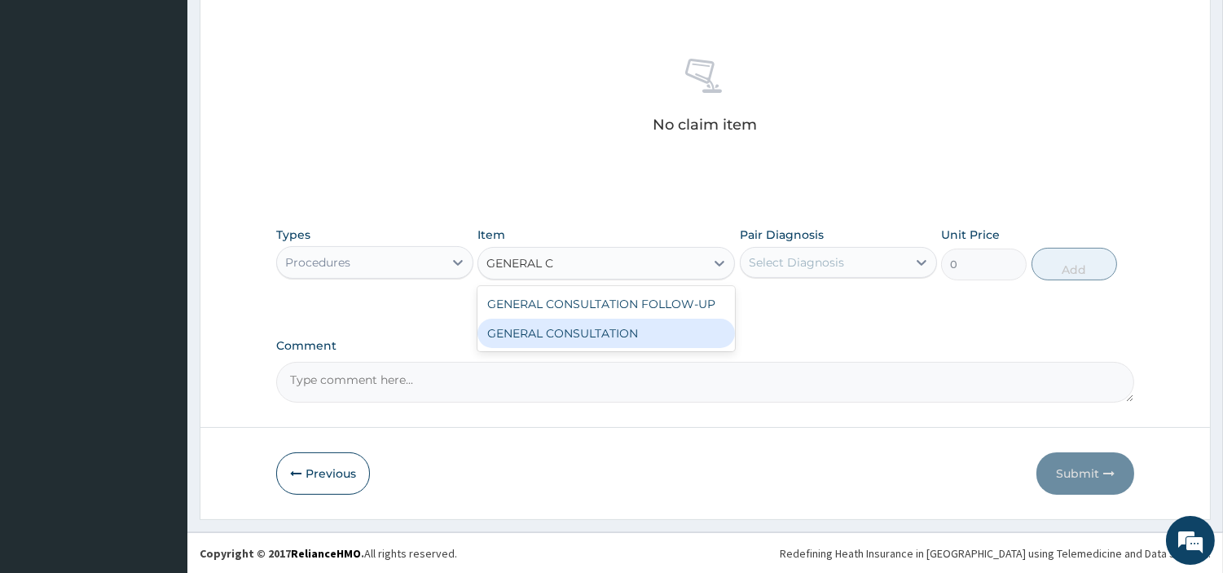
click at [681, 334] on div "GENERAL CONSULTATION" at bounding box center [607, 333] width 258 height 29
type input "6750"
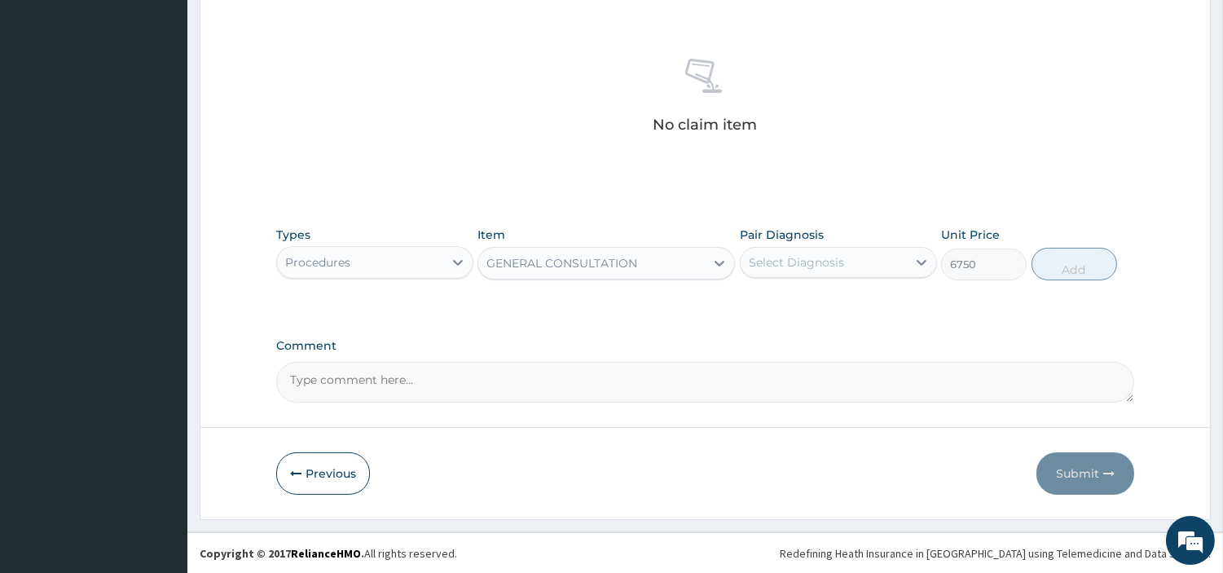
click at [773, 266] on div "Select Diagnosis" at bounding box center [796, 262] width 95 height 16
click at [776, 294] on label "Dental caries" at bounding box center [805, 302] width 77 height 16
checkbox input "true"
click at [1053, 265] on button "Add" at bounding box center [1075, 264] width 86 height 33
type input "0"
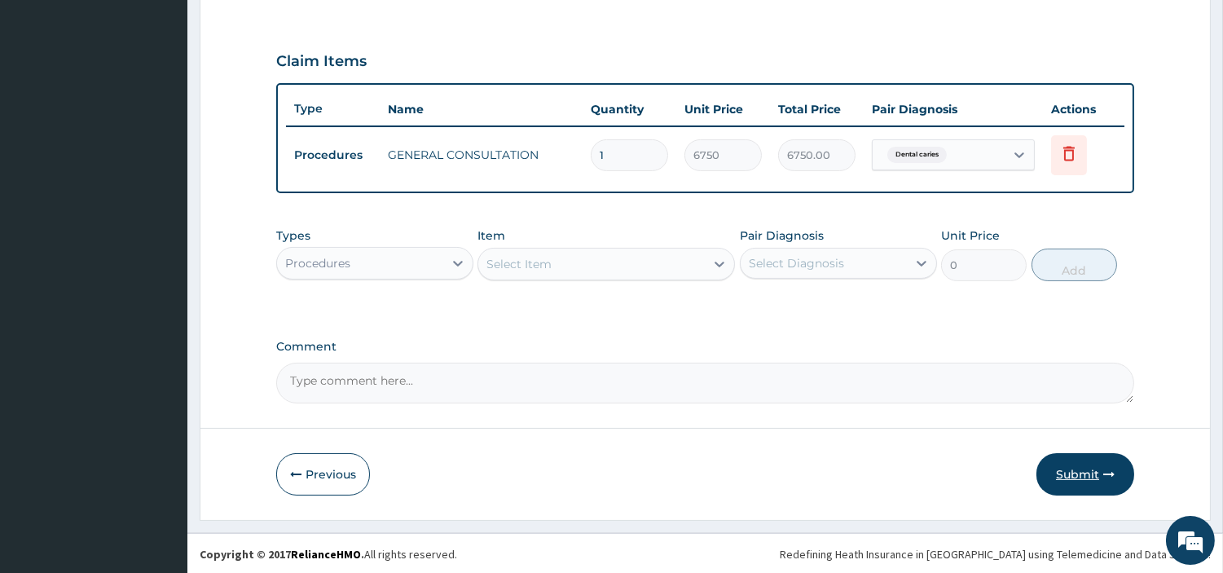
click at [1081, 469] on button "Submit" at bounding box center [1086, 474] width 98 height 42
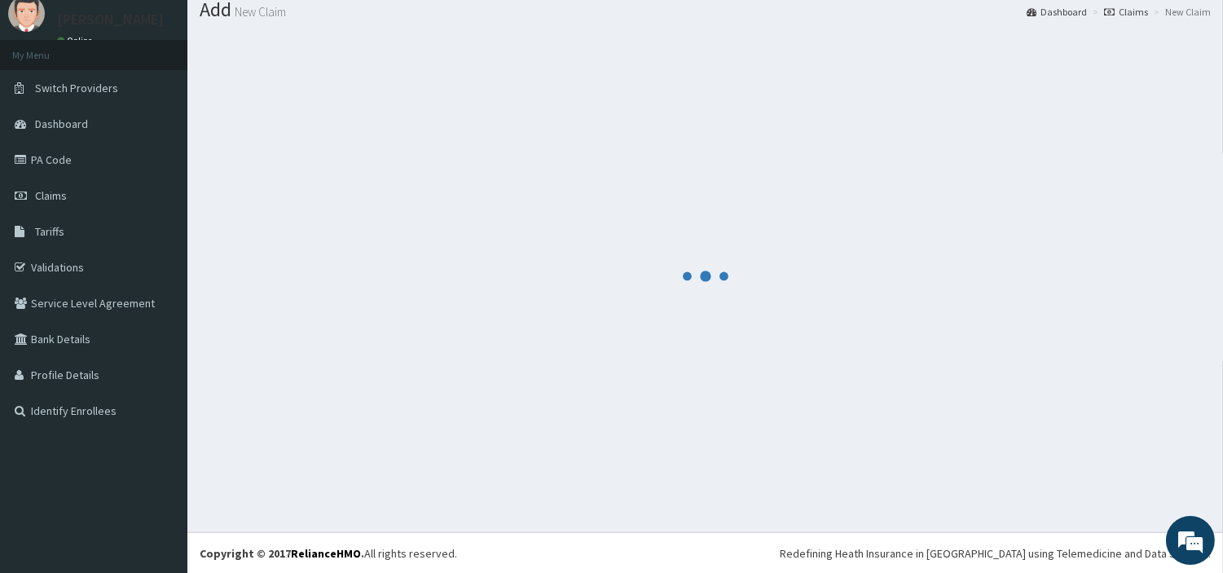
scroll to position [523, 0]
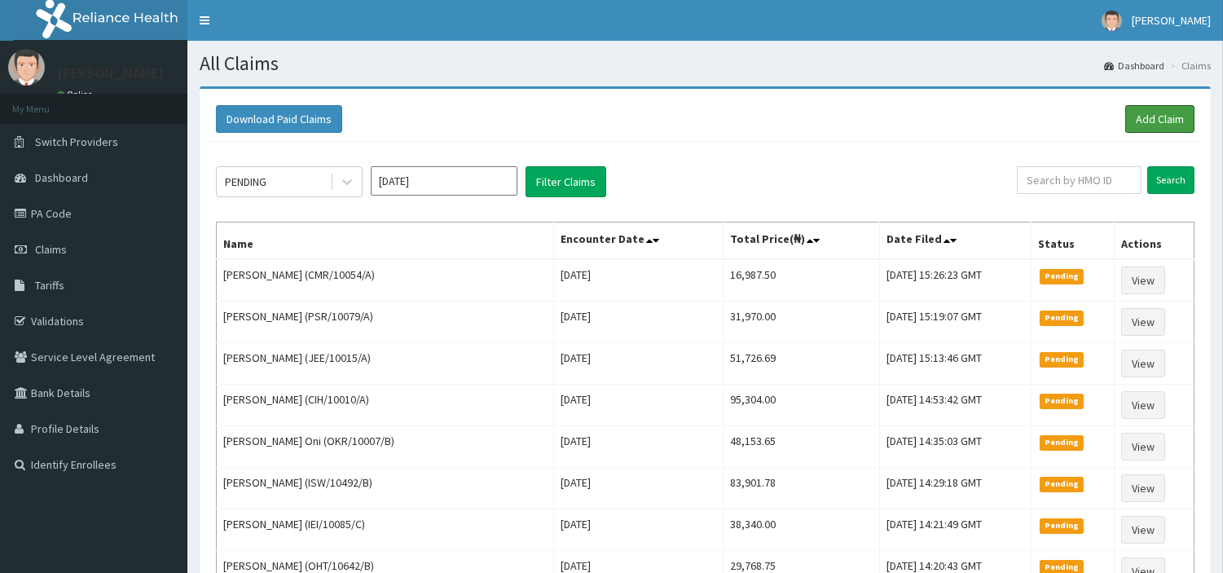
drag, startPoint x: 1144, startPoint y: 124, endPoint x: 1117, endPoint y: 165, distance: 50.0
click at [1144, 124] on link "Add Claim" at bounding box center [1160, 119] width 69 height 28
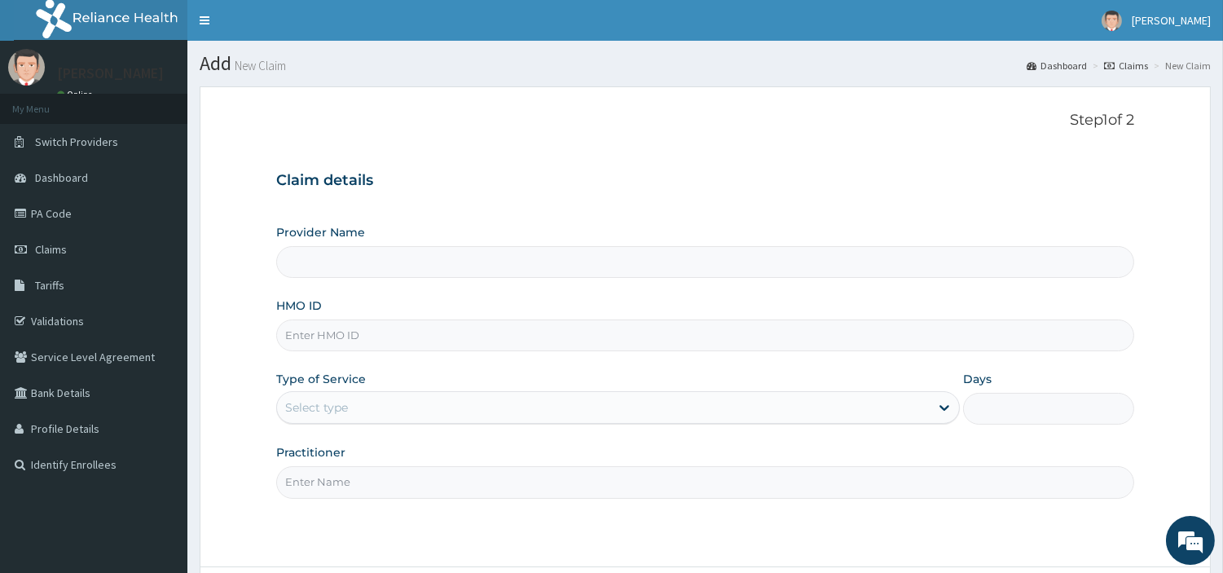
type input "[GEOGRAPHIC_DATA] Nig. Ltd"
type input "AGO/10083/E"
click at [386, 411] on div "Select type" at bounding box center [603, 407] width 653 height 26
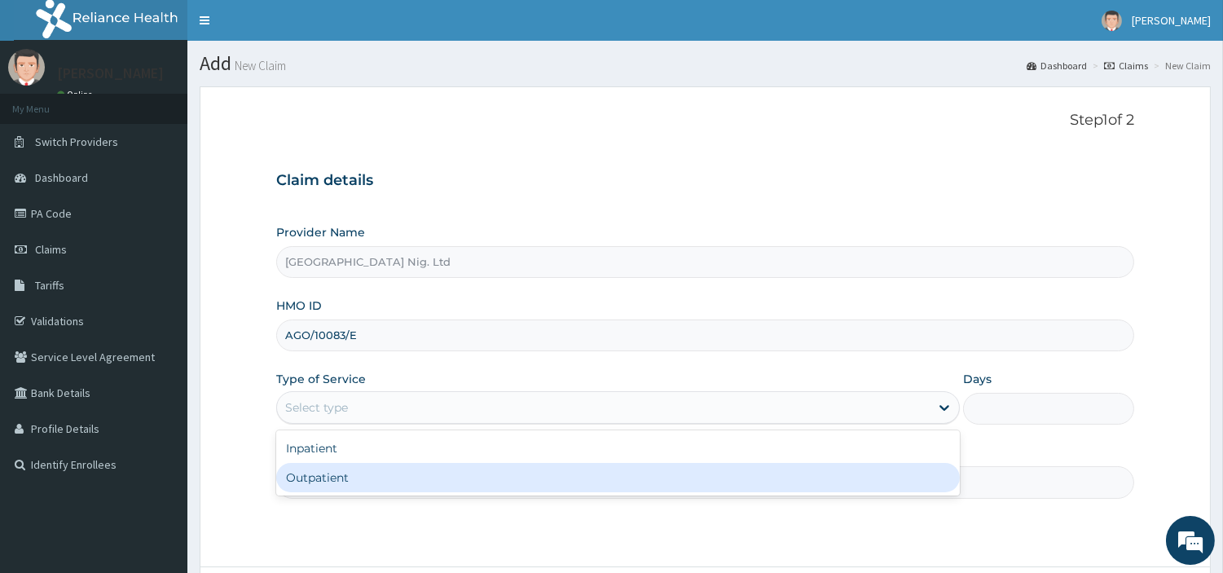
click at [383, 479] on div "Outpatient" at bounding box center [618, 477] width 684 height 29
type input "1"
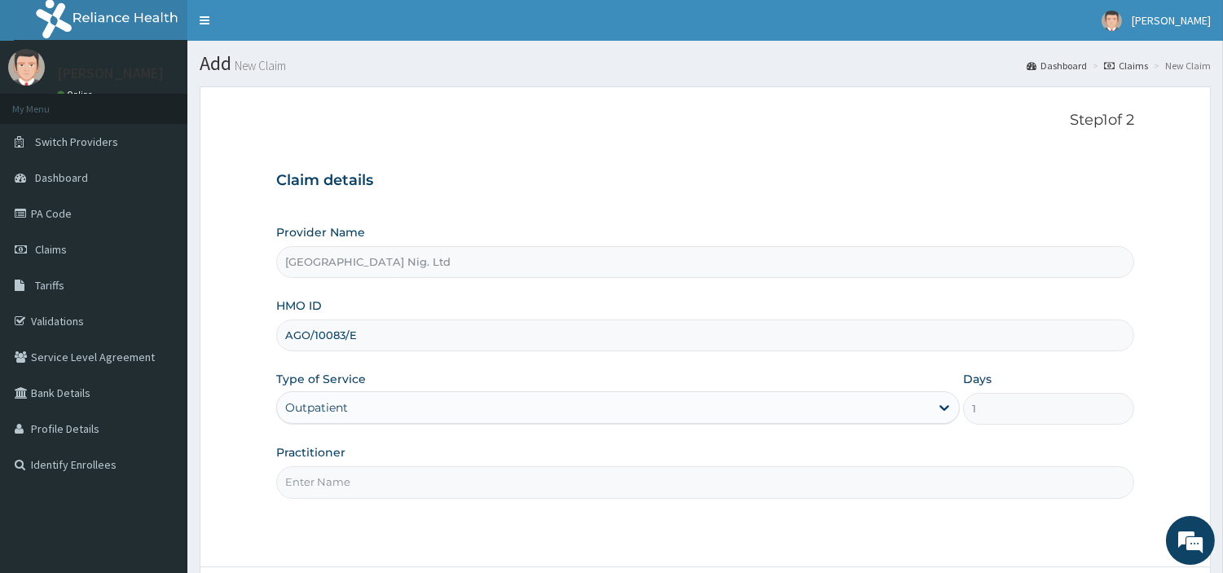
click at [383, 479] on input "Practitioner" at bounding box center [705, 482] width 858 height 32
paste input "Olorunsogo Damilola"
type input "Olorunsogo Damilola"
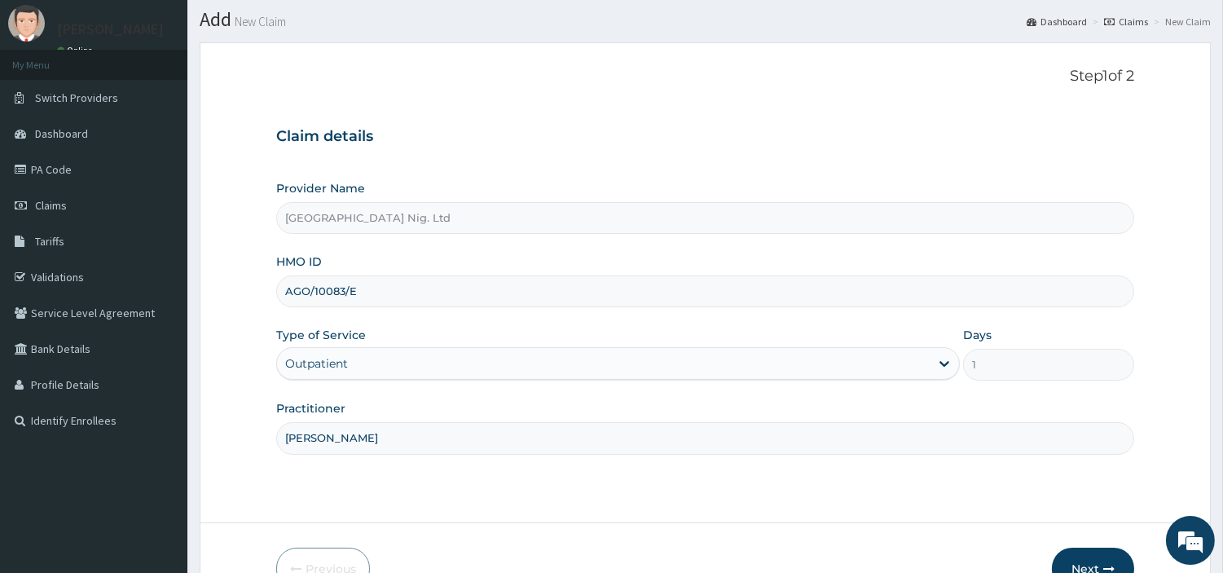
scroll to position [90, 0]
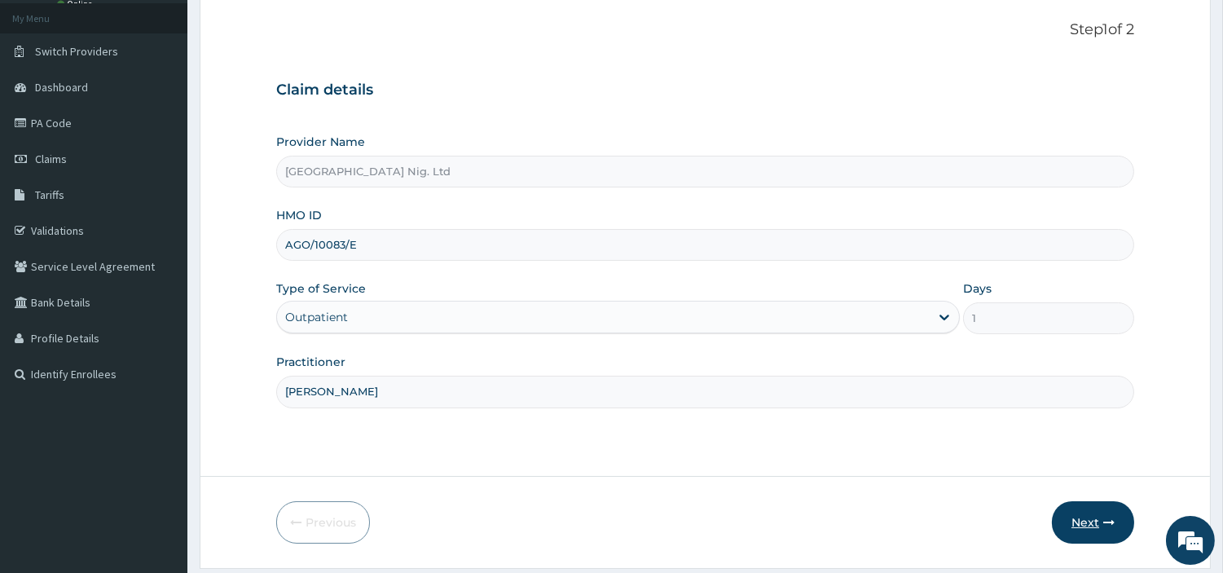
click at [1080, 509] on button "Next" at bounding box center [1093, 522] width 82 height 42
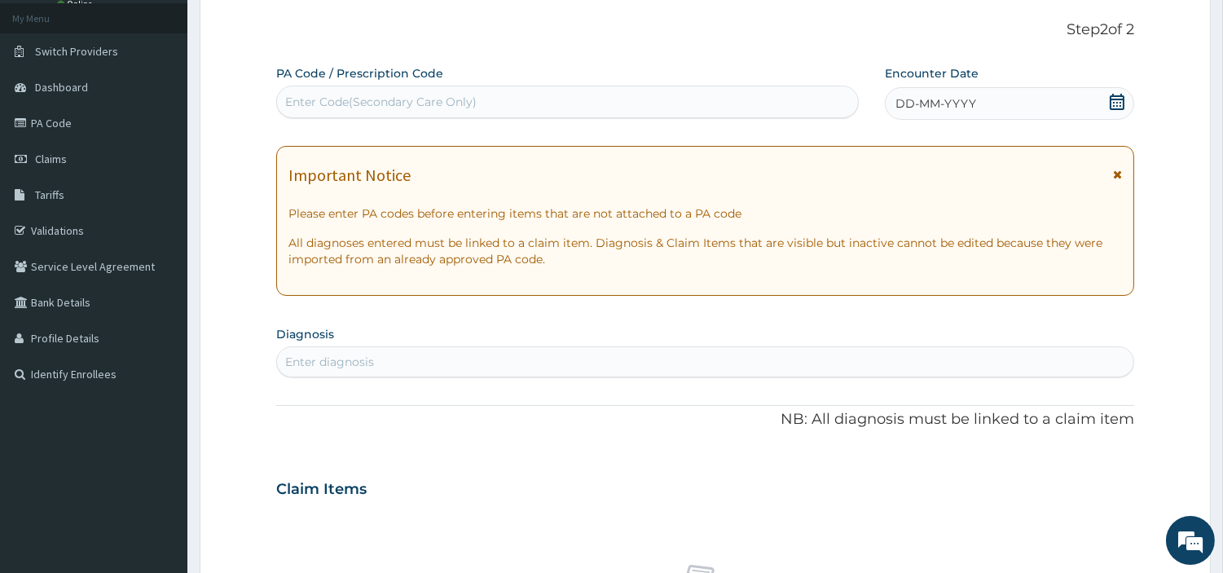
click at [443, 89] on div "Enter Code(Secondary Care Only)" at bounding box center [567, 102] width 581 height 26
paste input "PA/816835"
type input "PA/816835"
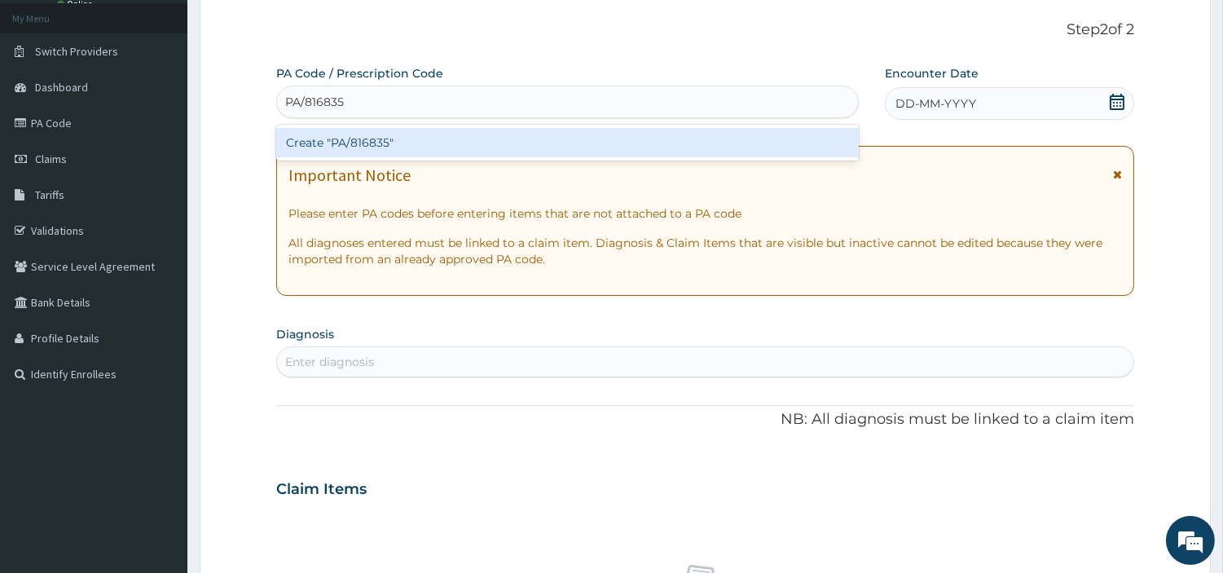
click at [682, 148] on div "Create "PA/816835"" at bounding box center [567, 142] width 583 height 29
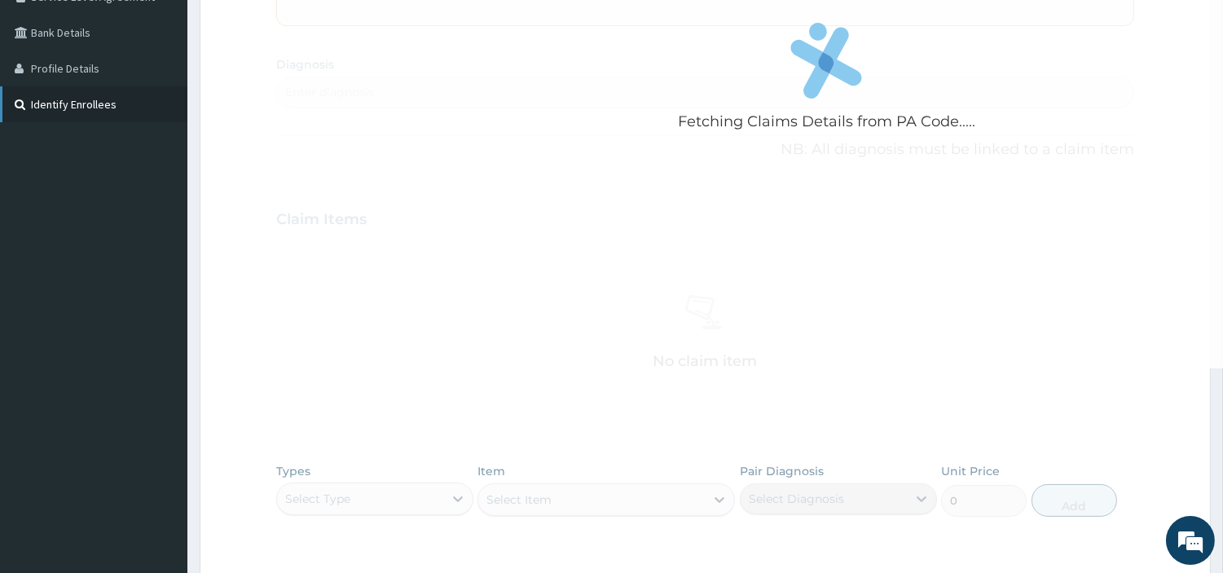
scroll to position [362, 0]
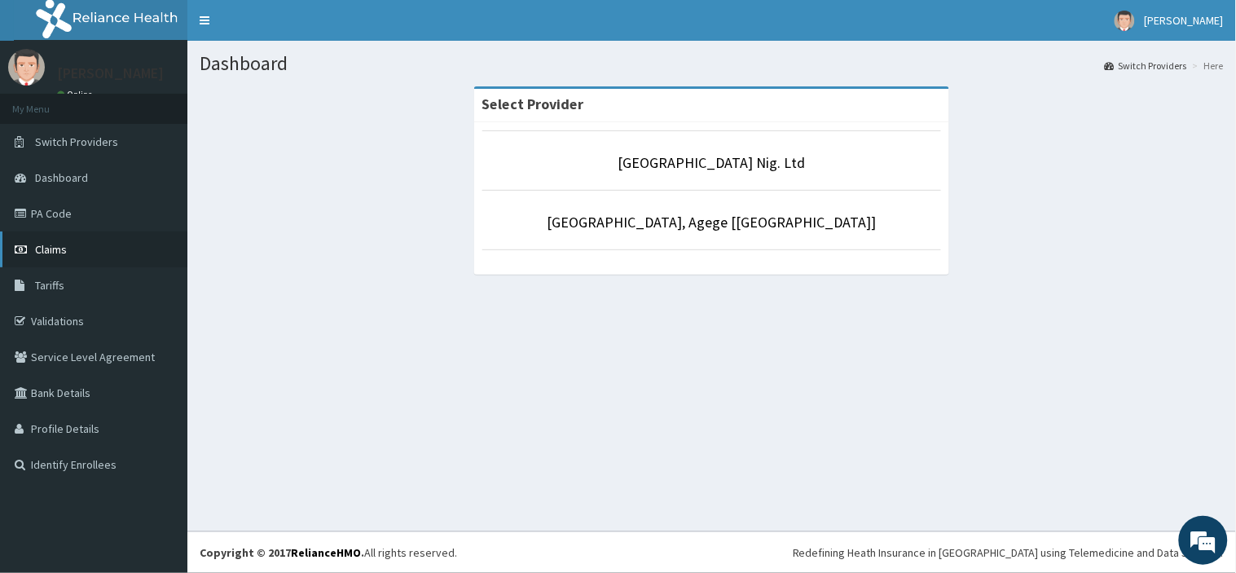
click at [102, 254] on link "Claims" at bounding box center [93, 249] width 187 height 36
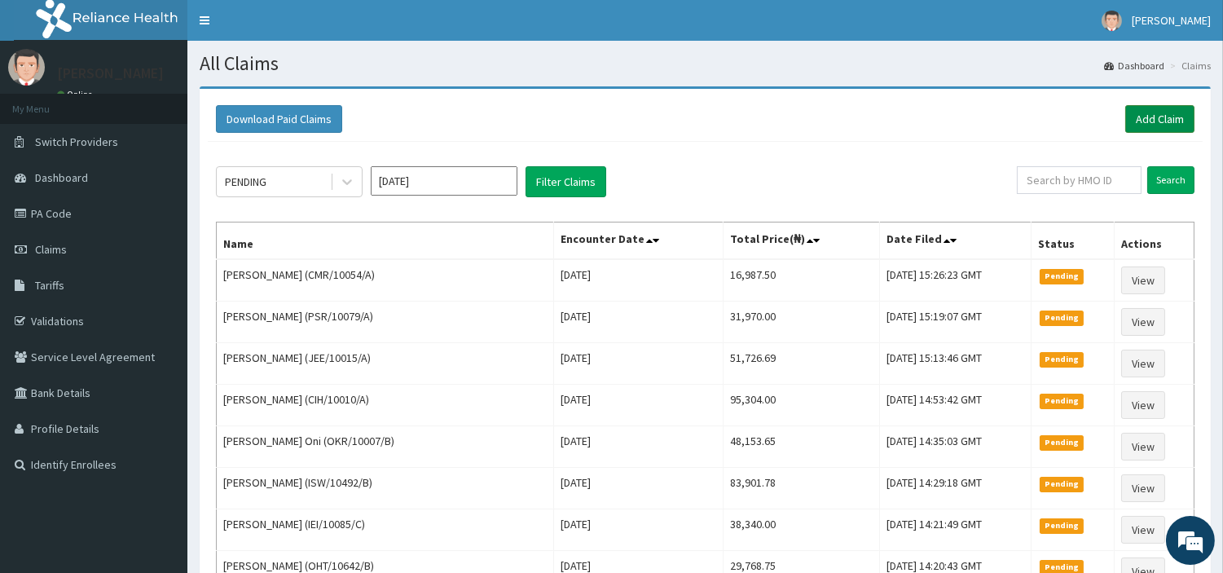
click at [1149, 131] on link "Add Claim" at bounding box center [1160, 119] width 69 height 28
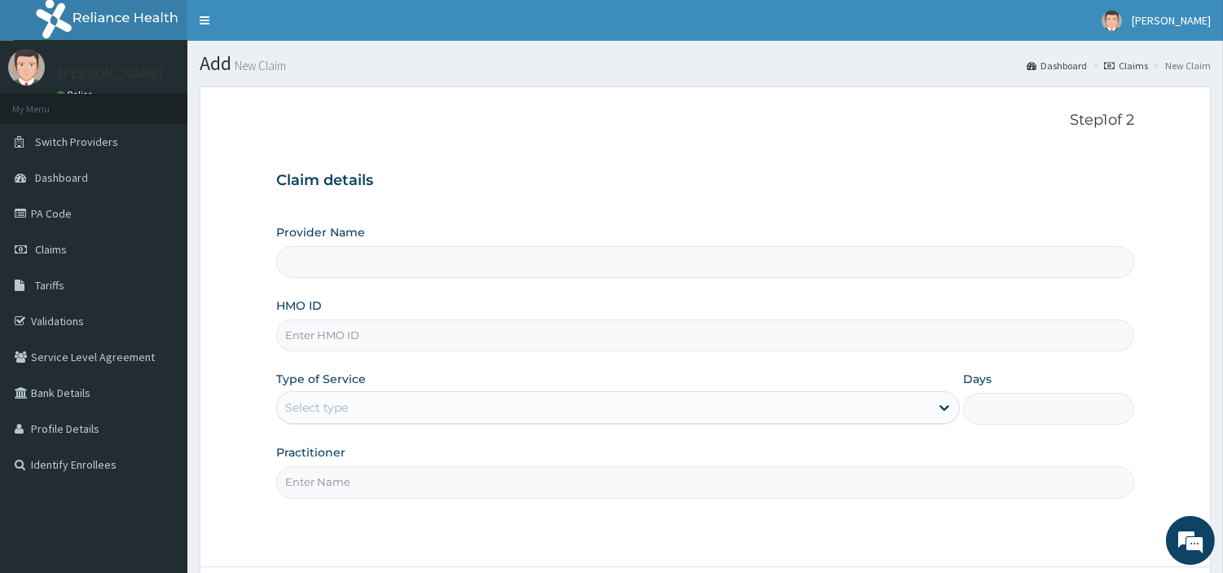
click at [447, 338] on input "HMO ID" at bounding box center [705, 336] width 858 height 32
type input "[GEOGRAPHIC_DATA] Nig. Ltd"
paste input "AGO/10083/E"
type input "AGO/10083/E"
click at [467, 413] on div "Select type" at bounding box center [603, 407] width 653 height 26
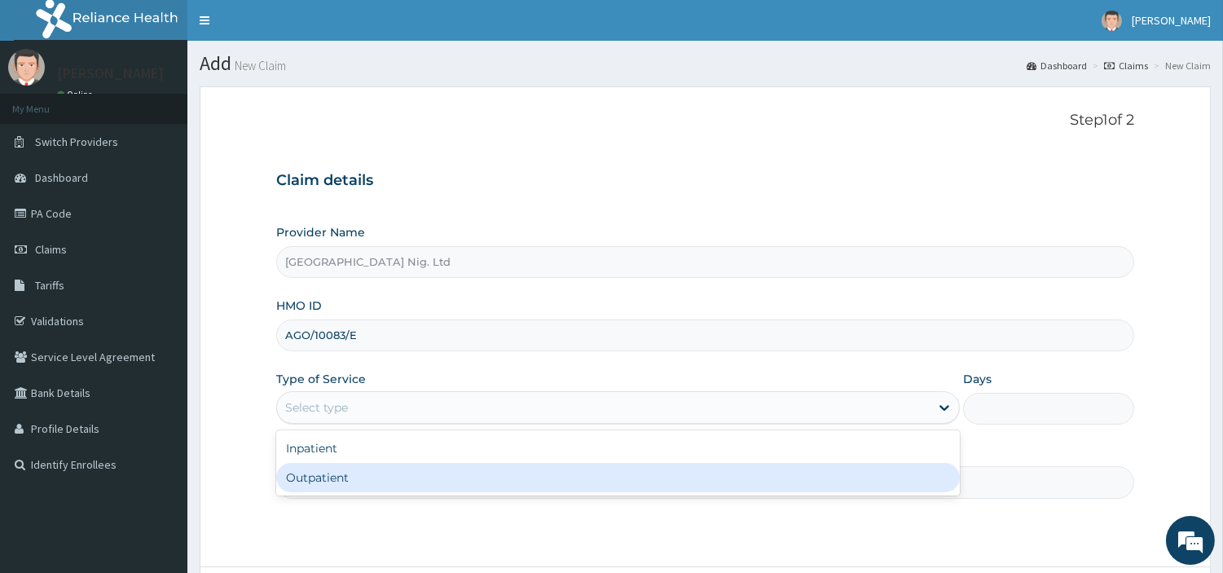
click at [461, 483] on div "Outpatient" at bounding box center [618, 477] width 684 height 29
type input "1"
click at [462, 483] on input "Practitioner" at bounding box center [705, 482] width 858 height 32
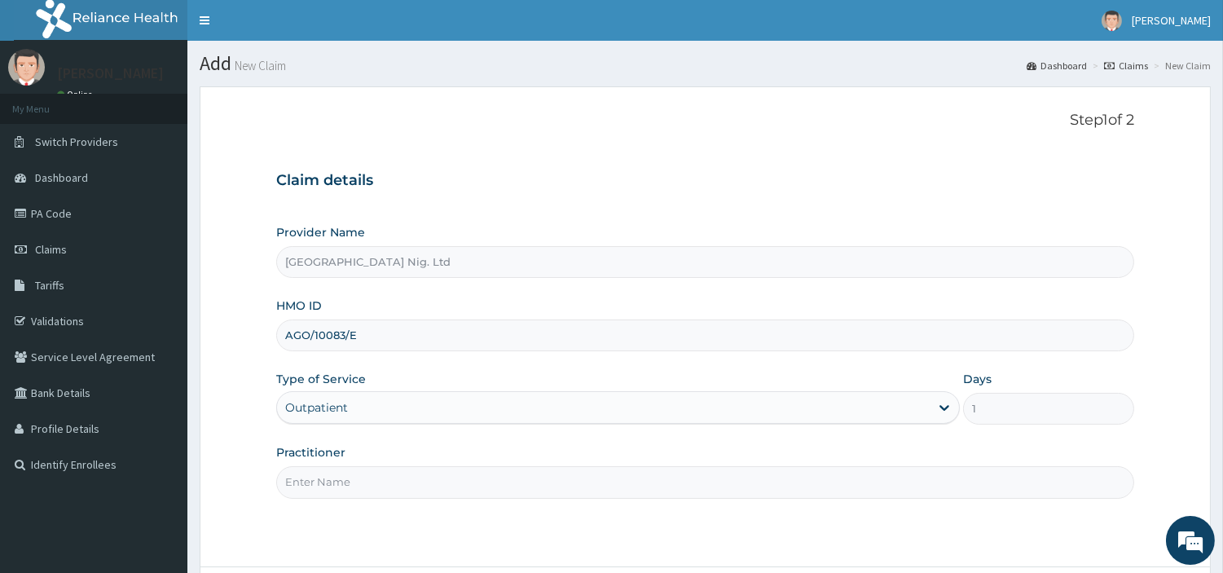
click at [461, 482] on input "Practitioner" at bounding box center [705, 482] width 858 height 32
paste input "[PERSON_NAME]"
type input "[PERSON_NAME]"
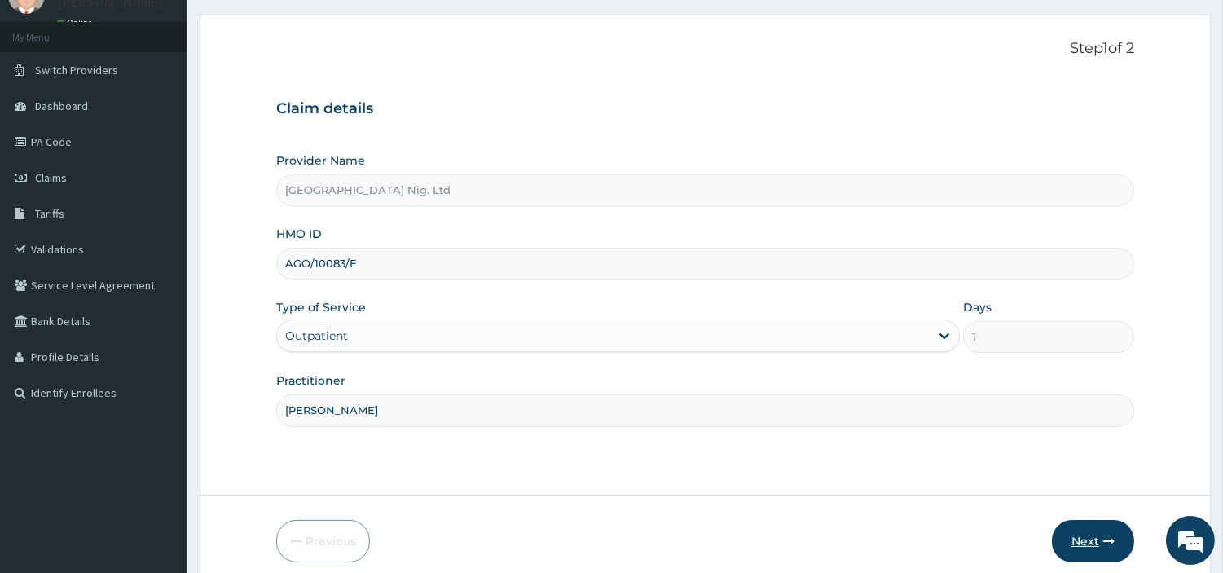
scroll to position [140, 0]
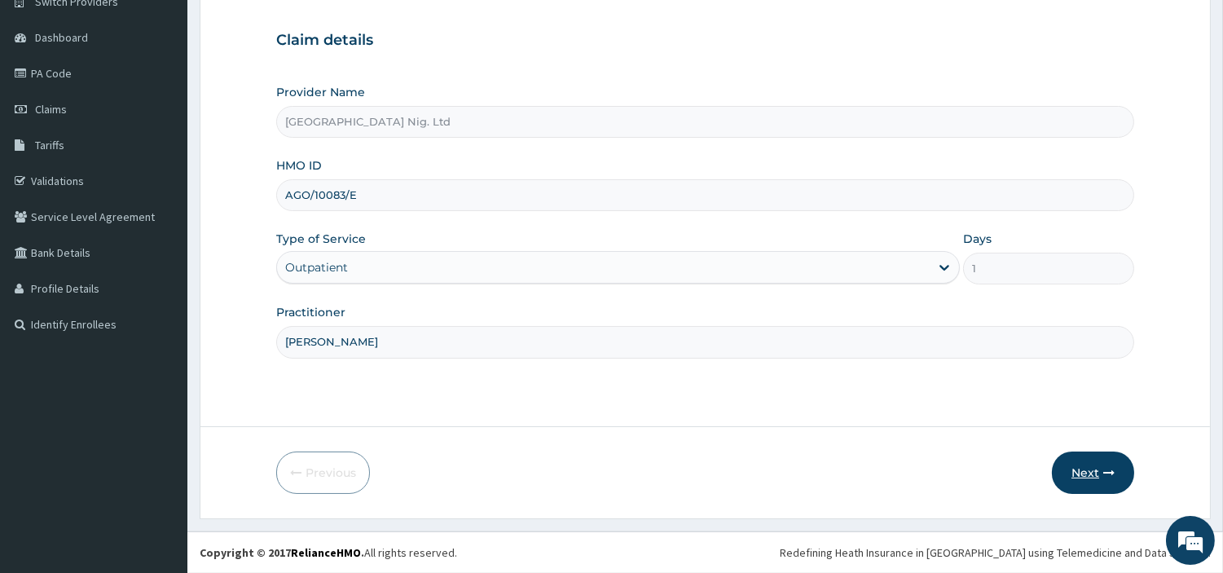
click at [1095, 461] on button "Next" at bounding box center [1093, 473] width 82 height 42
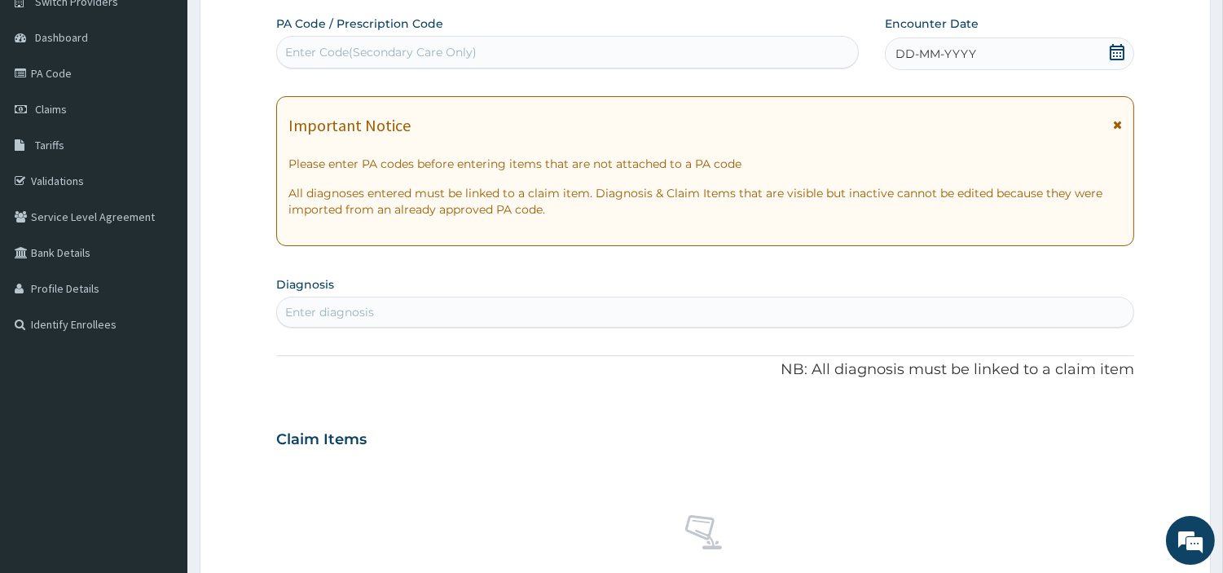
click at [373, 55] on div "Enter Code(Secondary Care Only)" at bounding box center [381, 52] width 192 height 16
paste input "PA/816835"
type input "PA/816835"
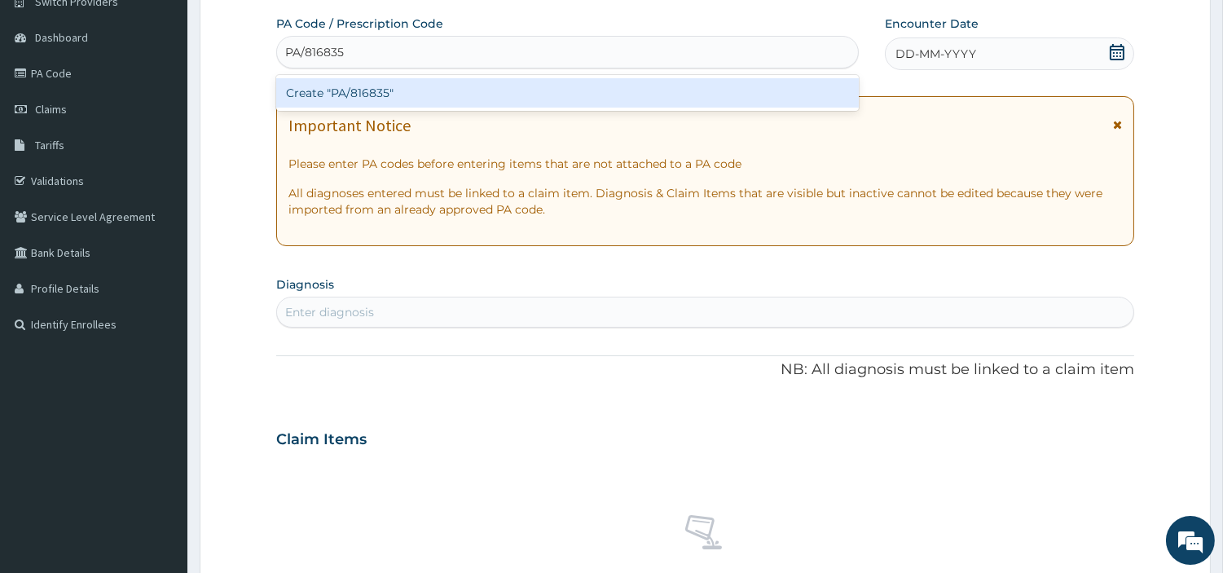
click at [694, 99] on div "Create "PA/816835"" at bounding box center [567, 92] width 583 height 29
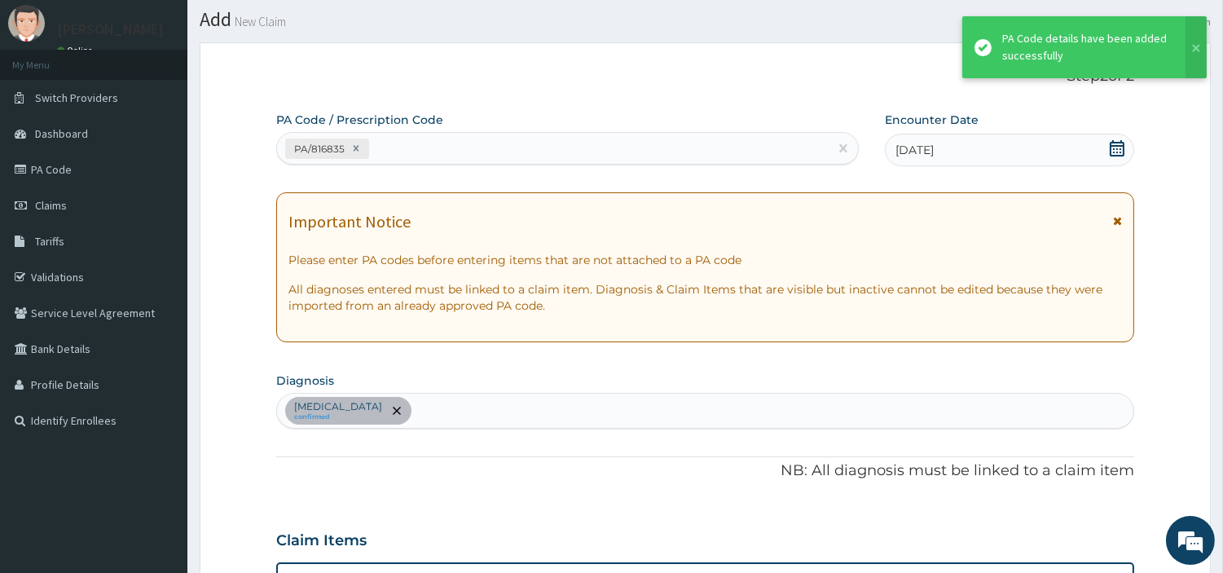
scroll to position [0, 0]
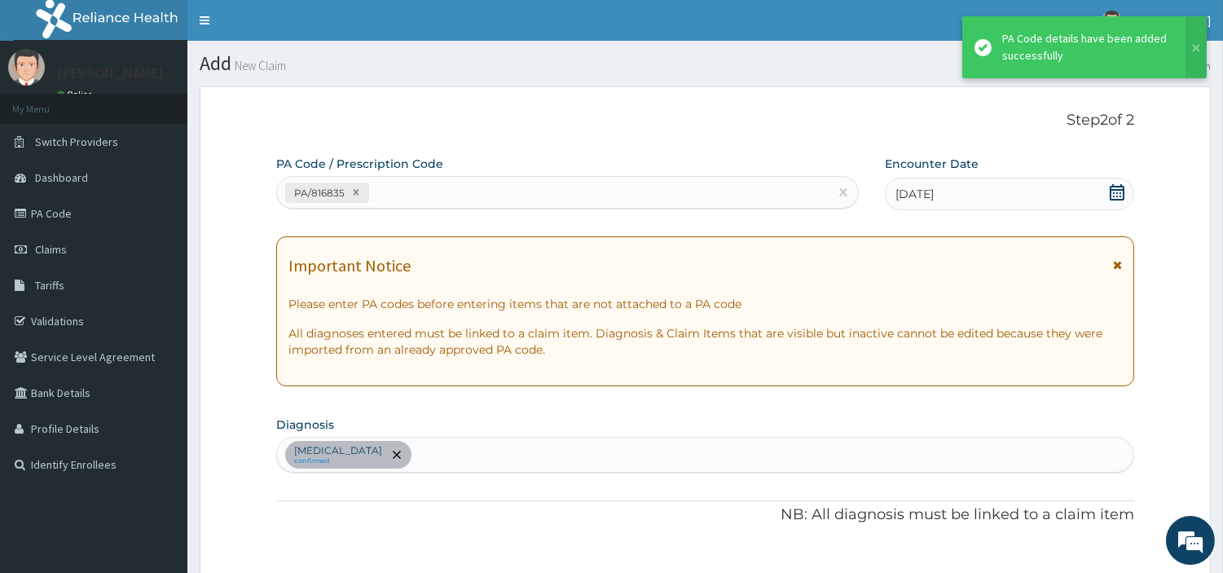
click at [462, 182] on div "PA/816835" at bounding box center [553, 192] width 552 height 27
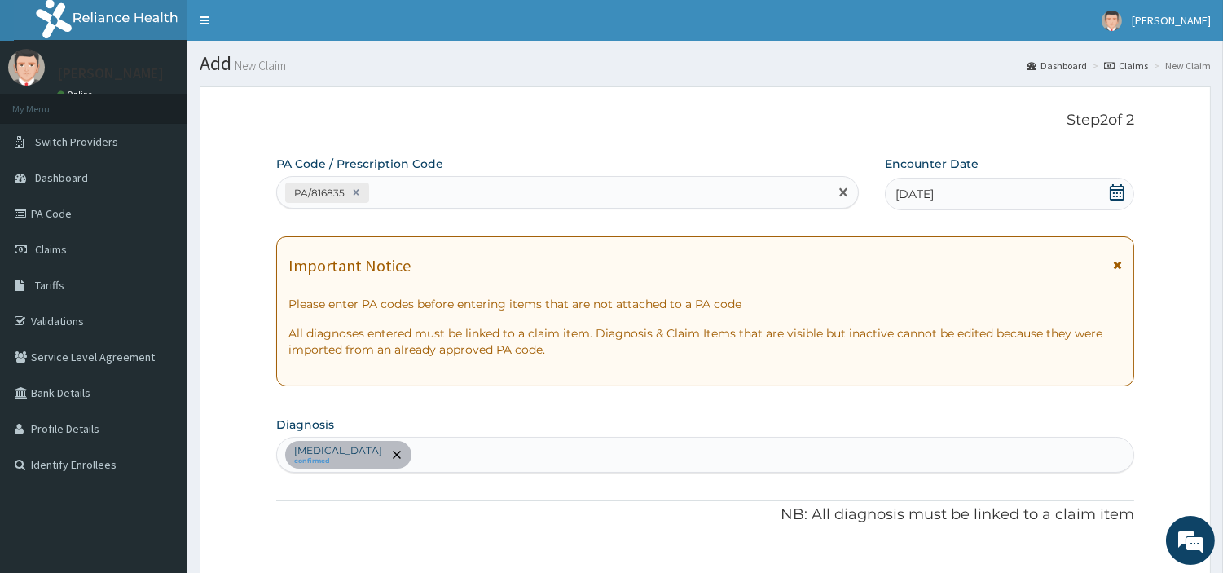
paste input "PA/784428"
type input "PA/784428"
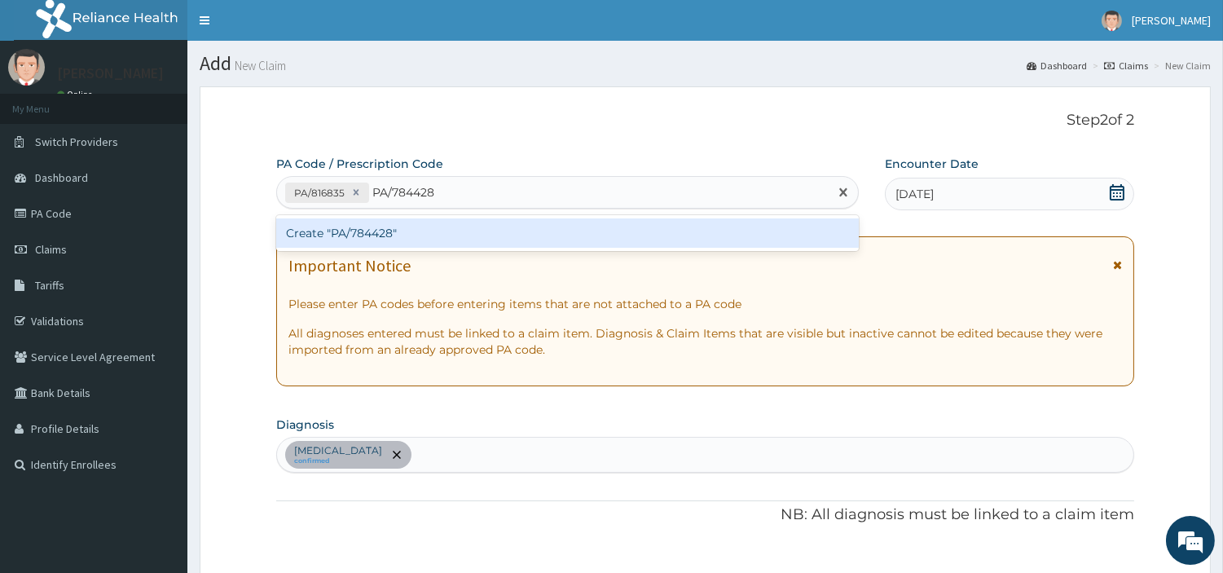
click at [448, 233] on div "Create "PA/784428"" at bounding box center [567, 232] width 583 height 29
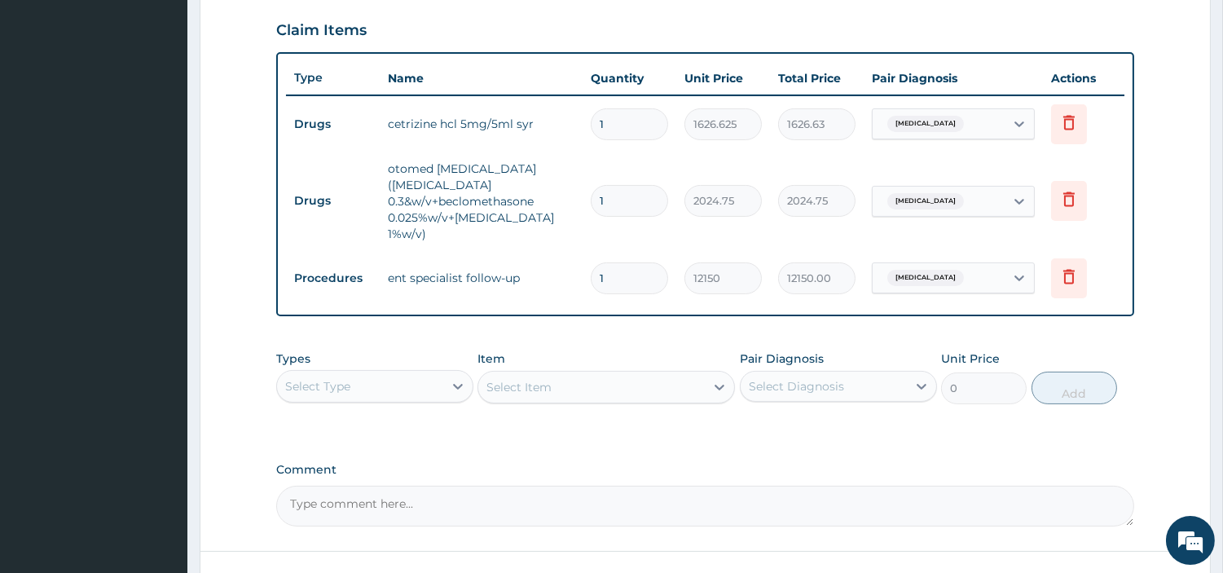
scroll to position [645, 0]
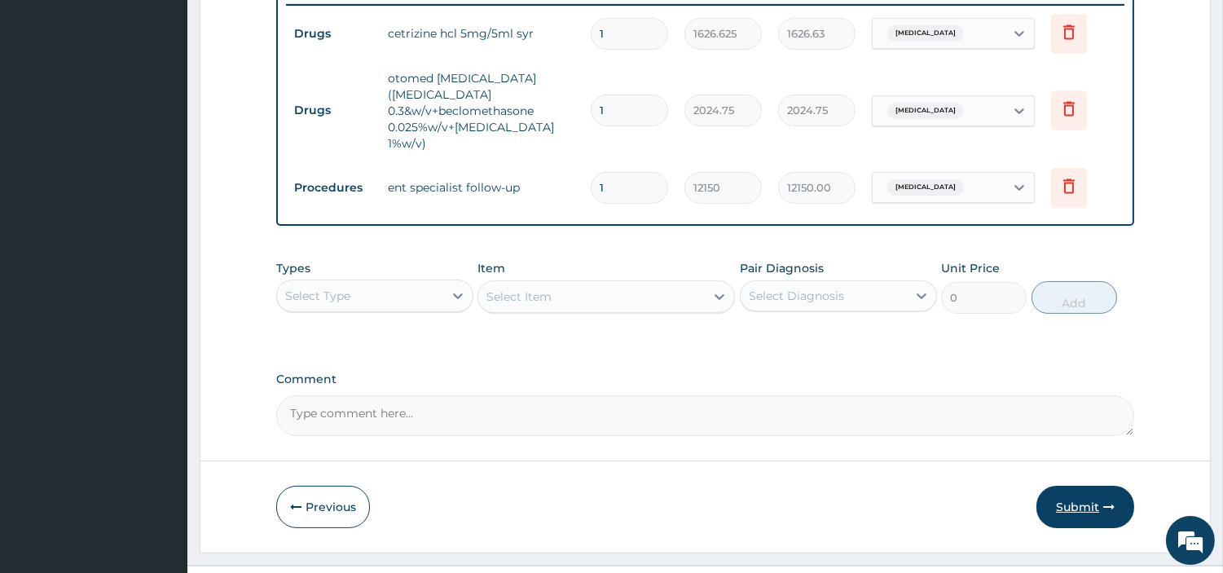
click at [1086, 486] on button "Submit" at bounding box center [1086, 507] width 98 height 42
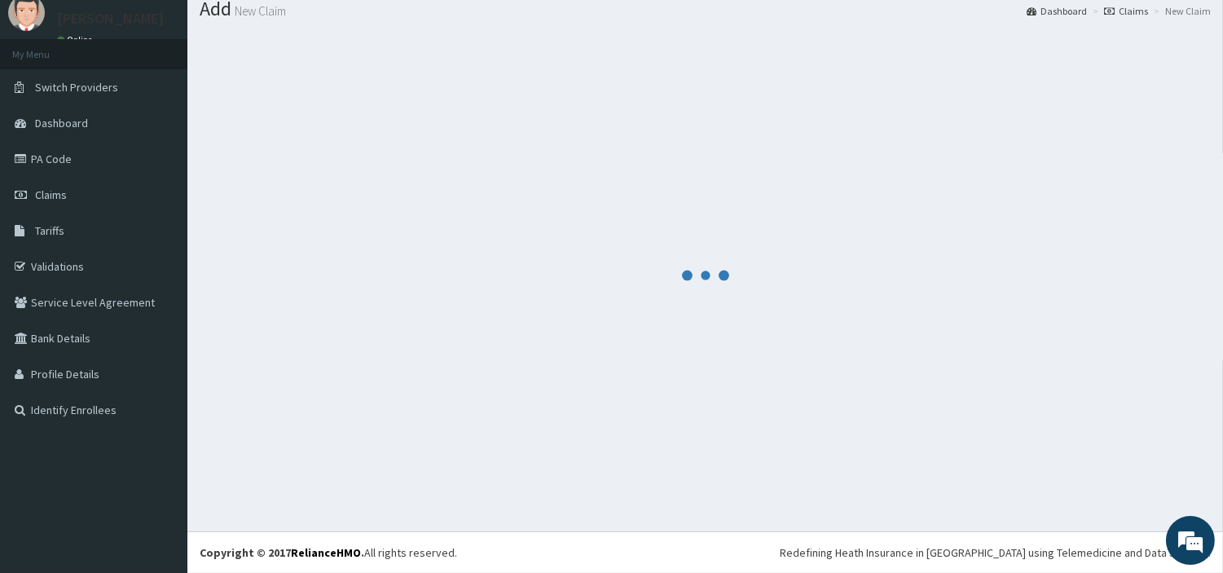
scroll to position [54, 0]
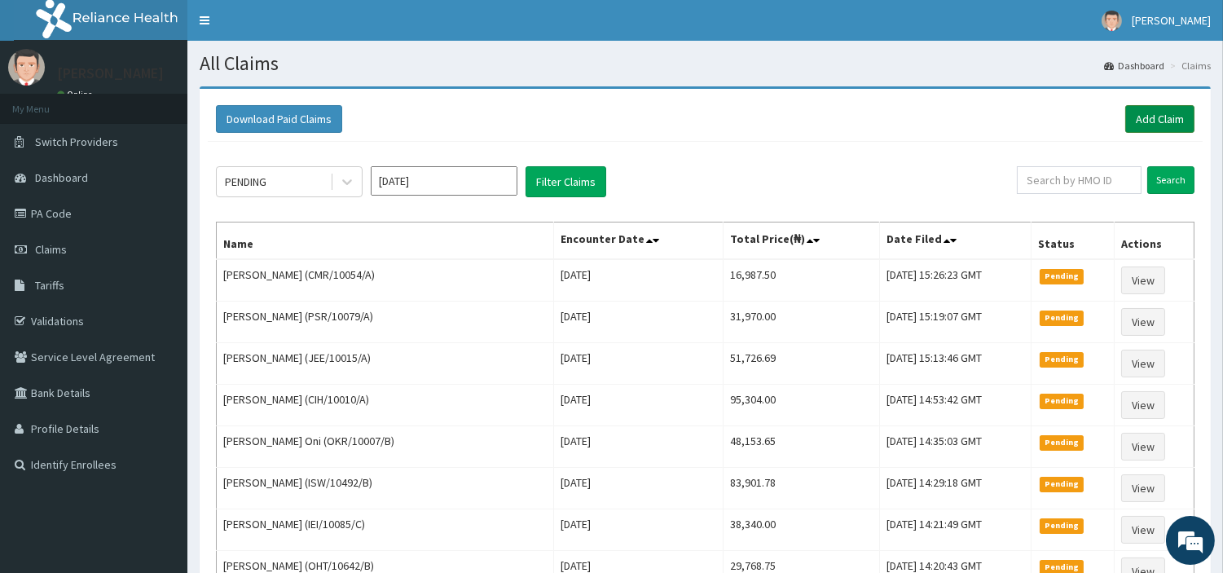
click at [1142, 126] on link "Add Claim" at bounding box center [1160, 119] width 69 height 28
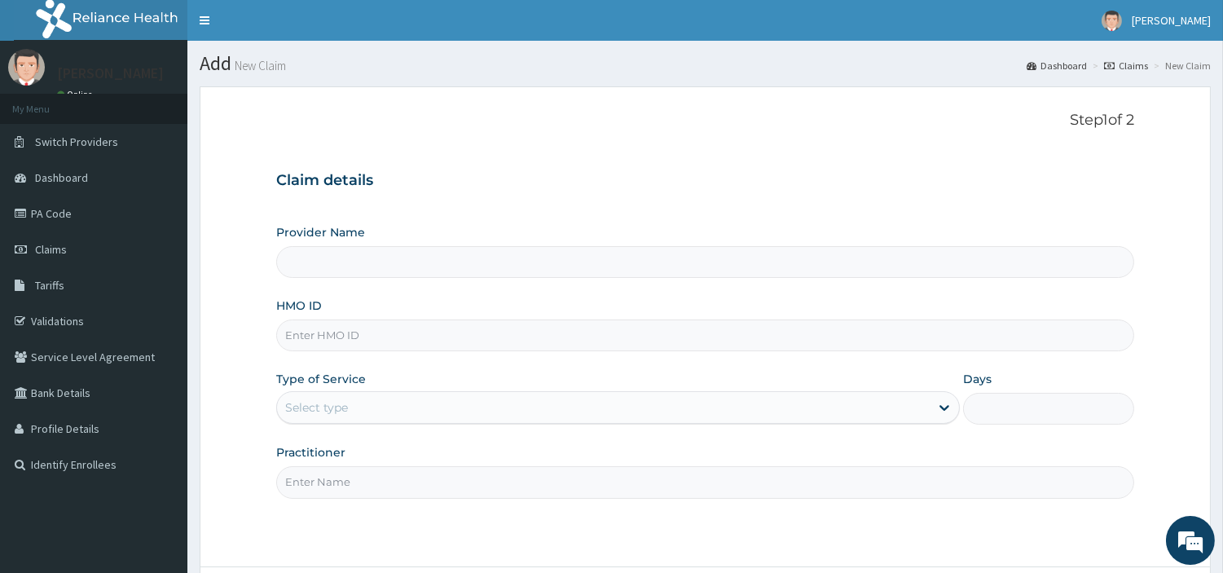
type input "R-Jolad Hospital Nig. Ltd"
type input "IPO/10029/B"
click at [445, 401] on div "Select type" at bounding box center [603, 407] width 653 height 26
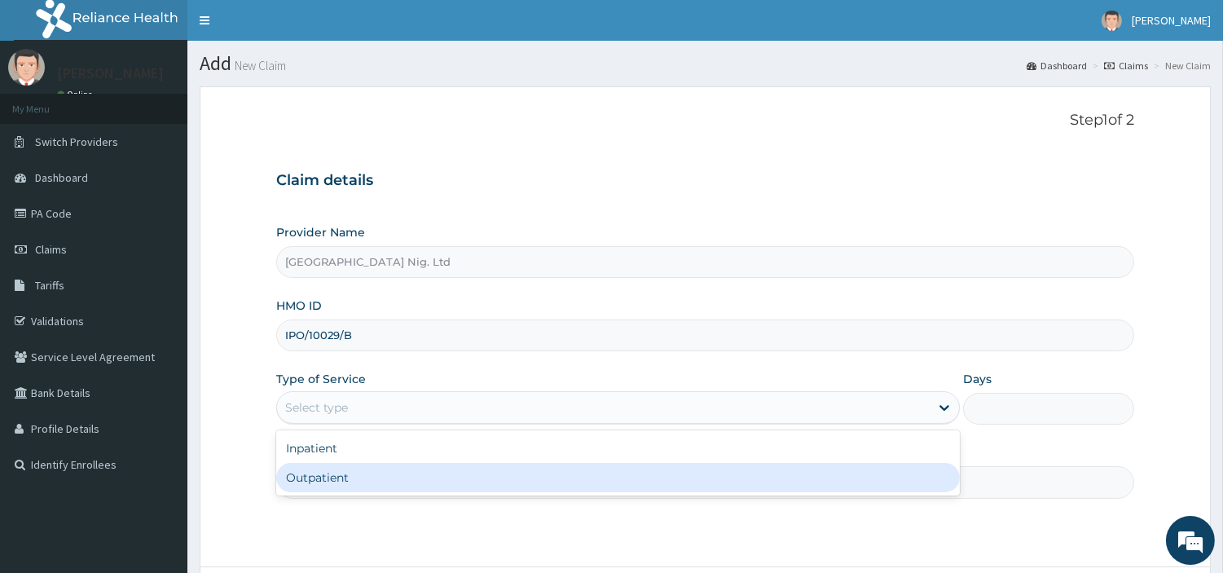
drag, startPoint x: 434, startPoint y: 465, endPoint x: 429, endPoint y: 481, distance: 16.2
click at [434, 466] on div "Outpatient" at bounding box center [618, 477] width 684 height 29
type input "1"
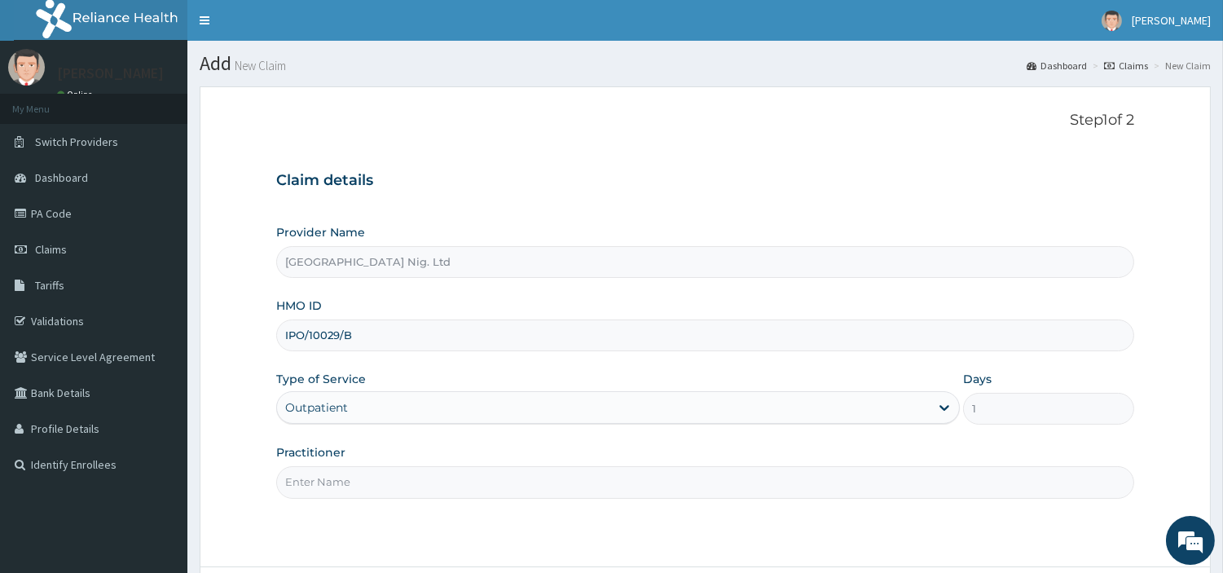
click at [429, 483] on input "Practitioner" at bounding box center [705, 482] width 858 height 32
paste input "OKOH THERESA"
type input "OKOH THERESA"
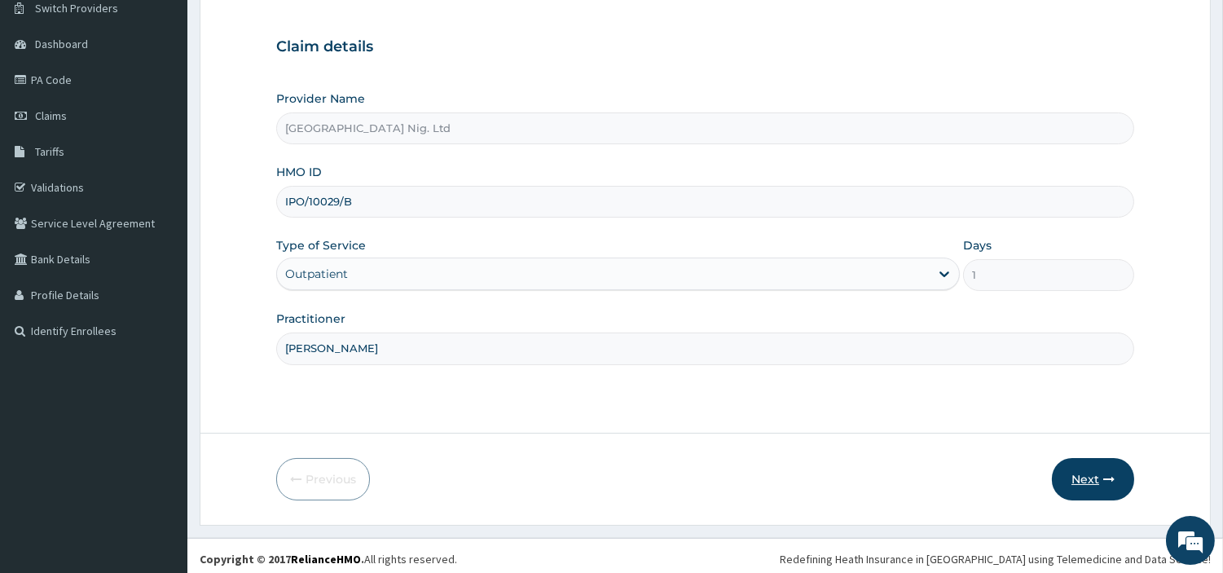
scroll to position [140, 0]
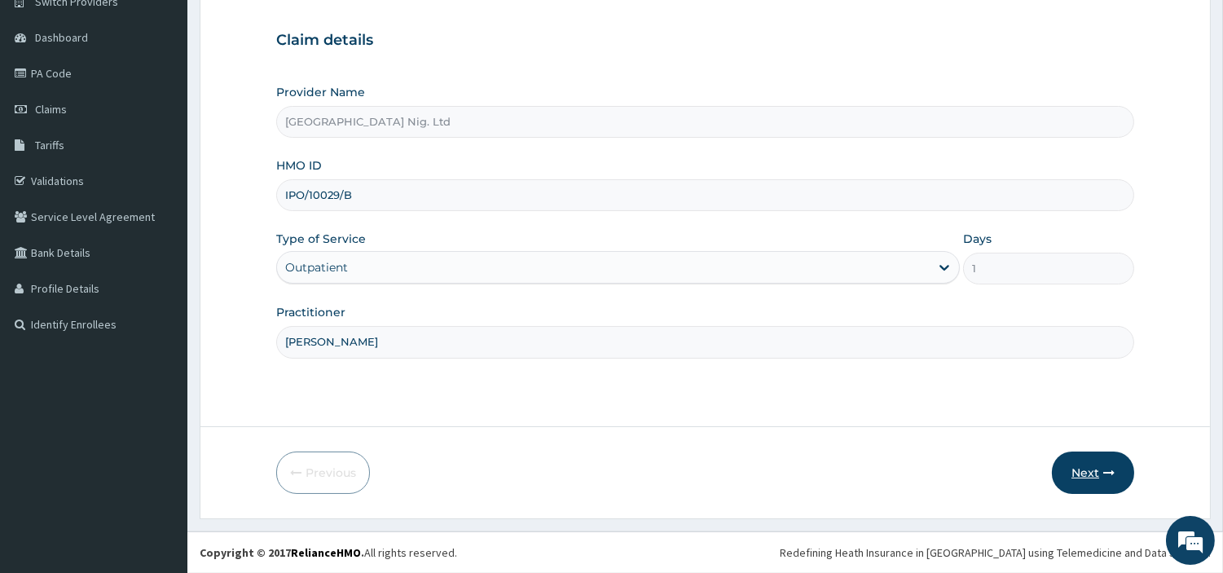
click at [1110, 489] on button "Next" at bounding box center [1093, 473] width 82 height 42
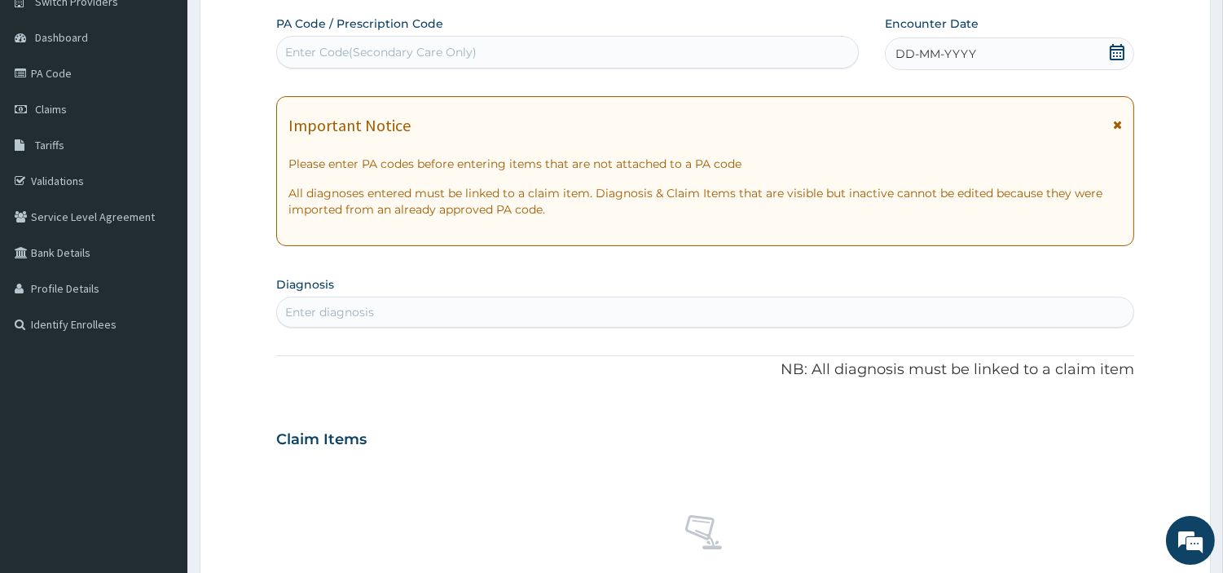
click at [483, 51] on div "Enter Code(Secondary Care Only)" at bounding box center [567, 52] width 581 height 26
paste input "PA/AE79EC"
type input "PA/AE79EC"
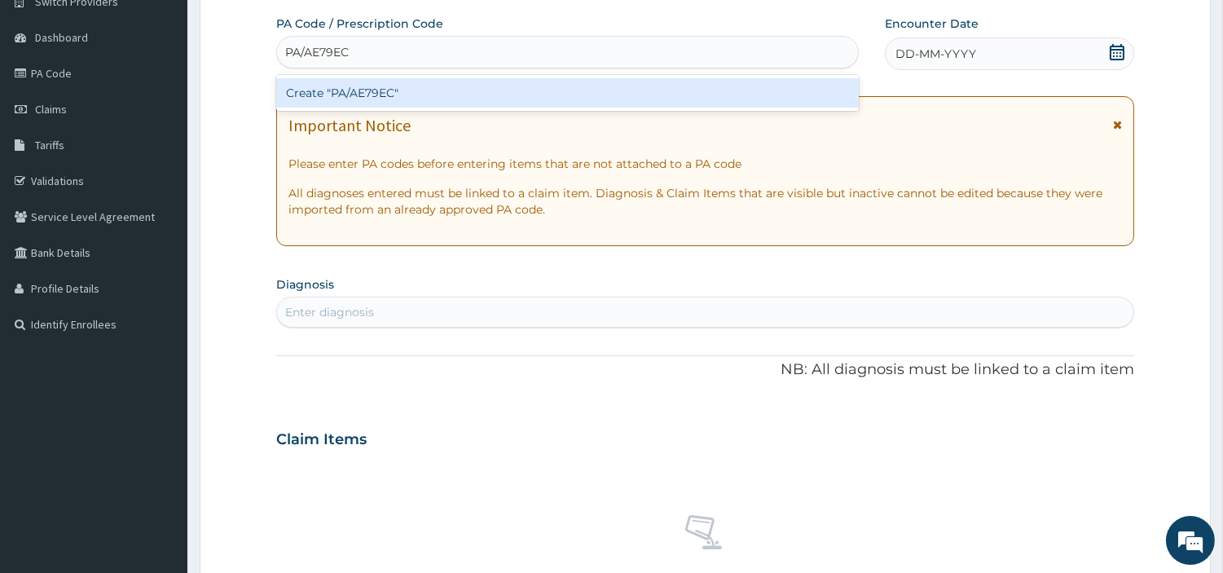
click at [660, 82] on div "Create "PA/AE79EC"" at bounding box center [567, 92] width 583 height 29
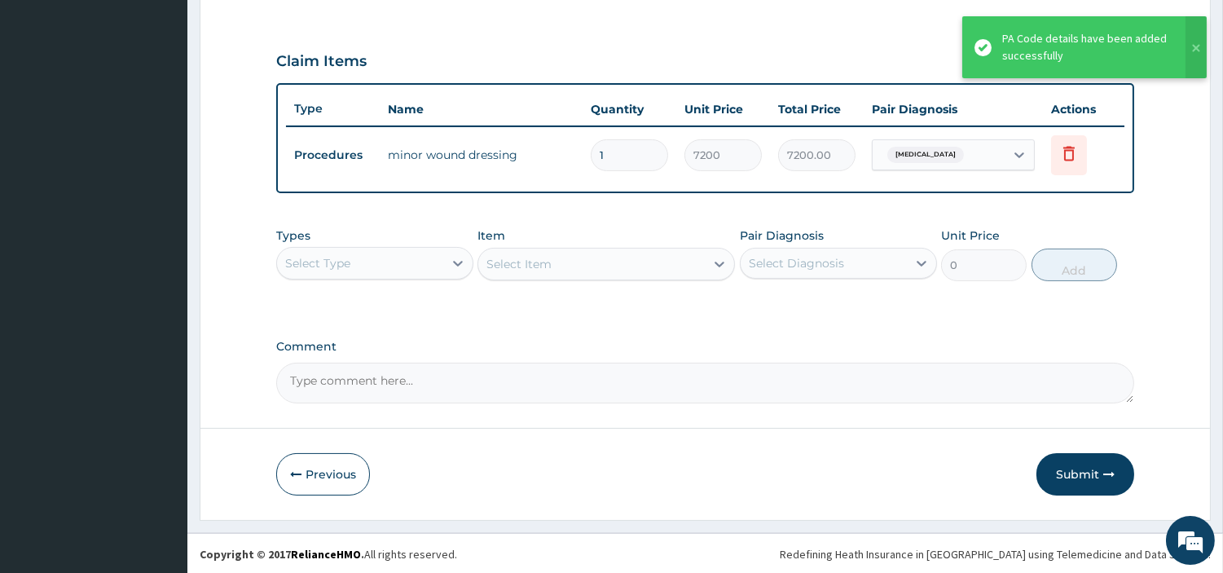
click at [1102, 483] on button "Submit" at bounding box center [1086, 474] width 98 height 42
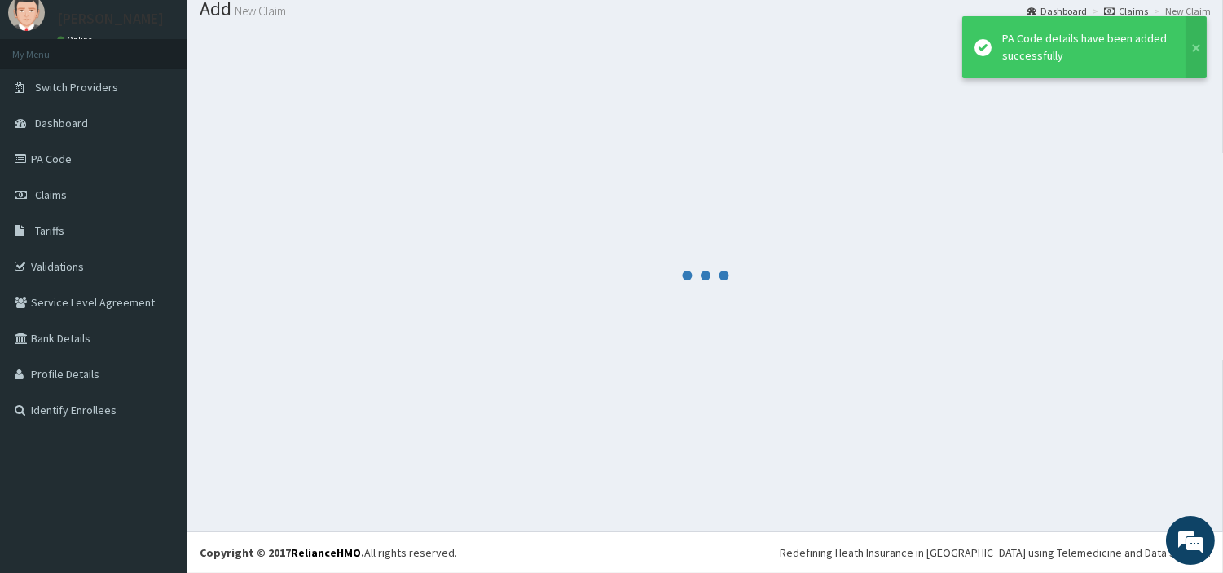
scroll to position [54, 0]
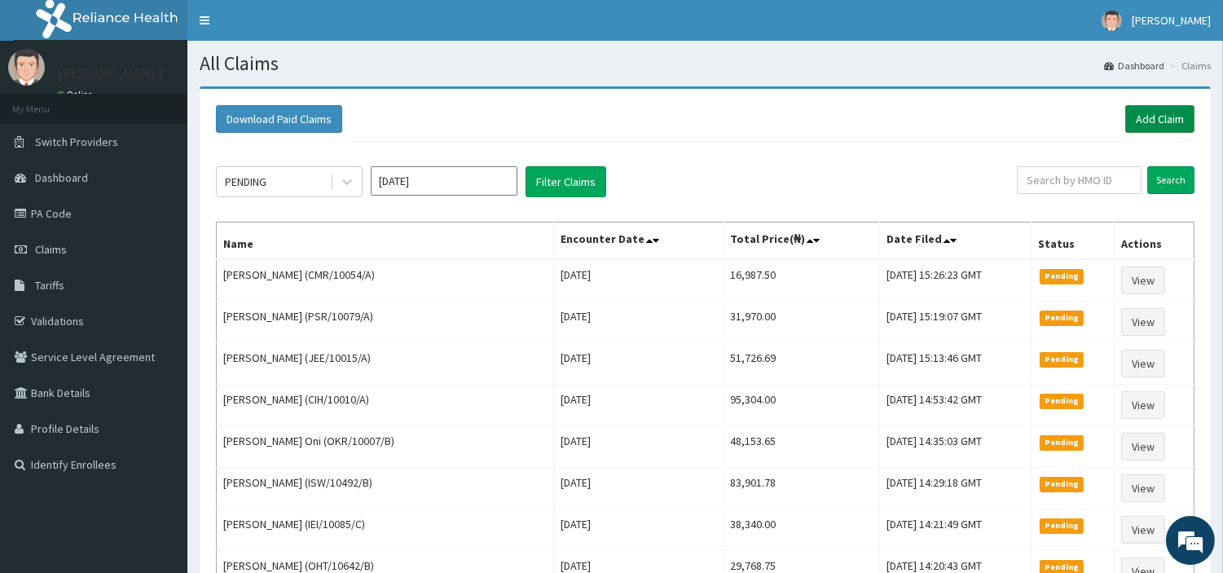
click at [1170, 121] on link "Add Claim" at bounding box center [1160, 119] width 69 height 28
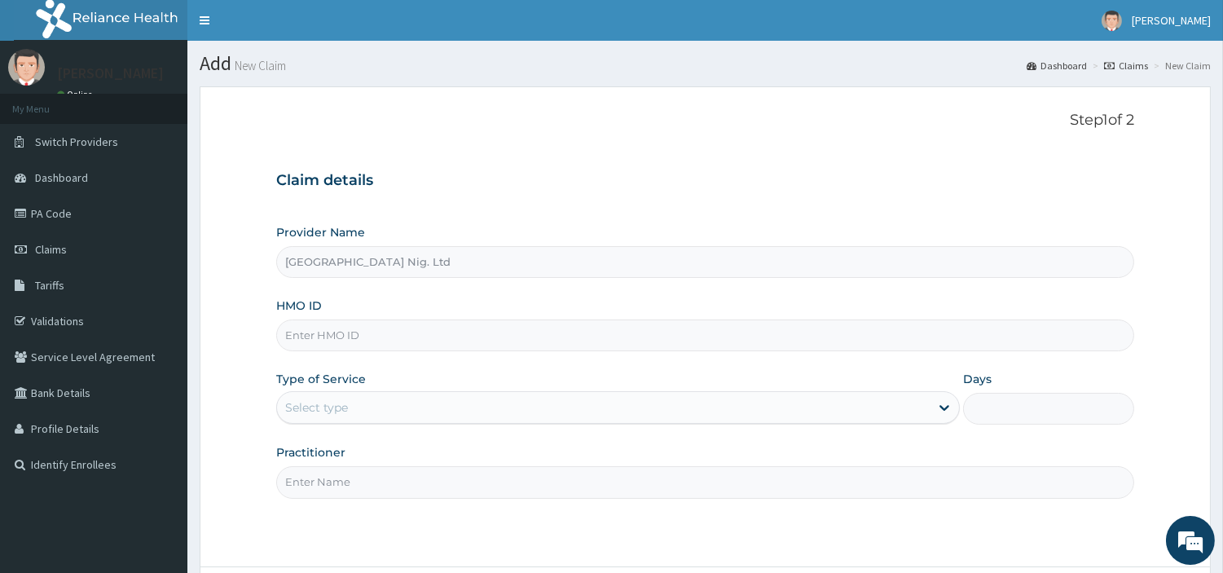
click at [422, 346] on input "HMO ID" at bounding box center [705, 336] width 858 height 32
paste input "[PERSON_NAME]"
click at [319, 337] on input "OKOH THERESA" at bounding box center [705, 336] width 858 height 32
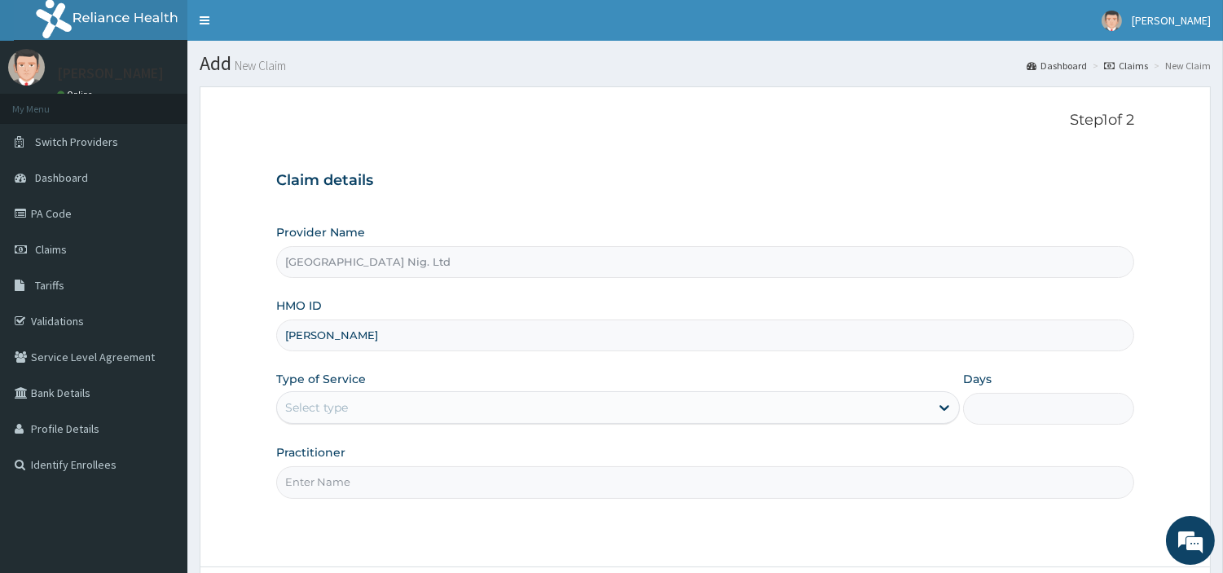
click at [319, 337] on input "OKOH THERESA" at bounding box center [705, 336] width 858 height 32
paste input "ENP/11440/A"
click at [388, 346] on input "OKOHENP/11440/A THERESA" at bounding box center [705, 336] width 858 height 32
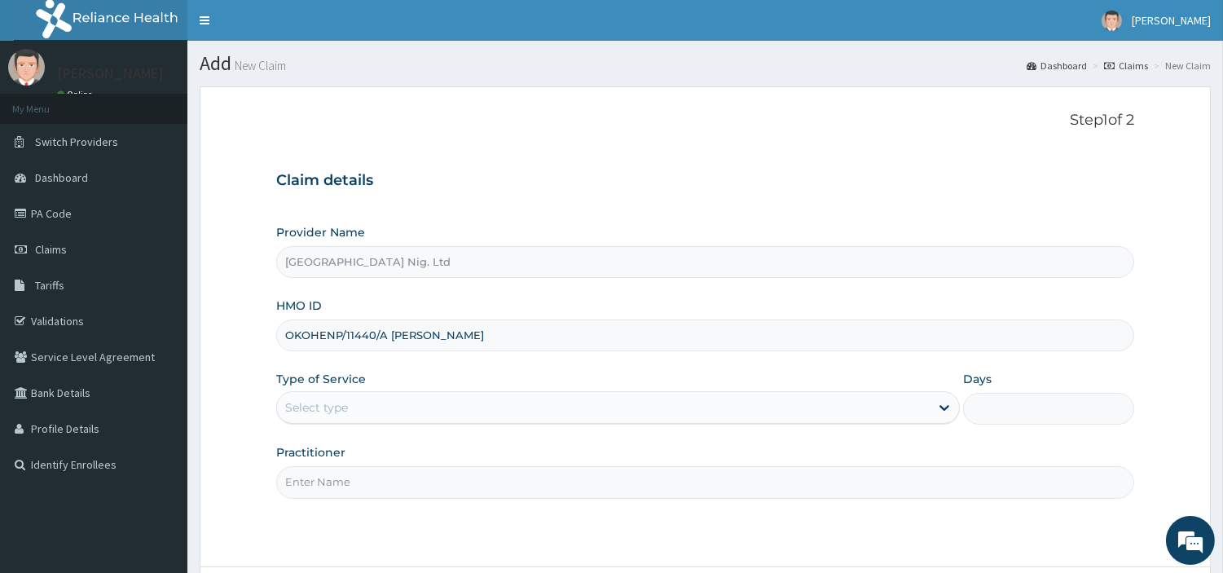
click at [388, 346] on input "OKOHENP/11440/A THERESA" at bounding box center [705, 336] width 858 height 32
paste input "ENP/11440/"
type input "ENP/11440/A"
click at [417, 399] on div "Select type" at bounding box center [603, 407] width 653 height 26
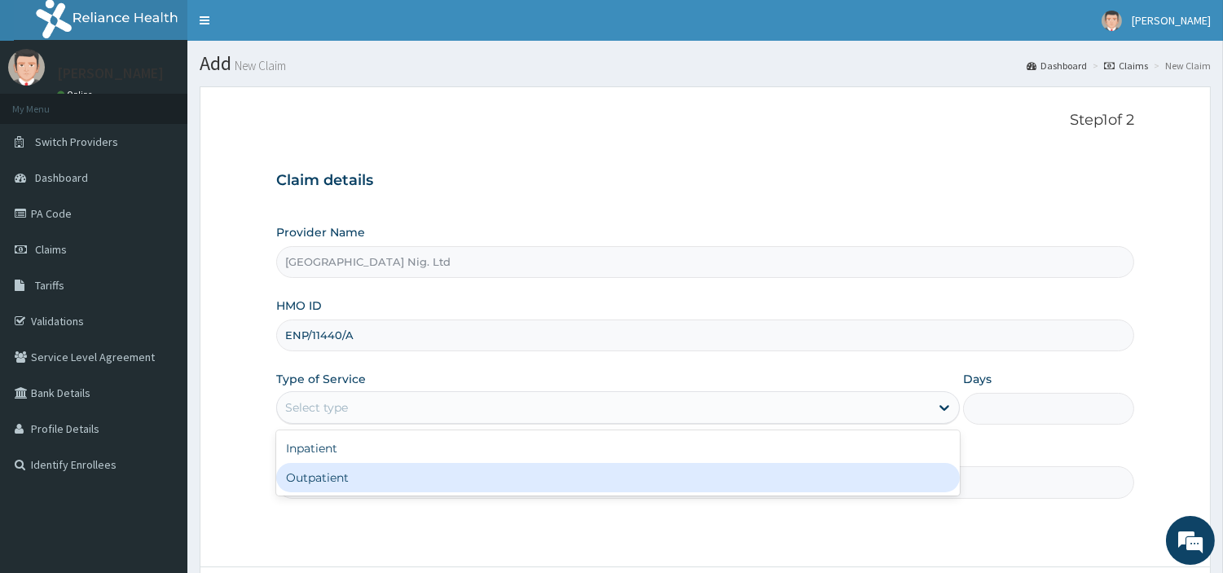
click at [408, 468] on div "Outpatient" at bounding box center [618, 477] width 684 height 29
type input "1"
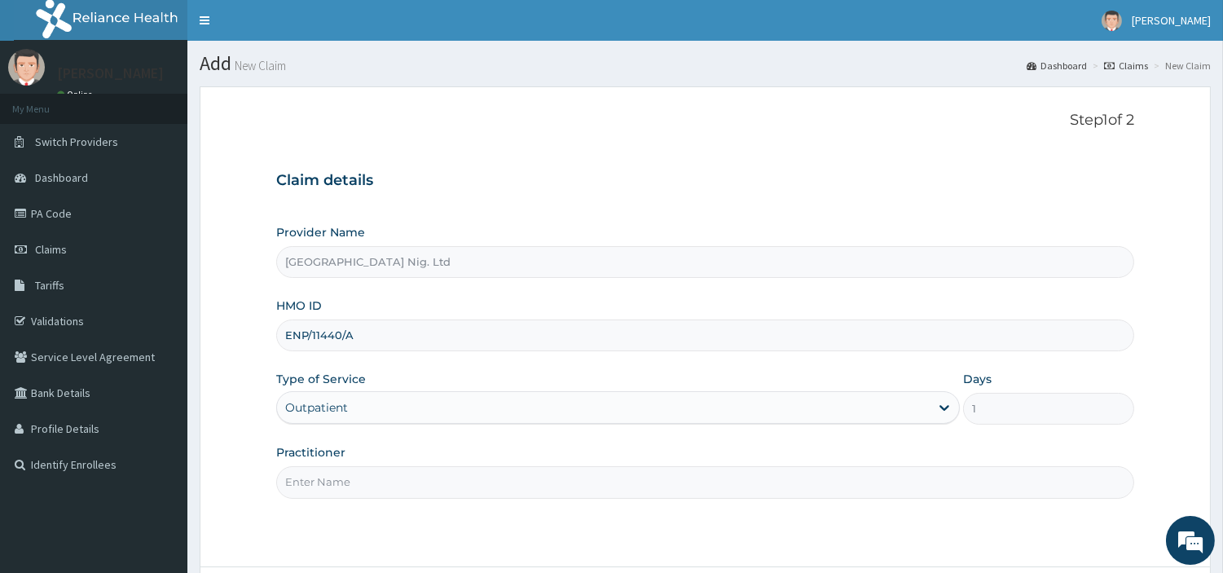
click at [410, 475] on input "Practitioner" at bounding box center [705, 482] width 858 height 32
paste input "Akanji Oluwafemi"
type input "Akanji Oluwafemi"
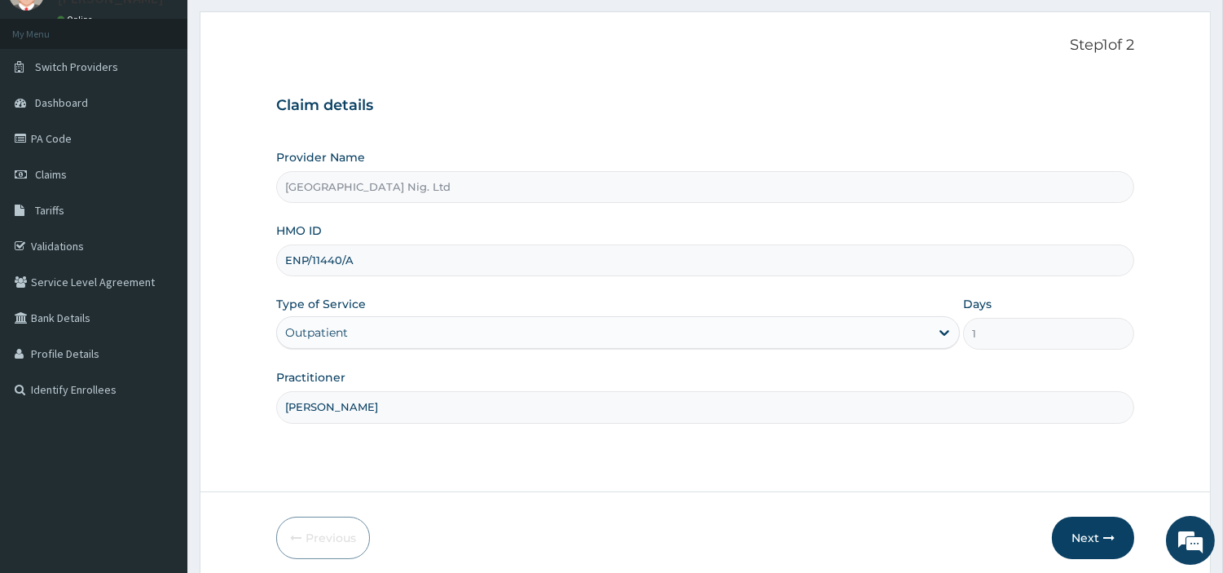
scroll to position [50, 0]
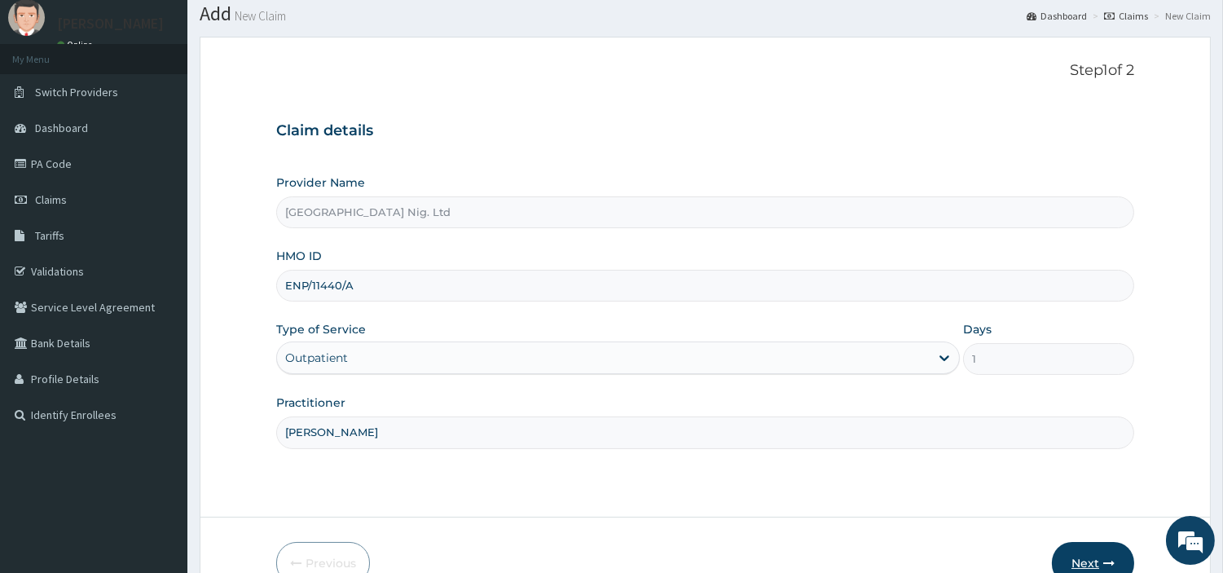
click at [1094, 553] on button "Next" at bounding box center [1093, 563] width 82 height 42
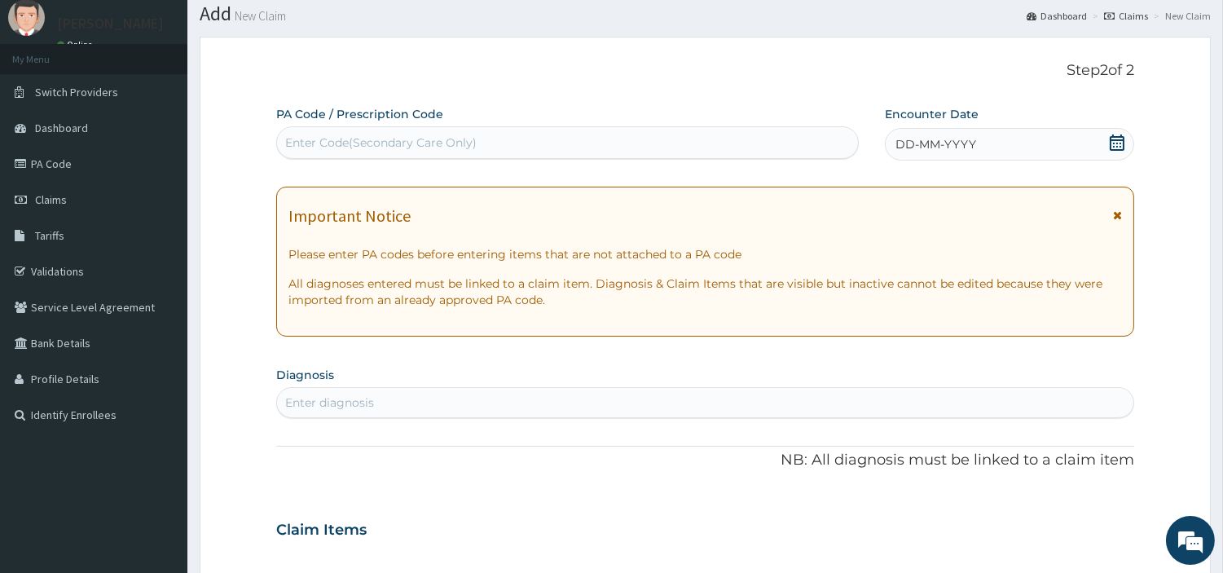
click at [433, 143] on div "Enter Code(Secondary Care Only)" at bounding box center [381, 142] width 192 height 16
paste input "PA/5D91A3"
type input "PA/5D91A3"
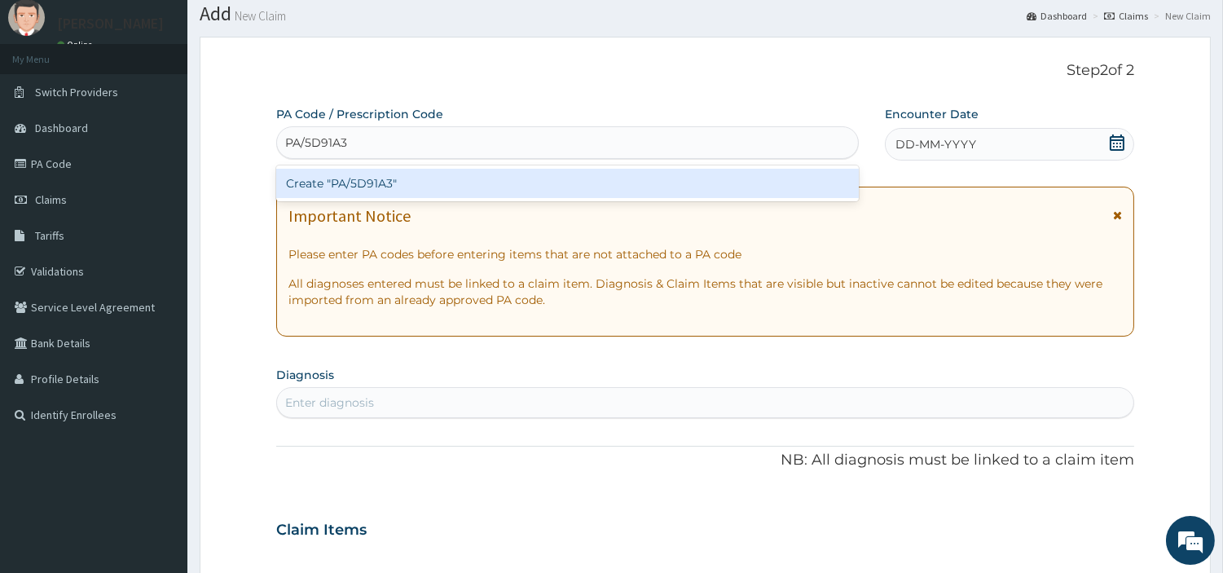
click at [646, 183] on div "Create "PA/5D91A3"" at bounding box center [567, 183] width 583 height 29
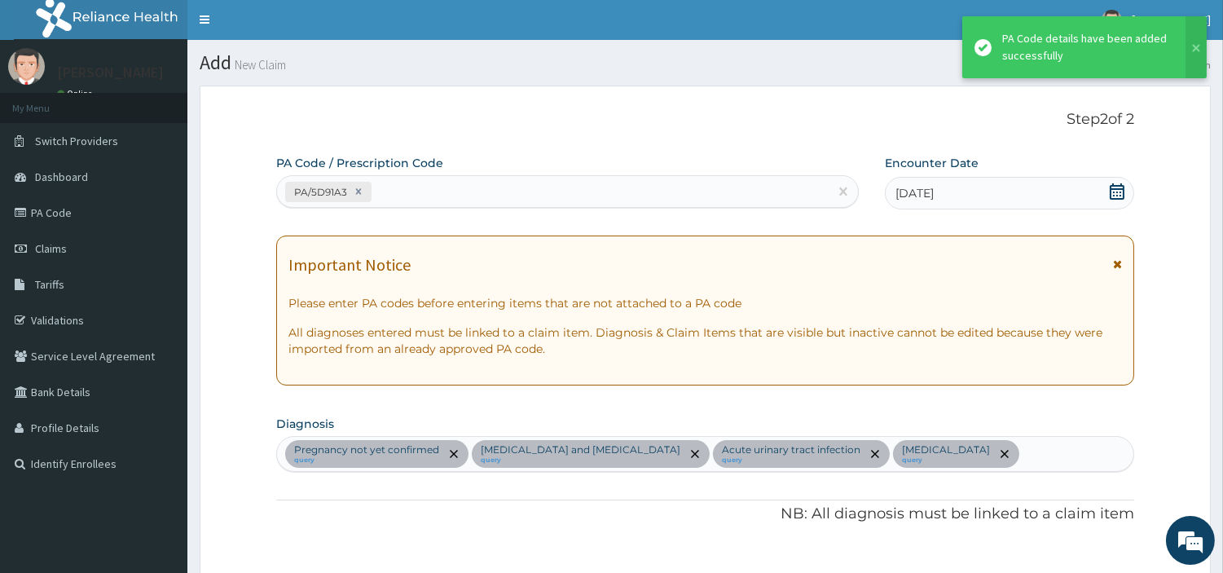
scroll to position [0, 0]
click at [456, 184] on div "PA/5D91A3" at bounding box center [553, 192] width 552 height 27
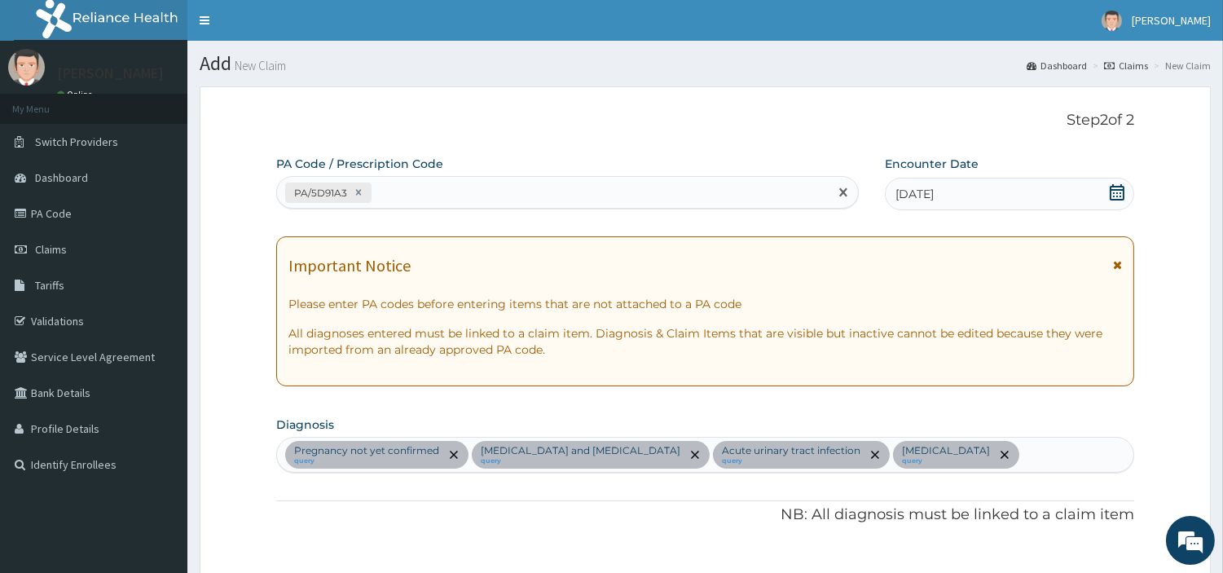
paste input "PA/E98DAA"
type input "PA/E98DAA"
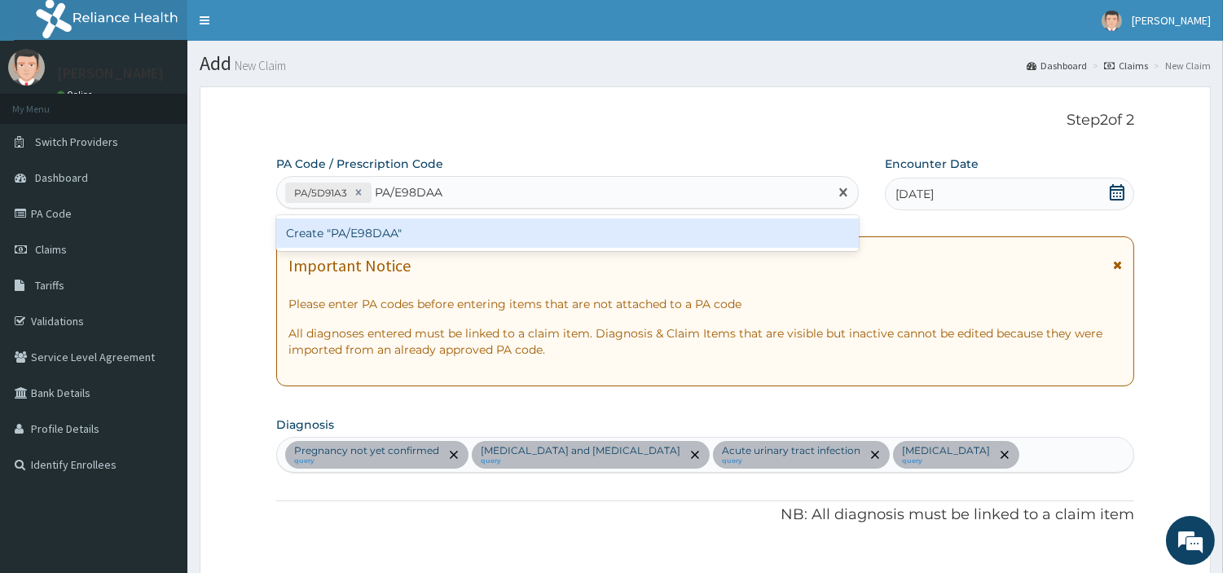
click at [316, 239] on div "Create "PA/E98DAA"" at bounding box center [567, 232] width 583 height 29
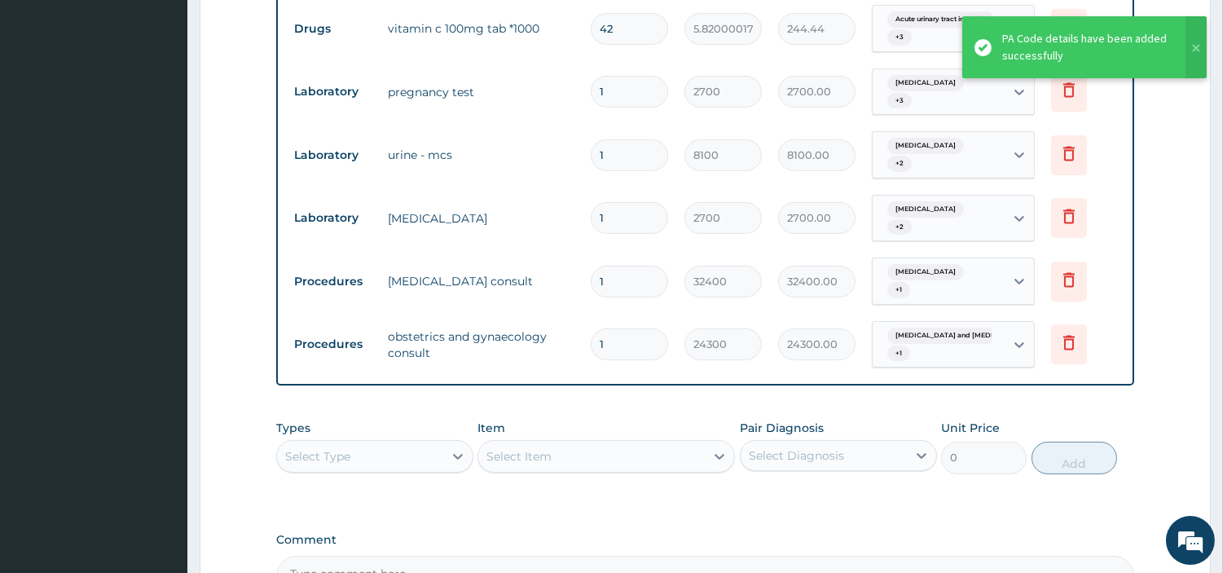
scroll to position [629, 0]
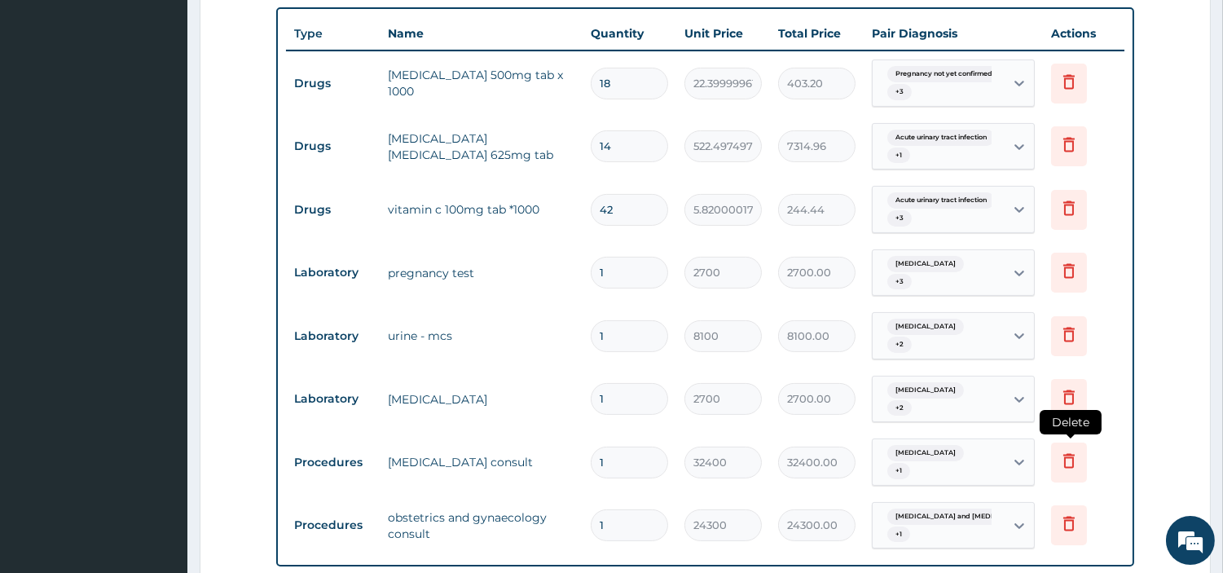
click at [1064, 451] on icon at bounding box center [1070, 461] width 20 height 20
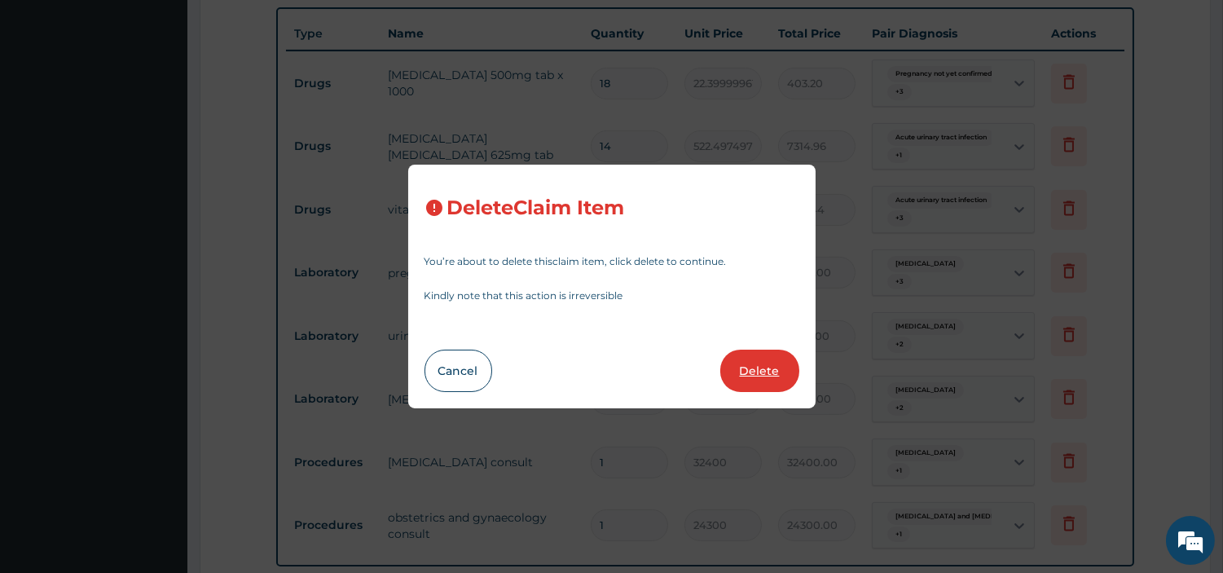
click at [735, 377] on button "Delete" at bounding box center [760, 371] width 79 height 42
type input "24300"
type input "24300.00"
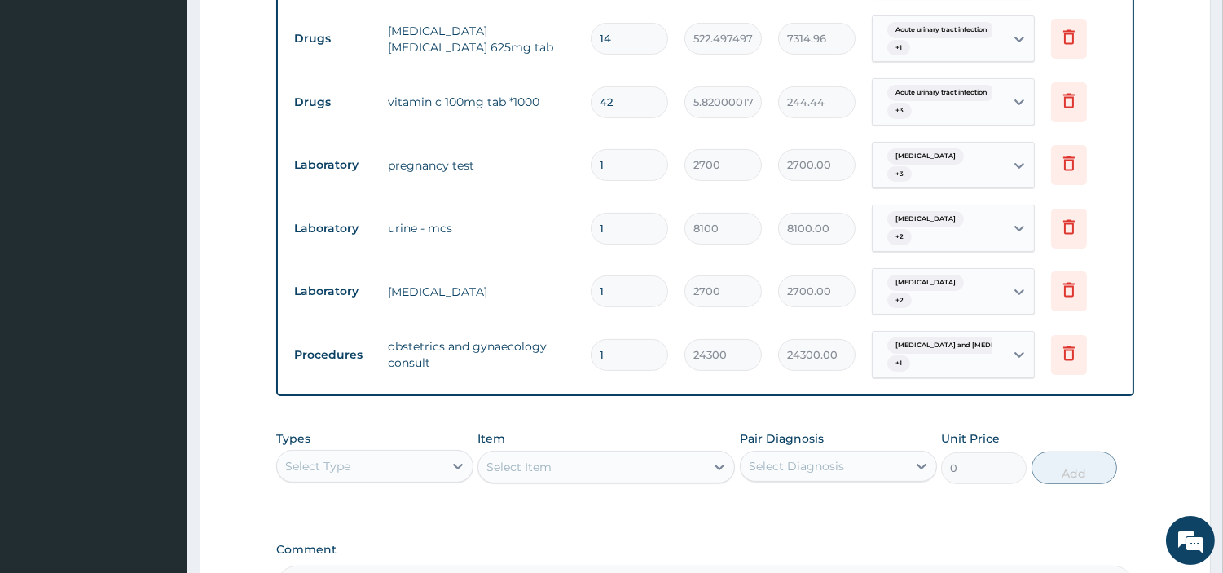
scroll to position [527, 0]
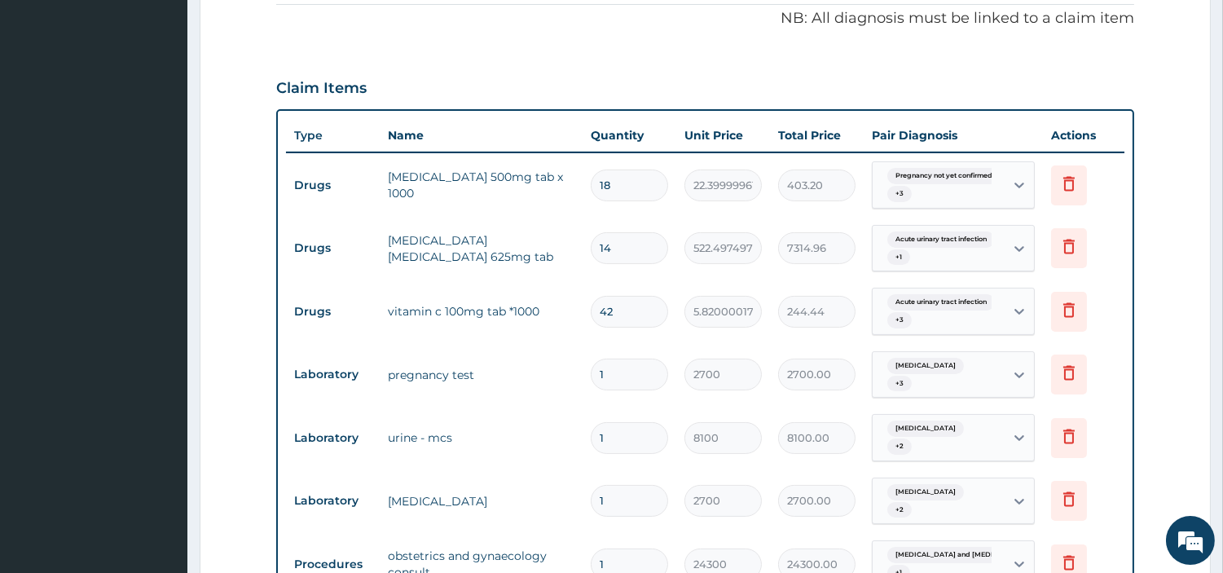
click at [945, 418] on div "Leiomyoma + 2" at bounding box center [936, 437] width 111 height 39
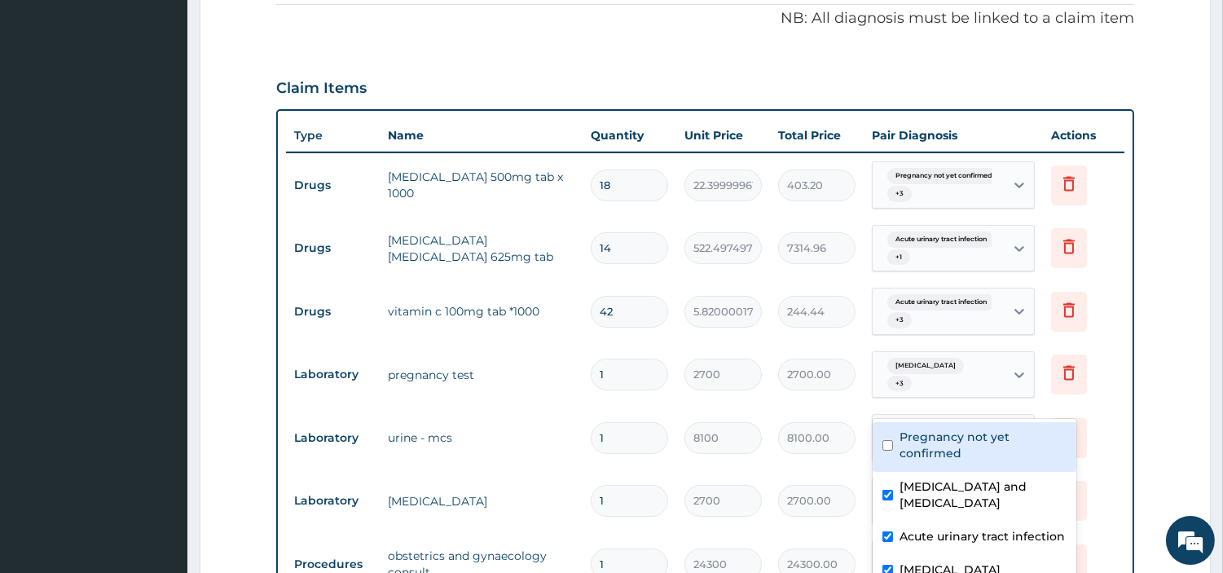
click at [877, 354] on td "Leiomyoma + 3" at bounding box center [953, 375] width 179 height 64
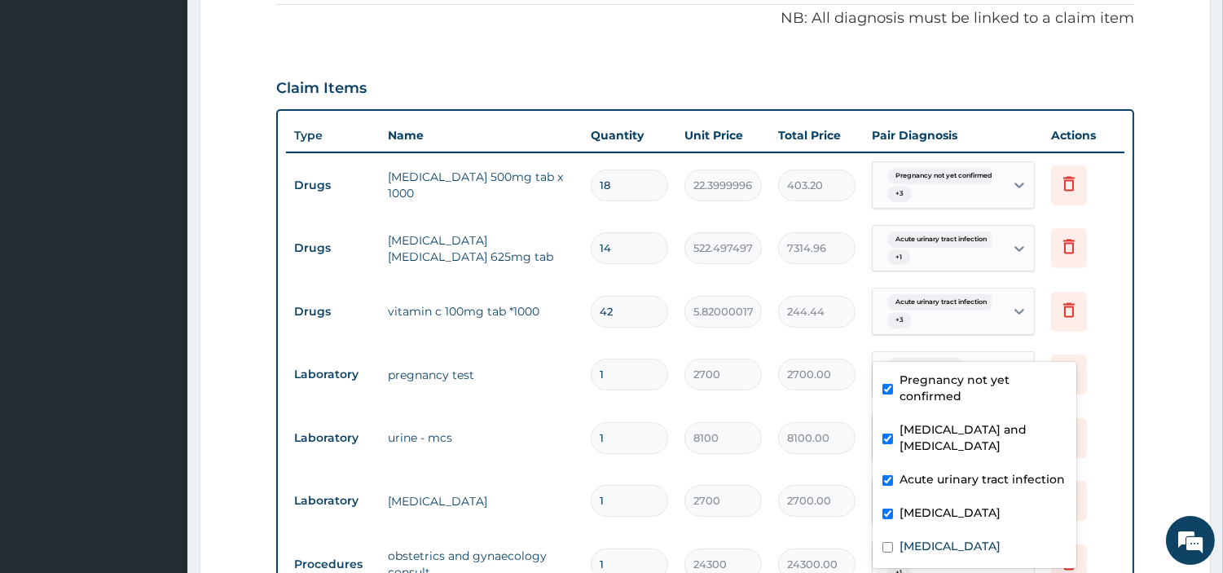
click at [886, 355] on div "Leiomyoma + 3" at bounding box center [936, 374] width 111 height 39
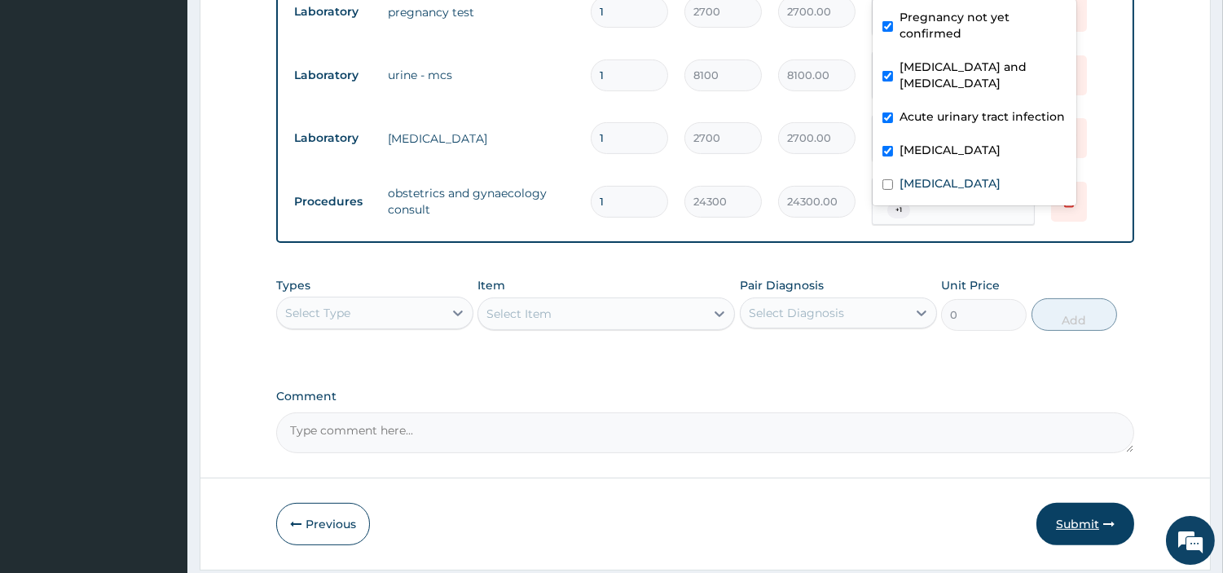
click at [1073, 503] on button "Submit" at bounding box center [1086, 524] width 98 height 42
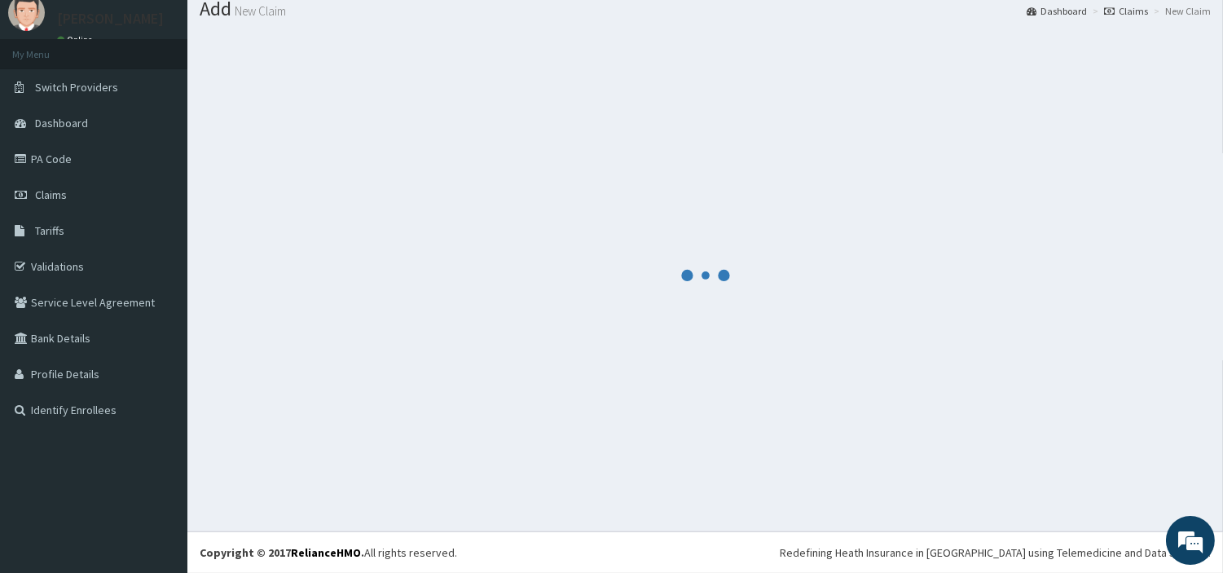
scroll to position [54, 0]
